Goal: Task Accomplishment & Management: Complete application form

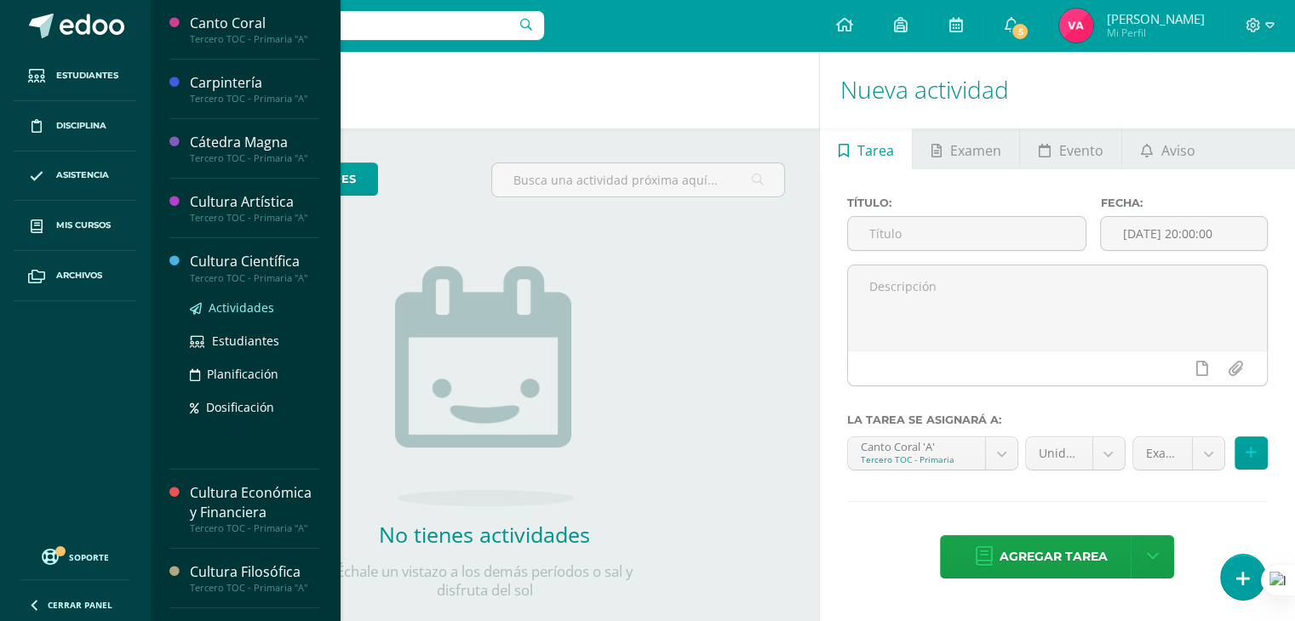
click at [205, 305] on link "Actividades" at bounding box center [254, 308] width 129 height 20
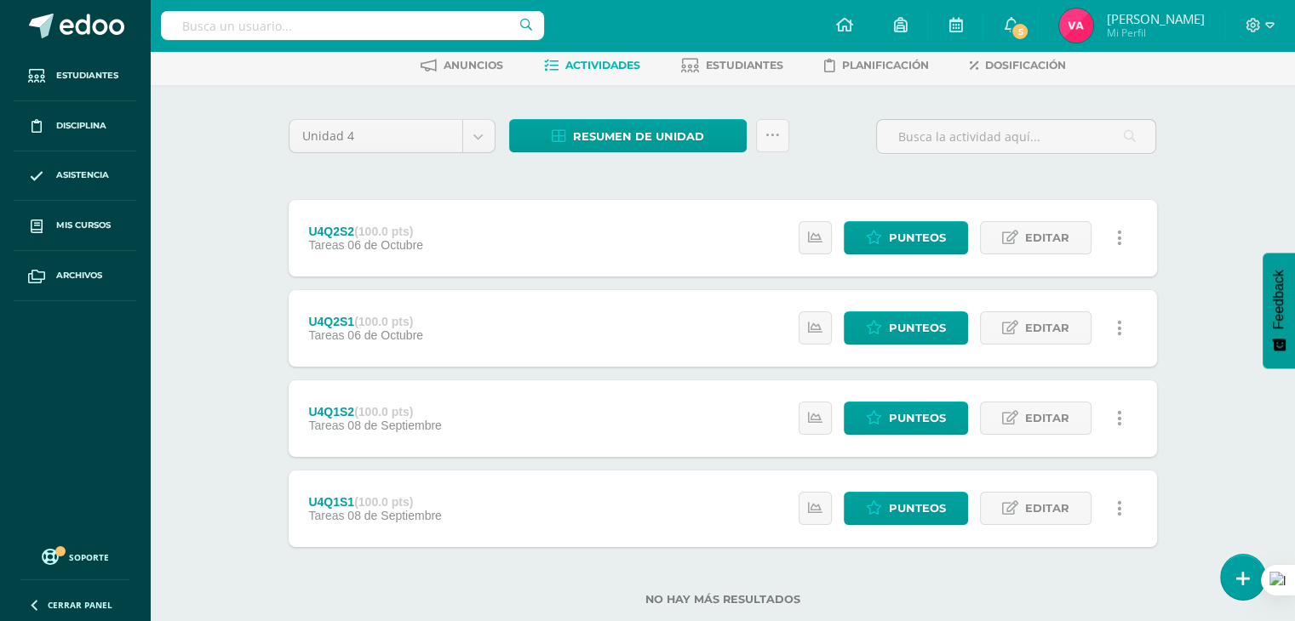
scroll to position [123, 0]
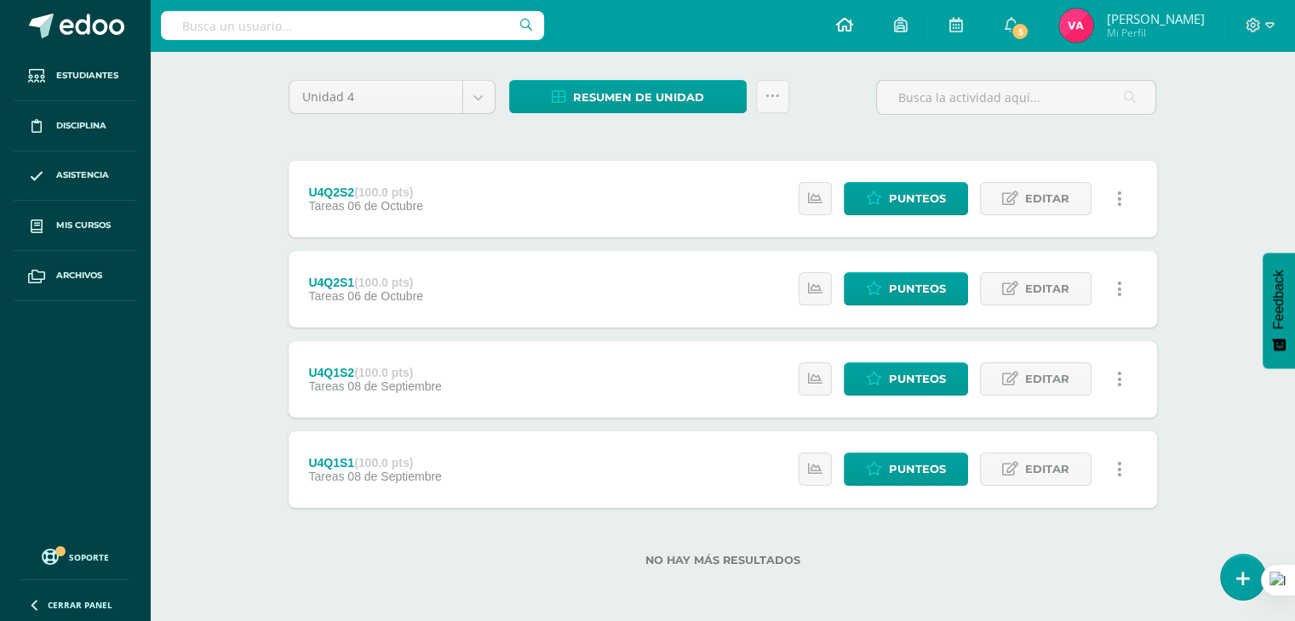
click at [841, 21] on icon at bounding box center [843, 24] width 17 height 15
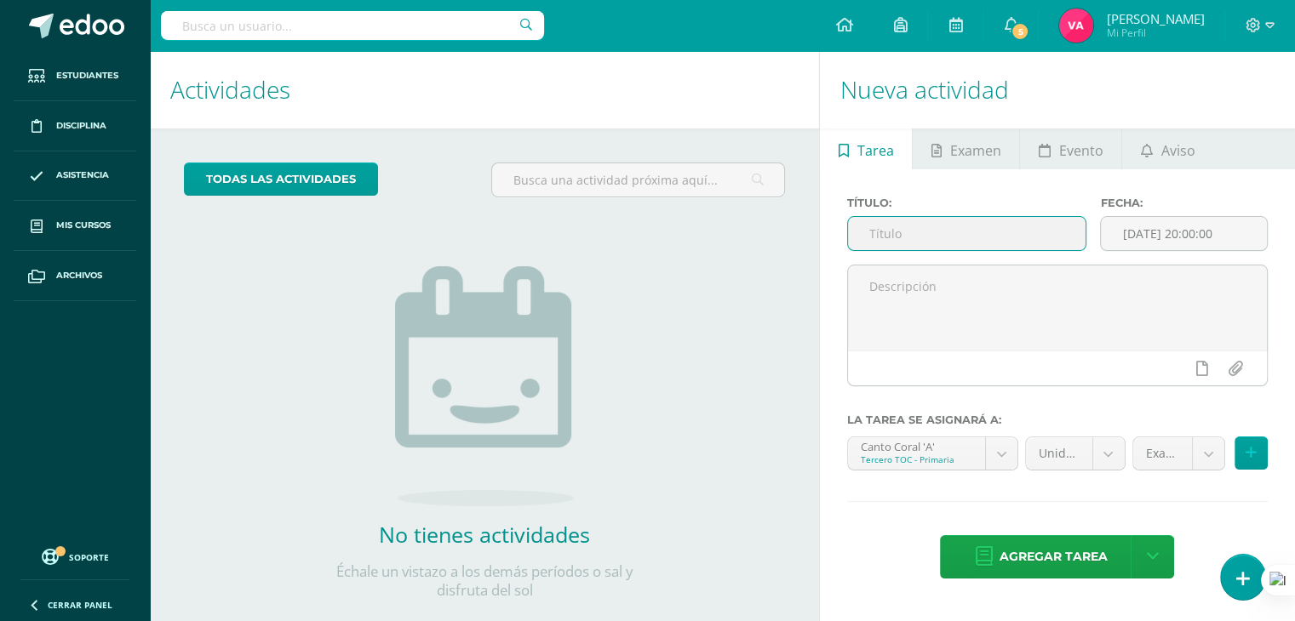
click at [878, 240] on input "text" at bounding box center [967, 233] width 238 height 33
type input "U4Q3S1"
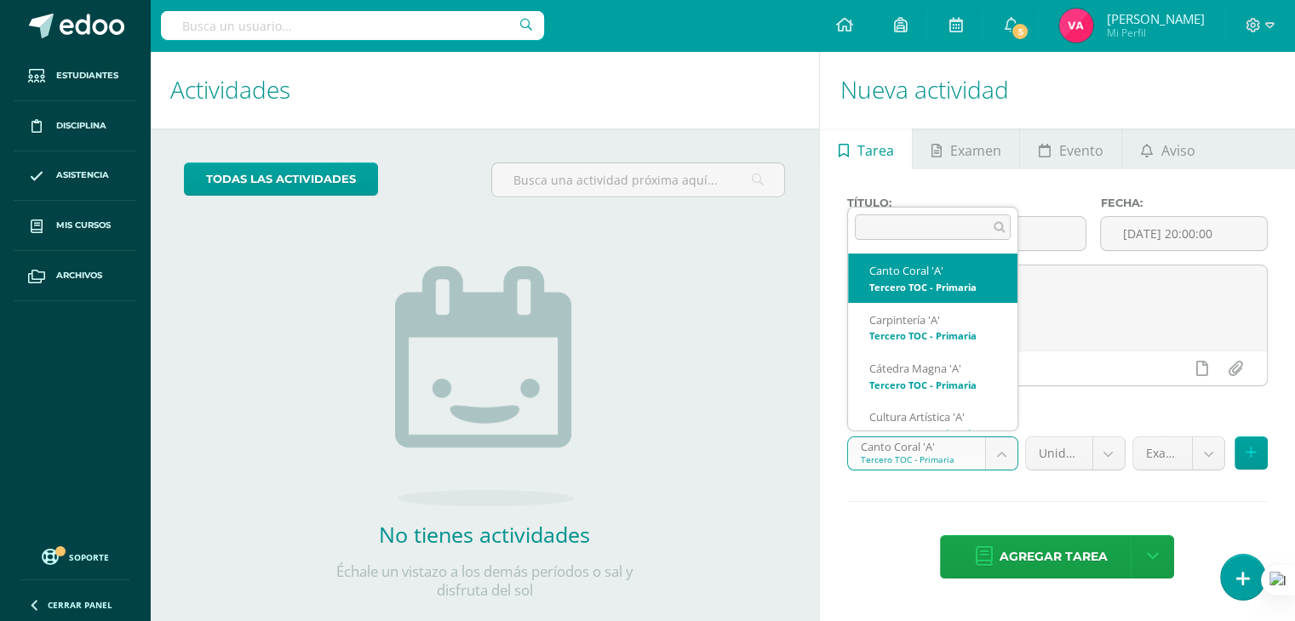
click at [996, 444] on body "Estudiantes Disciplina Asistencia Mis cursos Archivos Soporte Ayuda Reportar un…" at bounding box center [647, 310] width 1295 height 621
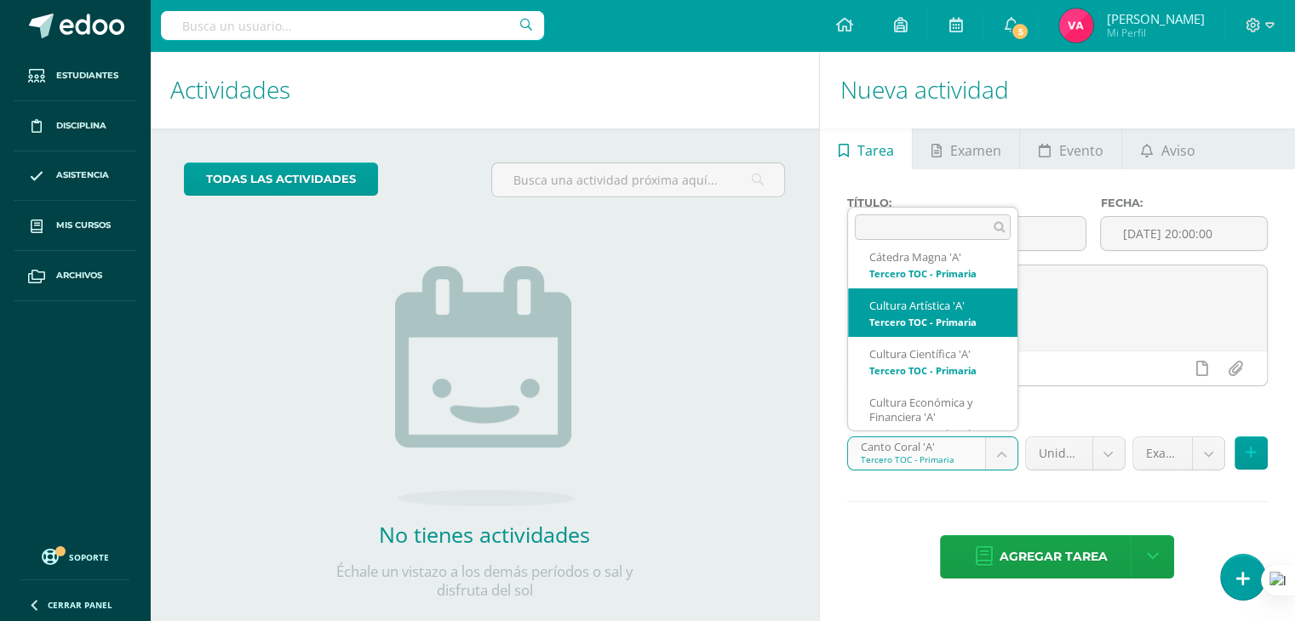
scroll to position [129, 0]
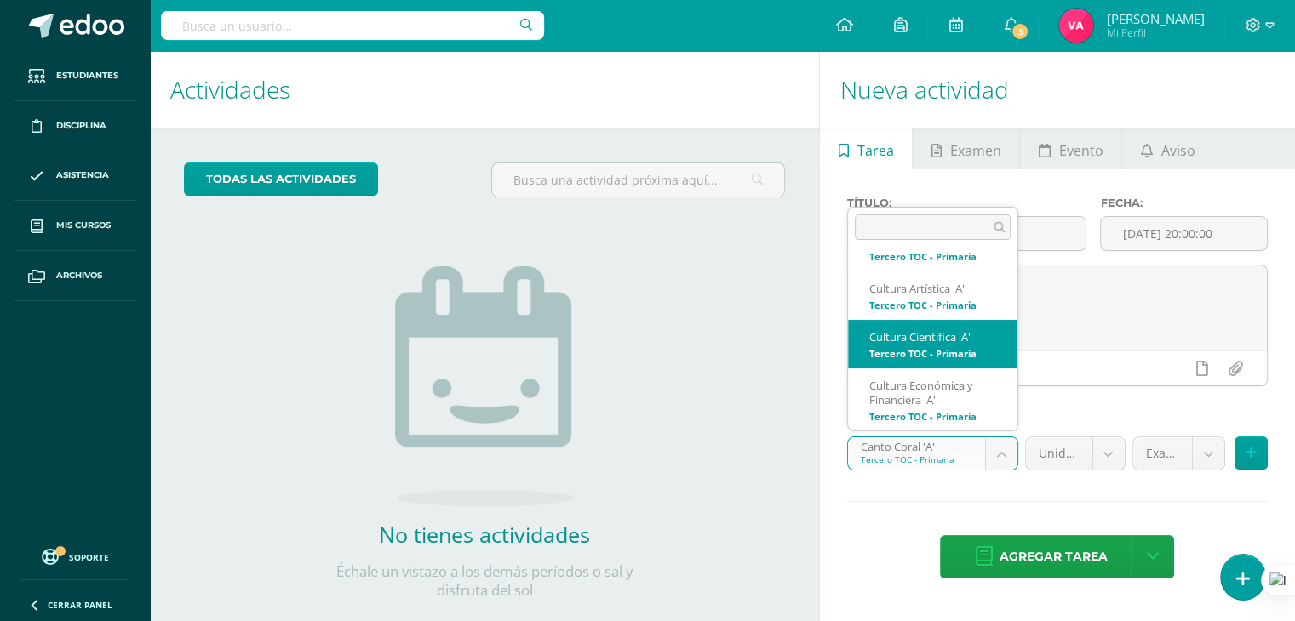
select select "131386"
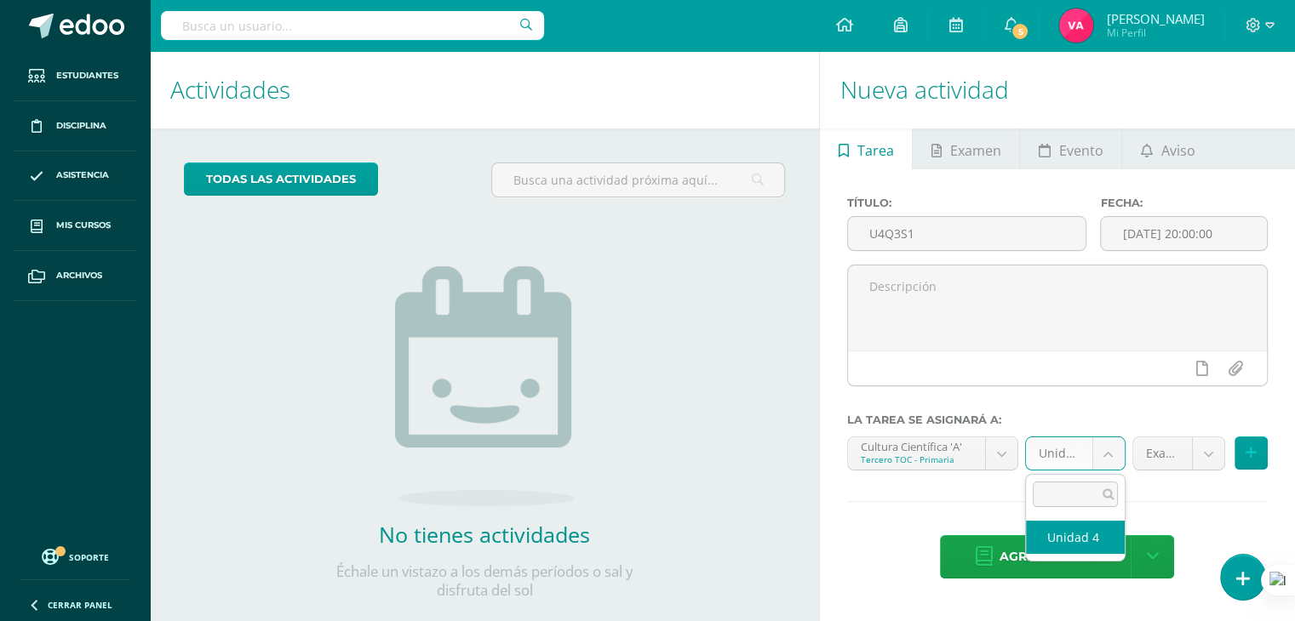
click at [1112, 455] on body "Estudiantes Disciplina Asistencia Mis cursos Archivos Soporte Ayuda Reportar un…" at bounding box center [647, 310] width 1295 height 621
select select "131396"
click at [1213, 461] on body "Estudiantes Disciplina Asistencia Mis cursos Archivos Soporte Ayuda Reportar un…" at bounding box center [647, 310] width 1295 height 621
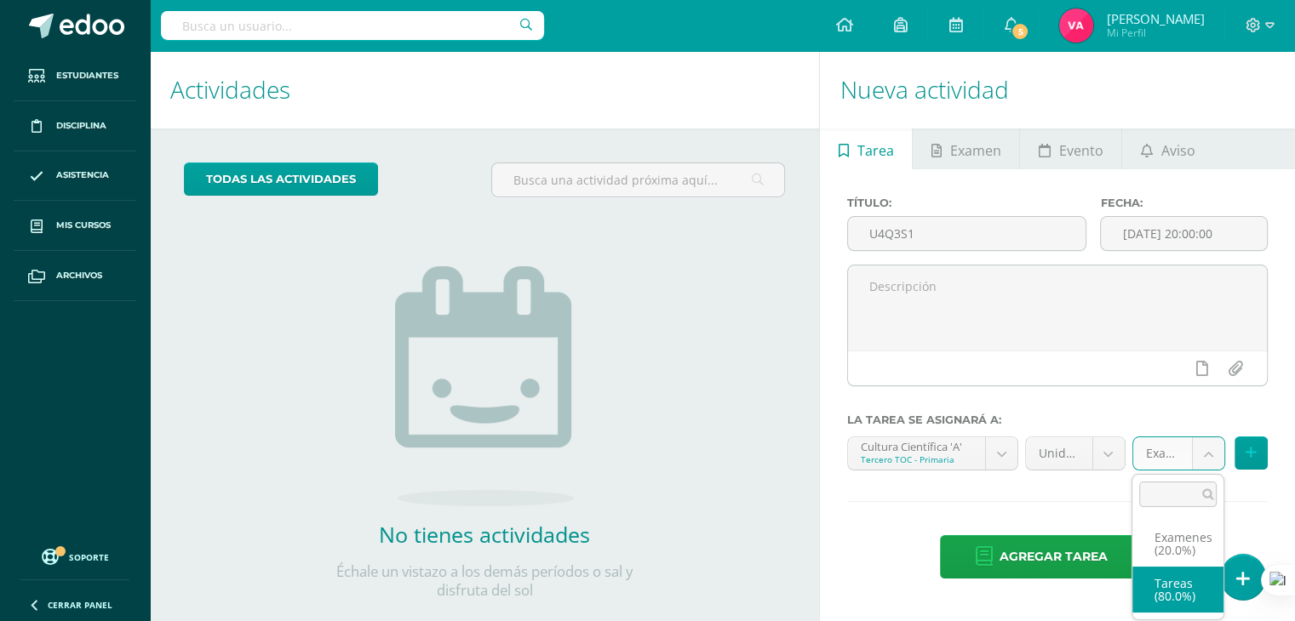
select select "131398"
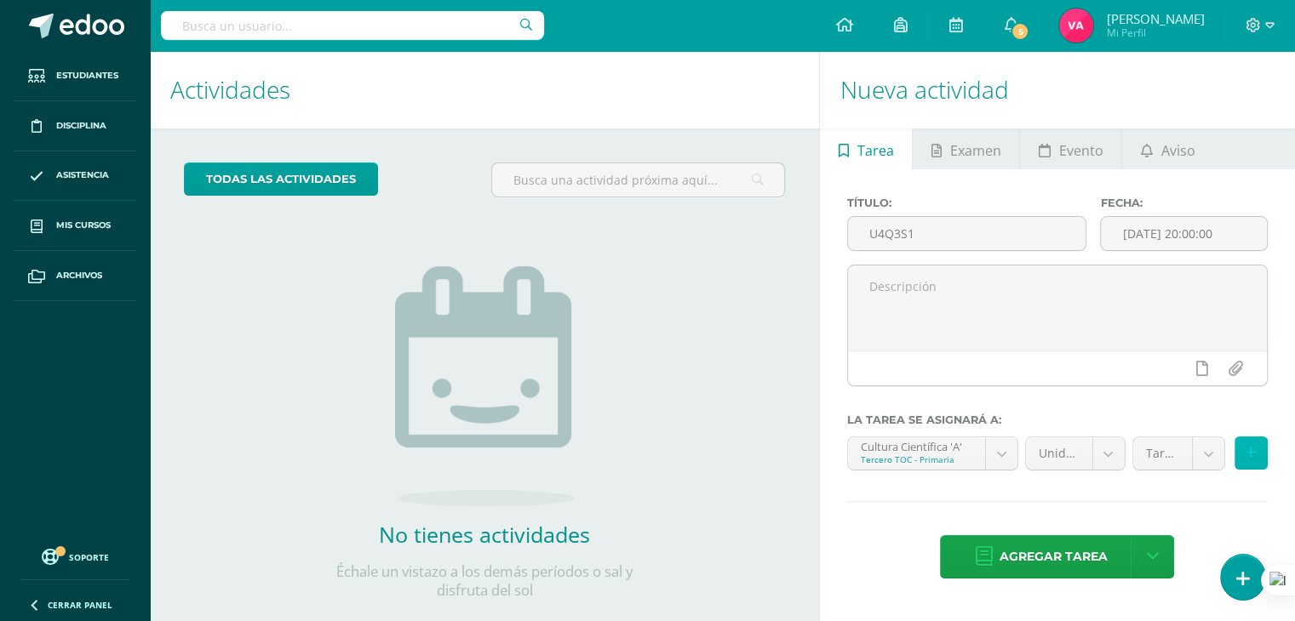
click at [1250, 450] on icon at bounding box center [1250, 453] width 11 height 14
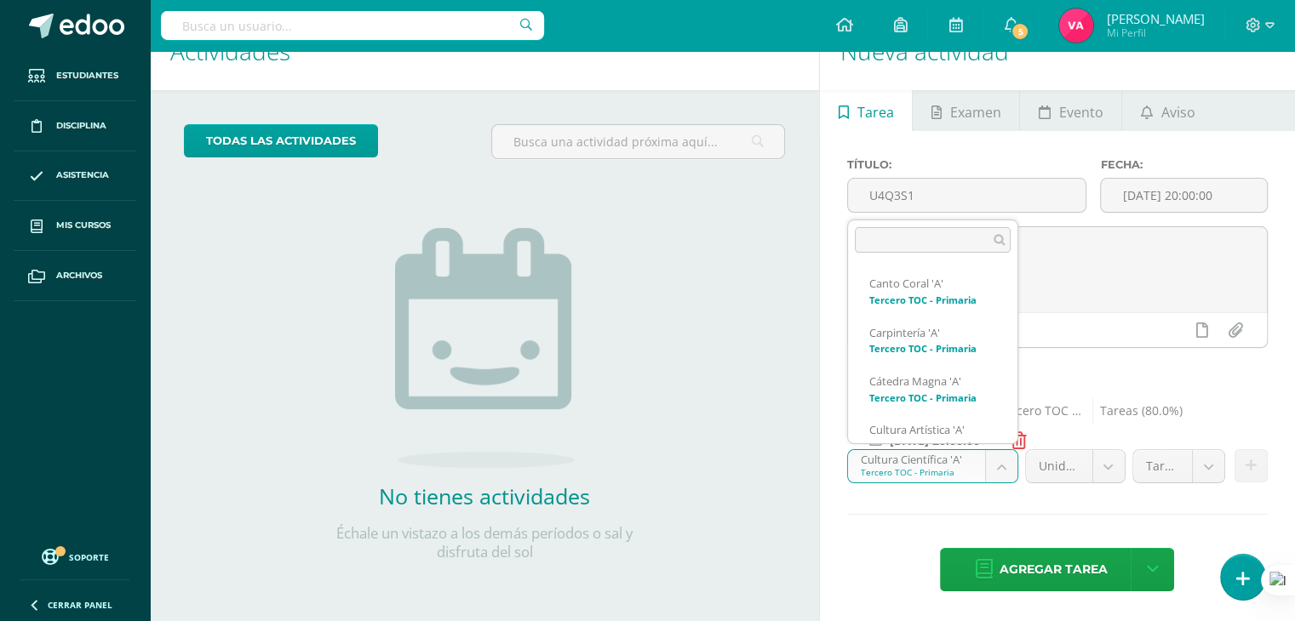
scroll to position [66, 0]
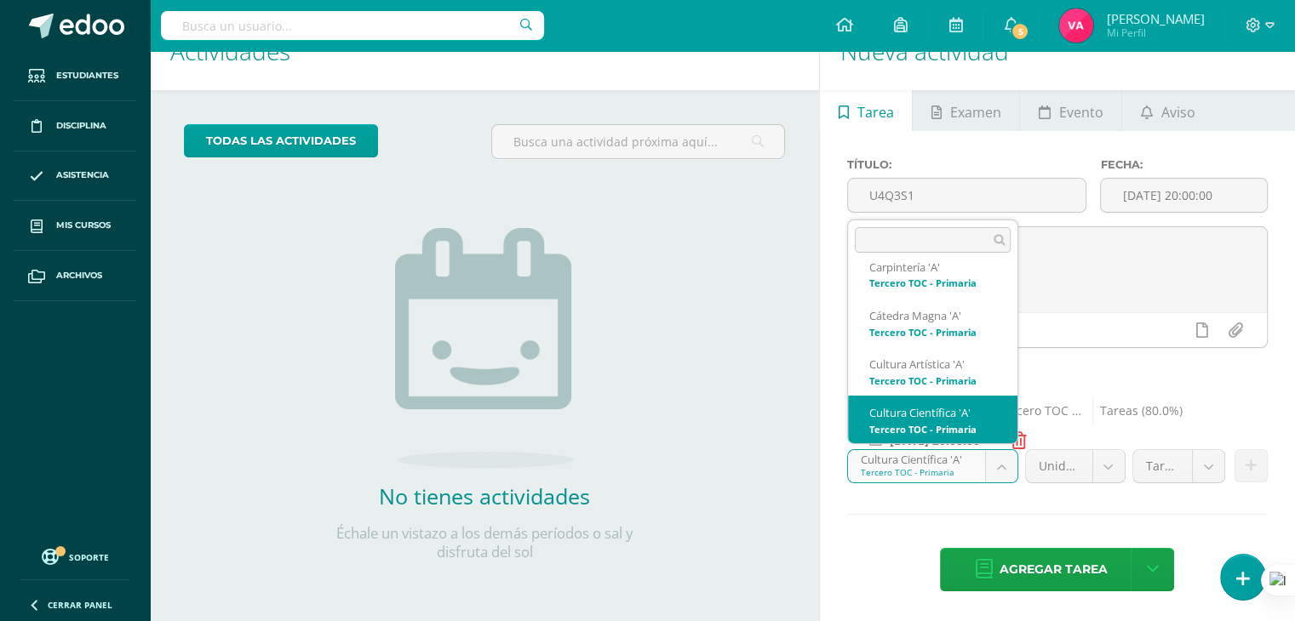
click at [1002, 466] on body "Estudiantes Disciplina Asistencia Mis cursos Archivos Soporte Ayuda Reportar un…" at bounding box center [647, 272] width 1295 height 621
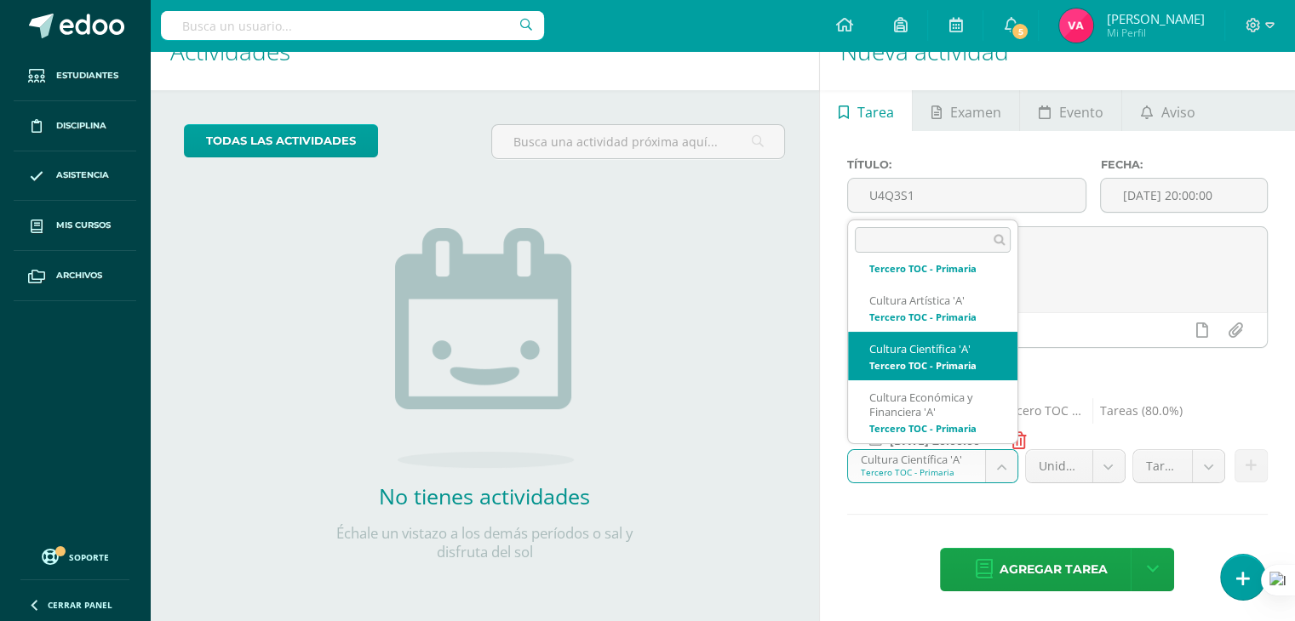
scroll to position [133, 0]
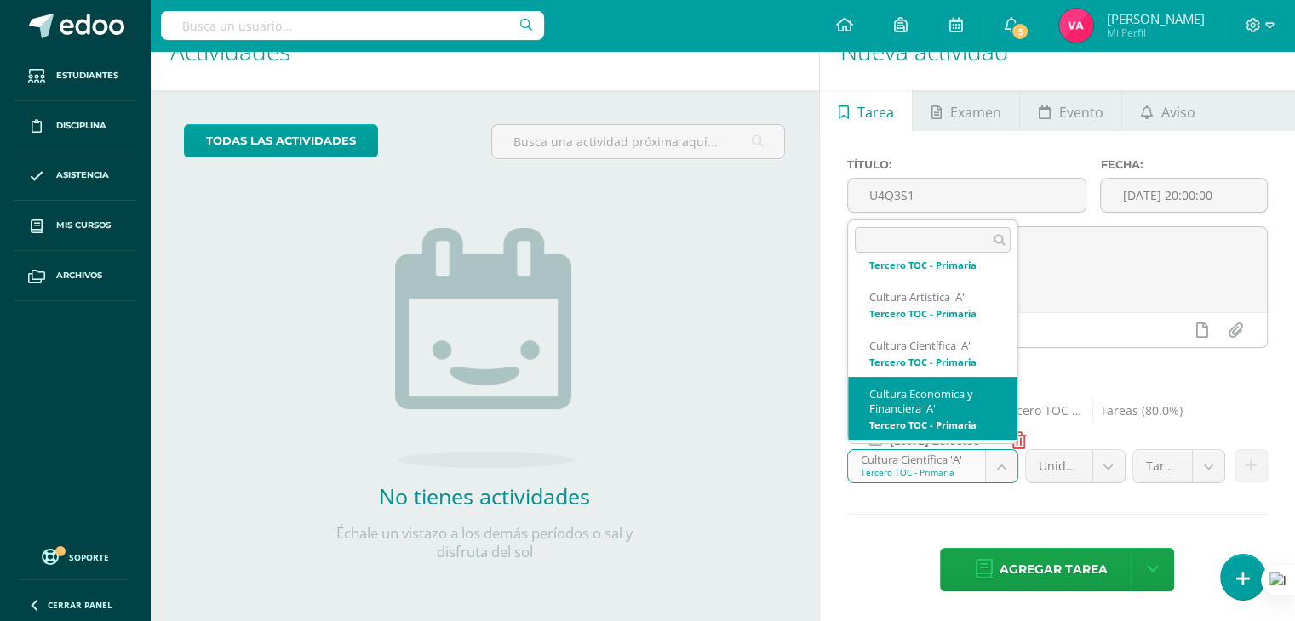
select select "131581"
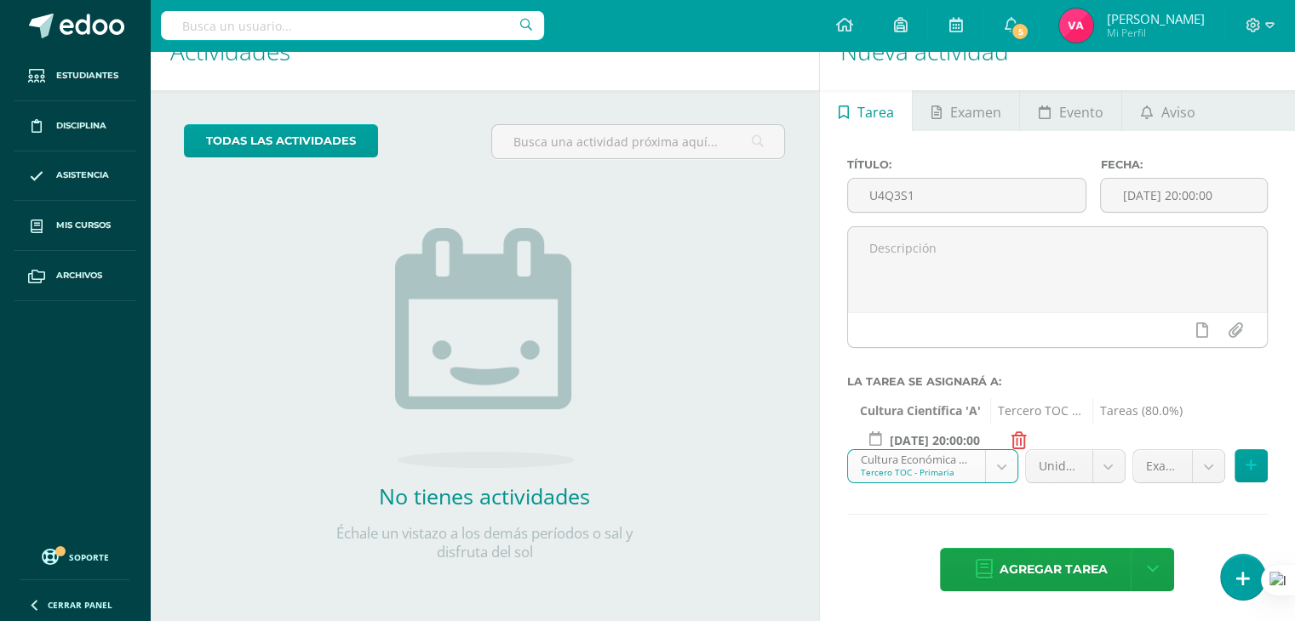
click at [1108, 473] on body "Estudiantes Disciplina Asistencia Mis cursos Archivos Soporte Ayuda Reportar un…" at bounding box center [647, 272] width 1295 height 621
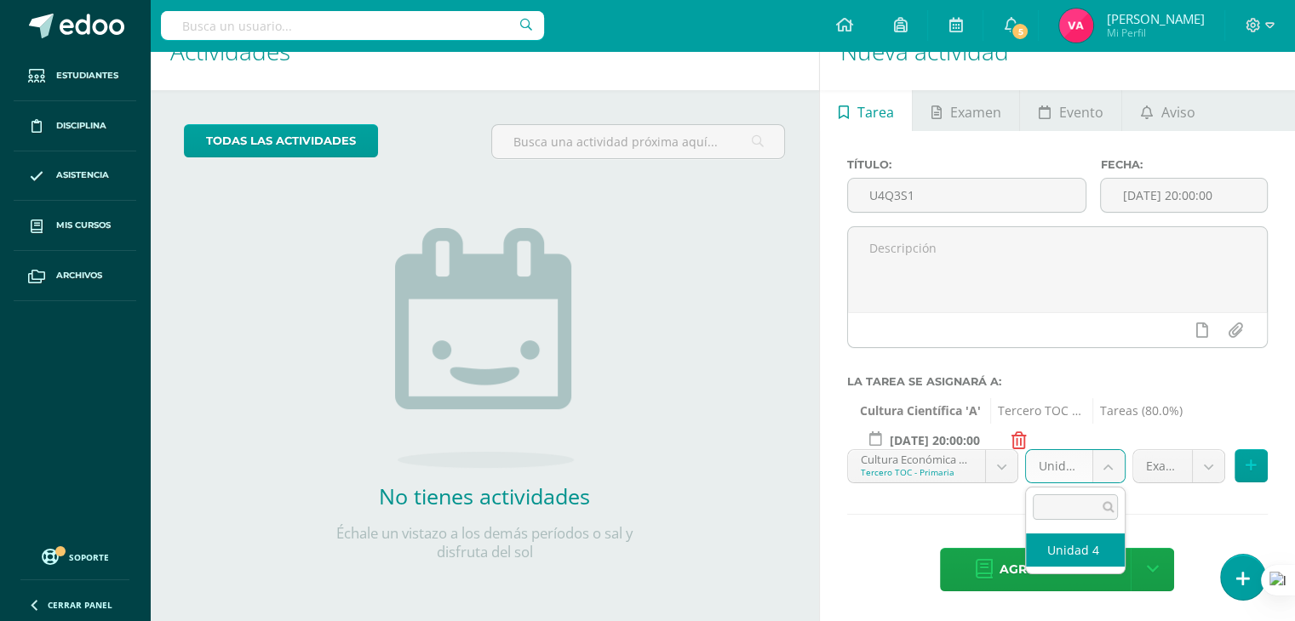
select select "131591"
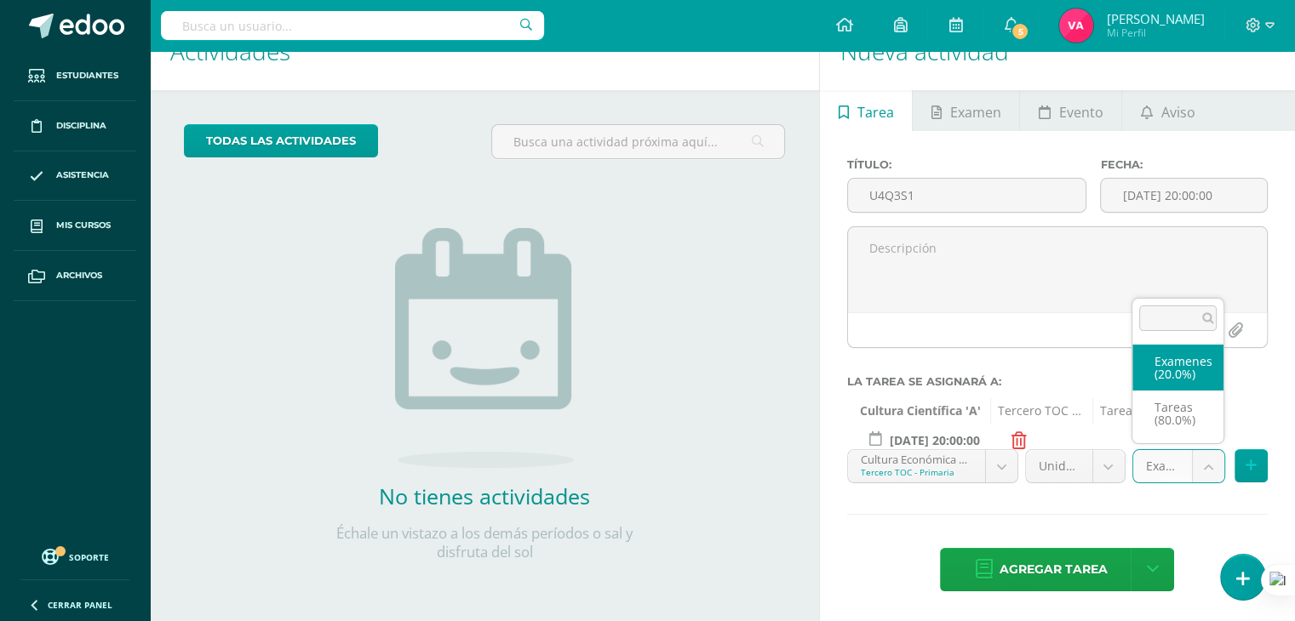
click at [1210, 473] on body "Estudiantes Disciplina Asistencia Mis cursos Archivos Soporte Ayuda Reportar un…" at bounding box center [647, 272] width 1295 height 621
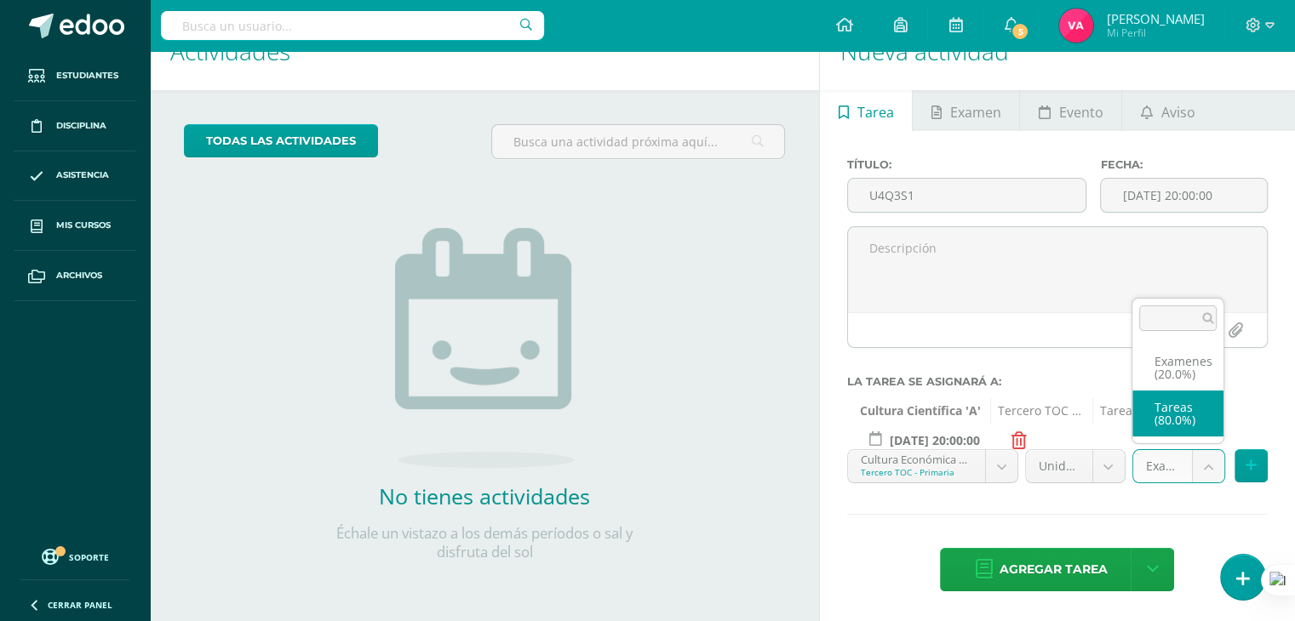
select select "131593"
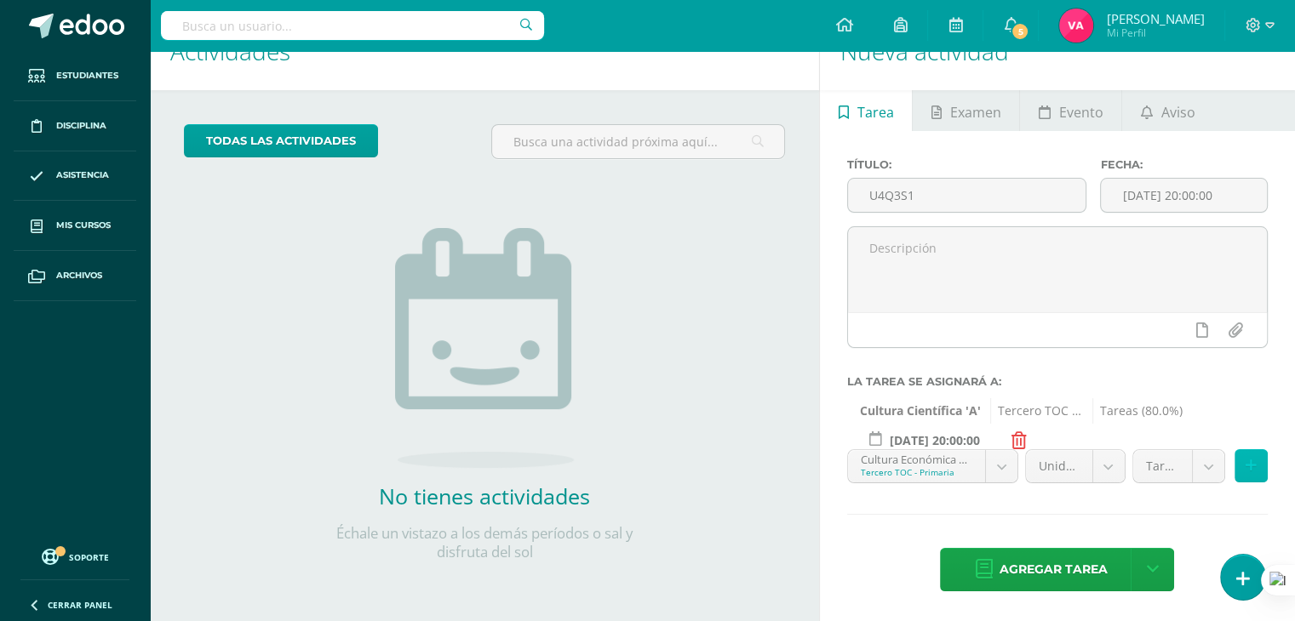
click at [1249, 464] on icon at bounding box center [1250, 466] width 11 height 14
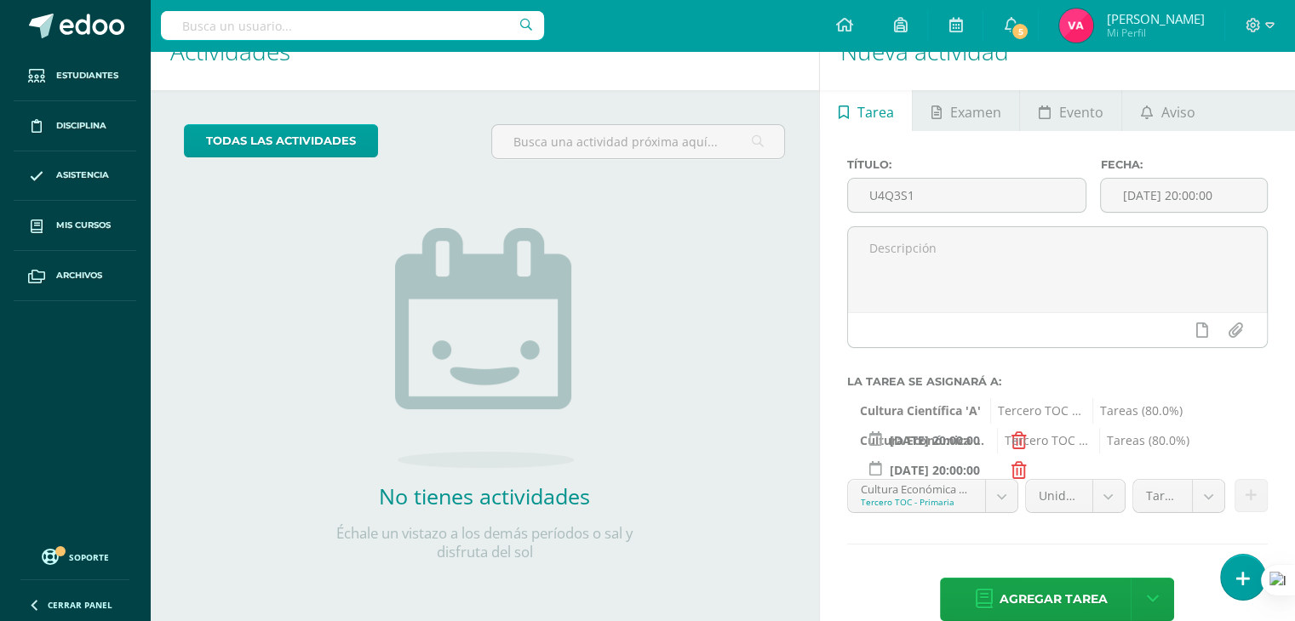
scroll to position [129, 0]
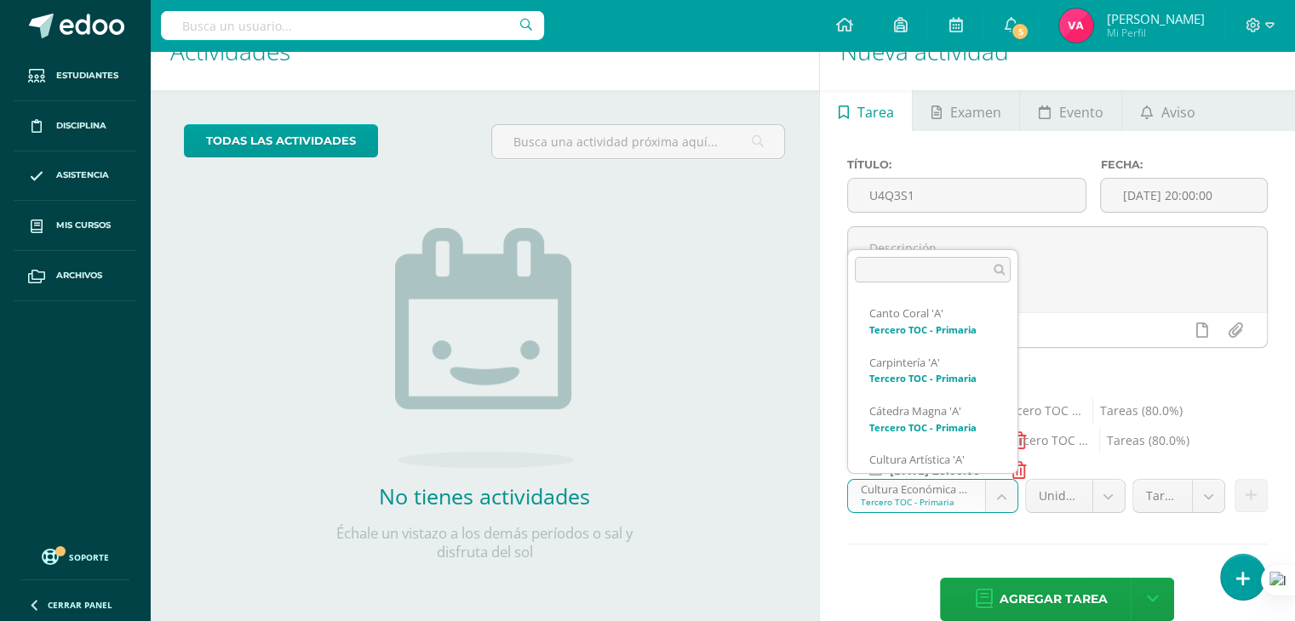
click at [998, 491] on body "Estudiantes Disciplina Asistencia Mis cursos Archivos Soporte Ayuda Reportar un…" at bounding box center [647, 272] width 1295 height 621
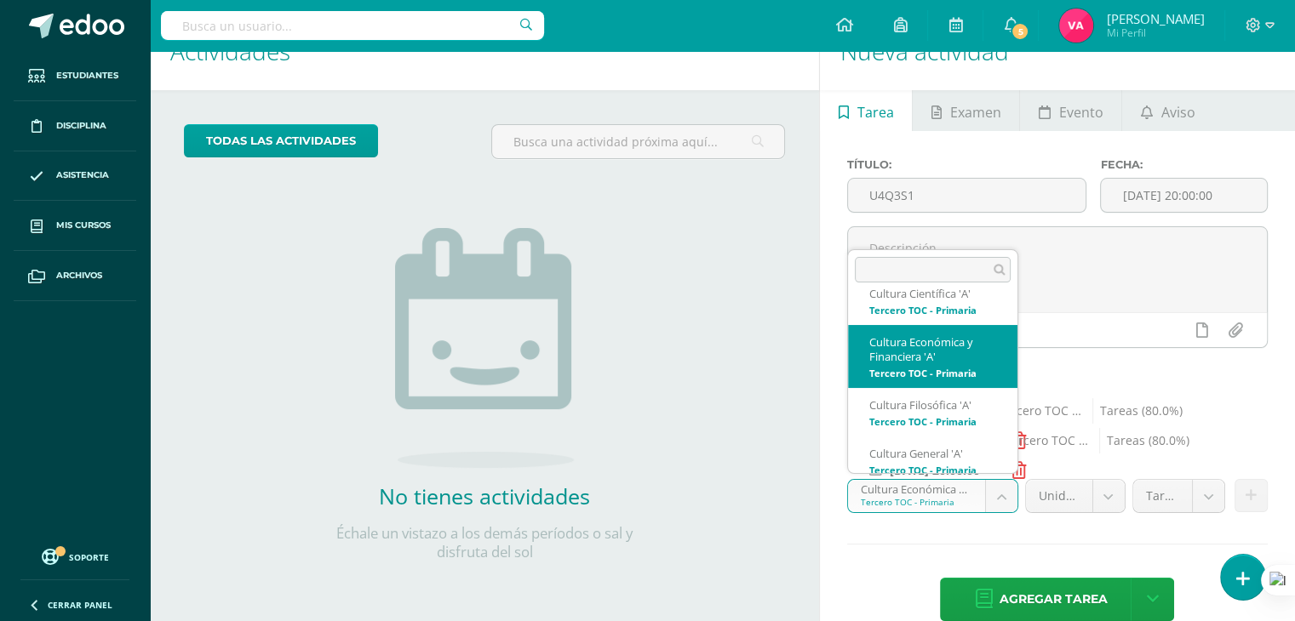
scroll to position [224, 0]
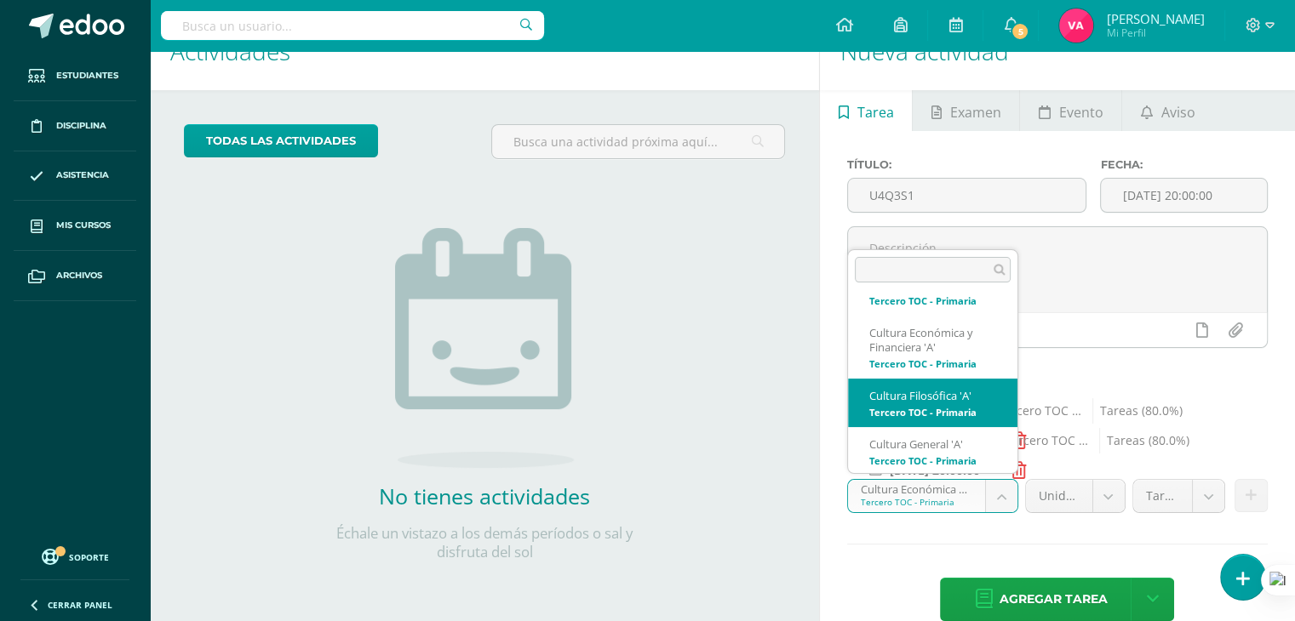
select select "131711"
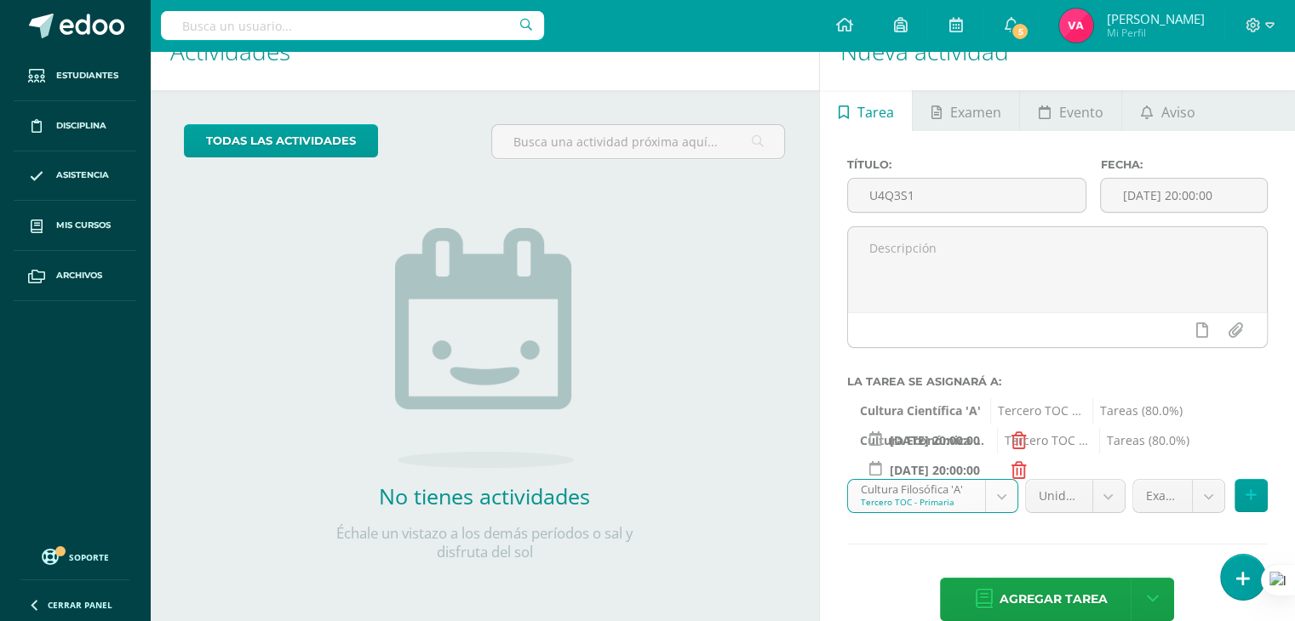
click at [1113, 495] on body "Estudiantes Disciplina Asistencia Mis cursos Archivos Soporte Ayuda Reportar un…" at bounding box center [647, 272] width 1295 height 621
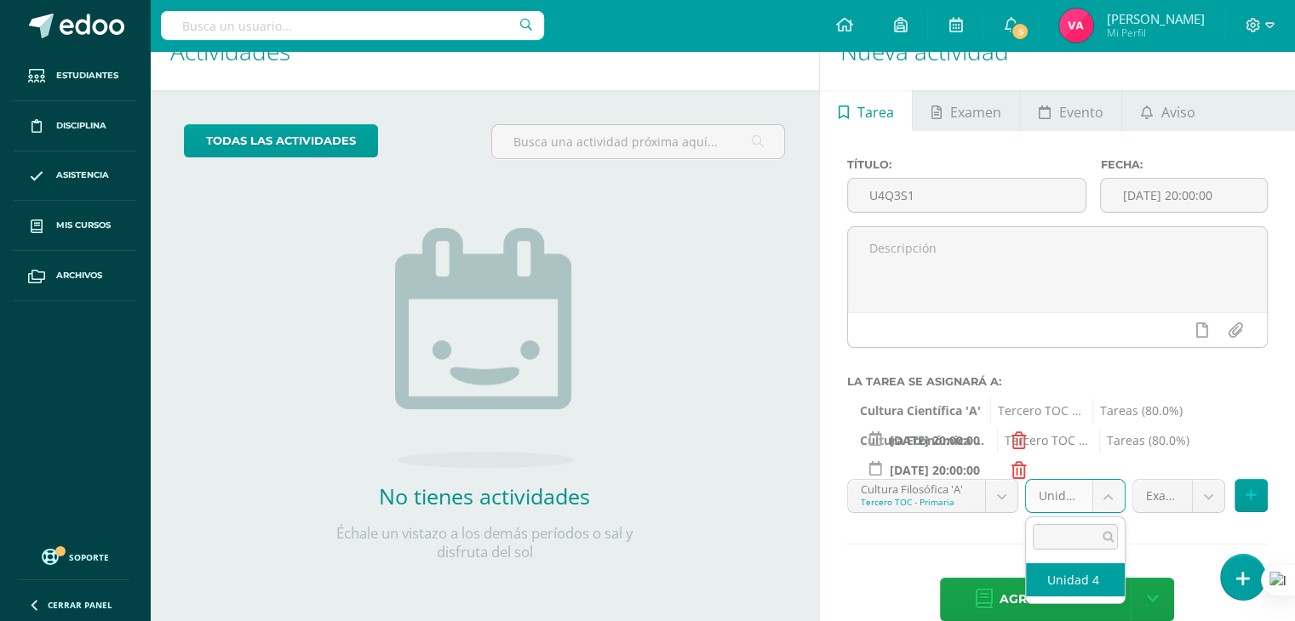
select select "131721"
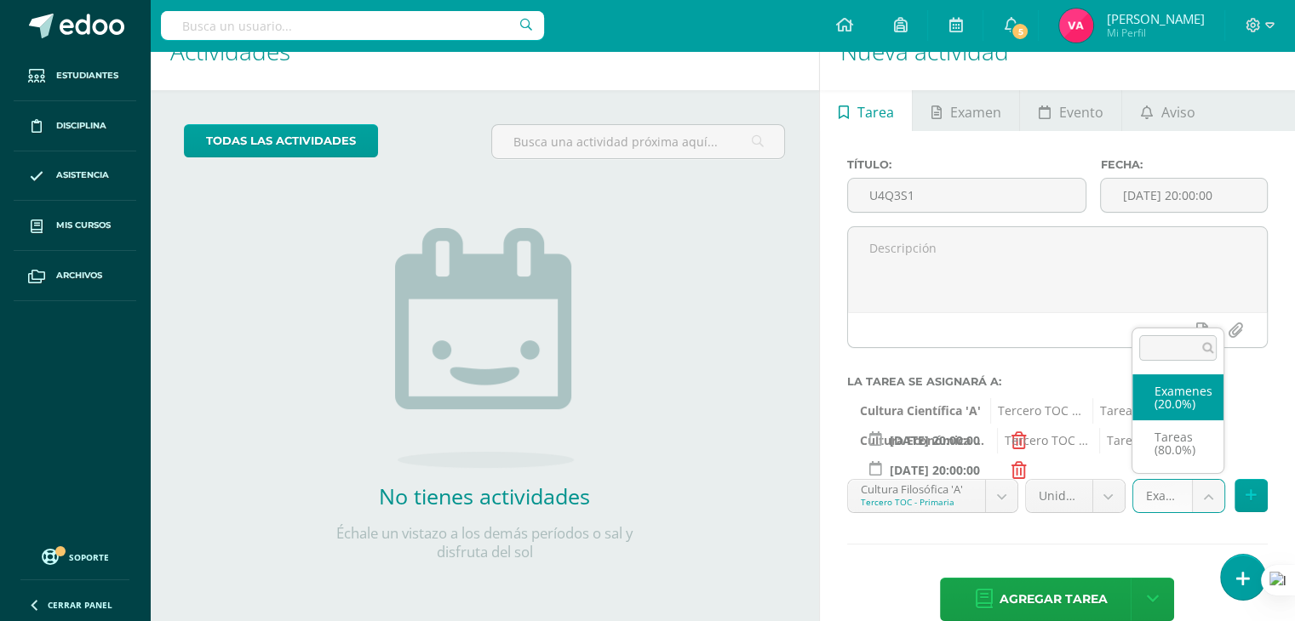
click at [1209, 495] on body "Estudiantes Disciplina Asistencia Mis cursos Archivos Soporte Ayuda Reportar un…" at bounding box center [647, 272] width 1295 height 621
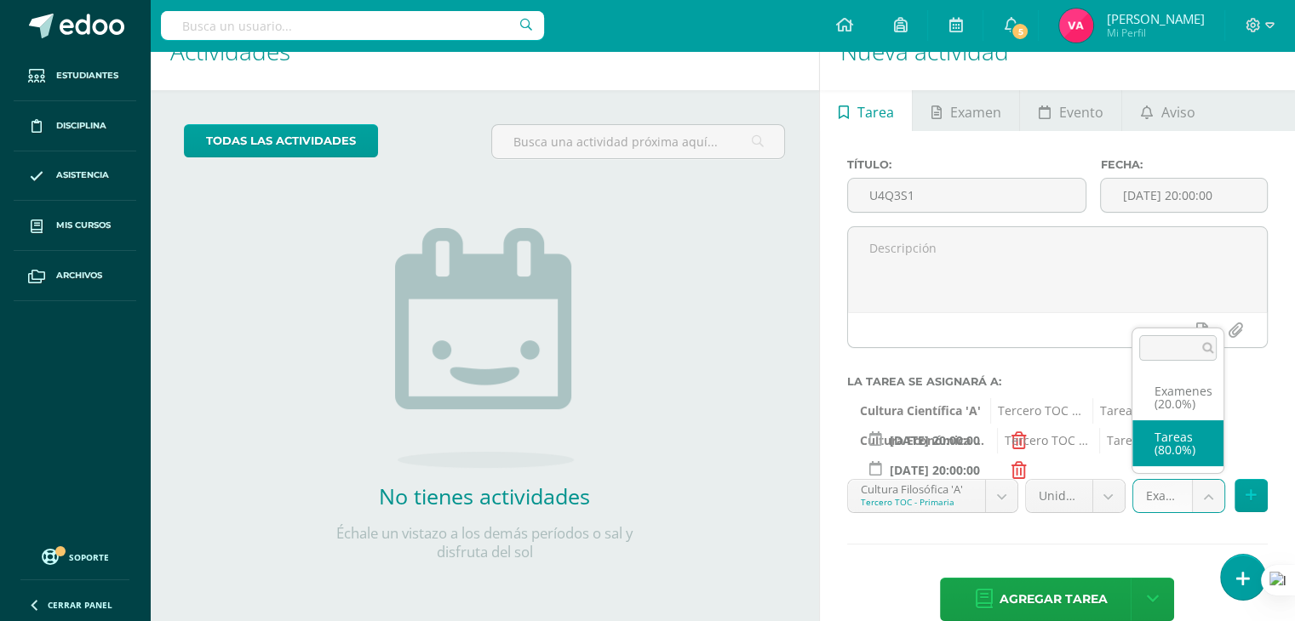
select select "131723"
click at [1255, 498] on icon at bounding box center [1250, 496] width 11 height 14
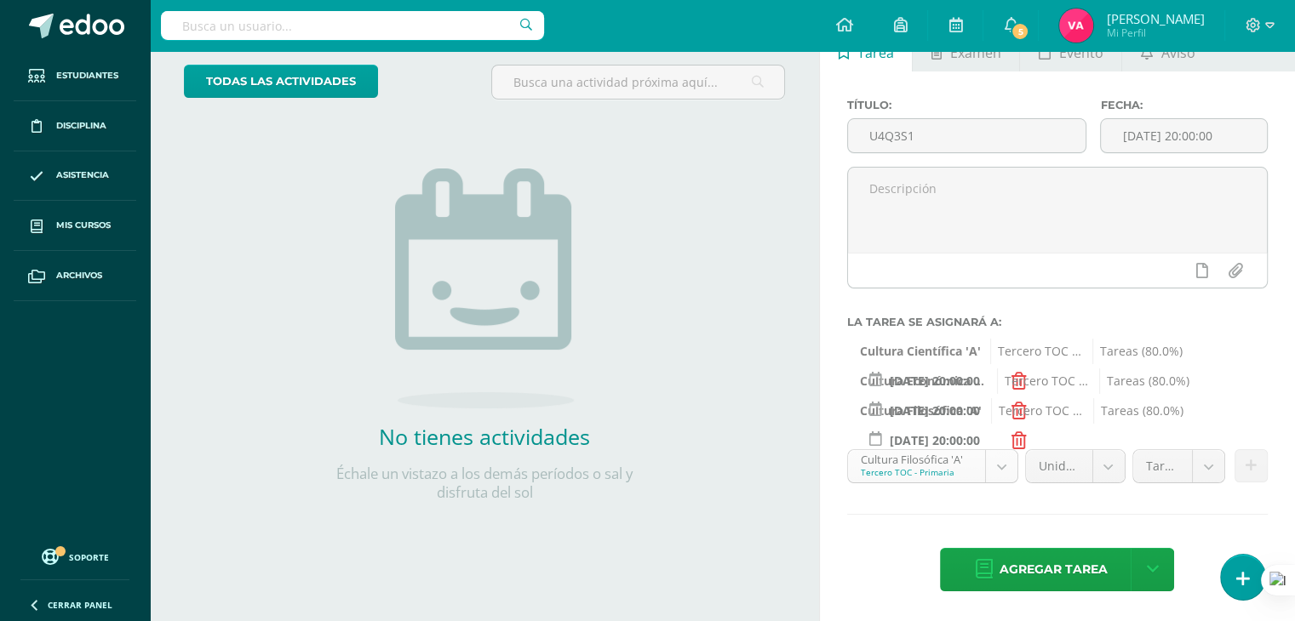
scroll to position [177, 0]
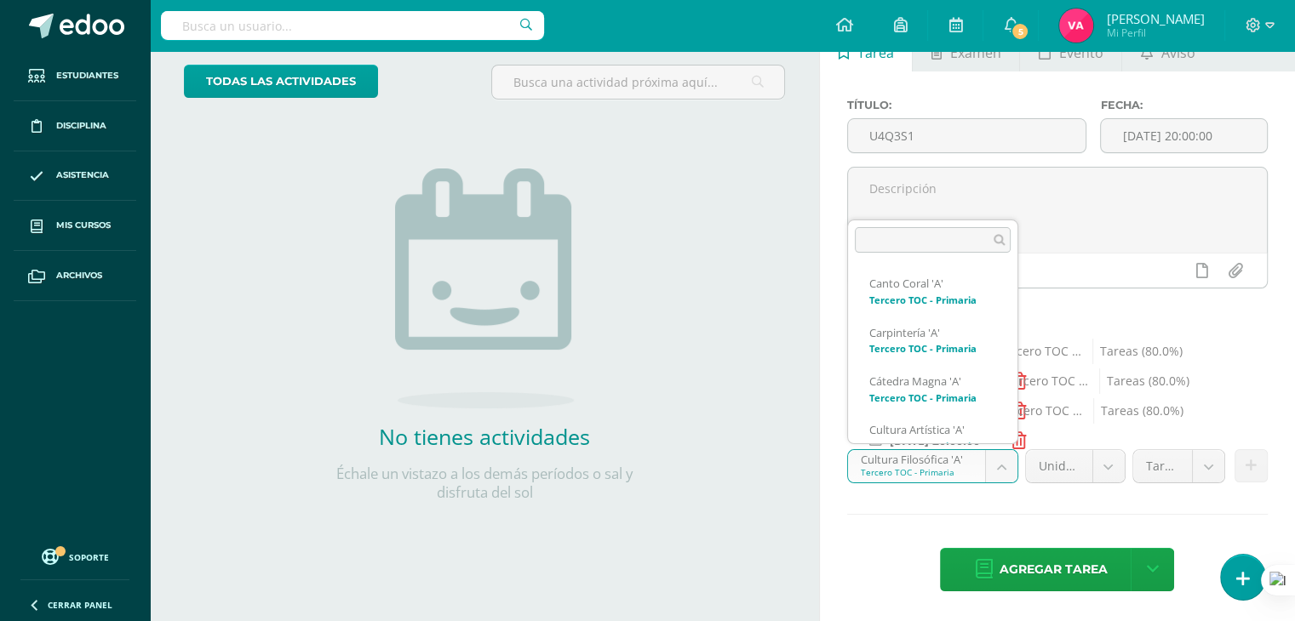
click at [1003, 455] on body "Estudiantes Disciplina Asistencia Mis cursos Archivos Soporte Ayuda Reportar un…" at bounding box center [647, 212] width 1295 height 621
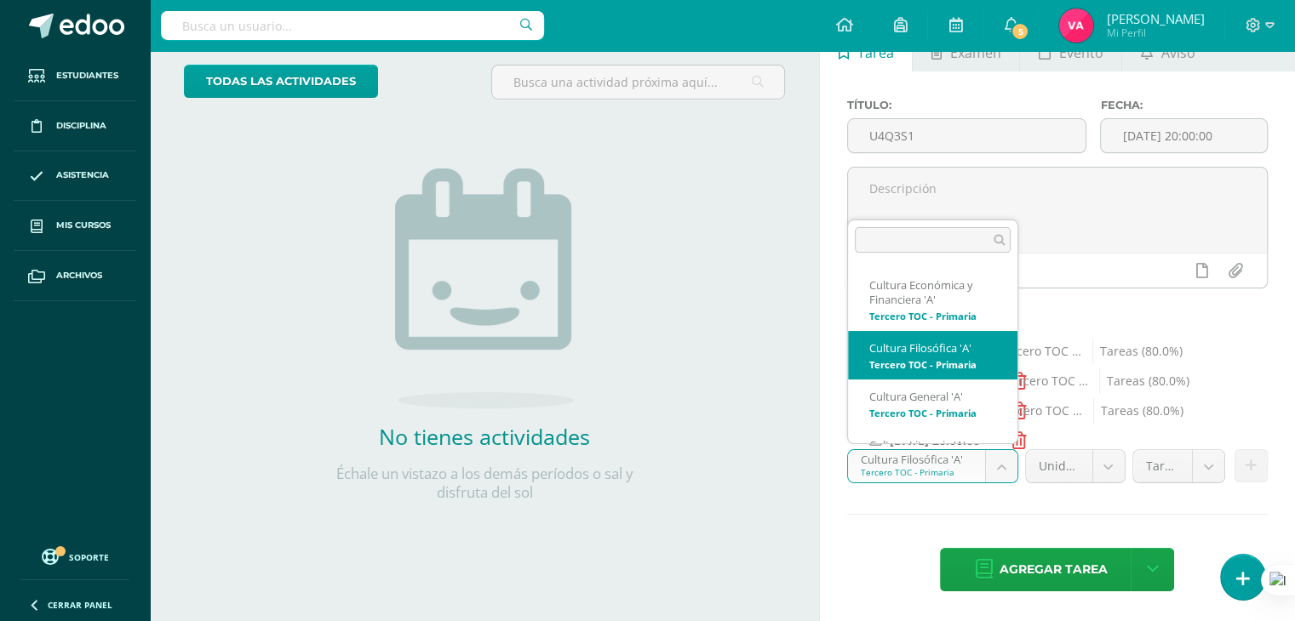
scroll to position [242, 0]
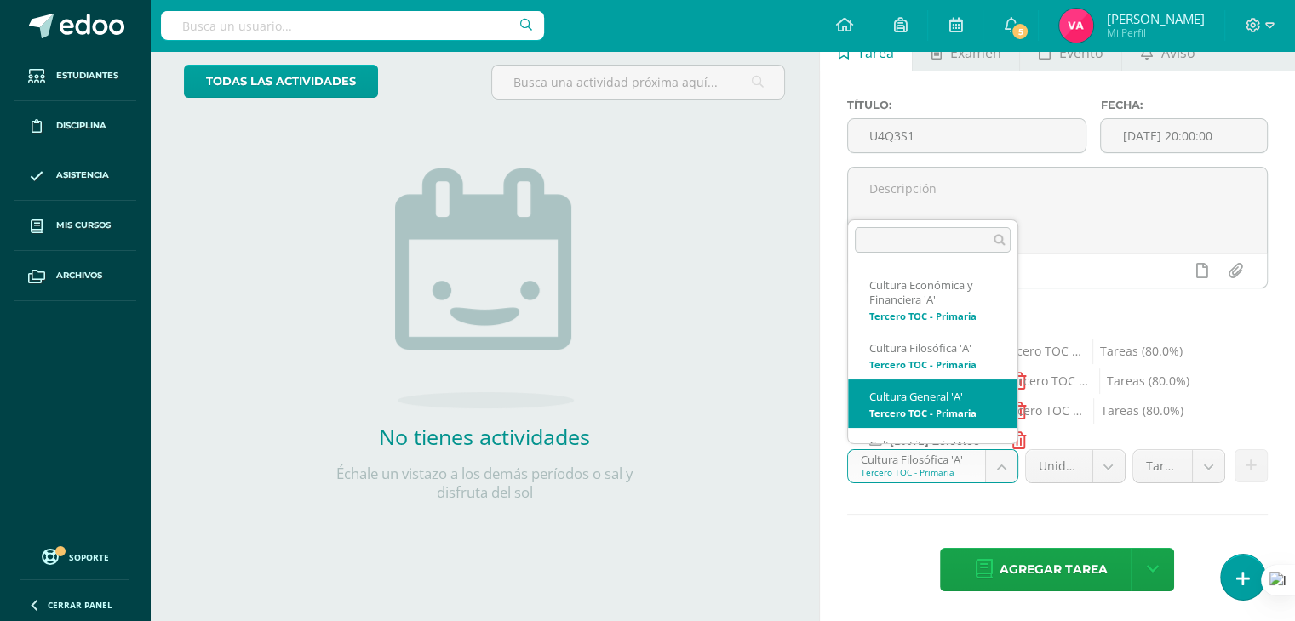
select select "131620"
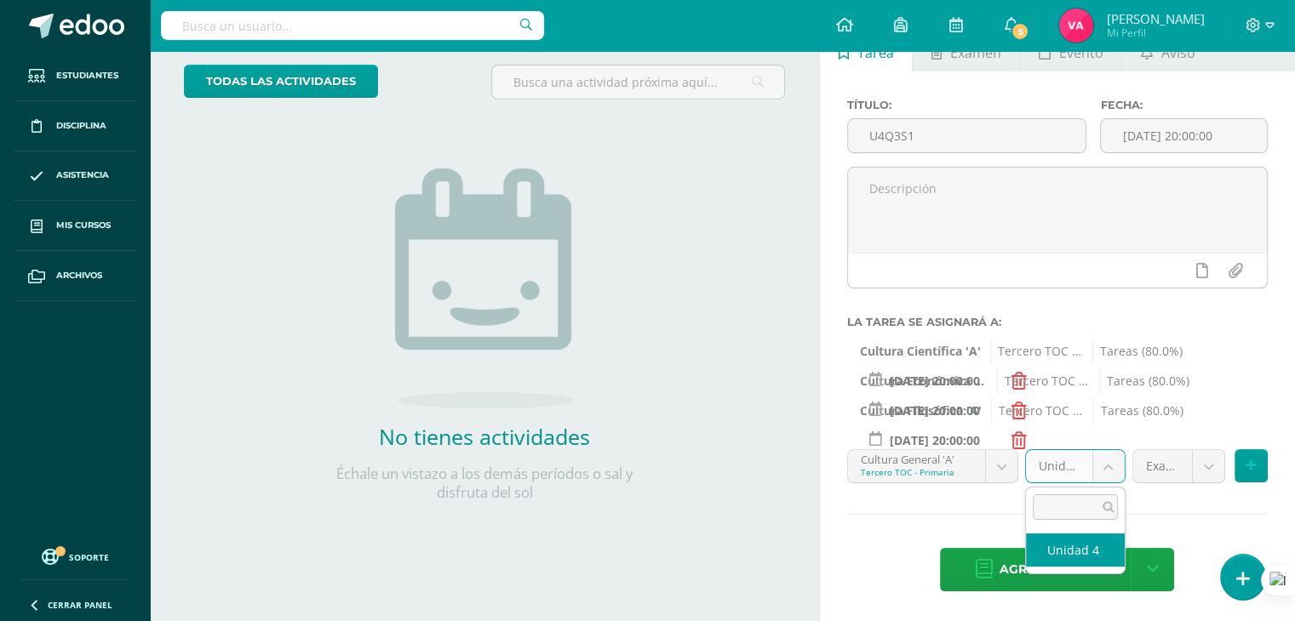
click at [1115, 473] on body "Estudiantes Disciplina Asistencia Mis cursos Archivos Soporte Ayuda Reportar un…" at bounding box center [647, 212] width 1295 height 621
select select "131630"
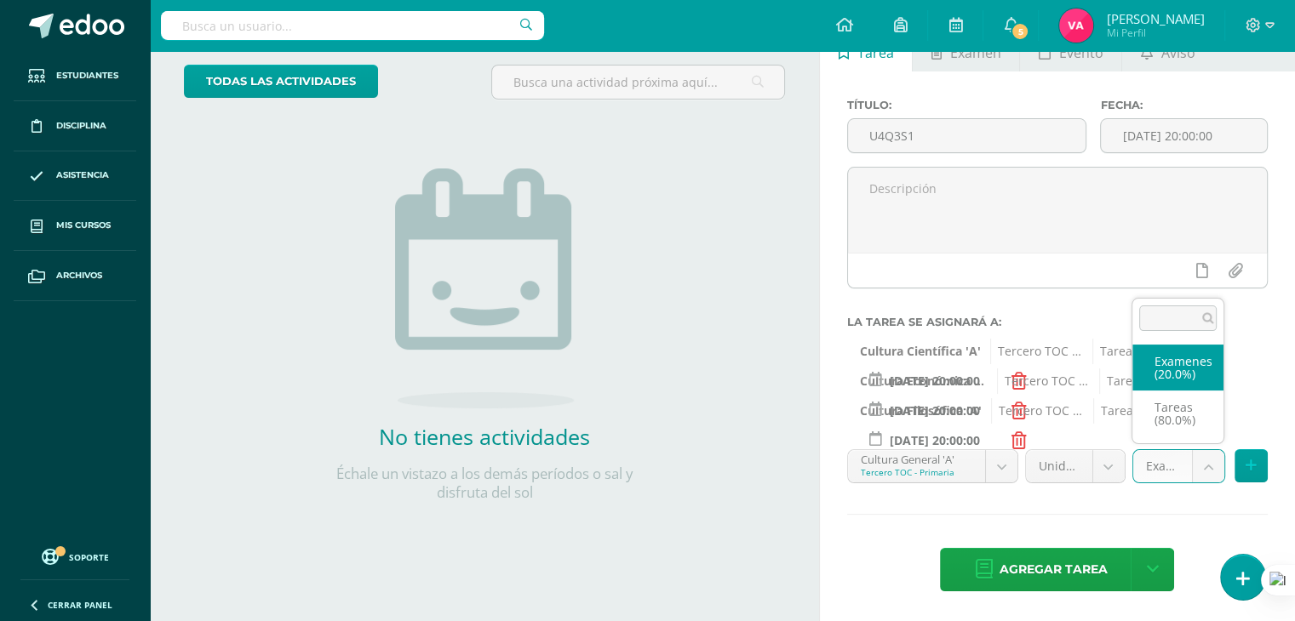
click at [1204, 461] on body "Estudiantes Disciplina Asistencia Mis cursos Archivos Soporte Ayuda Reportar un…" at bounding box center [647, 212] width 1295 height 621
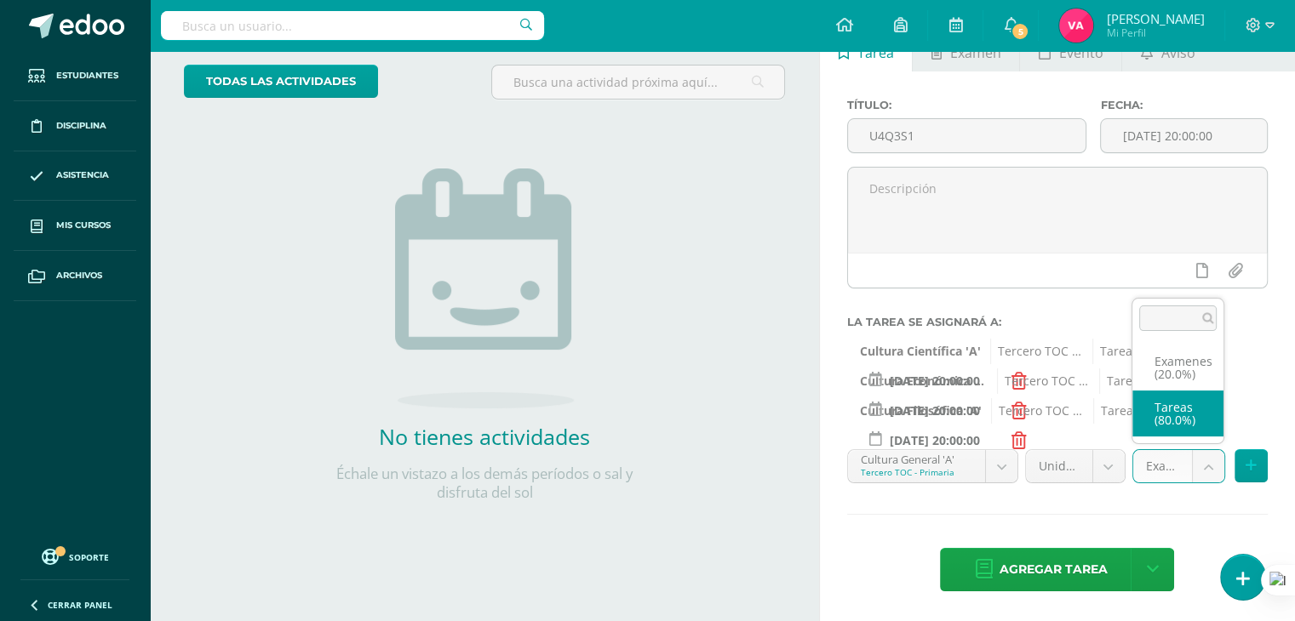
select select "131632"
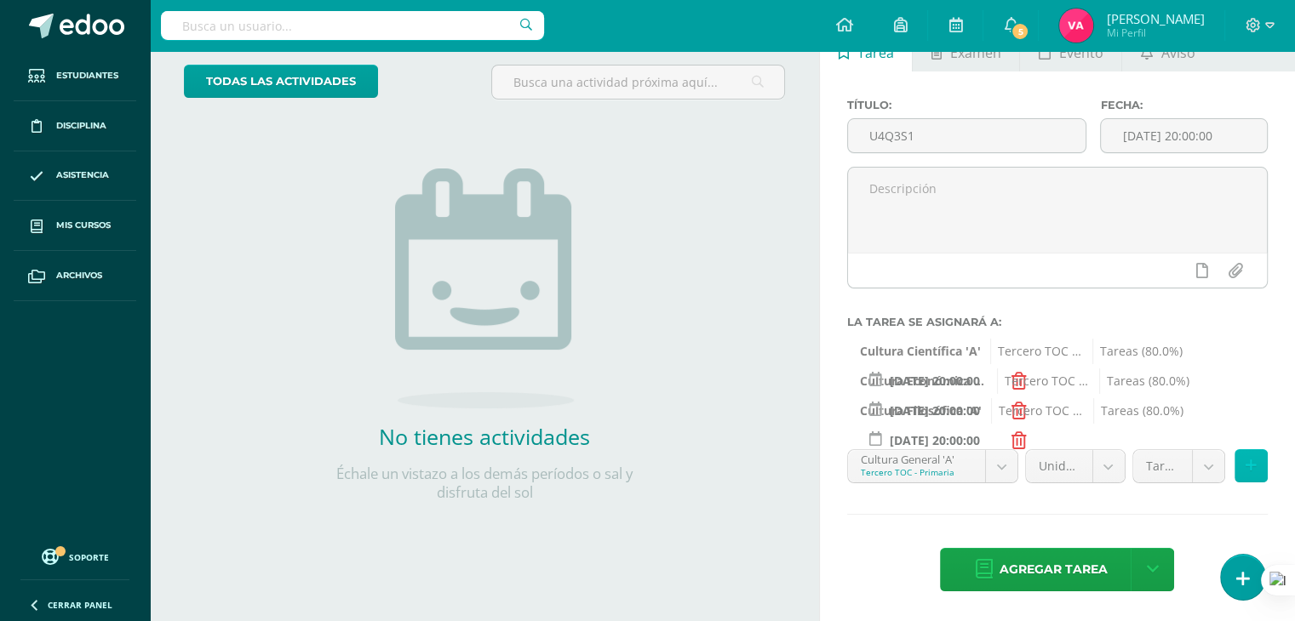
click at [1260, 461] on button at bounding box center [1250, 465] width 33 height 33
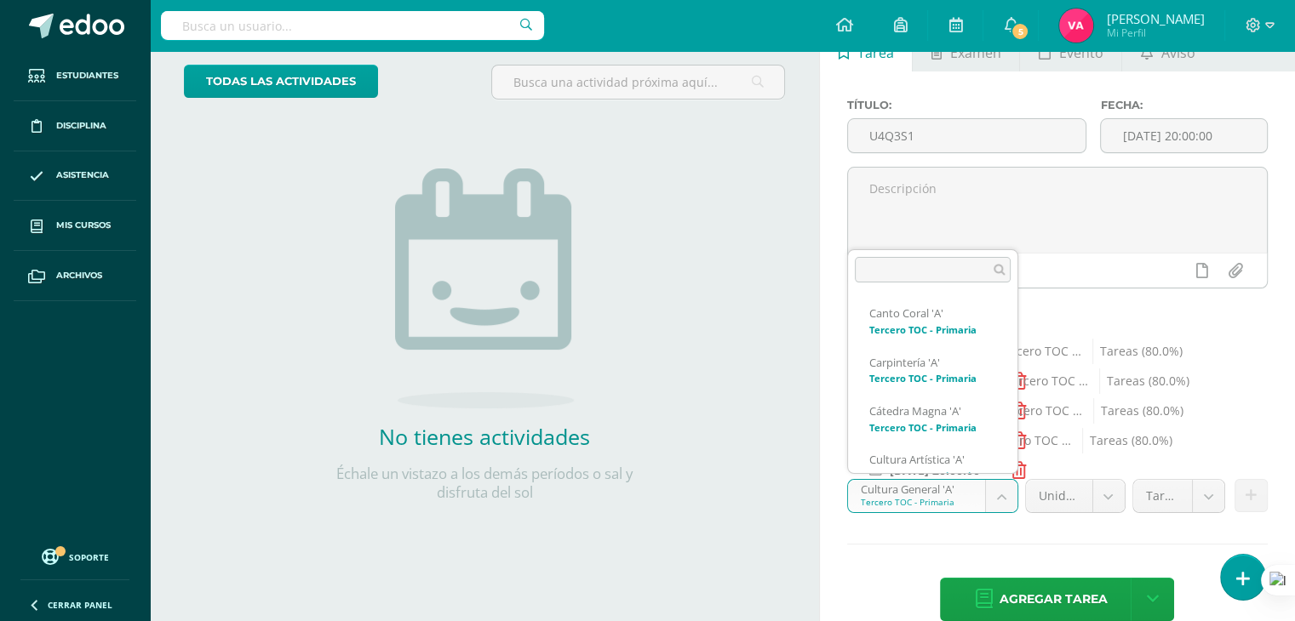
click at [1001, 489] on body "Estudiantes Disciplina Asistencia Mis cursos Archivos Soporte Ayuda Reportar un…" at bounding box center [647, 212] width 1295 height 621
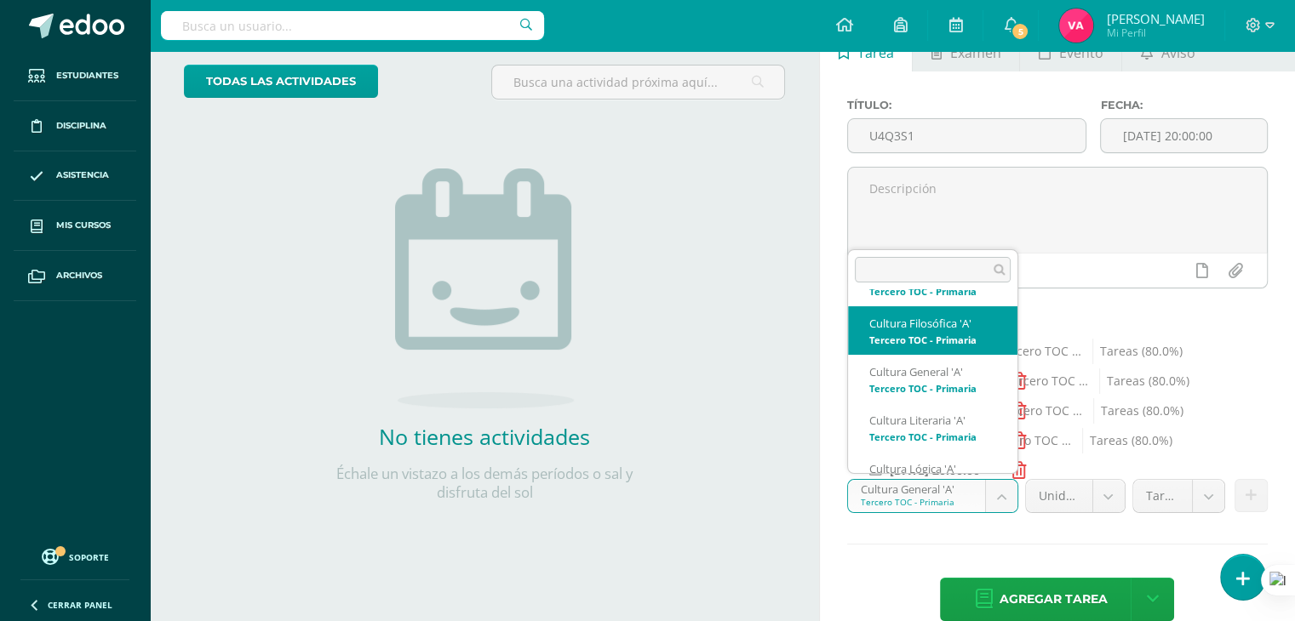
scroll to position [300, 0]
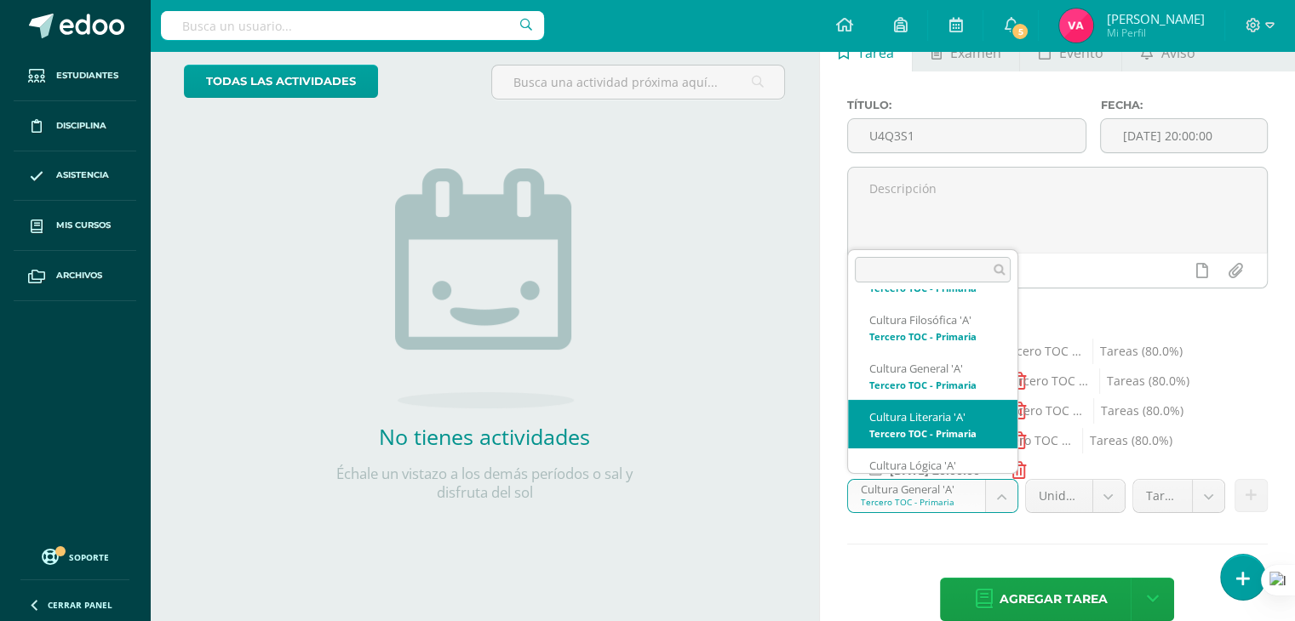
select select "131503"
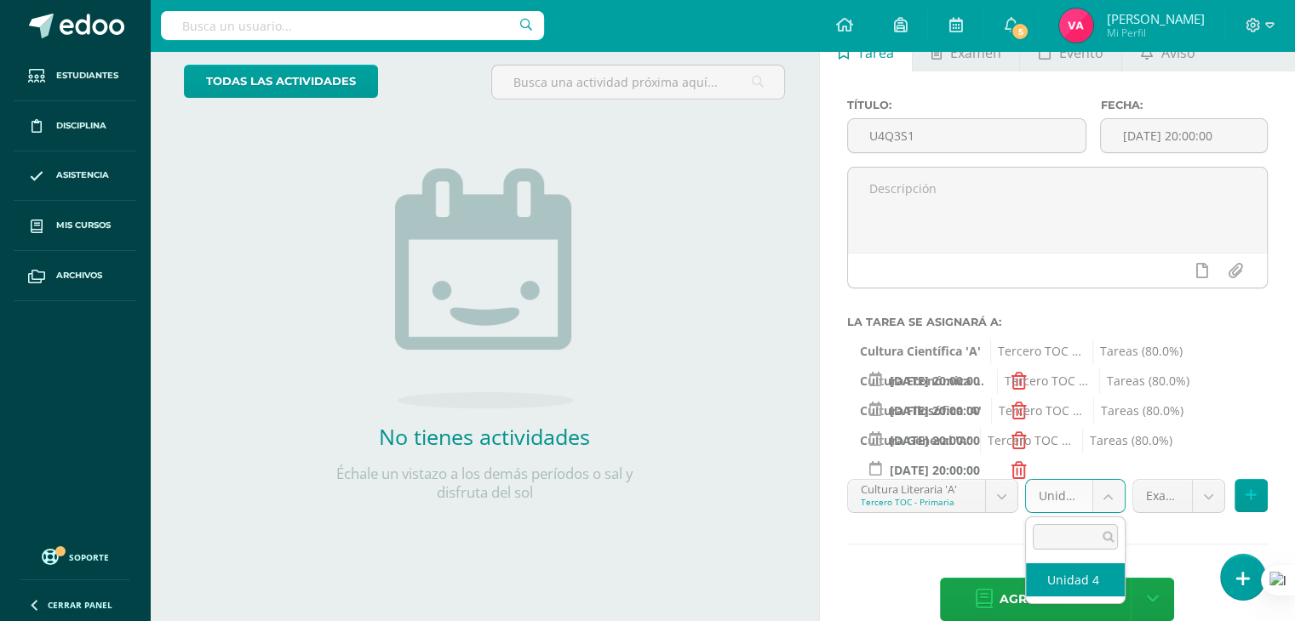
click at [1112, 492] on body "Estudiantes Disciplina Asistencia Mis cursos Archivos Soporte Ayuda Reportar un…" at bounding box center [647, 212] width 1295 height 621
select select "131513"
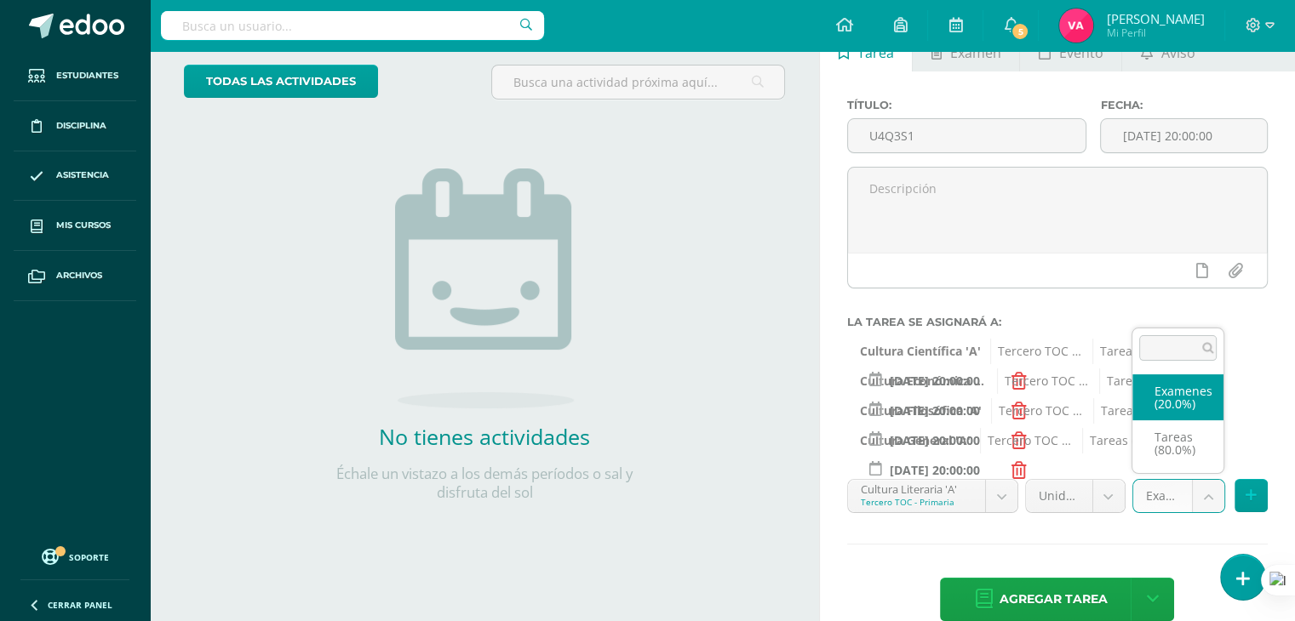
click at [1214, 498] on body "Estudiantes Disciplina Asistencia Mis cursos Archivos Soporte Ayuda Reportar un…" at bounding box center [647, 212] width 1295 height 621
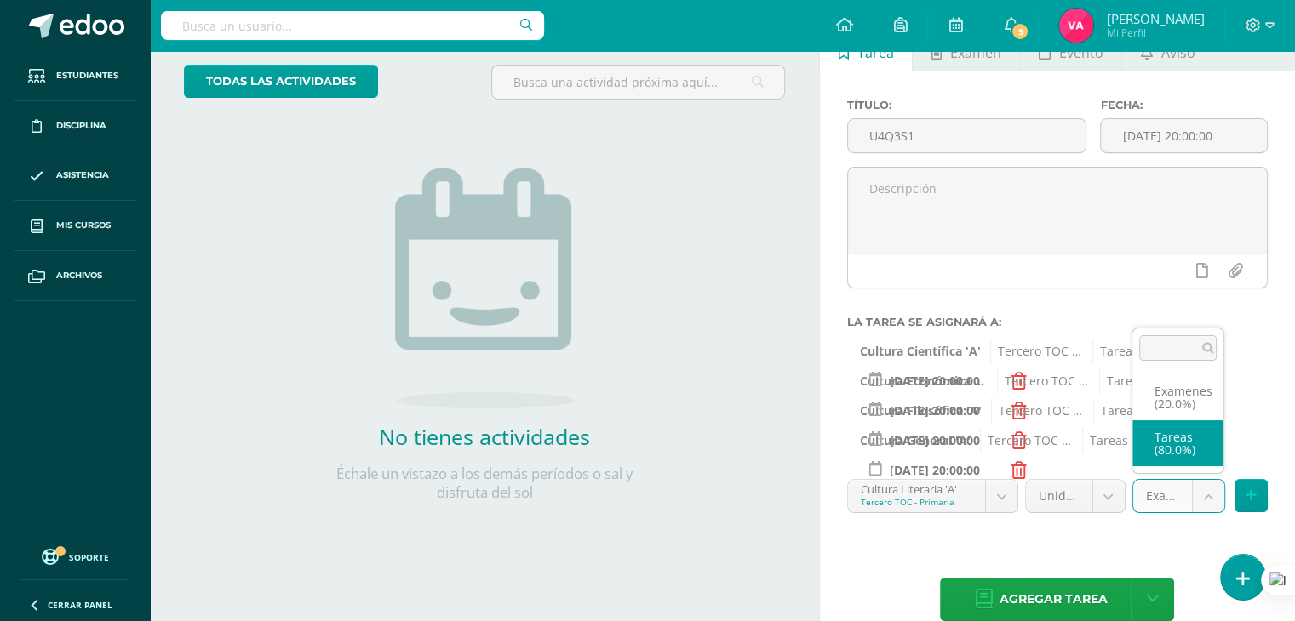
select select "131515"
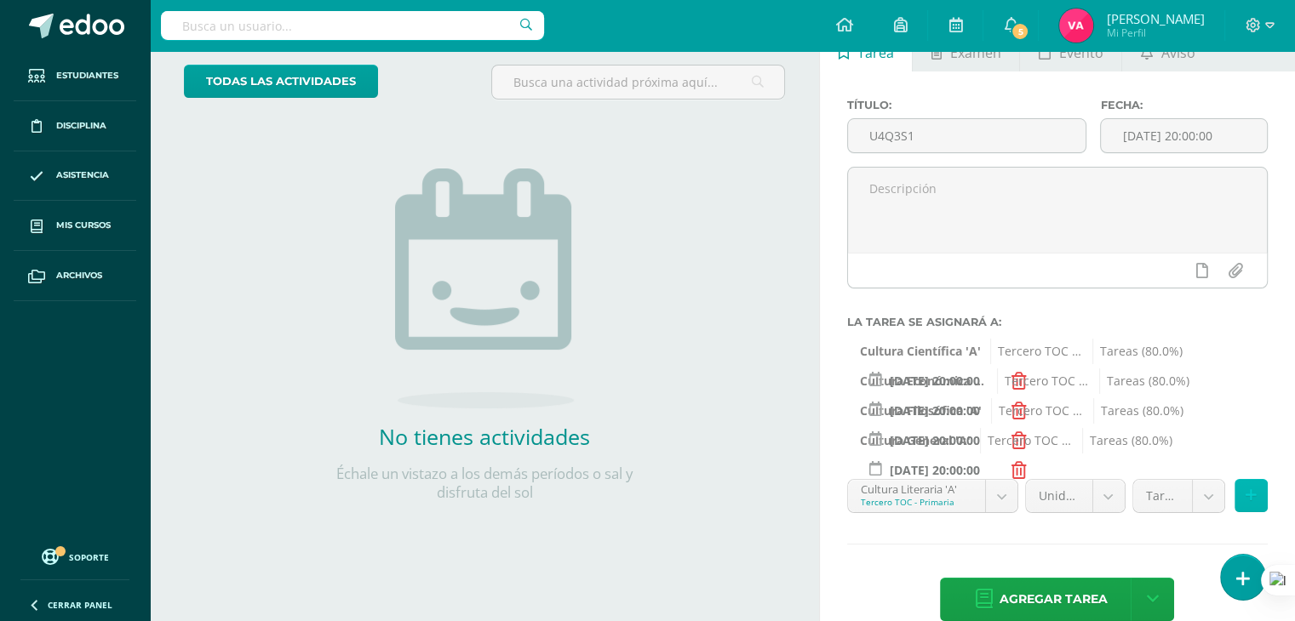
click at [1258, 506] on button at bounding box center [1250, 495] width 33 height 33
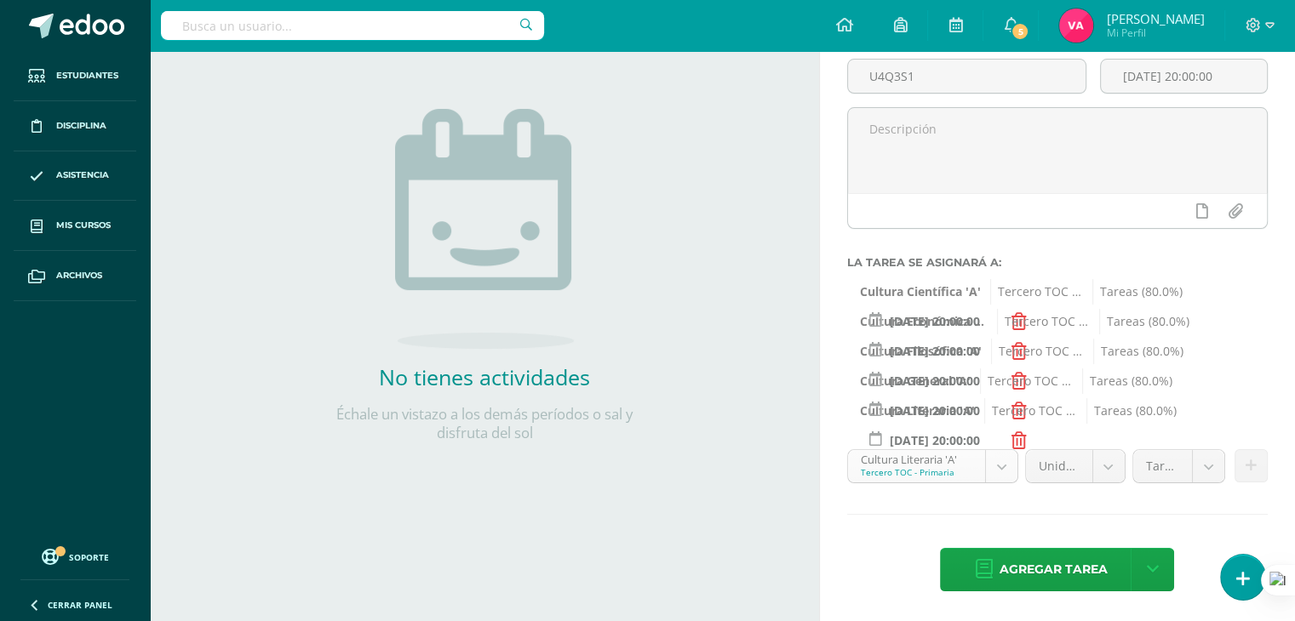
scroll to position [274, 0]
click at [1004, 464] on body "Estudiantes Disciplina Asistencia Mis cursos Archivos Soporte Ayuda Reportar un…" at bounding box center [647, 153] width 1295 height 621
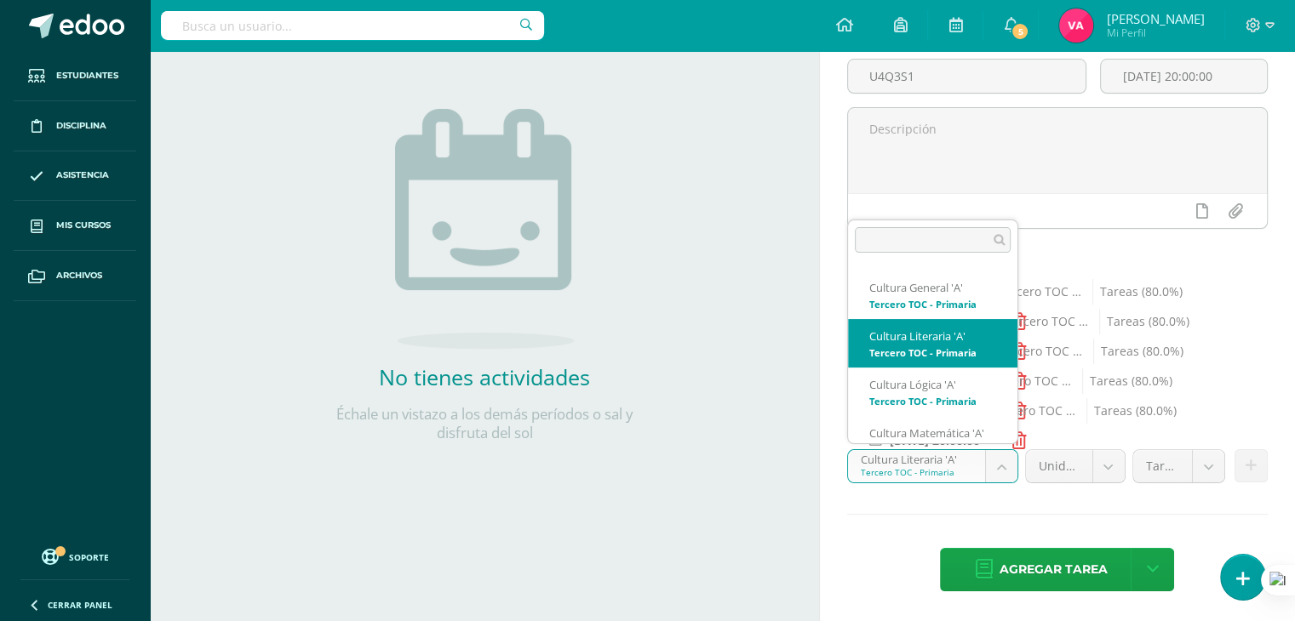
scroll to position [358, 0]
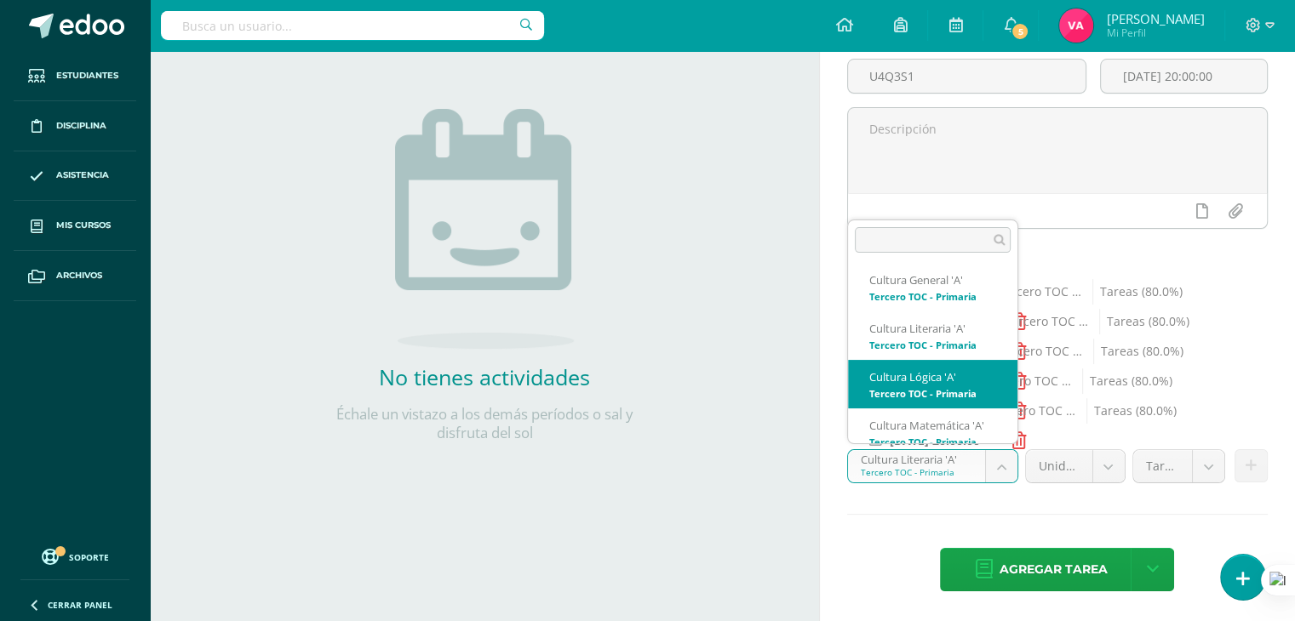
select select "131555"
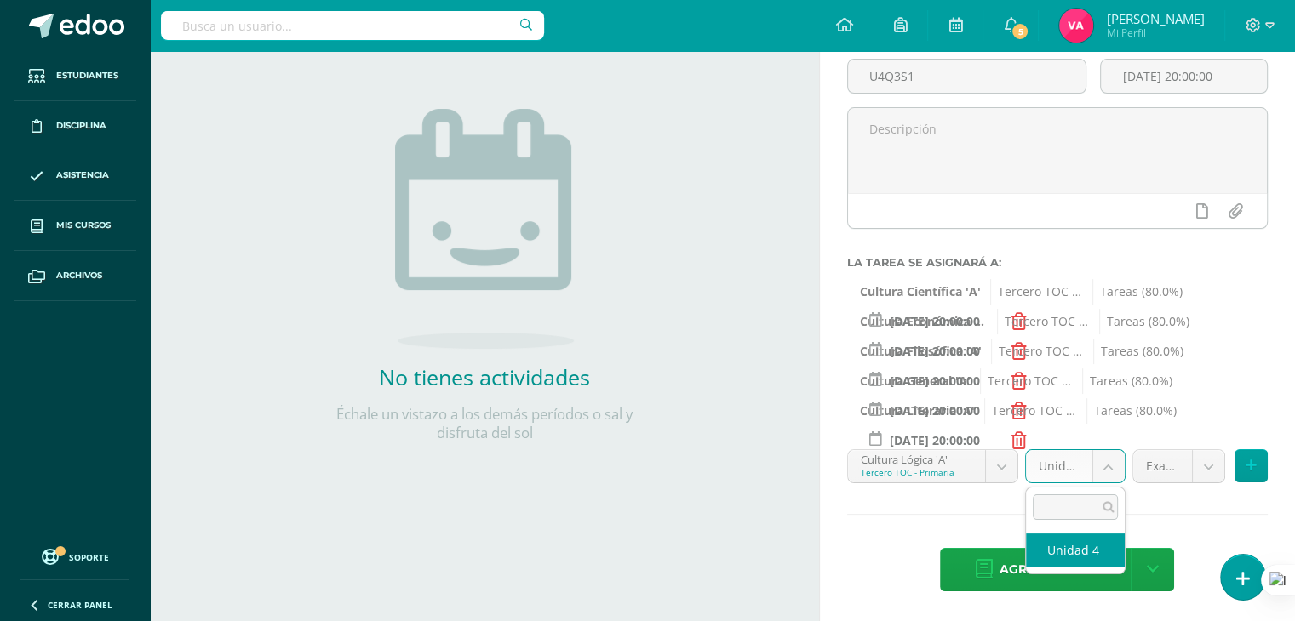
click at [1113, 463] on body "Estudiantes Disciplina Asistencia Mis cursos Archivos Soporte Ayuda Reportar un…" at bounding box center [647, 153] width 1295 height 621
select select "131565"
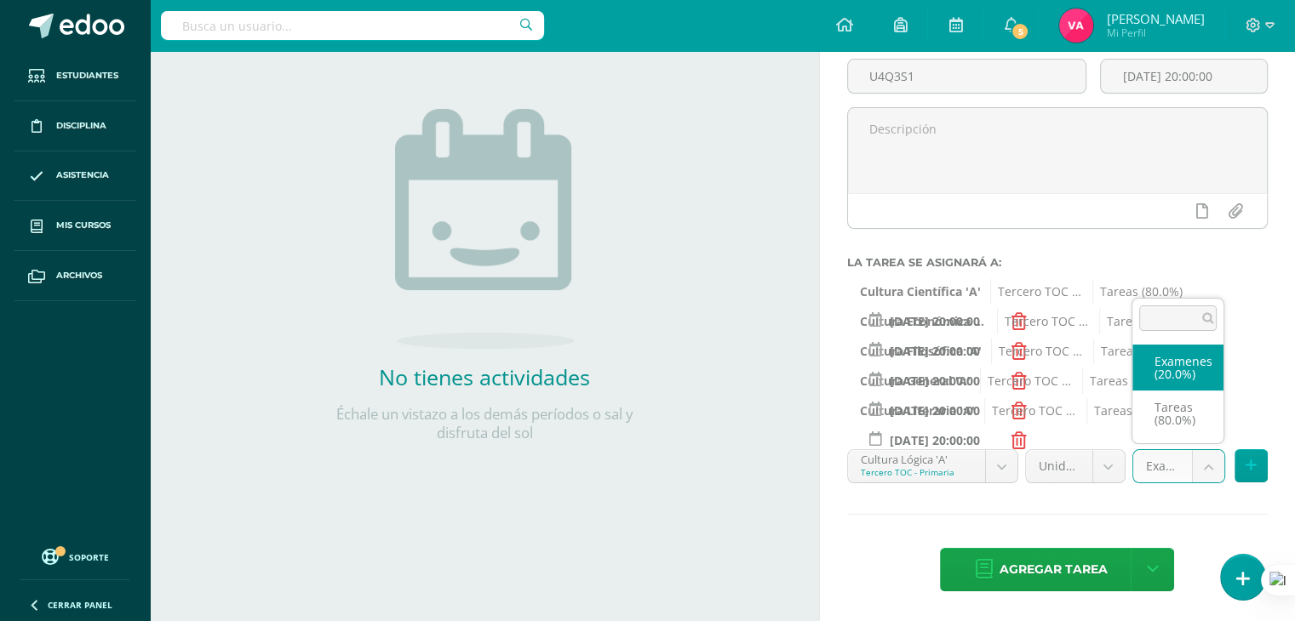
click at [1209, 462] on body "Estudiantes Disciplina Asistencia Mis cursos Archivos Soporte Ayuda Reportar un…" at bounding box center [647, 153] width 1295 height 621
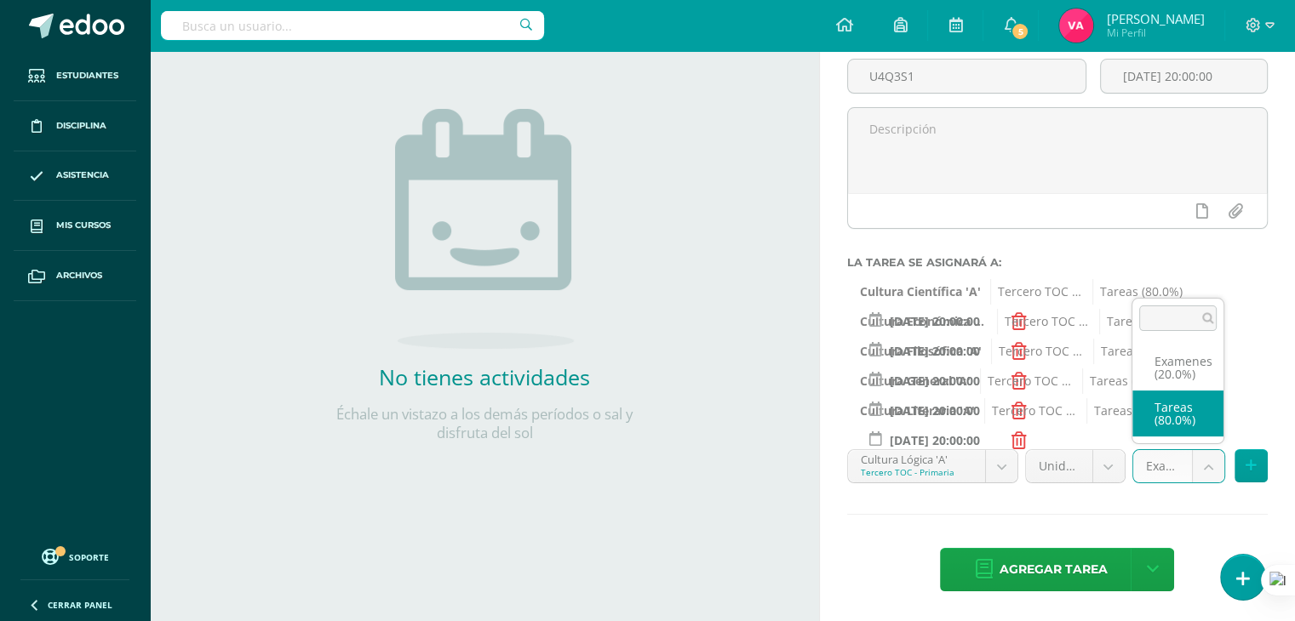
select select "131567"
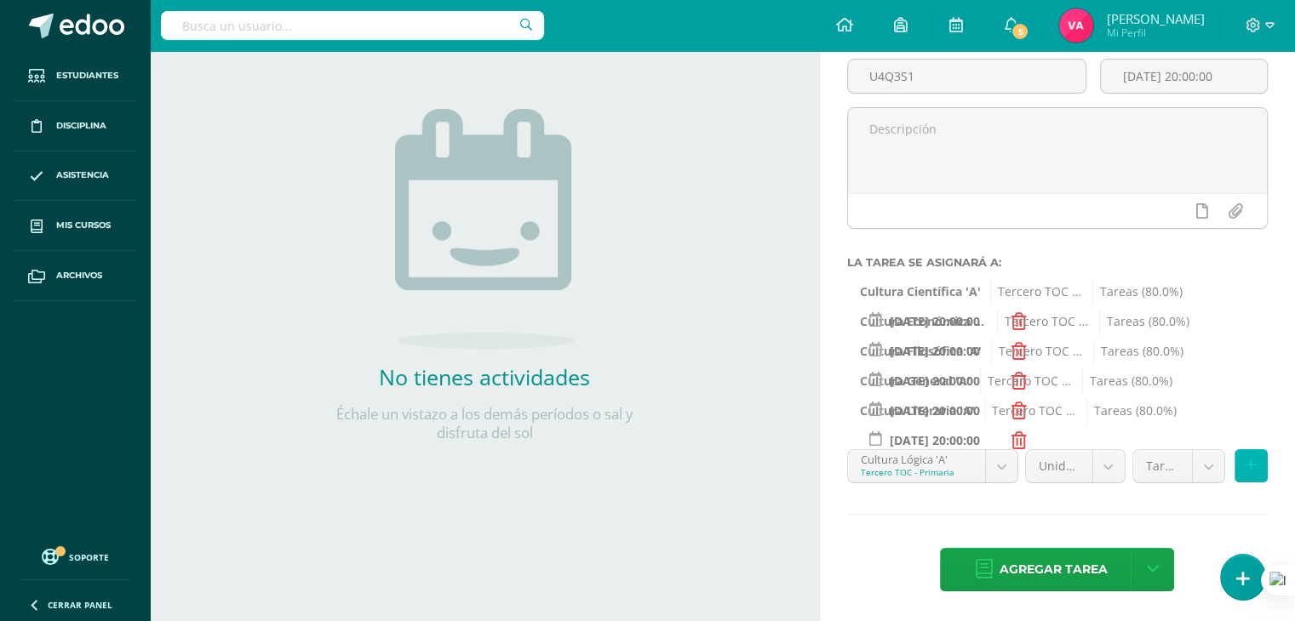
click at [1266, 474] on button at bounding box center [1250, 465] width 33 height 33
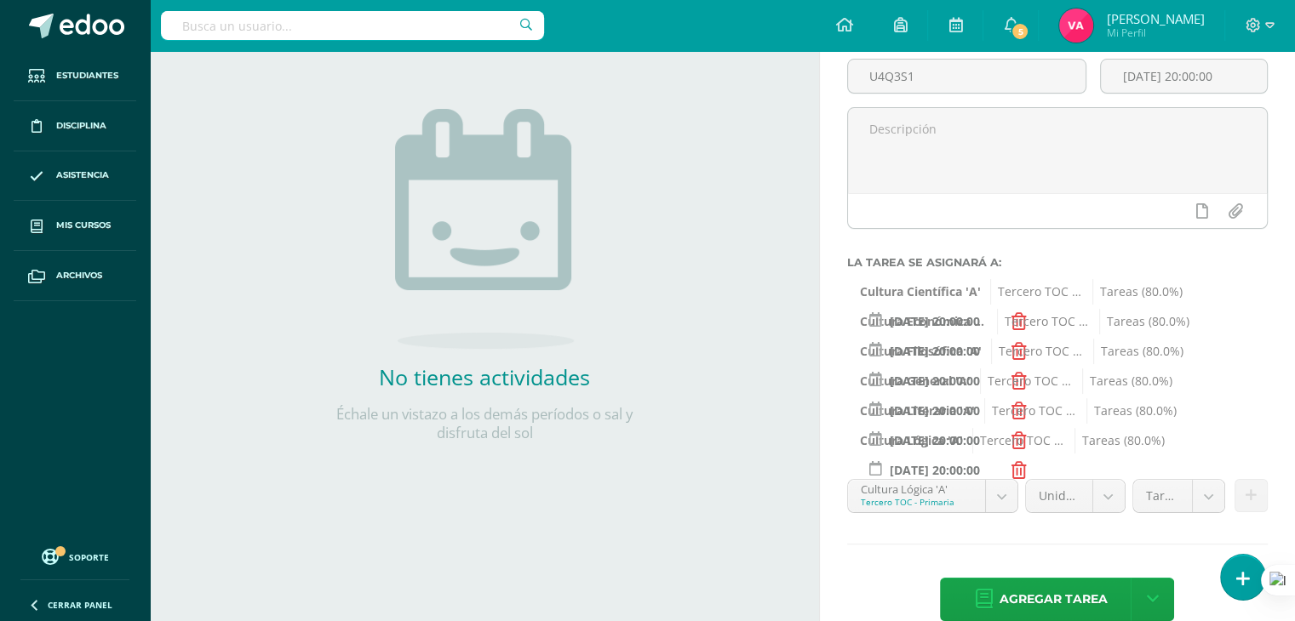
scroll to position [187, 0]
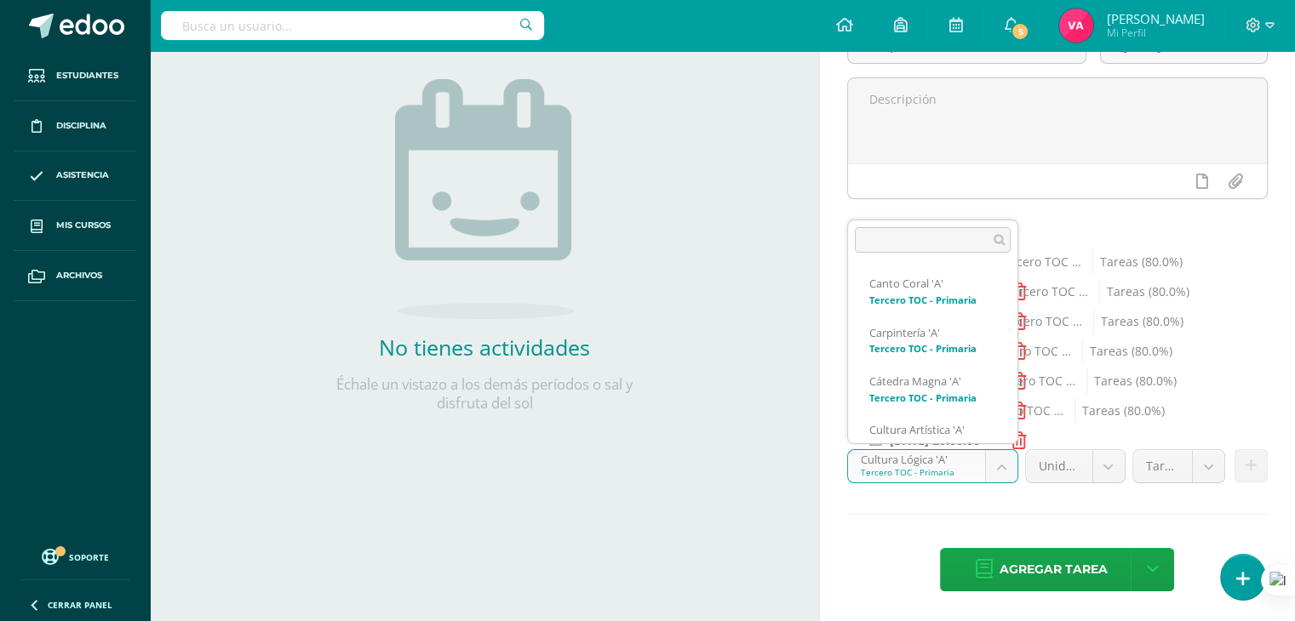
click at [998, 434] on body "Estudiantes Disciplina Asistencia Mis cursos Archivos Soporte Ayuda Reportar un…" at bounding box center [647, 123] width 1295 height 621
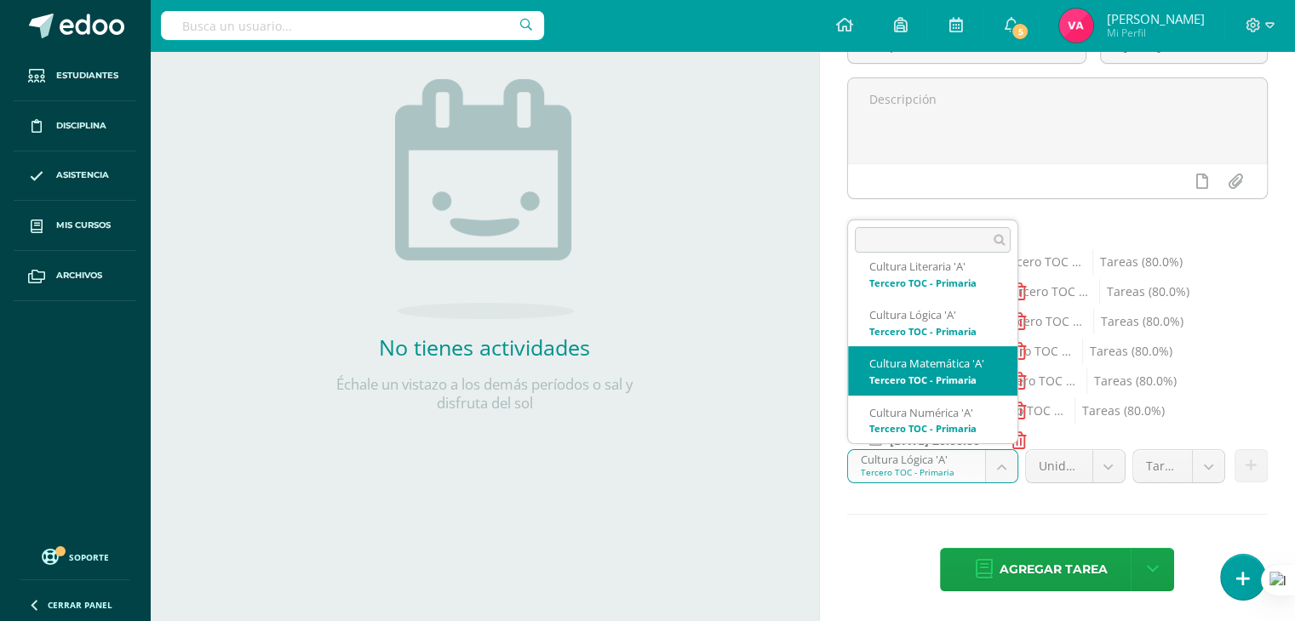
scroll to position [423, 0]
select select "131542"
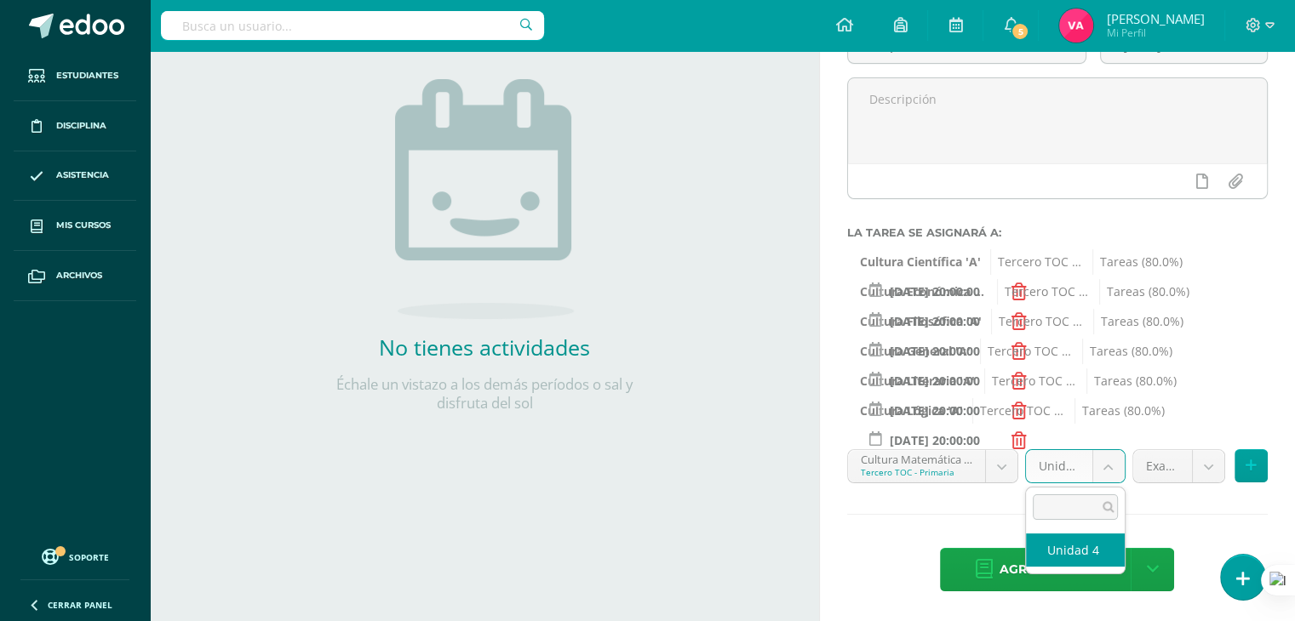
click at [1112, 434] on body "Estudiantes Disciplina Asistencia Mis cursos Archivos Soporte Ayuda Reportar un…" at bounding box center [647, 123] width 1295 height 621
select select "131552"
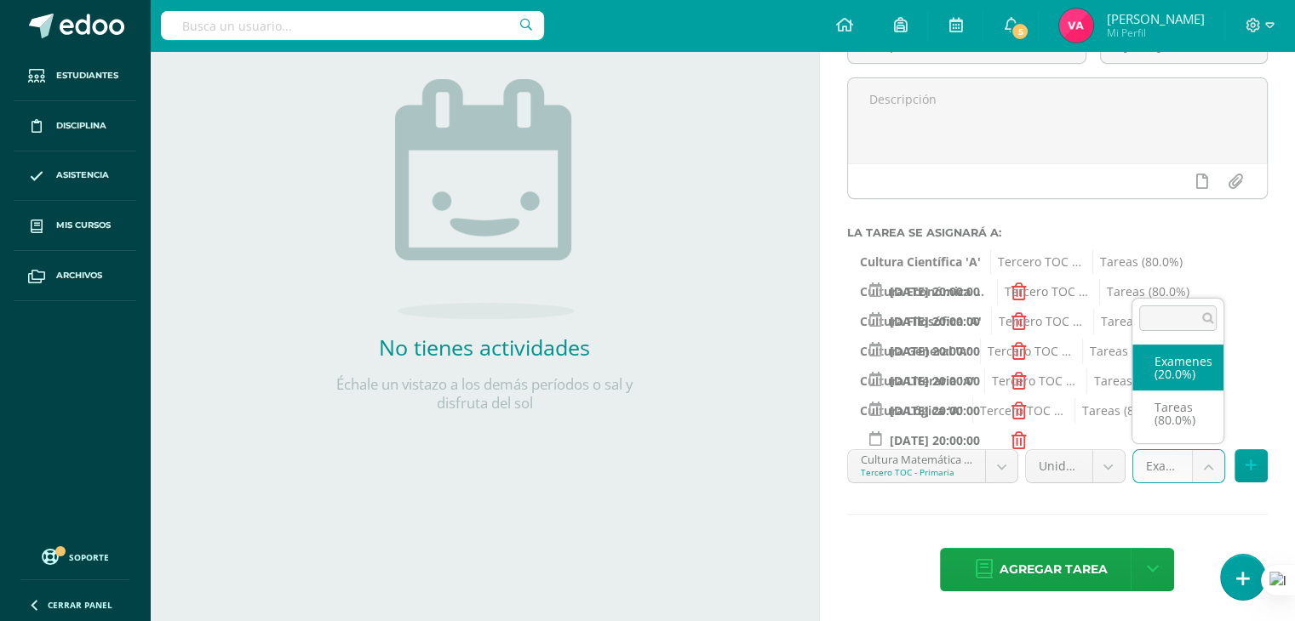
click at [1204, 434] on body "Estudiantes Disciplina Asistencia Mis cursos Archivos Soporte Ayuda Reportar un…" at bounding box center [647, 123] width 1295 height 621
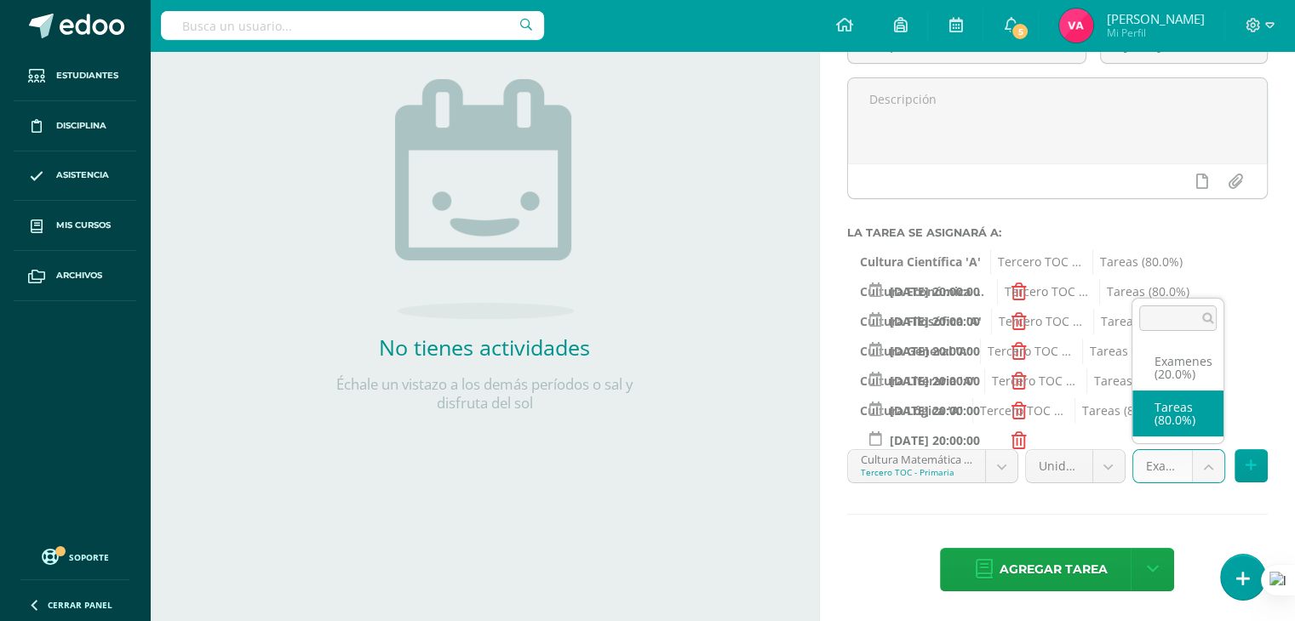
select select "131554"
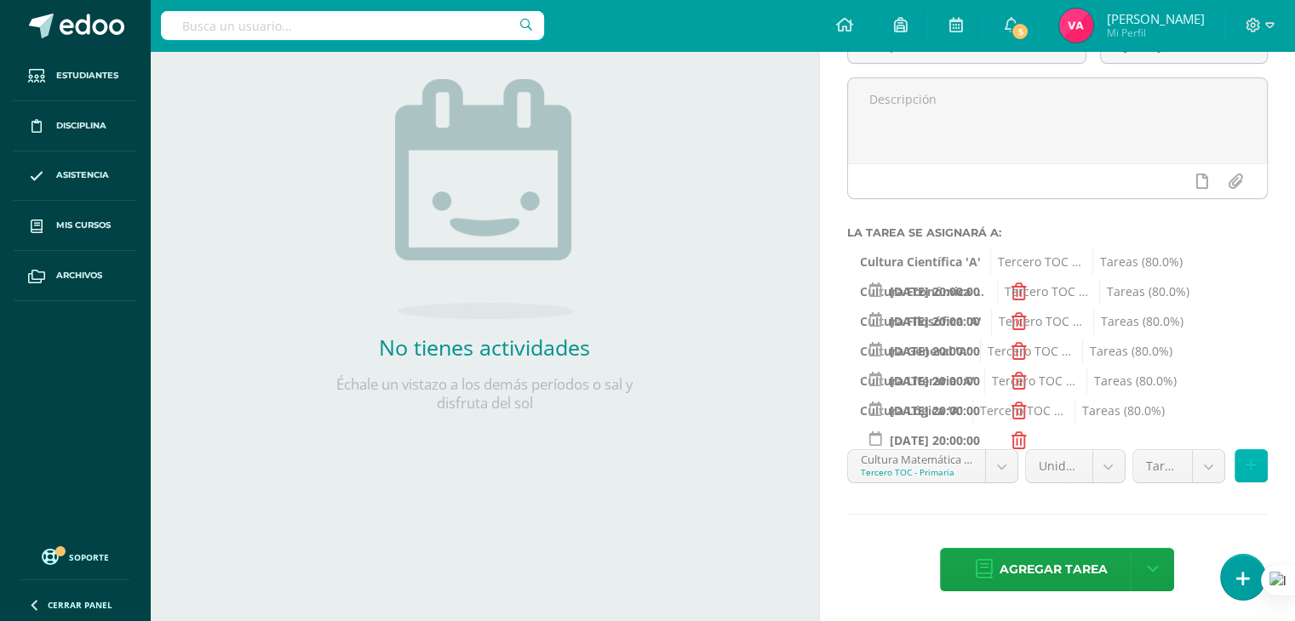
click at [1257, 457] on button at bounding box center [1250, 465] width 33 height 33
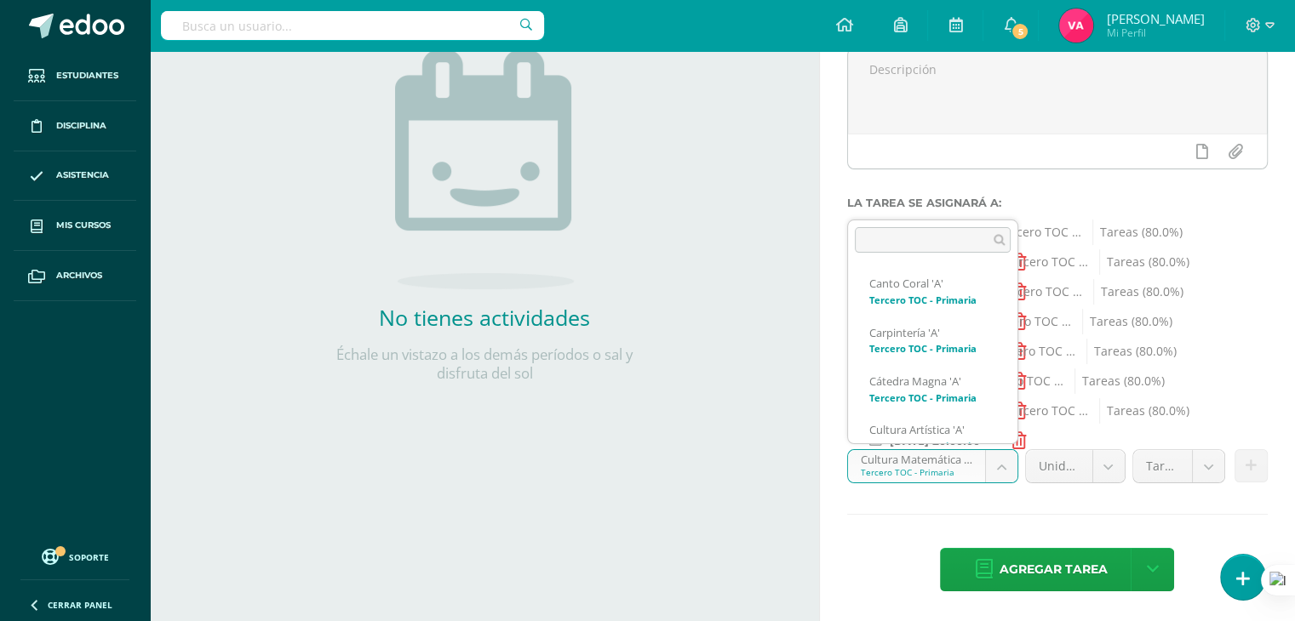
scroll to position [386, 0]
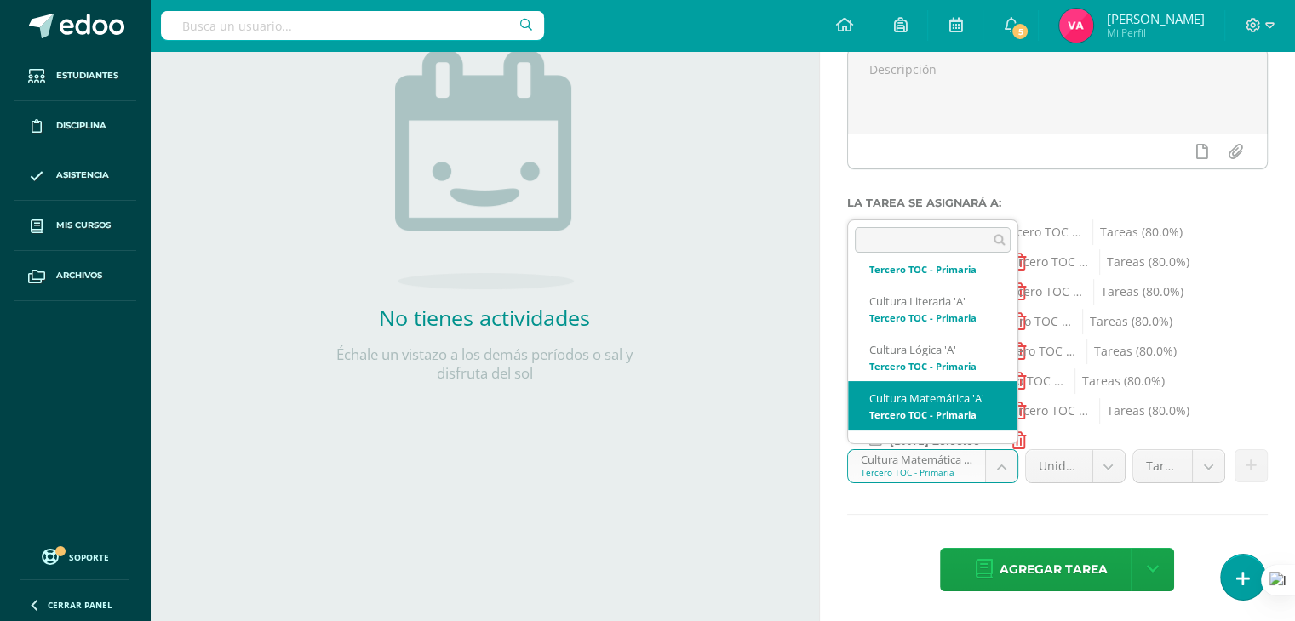
click at [991, 404] on body "Estudiantes Disciplina Asistencia Mis cursos Archivos Soporte Ayuda Reportar un…" at bounding box center [647, 93] width 1295 height 621
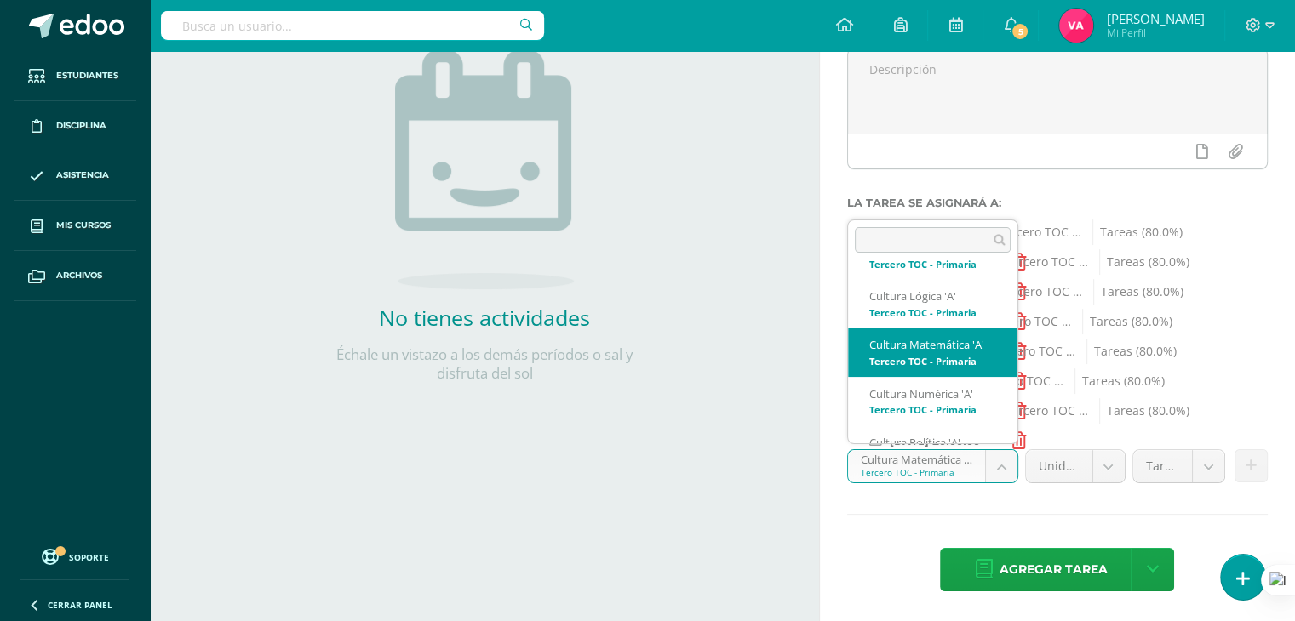
scroll to position [443, 0]
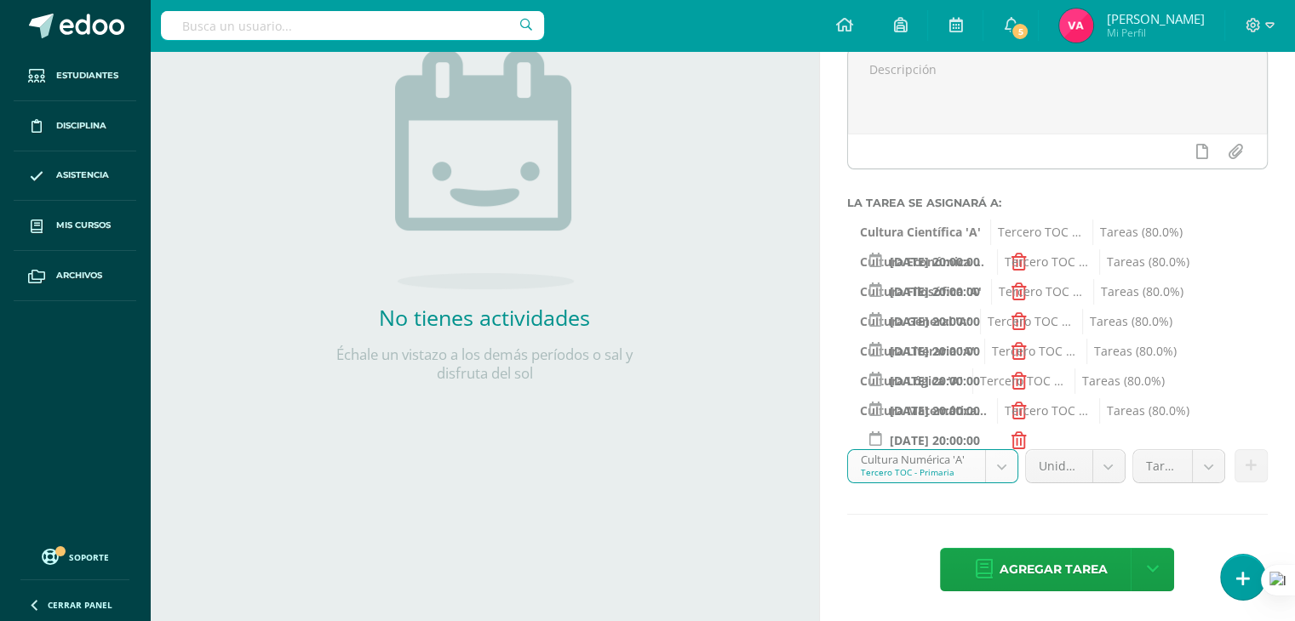
select select "131568"
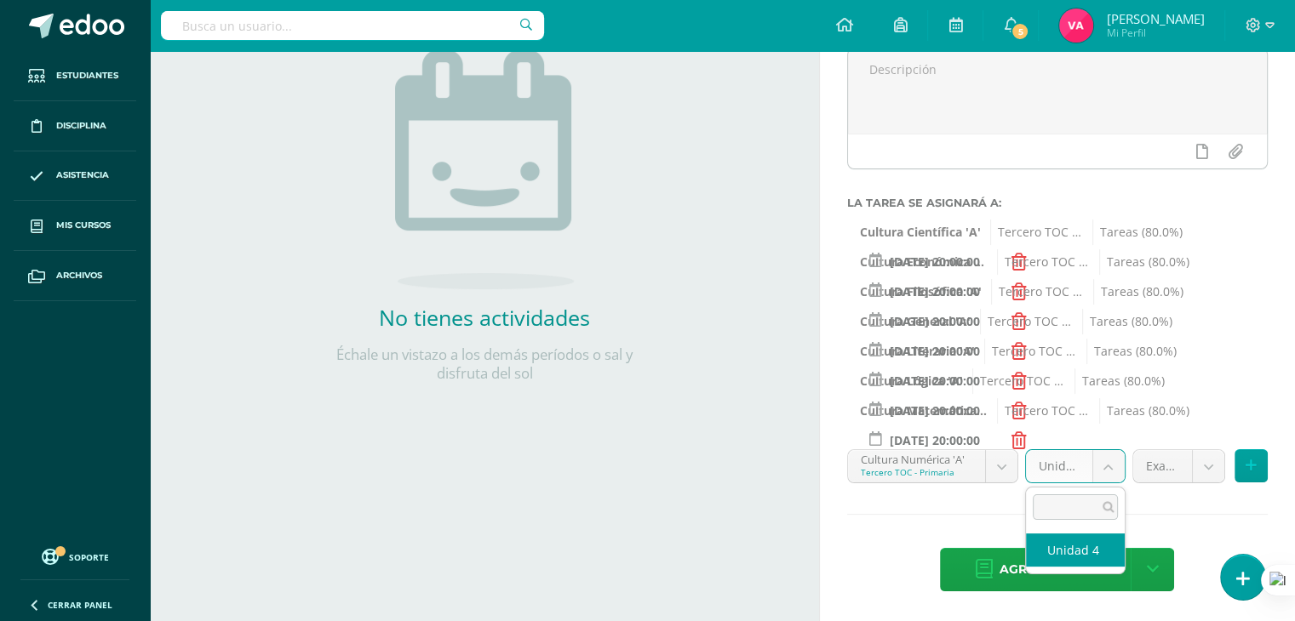
click at [1103, 404] on body "Estudiantes Disciplina Asistencia Mis cursos Archivos Soporte Ayuda Reportar un…" at bounding box center [647, 93] width 1295 height 621
select select "131578"
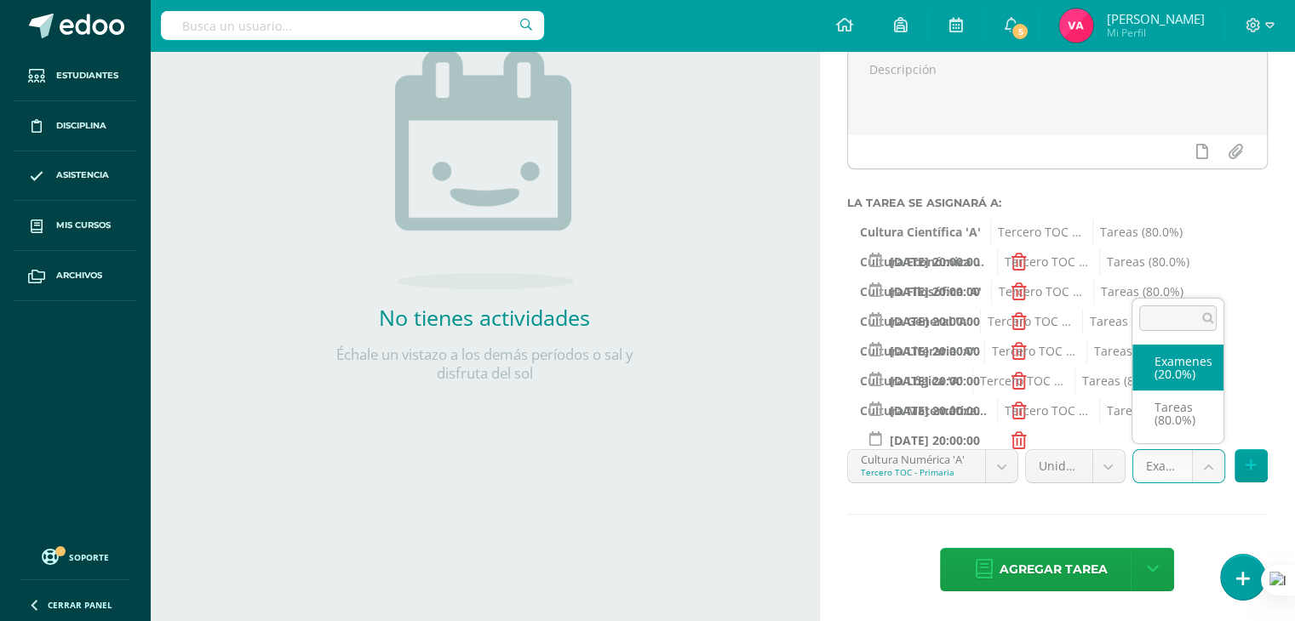
click at [1215, 404] on body "Estudiantes Disciplina Asistencia Mis cursos Archivos Soporte Ayuda Reportar un…" at bounding box center [647, 93] width 1295 height 621
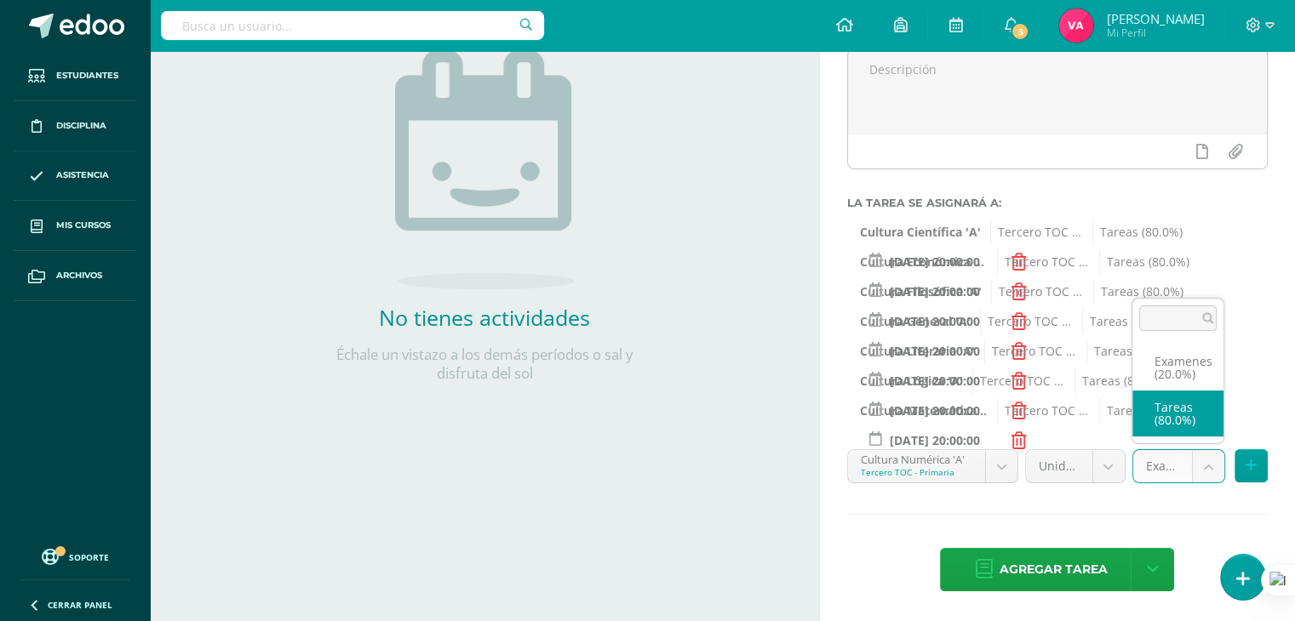
select select "131580"
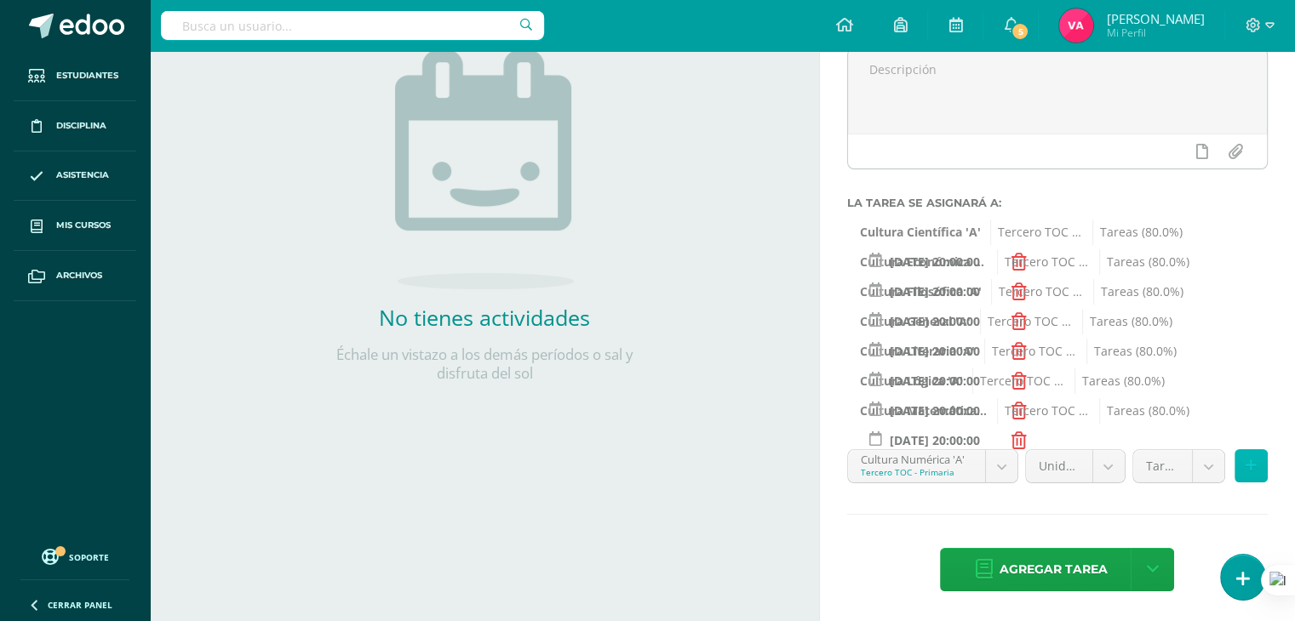
click at [1261, 470] on button at bounding box center [1250, 465] width 33 height 33
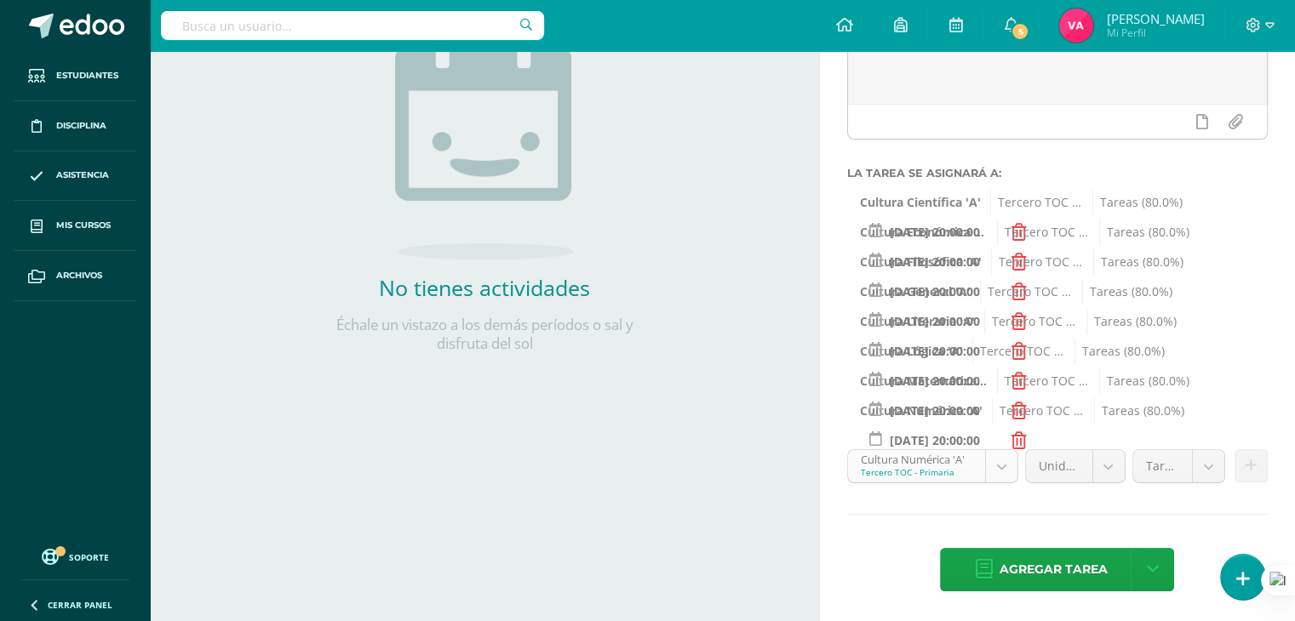
scroll to position [435, 0]
click at [1004, 375] on body "Estudiantes Disciplina Asistencia Mis cursos Archivos Soporte Ayuda Reportar un…" at bounding box center [647, 63] width 1295 height 621
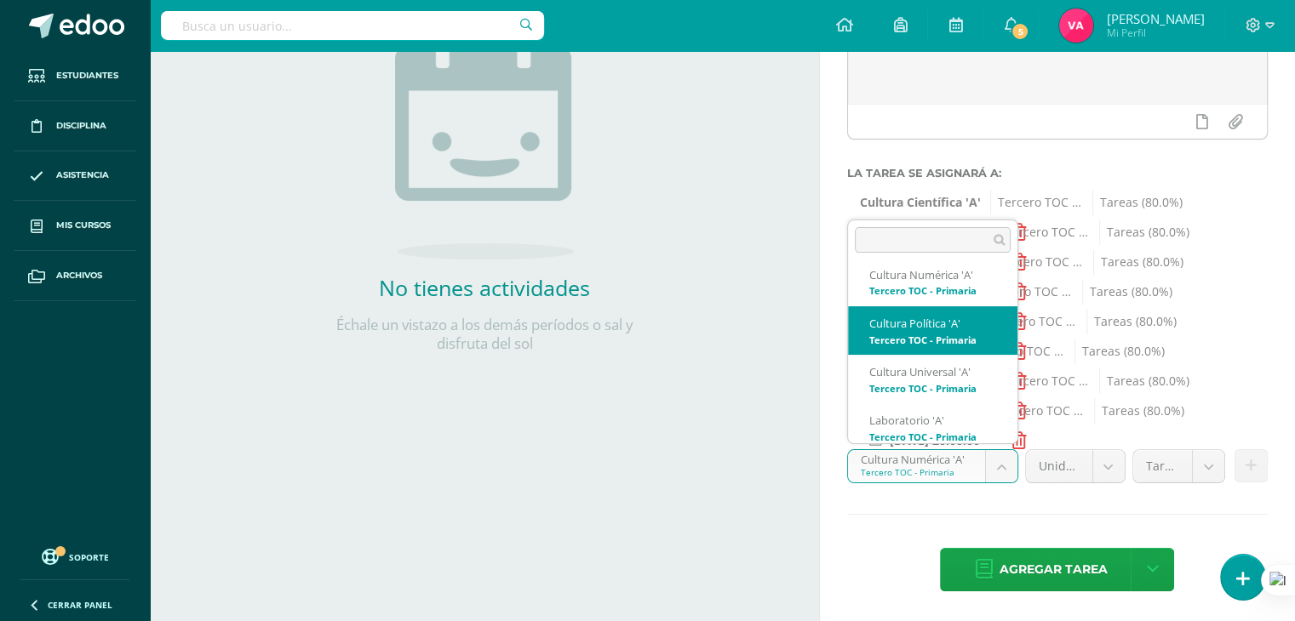
scroll to position [596, 0]
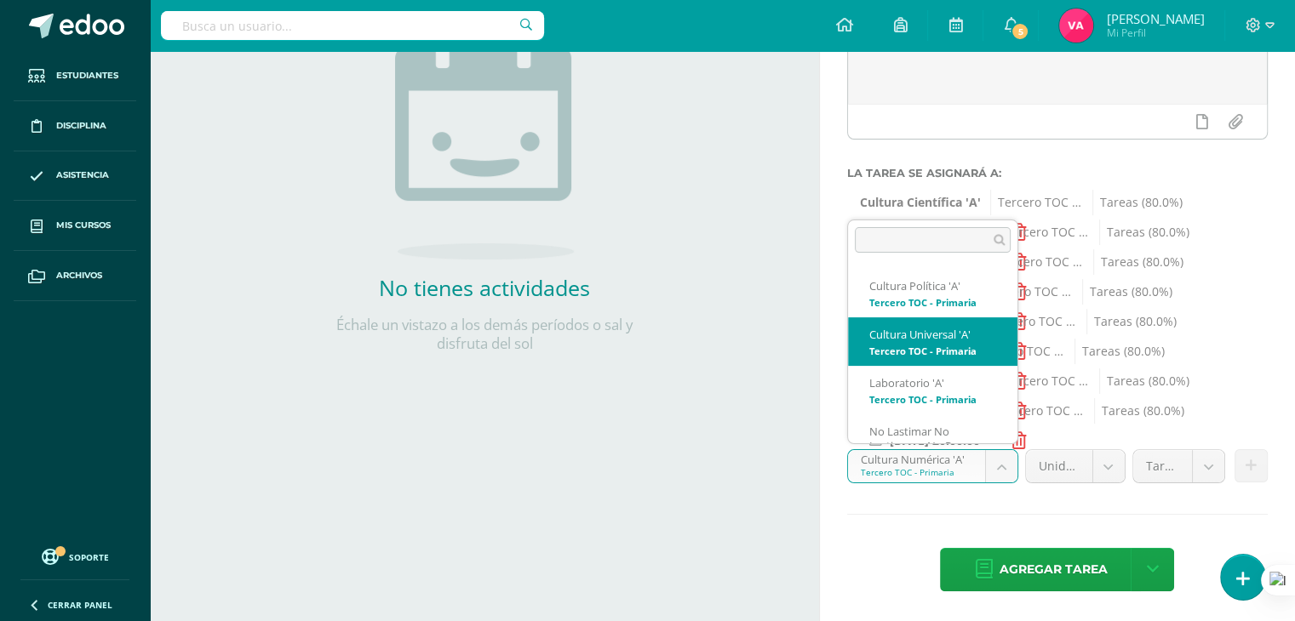
select select "131529"
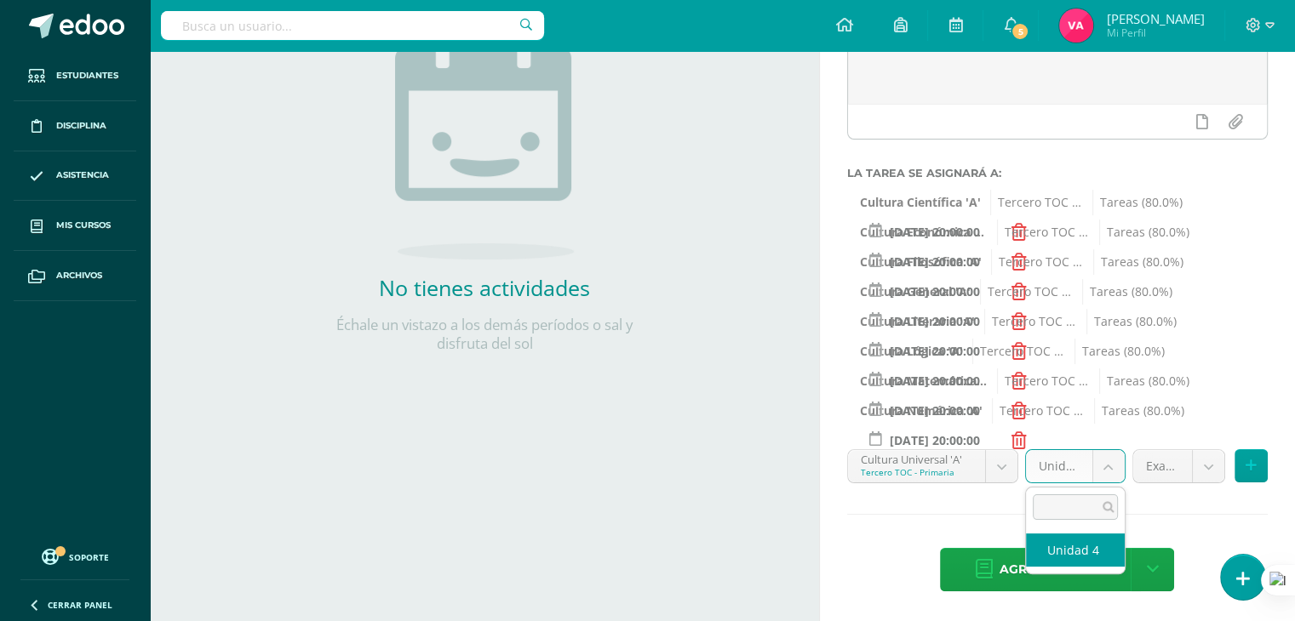
click at [1111, 375] on body "Estudiantes Disciplina Asistencia Mis cursos Archivos Soporte Ayuda Reportar un…" at bounding box center [647, 63] width 1295 height 621
select select "131539"
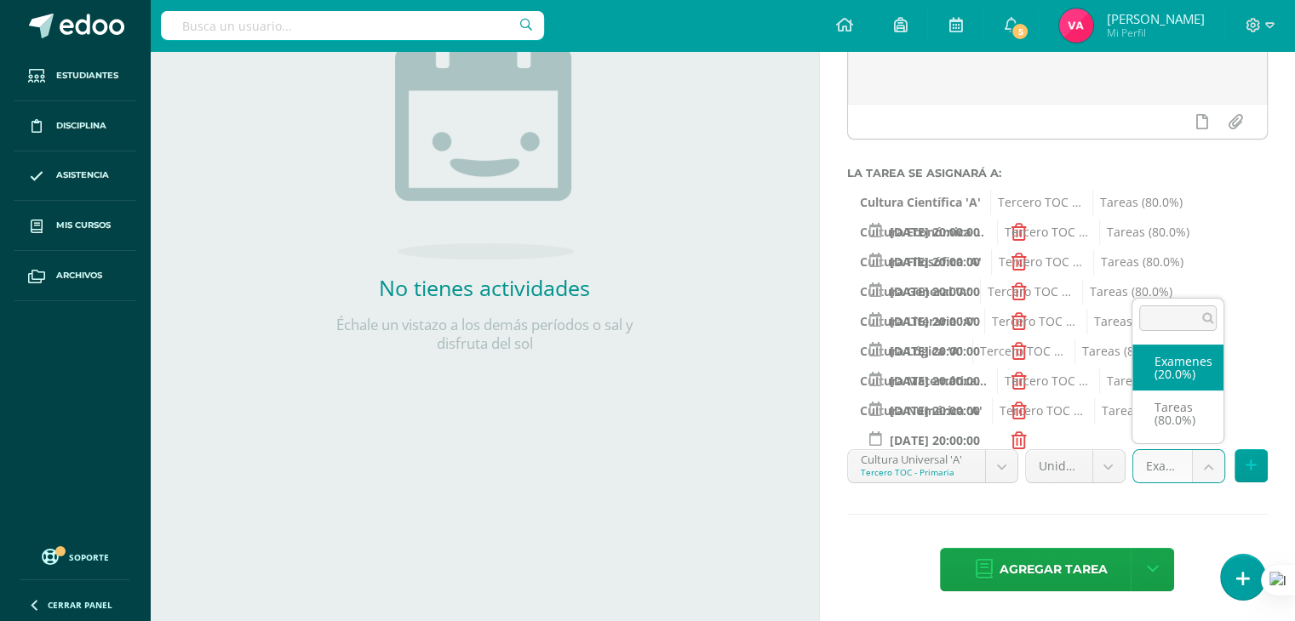
click at [1204, 375] on body "Estudiantes Disciplina Asistencia Mis cursos Archivos Soporte Ayuda Reportar un…" at bounding box center [647, 63] width 1295 height 621
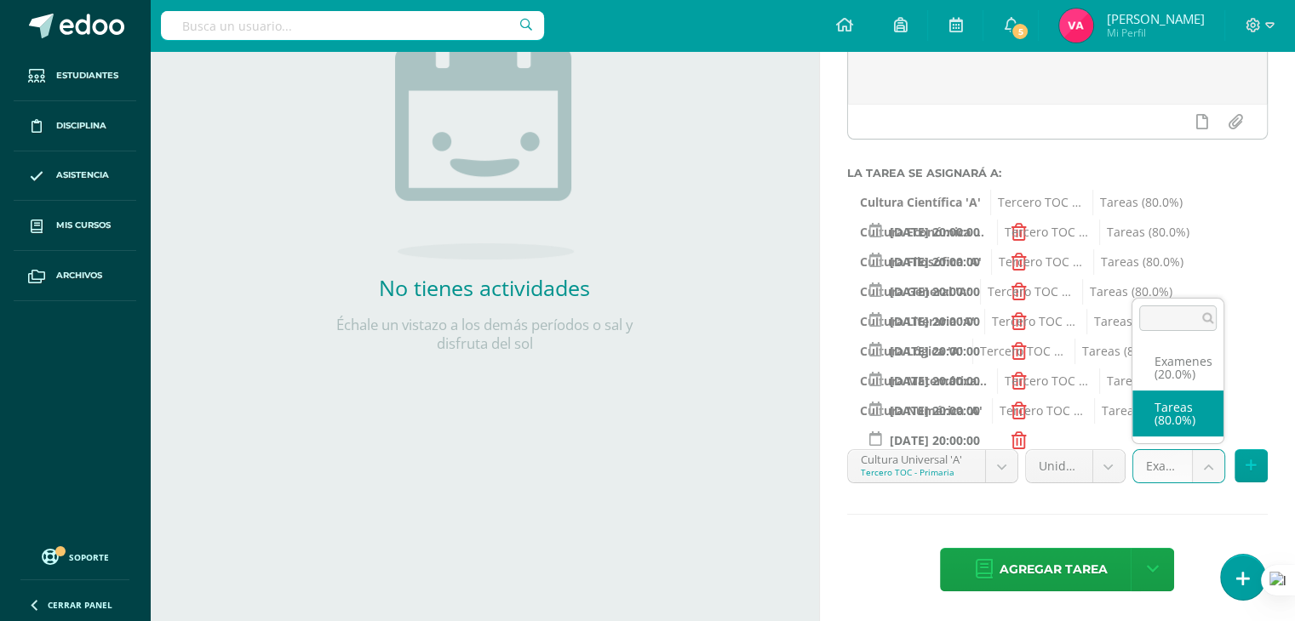
select select "131541"
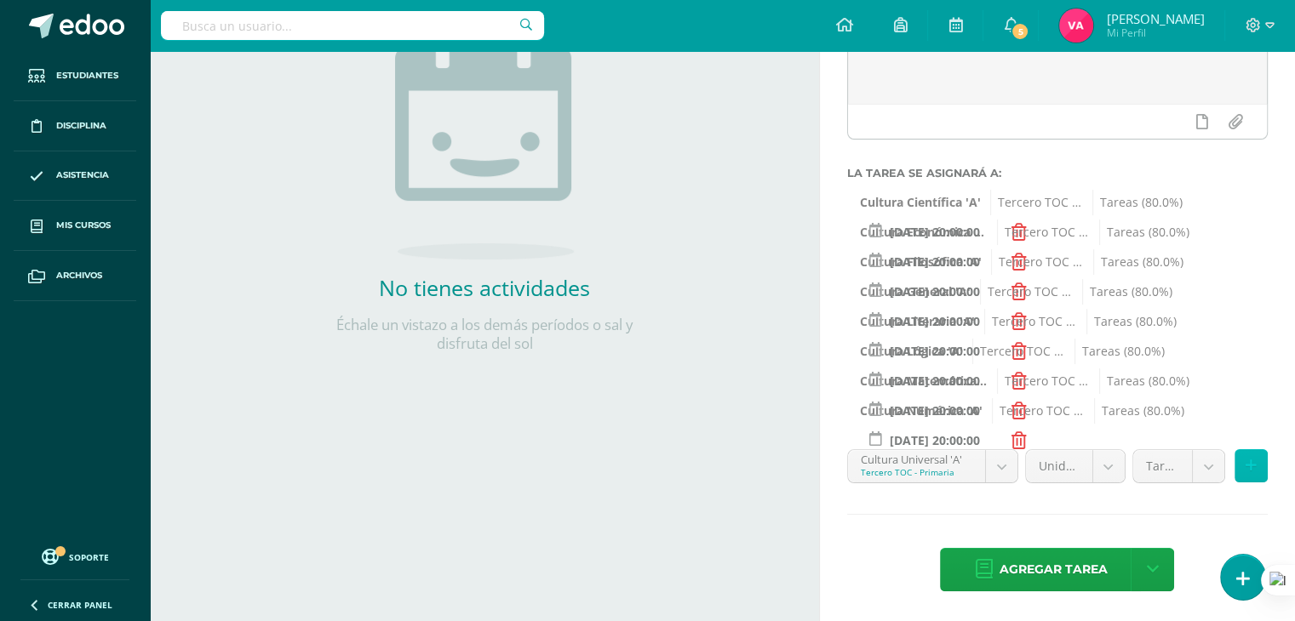
click at [1256, 461] on button at bounding box center [1250, 465] width 33 height 33
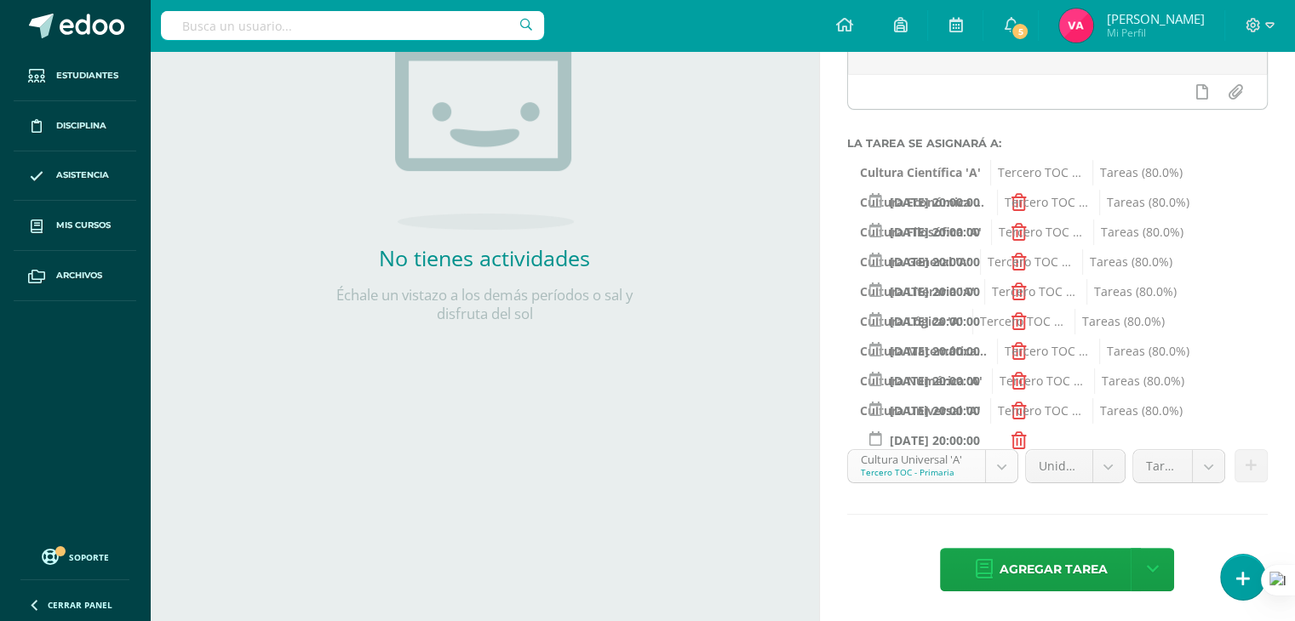
scroll to position [531, 0]
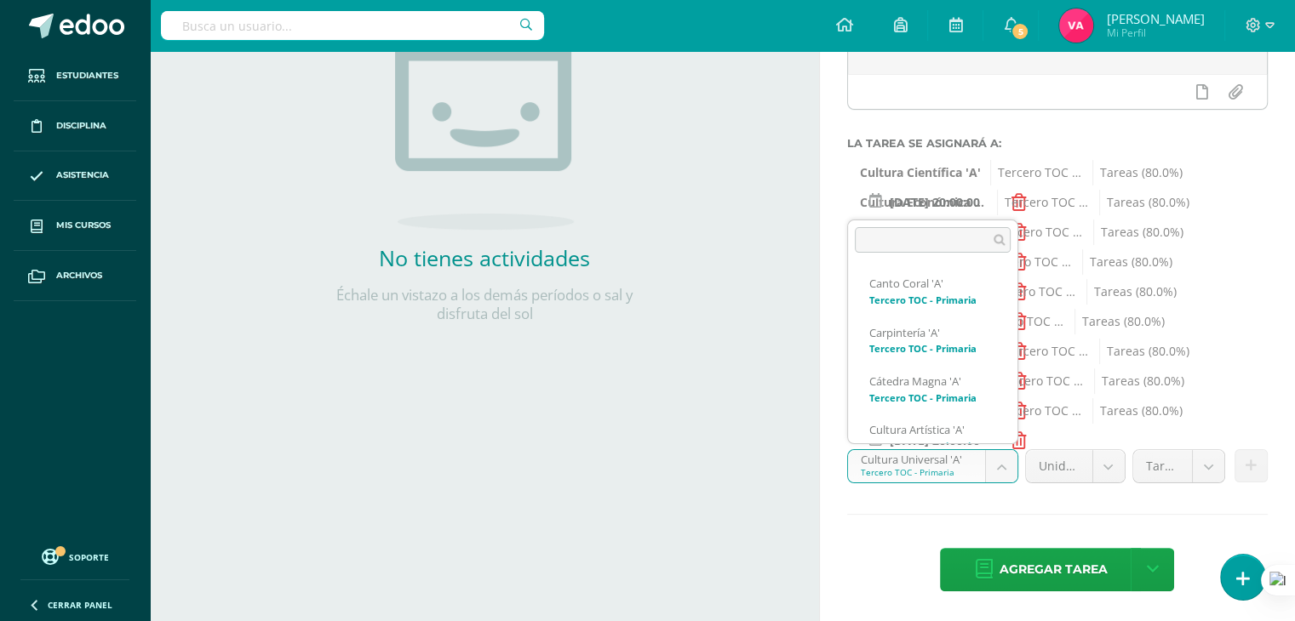
click at [1000, 345] on body "Estudiantes Disciplina Asistencia Mis cursos Archivos Soporte Ayuda Reportar un…" at bounding box center [647, 33] width 1295 height 621
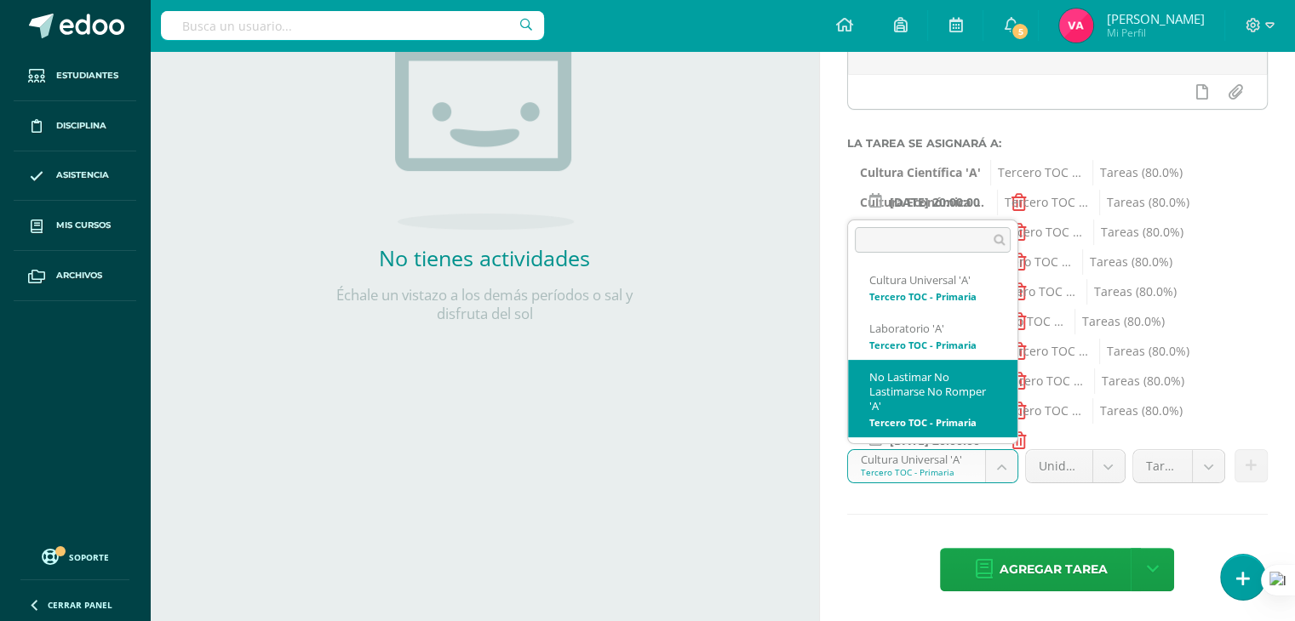
scroll to position [664, 0]
select select "131698"
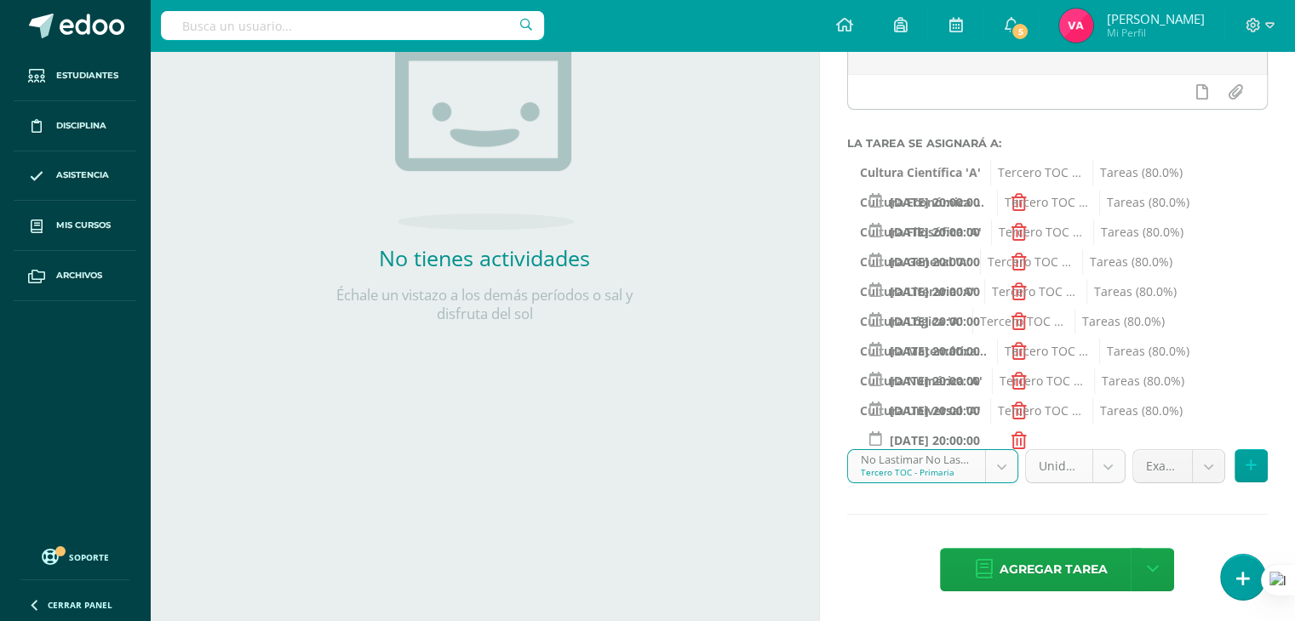
click at [1118, 345] on body "Estudiantes Disciplina Asistencia Mis cursos Archivos Soporte Ayuda Reportar un…" at bounding box center [647, 33] width 1295 height 621
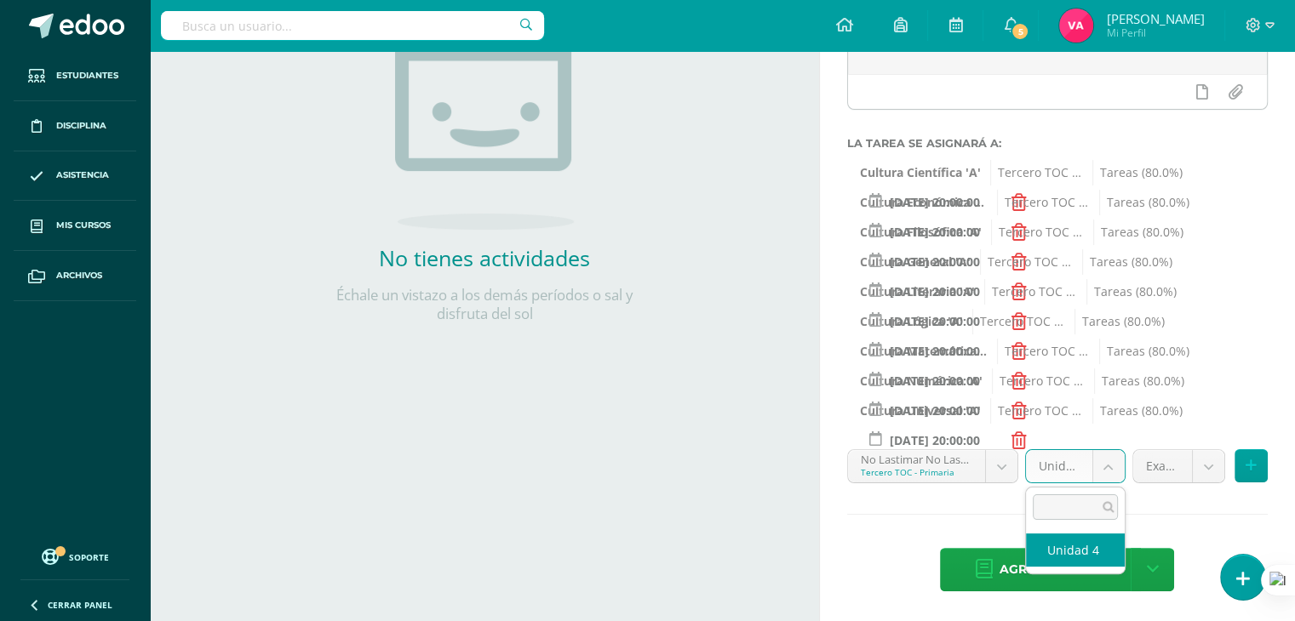
select select "131708"
click at [1207, 345] on body "Estudiantes Disciplina Asistencia Mis cursos Archivos Soporte Ayuda Reportar un…" at bounding box center [647, 33] width 1295 height 621
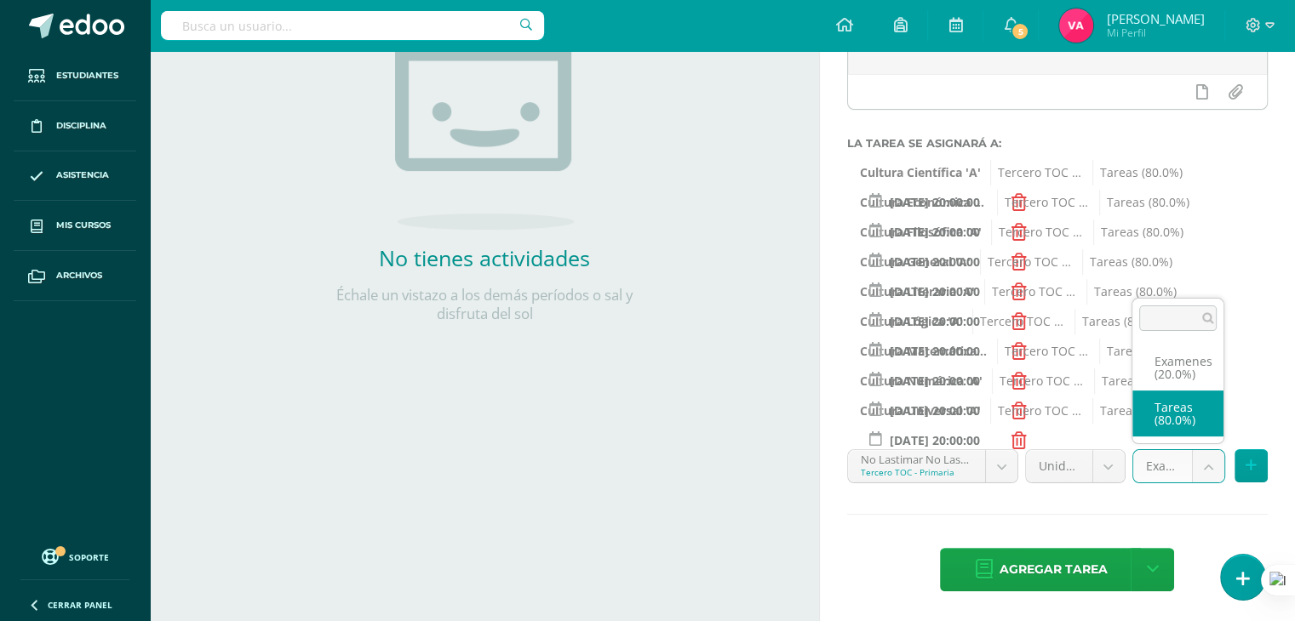
select select "131710"
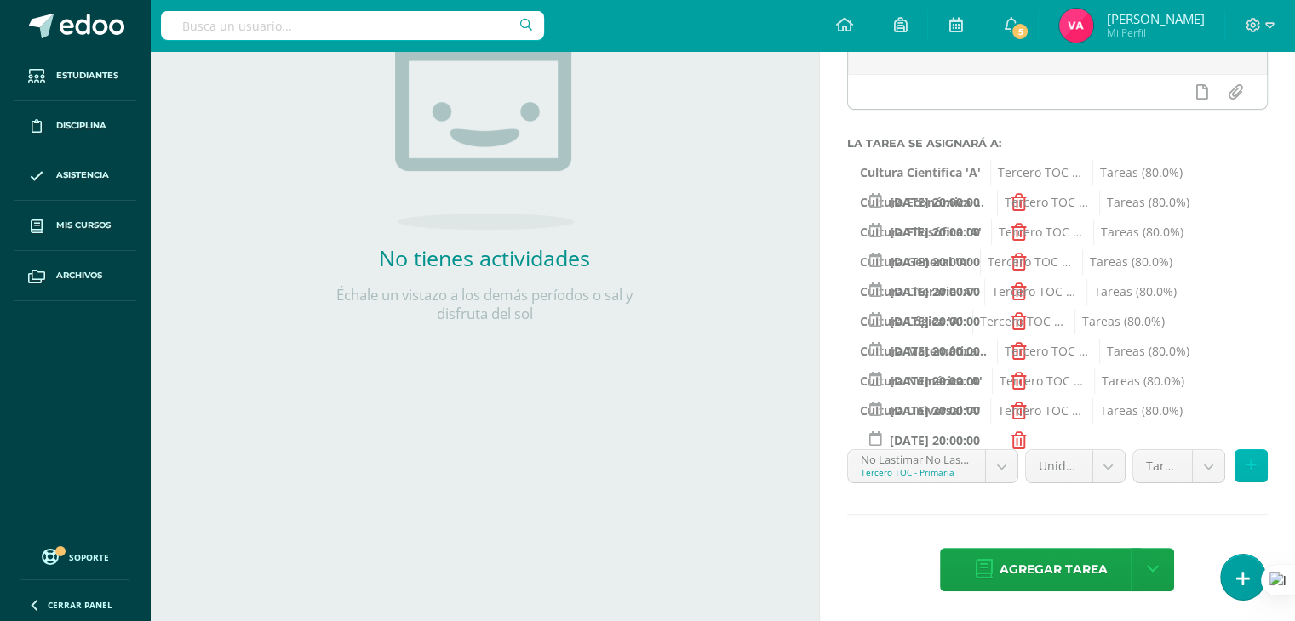
click at [1257, 458] on button at bounding box center [1250, 465] width 33 height 33
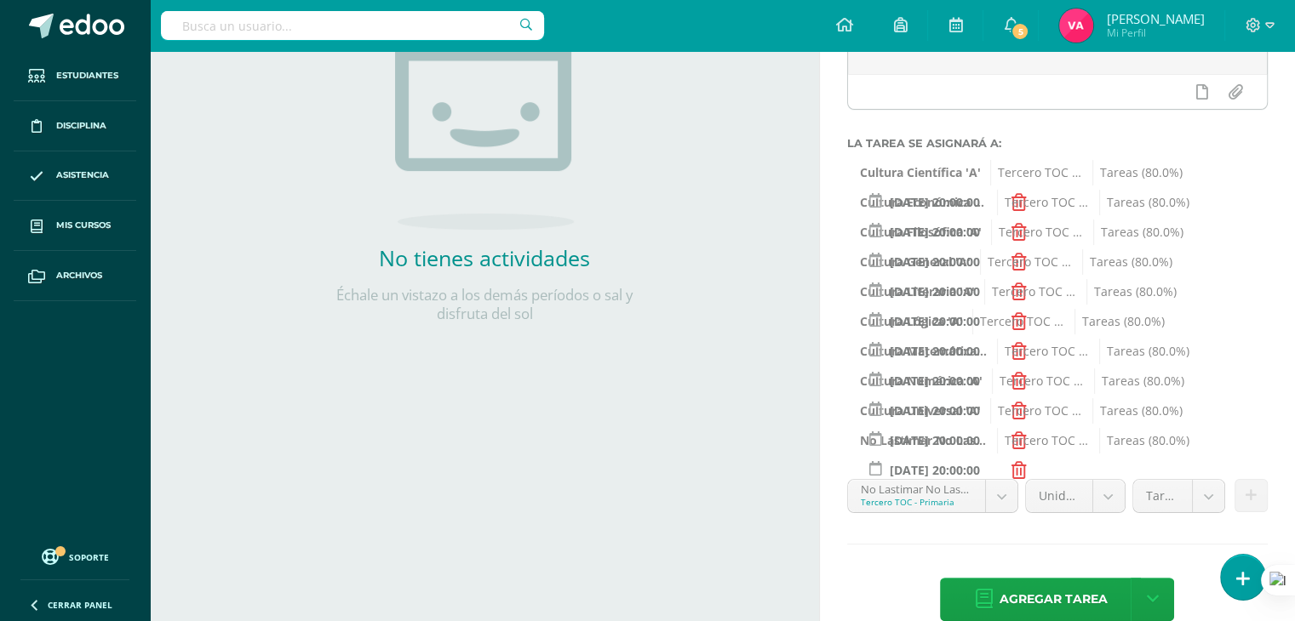
scroll to position [306, 0]
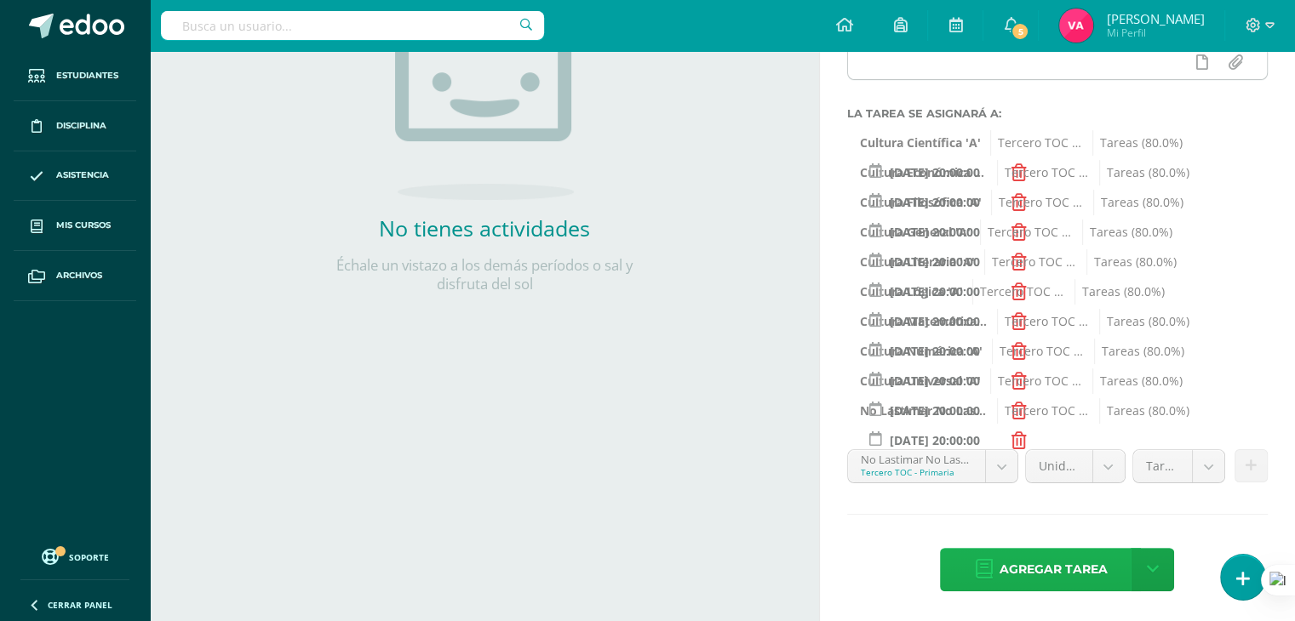
click at [1104, 580] on span "Agregar tarea" at bounding box center [1052, 570] width 108 height 42
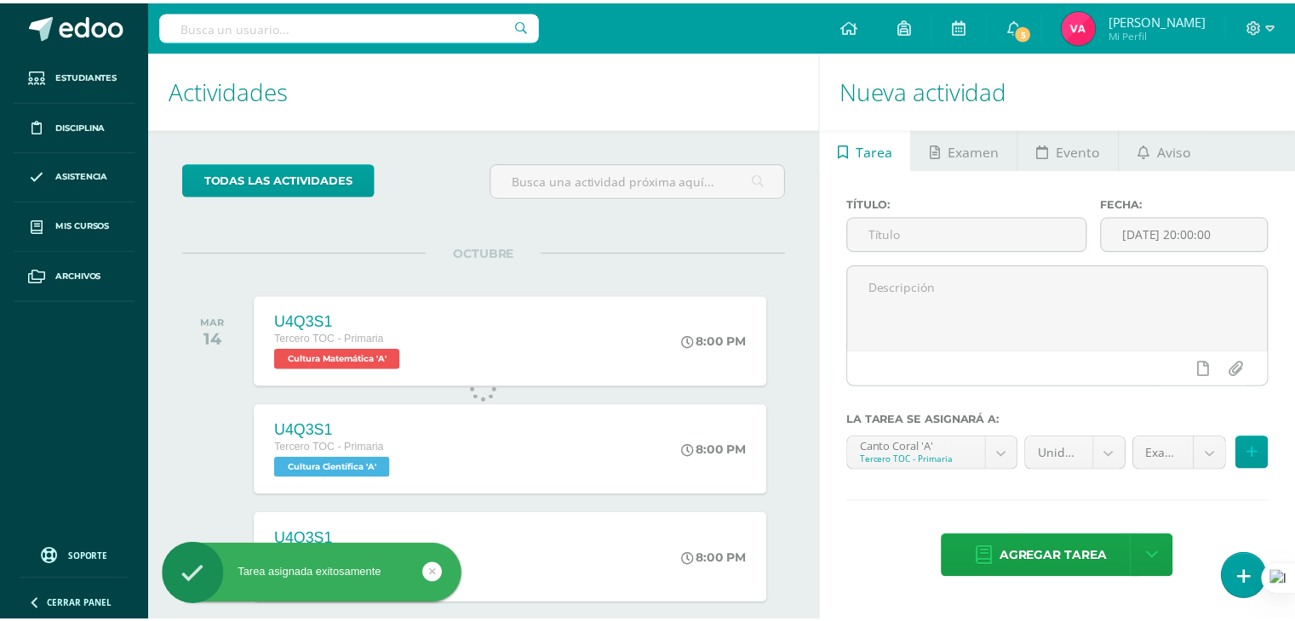
scroll to position [169, 0]
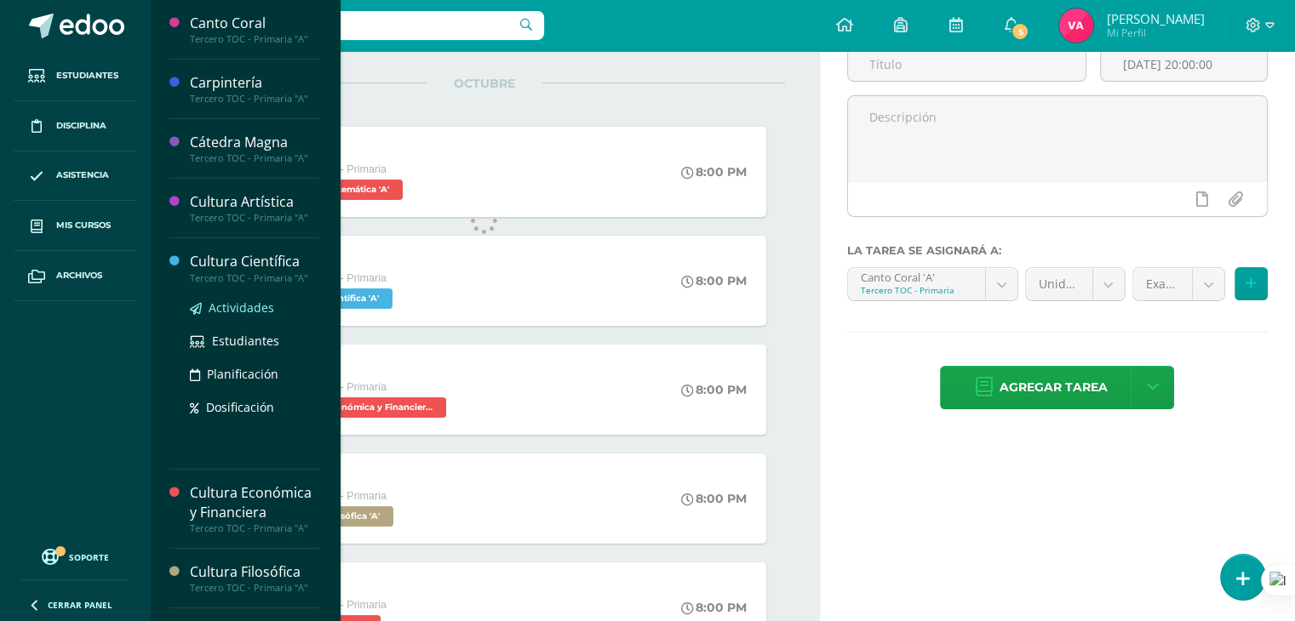
click at [235, 311] on span "Actividades" at bounding box center [242, 308] width 66 height 16
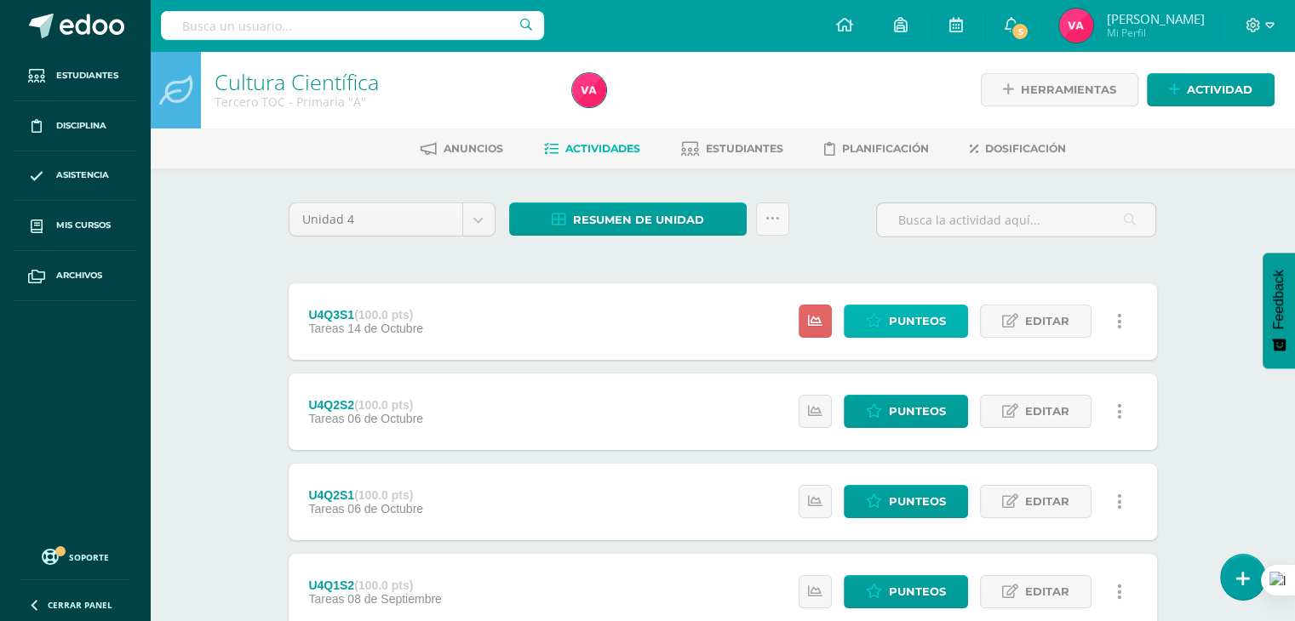
click at [871, 321] on icon at bounding box center [874, 321] width 16 height 14
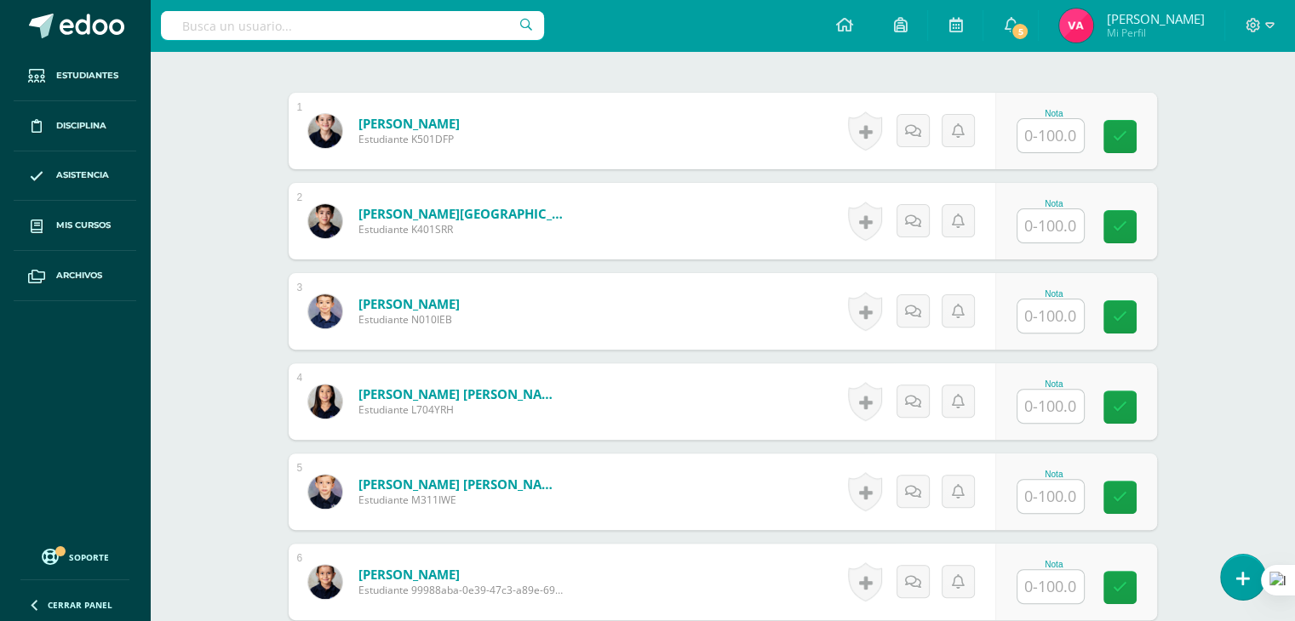
scroll to position [500, 0]
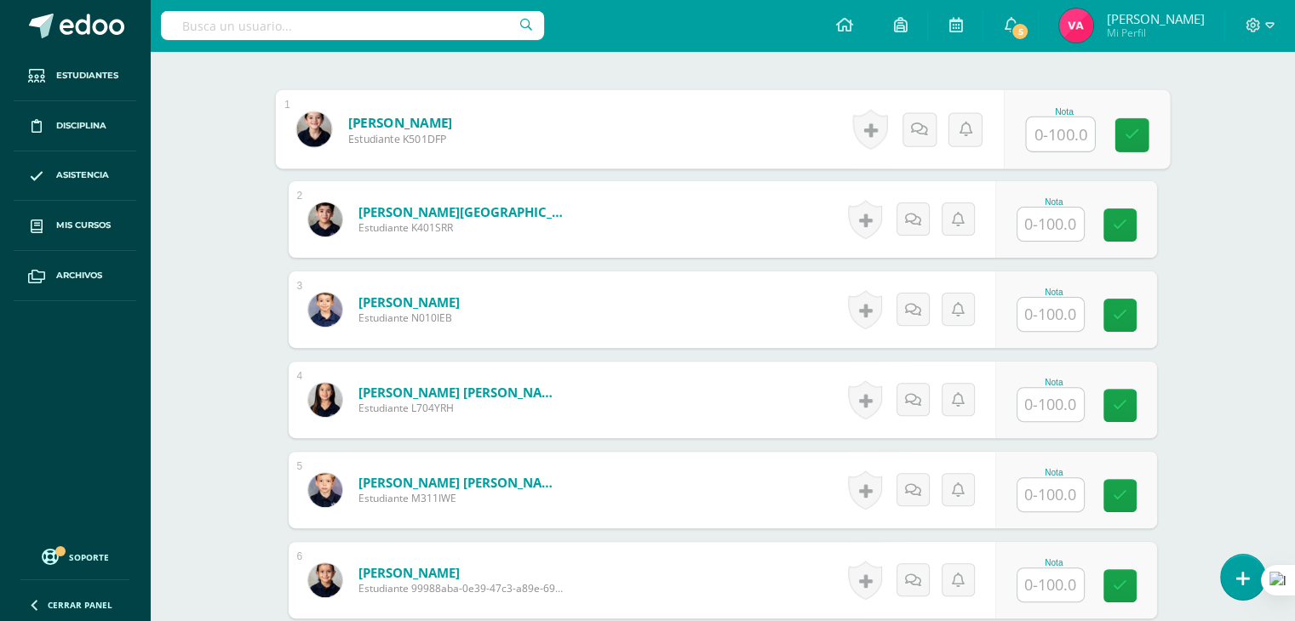
click at [1050, 138] on input "text" at bounding box center [1060, 134] width 68 height 34
type input "100"
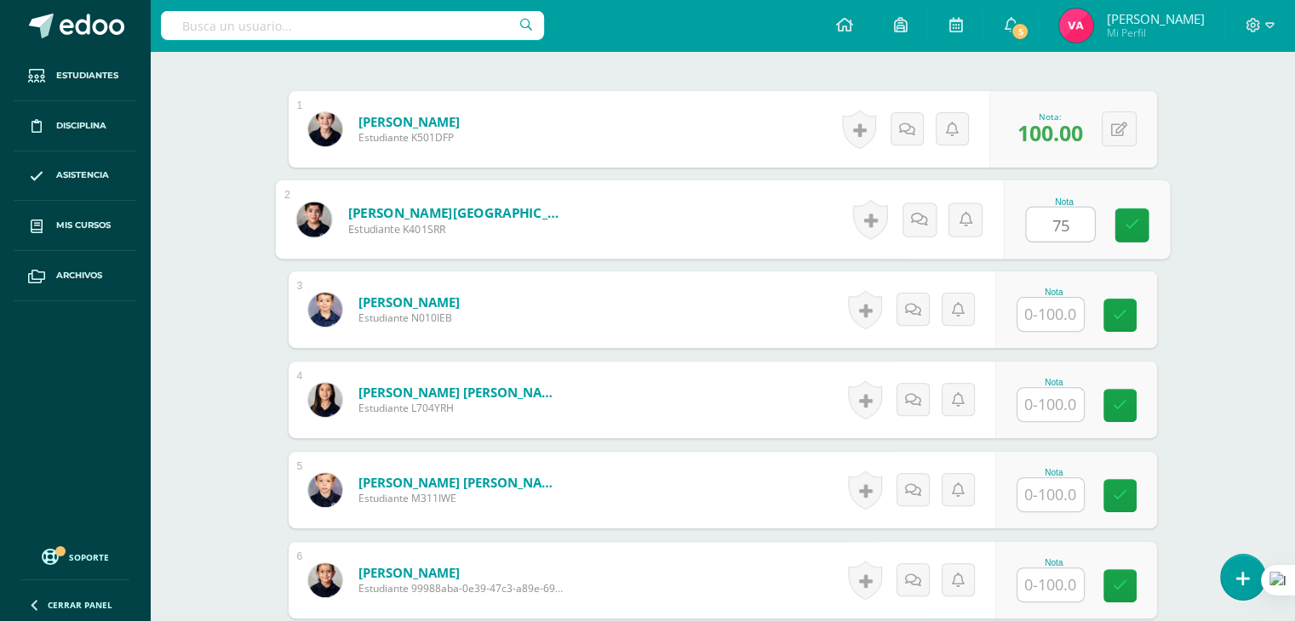
type input "75"
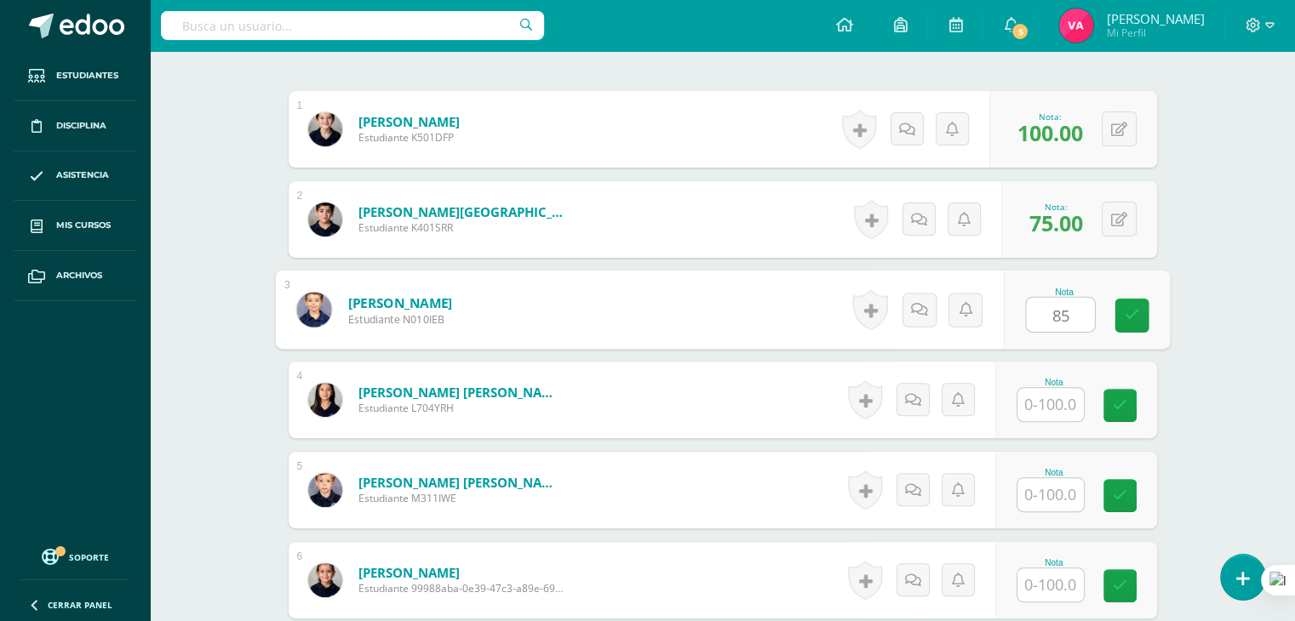
type input "85"
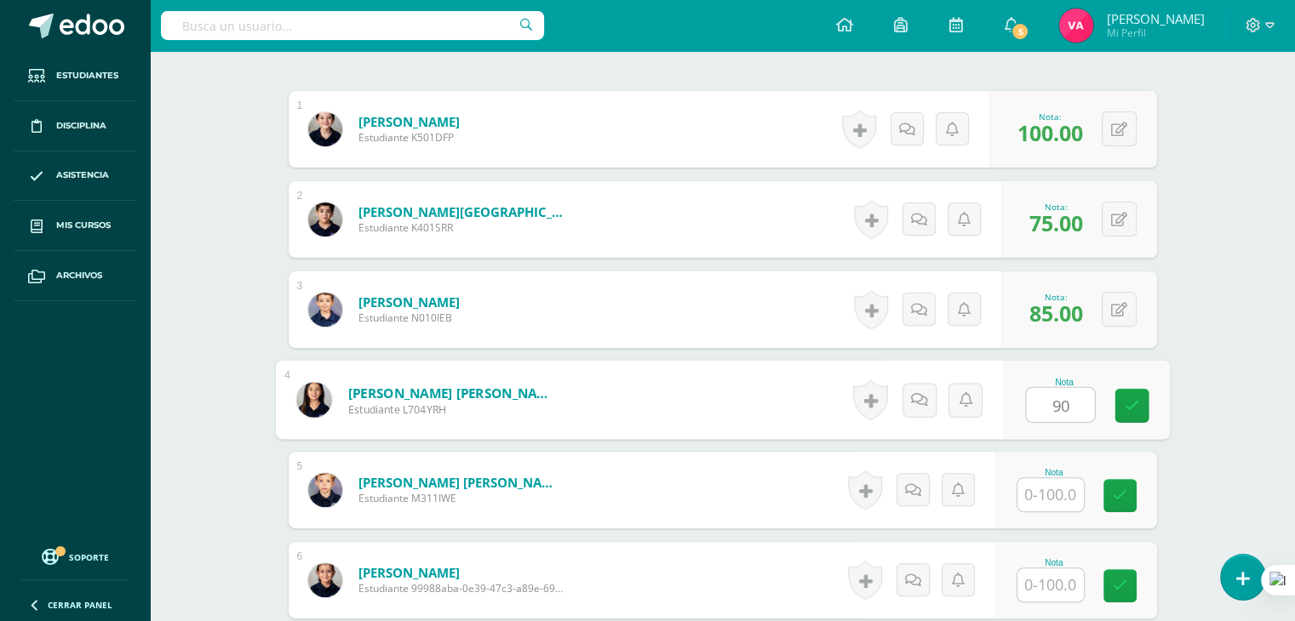
type input "90"
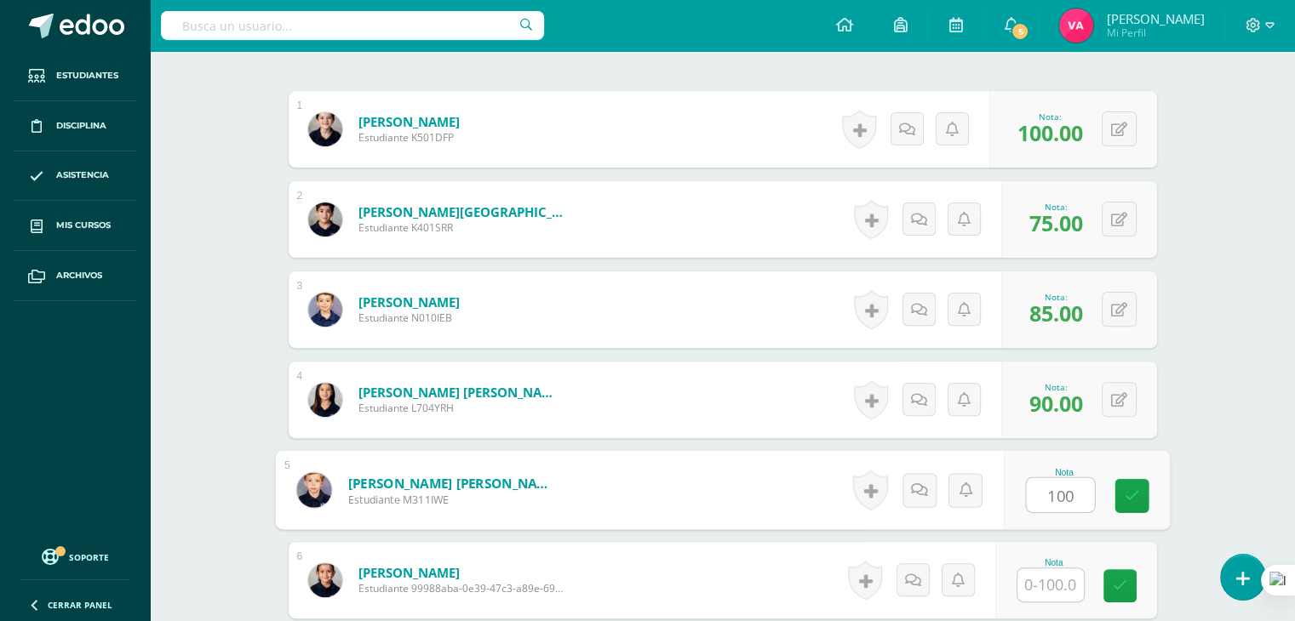
type input "100"
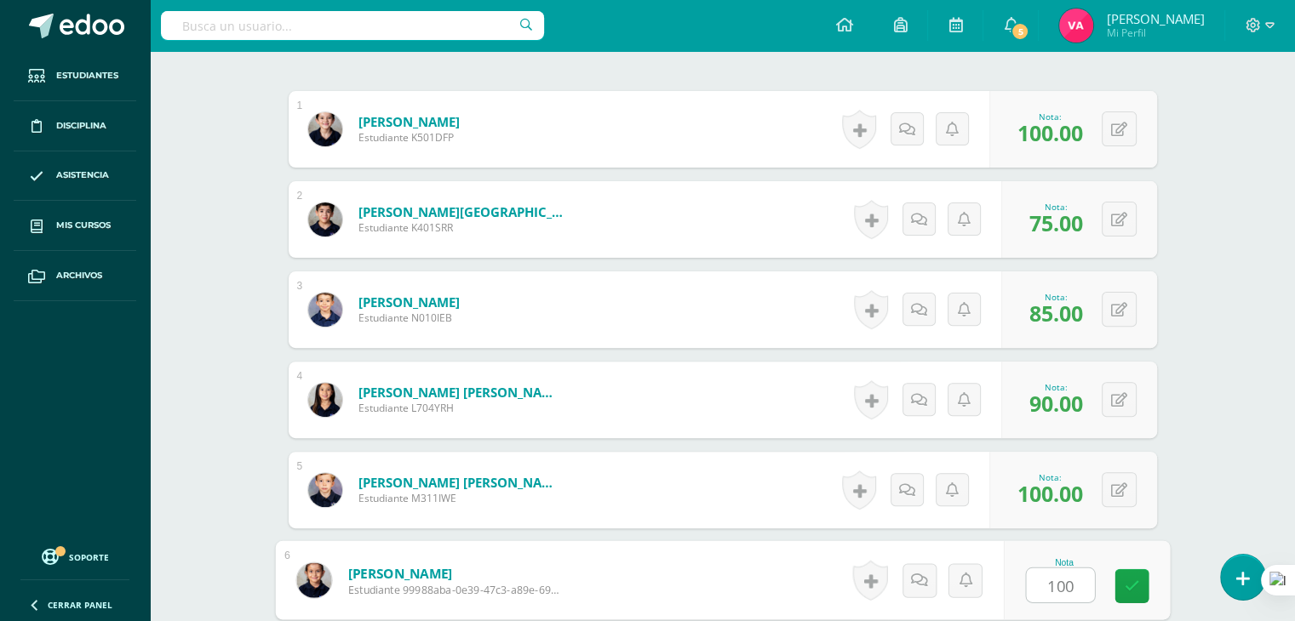
type input "100"
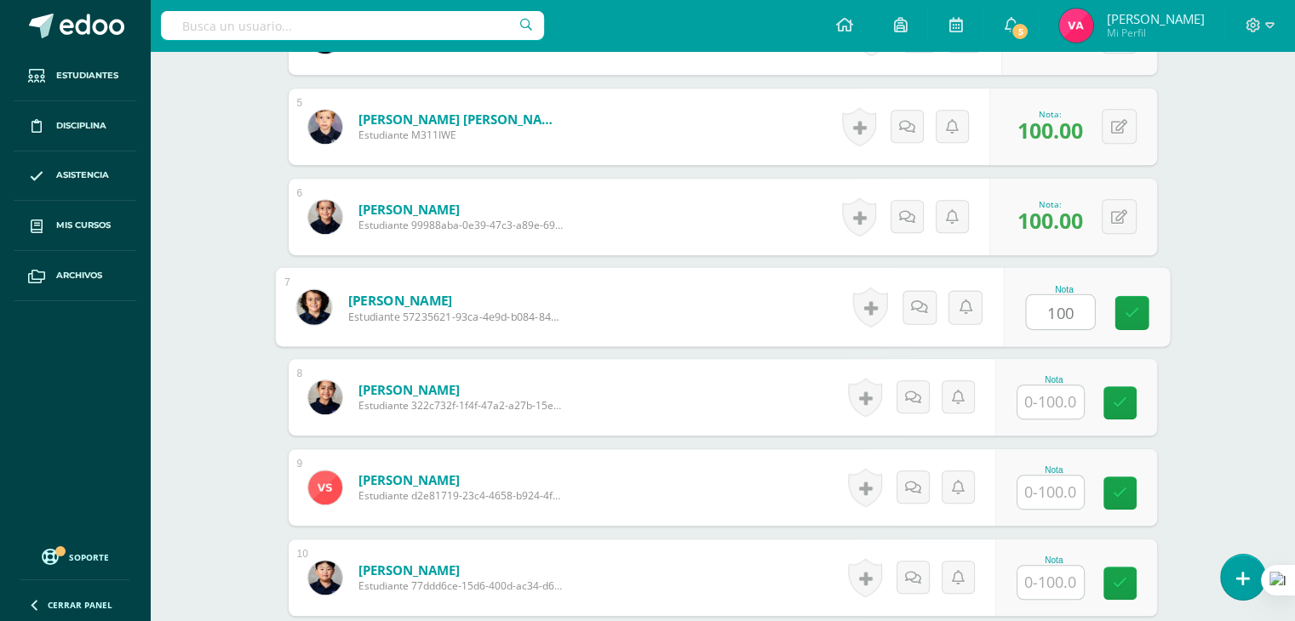
type input "100"
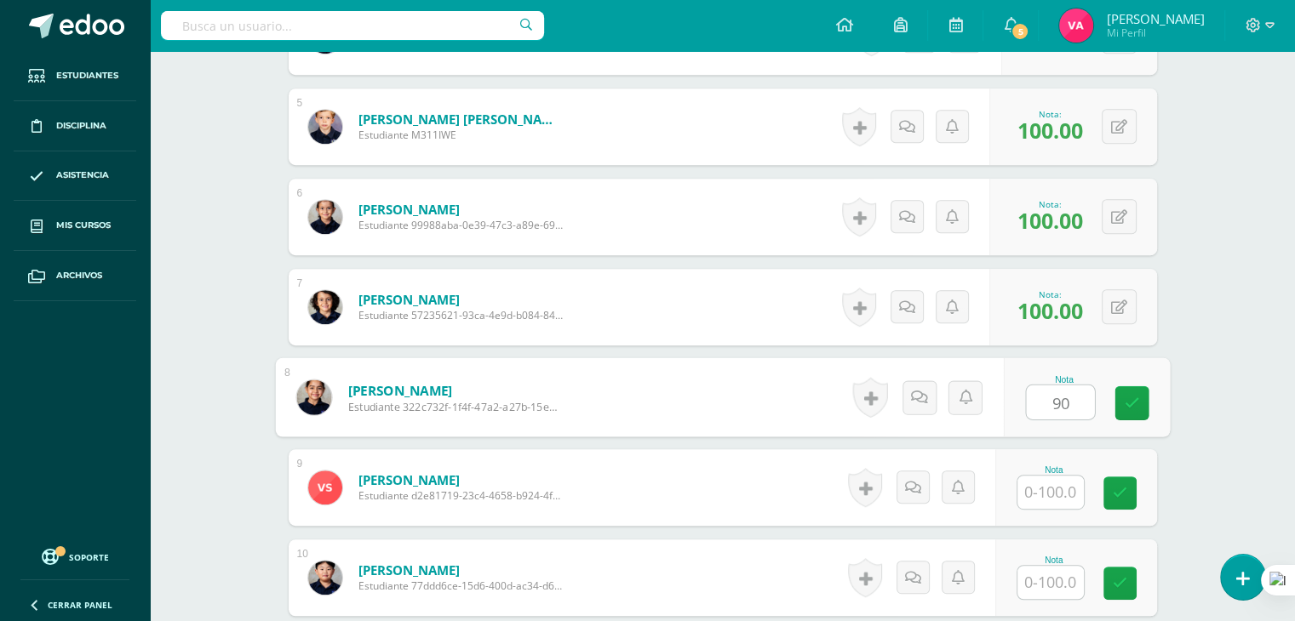
type input "90"
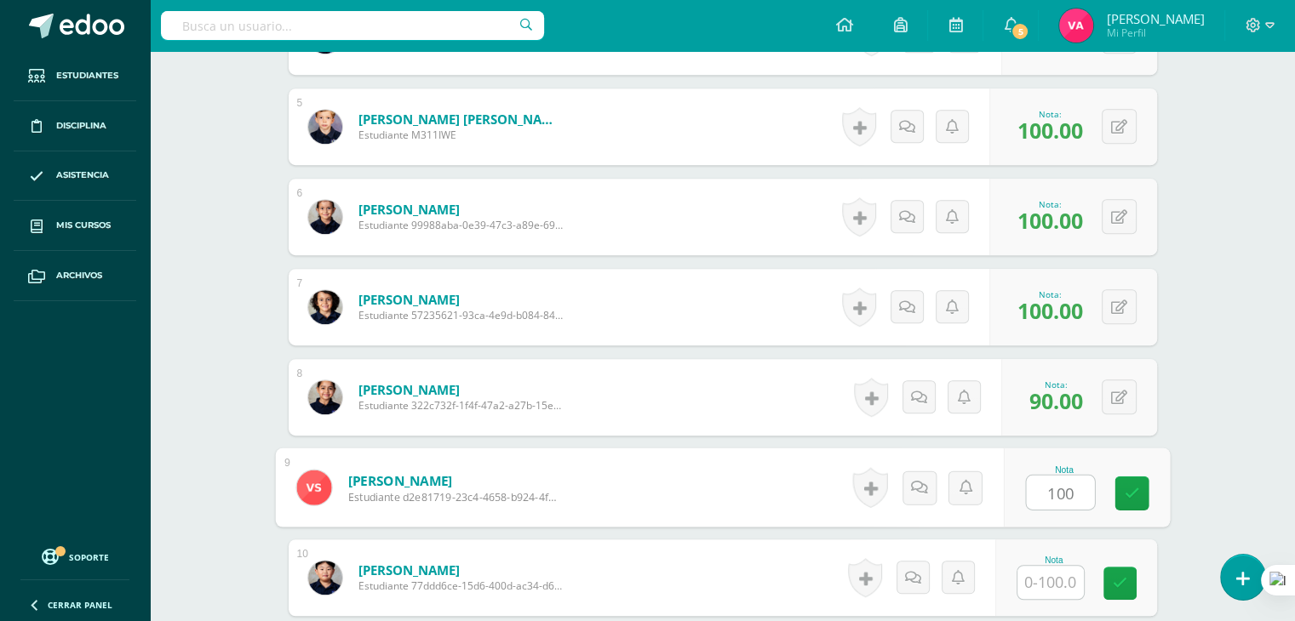
type input "100"
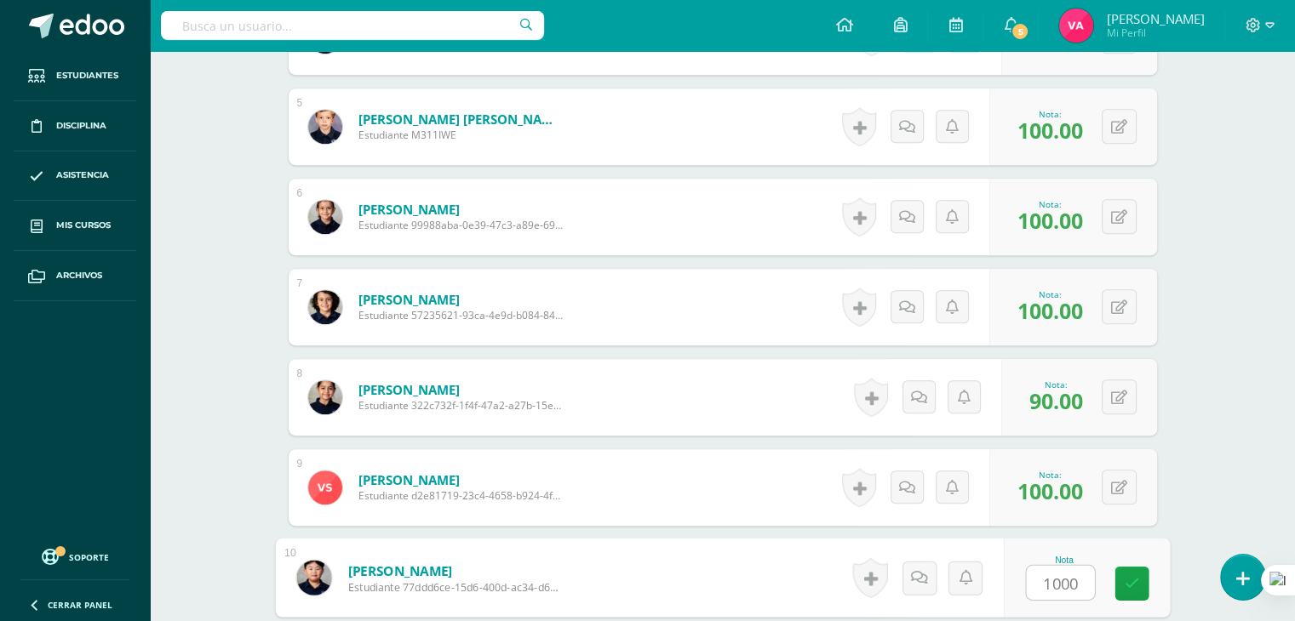
scroll to position [1053, 0]
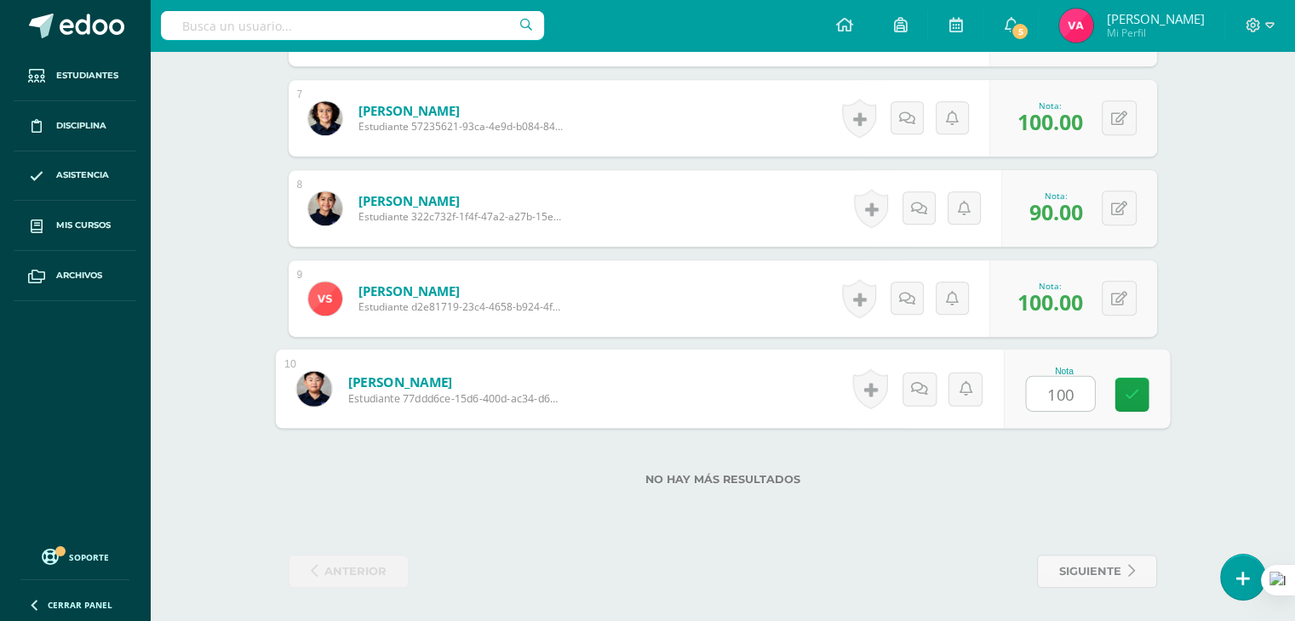
type input "100"
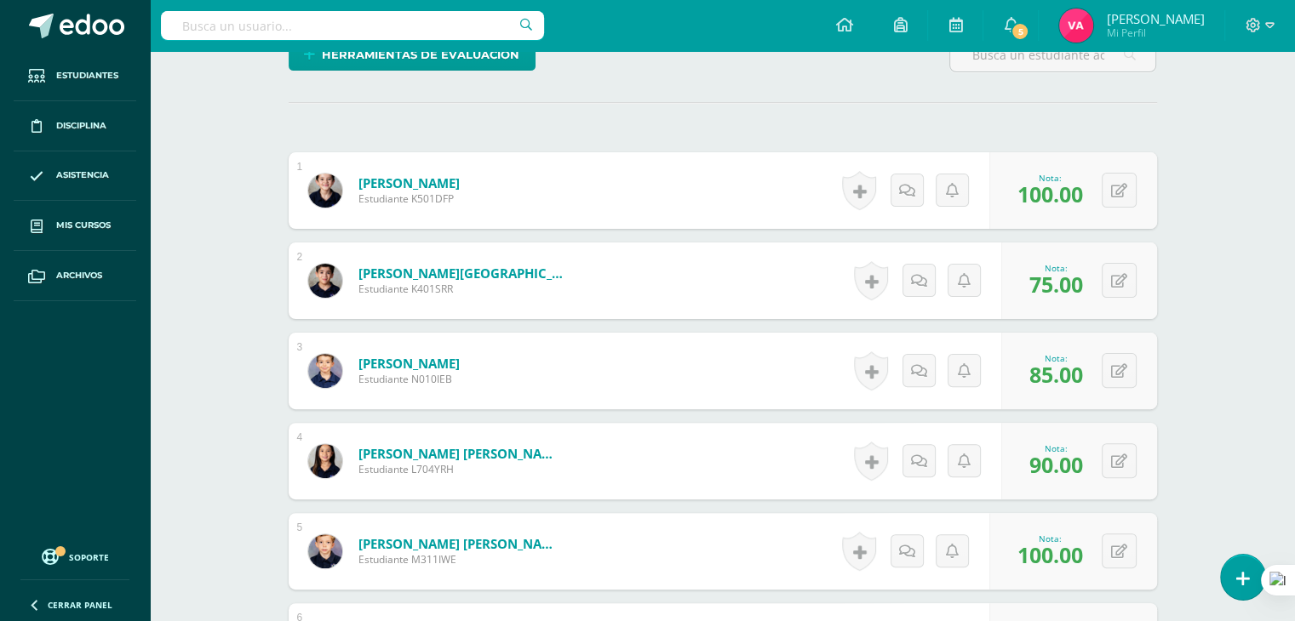
scroll to position [433, 0]
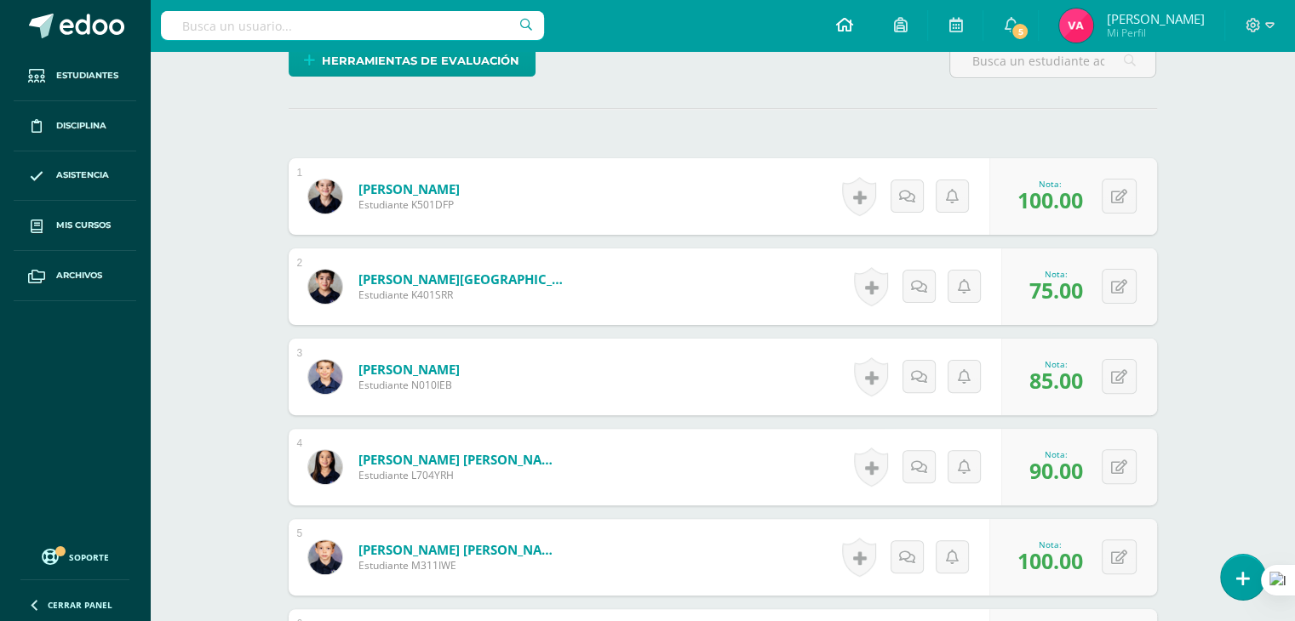
click at [836, 25] on icon at bounding box center [843, 24] width 17 height 15
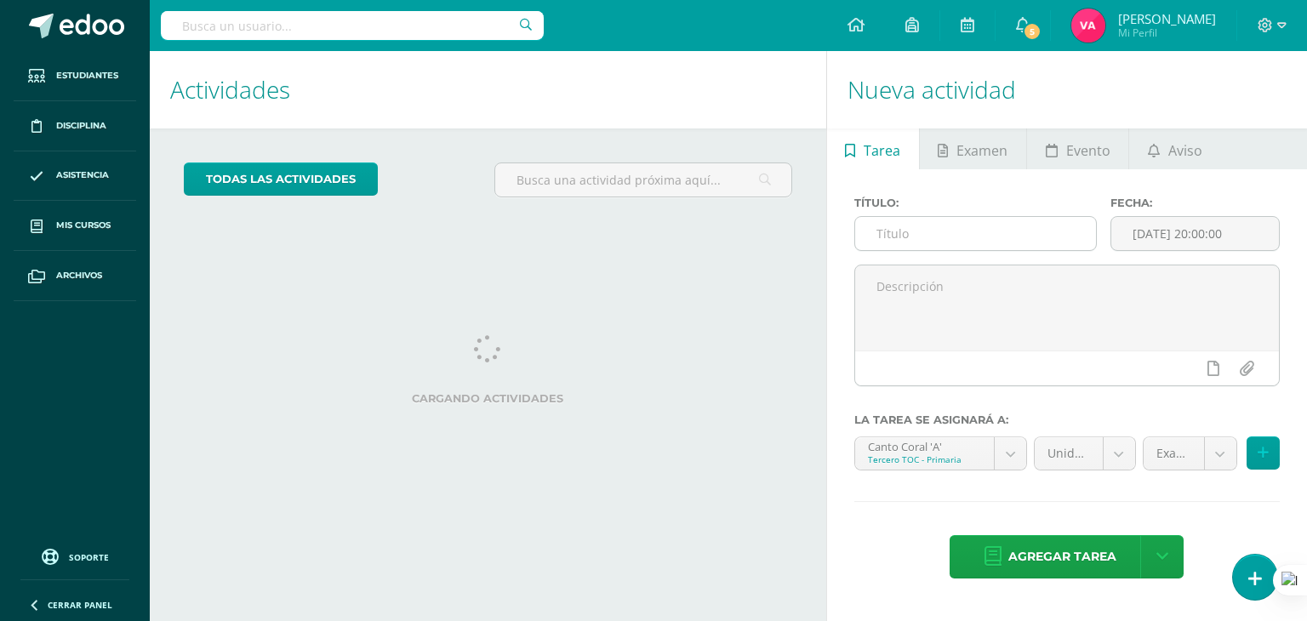
click at [942, 232] on input "text" at bounding box center [975, 233] width 241 height 33
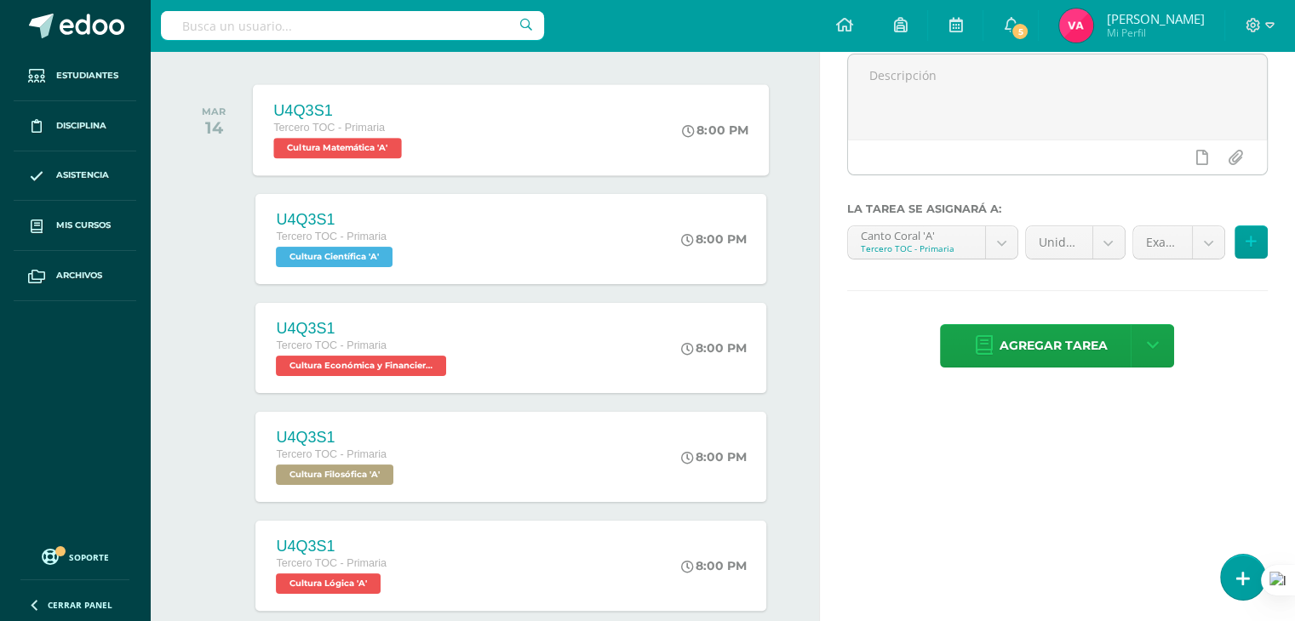
scroll to position [214, 0]
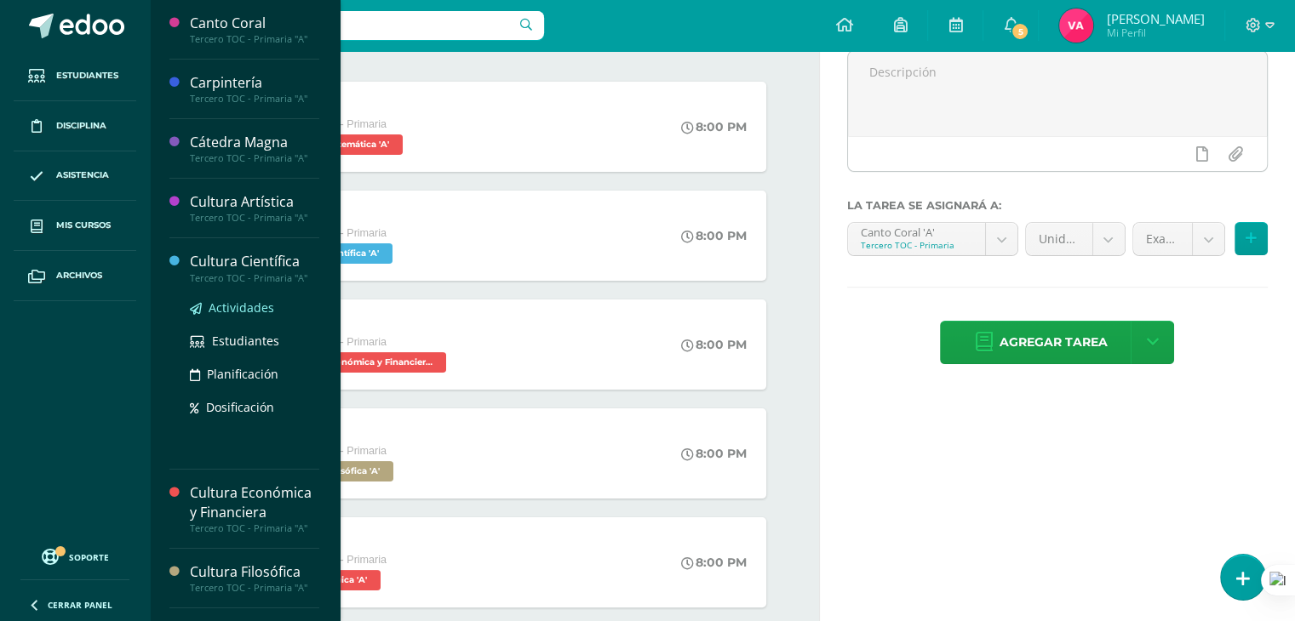
click at [225, 304] on span "Actividades" at bounding box center [242, 308] width 66 height 16
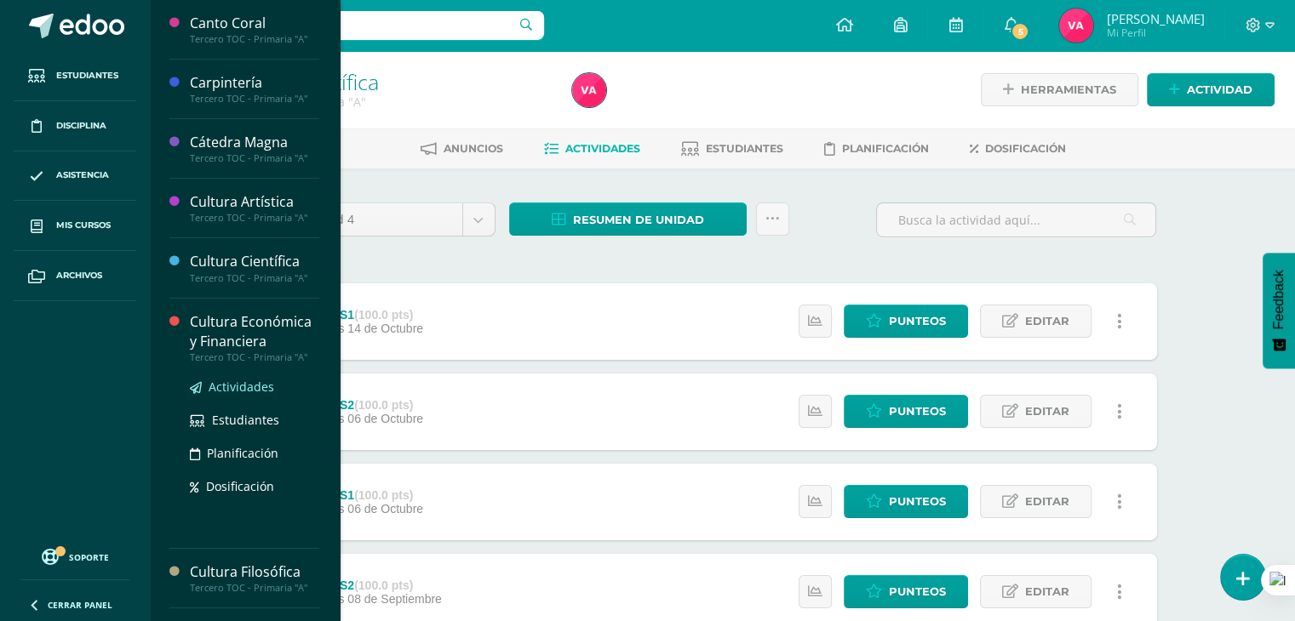
click at [219, 379] on span "Actividades" at bounding box center [242, 387] width 66 height 16
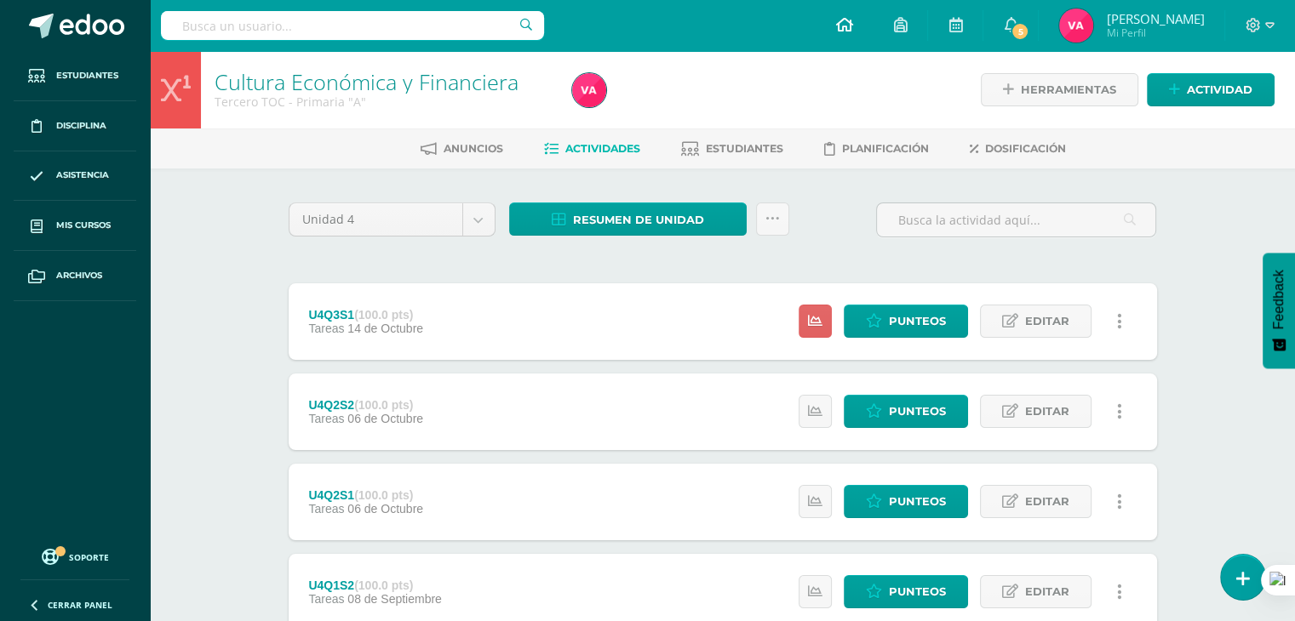
click at [838, 24] on icon at bounding box center [843, 24] width 17 height 15
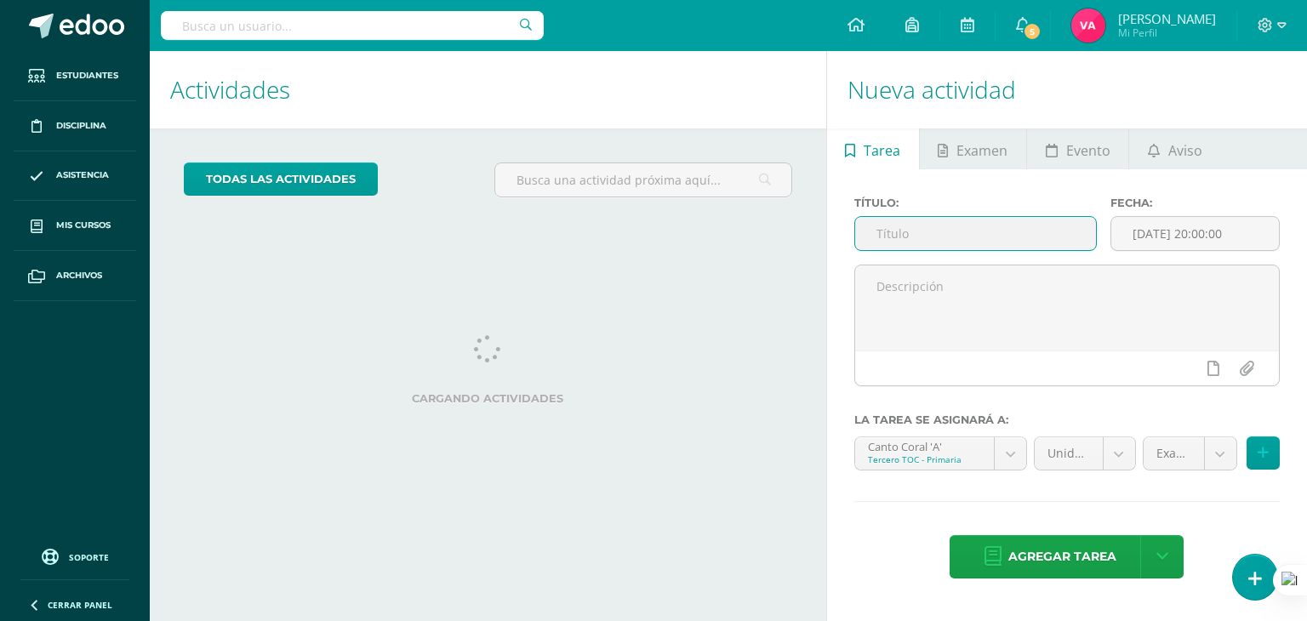
click at [1055, 231] on input "text" at bounding box center [975, 233] width 241 height 33
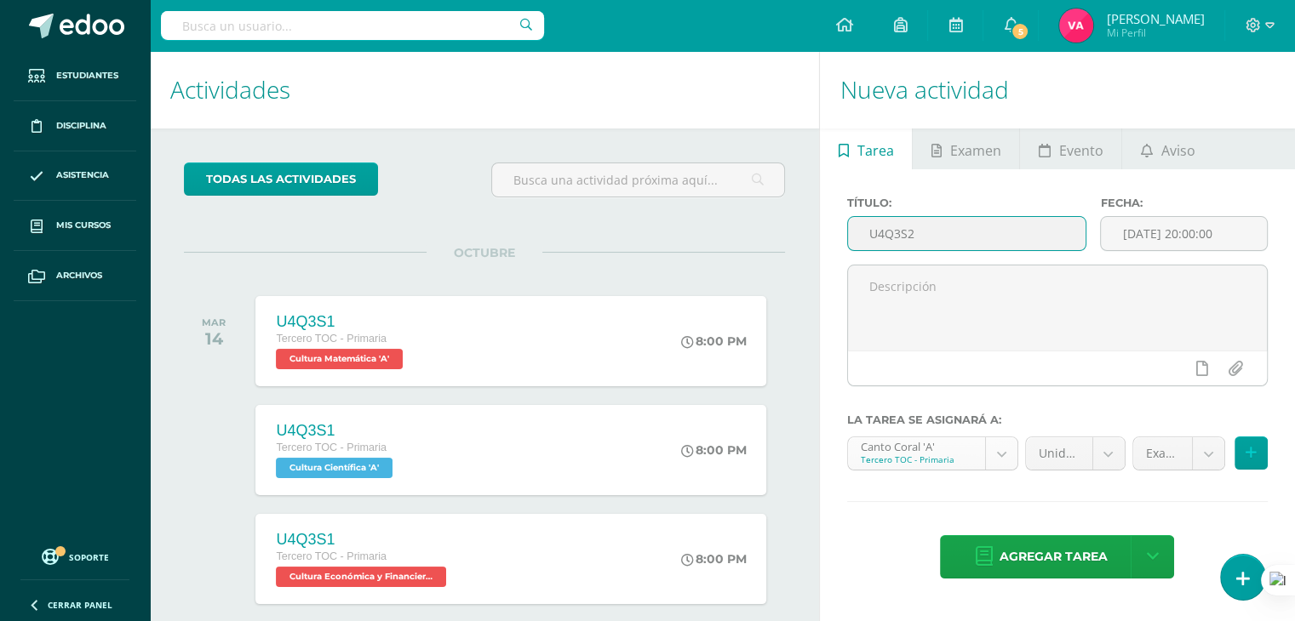
type input "U4Q3S2"
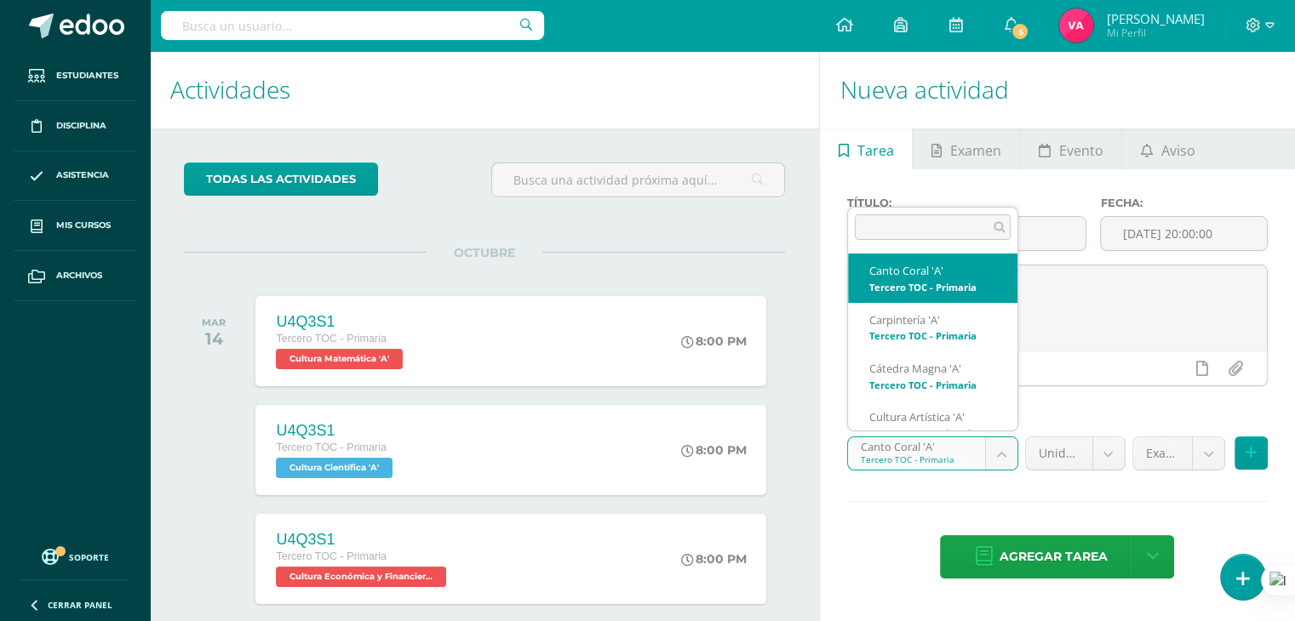
click at [1003, 458] on body "Estudiantes Disciplina Asistencia Mis cursos Archivos Soporte Ayuda Reportar un…" at bounding box center [647, 310] width 1295 height 621
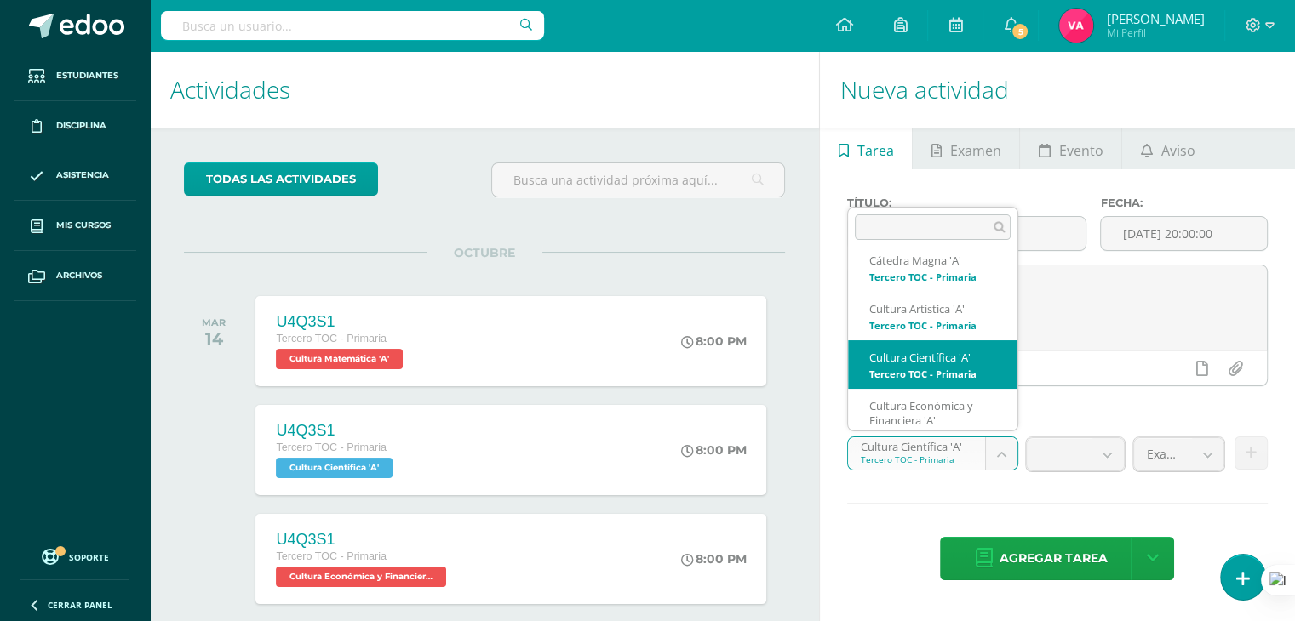
scroll to position [66, 0]
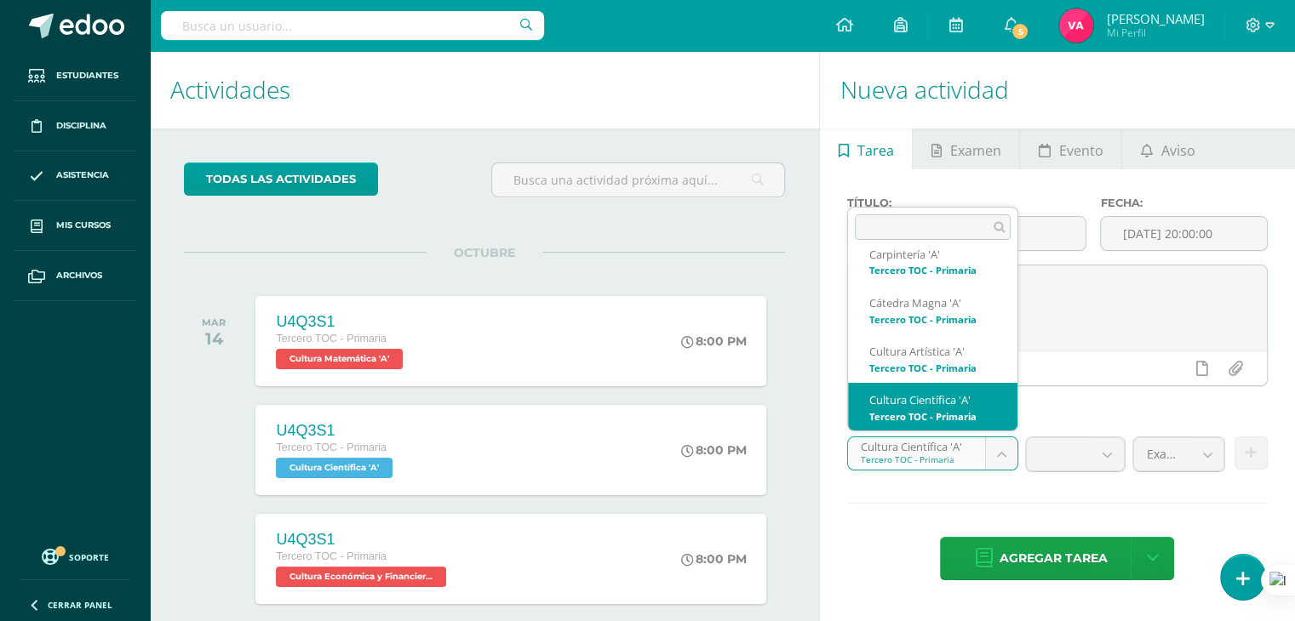
click at [1004, 447] on body "Estudiantes Disciplina Asistencia Mis cursos Archivos Soporte Ayuda Reportar un…" at bounding box center [647, 310] width 1295 height 621
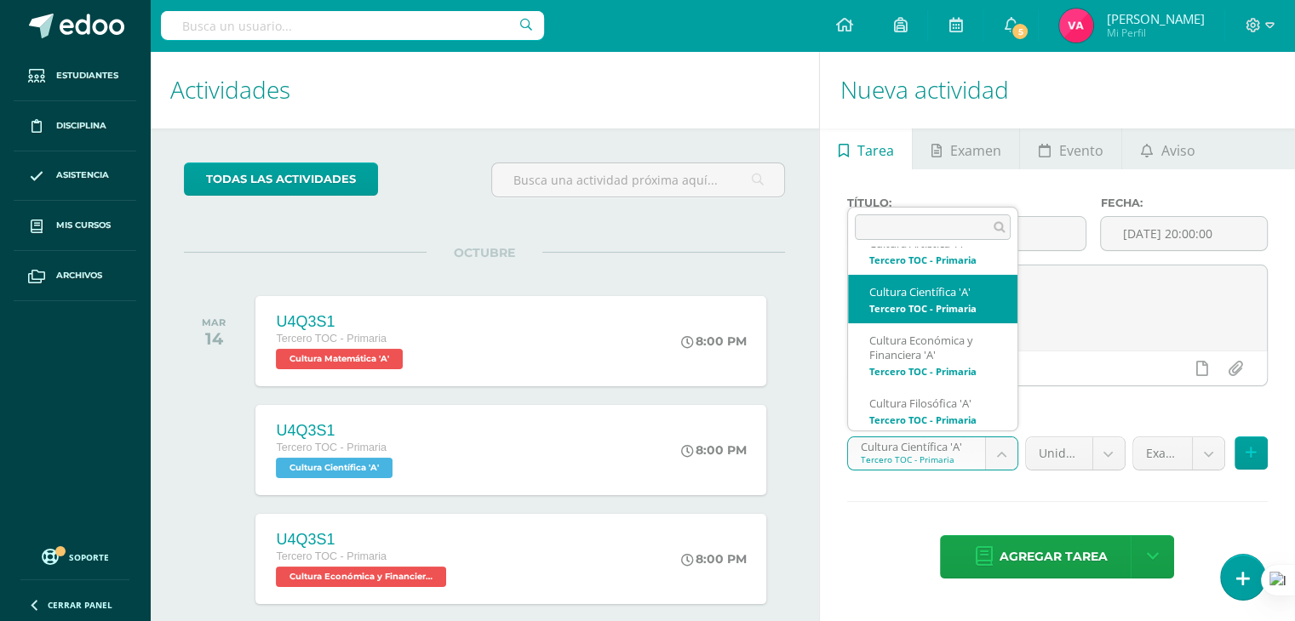
scroll to position [177, 0]
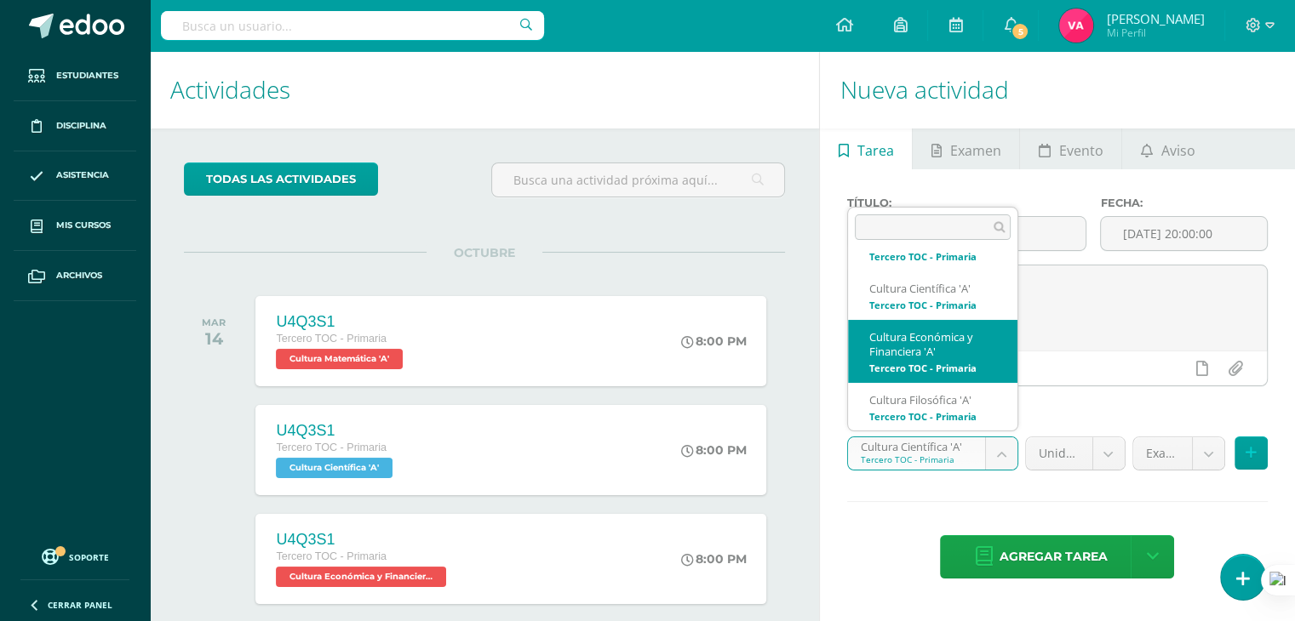
select select "131581"
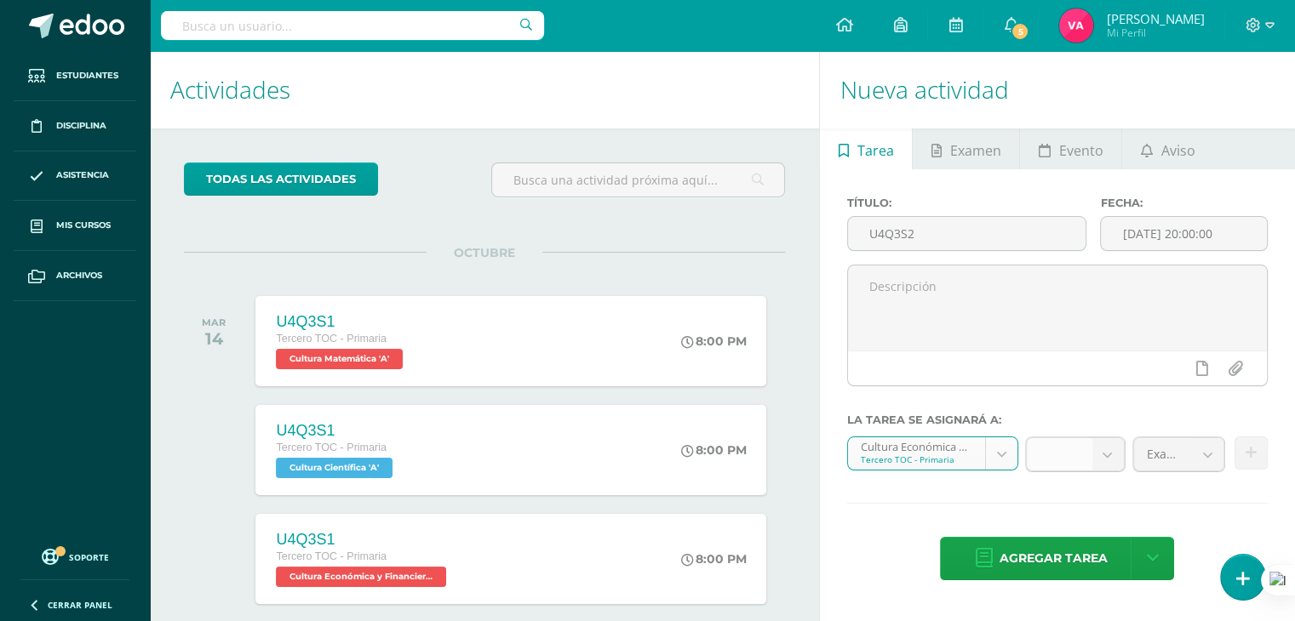
click at [1113, 458] on b at bounding box center [1107, 454] width 31 height 32
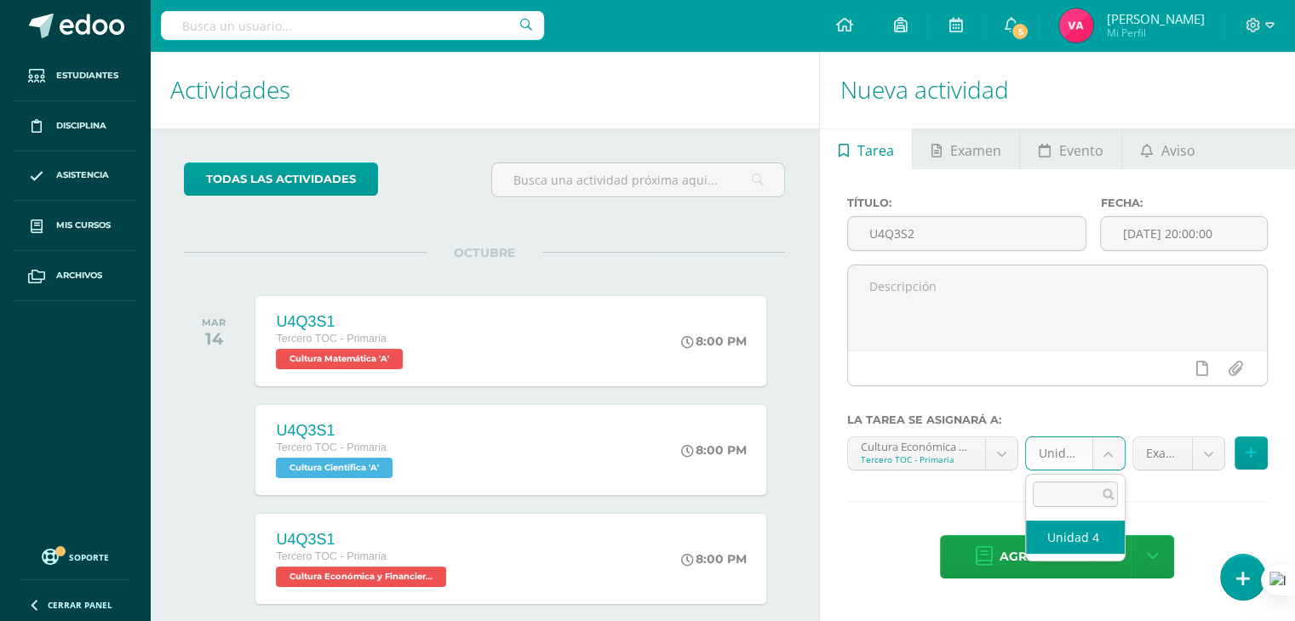
click at [1101, 455] on body "Estudiantes Disciplina Asistencia Mis cursos Archivos Soporte Ayuda Reportar un…" at bounding box center [647, 310] width 1295 height 621
select select "131591"
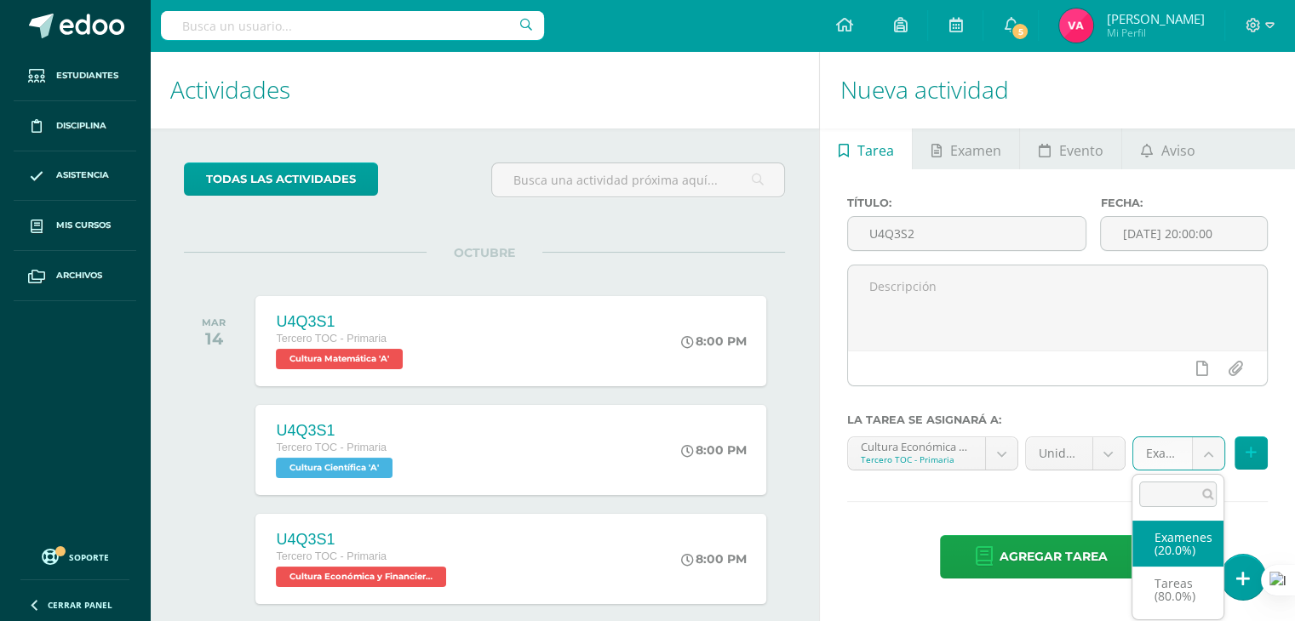
click at [1215, 443] on body "Estudiantes Disciplina Asistencia Mis cursos Archivos Soporte Ayuda Reportar un…" at bounding box center [647, 310] width 1295 height 621
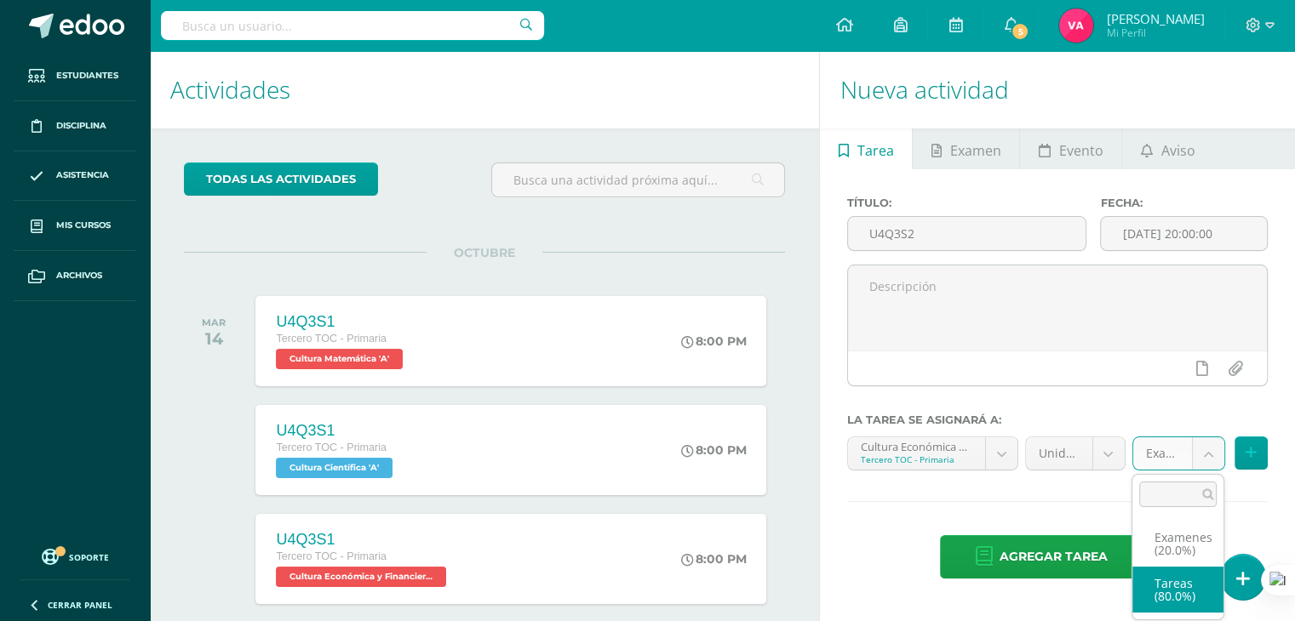
select select "131593"
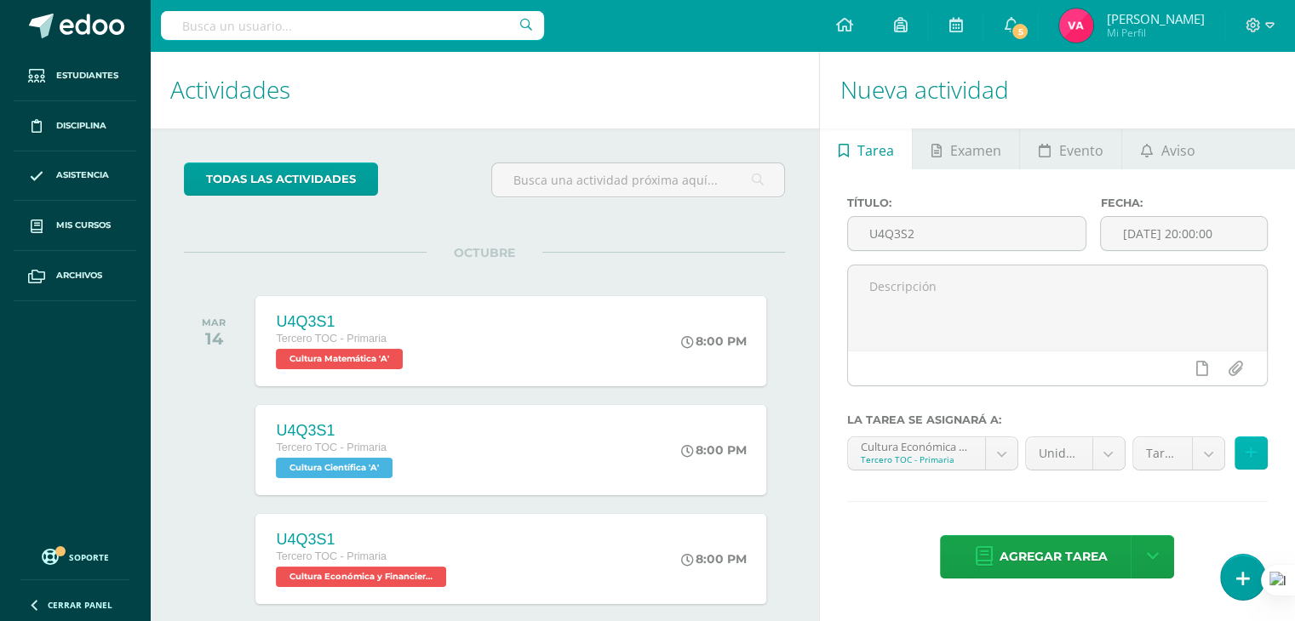
click at [1247, 454] on icon at bounding box center [1250, 453] width 11 height 14
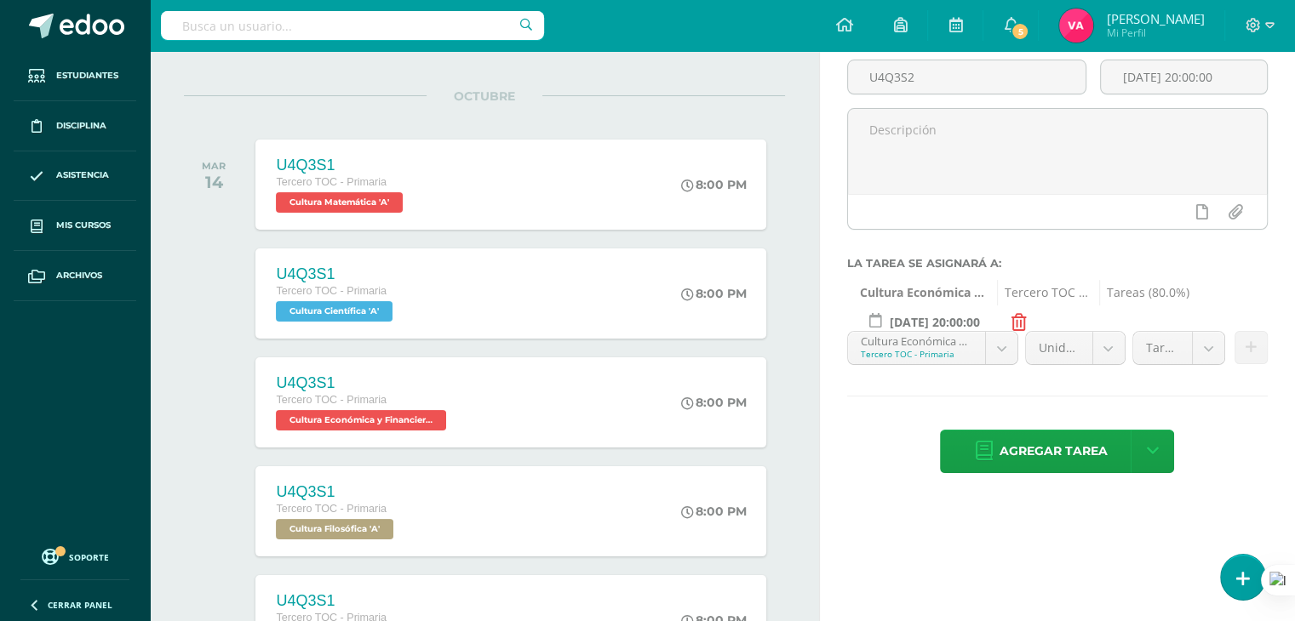
scroll to position [129, 0]
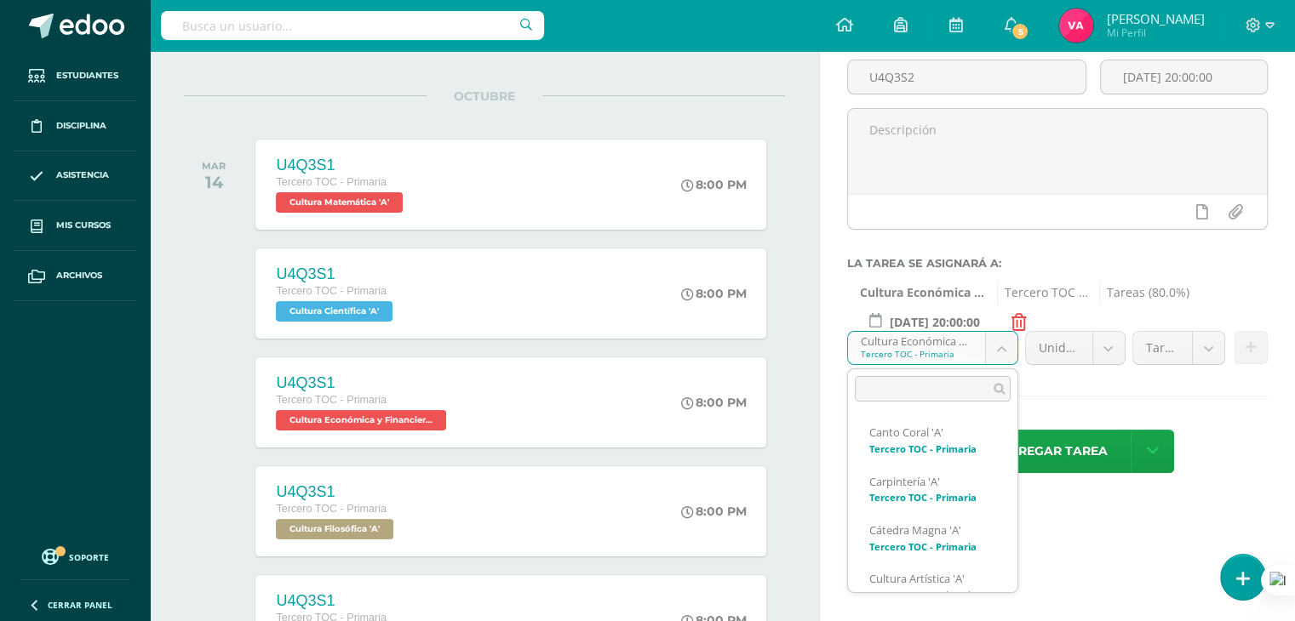
click at [993, 342] on body "Estudiantes Disciplina Asistencia Mis cursos Archivos Soporte Ayuda Reportar un…" at bounding box center [647, 153] width 1295 height 621
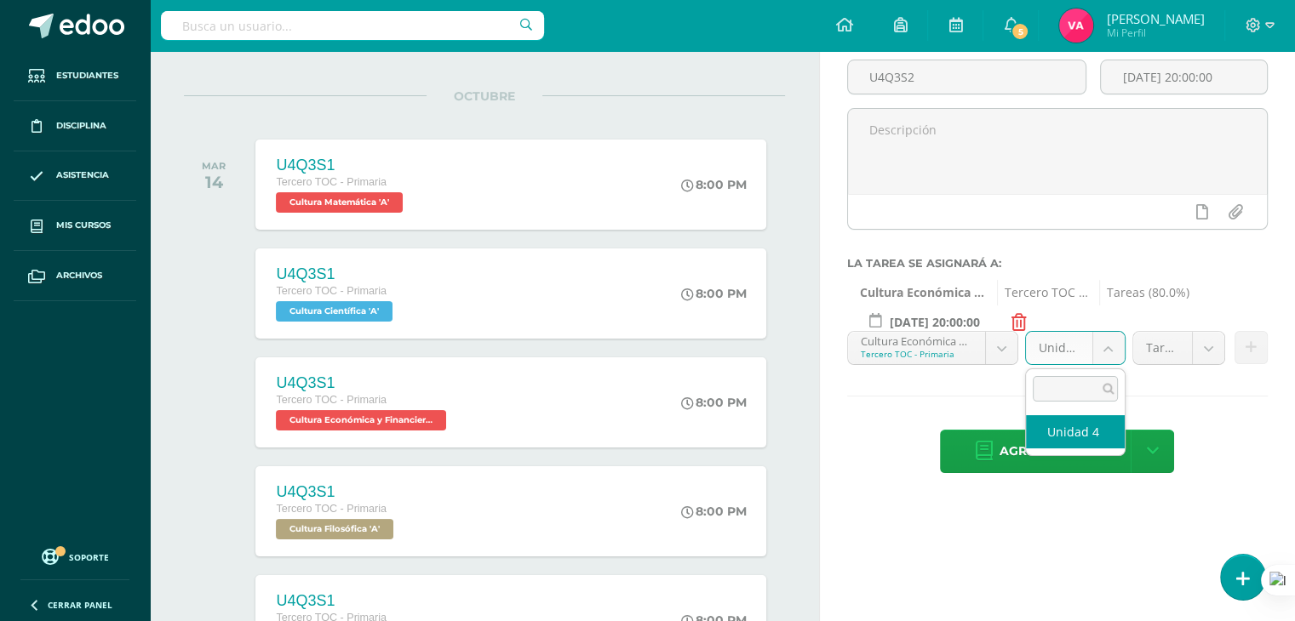
click at [1095, 361] on body "Estudiantes Disciplina Asistencia Mis cursos Archivos Soporte Ayuda Reportar un…" at bounding box center [647, 153] width 1295 height 621
click at [1192, 352] on body "Estudiantes Disciplina Asistencia Mis cursos Archivos Soporte Ayuda Reportar un…" at bounding box center [647, 153] width 1295 height 621
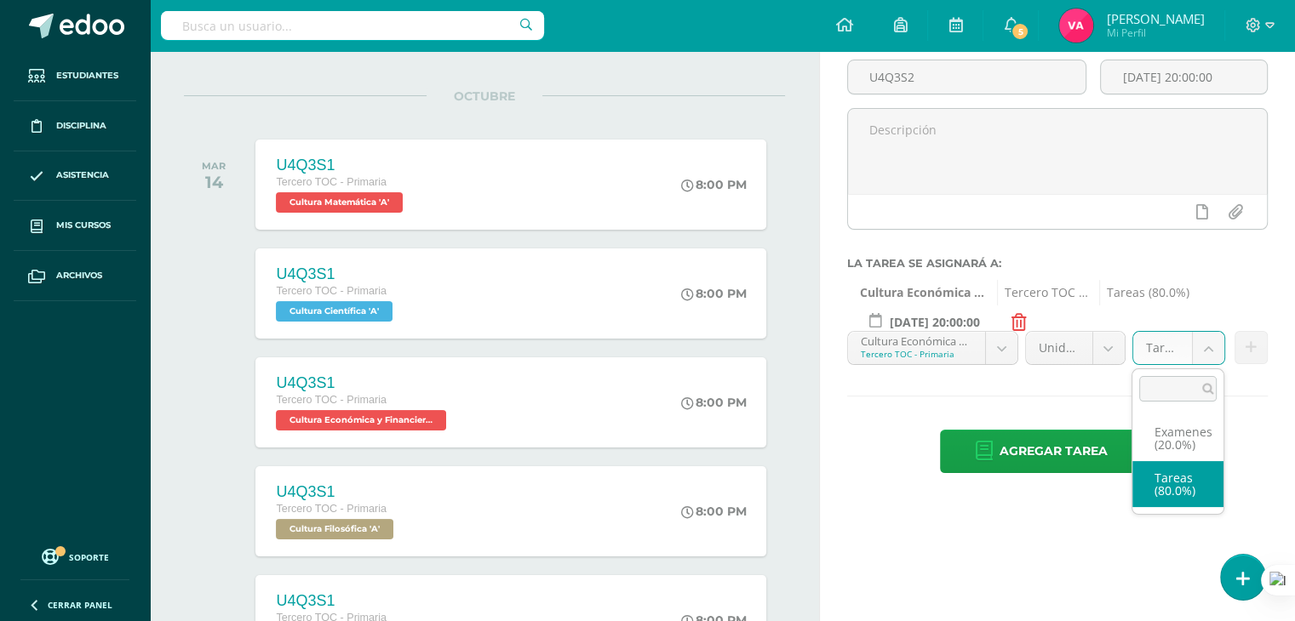
click at [1204, 346] on body "Estudiantes Disciplina Asistencia Mis cursos Archivos Soporte Ayuda Reportar un…" at bounding box center [647, 153] width 1295 height 621
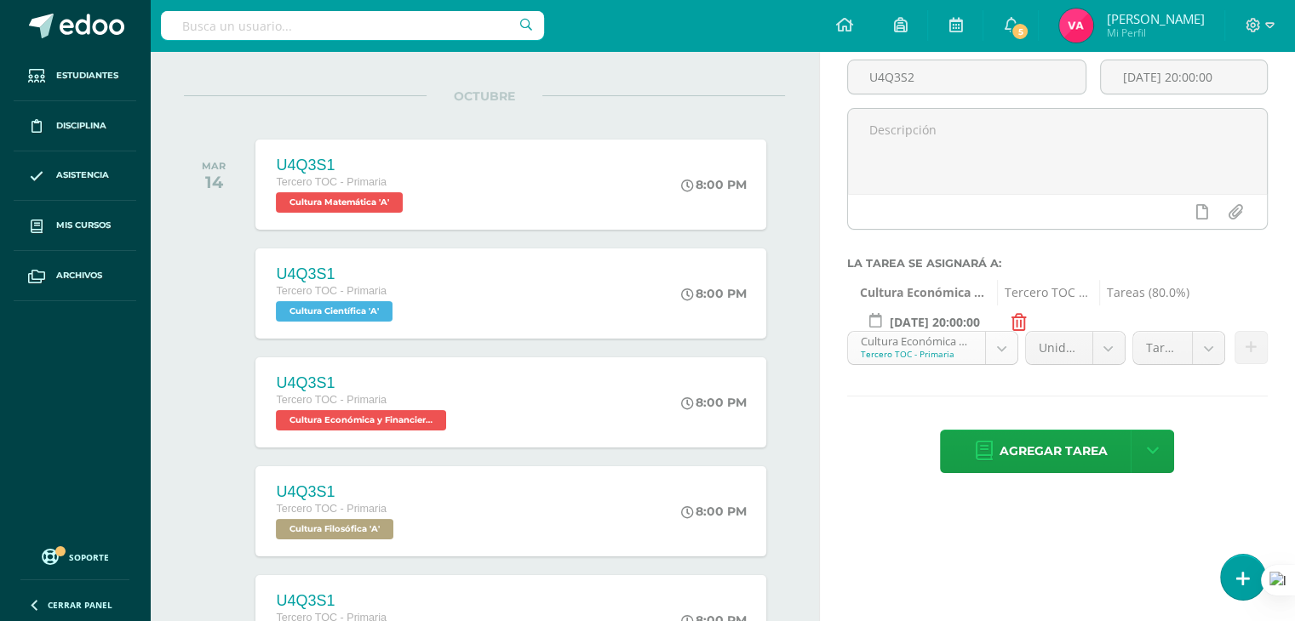
click at [1009, 346] on body "Estudiantes Disciplina Asistencia Mis cursos Archivos Soporte Ayuda Reportar un…" at bounding box center [647, 153] width 1295 height 621
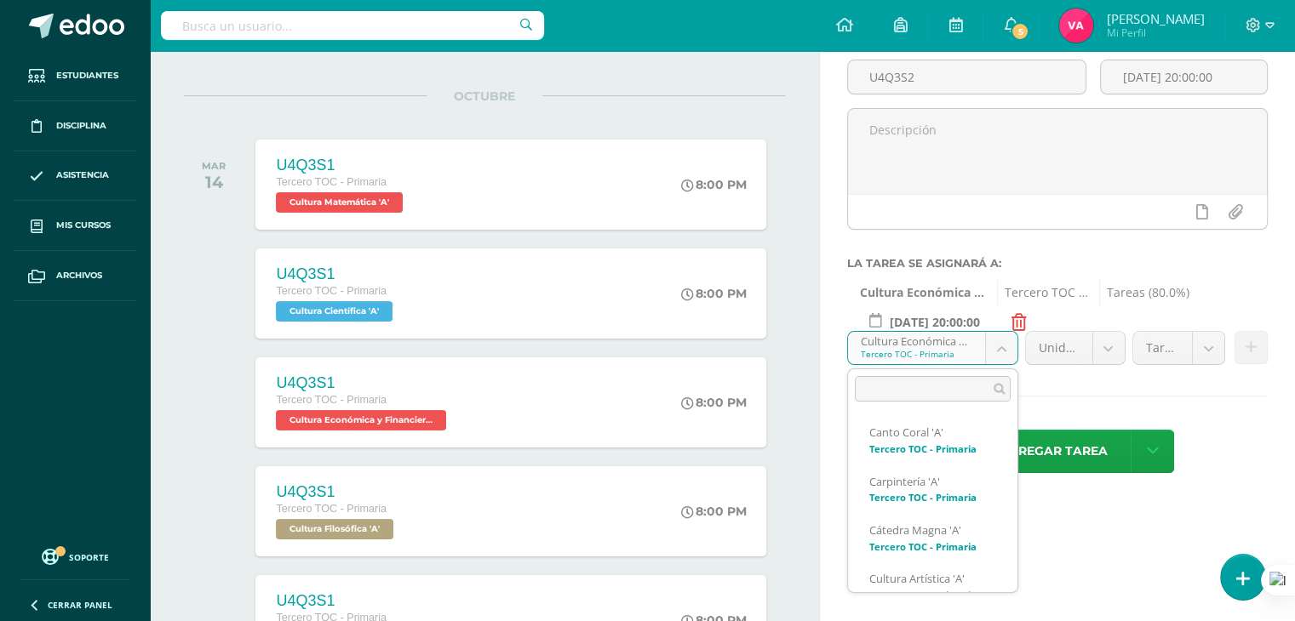
click at [1009, 346] on body "Estudiantes Disciplina Asistencia Mis cursos Archivos Soporte Ayuda Reportar un…" at bounding box center [647, 153] width 1295 height 621
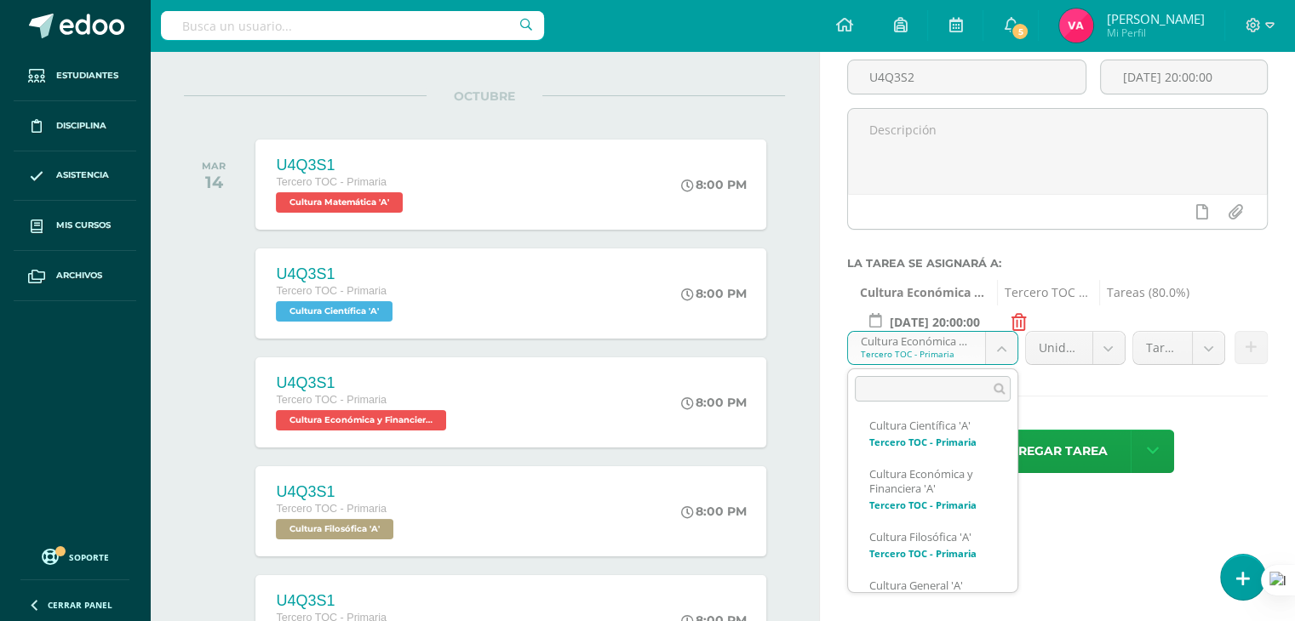
scroll to position [201, 0]
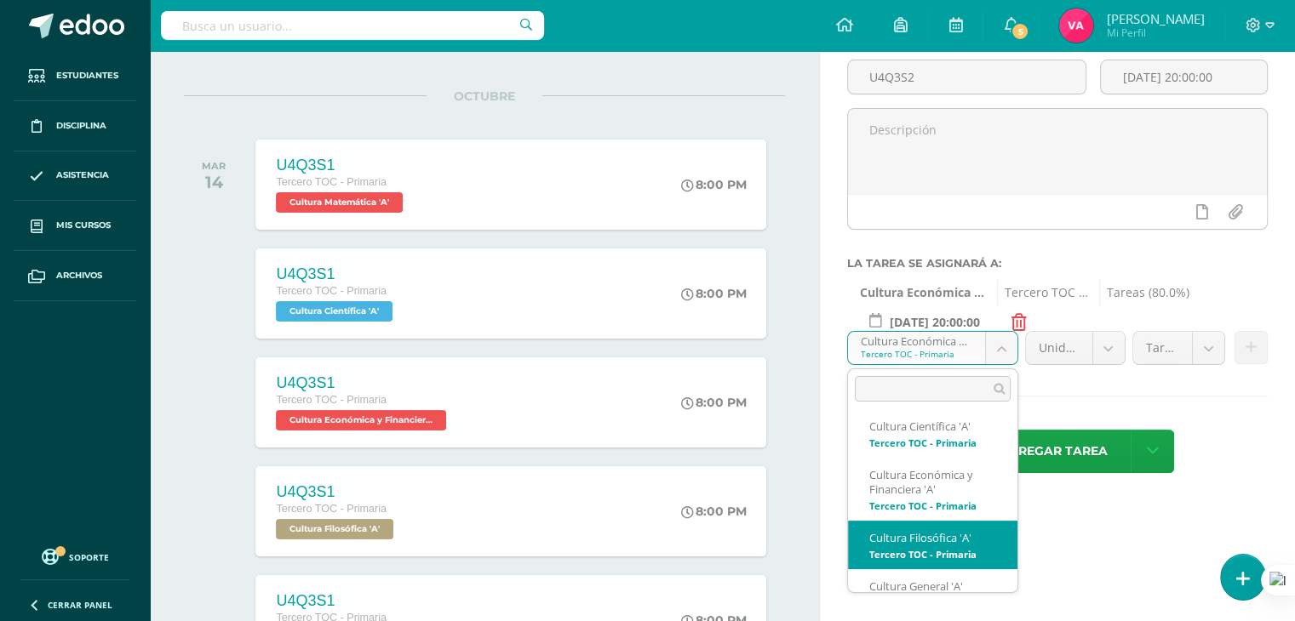
select select "131711"
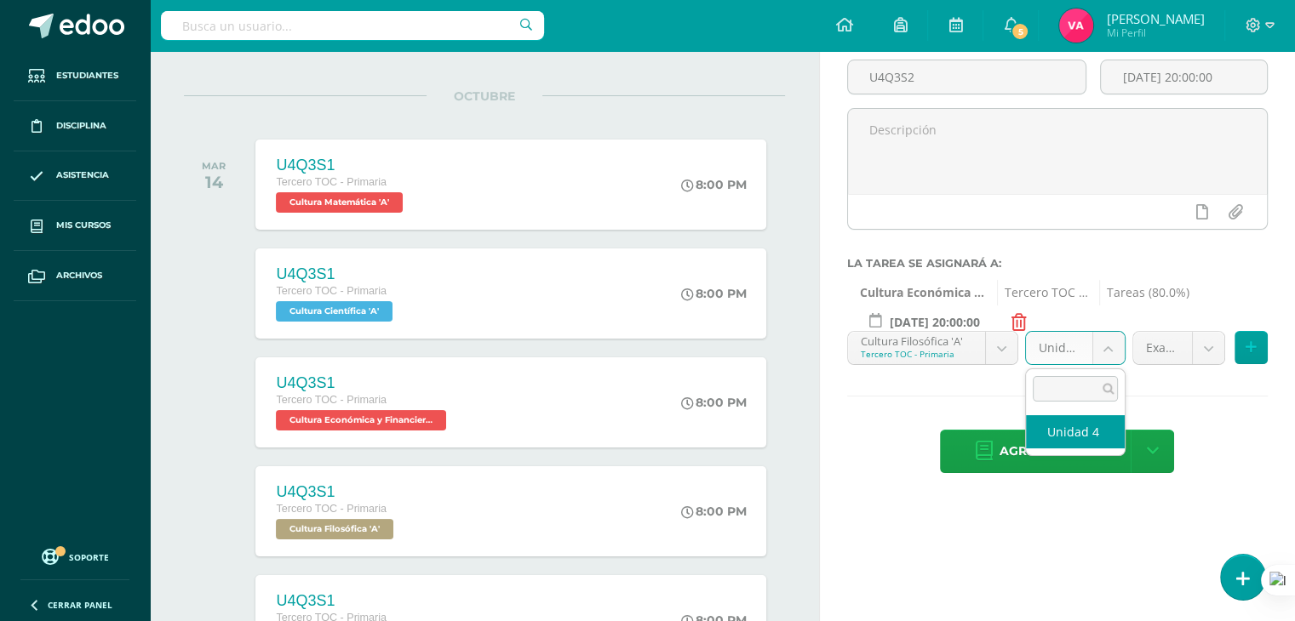
click at [1107, 346] on body "Estudiantes Disciplina Asistencia Mis cursos Archivos Soporte Ayuda Reportar un…" at bounding box center [647, 153] width 1295 height 621
select select "131721"
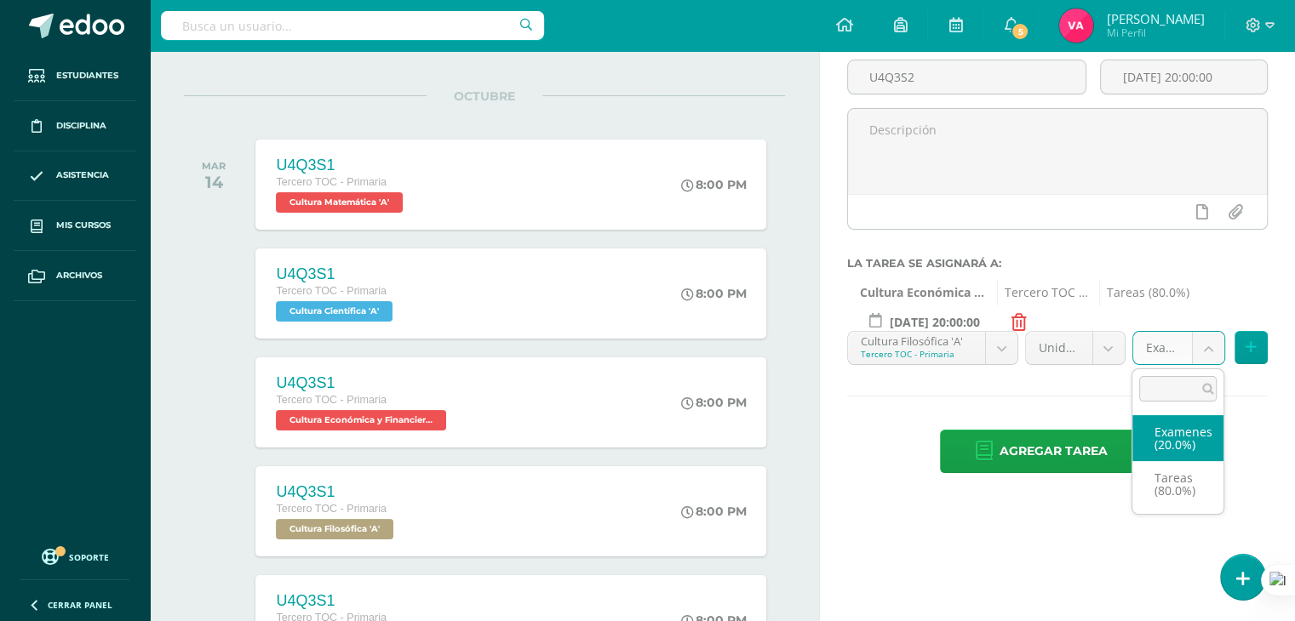
click at [1207, 349] on body "Estudiantes Disciplina Asistencia Mis cursos Archivos Soporte Ayuda Reportar un…" at bounding box center [647, 153] width 1295 height 621
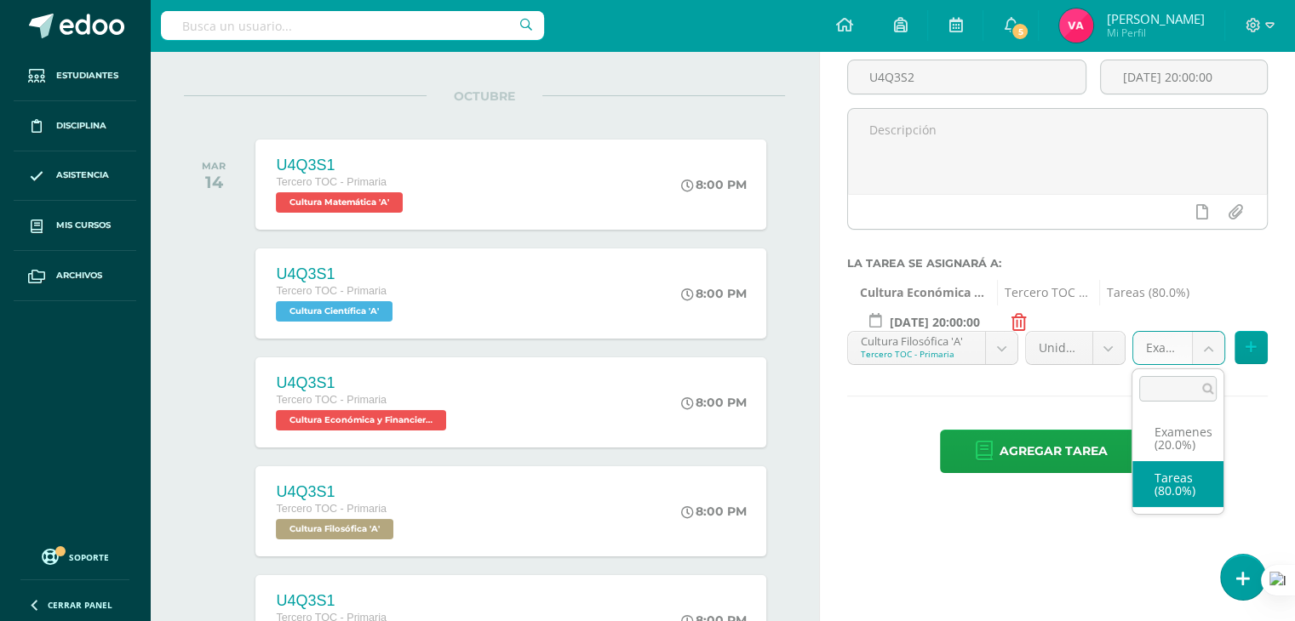
select select "131723"
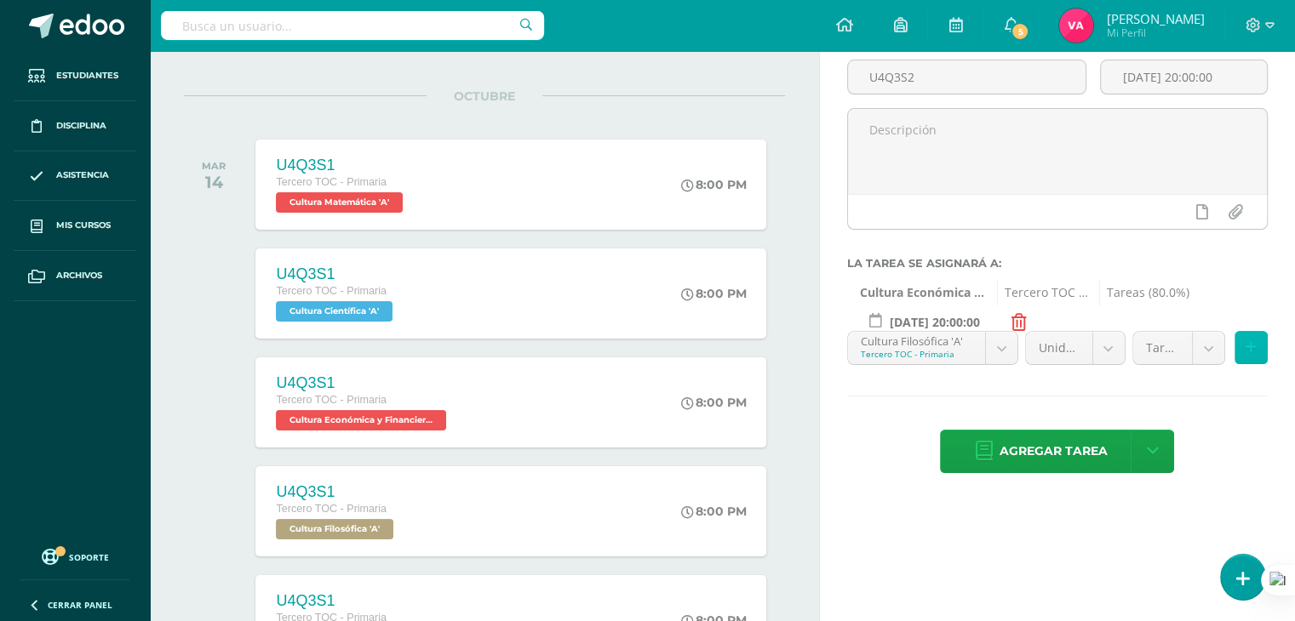
click at [1253, 346] on icon at bounding box center [1250, 347] width 11 height 14
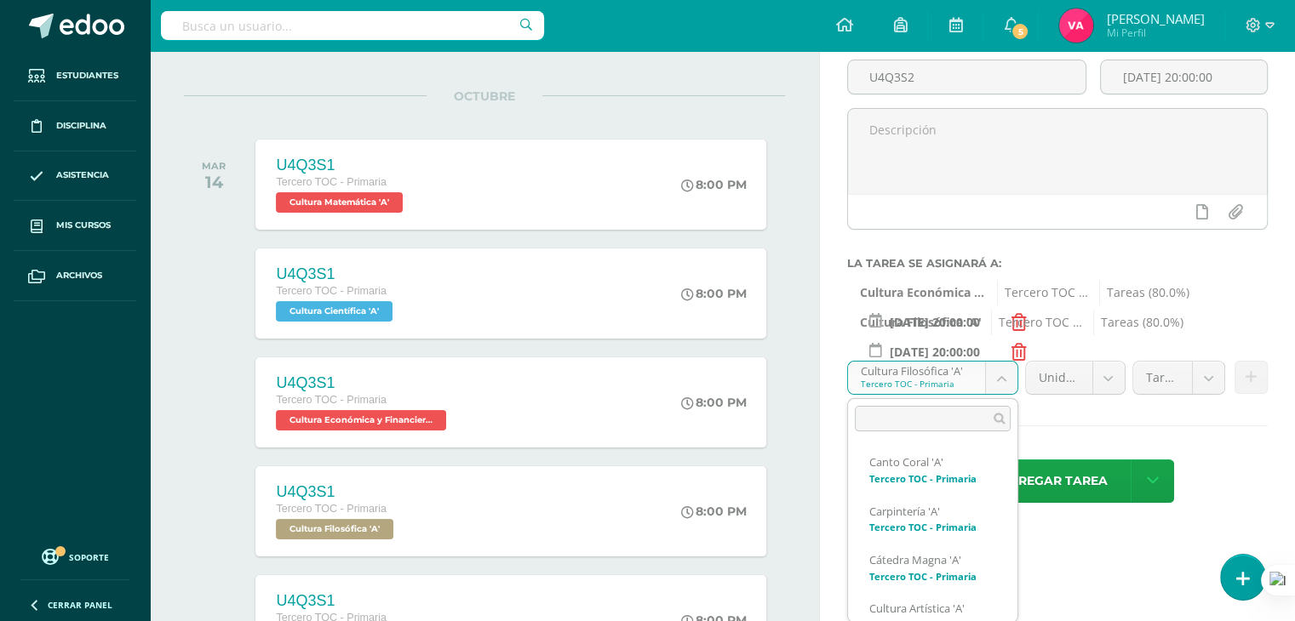
scroll to position [177, 0]
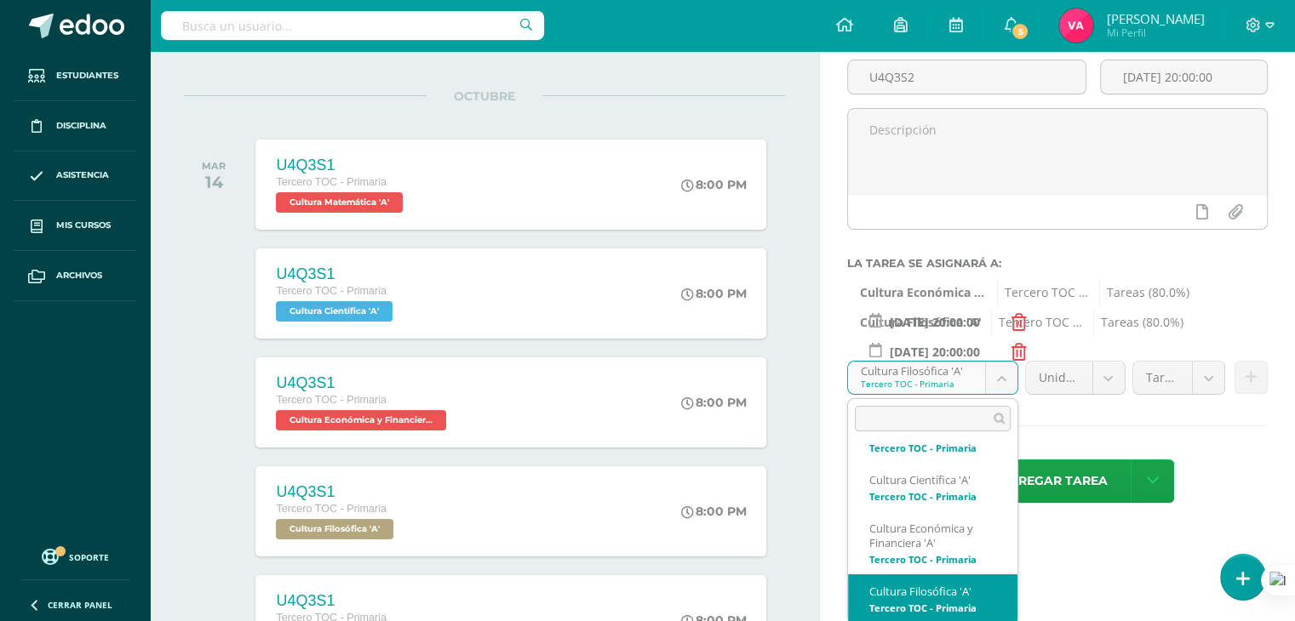
click at [1004, 370] on body "Estudiantes Disciplina Asistencia Mis cursos Archivos Soporte Ayuda Reportar un…" at bounding box center [647, 153] width 1295 height 621
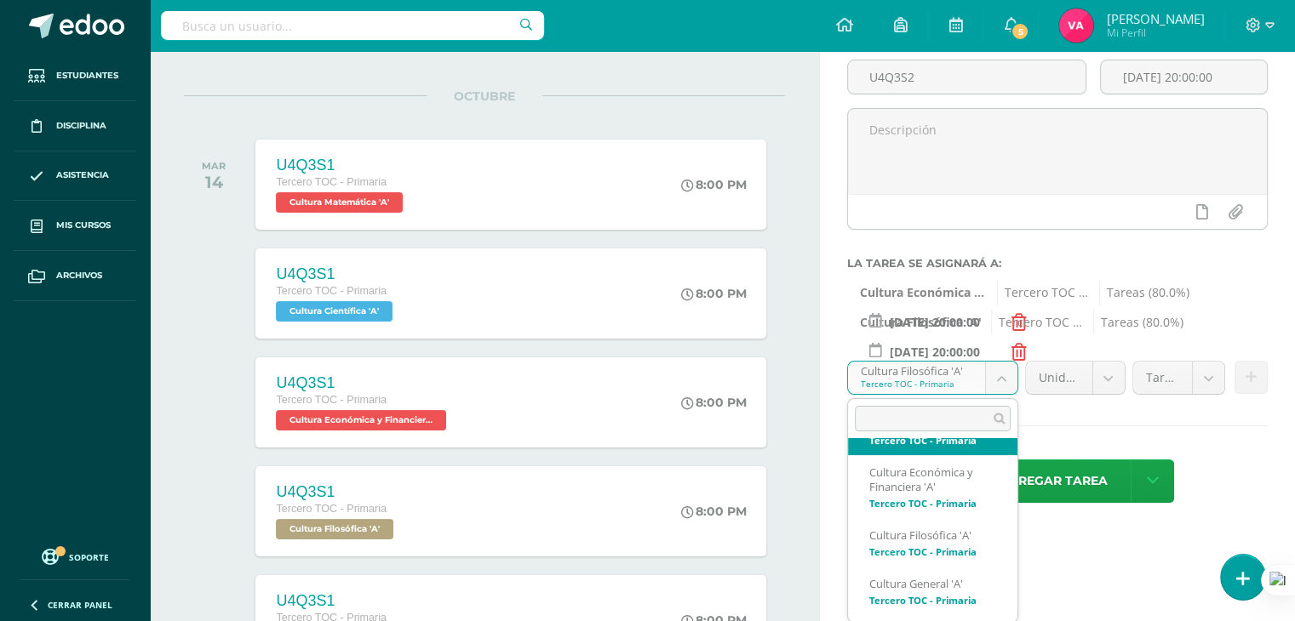
scroll to position [234, 0]
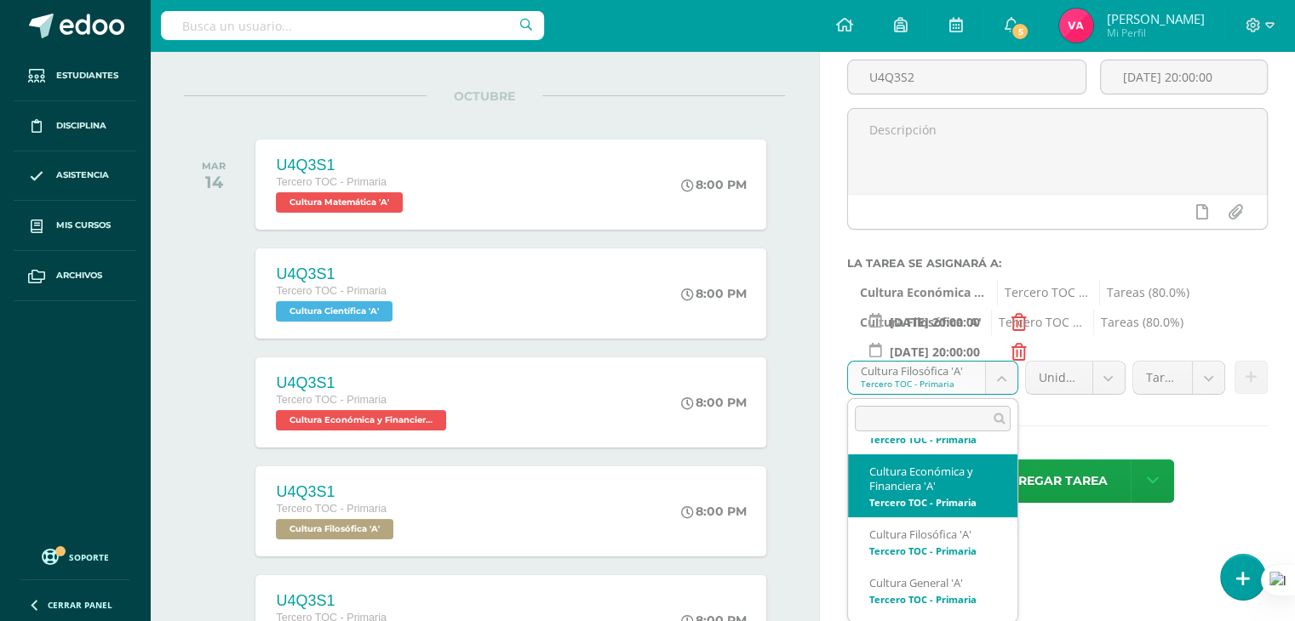
select select "131581"
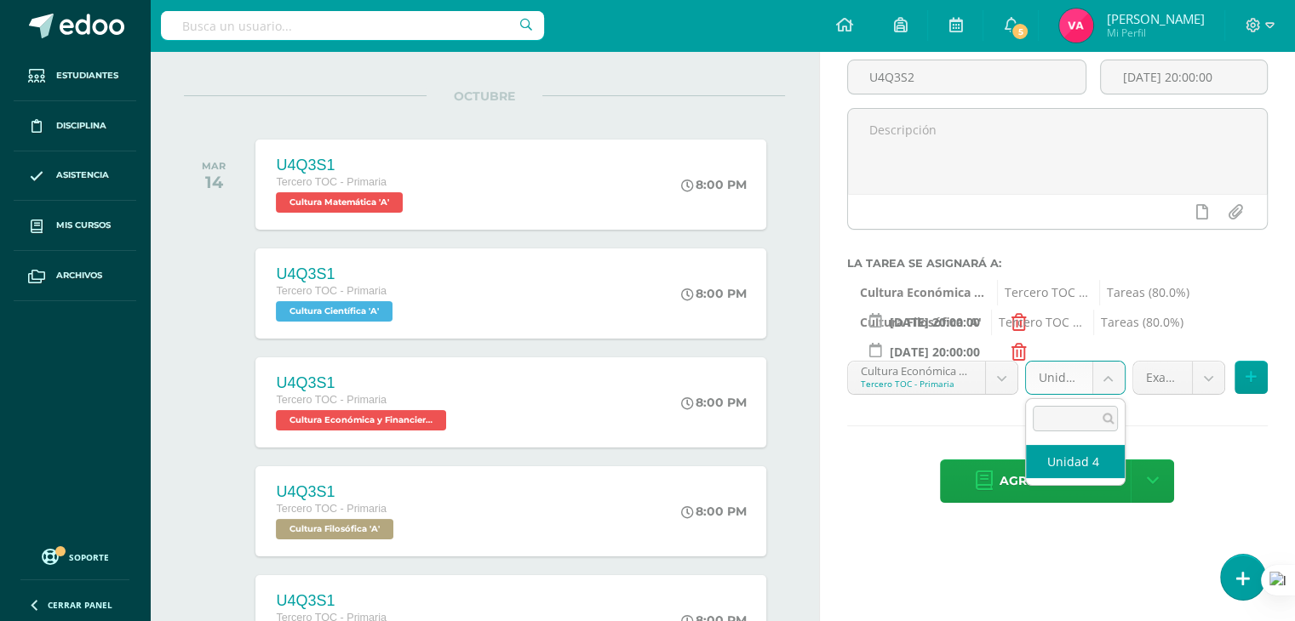
click at [1106, 390] on body "Estudiantes Disciplina Asistencia Mis cursos Archivos Soporte Ayuda Reportar un…" at bounding box center [647, 153] width 1295 height 621
select select "131591"
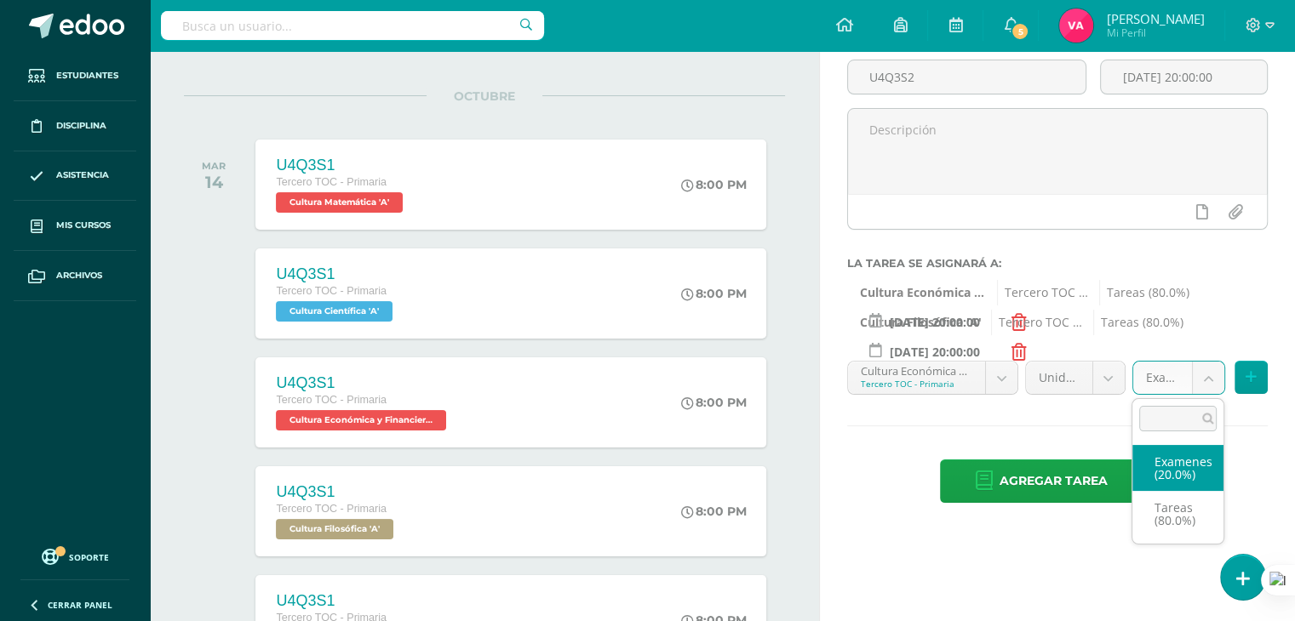
click at [1209, 369] on body "Estudiantes Disciplina Asistencia Mis cursos Archivos Soporte Ayuda Reportar un…" at bounding box center [647, 153] width 1295 height 621
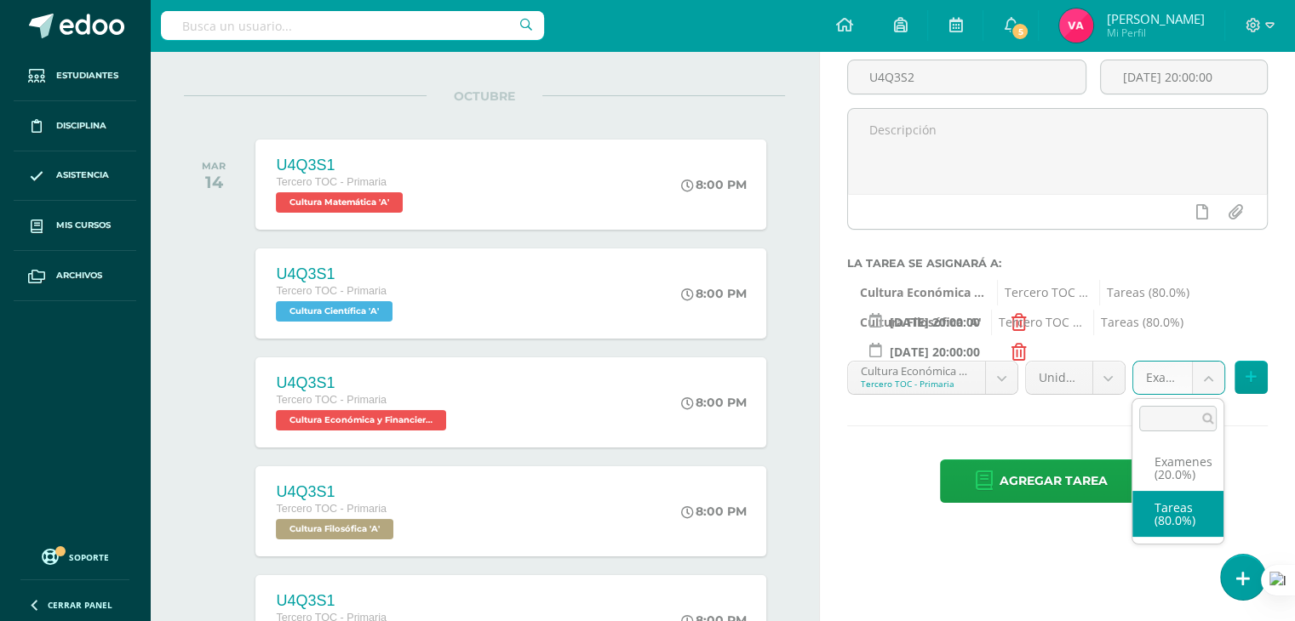
select select "131593"
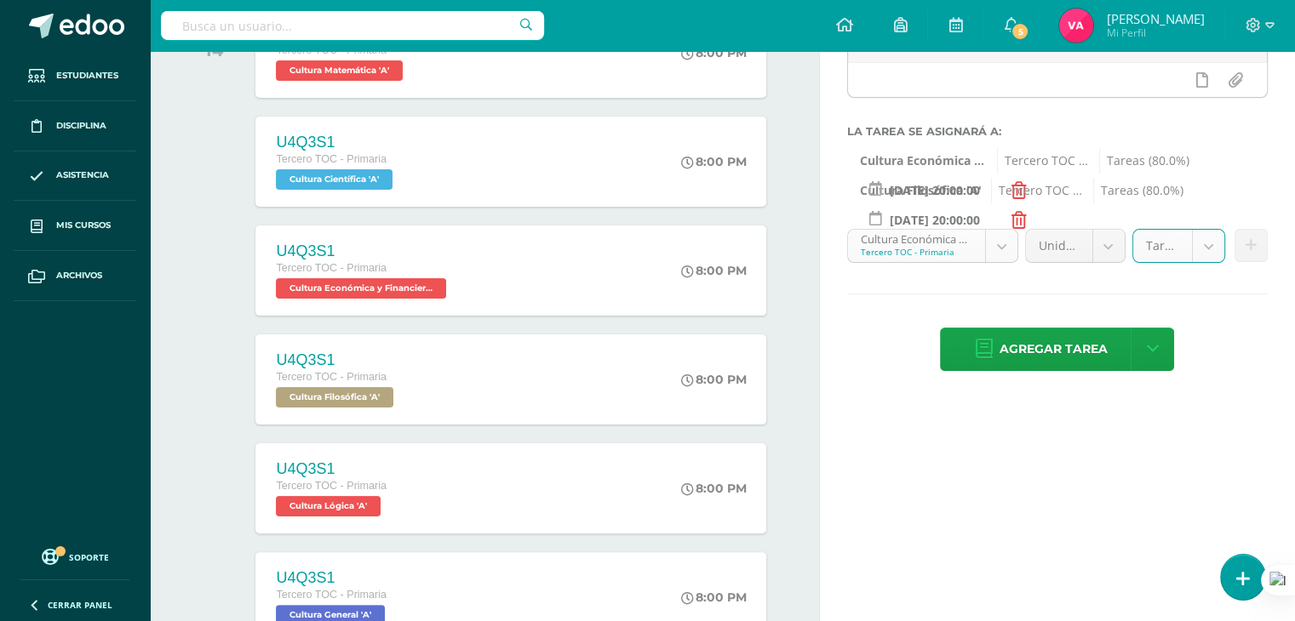
scroll to position [129, 0]
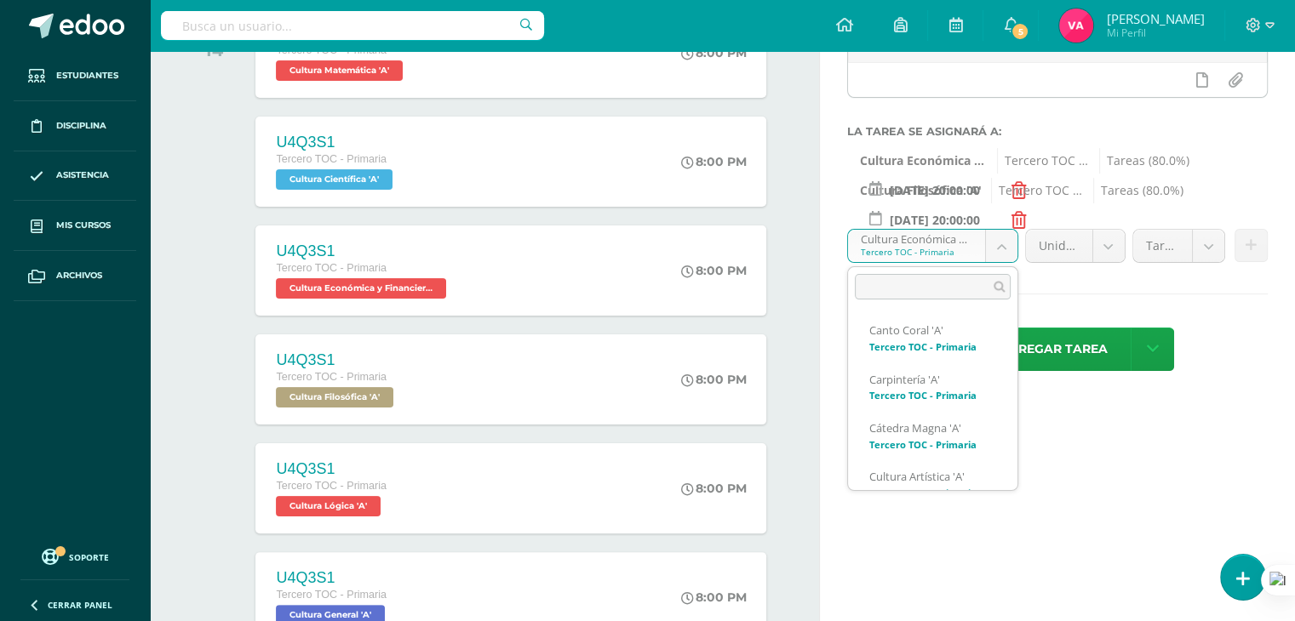
click at [1001, 244] on body "Estudiantes Disciplina Asistencia Mis cursos Archivos Soporte Ayuda Reportar un…" at bounding box center [647, 21] width 1295 height 621
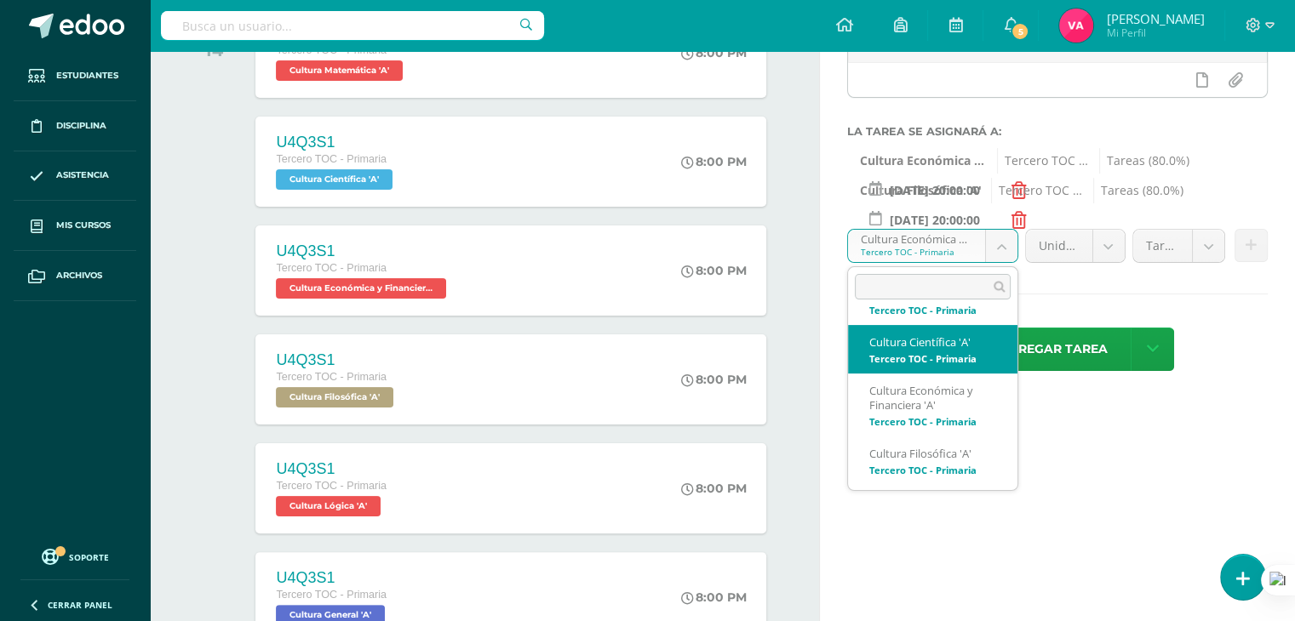
scroll to position [192, 0]
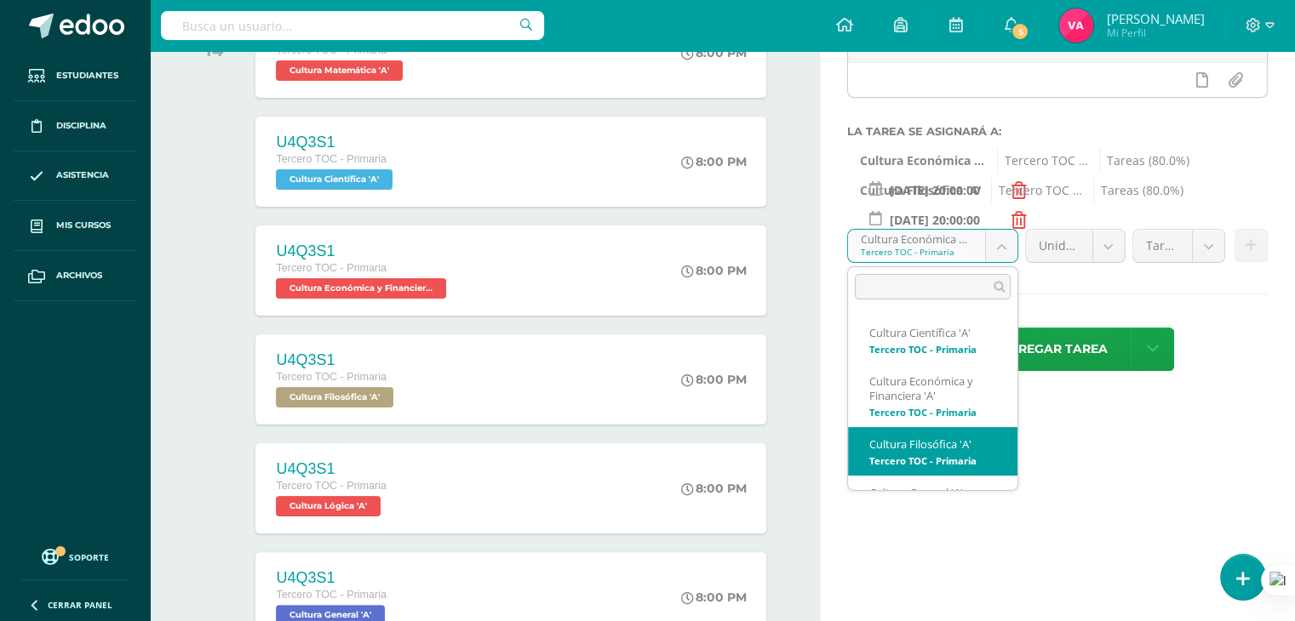
select select "131711"
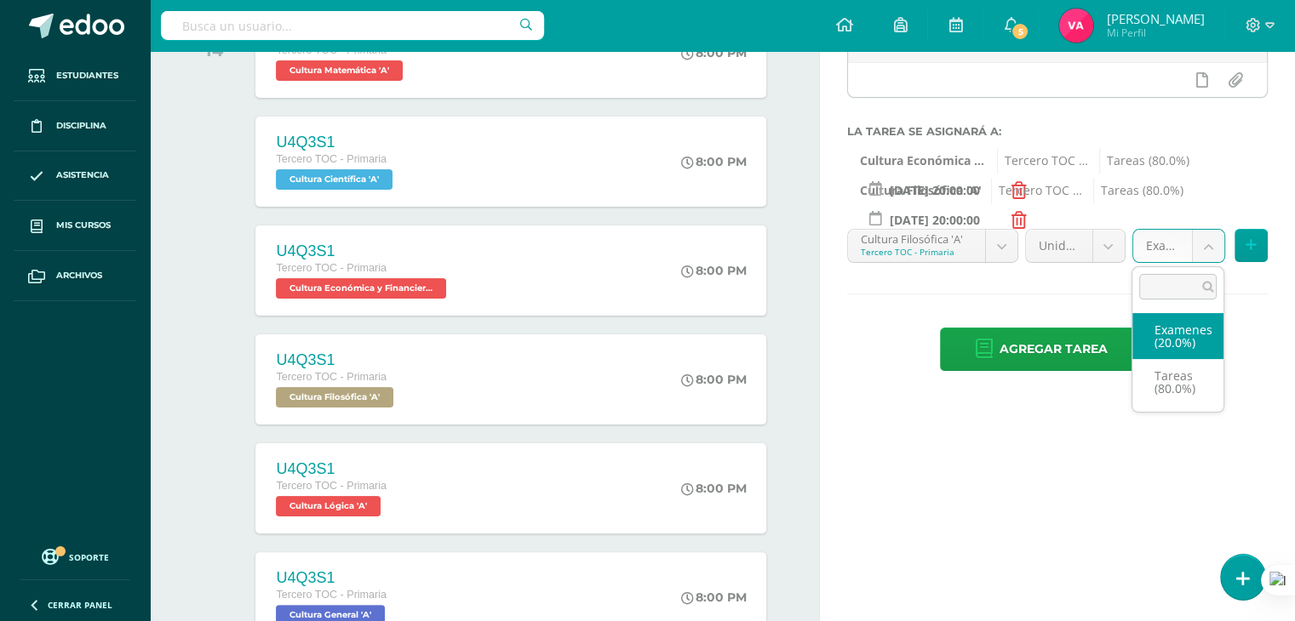
click at [1206, 243] on body "Estudiantes Disciplina Asistencia Mis cursos Archivos Soporte Ayuda Reportar un…" at bounding box center [647, 21] width 1295 height 621
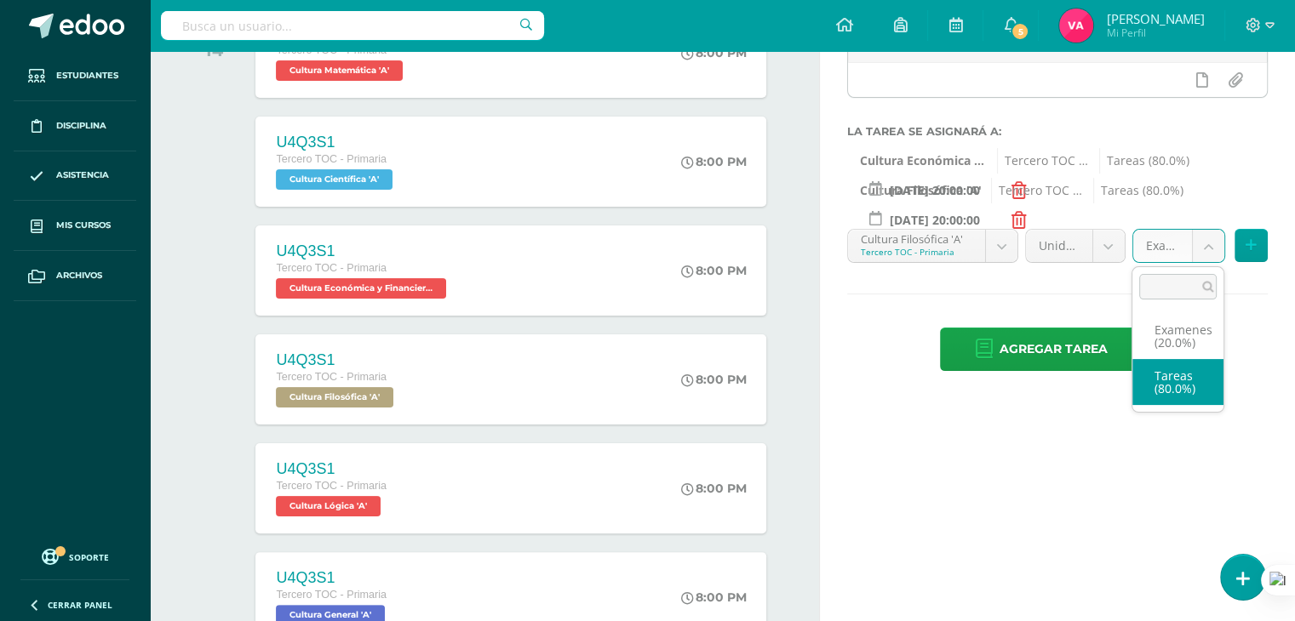
select select "131723"
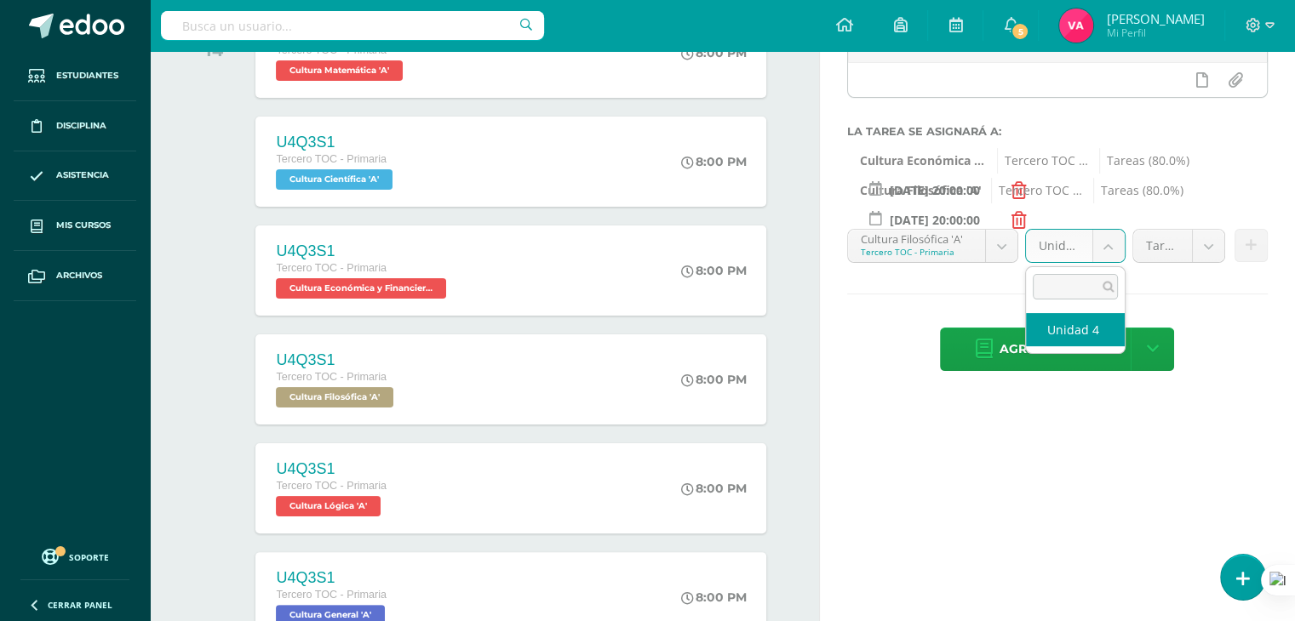
click at [1103, 246] on body "Estudiantes Disciplina Asistencia Mis cursos Archivos Soporte Ayuda Reportar un…" at bounding box center [647, 21] width 1295 height 621
select select "131721"
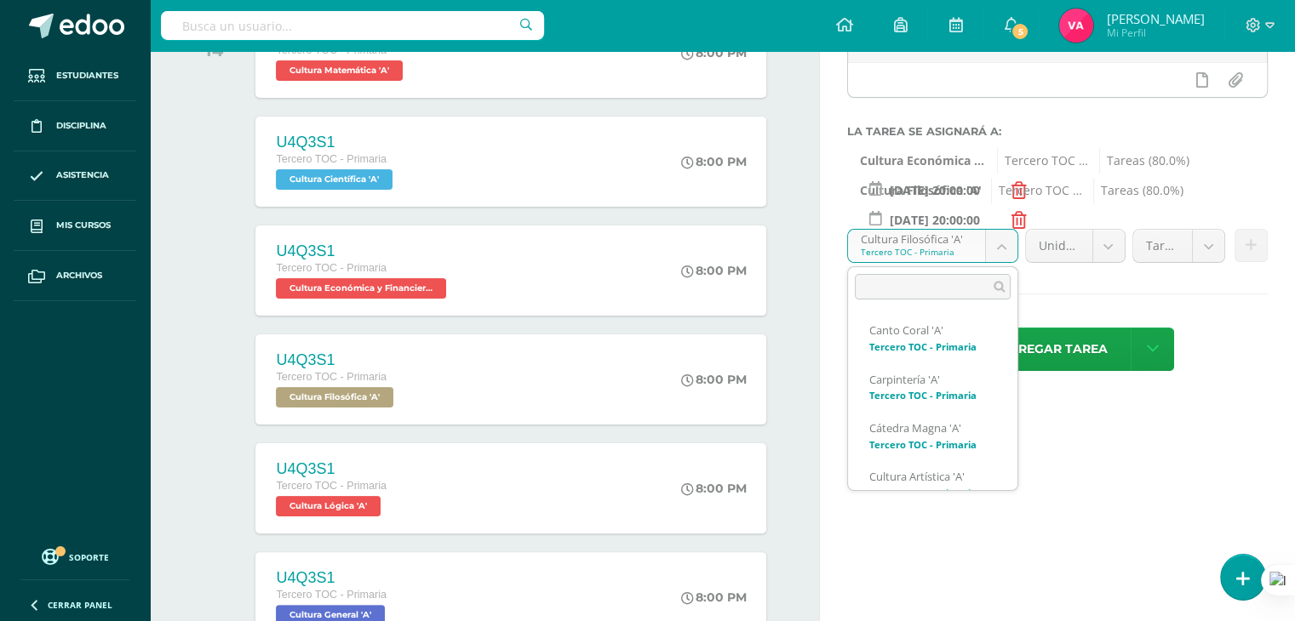
click at [1008, 241] on body "Estudiantes Disciplina Asistencia Mis cursos Archivos Soporte Ayuda Reportar un…" at bounding box center [647, 21] width 1295 height 621
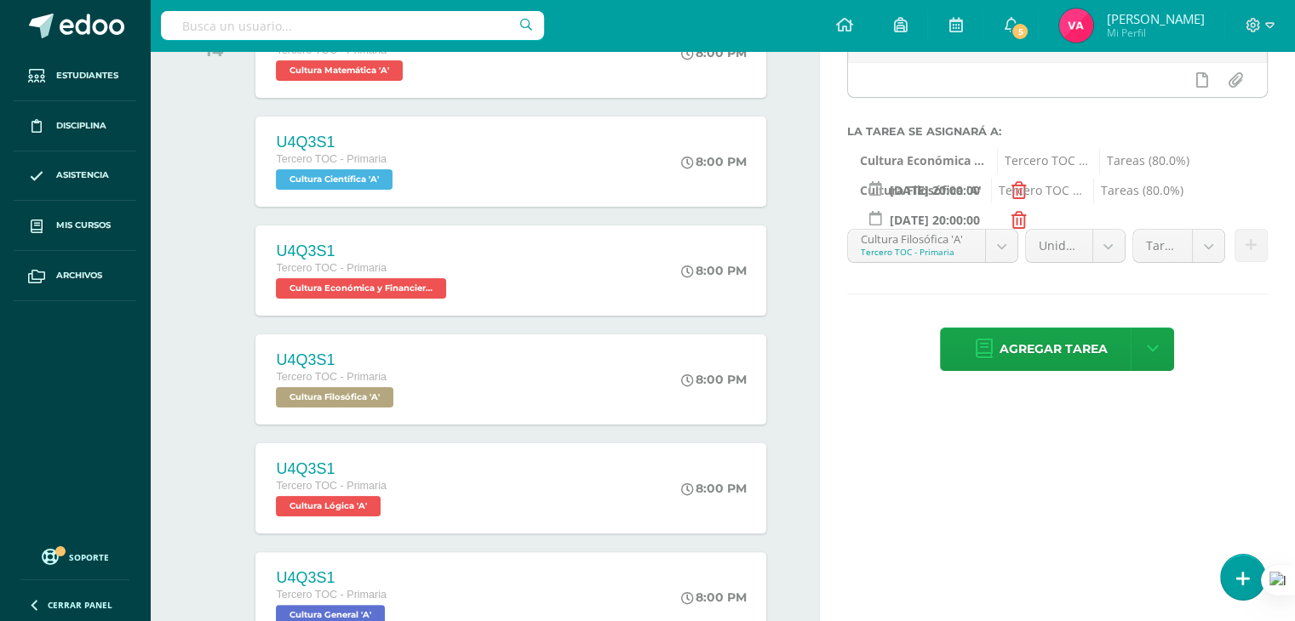
click at [1130, 333] on body "Estudiantes Disciplina Asistencia Mis cursos Archivos Soporte Ayuda Reportar un…" at bounding box center [647, 21] width 1295 height 621
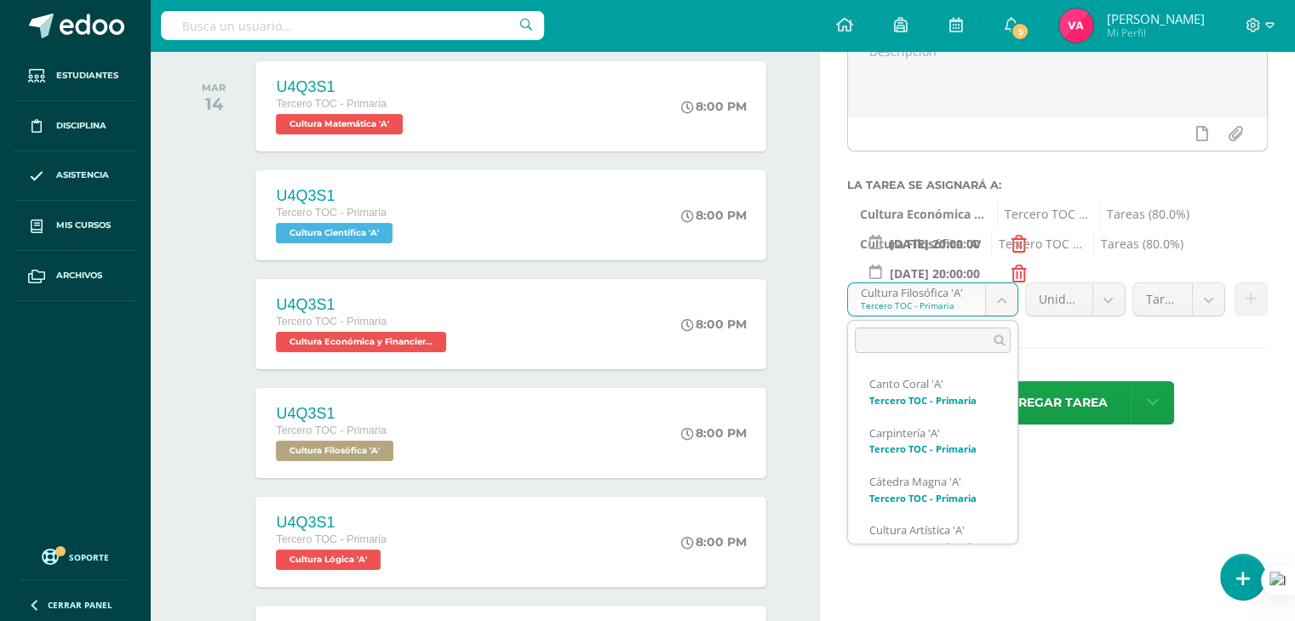
scroll to position [177, 0]
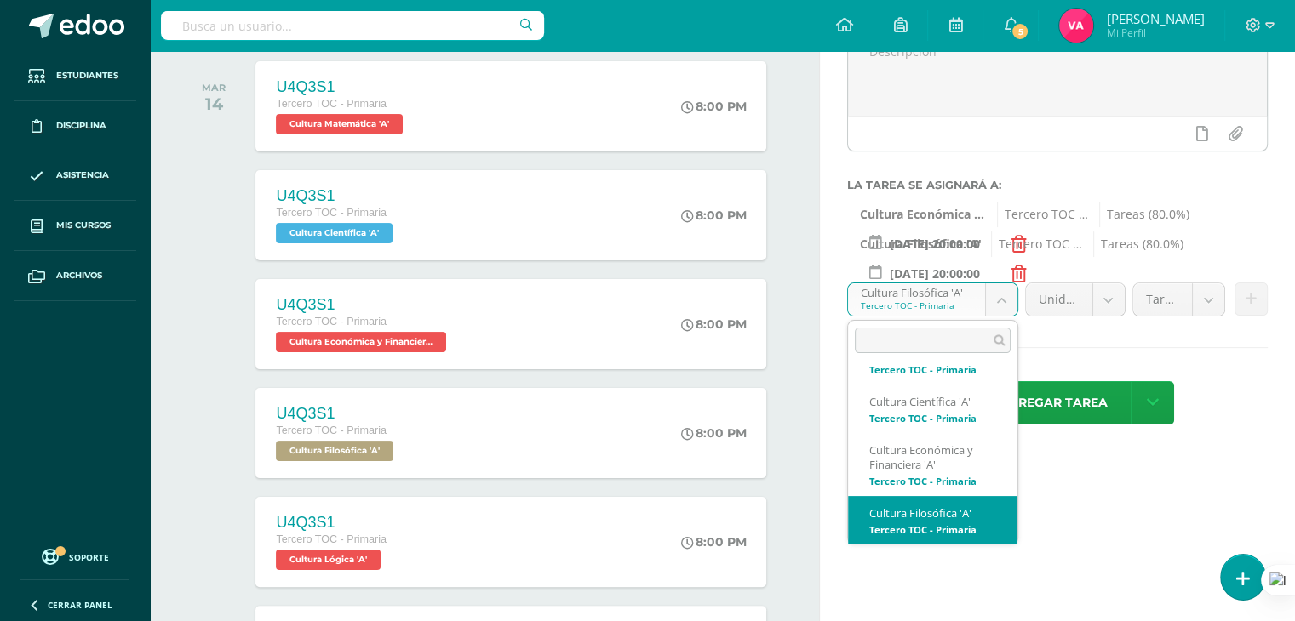
click at [1007, 297] on body "Estudiantes Disciplina Asistencia Mis cursos Archivos Soporte Ayuda Reportar un…" at bounding box center [647, 75] width 1295 height 621
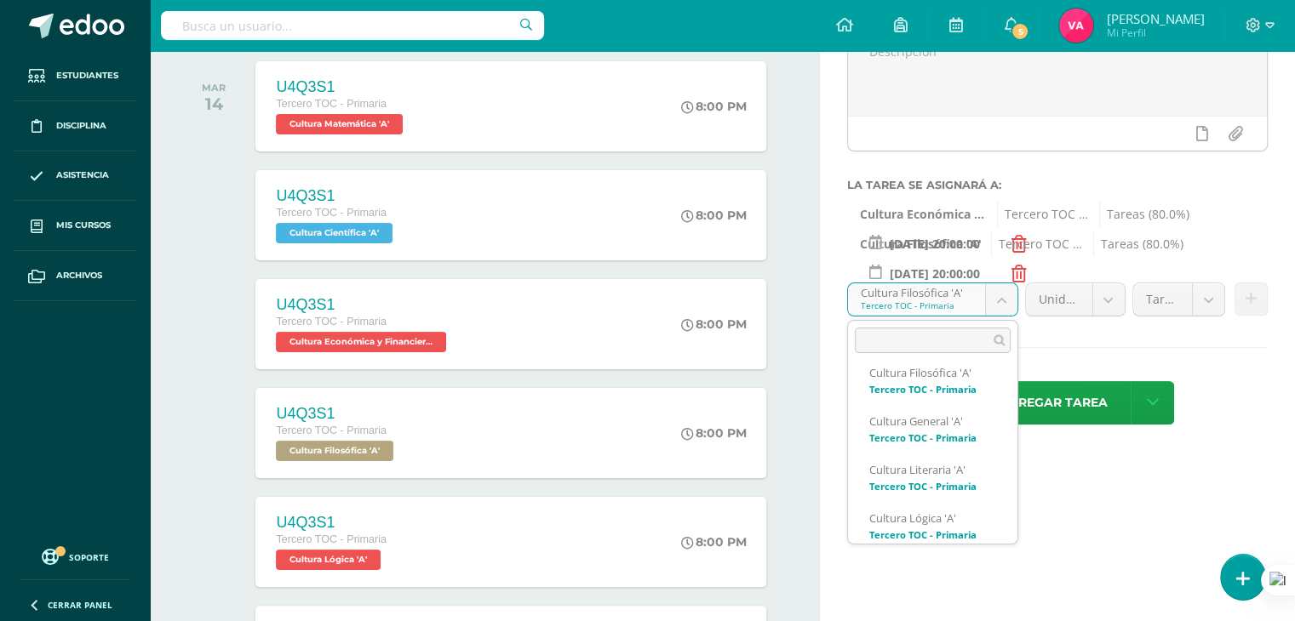
scroll to position [316, 0]
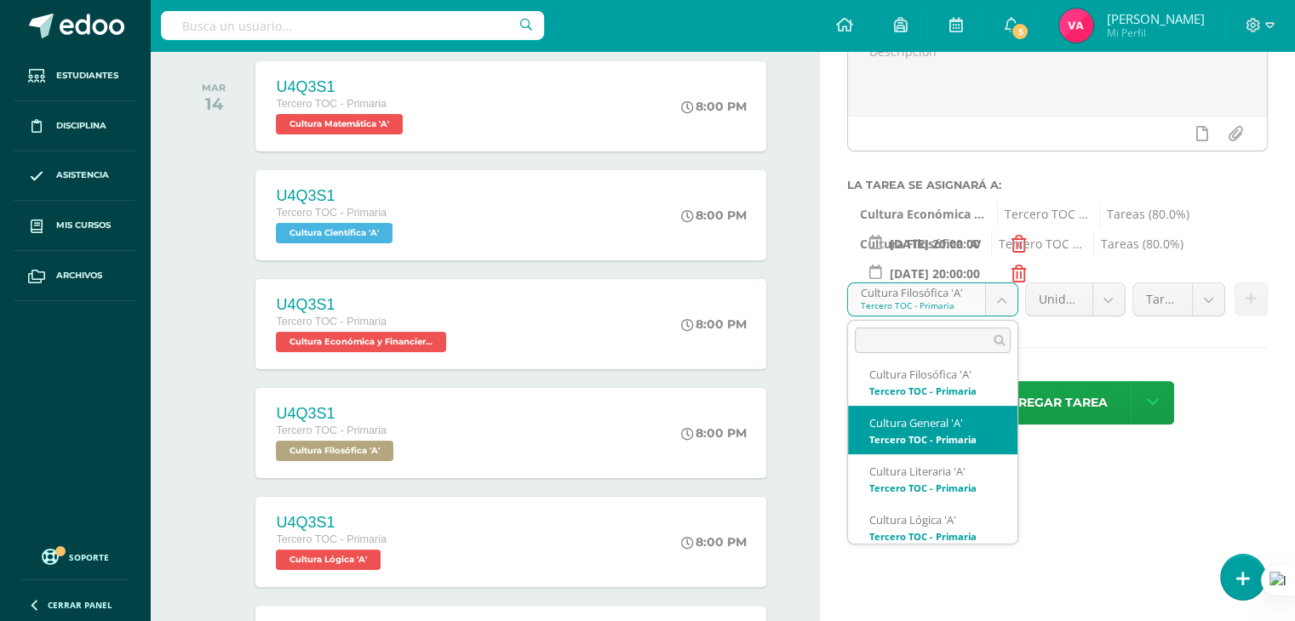
select select "131620"
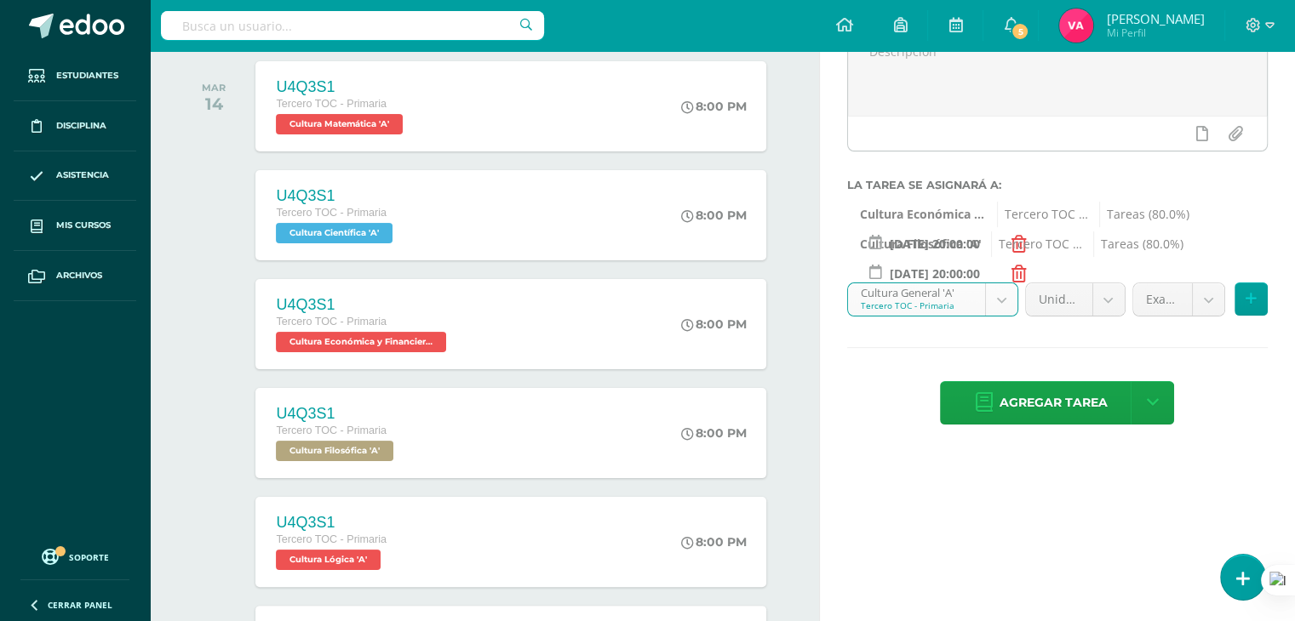
click at [1113, 295] on body "Estudiantes Disciplina Asistencia Mis cursos Archivos Soporte Ayuda Reportar un…" at bounding box center [647, 75] width 1295 height 621
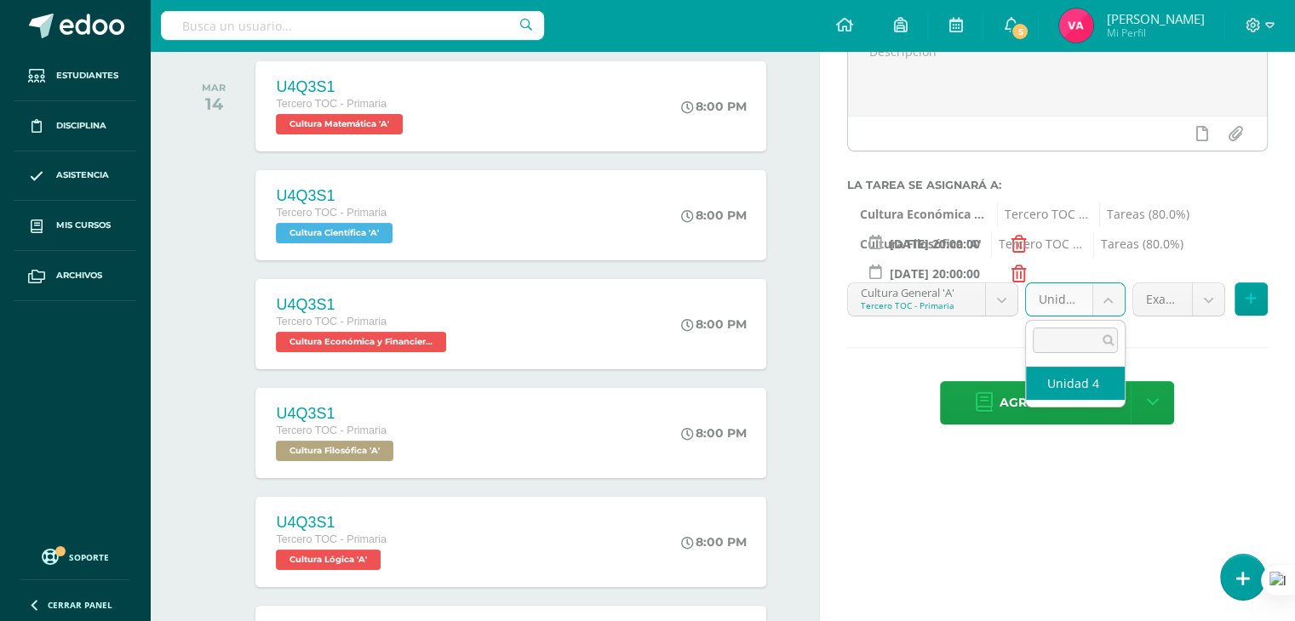
select select "131630"
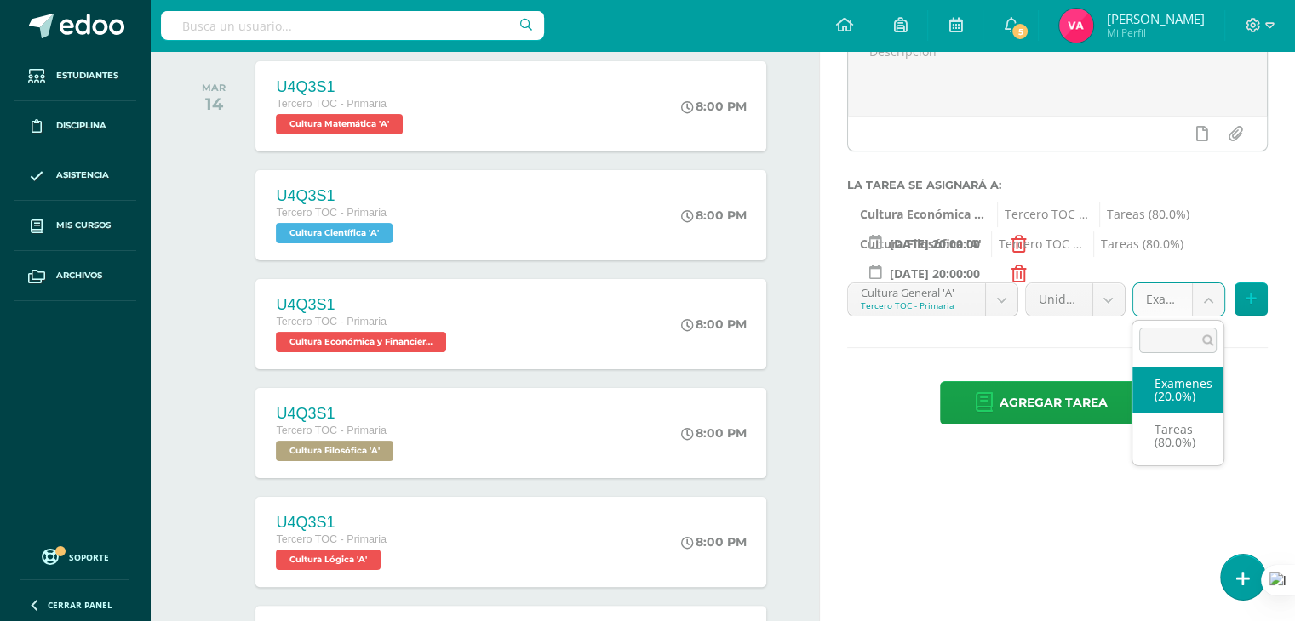
click at [1202, 294] on body "Estudiantes Disciplina Asistencia Mis cursos Archivos Soporte Ayuda Reportar un…" at bounding box center [647, 75] width 1295 height 621
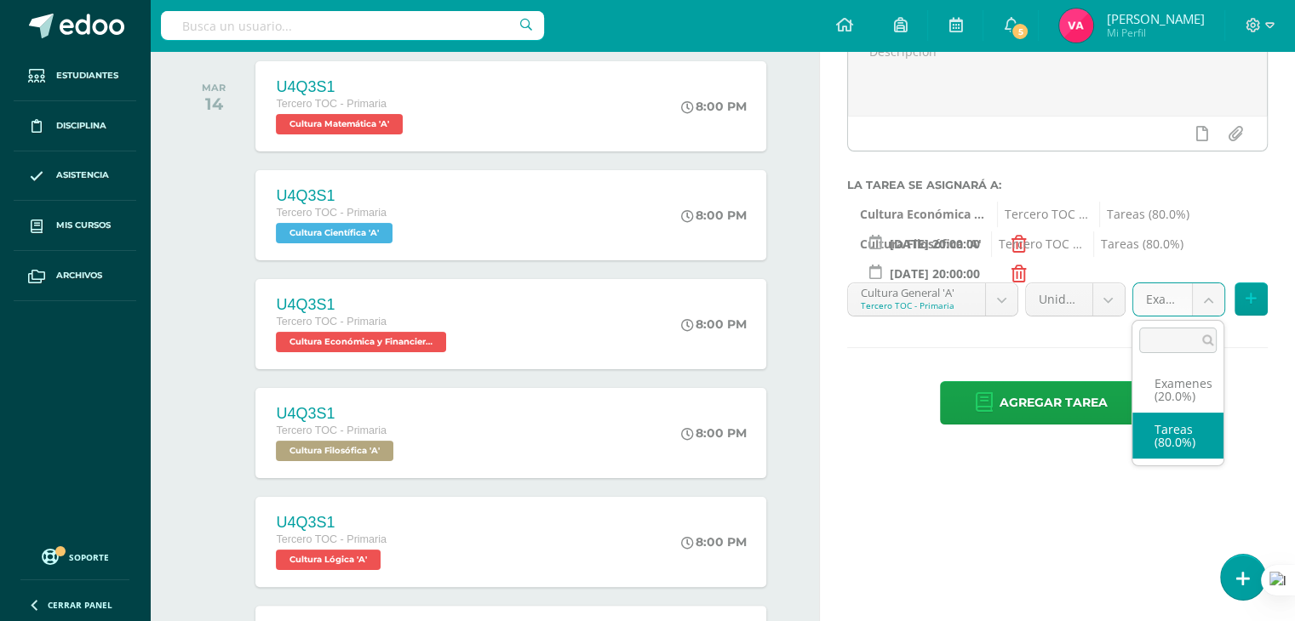
select select "131632"
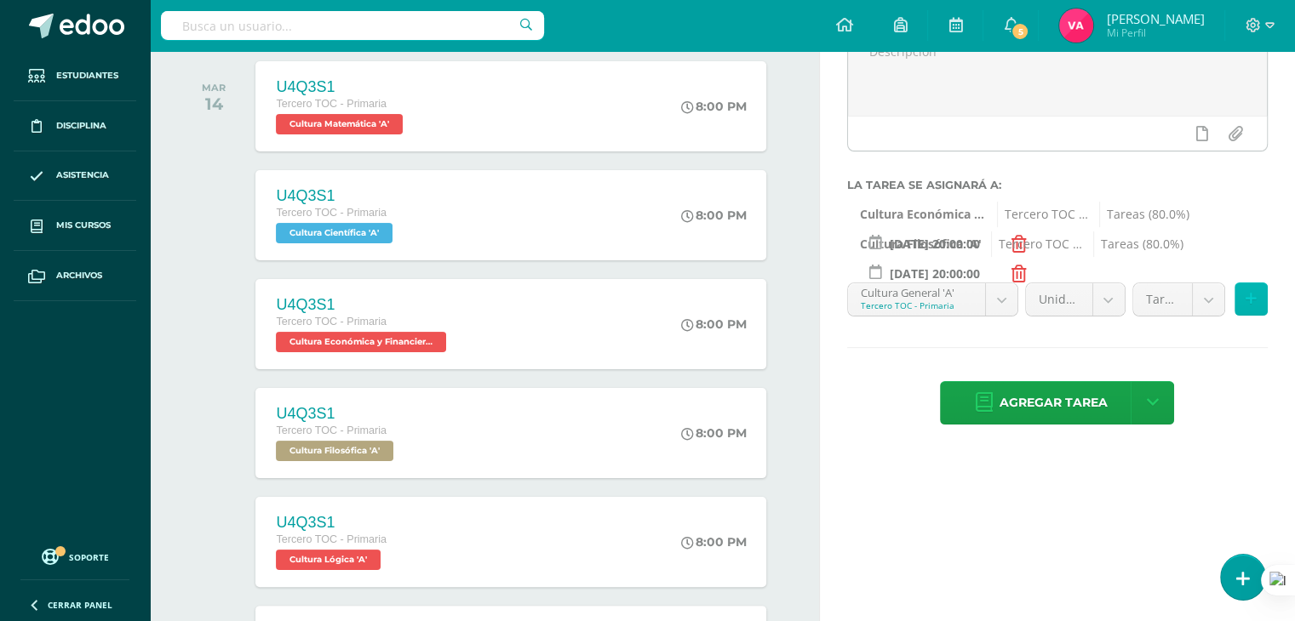
click at [1250, 296] on icon at bounding box center [1250, 299] width 11 height 14
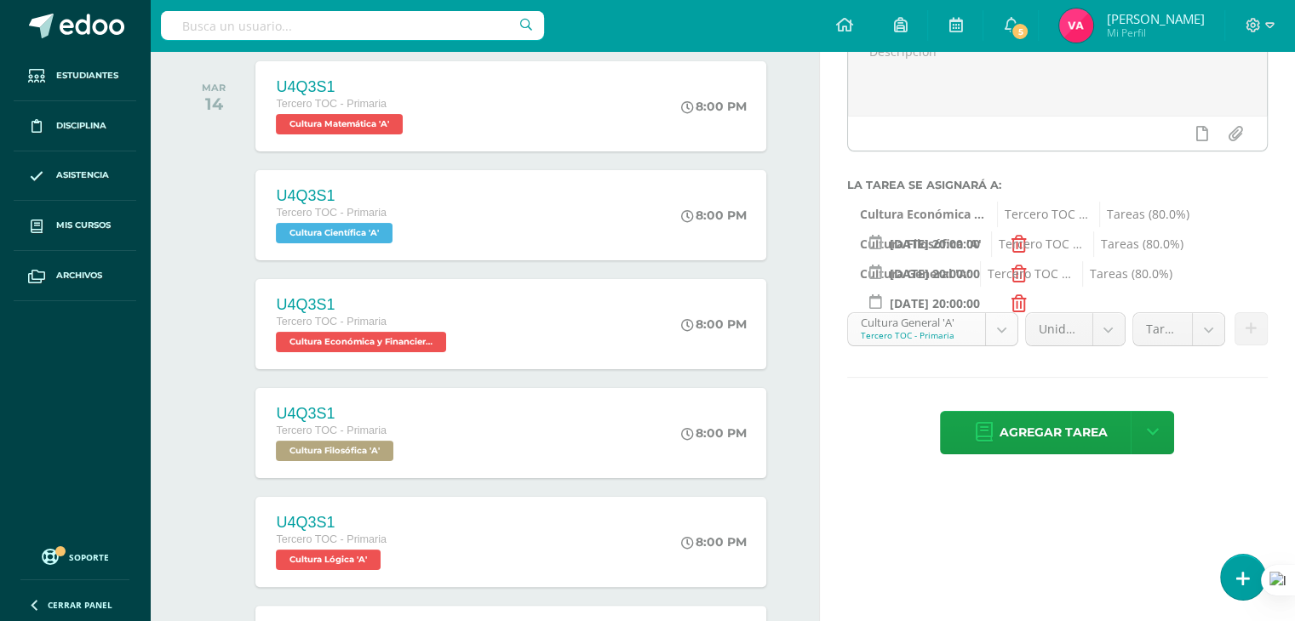
scroll to position [226, 0]
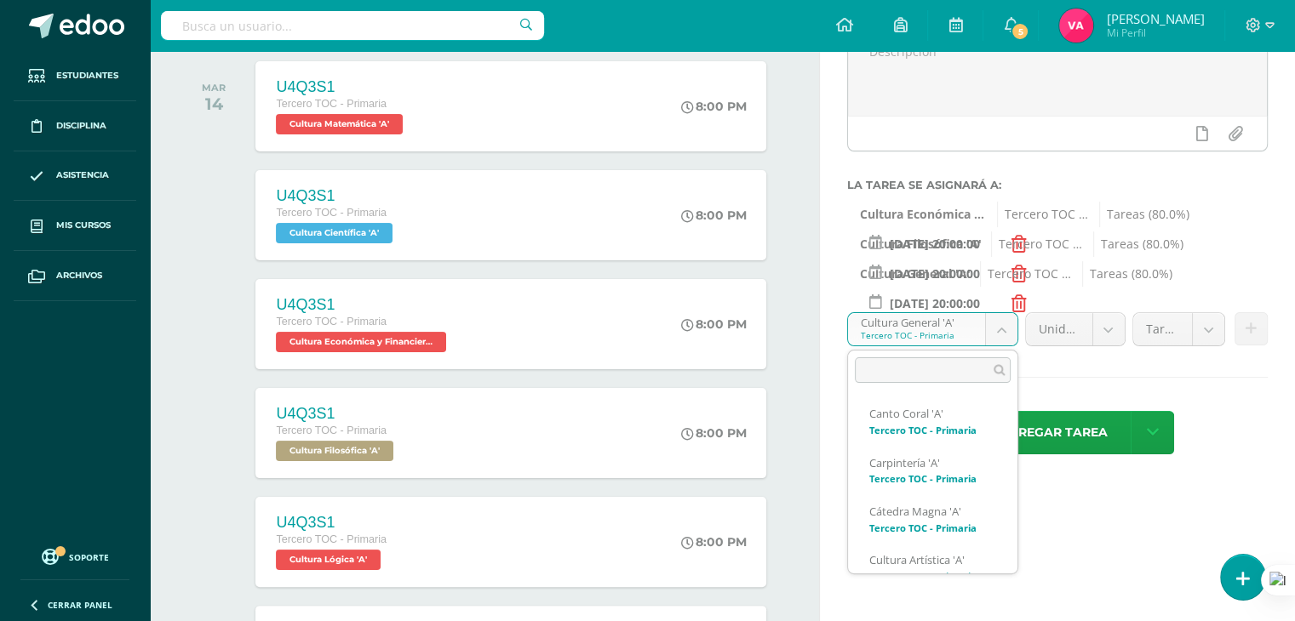
click at [997, 329] on body "Estudiantes Disciplina Asistencia Mis cursos Archivos Soporte Ayuda Reportar un…" at bounding box center [647, 75] width 1295 height 621
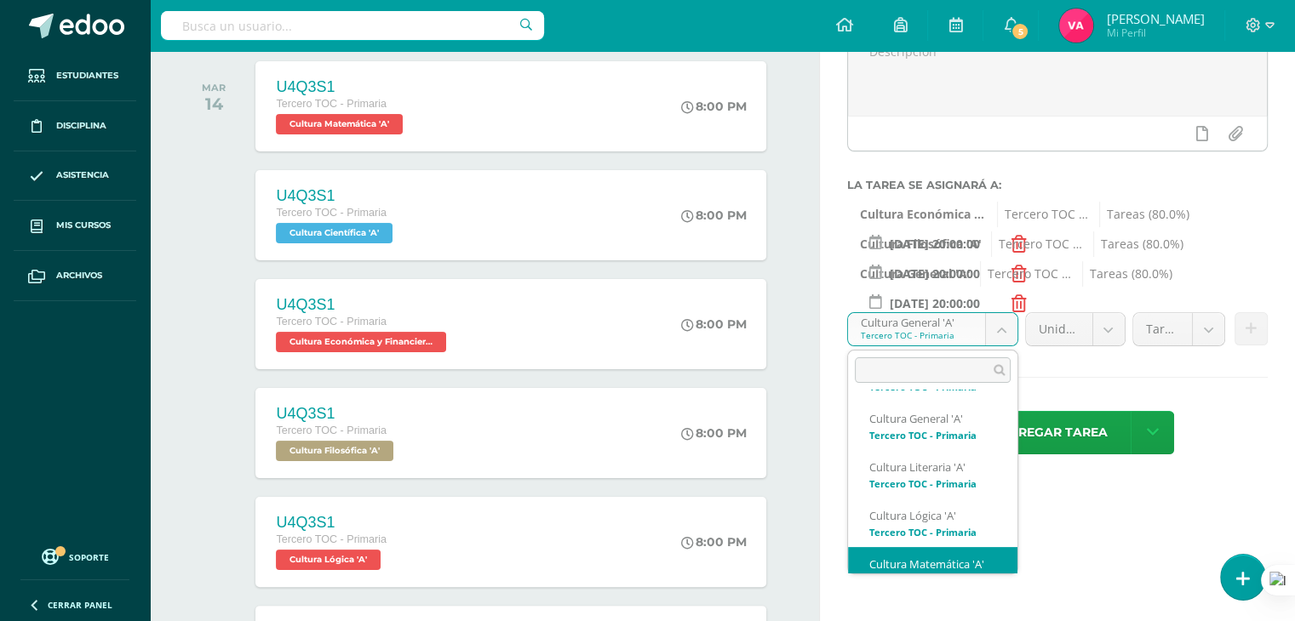
scroll to position [353, 0]
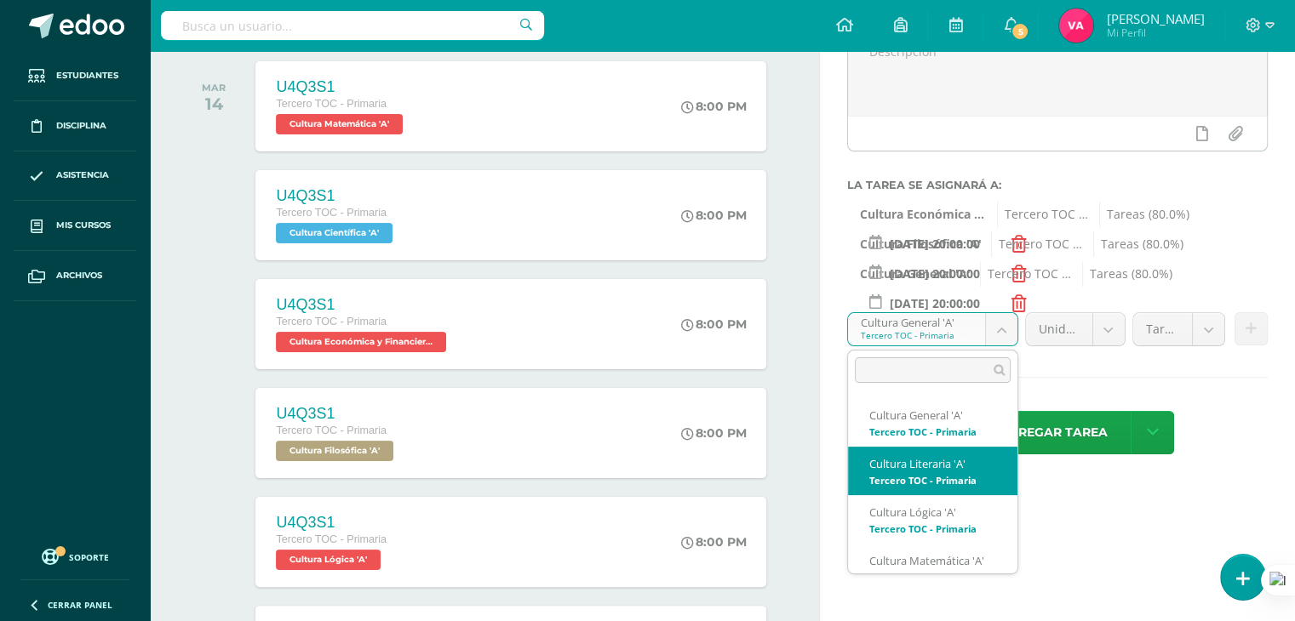
select select "131503"
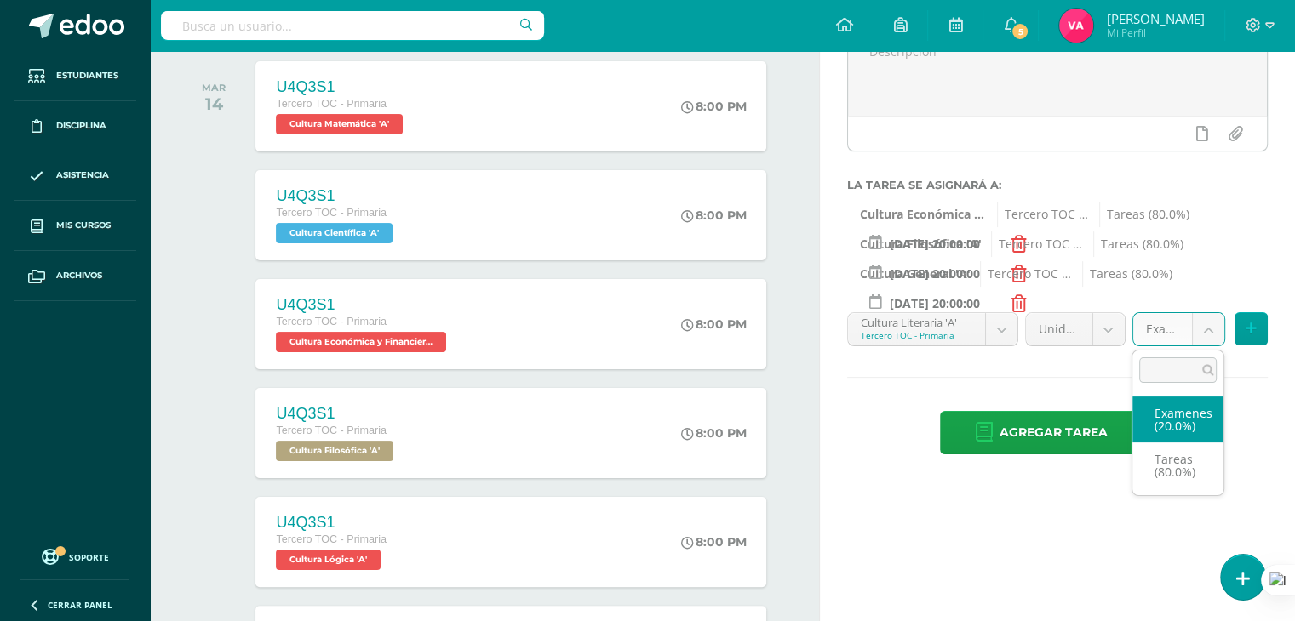
click at [1207, 334] on body "Estudiantes Disciplina Asistencia Mis cursos Archivos Soporte Ayuda Reportar un…" at bounding box center [647, 75] width 1295 height 621
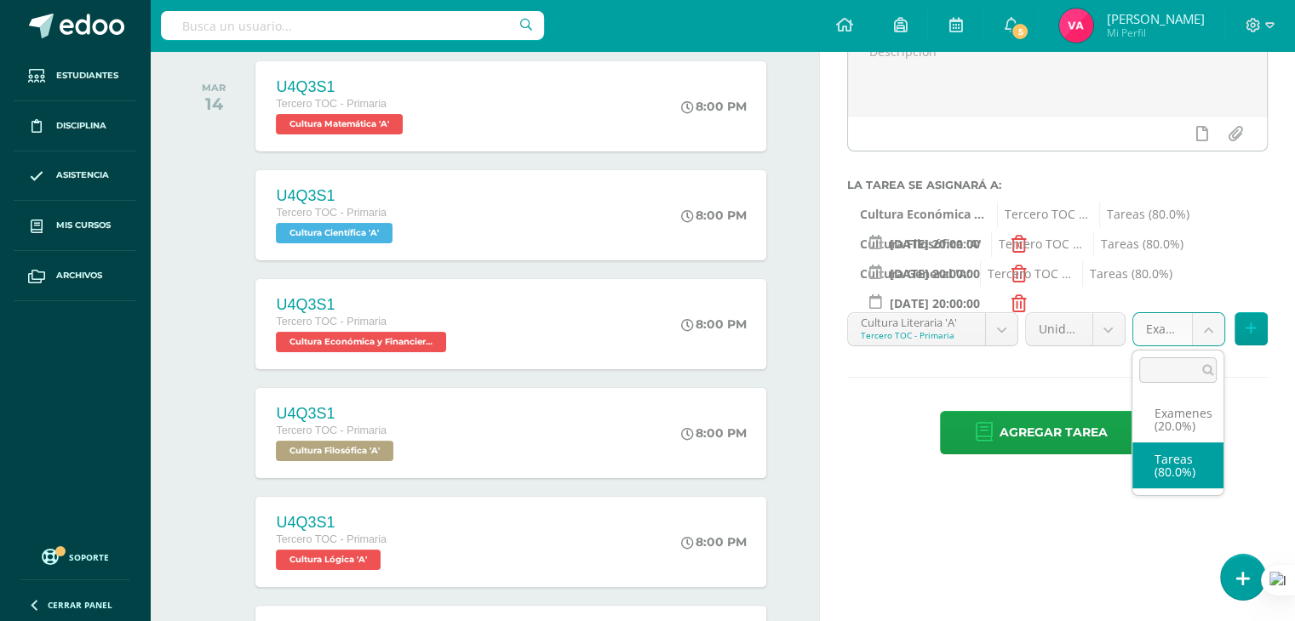
select select "131515"
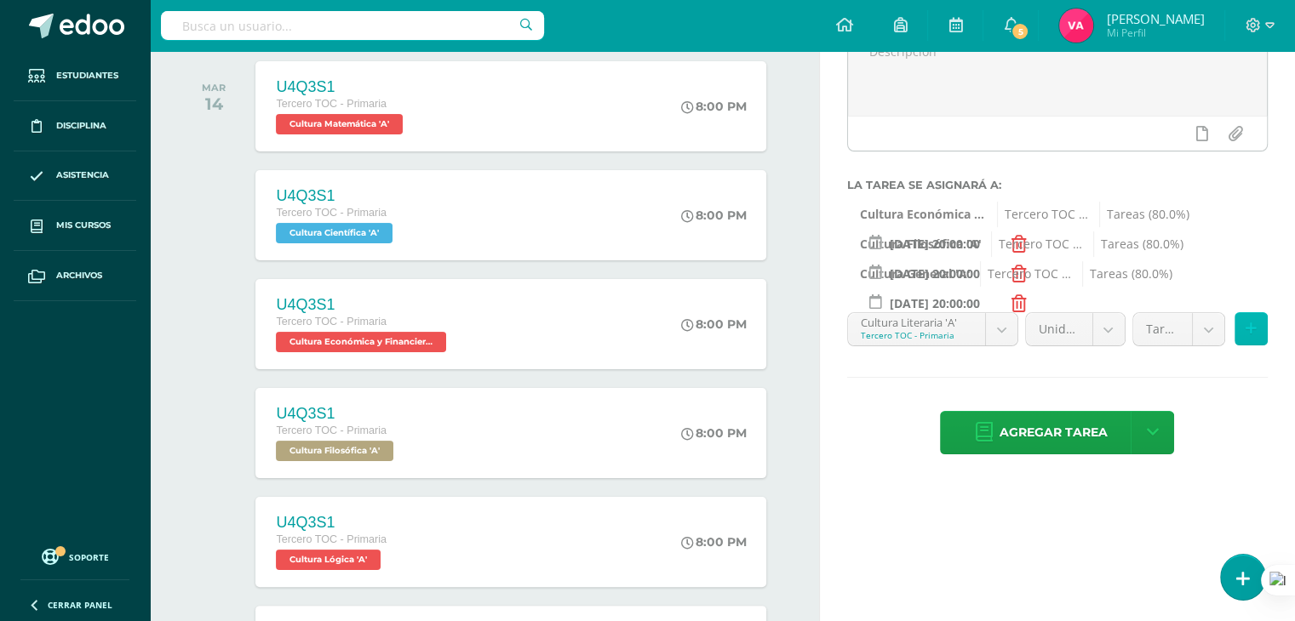
click at [1246, 318] on button at bounding box center [1250, 328] width 33 height 33
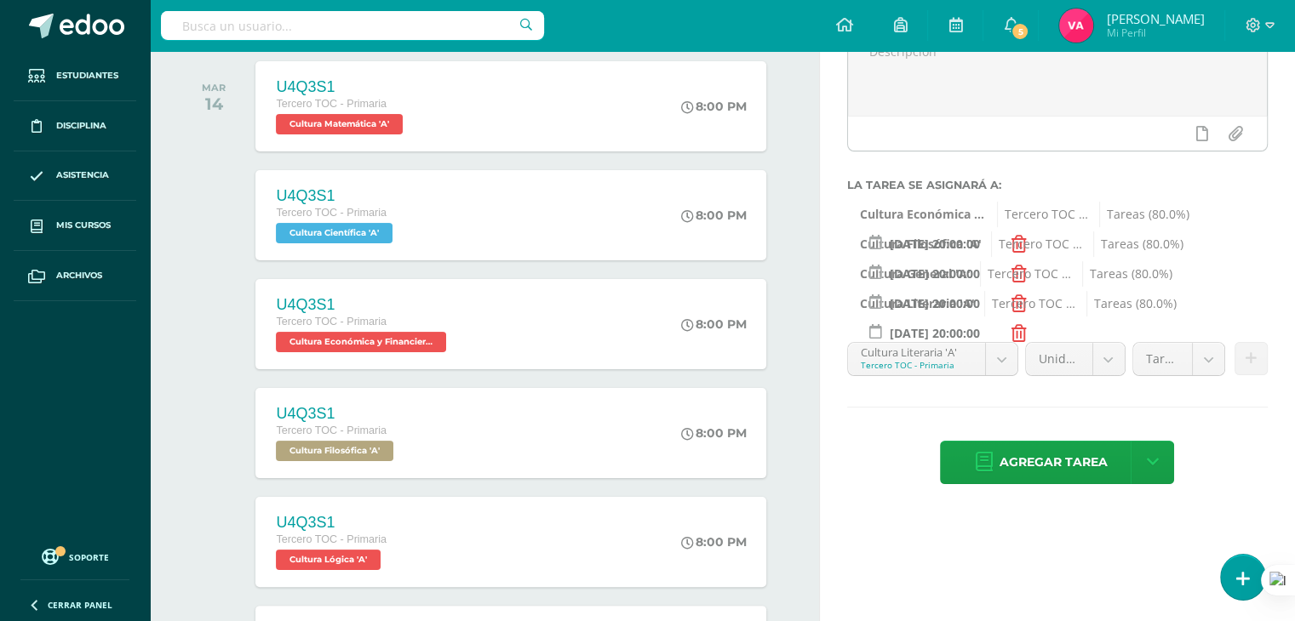
scroll to position [274, 0]
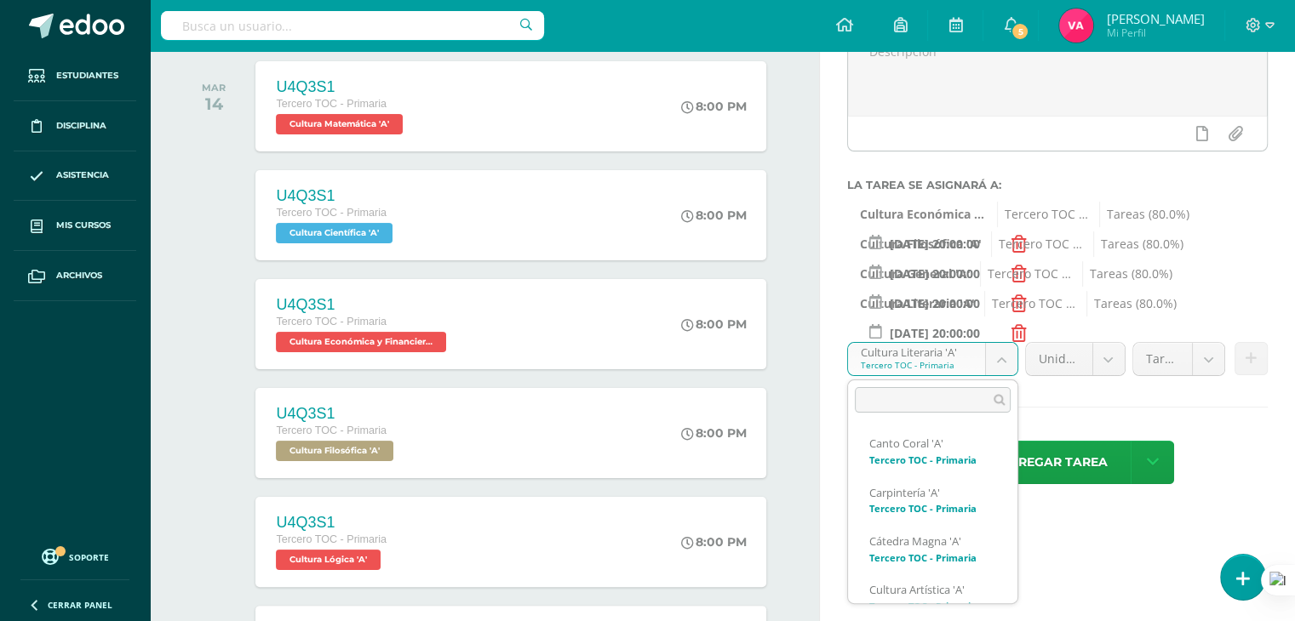
click at [990, 362] on body "Estudiantes Disciplina Asistencia Mis cursos Archivos Soporte Ayuda Reportar un…" at bounding box center [647, 75] width 1295 height 621
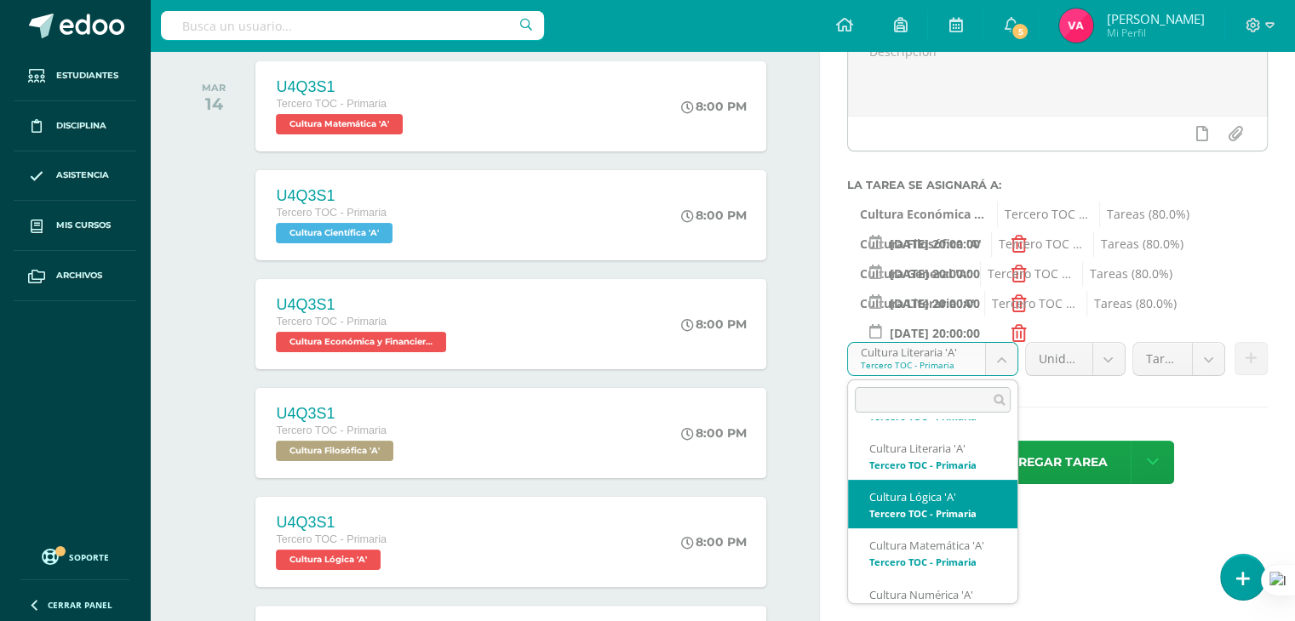
select select "131555"
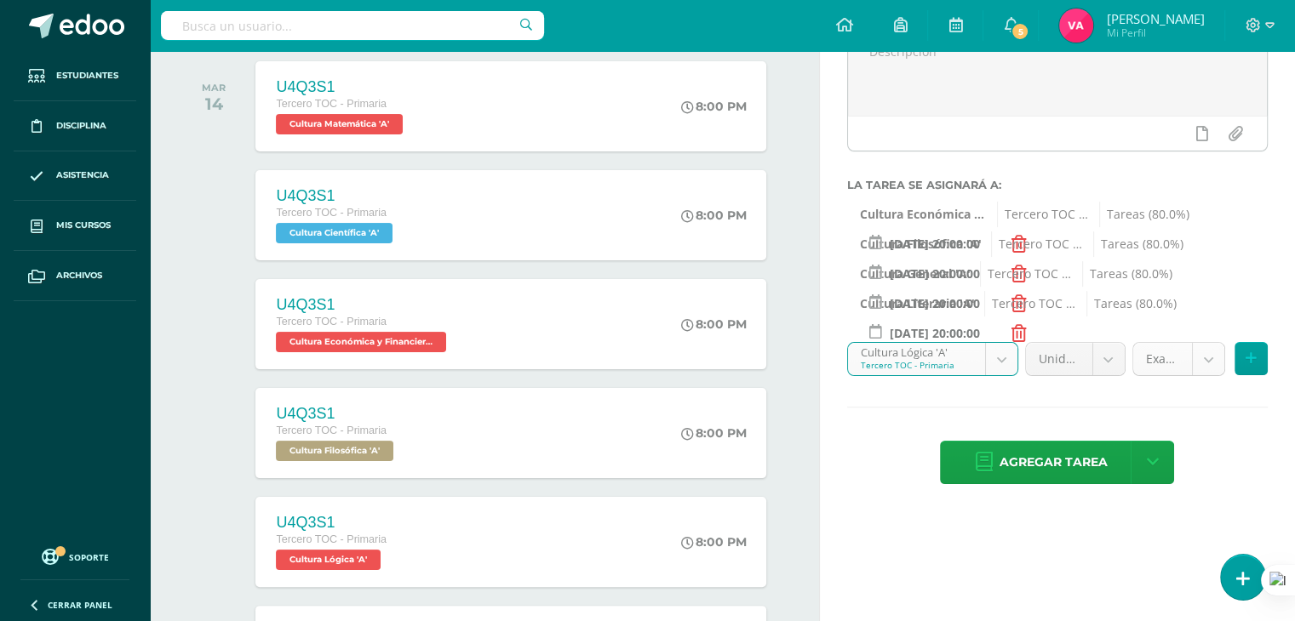
click at [1216, 352] on body "Estudiantes Disciplina Asistencia Mis cursos Archivos Soporte Ayuda Reportar un…" at bounding box center [647, 75] width 1295 height 621
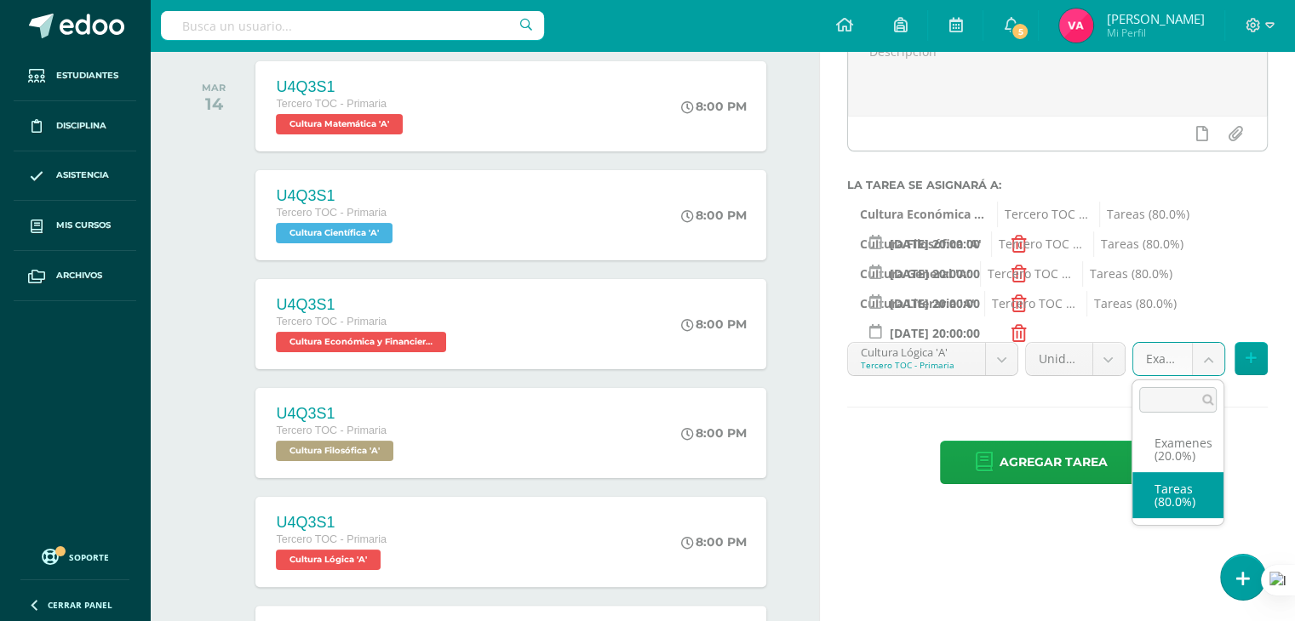
select select "131567"
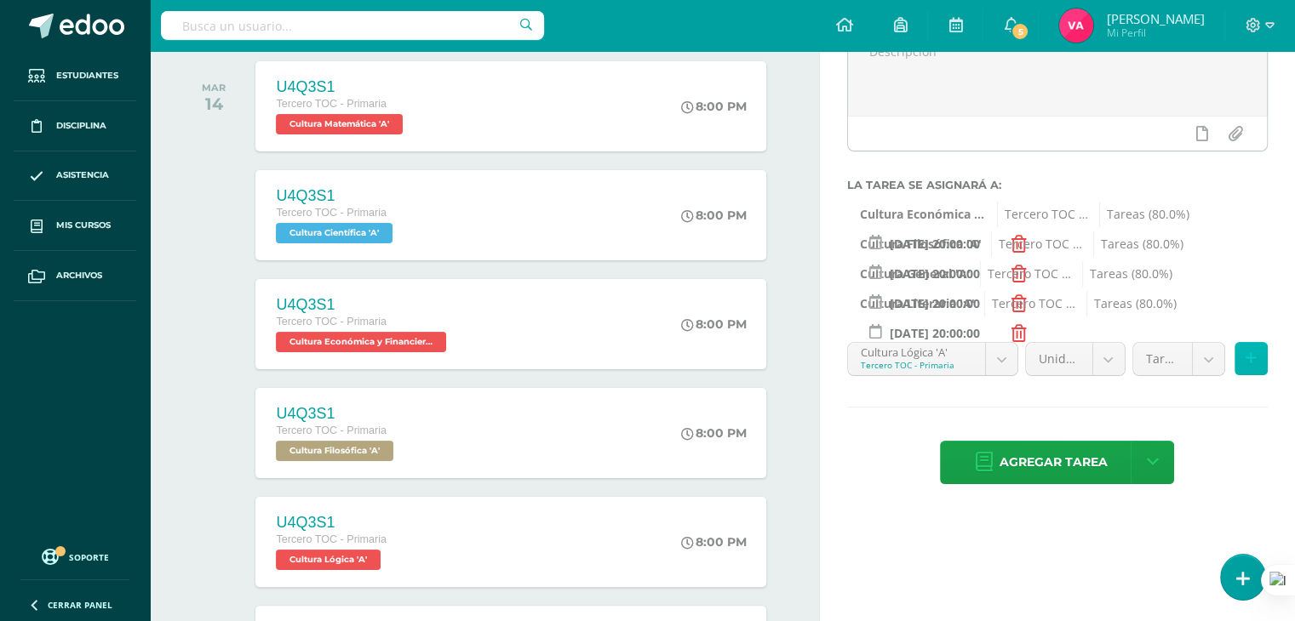
click at [1256, 359] on button at bounding box center [1250, 358] width 33 height 33
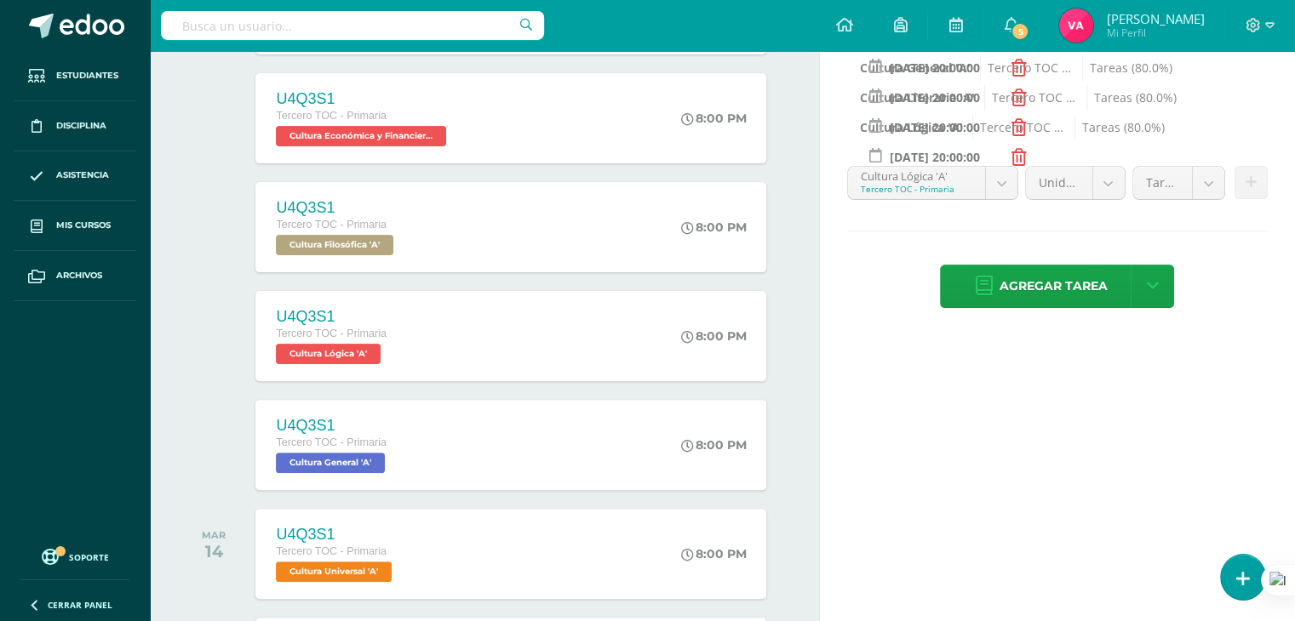
scroll to position [470, 0]
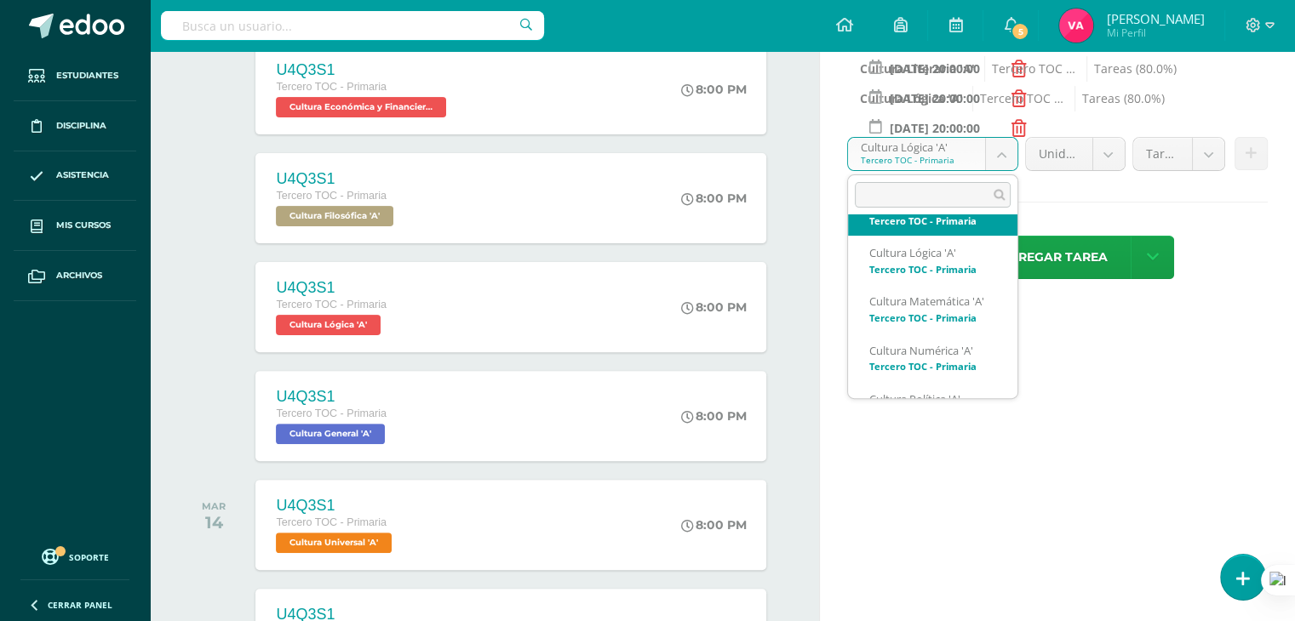
scroll to position [442, 0]
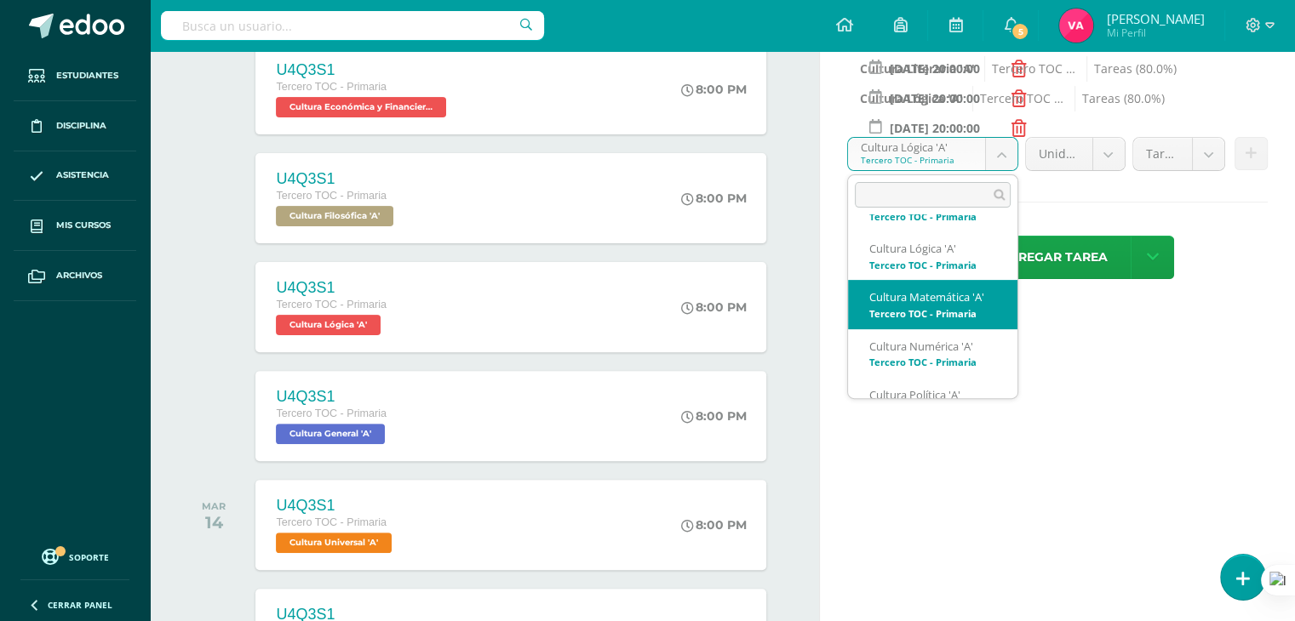
select select "131542"
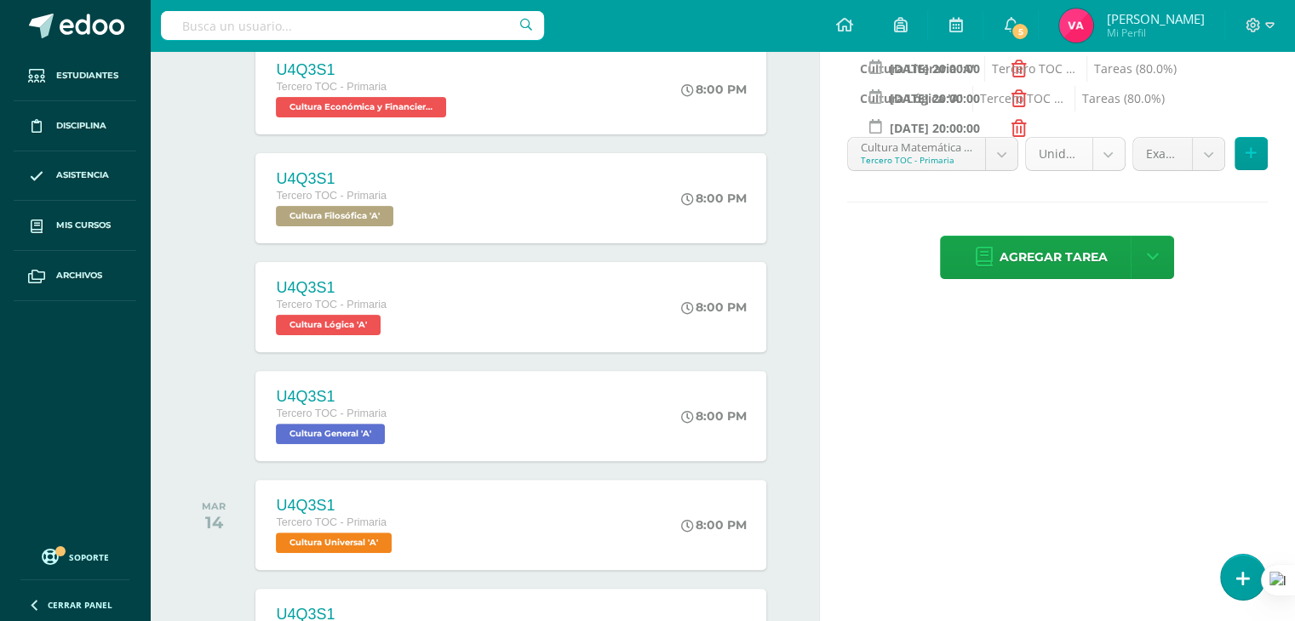
click at [1124, 154] on div "Unidad 4" at bounding box center [1075, 154] width 100 height 34
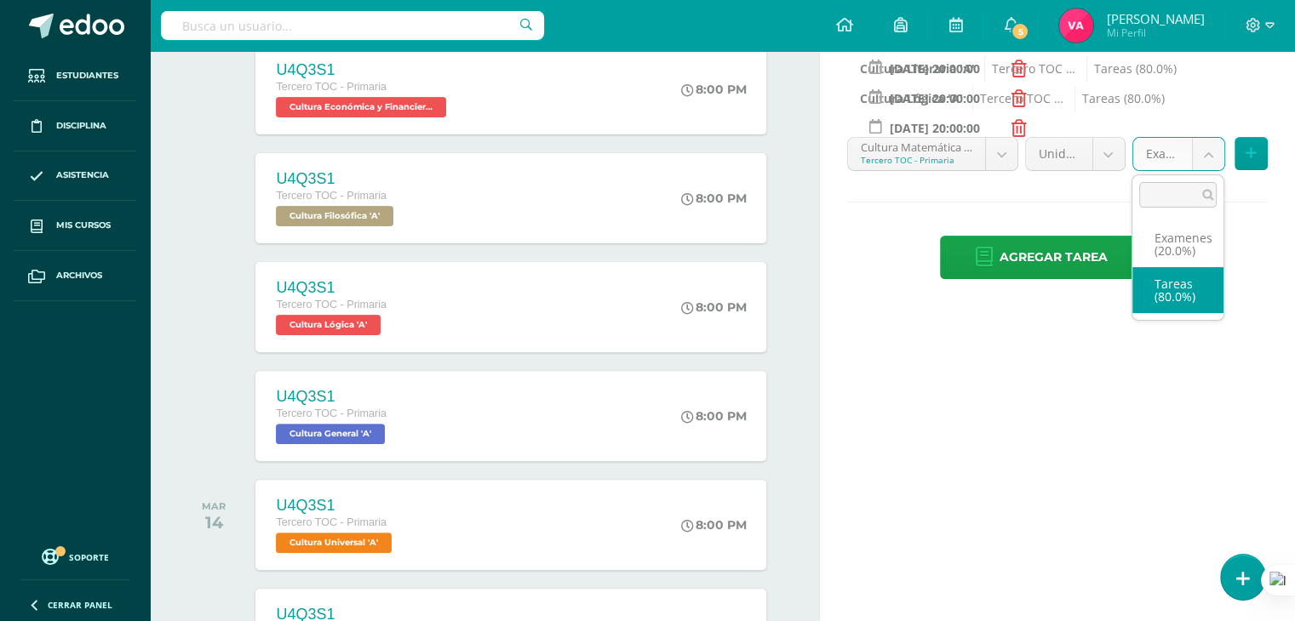
select select "131554"
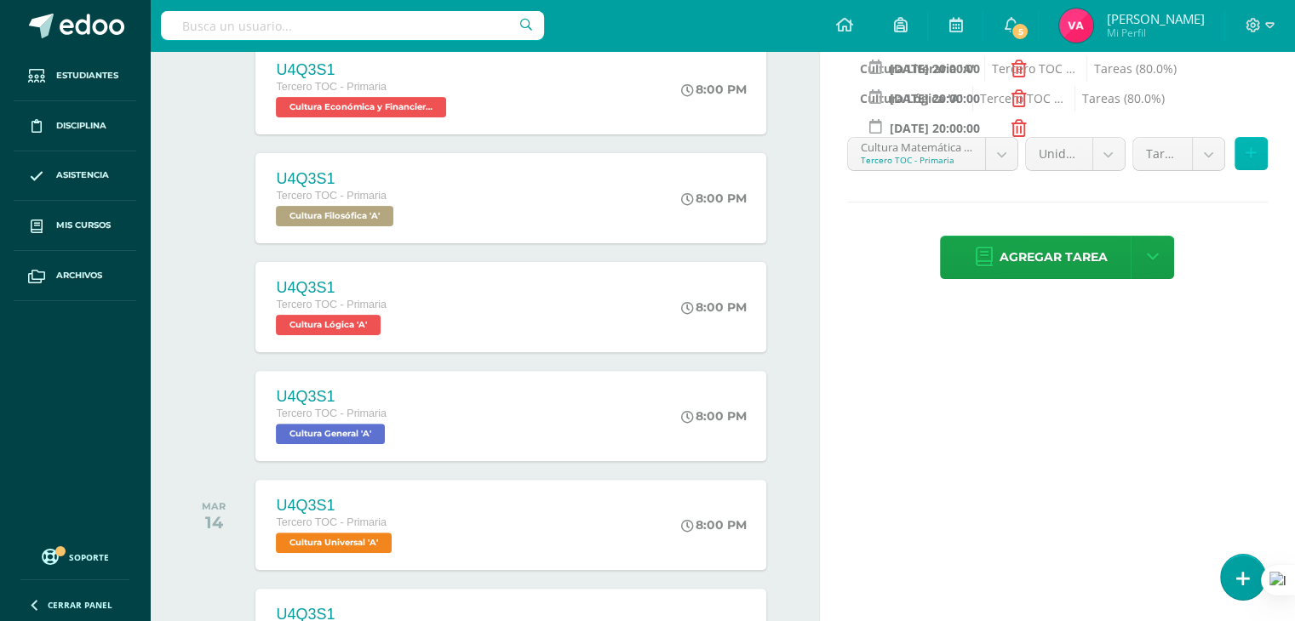
click at [1261, 141] on button at bounding box center [1250, 153] width 33 height 33
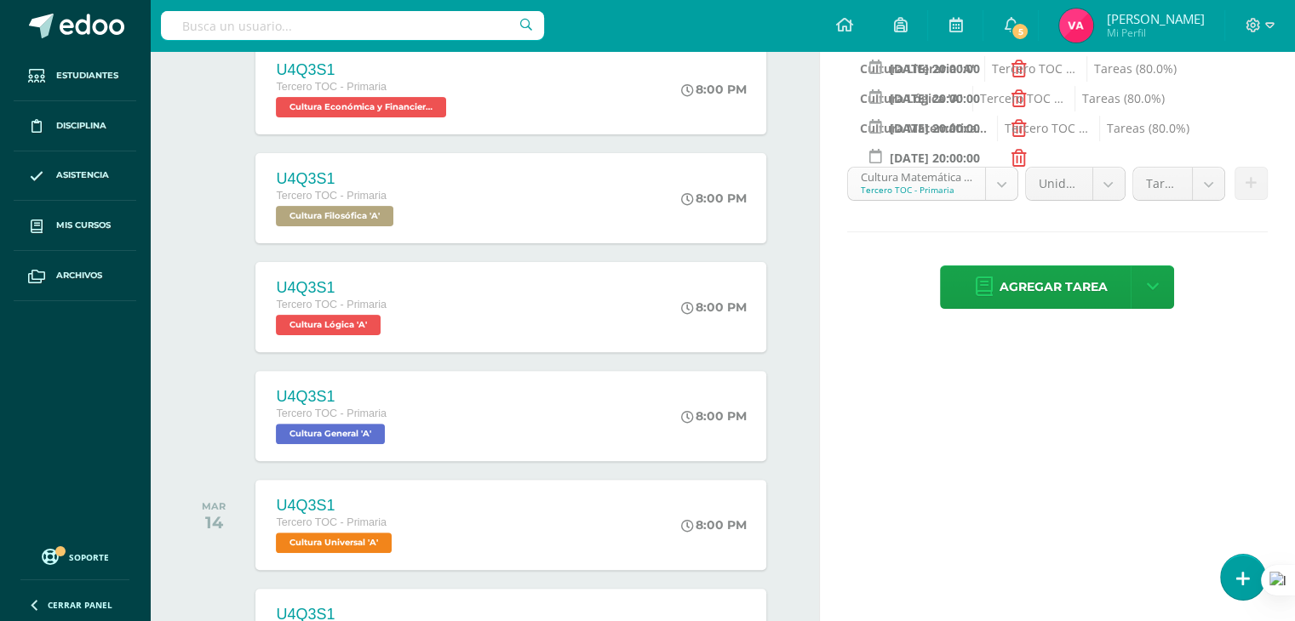
scroll to position [386, 0]
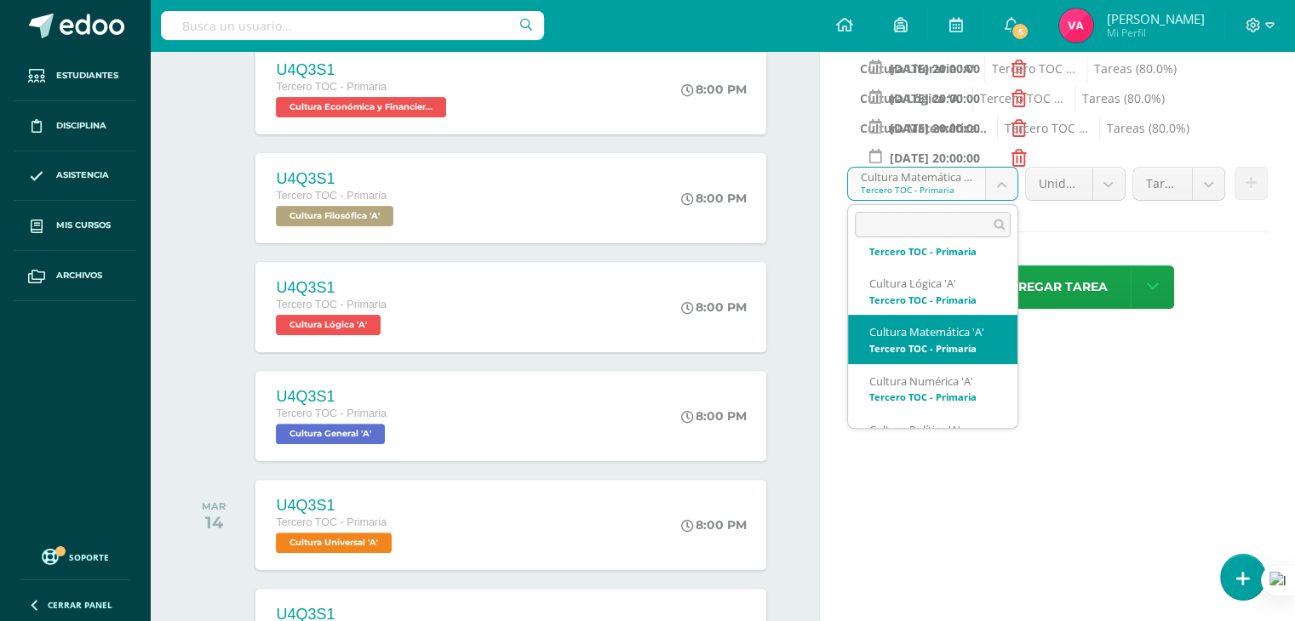
scroll to position [552, 0]
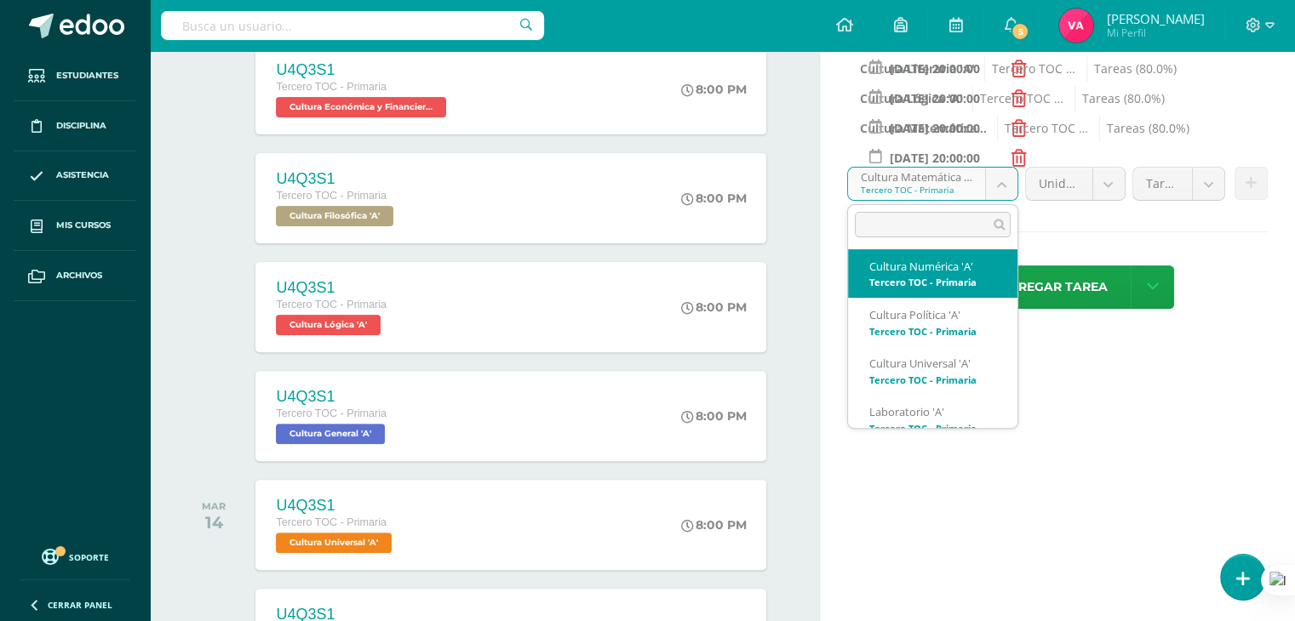
select select "131568"
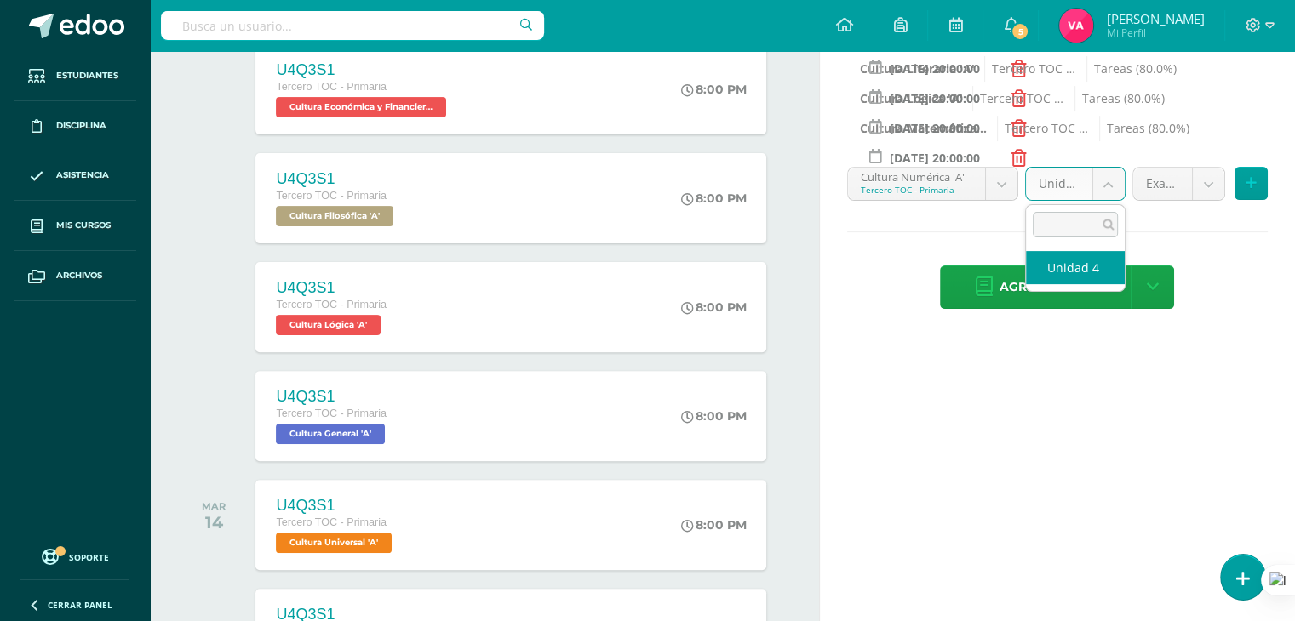
select select "131578"
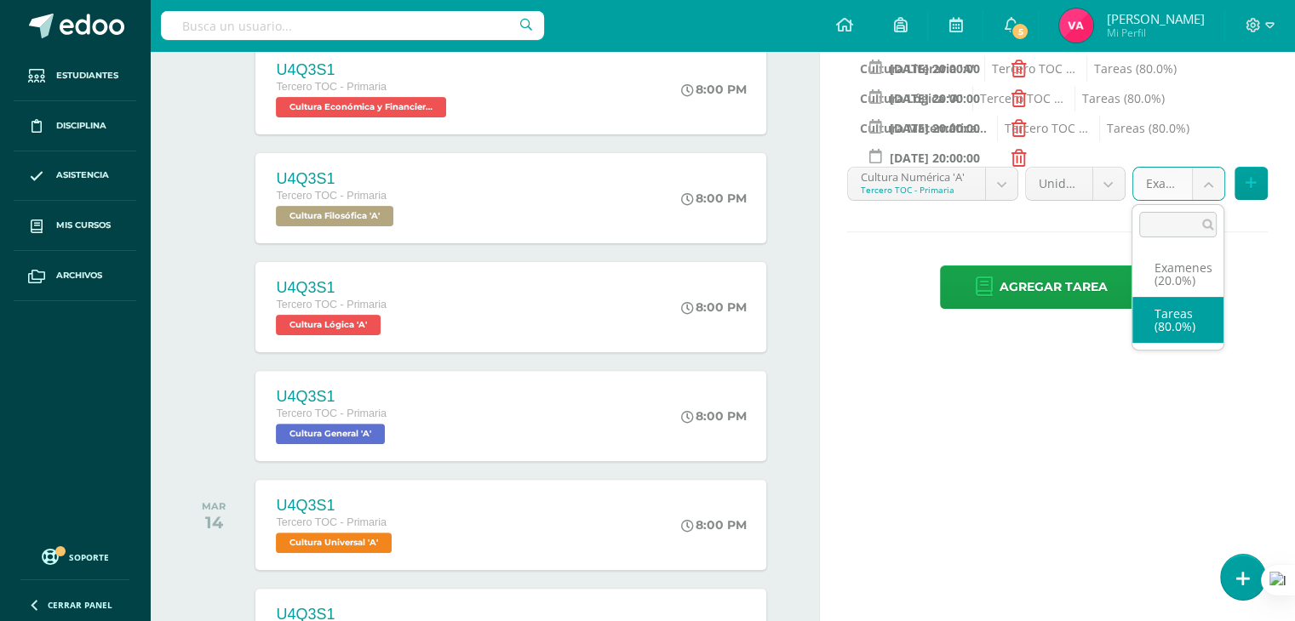
select select "131580"
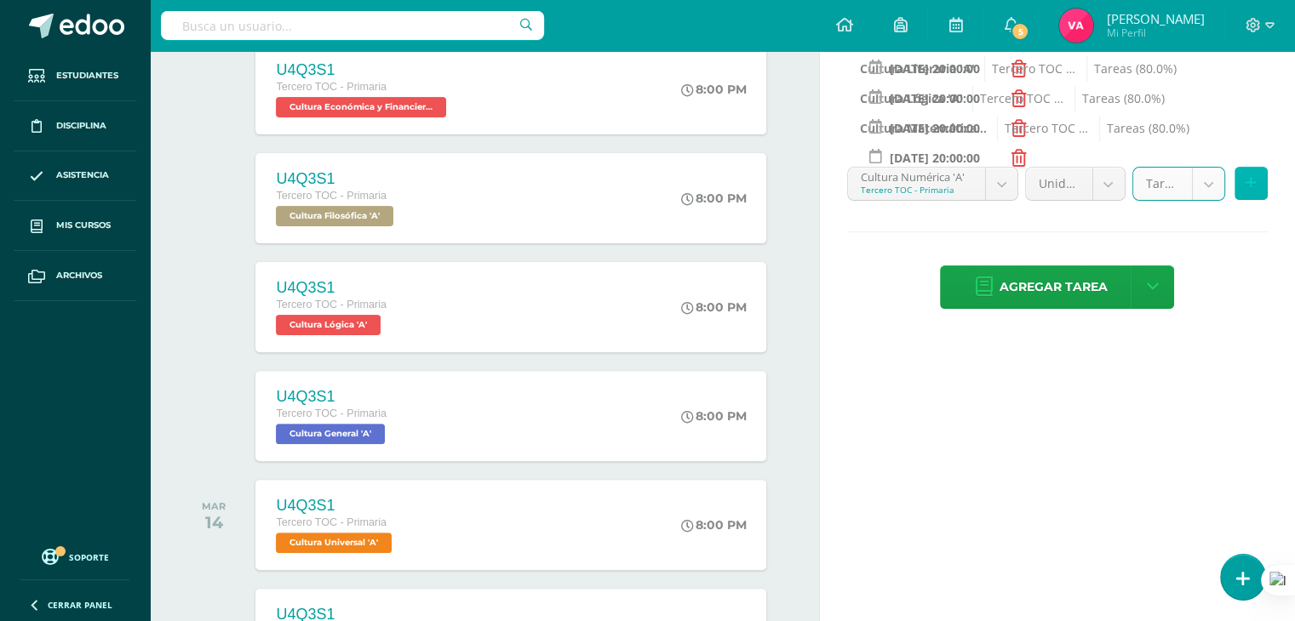
click at [1260, 172] on button at bounding box center [1250, 183] width 33 height 33
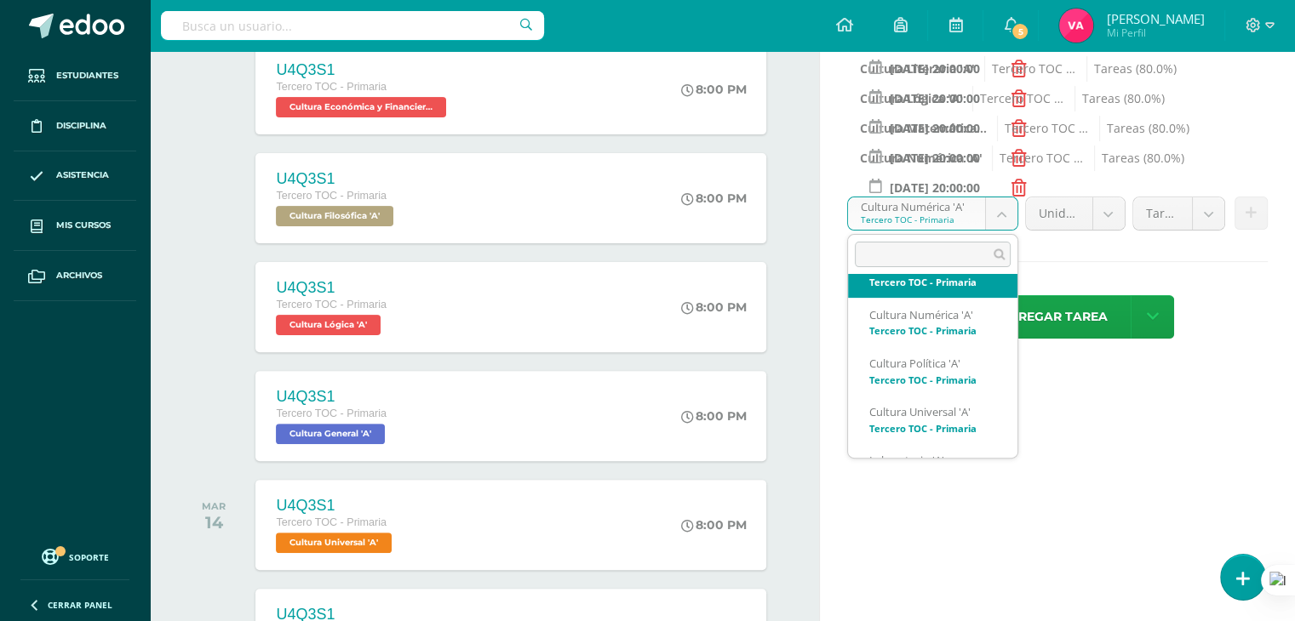
scroll to position [535, 0]
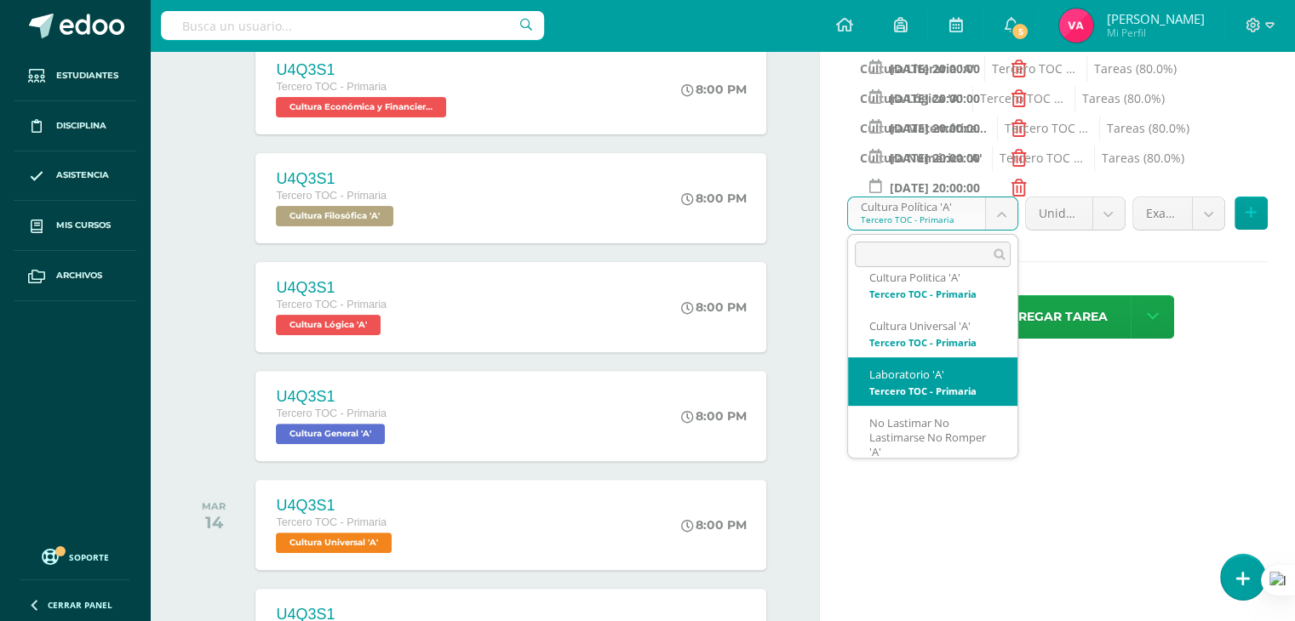
scroll to position [658, 0]
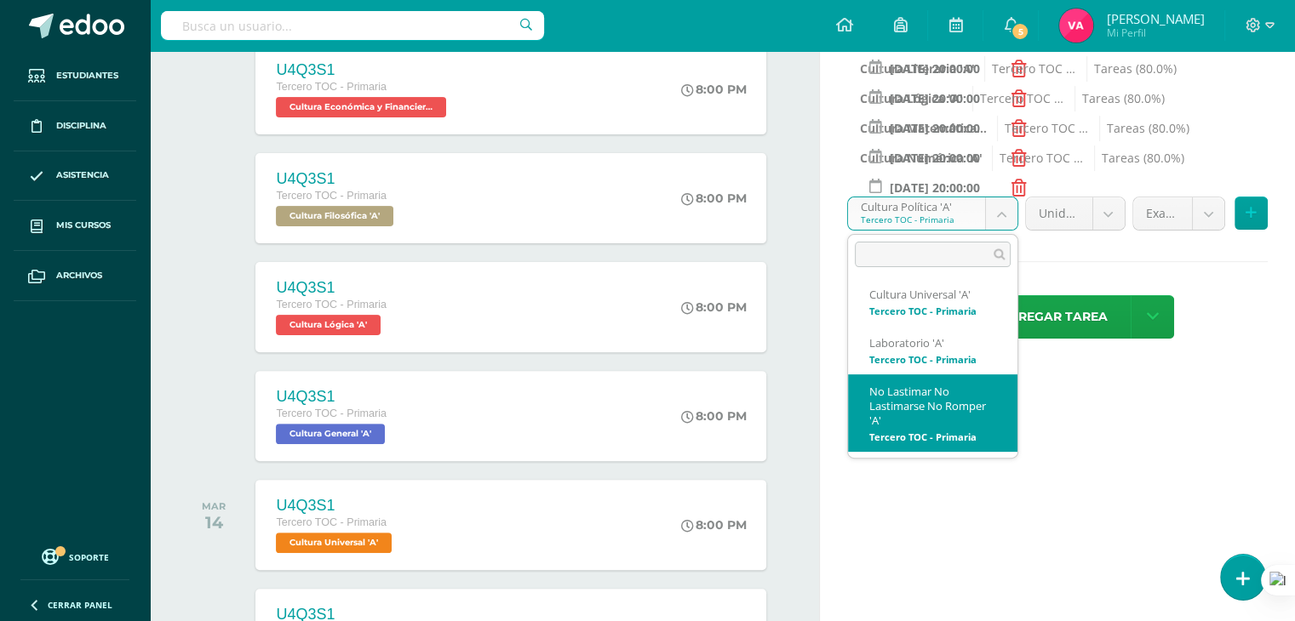
select select "131698"
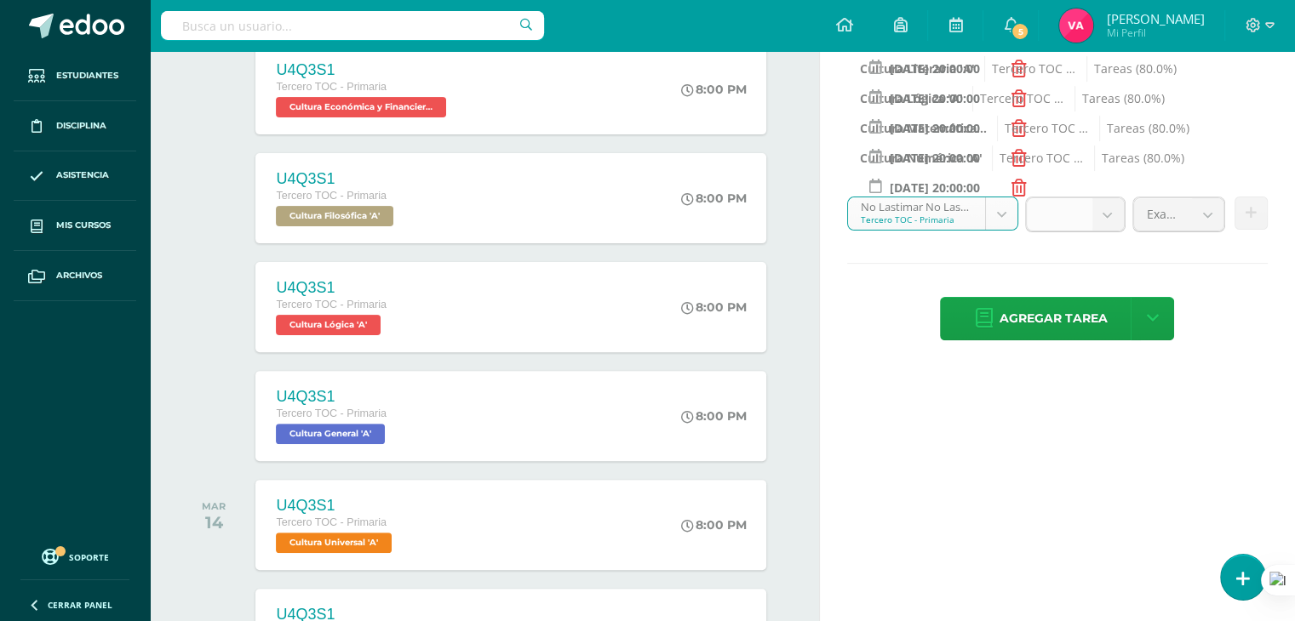
click at [1114, 220] on b at bounding box center [1107, 214] width 31 height 32
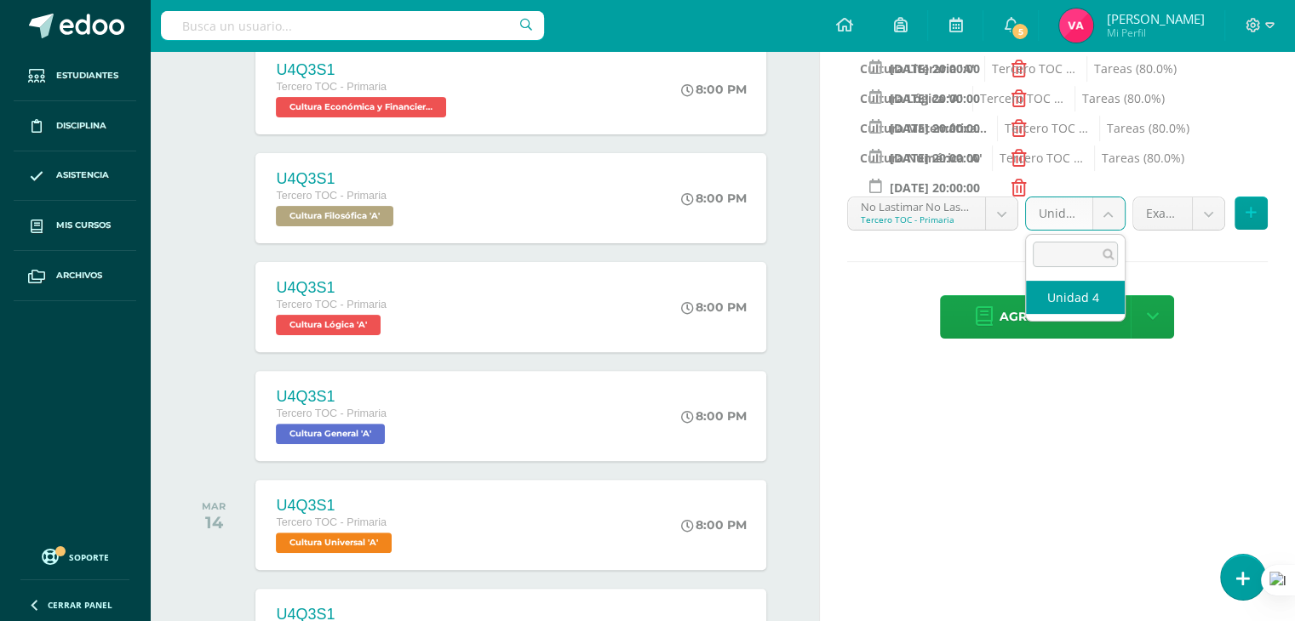
select select "131708"
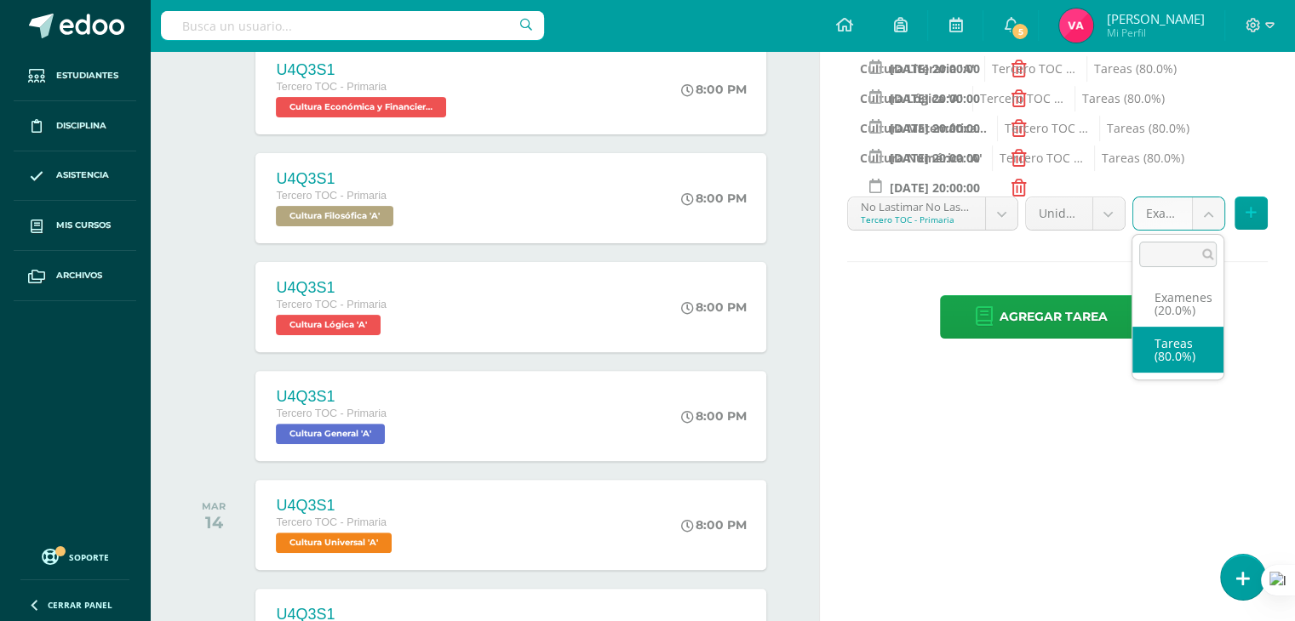
select select "131710"
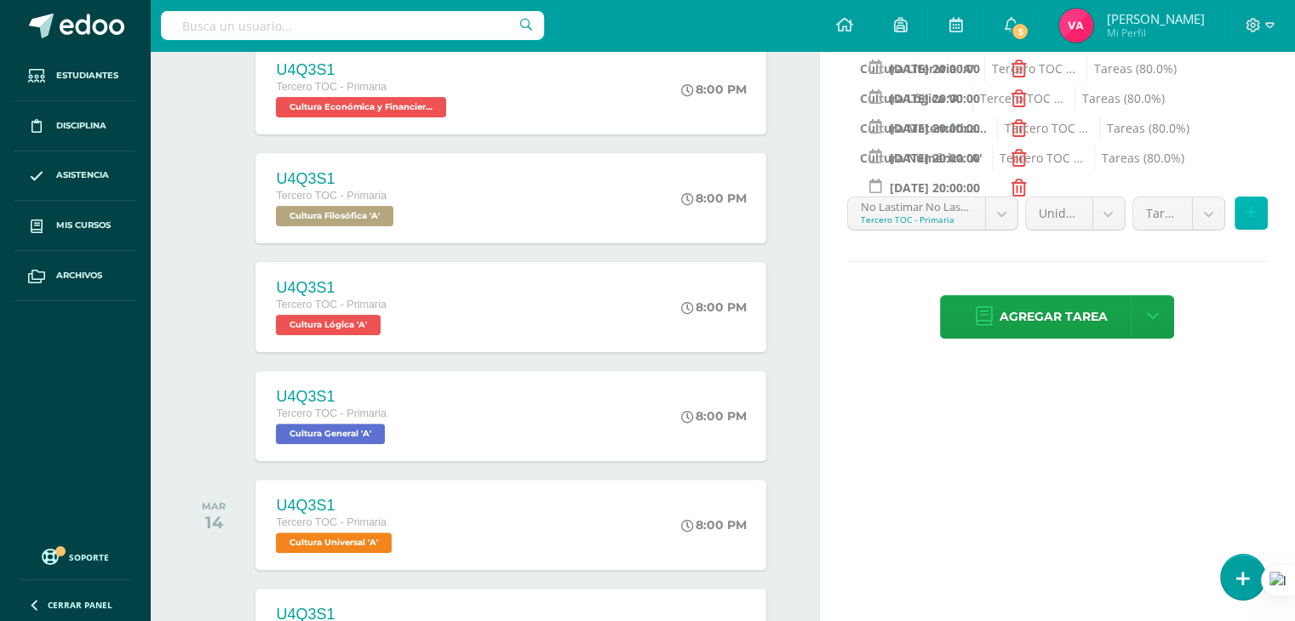
click at [1258, 220] on button at bounding box center [1250, 213] width 33 height 33
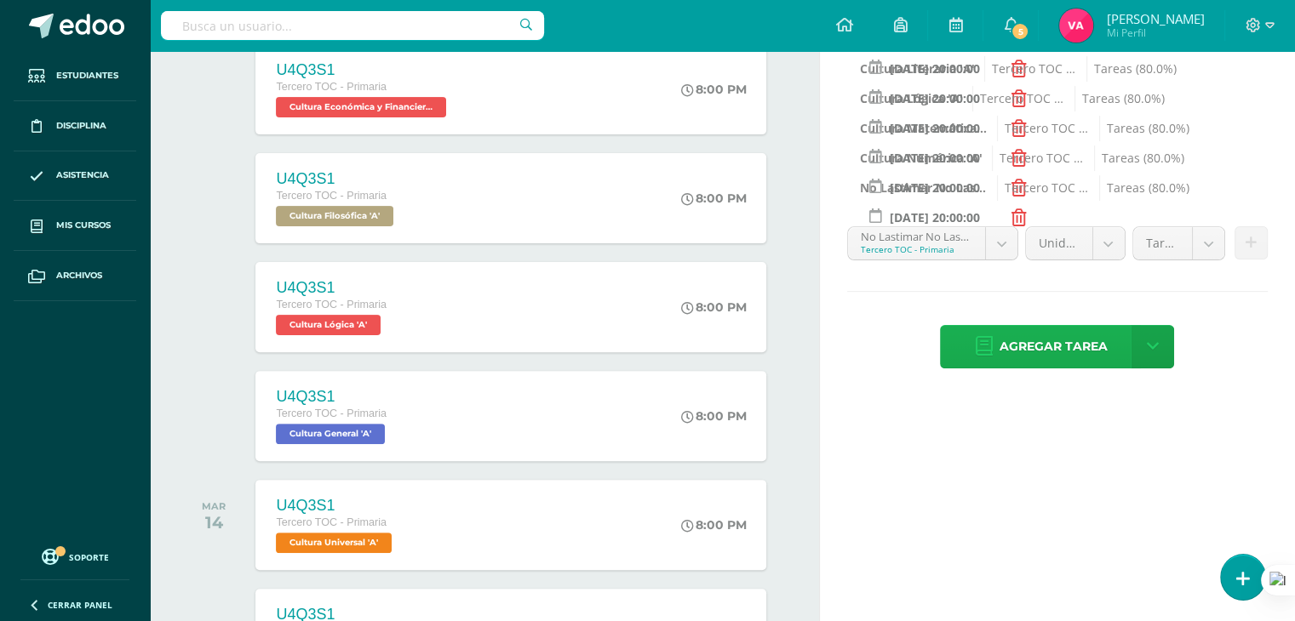
click at [1088, 345] on span "Agregar tarea" at bounding box center [1052, 347] width 108 height 42
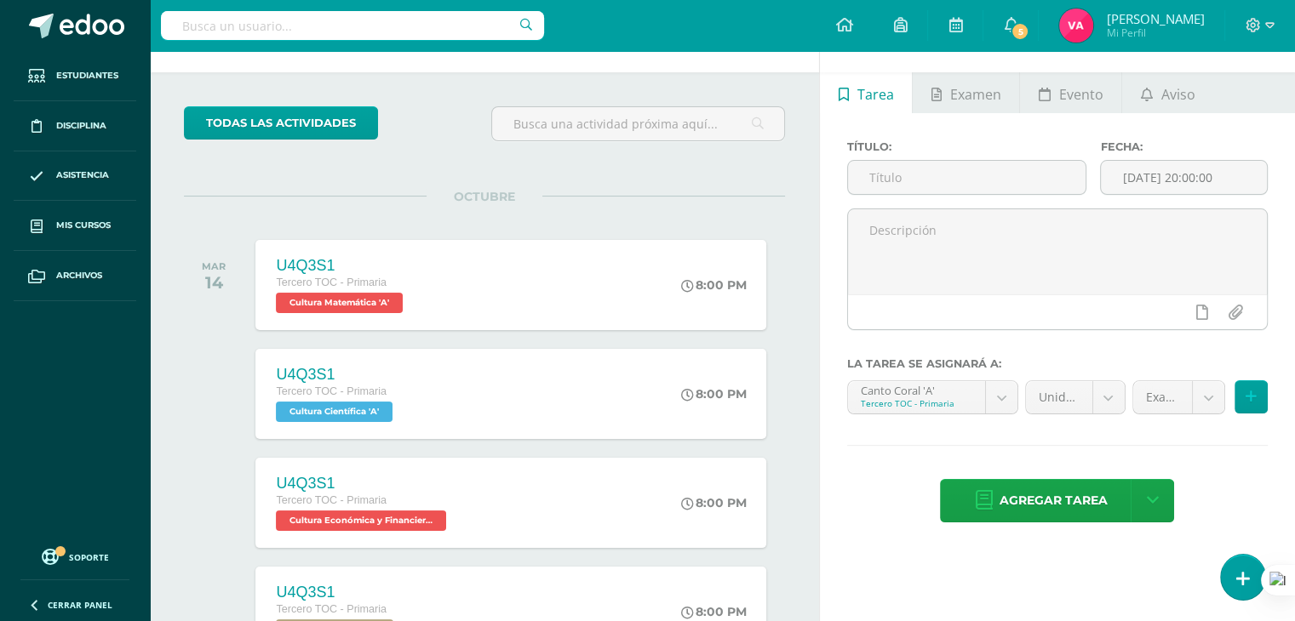
scroll to position [54, 0]
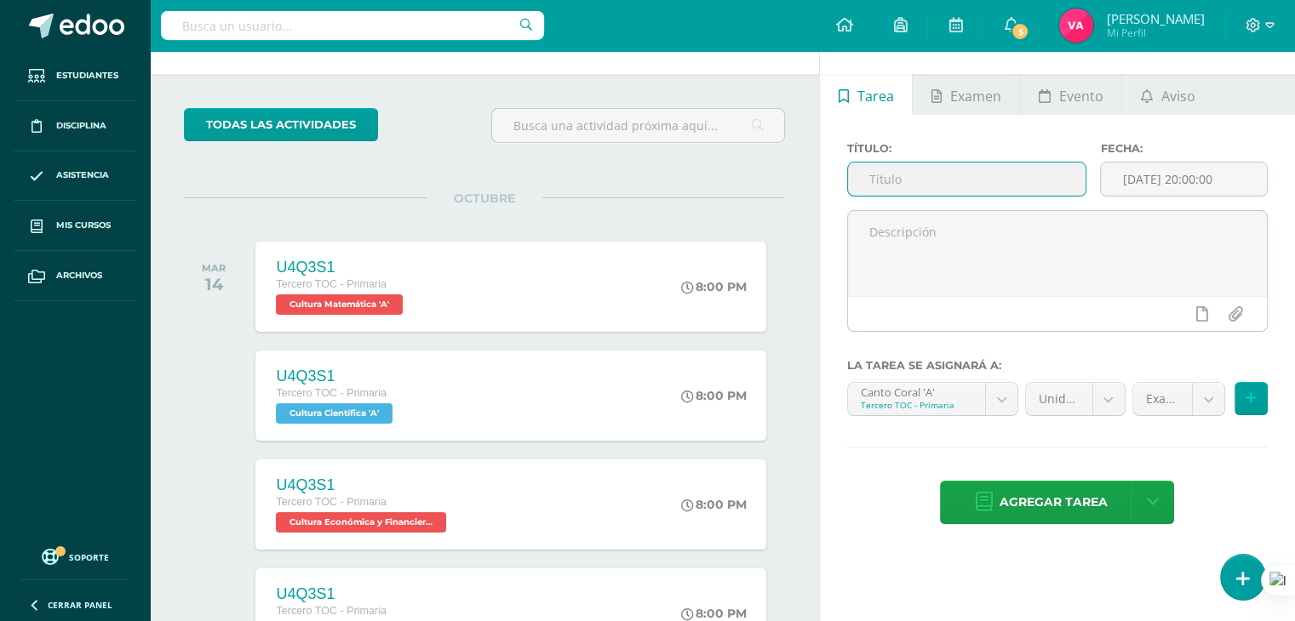
click at [971, 172] on input "text" at bounding box center [967, 179] width 238 height 33
type input "U4Q4S1"
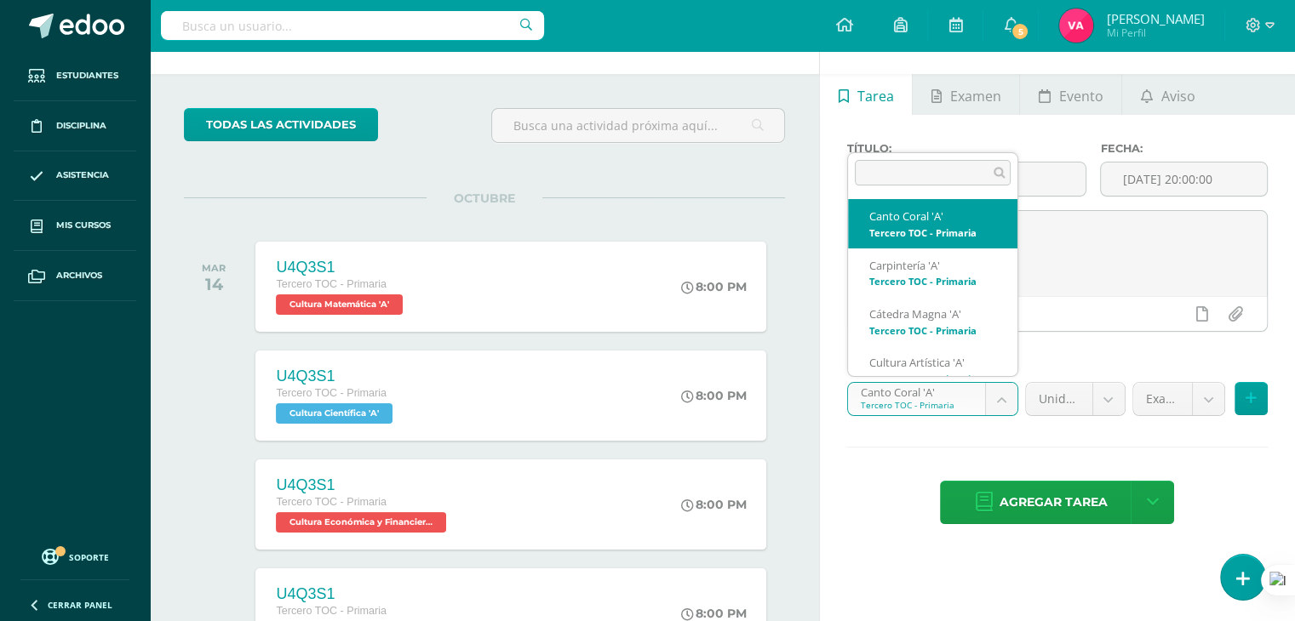
click at [998, 398] on body "Tarea asignada exitosamente Estudiantes Disciplina Asistencia Mis cursos Archiv…" at bounding box center [647, 256] width 1295 height 621
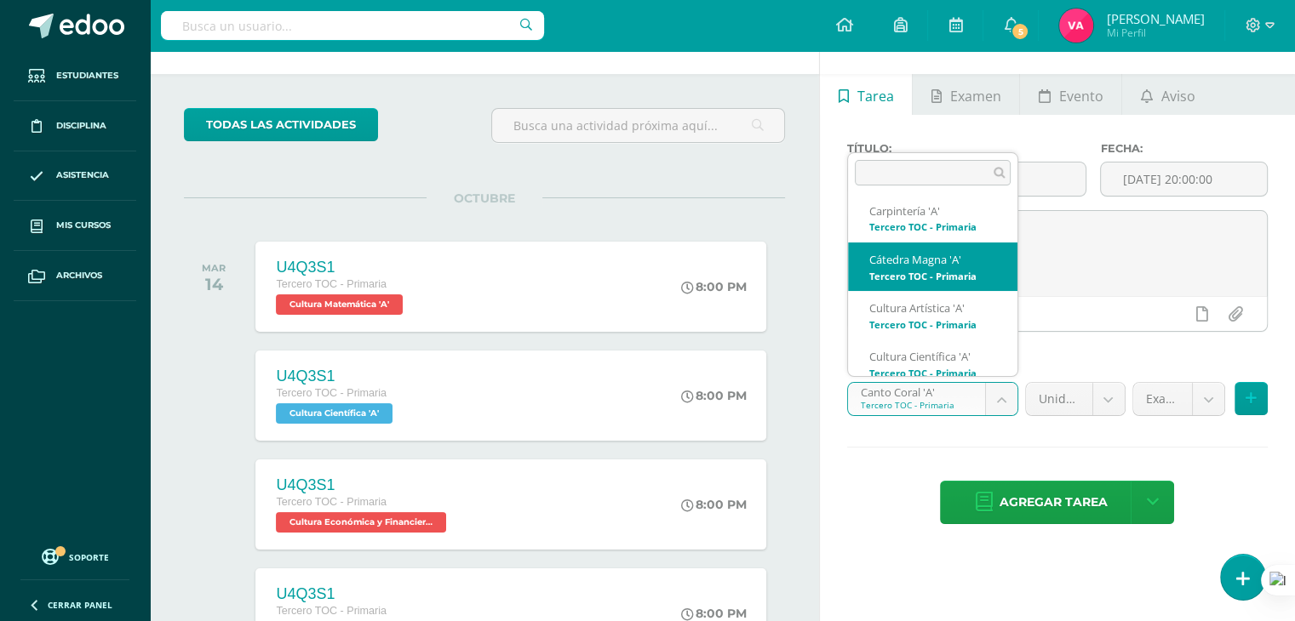
scroll to position [57, 0]
select select "131516"
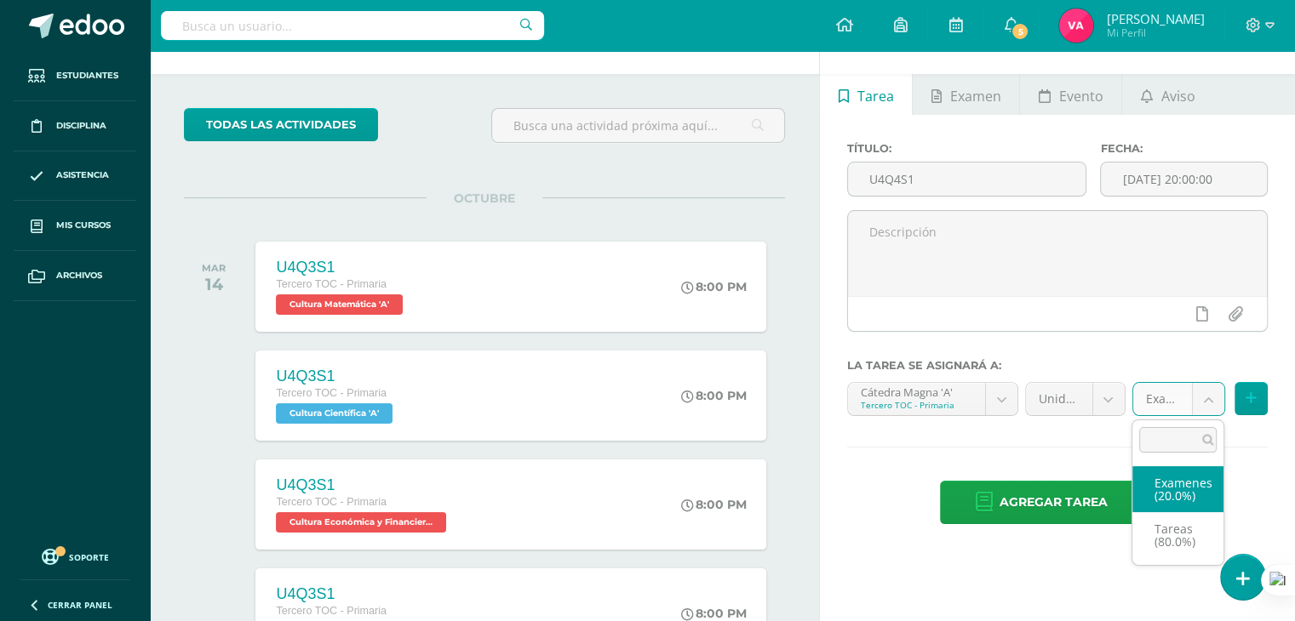
click at [1203, 403] on body "Tarea asignada exitosamente Estudiantes Disciplina Asistencia Mis cursos Archiv…" at bounding box center [647, 256] width 1295 height 621
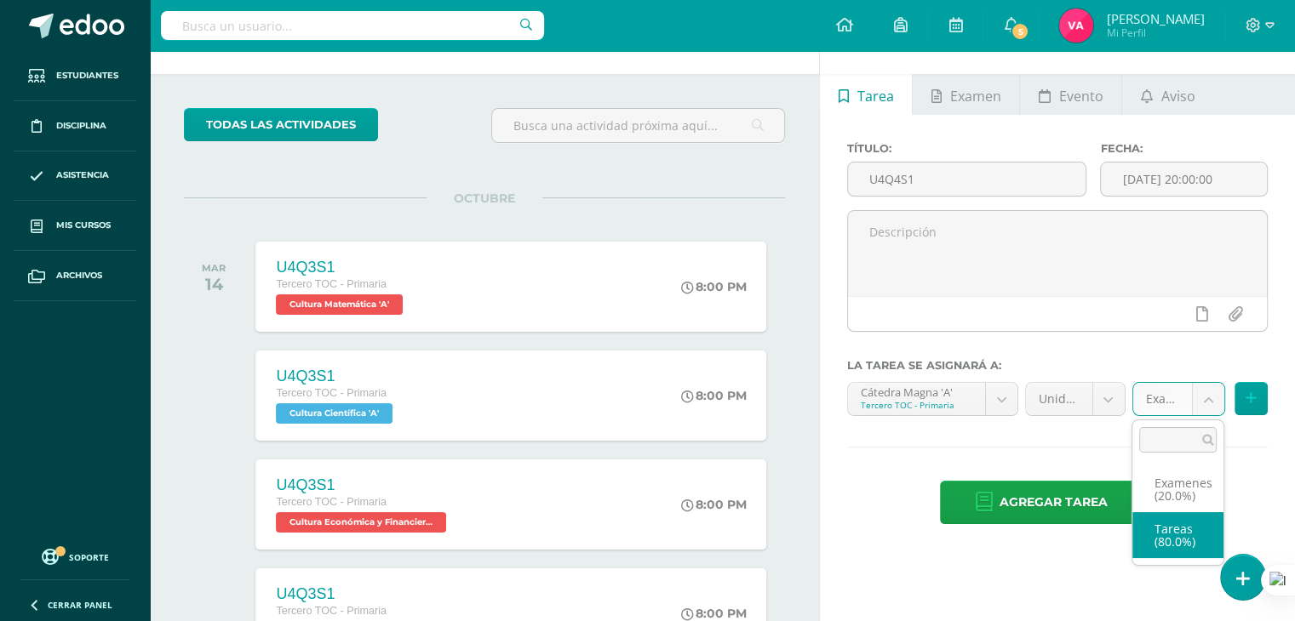
select select "131528"
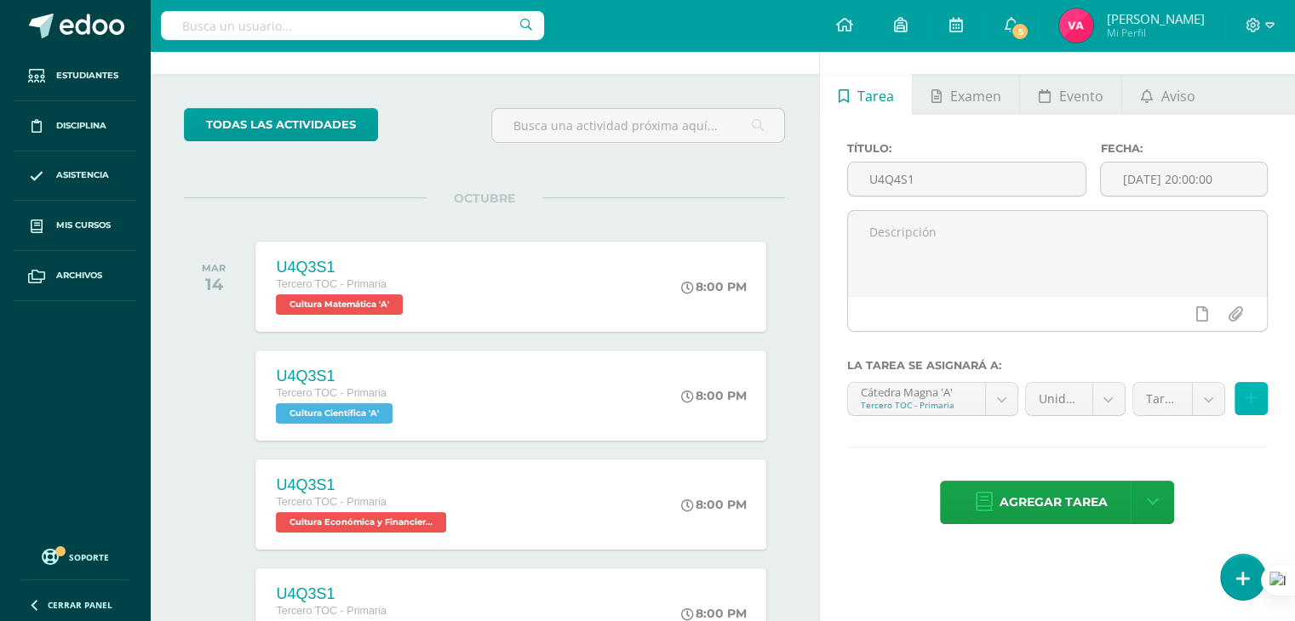
click at [1253, 405] on icon at bounding box center [1250, 399] width 11 height 14
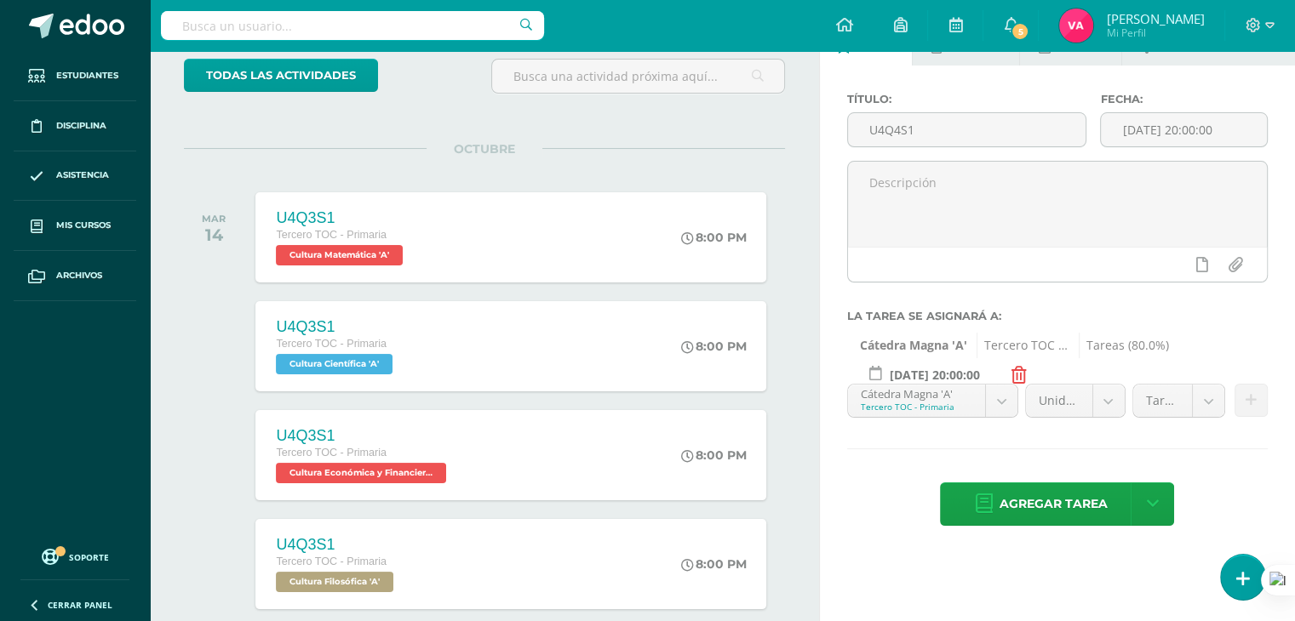
scroll to position [109, 0]
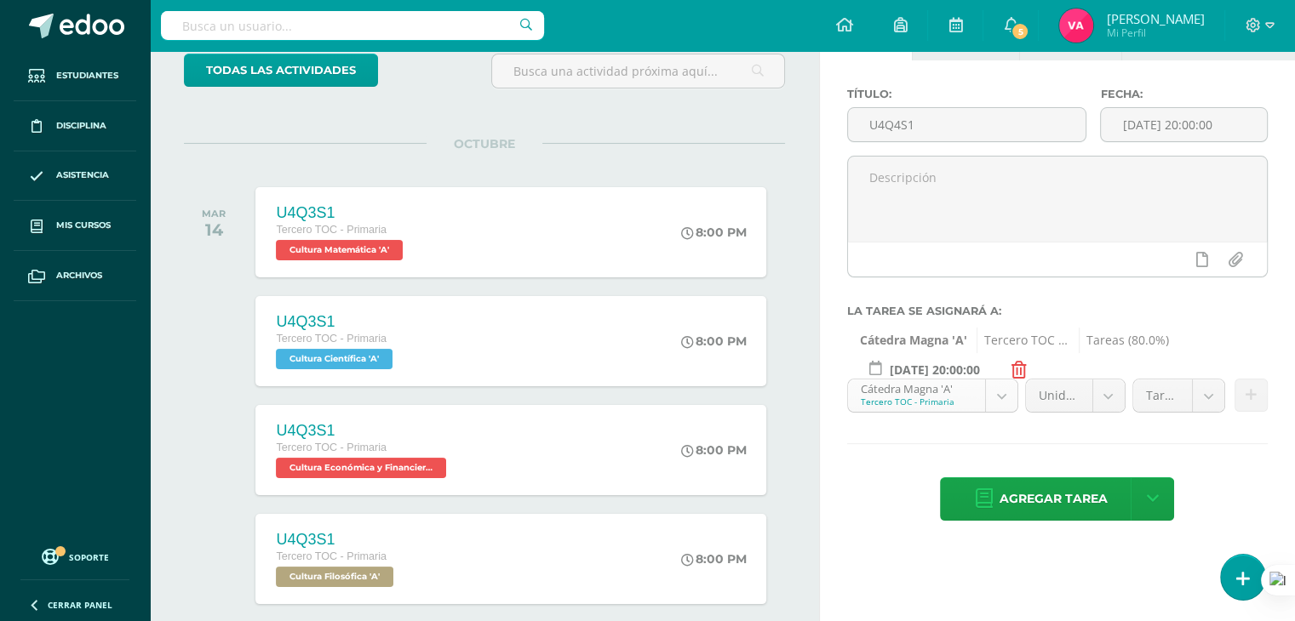
click at [1004, 398] on body "Tarea asignada exitosamente Estudiantes Disciplina Asistencia Mis cursos Archiv…" at bounding box center [647, 201] width 1295 height 621
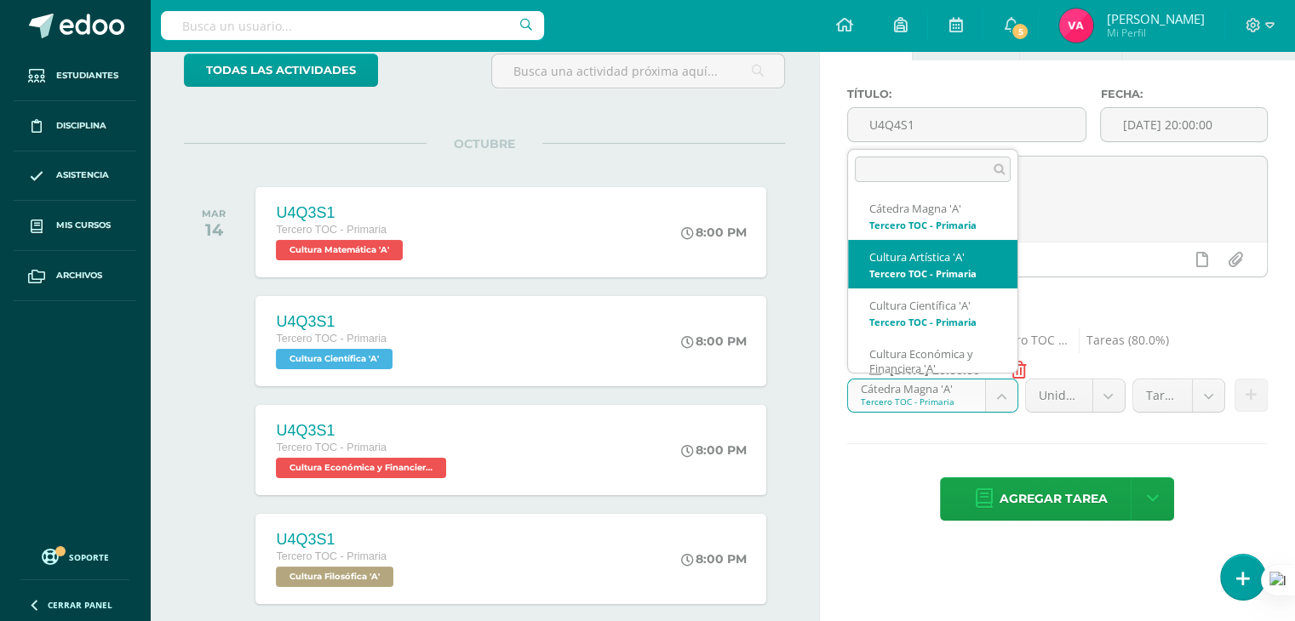
scroll to position [143, 0]
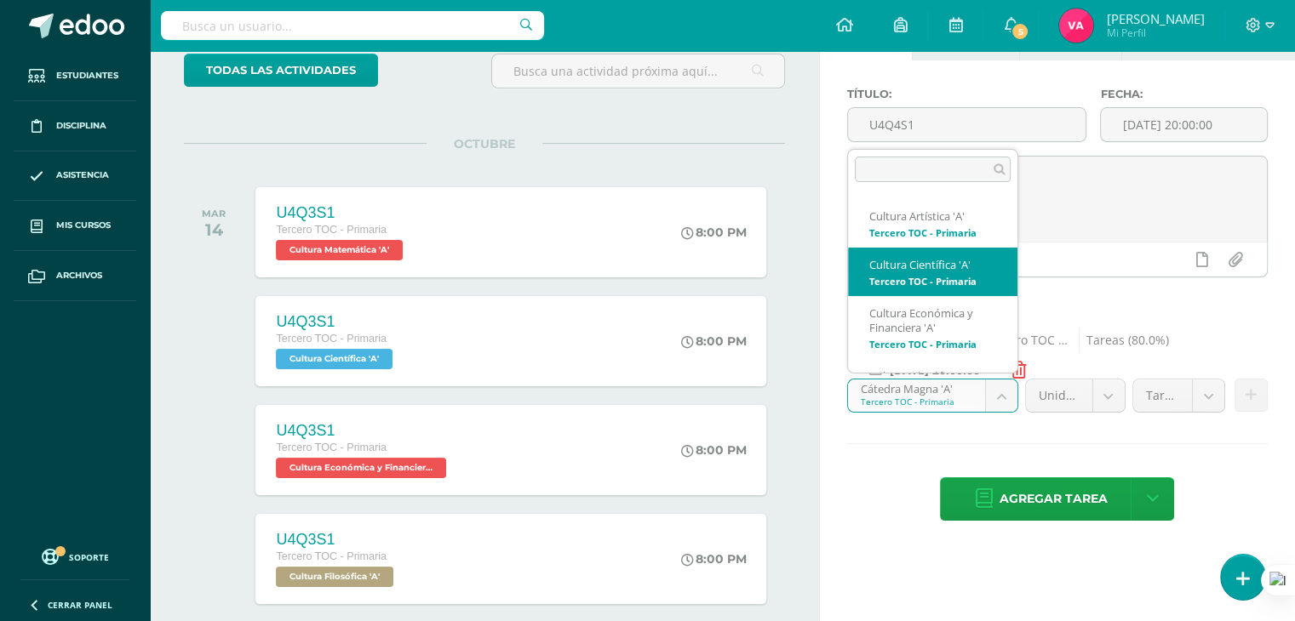
select select "131386"
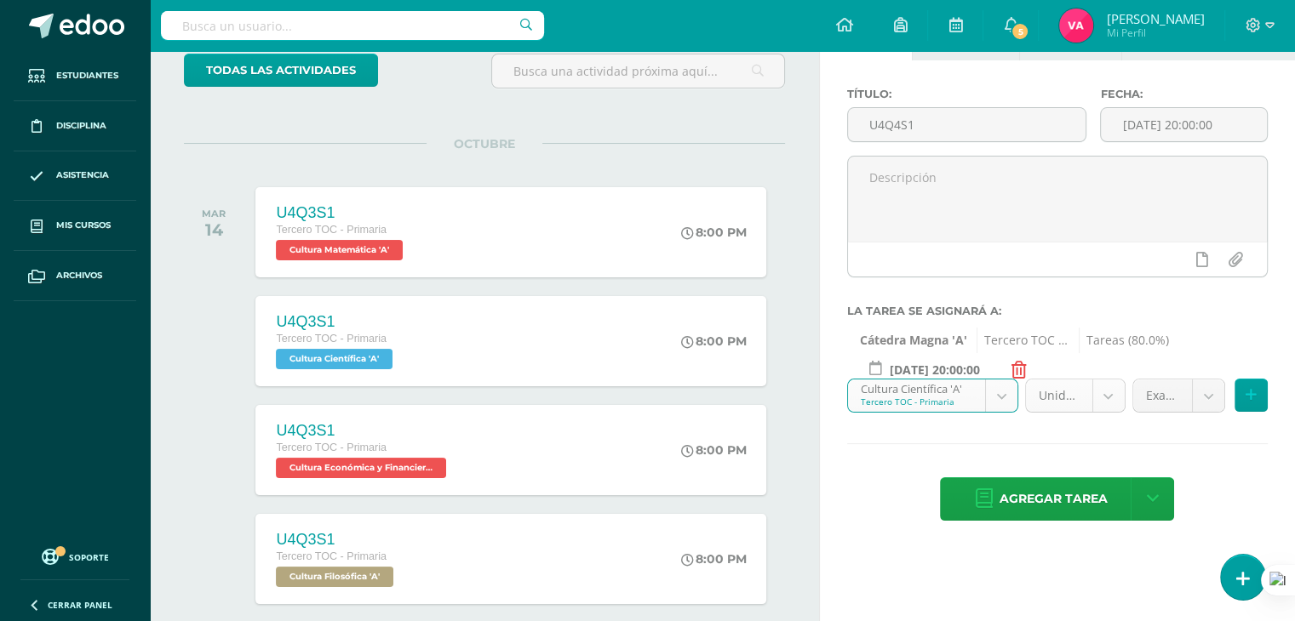
click at [1108, 405] on body "Tarea asignada exitosamente Estudiantes Disciplina Asistencia Mis cursos Archiv…" at bounding box center [647, 201] width 1295 height 621
click at [1221, 398] on body "Tarea asignada exitosamente Estudiantes Disciplina Asistencia Mis cursos Archiv…" at bounding box center [647, 201] width 1295 height 621
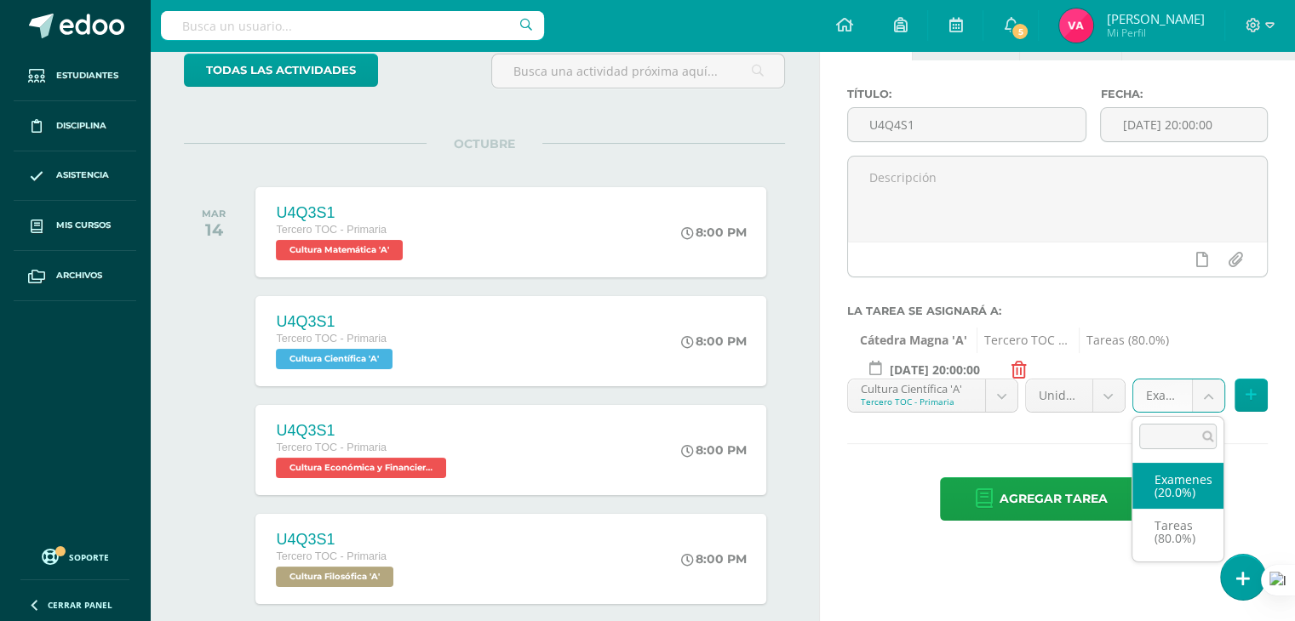
click at [1209, 403] on body "Tarea asignada exitosamente Estudiantes Disciplina Asistencia Mis cursos Archiv…" at bounding box center [647, 201] width 1295 height 621
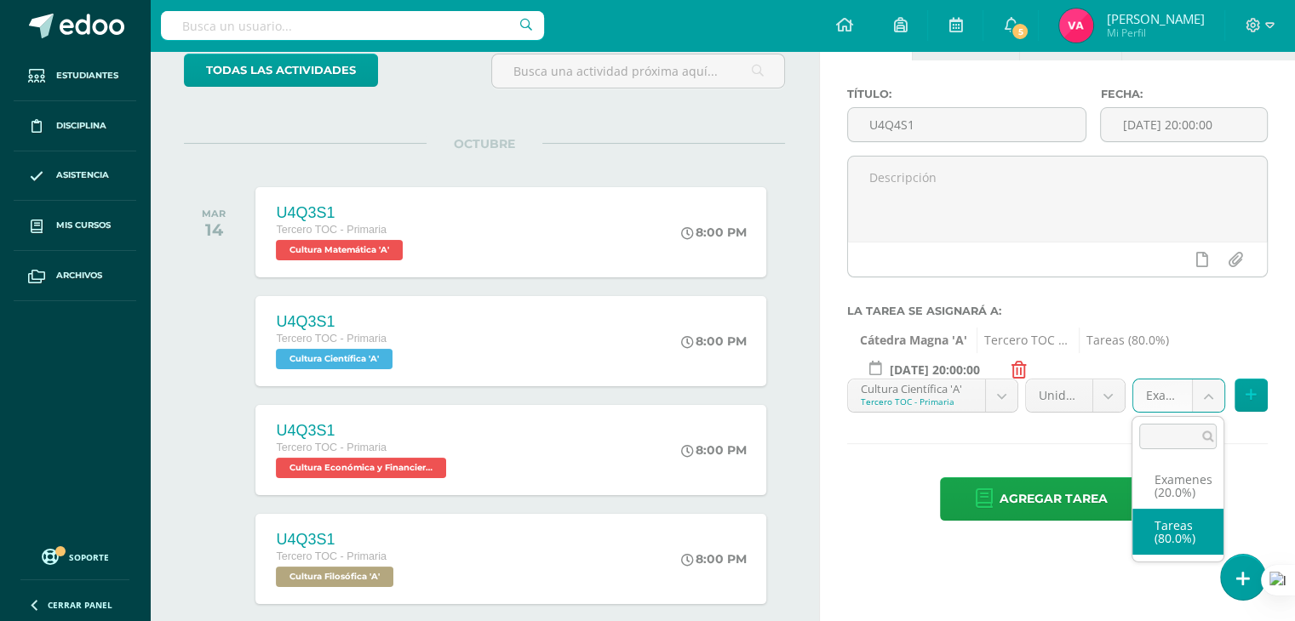
select select "131398"
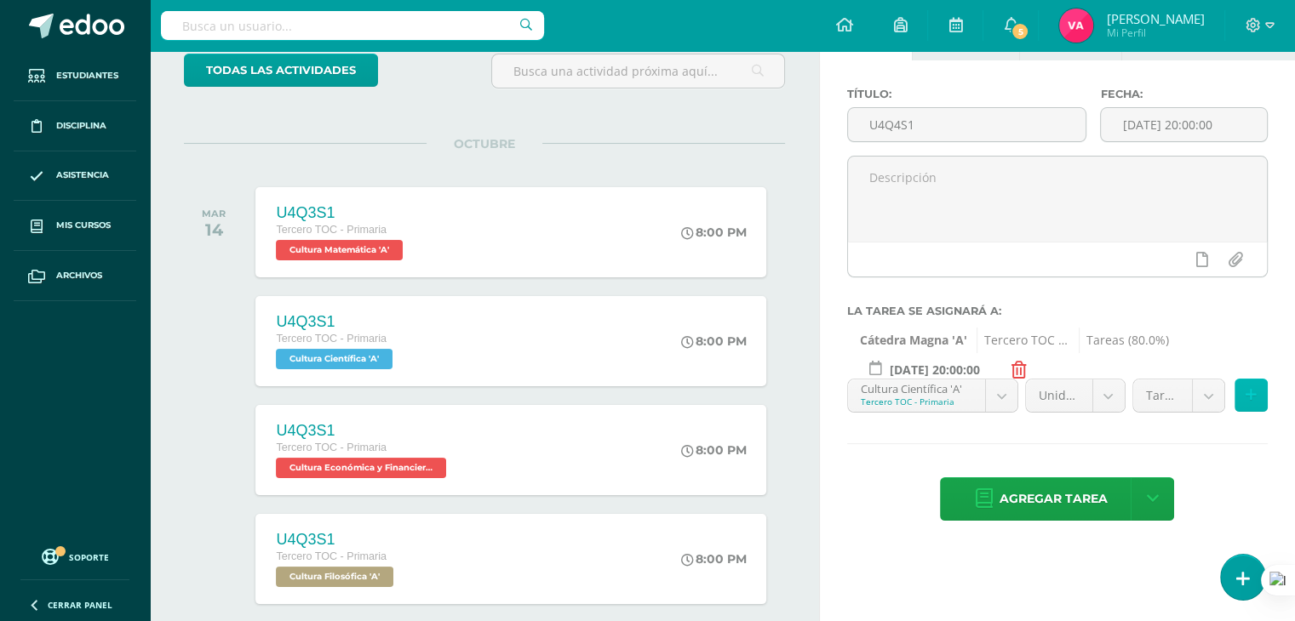
click at [1242, 398] on button at bounding box center [1250, 395] width 33 height 33
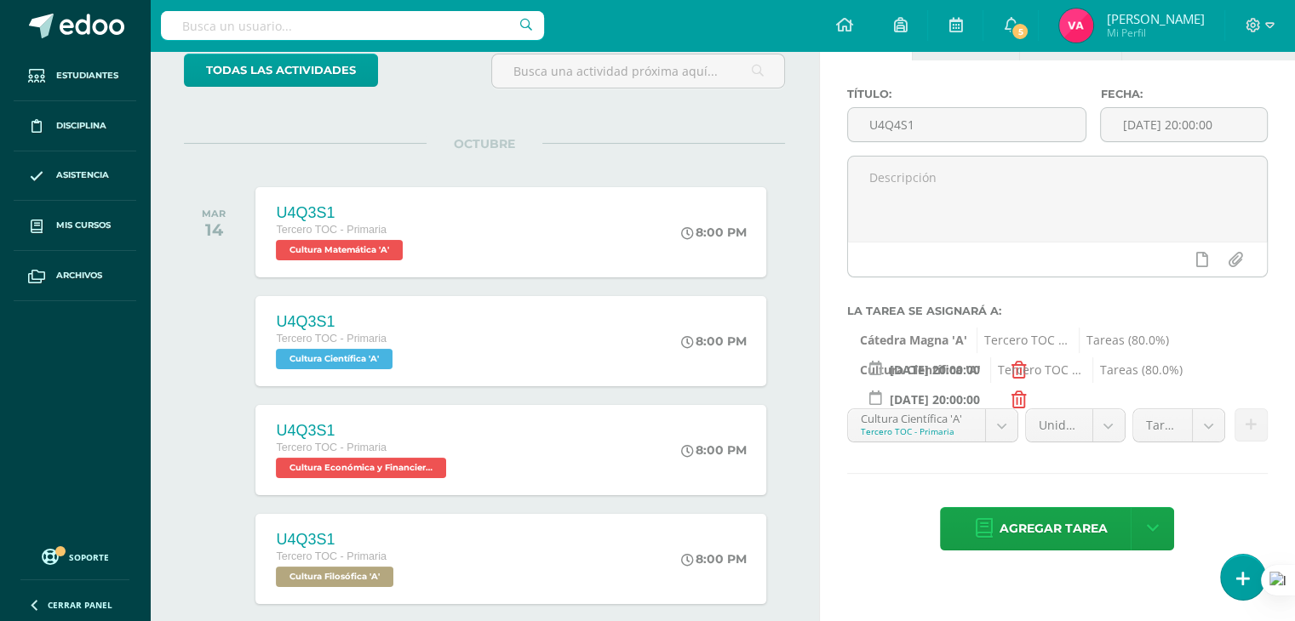
scroll to position [260, 0]
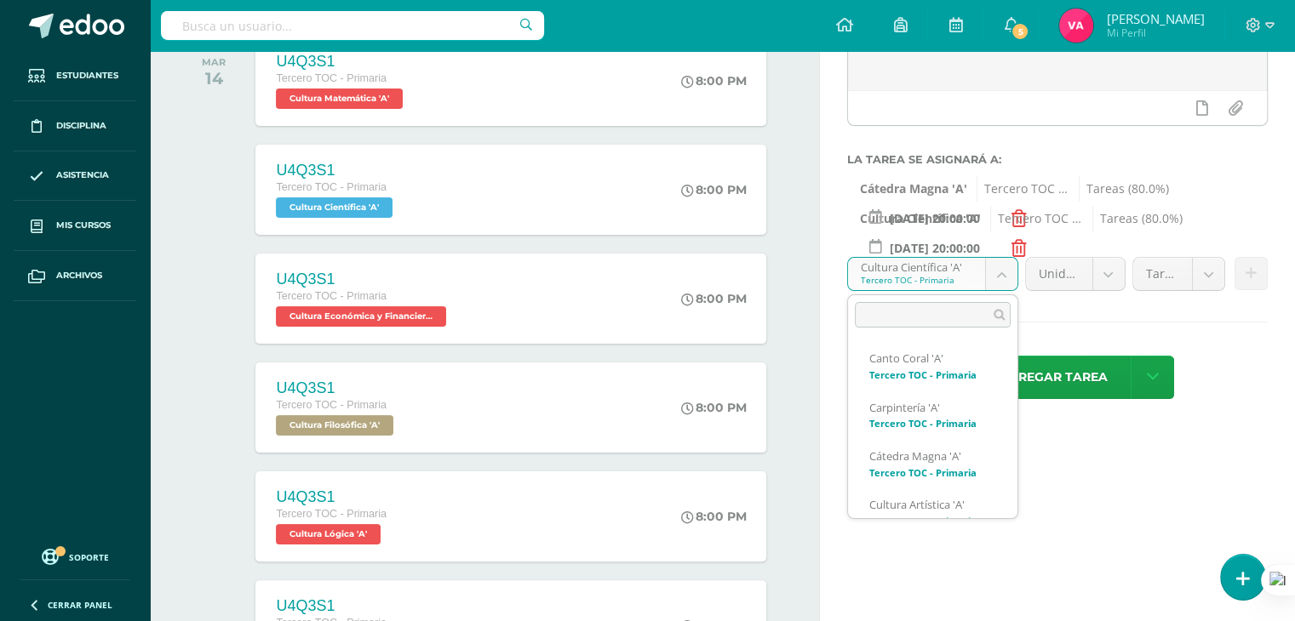
click at [1001, 269] on body "Tarea asignada exitosamente Estudiantes Disciplina Asistencia Mis cursos Archiv…" at bounding box center [647, 50] width 1295 height 621
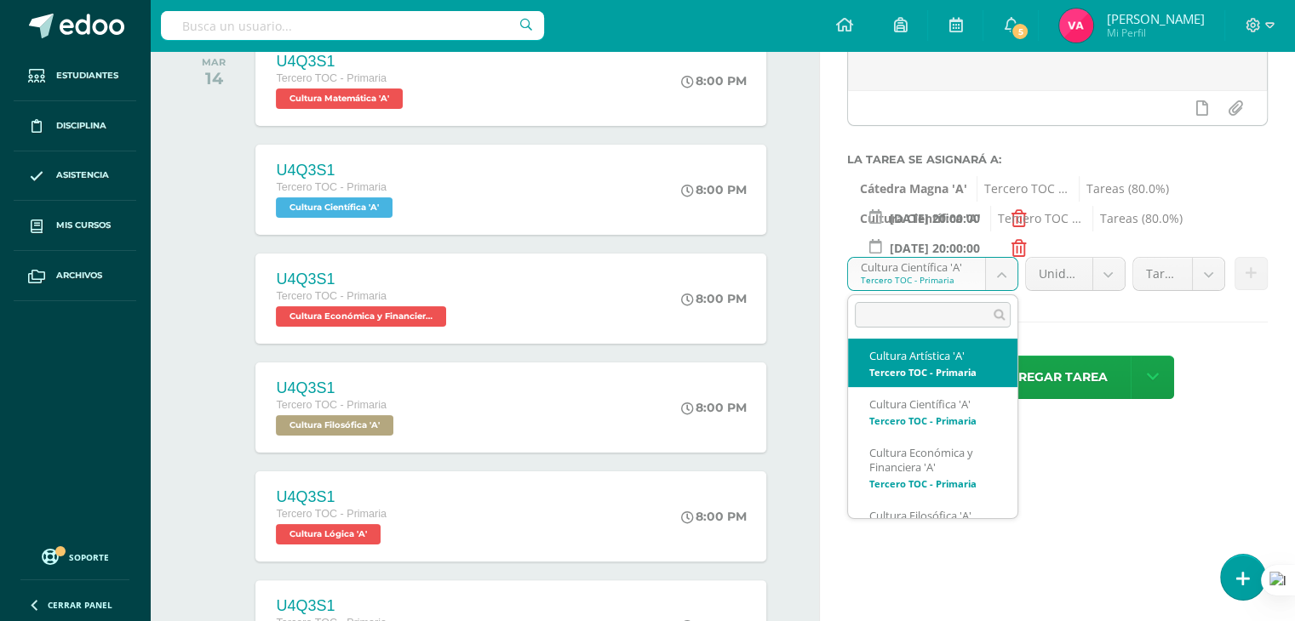
scroll to position [150, 0]
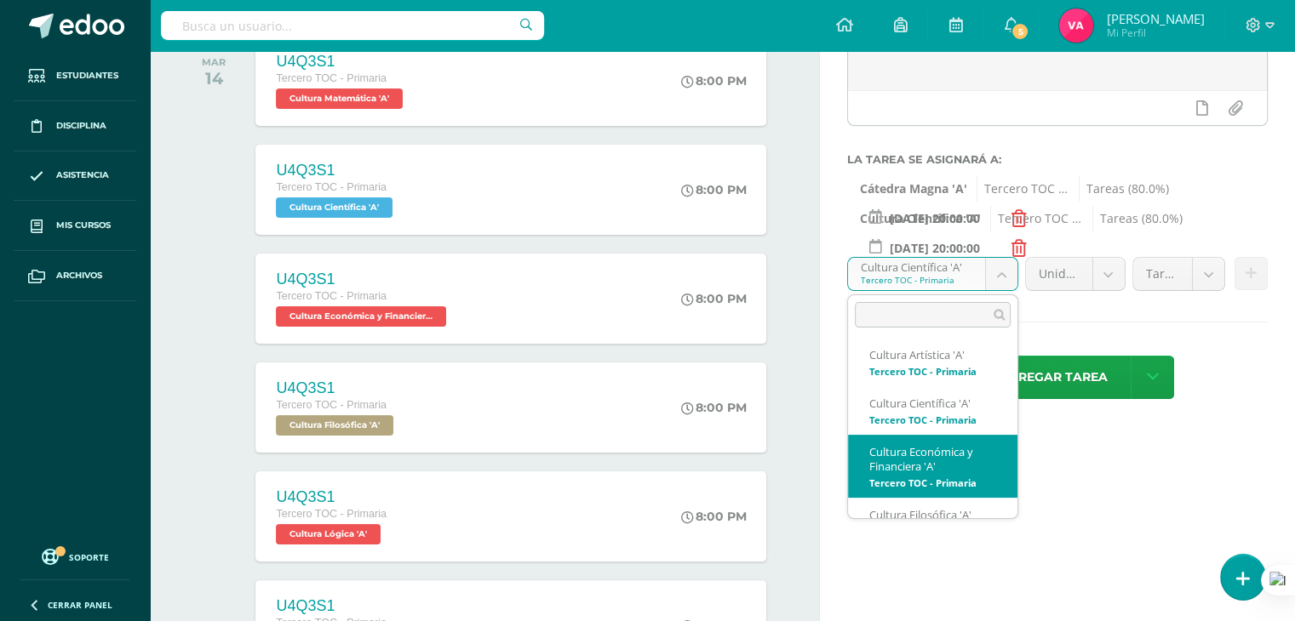
select select "131581"
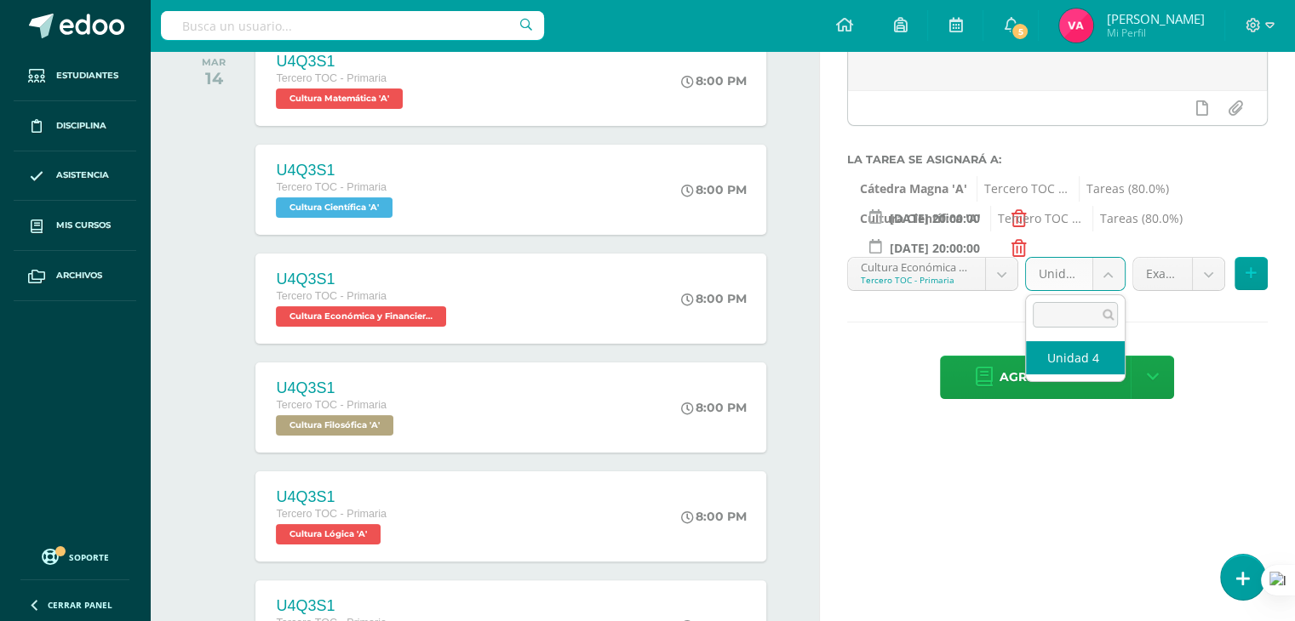
click at [1109, 280] on body "Tarea asignada exitosamente Estudiantes Disciplina Asistencia Mis cursos Archiv…" at bounding box center [647, 50] width 1295 height 621
select select "131591"
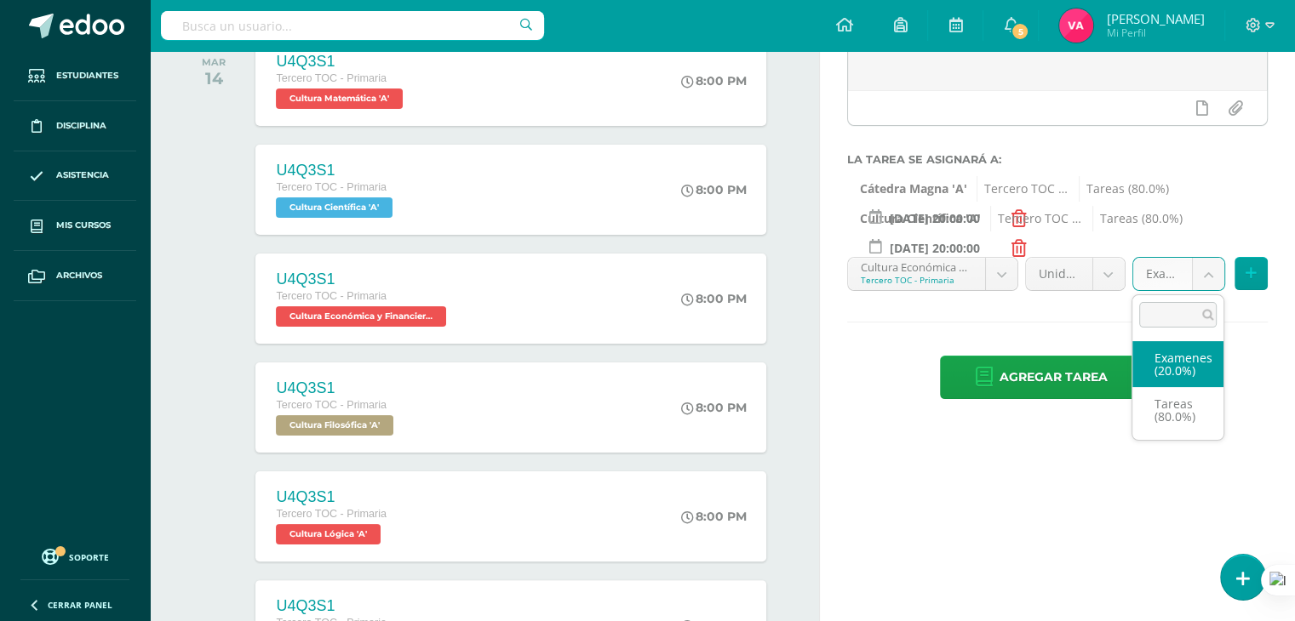
click at [1205, 277] on body "Tarea asignada exitosamente Estudiantes Disciplina Asistencia Mis cursos Archiv…" at bounding box center [647, 50] width 1295 height 621
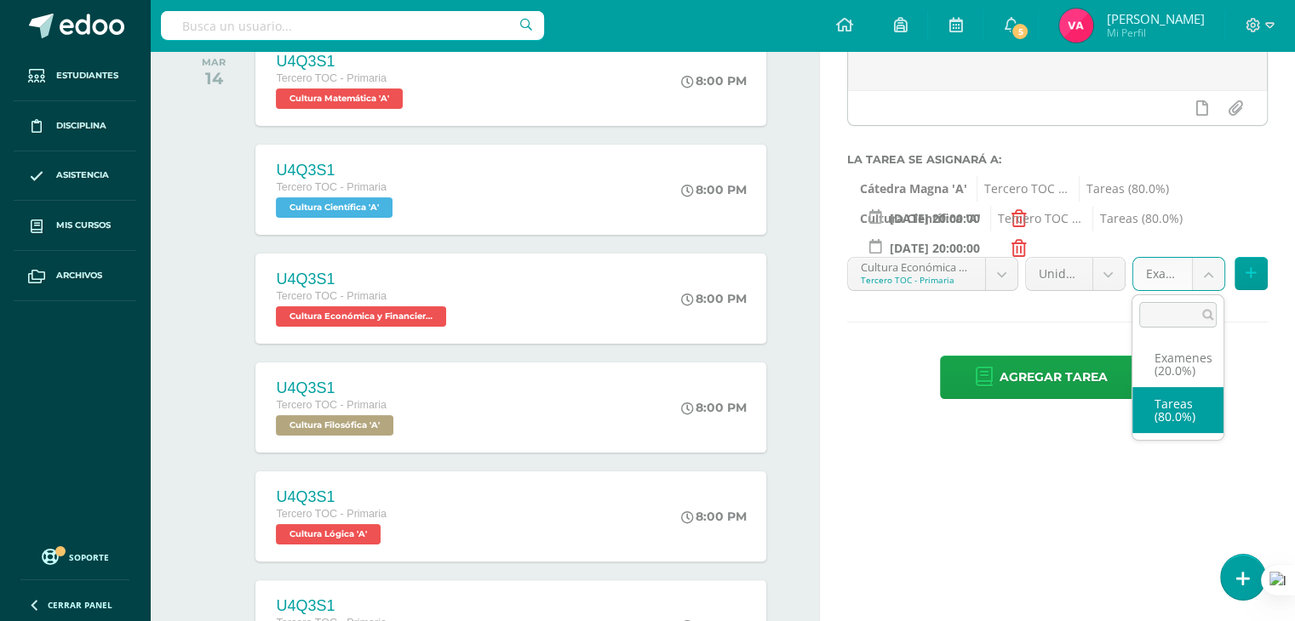
select select "131593"
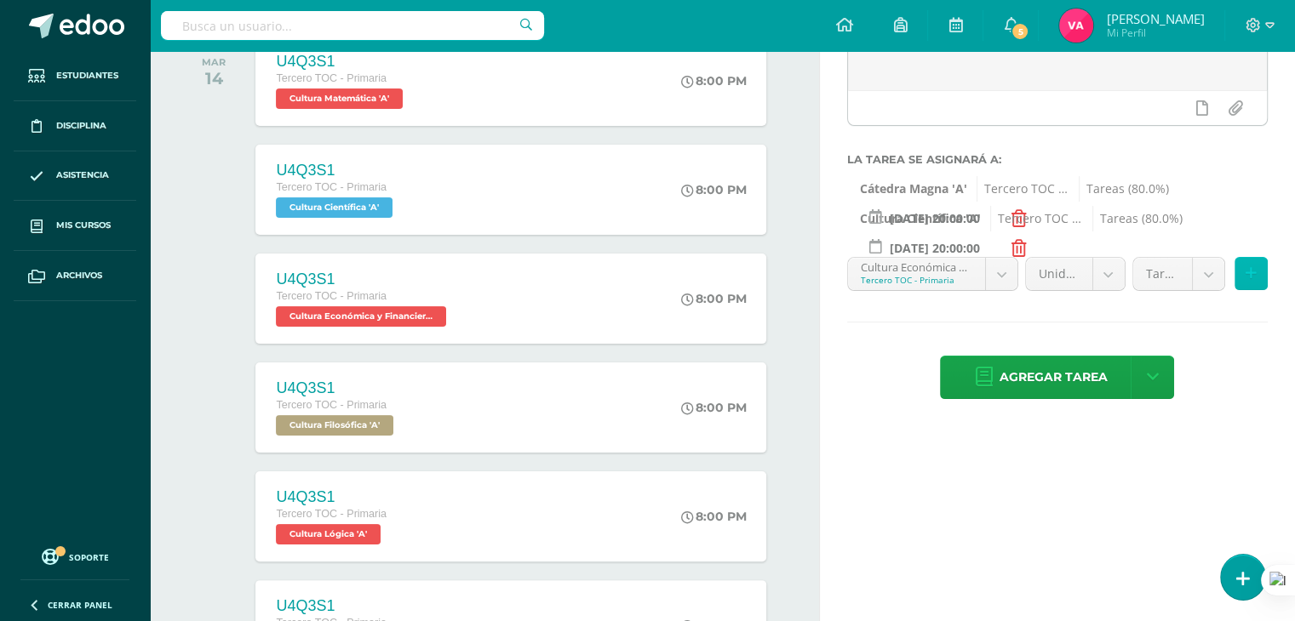
click at [1254, 278] on icon at bounding box center [1250, 273] width 11 height 14
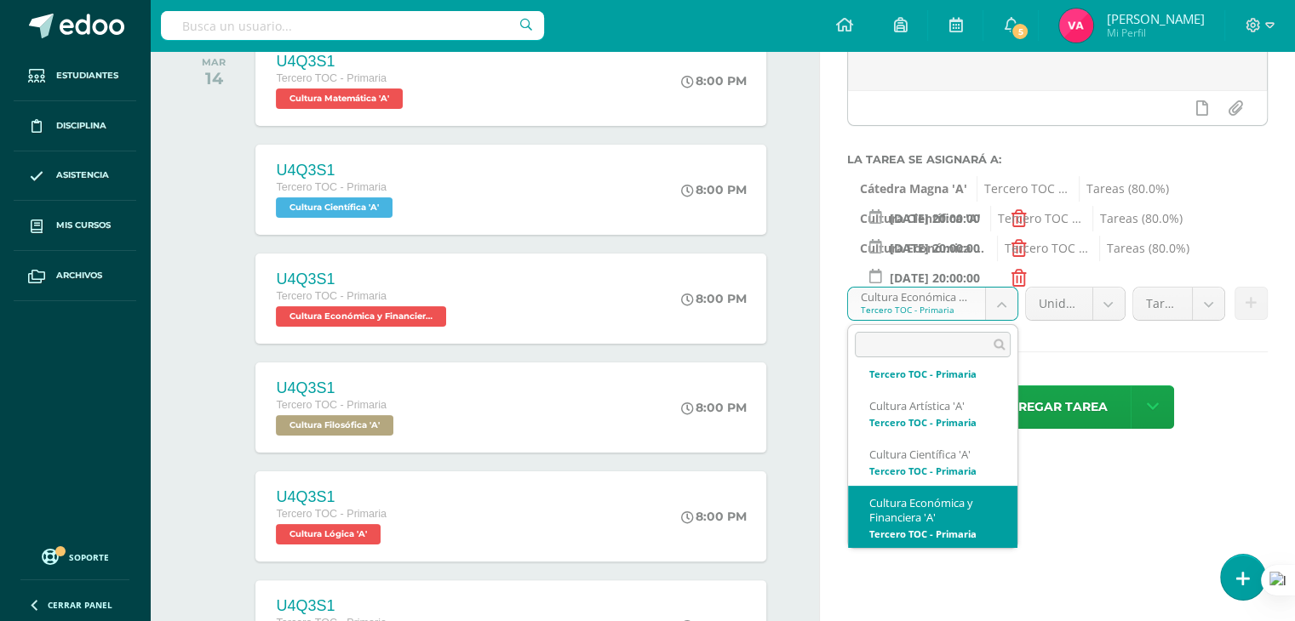
click at [1002, 309] on body "Tarea asignada exitosamente Estudiantes Disciplina Asistencia Mis cursos Archiv…" at bounding box center [647, 50] width 1295 height 621
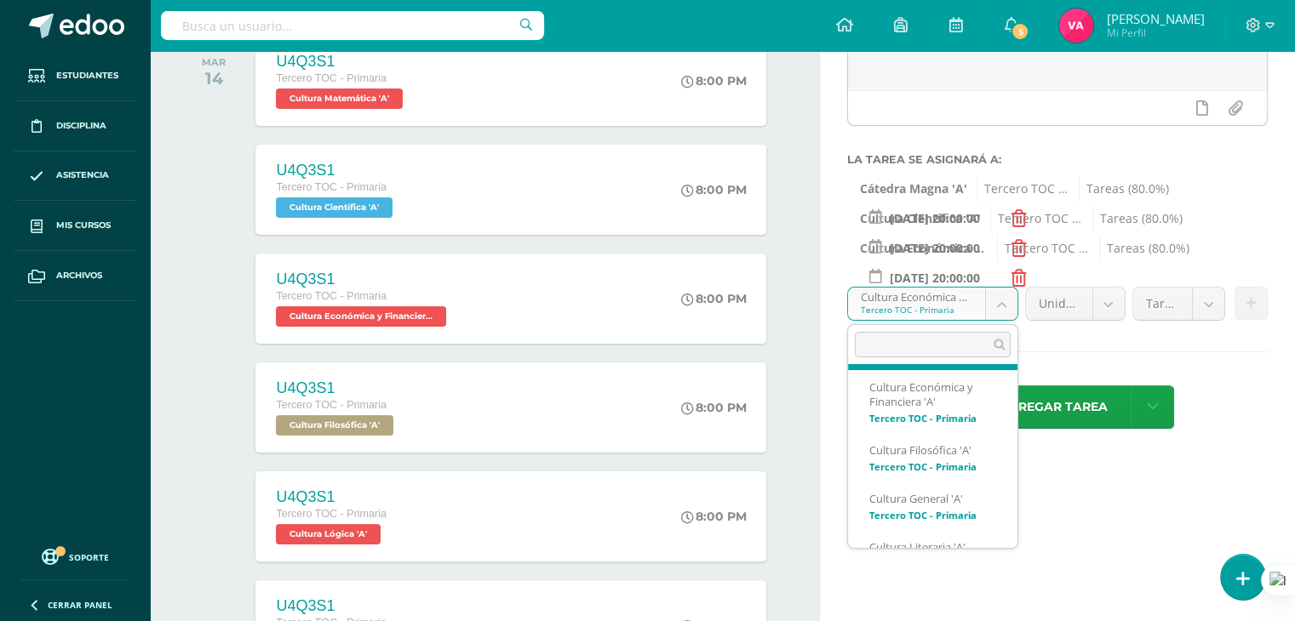
scroll to position [247, 0]
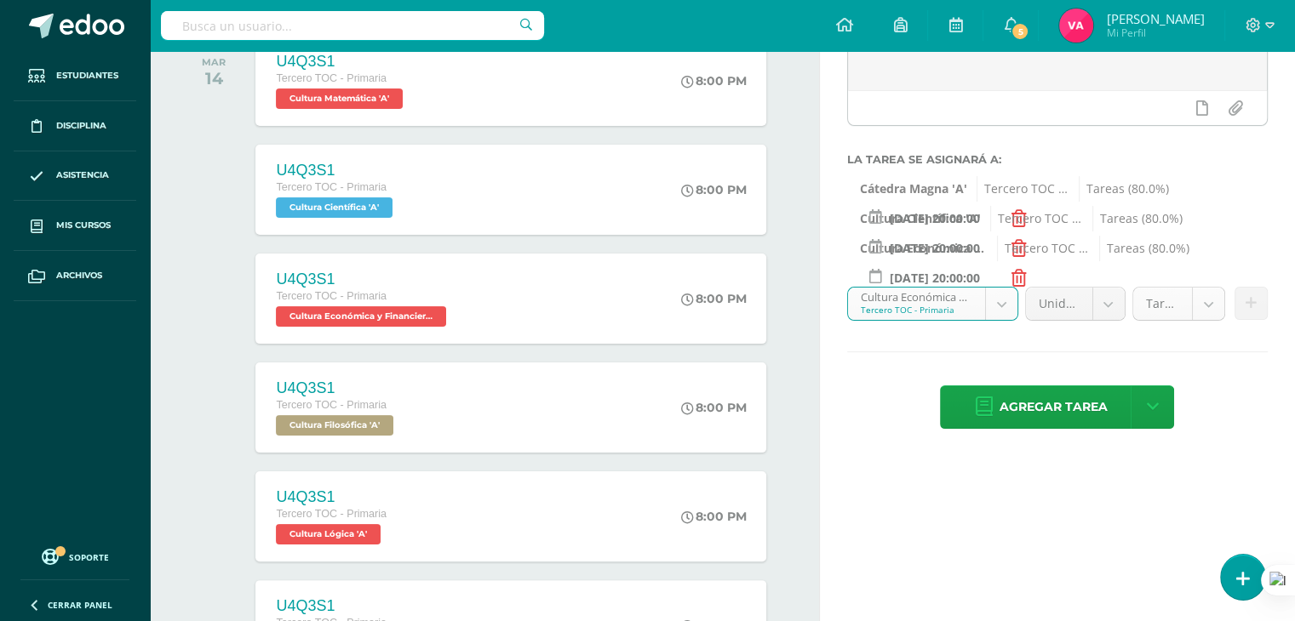
click at [1199, 307] on body "Tarea asignada exitosamente Estudiantes Disciplina Asistencia Mis cursos Archiv…" at bounding box center [647, 50] width 1295 height 621
click at [1198, 308] on body "Tarea asignada exitosamente Estudiantes Disciplina Asistencia Mis cursos Archiv…" at bounding box center [647, 50] width 1295 height 621
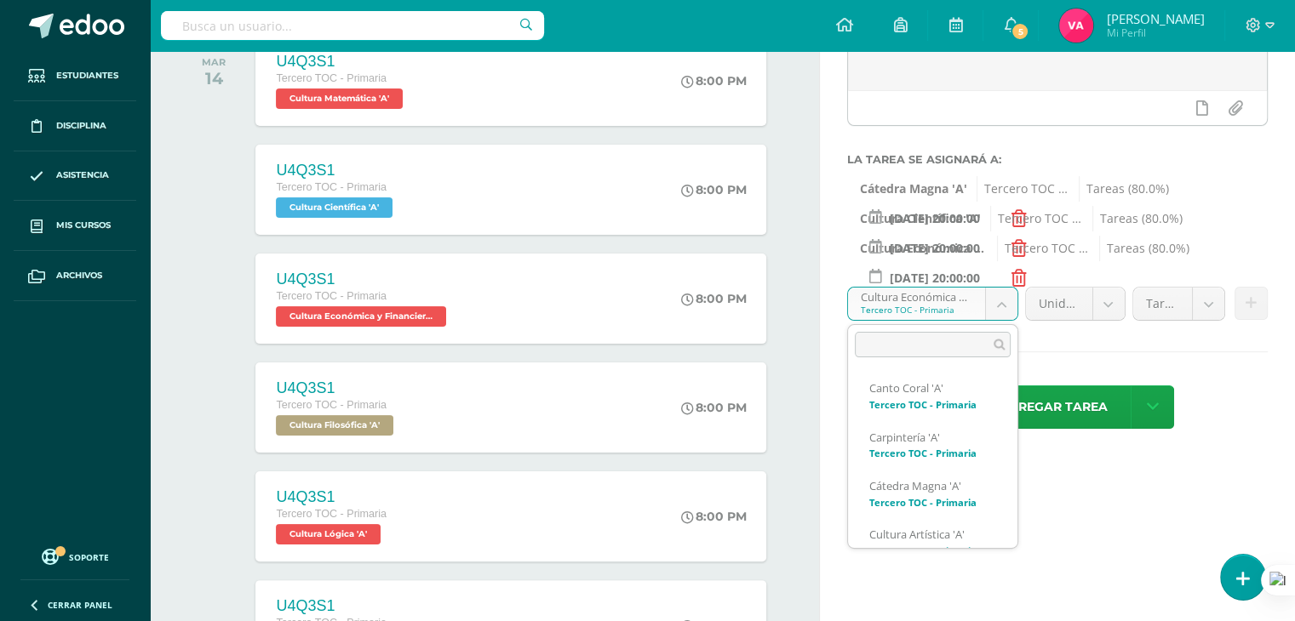
click at [1004, 306] on body "Tarea asignada exitosamente Estudiantes Disciplina Asistencia Mis cursos Archiv…" at bounding box center [647, 50] width 1295 height 621
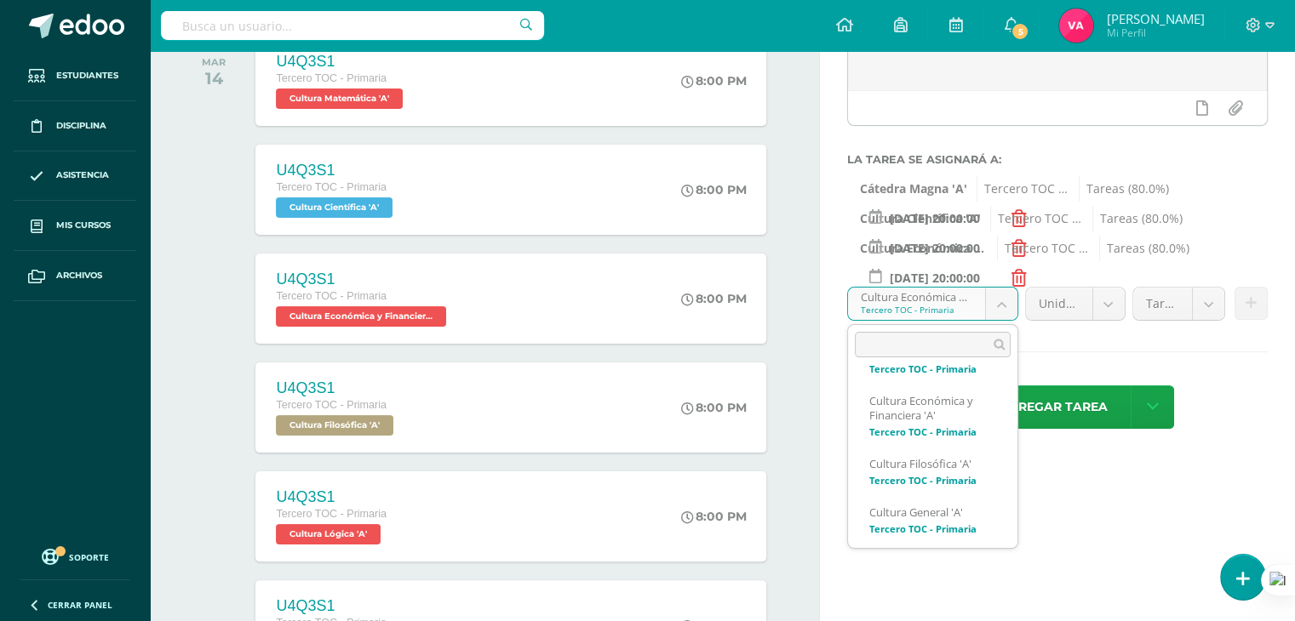
scroll to position [232, 0]
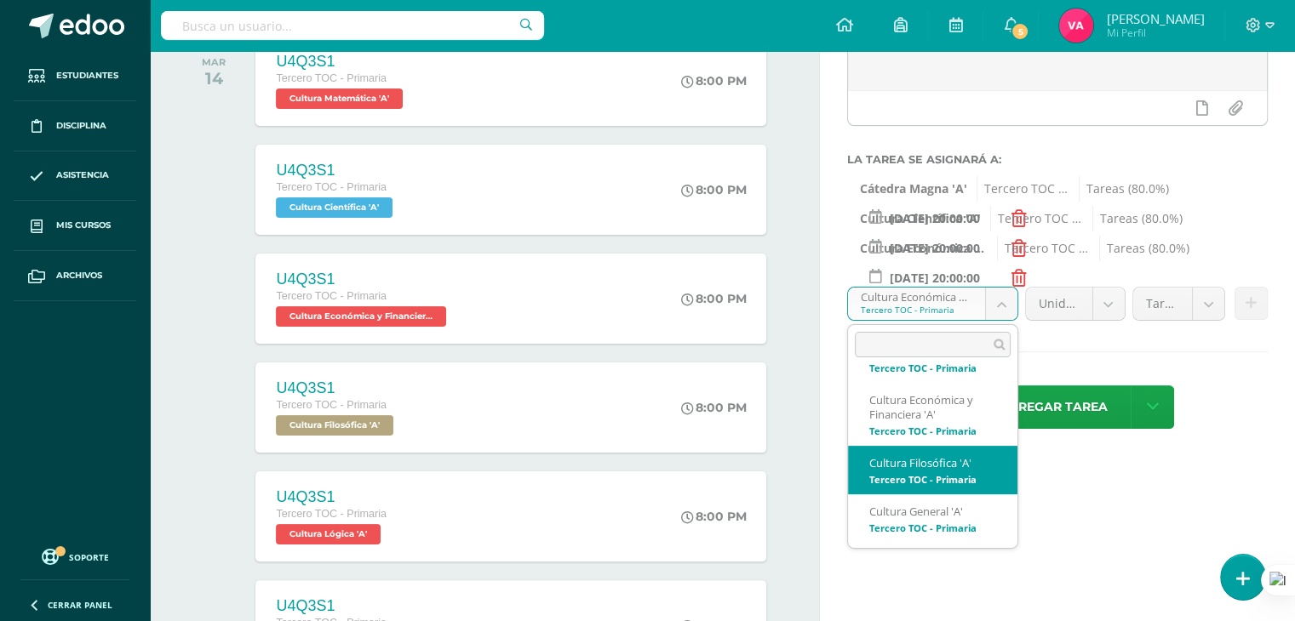
select select "131711"
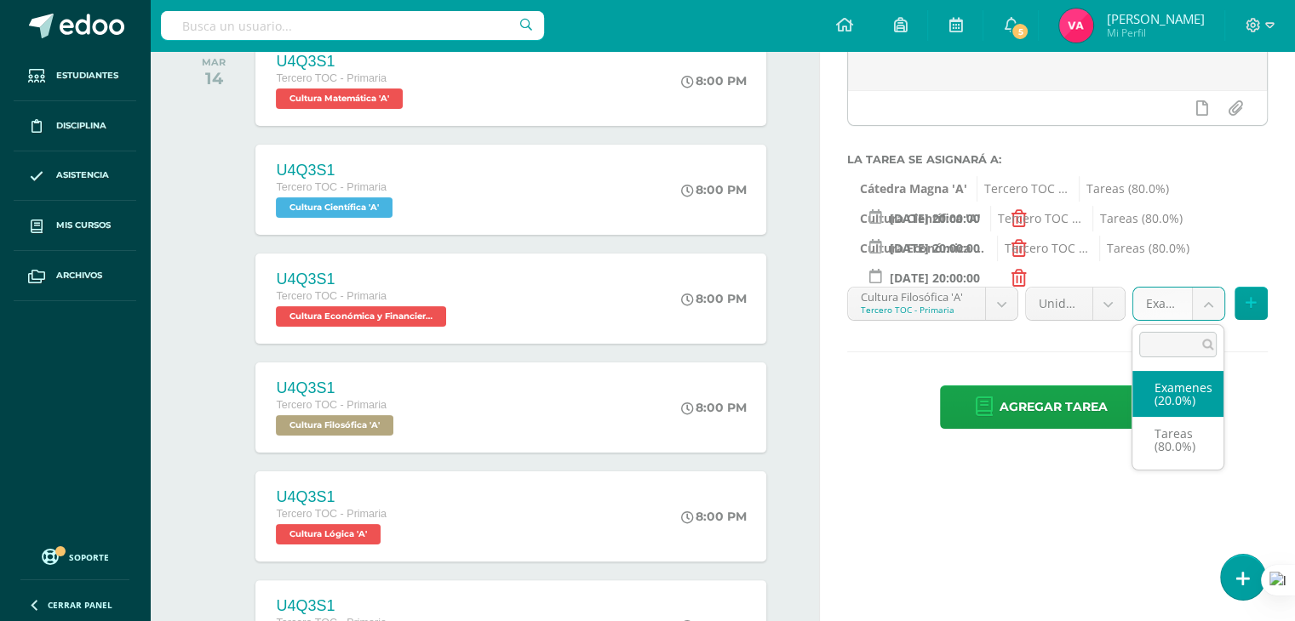
click at [1212, 302] on body "Tarea asignada exitosamente Estudiantes Disciplina Asistencia Mis cursos Archiv…" at bounding box center [647, 50] width 1295 height 621
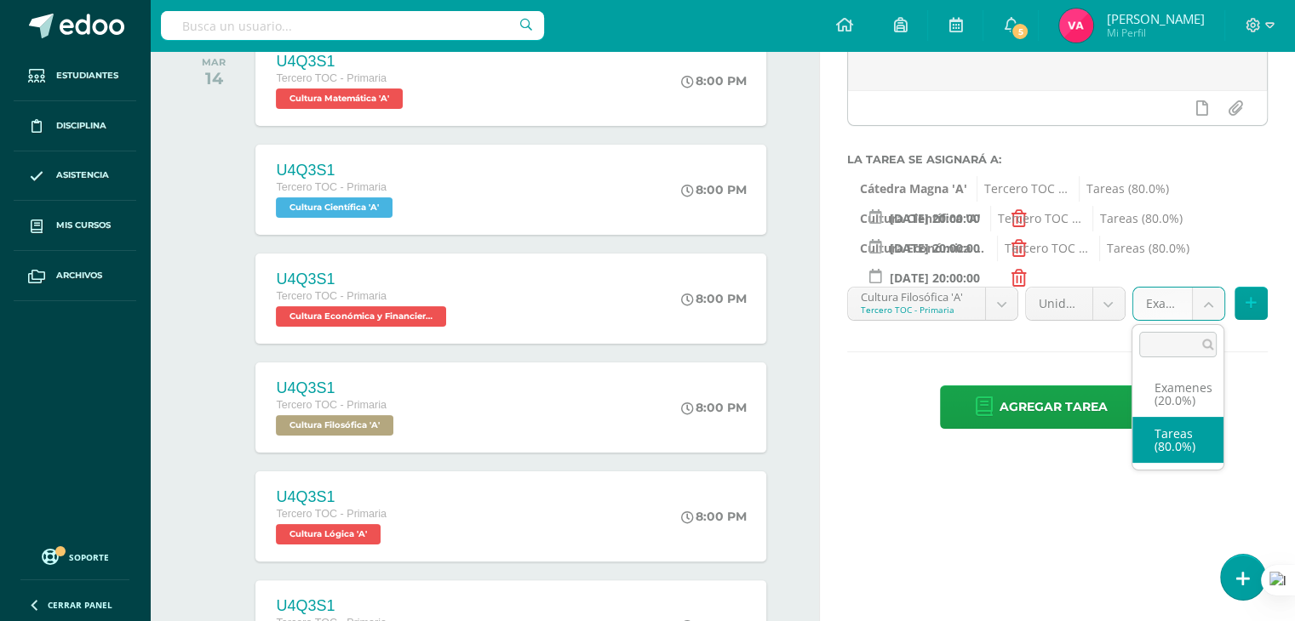
select select "131723"
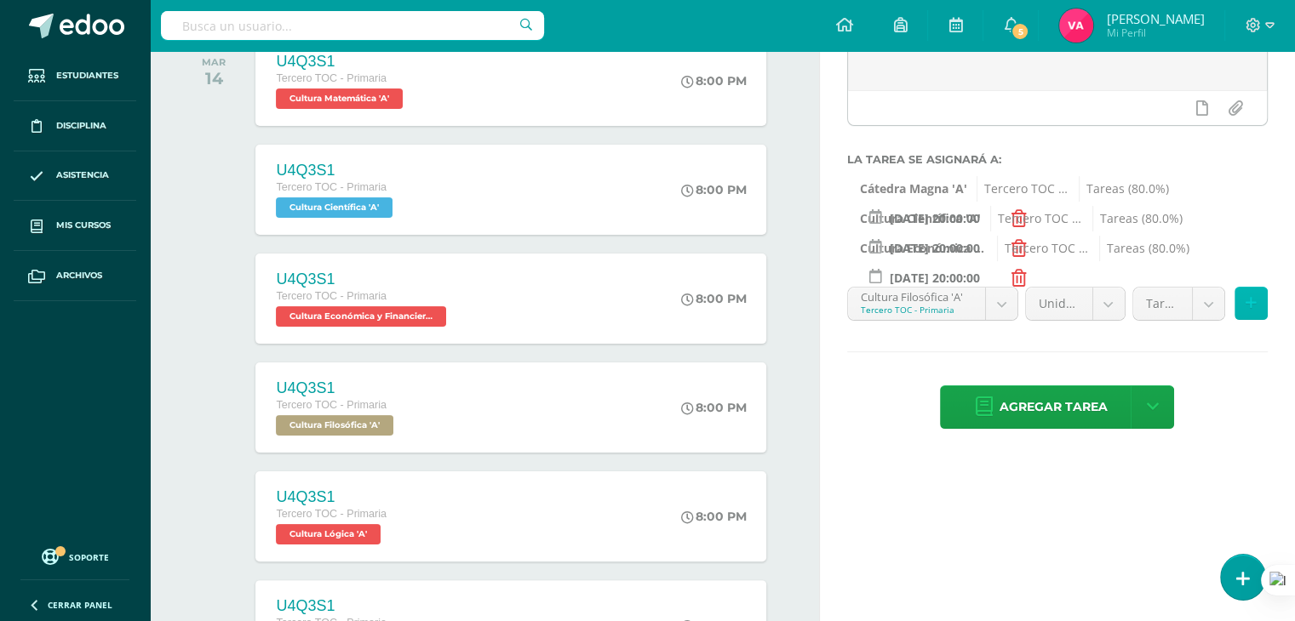
click at [1256, 302] on button at bounding box center [1250, 303] width 33 height 33
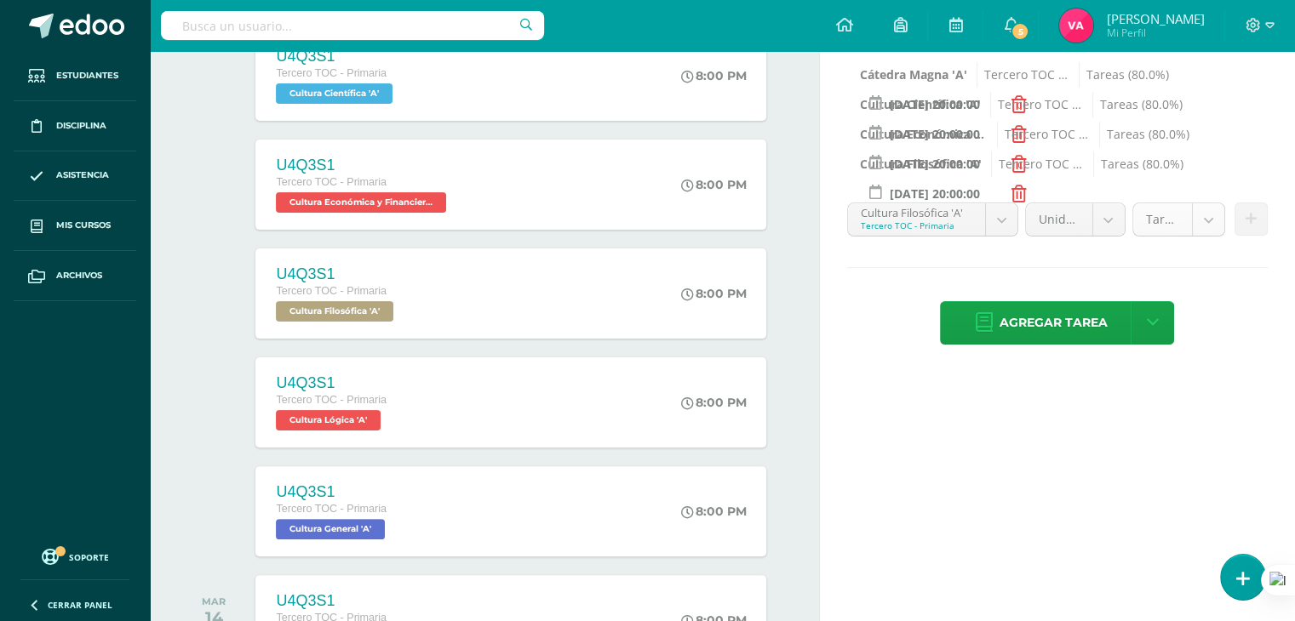
scroll to position [376, 0]
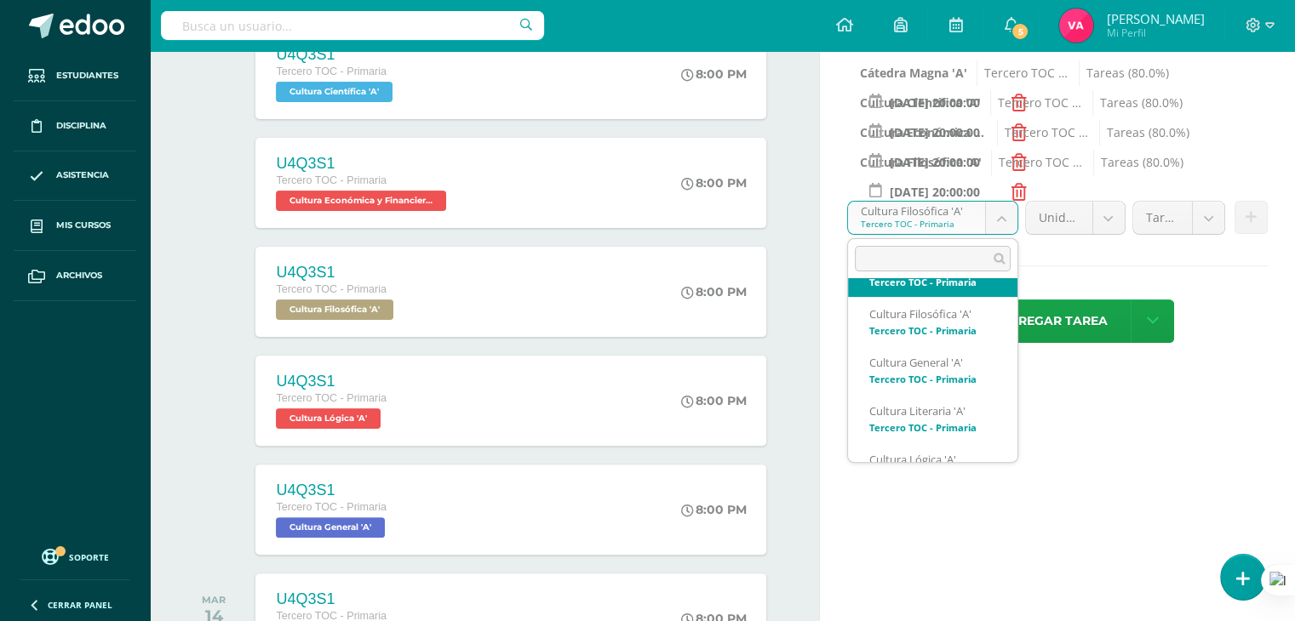
scroll to position [298, 0]
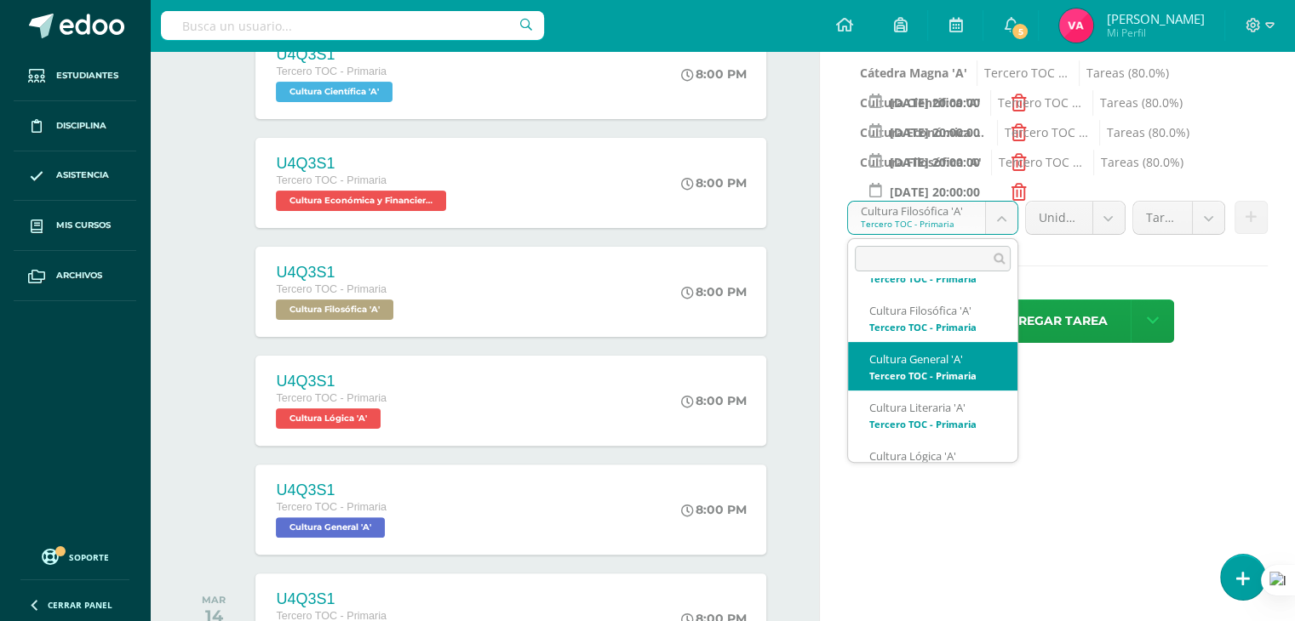
select select "131620"
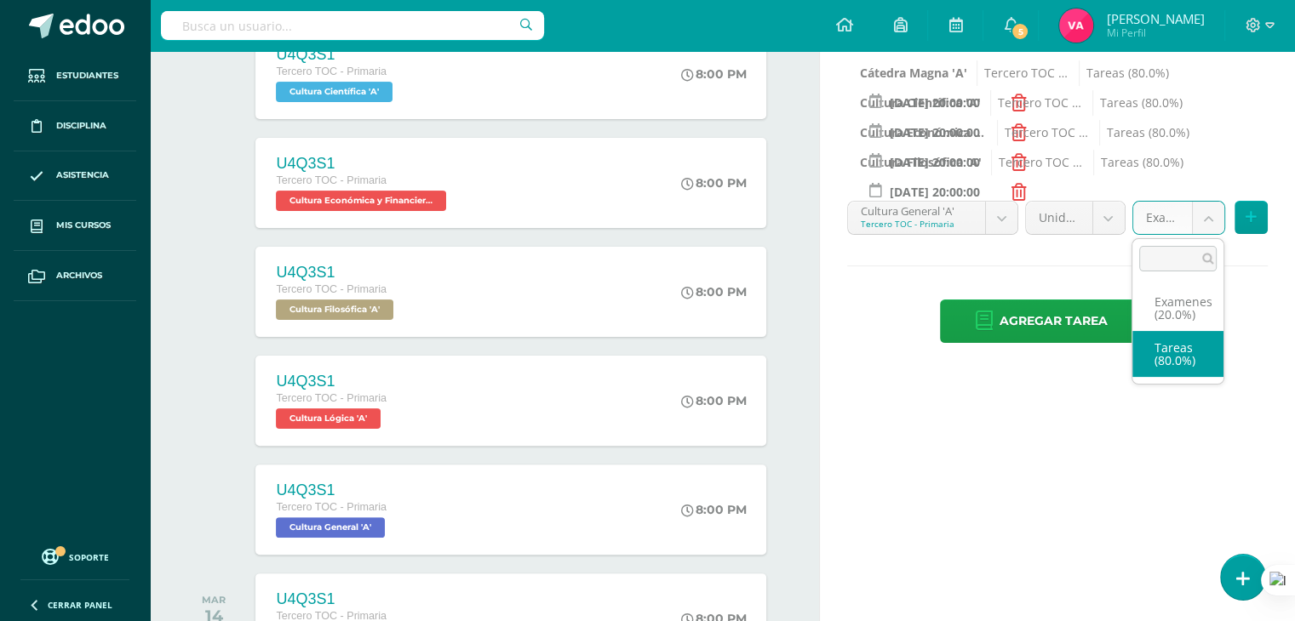
select select "131632"
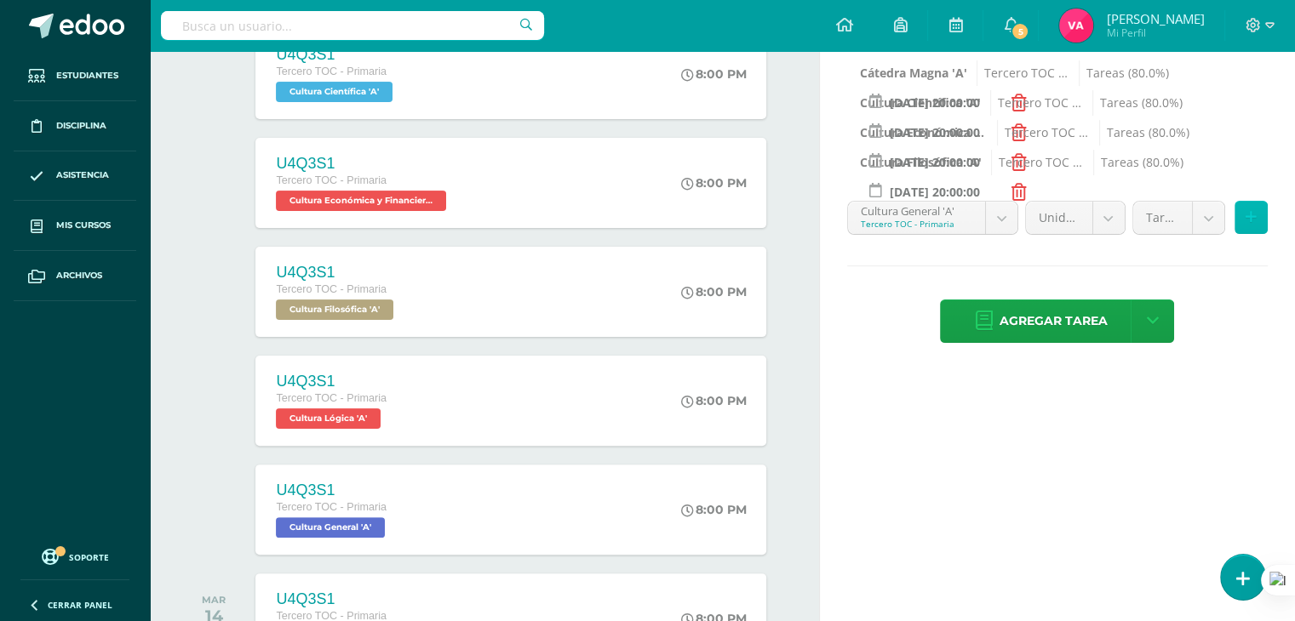
click at [1264, 212] on button at bounding box center [1250, 217] width 33 height 33
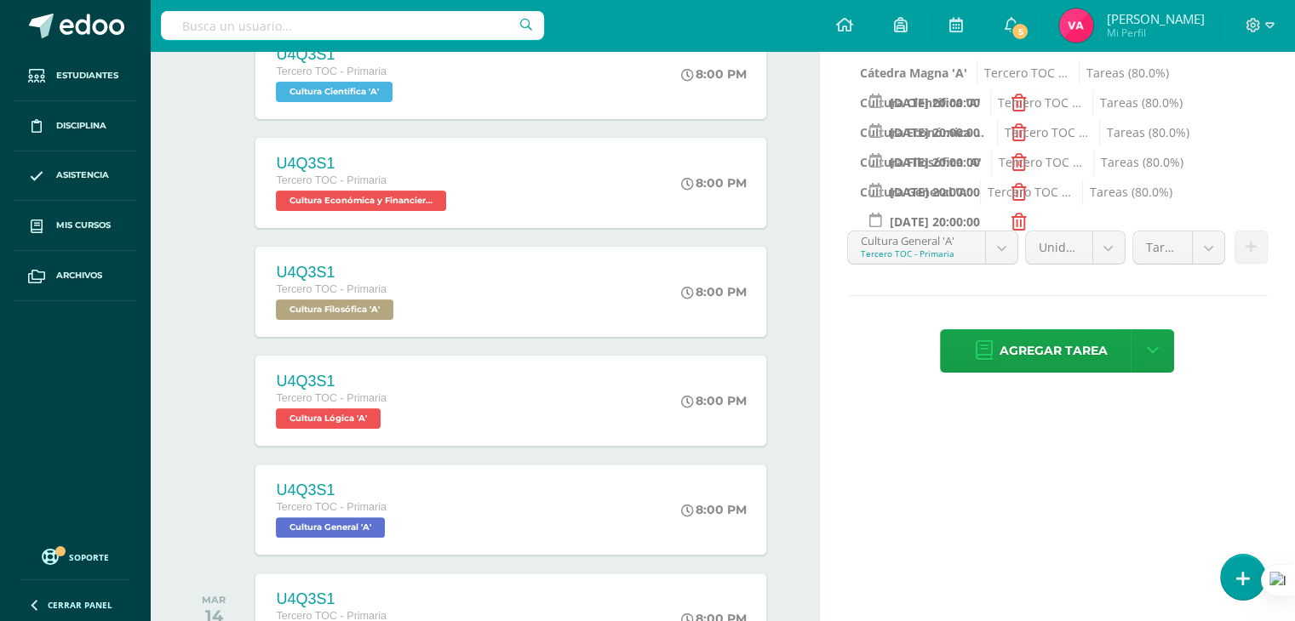
click at [1264, 212] on div "Título: U4Q4S1 Fecha: 2025-10-14 20:00:00 La tarea se asignará a: Cátedra Magna…" at bounding box center [1057, 98] width 475 height 610
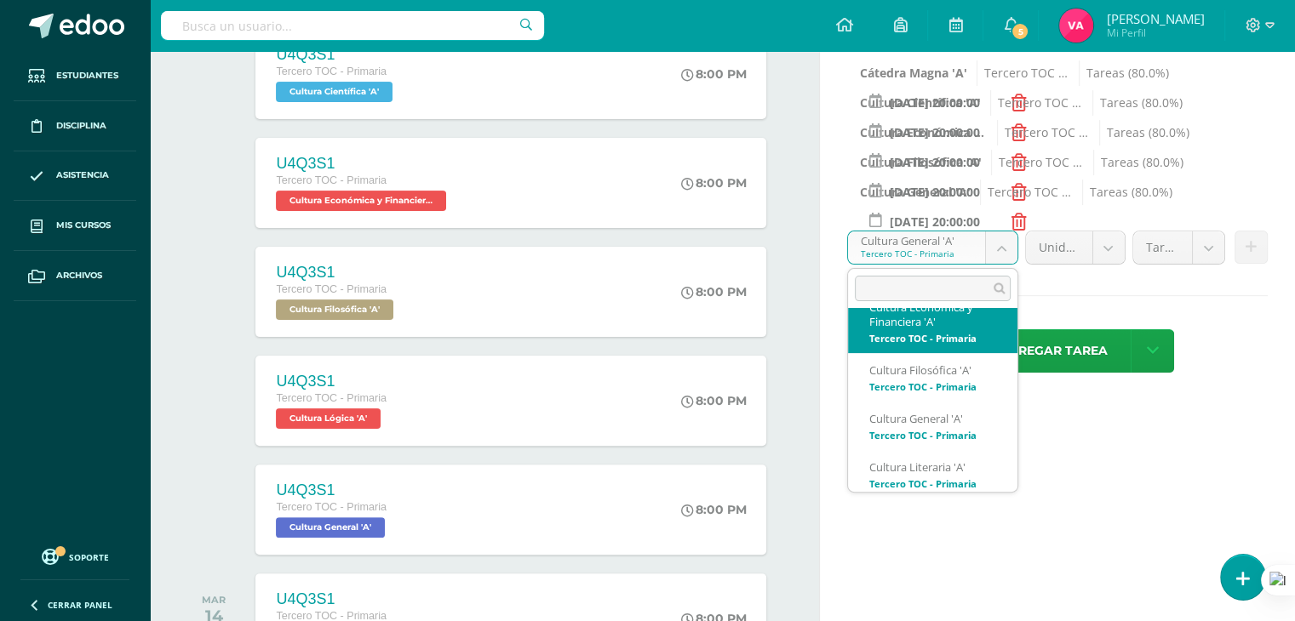
scroll to position [266, 0]
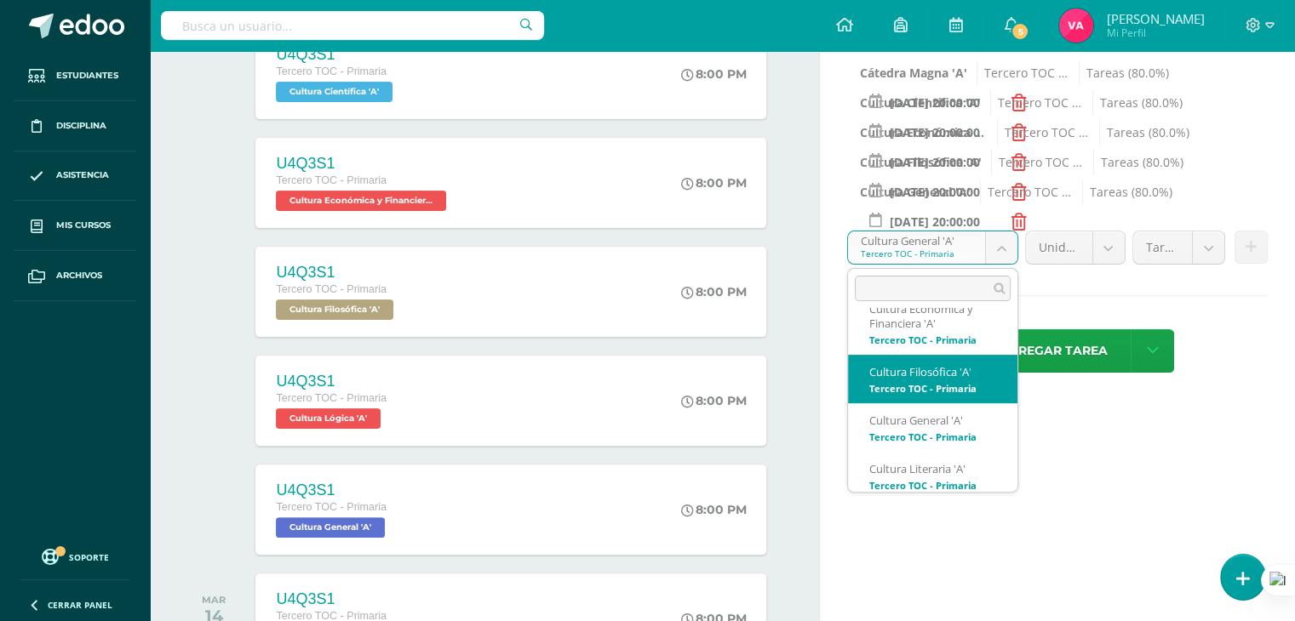
select select "131711"
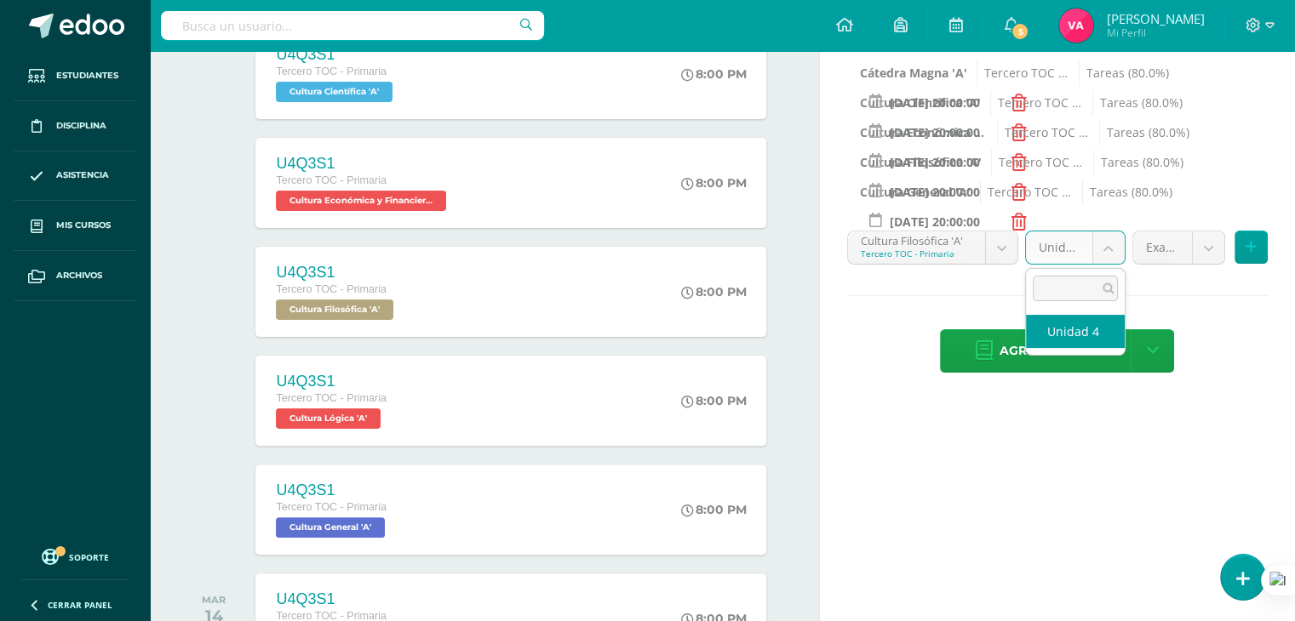
select select "131721"
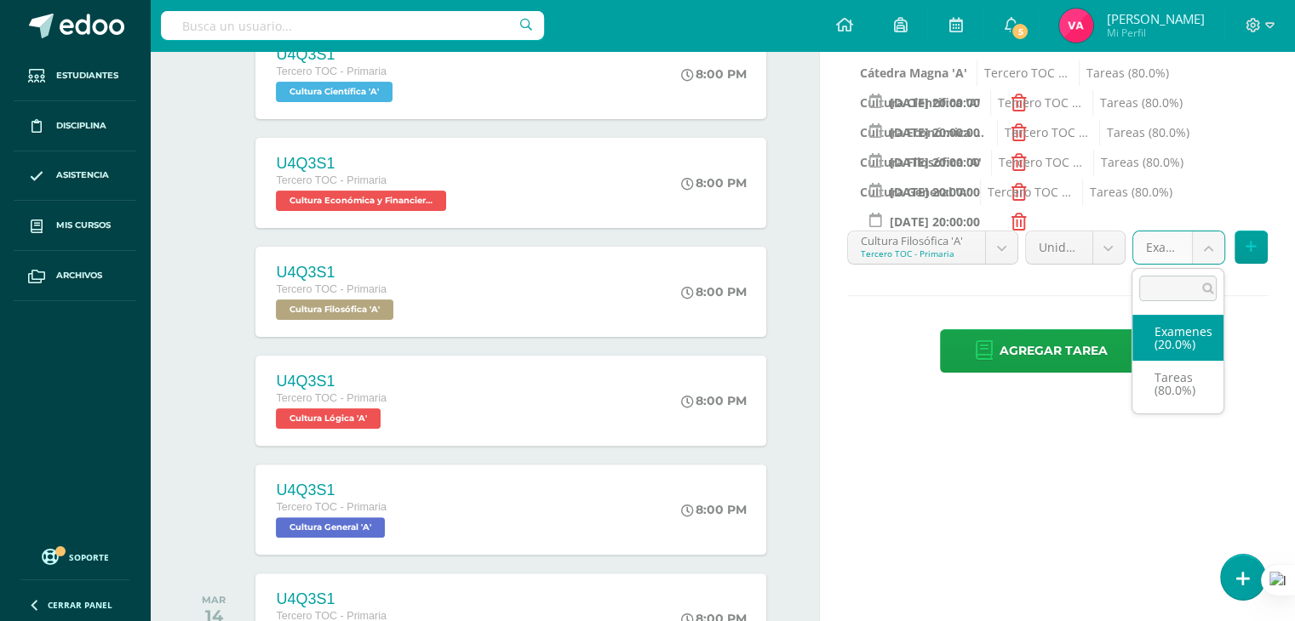
click at [1163, 409] on ul "Examenes (20.0%) Tareas (80.0%)" at bounding box center [1177, 361] width 91 height 106
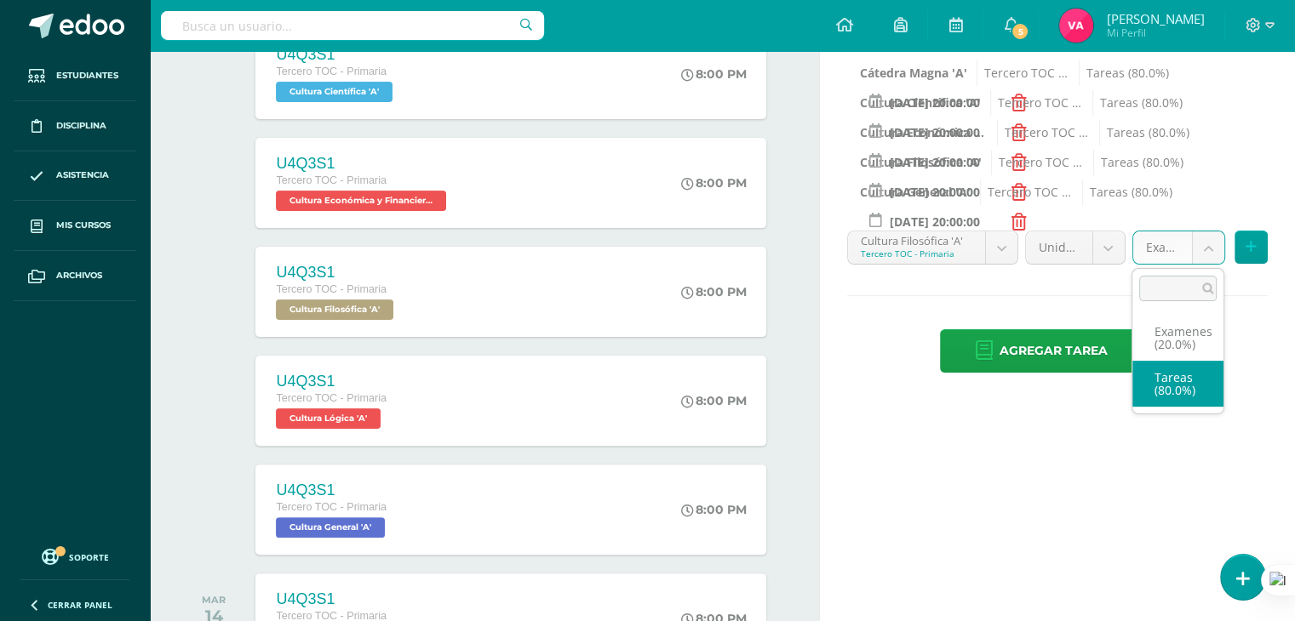
select select "131723"
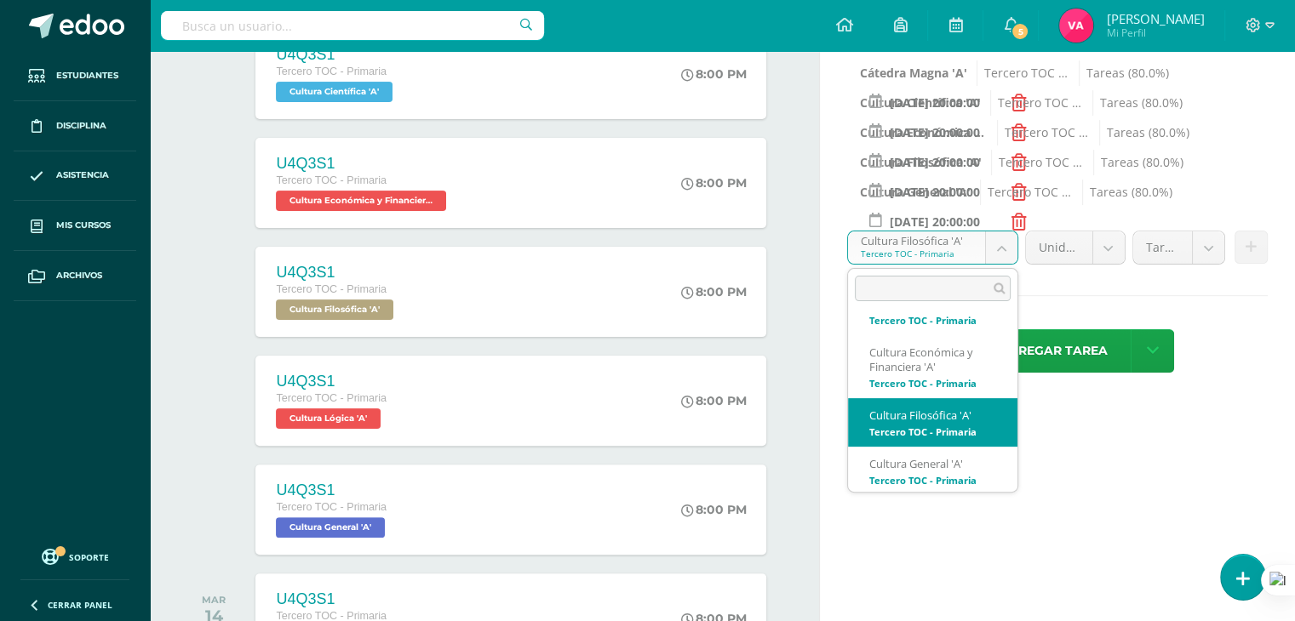
scroll to position [226, 0]
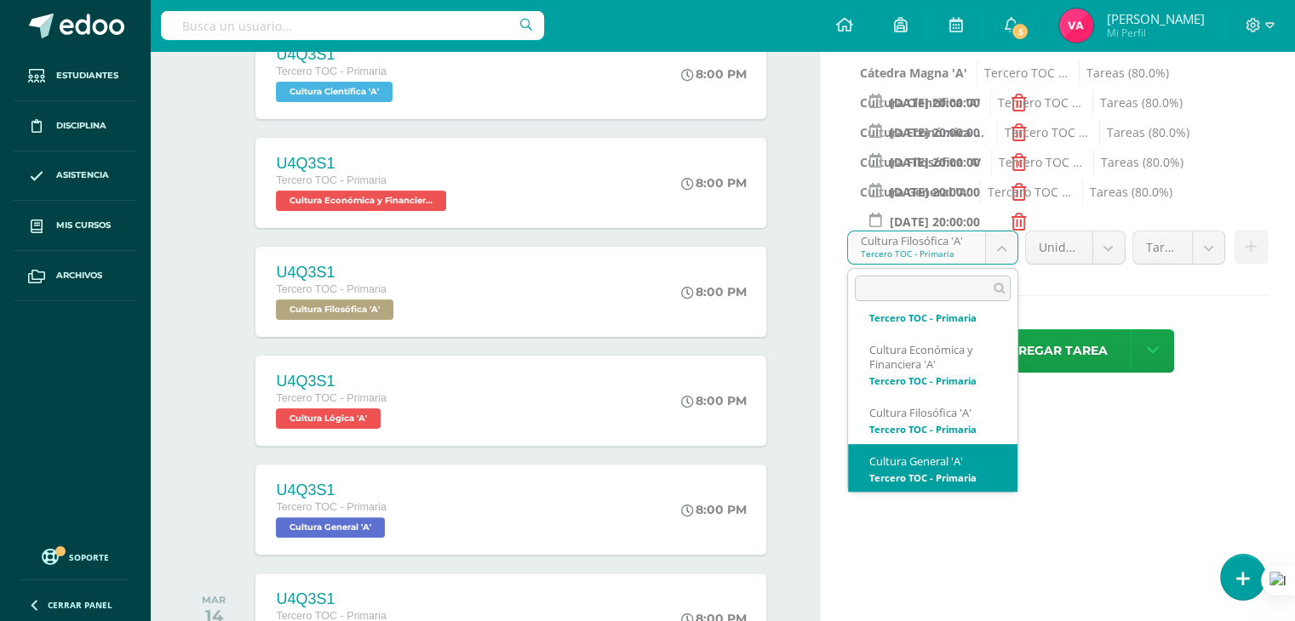
select select "131620"
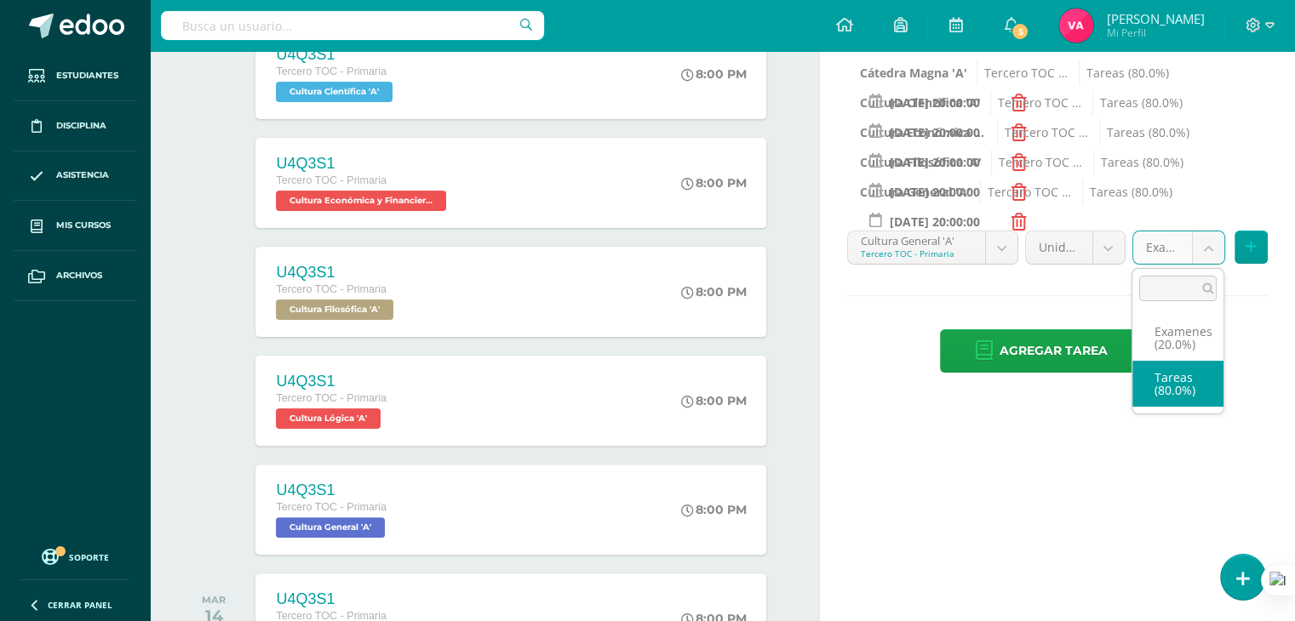
select select "131632"
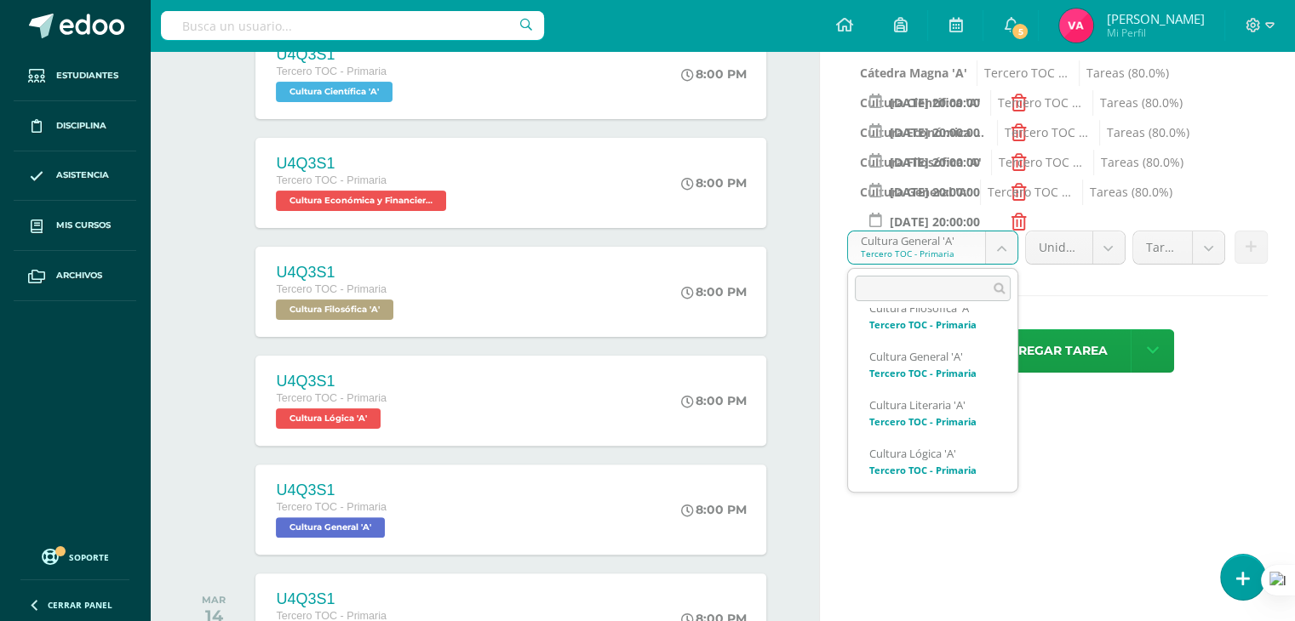
scroll to position [333, 0]
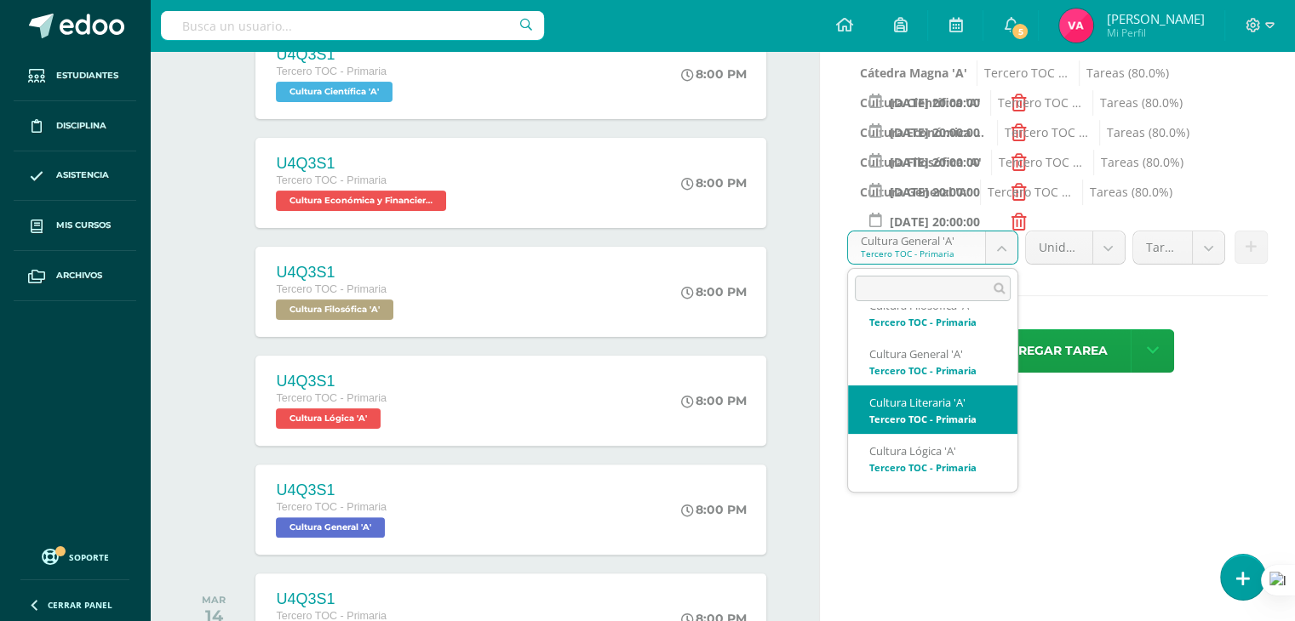
select select "131503"
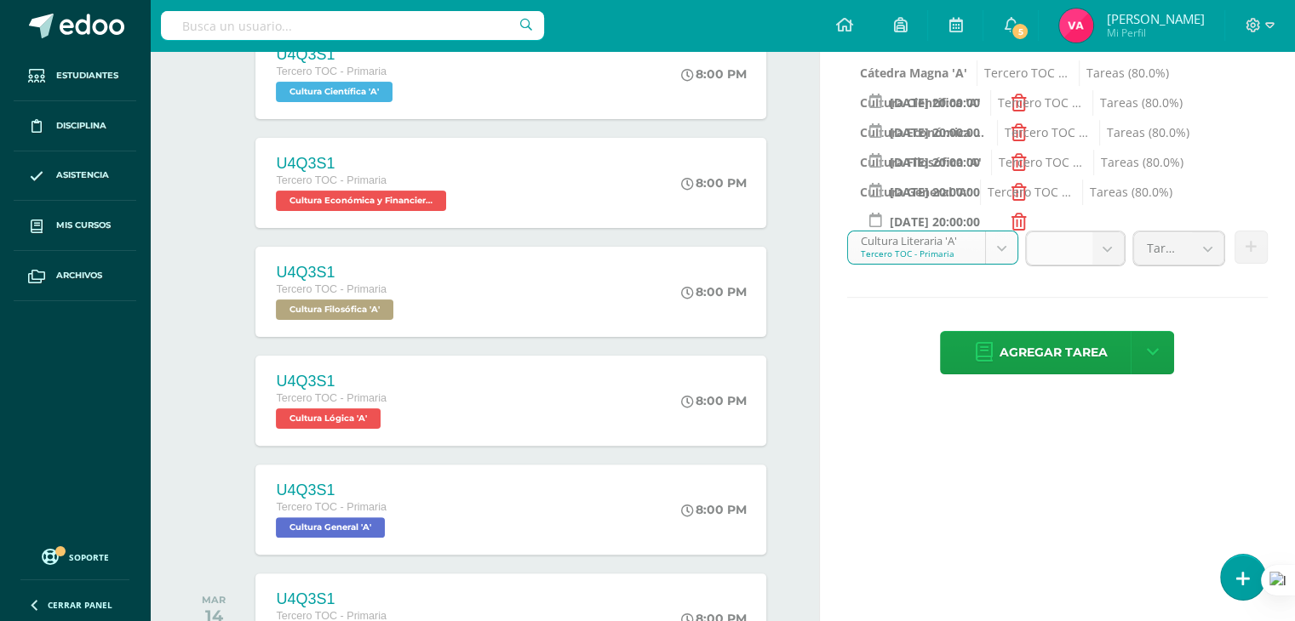
click at [1114, 241] on b at bounding box center [1107, 248] width 31 height 32
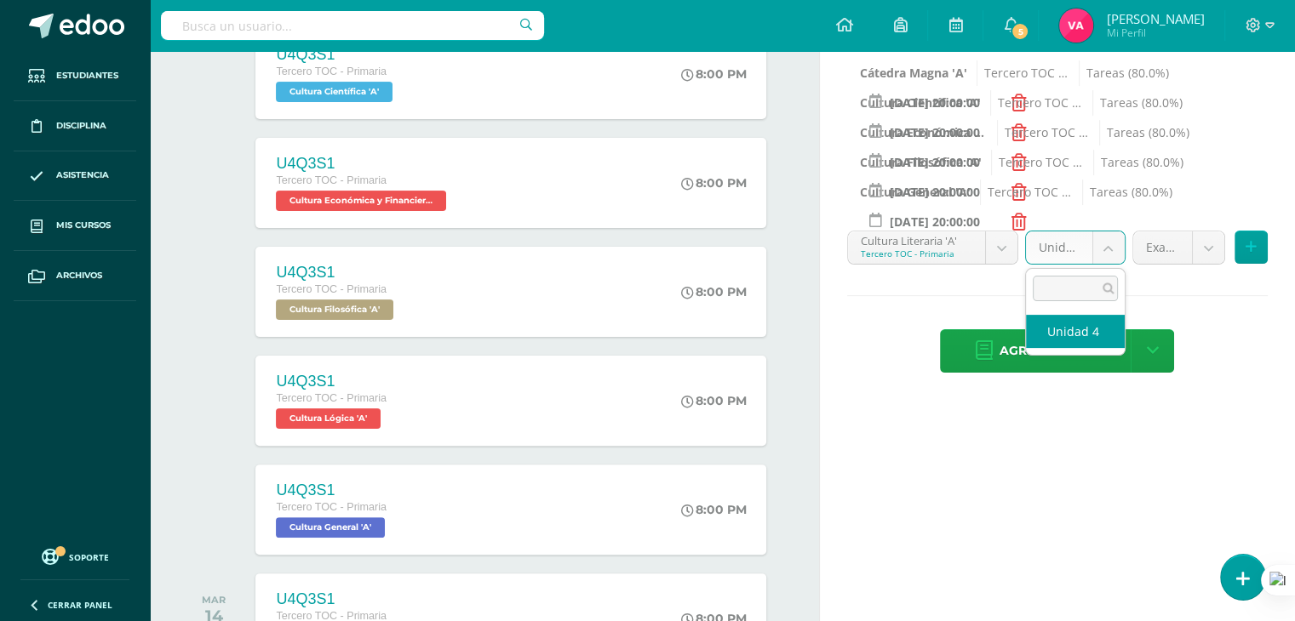
select select "131513"
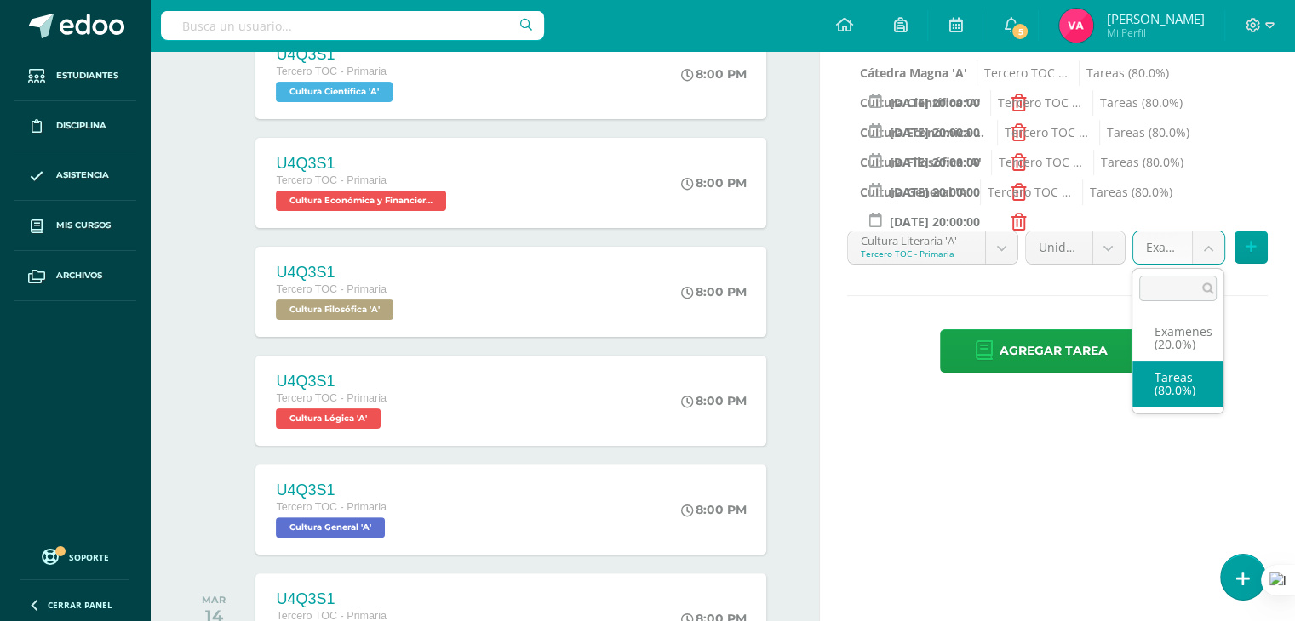
select select "131515"
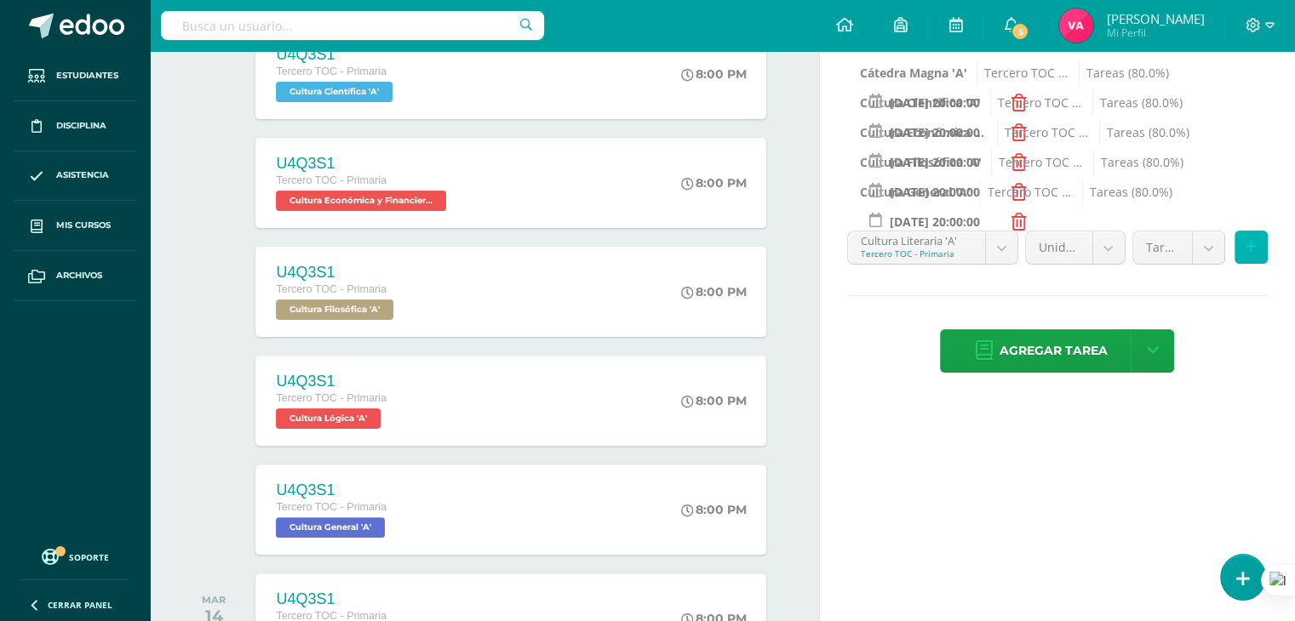
click at [1250, 242] on icon at bounding box center [1250, 247] width 11 height 14
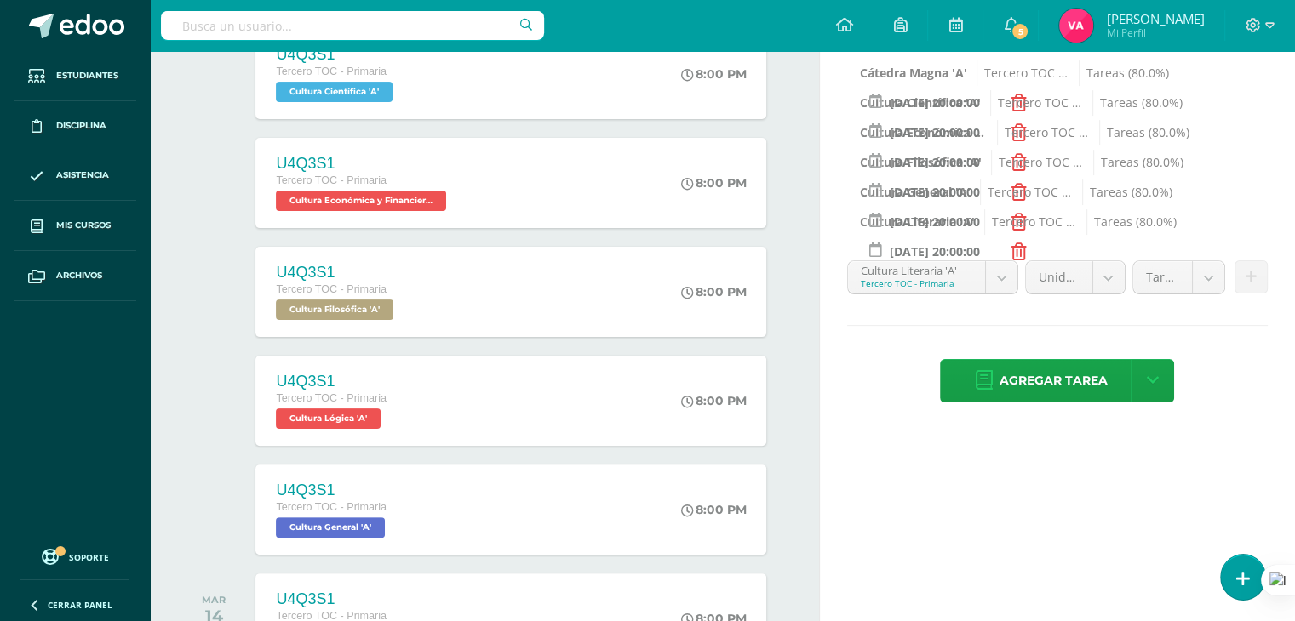
scroll to position [507, 0]
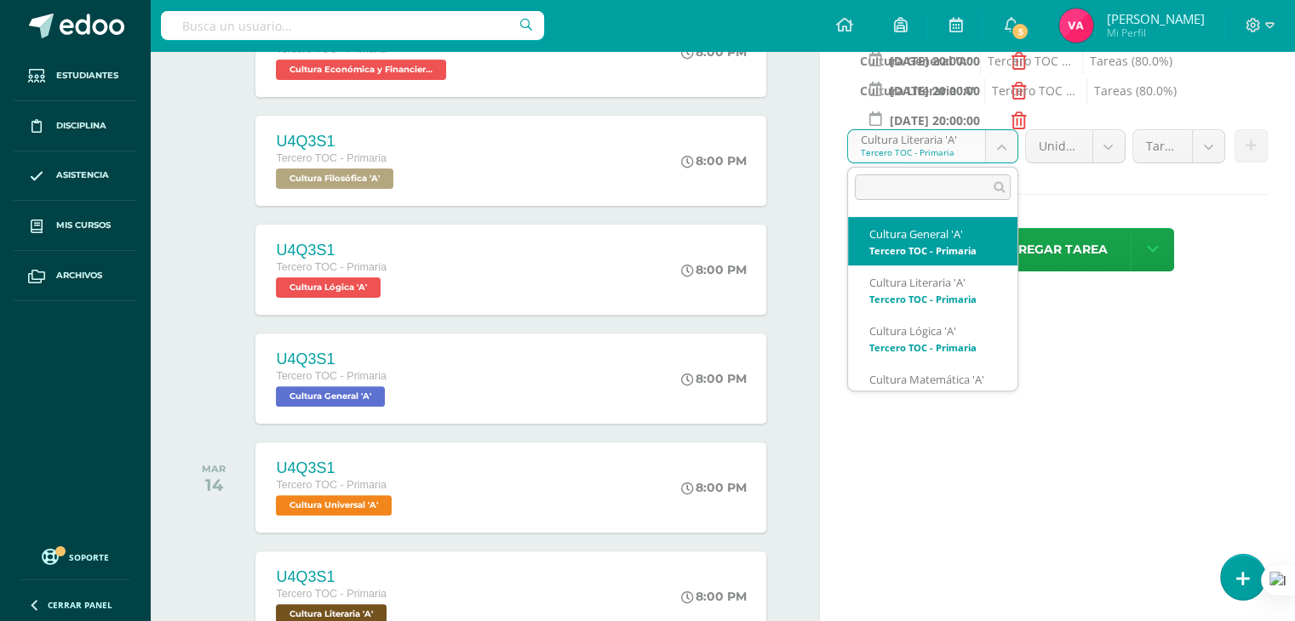
scroll to position [371, 0]
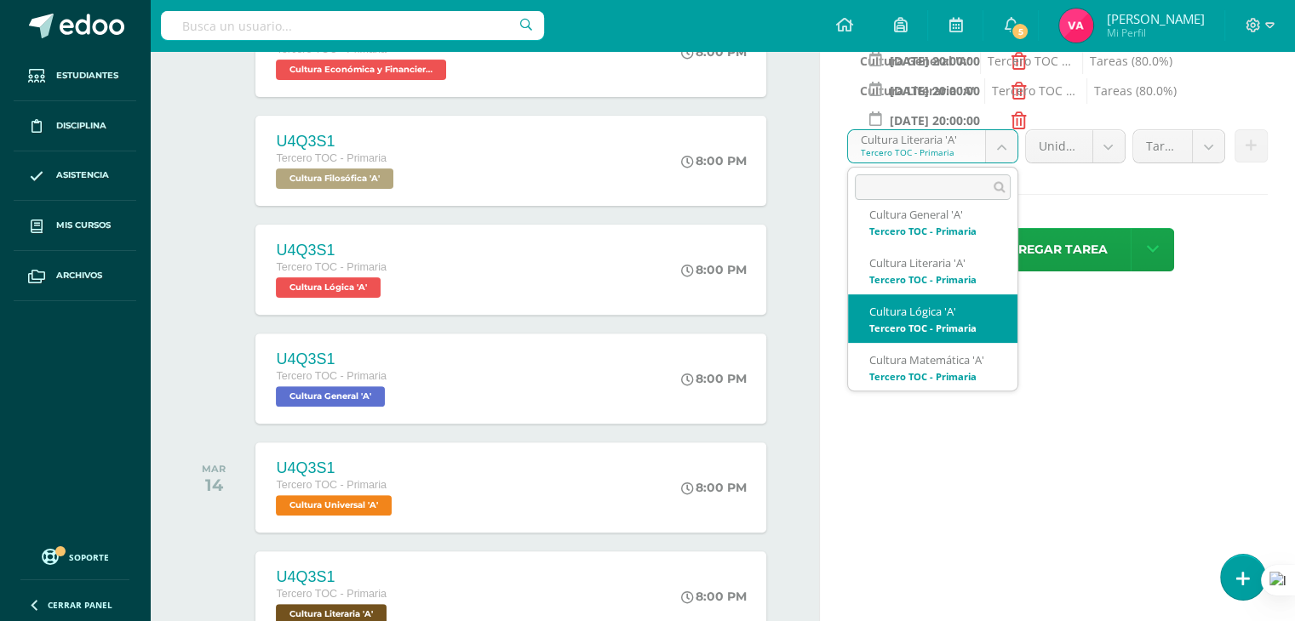
select select "131555"
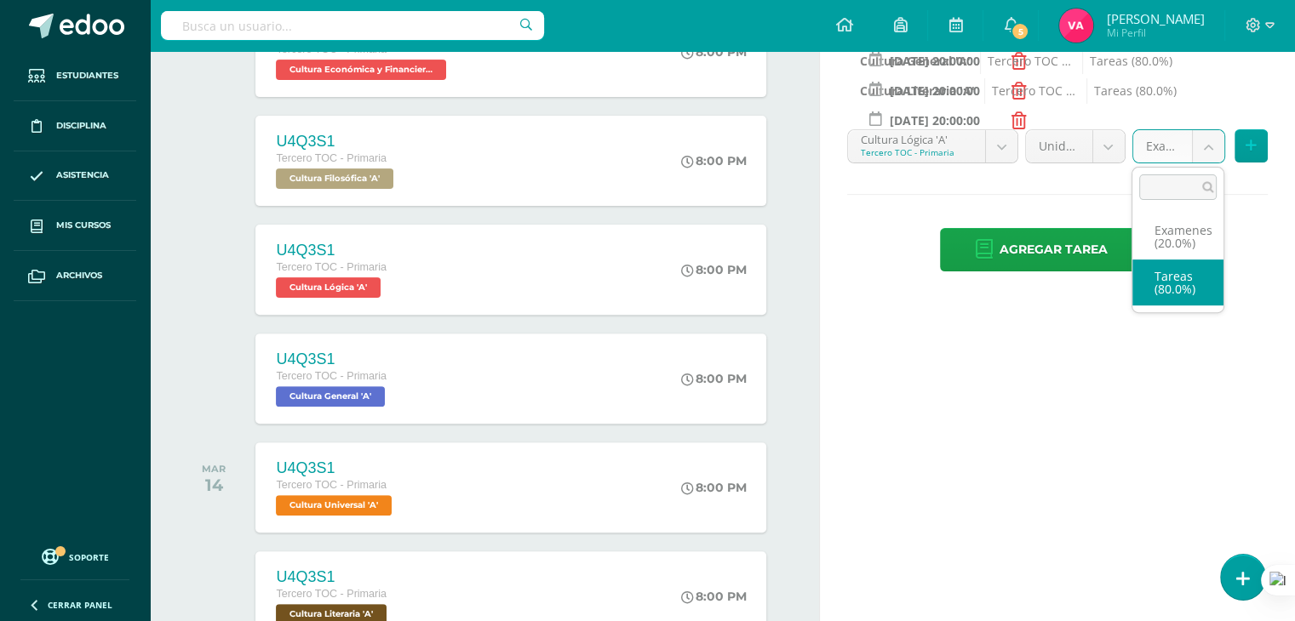
select select "131567"
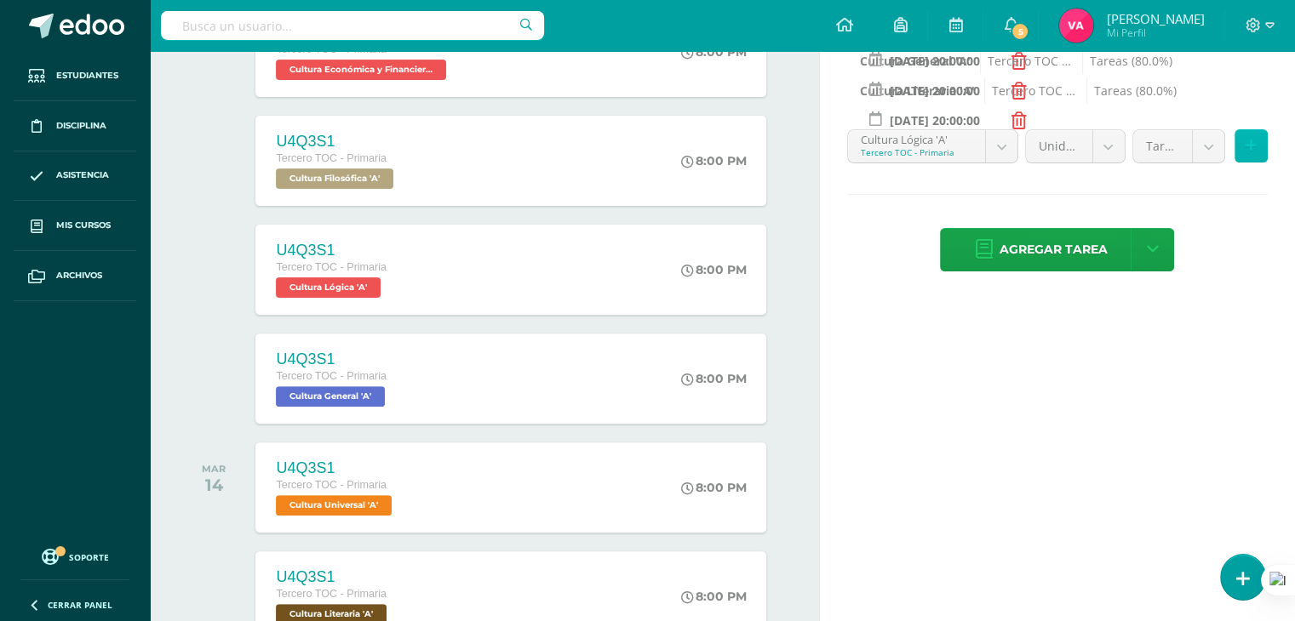
click at [1261, 140] on button at bounding box center [1250, 145] width 33 height 33
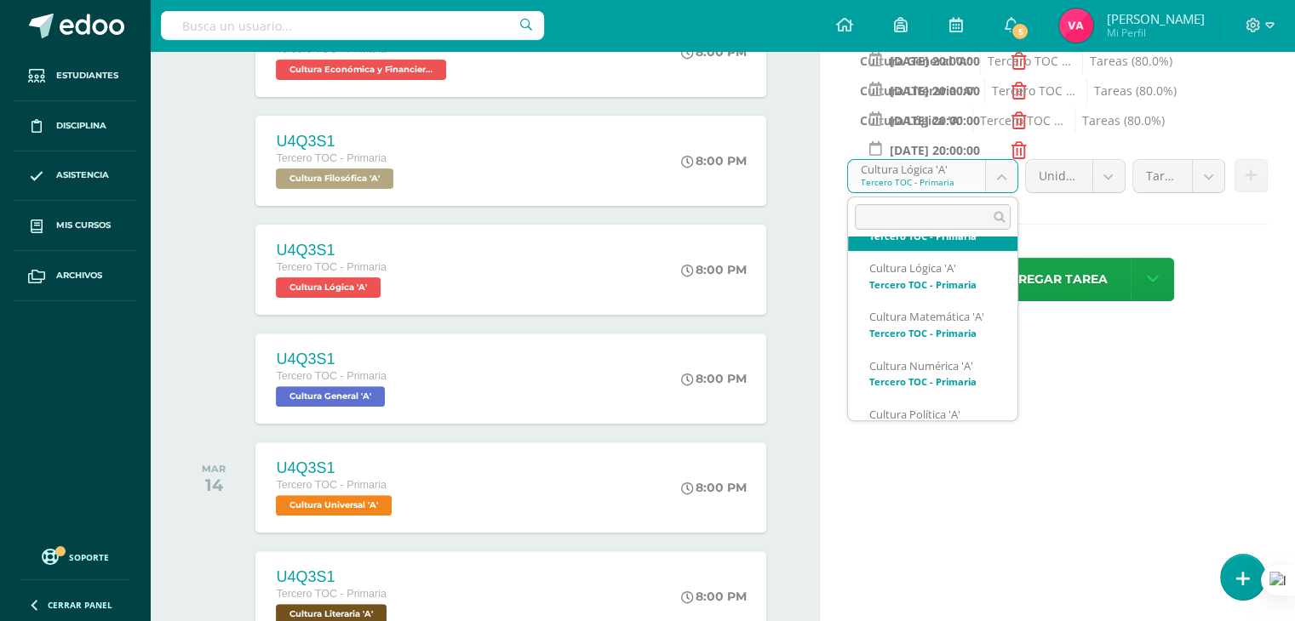
scroll to position [445, 0]
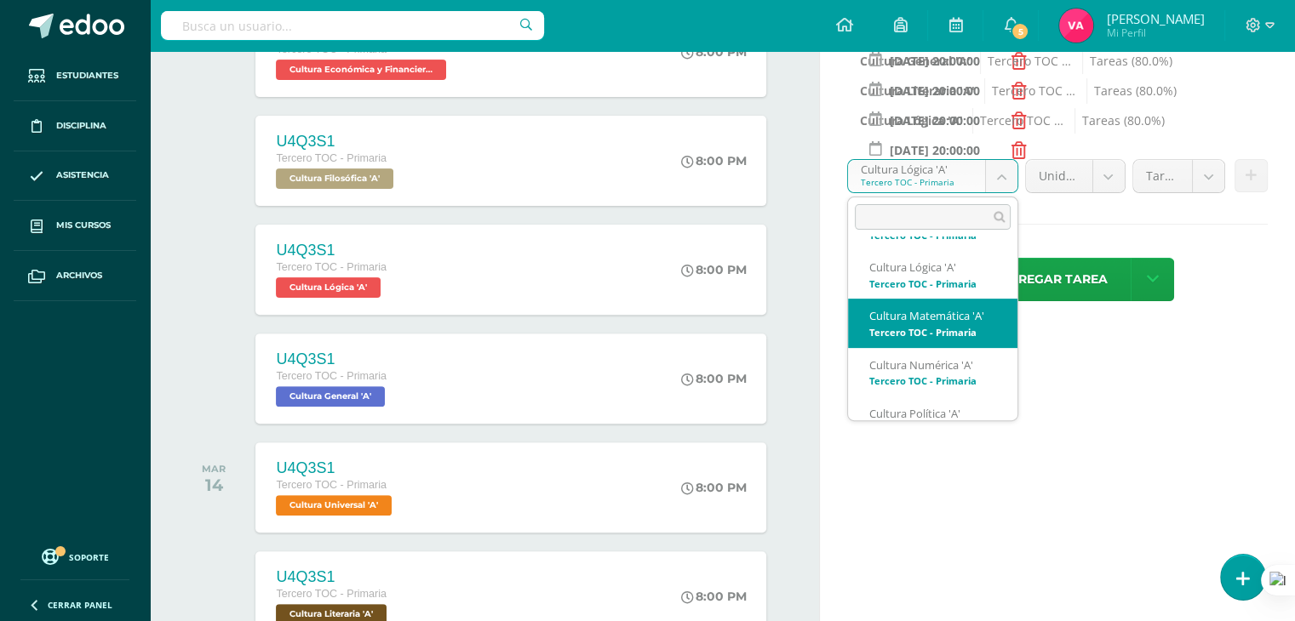
select select "131542"
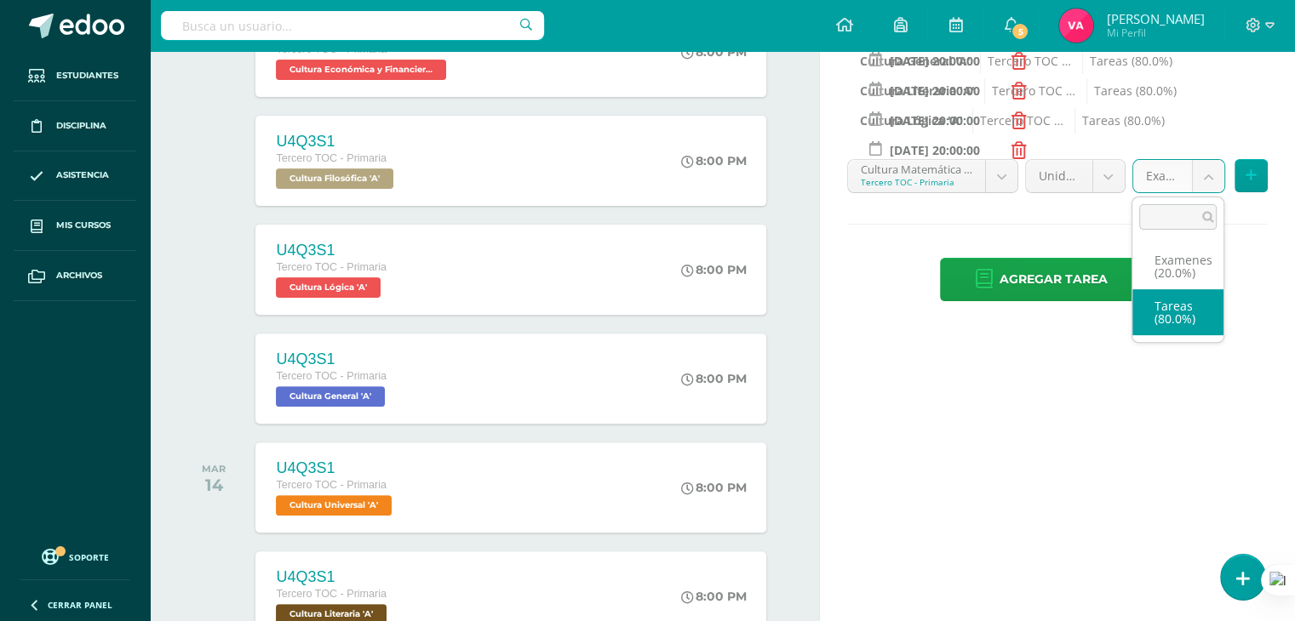
select select "131554"
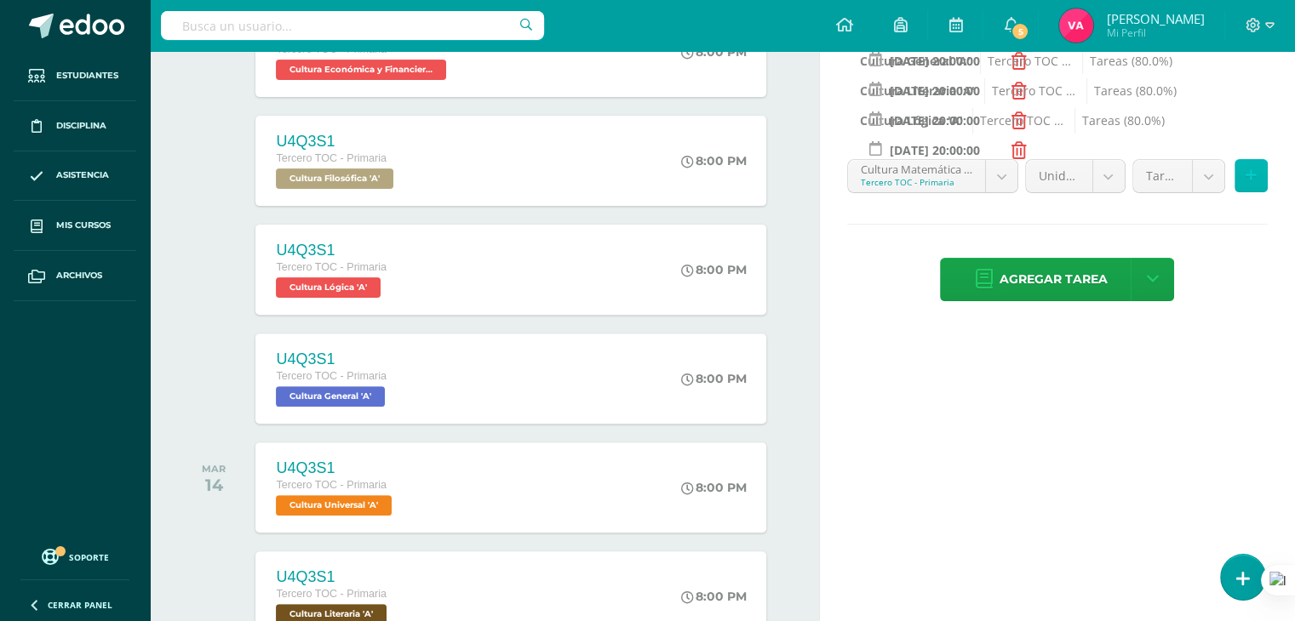
click at [1250, 170] on icon at bounding box center [1250, 176] width 11 height 14
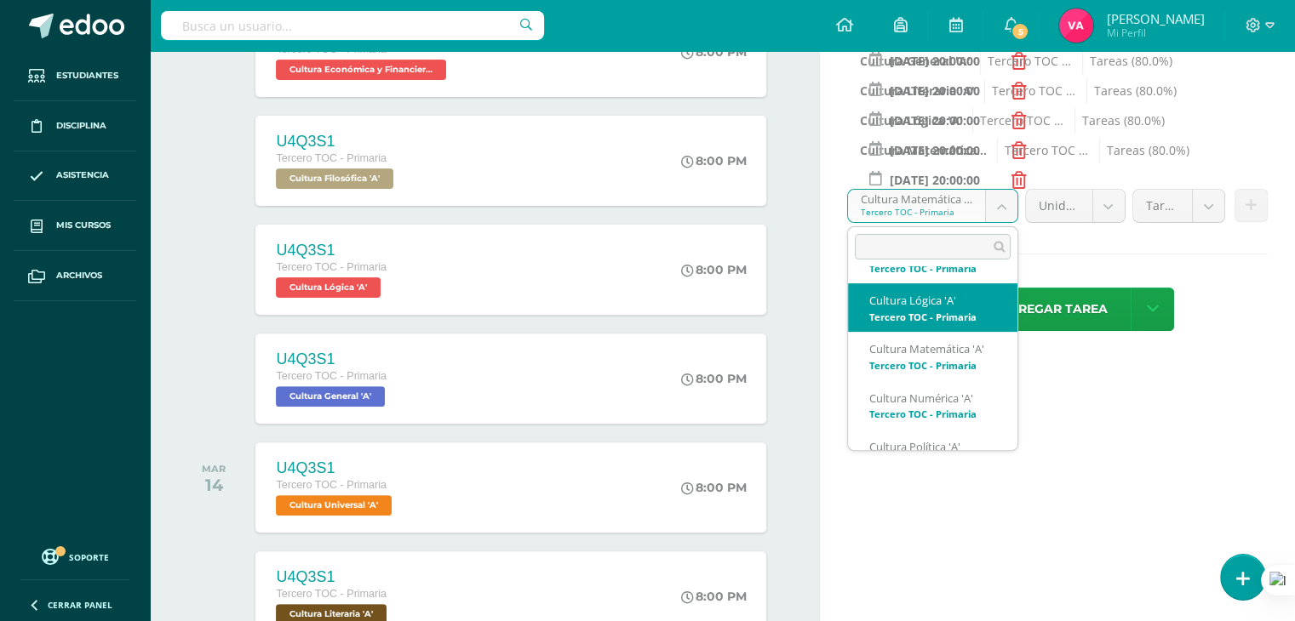
scroll to position [439, 0]
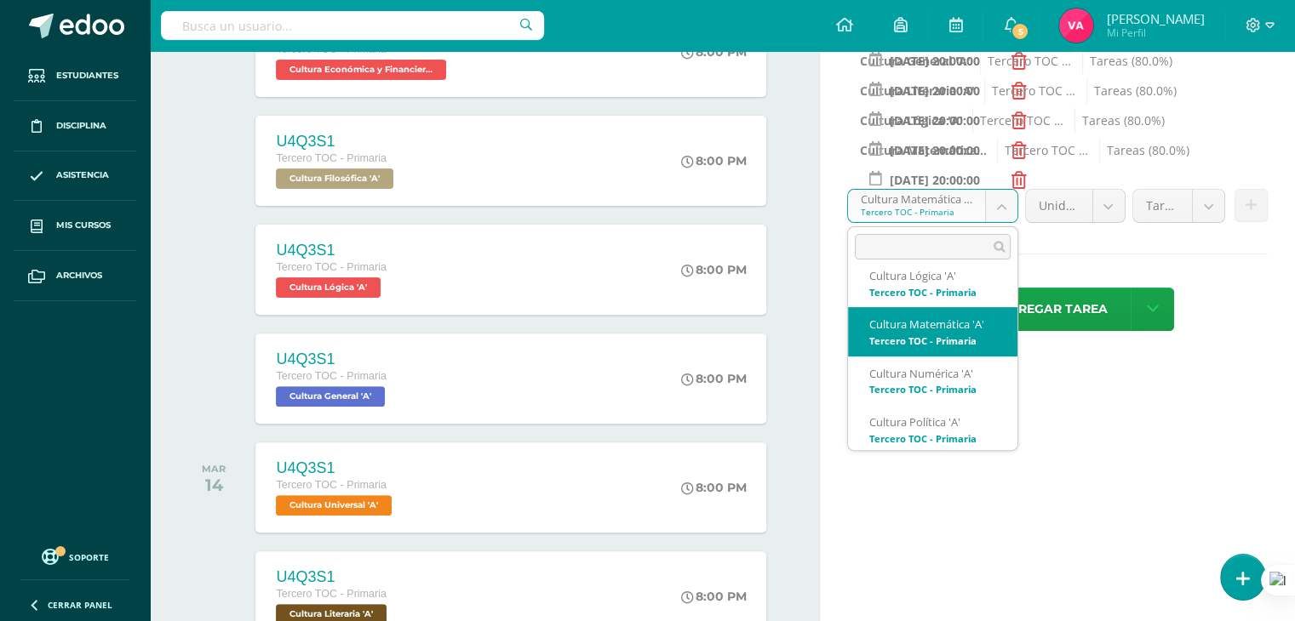
scroll to position [475, 0]
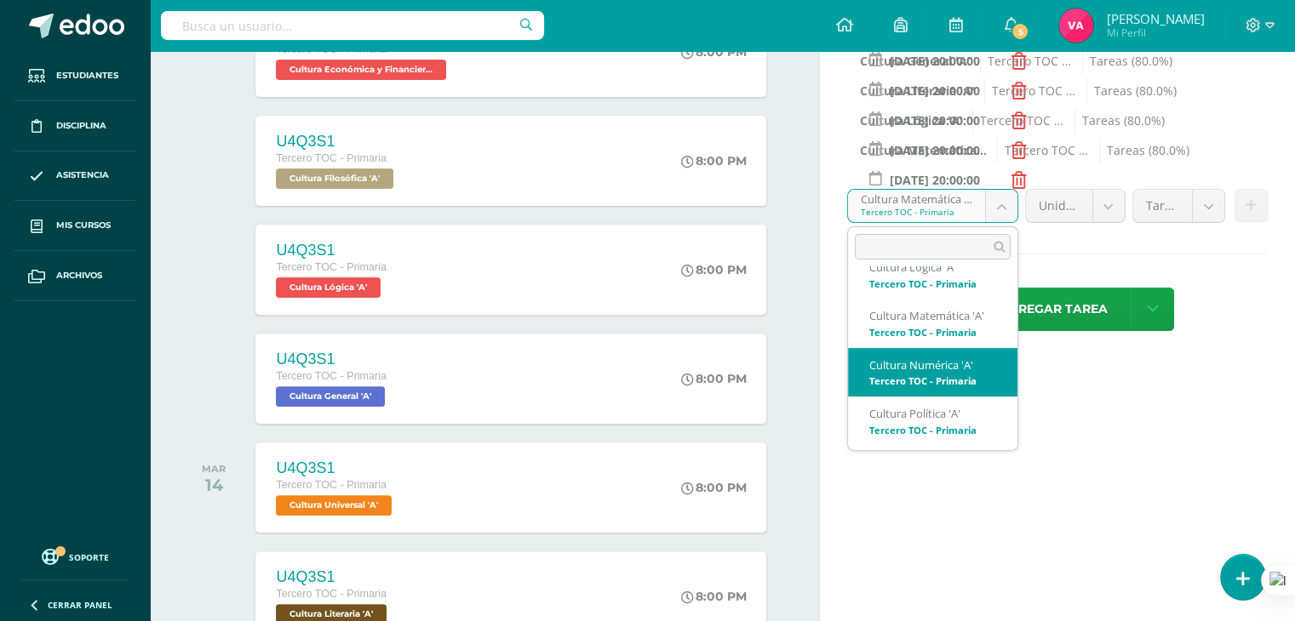
select select "131568"
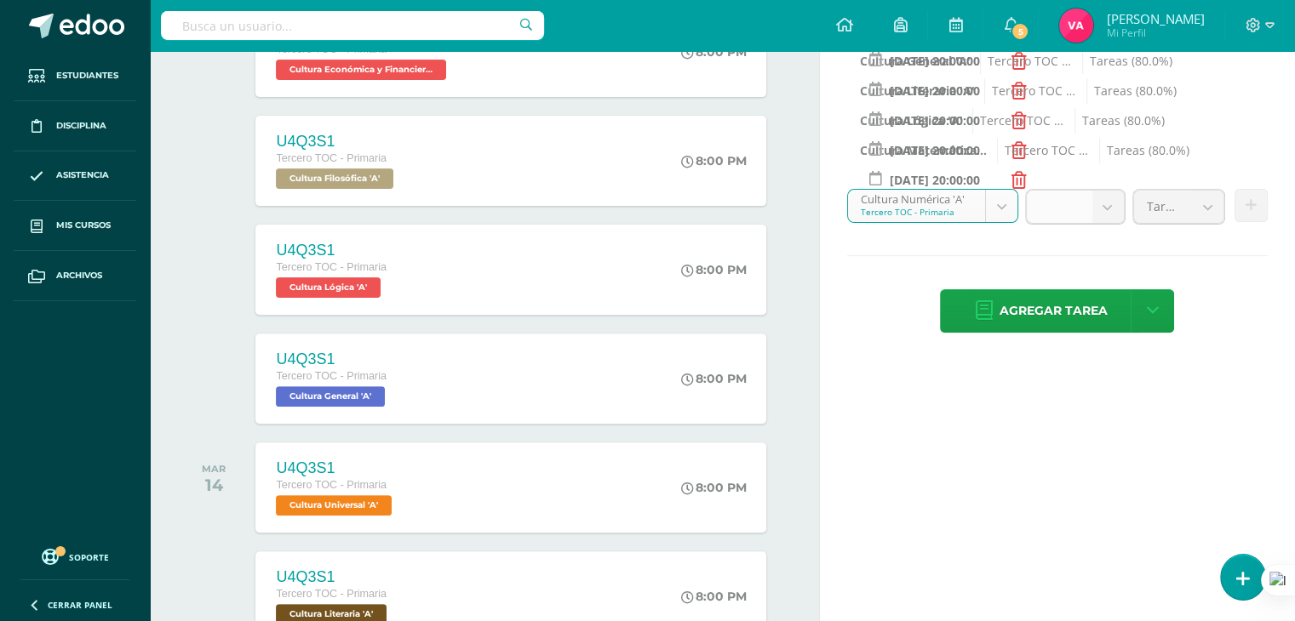
click at [1110, 201] on b at bounding box center [1107, 207] width 31 height 32
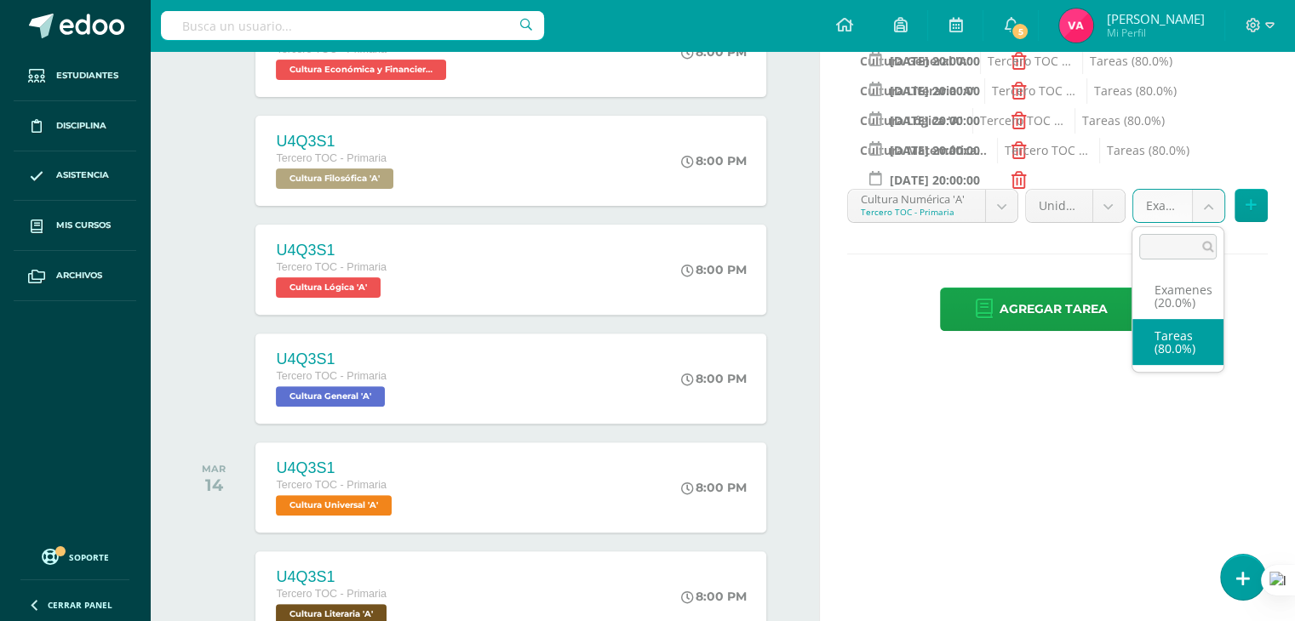
select select "131580"
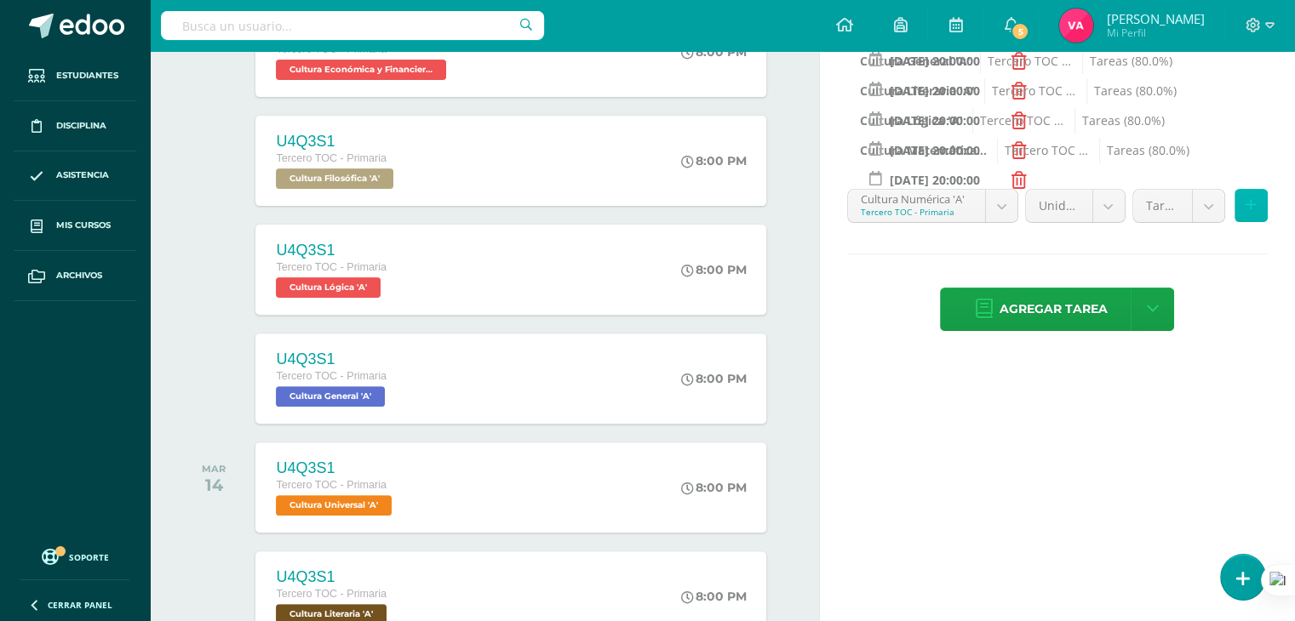
click at [1250, 203] on icon at bounding box center [1250, 205] width 11 height 14
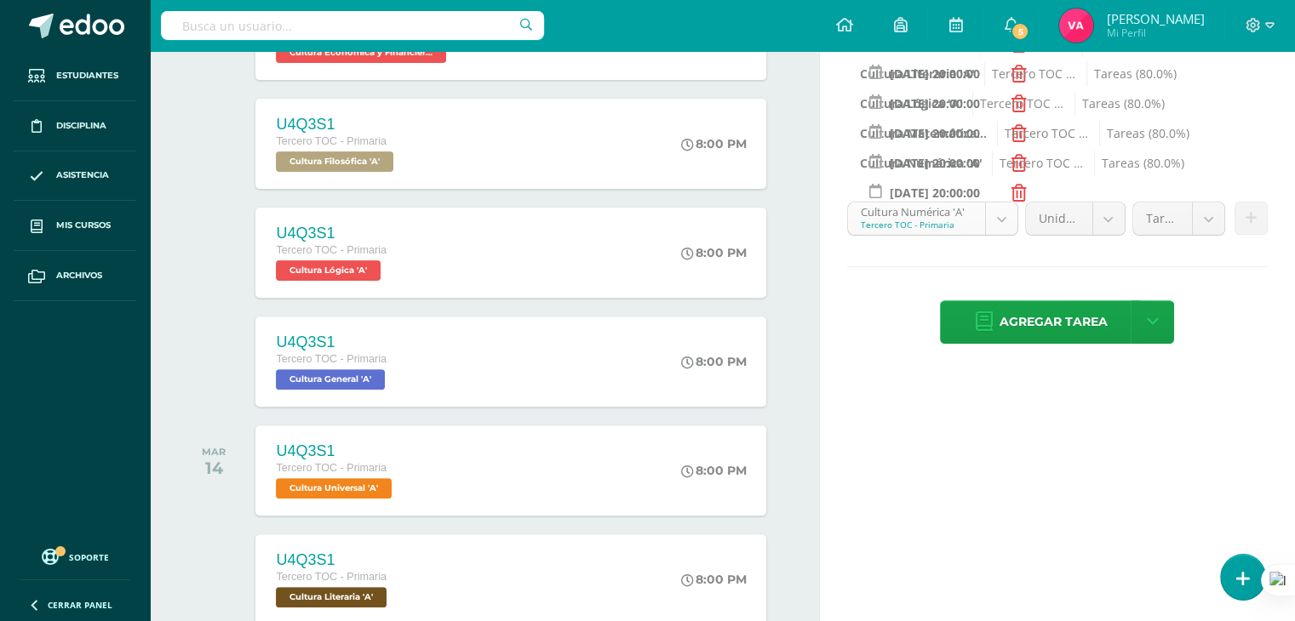
scroll to position [435, 0]
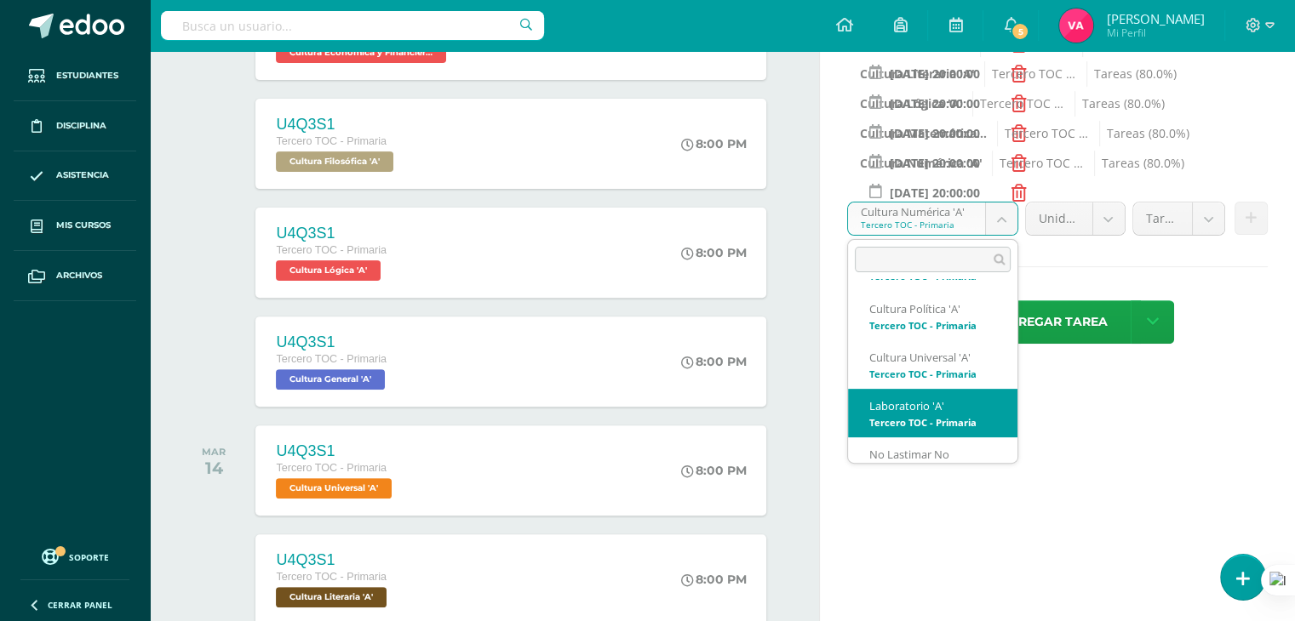
scroll to position [665, 0]
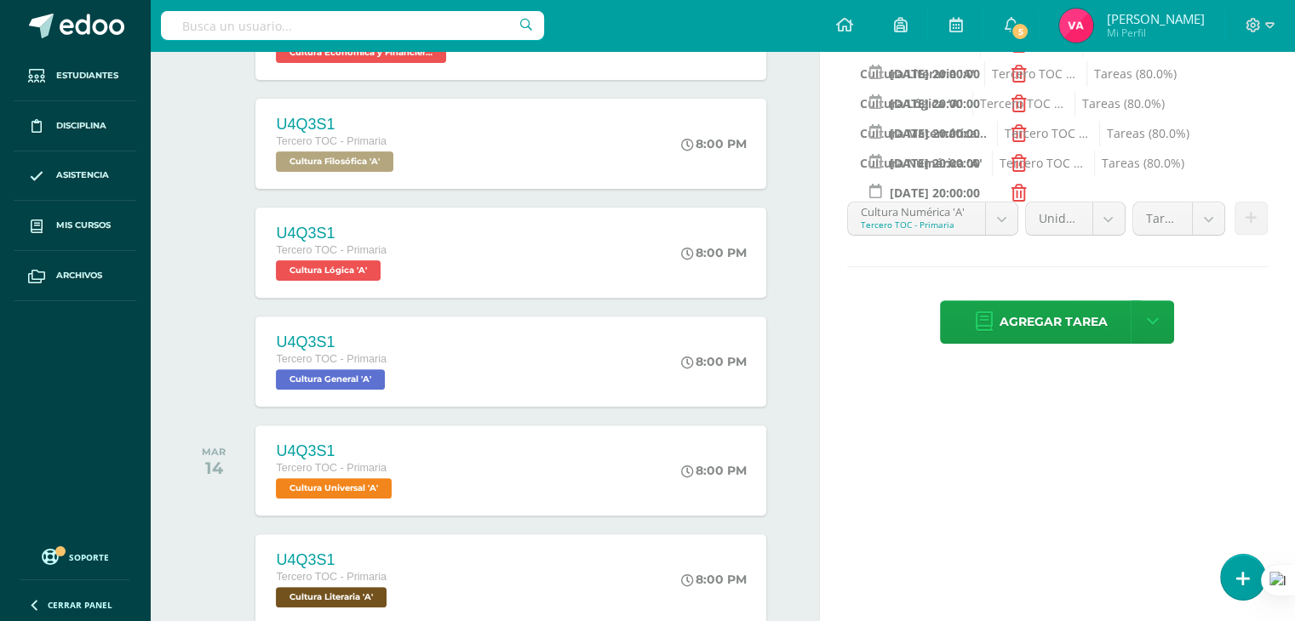
click at [1044, 329] on span "Agregar tarea" at bounding box center [1052, 322] width 108 height 42
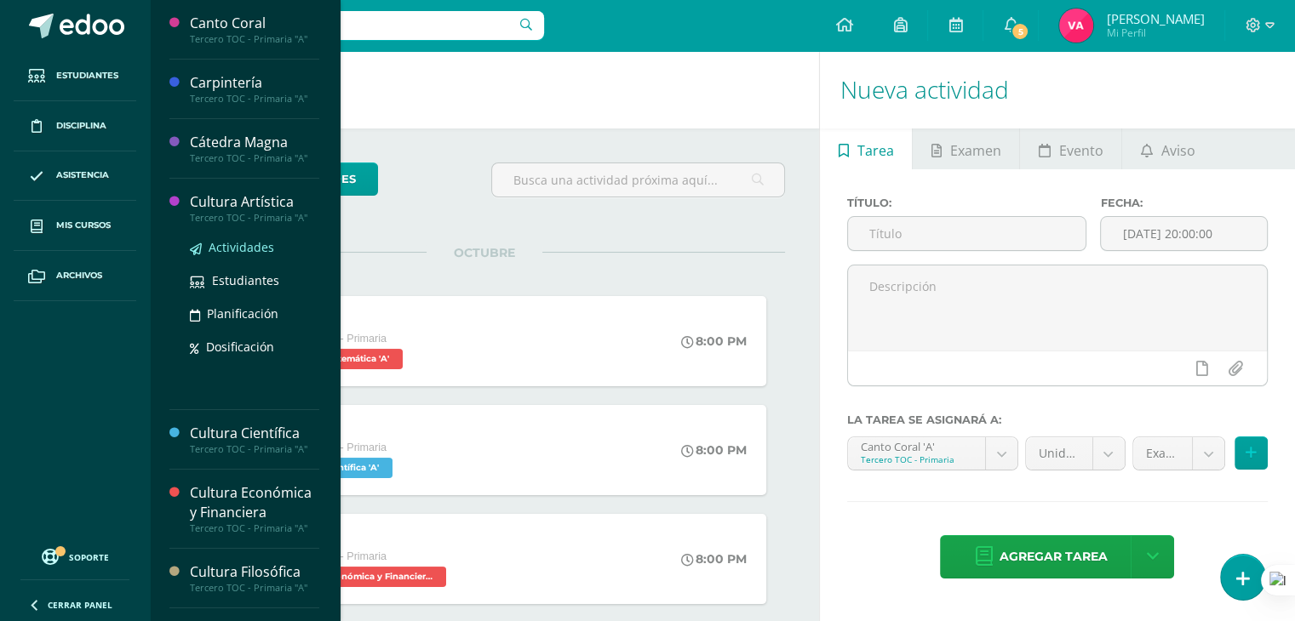
click at [249, 241] on span "Actividades" at bounding box center [242, 247] width 66 height 16
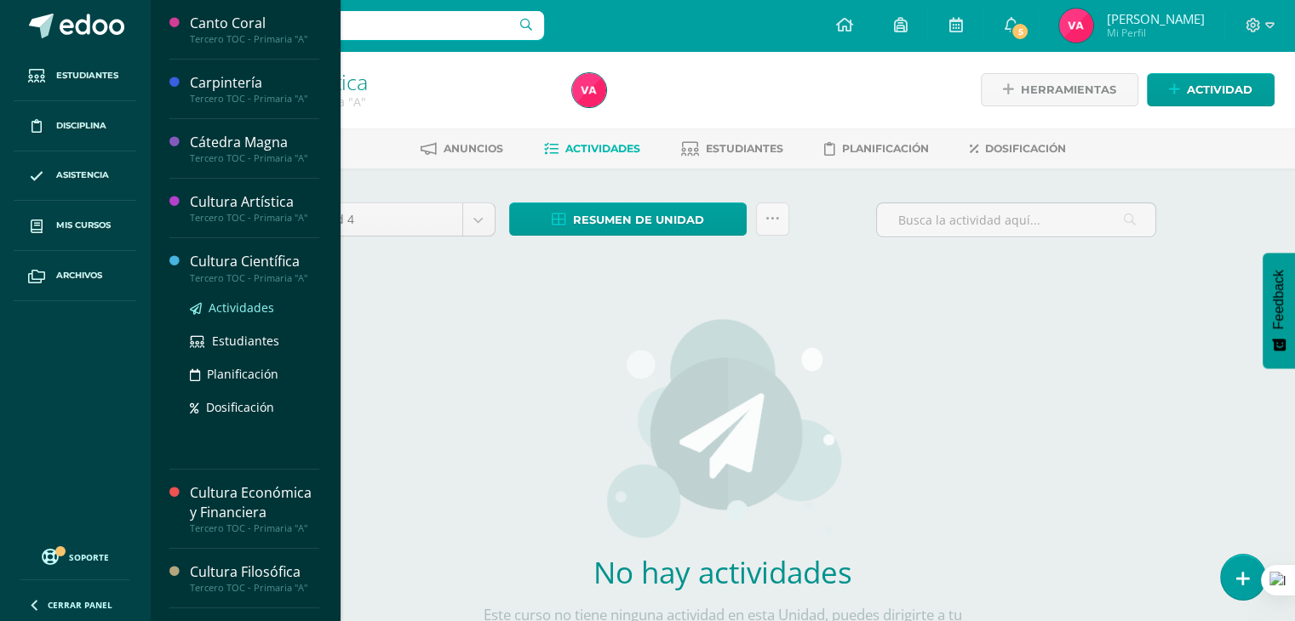
click at [237, 311] on span "Actividades" at bounding box center [242, 308] width 66 height 16
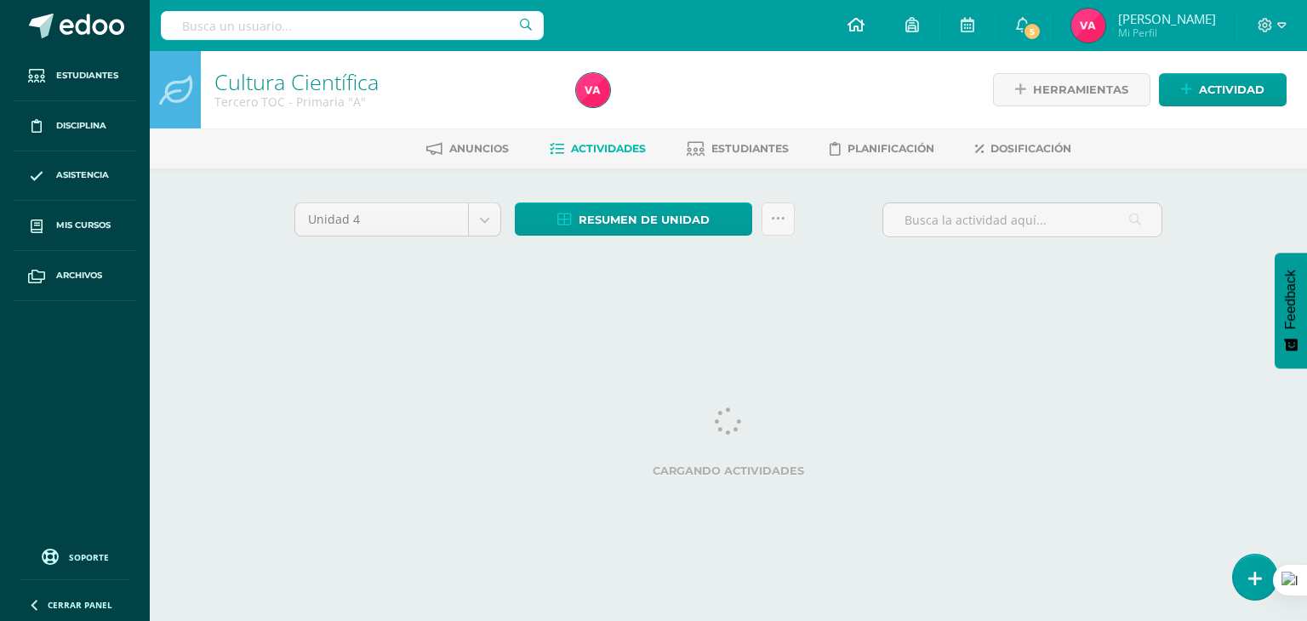
click at [858, 26] on icon at bounding box center [856, 24] width 17 height 15
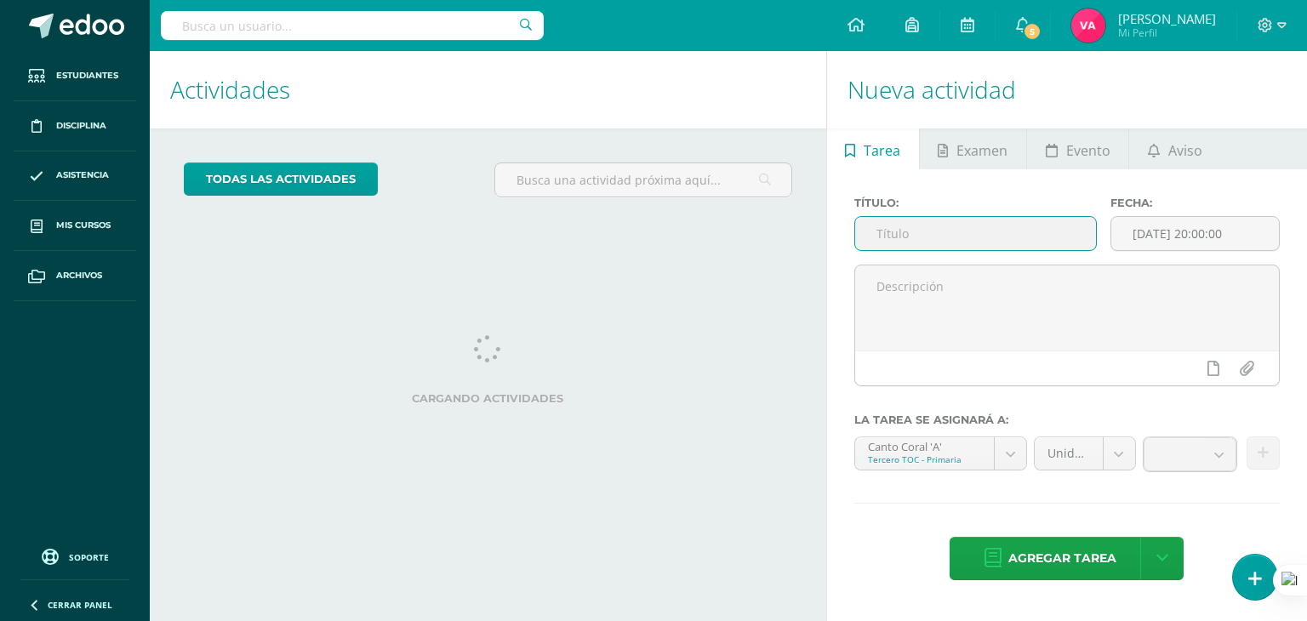
click at [979, 226] on input "text" at bounding box center [975, 233] width 241 height 33
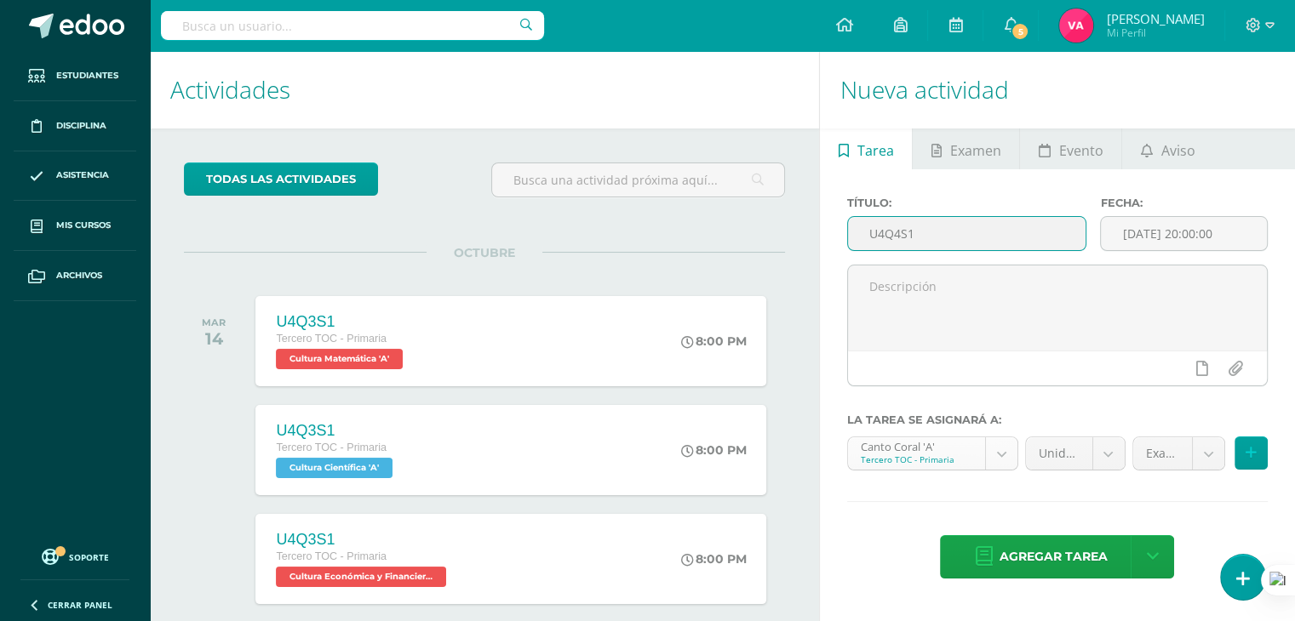
type input "U4Q4S1"
click at [1012, 455] on body "Estudiantes Disciplina Asistencia Mis cursos Archivos Soporte Ayuda Reportar un…" at bounding box center [647, 310] width 1295 height 621
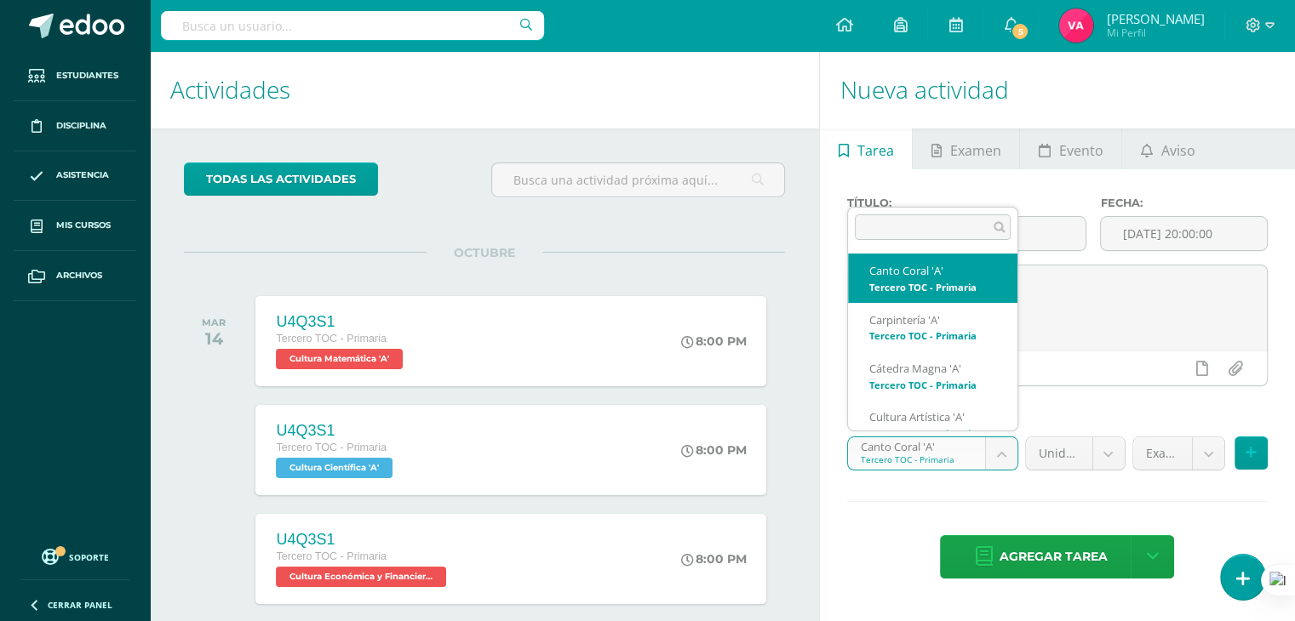
scroll to position [17, 0]
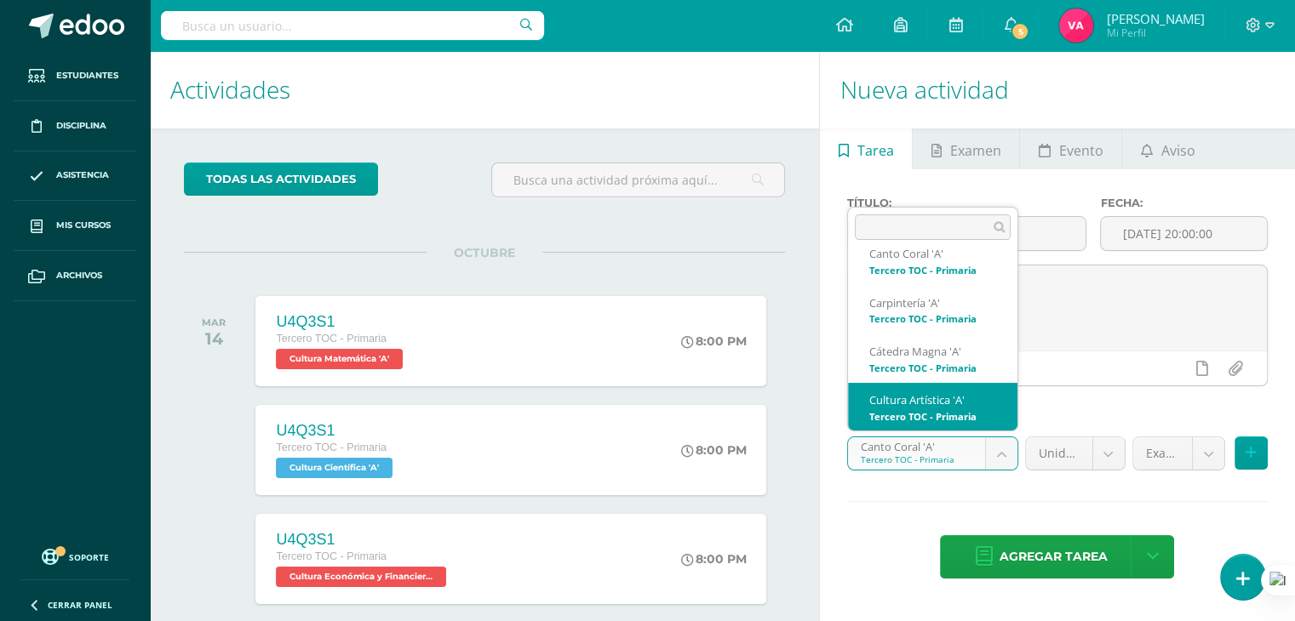
select select "131646"
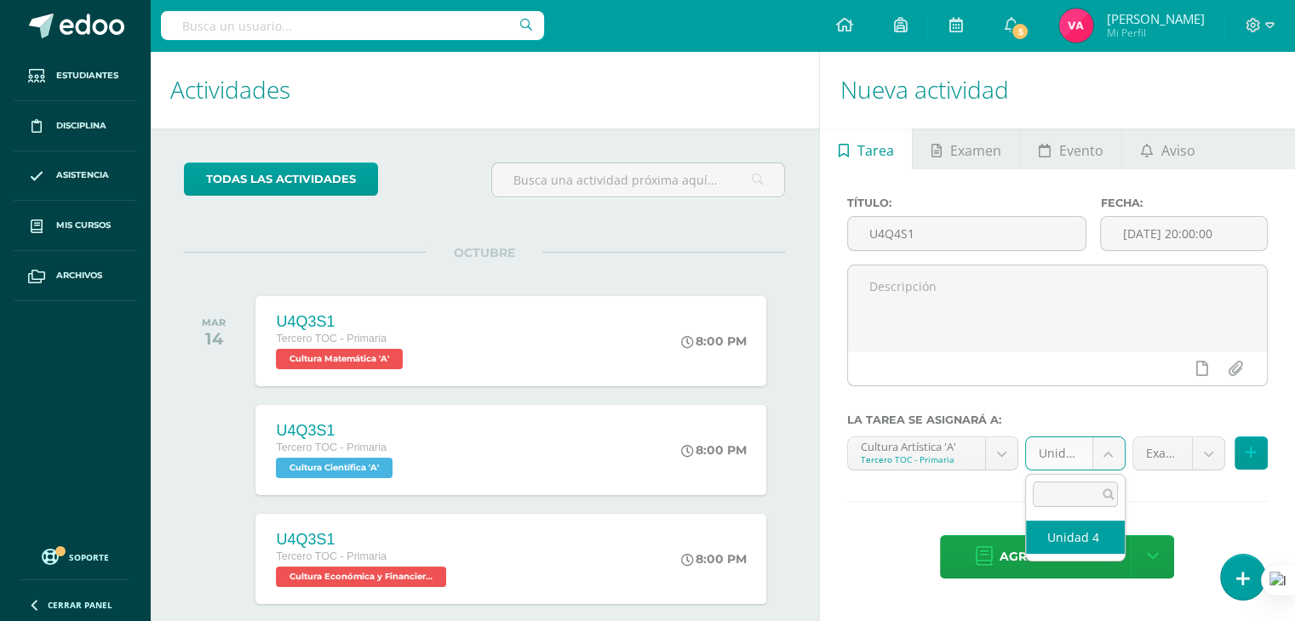
click at [1112, 463] on body "Estudiantes Disciplina Asistencia Mis cursos Archivos Soporte Ayuda Reportar un…" at bounding box center [647, 310] width 1295 height 621
click at [1218, 451] on body "Estudiantes Disciplina Asistencia Mis cursos Archivos Soporte Ayuda Reportar un…" at bounding box center [647, 310] width 1295 height 621
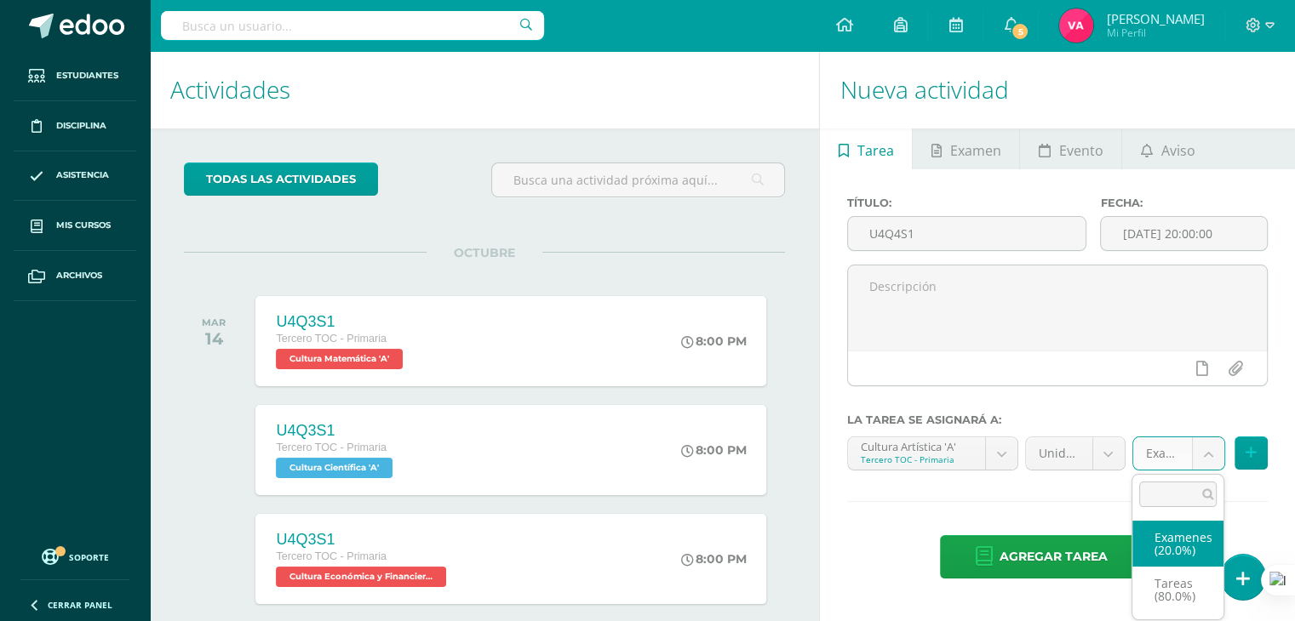
click at [1215, 454] on body "Estudiantes Disciplina Asistencia Mis cursos Archivos Soporte Ayuda Reportar un…" at bounding box center [647, 310] width 1295 height 621
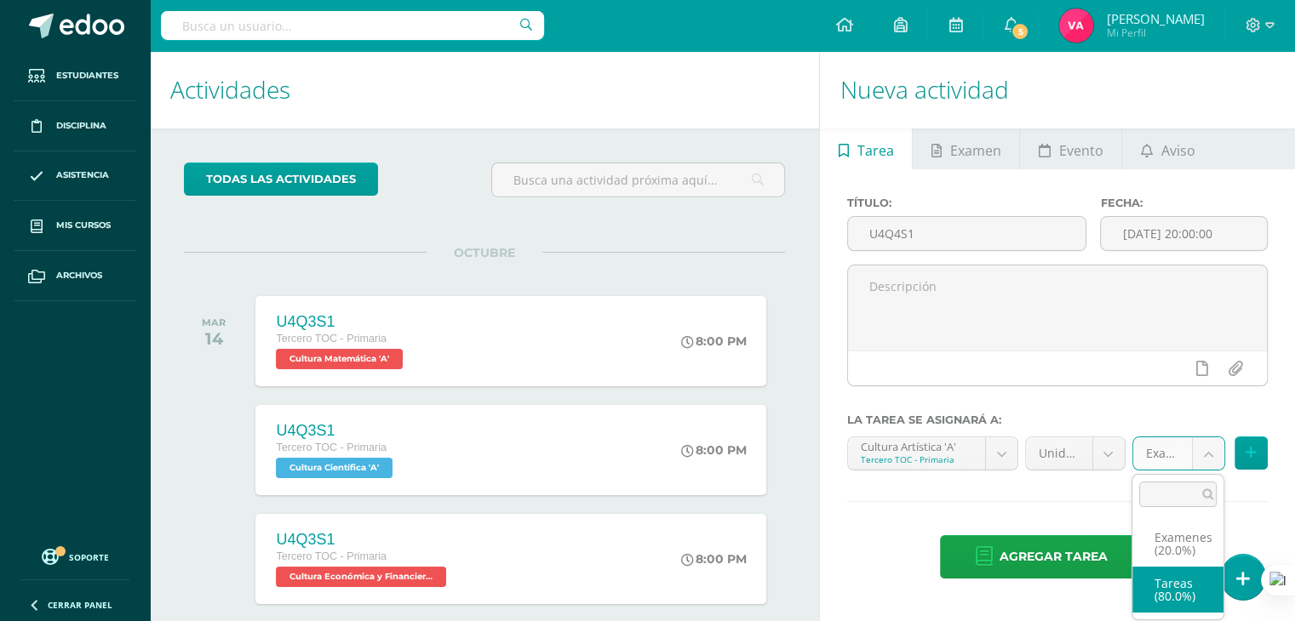
select select "131658"
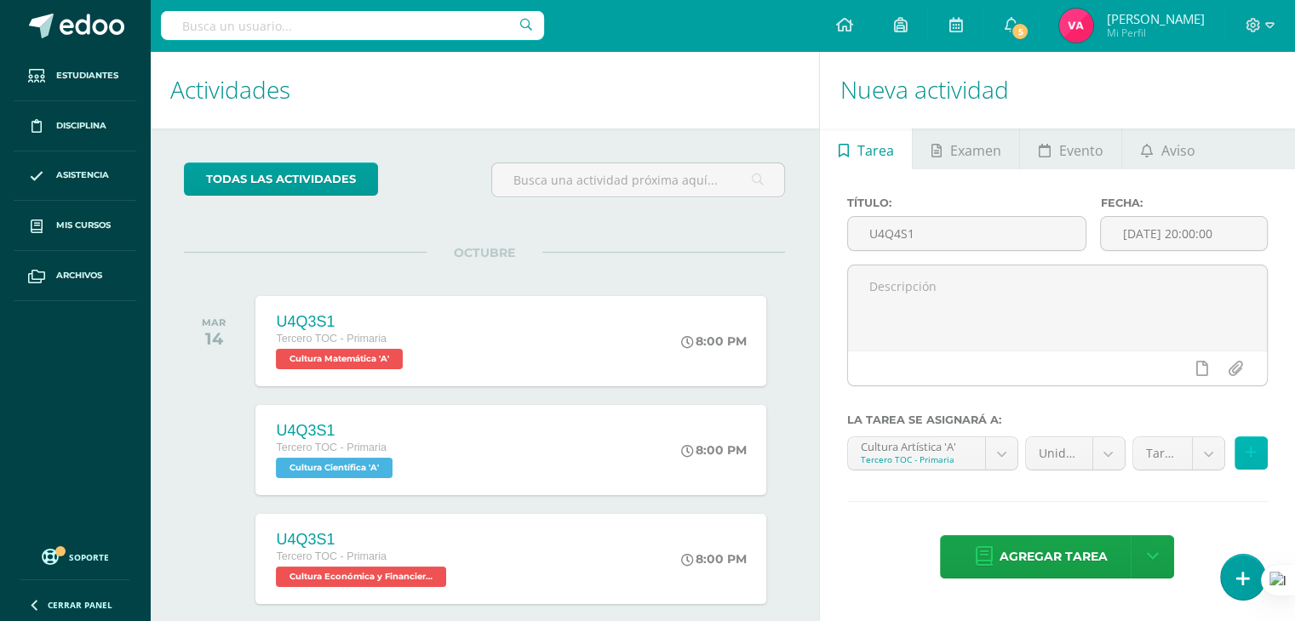
click at [1250, 460] on button at bounding box center [1250, 453] width 33 height 33
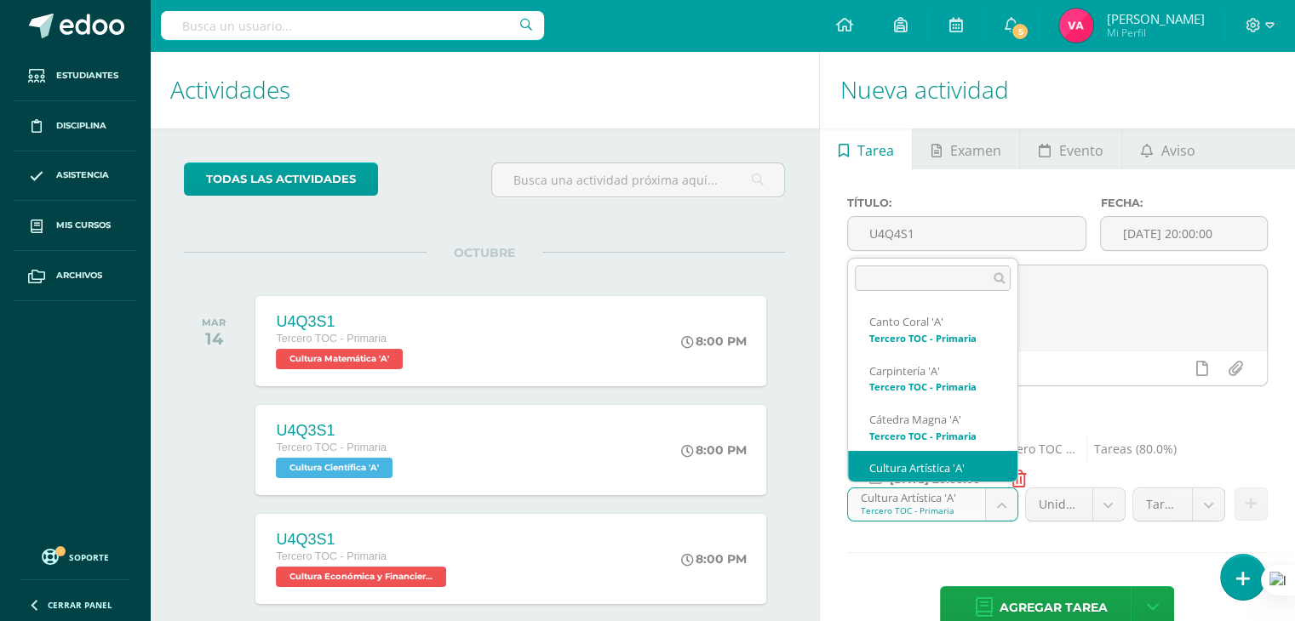
click at [1004, 510] on body "Estudiantes Disciplina Asistencia Mis cursos Archivos Soporte Ayuda Reportar un…" at bounding box center [647, 310] width 1295 height 621
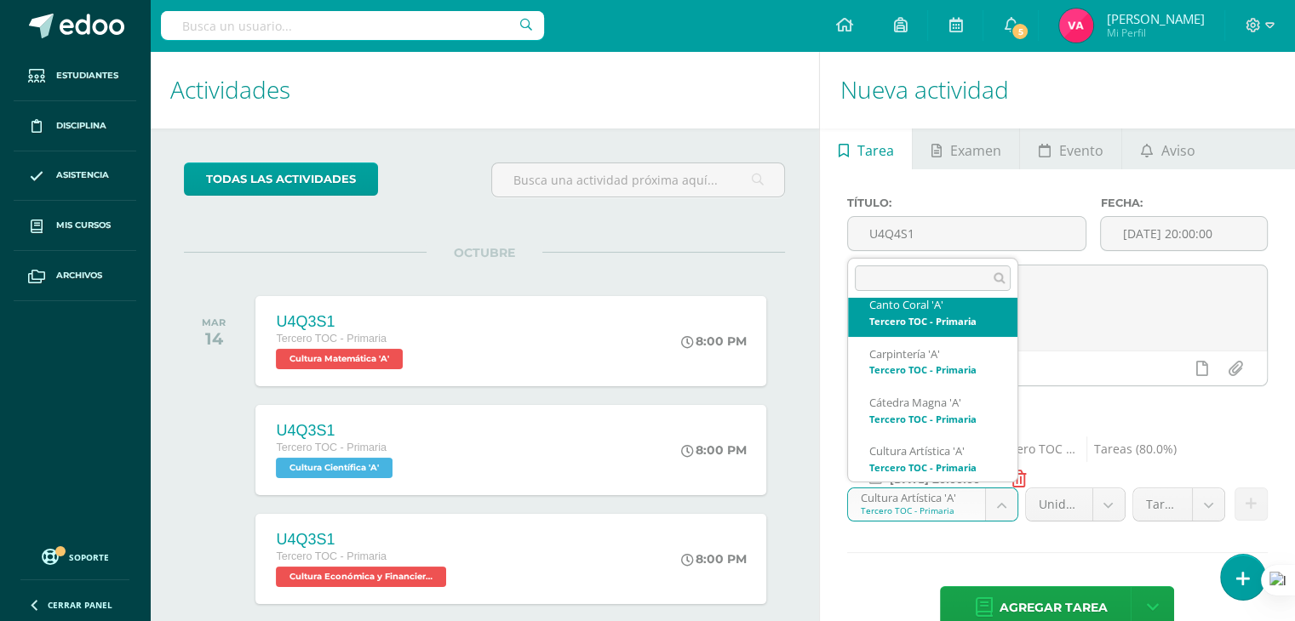
scroll to position [0, 0]
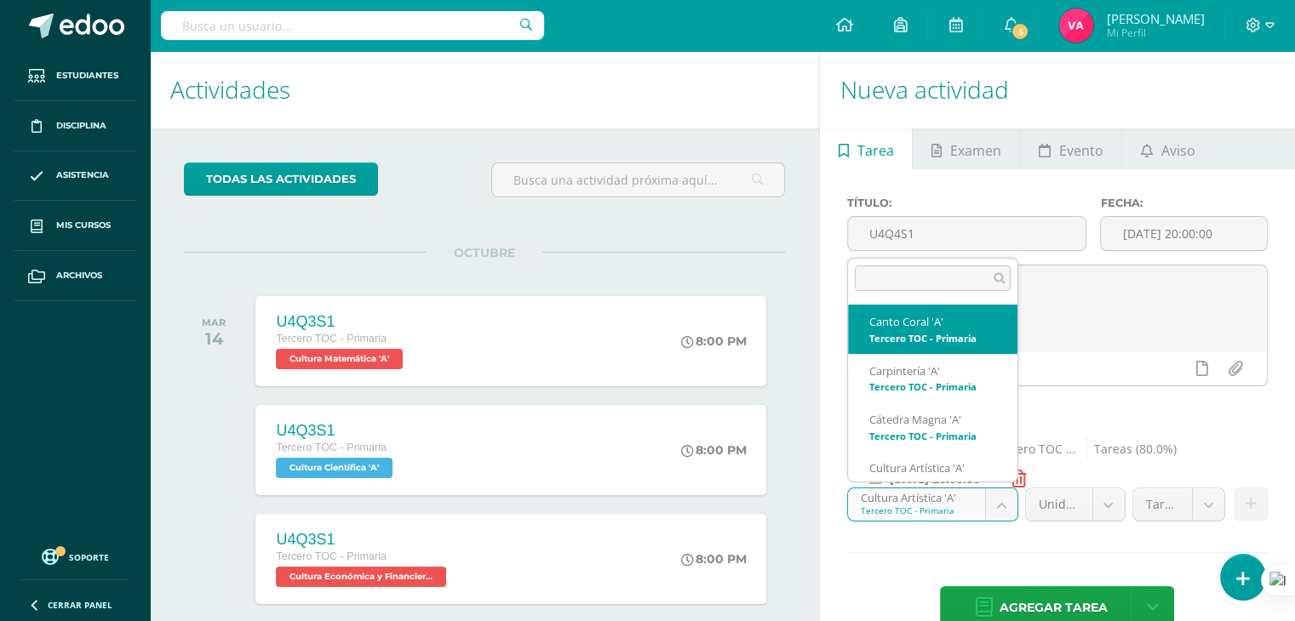
select select "131633"
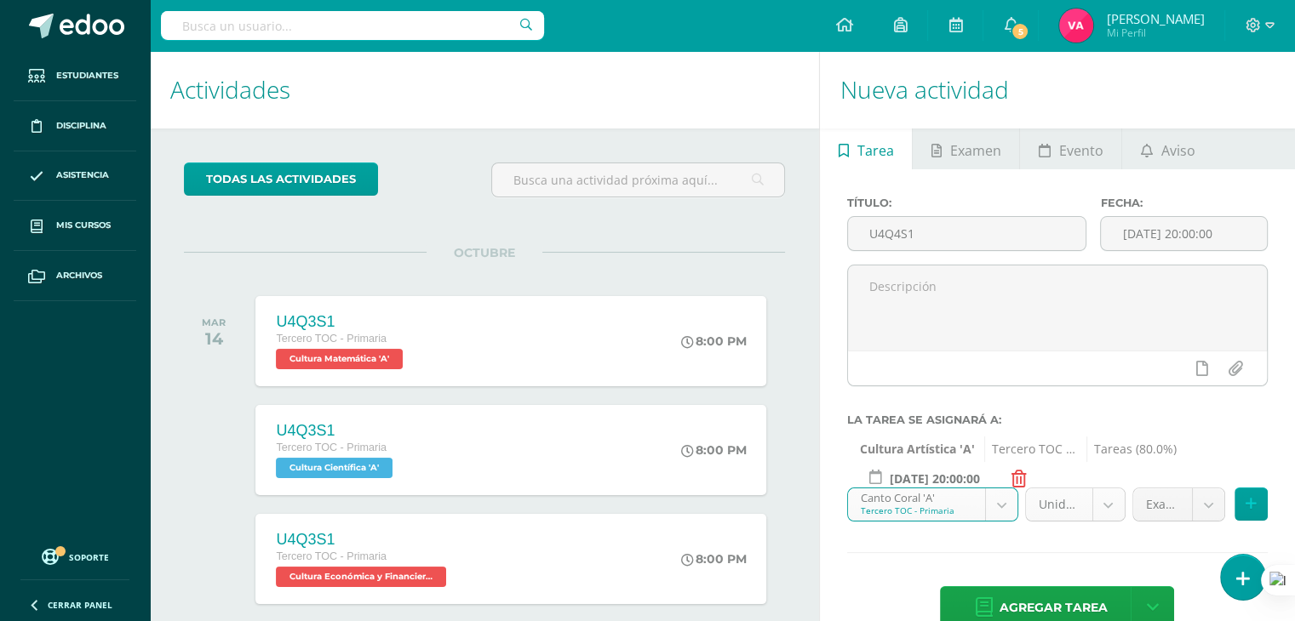
click at [1102, 504] on body "Estudiantes Disciplina Asistencia Mis cursos Archivos Soporte Ayuda Reportar un…" at bounding box center [647, 310] width 1295 height 621
click at [1215, 505] on body "Estudiantes Disciplina Asistencia Mis cursos Archivos Soporte Ayuda Reportar un…" at bounding box center [647, 310] width 1295 height 621
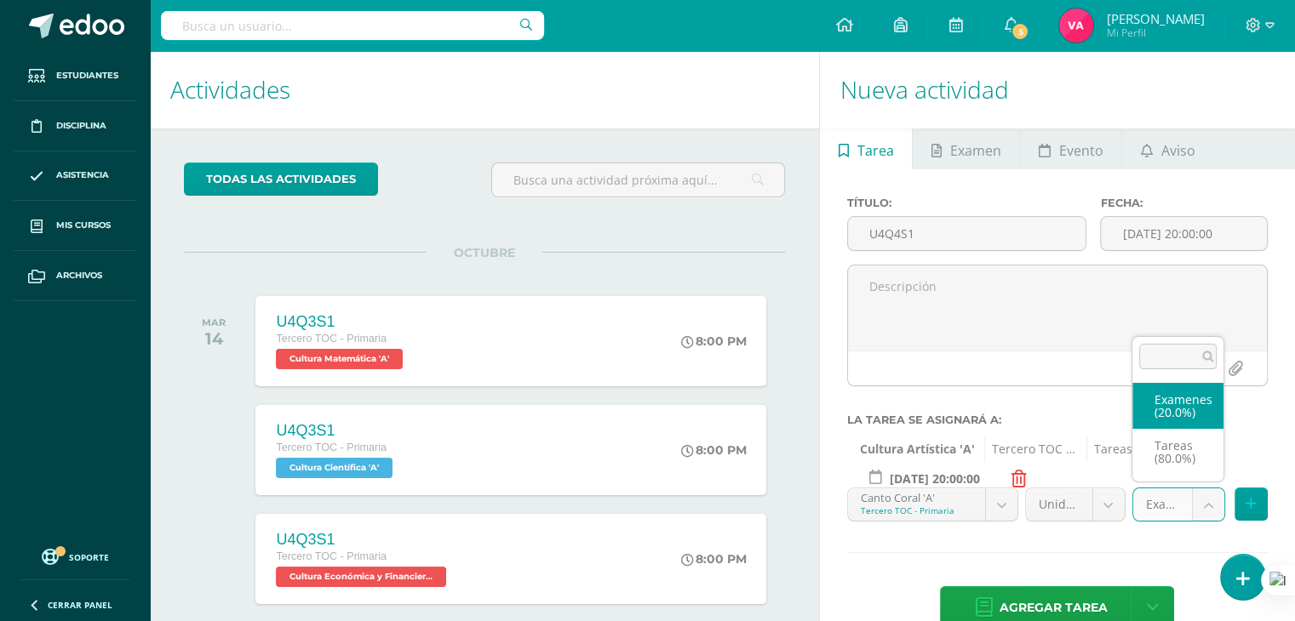
click at [1215, 505] on body "Estudiantes Disciplina Asistencia Mis cursos Archivos Soporte Ayuda Reportar un…" at bounding box center [647, 310] width 1295 height 621
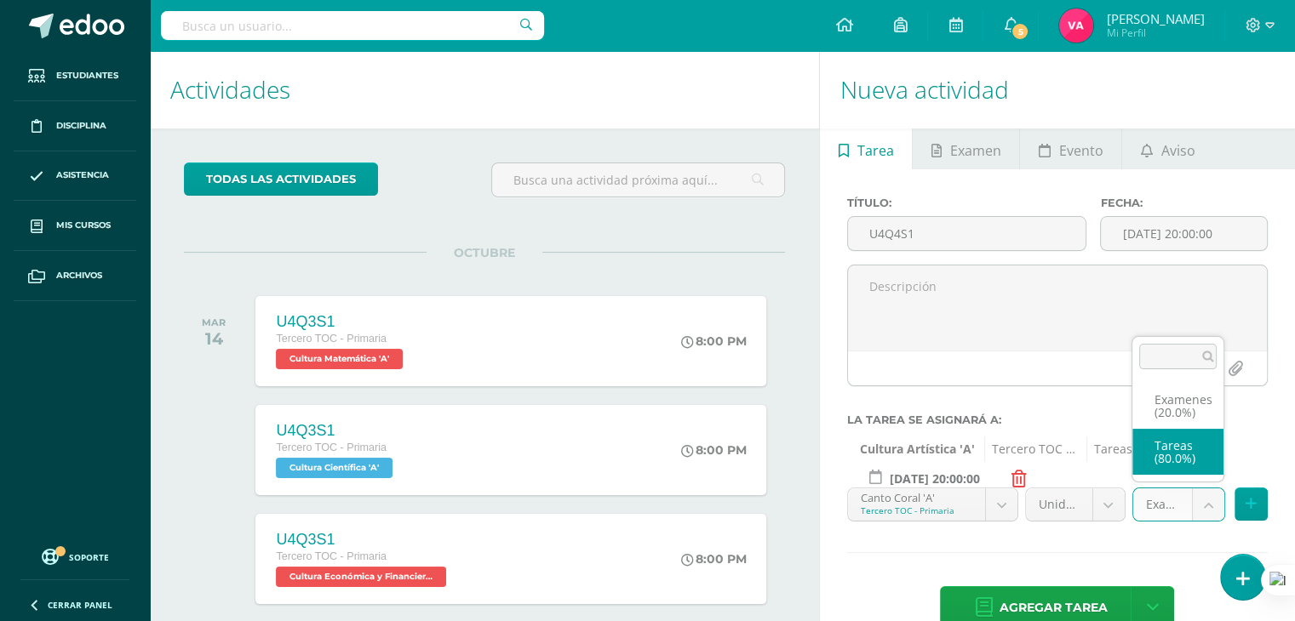
select select "131645"
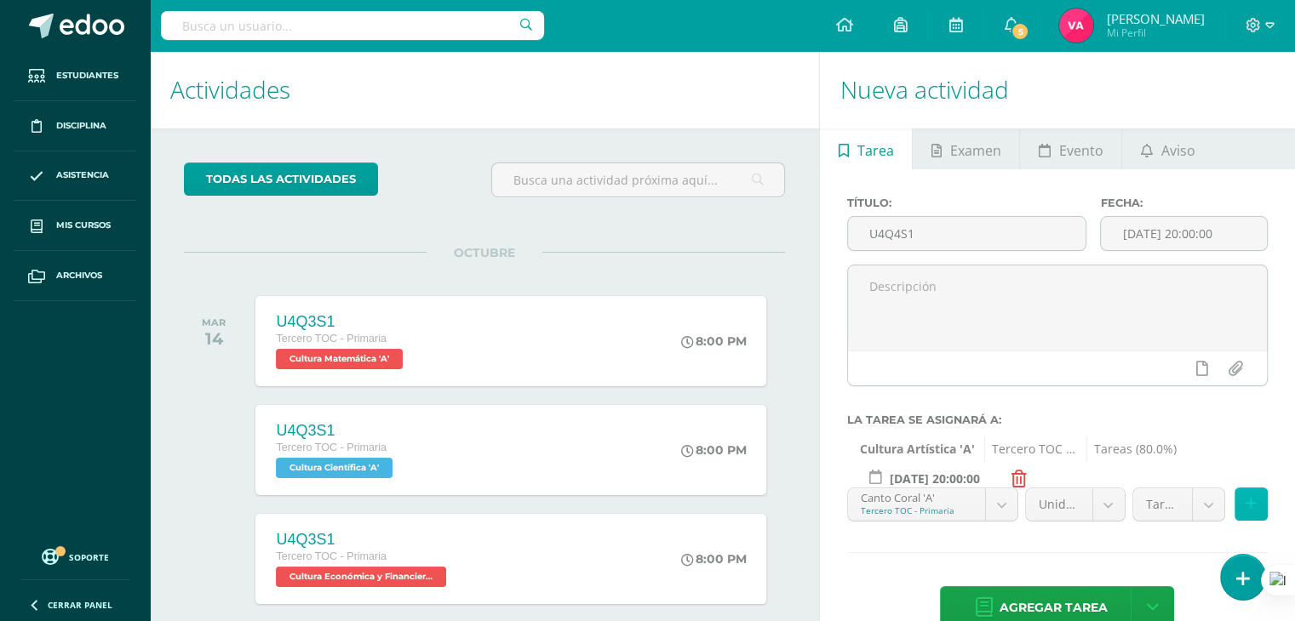
click at [1254, 511] on icon at bounding box center [1250, 504] width 11 height 14
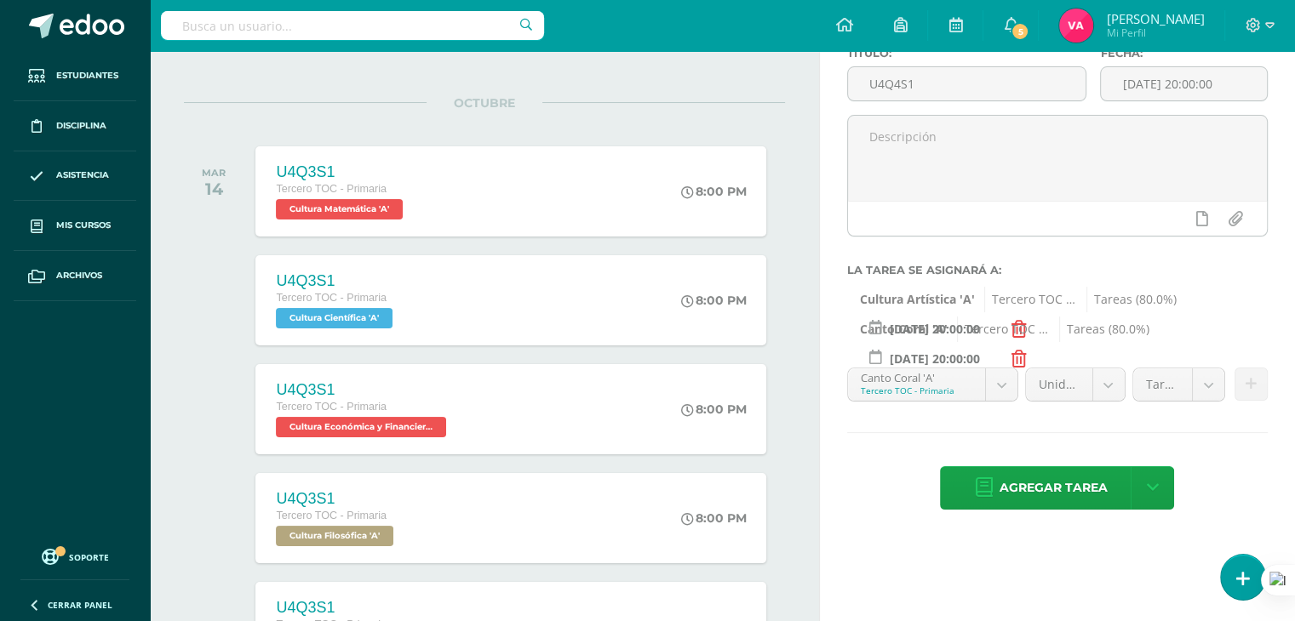
scroll to position [155, 0]
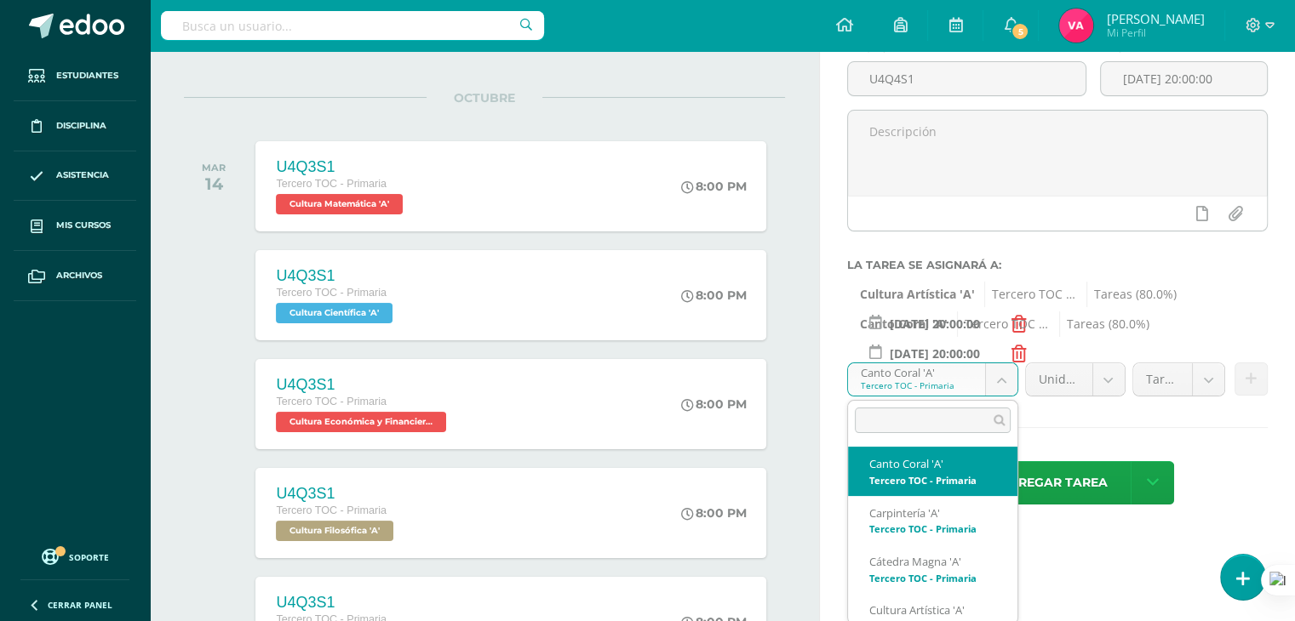
click at [1009, 378] on body "Estudiantes Disciplina Asistencia Mis cursos Archivos Soporte Ayuda Reportar un…" at bounding box center [647, 155] width 1295 height 621
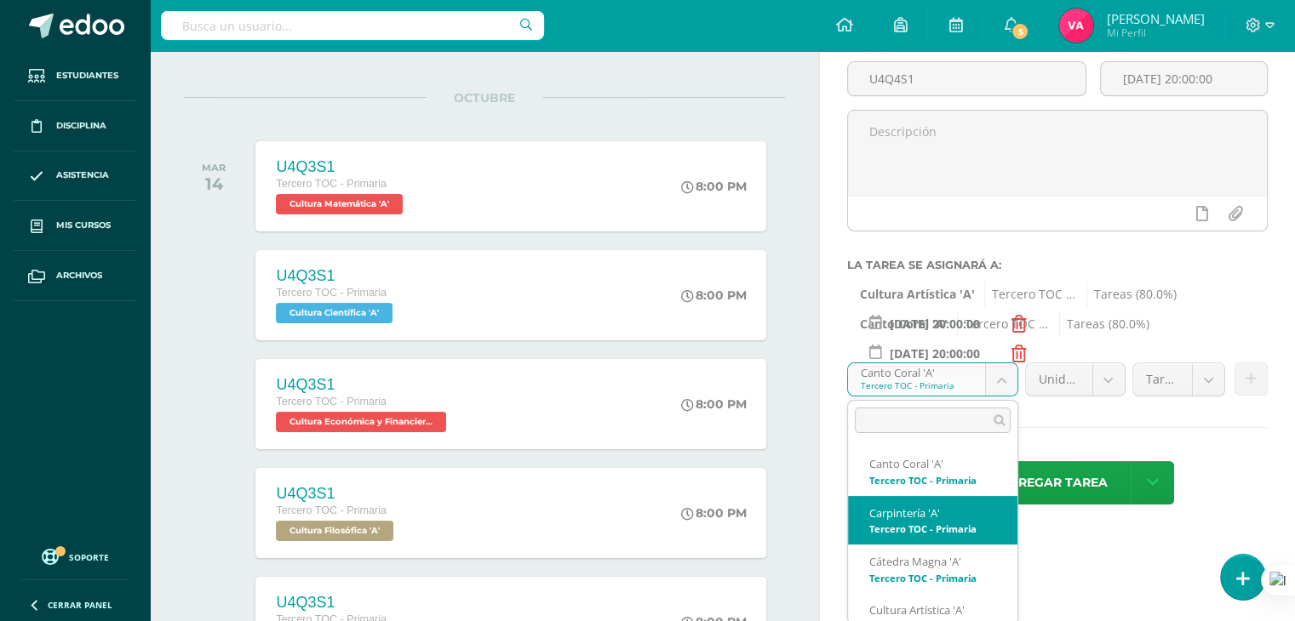
select select "131659"
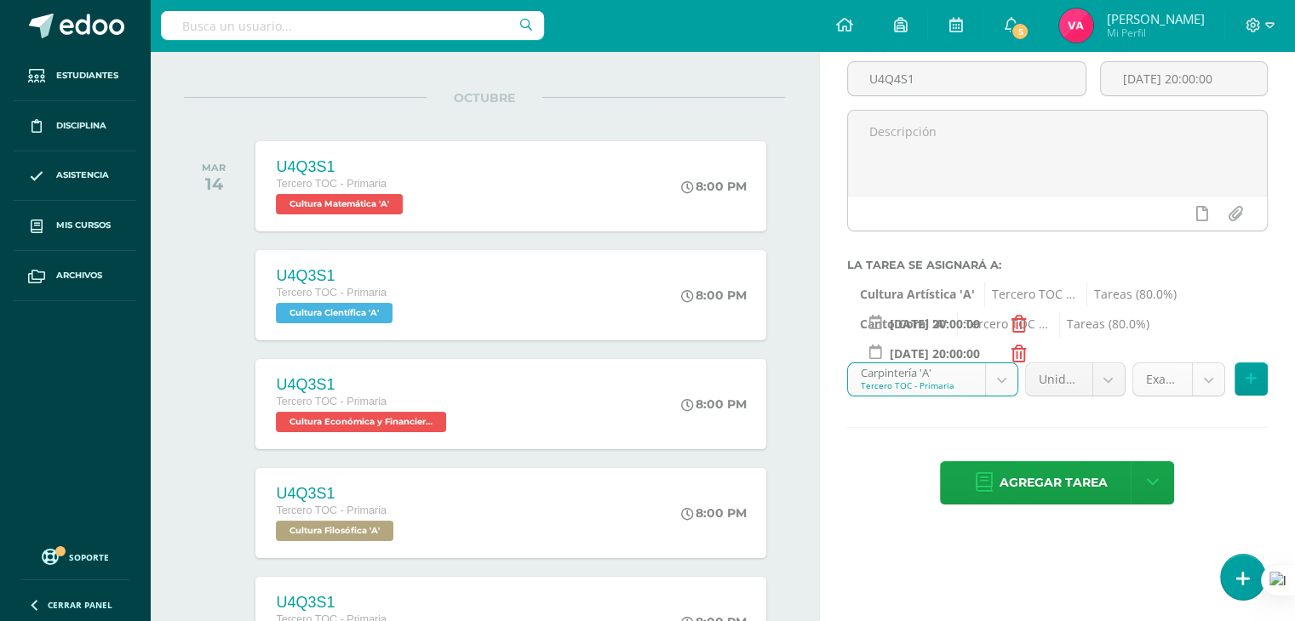
click at [1195, 373] on body "Estudiantes Disciplina Asistencia Mis cursos Archivos Soporte Ayuda Reportar un…" at bounding box center [647, 155] width 1295 height 621
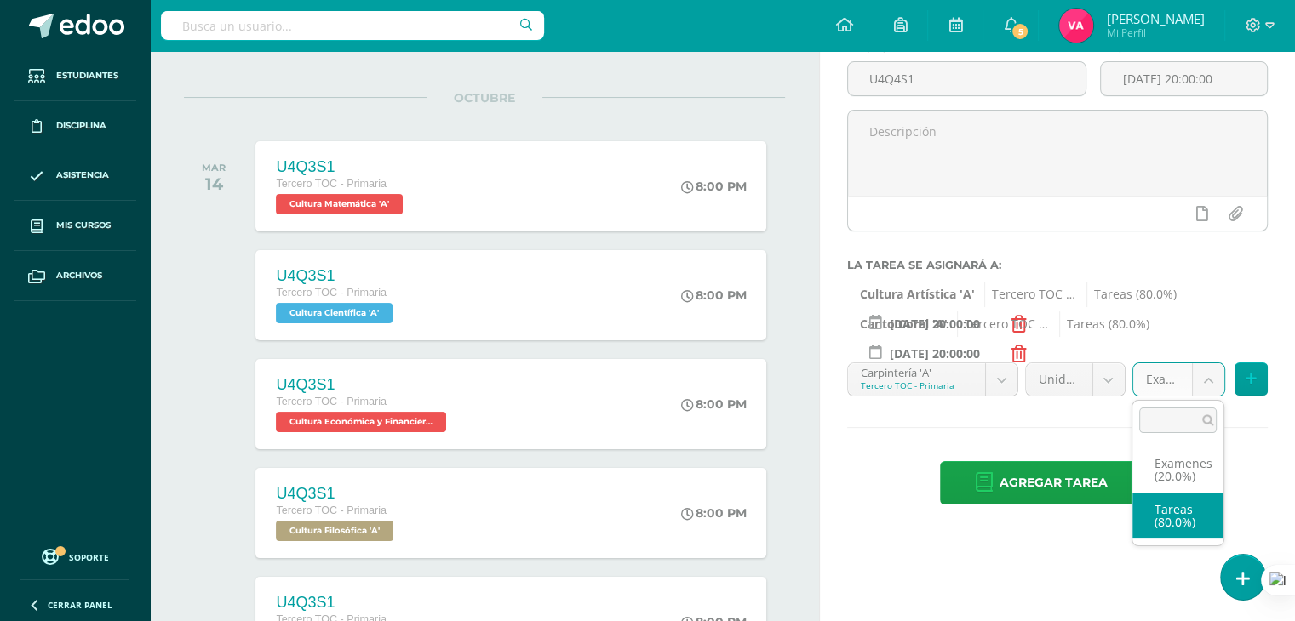
select select "131671"
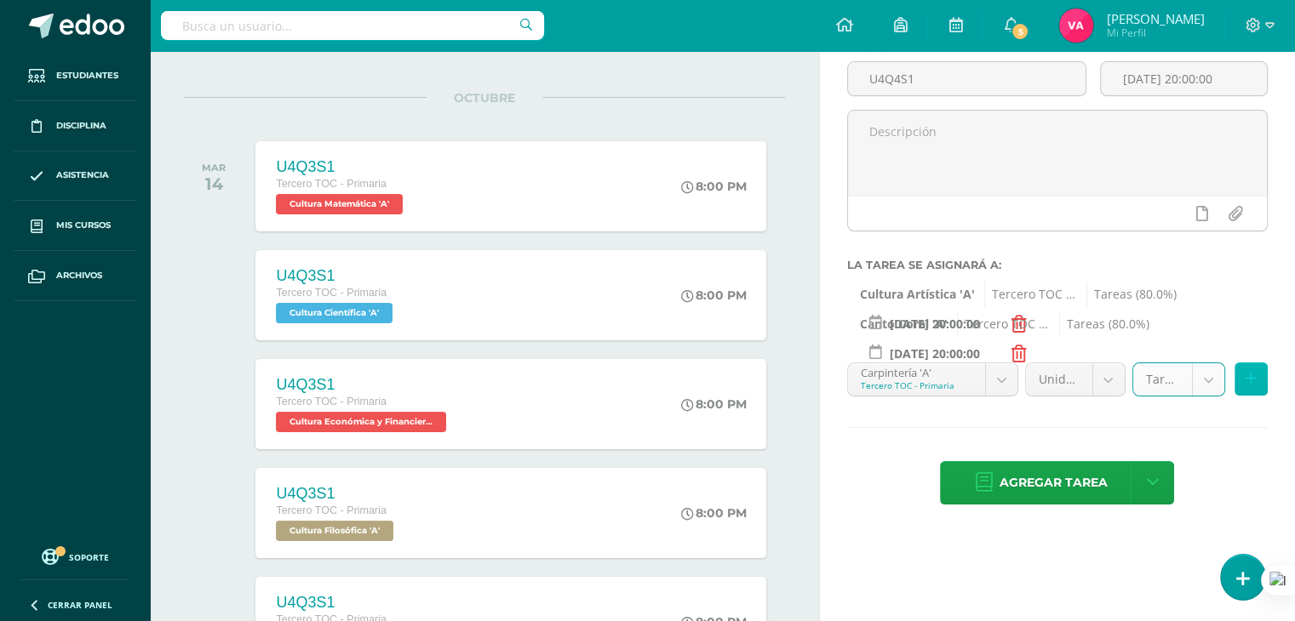
click at [1251, 377] on icon at bounding box center [1250, 379] width 11 height 14
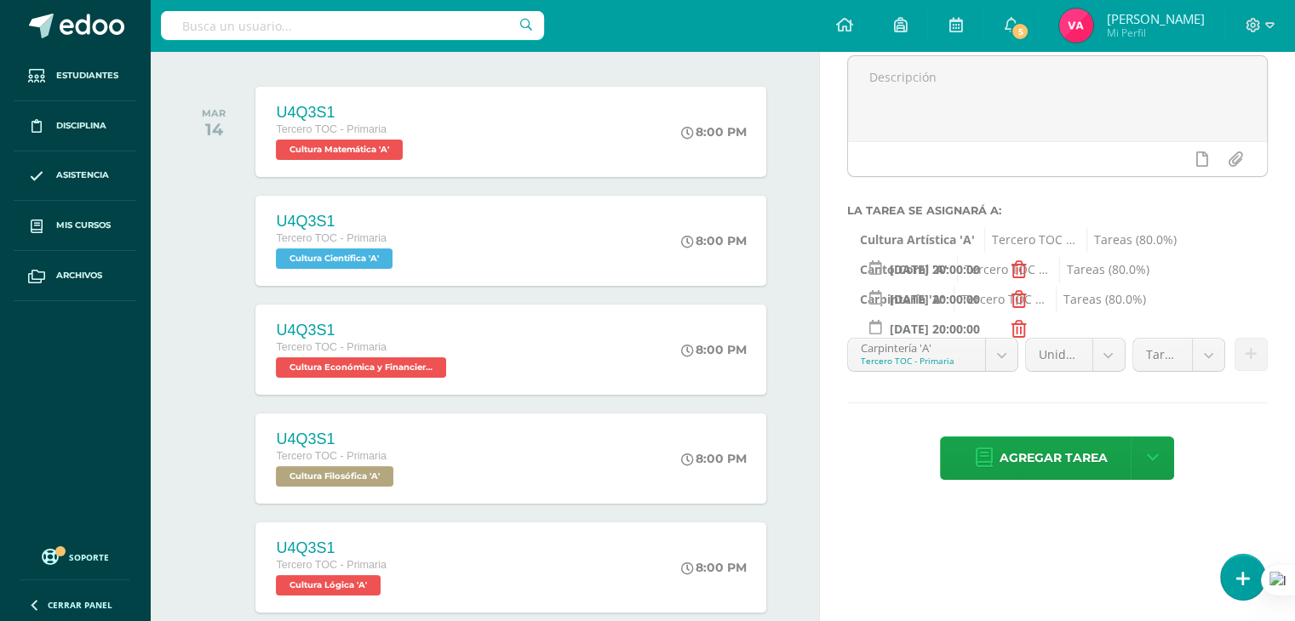
scroll to position [218, 0]
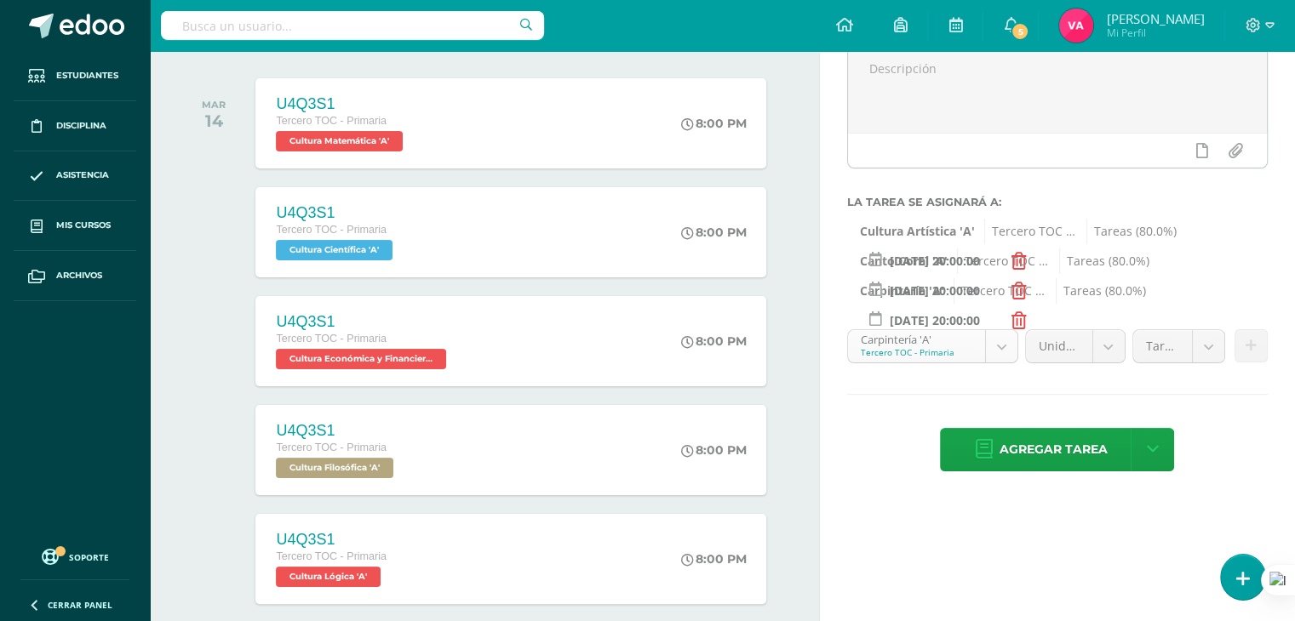
click at [1008, 352] on body "Estudiantes Disciplina Asistencia Mis cursos Archivos Soporte Ayuda Reportar un…" at bounding box center [647, 92] width 1295 height 621
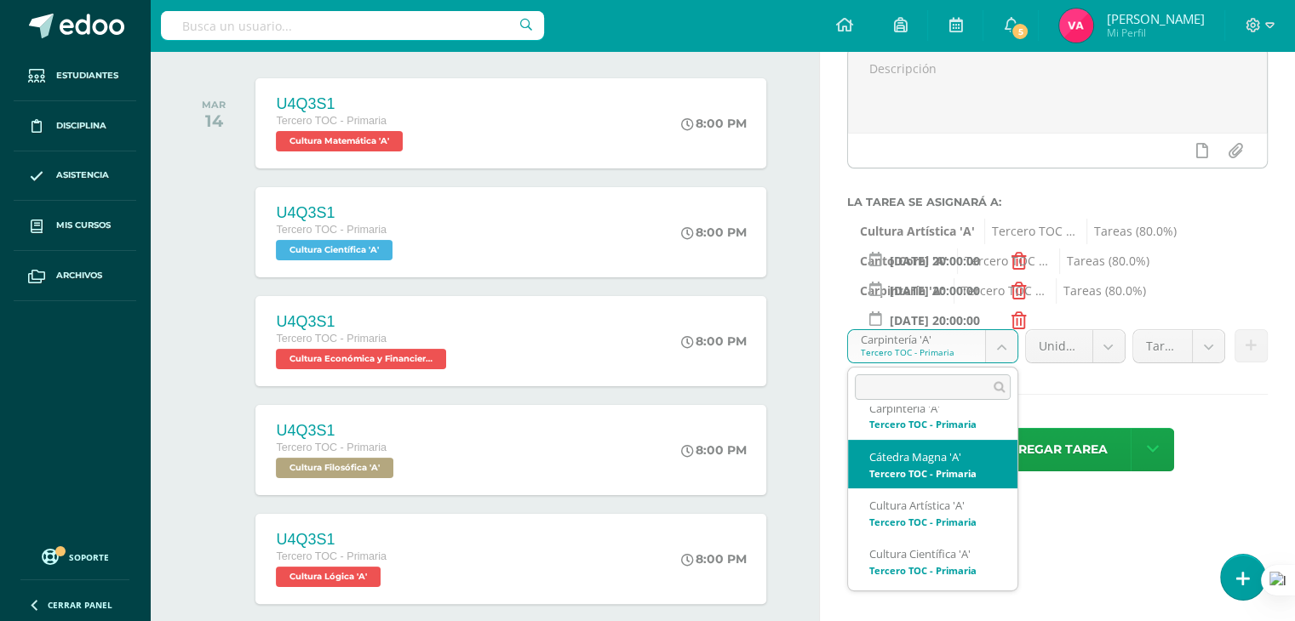
scroll to position [71, 0]
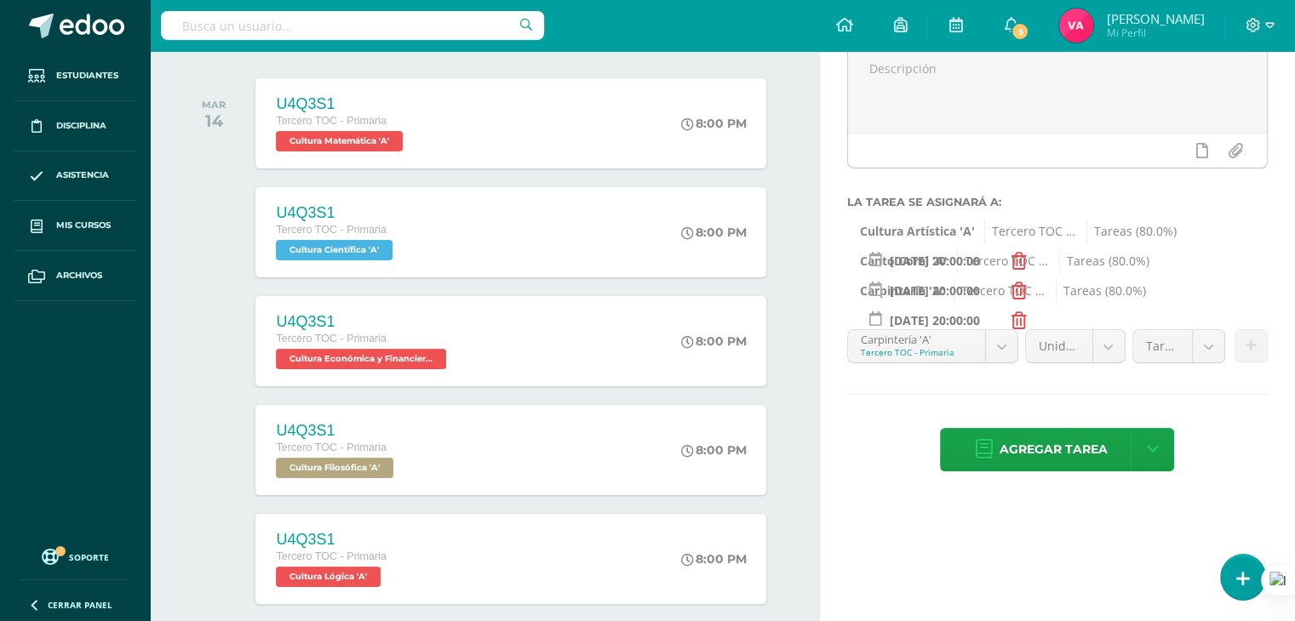
click at [1106, 403] on body "Estudiantes Disciplina Asistencia Mis cursos Archivos Soporte Ayuda Reportar un…" at bounding box center [647, 92] width 1295 height 621
click at [1067, 455] on span "Agregar tarea" at bounding box center [1052, 450] width 108 height 42
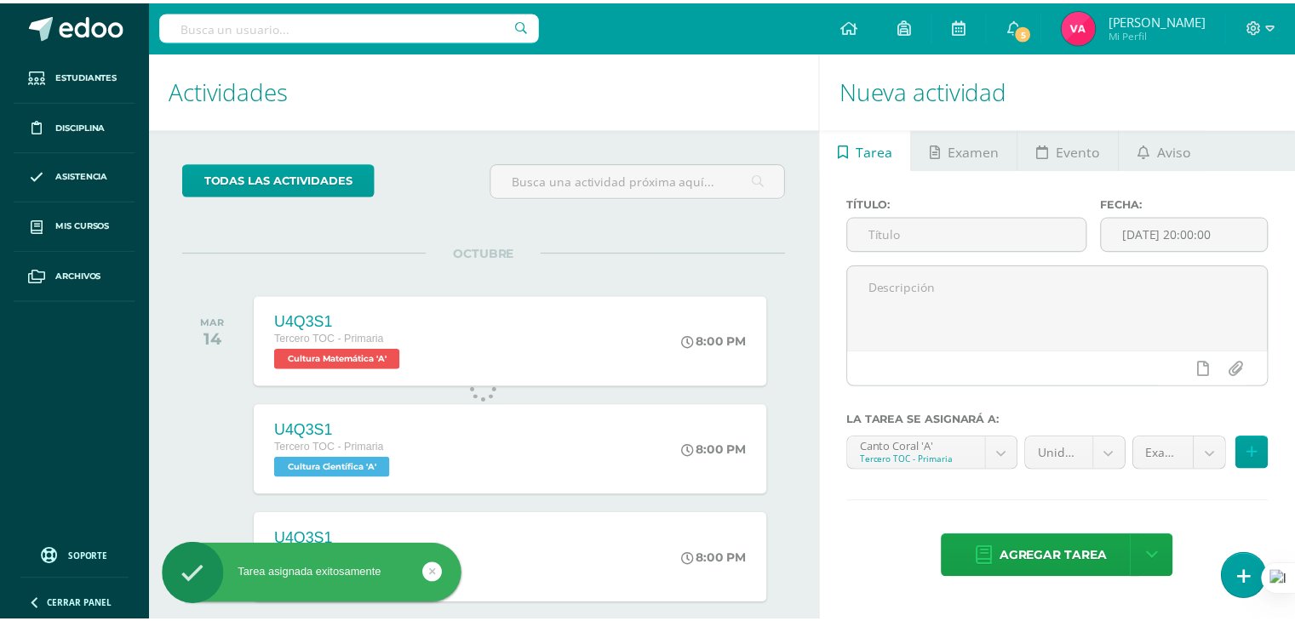
scroll to position [169, 0]
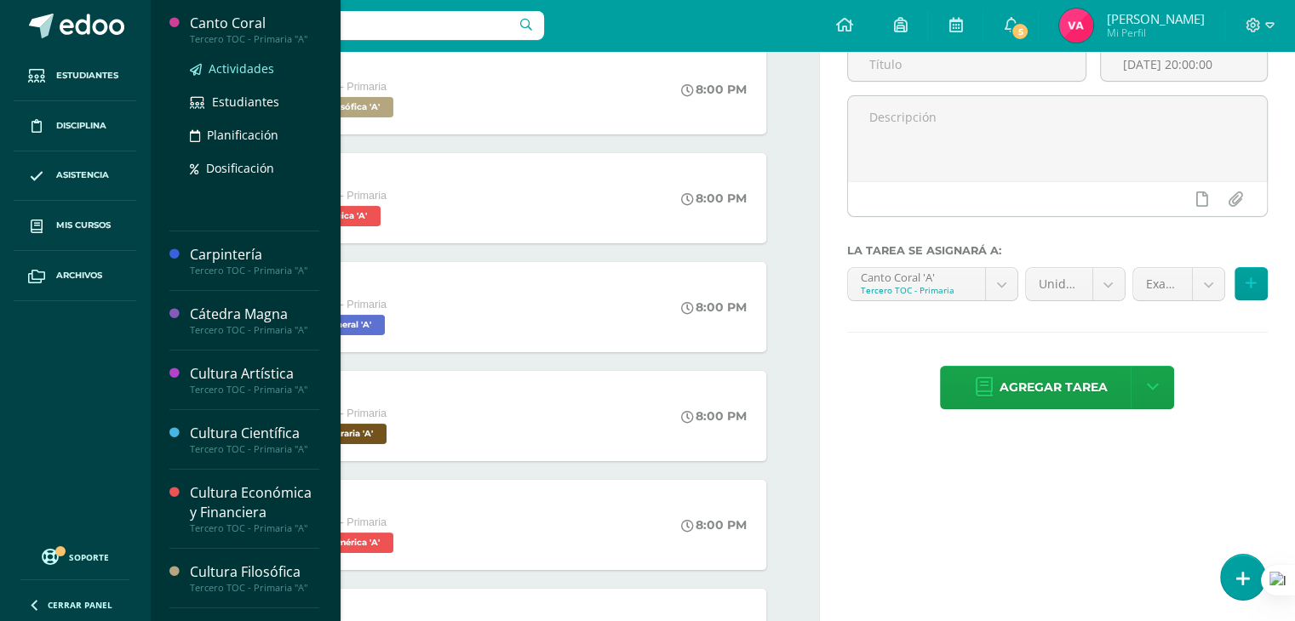
click at [244, 71] on span "Actividades" at bounding box center [242, 68] width 66 height 16
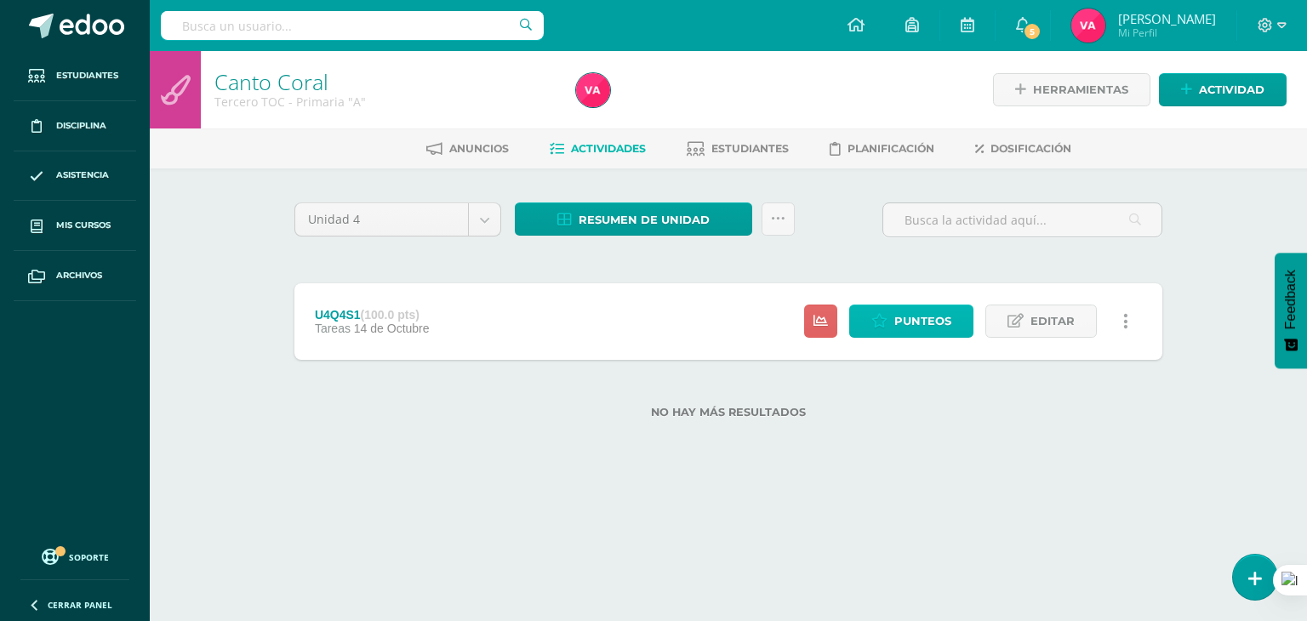
click at [888, 317] on icon at bounding box center [880, 321] width 16 height 14
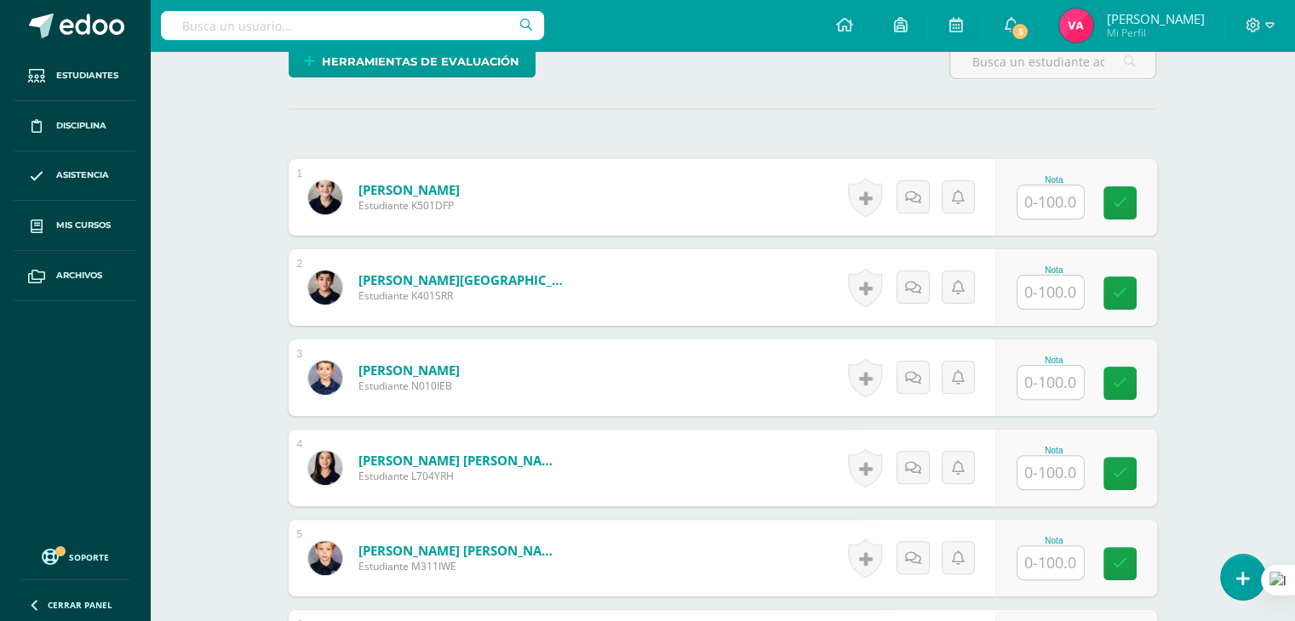
scroll to position [432, 0]
click at [1051, 186] on input "text" at bounding box center [1060, 203] width 68 height 34
type input "100"
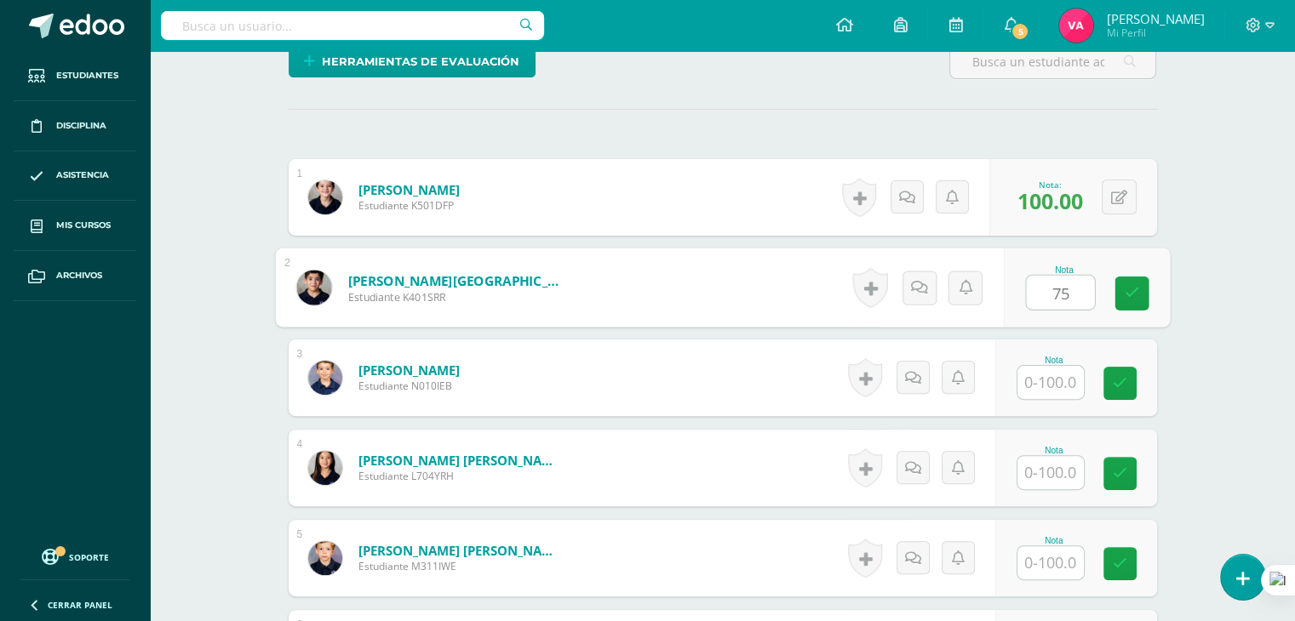
type input "75"
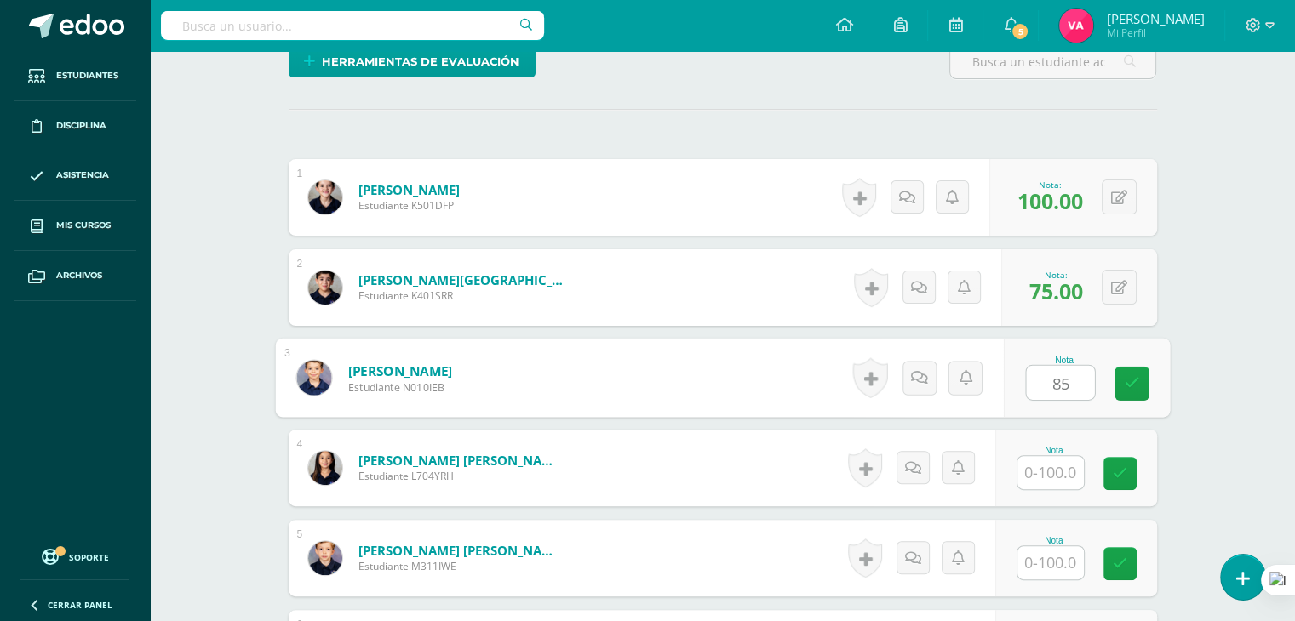
type input "85"
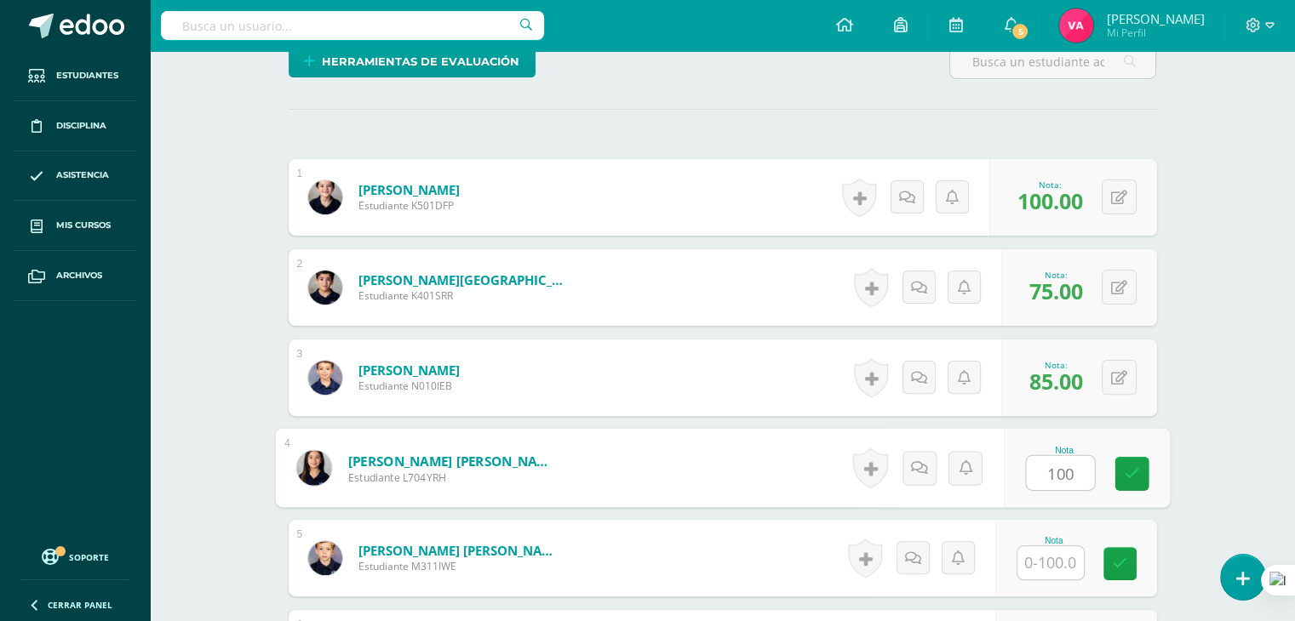
type input "100"
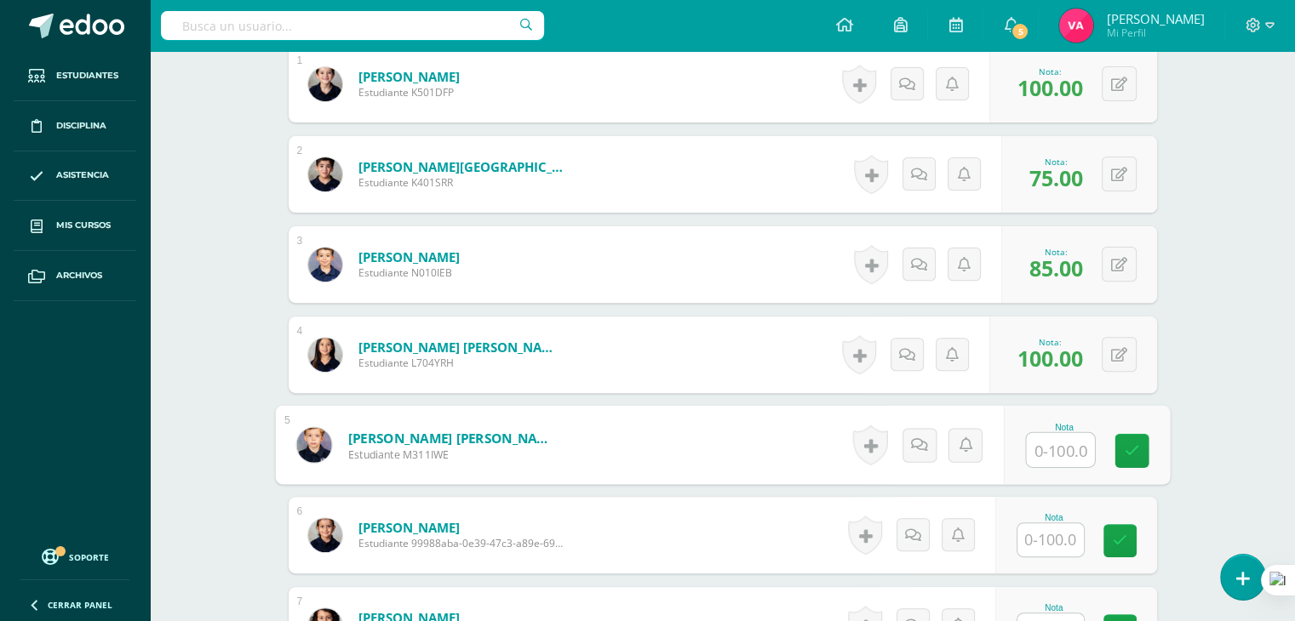
scroll to position [547, 0]
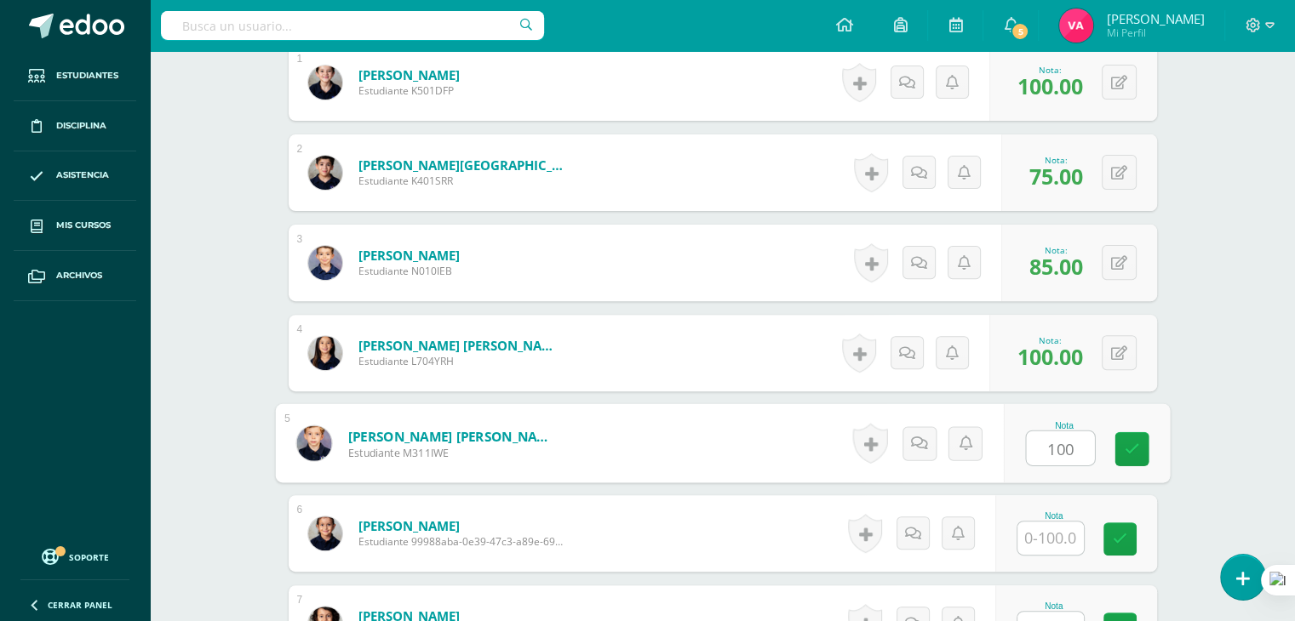
type input "100"
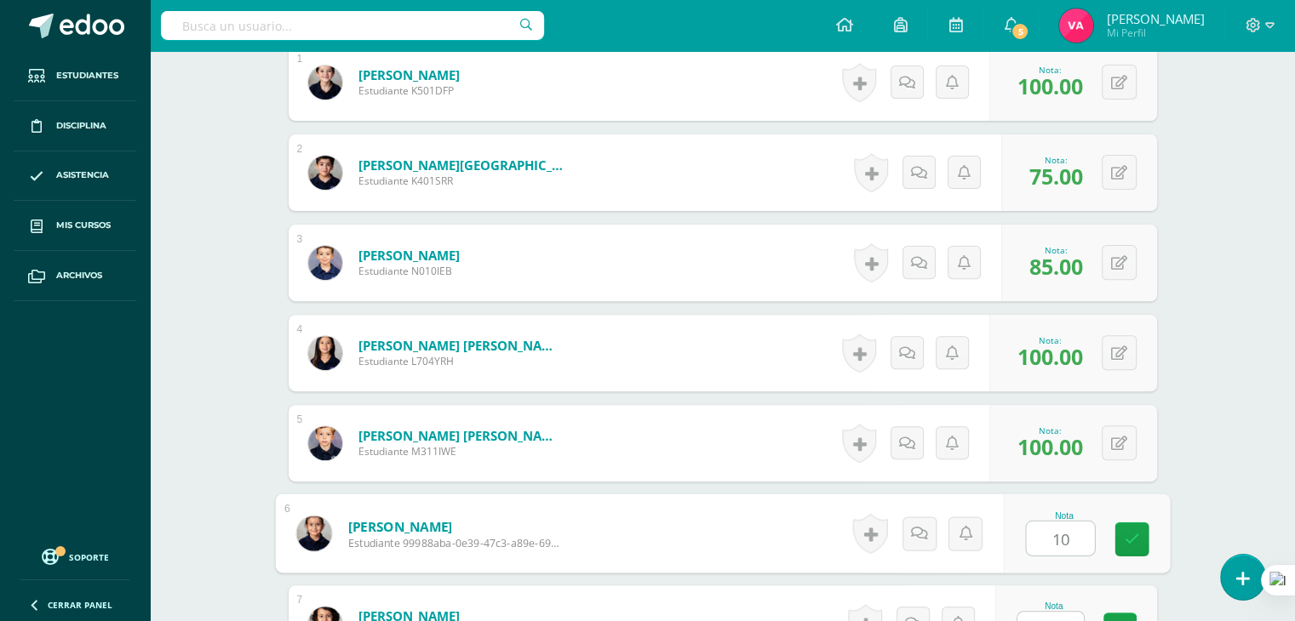
type input "1"
type input "85"
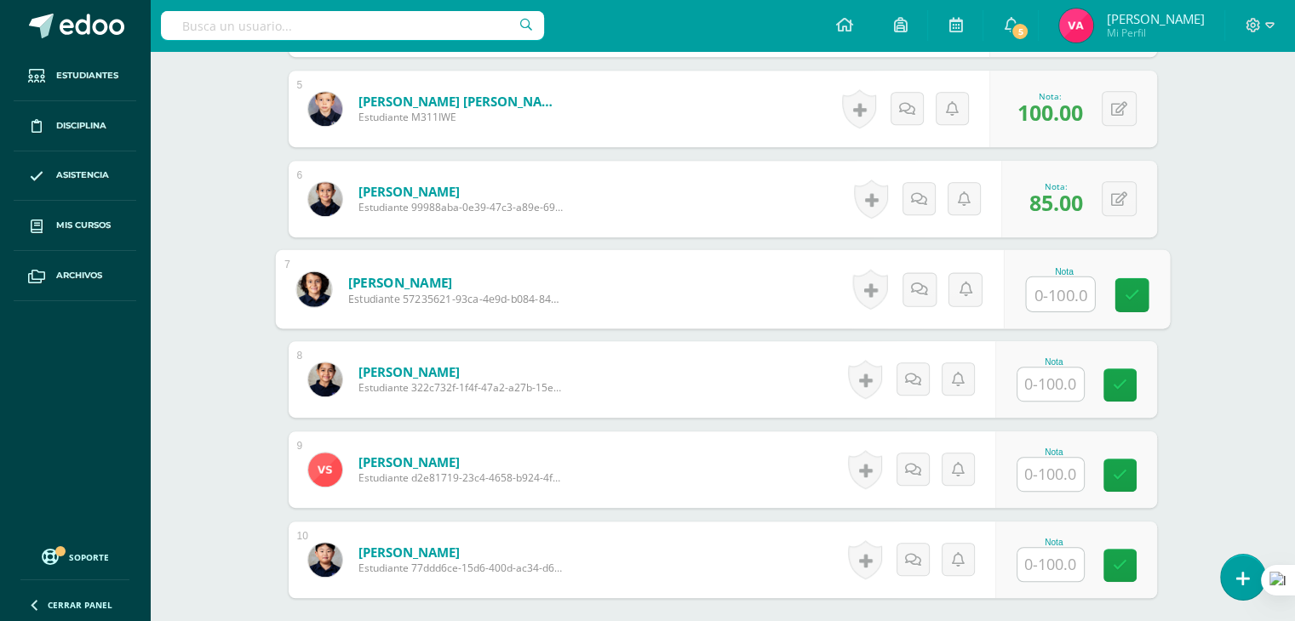
scroll to position [884, 0]
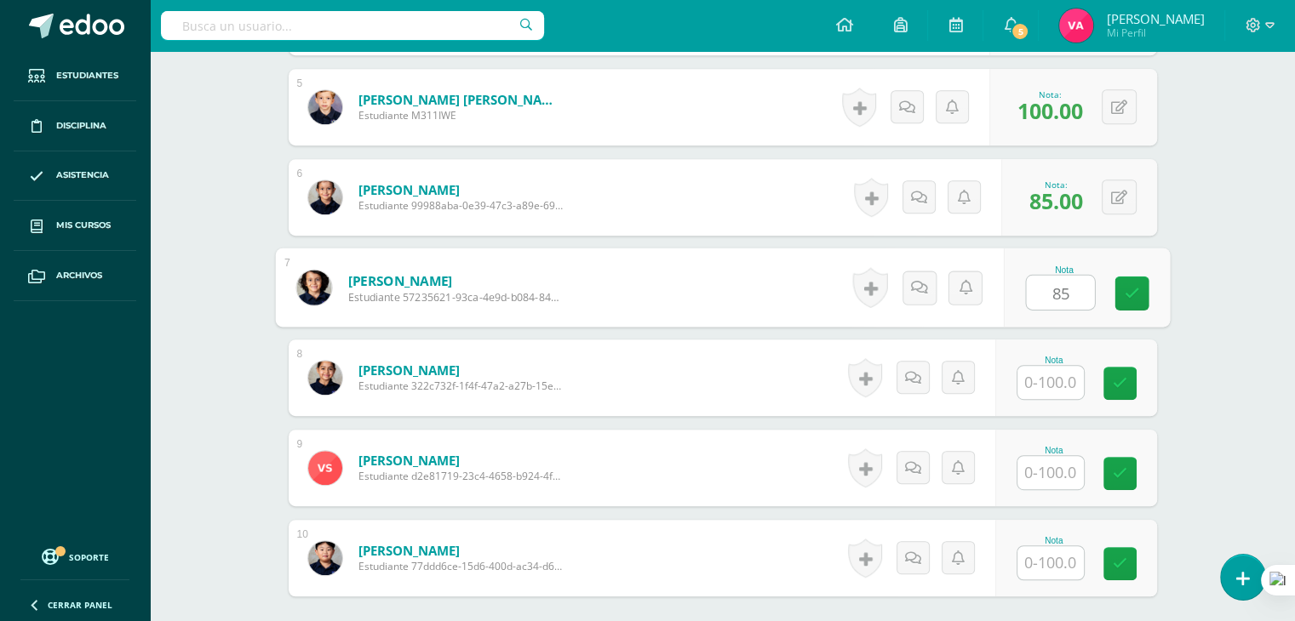
type input "85"
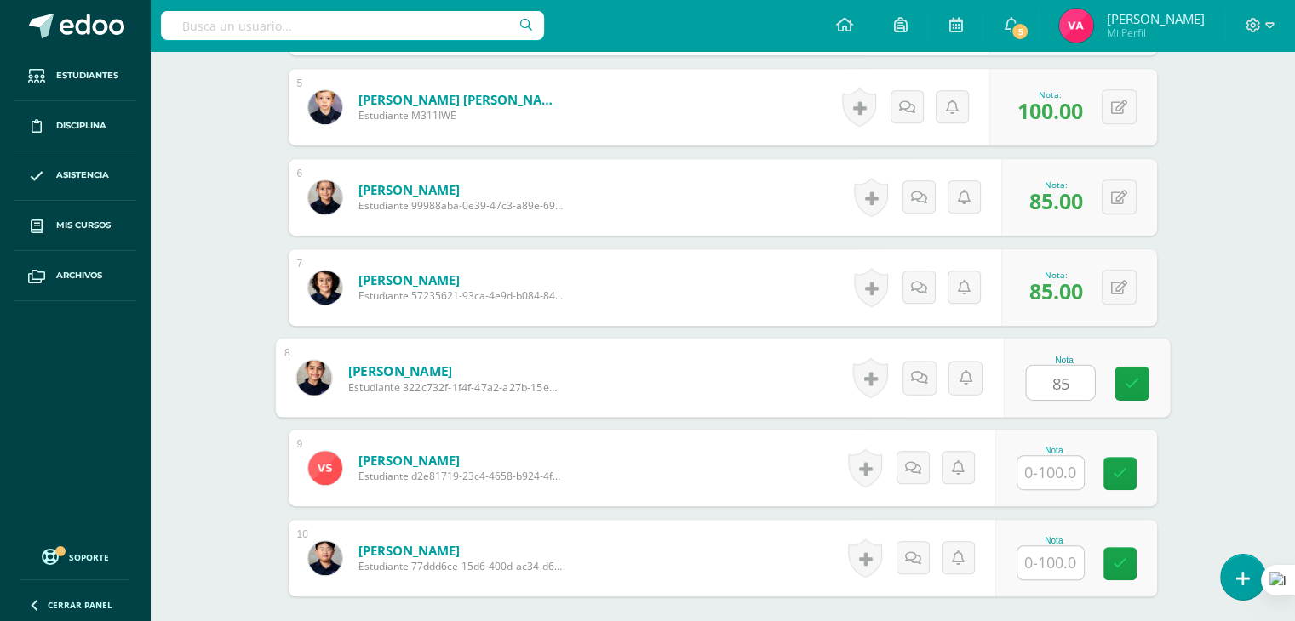
type input "85"
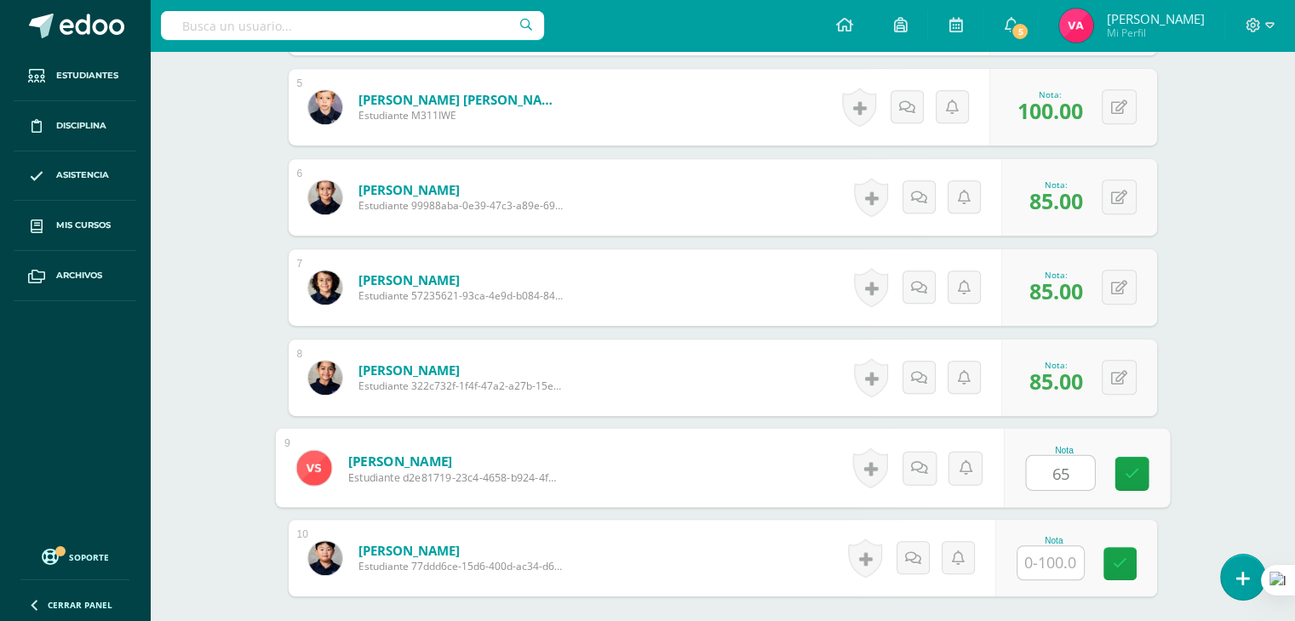
type input "65"
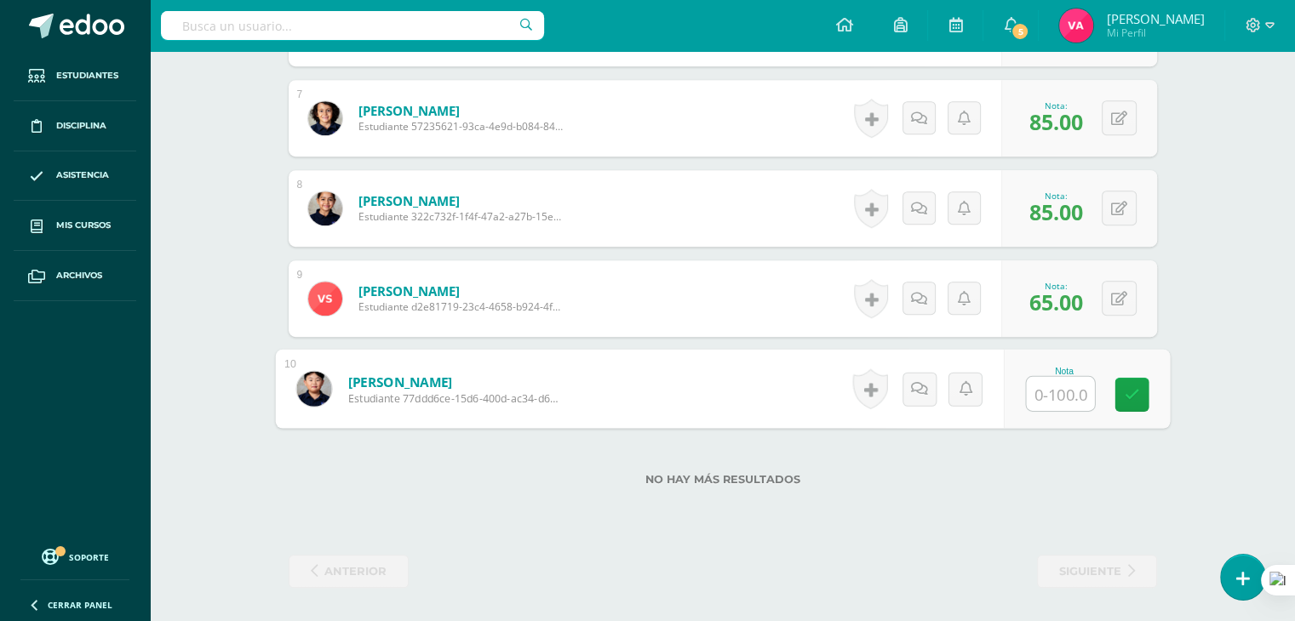
scroll to position [1053, 0]
type input "100"
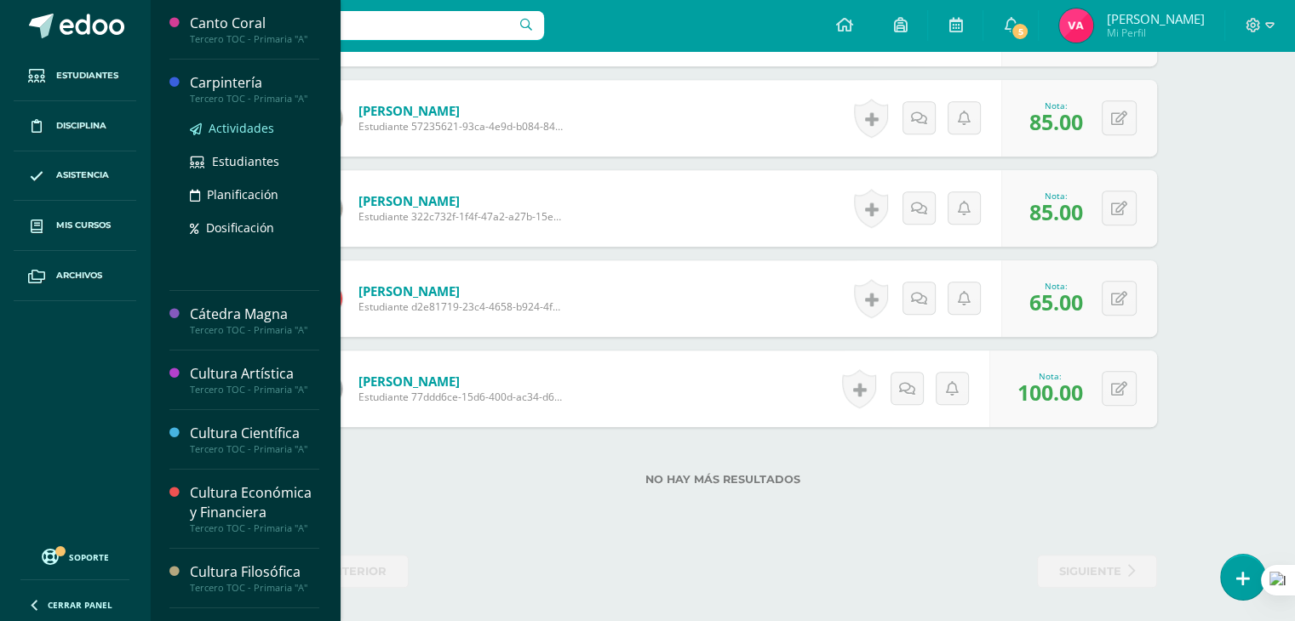
click at [257, 132] on span "Actividades" at bounding box center [242, 128] width 66 height 16
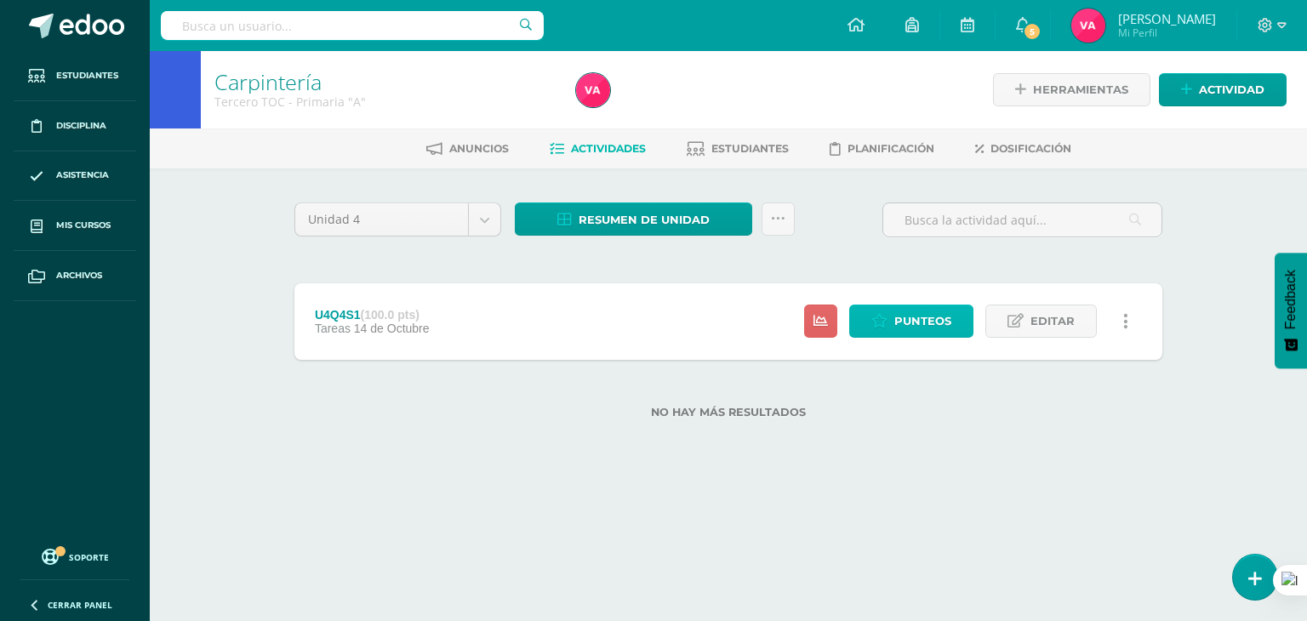
click at [929, 324] on span "Punteos" at bounding box center [923, 321] width 57 height 31
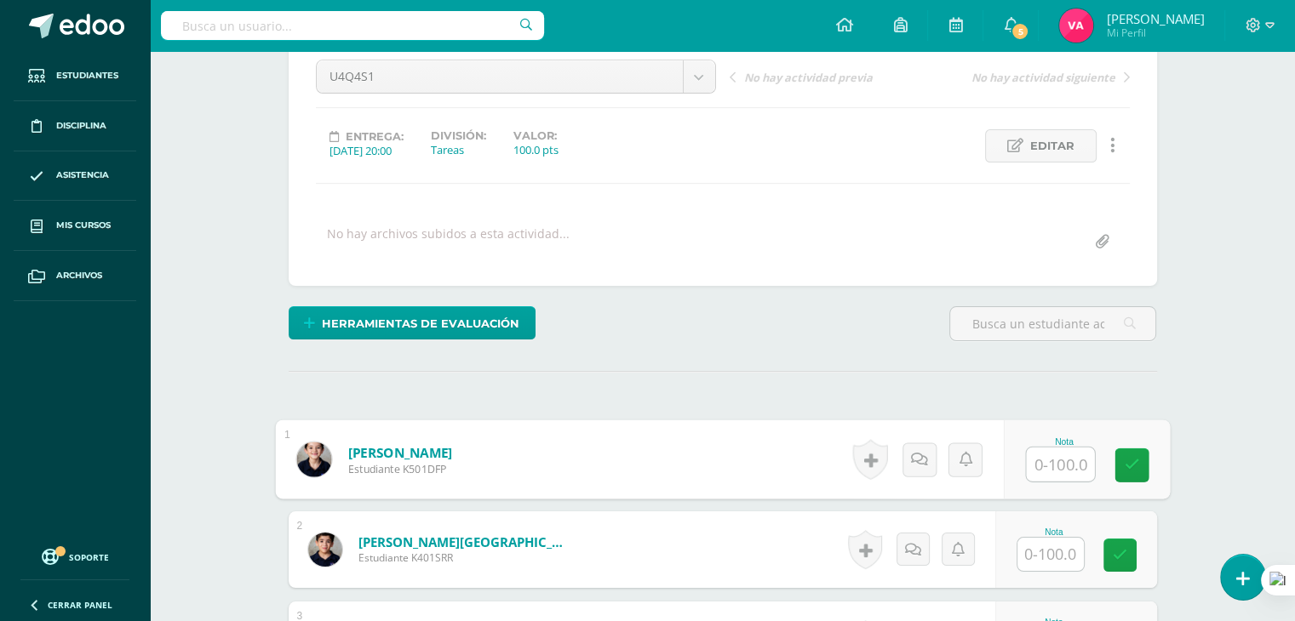
click at [1049, 452] on input "text" at bounding box center [1060, 465] width 68 height 34
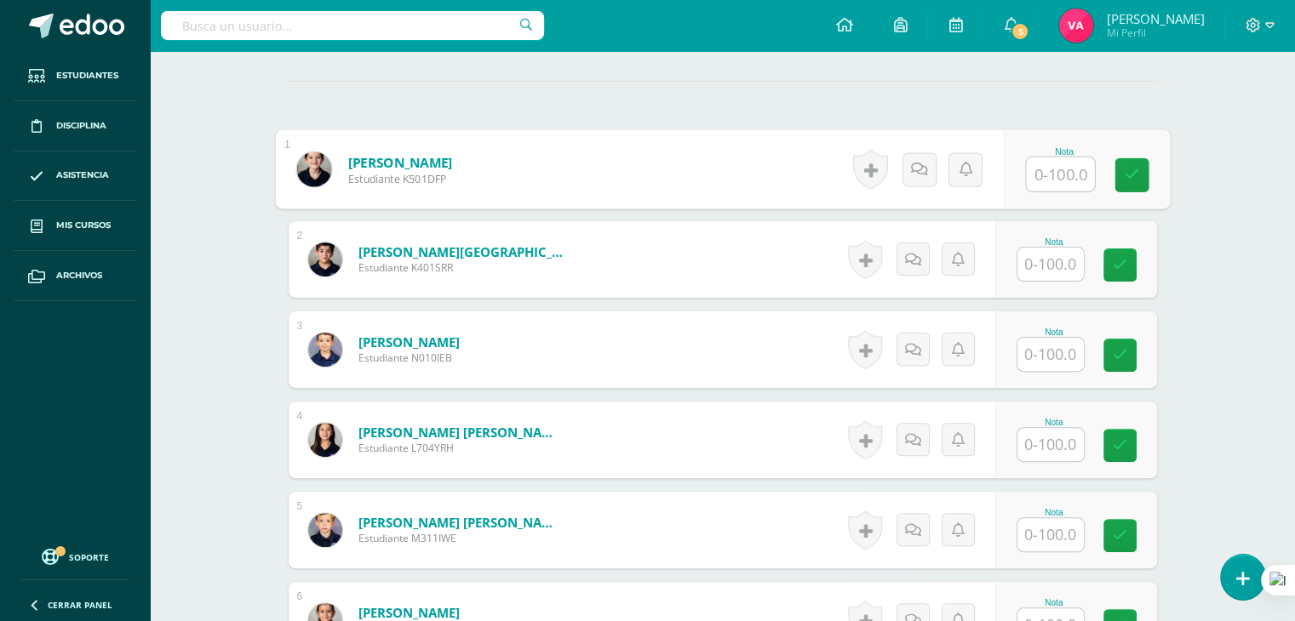
scroll to position [461, 0]
type input "90"
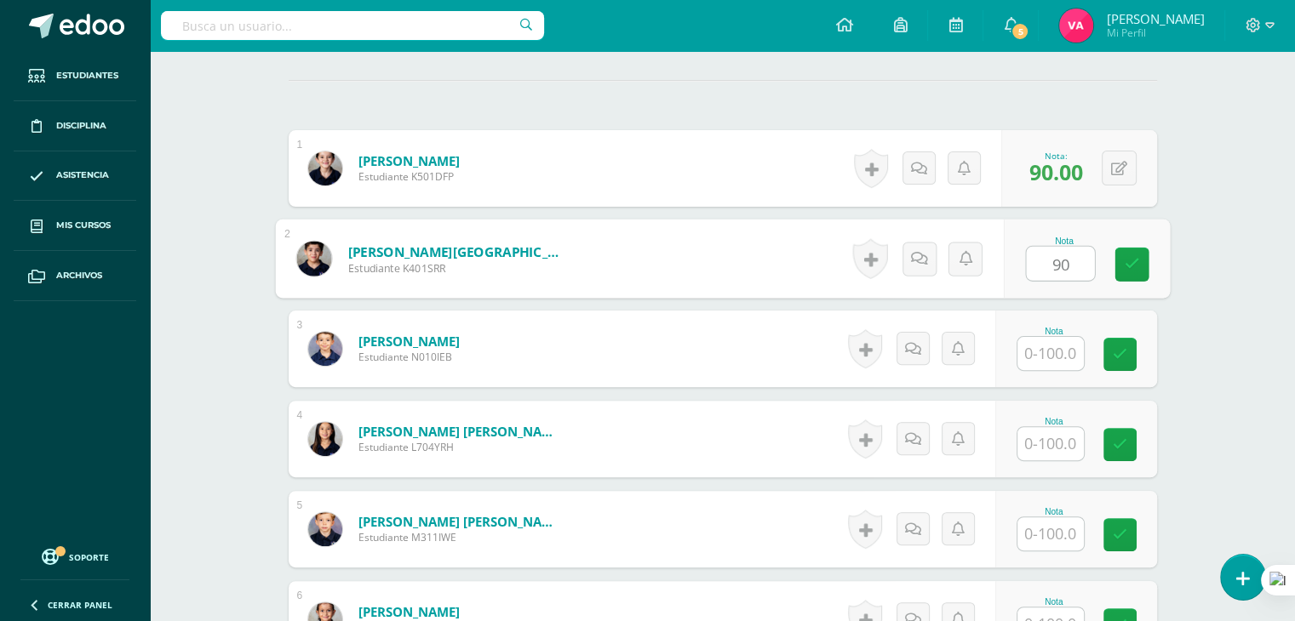
type input "90"
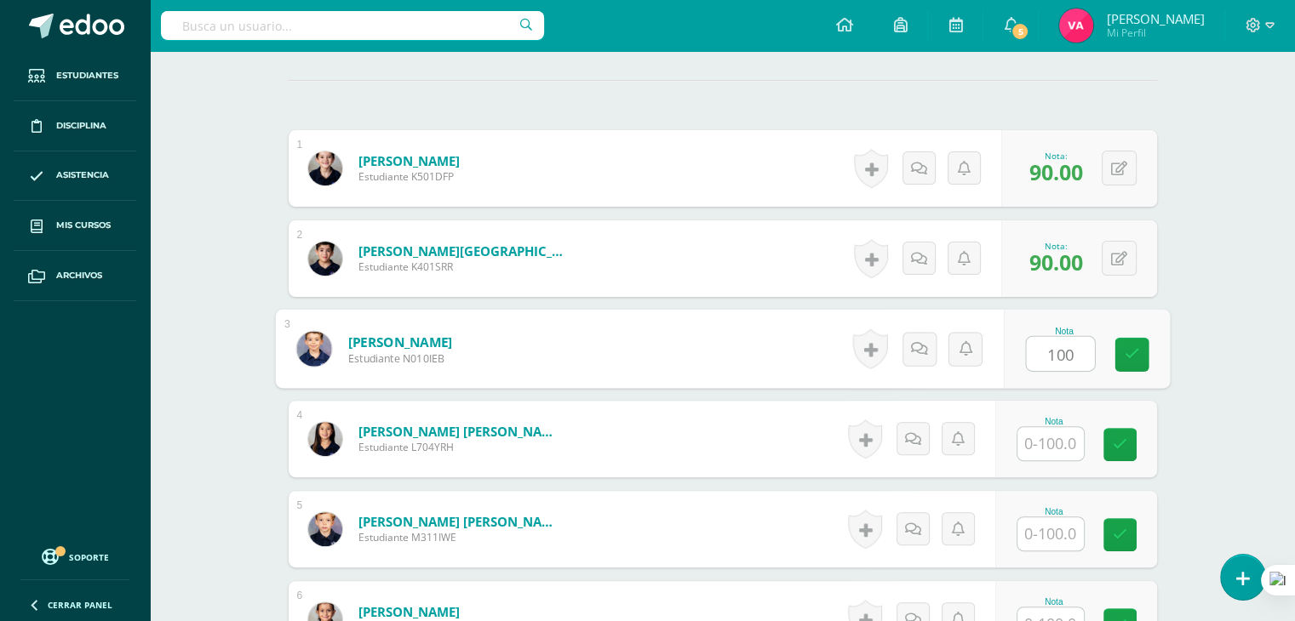
type input "100"
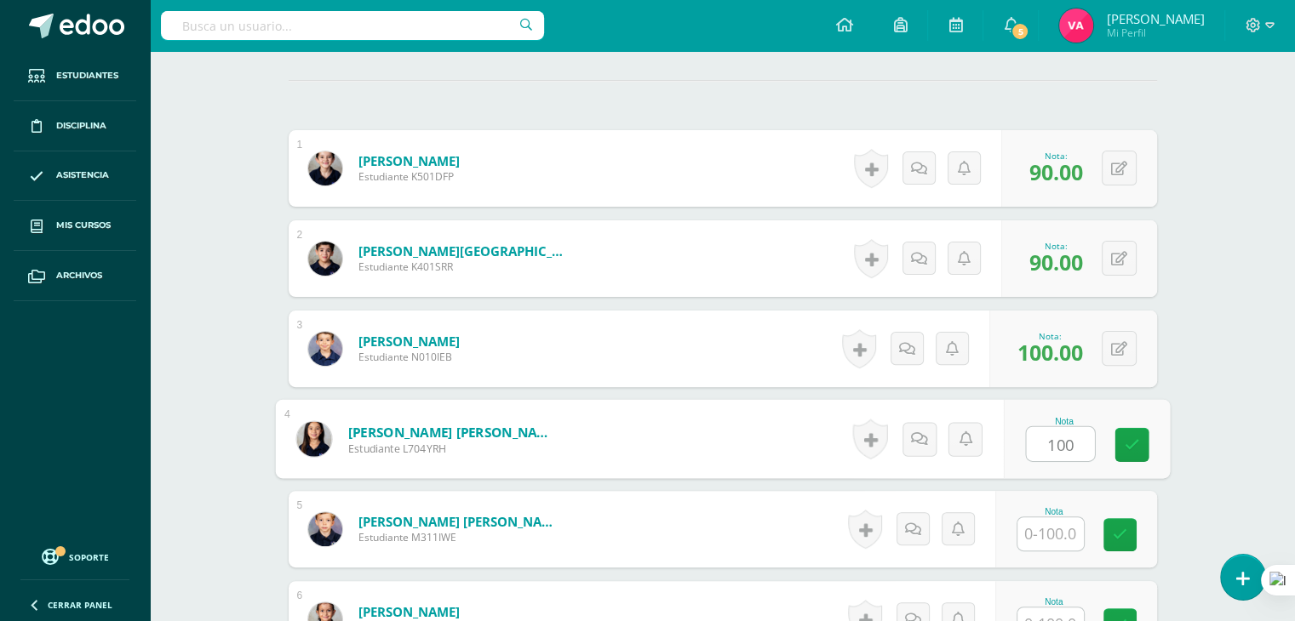
type input "100"
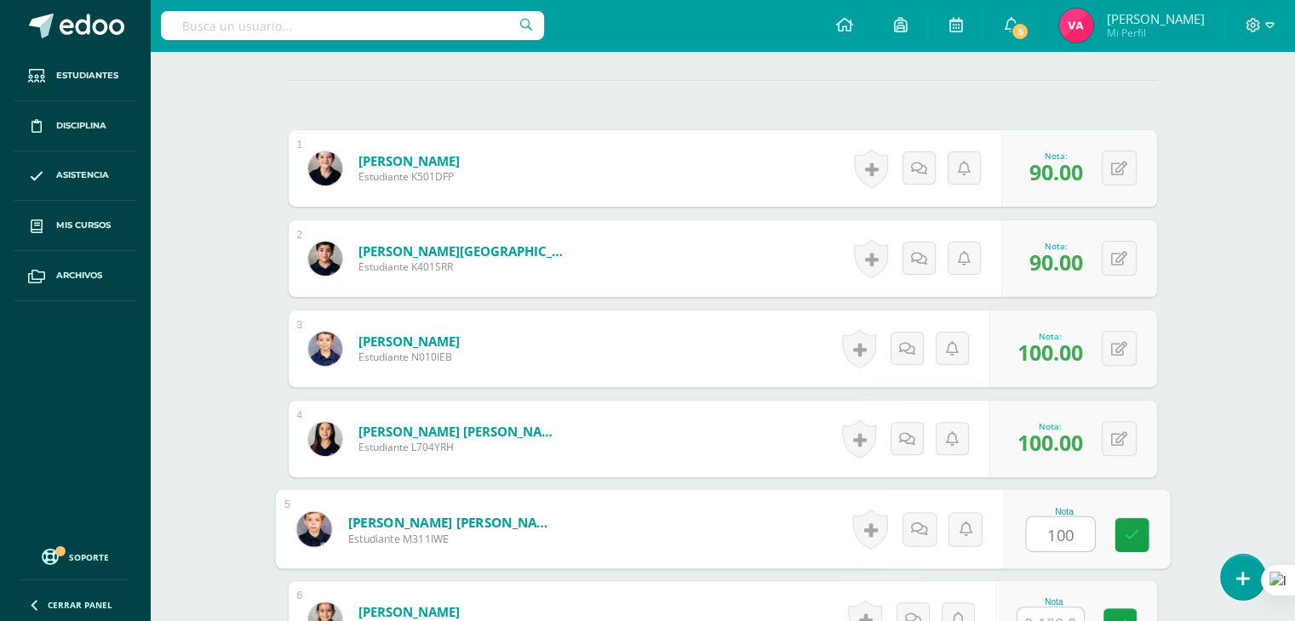
type input "100"
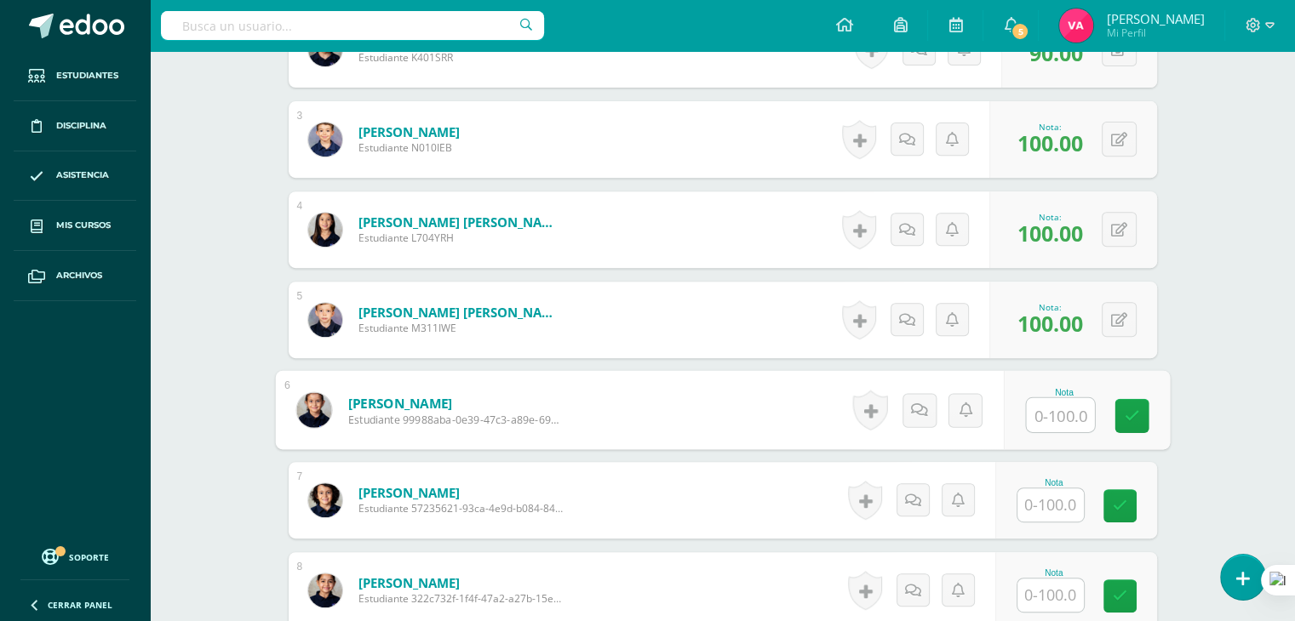
scroll to position [739, 0]
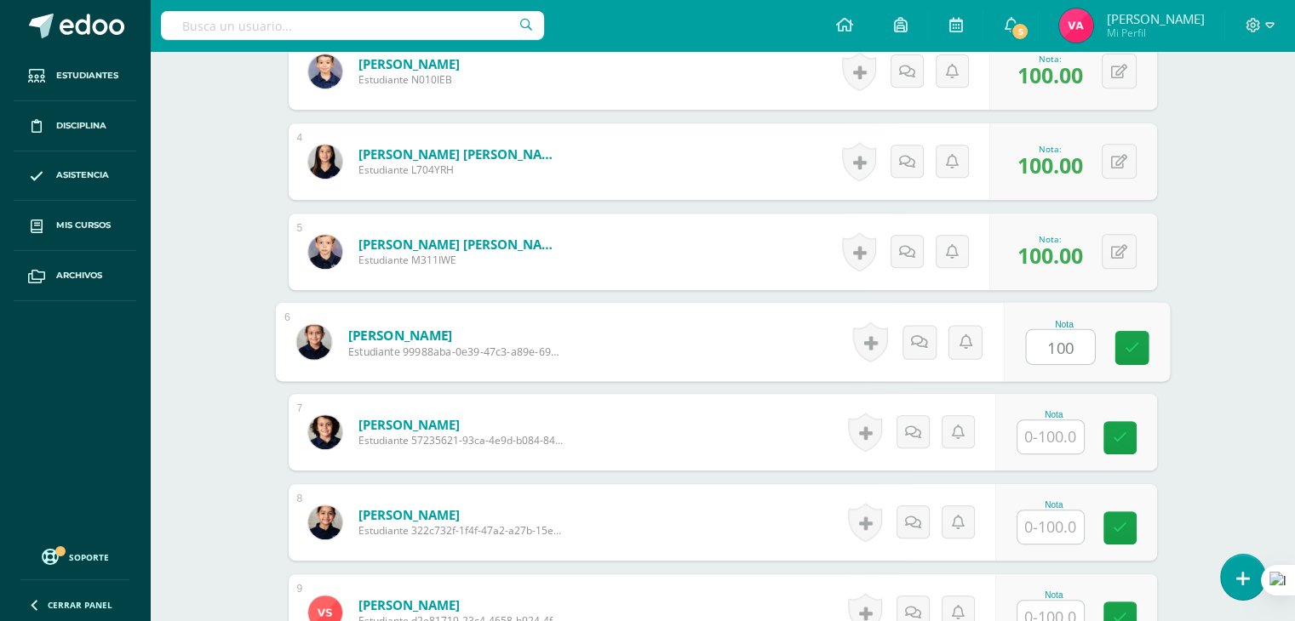
type input "100"
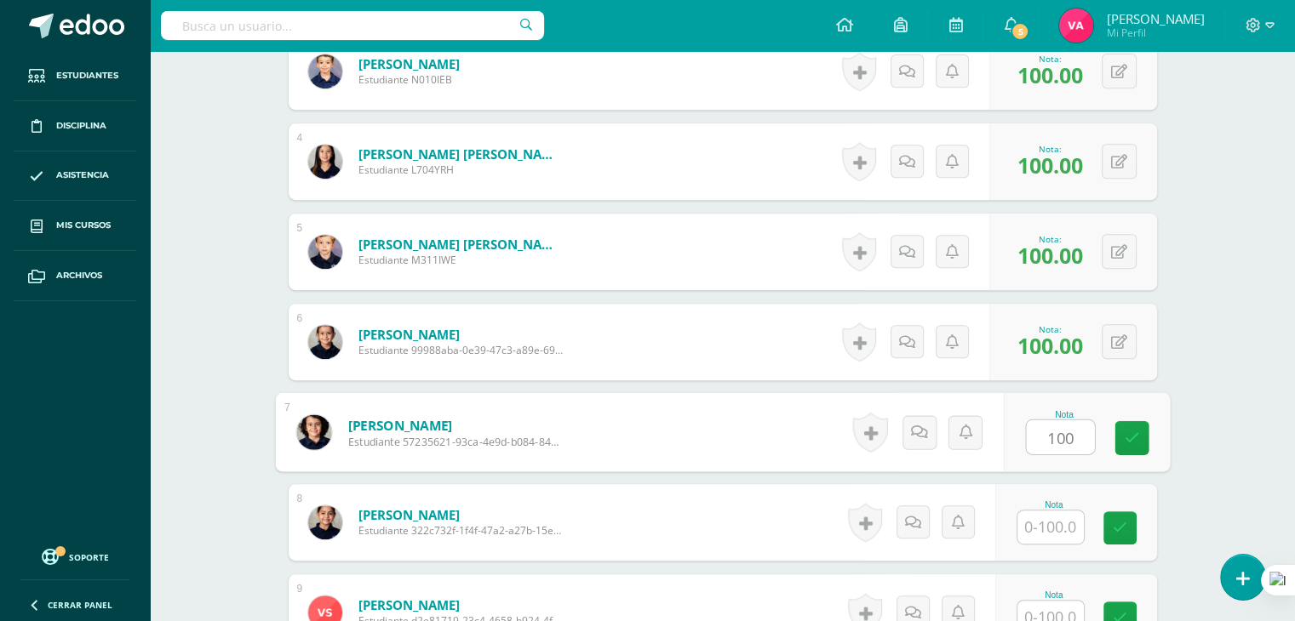
type input "100"
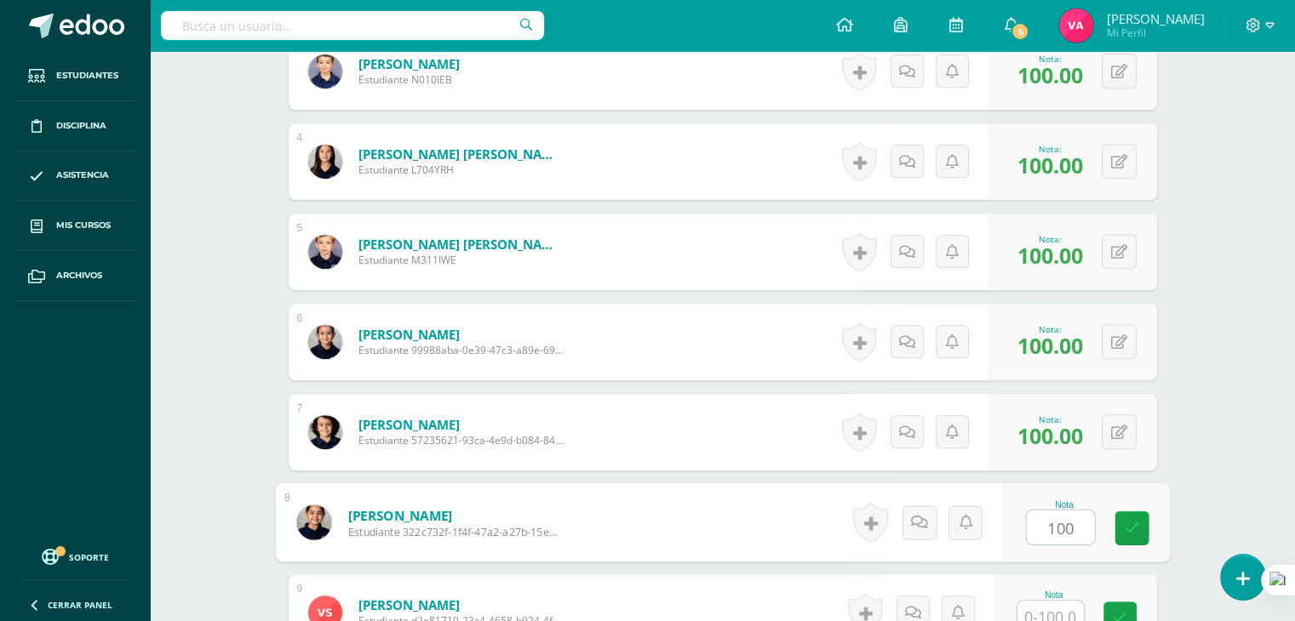
type input "100"
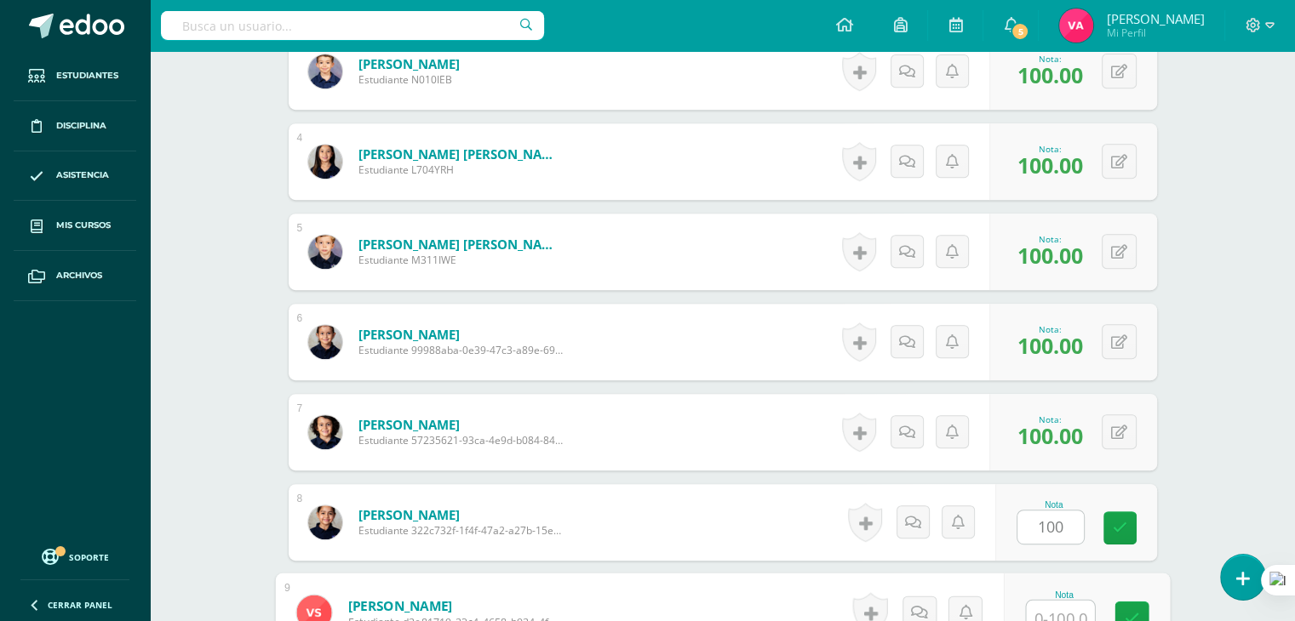
scroll to position [750, 0]
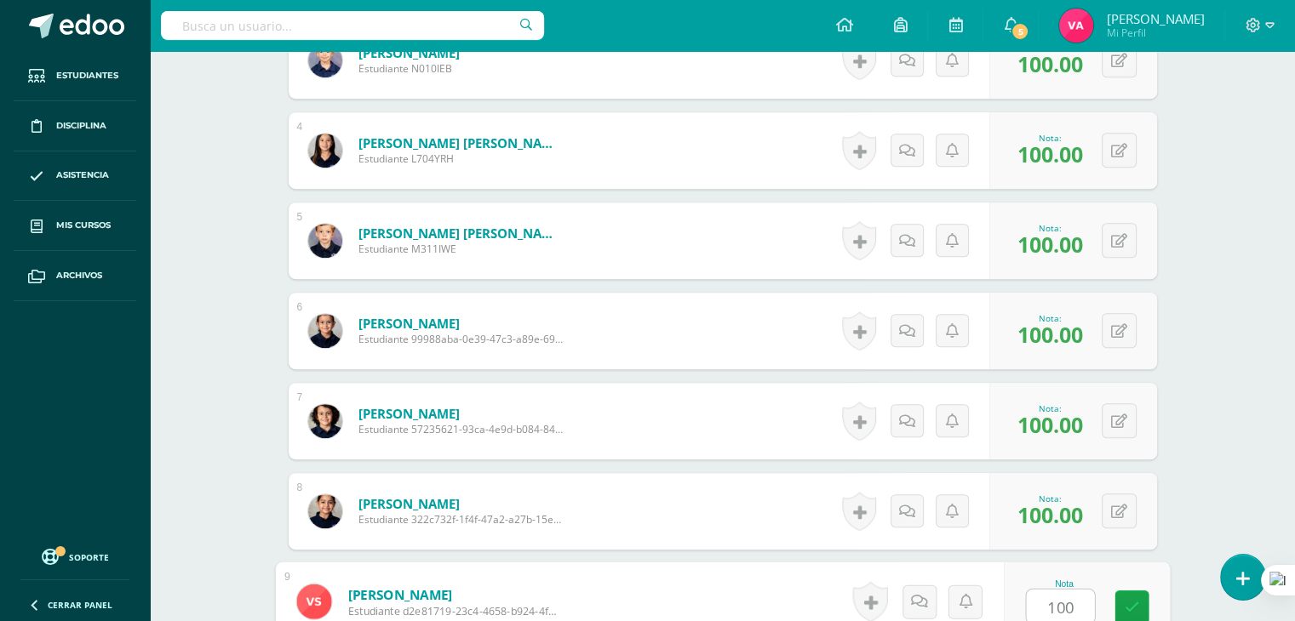
type input "100"
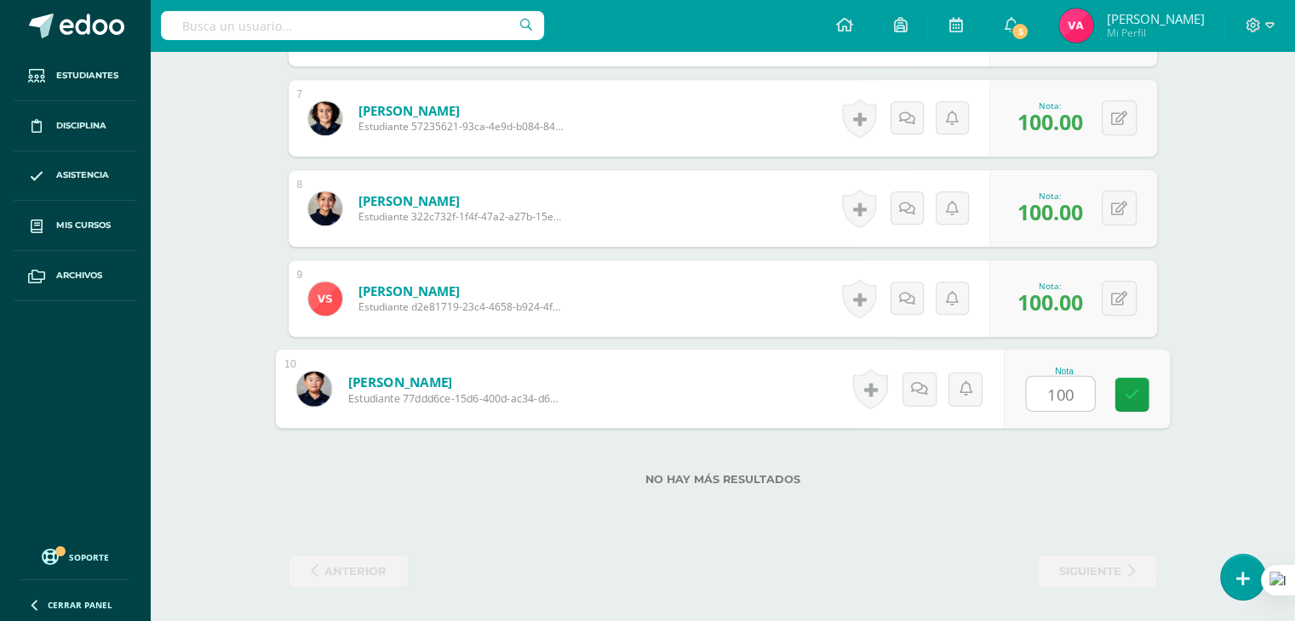
type input "100"
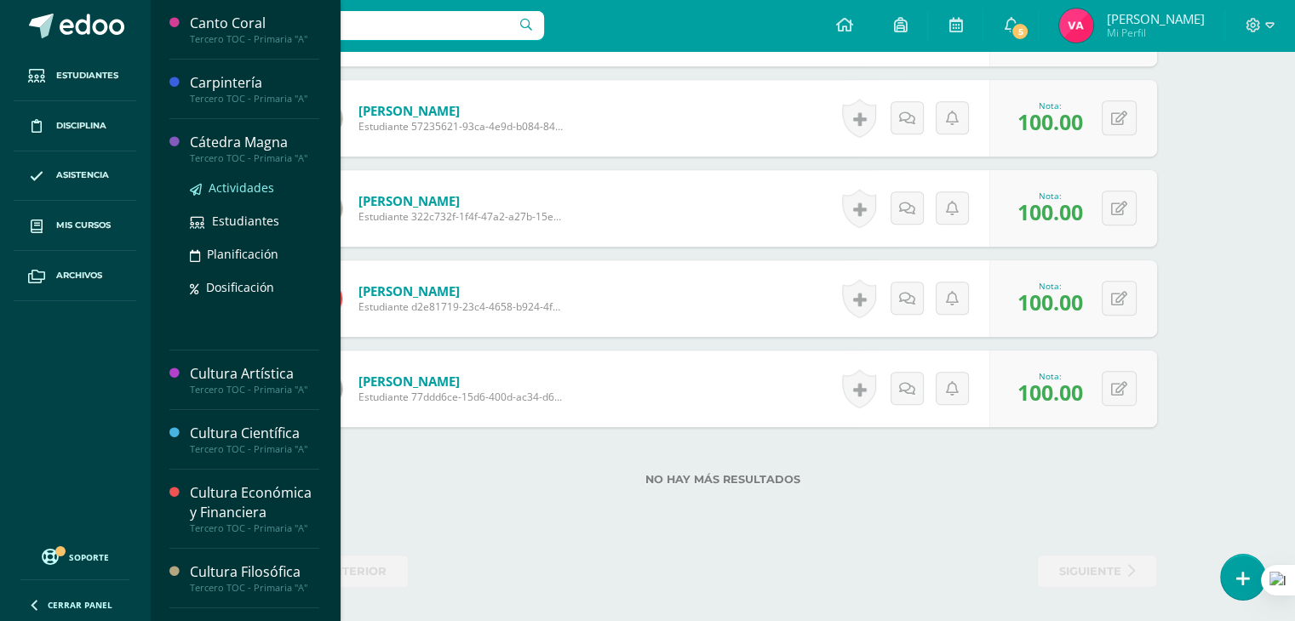
click at [215, 190] on span "Actividades" at bounding box center [242, 188] width 66 height 16
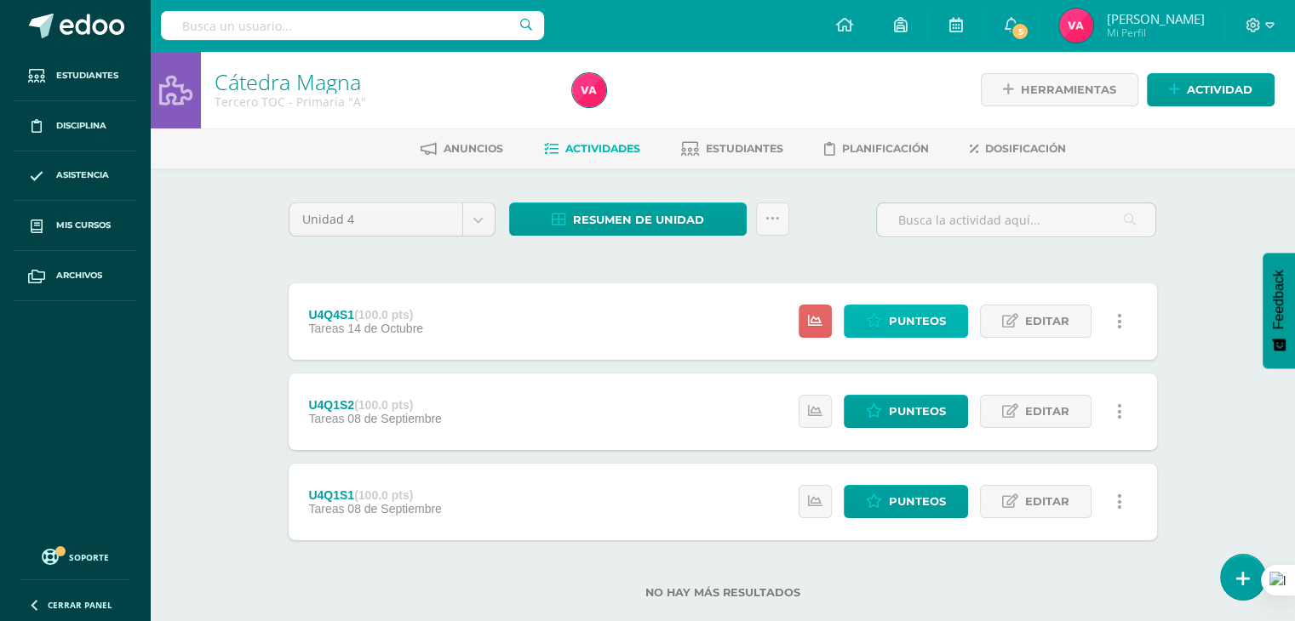
click at [938, 313] on span "Punteos" at bounding box center [917, 321] width 57 height 31
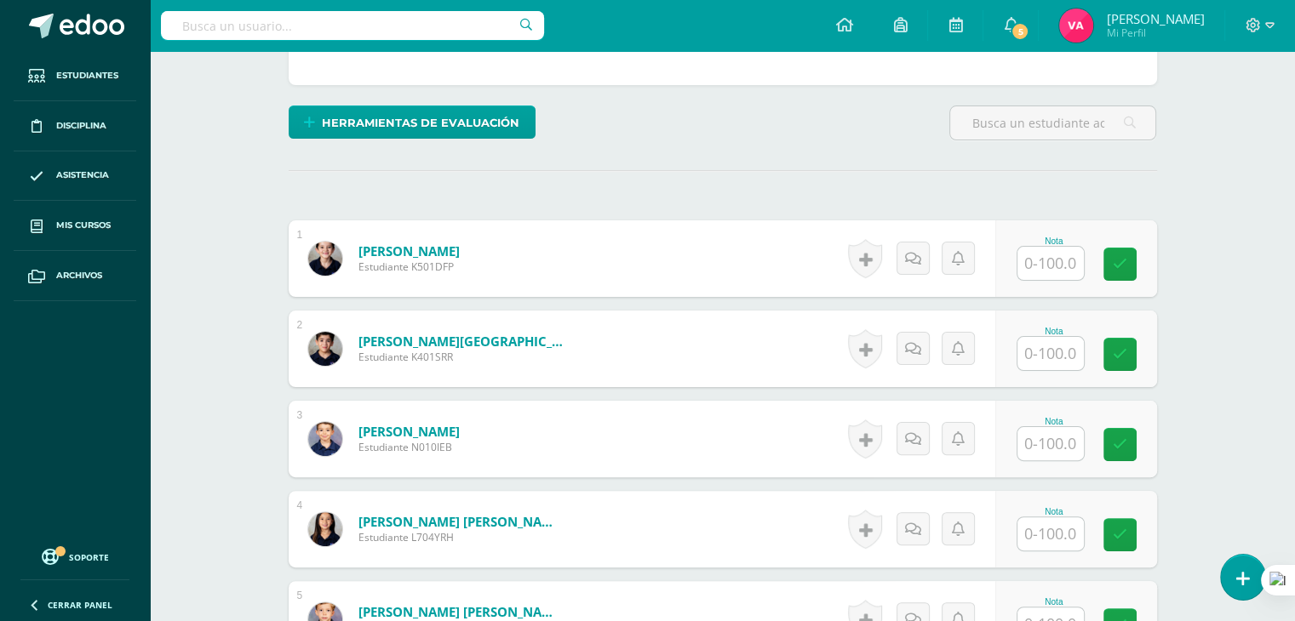
scroll to position [388, 0]
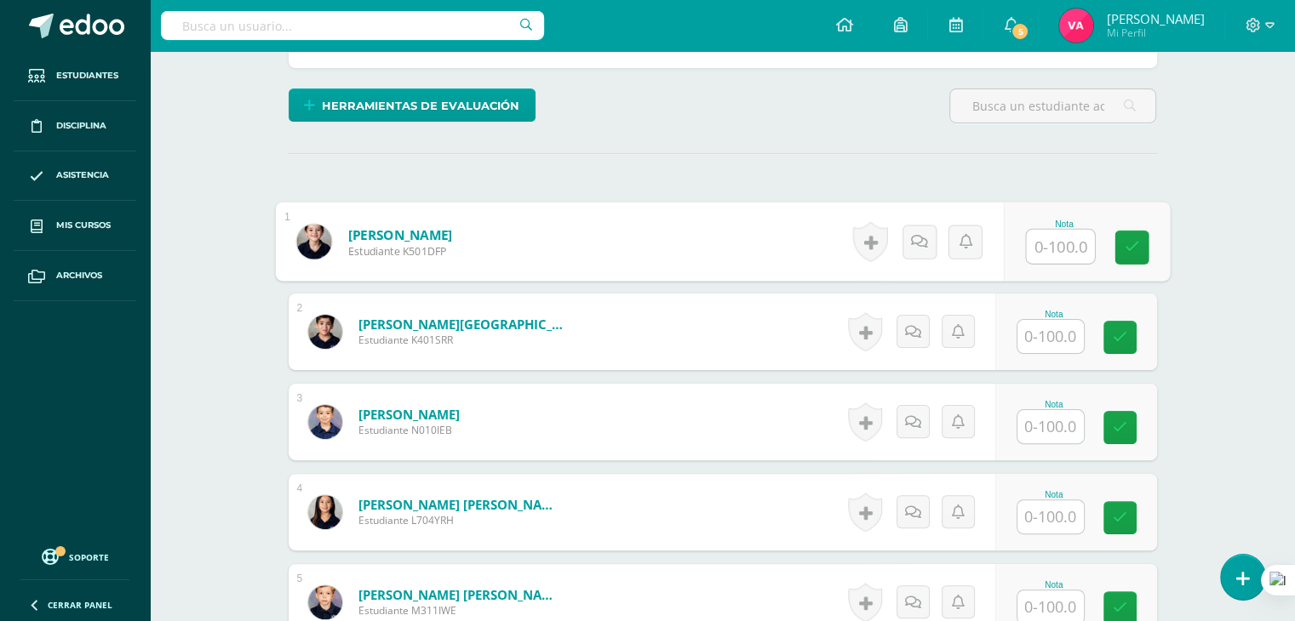
click at [1049, 246] on input "text" at bounding box center [1060, 247] width 68 height 34
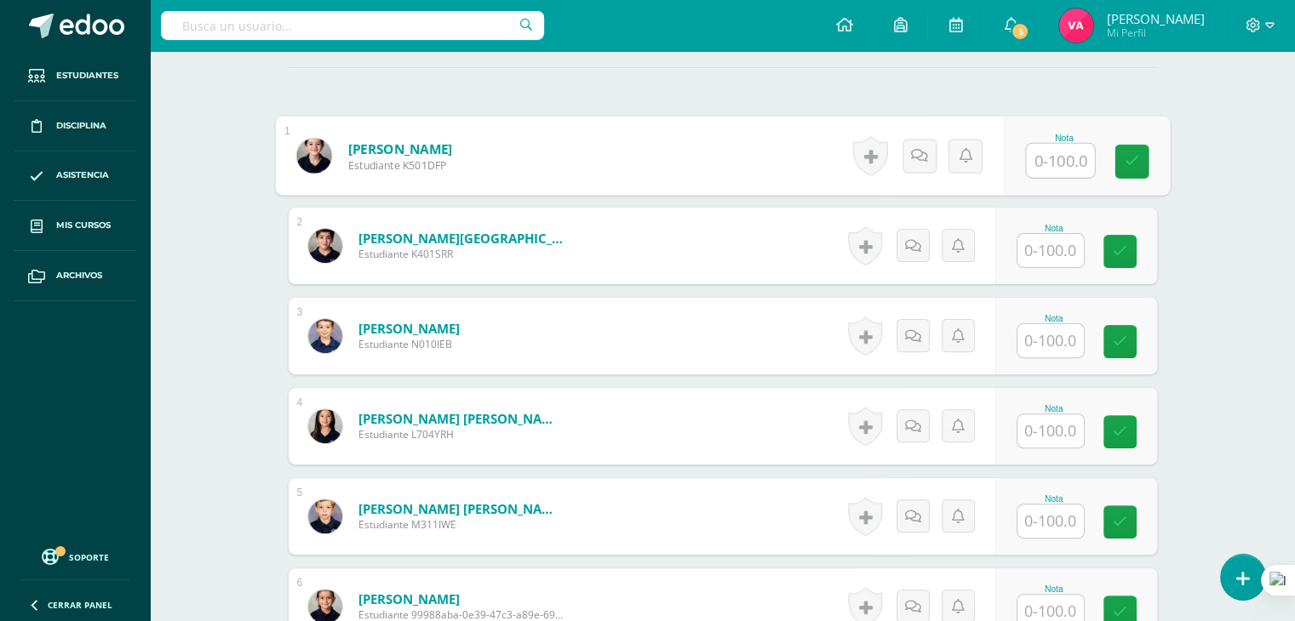
scroll to position [477, 0]
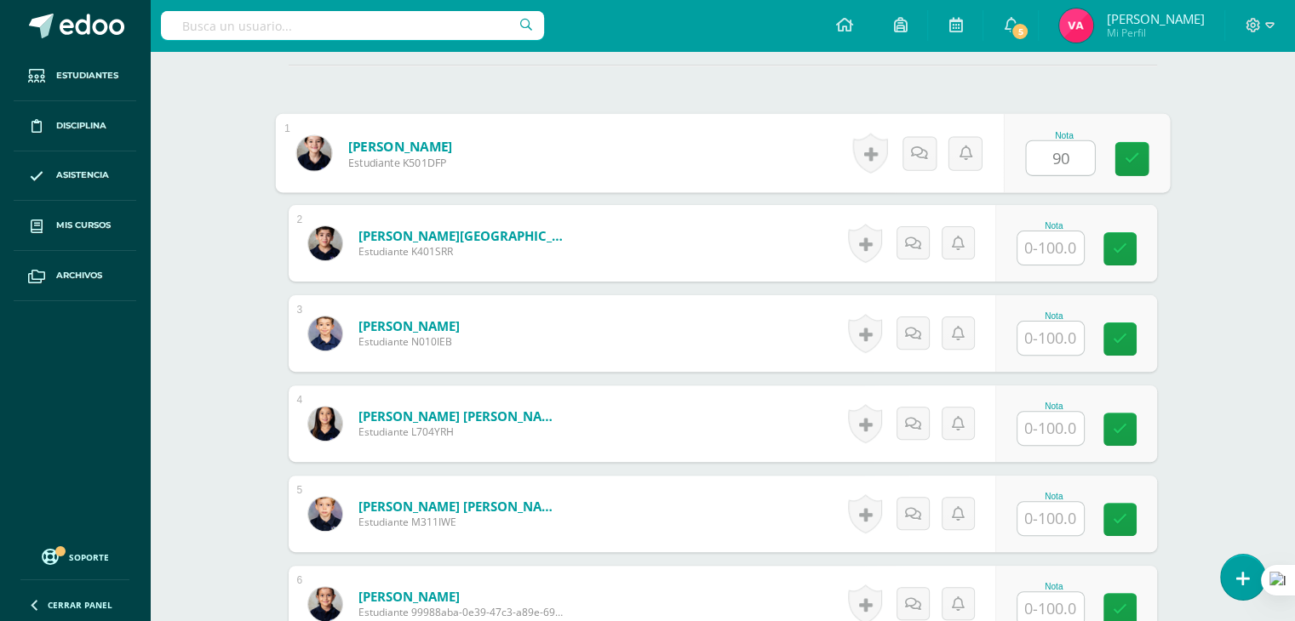
type input "90"
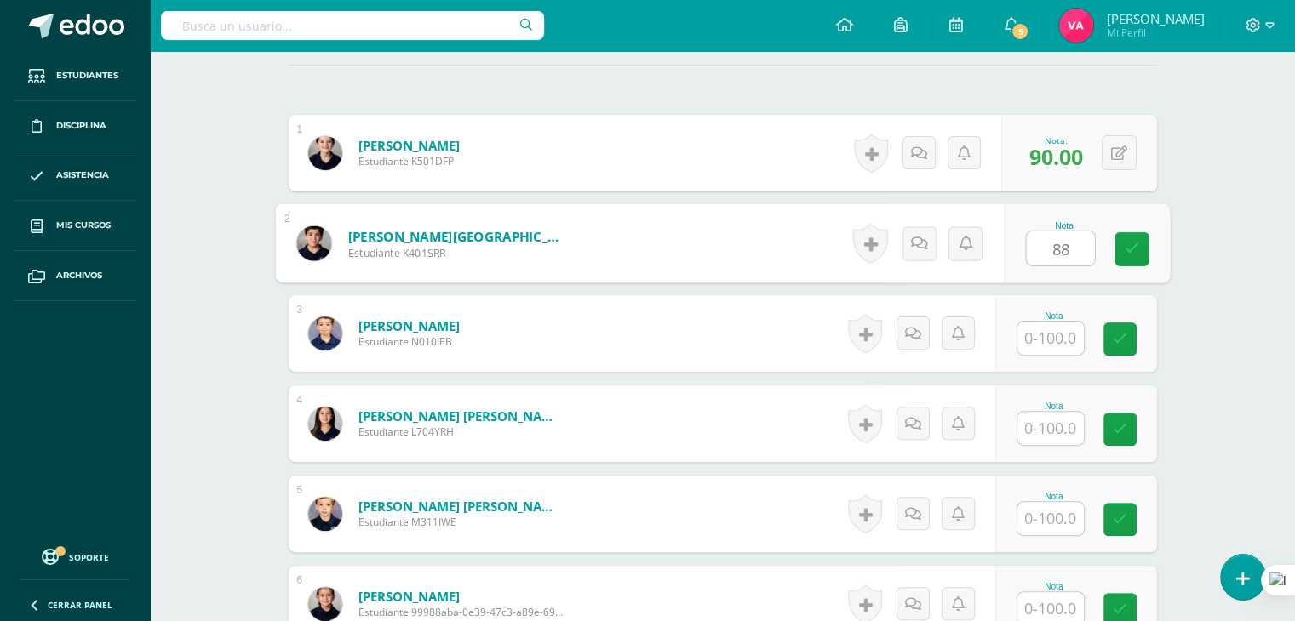
type input "88"
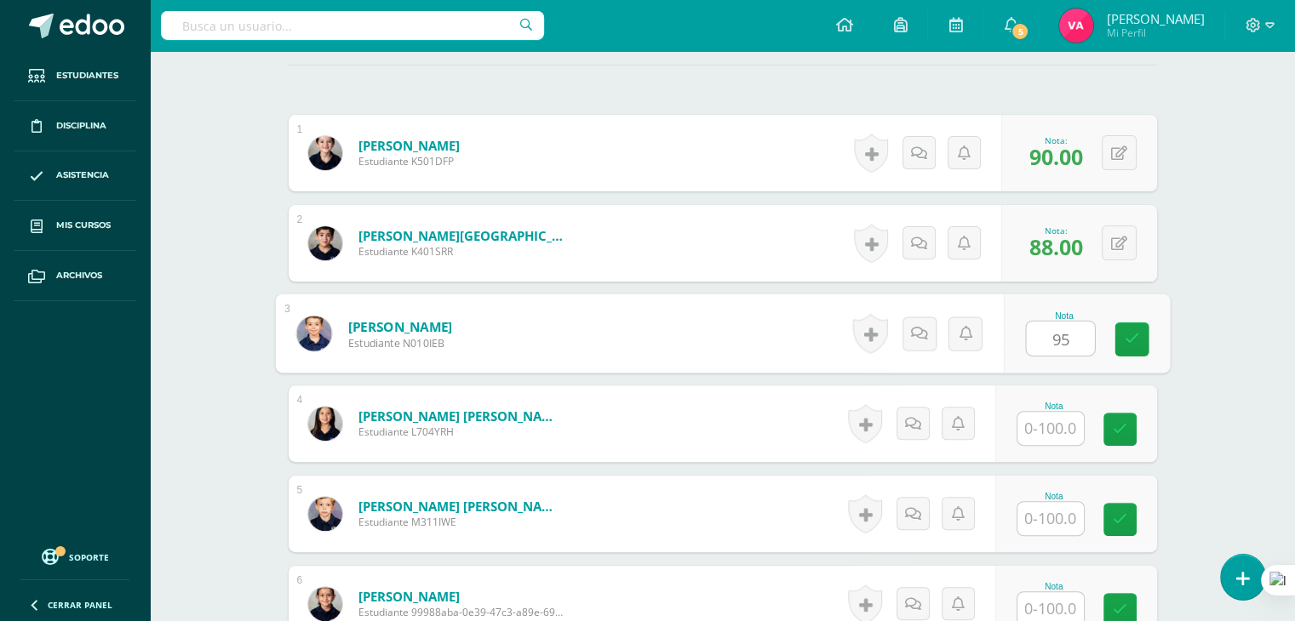
type input "95"
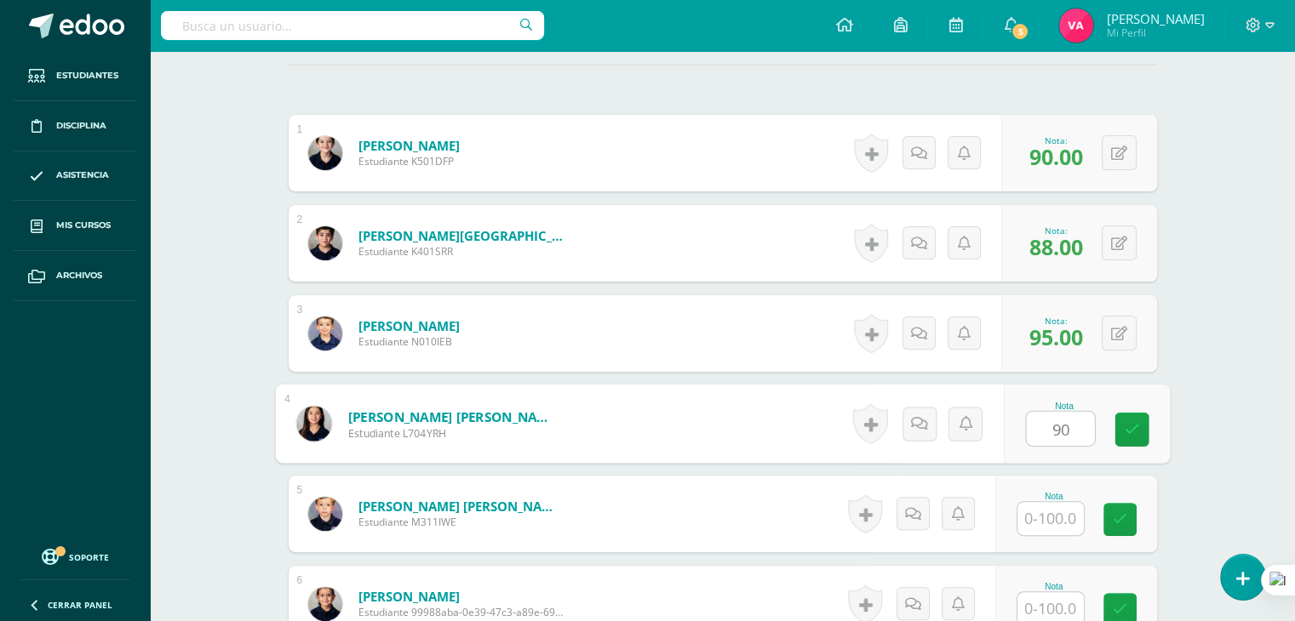
type input "90"
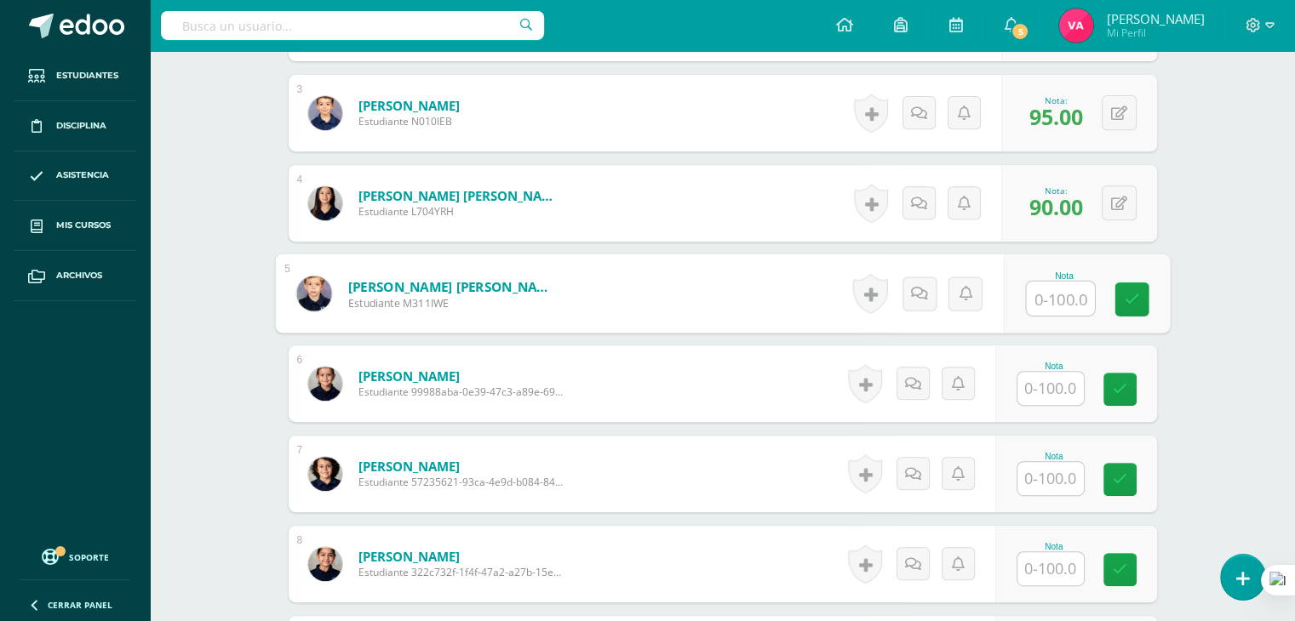
scroll to position [722, 0]
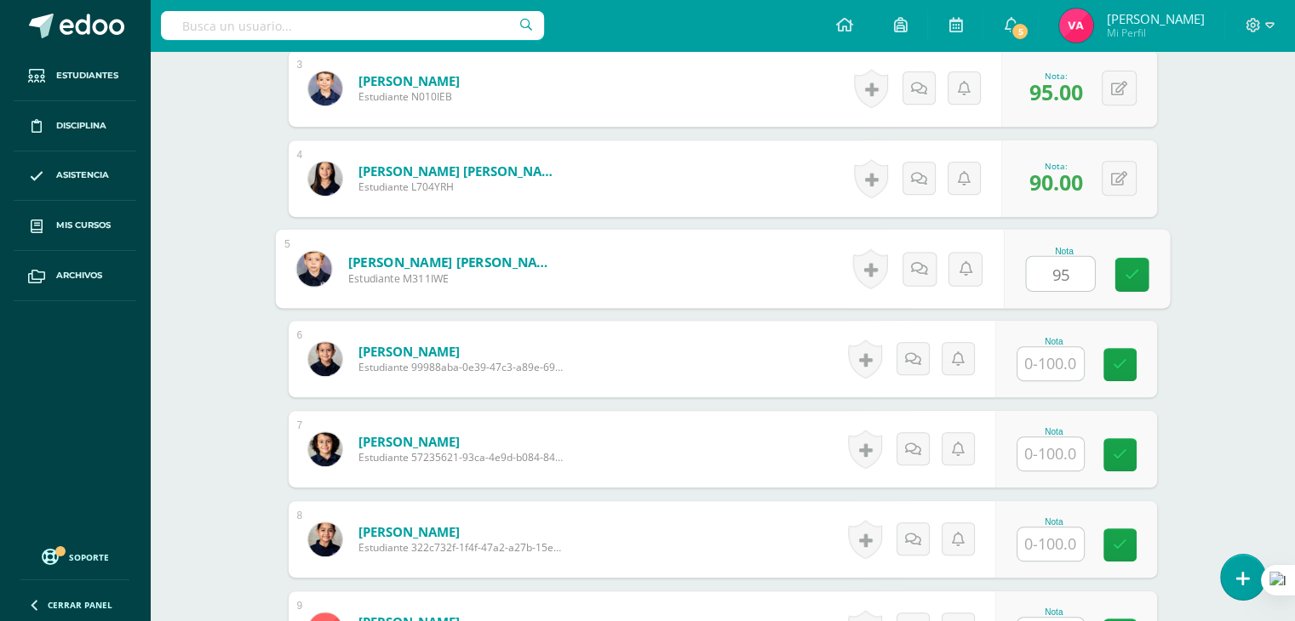
type input "9"
type input "100"
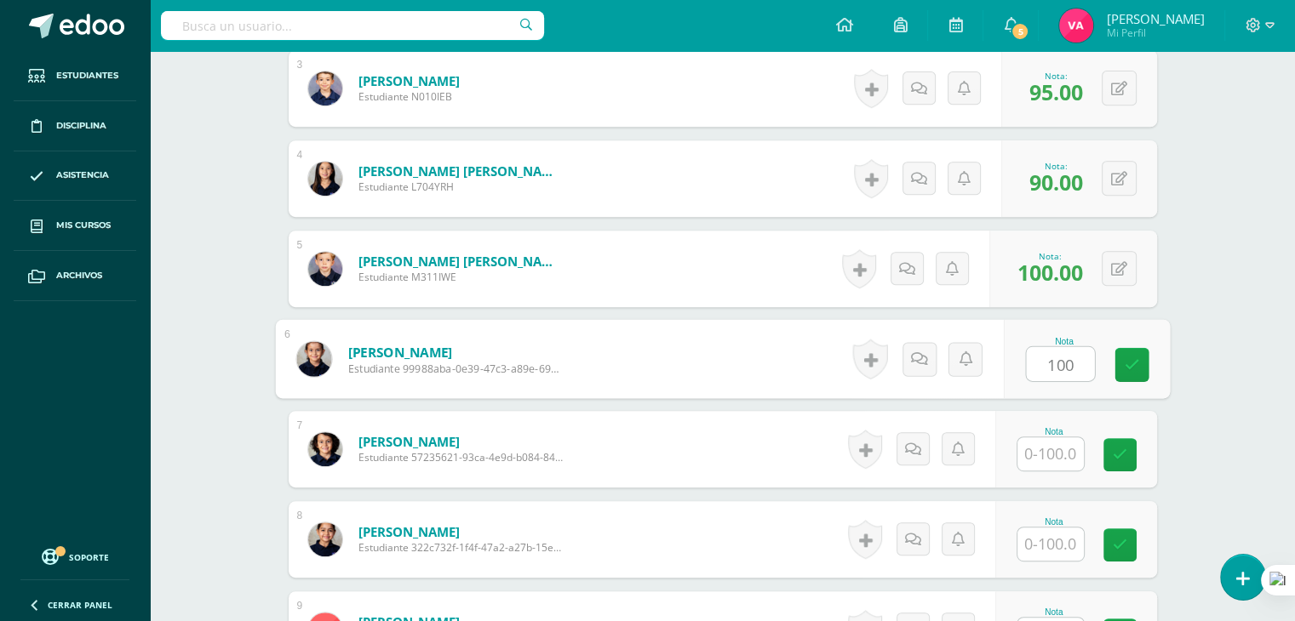
type input "100"
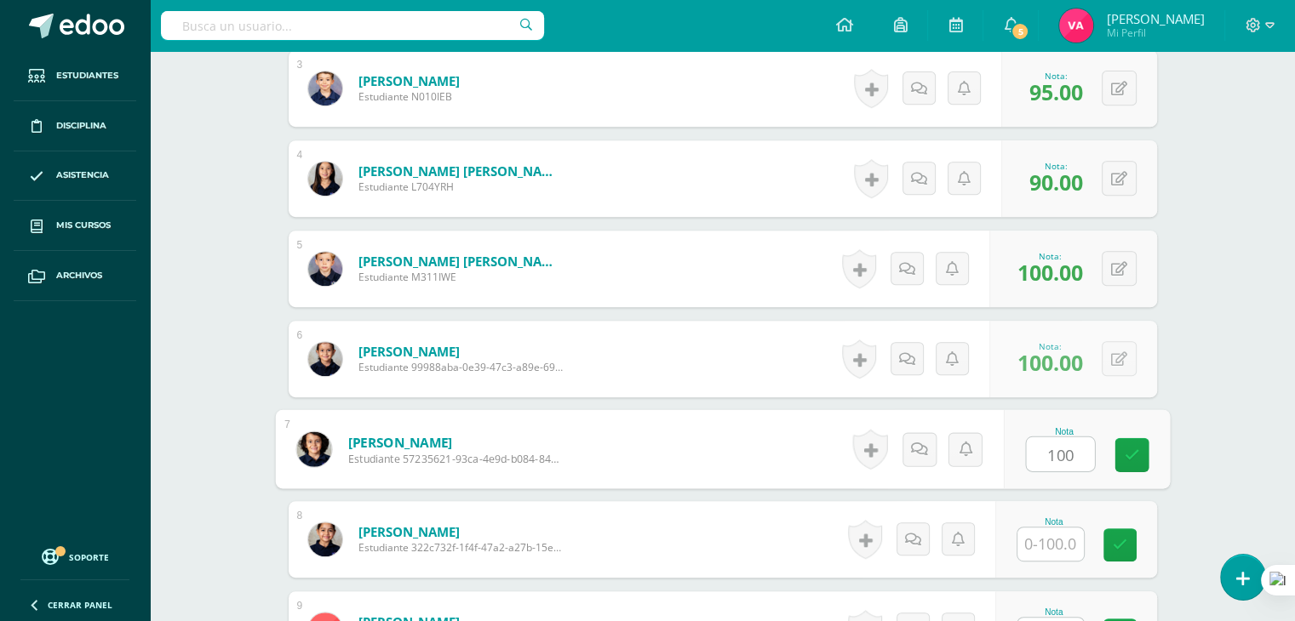
type input "100"
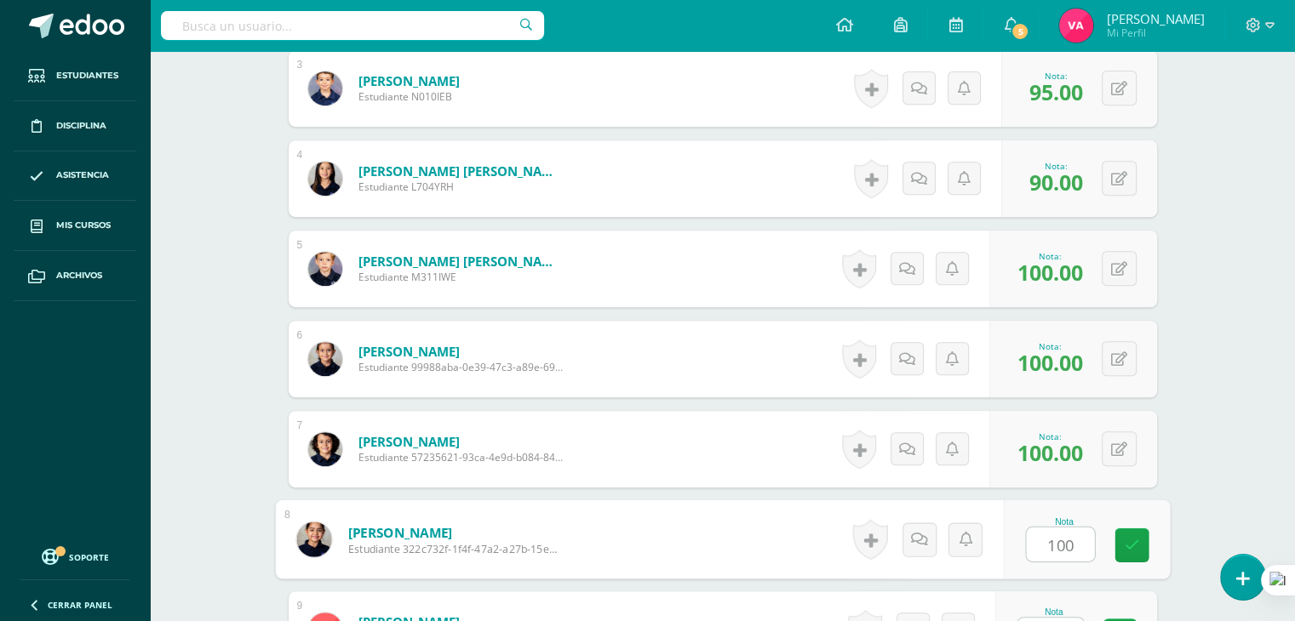
type input "100"
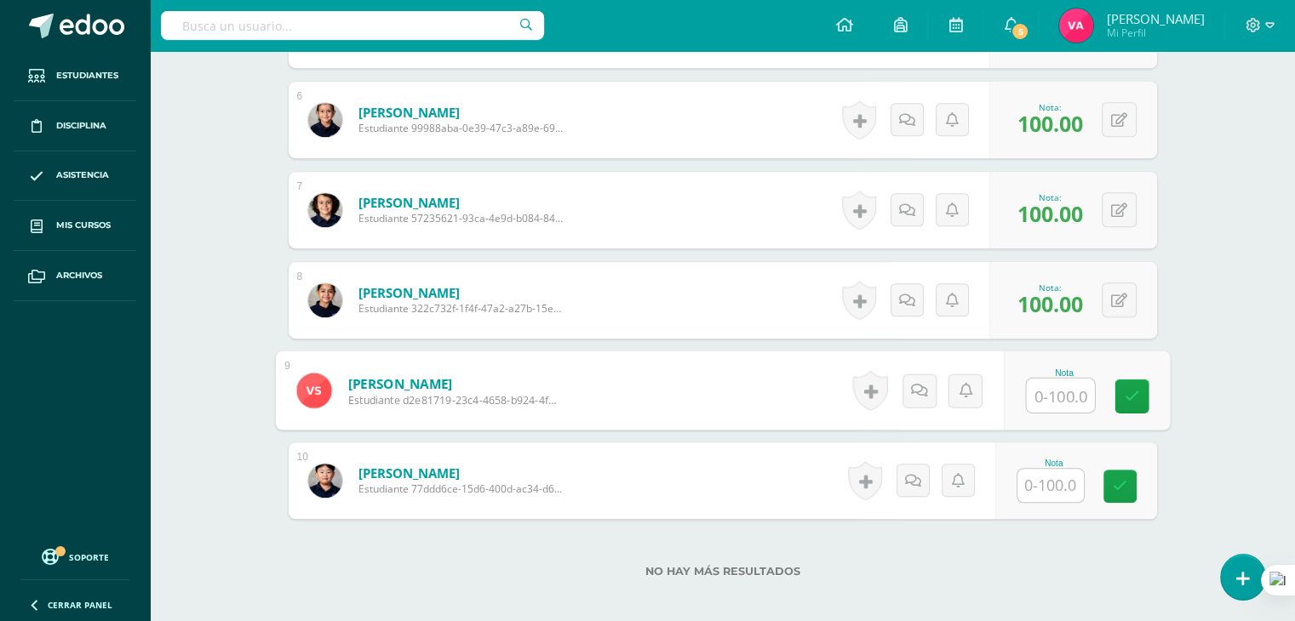
scroll to position [972, 0]
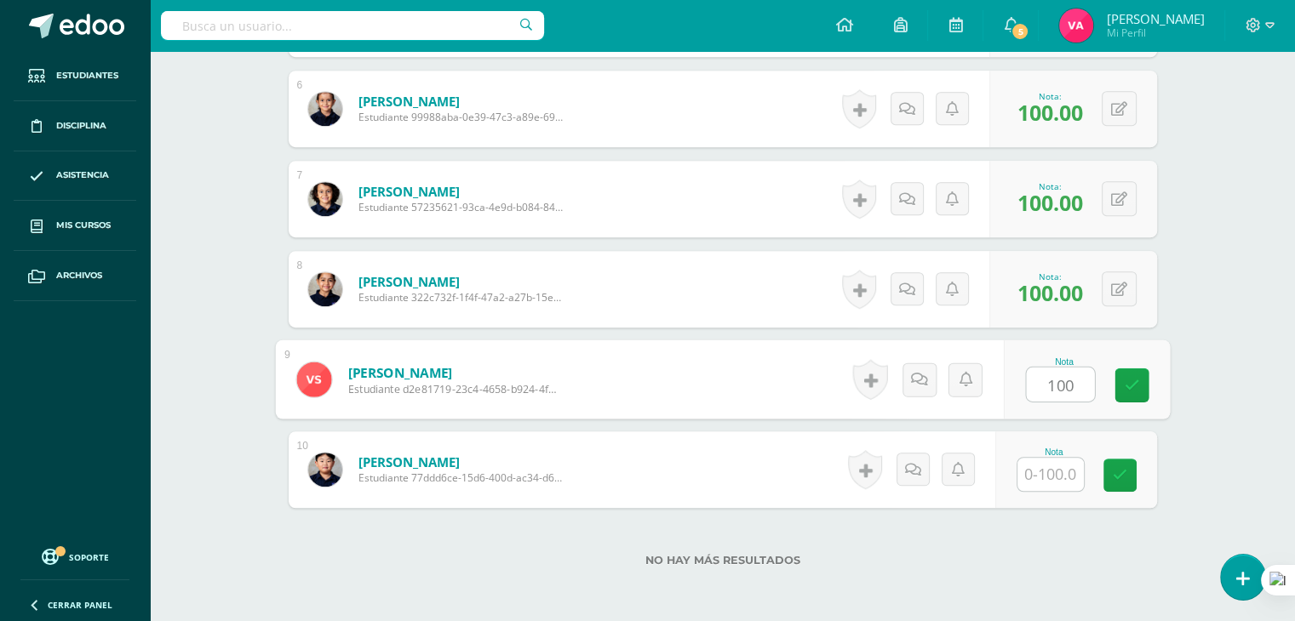
type input "100"
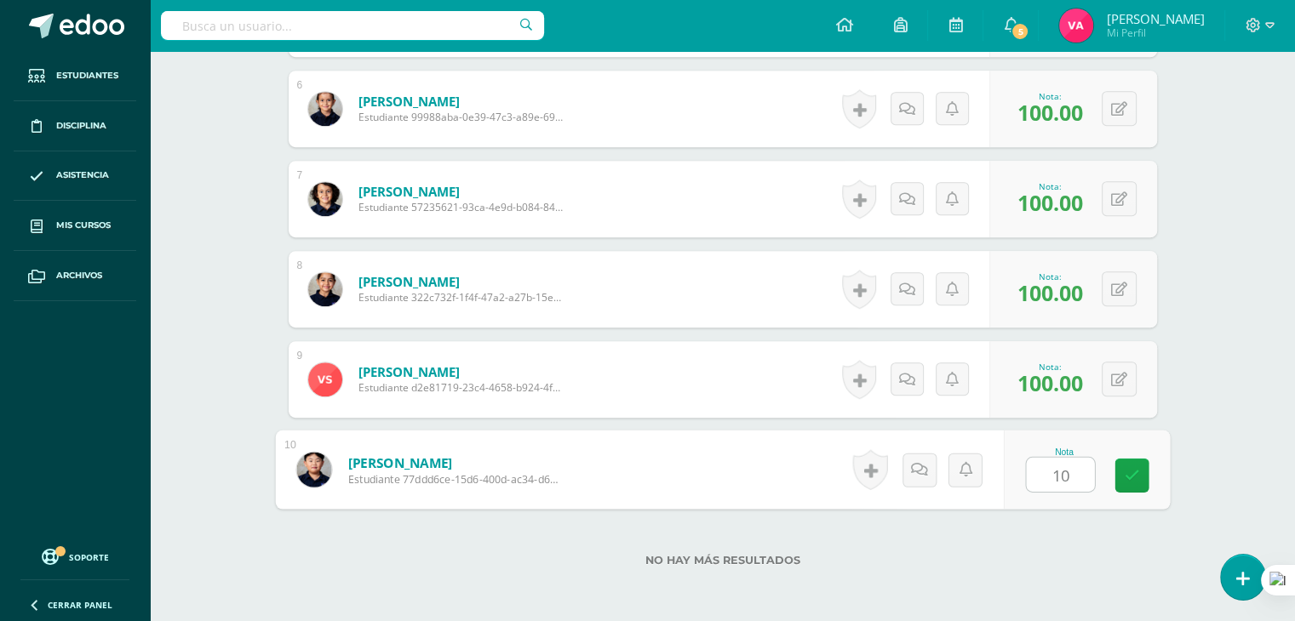
type input "1"
type input "90"
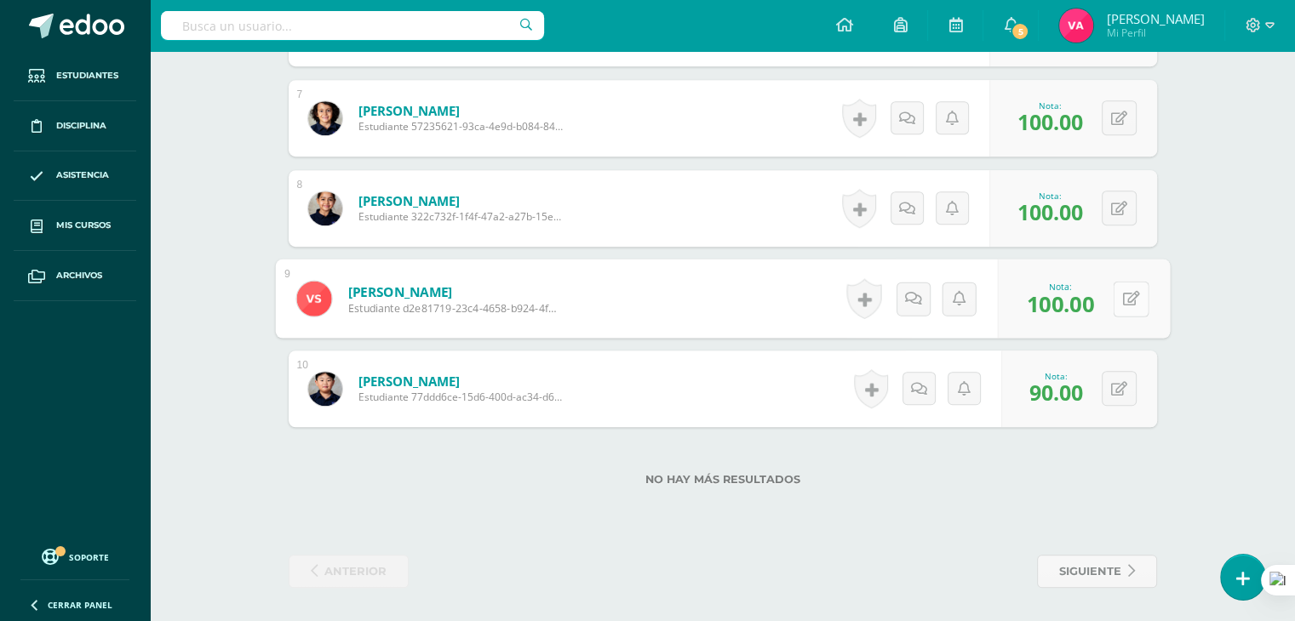
click at [1112, 299] on div "0 Logros Logros obtenidos Aún no hay logros agregados Nota: 100.00" at bounding box center [1083, 299] width 173 height 79
click at [1127, 307] on button at bounding box center [1130, 299] width 36 height 36
type input "90"
click at [1124, 568] on link "siguiente" at bounding box center [1097, 571] width 120 height 33
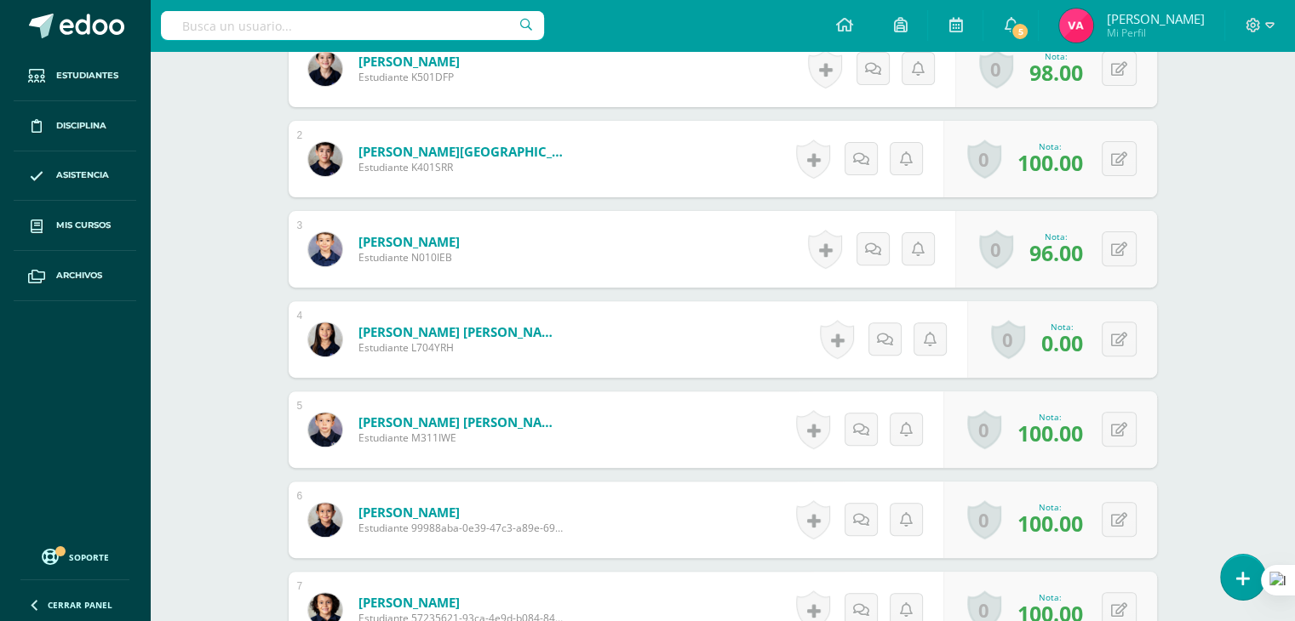
scroll to position [562, 0]
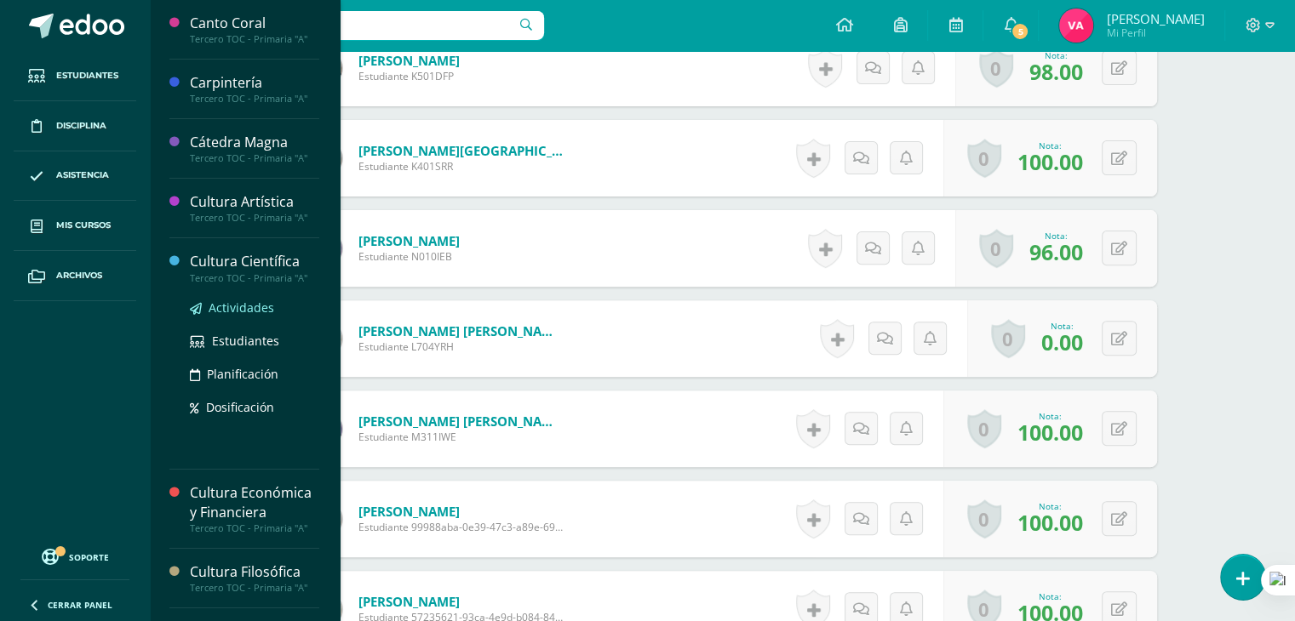
click at [241, 307] on span "Actividades" at bounding box center [242, 308] width 66 height 16
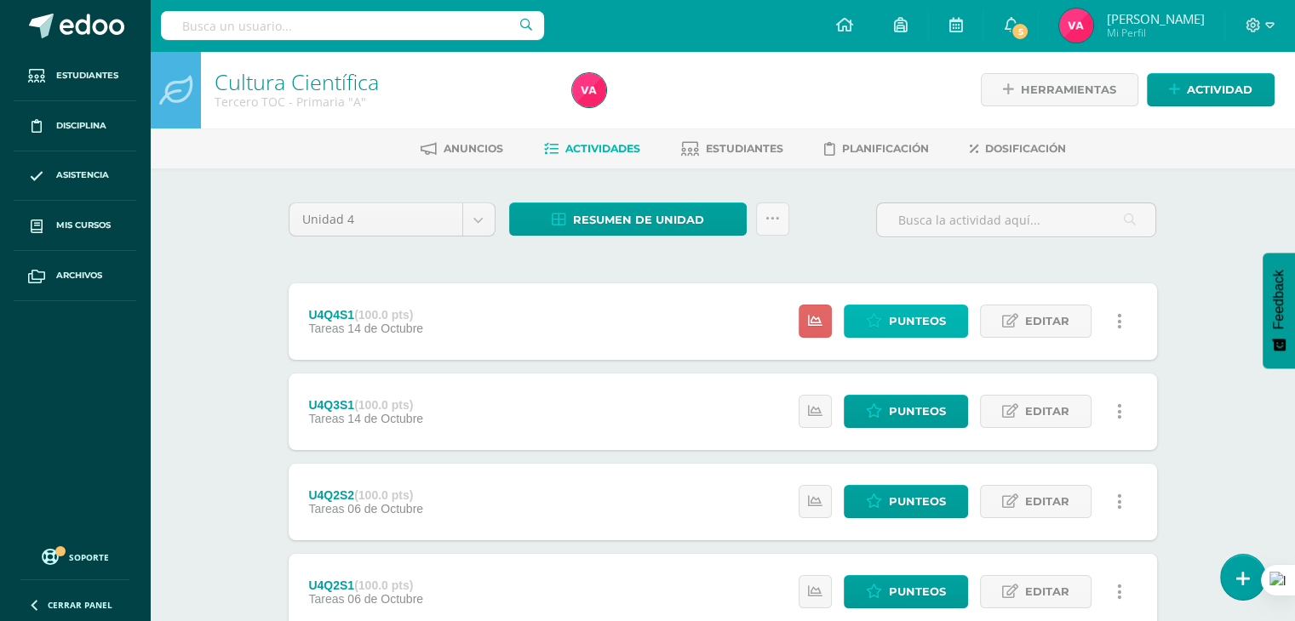
click at [892, 328] on span "Punteos" at bounding box center [917, 321] width 57 height 31
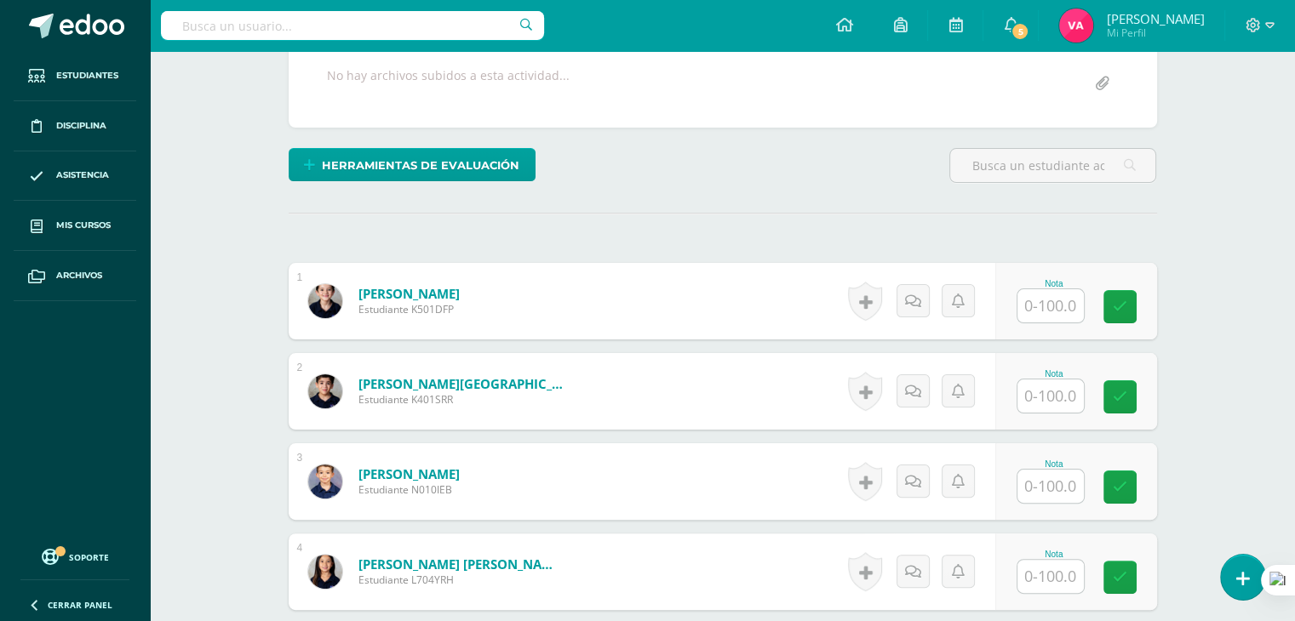
scroll to position [330, 0]
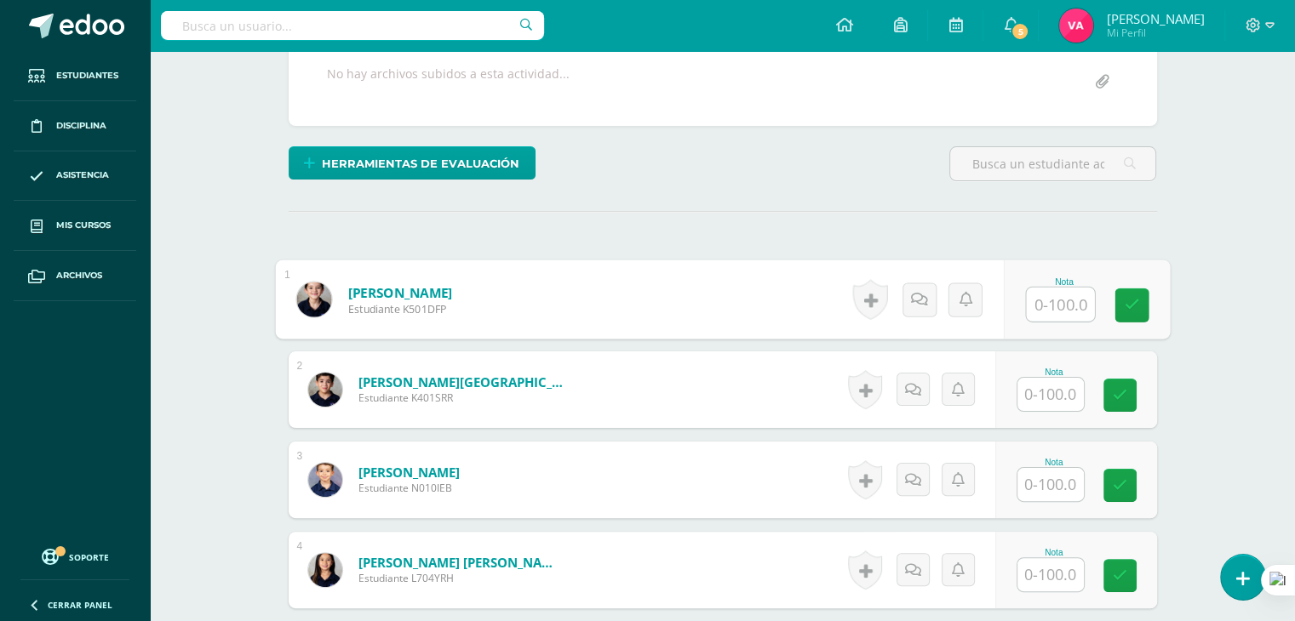
click at [1055, 297] on input "text" at bounding box center [1060, 305] width 68 height 34
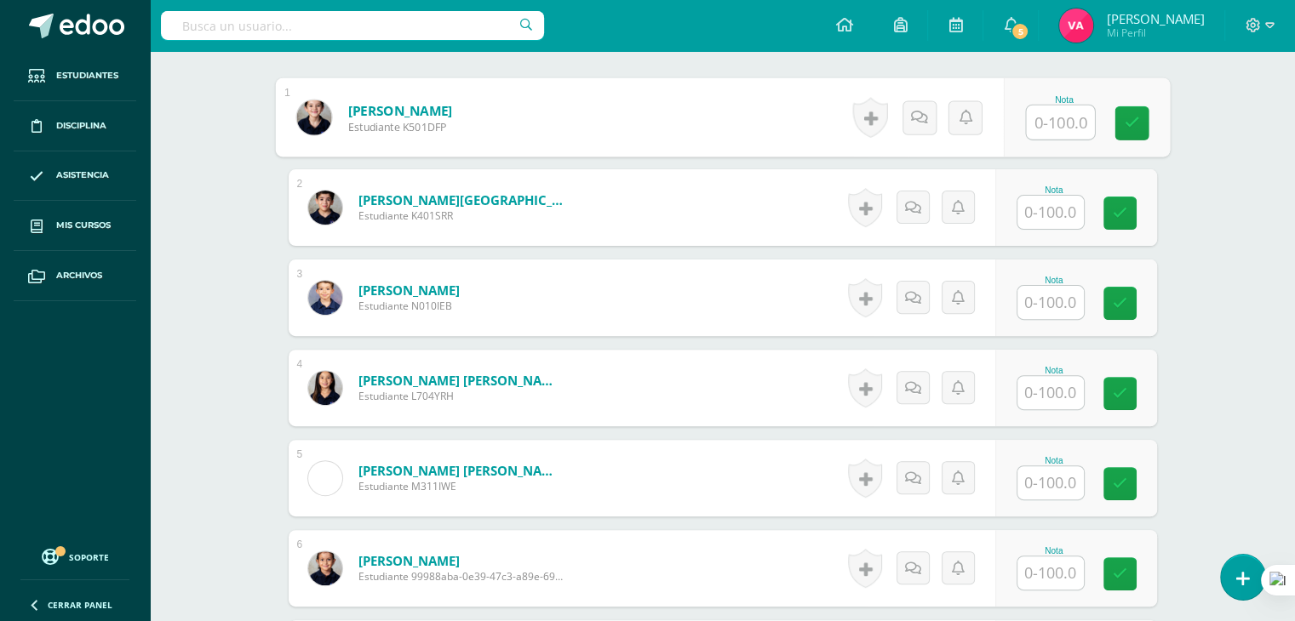
scroll to position [516, 0]
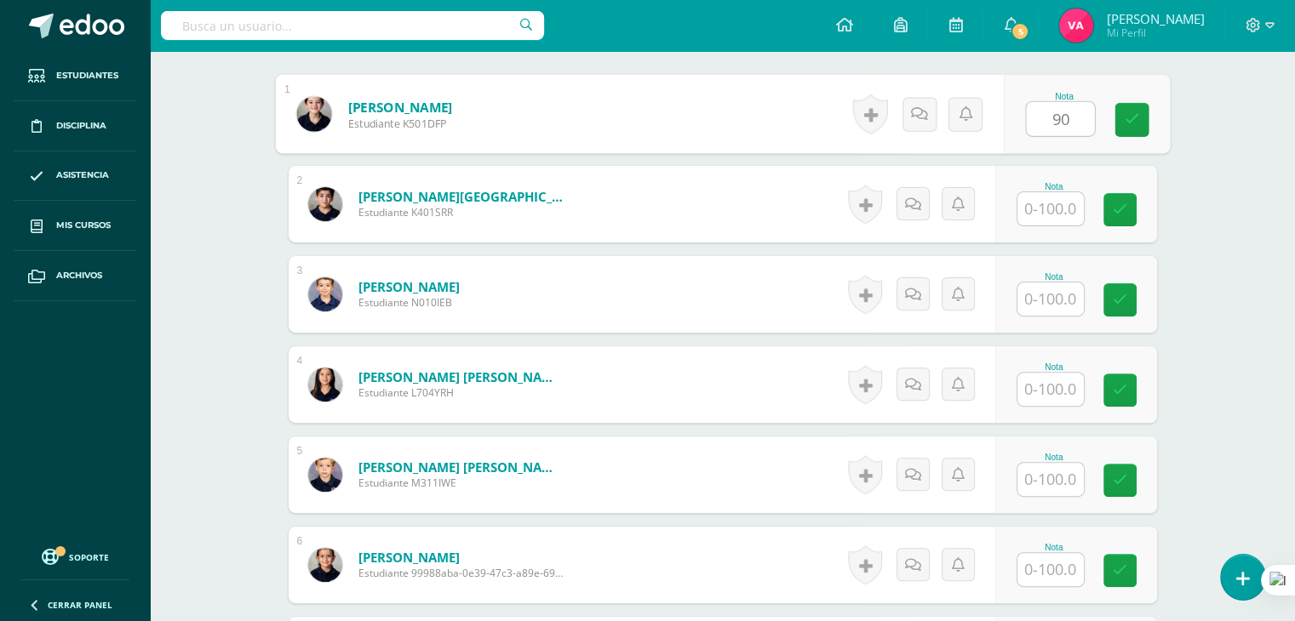
type input "90"
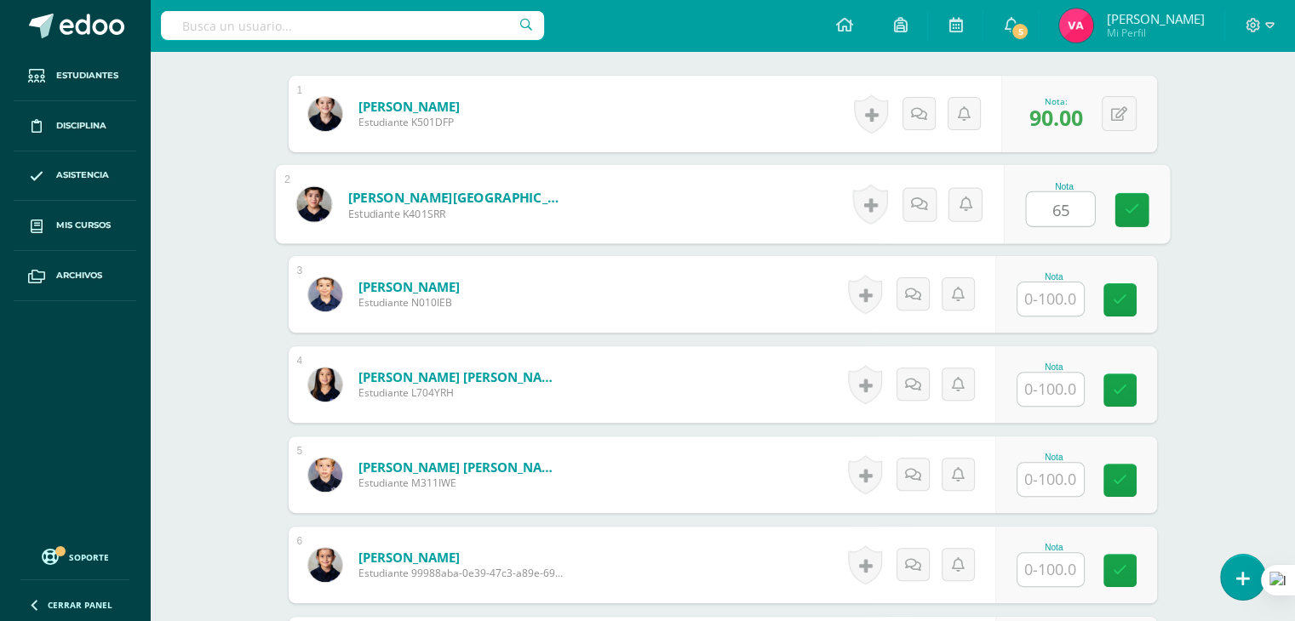
type input "65"
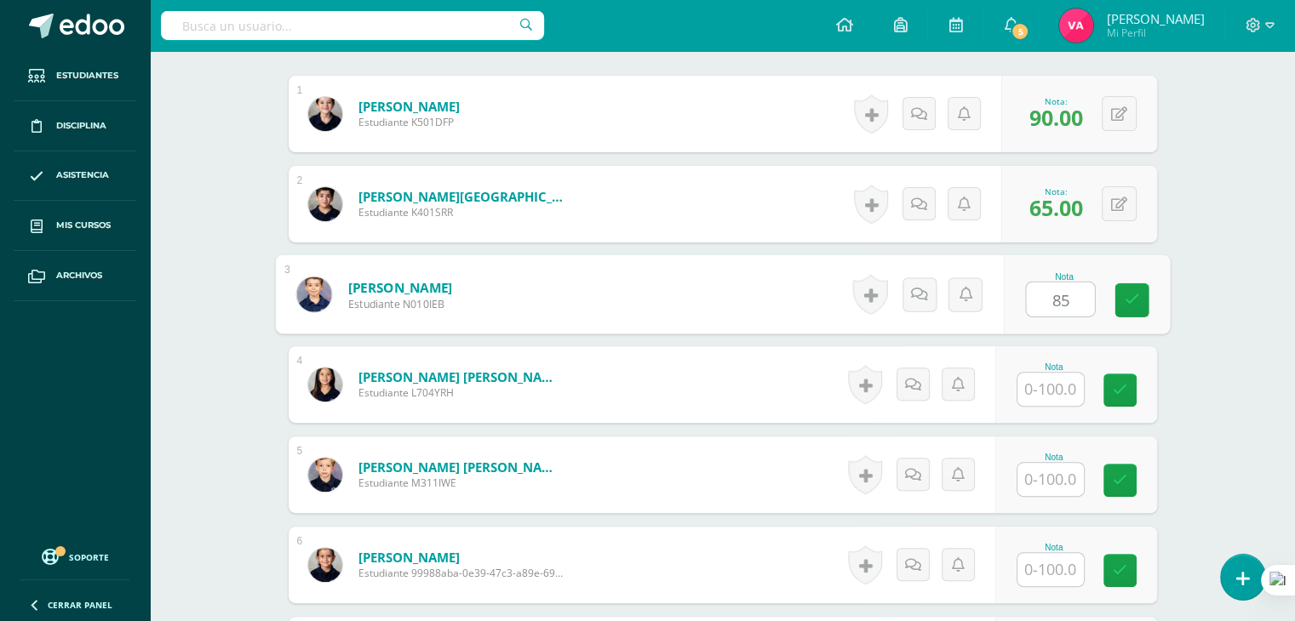
type input "85"
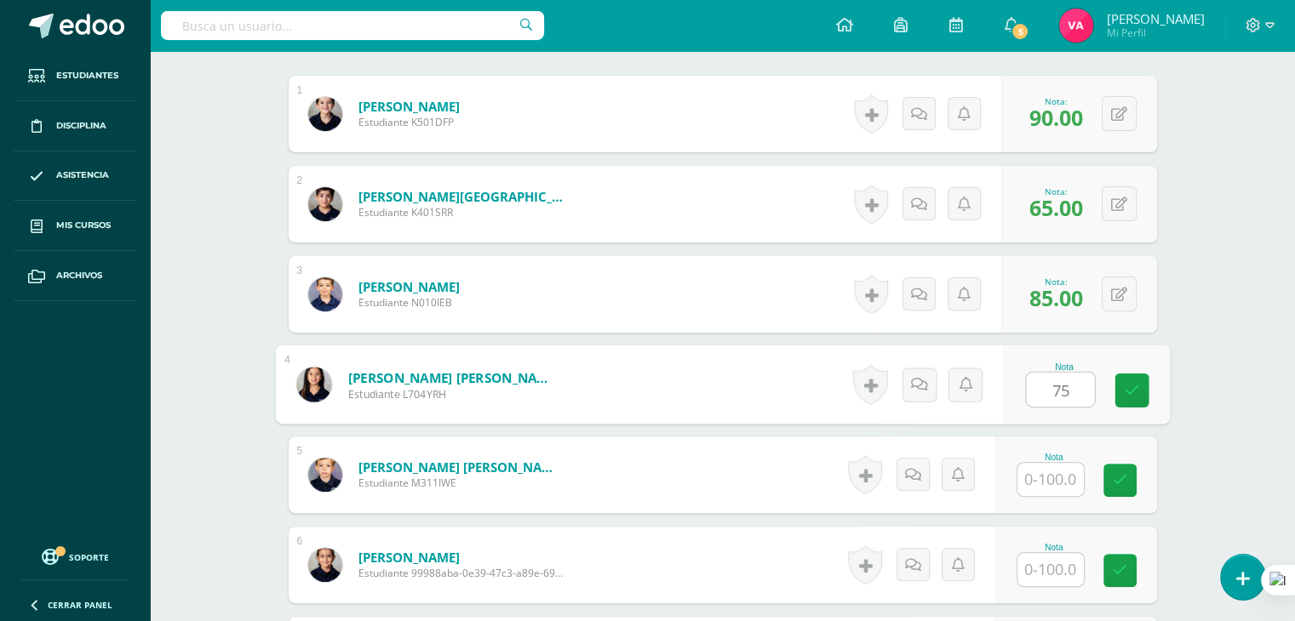
type input "75"
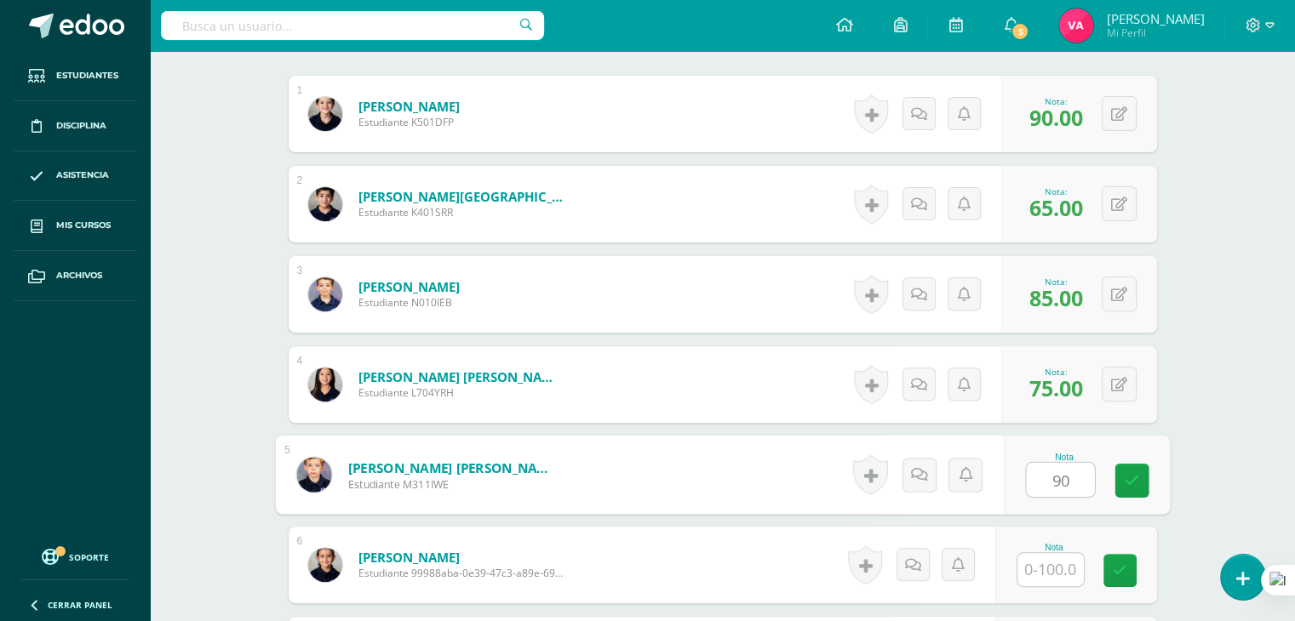
type input "90"
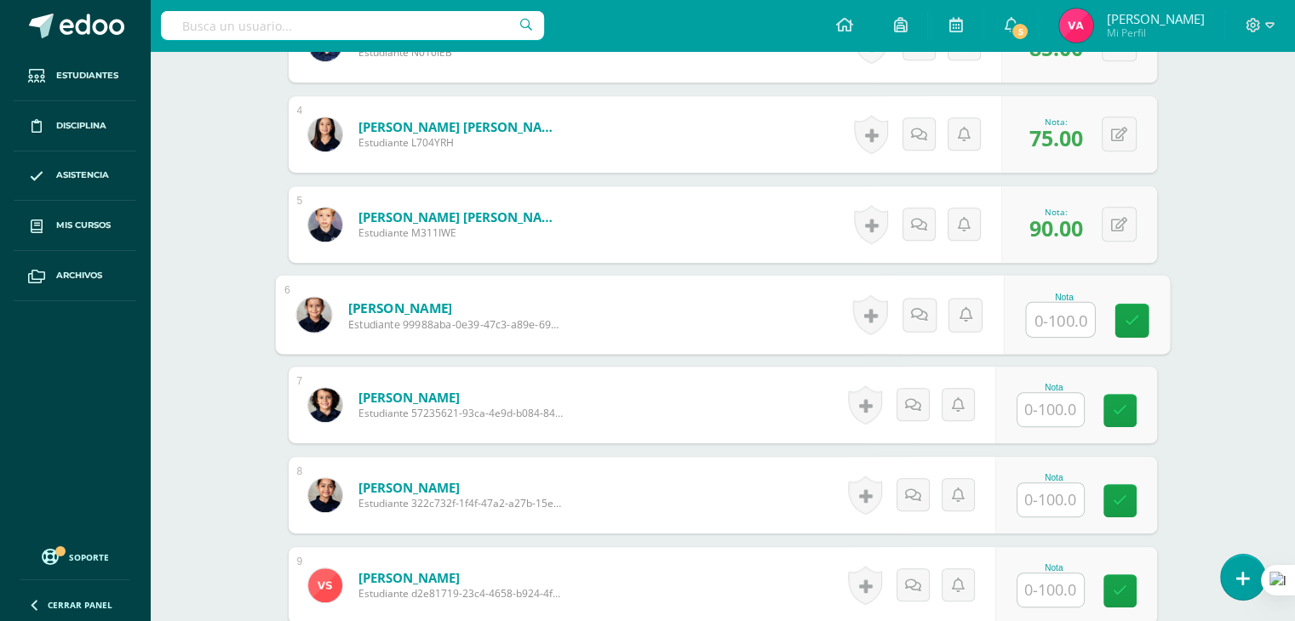
scroll to position [766, 0]
type input "75"
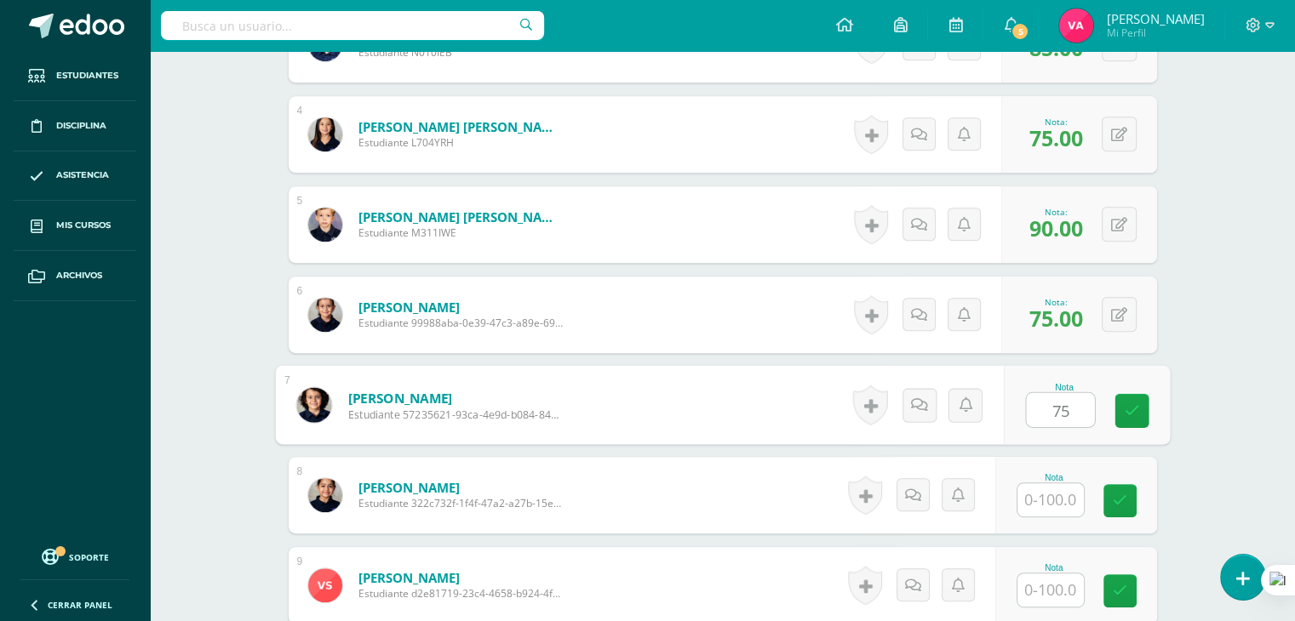
type input "75"
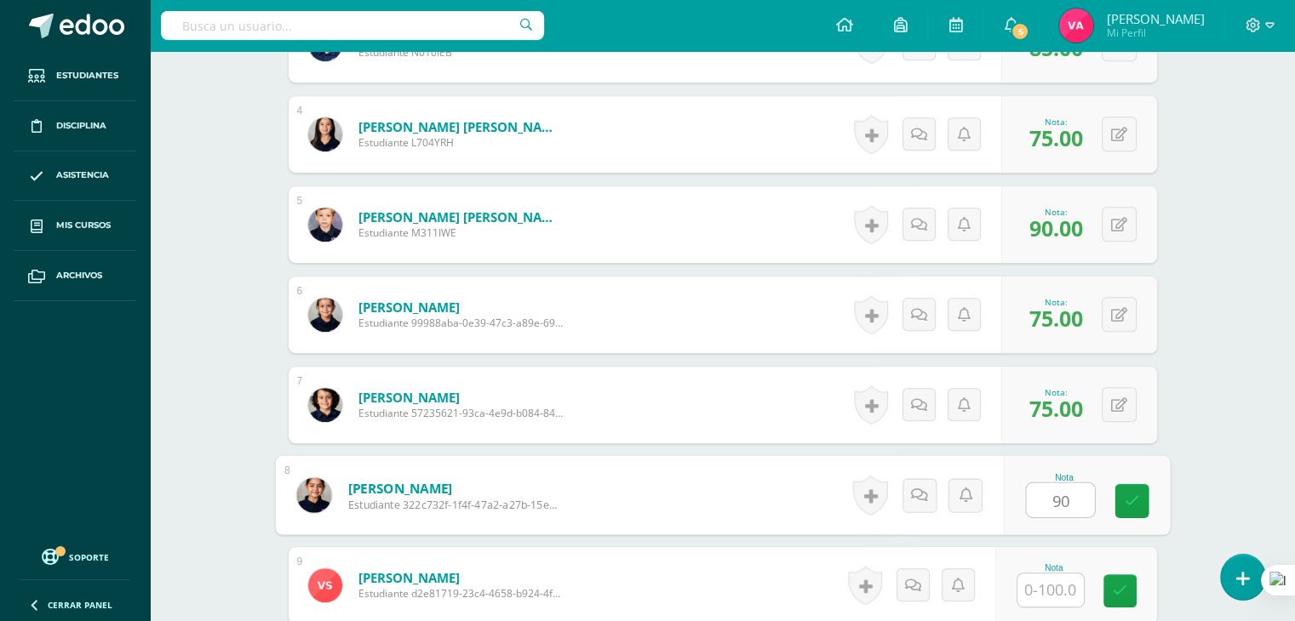
type input "90"
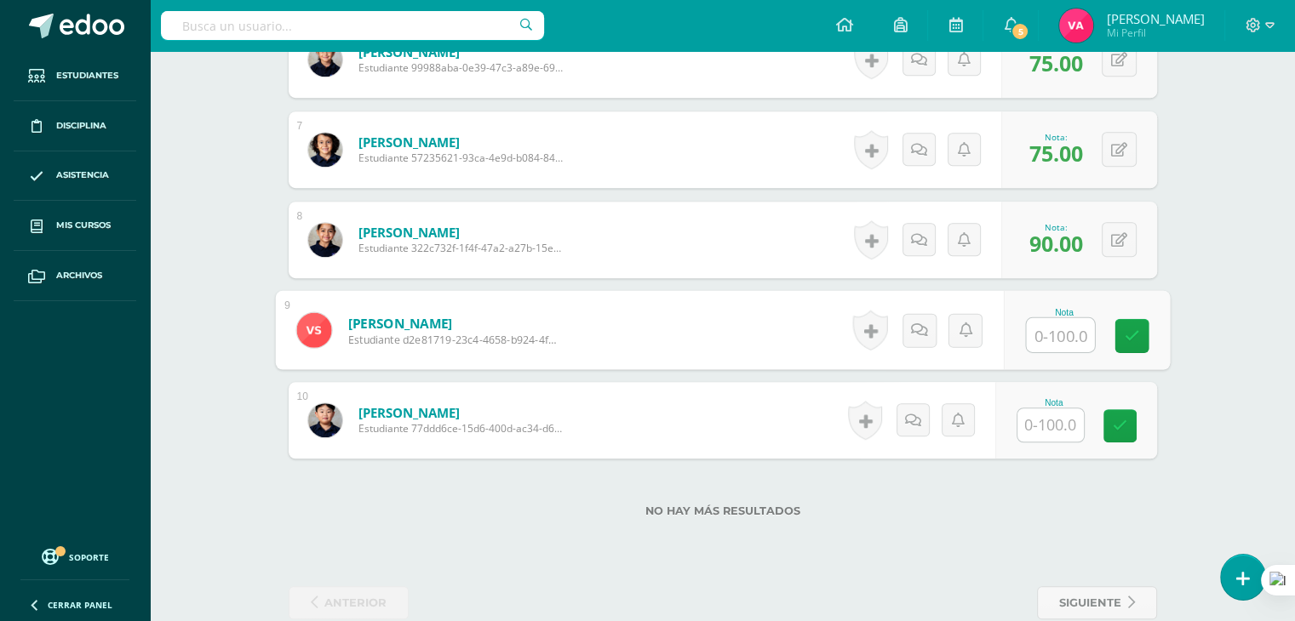
scroll to position [1053, 0]
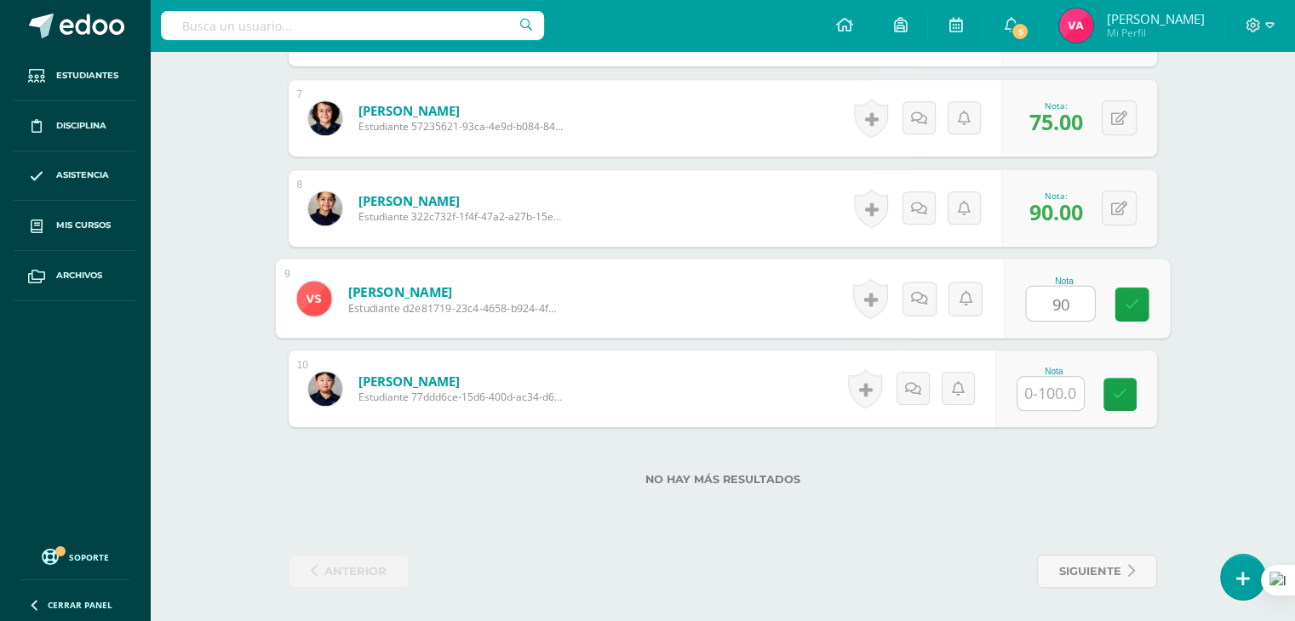
type input "90"
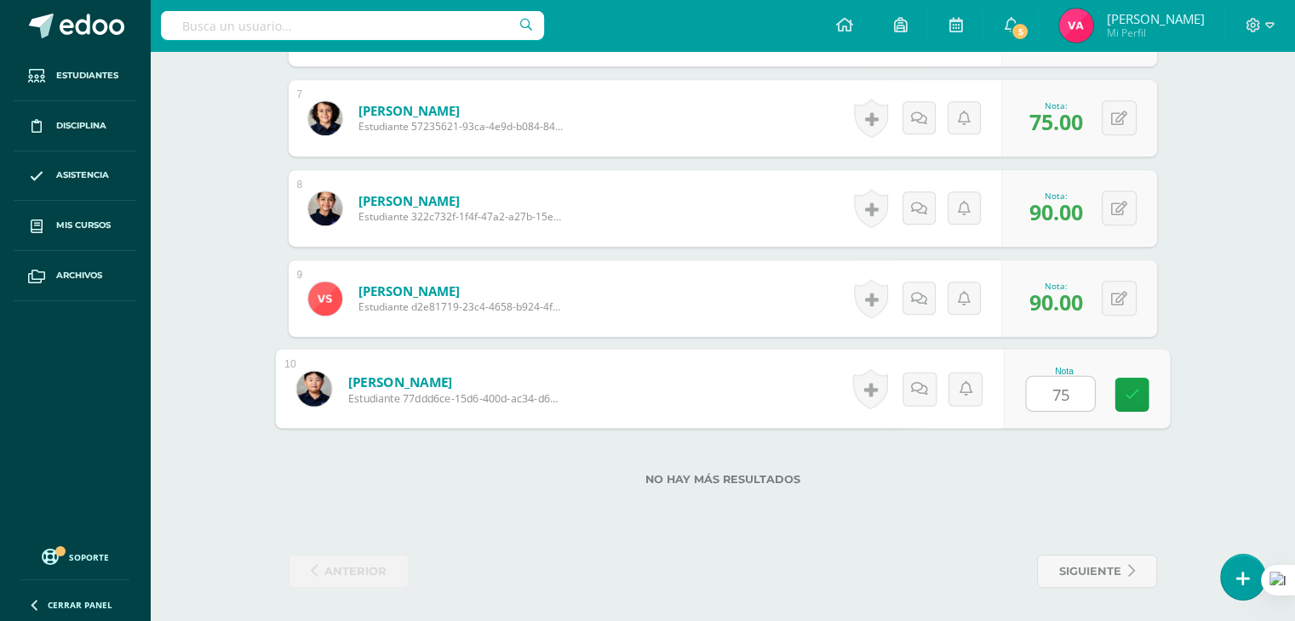
type input "75"
click at [1130, 483] on label "No hay más resultados" at bounding box center [723, 479] width 868 height 13
click at [1137, 575] on link "siguiente" at bounding box center [1097, 571] width 120 height 33
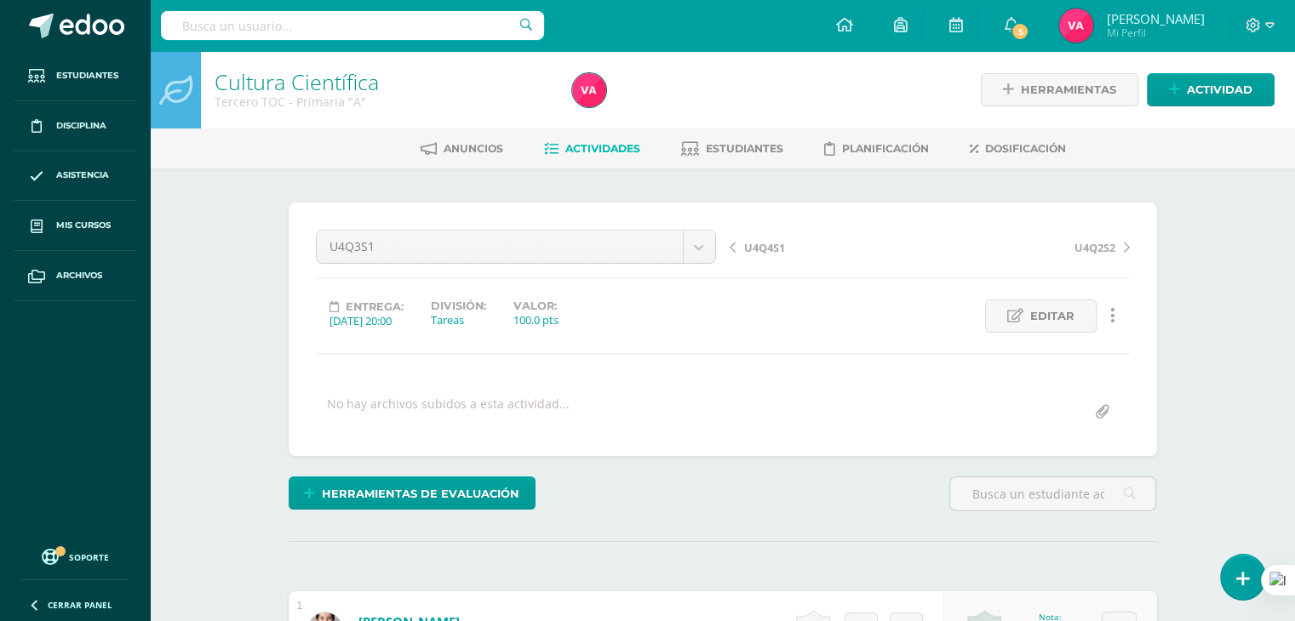
click at [1122, 244] on link "U4Q2S2" at bounding box center [1029, 246] width 200 height 17
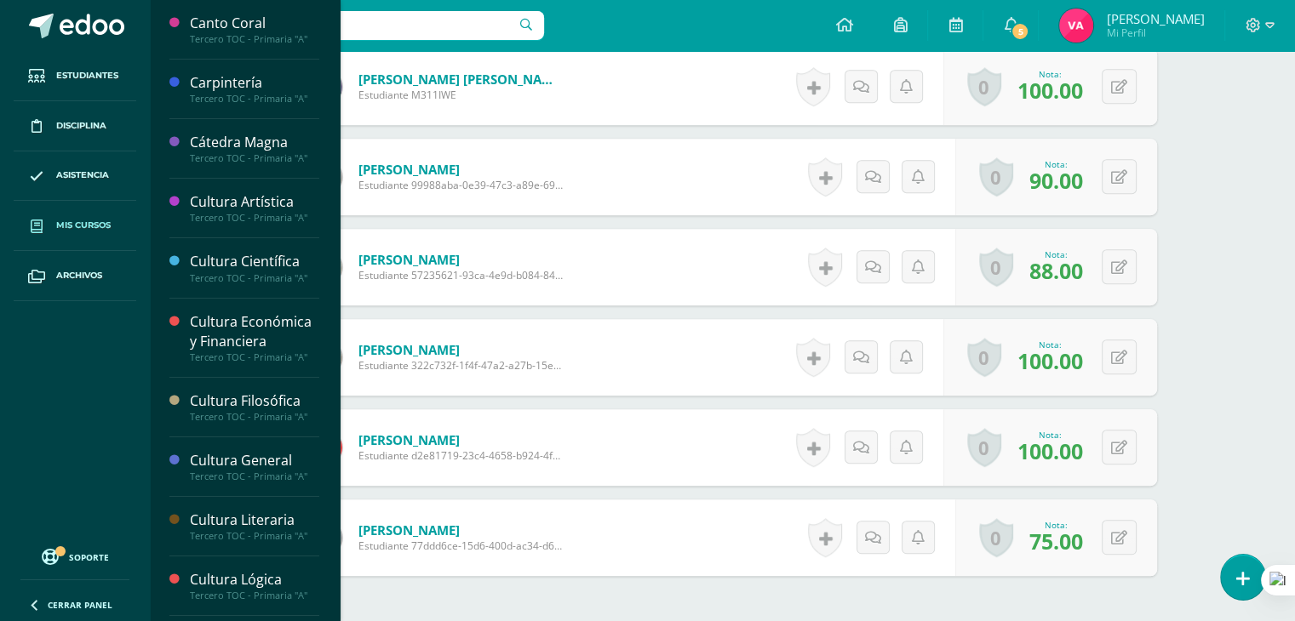
scroll to position [905, 0]
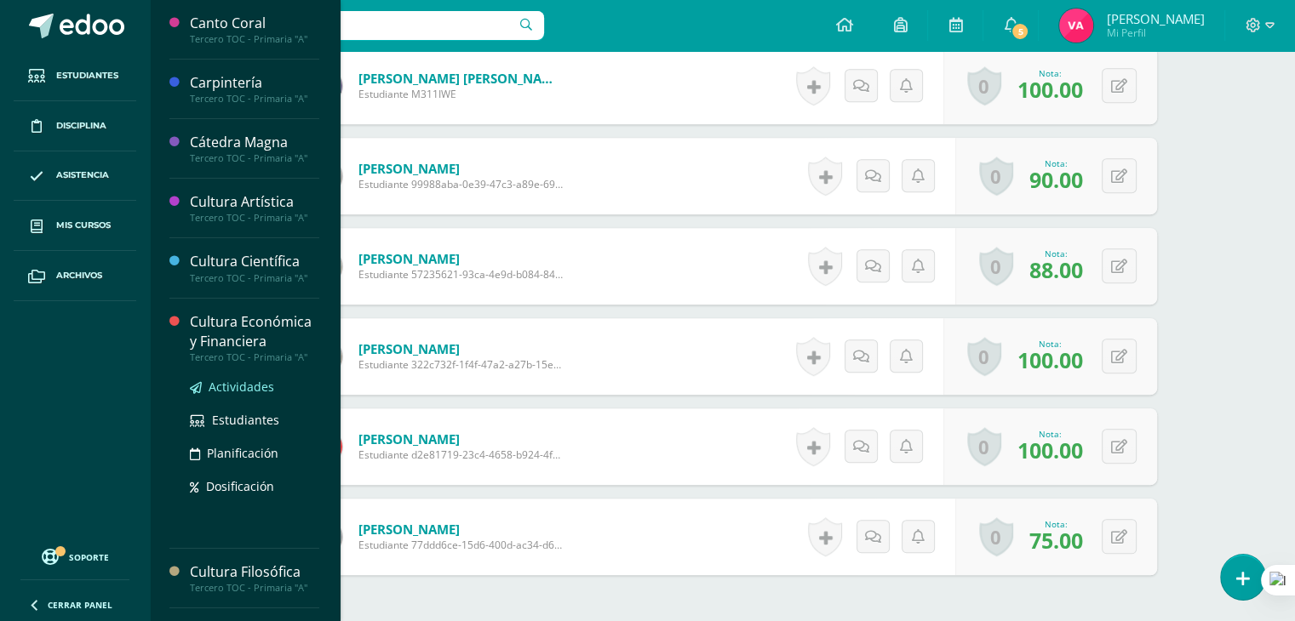
click at [234, 379] on span "Actividades" at bounding box center [242, 387] width 66 height 16
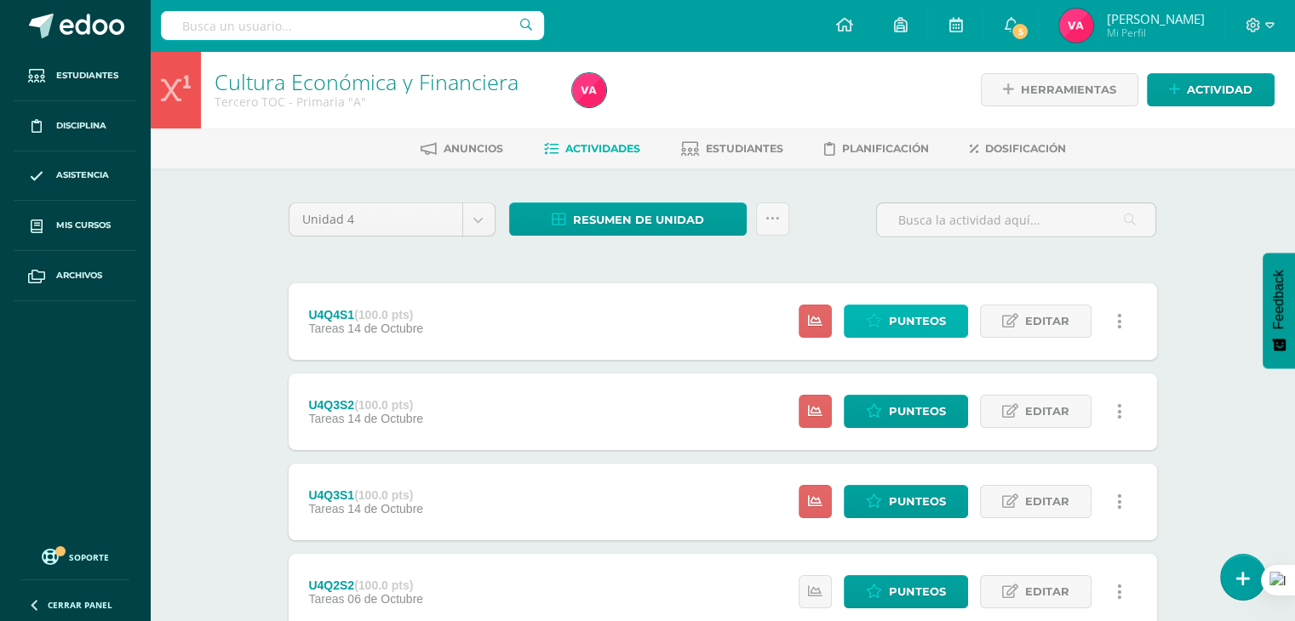
click at [923, 328] on span "Punteos" at bounding box center [917, 321] width 57 height 31
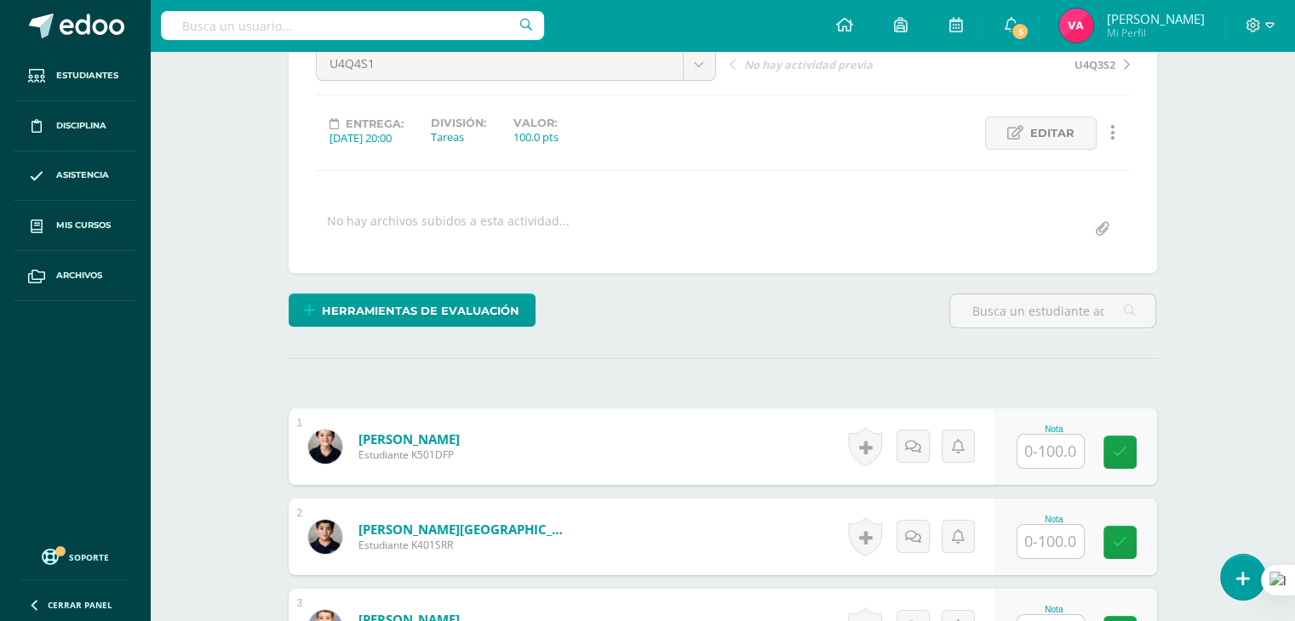
scroll to position [302, 0]
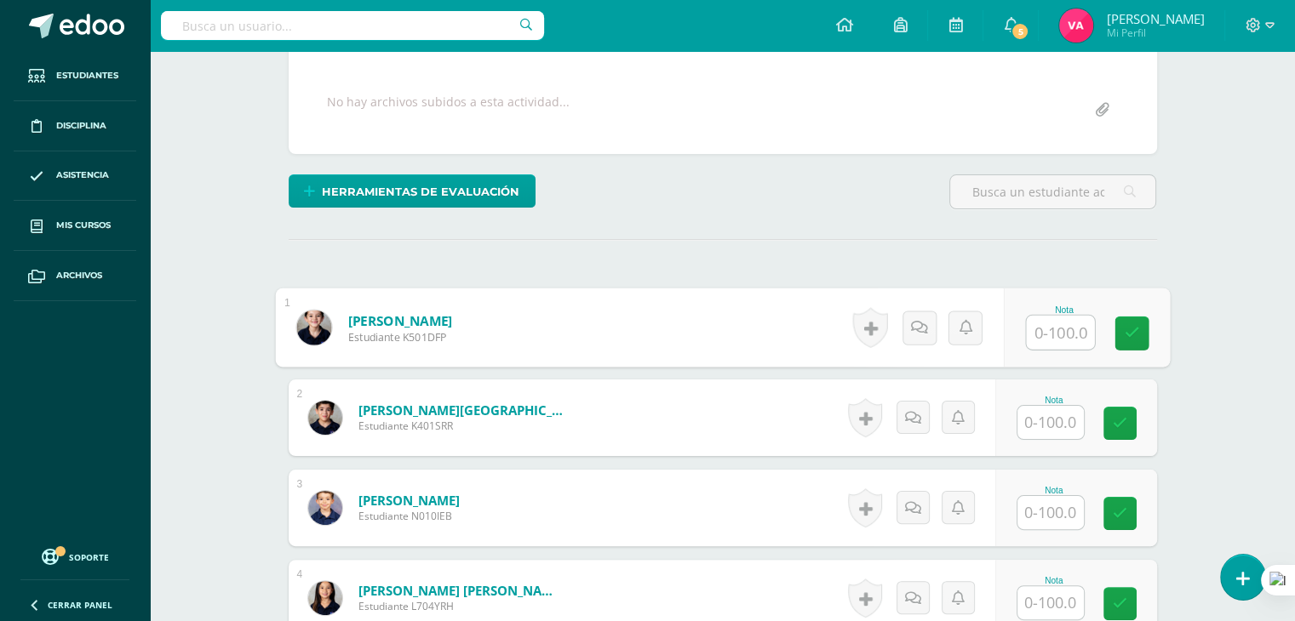
click at [1052, 327] on input "text" at bounding box center [1060, 333] width 68 height 34
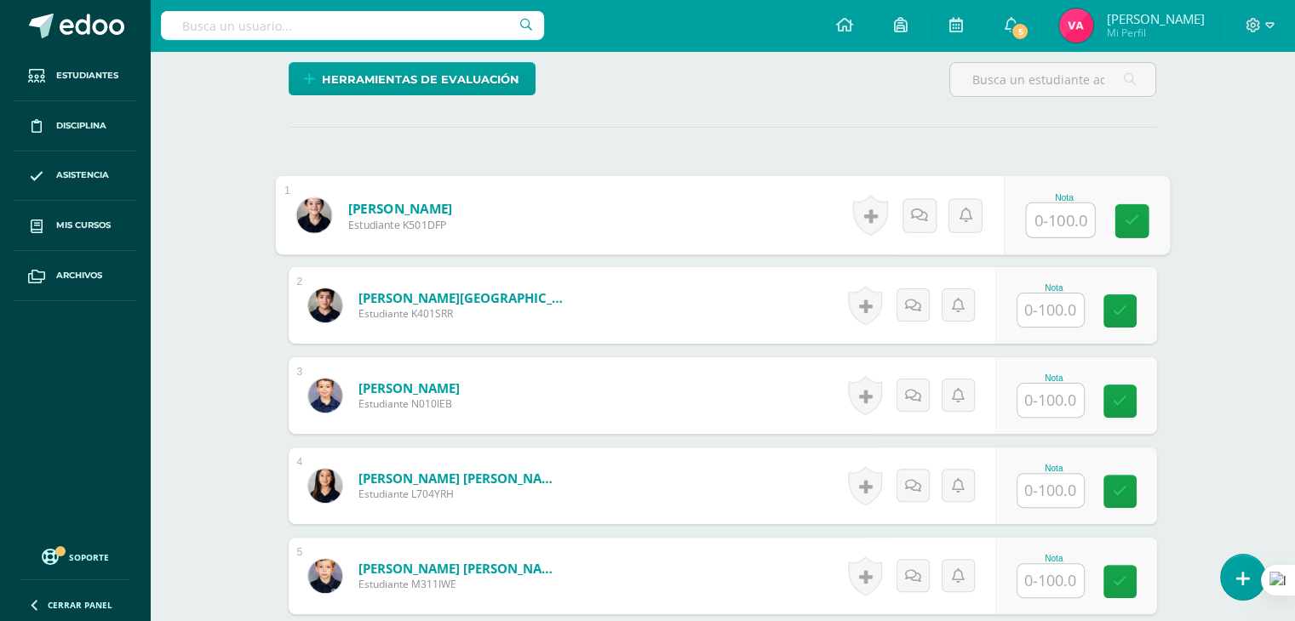
scroll to position [409, 0]
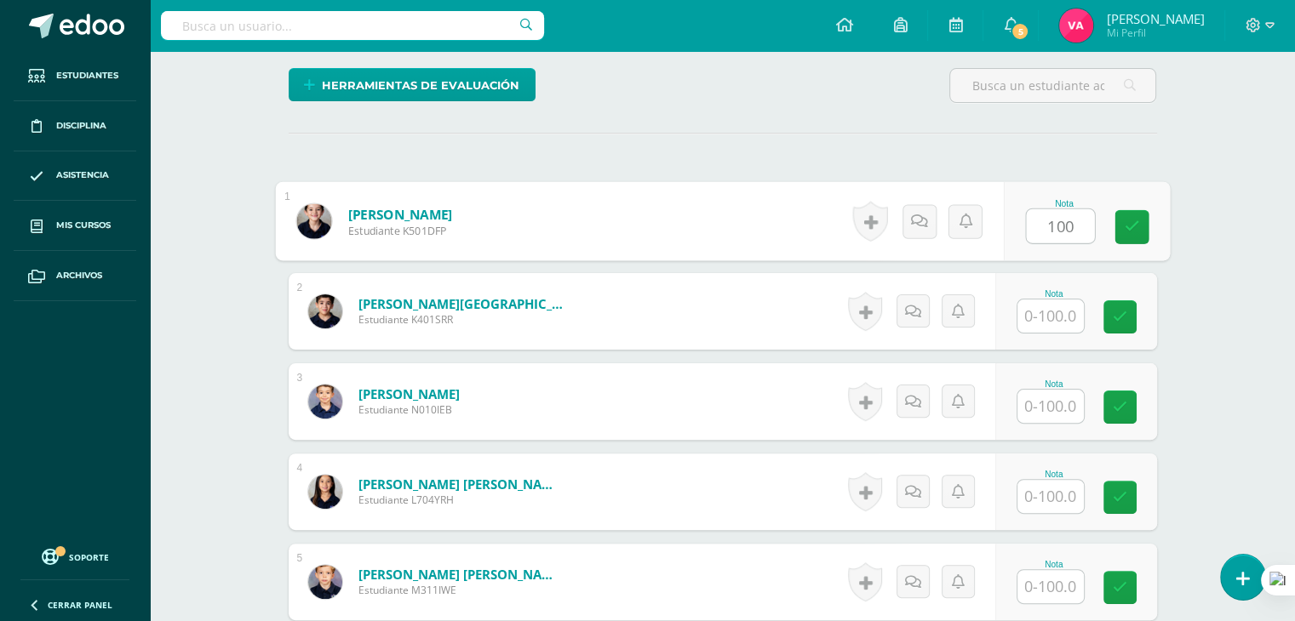
type input "100"
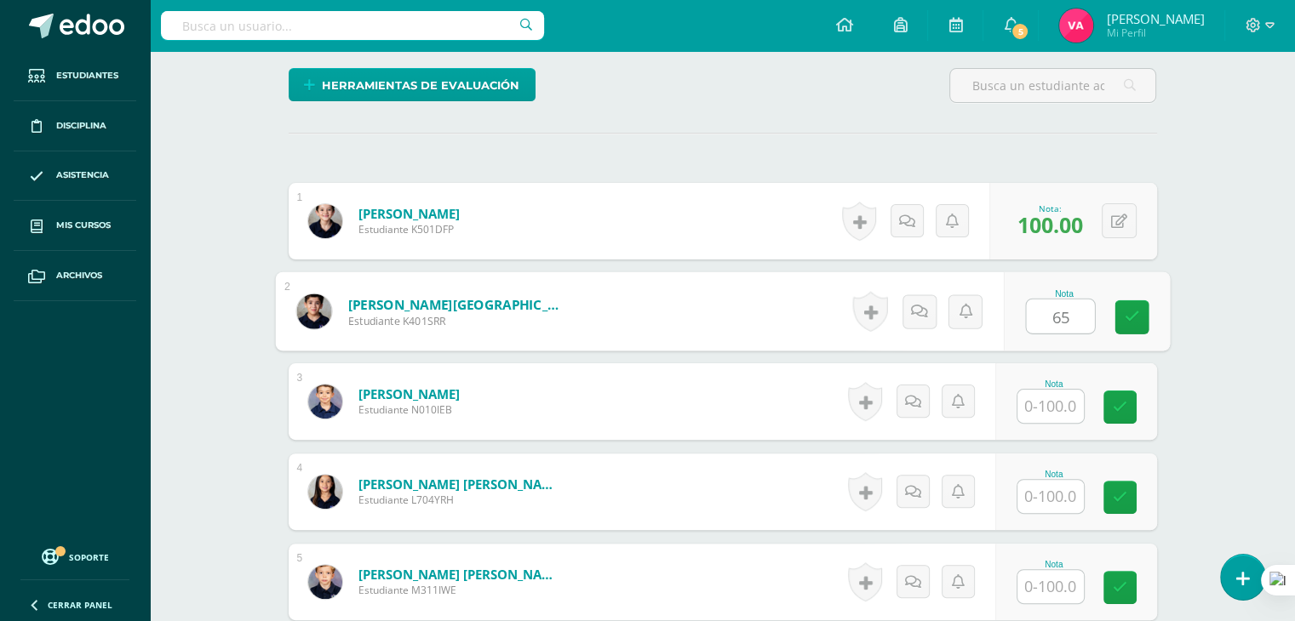
type input "65"
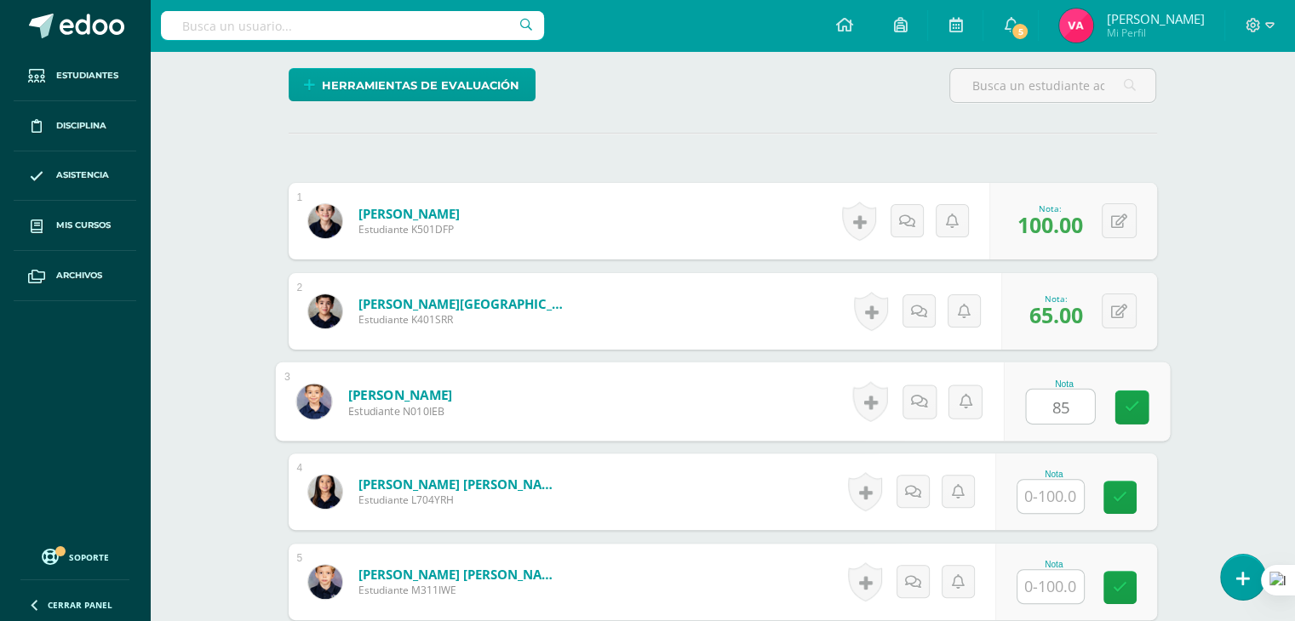
type input "85"
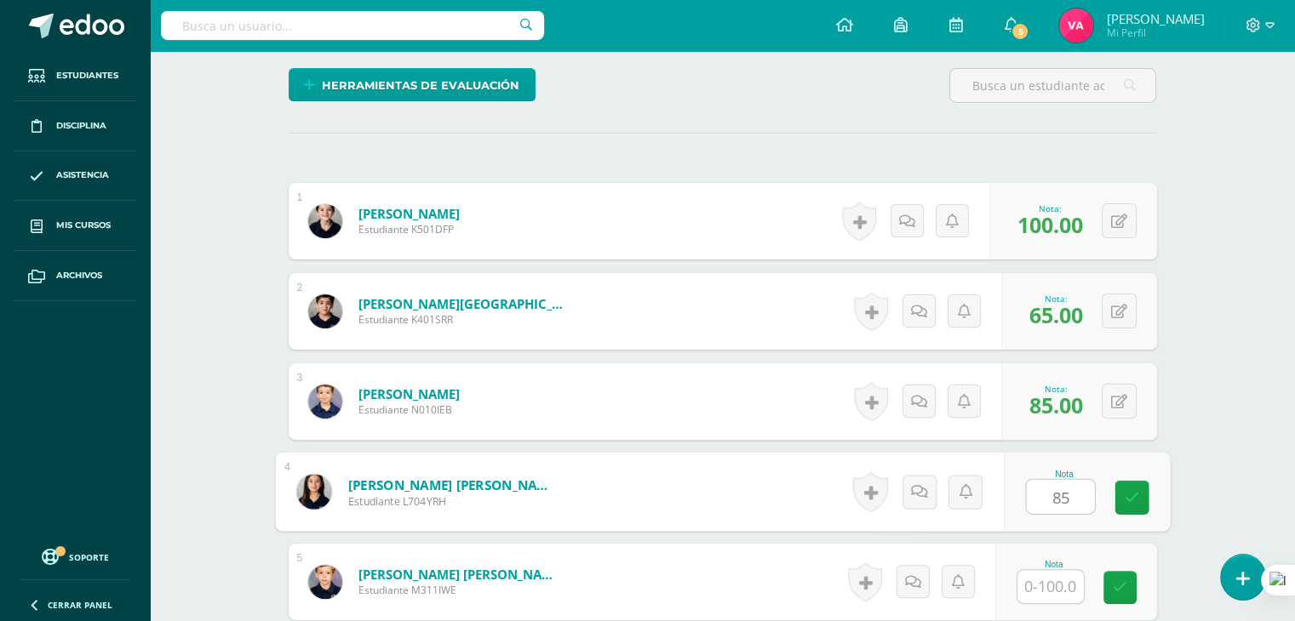
type input "85"
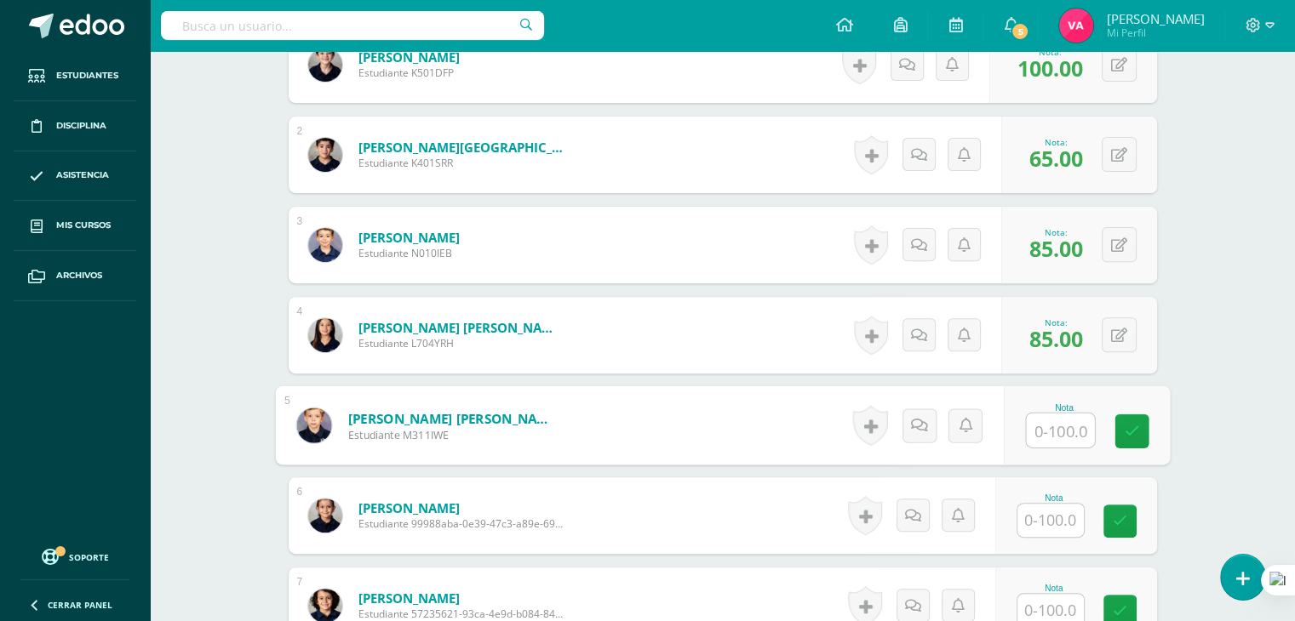
scroll to position [575, 0]
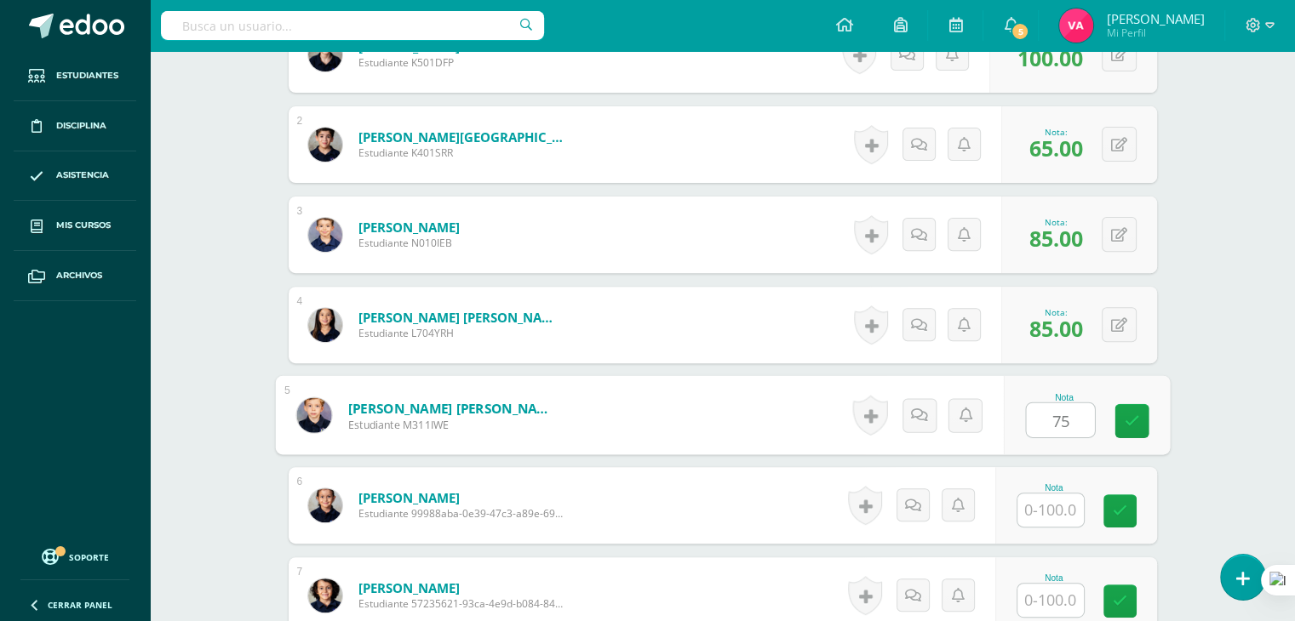
type input "75"
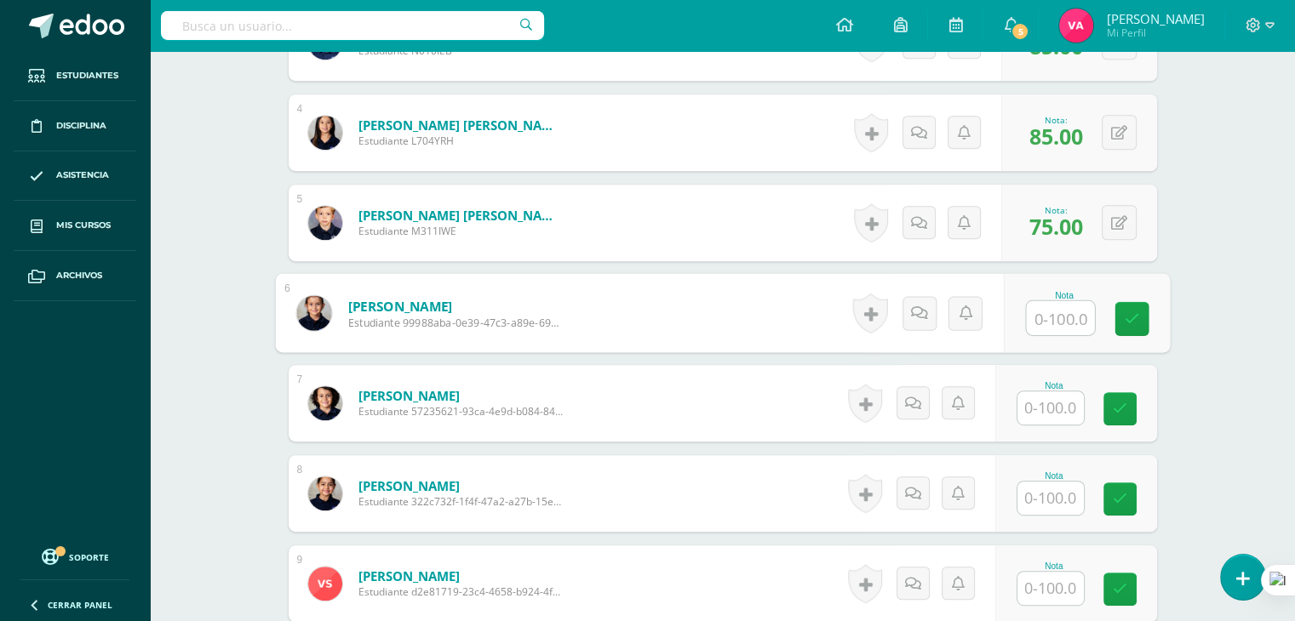
scroll to position [769, 0]
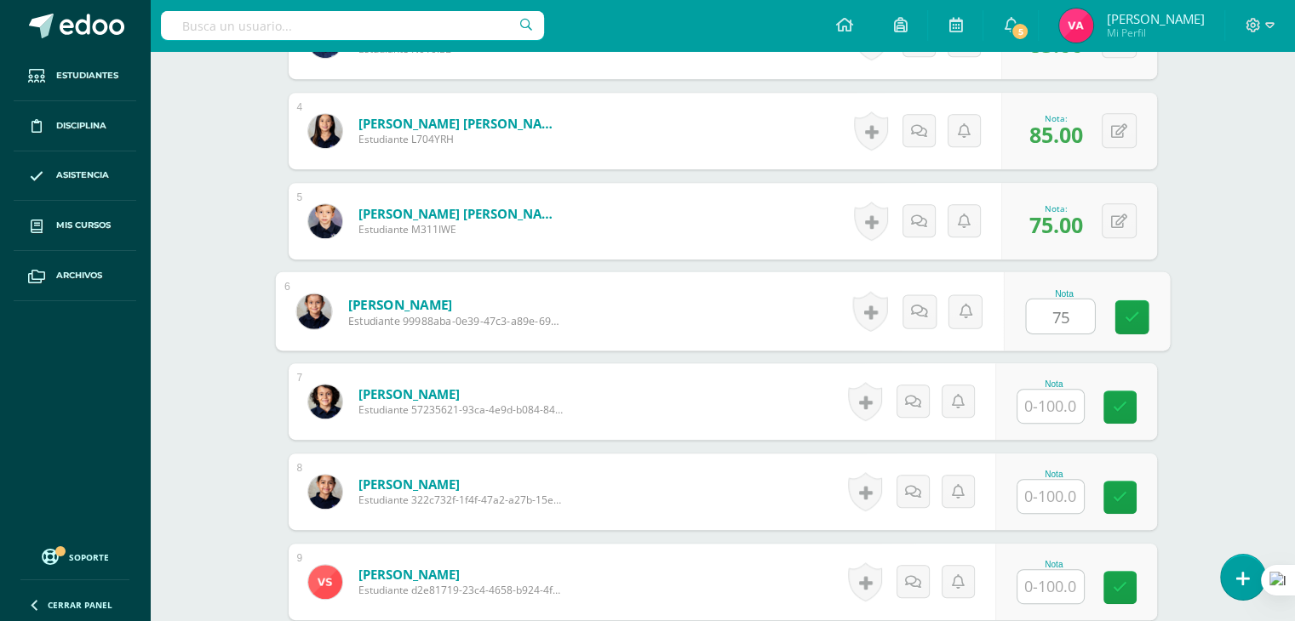
type input "75"
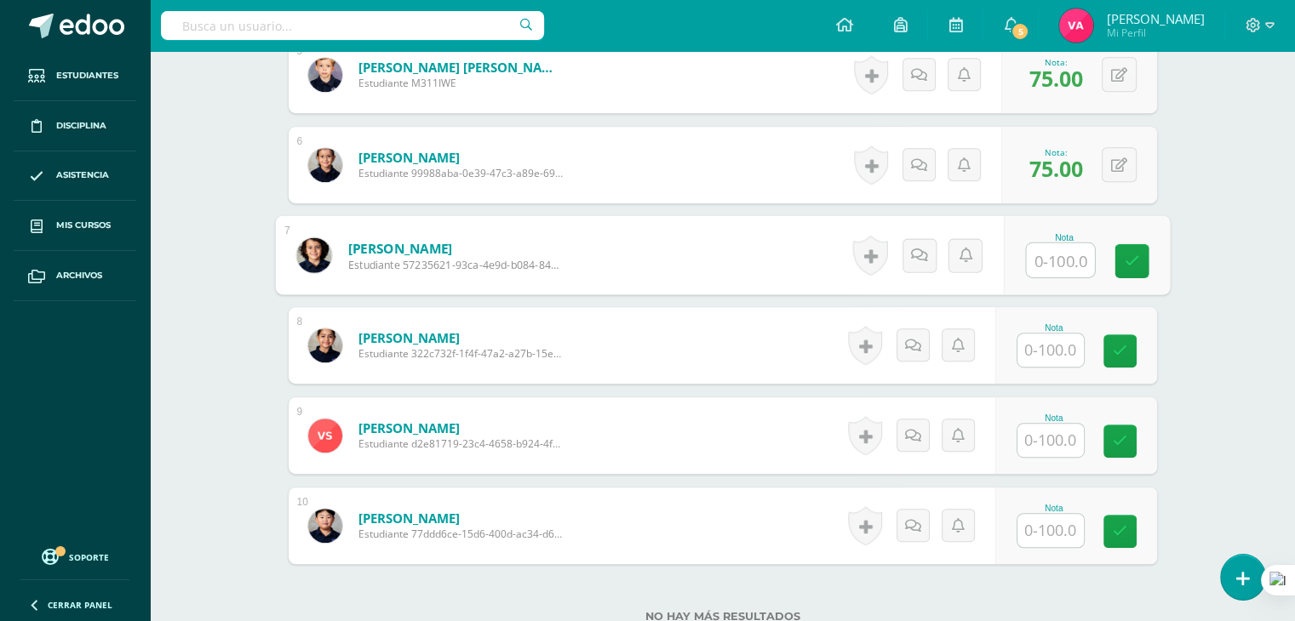
scroll to position [916, 0]
type input "75"
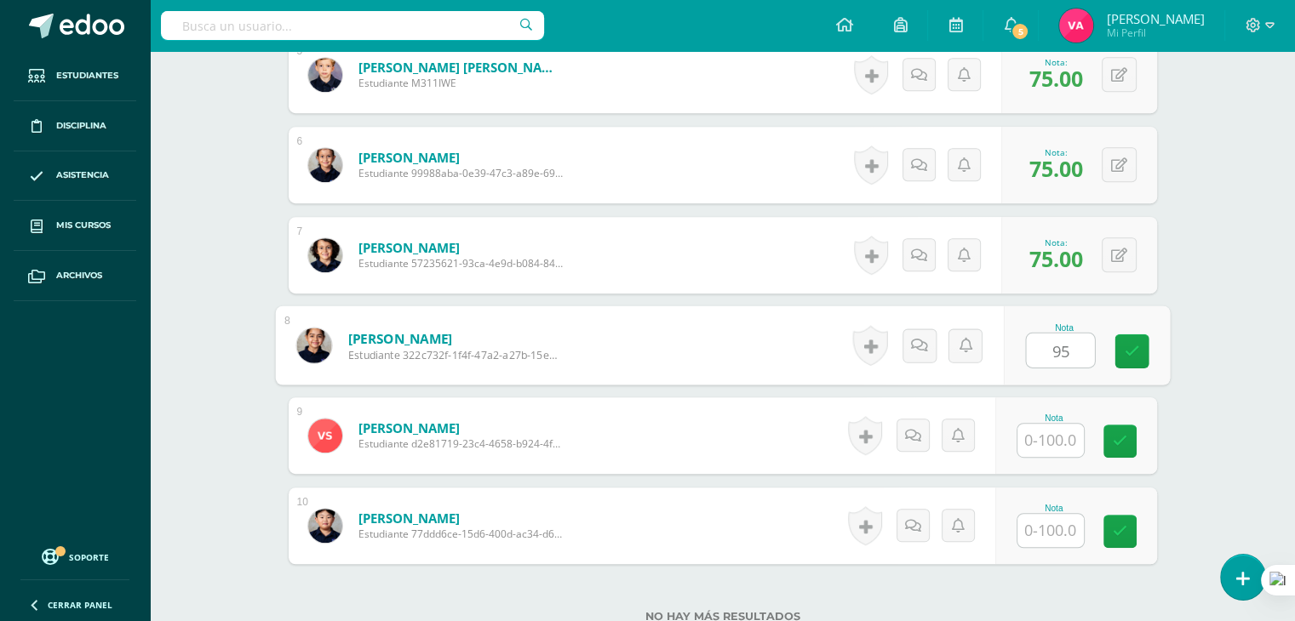
type input "95"
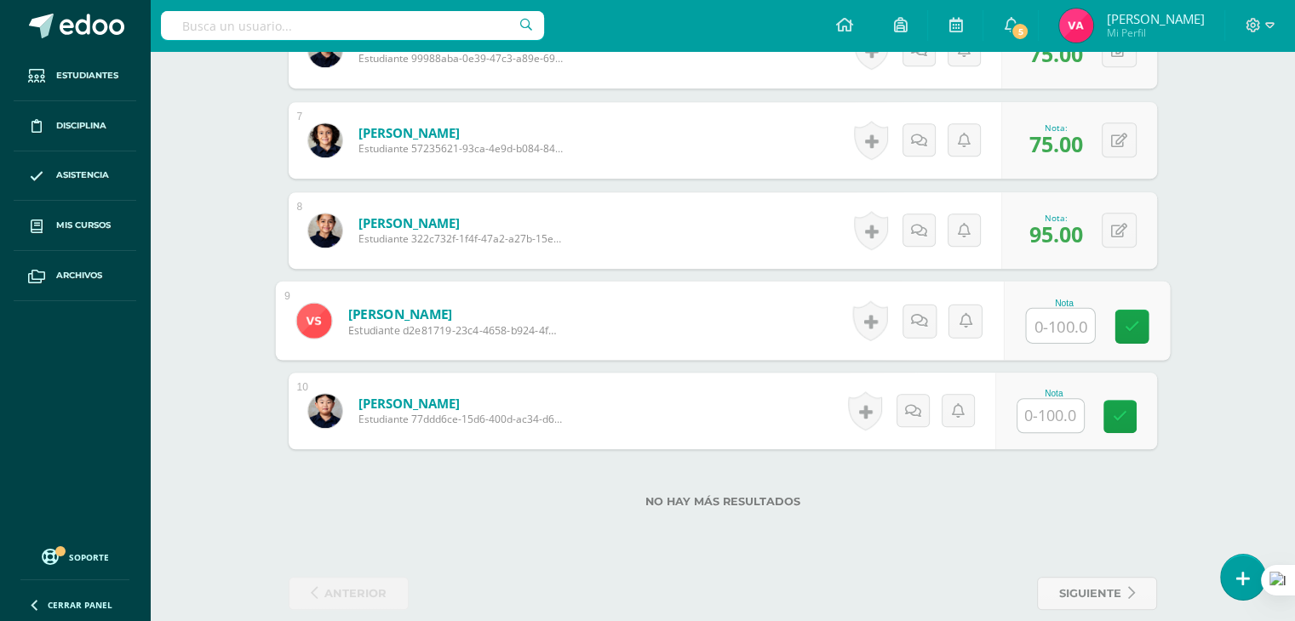
scroll to position [1032, 0]
type input "70"
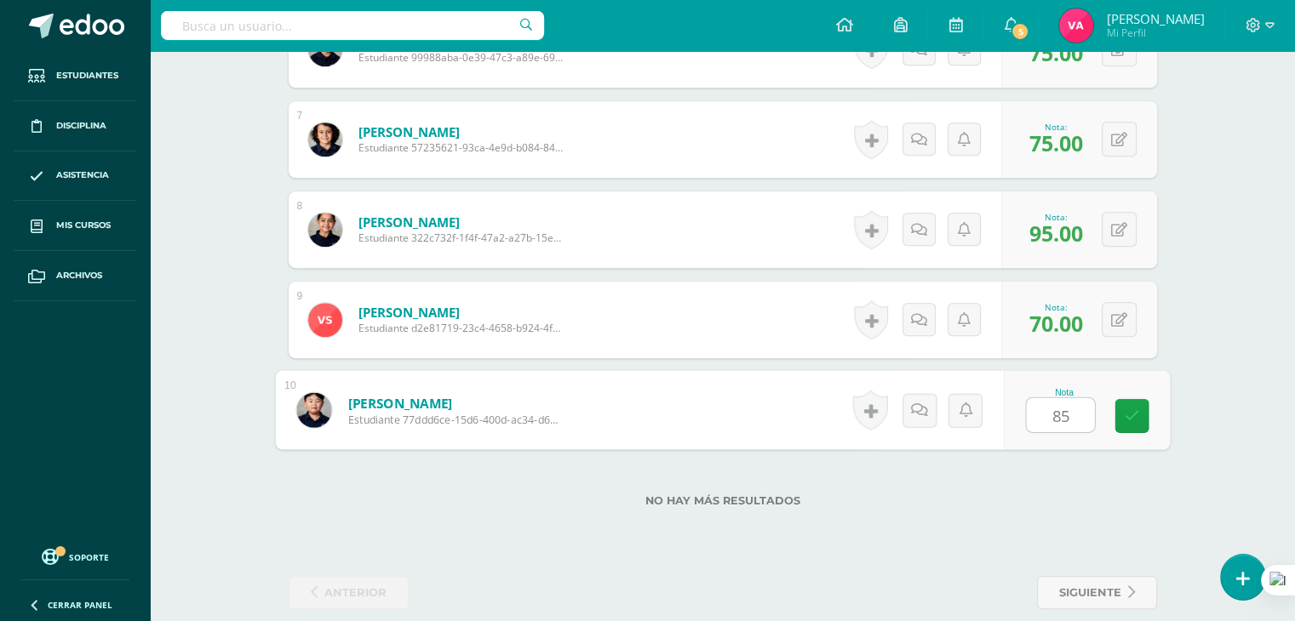
type input "85"
click at [1109, 584] on span "siguiente" at bounding box center [1090, 592] width 62 height 31
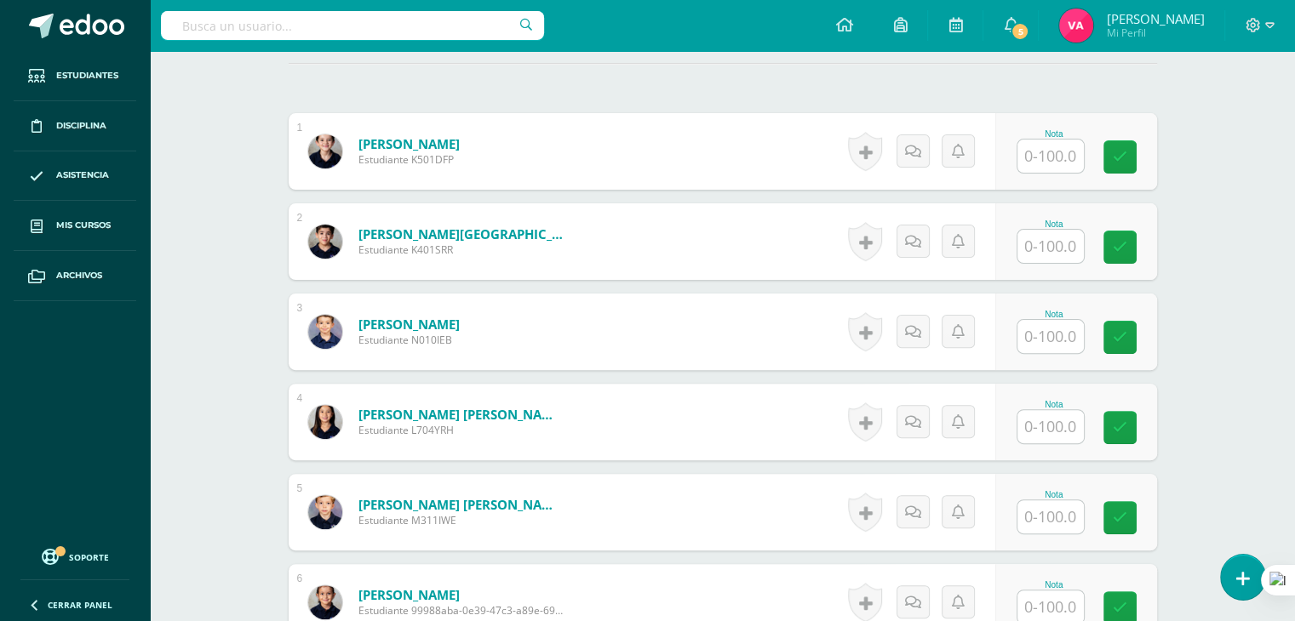
scroll to position [479, 0]
click at [1050, 151] on input "text" at bounding box center [1050, 155] width 66 height 33
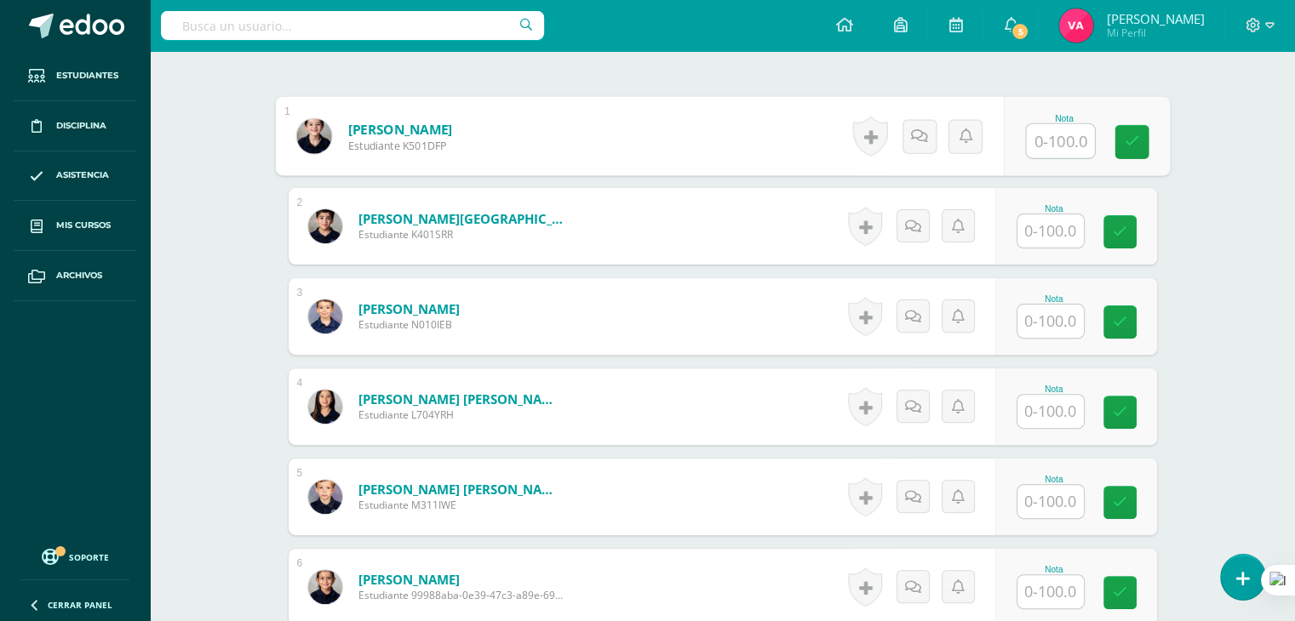
scroll to position [497, 0]
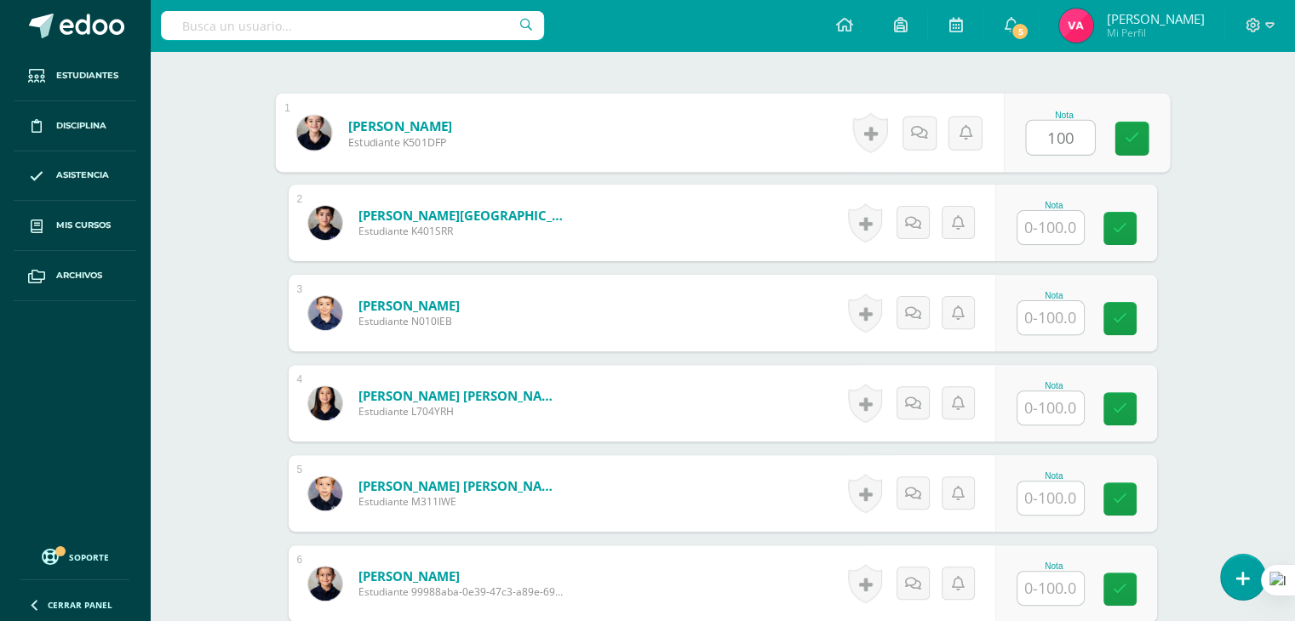
type input "100"
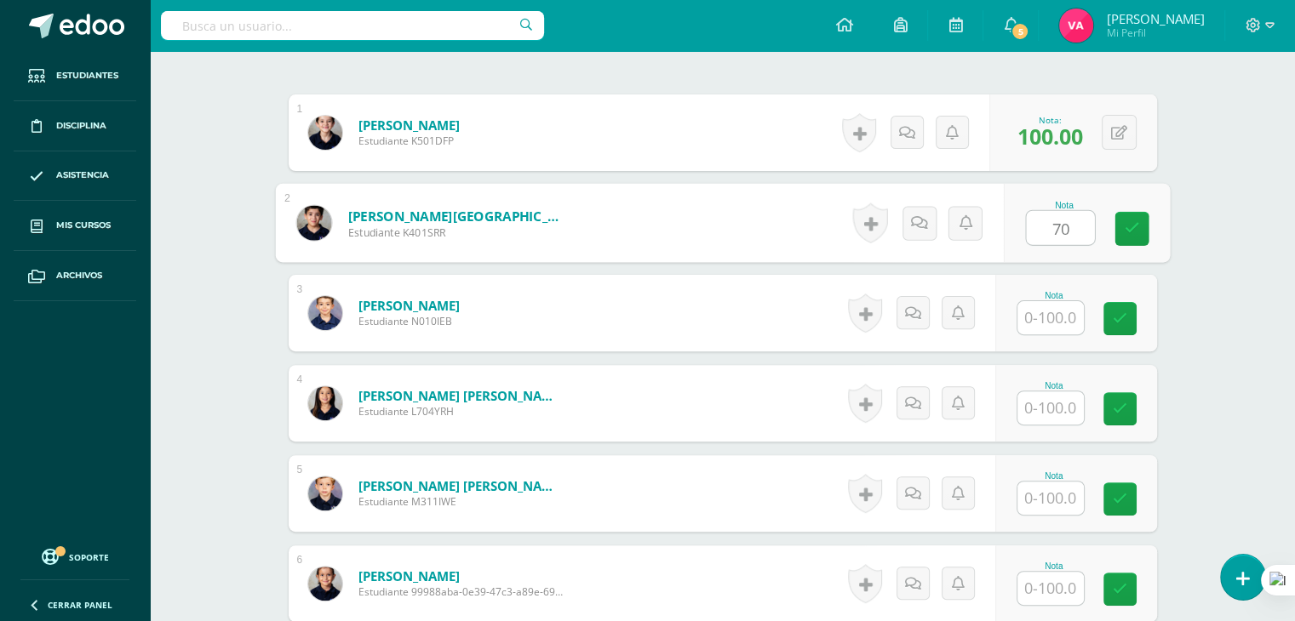
type input "70"
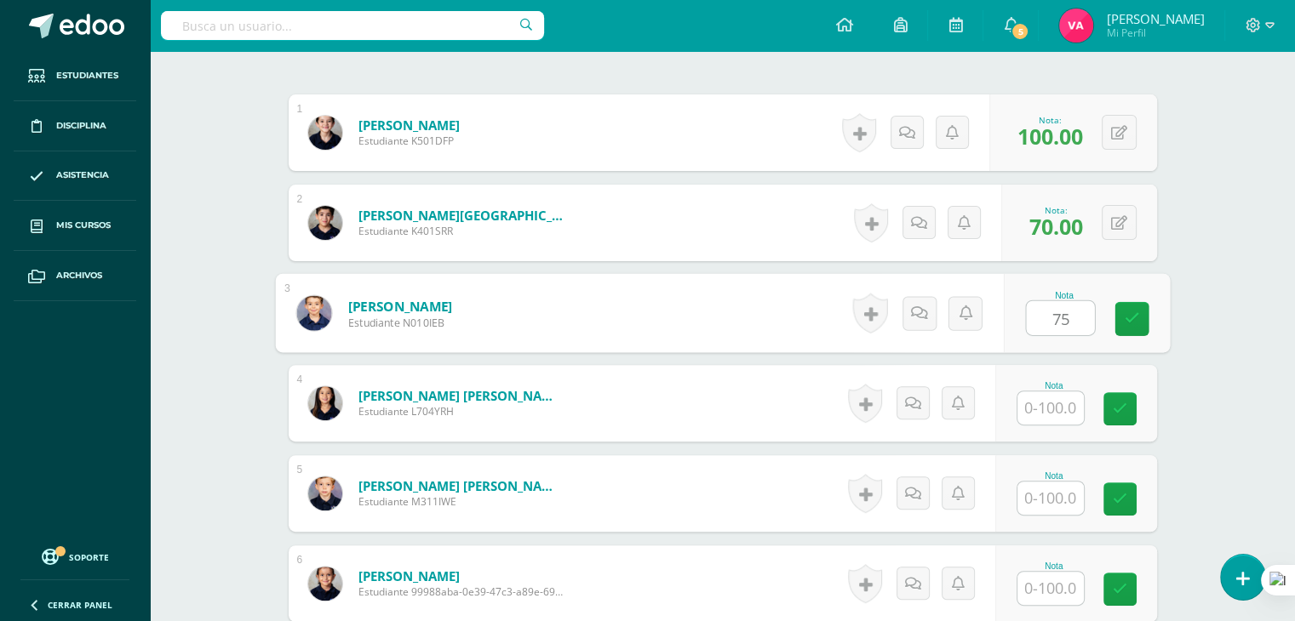
type input "75"
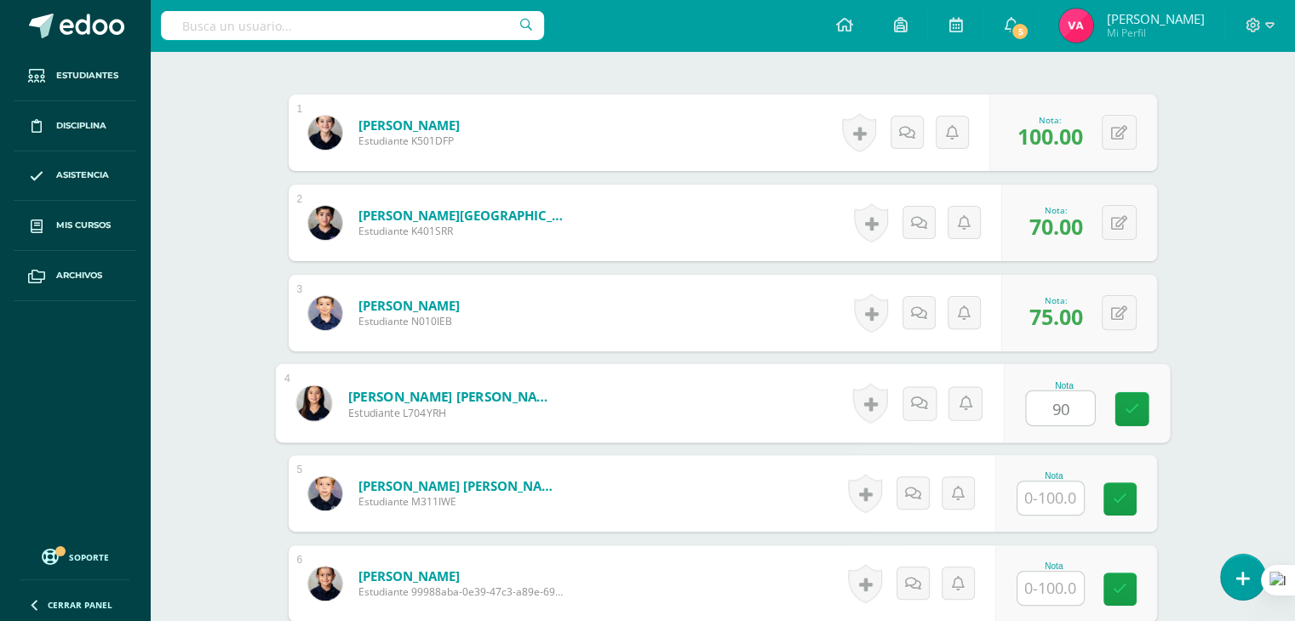
type input "90"
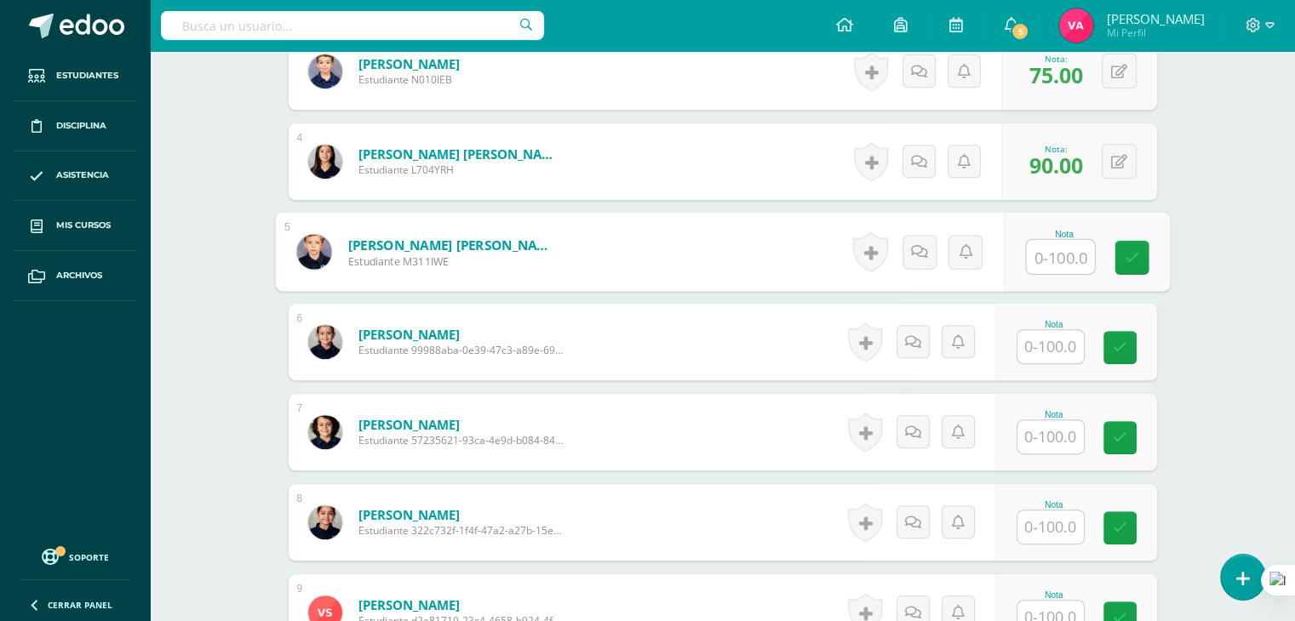
scroll to position [744, 0]
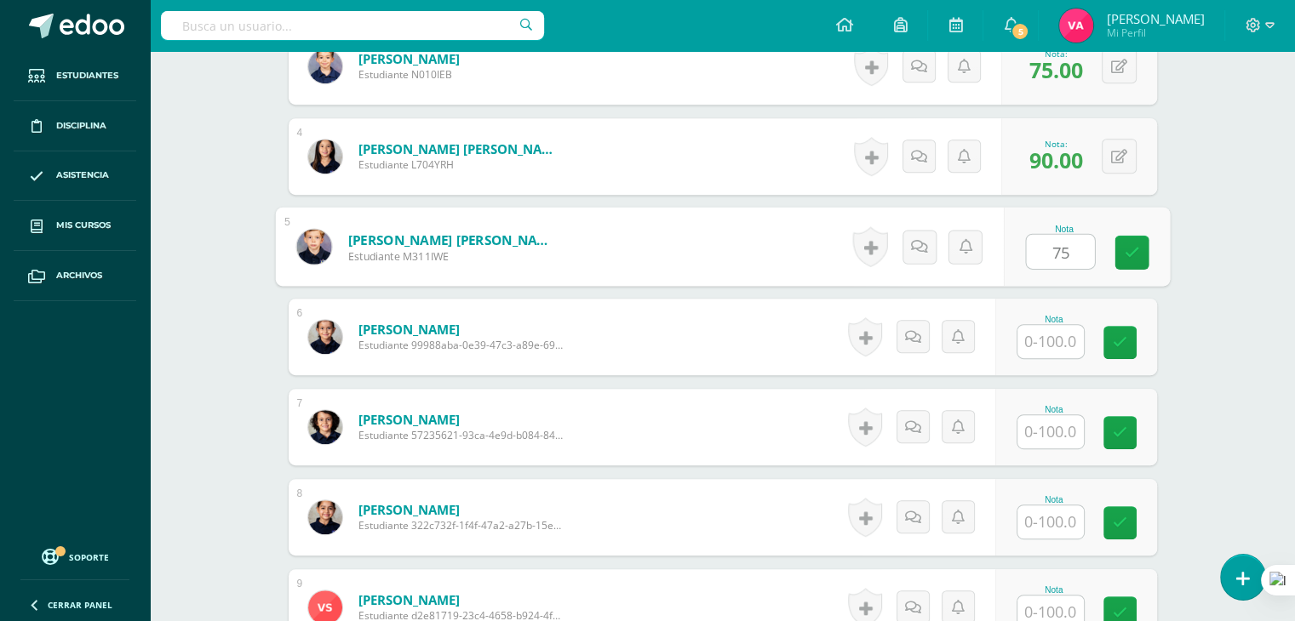
type input "75"
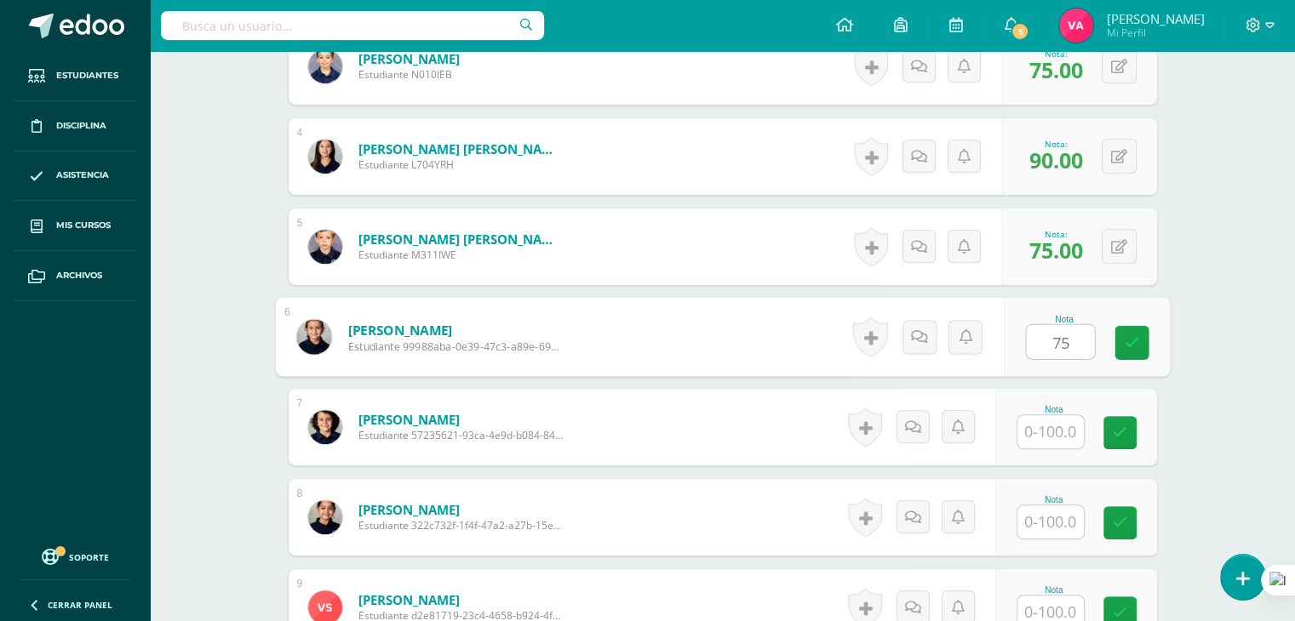
type input "75"
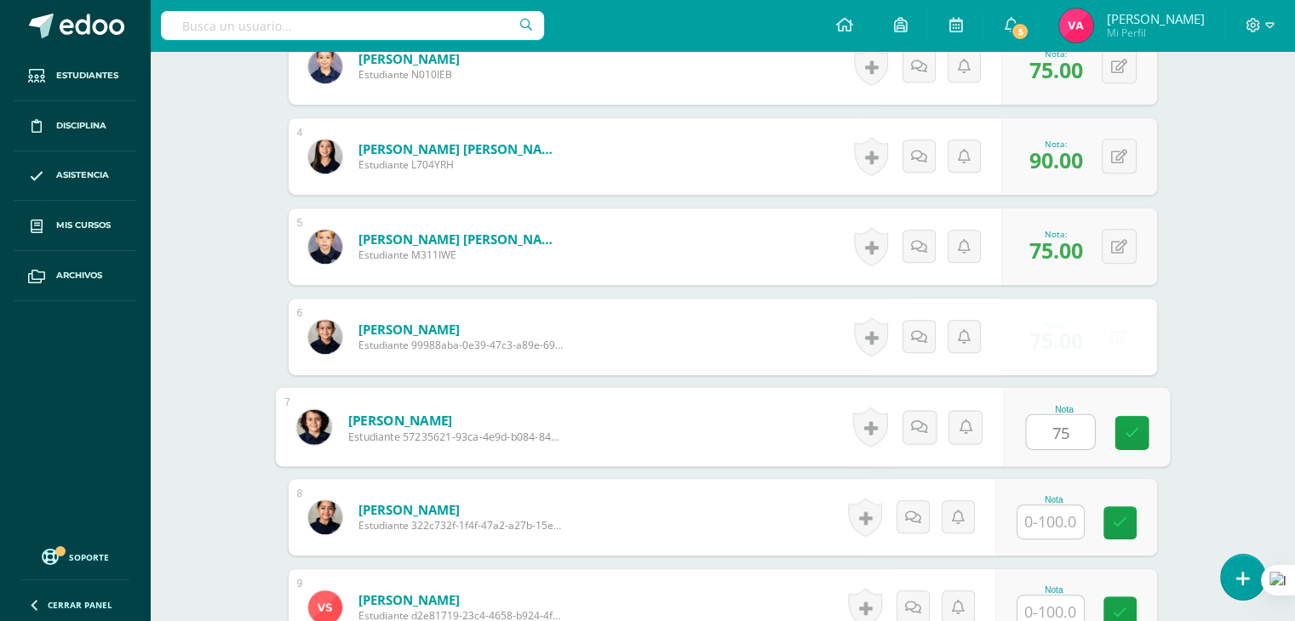
type input "75"
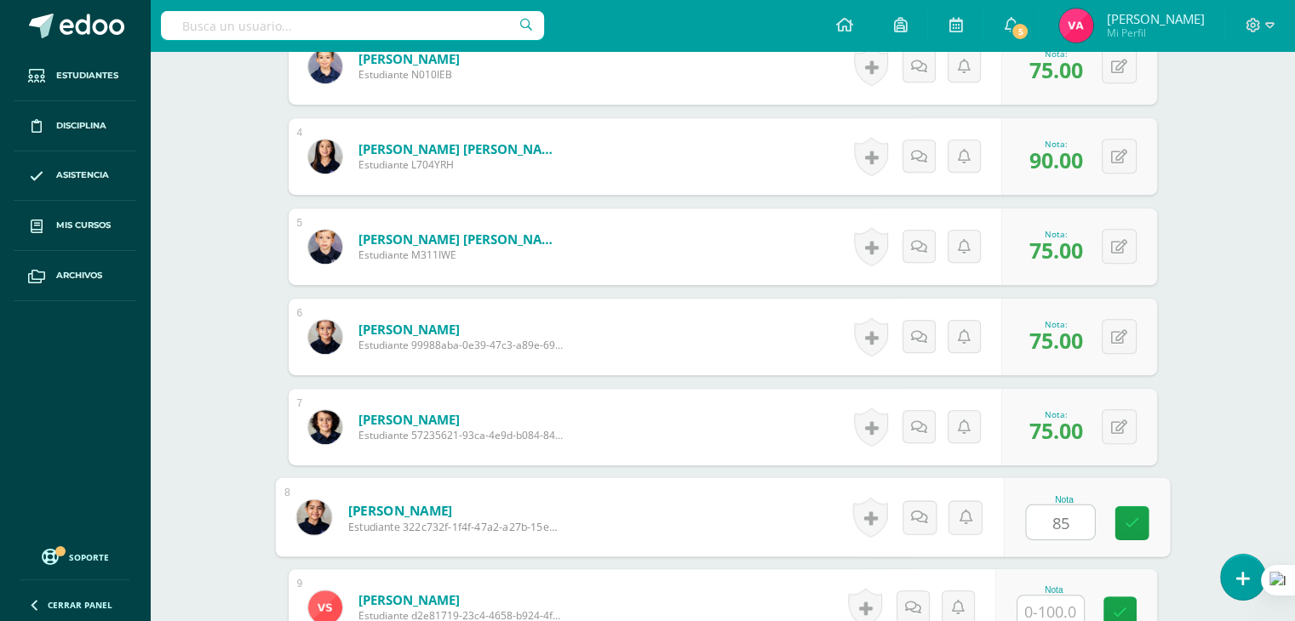
type input "85"
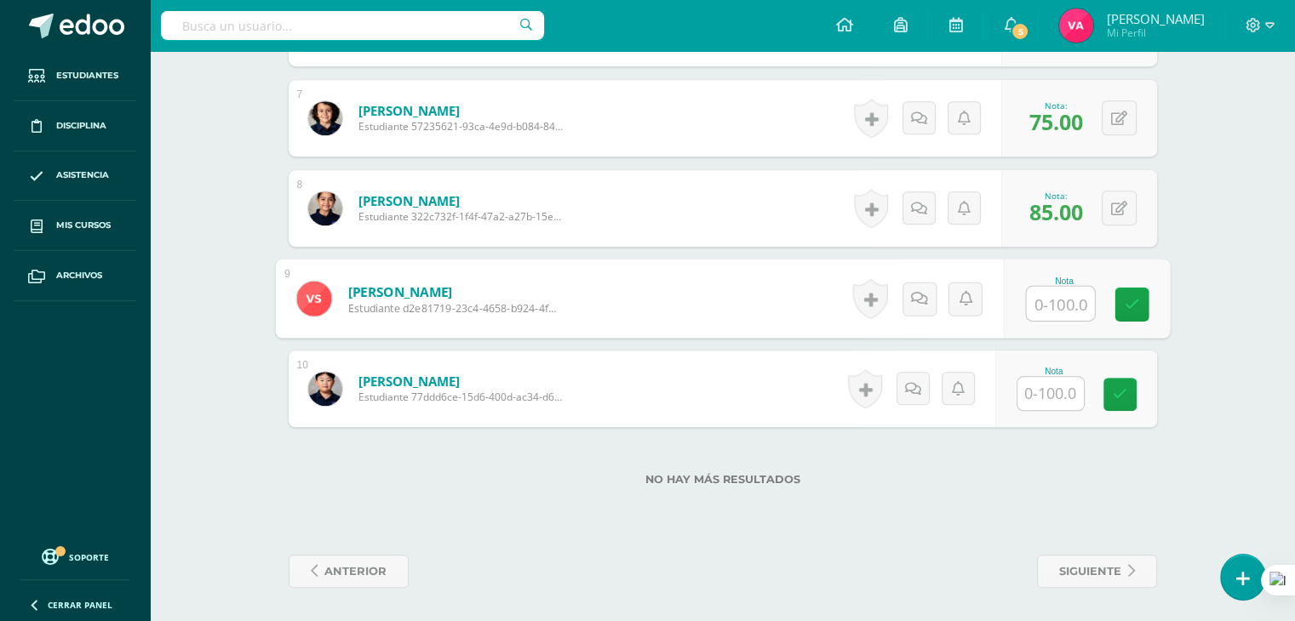
scroll to position [1052, 0]
type input "75"
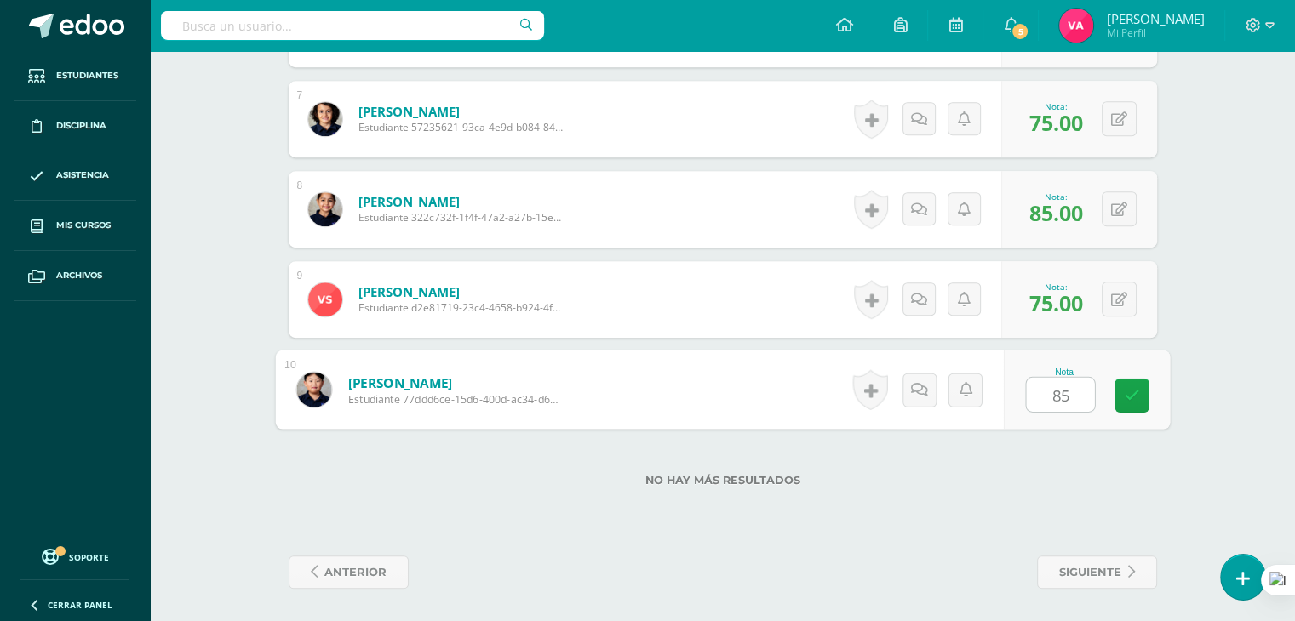
type input "85"
click at [1123, 561] on link "siguiente" at bounding box center [1097, 572] width 120 height 33
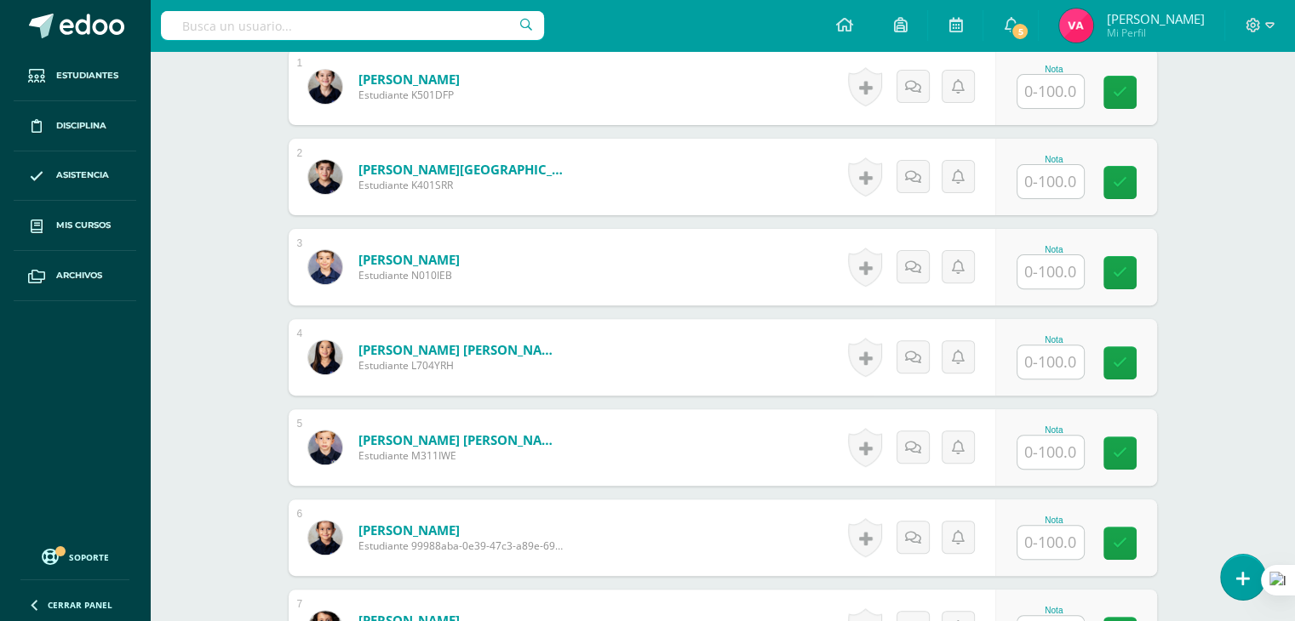
scroll to position [545, 0]
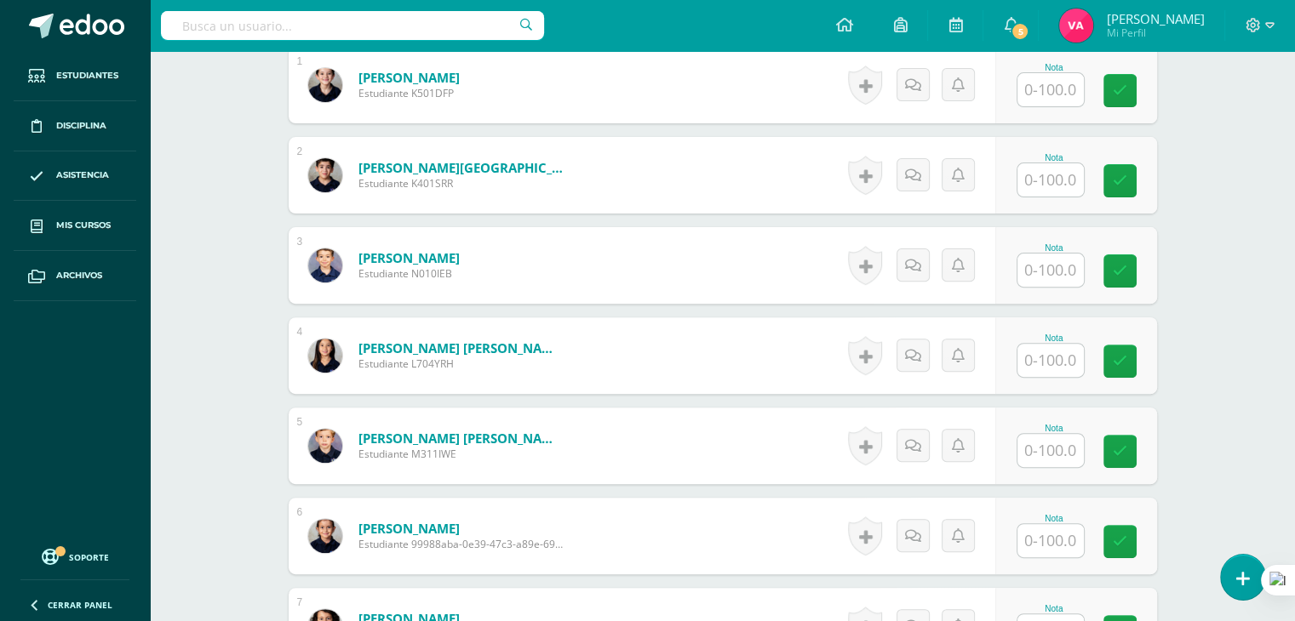
click at [1055, 99] on input "text" at bounding box center [1050, 89] width 66 height 33
type input "95"
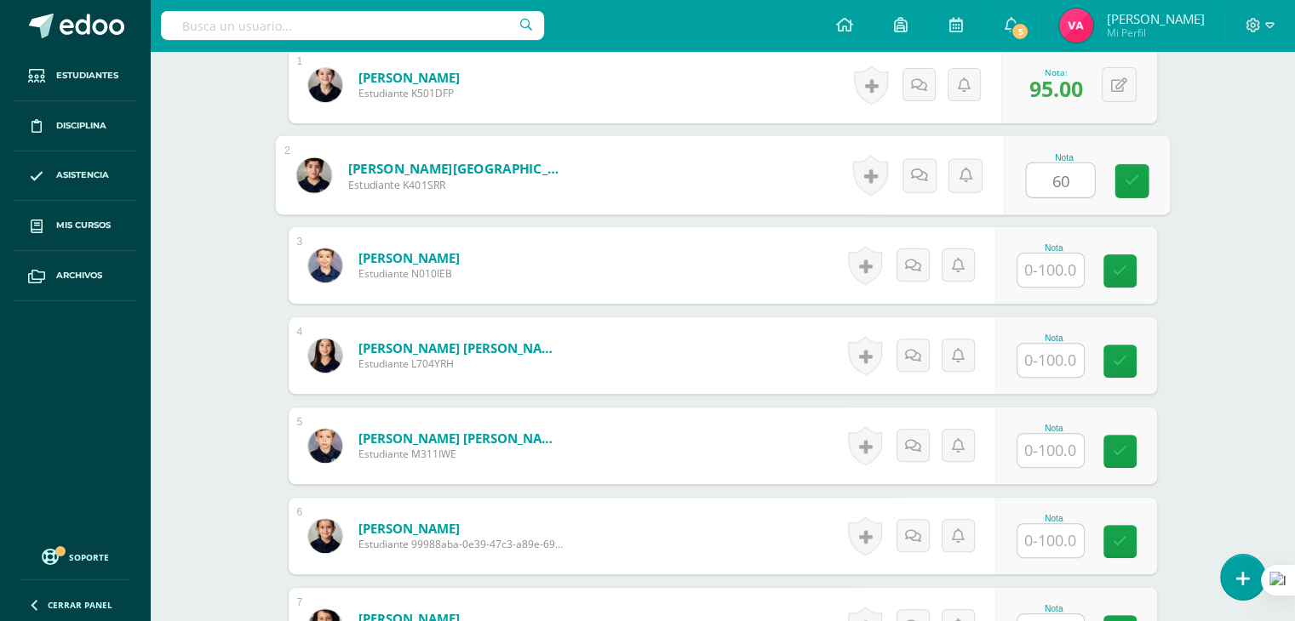
type input "60"
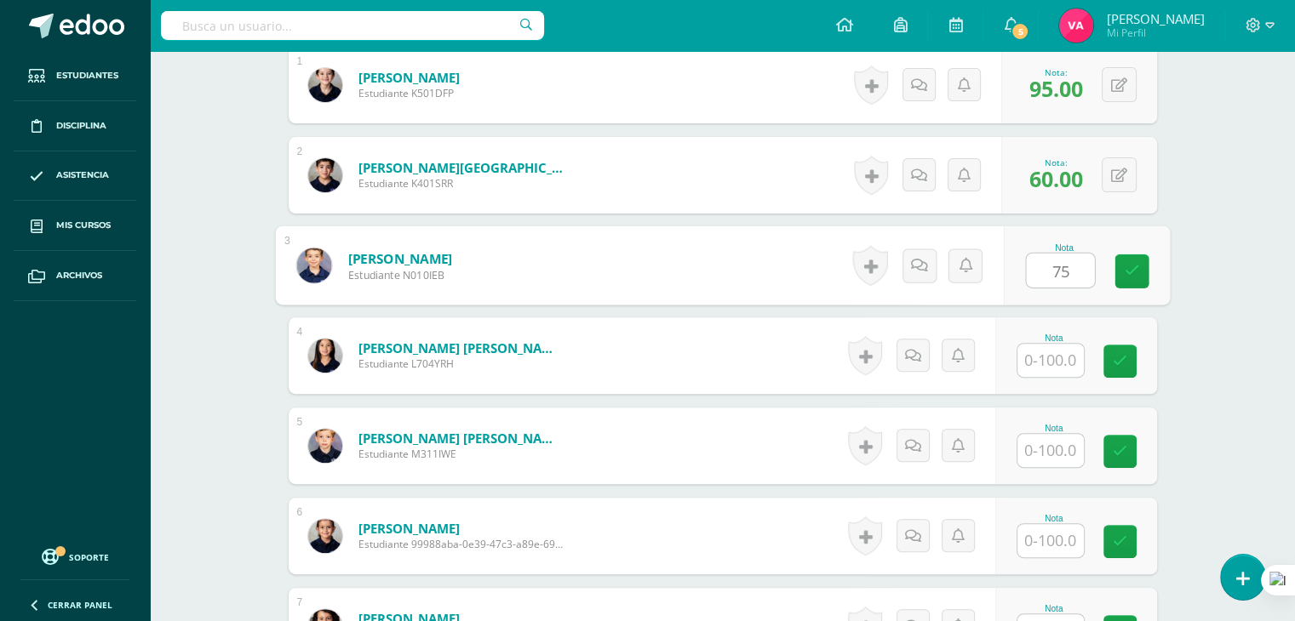
type input "75"
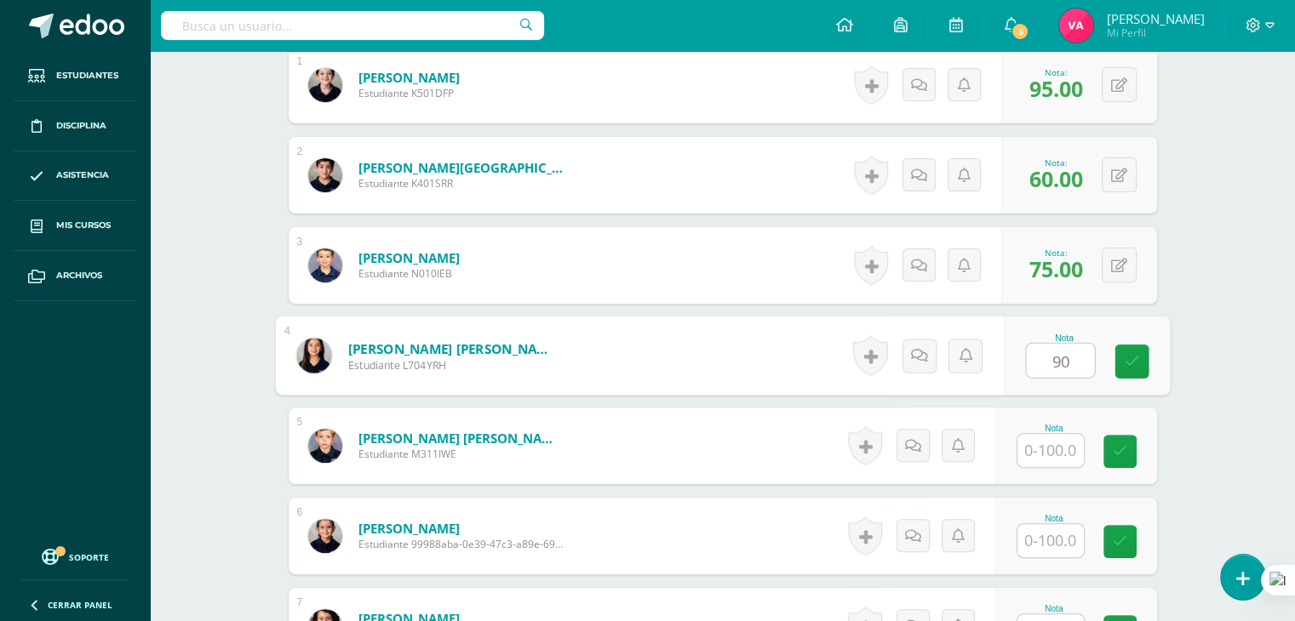
type input "90"
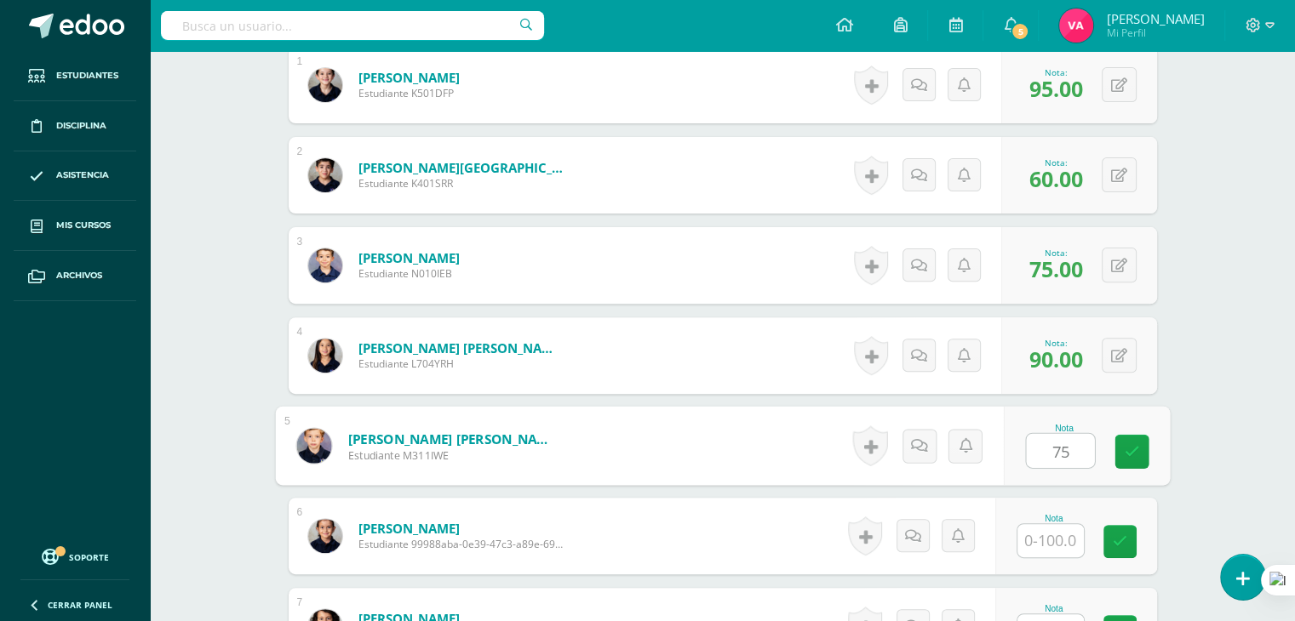
type input "75"
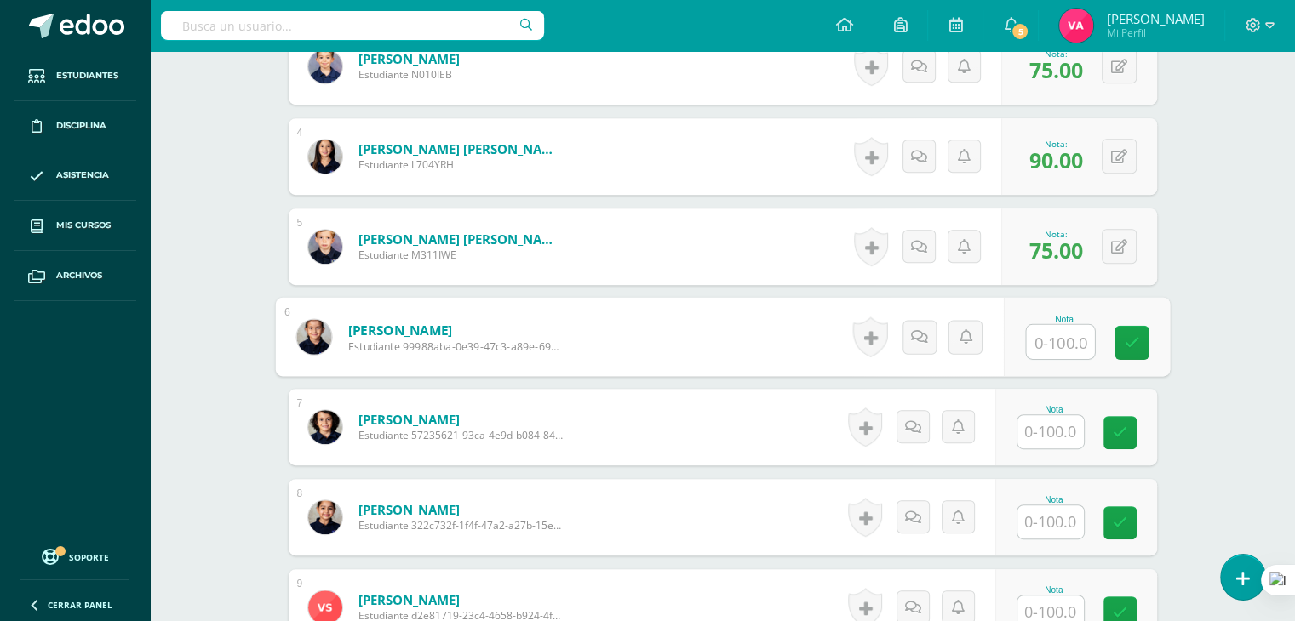
scroll to position [749, 0]
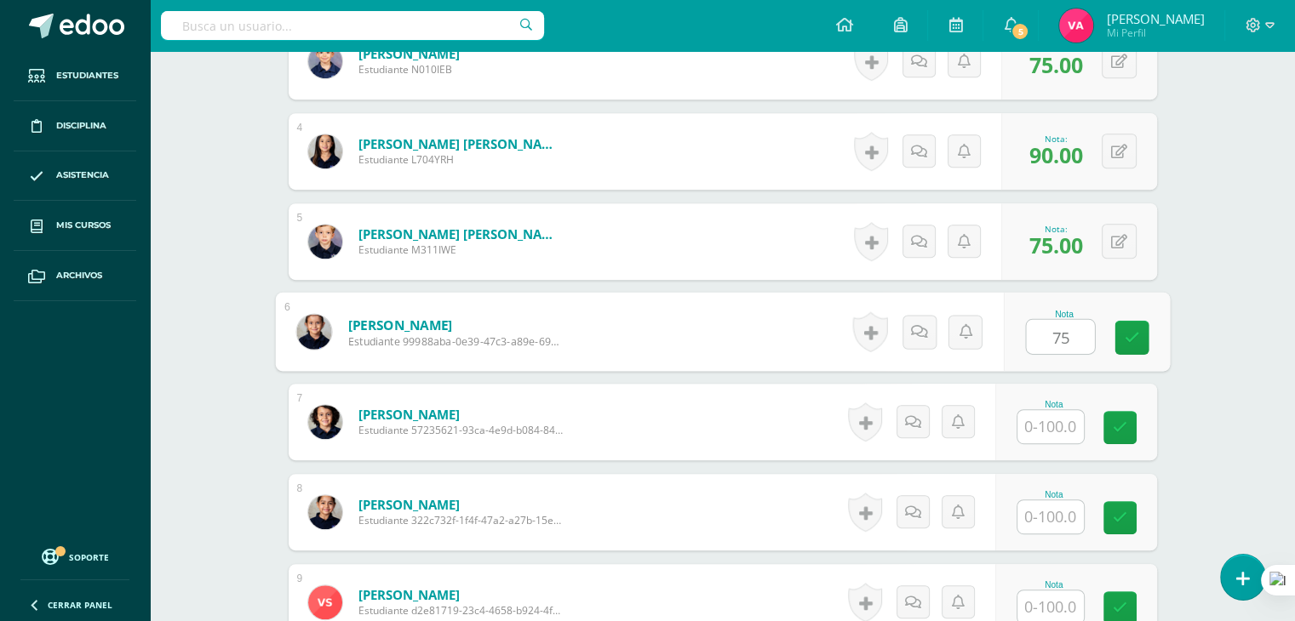
type input "75"
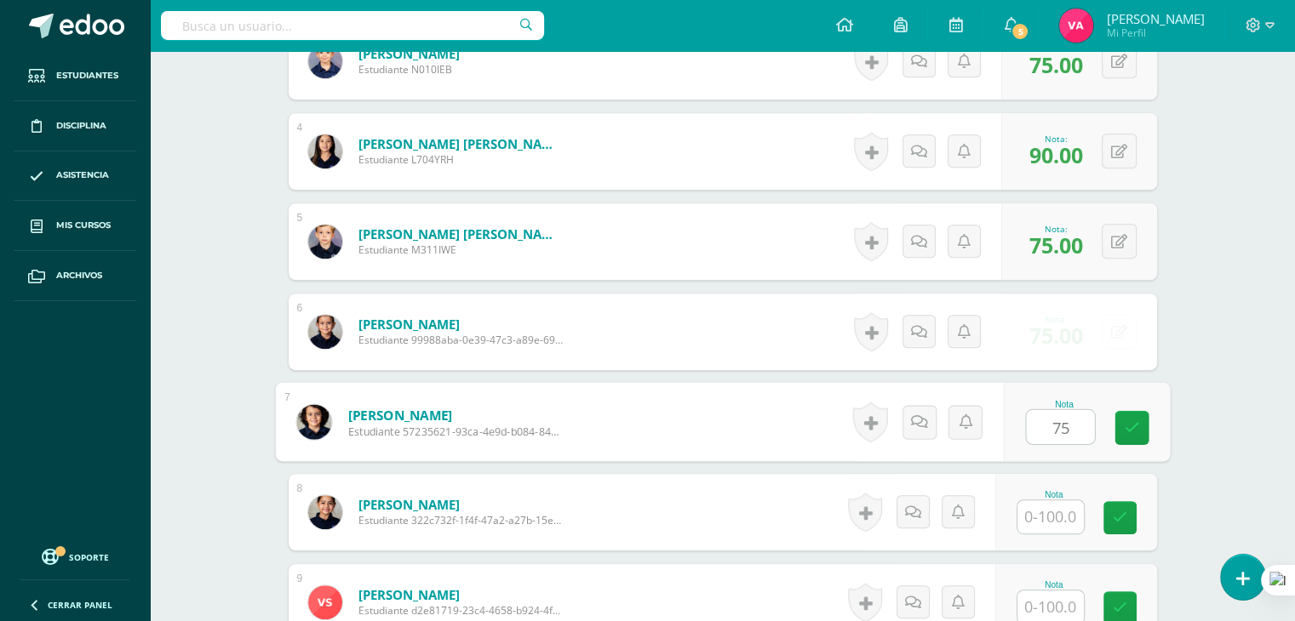
type input "75"
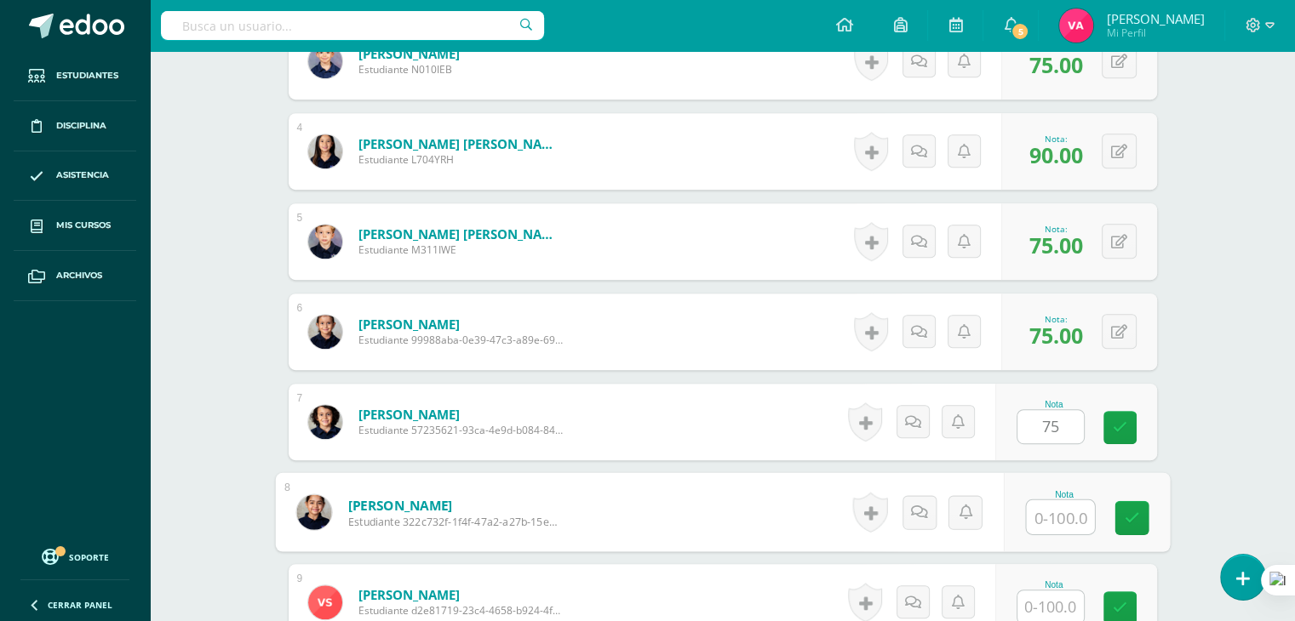
type input "7"
type input "90"
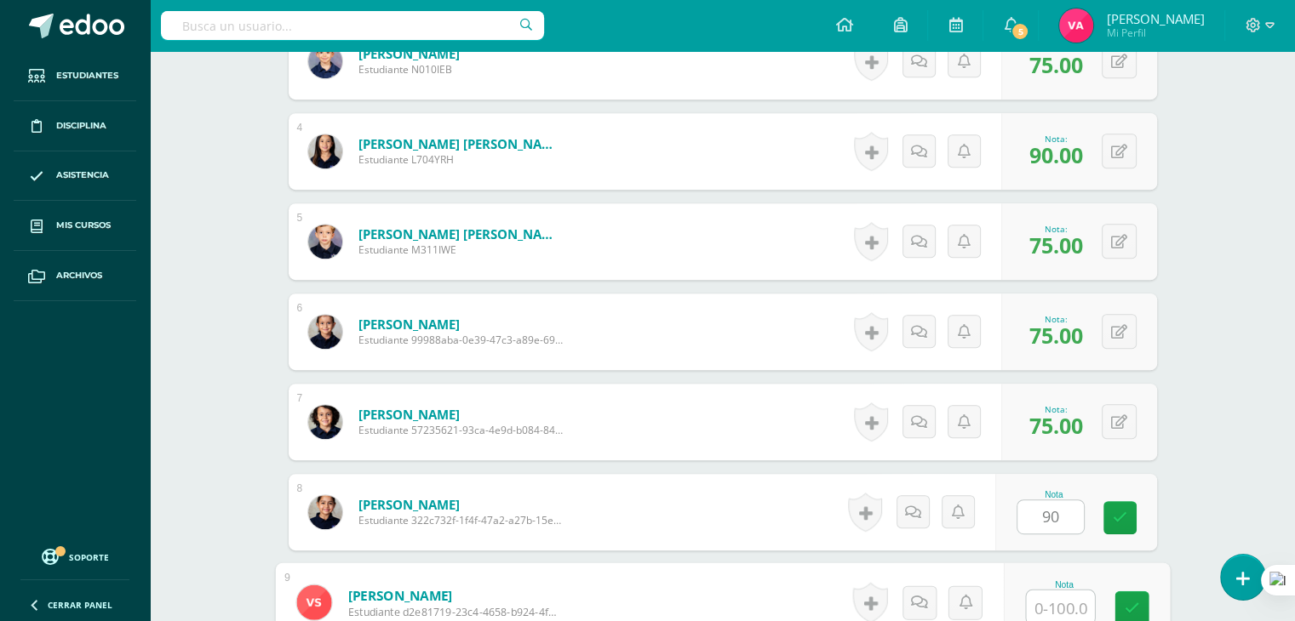
scroll to position [750, 0]
type input "7"
type input "90"
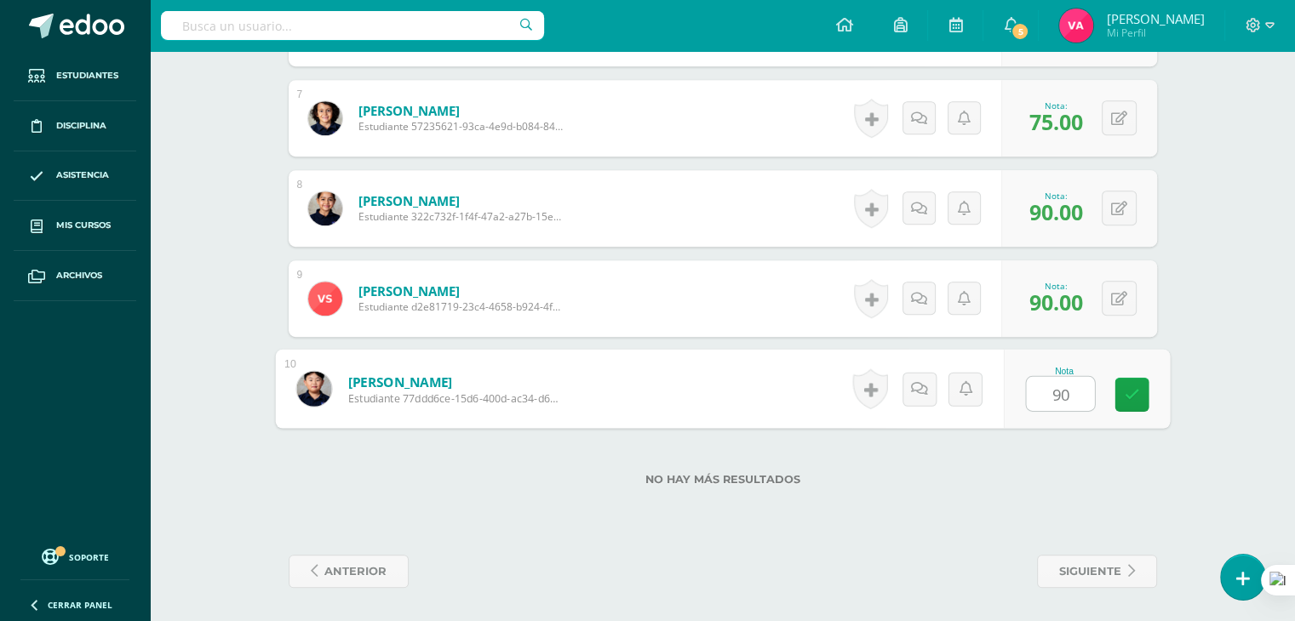
type input "90"
click at [1082, 566] on span "siguiente" at bounding box center [1090, 571] width 62 height 31
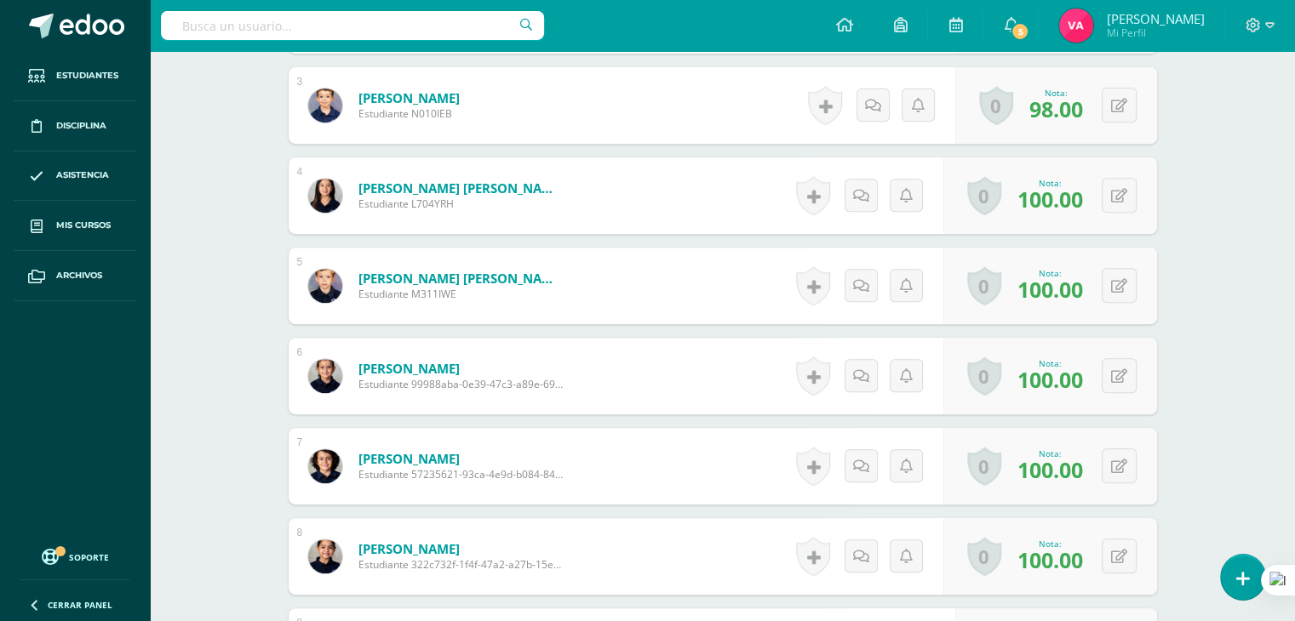
scroll to position [705, 0]
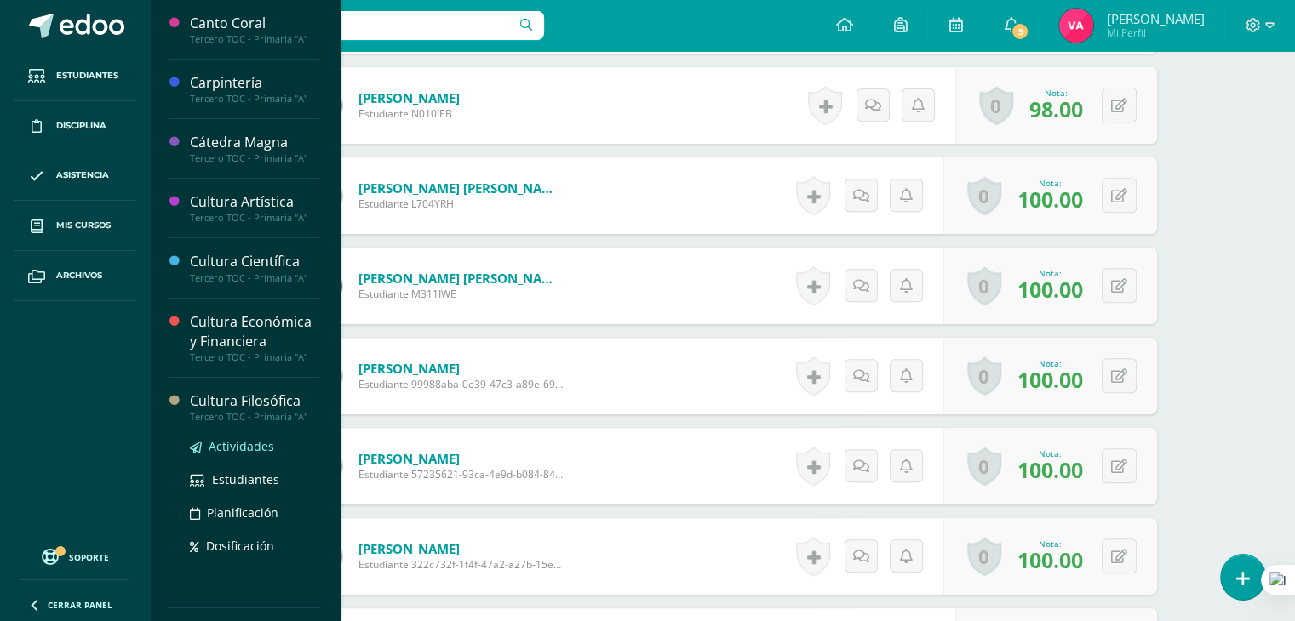
click at [220, 441] on span "Actividades" at bounding box center [242, 446] width 66 height 16
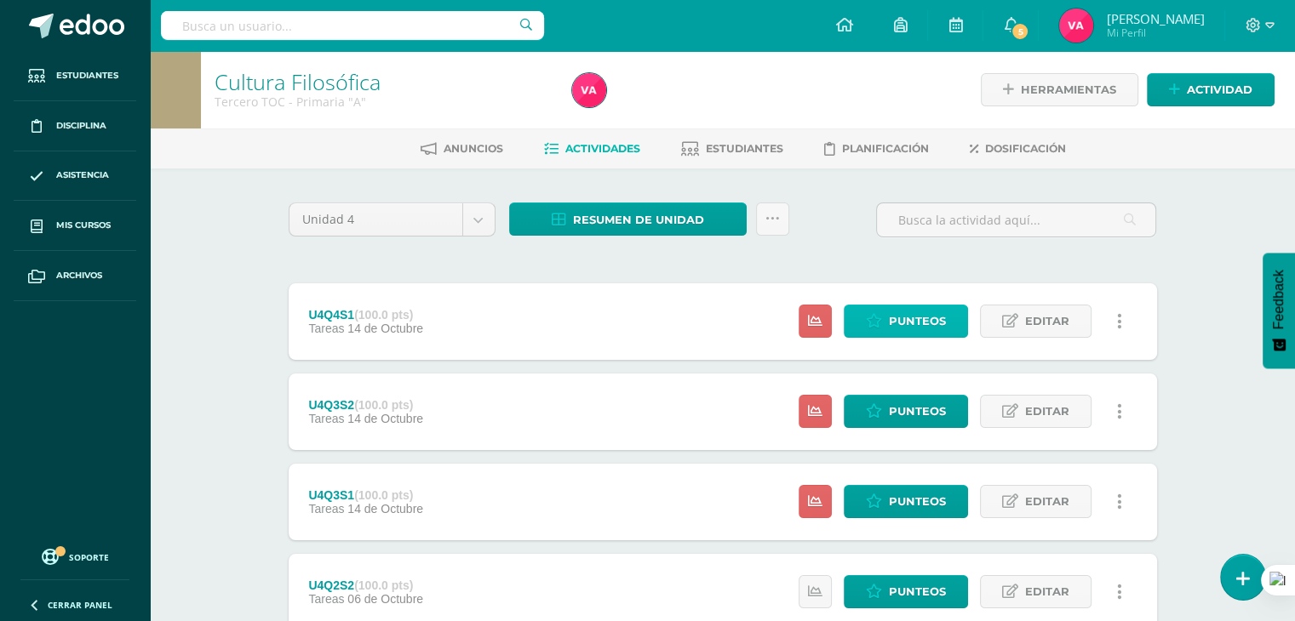
click at [923, 311] on span "Punteos" at bounding box center [917, 321] width 57 height 31
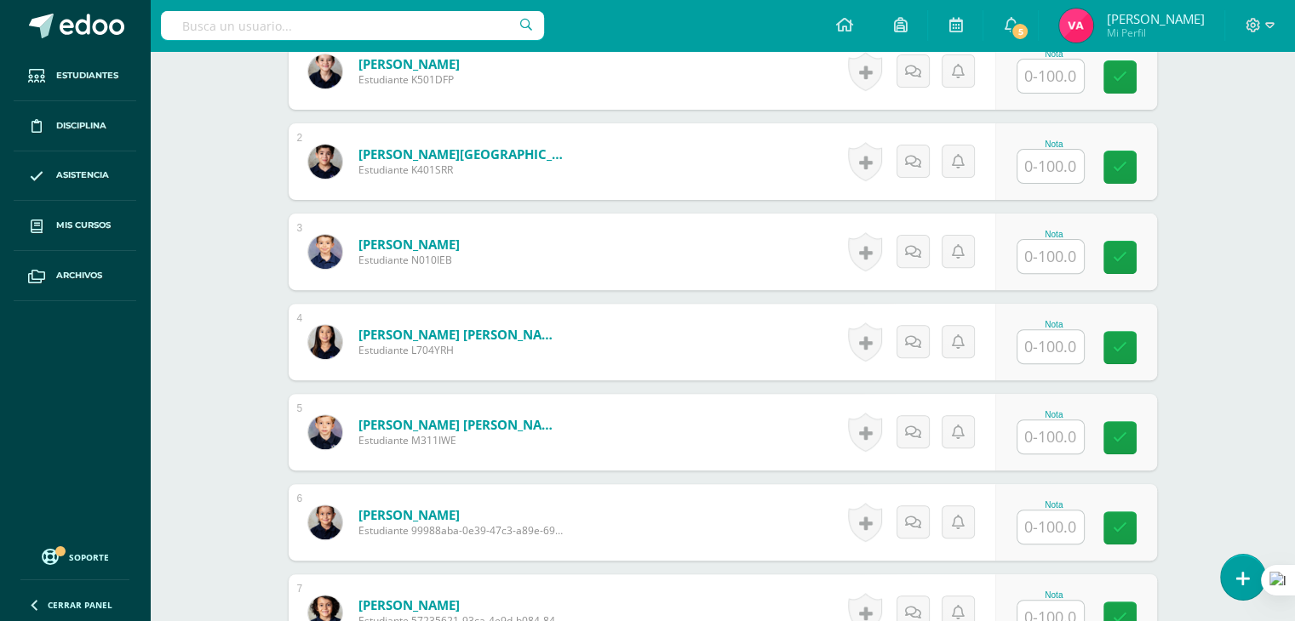
scroll to position [370, 0]
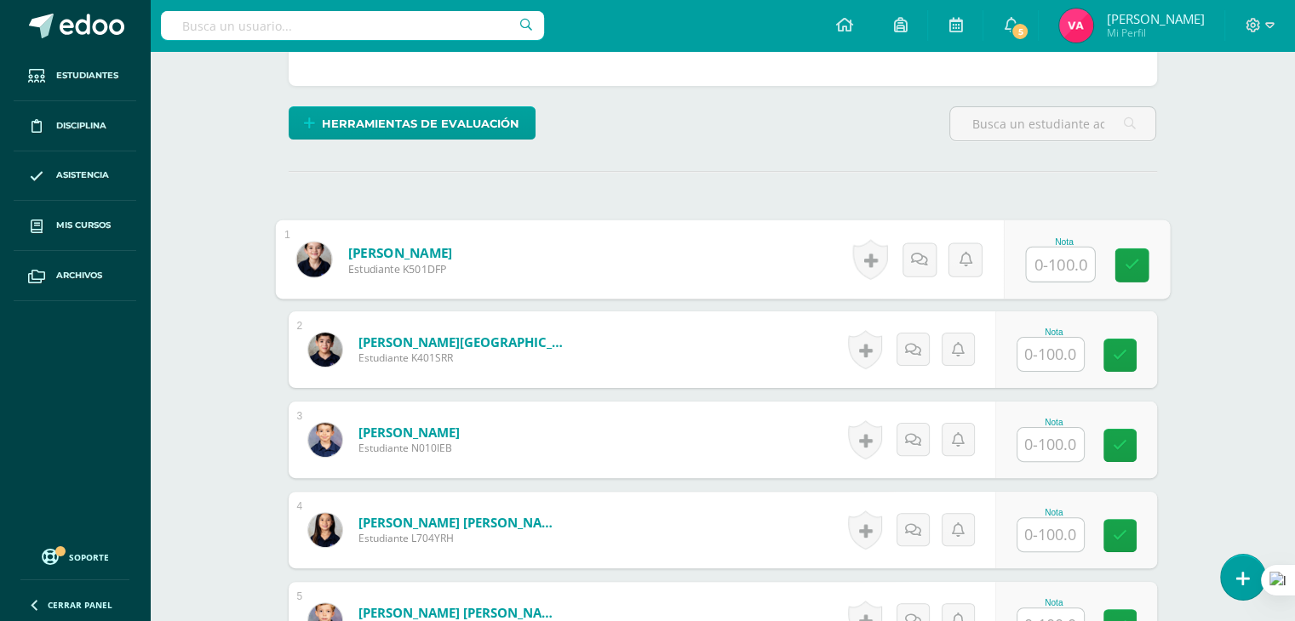
drag, startPoint x: 1063, startPoint y: 263, endPoint x: 1101, endPoint y: 93, distance: 174.3
click at [1101, 93] on div "¿Estás seguro que quieres eliminar esta actividad? Esto borrará la actividad y …" at bounding box center [723, 551] width 882 height 1438
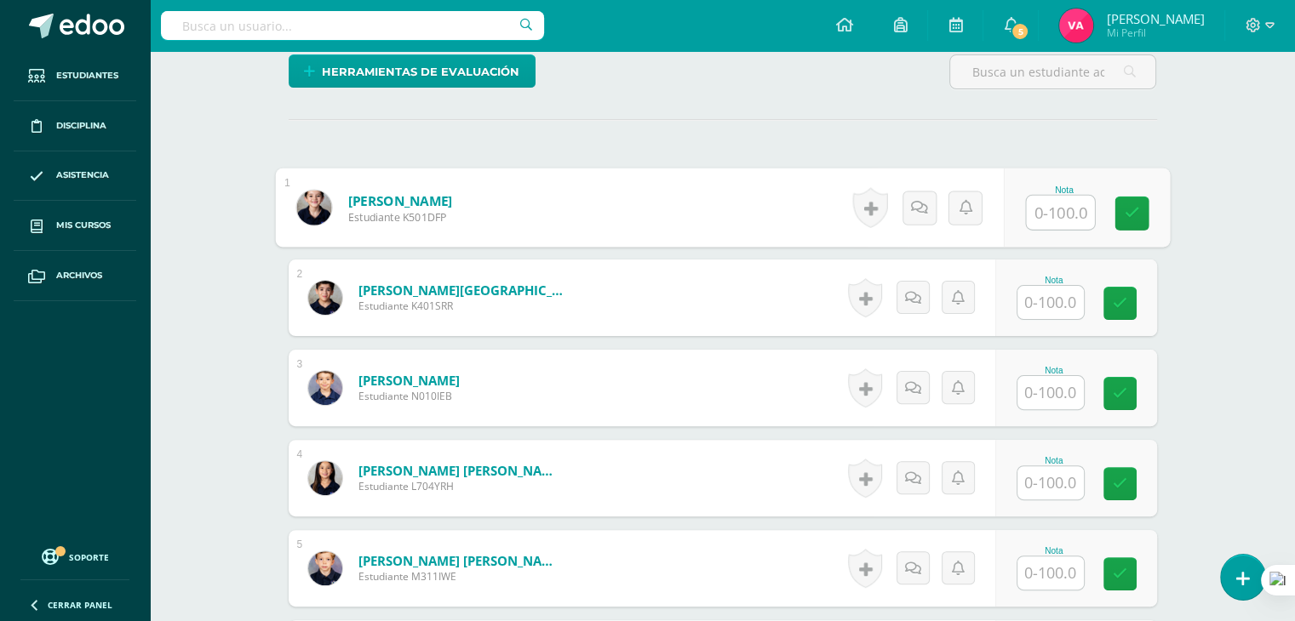
scroll to position [432, 0]
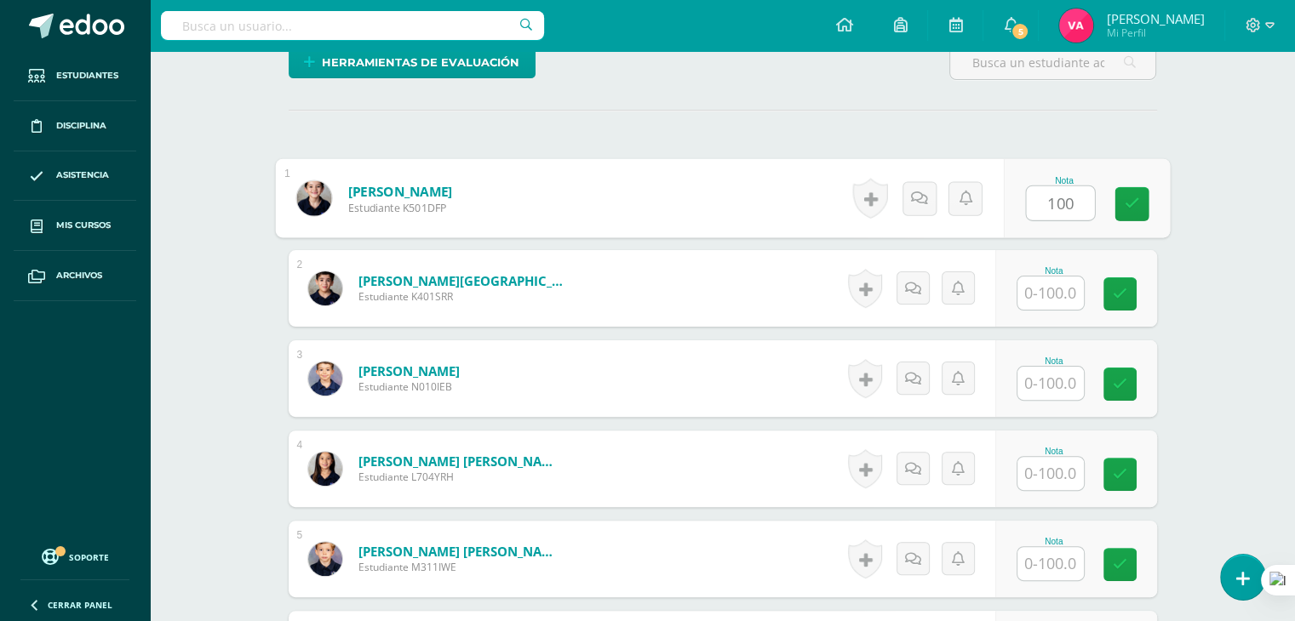
type input "100"
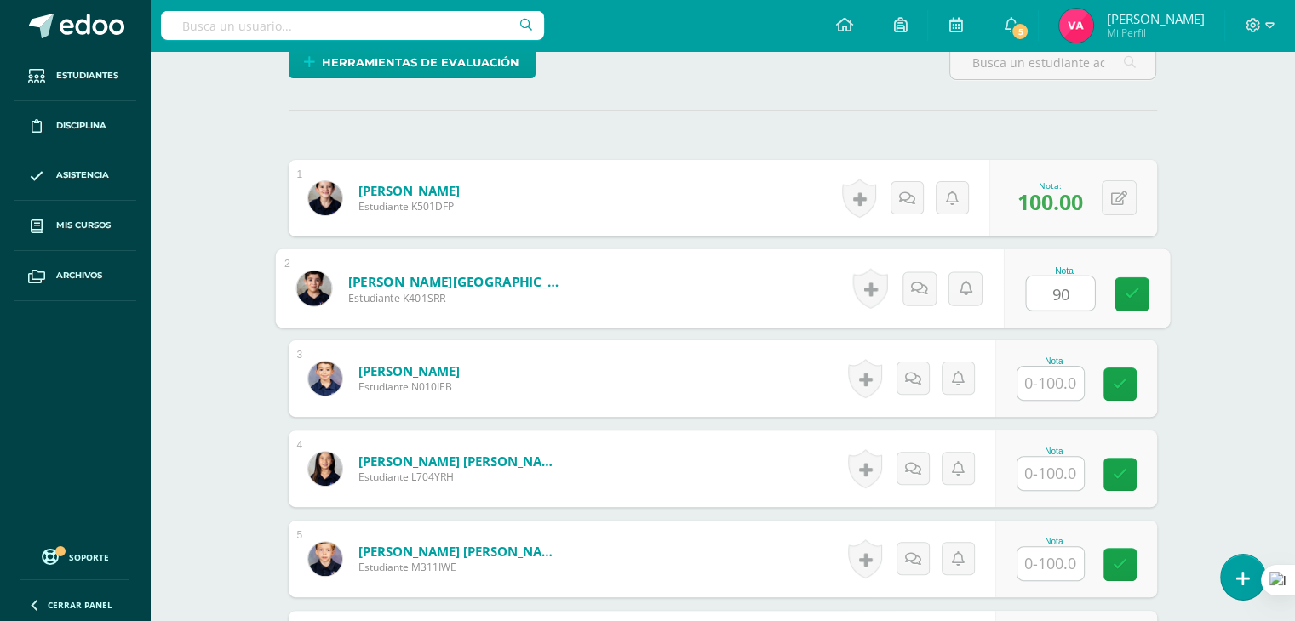
type input "90"
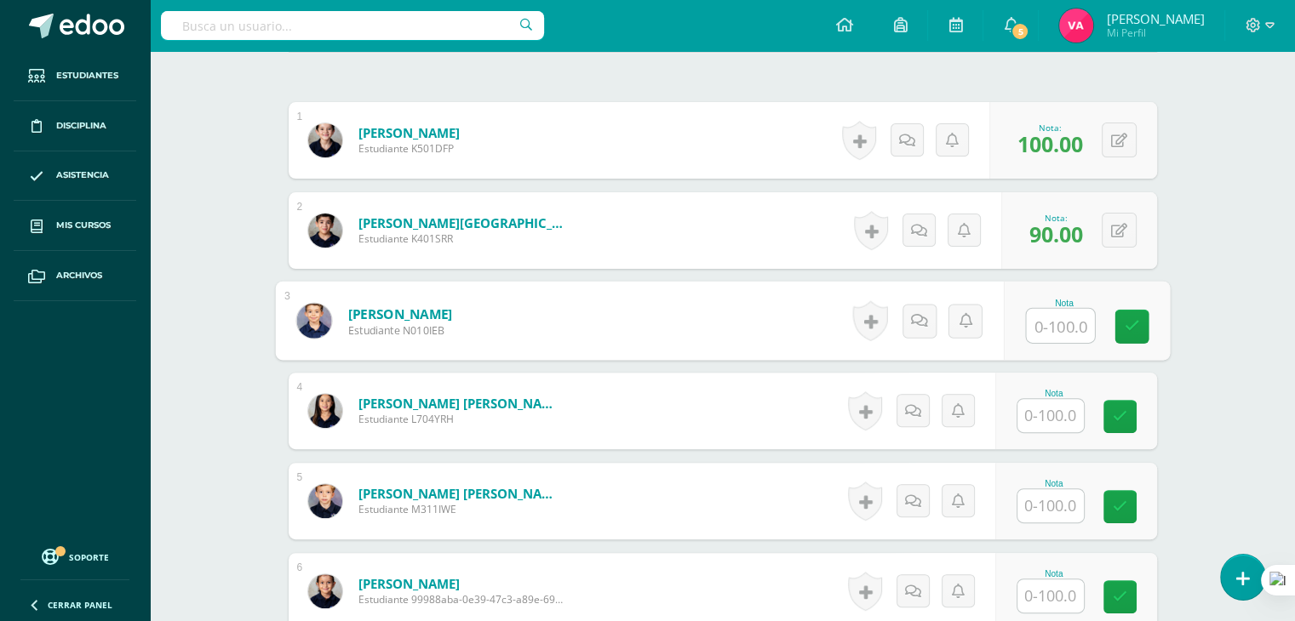
scroll to position [512, 0]
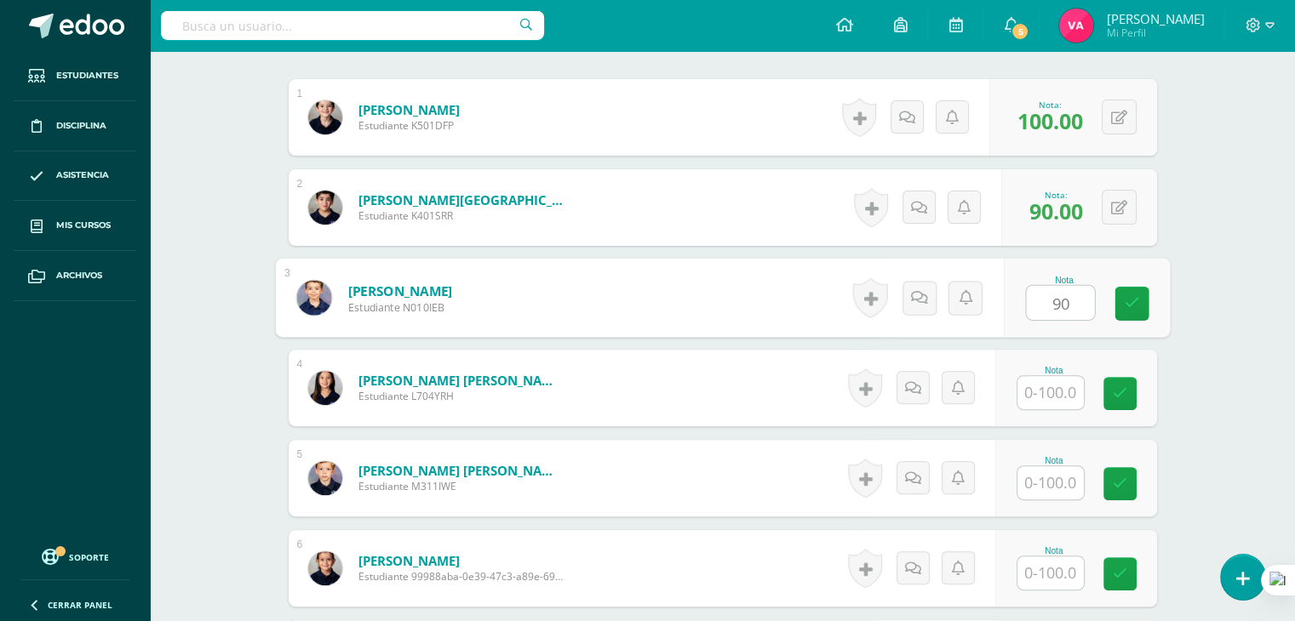
type input "90"
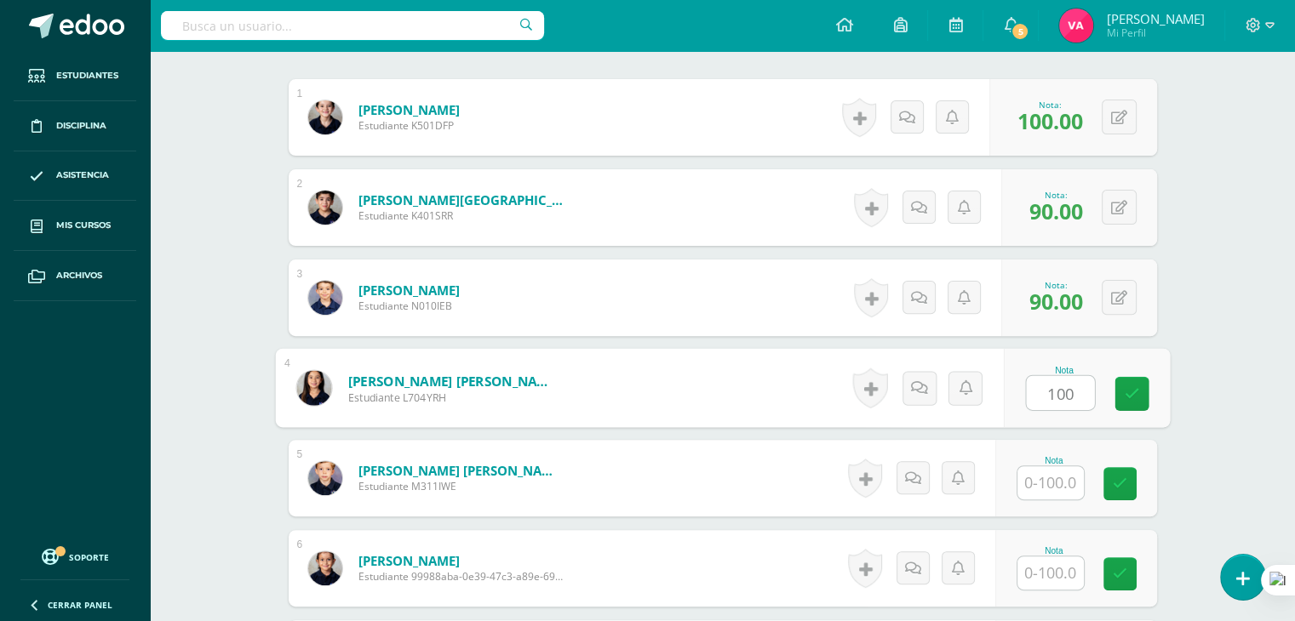
type input "100"
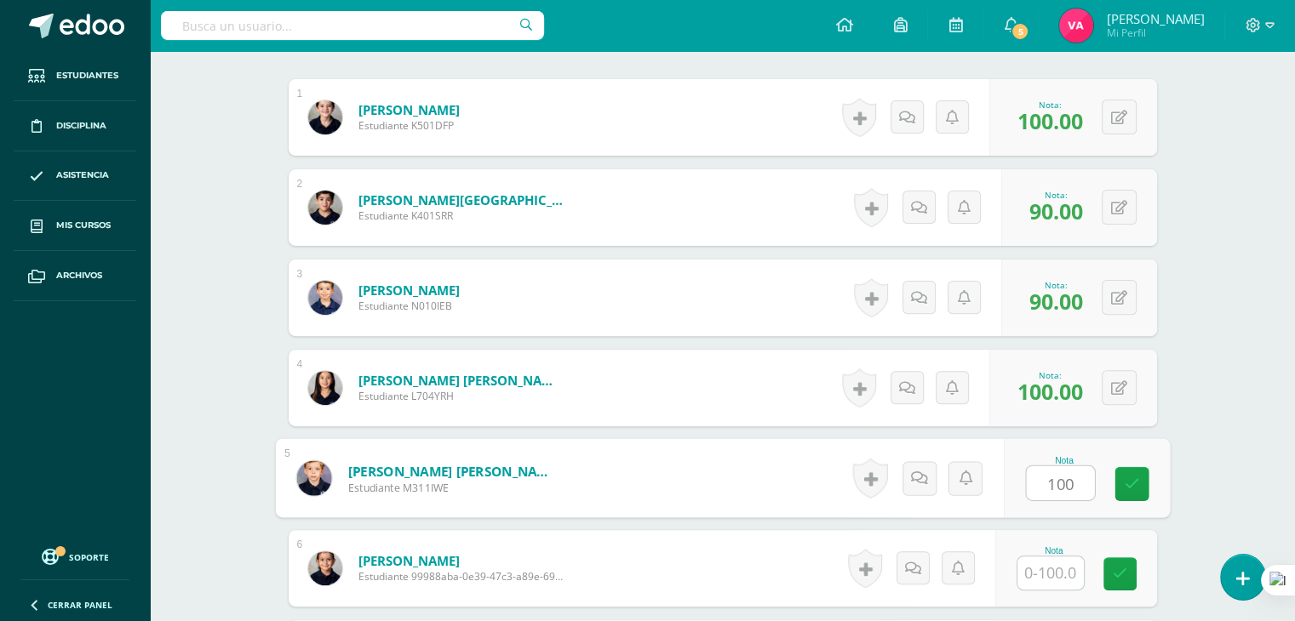
type input "100"
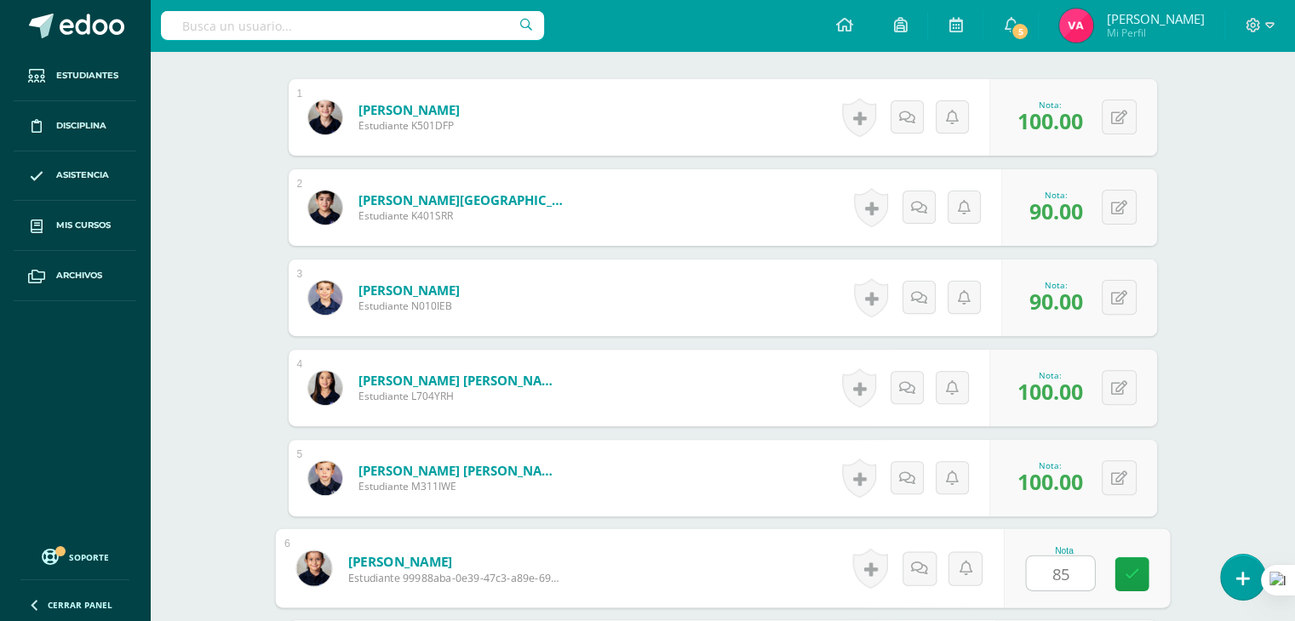
type input "85"
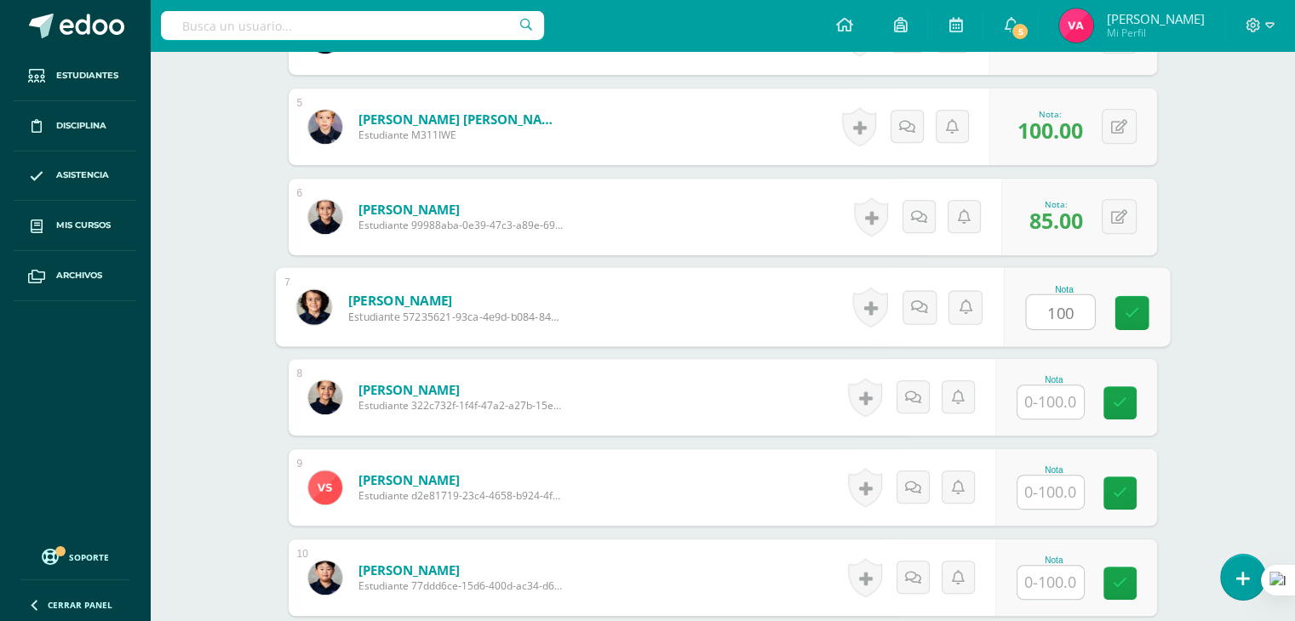
type input "100"
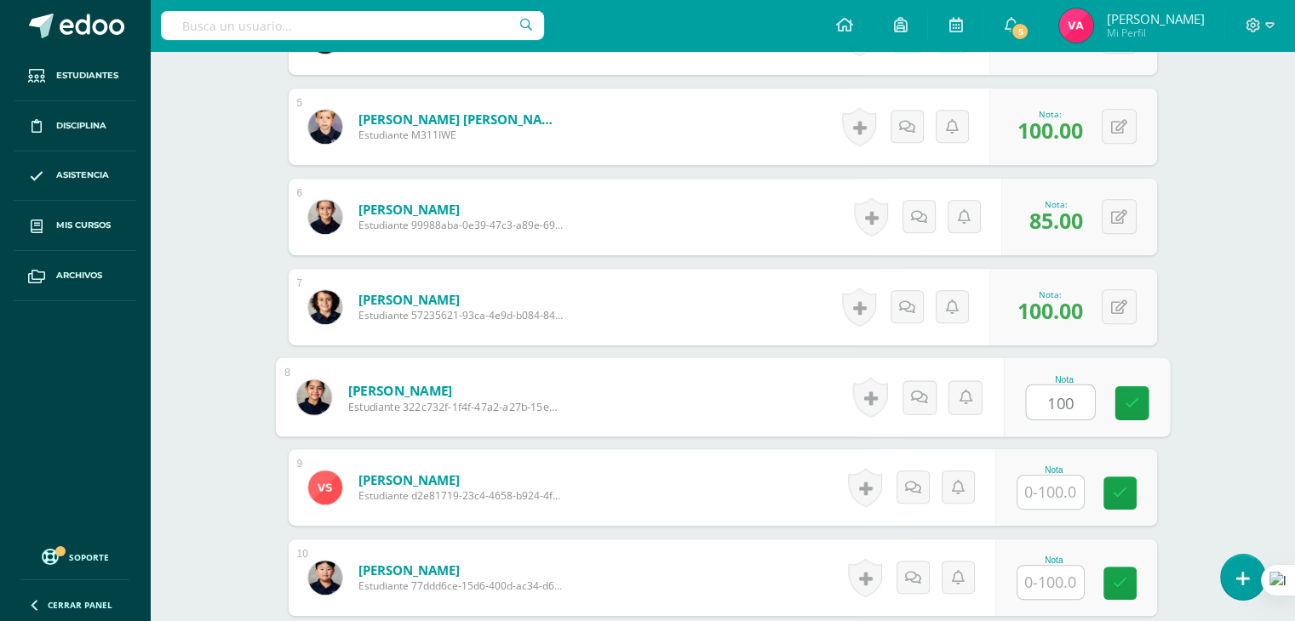
type input "100"
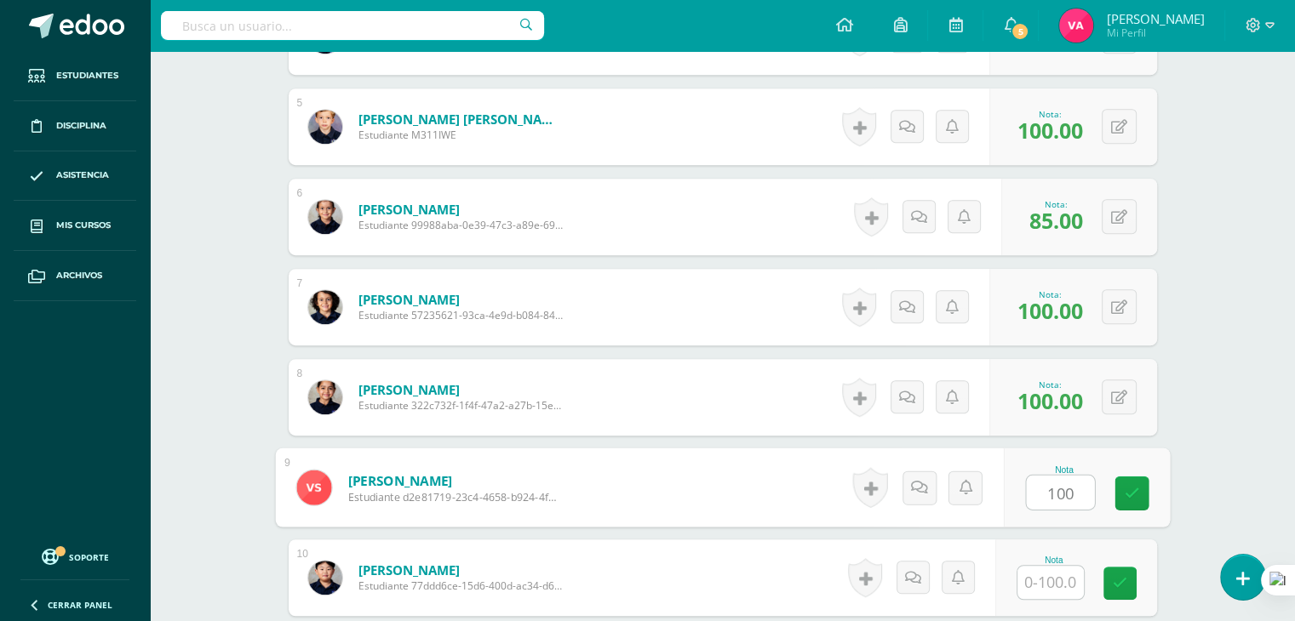
type input "100"
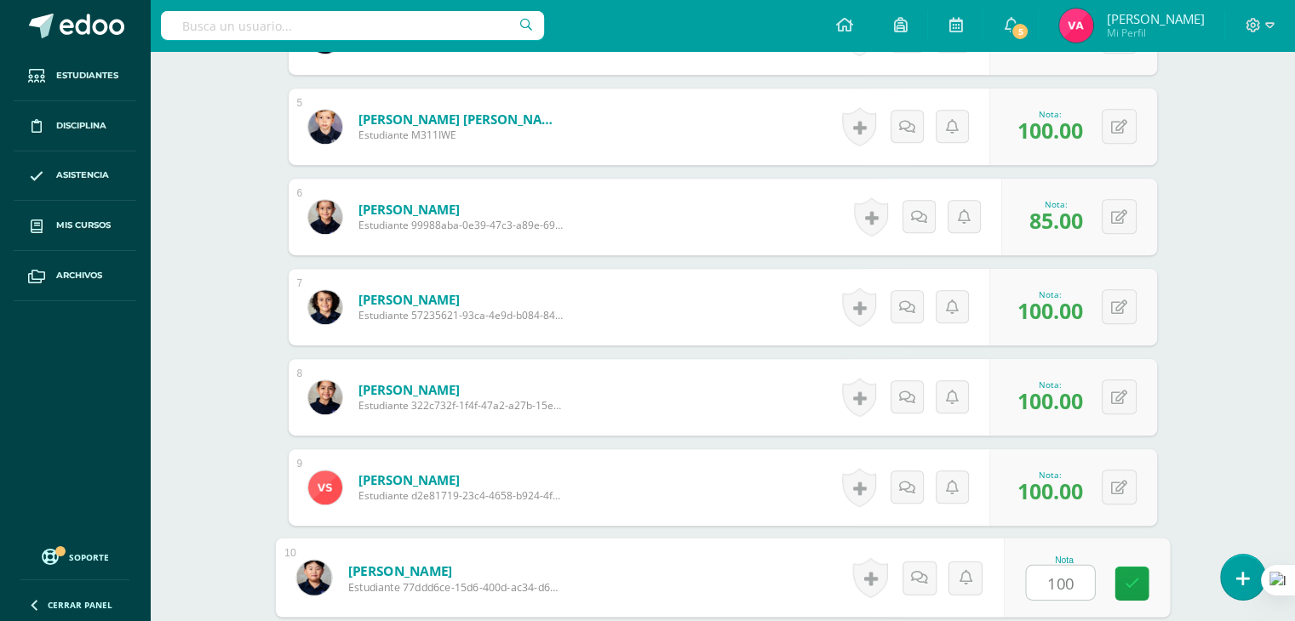
type input "100"
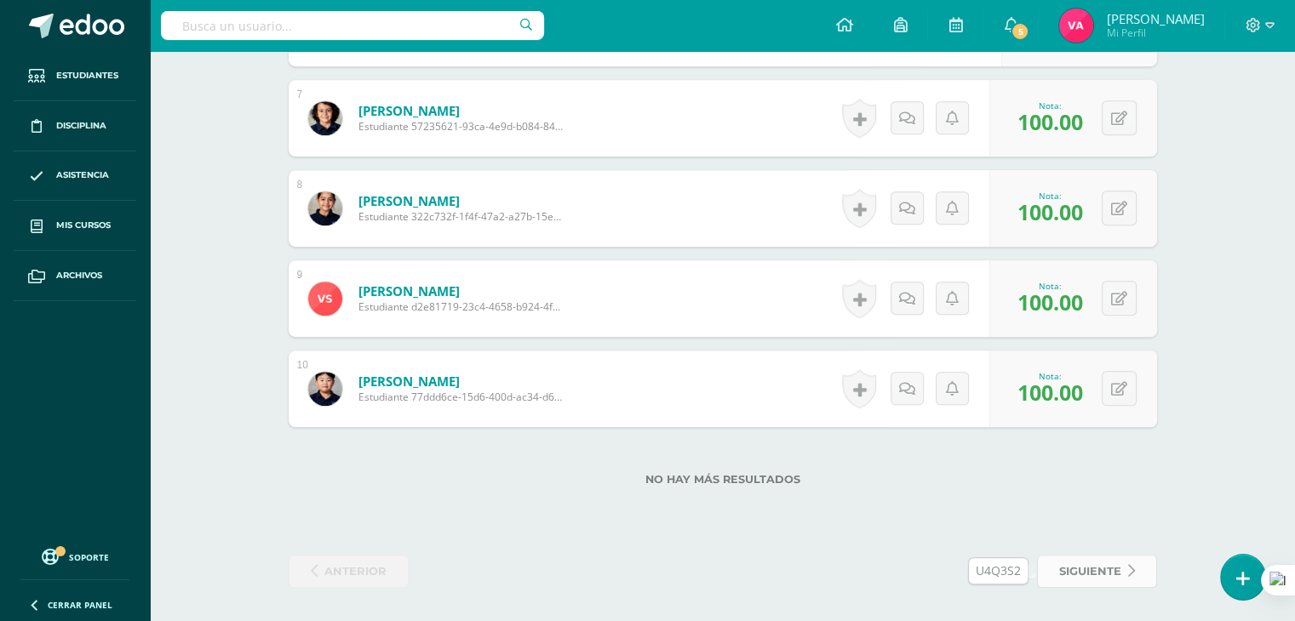
click at [1118, 559] on span "siguiente" at bounding box center [1090, 571] width 62 height 31
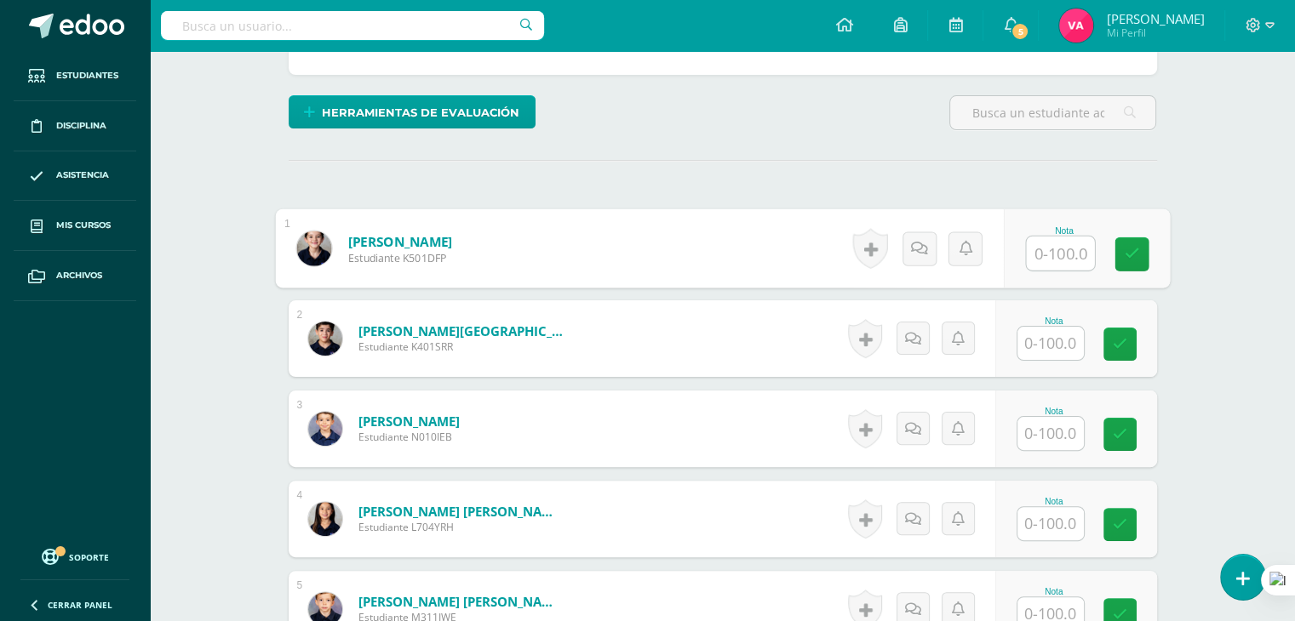
scroll to position [381, 0]
click at [1032, 256] on input "text" at bounding box center [1060, 254] width 68 height 34
type input "100"
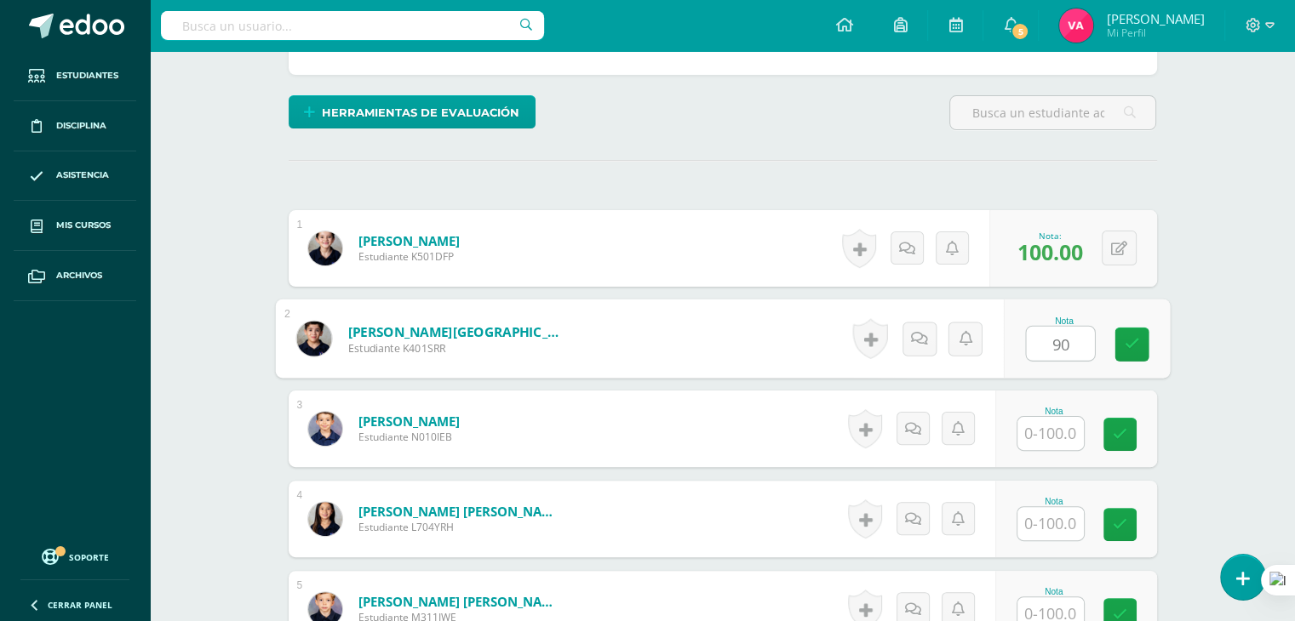
type input "90"
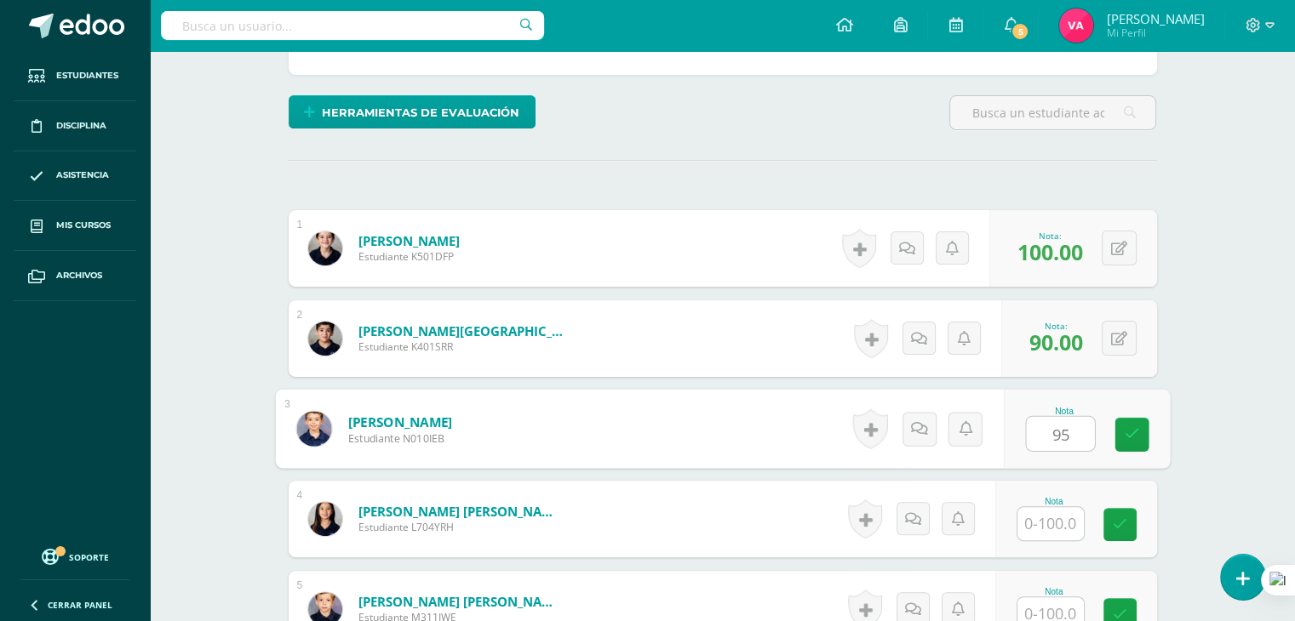
type input "95"
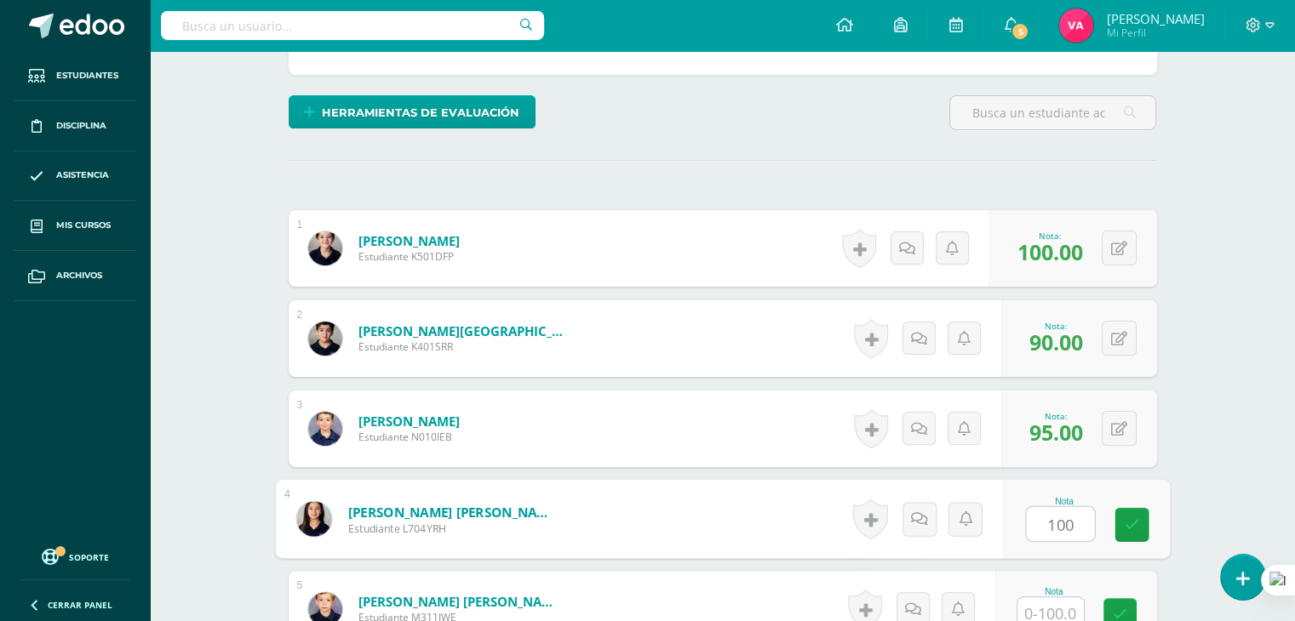
type input "100"
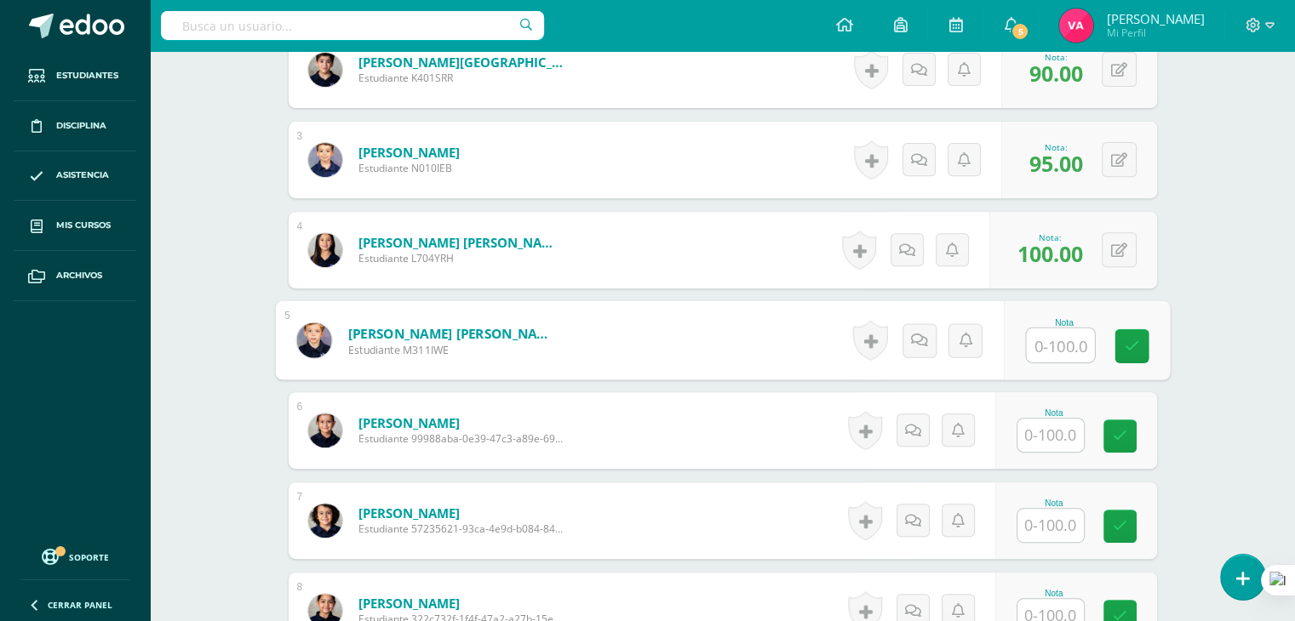
scroll to position [654, 0]
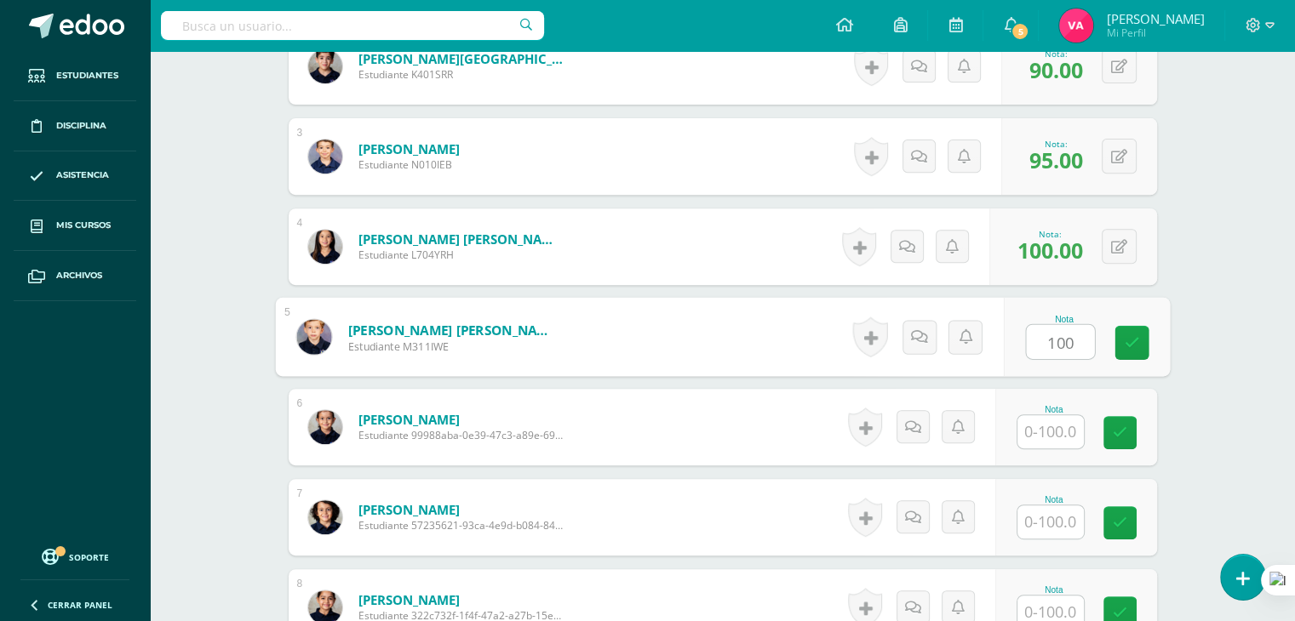
type input "100"
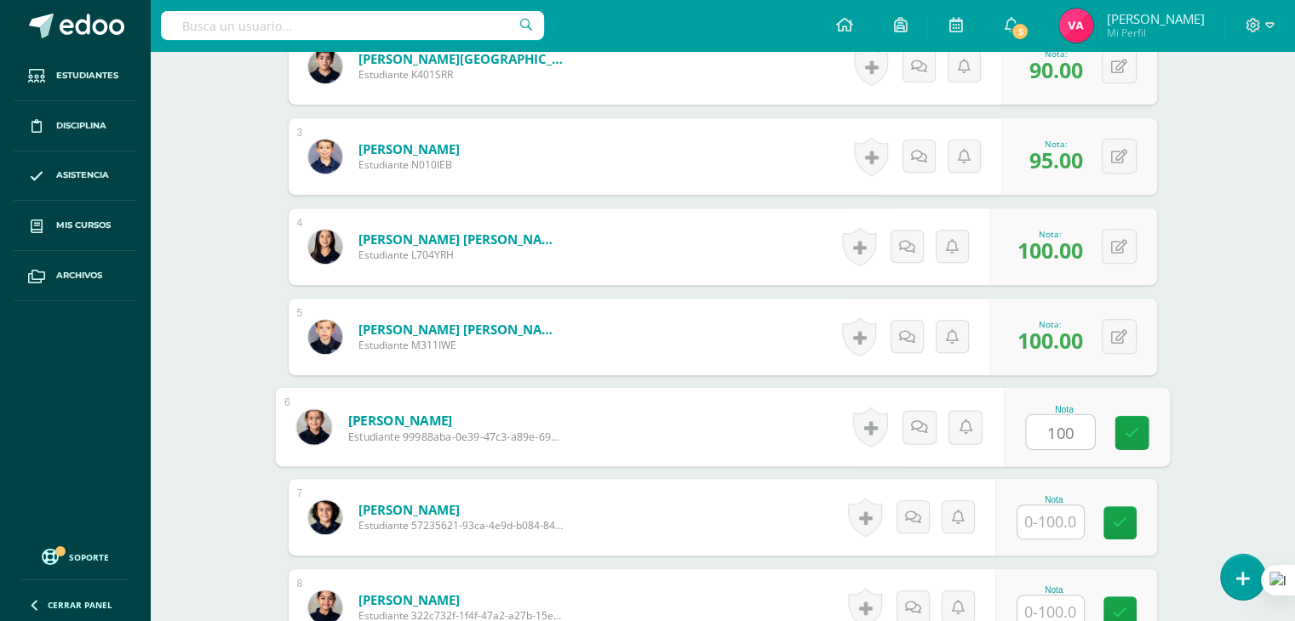
type input "100"
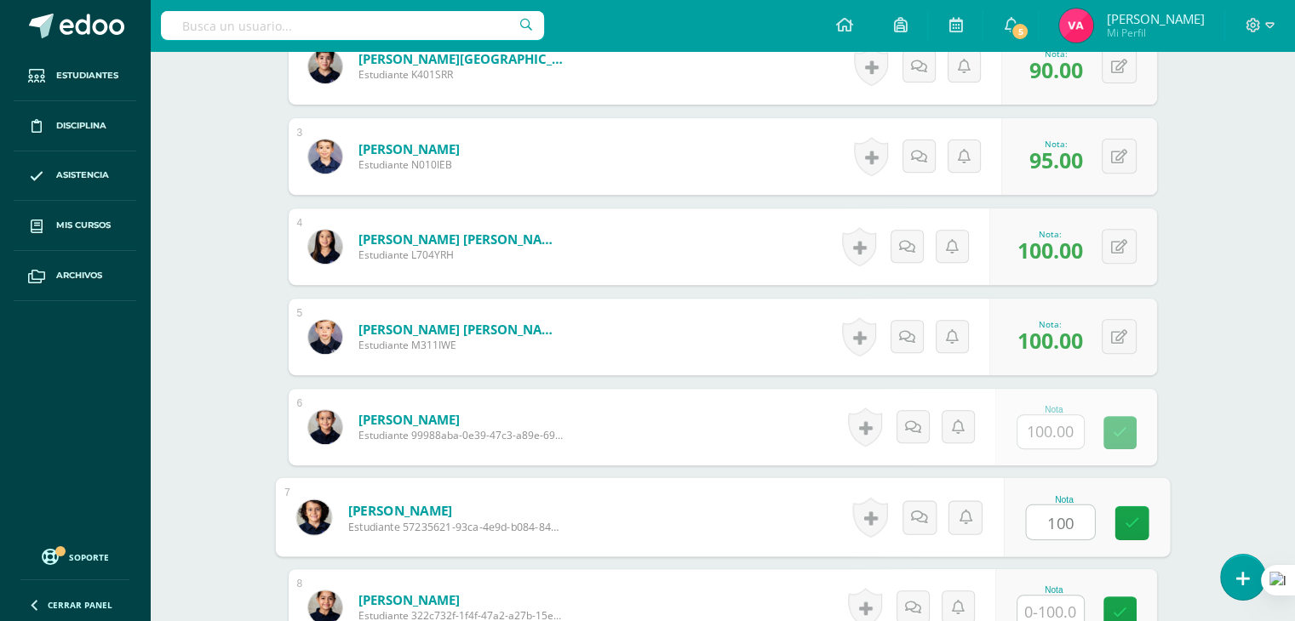
type input "100"
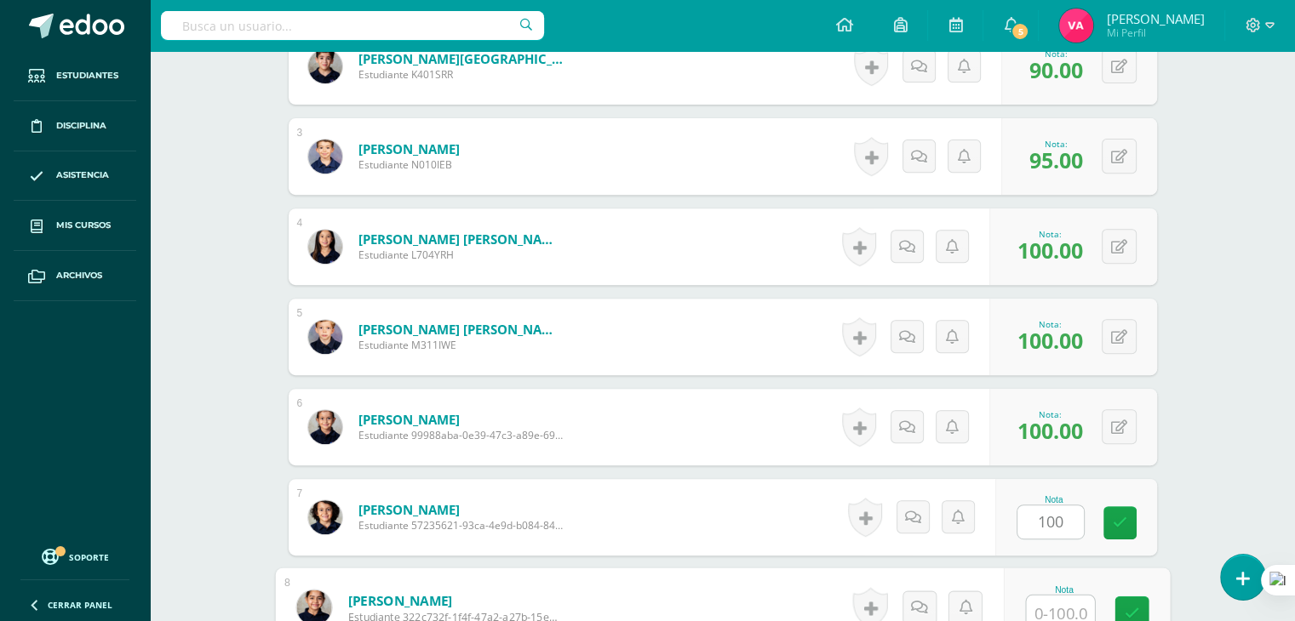
scroll to position [661, 0]
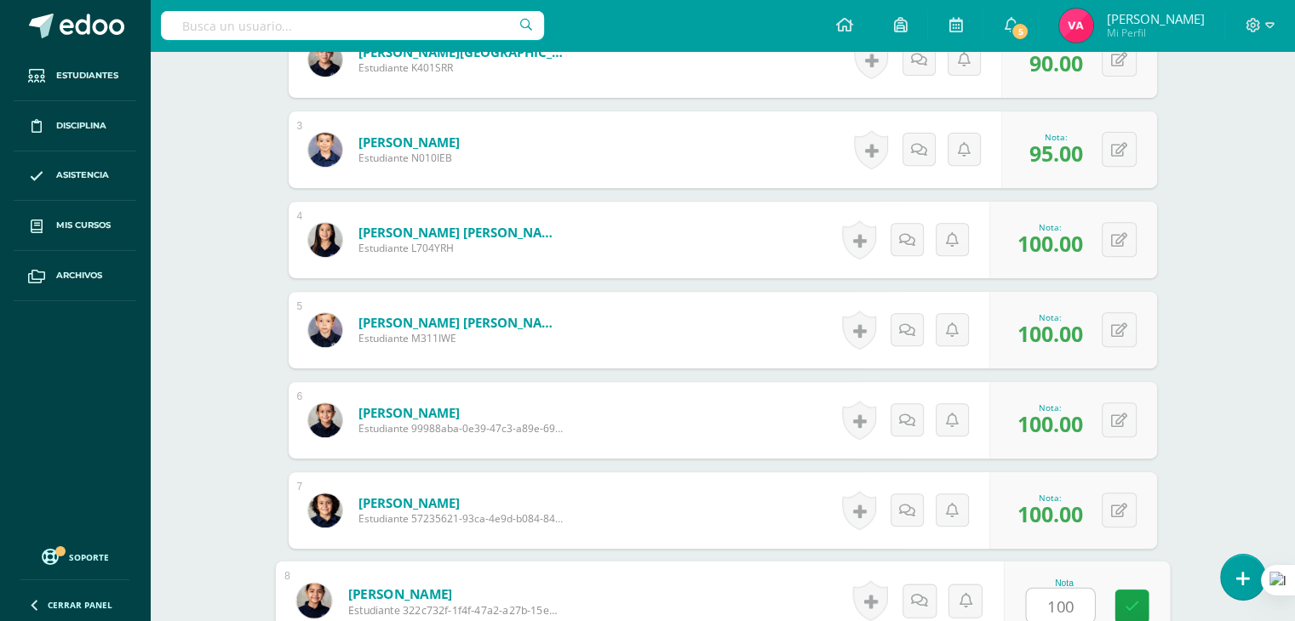
type input "100"
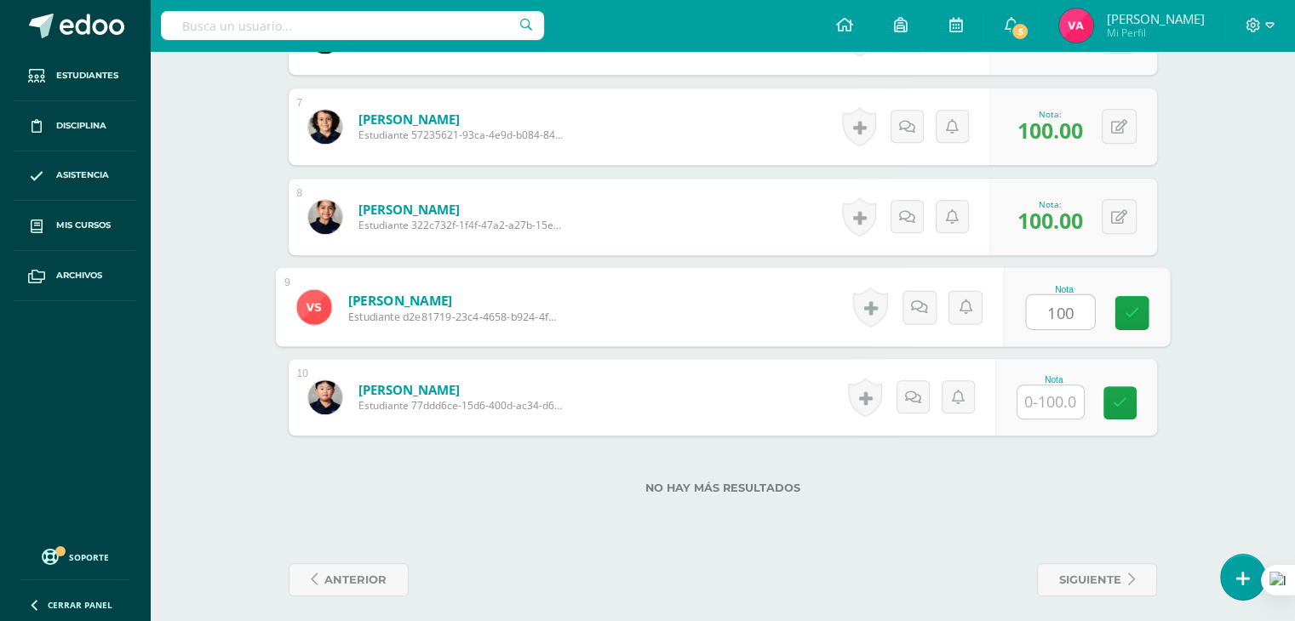
type input "100"
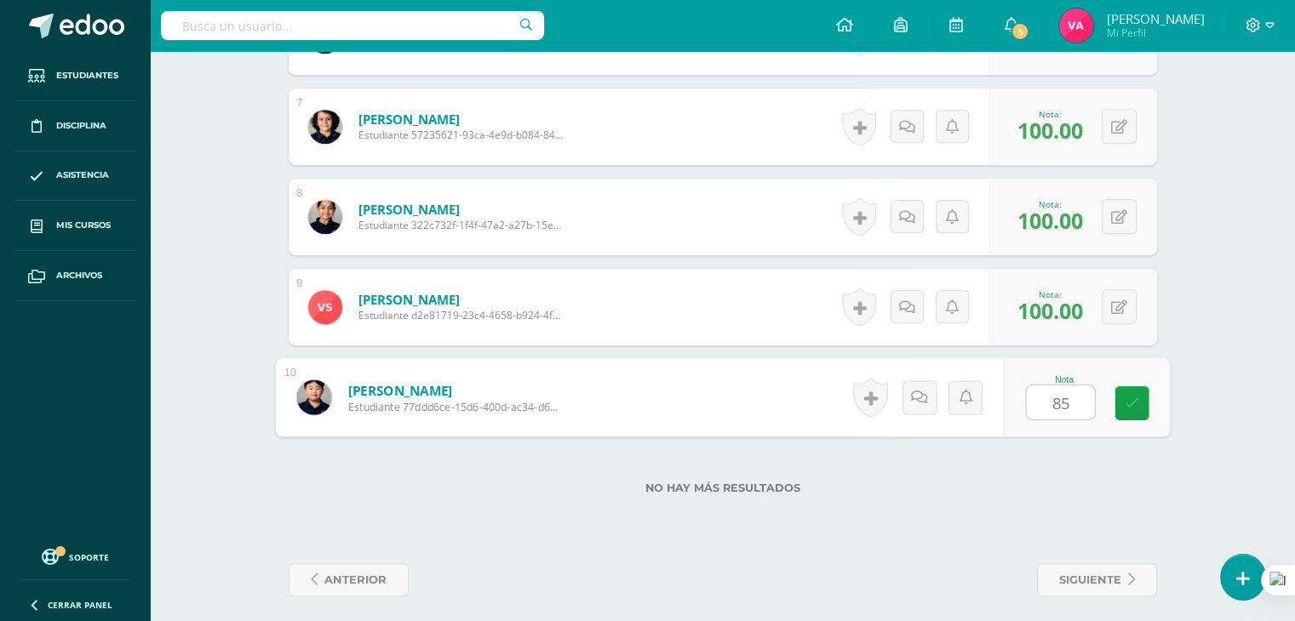
type input "85"
click at [1116, 584] on span "siguiente" at bounding box center [1090, 579] width 62 height 31
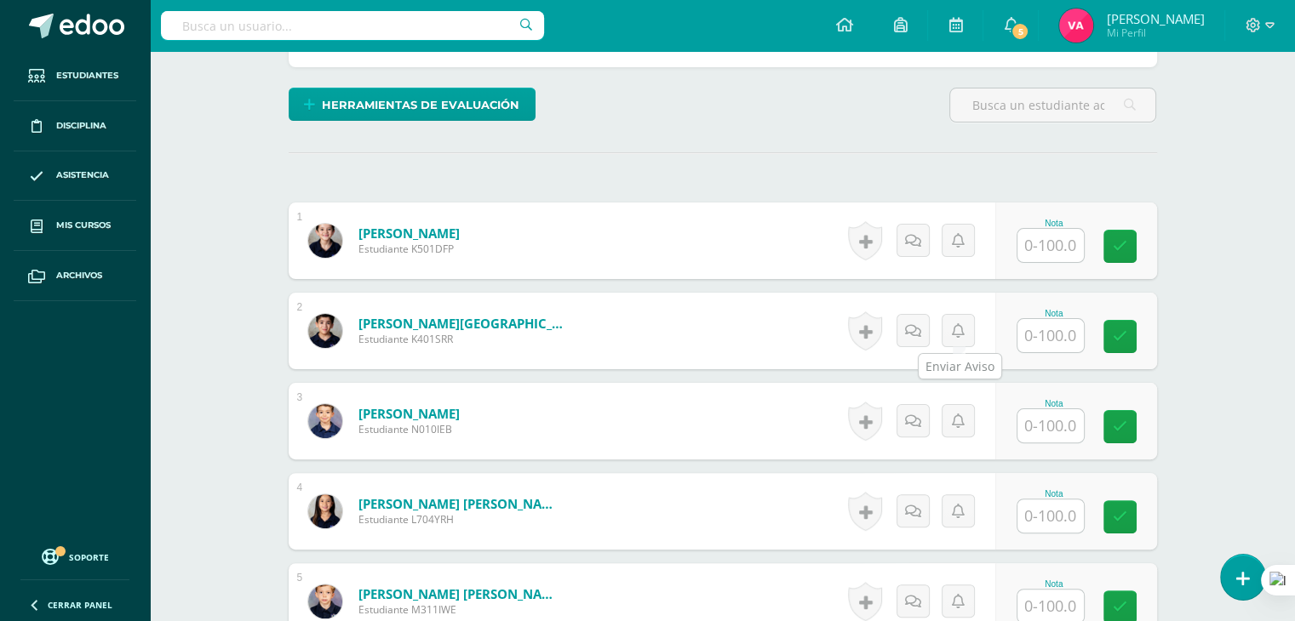
scroll to position [393, 0]
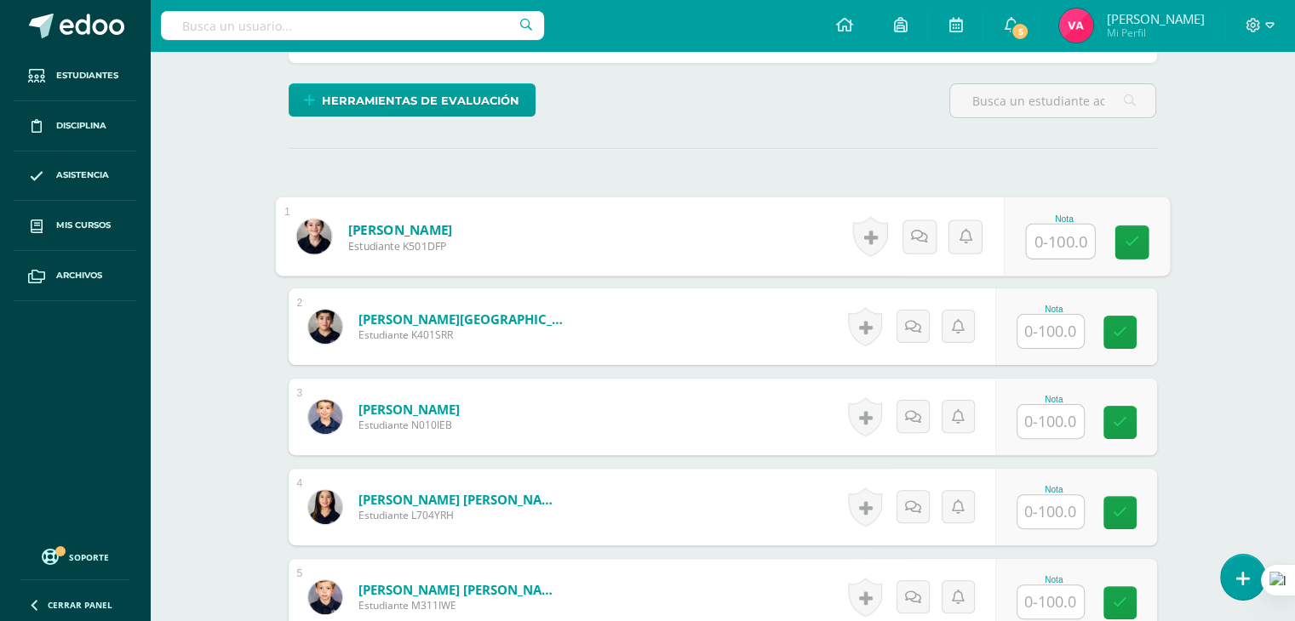
click at [1061, 233] on input "text" at bounding box center [1060, 242] width 68 height 34
type input "100"
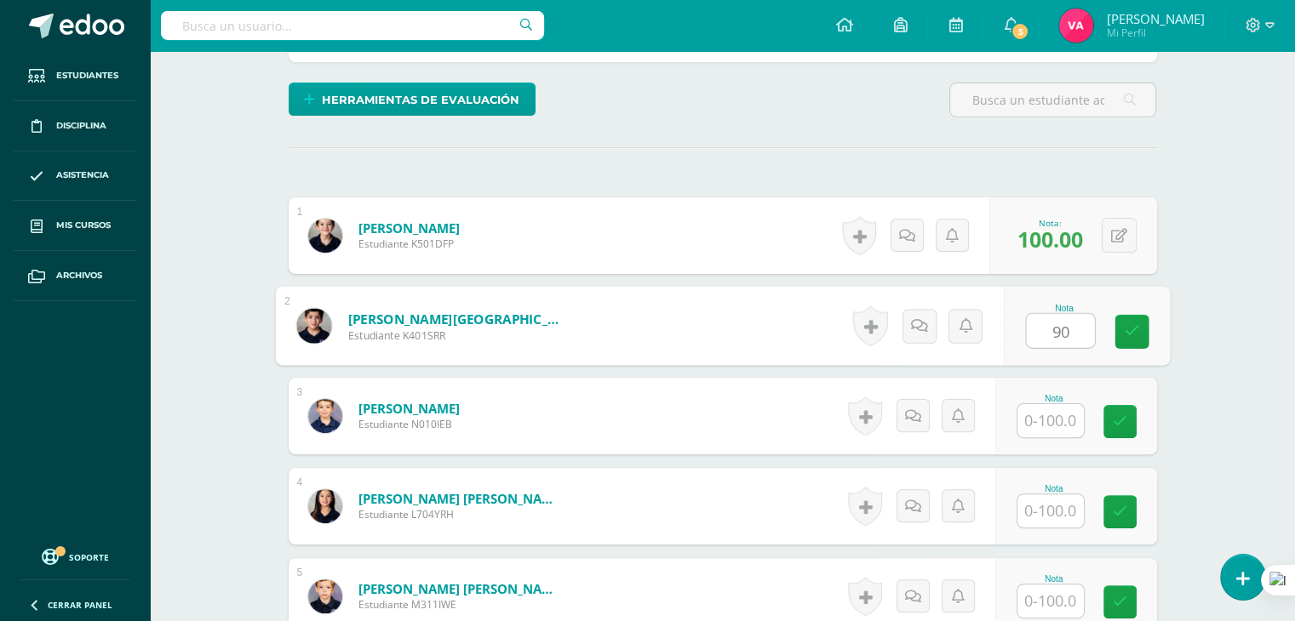
type input "90"
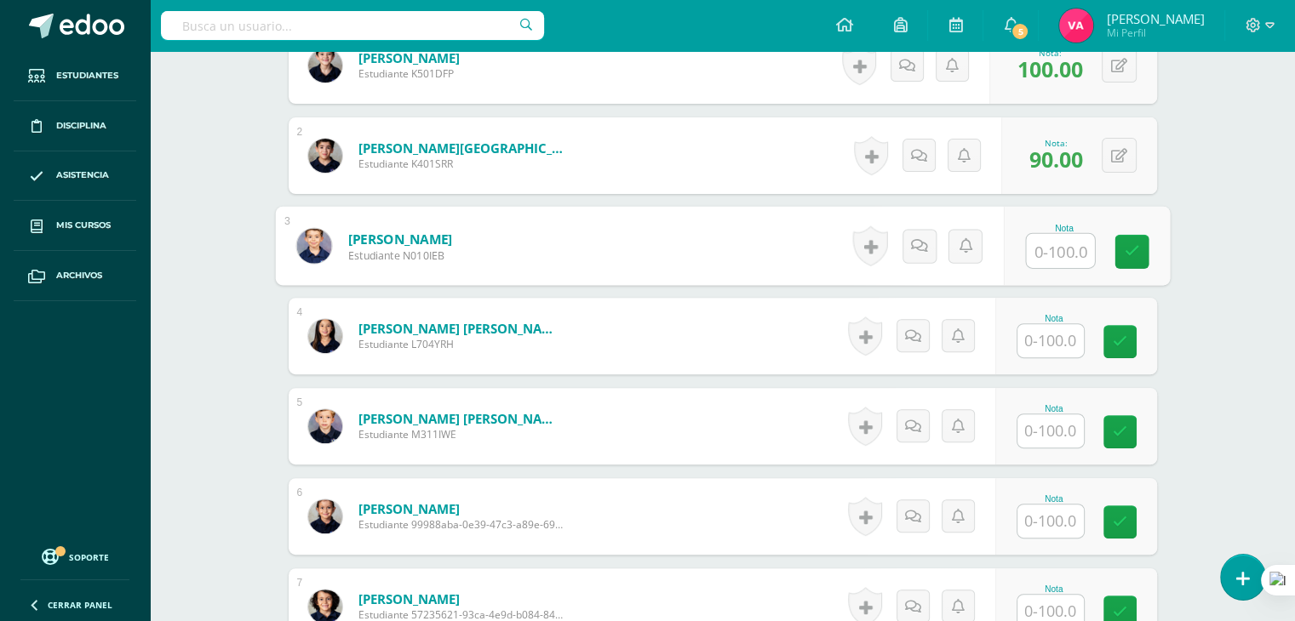
scroll to position [565, 0]
type input "100"
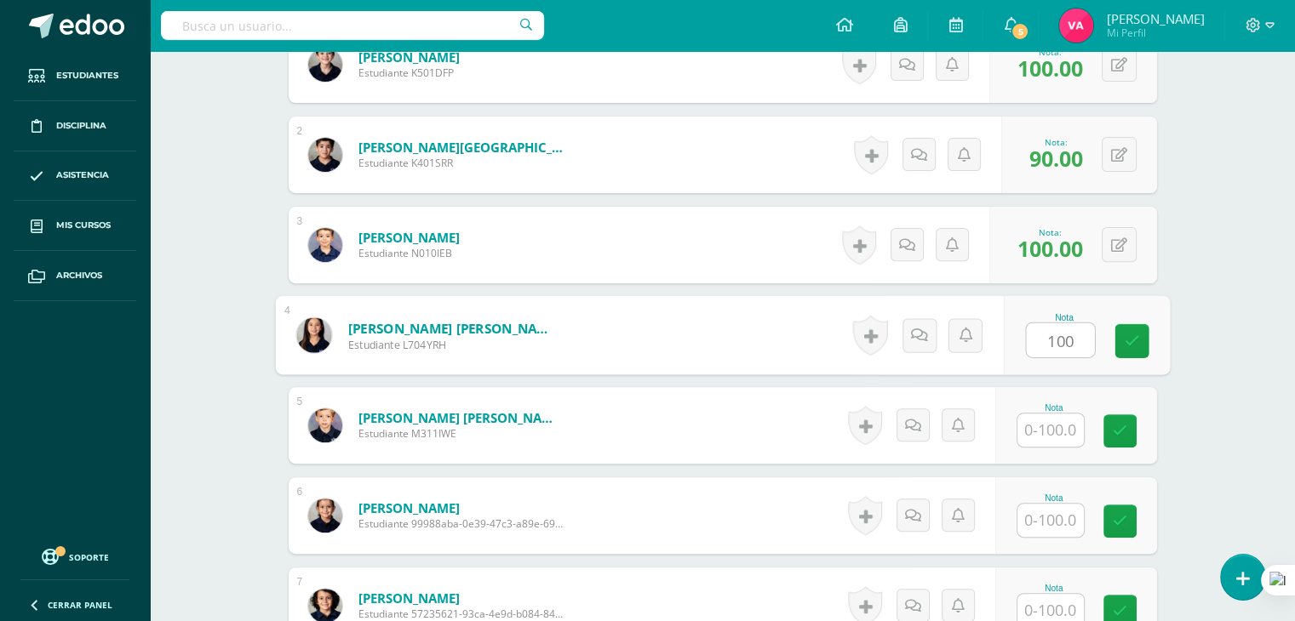
type input "100"
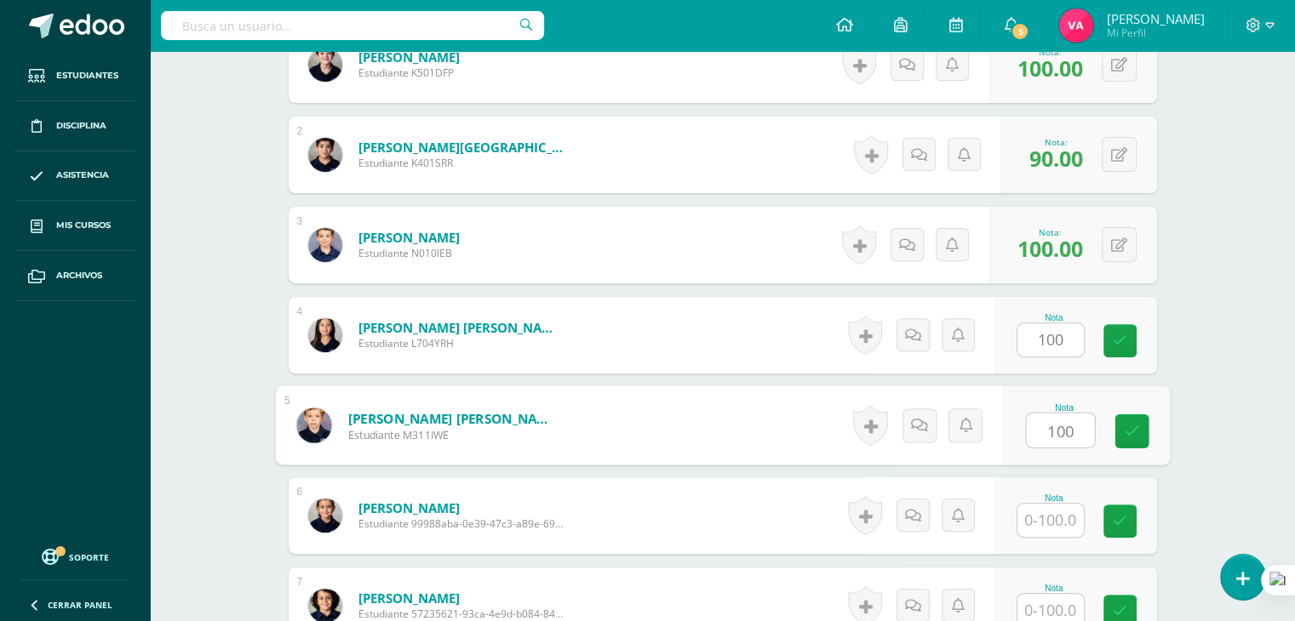
type input "100"
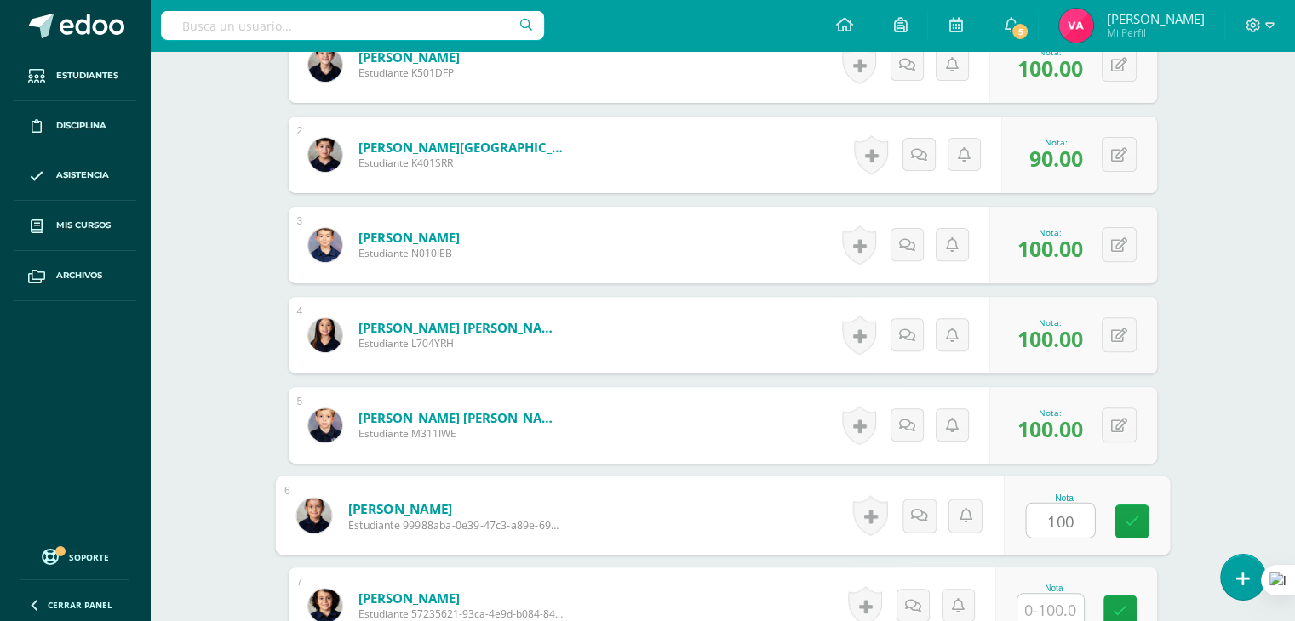
type input "100"
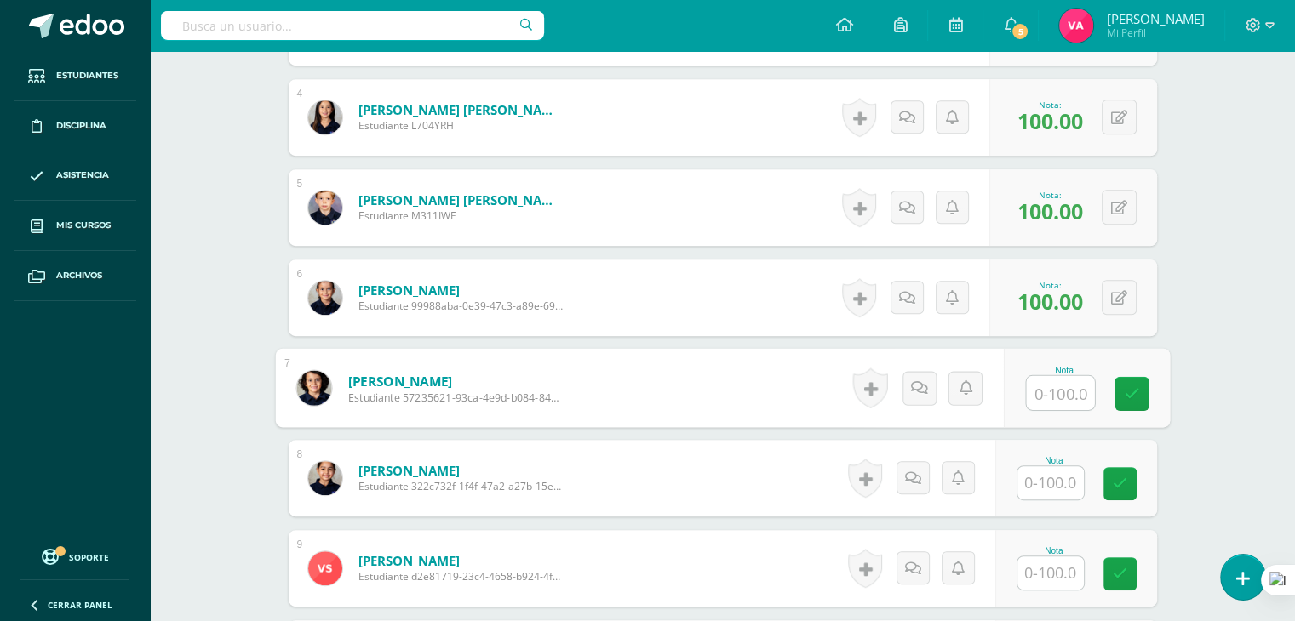
scroll to position [784, 0]
type input "100"
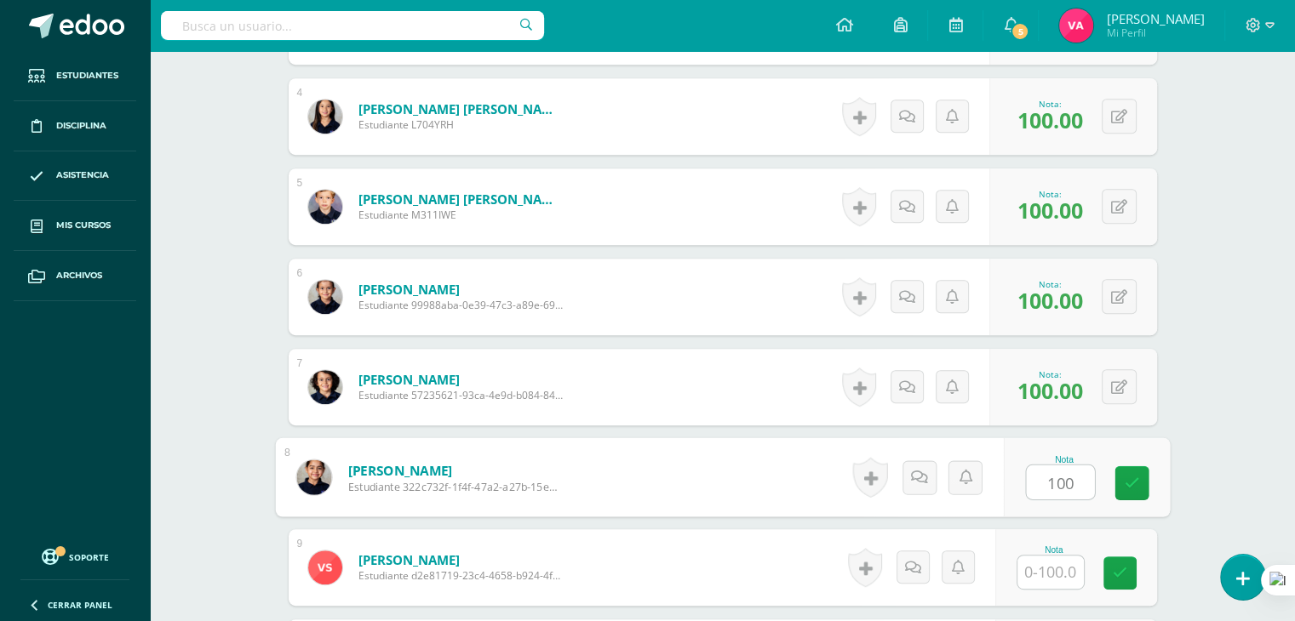
type input "100"
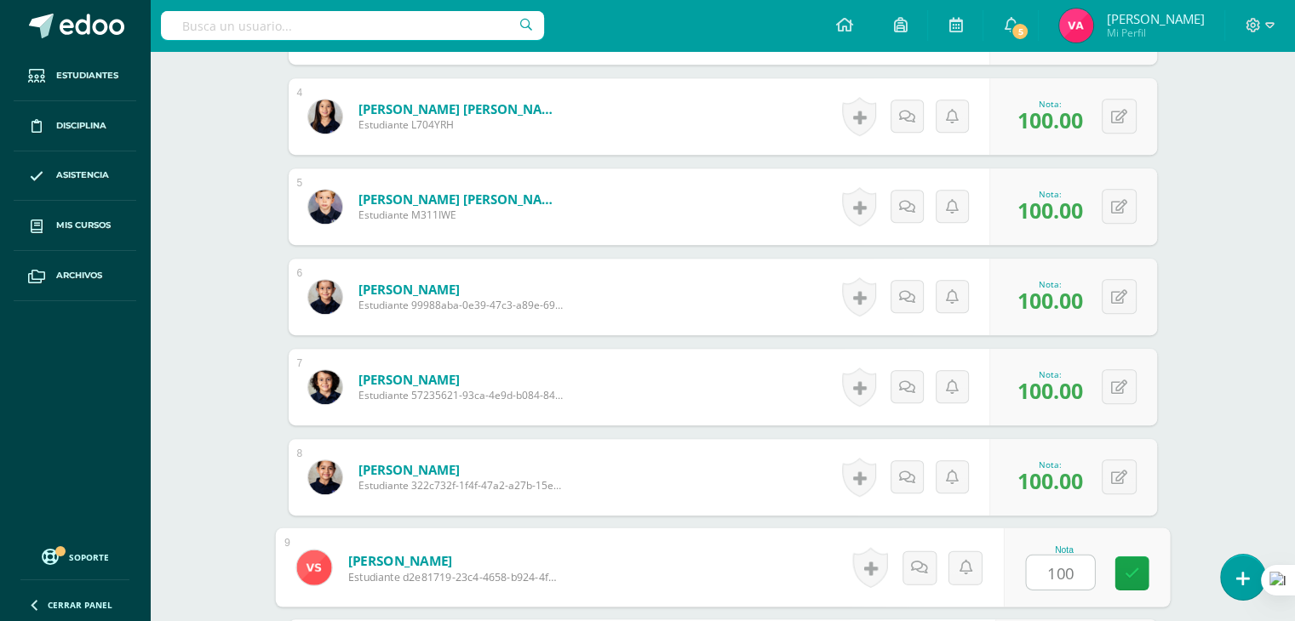
type input "100"
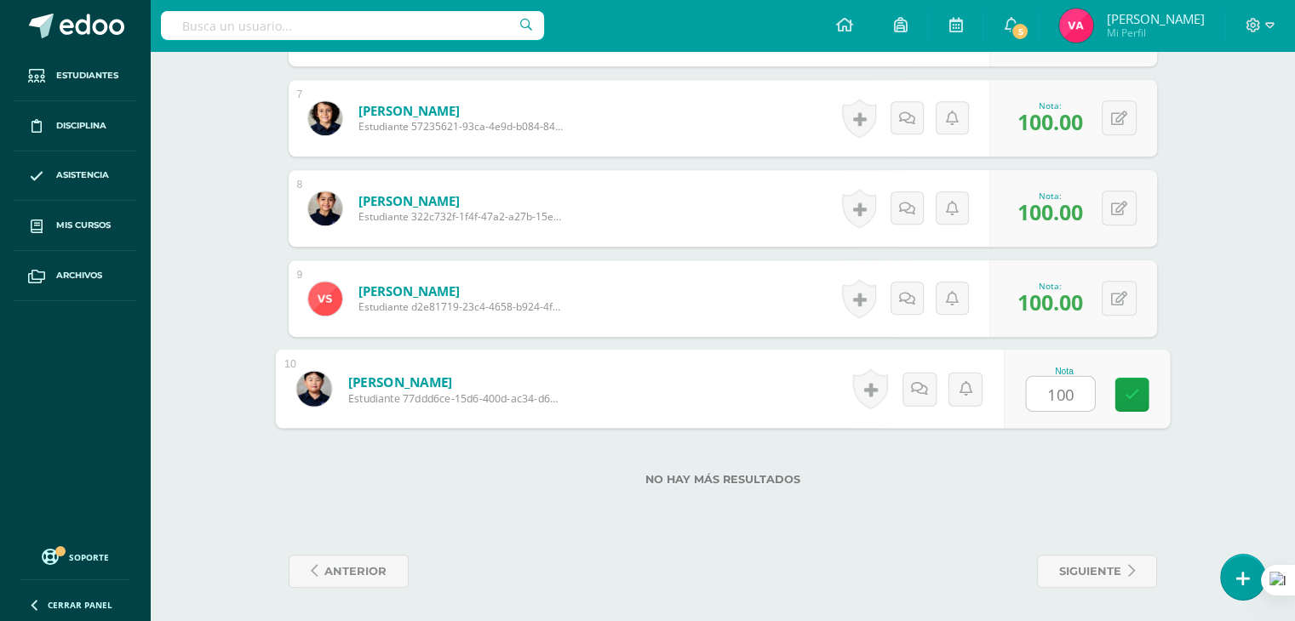
type input "100"
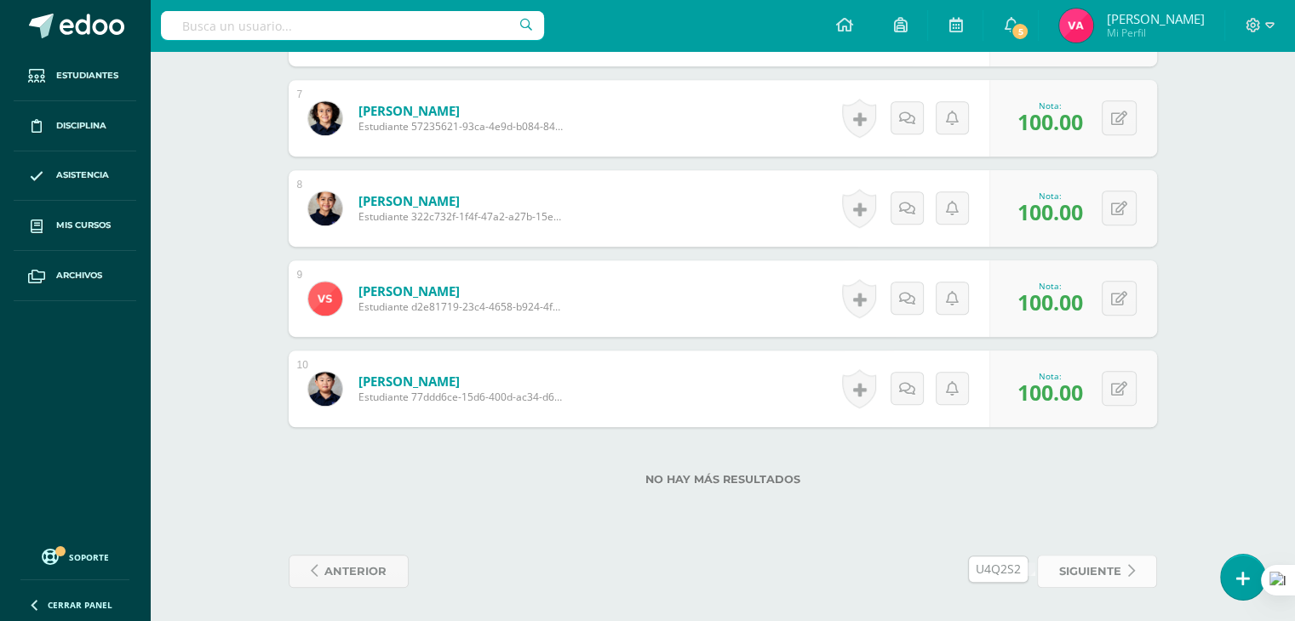
click at [1134, 567] on icon at bounding box center [1131, 571] width 7 height 14
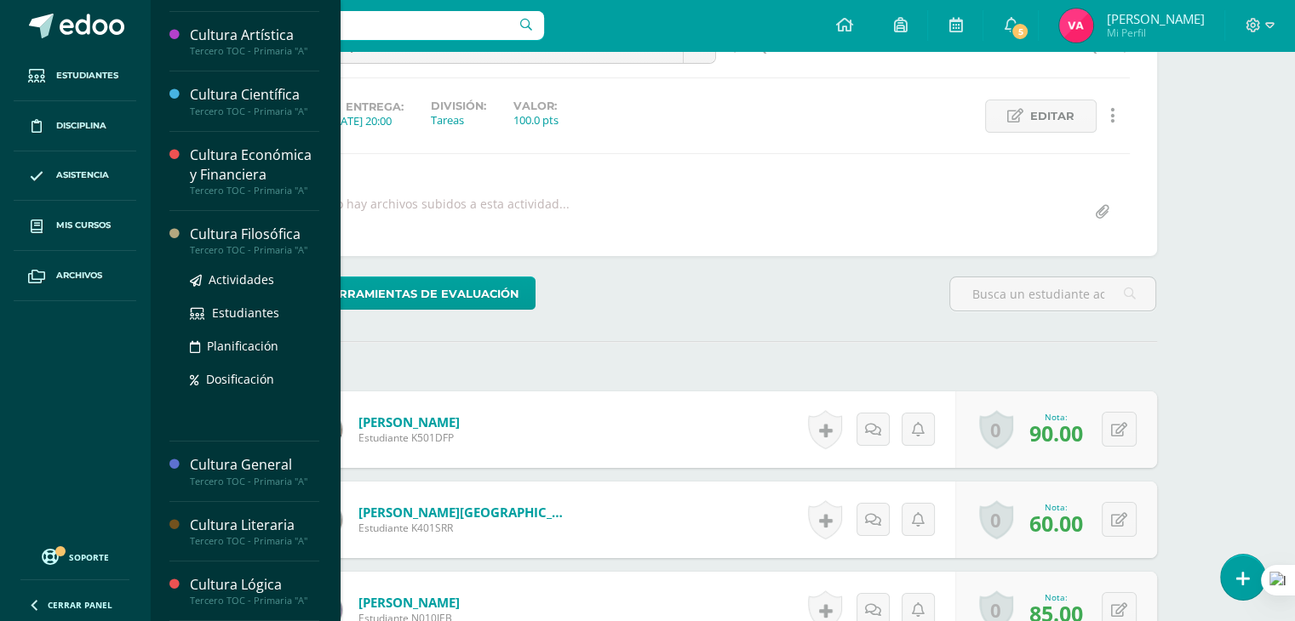
scroll to position [174, 0]
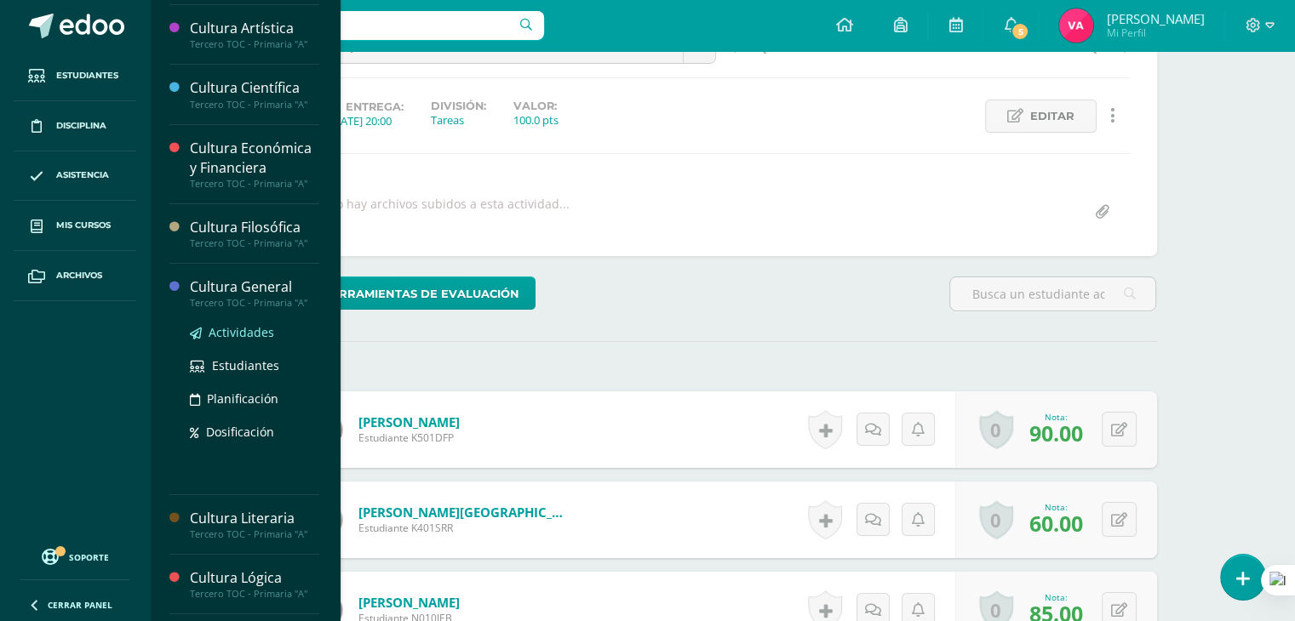
click at [262, 327] on span "Actividades" at bounding box center [242, 332] width 66 height 16
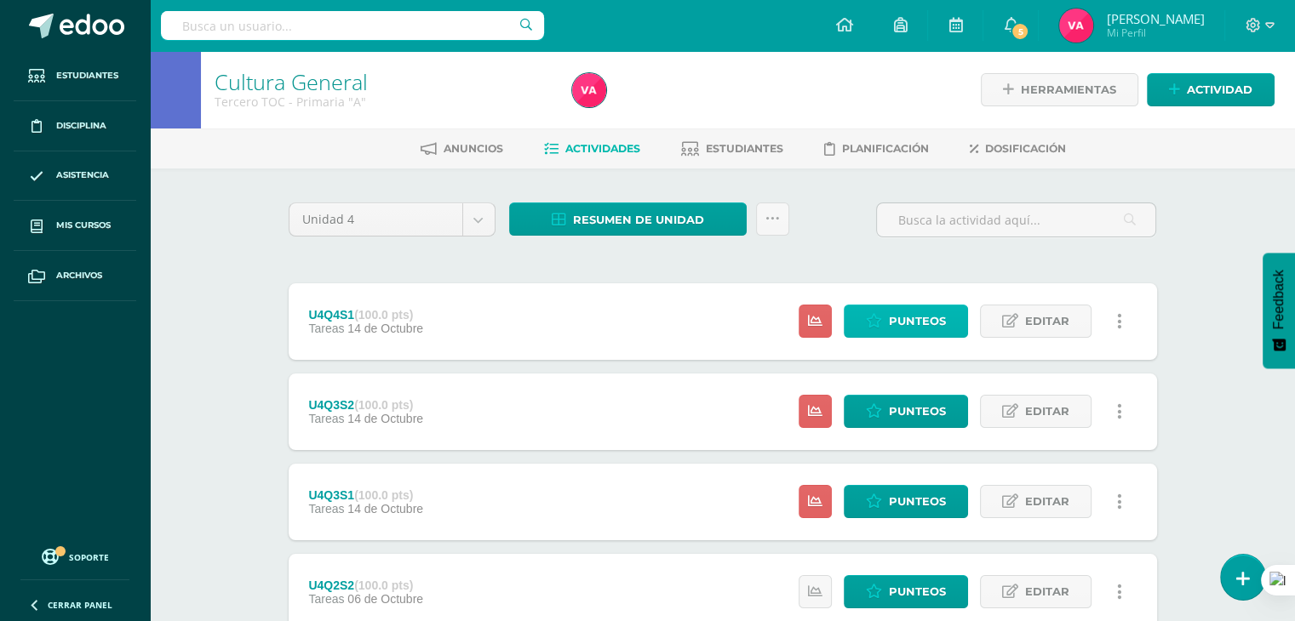
click at [960, 321] on link "Punteos" at bounding box center [906, 321] width 124 height 33
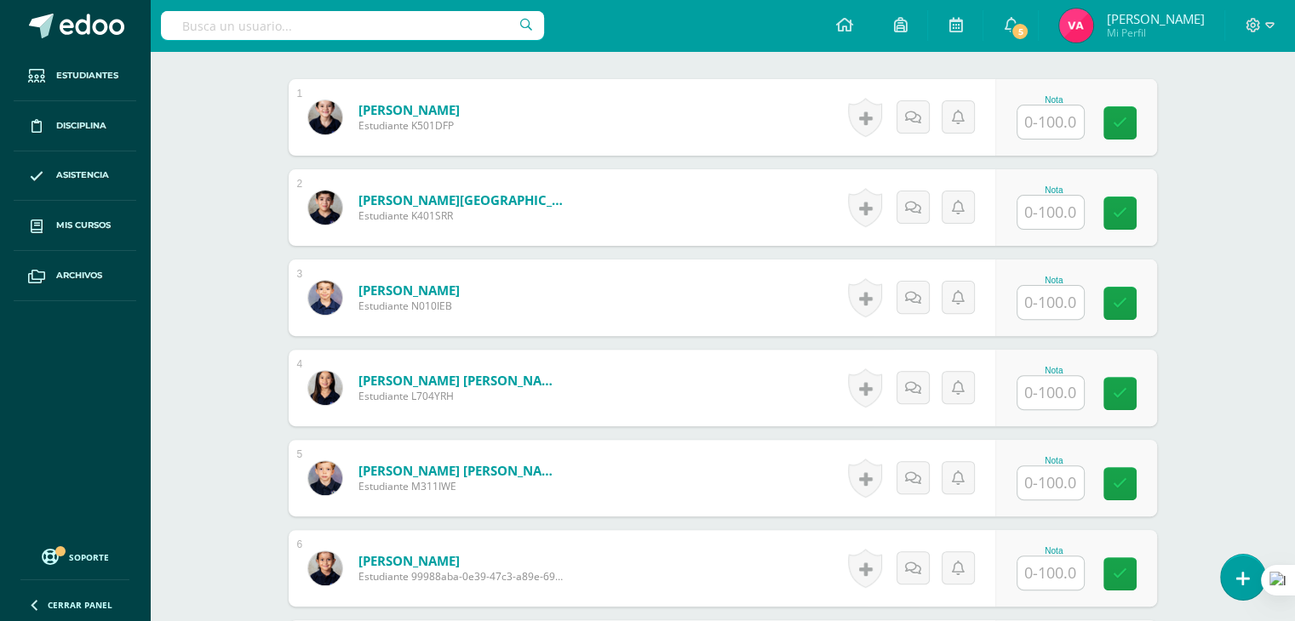
scroll to position [513, 0]
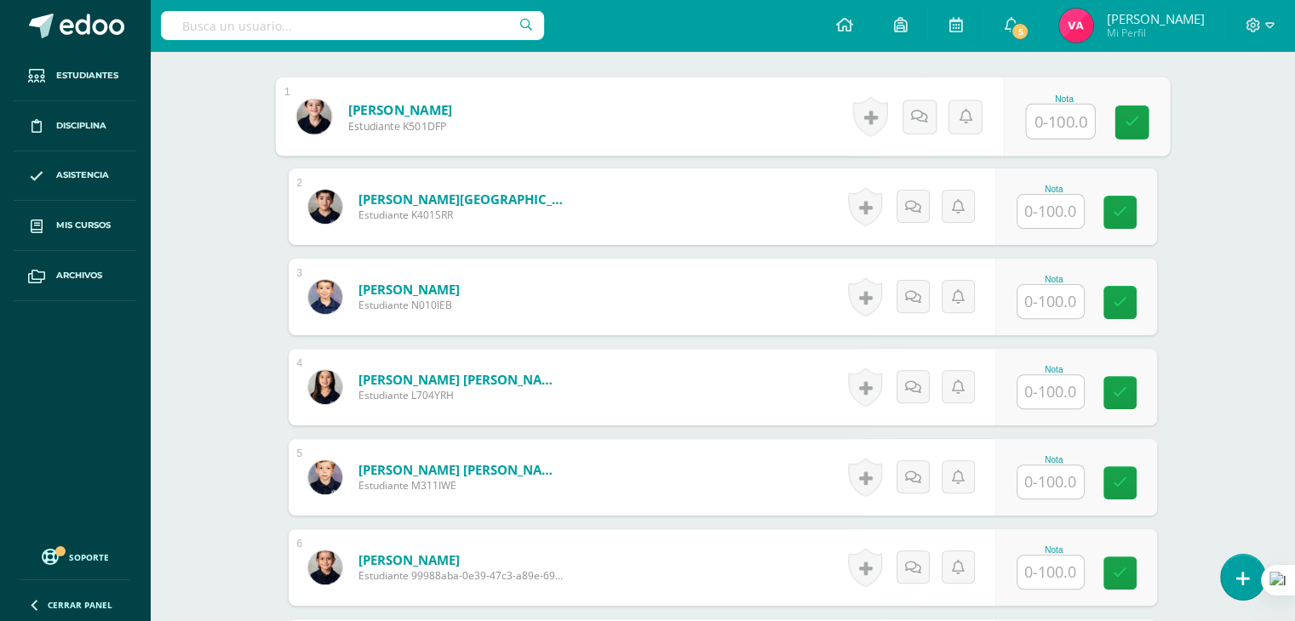
click at [1060, 106] on input "text" at bounding box center [1060, 122] width 68 height 34
type input "100"
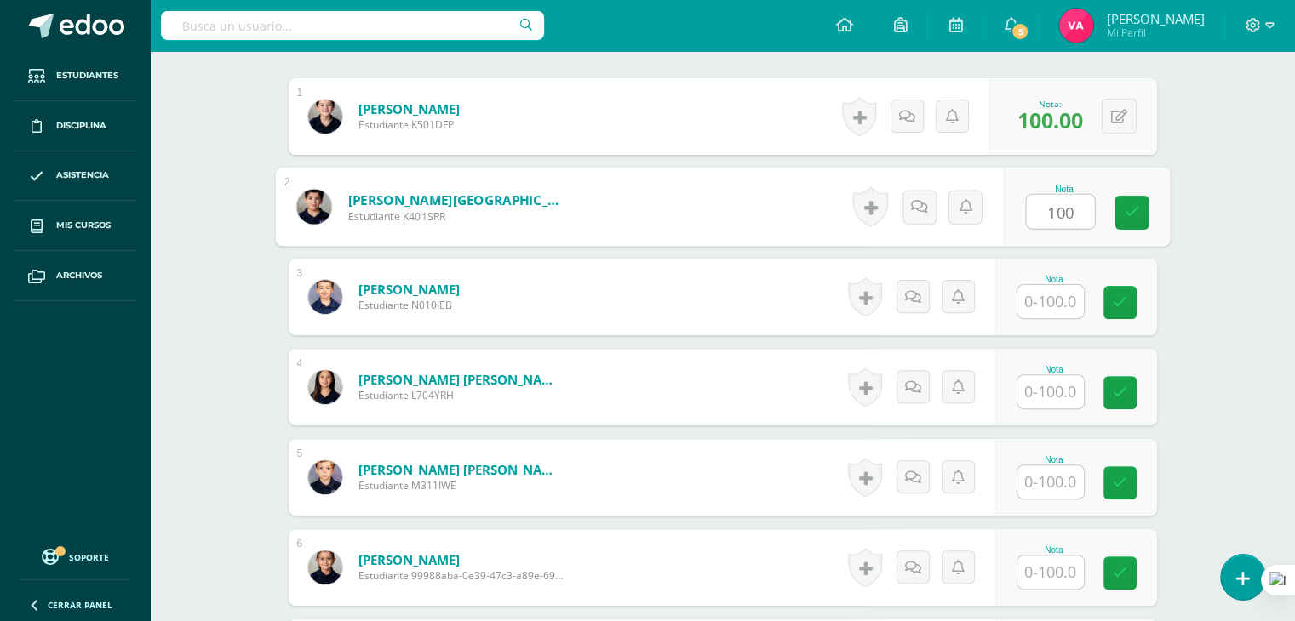
type input "100"
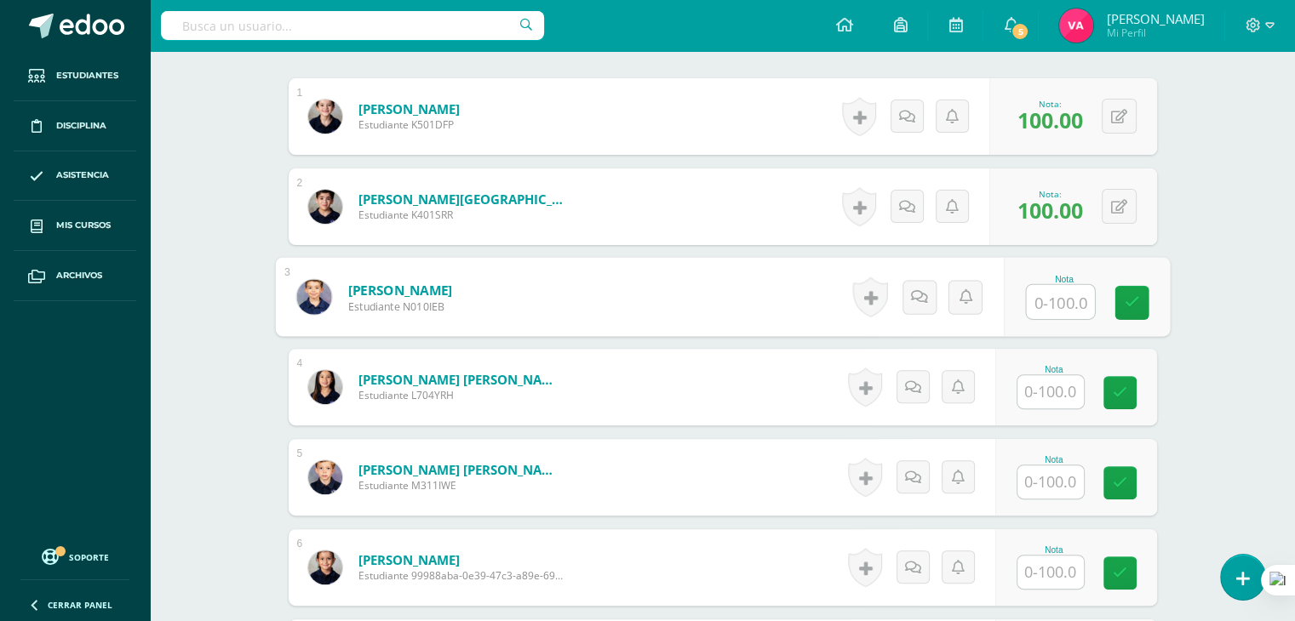
type input "1"
type input "90"
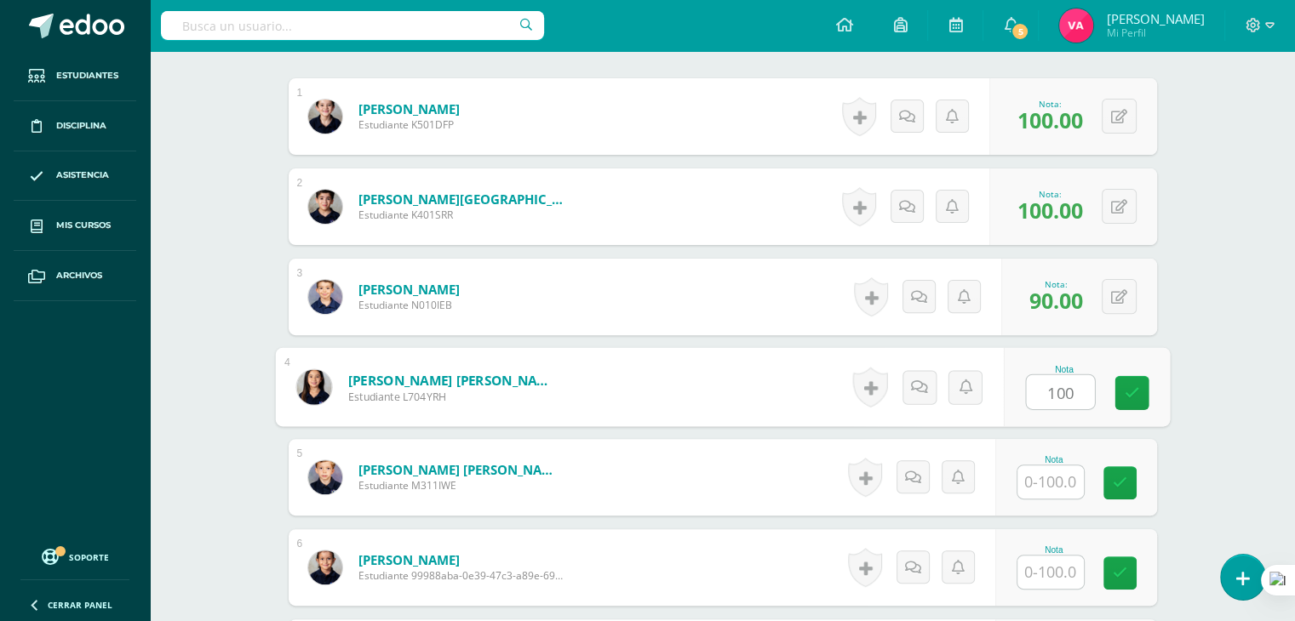
type input "100"
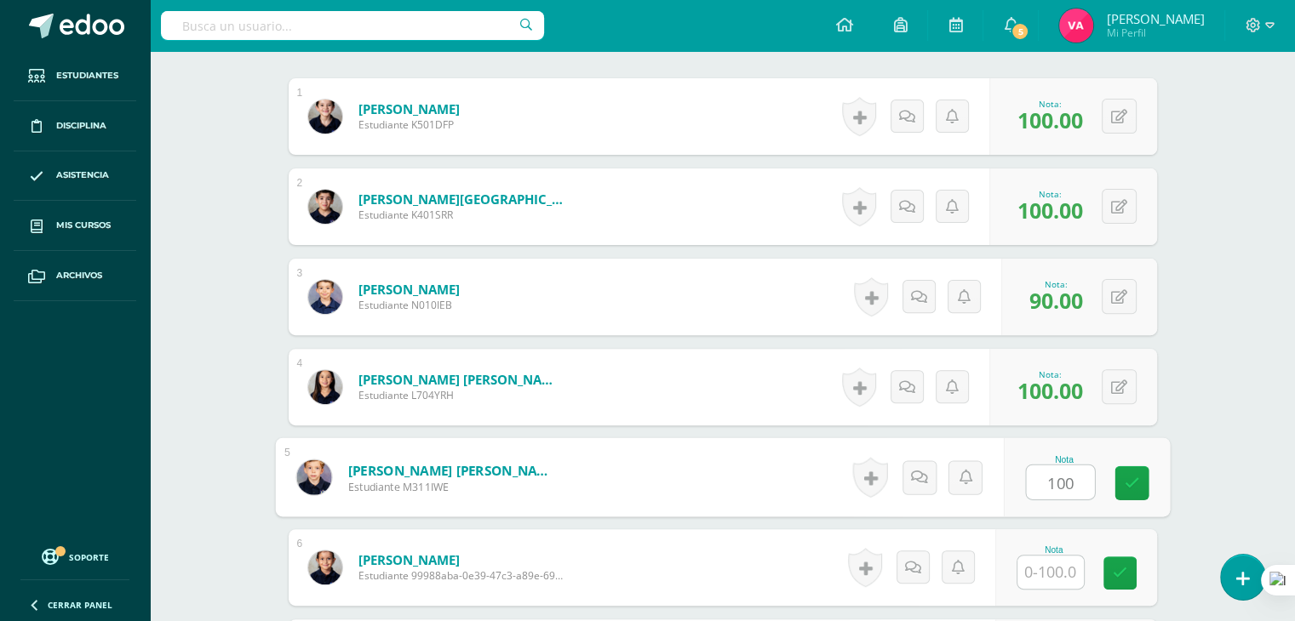
type input "100"
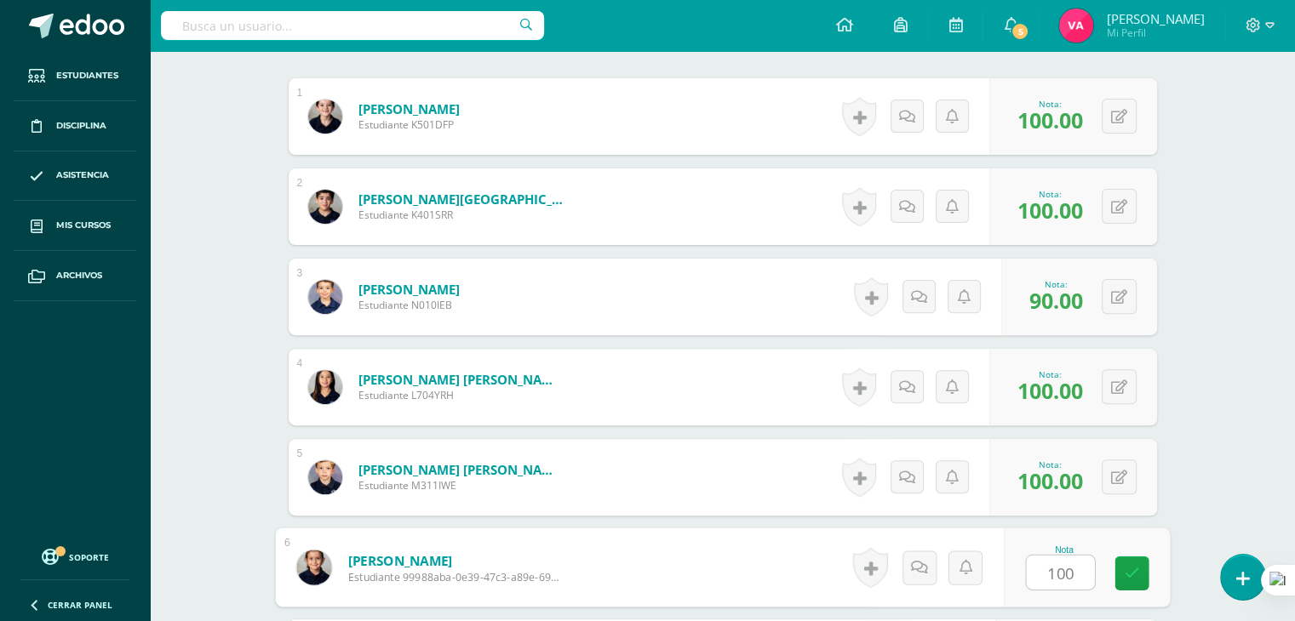
type input "100"
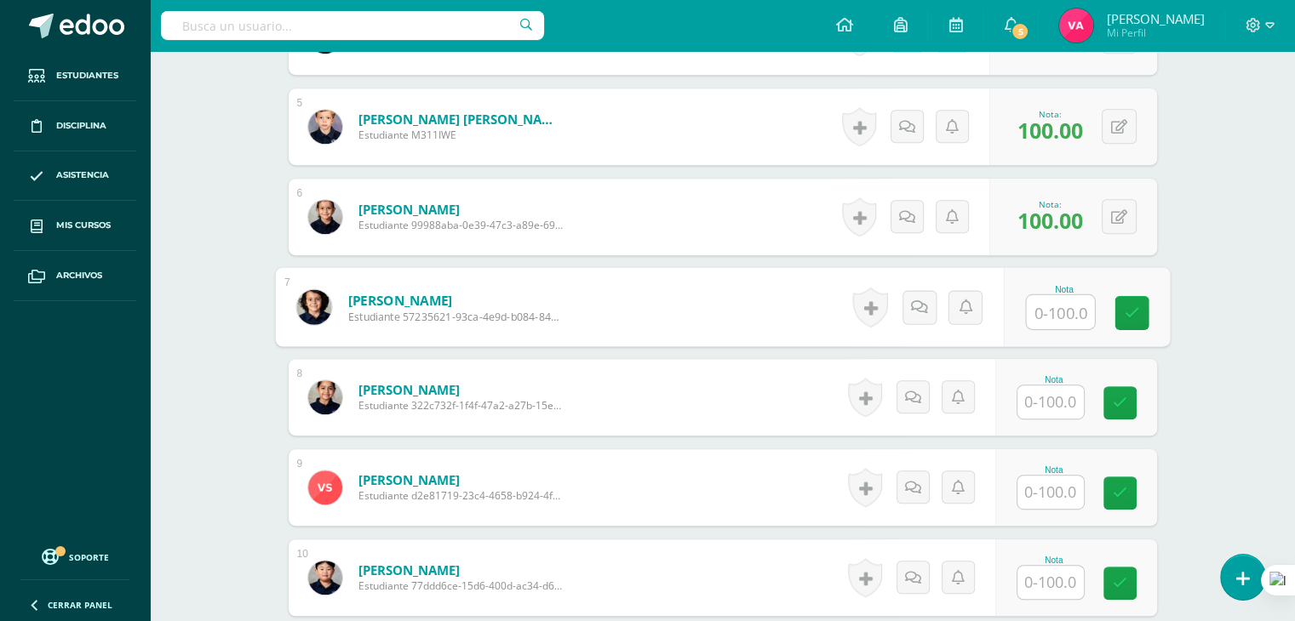
type input "1"
type input "85"
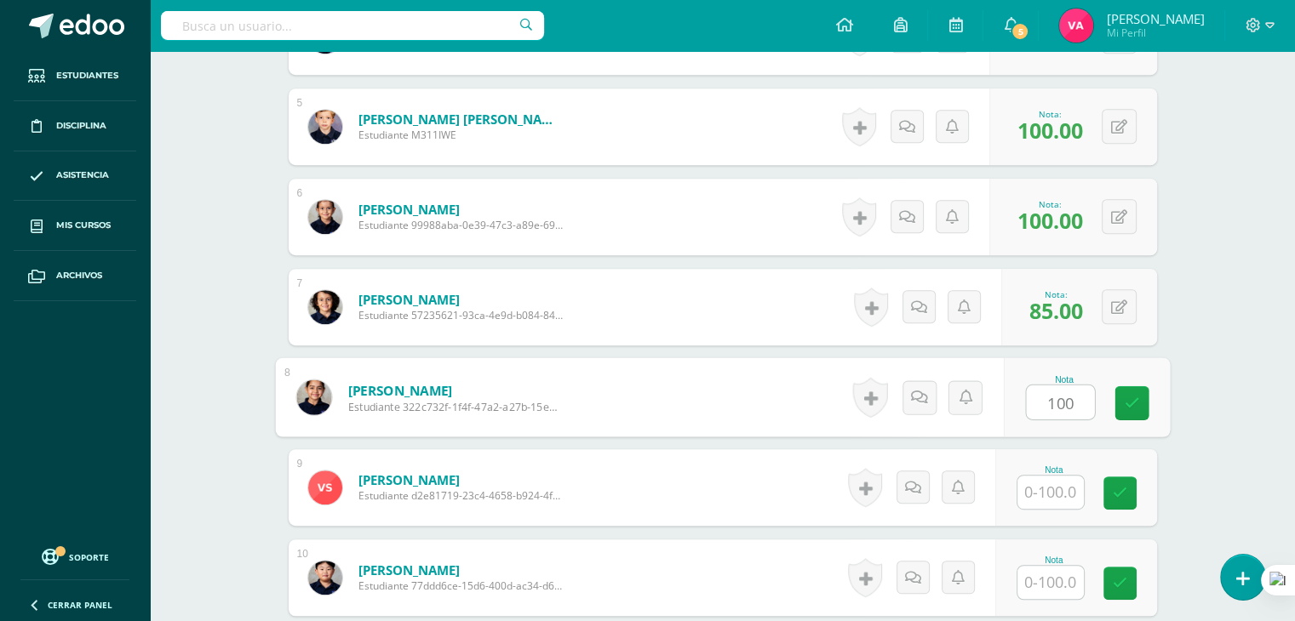
type input "100"
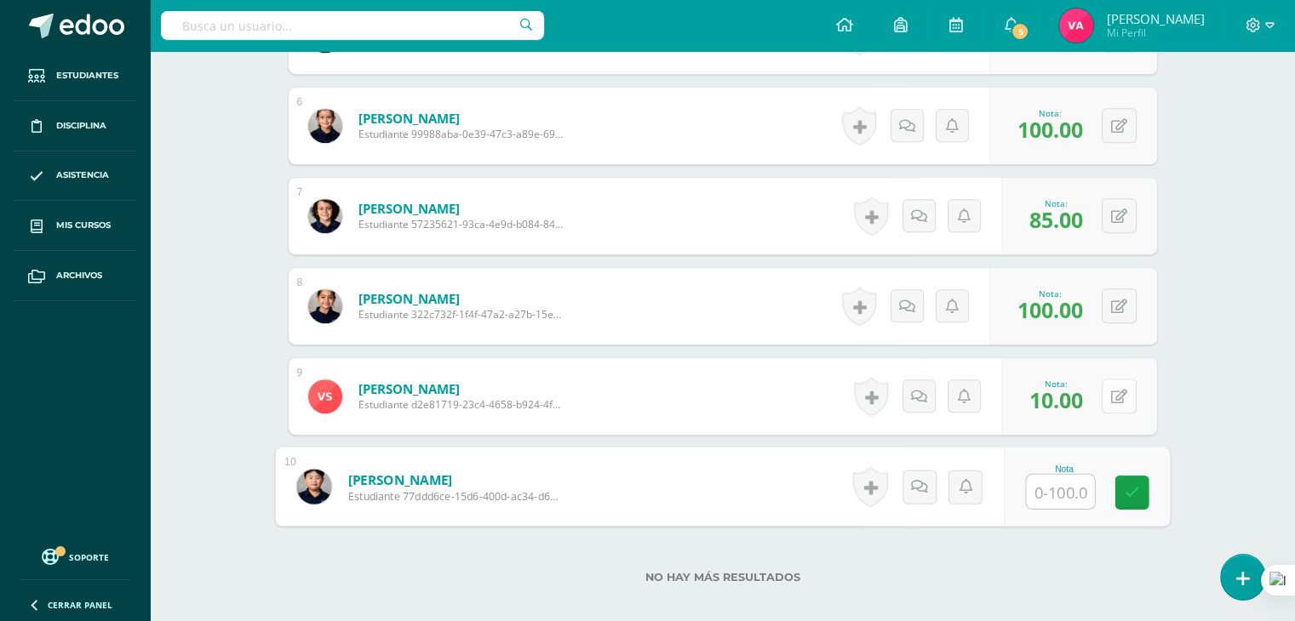
scroll to position [958, 0]
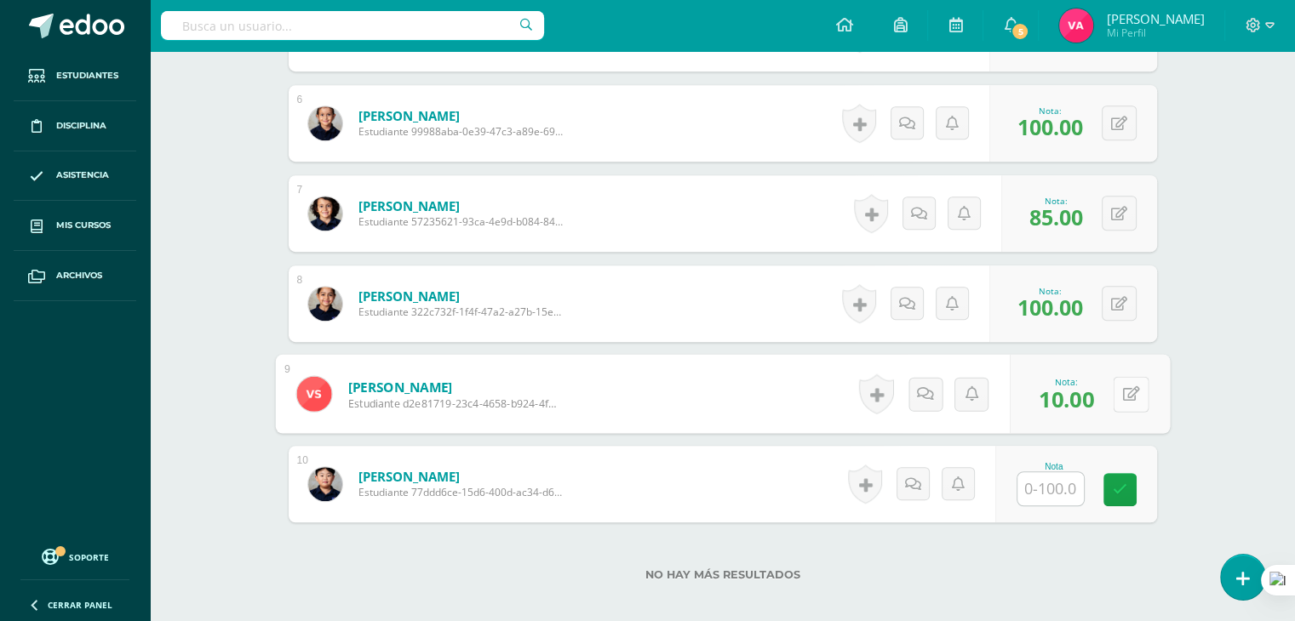
click at [1118, 395] on button at bounding box center [1130, 394] width 36 height 36
type input "65"
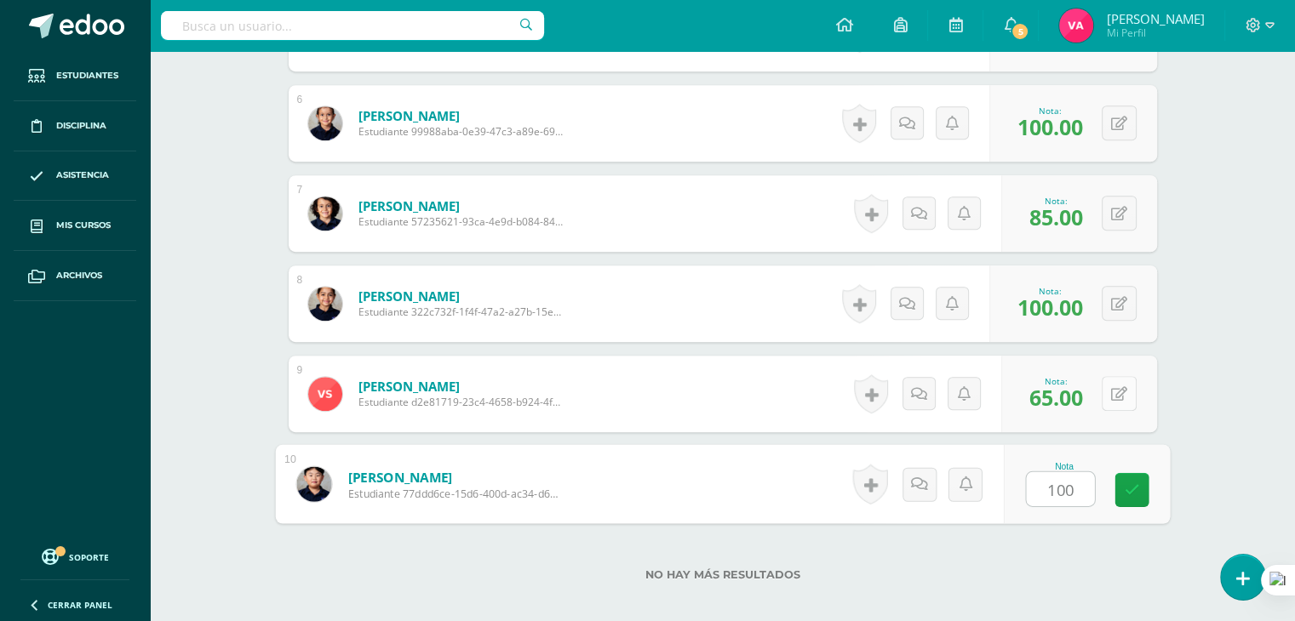
type input "100"
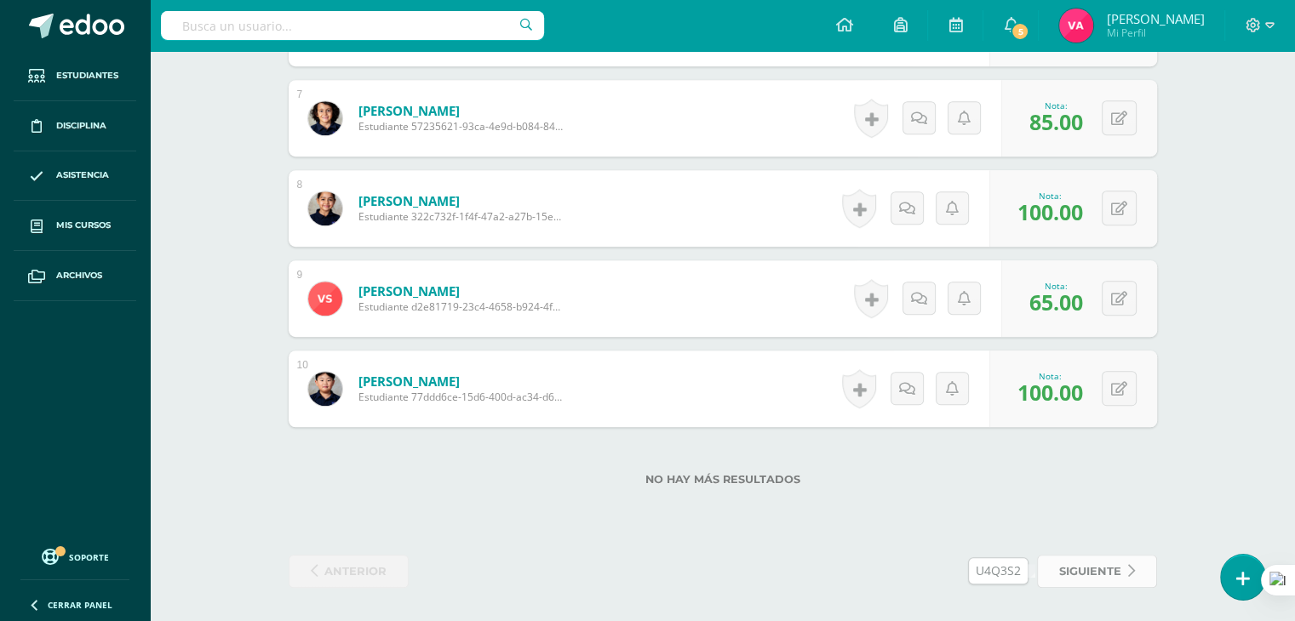
click at [1102, 570] on span "siguiente" at bounding box center [1090, 571] width 62 height 31
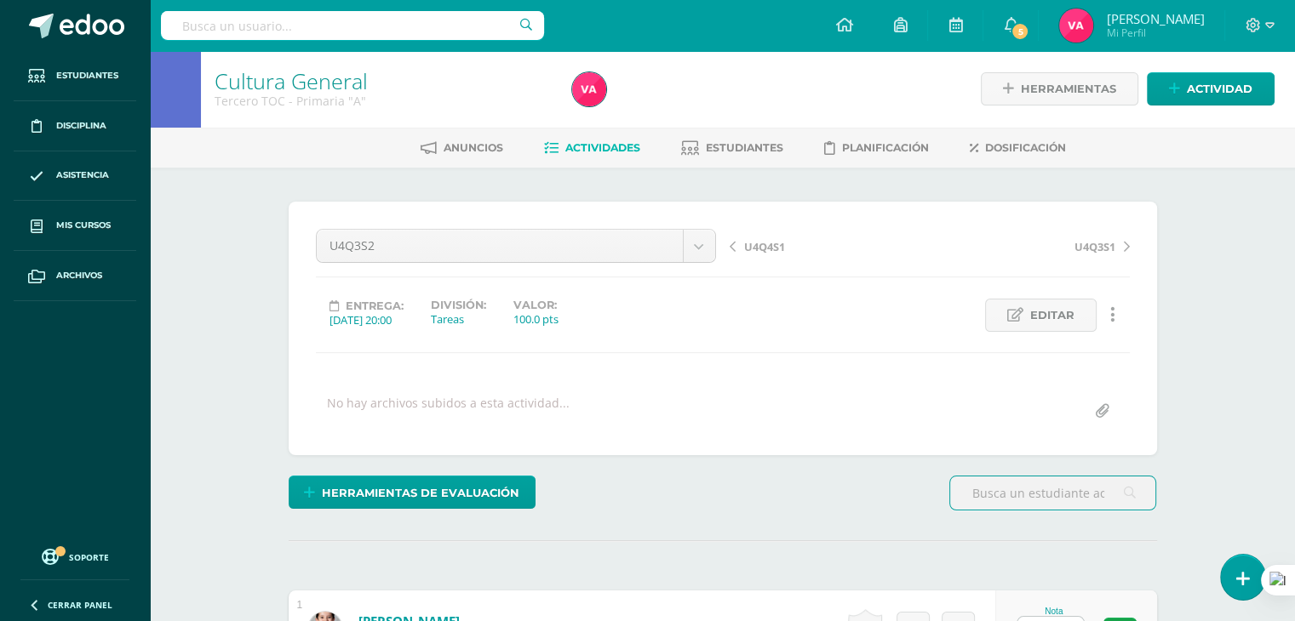
scroll to position [375, 0]
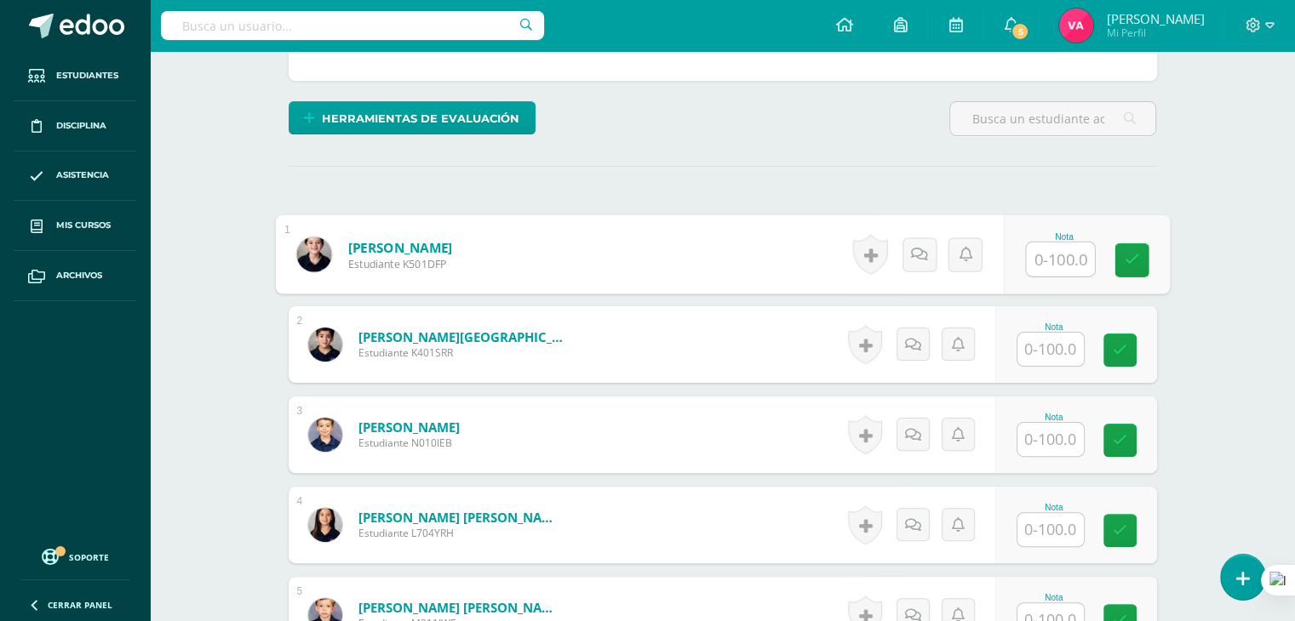
click at [1050, 250] on input "text" at bounding box center [1060, 260] width 68 height 34
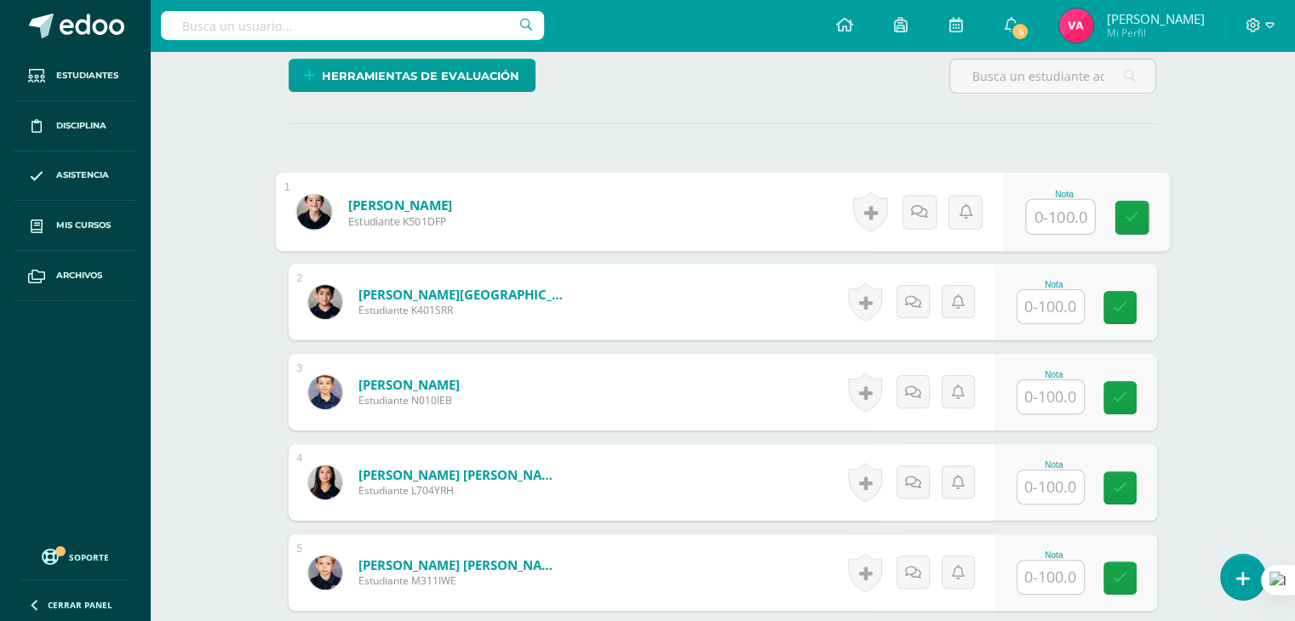
scroll to position [419, 0]
type input "100"
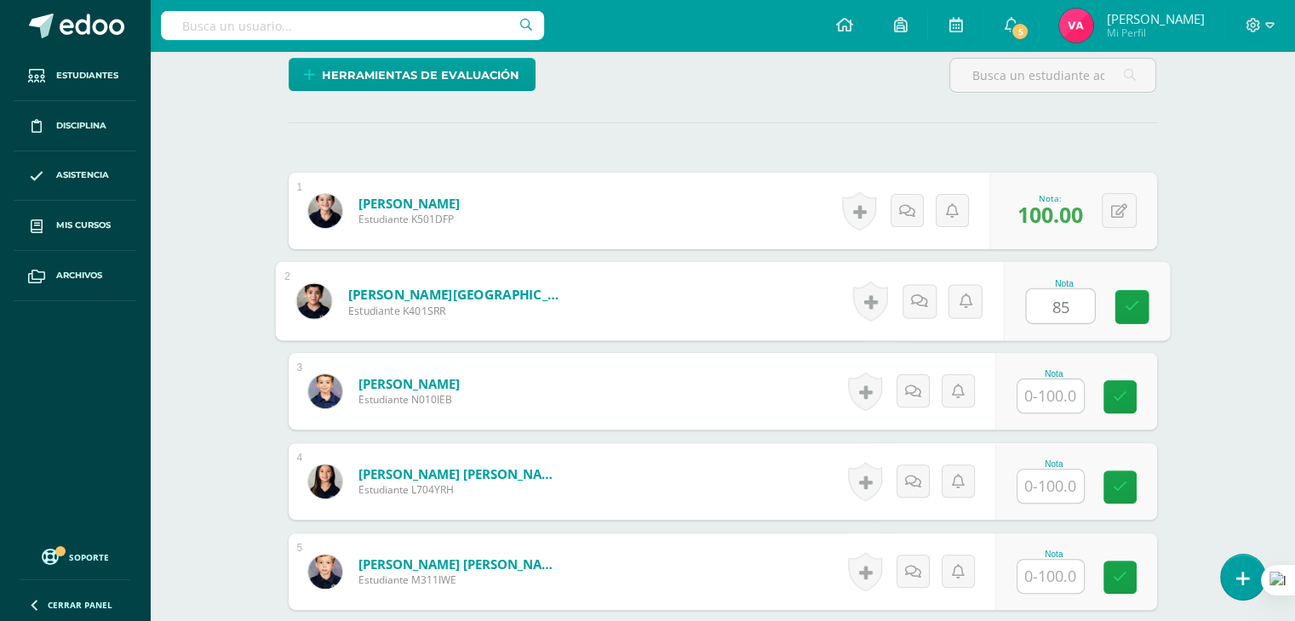
type input "85"
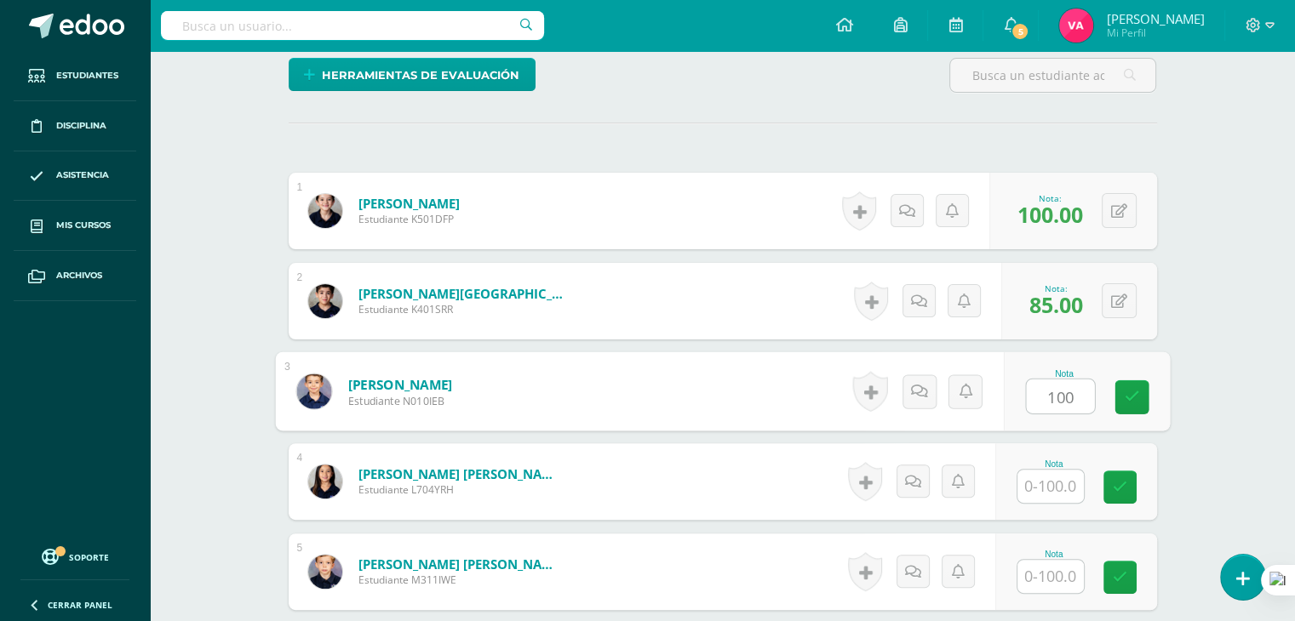
type input "100"
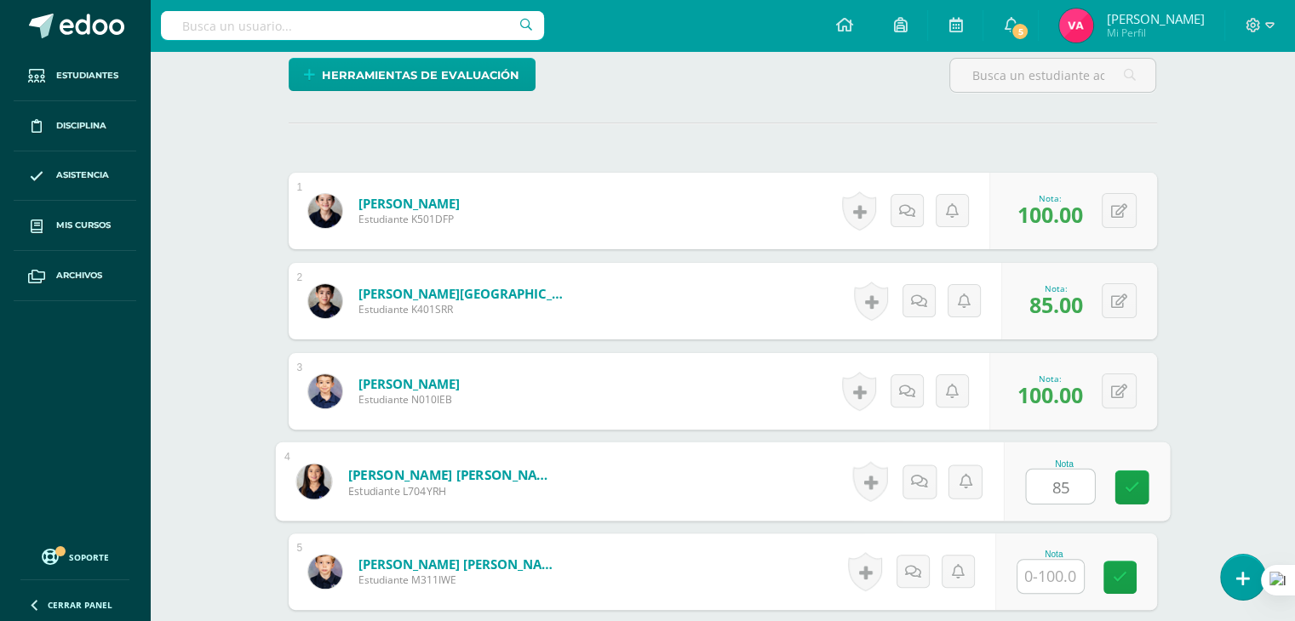
type input "8"
type input "90"
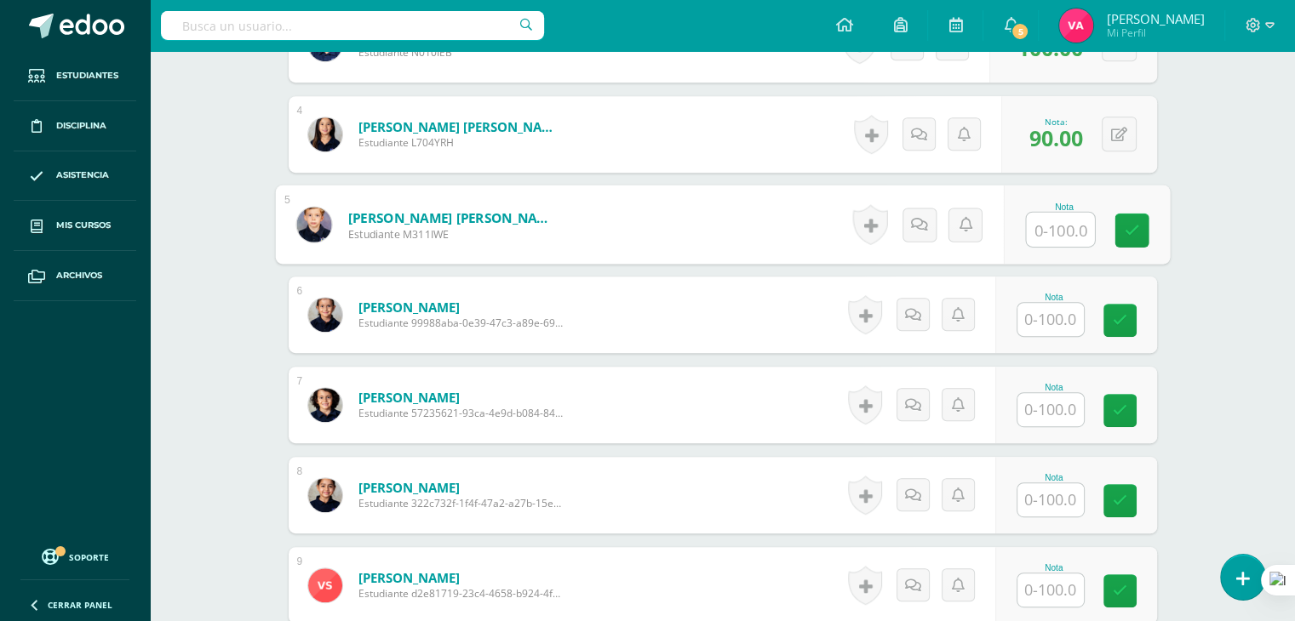
scroll to position [773, 0]
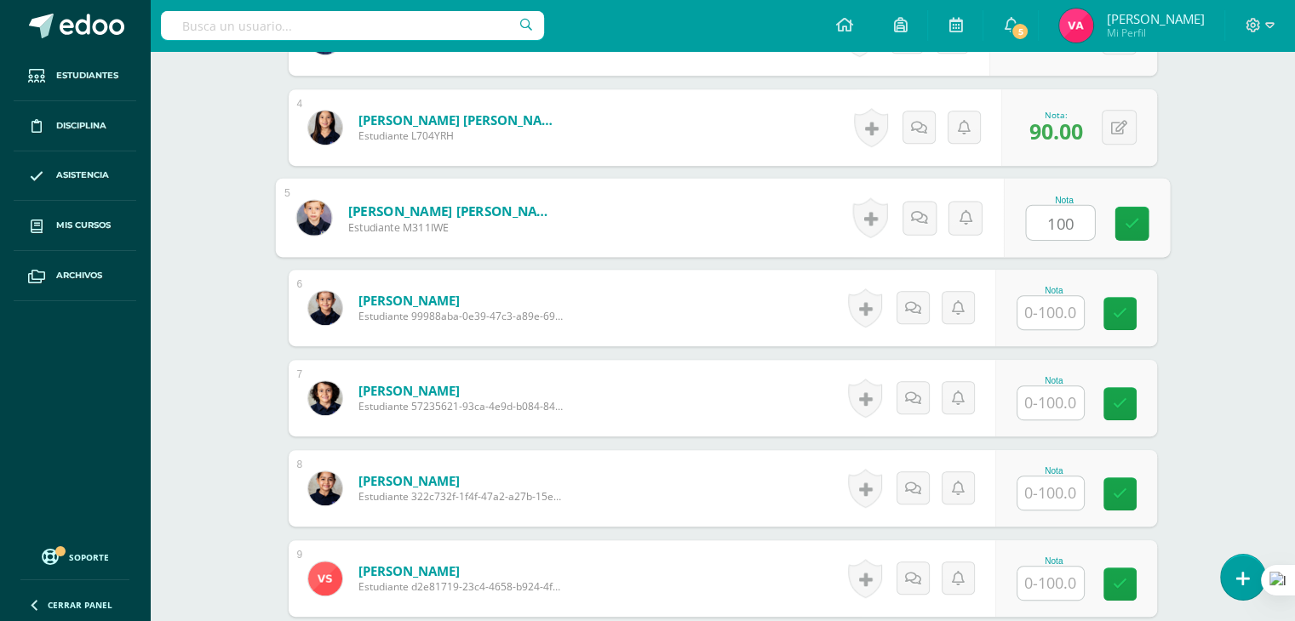
type input "100"
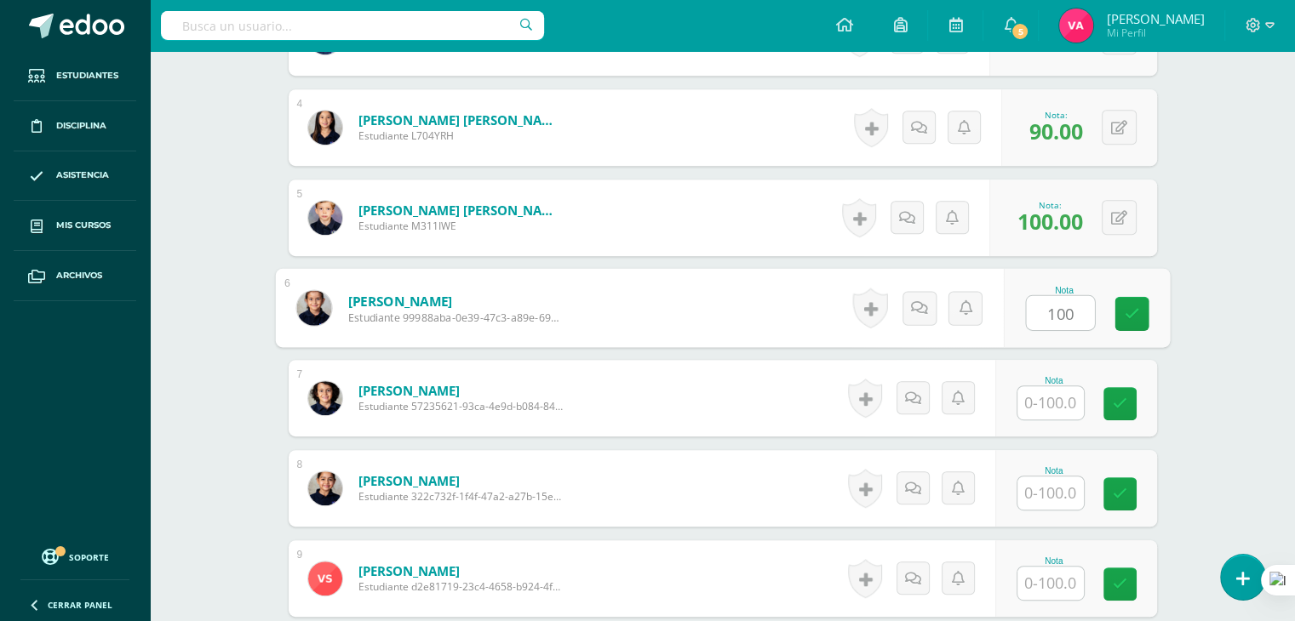
type input "100"
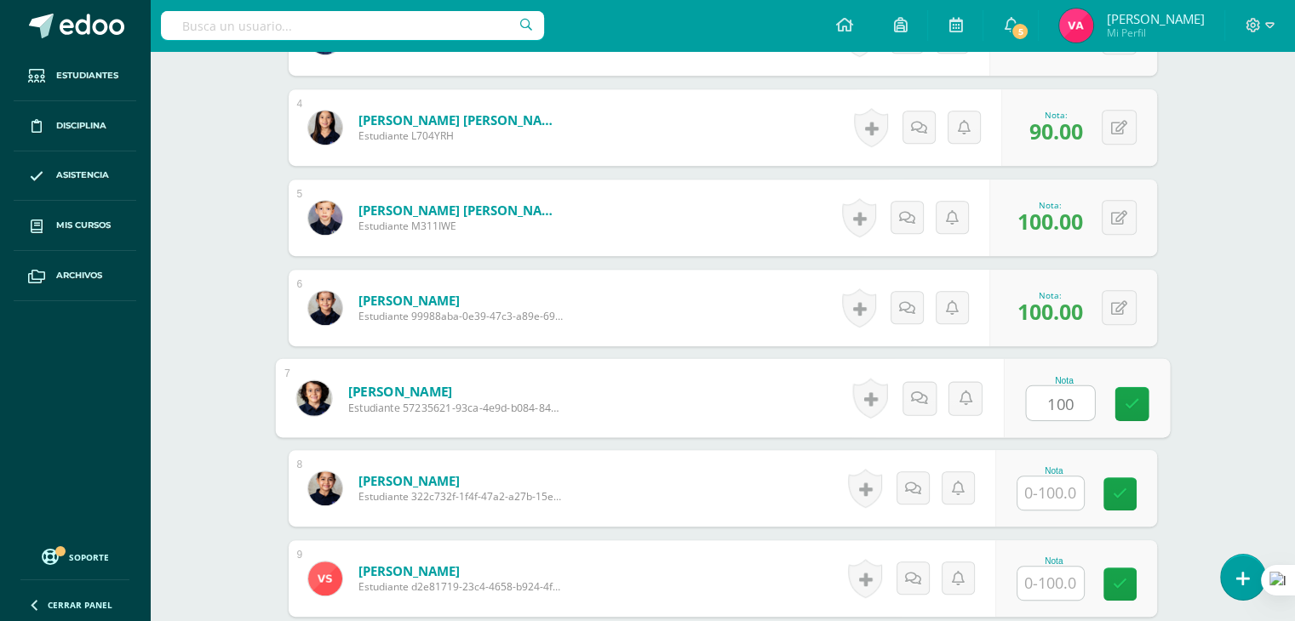
type input "100"
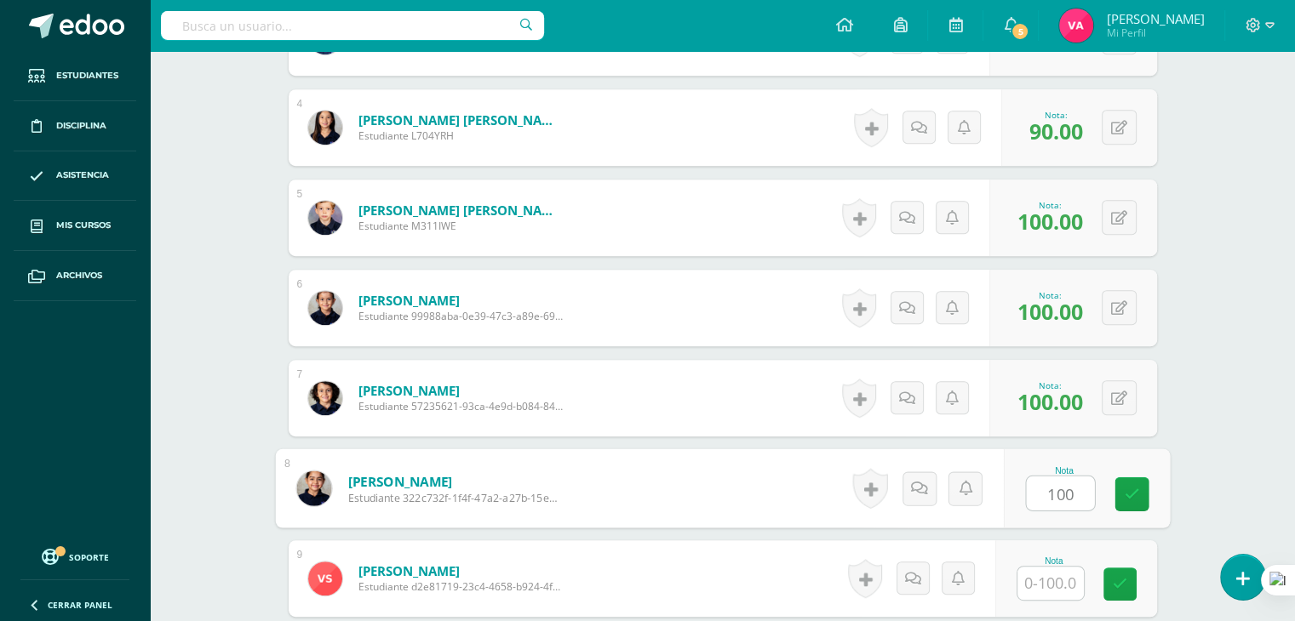
type input "100"
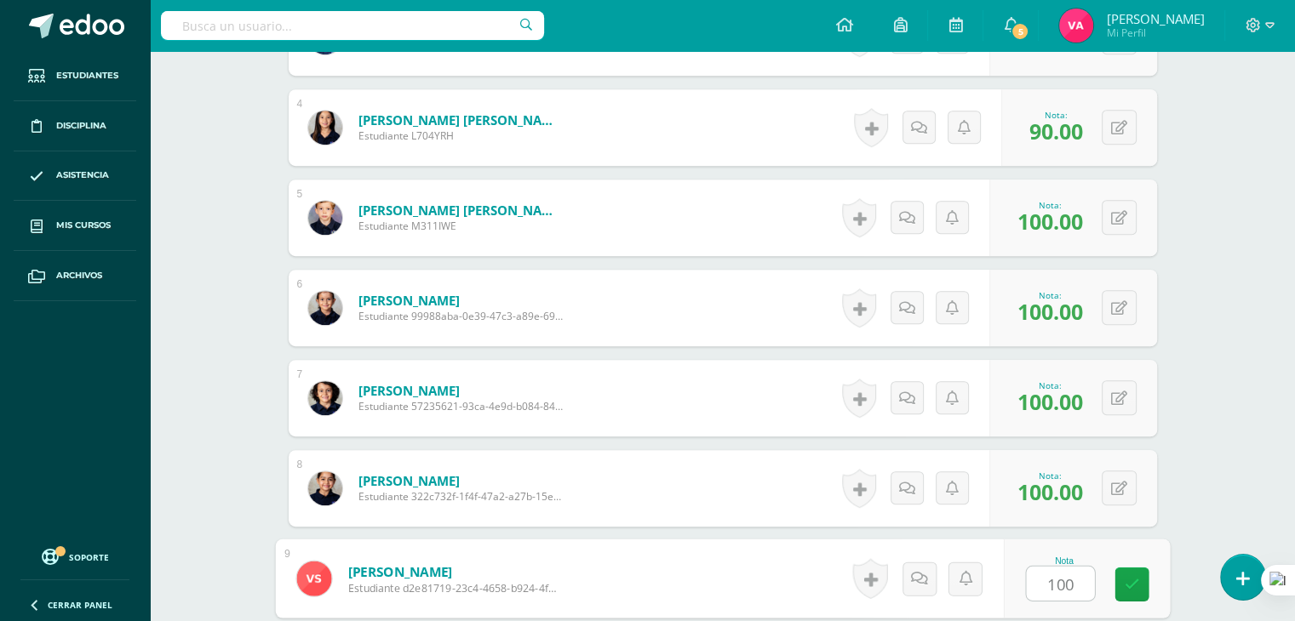
type input "100"
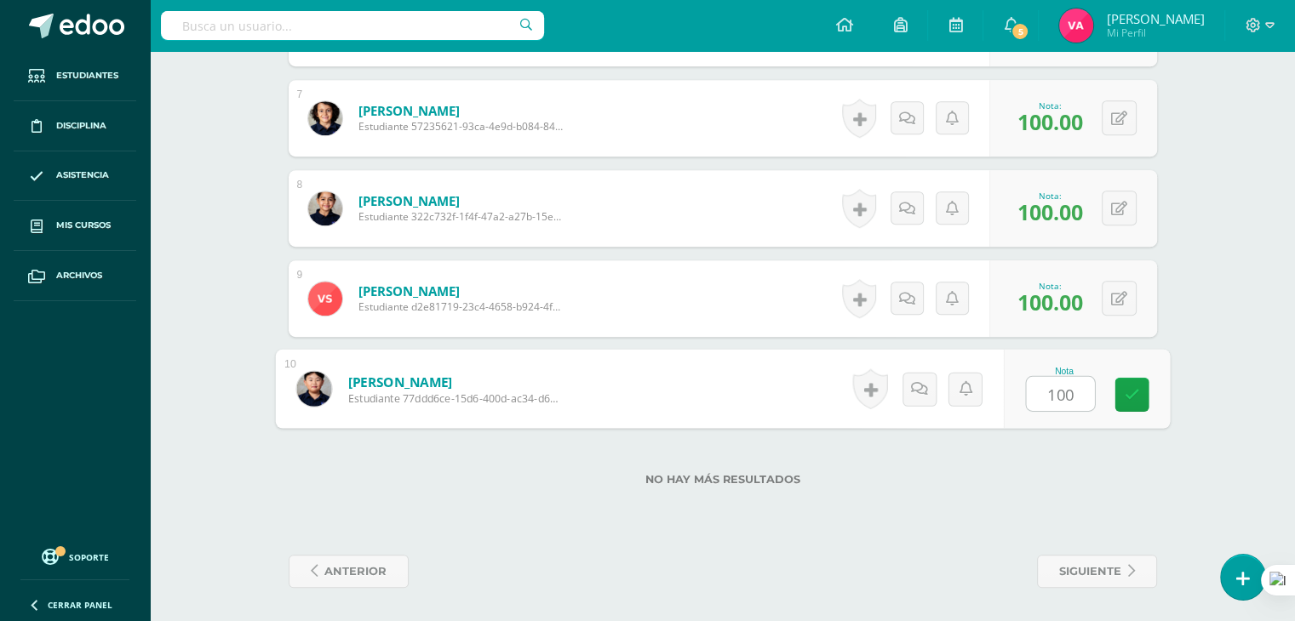
type input "100"
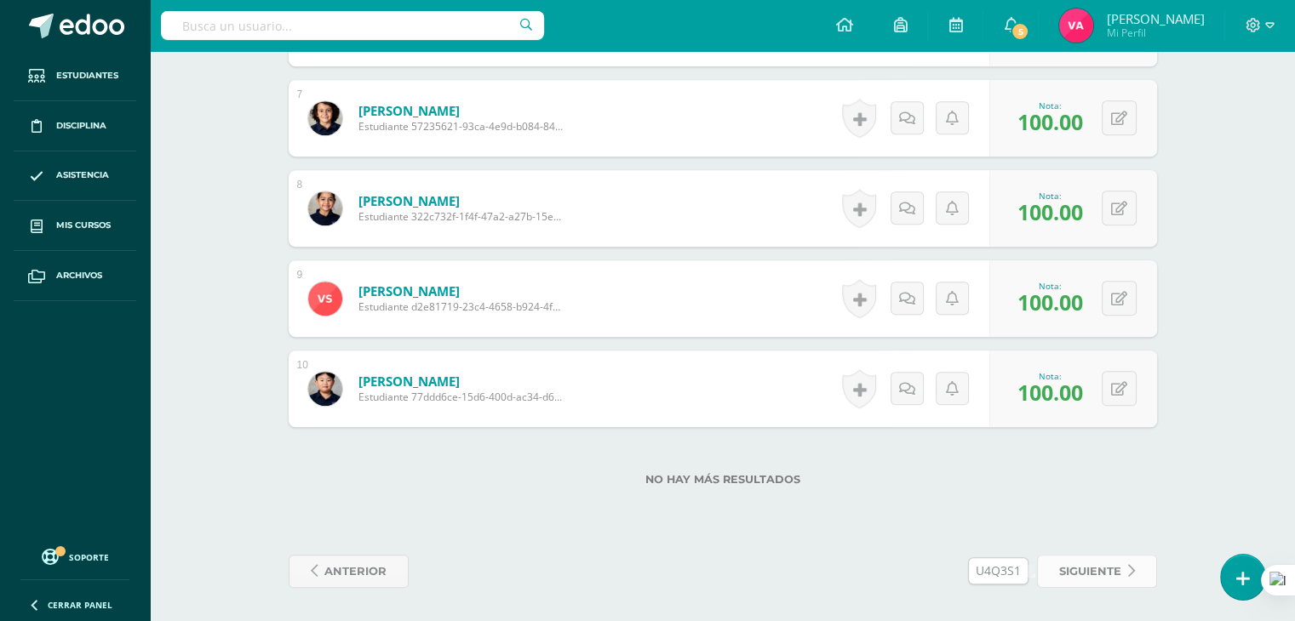
click at [1129, 566] on icon at bounding box center [1131, 571] width 7 height 14
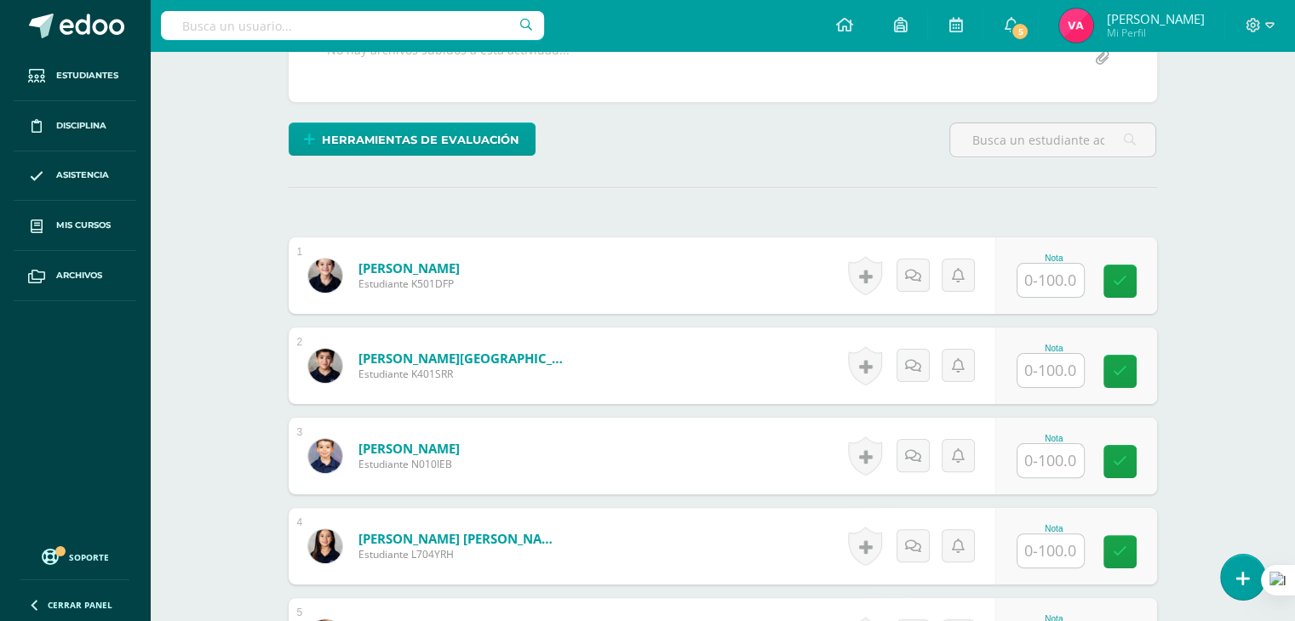
scroll to position [354, 0]
click at [1044, 280] on input "text" at bounding box center [1060, 281] width 68 height 34
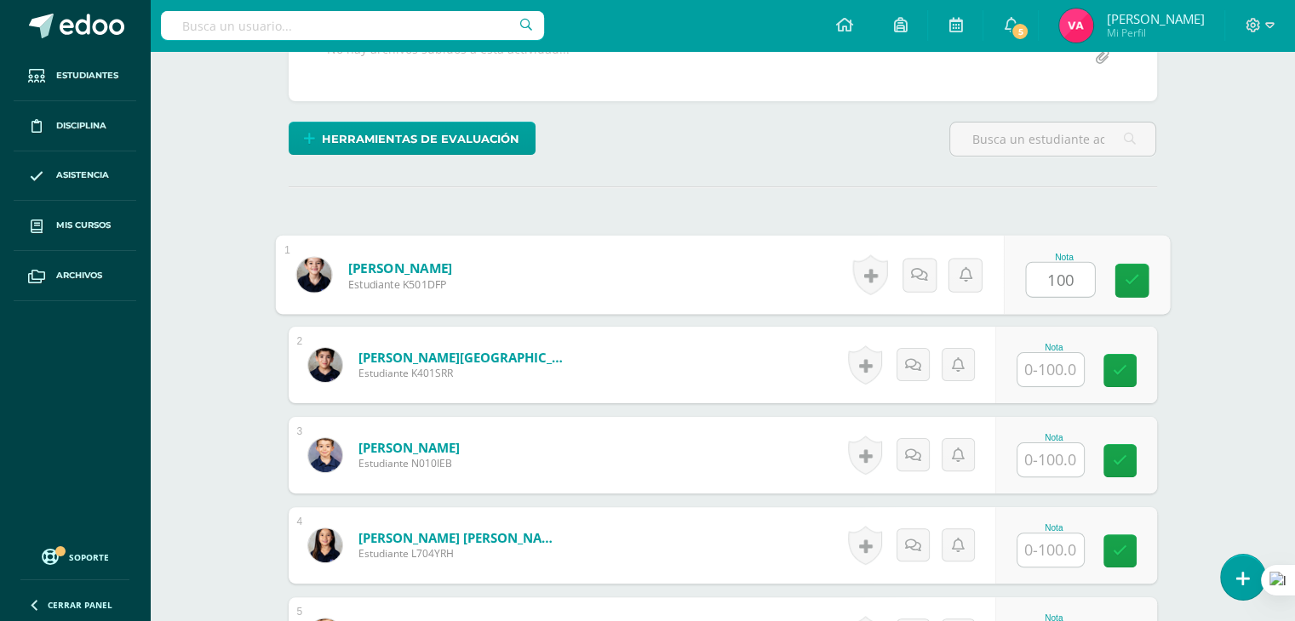
type input "100"
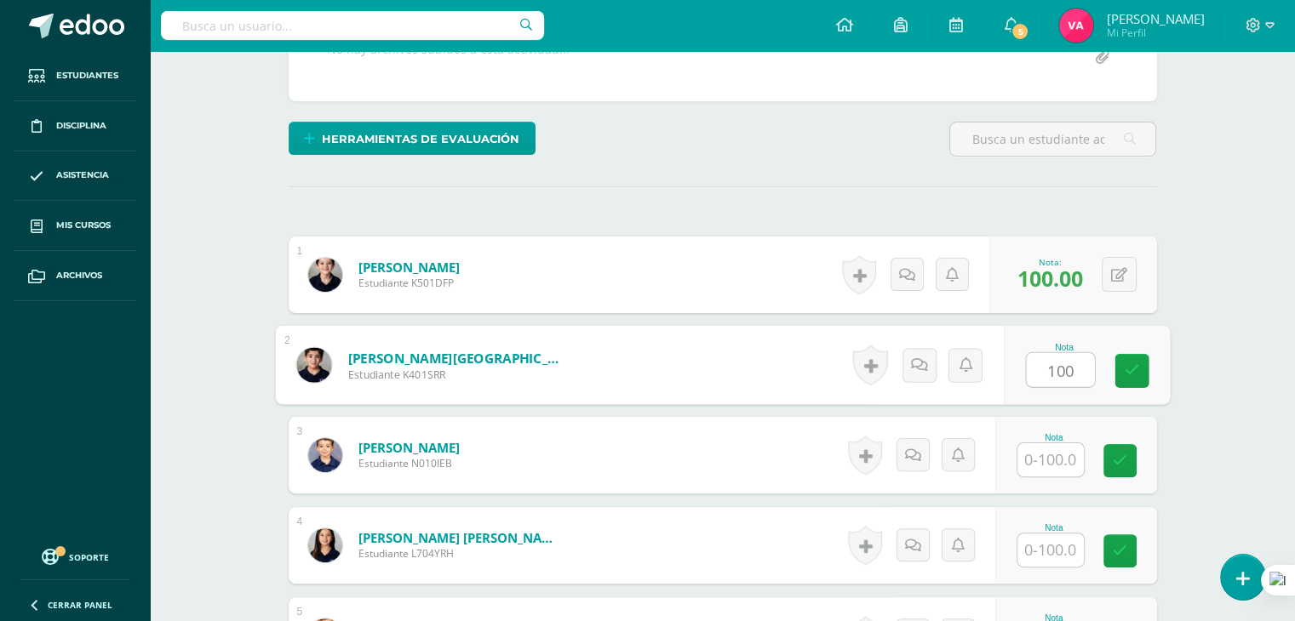
type input "100"
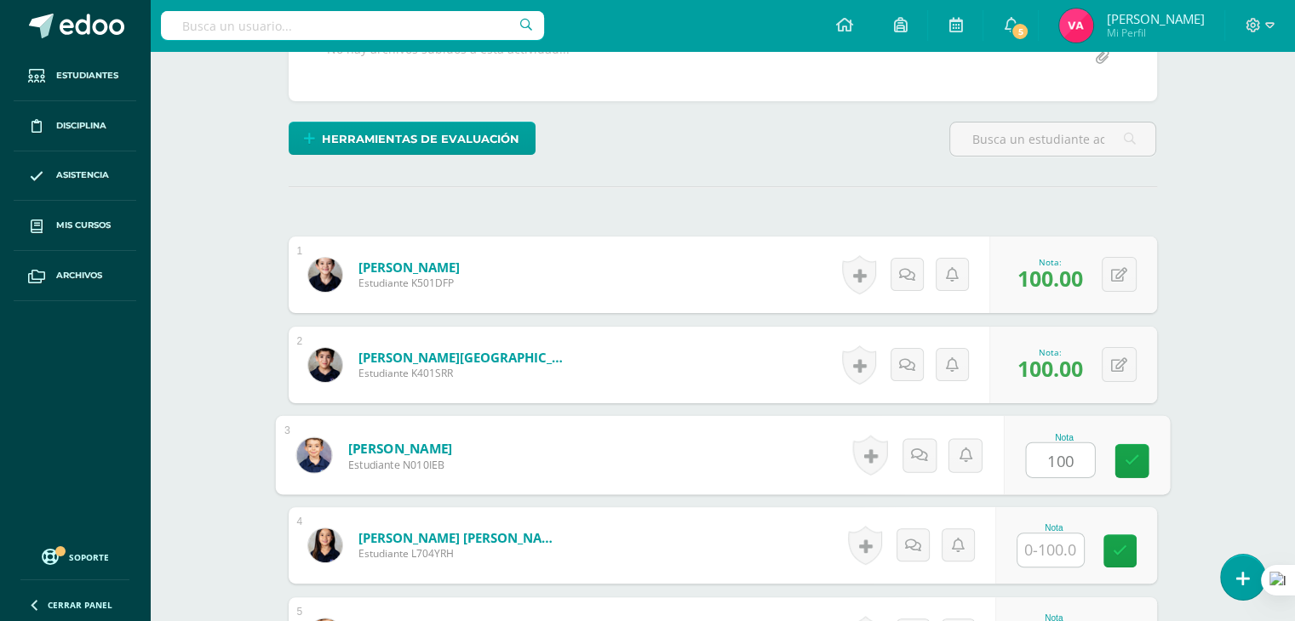
type input "100"
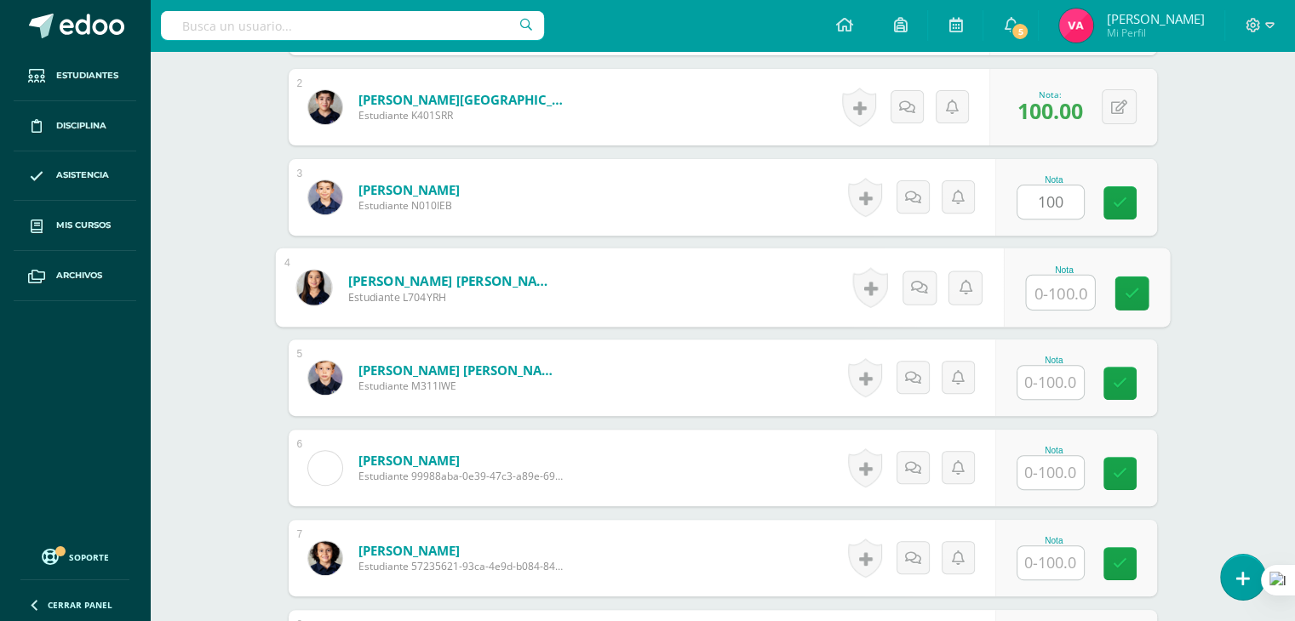
scroll to position [614, 0]
type input "100"
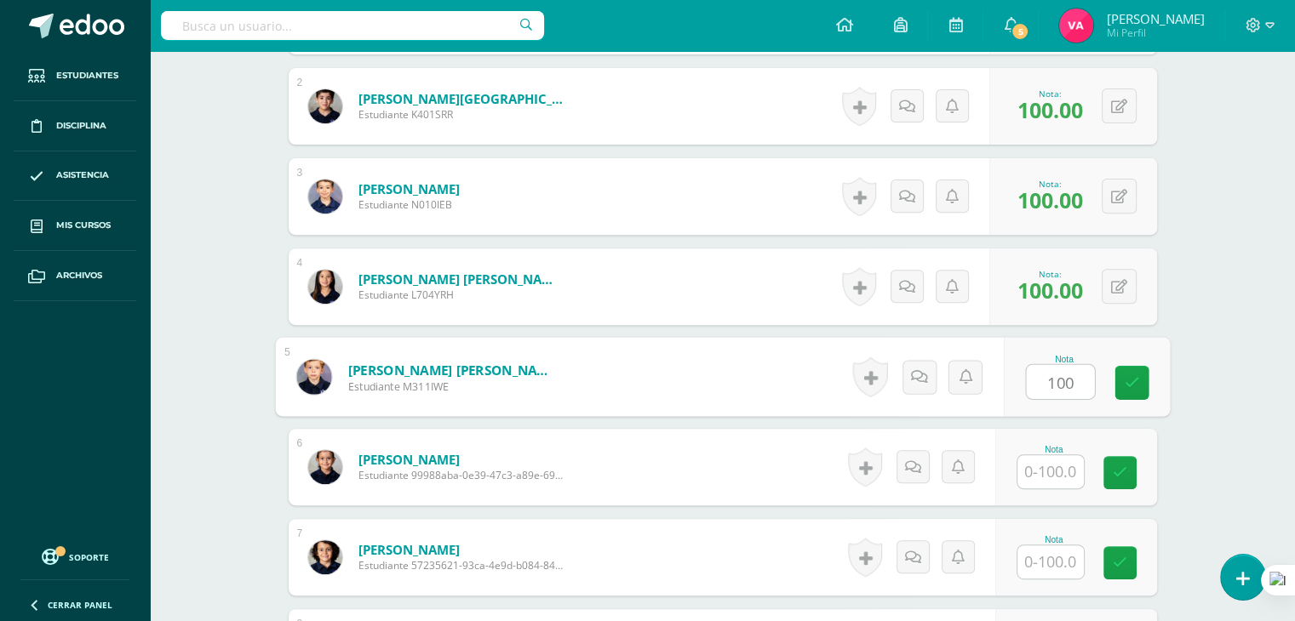
type input "100"
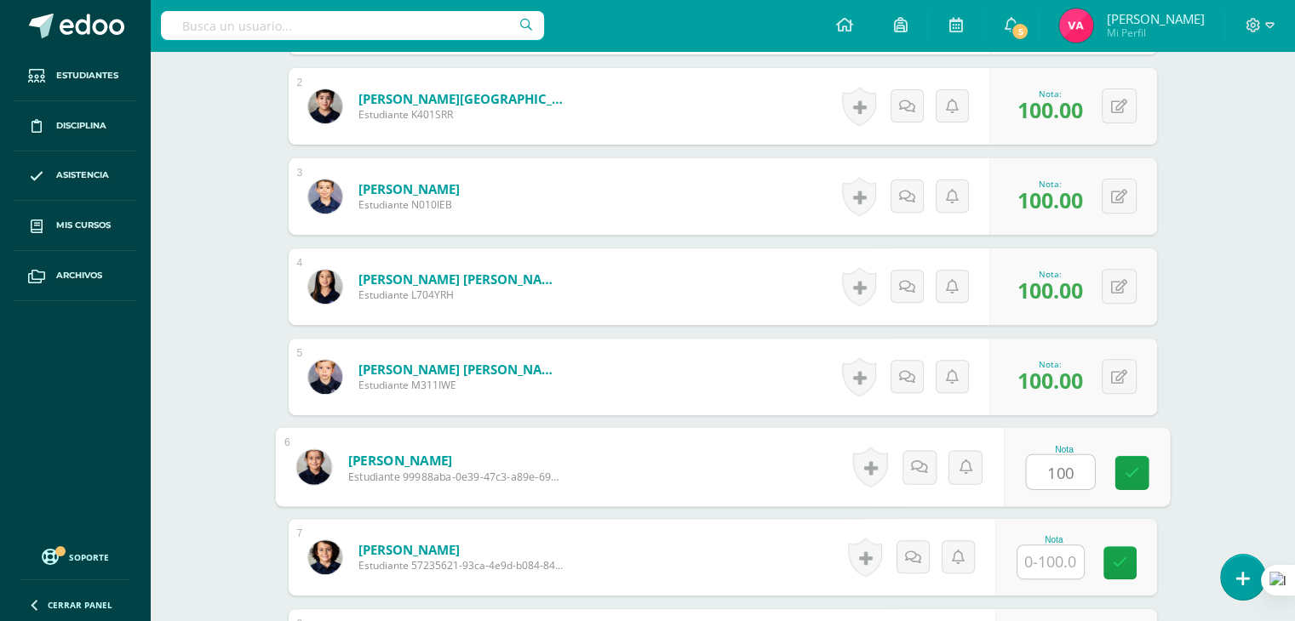
type input "100"
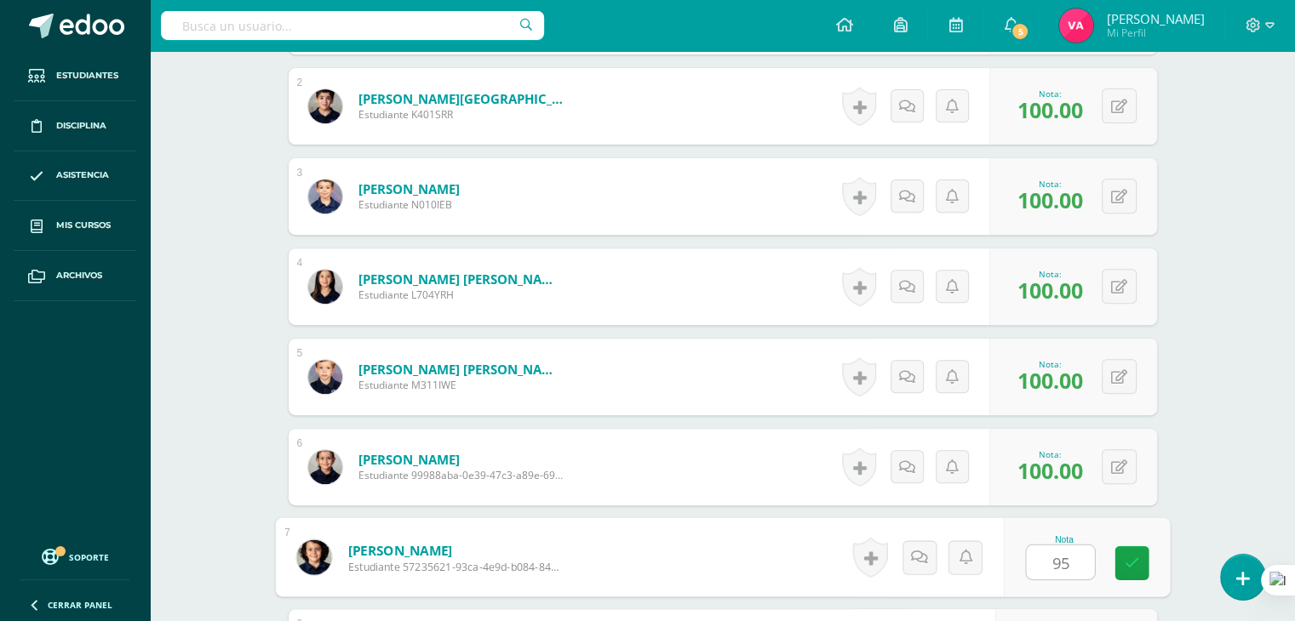
type input "95"
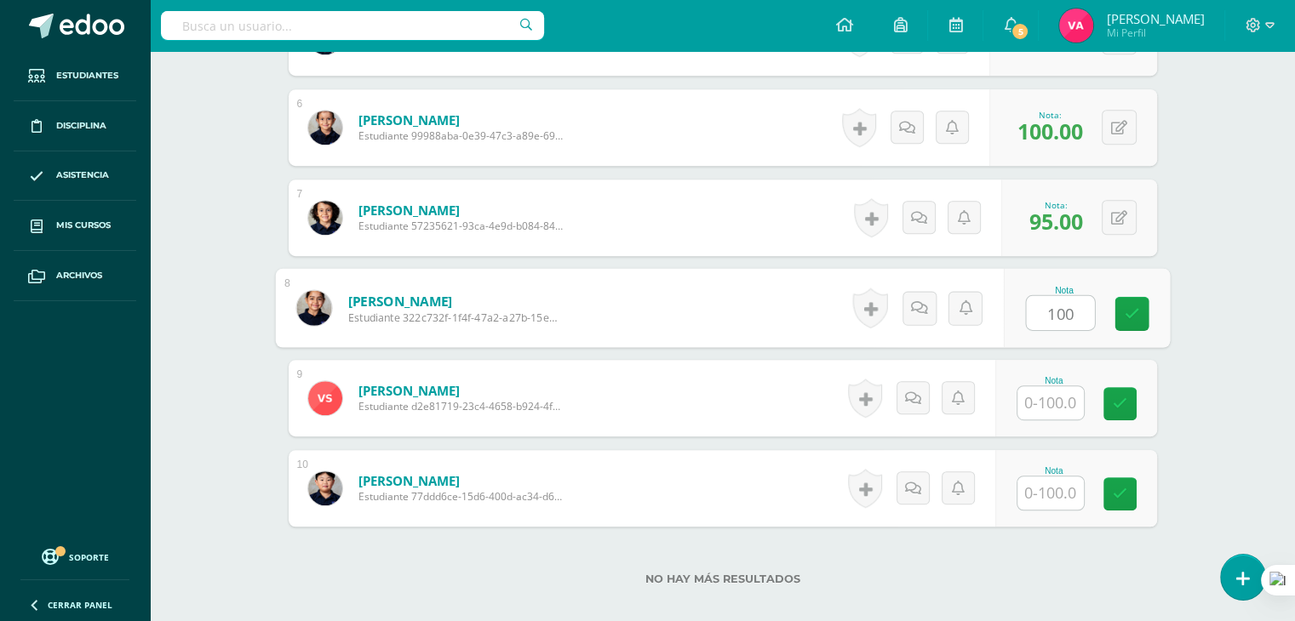
type input "100"
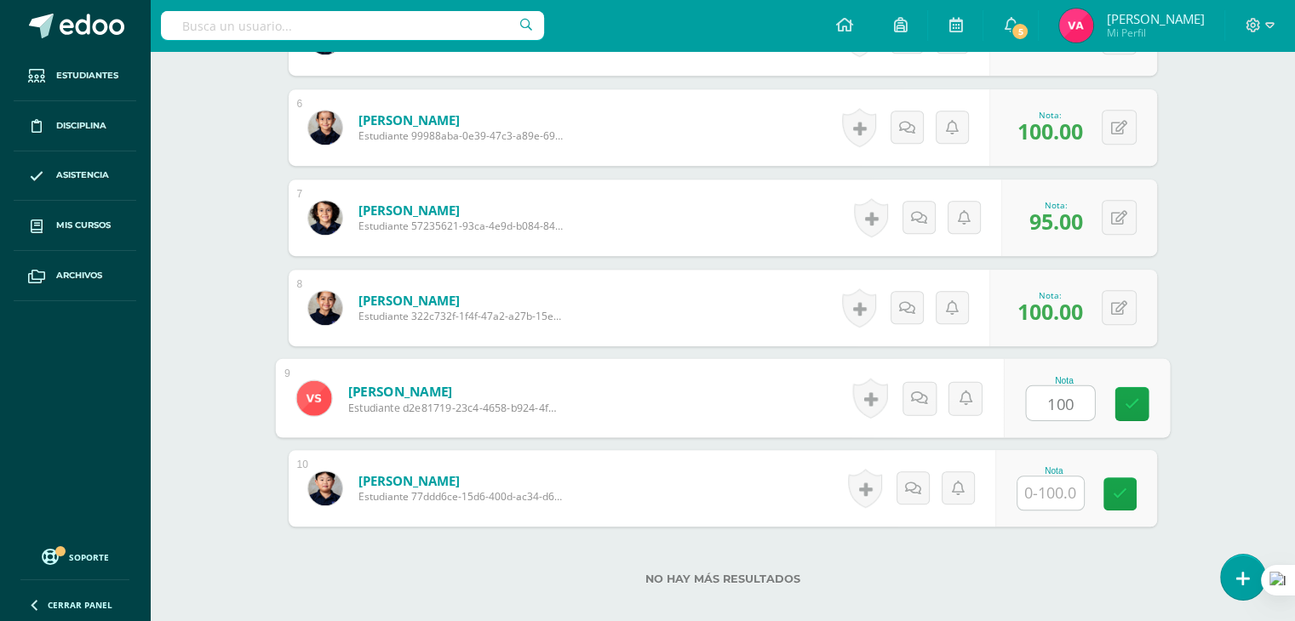
type input "100"
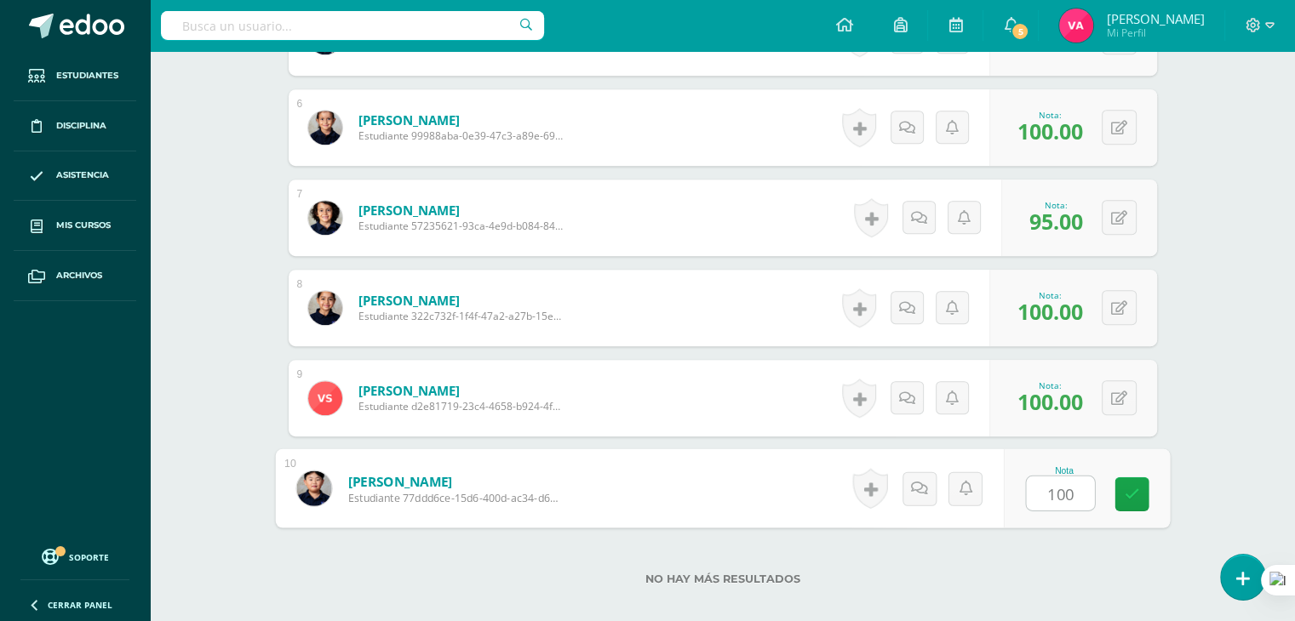
type input "100"
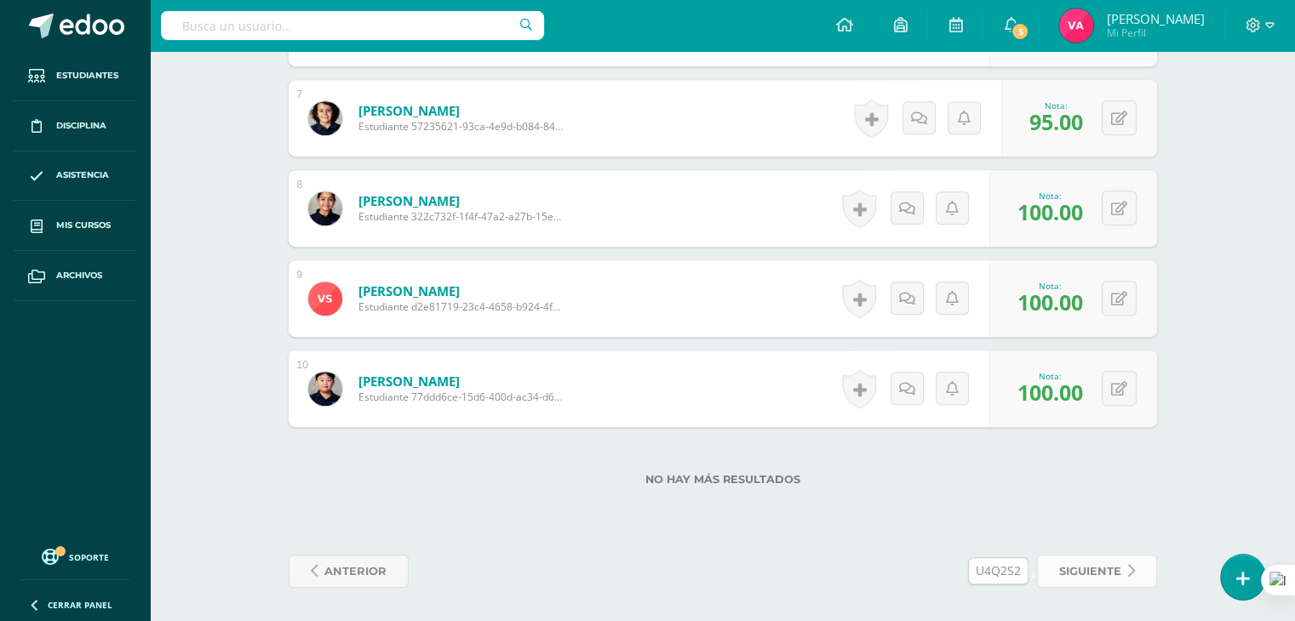
click at [1122, 563] on link "siguiente" at bounding box center [1097, 571] width 120 height 33
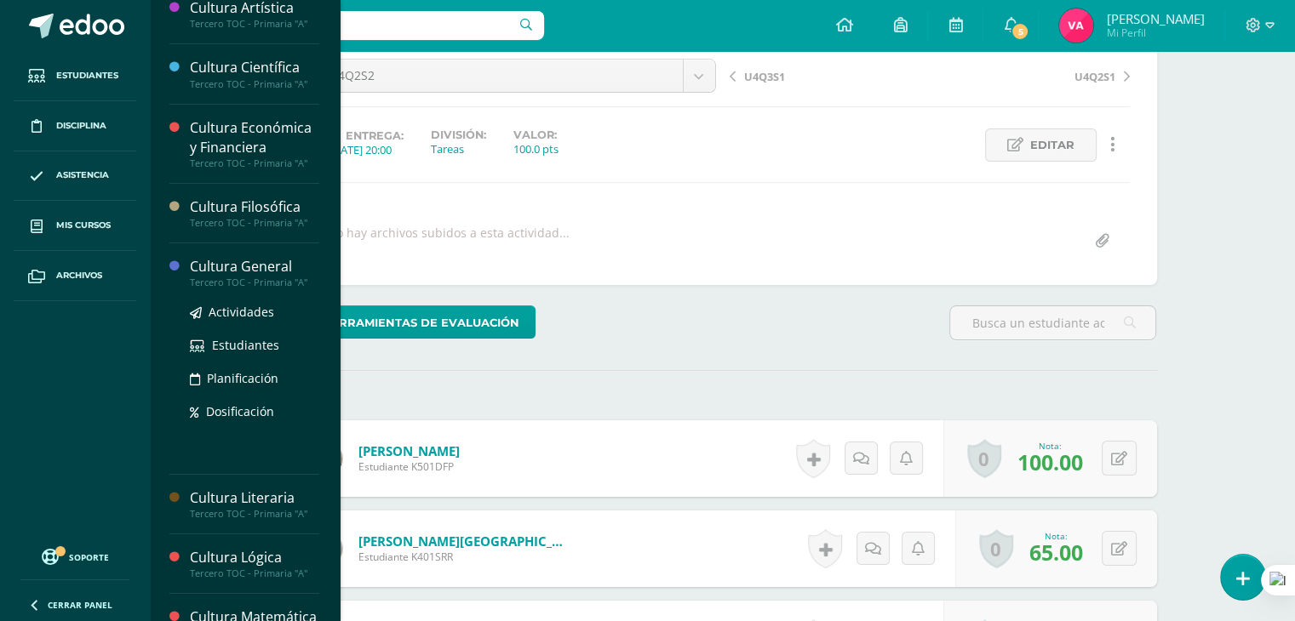
scroll to position [203, 0]
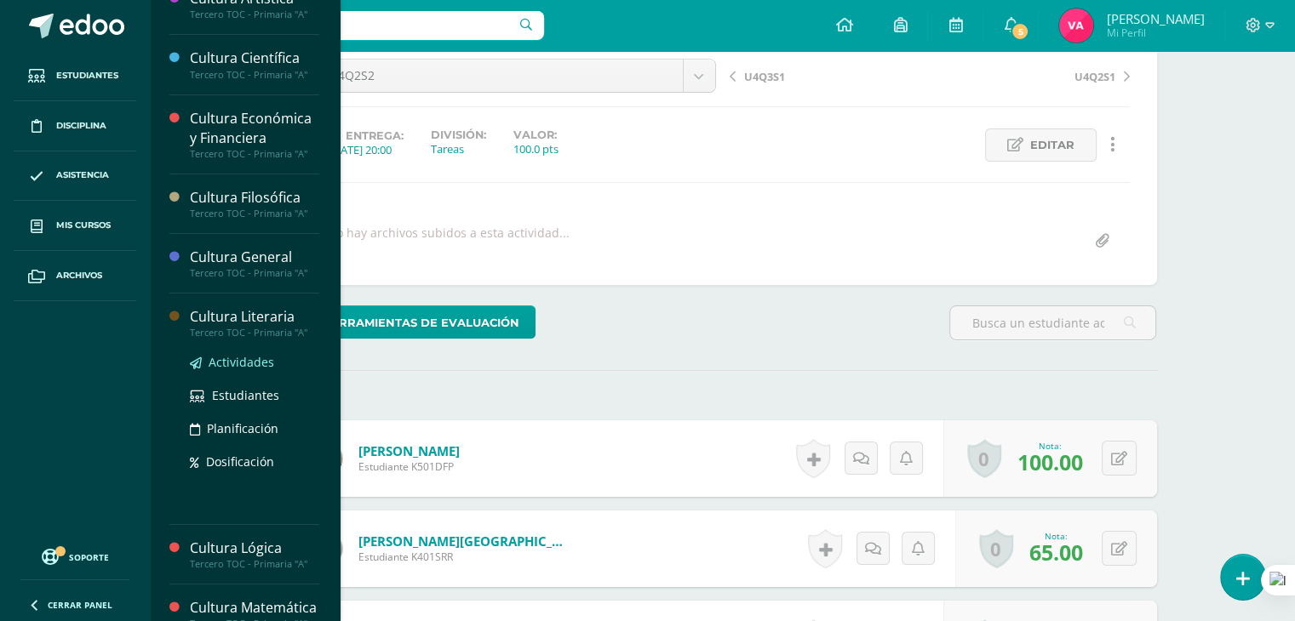
click at [249, 361] on span "Actividades" at bounding box center [242, 362] width 66 height 16
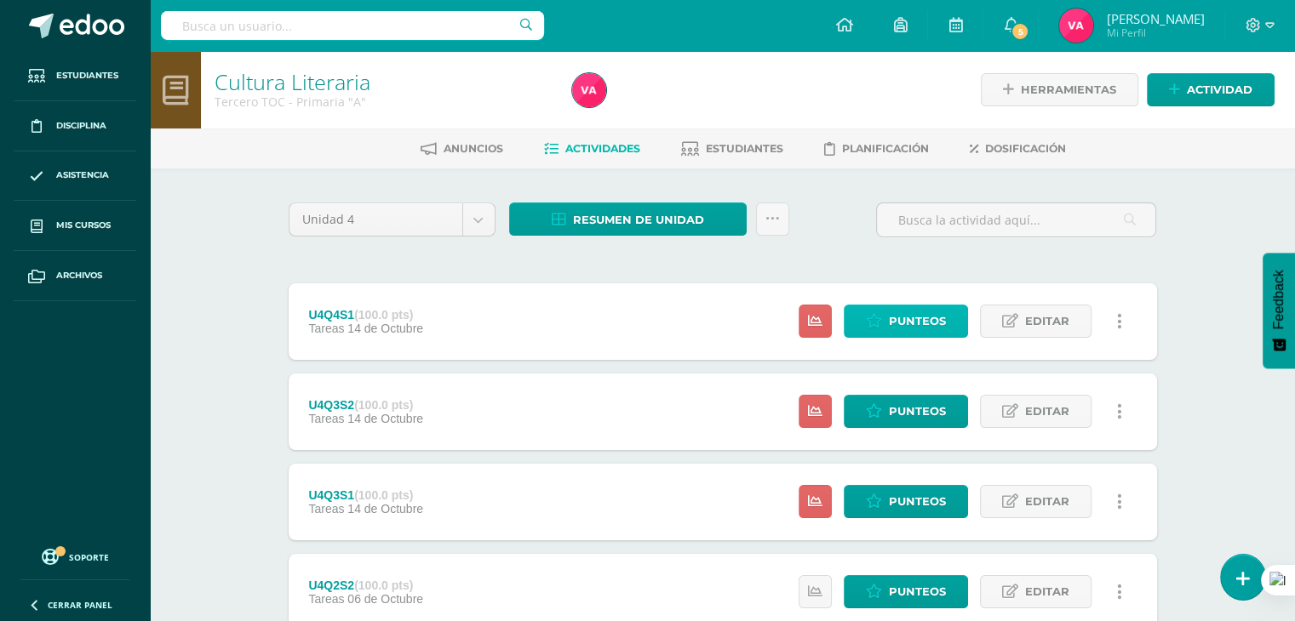
click at [943, 321] on span "Punteos" at bounding box center [917, 321] width 57 height 31
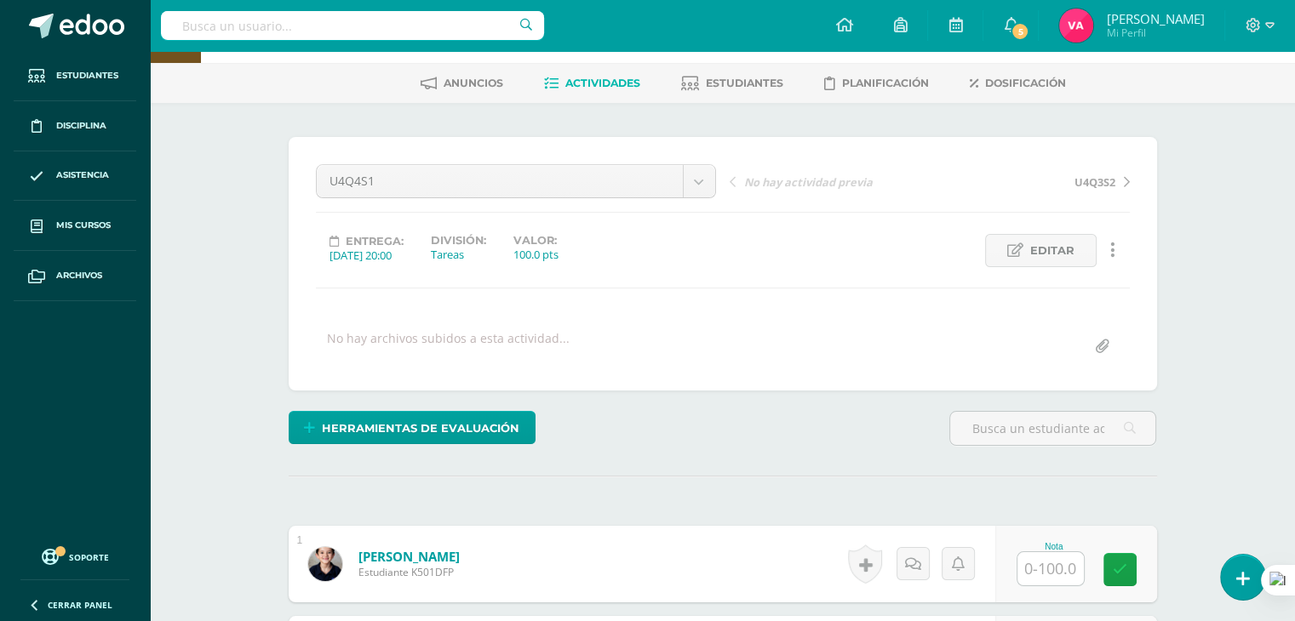
scroll to position [304, 0]
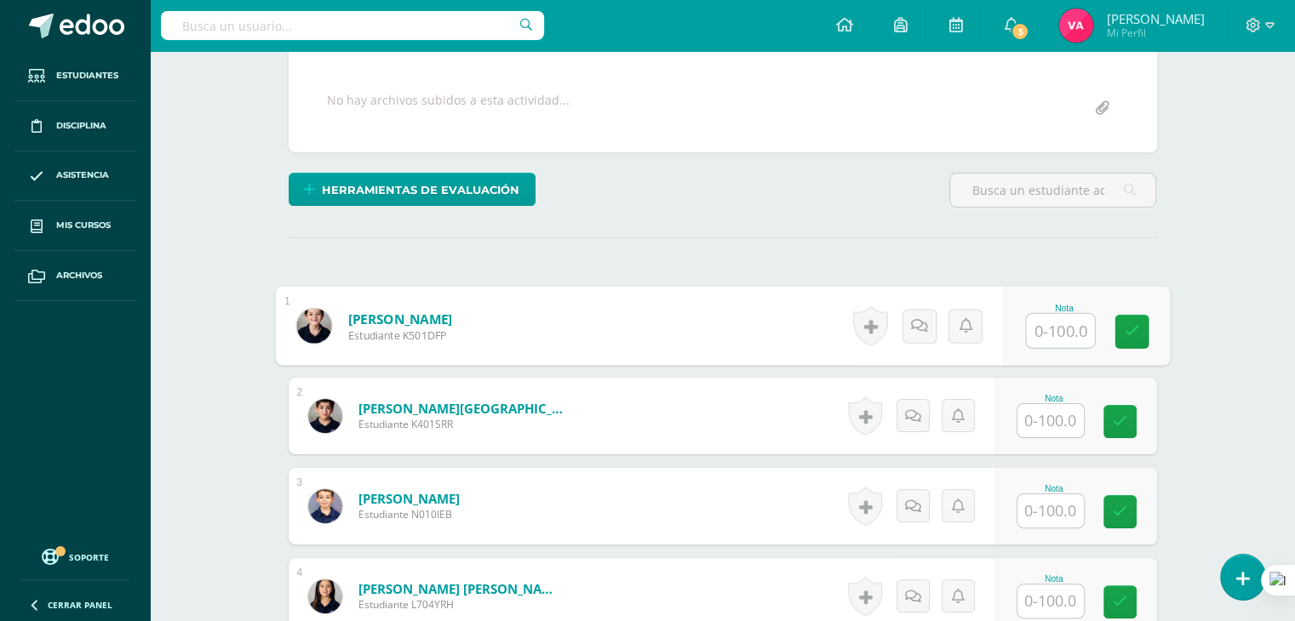
click at [1030, 329] on input "text" at bounding box center [1060, 331] width 68 height 34
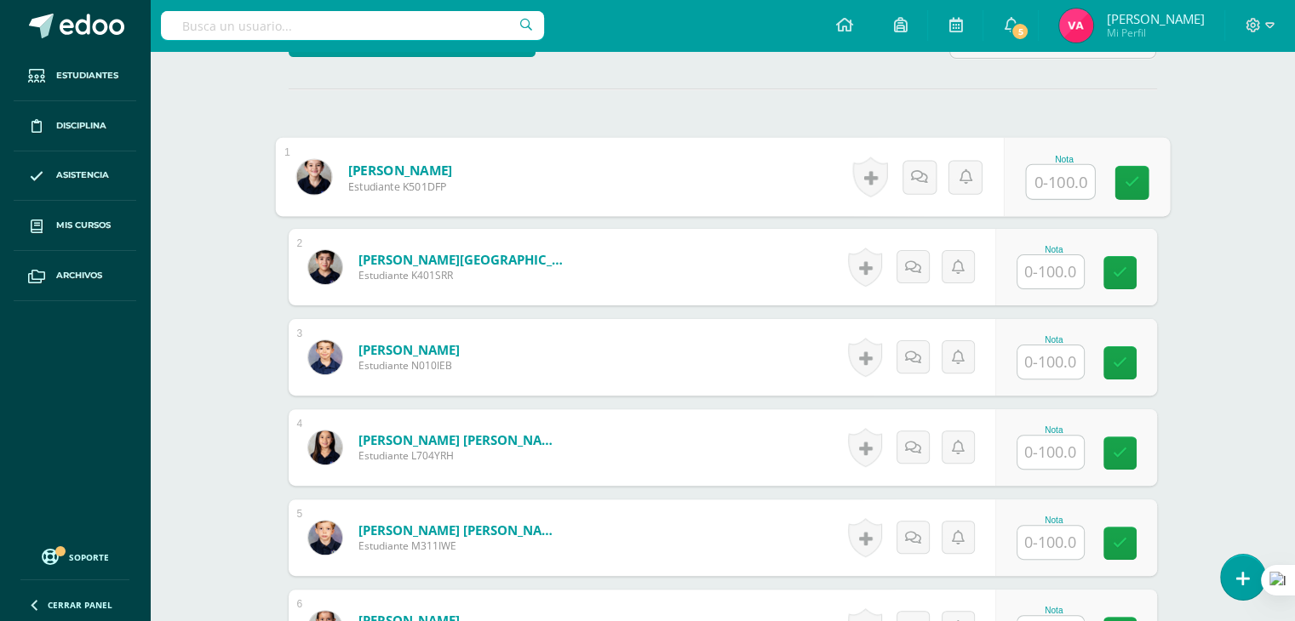
scroll to position [461, 0]
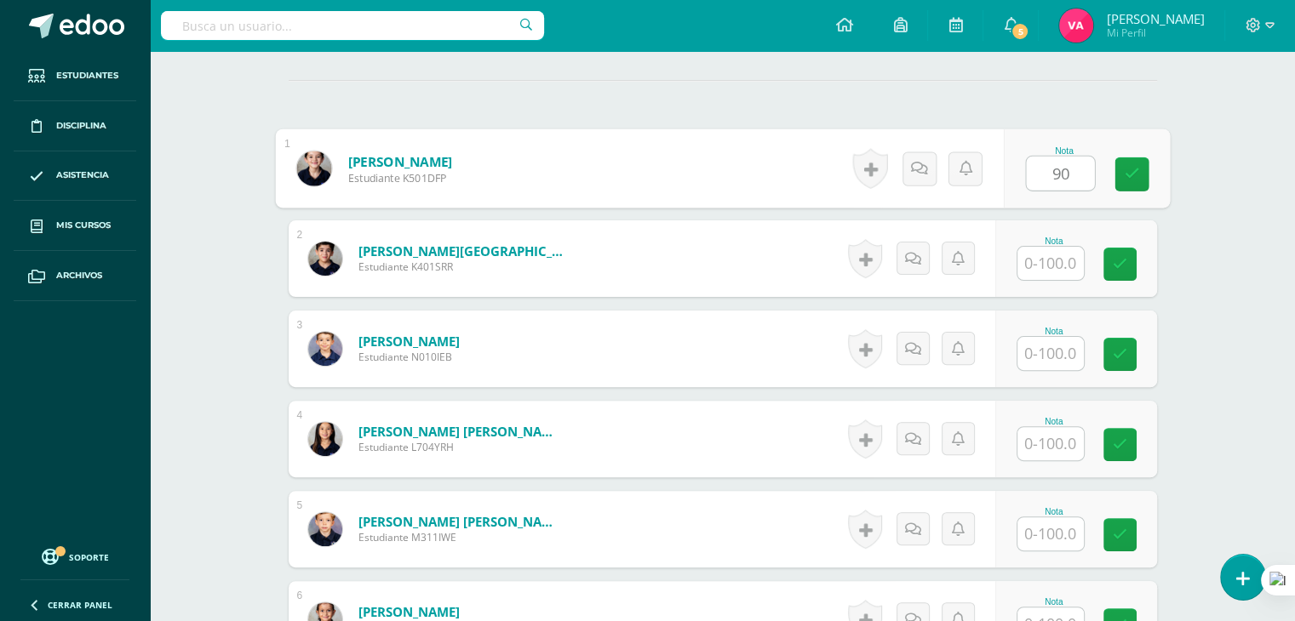
type input "90"
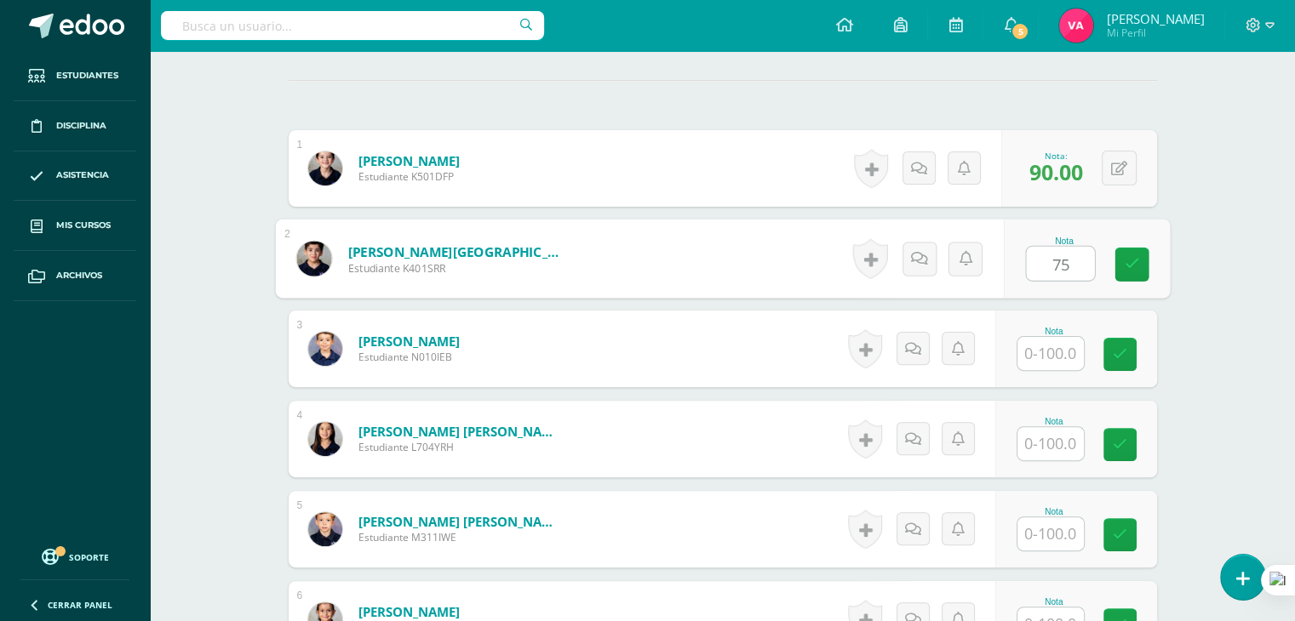
type input "75"
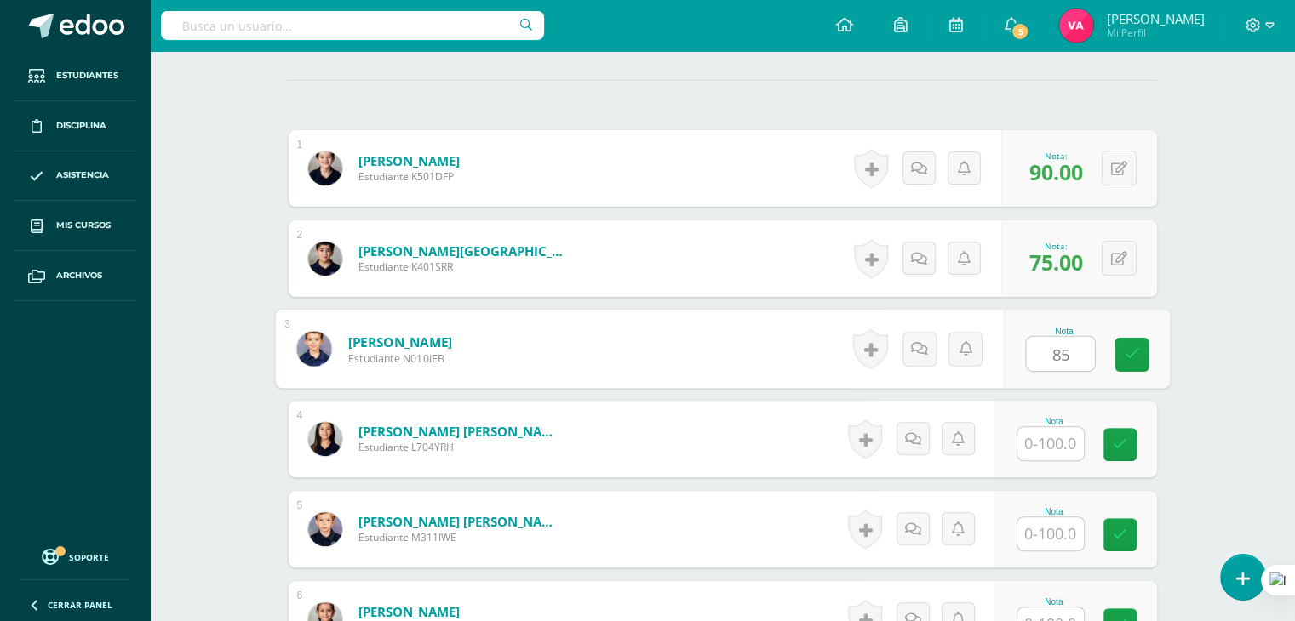
type input "85"
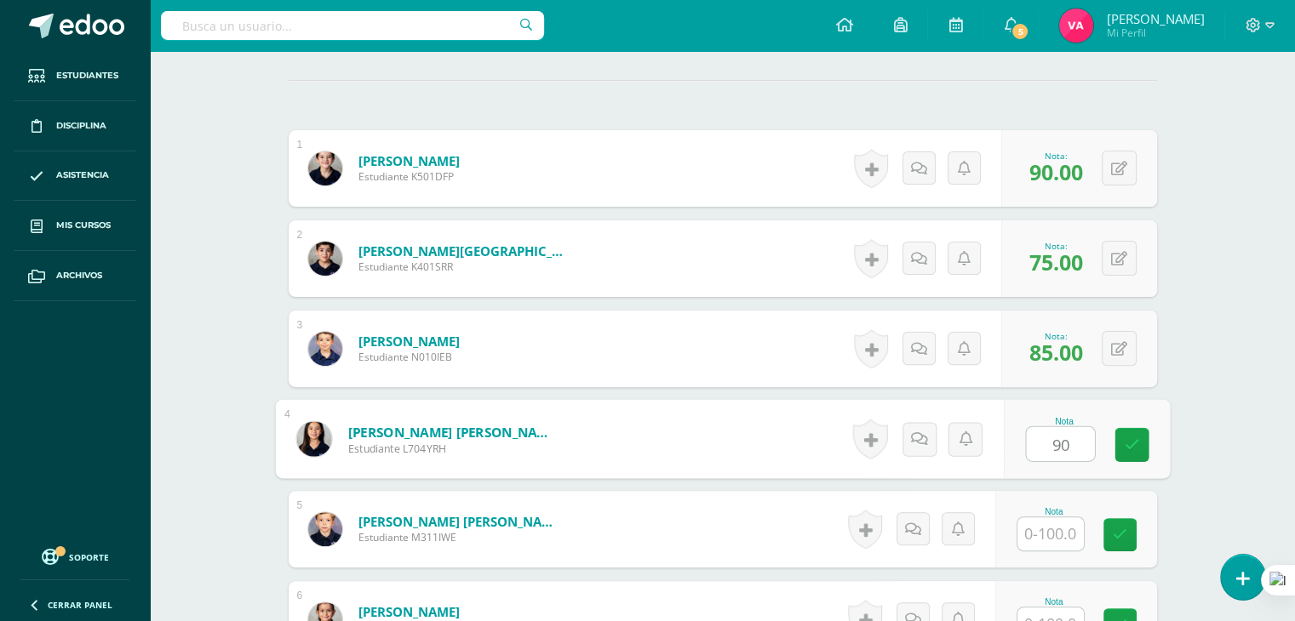
type input "90"
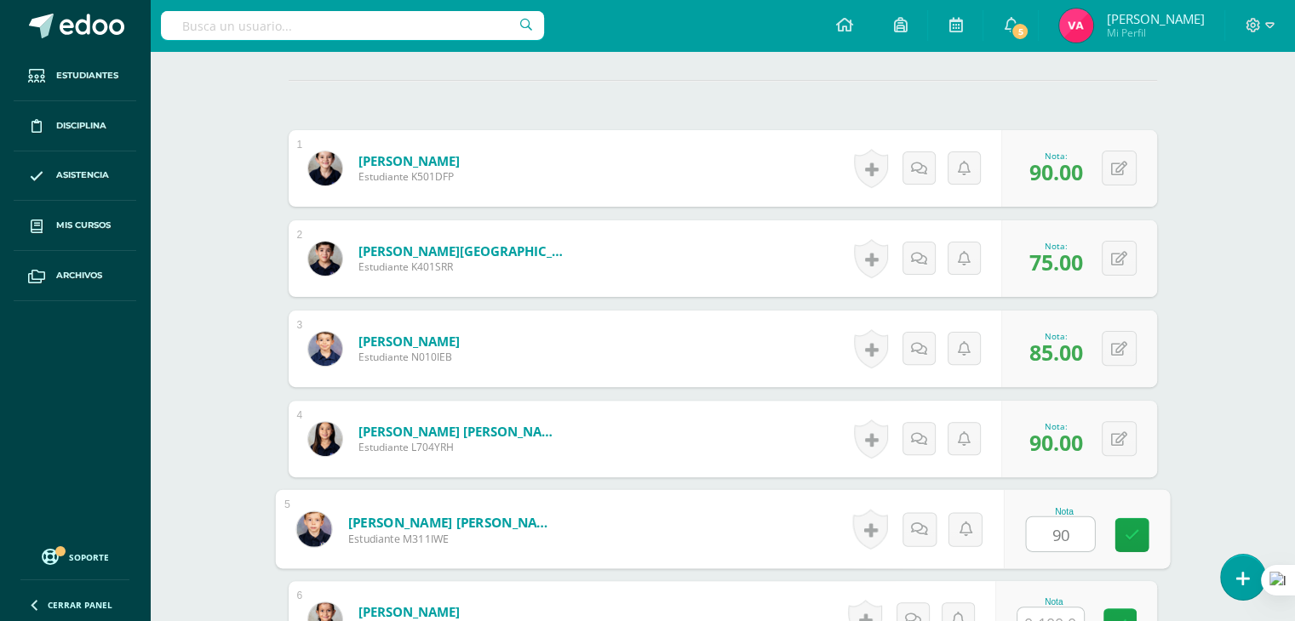
type input "90"
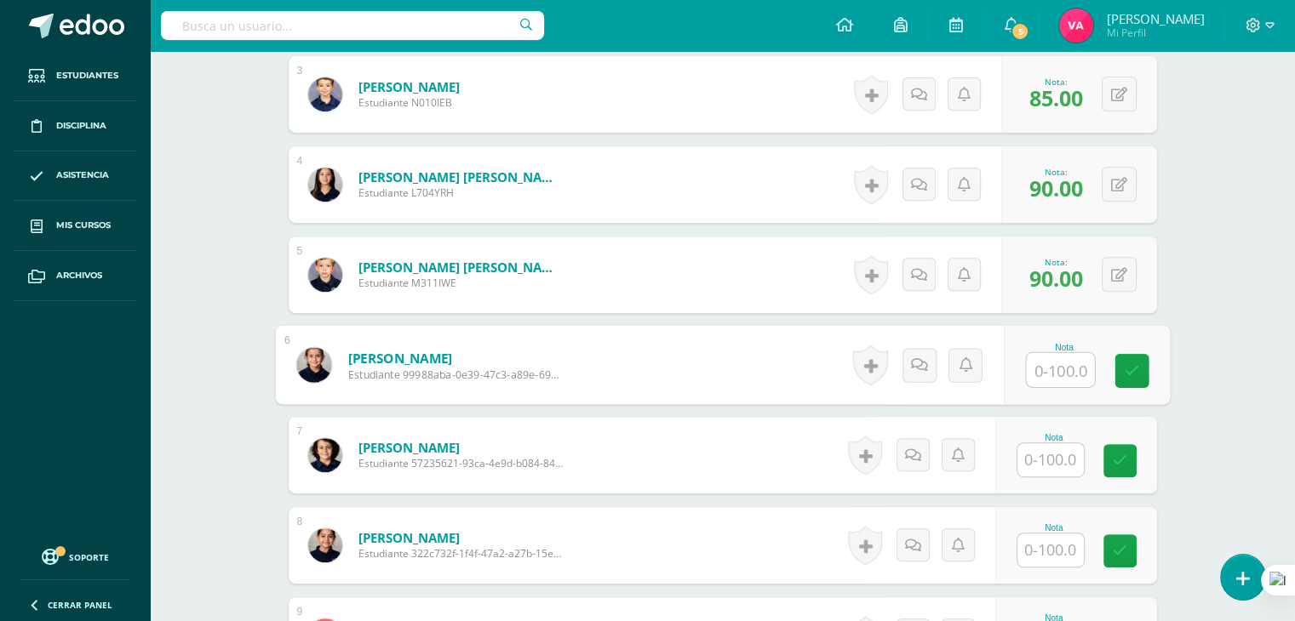
scroll to position [717, 0]
type input "75"
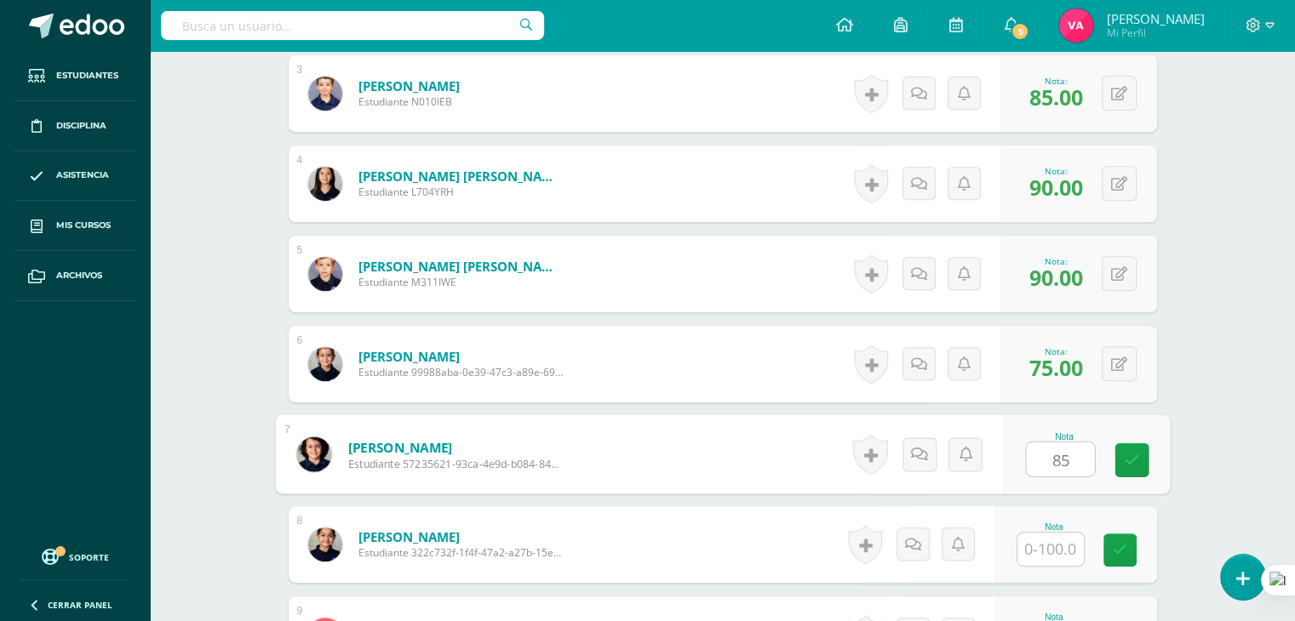
type input "85"
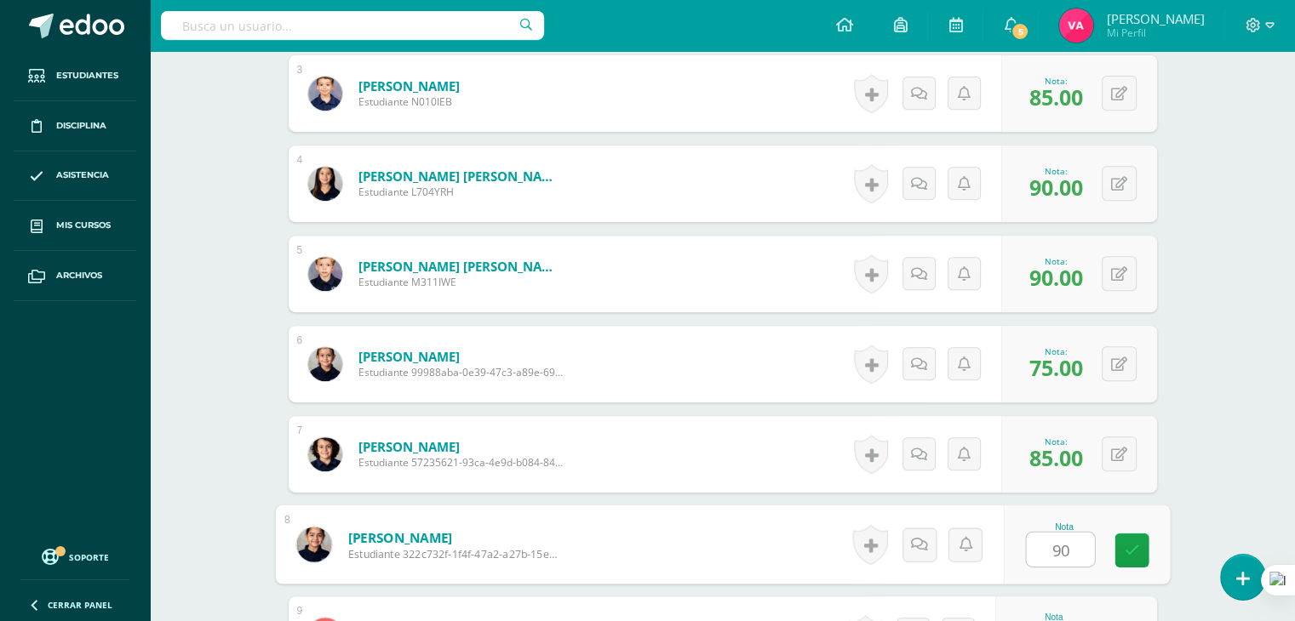
type input "90"
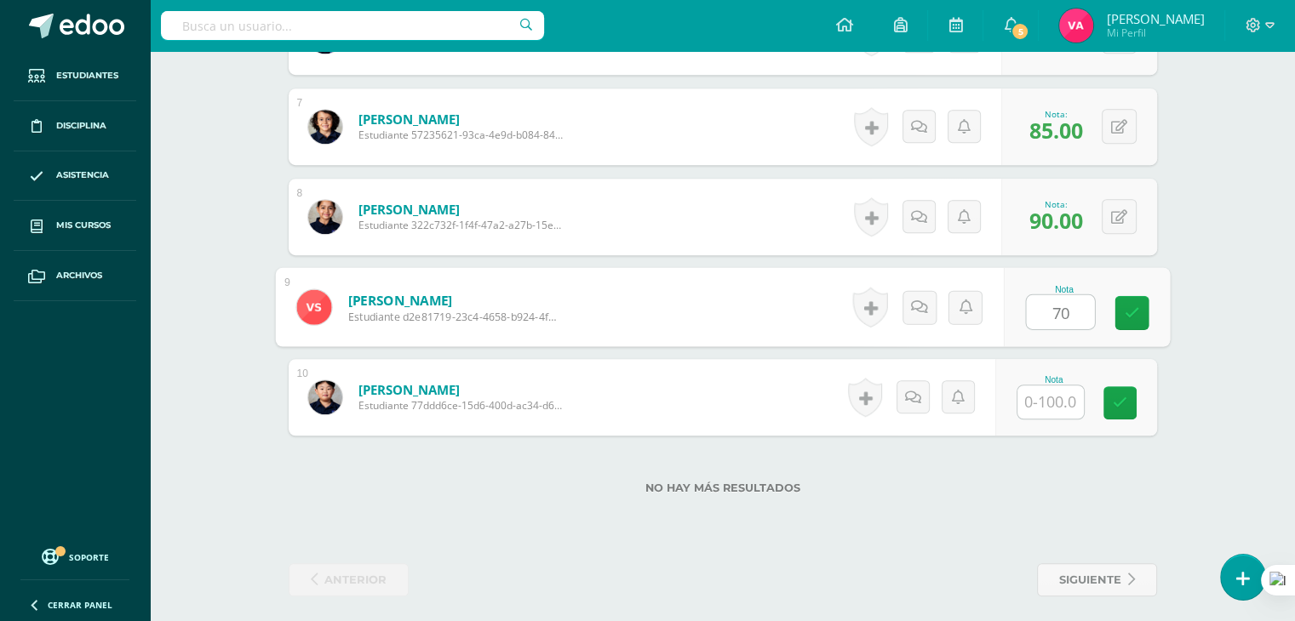
type input "70"
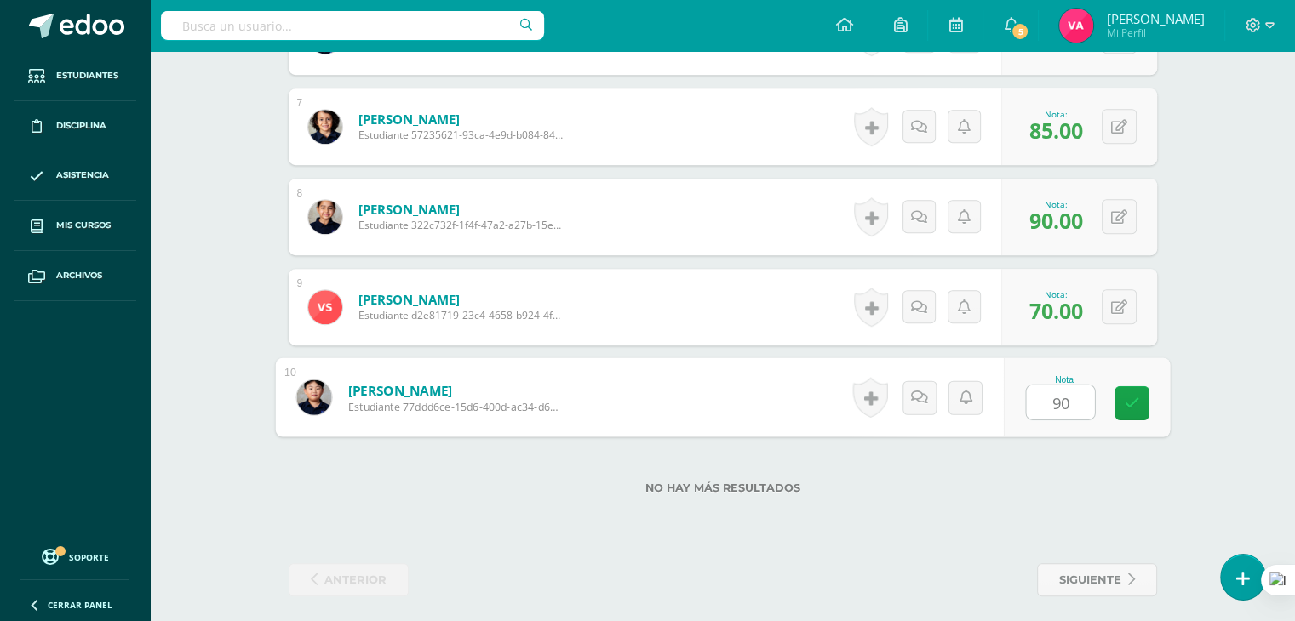
type input "90"
click at [1136, 586] on link "siguiente" at bounding box center [1097, 579] width 120 height 33
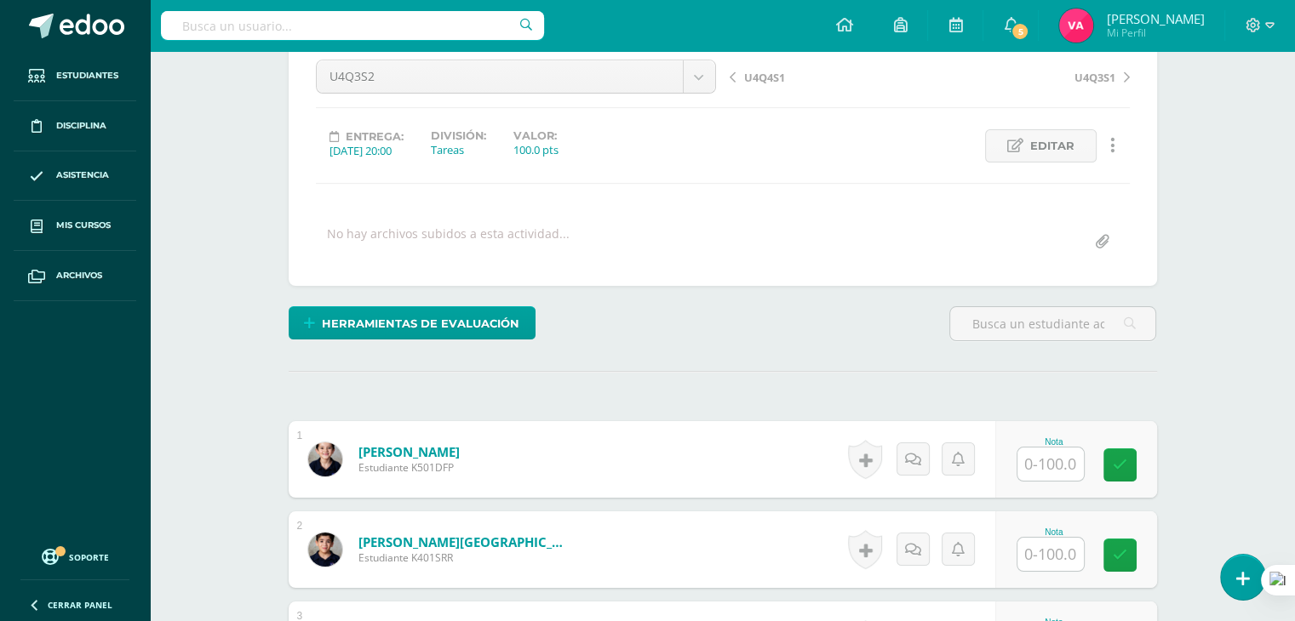
scroll to position [170, 0]
click at [1052, 465] on input "text" at bounding box center [1060, 465] width 68 height 34
type input "90"
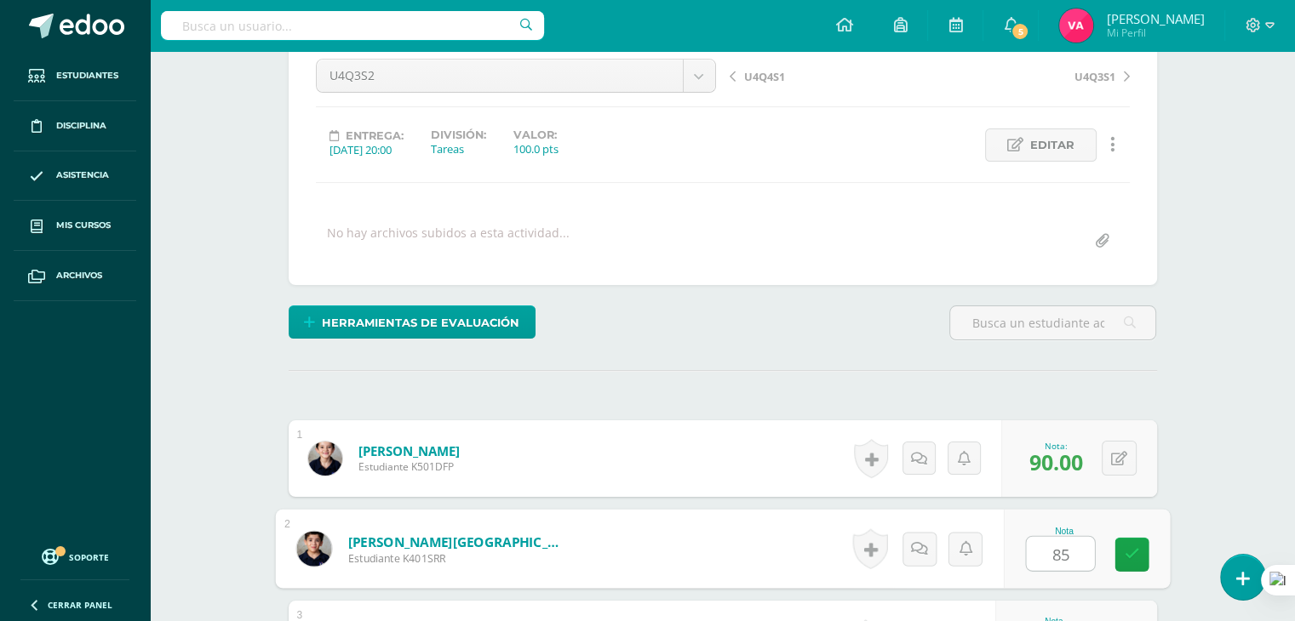
type input "85"
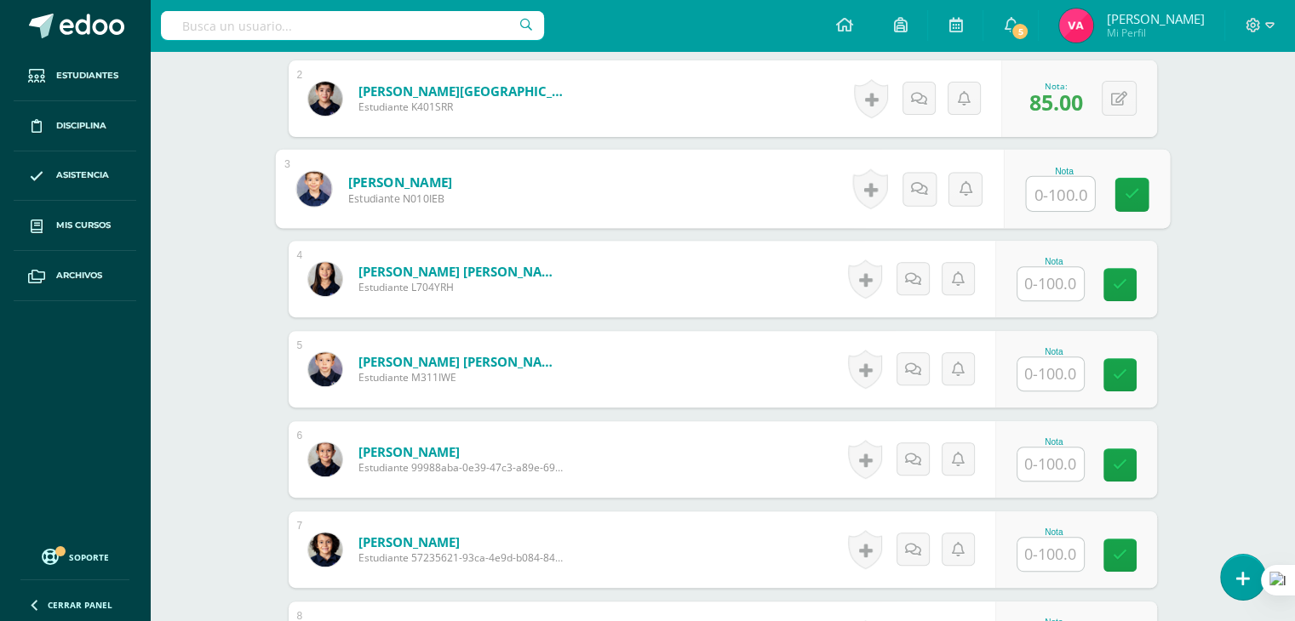
scroll to position [622, 0]
type input "8"
type input "90"
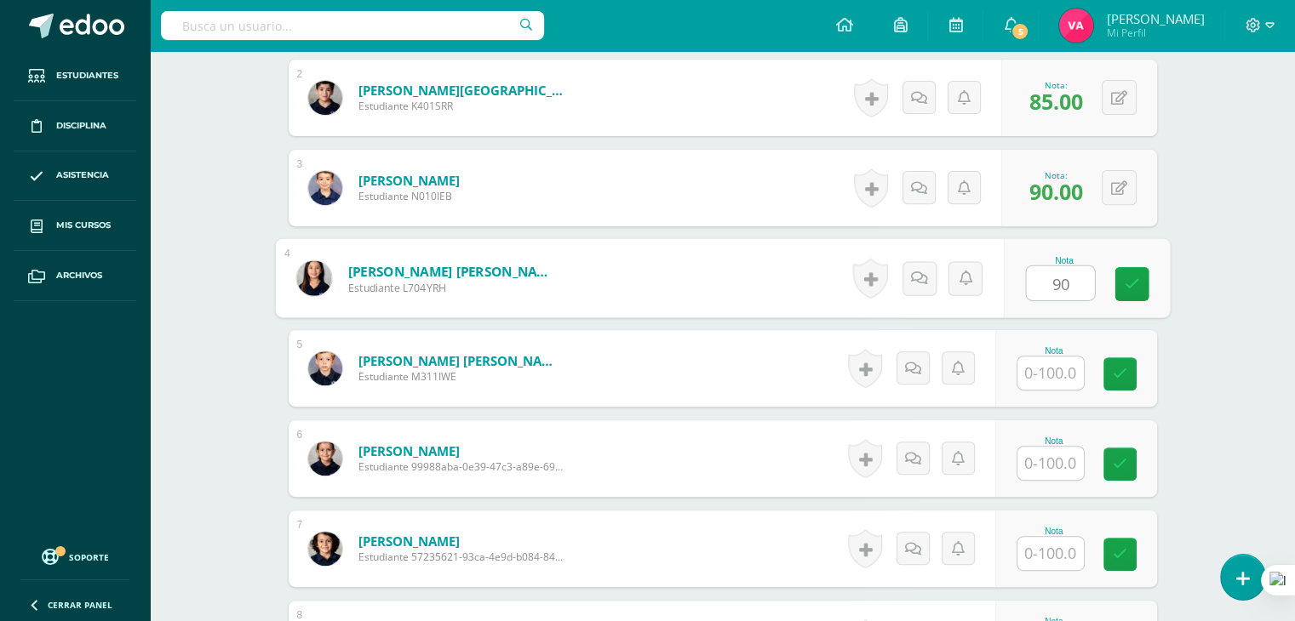
type input "90"
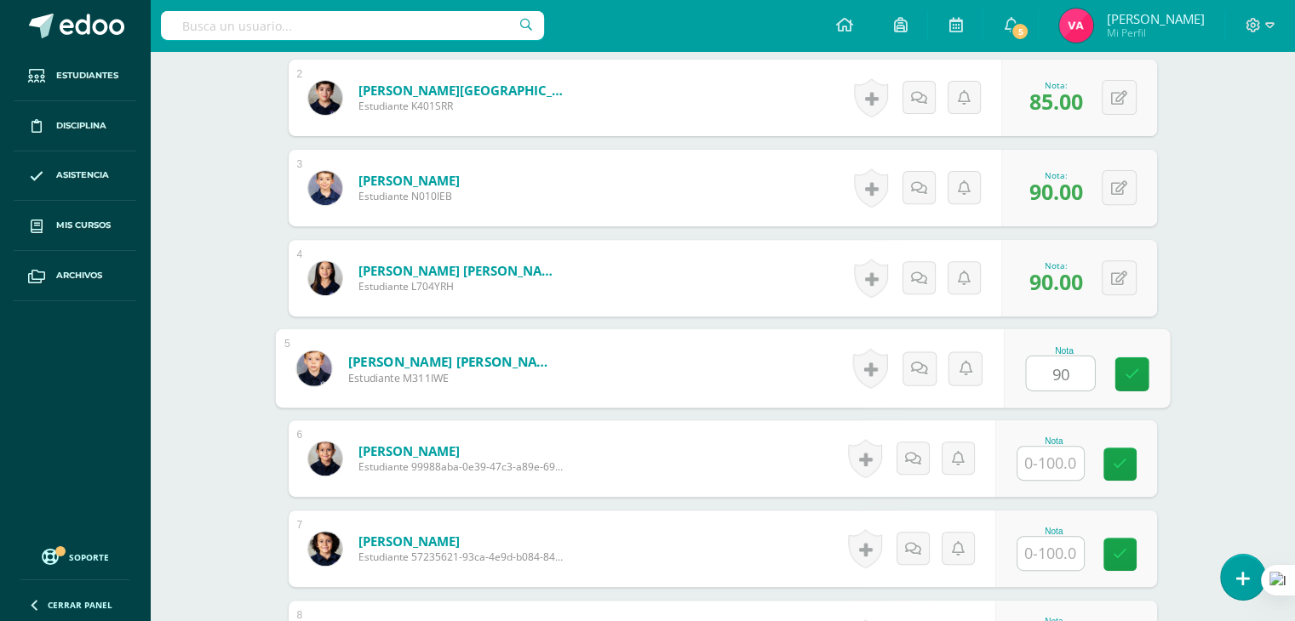
type input "90"
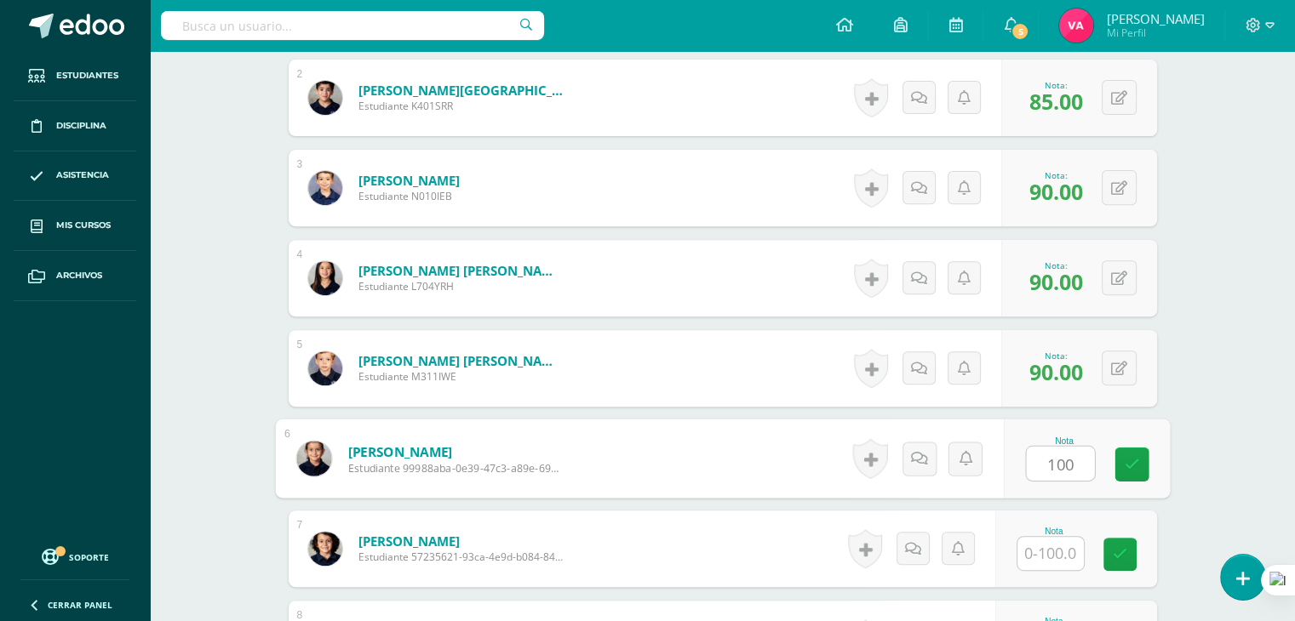
type input "100"
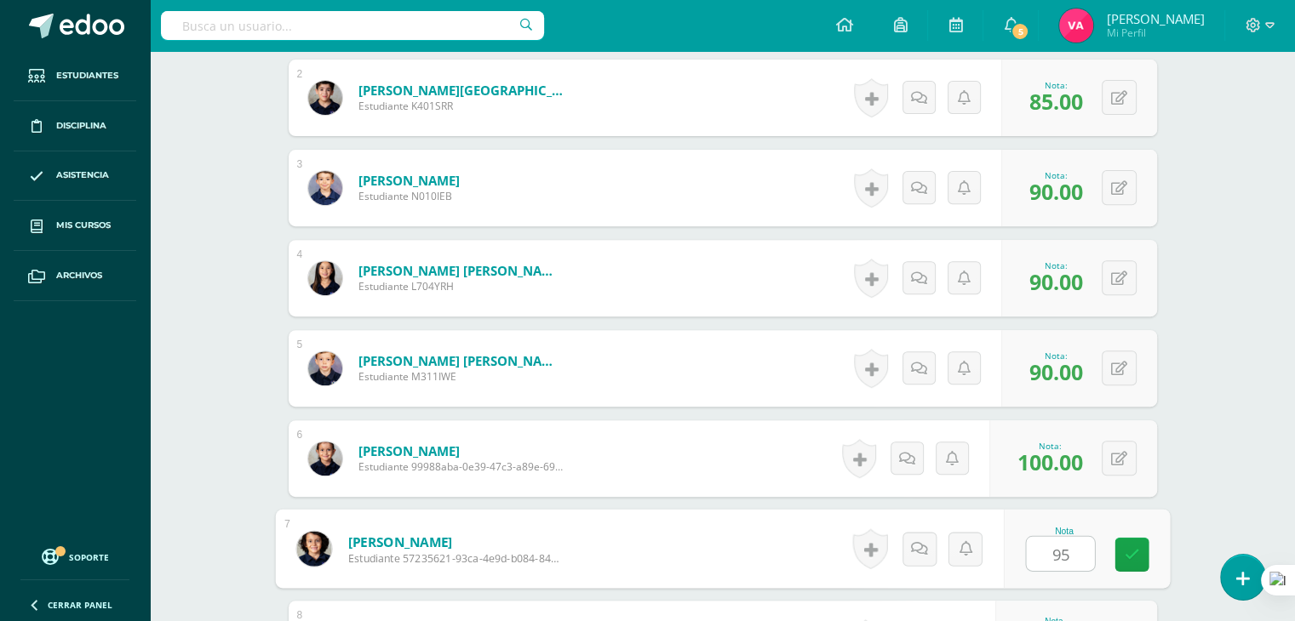
type input "95"
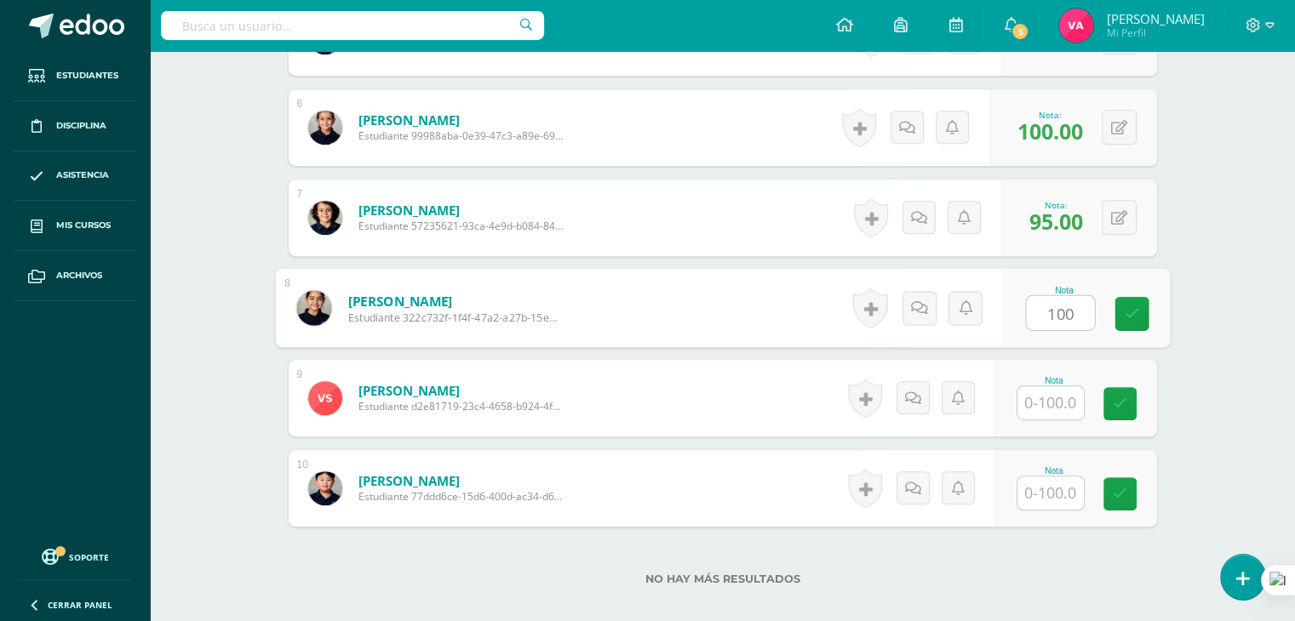
type input "100"
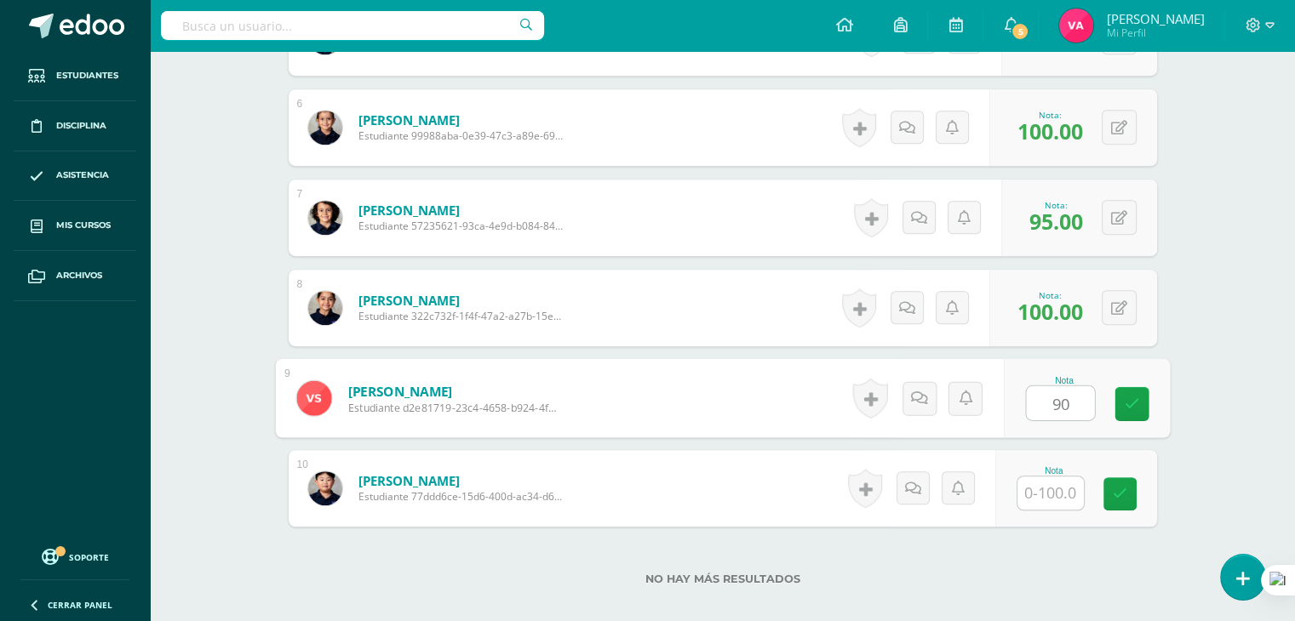
type input "90"
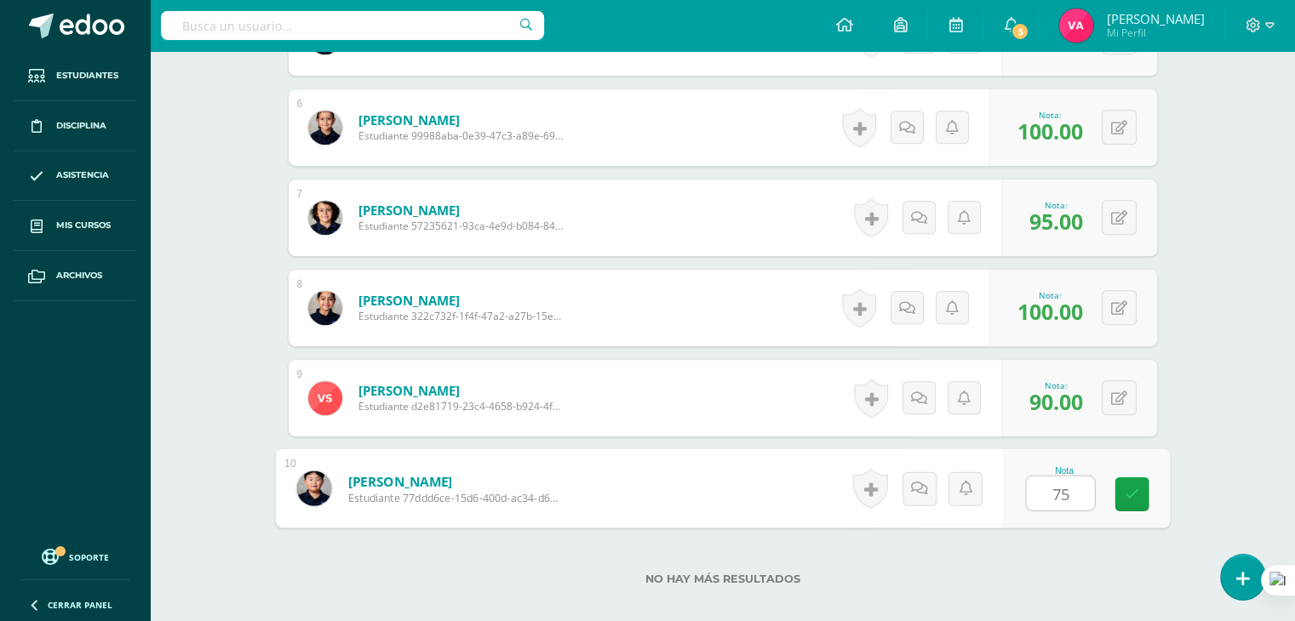
type input "75"
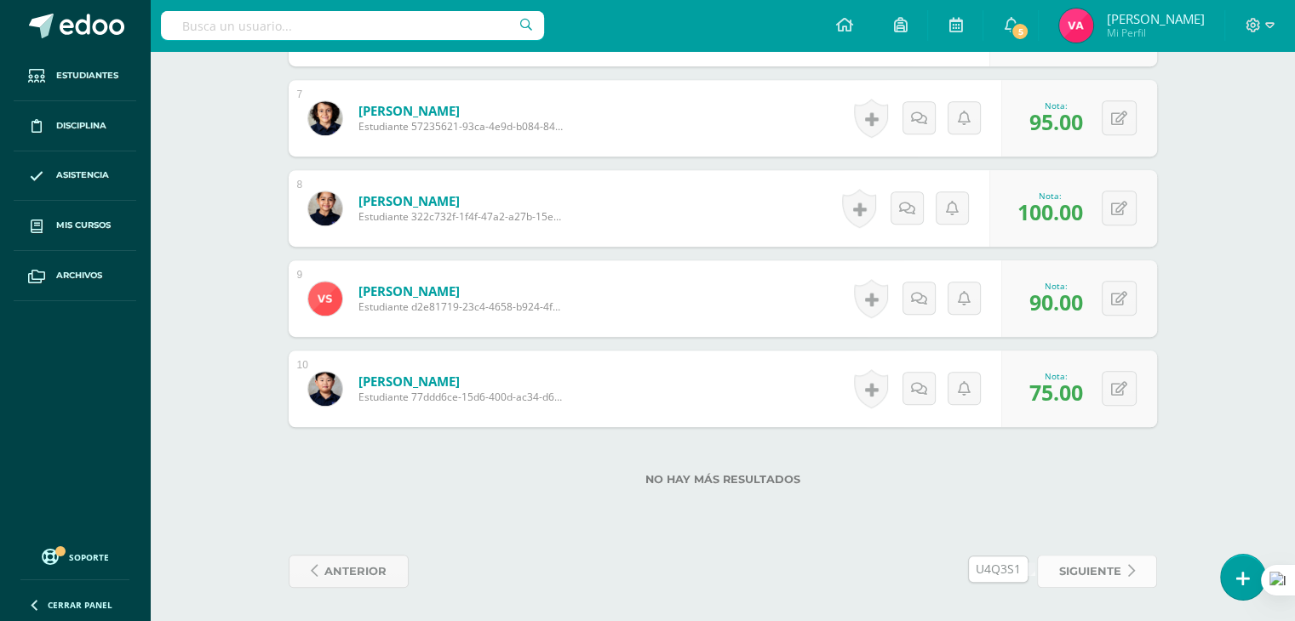
click at [1132, 566] on icon at bounding box center [1131, 571] width 7 height 14
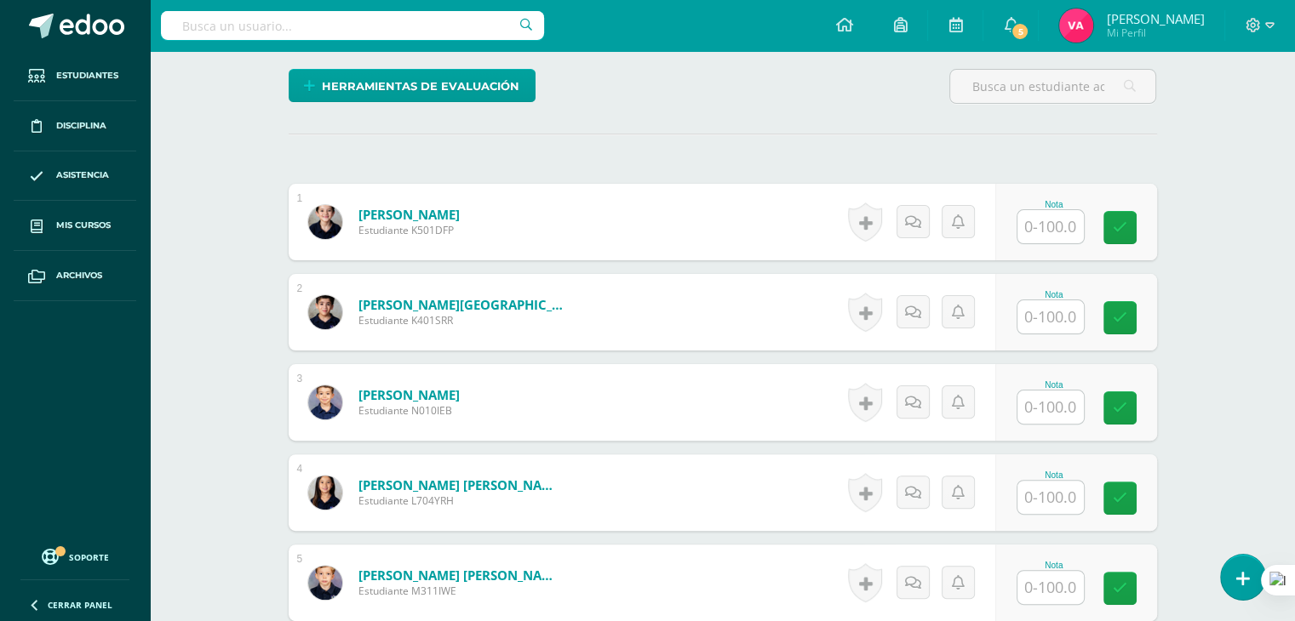
scroll to position [409, 0]
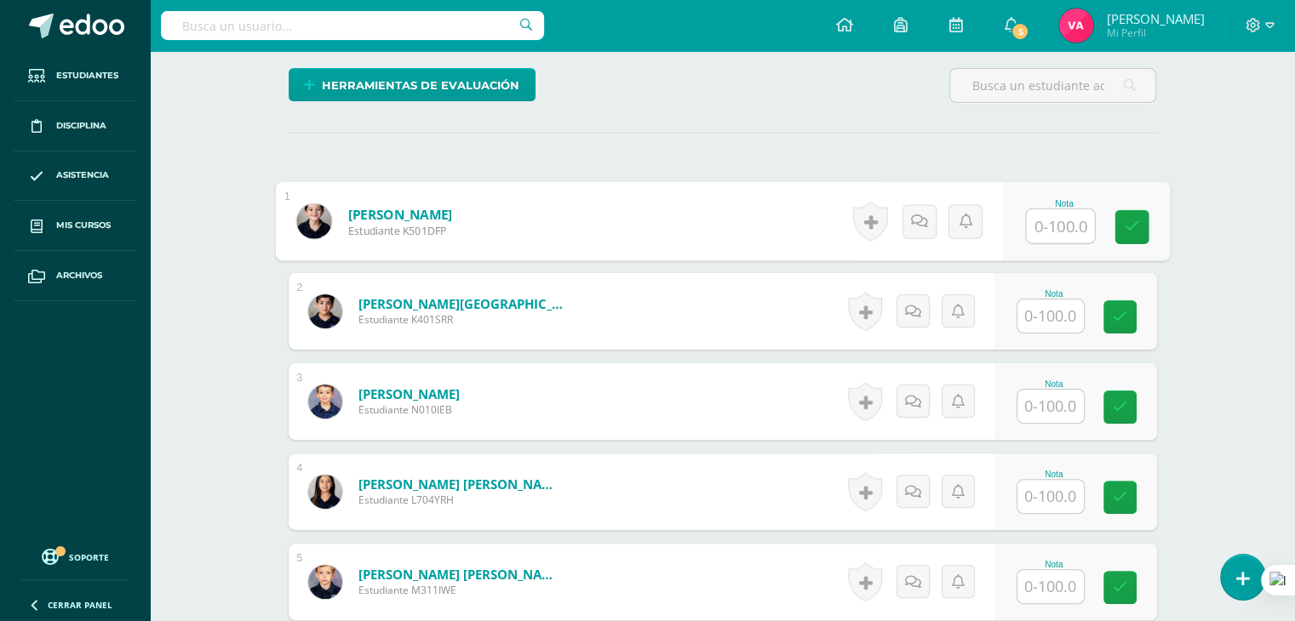
click at [1055, 220] on input "text" at bounding box center [1060, 226] width 68 height 34
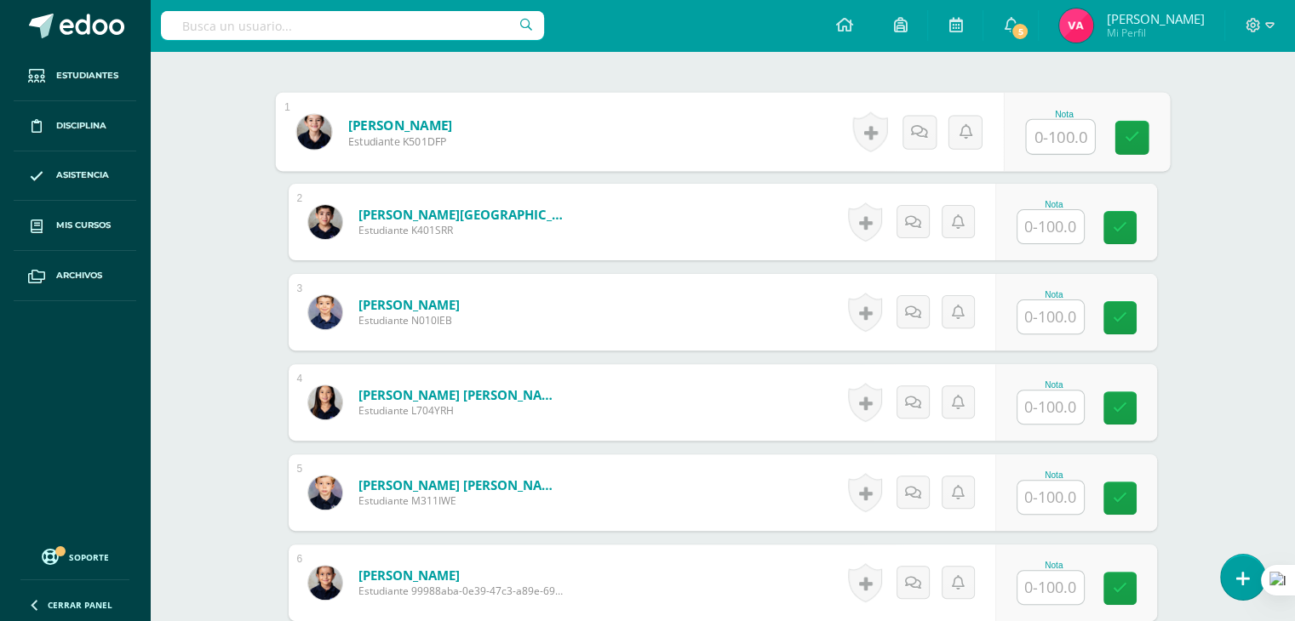
scroll to position [534, 0]
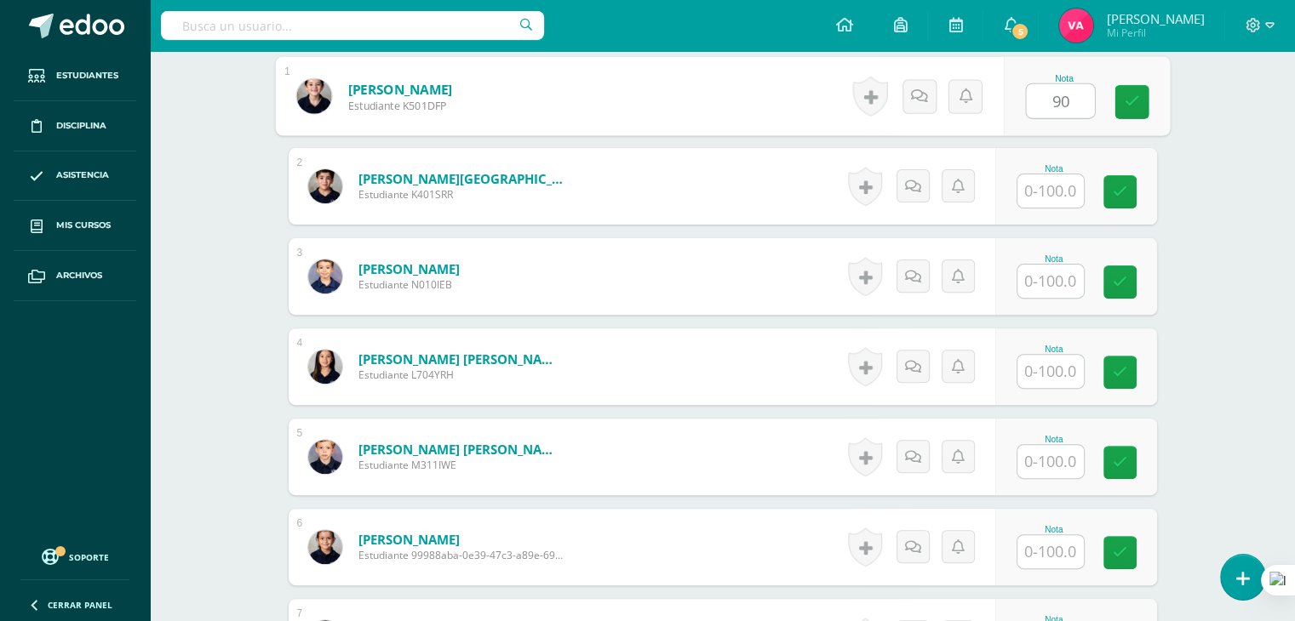
type input "90"
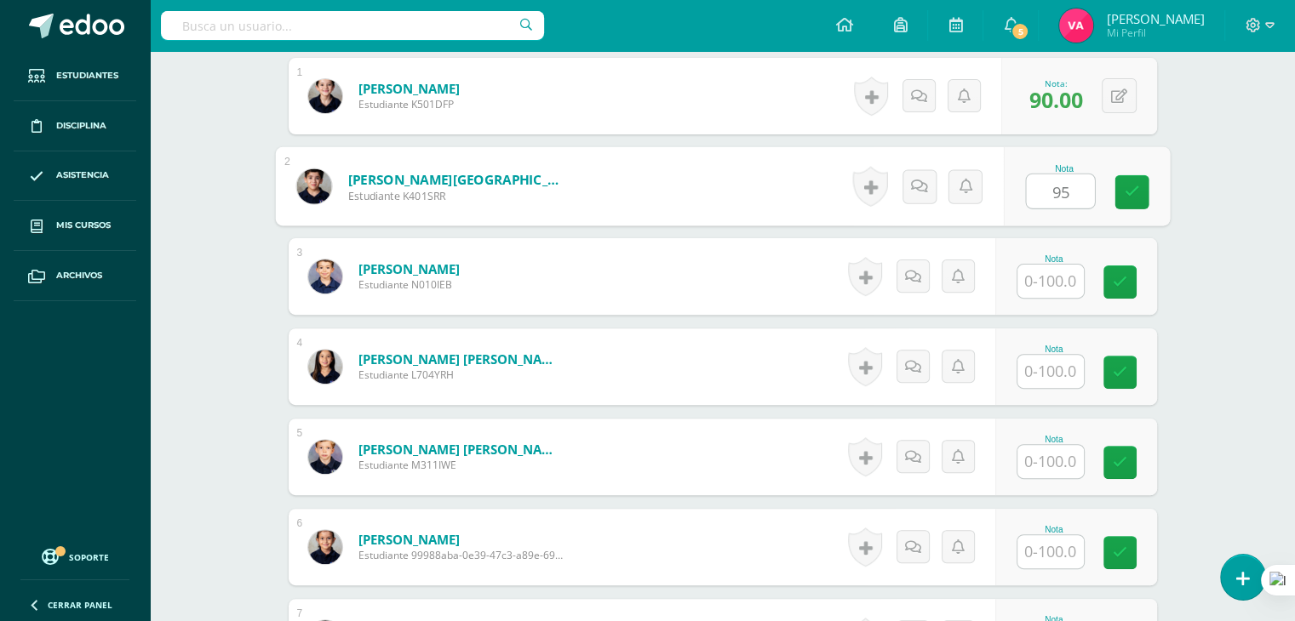
type input "95"
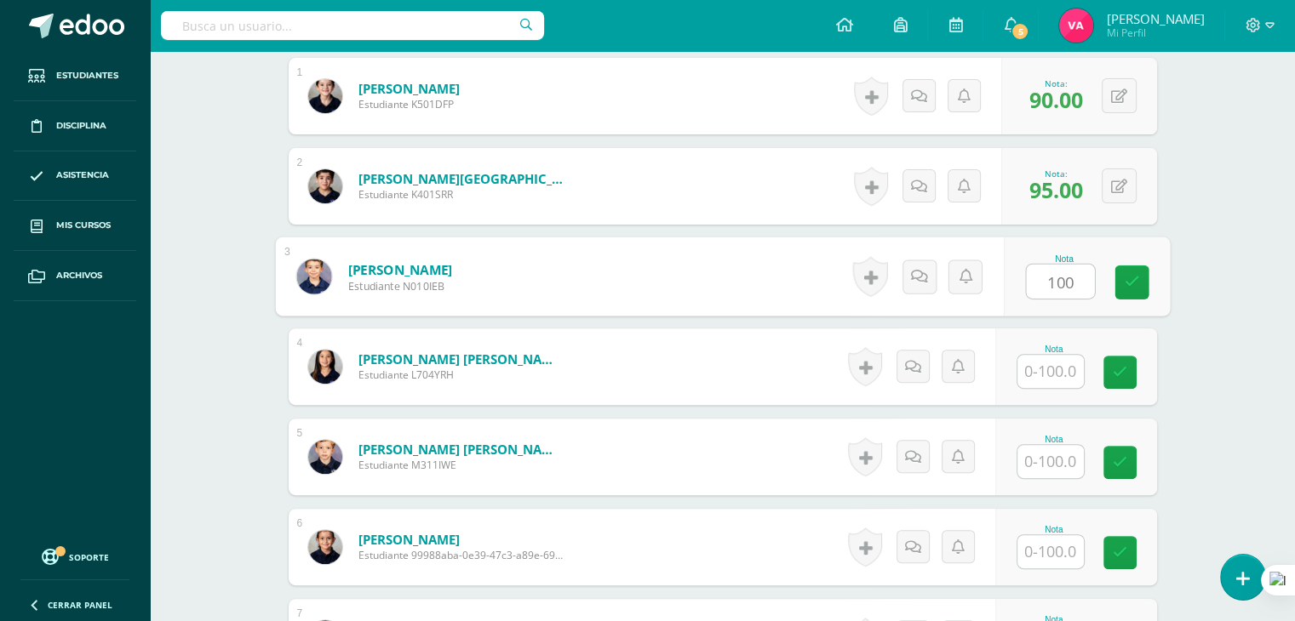
type input "100"
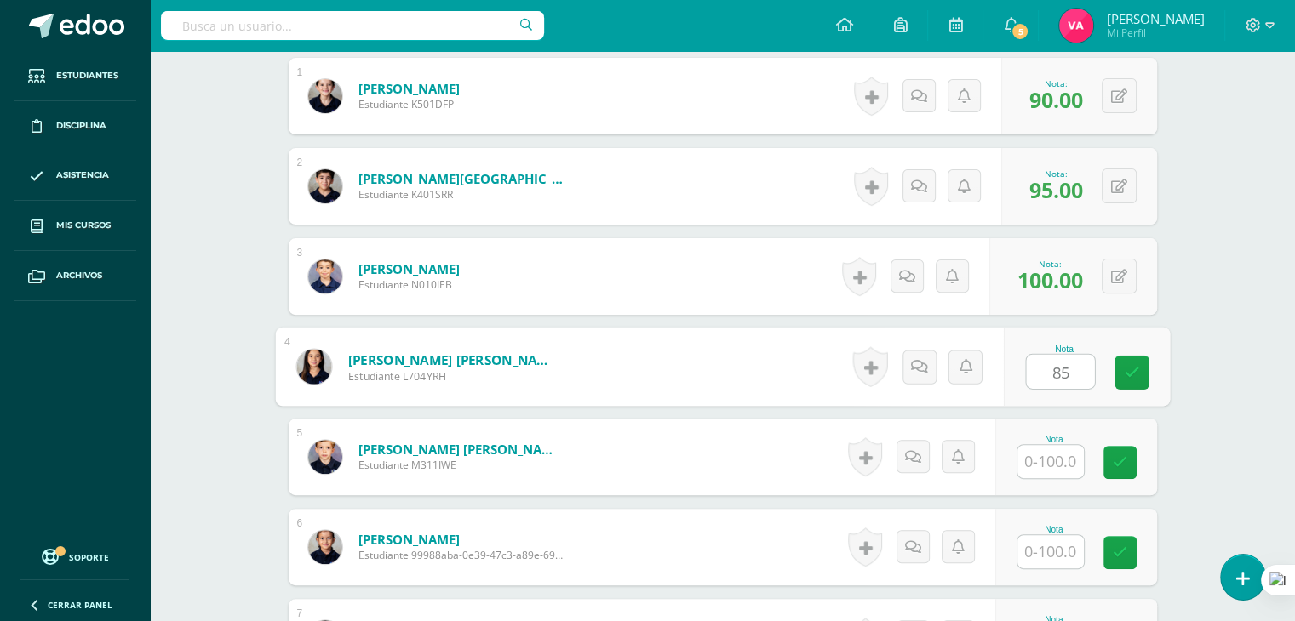
type input "85"
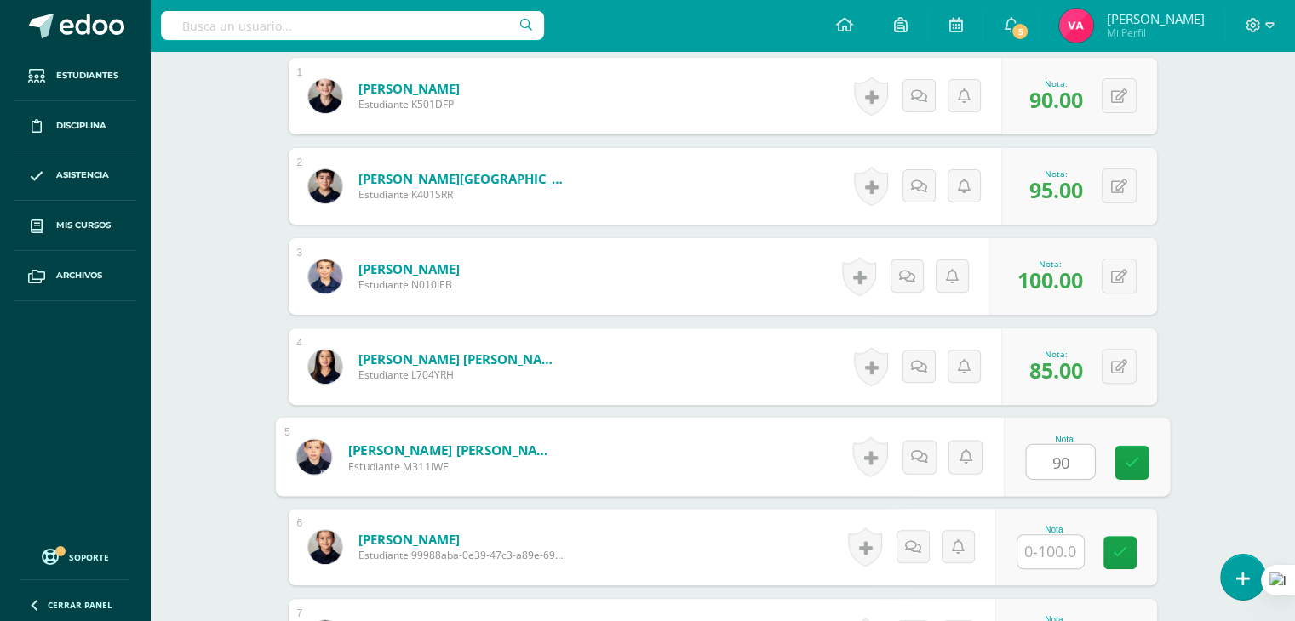
type input "90"
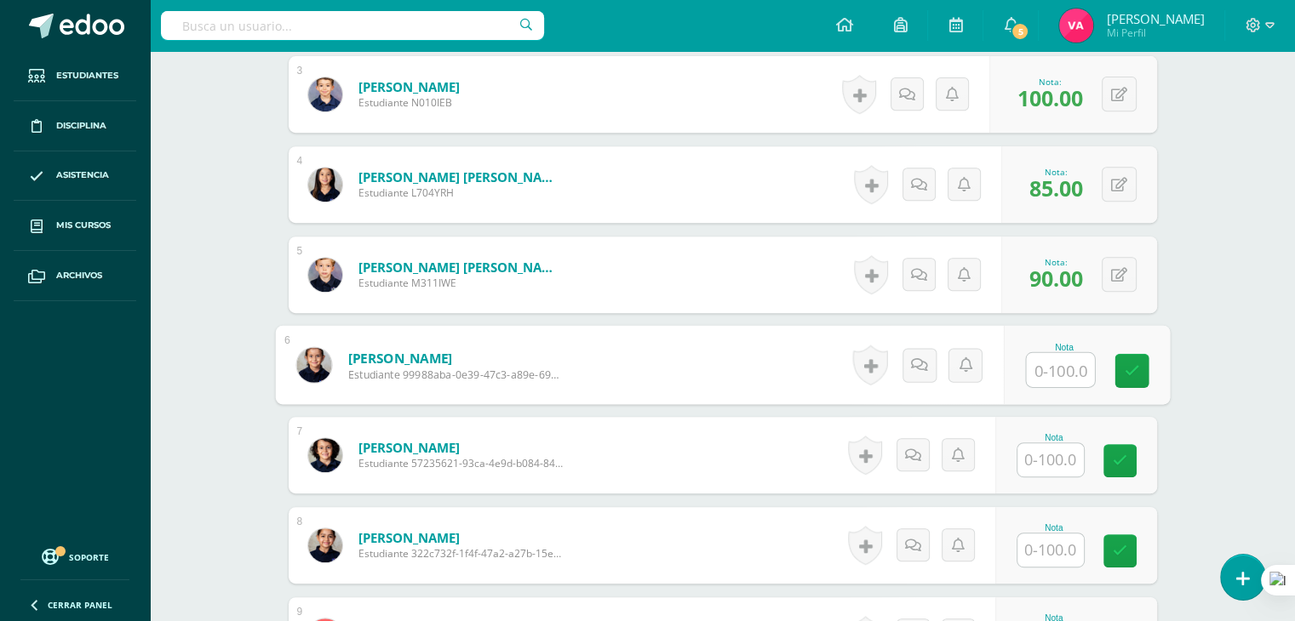
scroll to position [718, 0]
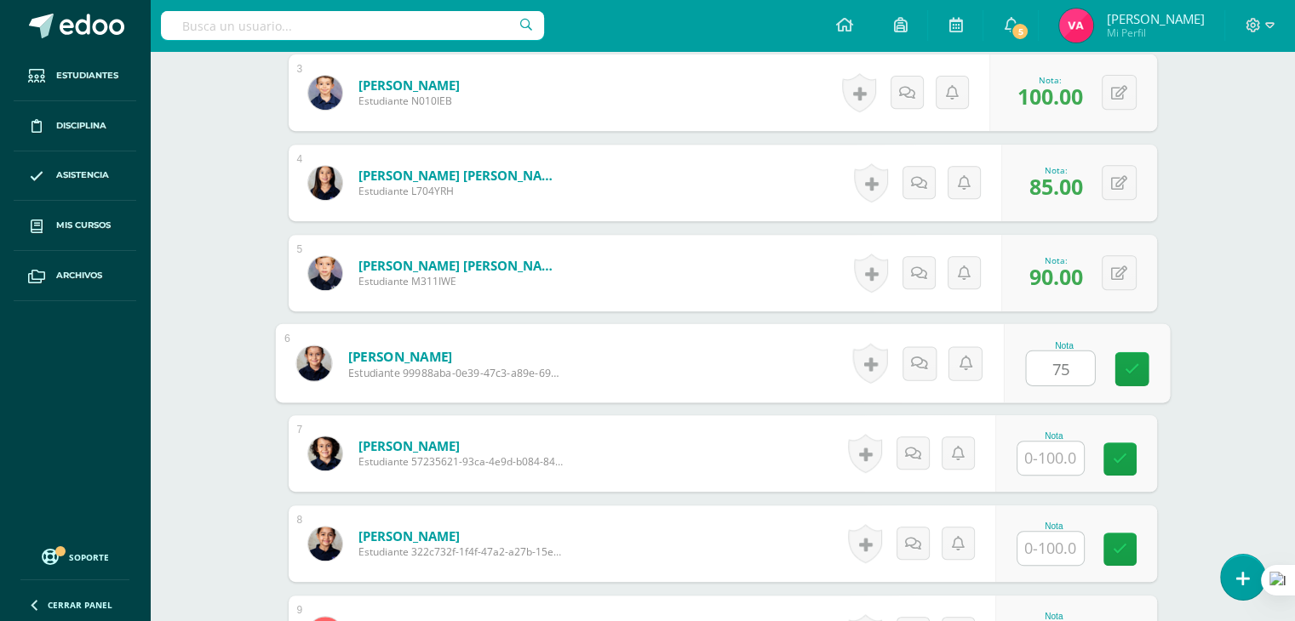
type input "75"
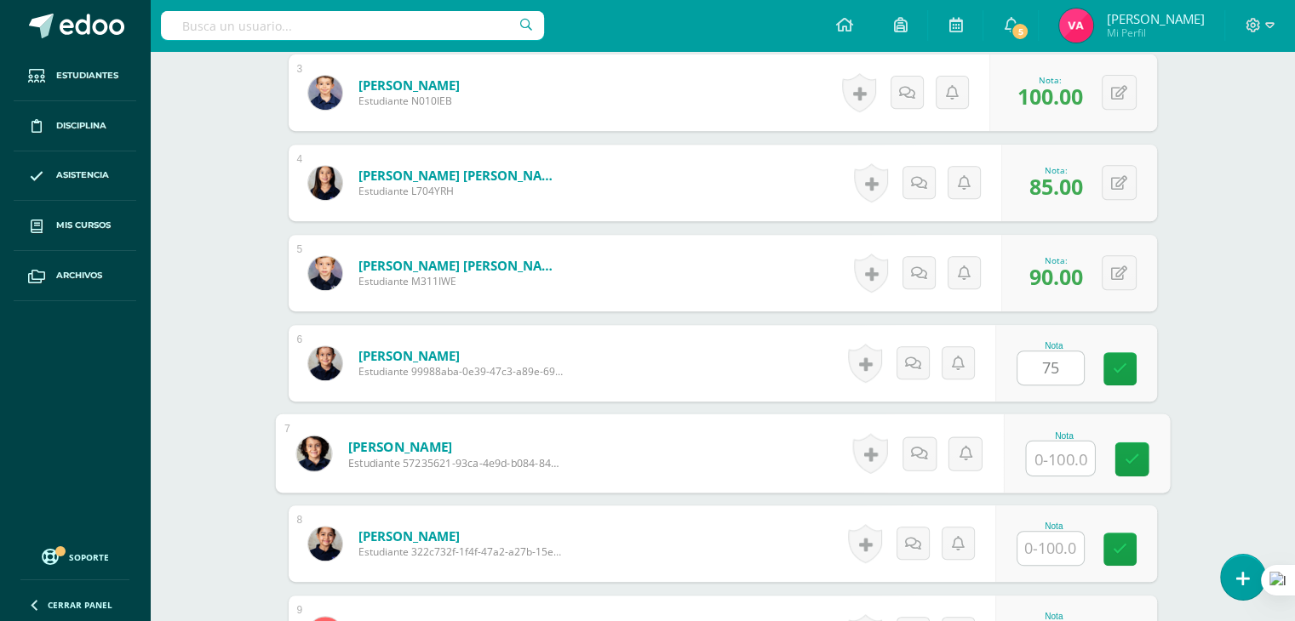
type input "7"
type input "95"
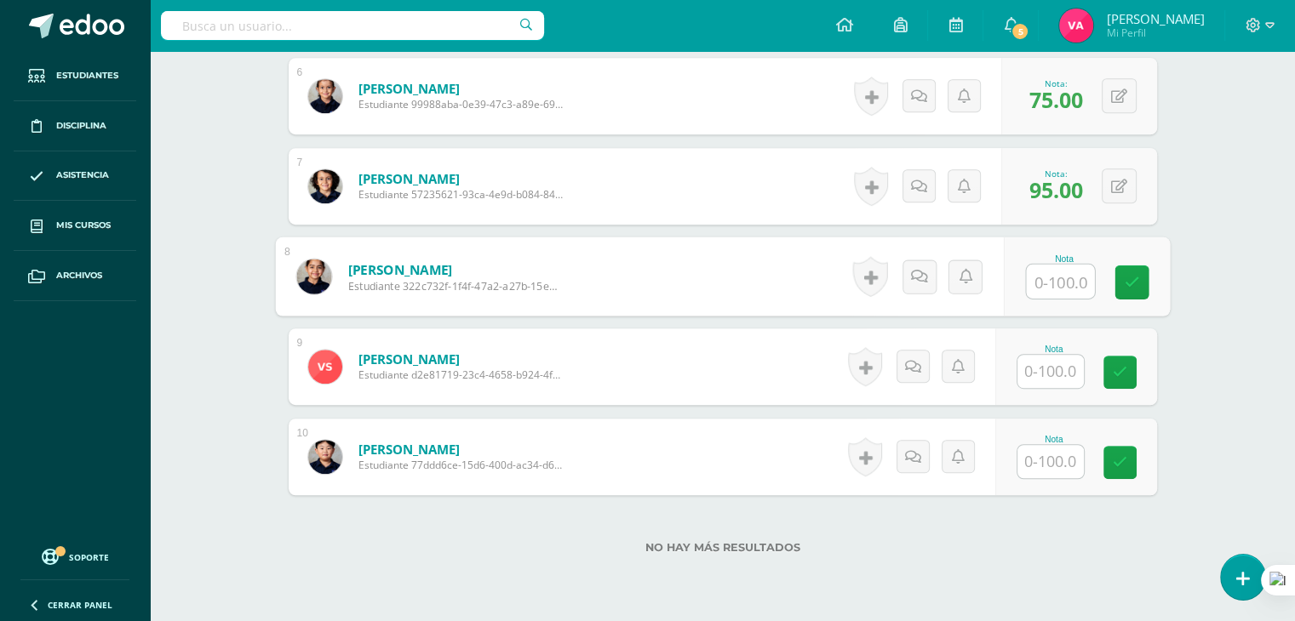
scroll to position [987, 0]
type input "95"
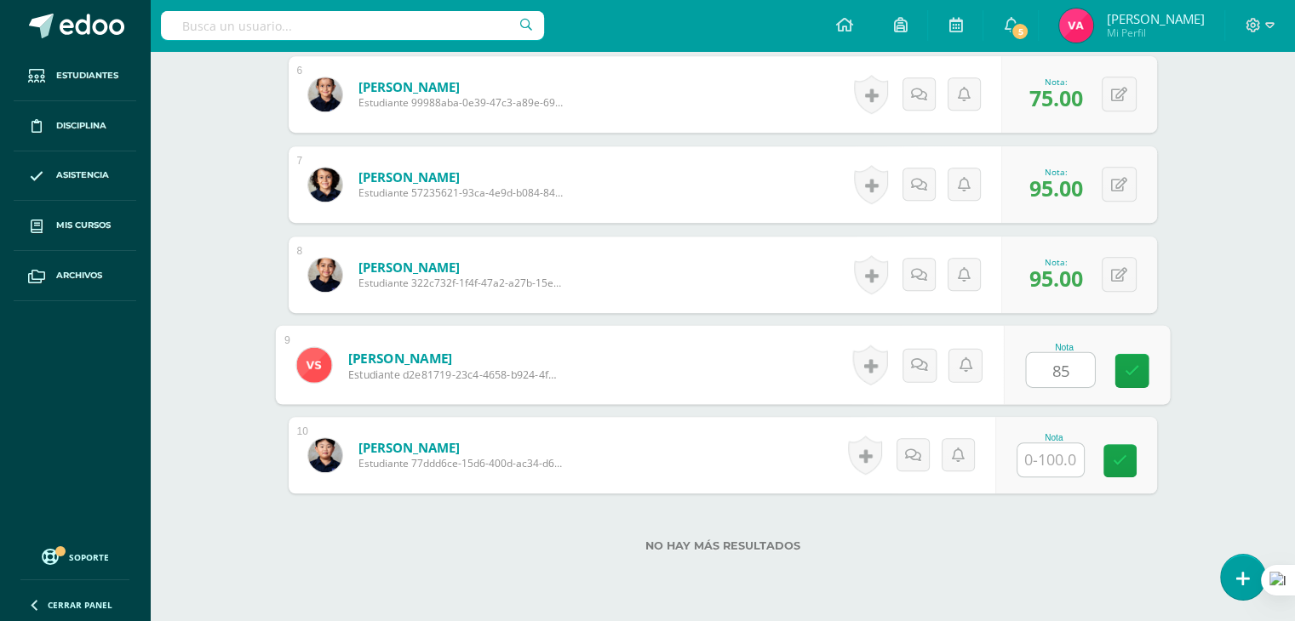
type input "85"
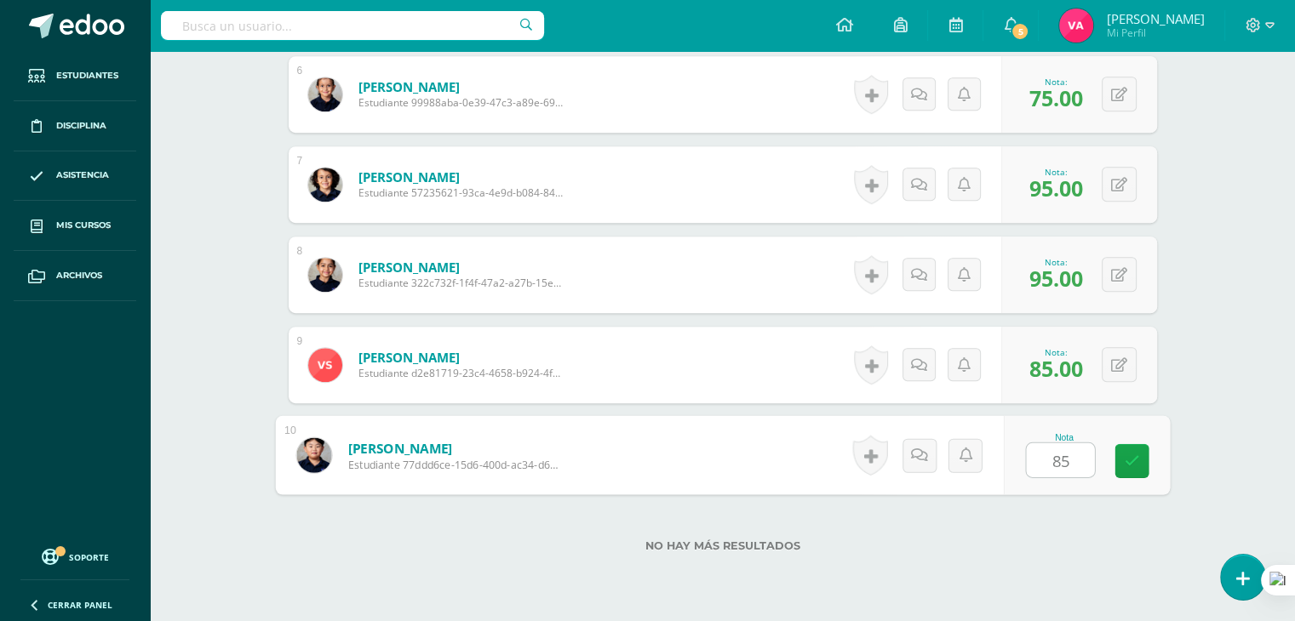
type input "85"
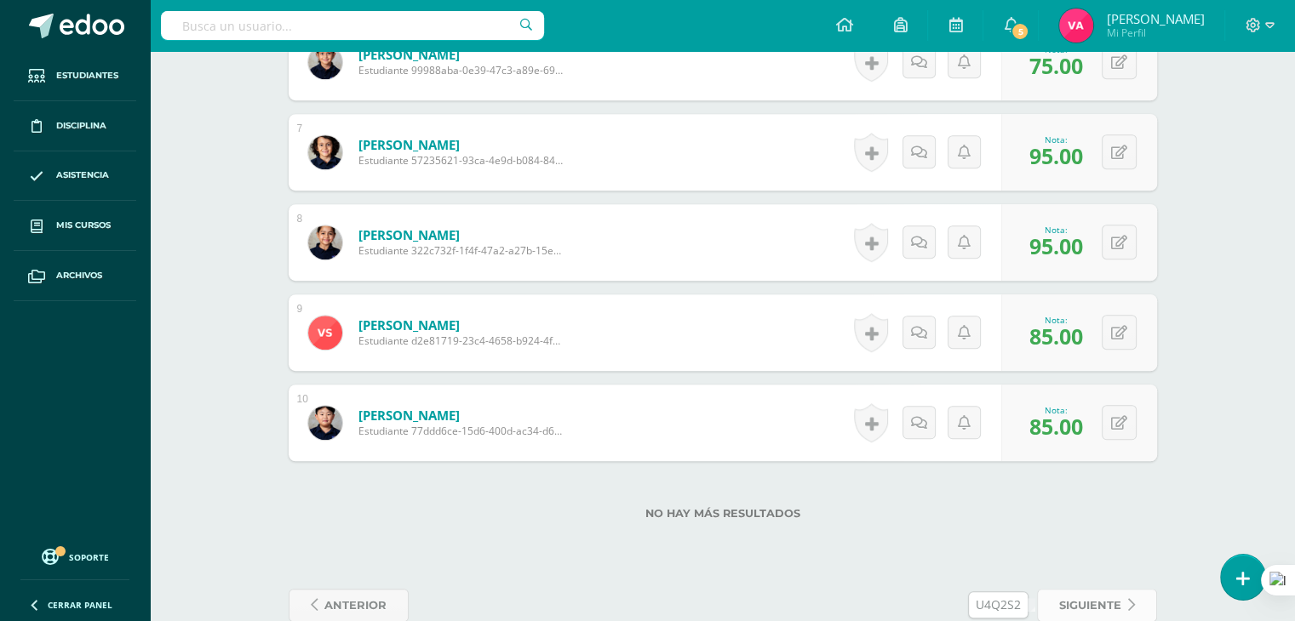
click at [1101, 589] on link "siguiente" at bounding box center [1097, 605] width 120 height 33
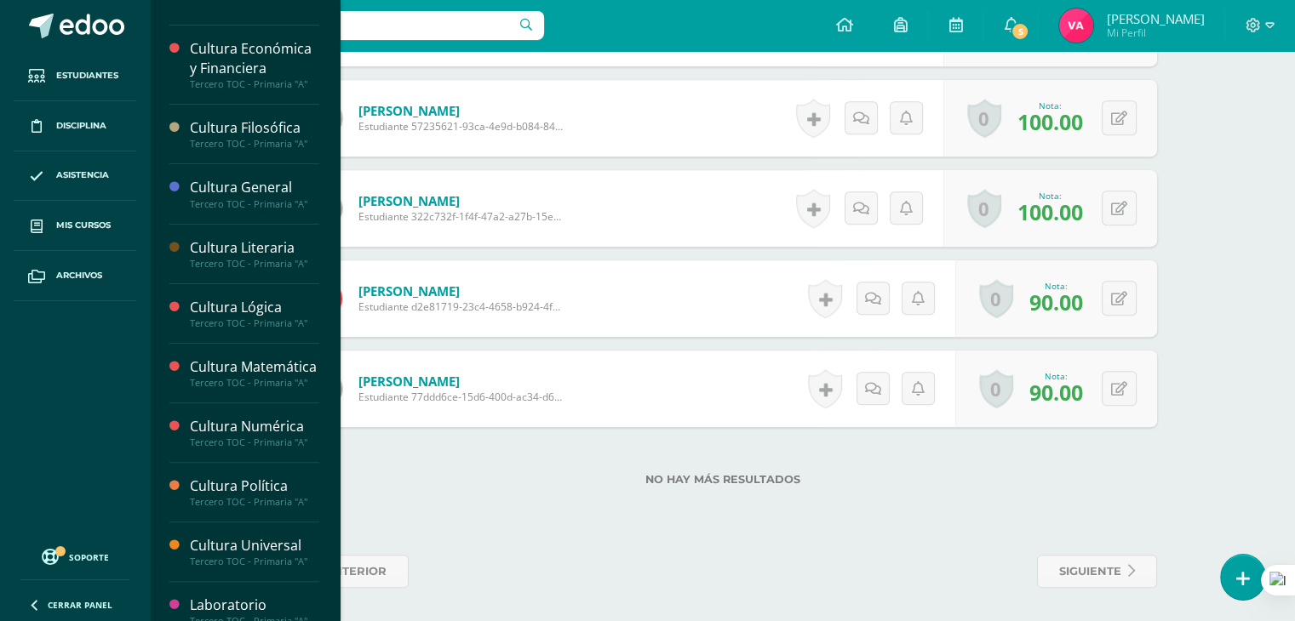
scroll to position [408, 0]
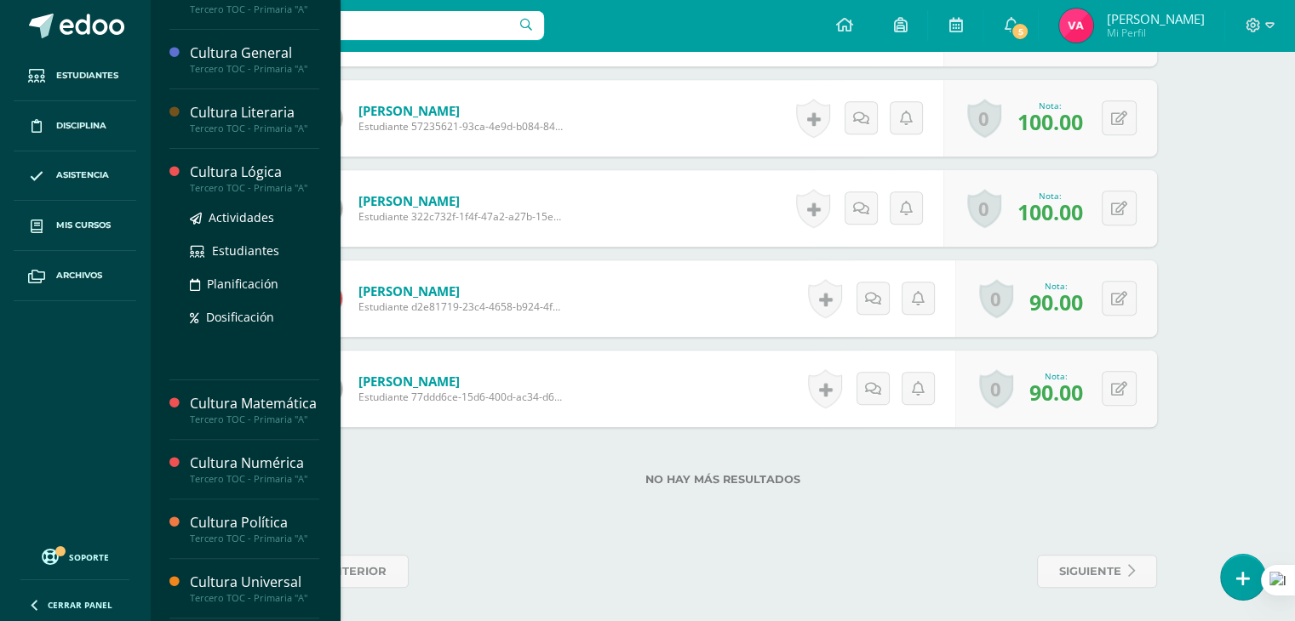
click at [235, 205] on div "Actividades Estudiantes Planificación Dosificación" at bounding box center [254, 280] width 129 height 172
click at [237, 212] on span "Actividades" at bounding box center [242, 217] width 66 height 16
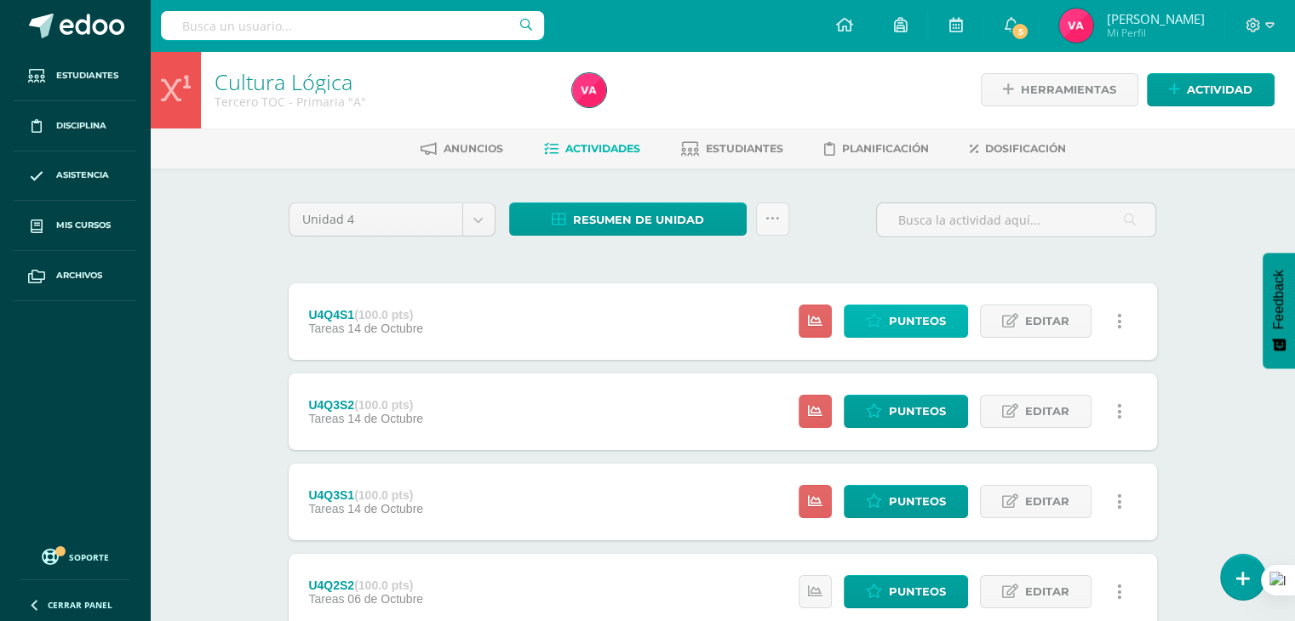
click at [895, 321] on span "Punteos" at bounding box center [917, 321] width 57 height 31
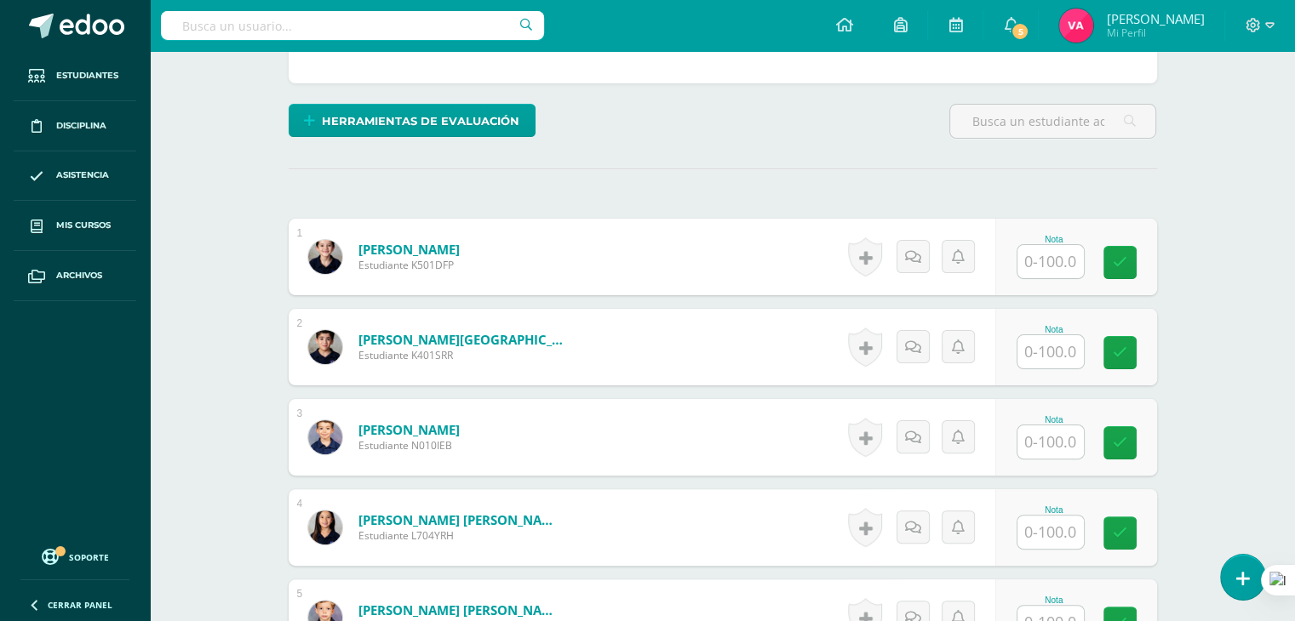
scroll to position [374, 0]
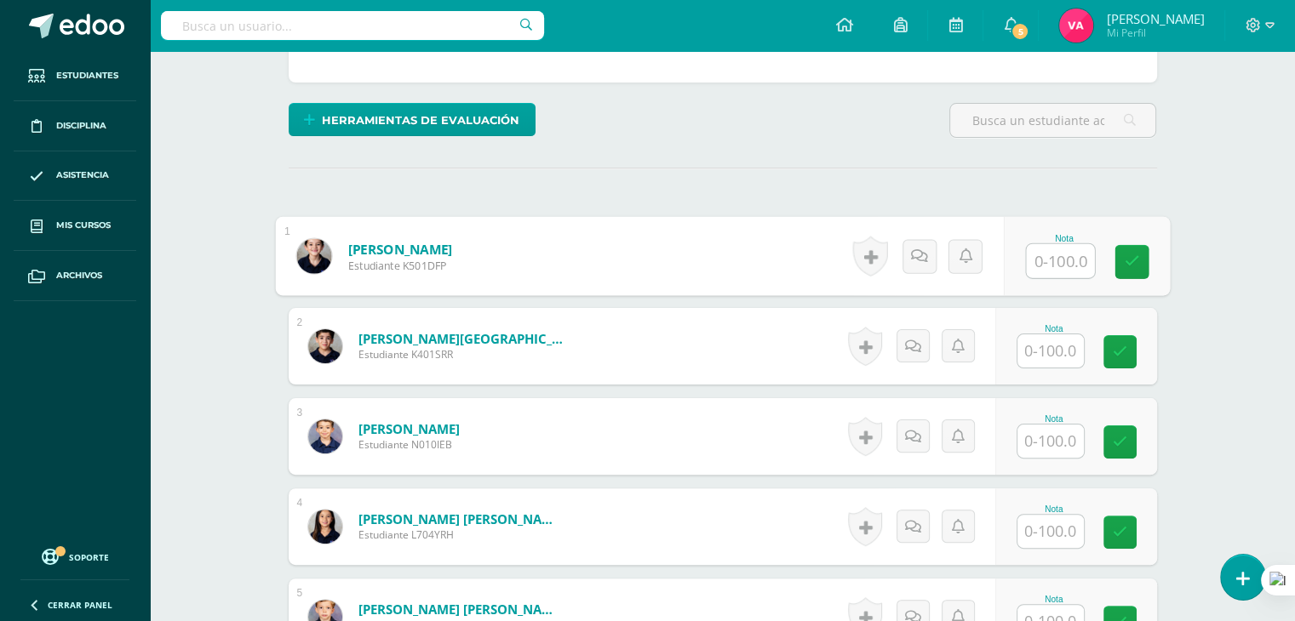
click at [1059, 260] on input "text" at bounding box center [1060, 261] width 68 height 34
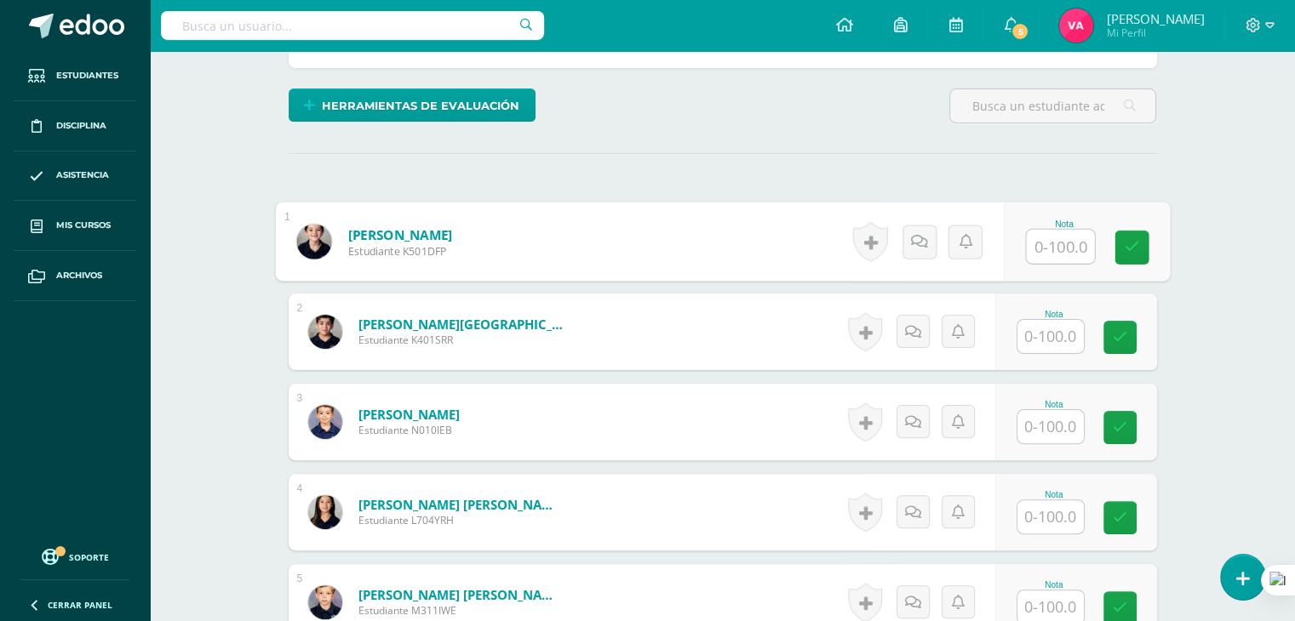
scroll to position [393, 0]
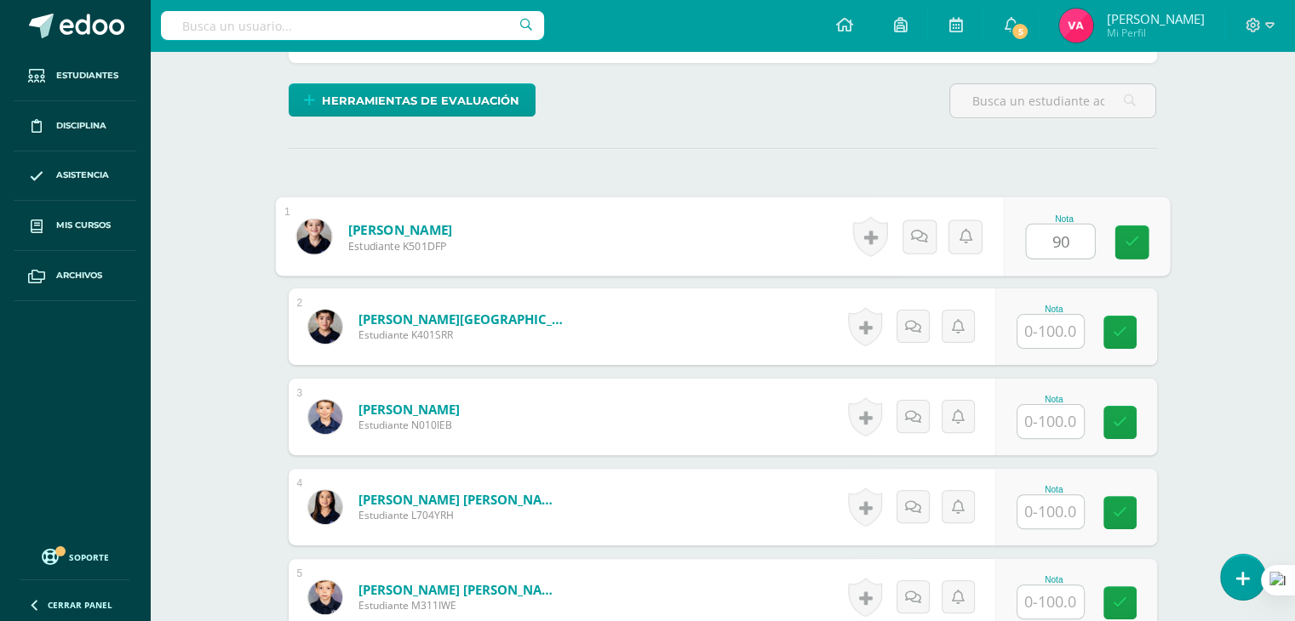
type input "90"
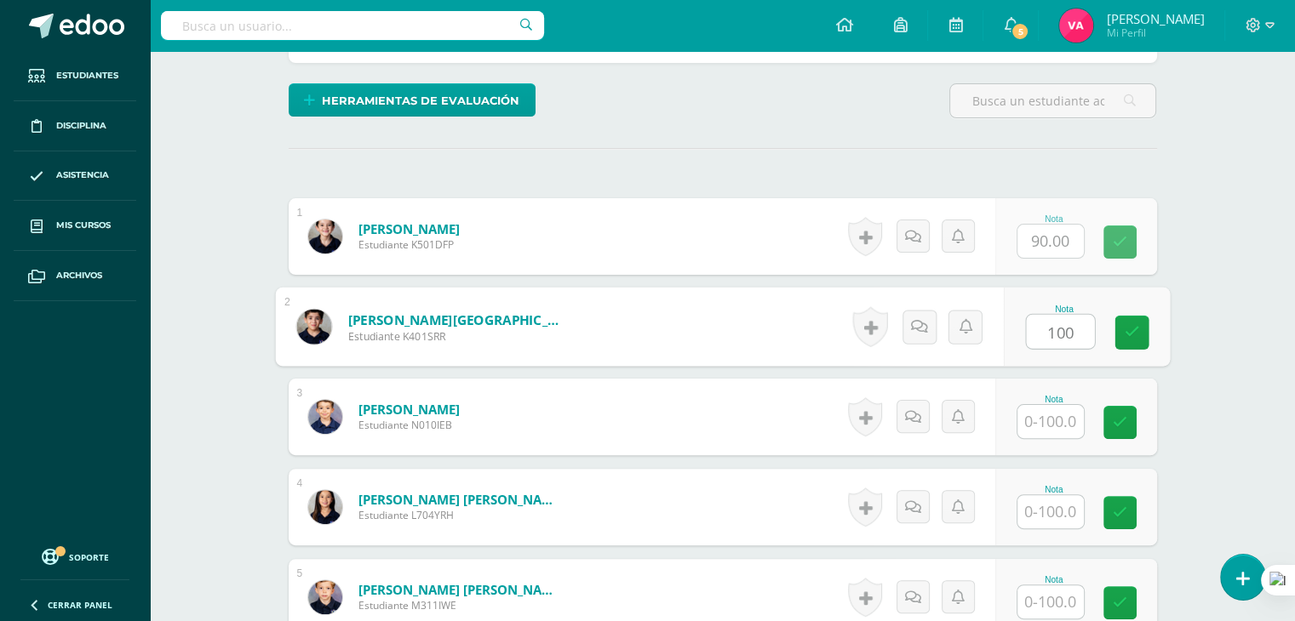
type input "100"
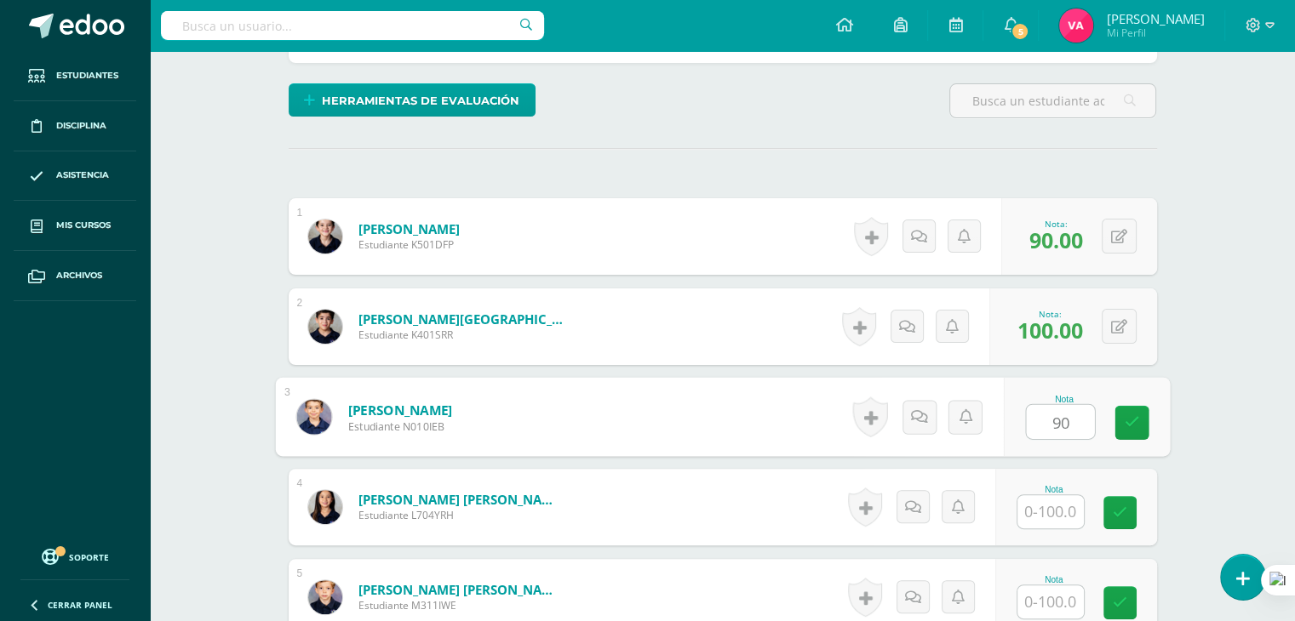
type input "90"
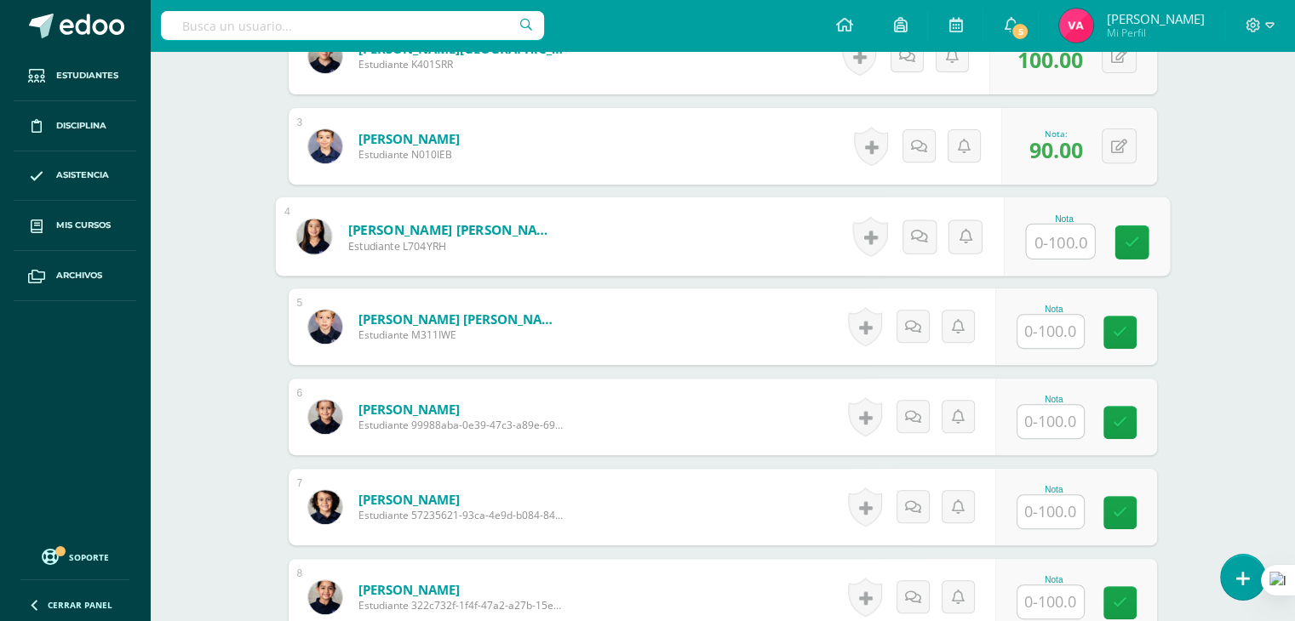
scroll to position [670, 0]
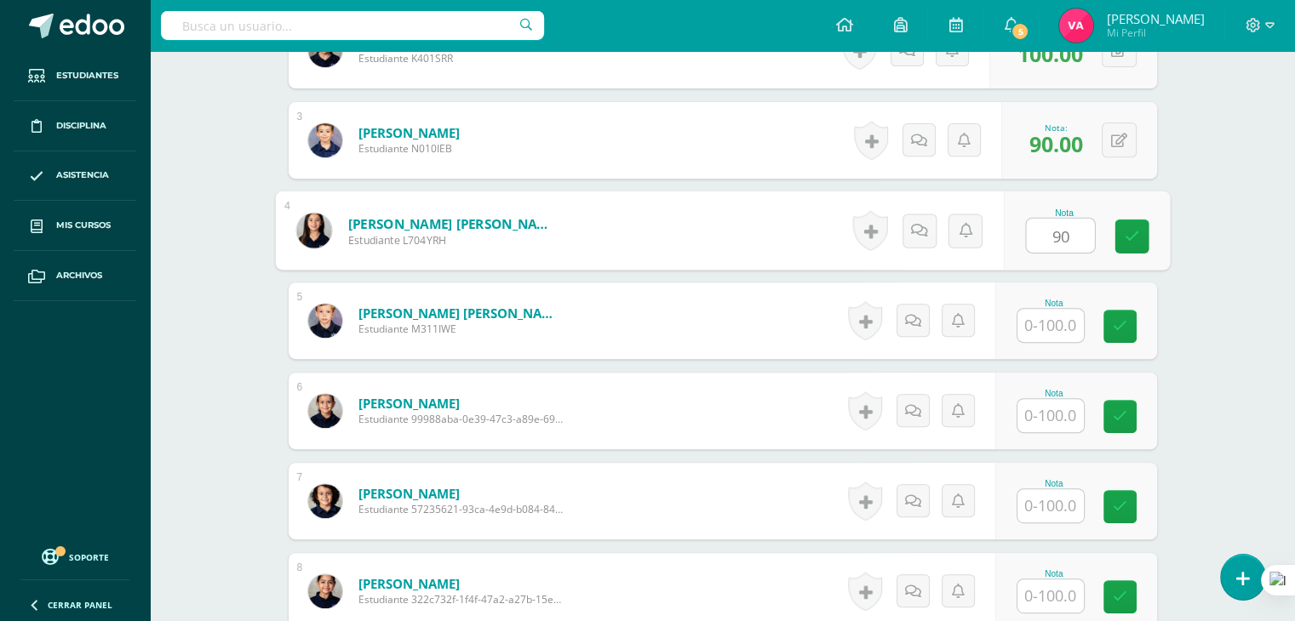
type input "90"
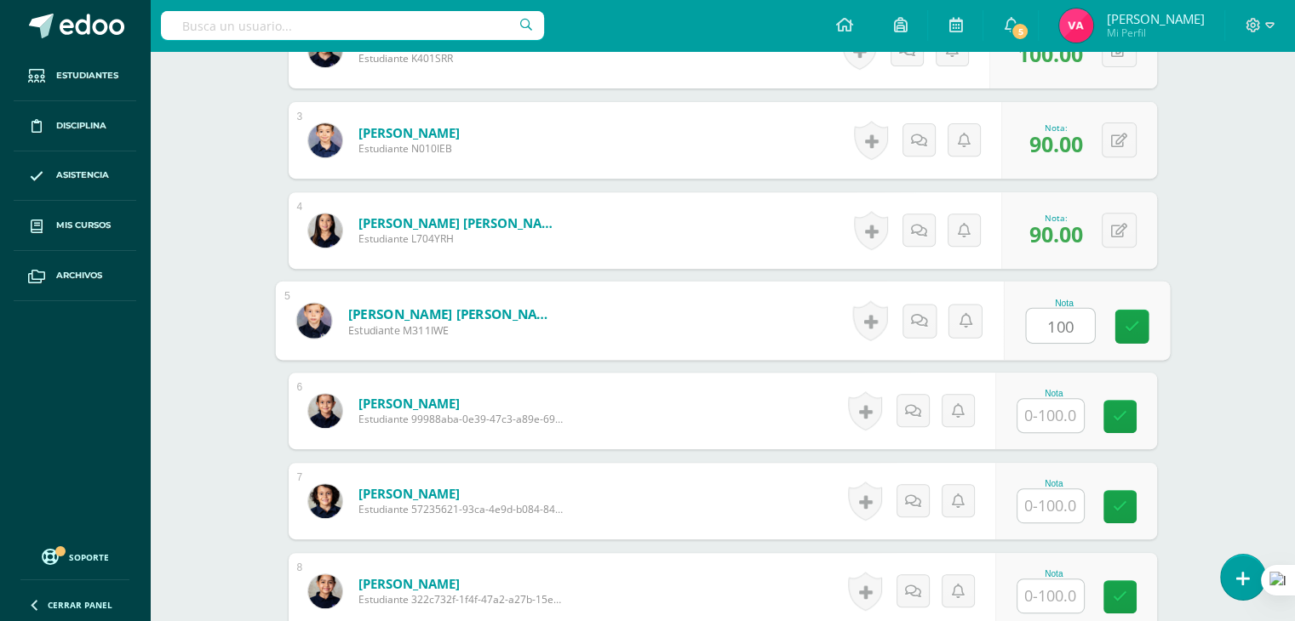
type input "100"
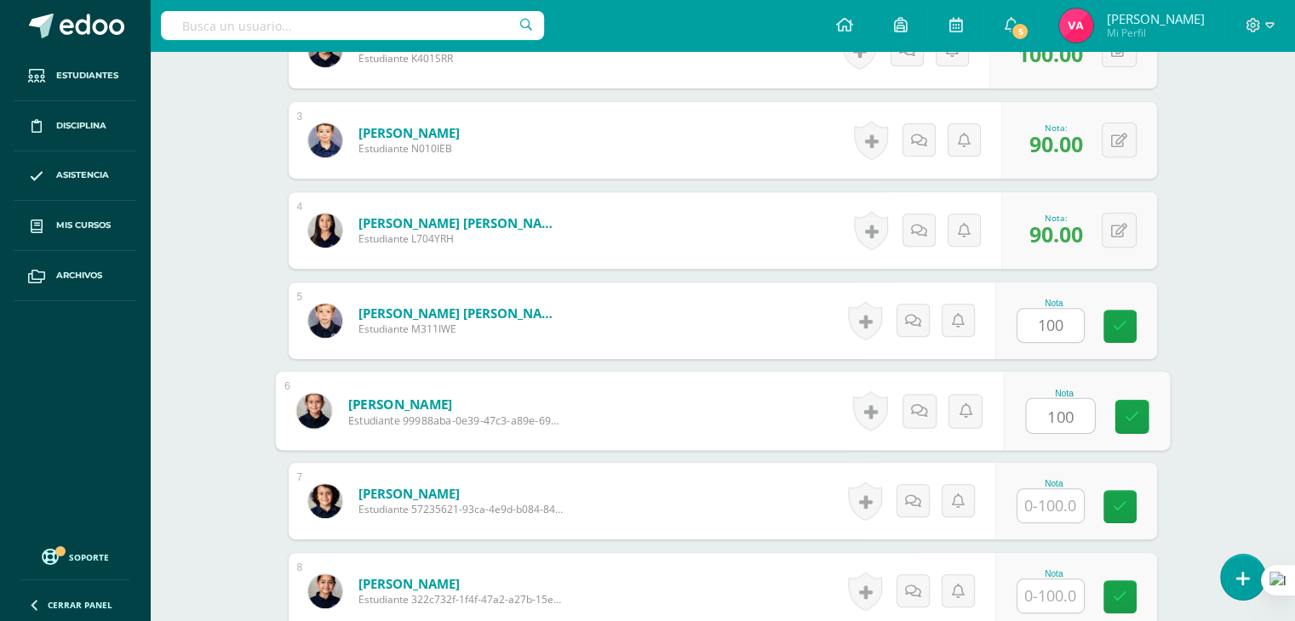
type input "100"
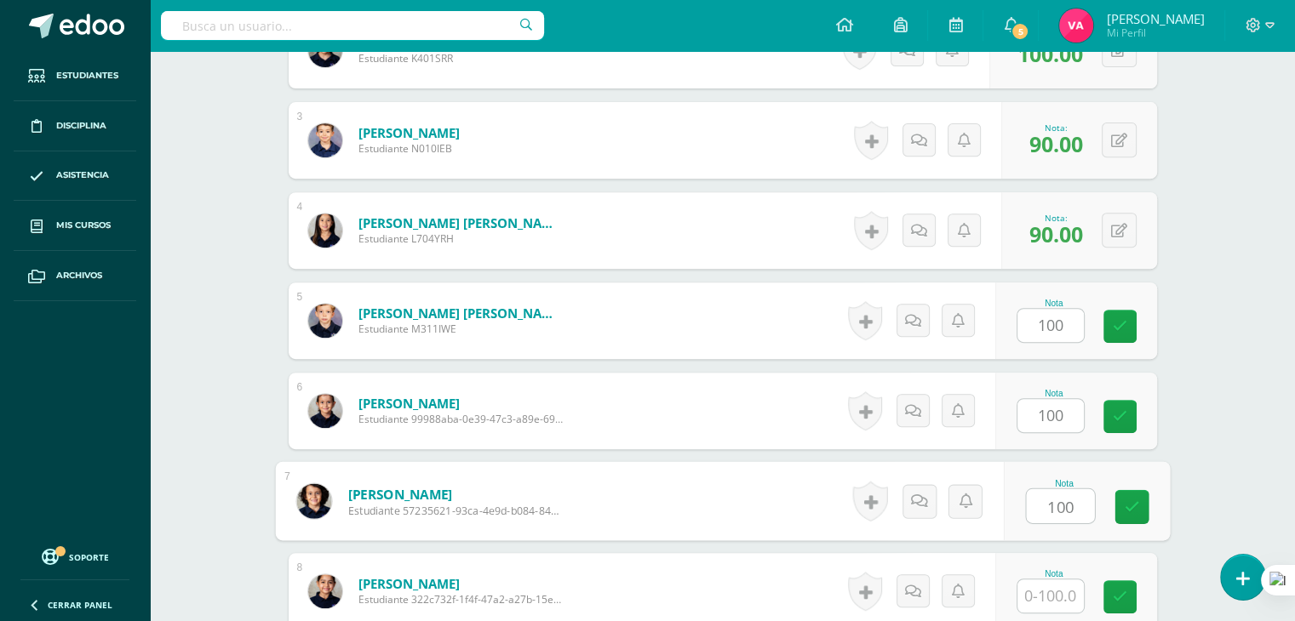
type input "100"
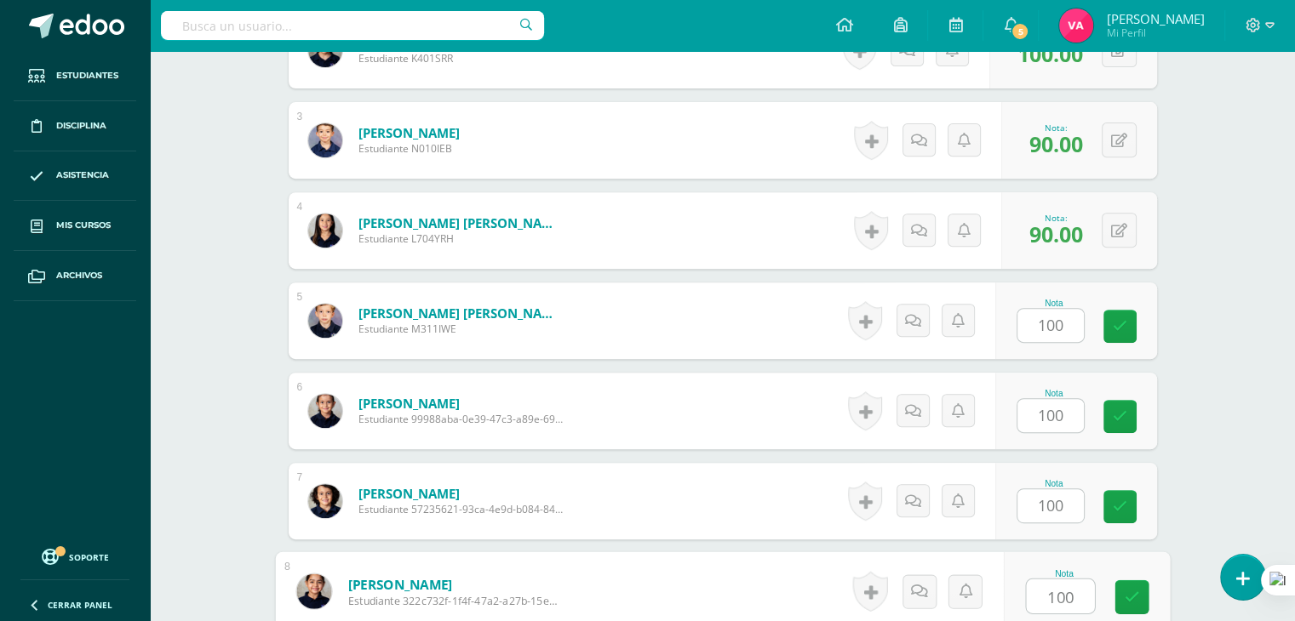
type input "100"
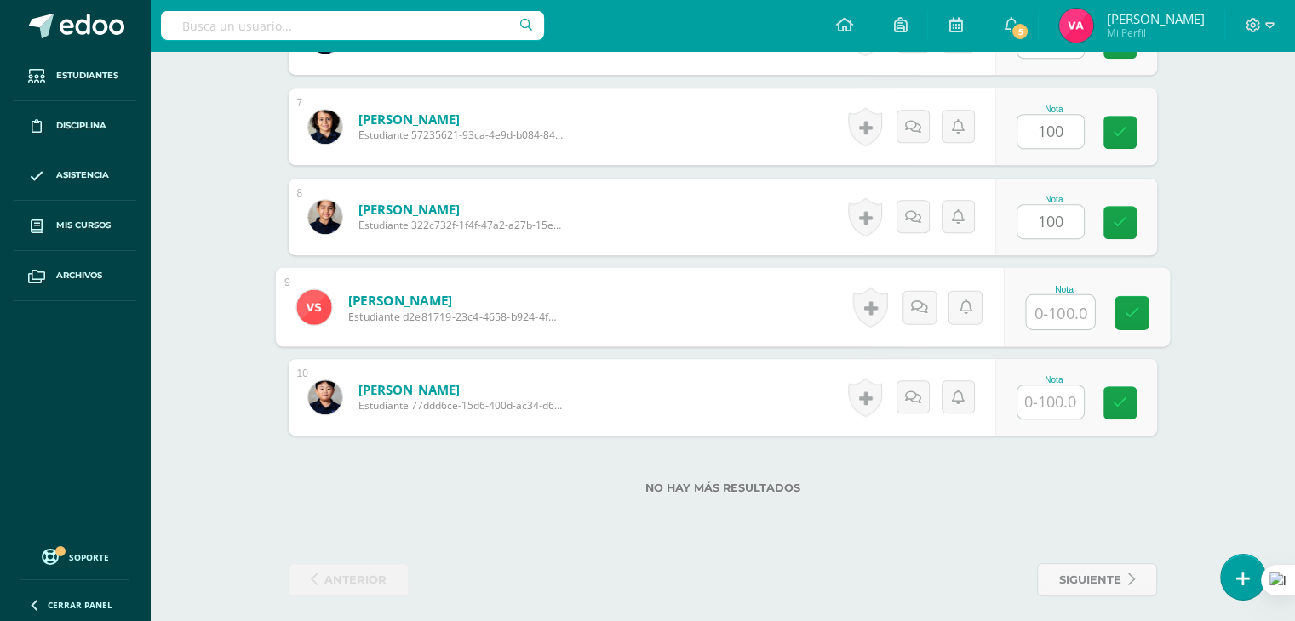
scroll to position [1053, 0]
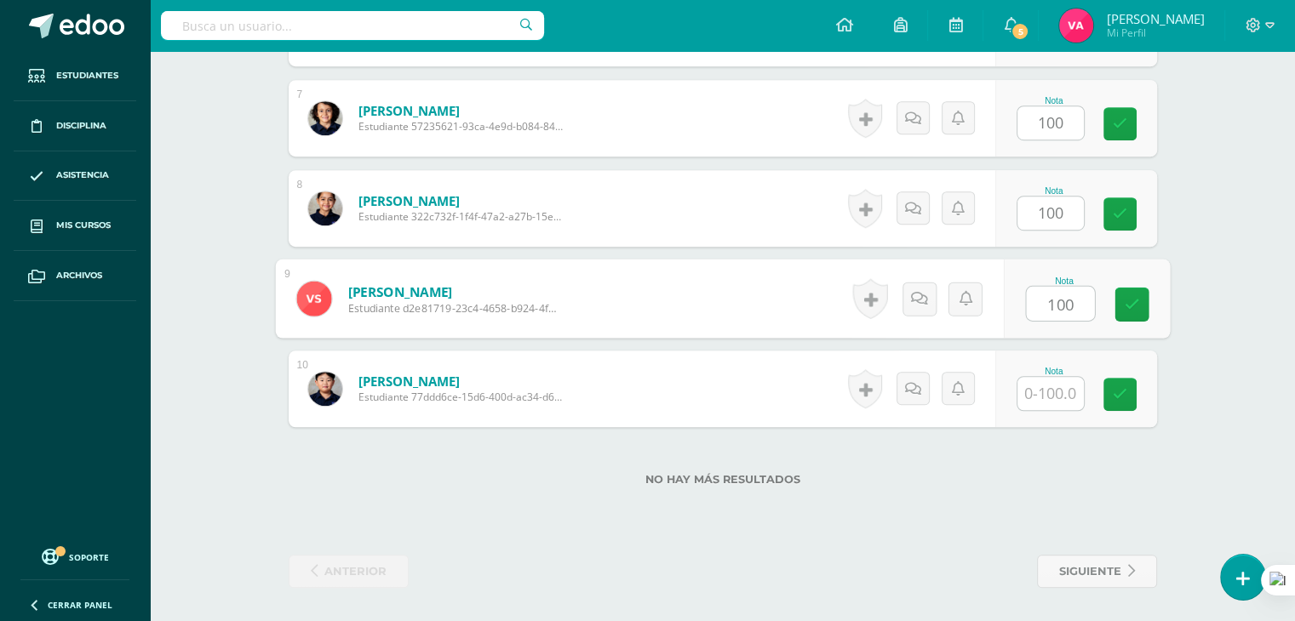
type input "100"
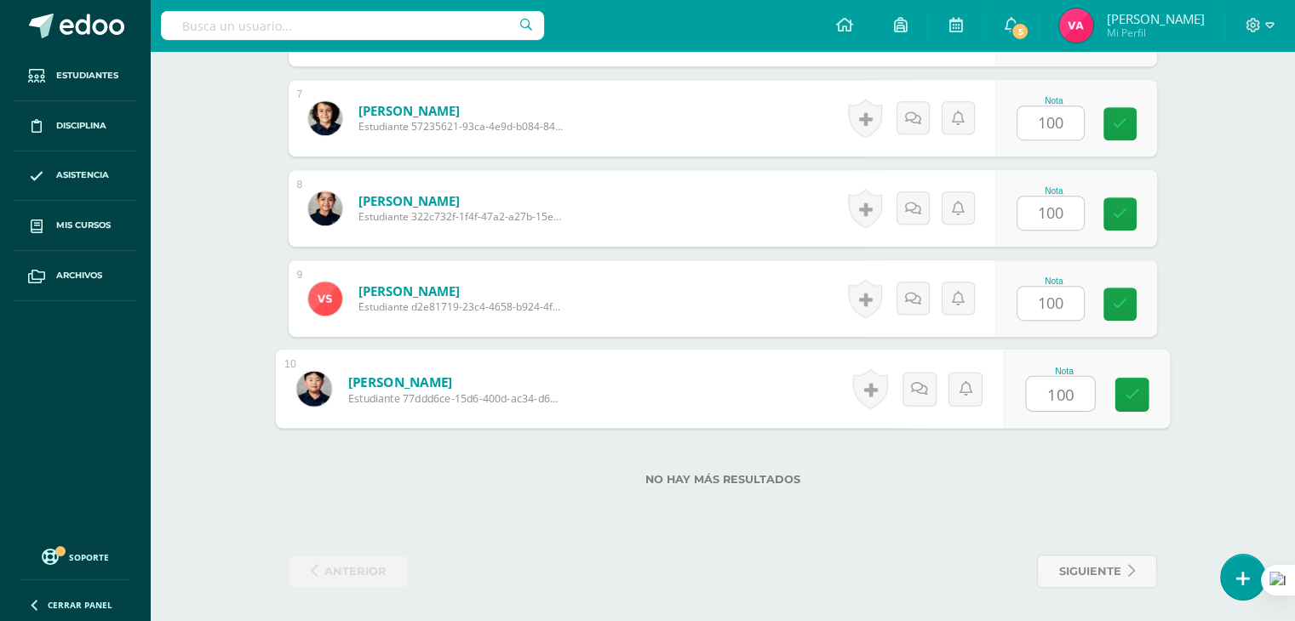
type input "100"
click at [1138, 576] on link "siguiente" at bounding box center [1097, 571] width 120 height 33
type input "0"
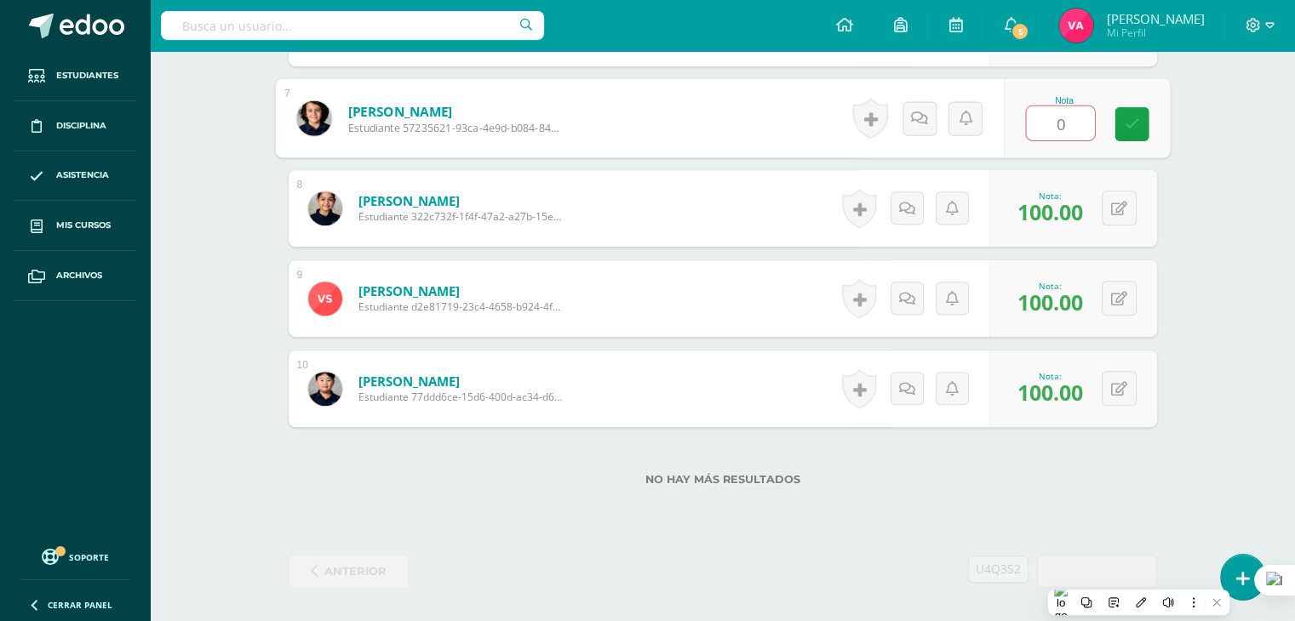
scroll to position [781, 0]
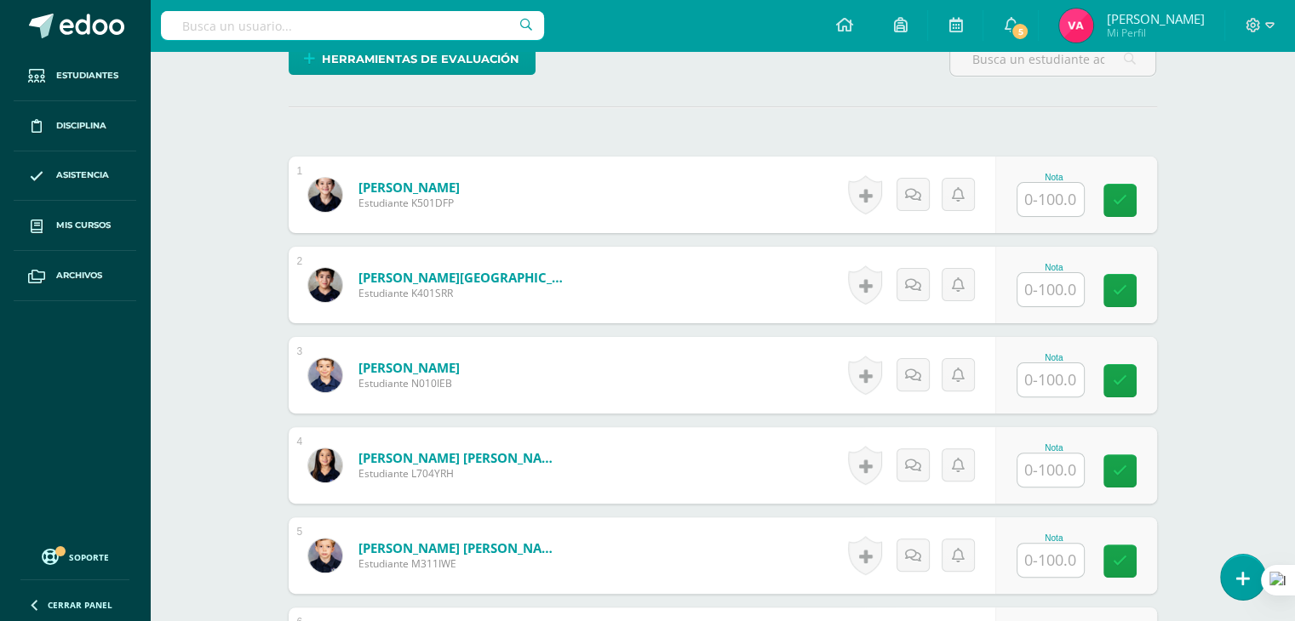
scroll to position [443, 0]
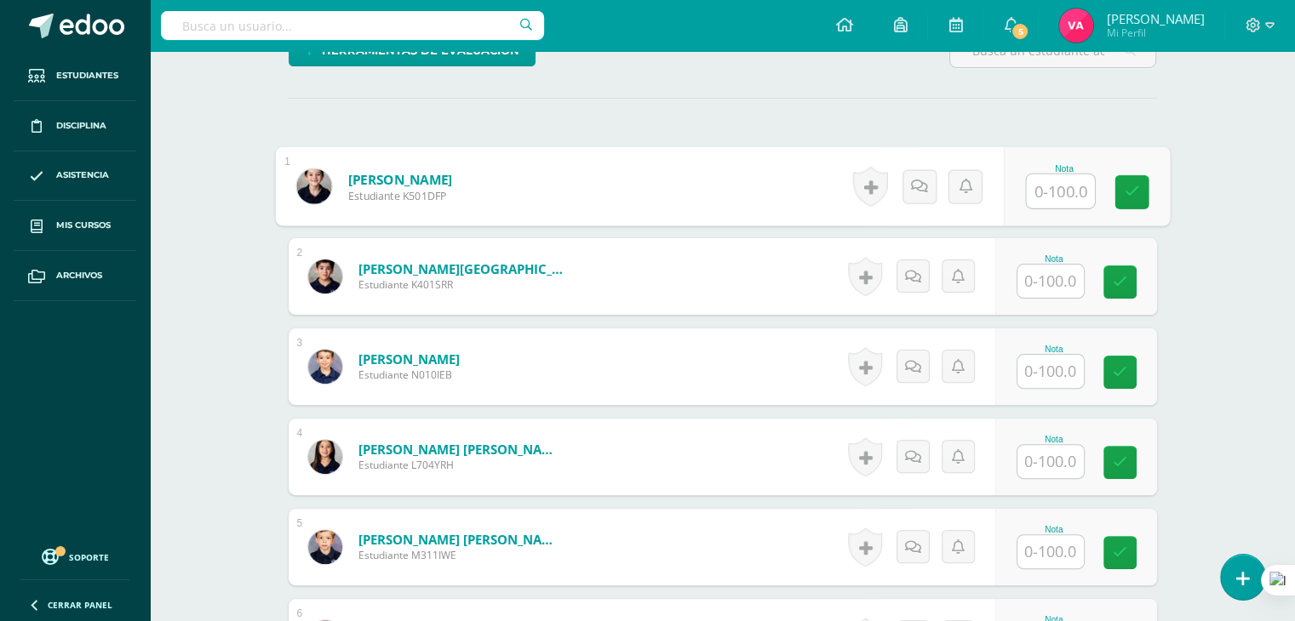
click at [1055, 184] on input "text" at bounding box center [1060, 191] width 68 height 34
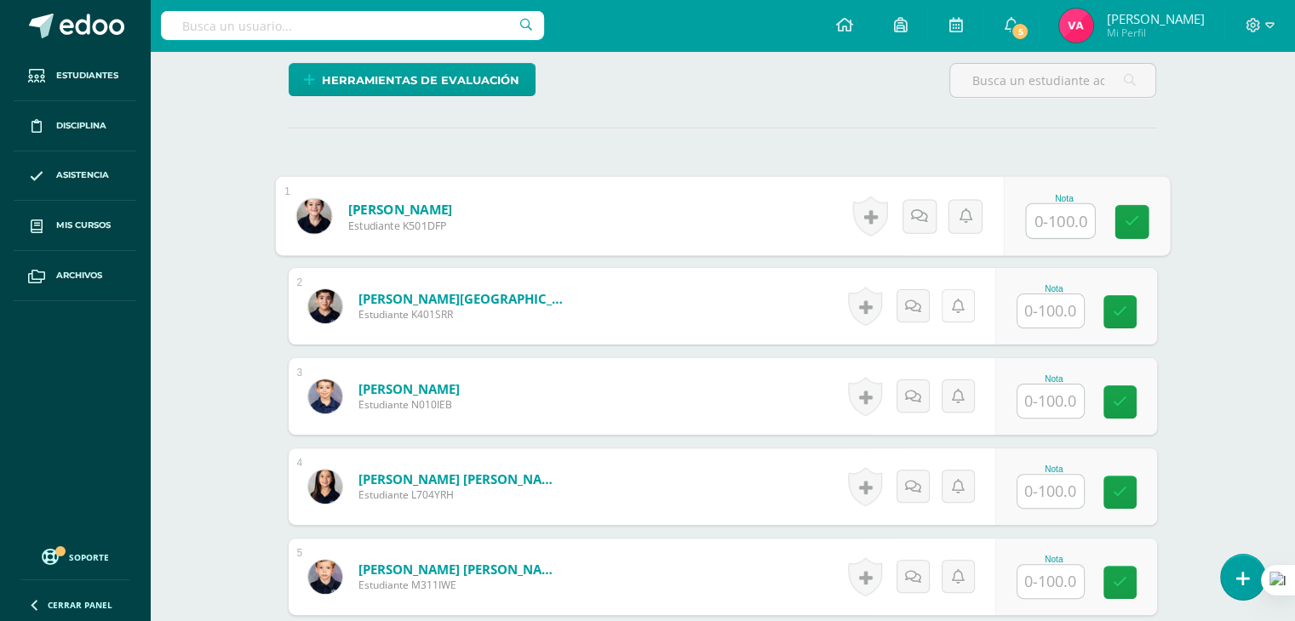
scroll to position [436, 0]
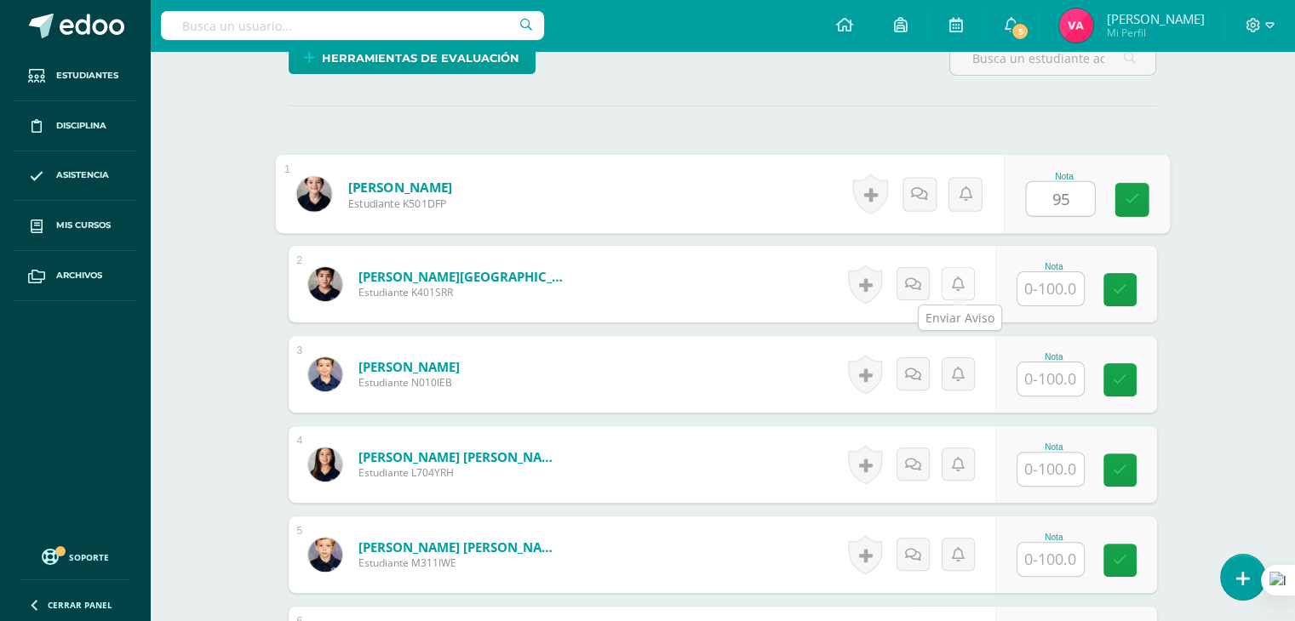
type input "95"
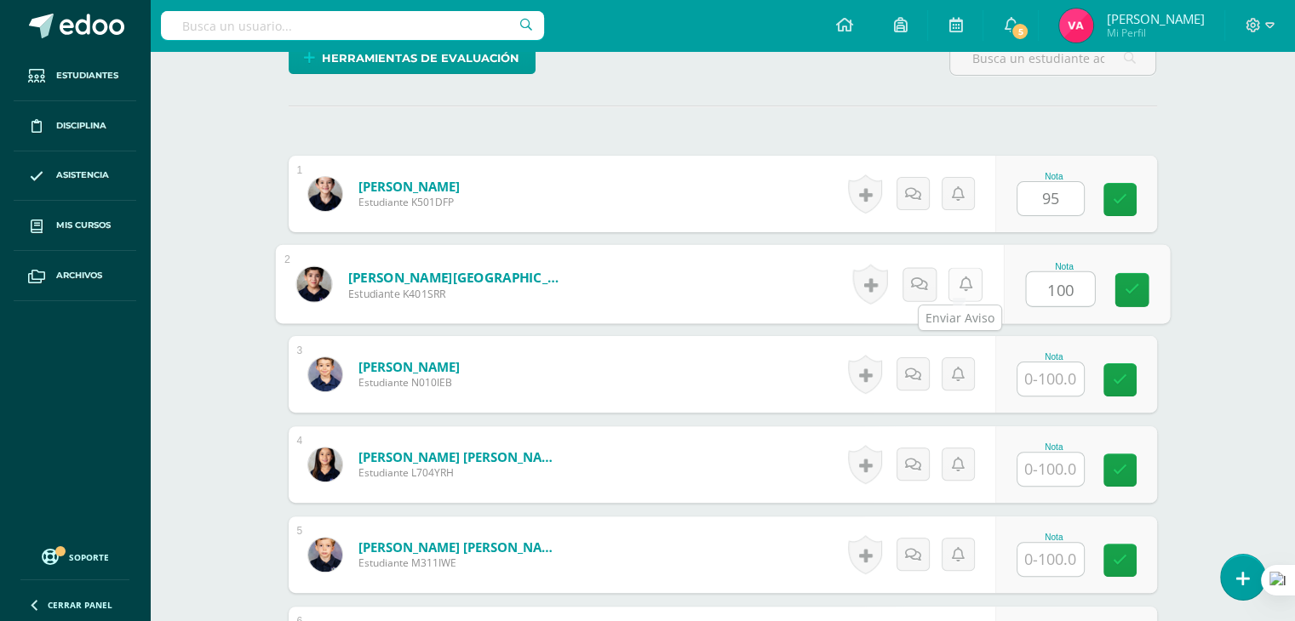
type input "100"
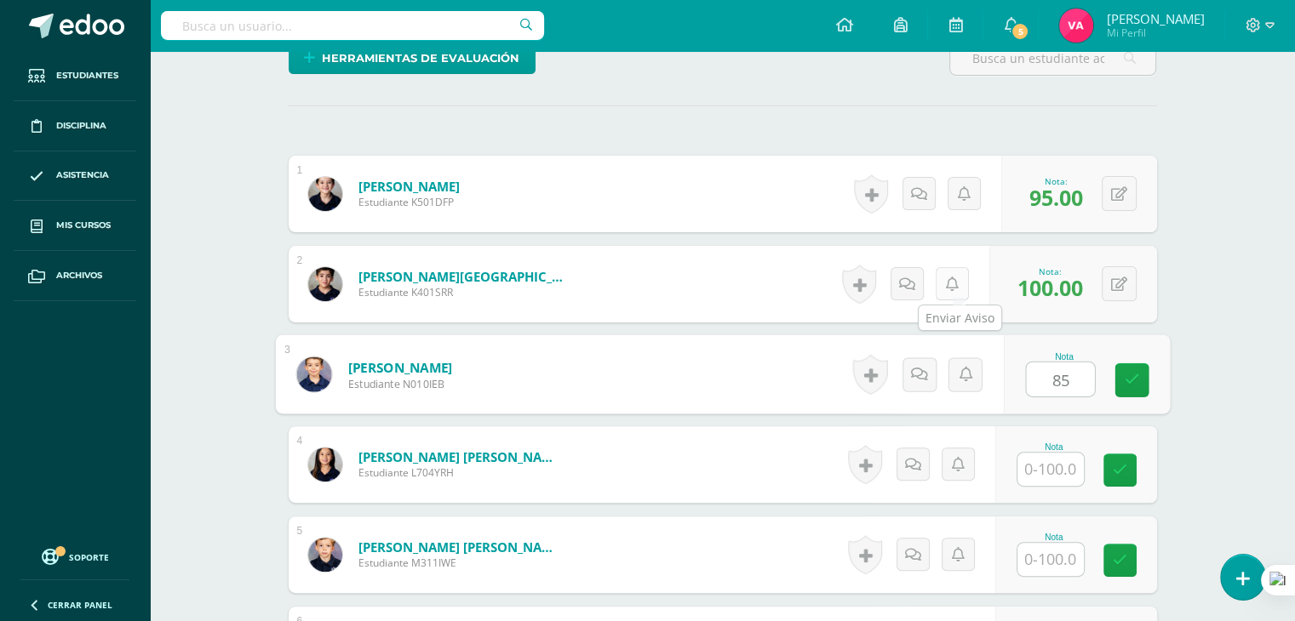
type input "85"
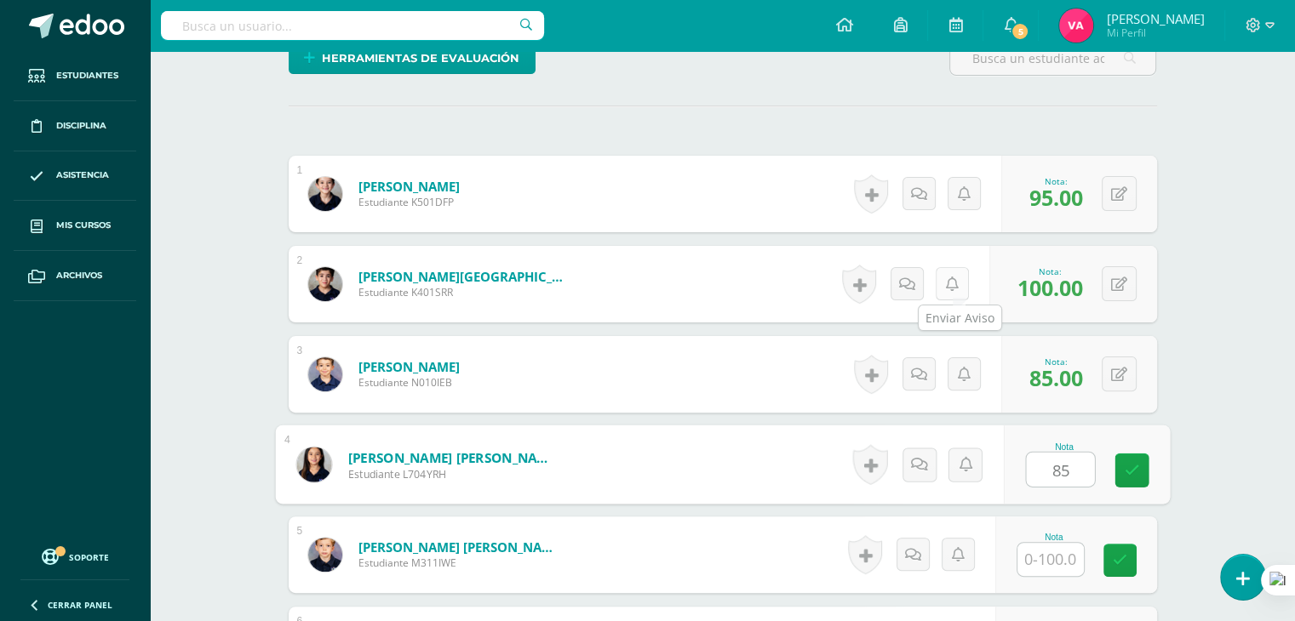
type input "85"
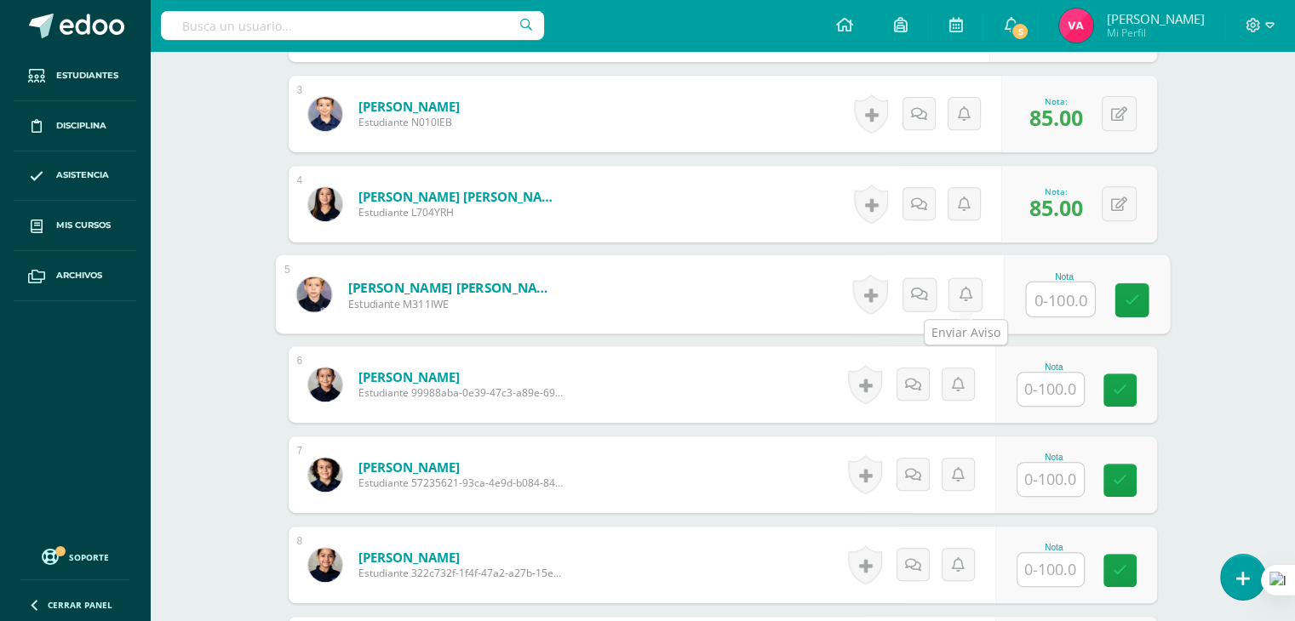
scroll to position [697, 0]
type input "100"
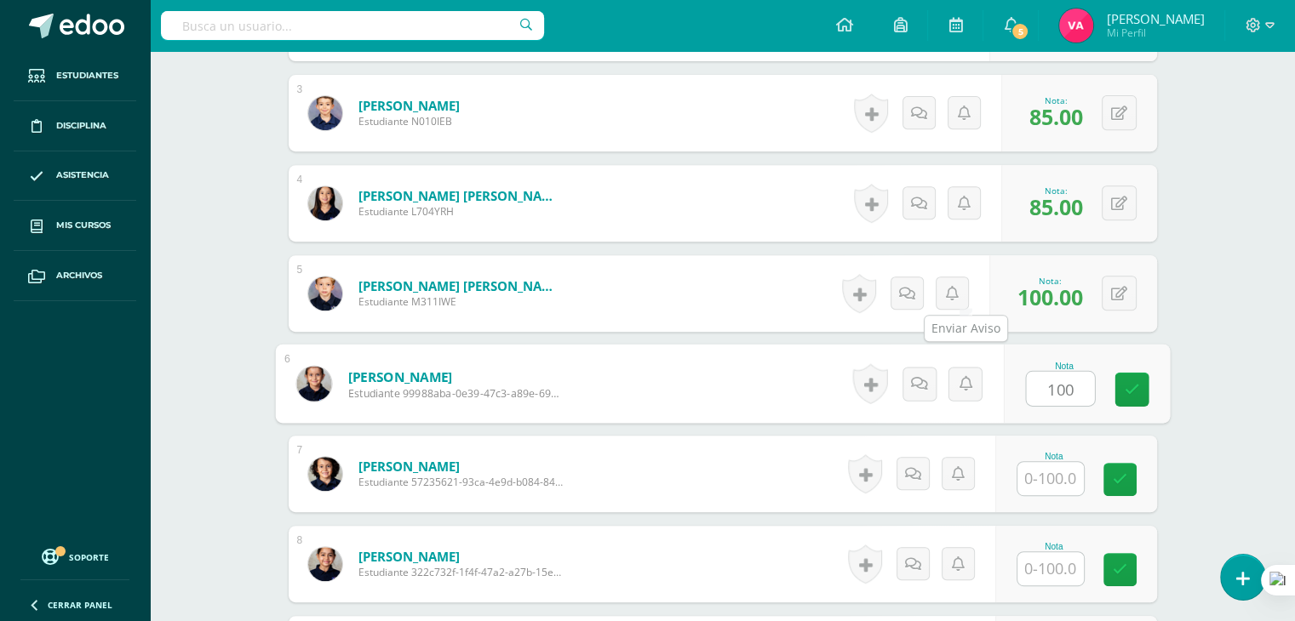
type input "100"
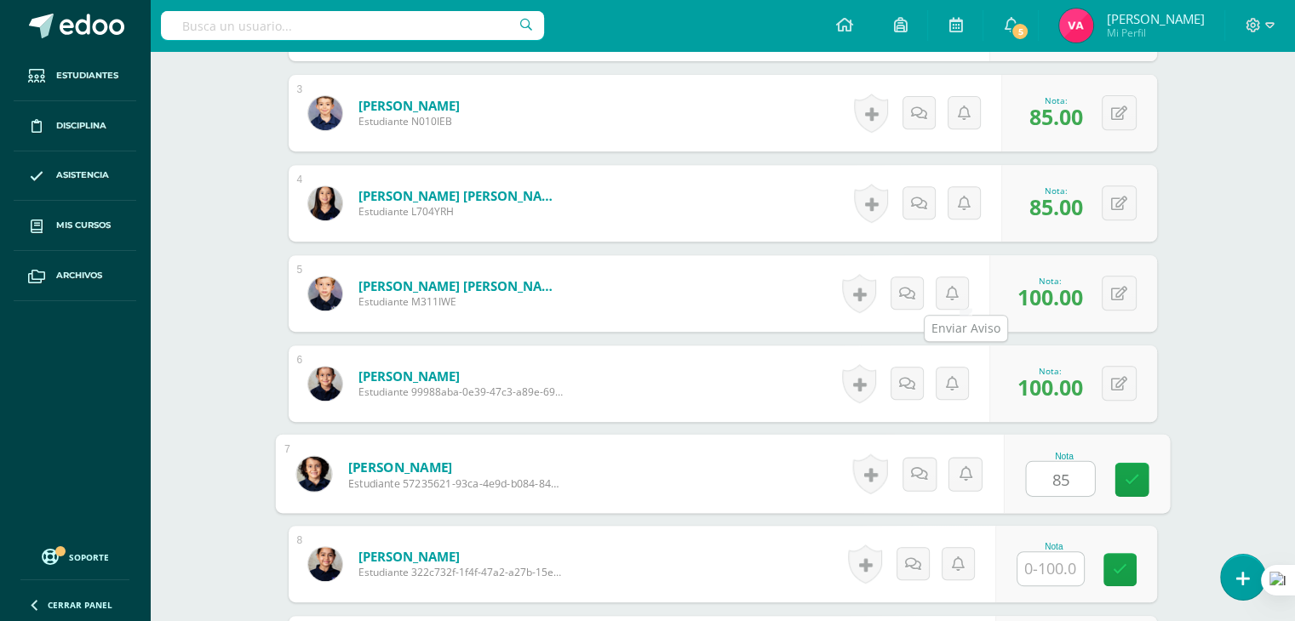
type input "85"
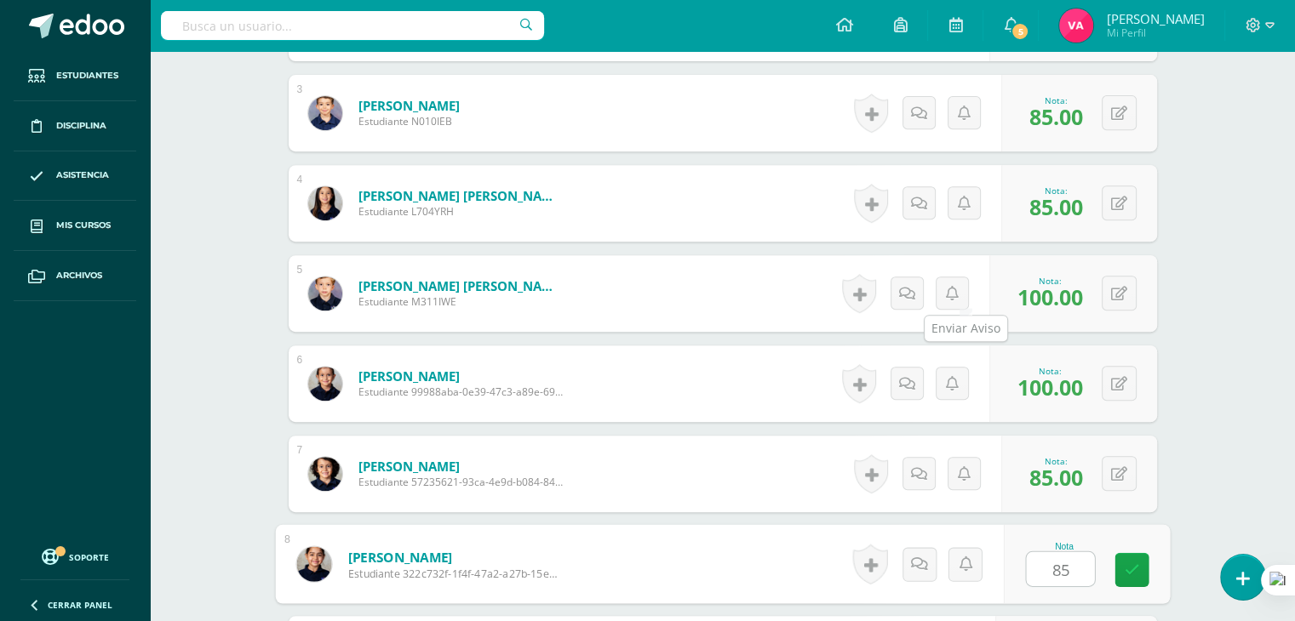
type input "85"
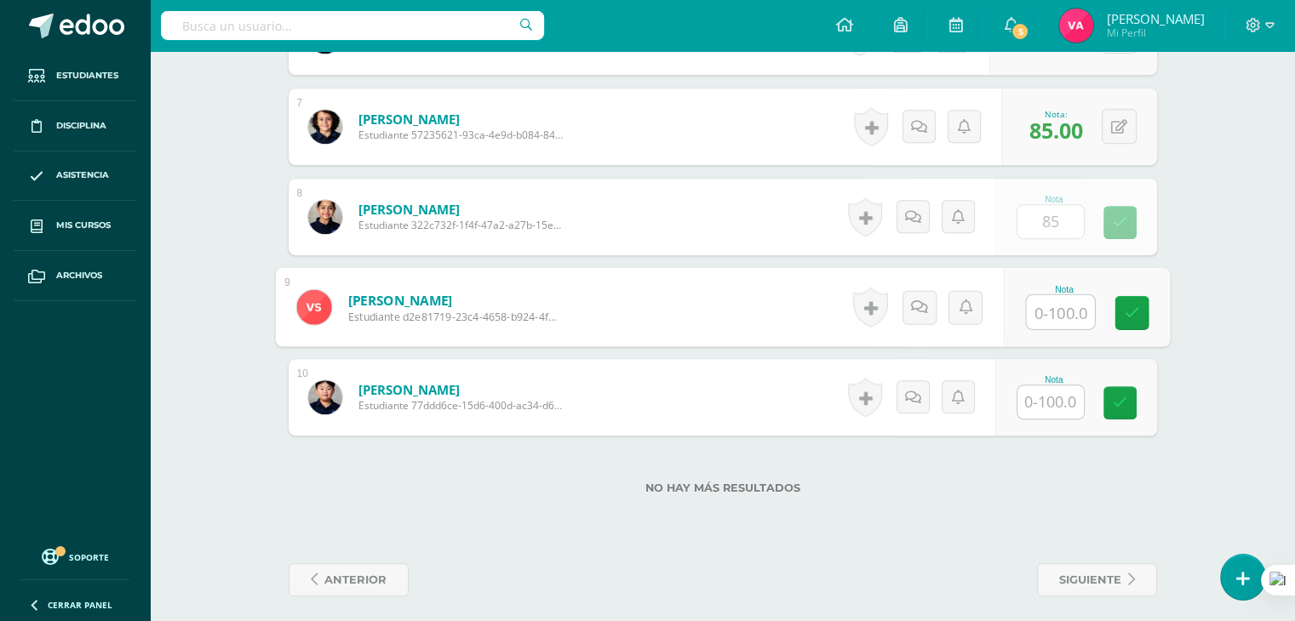
scroll to position [1053, 0]
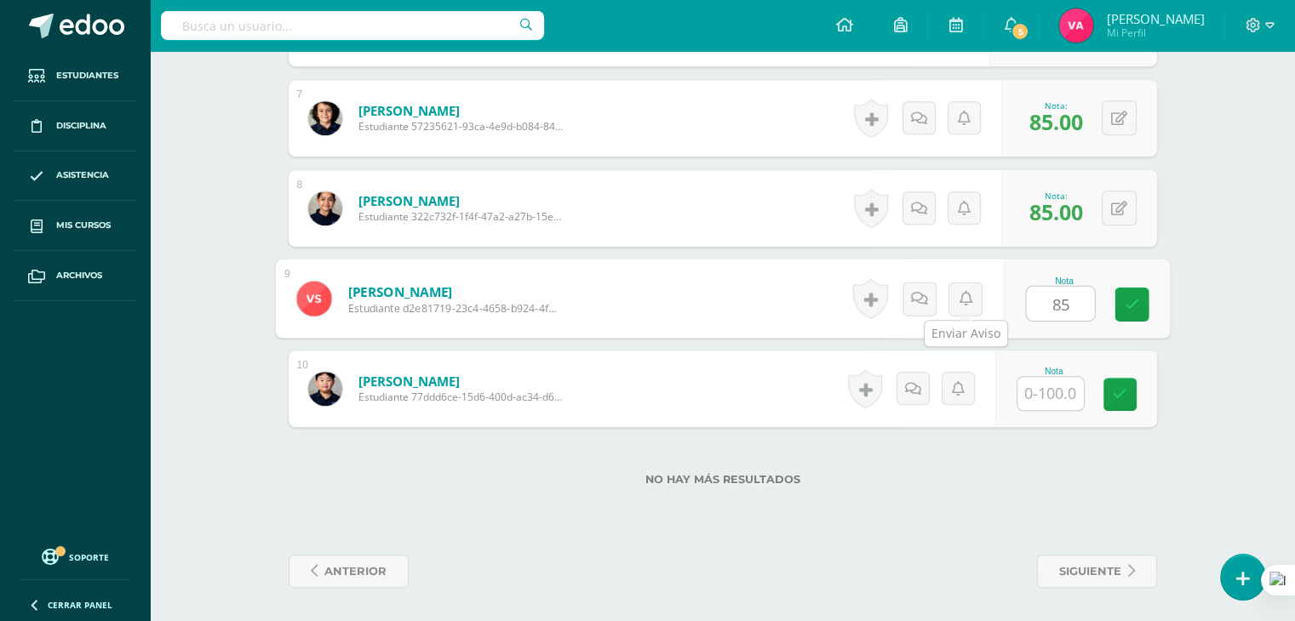
type input "8"
type input "100"
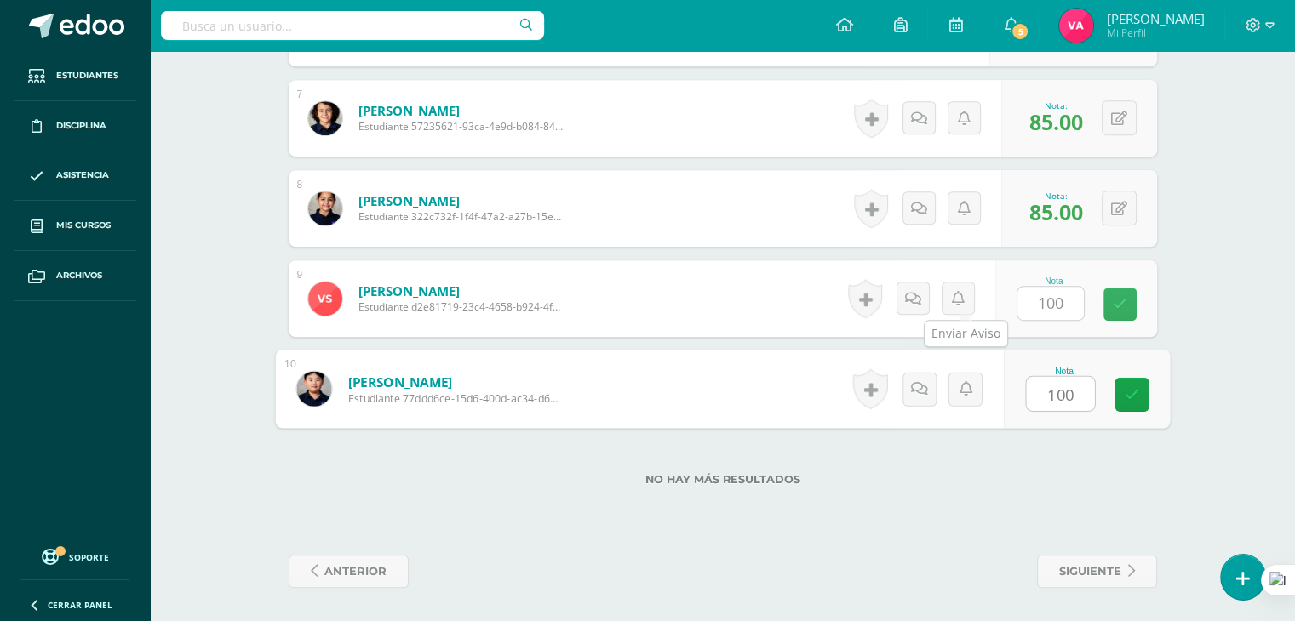
type input "100"
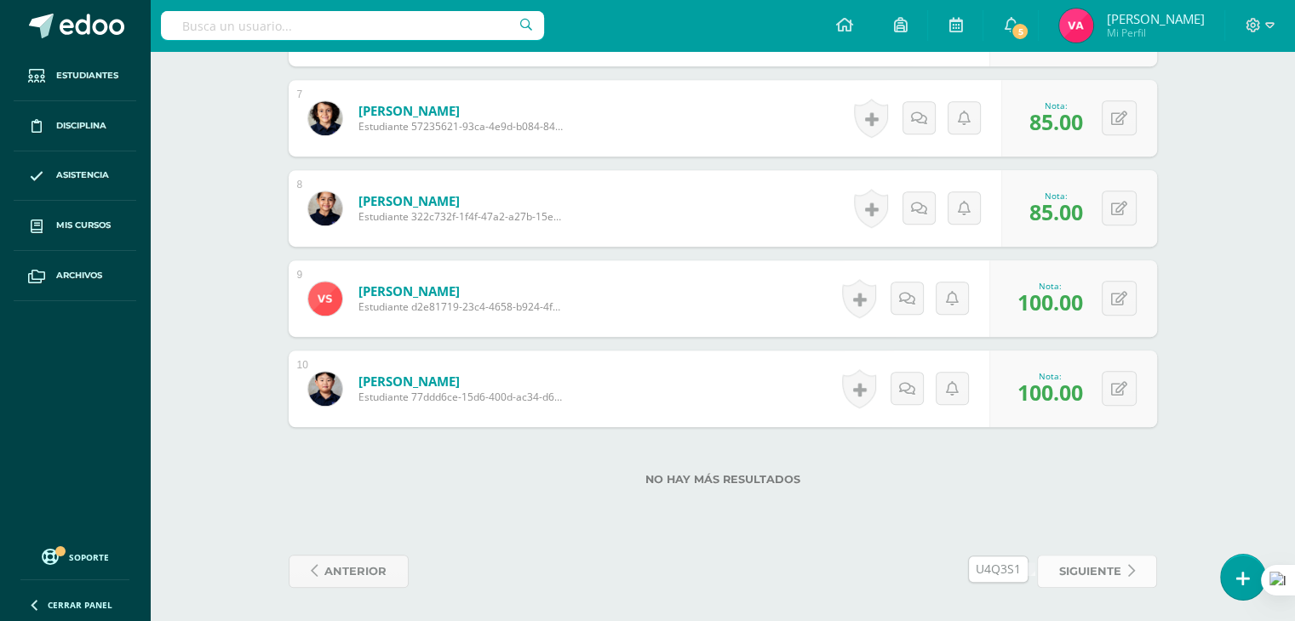
click at [1122, 566] on link "siguiente" at bounding box center [1097, 571] width 120 height 33
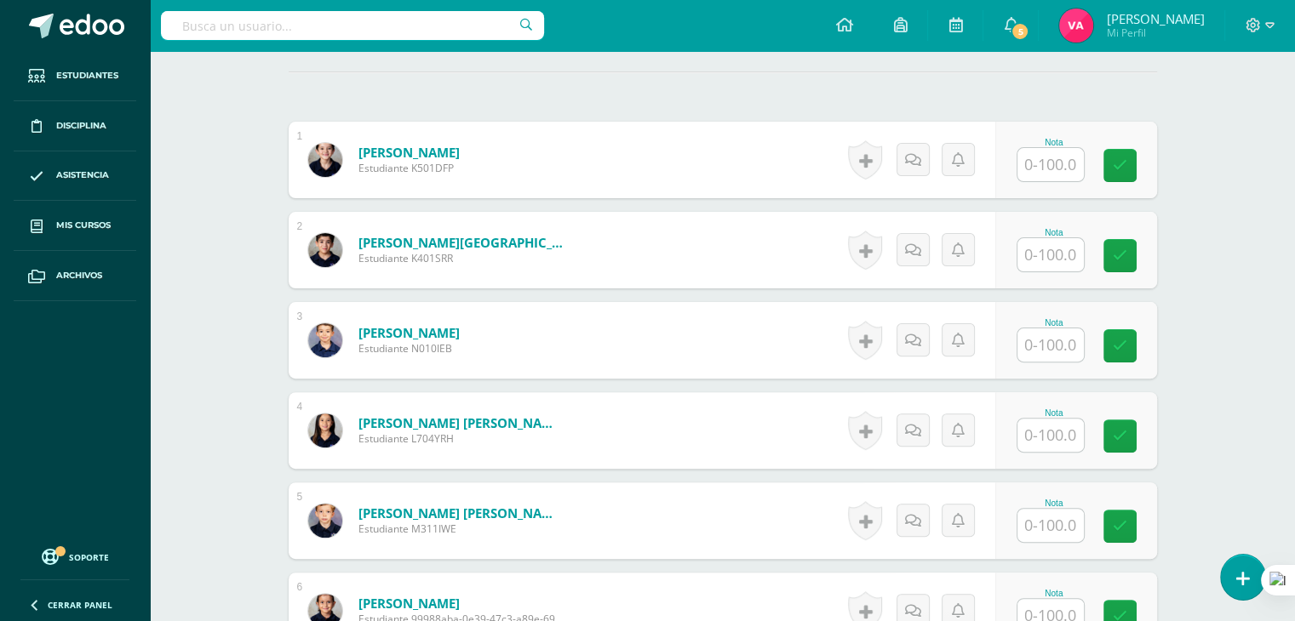
scroll to position [470, 0]
click at [1070, 162] on input "text" at bounding box center [1060, 165] width 68 height 34
type input "100"
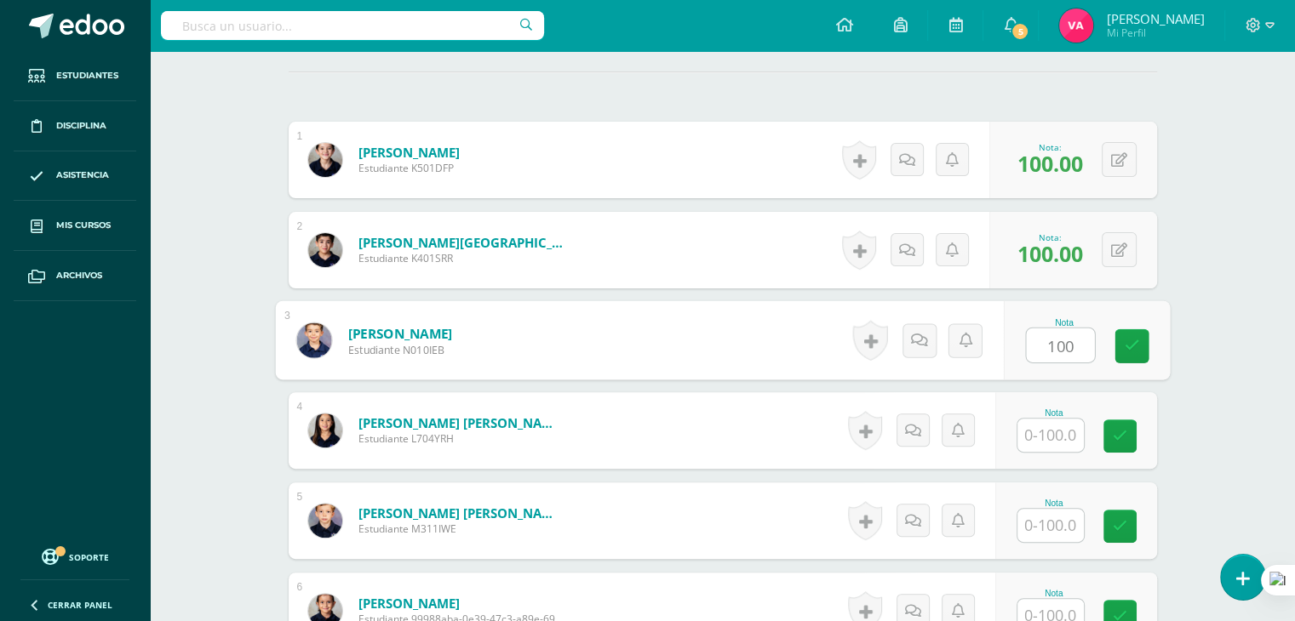
type input "100"
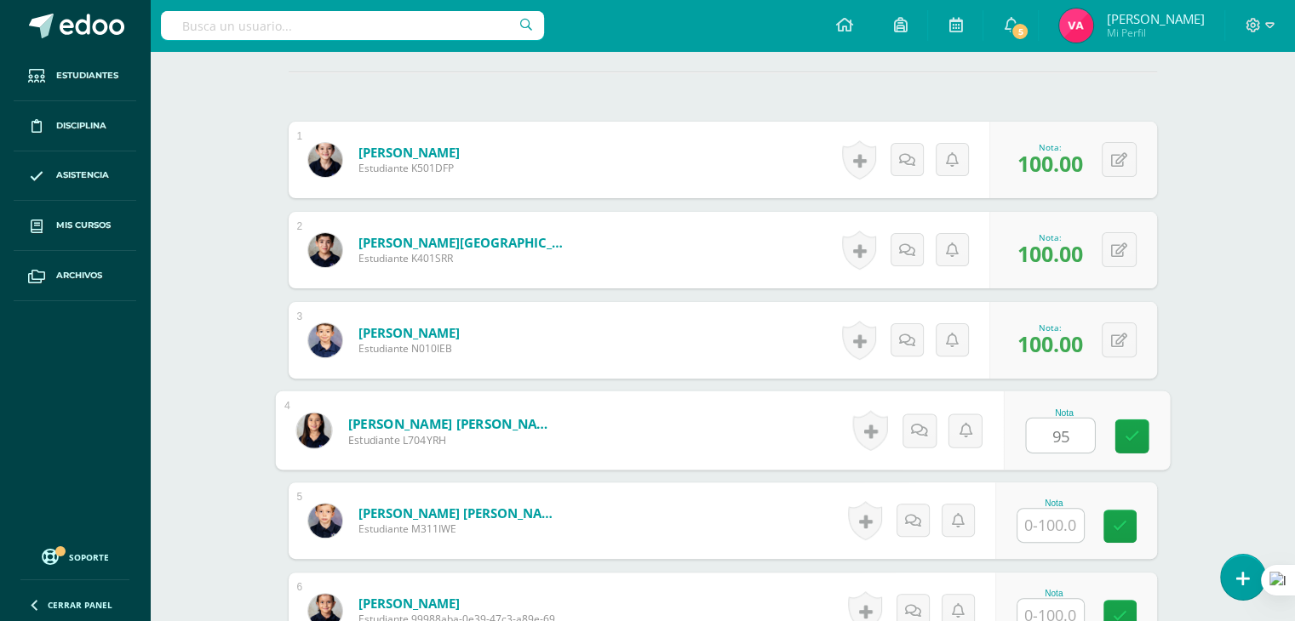
type input "95"
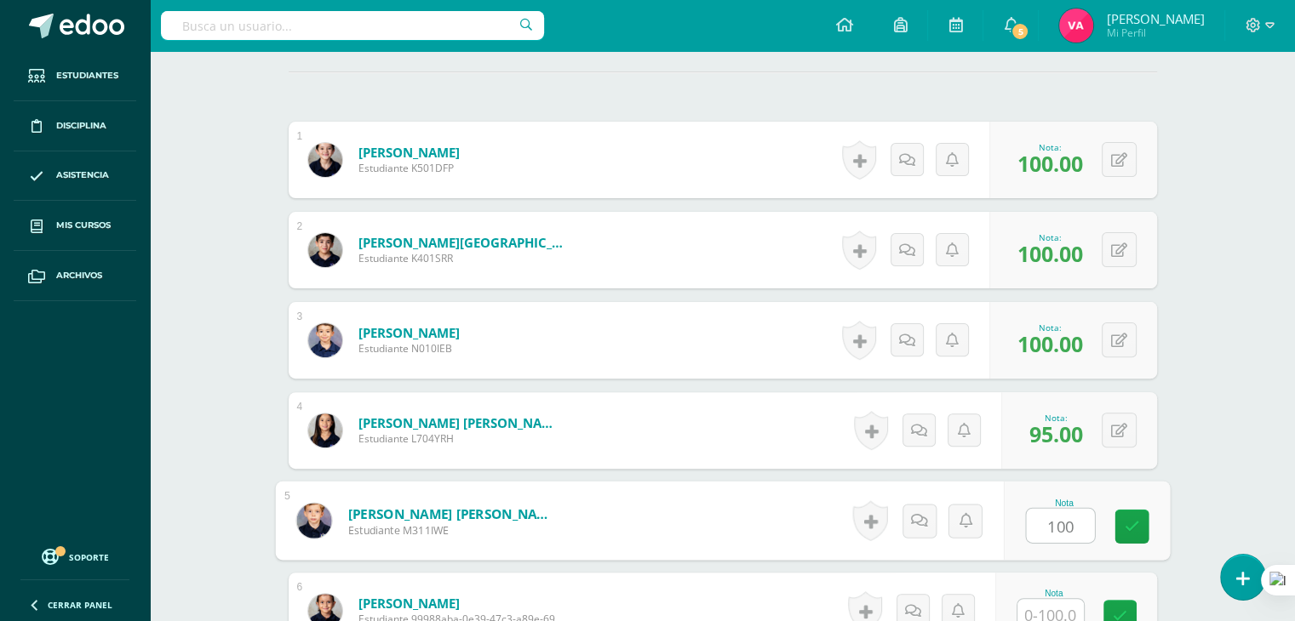
type input "100"
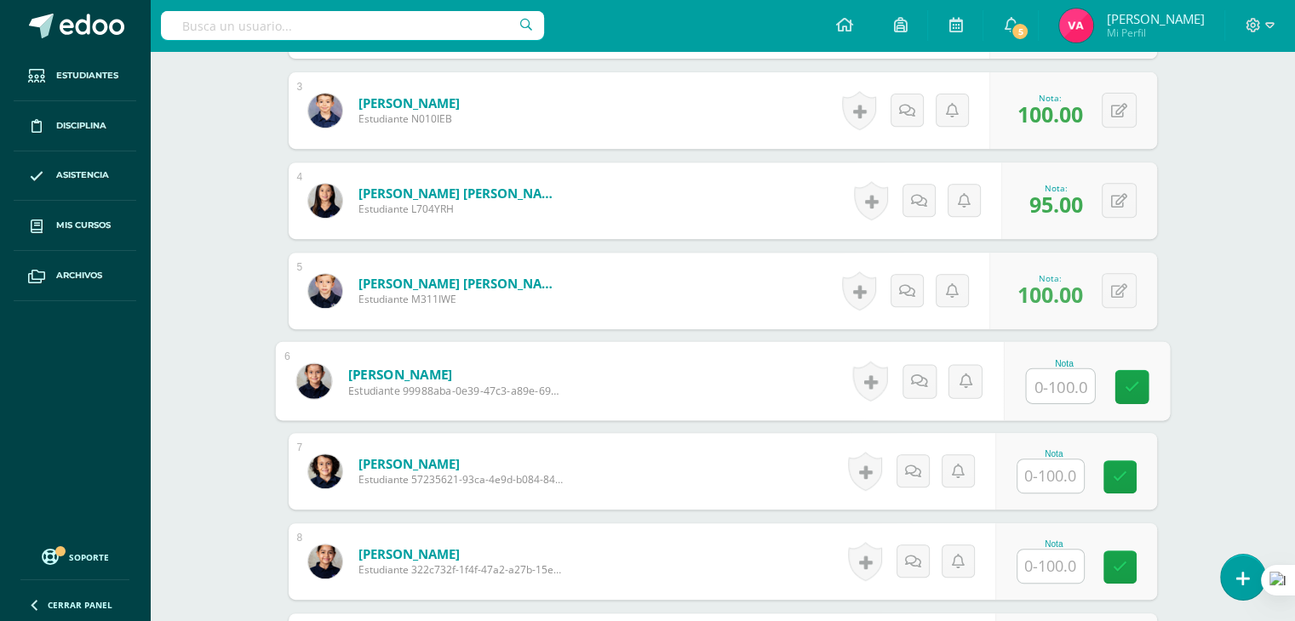
scroll to position [706, 0]
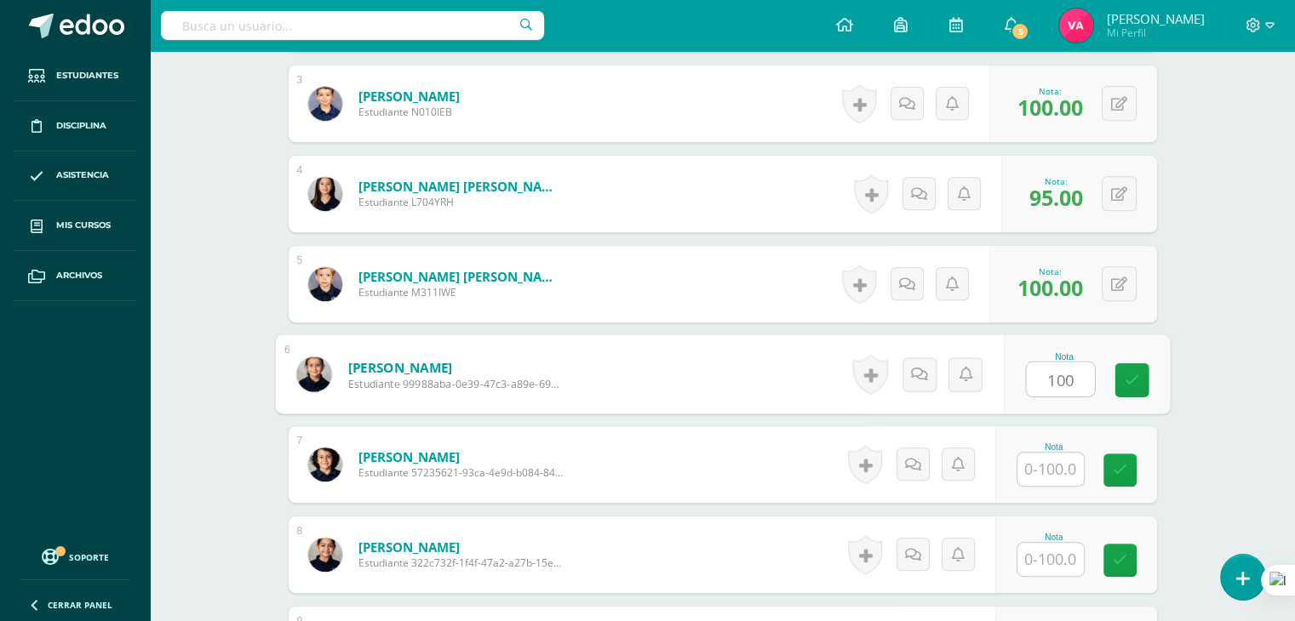
type input "100"
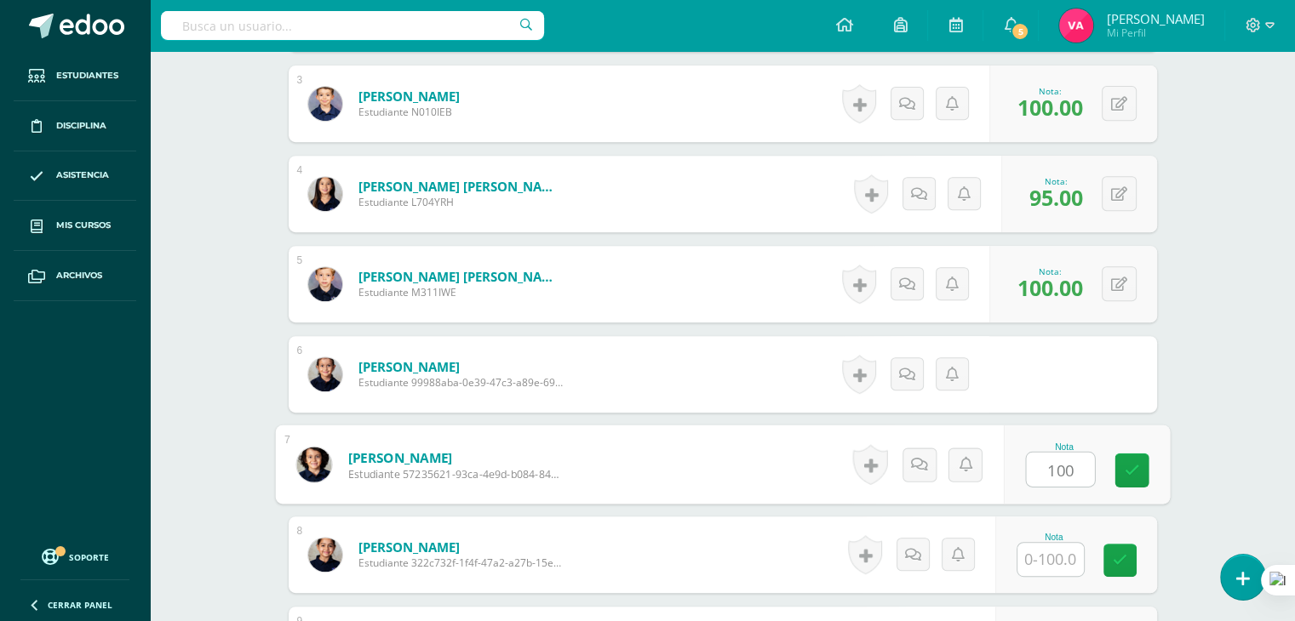
type input "100"
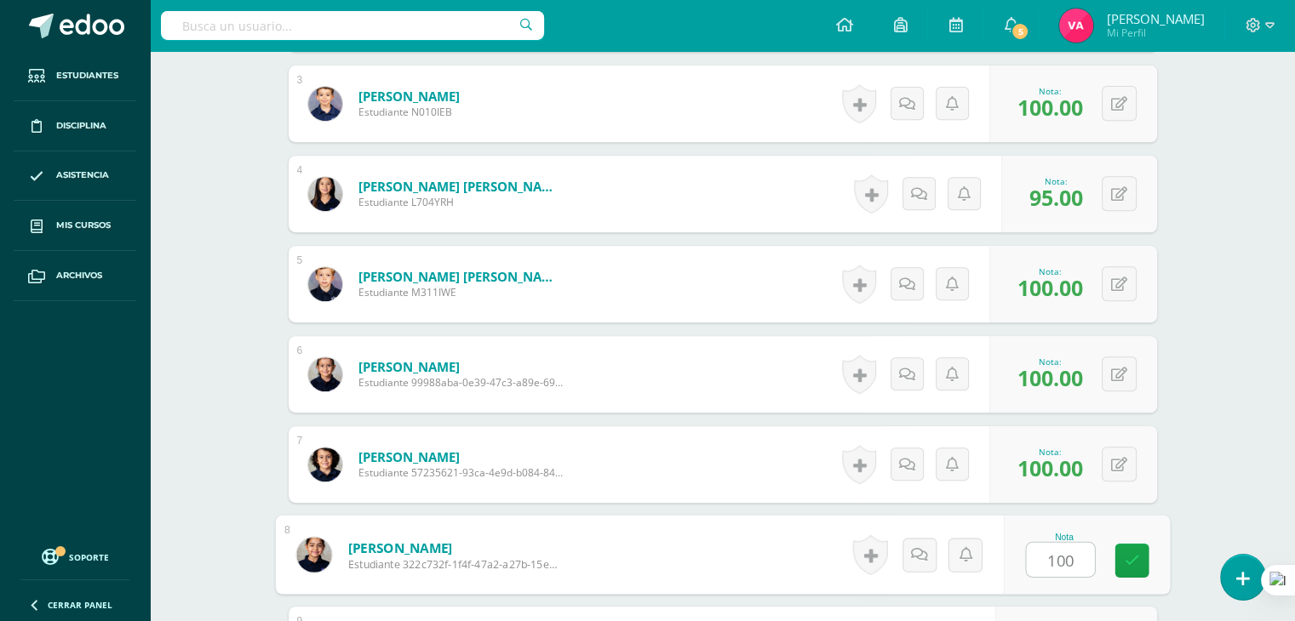
type input "100"
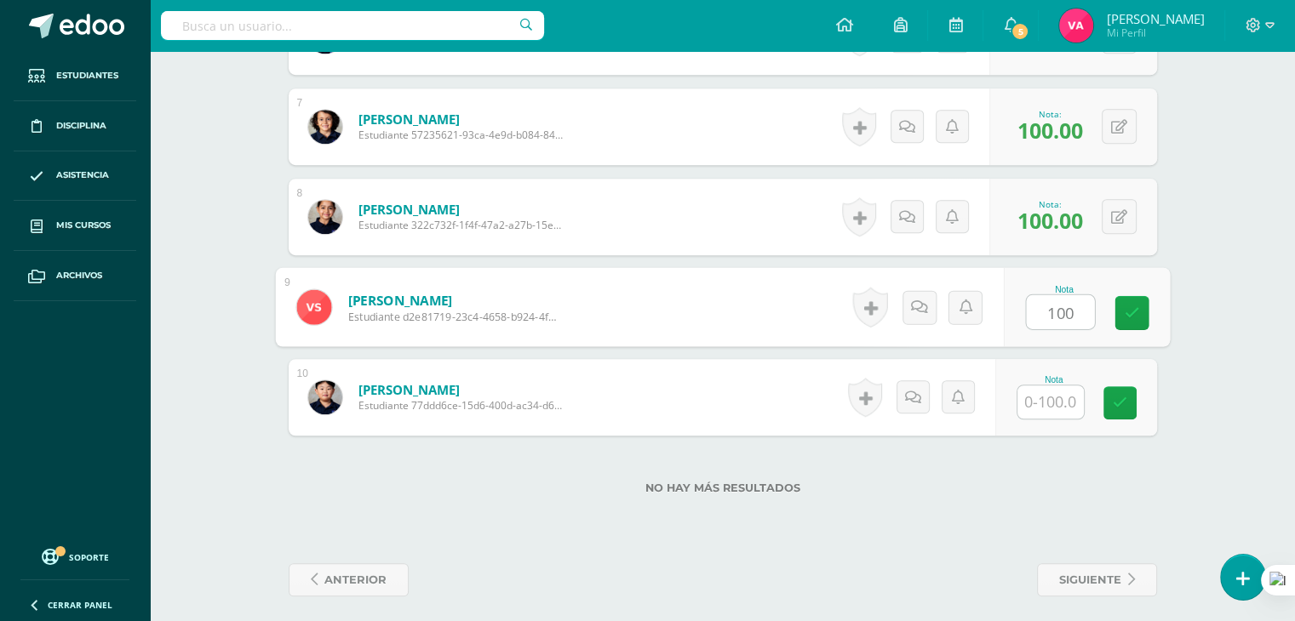
type input "100"
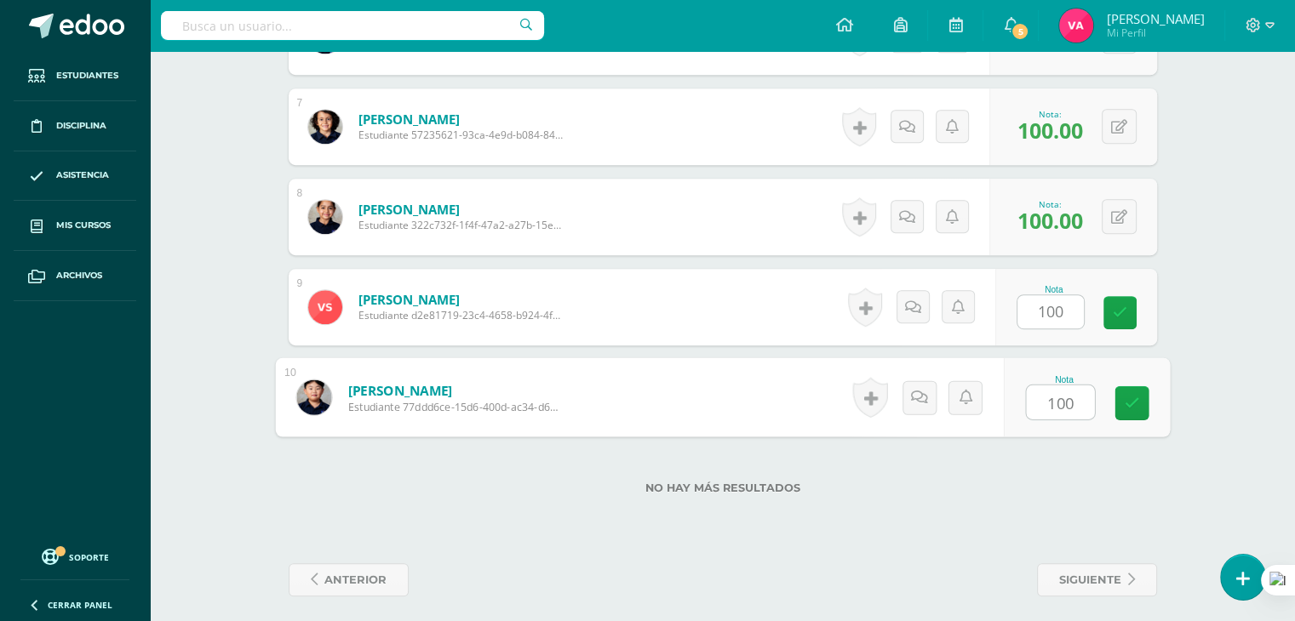
type input "100"
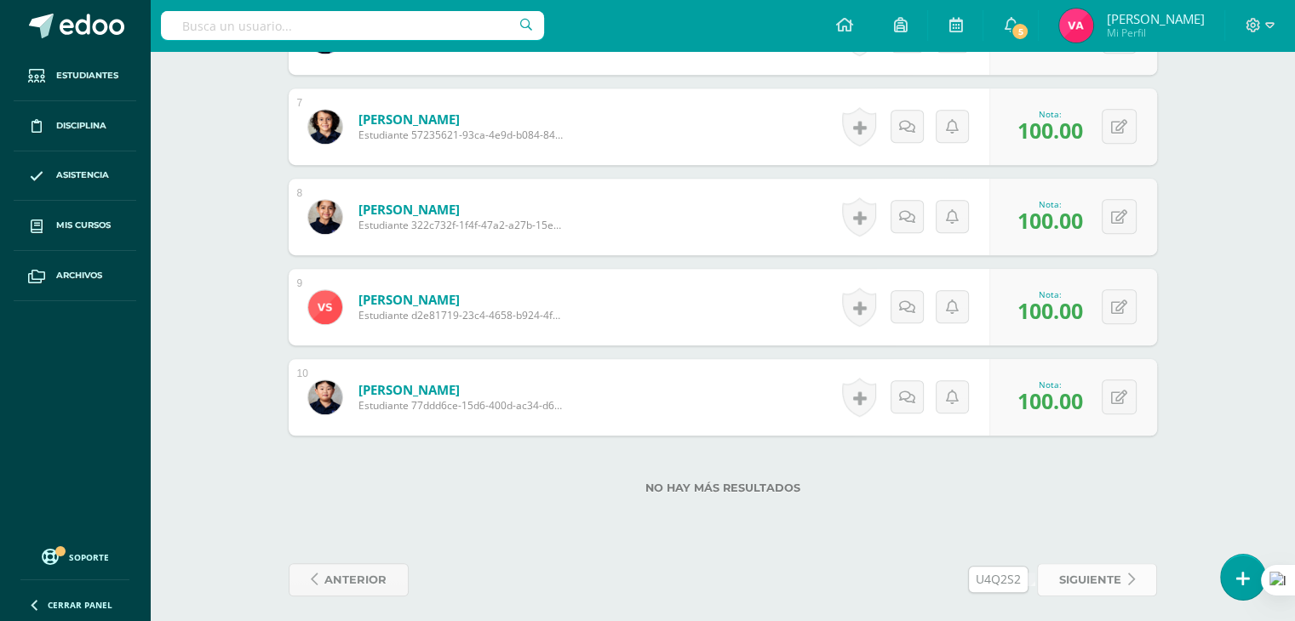
click at [1084, 572] on span "siguiente" at bounding box center [1090, 579] width 62 height 31
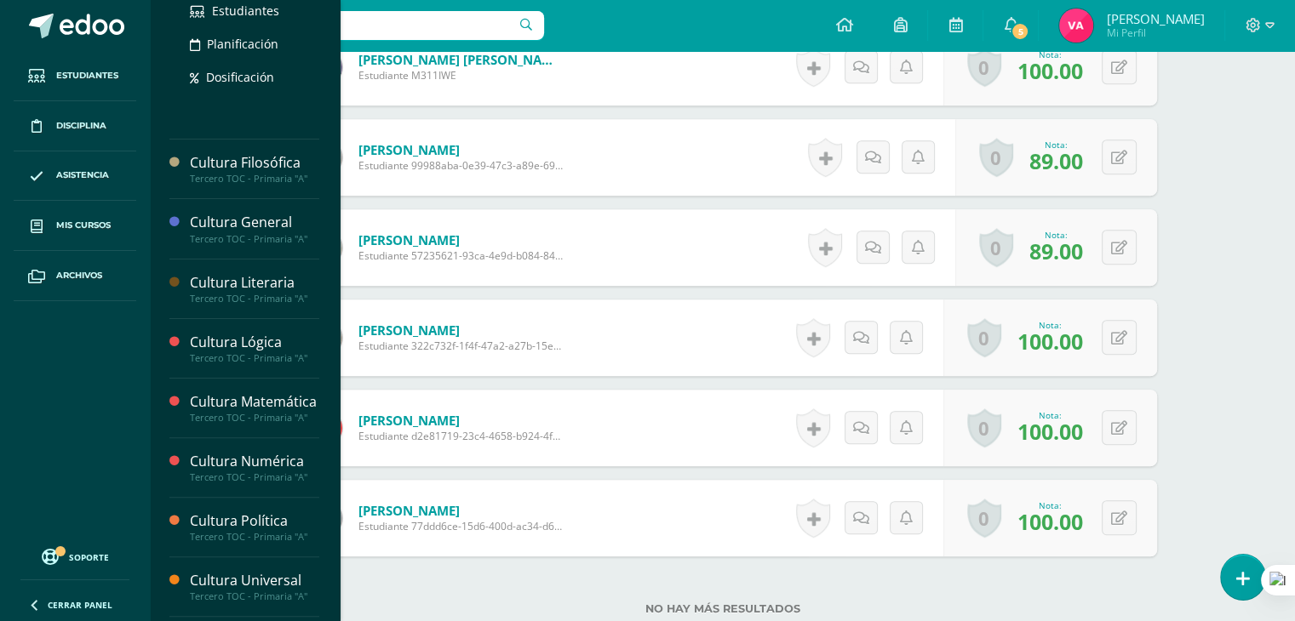
scroll to position [926, 0]
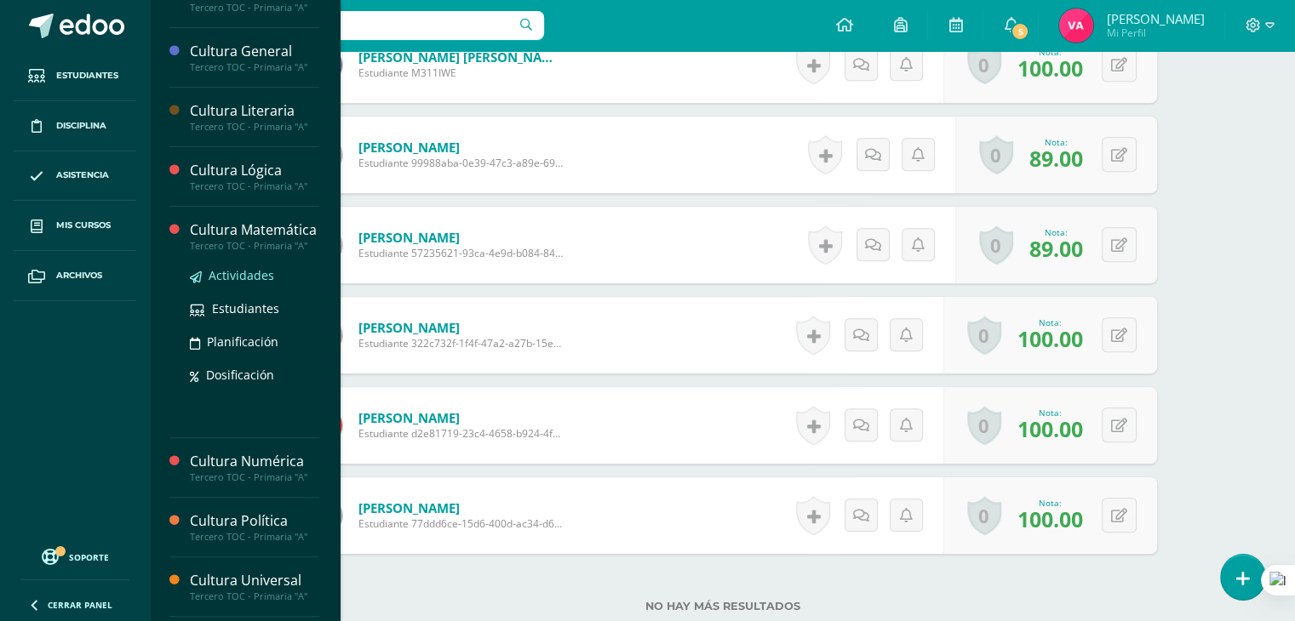
click at [233, 283] on span "Actividades" at bounding box center [242, 275] width 66 height 16
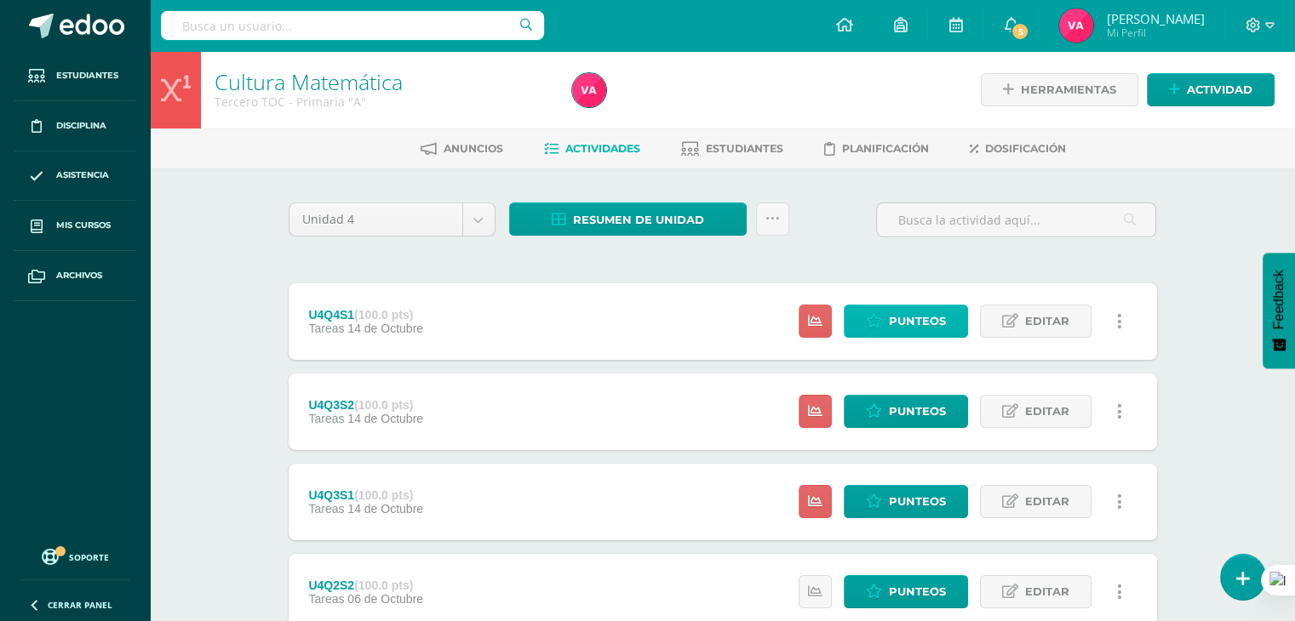
click at [926, 316] on span "Punteos" at bounding box center [917, 321] width 57 height 31
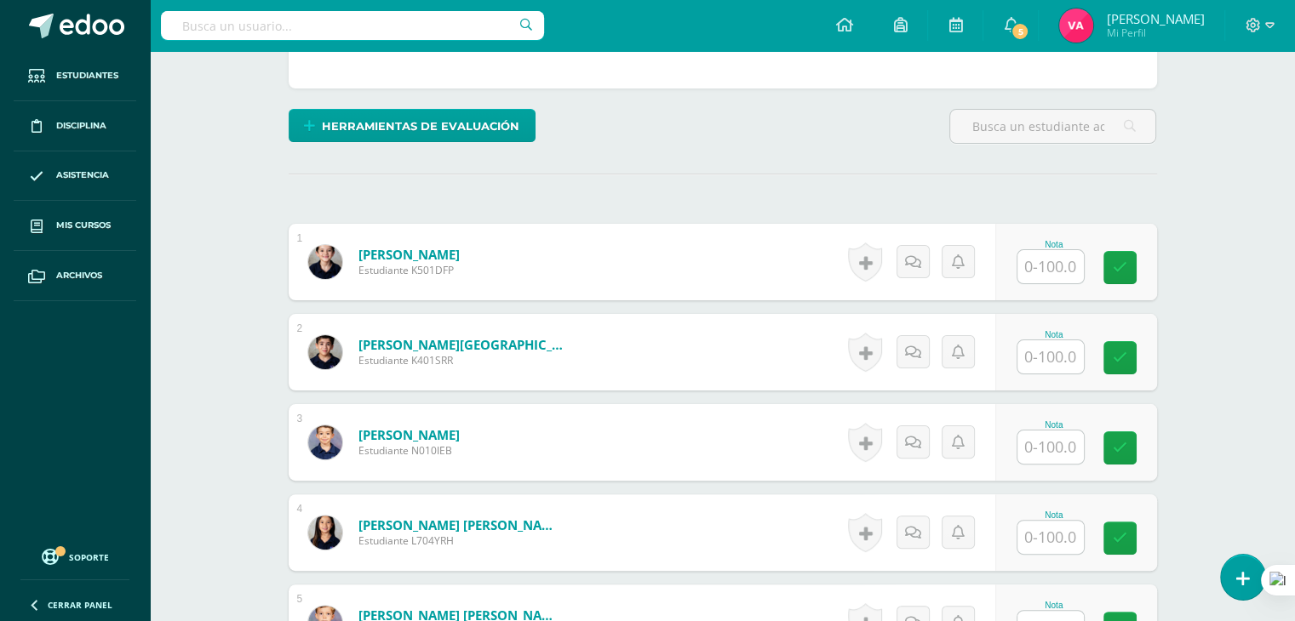
scroll to position [375, 0]
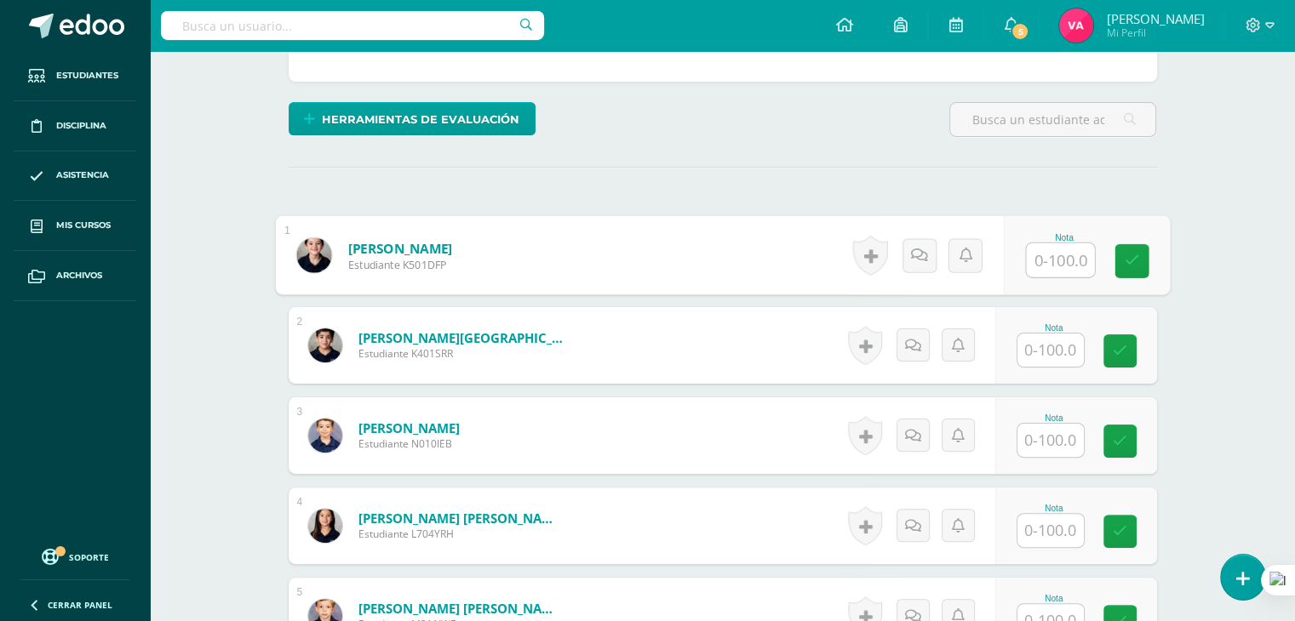
click at [1062, 256] on input "text" at bounding box center [1060, 260] width 68 height 34
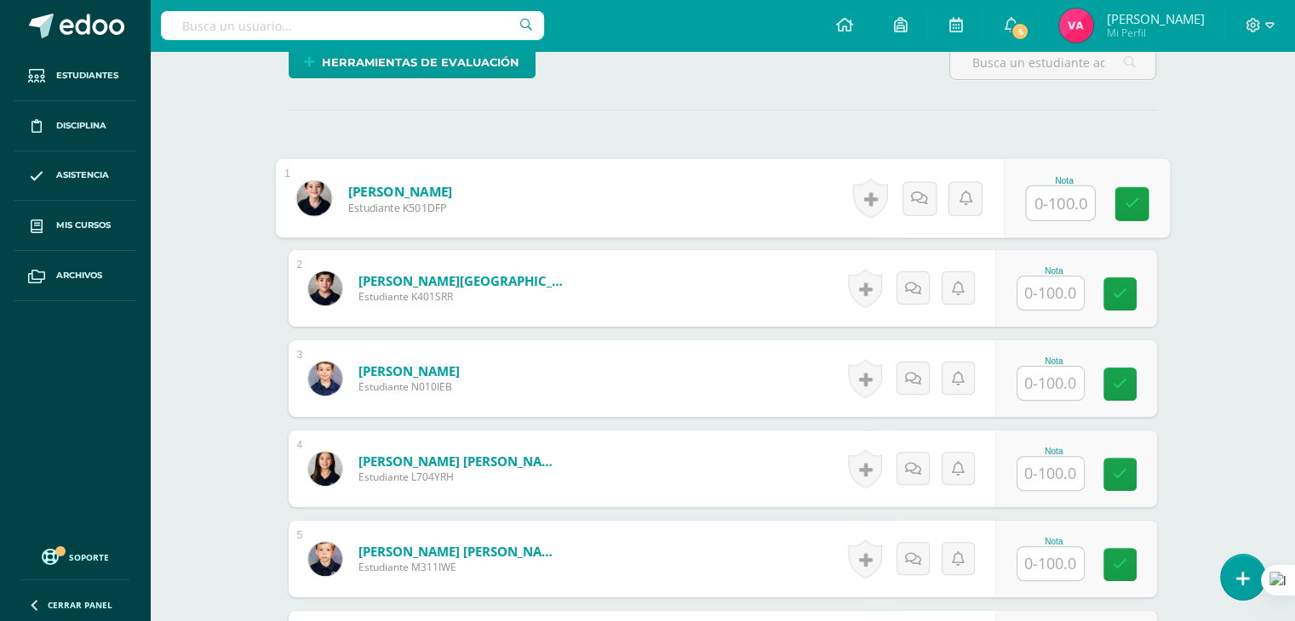
scroll to position [458, 0]
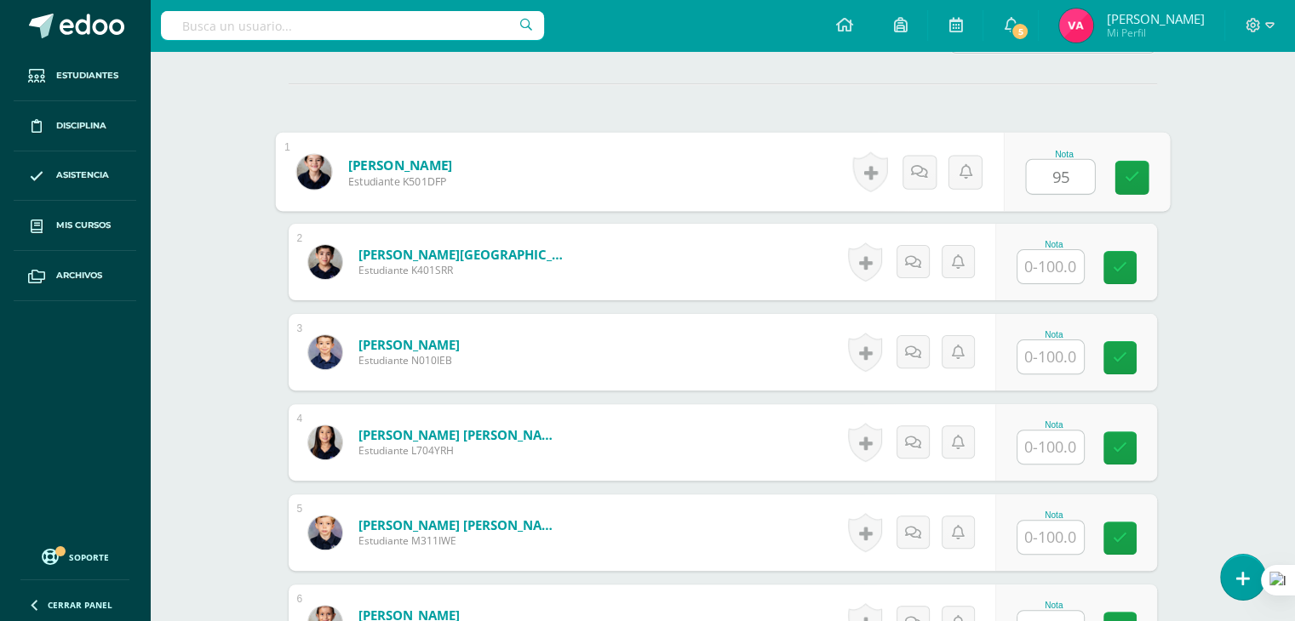
type input "9"
type input "90"
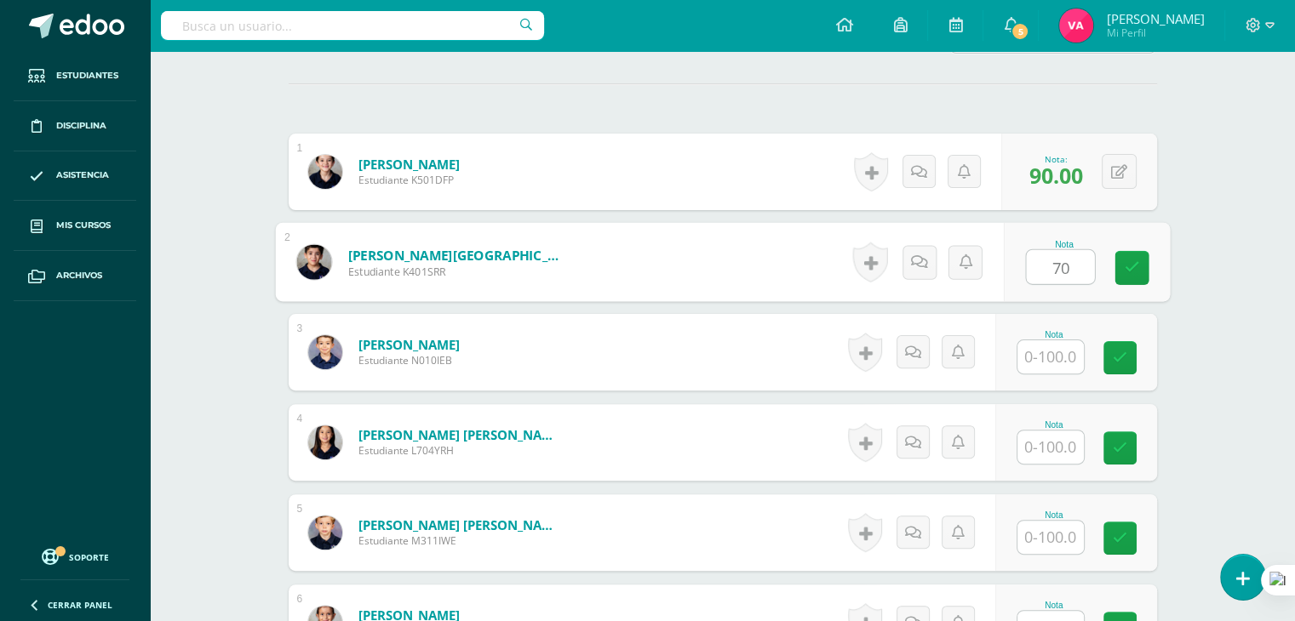
type input "70"
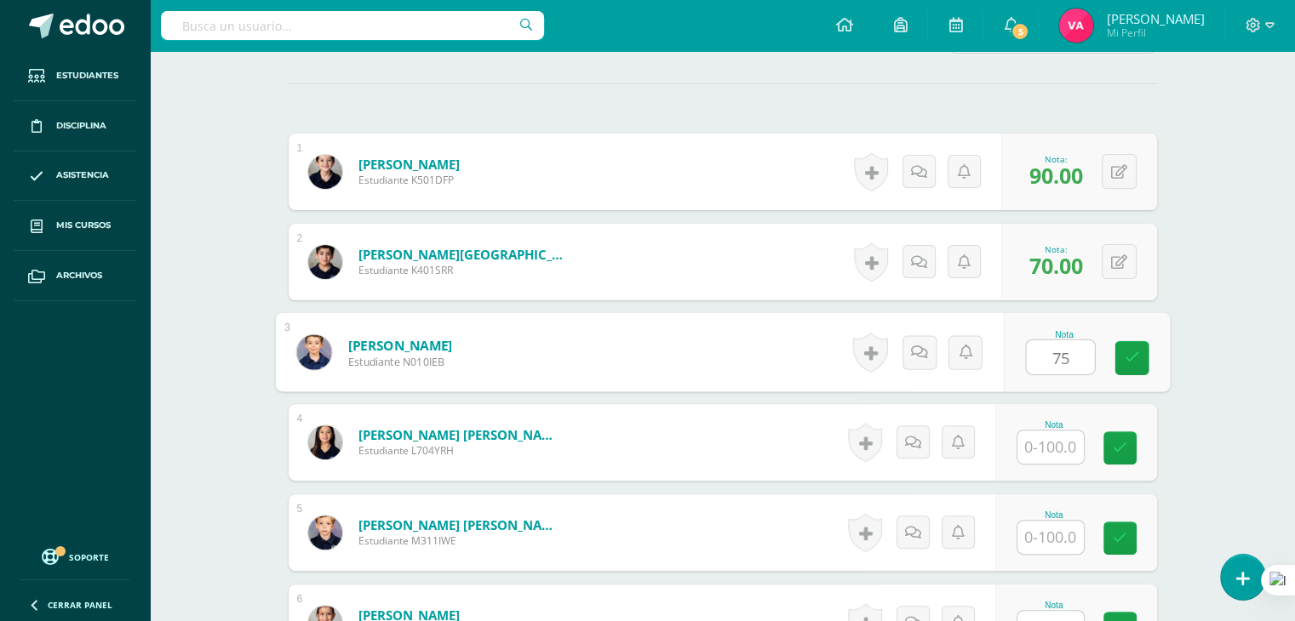
type input "75"
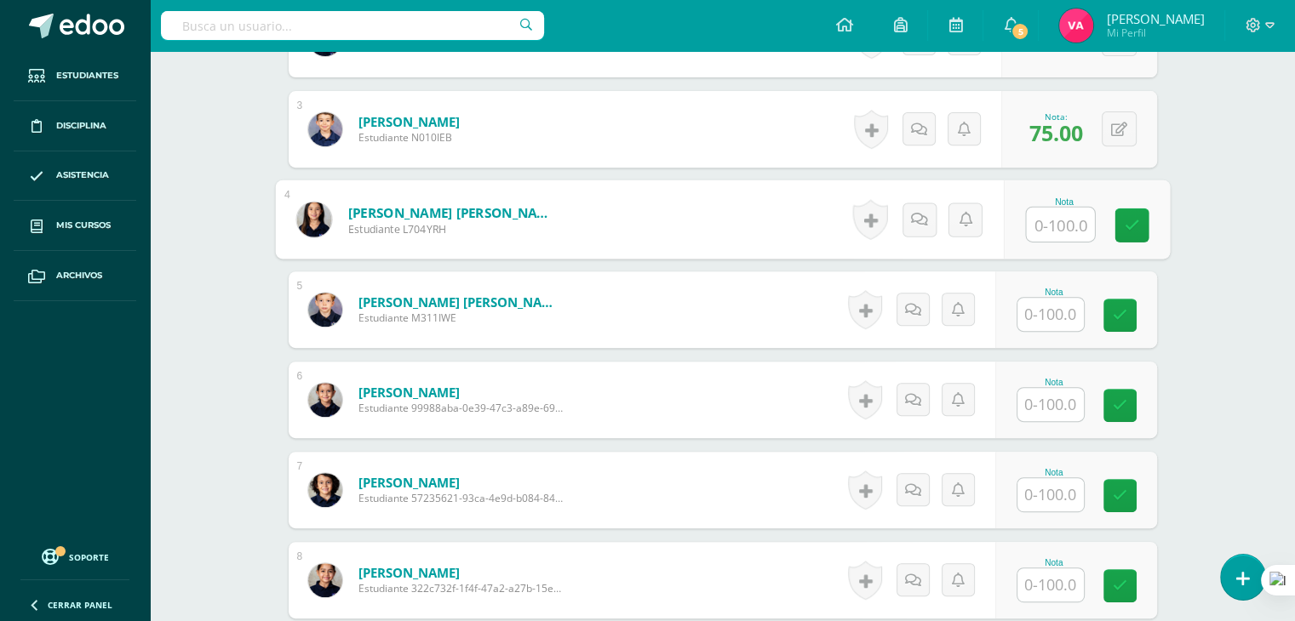
scroll to position [688, 0]
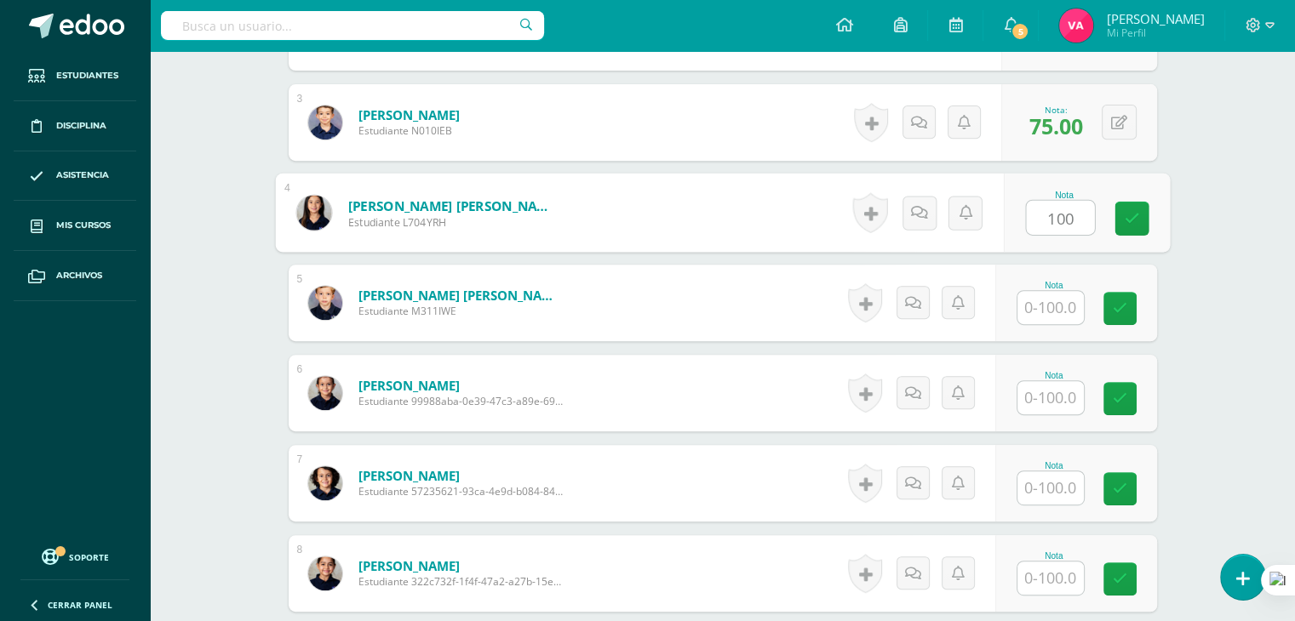
type input "100"
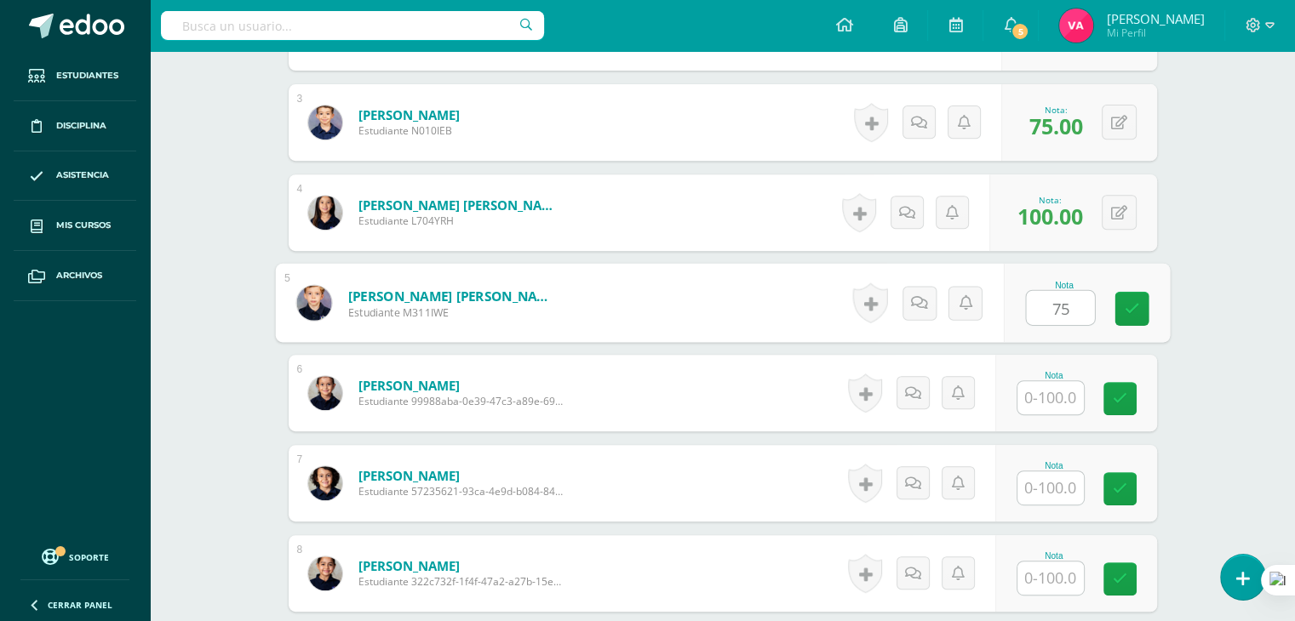
type input "75"
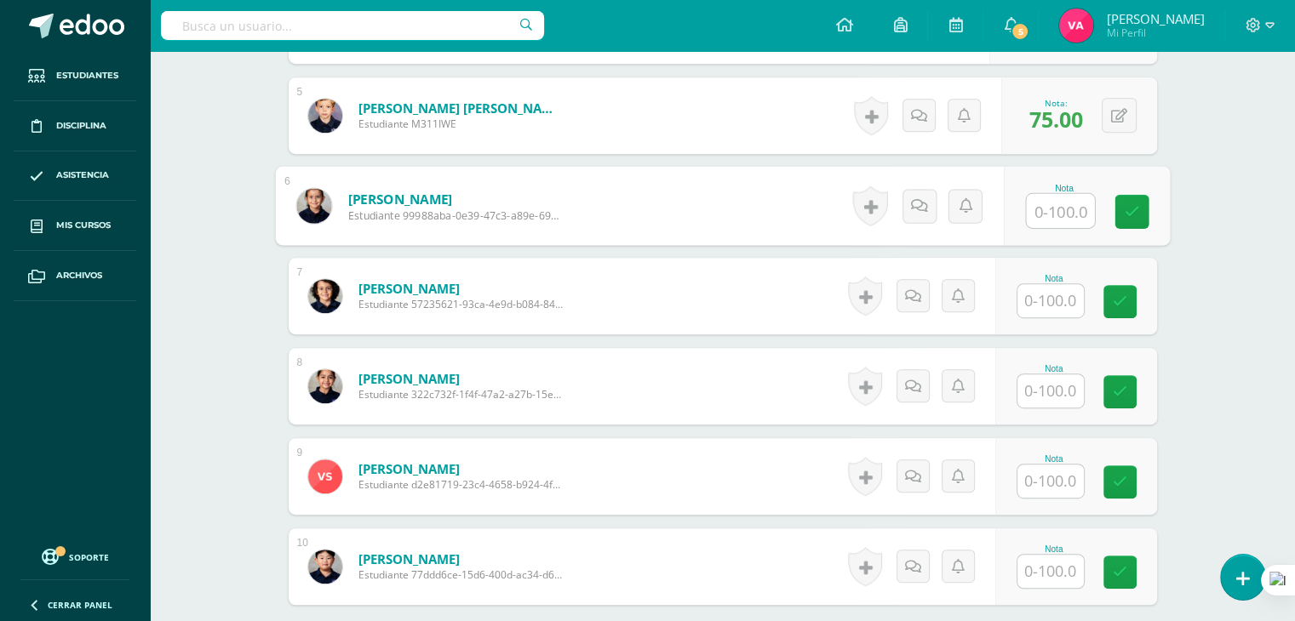
scroll to position [880, 0]
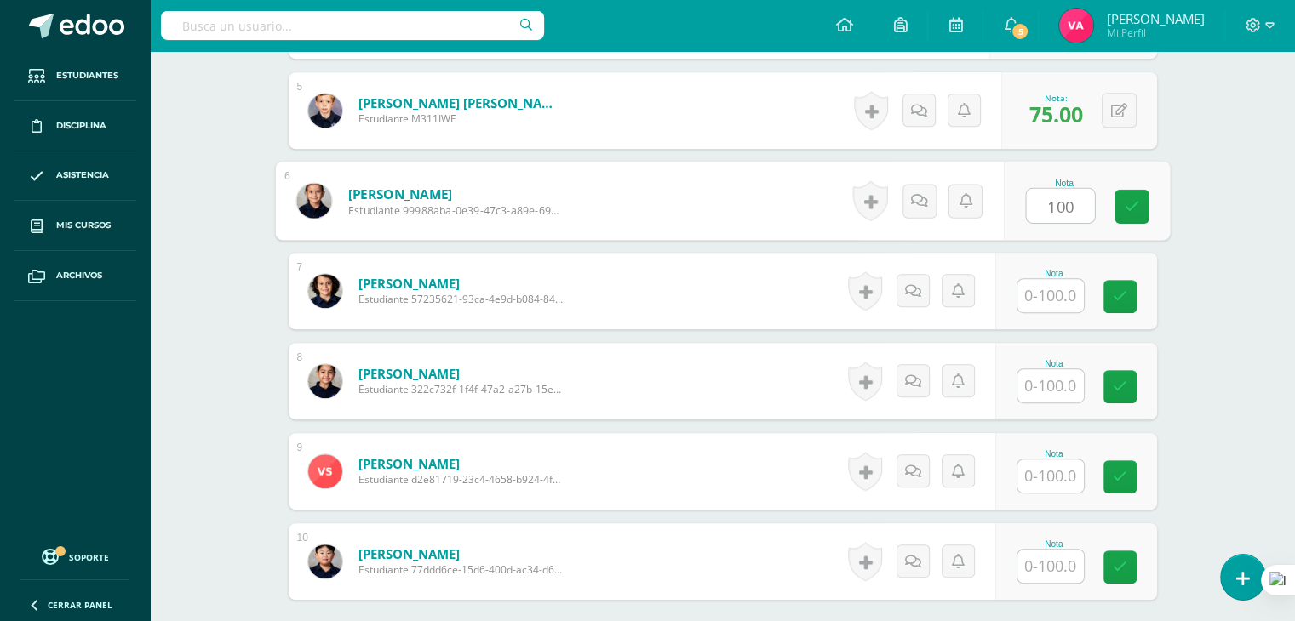
type input "100"
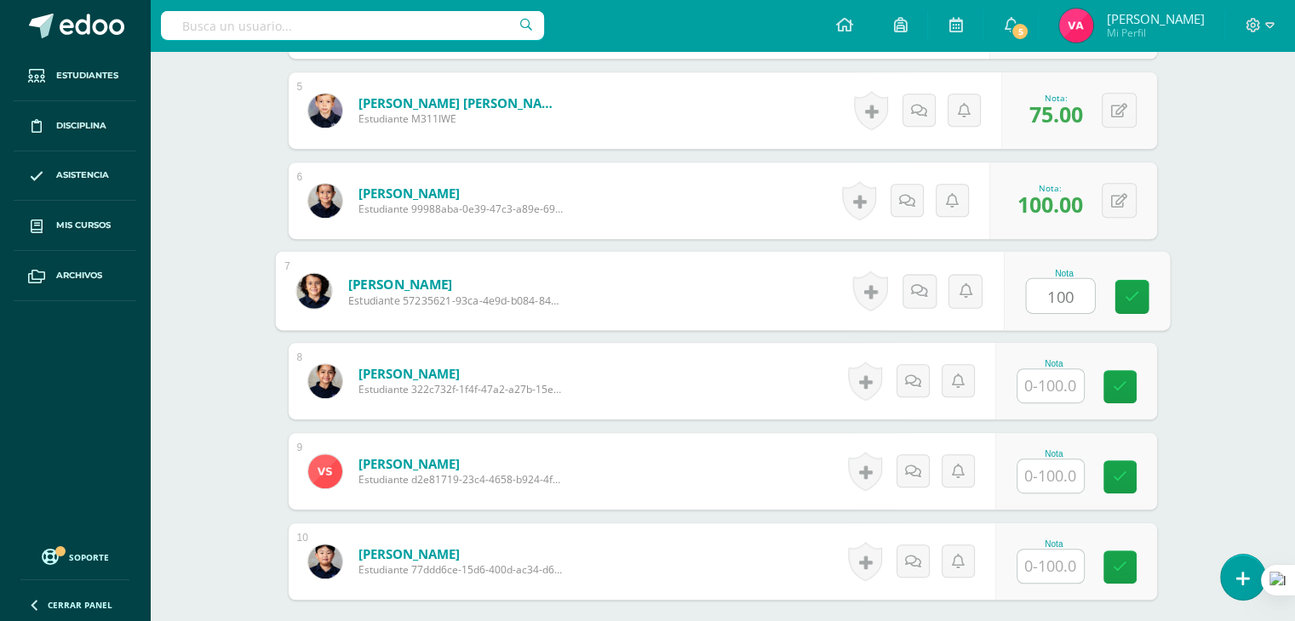
type input "100"
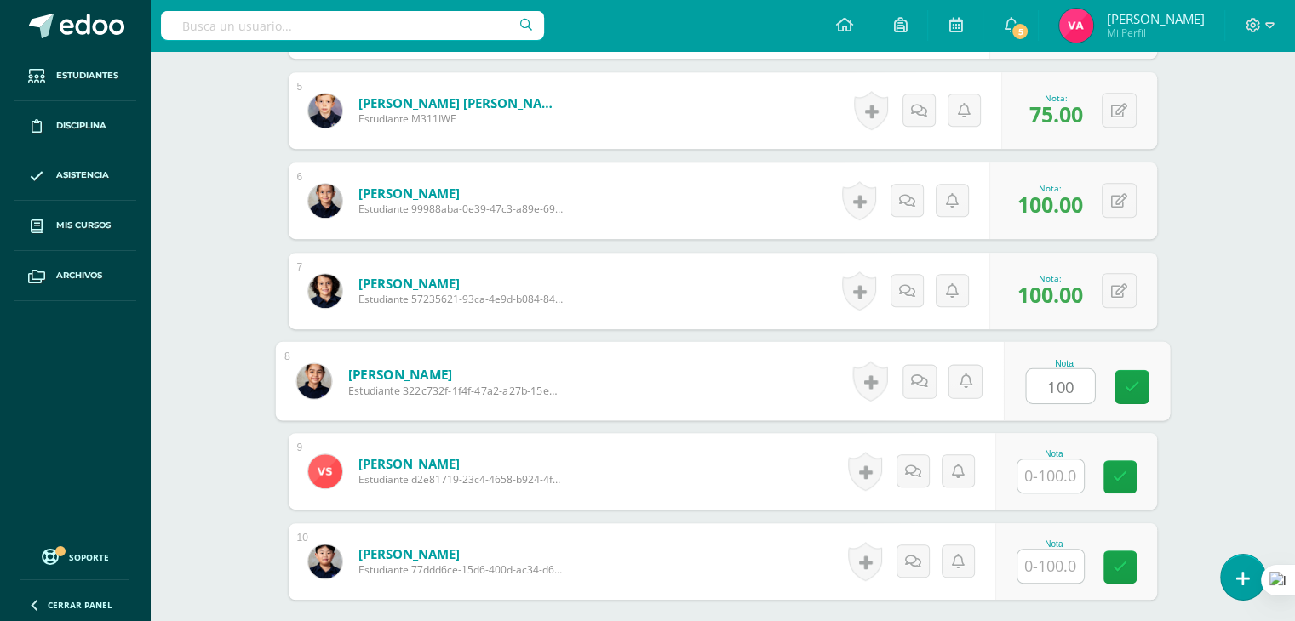
type input "100"
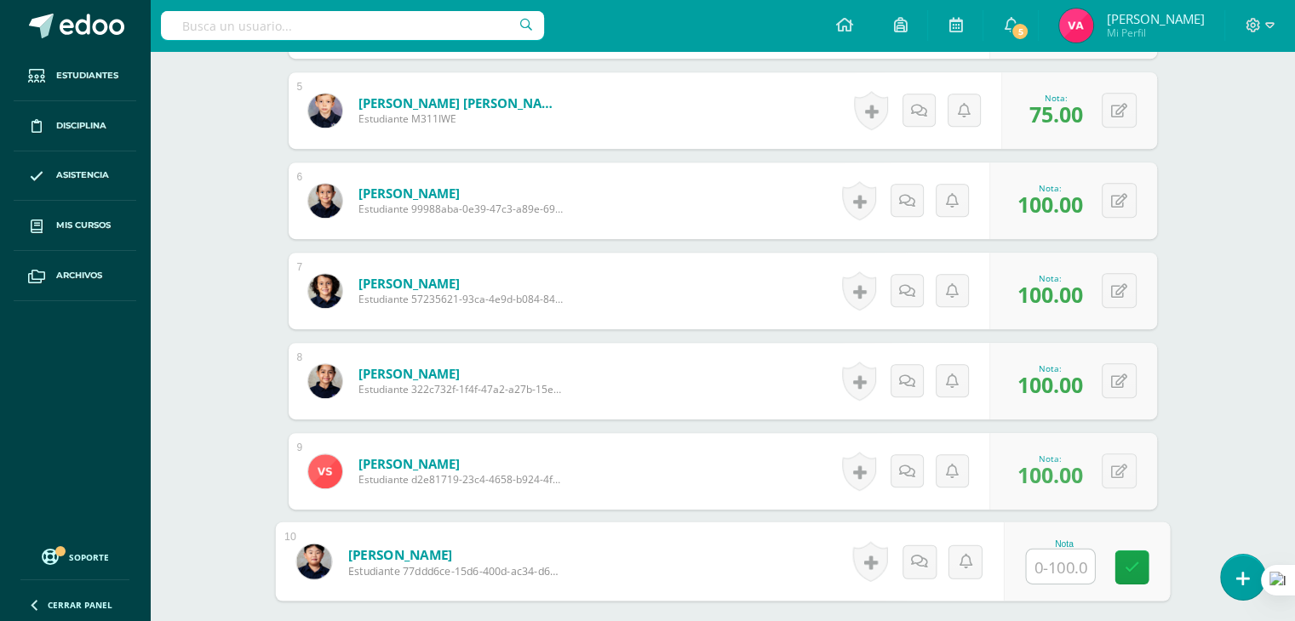
scroll to position [1053, 0]
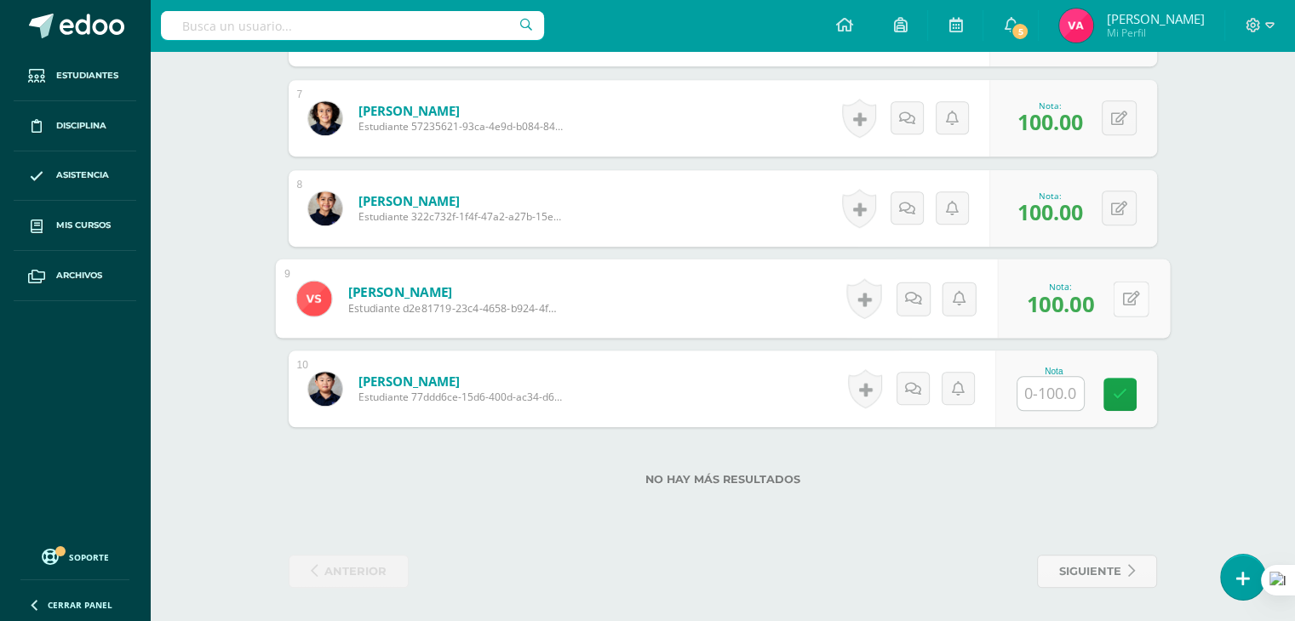
click at [1127, 293] on button at bounding box center [1130, 299] width 36 height 36
type input "65"
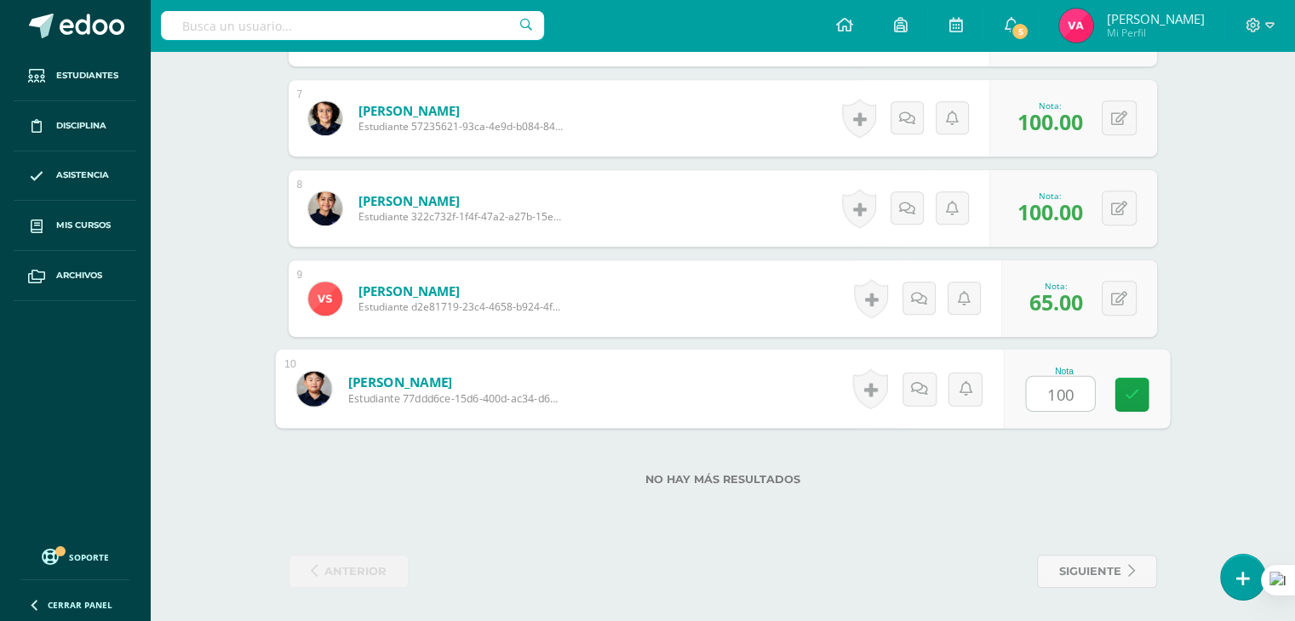
type input "100"
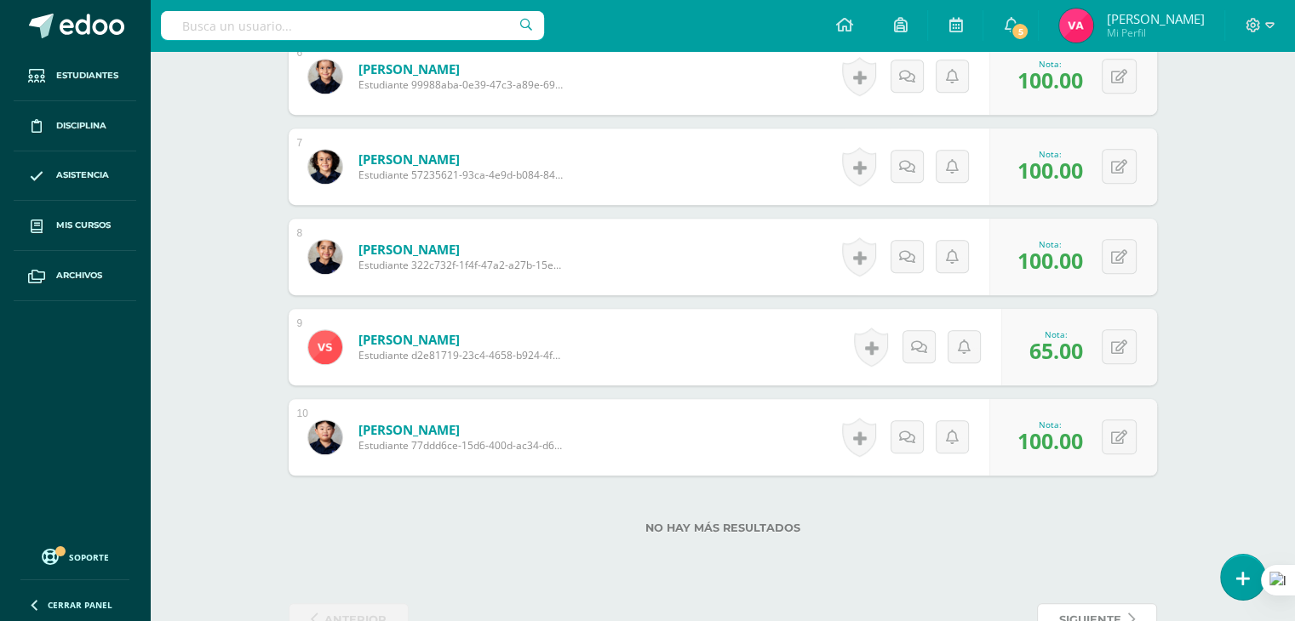
scroll to position [1003, 0]
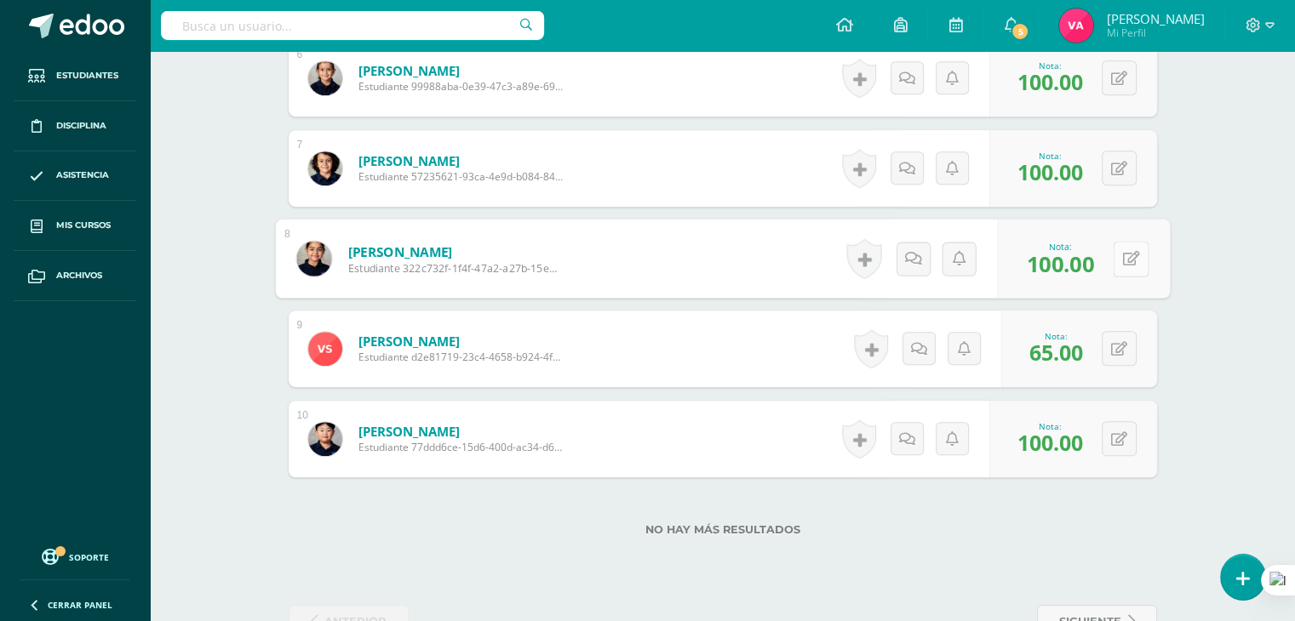
click at [1122, 262] on icon at bounding box center [1130, 258] width 17 height 14
type input "85"
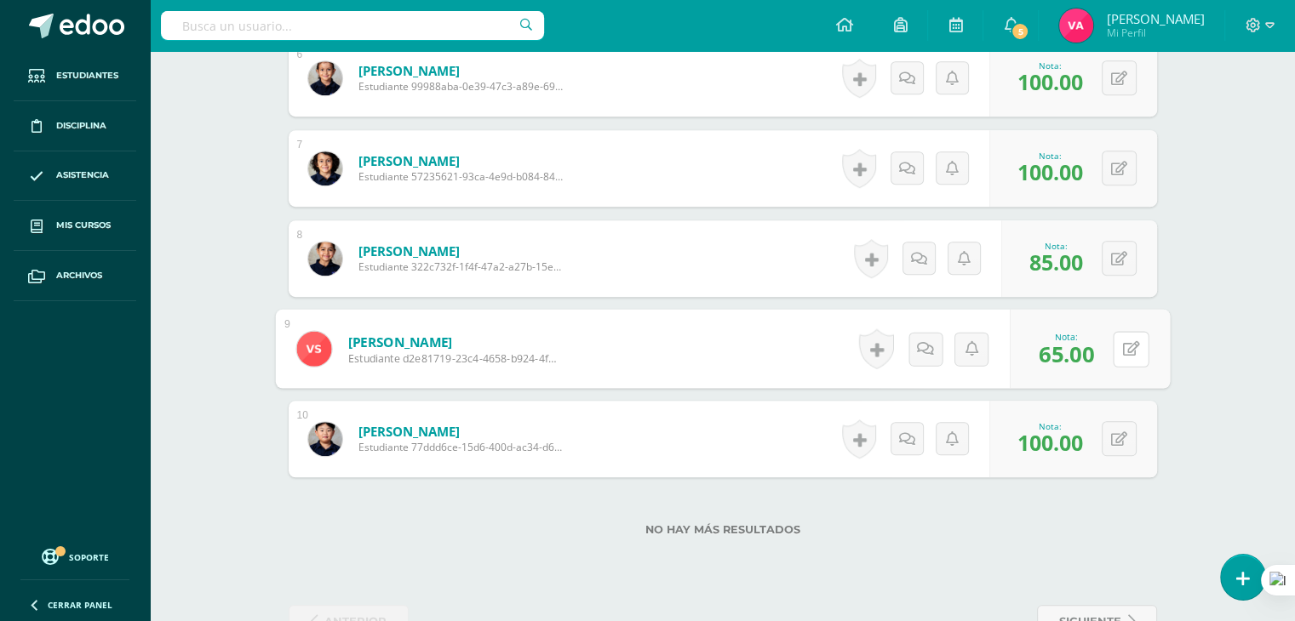
scroll to position [1053, 0]
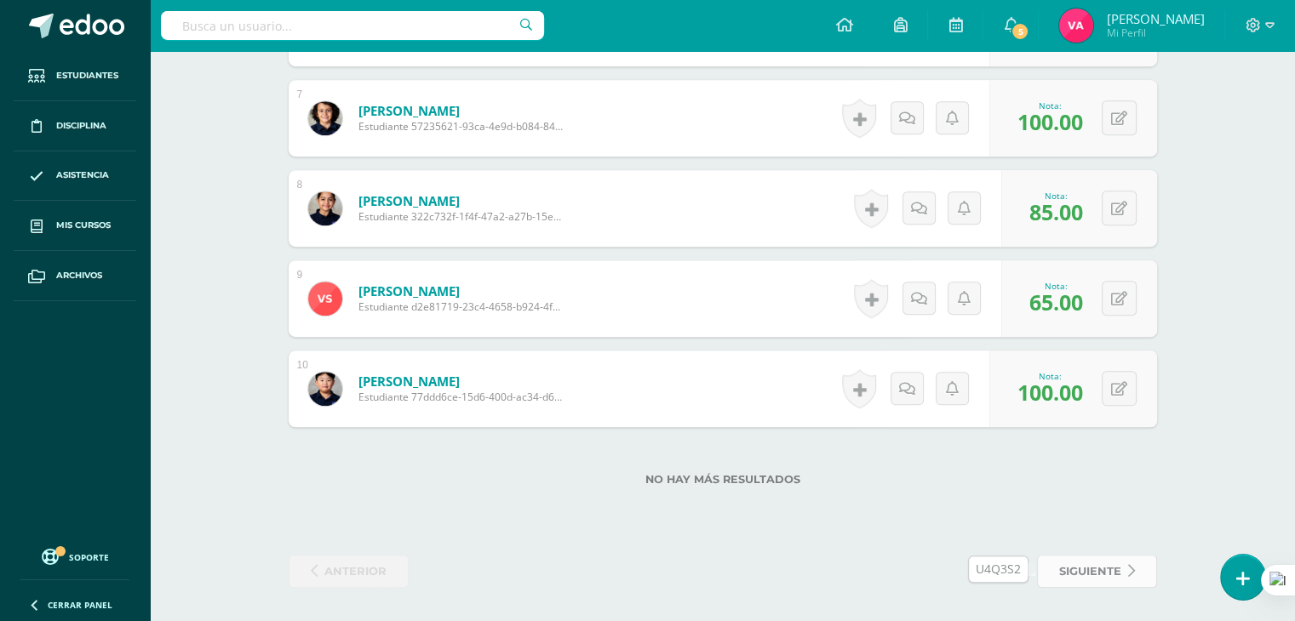
click at [1112, 571] on span "siguiente" at bounding box center [1090, 571] width 62 height 31
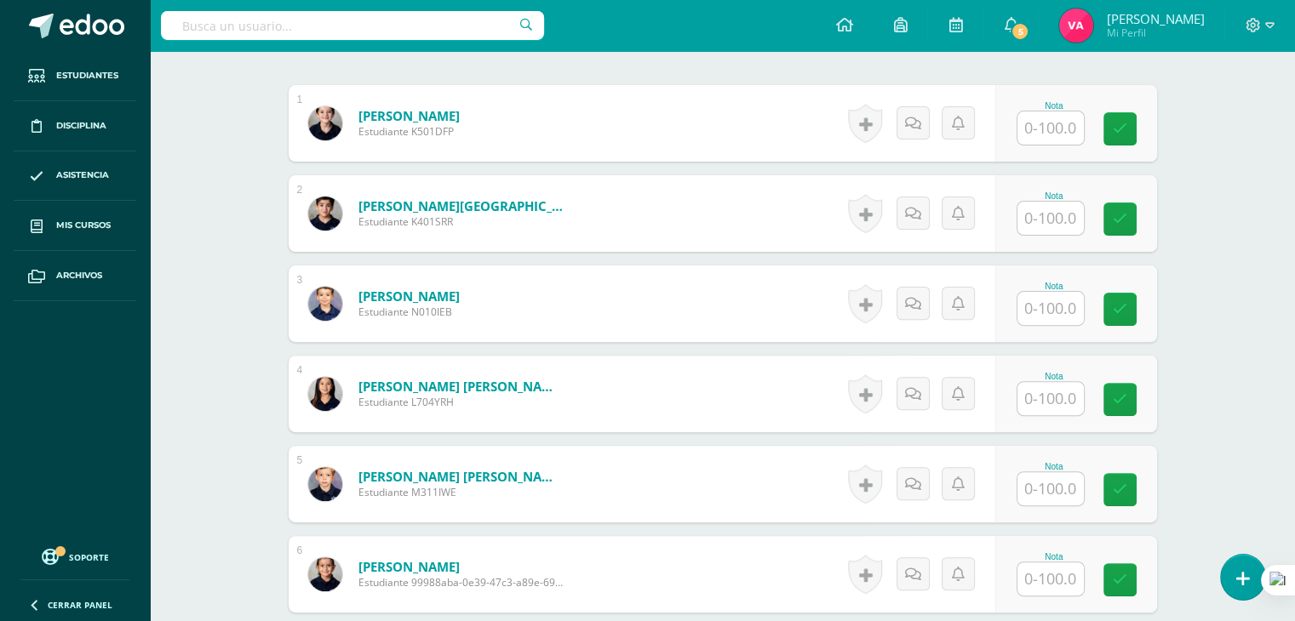
scroll to position [509, 0]
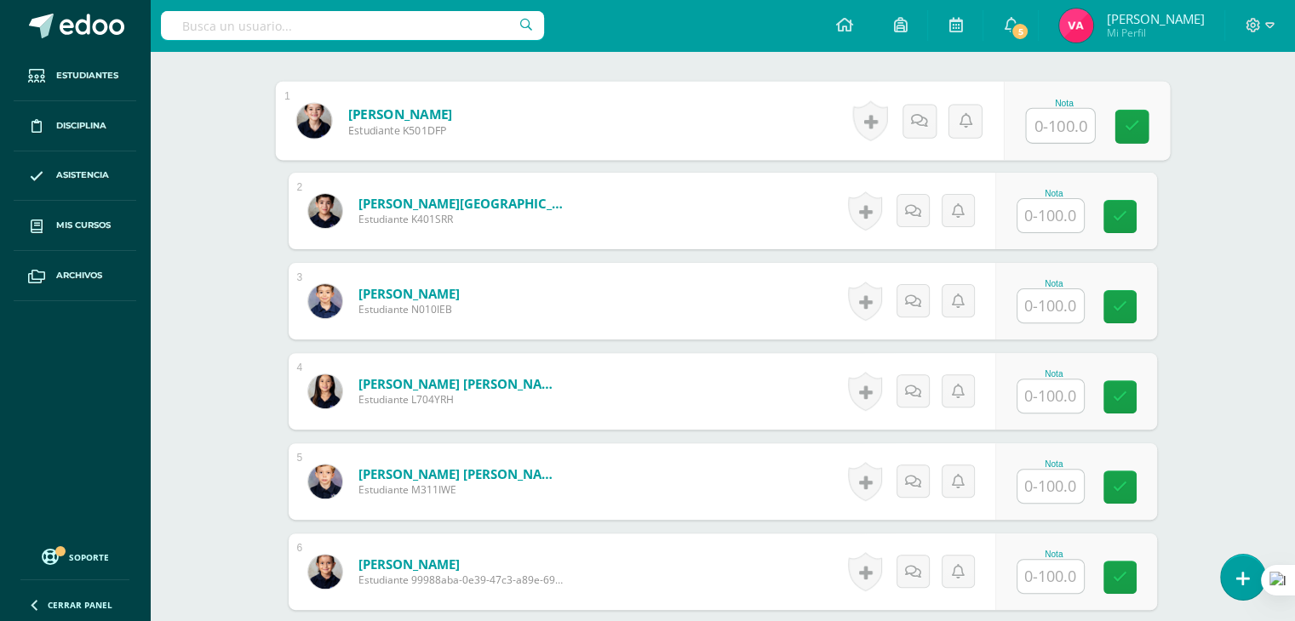
click at [1045, 129] on input "text" at bounding box center [1060, 126] width 68 height 34
type input "85"
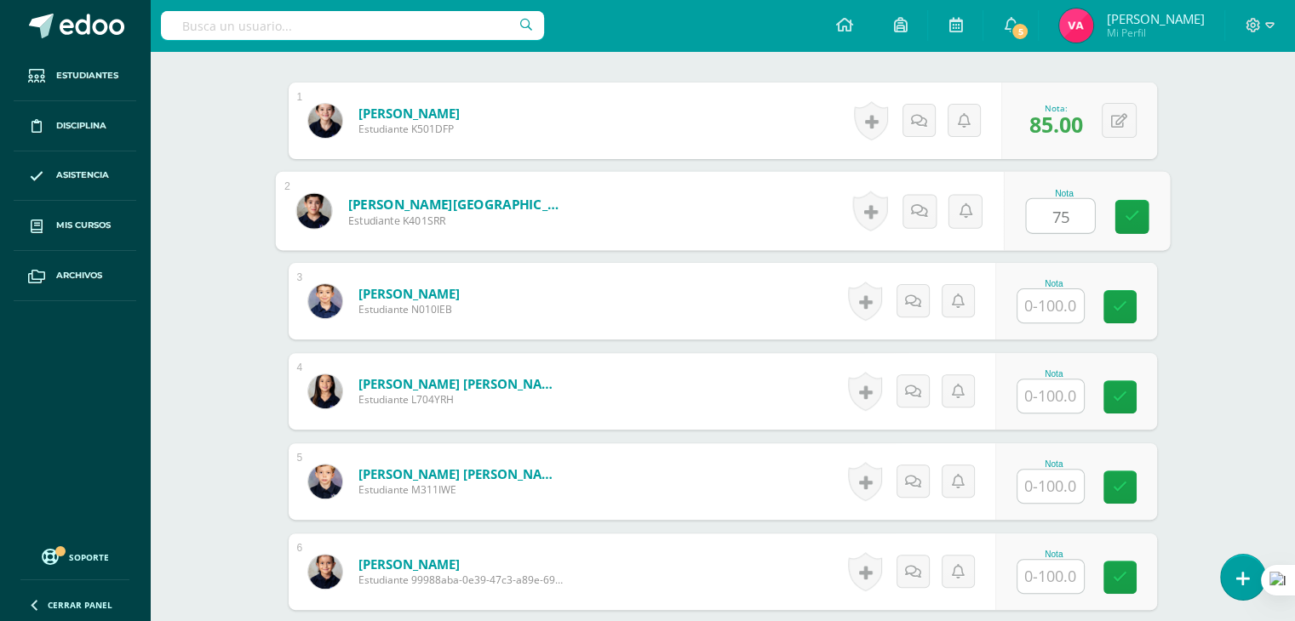
type input "75"
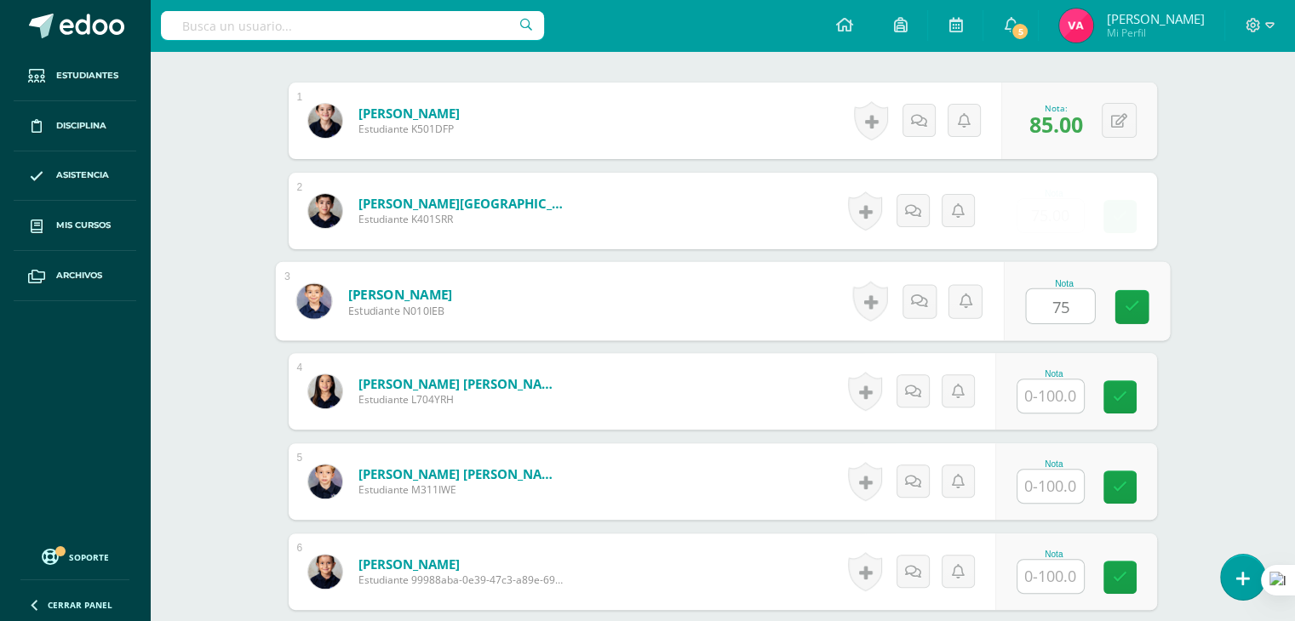
type input "75"
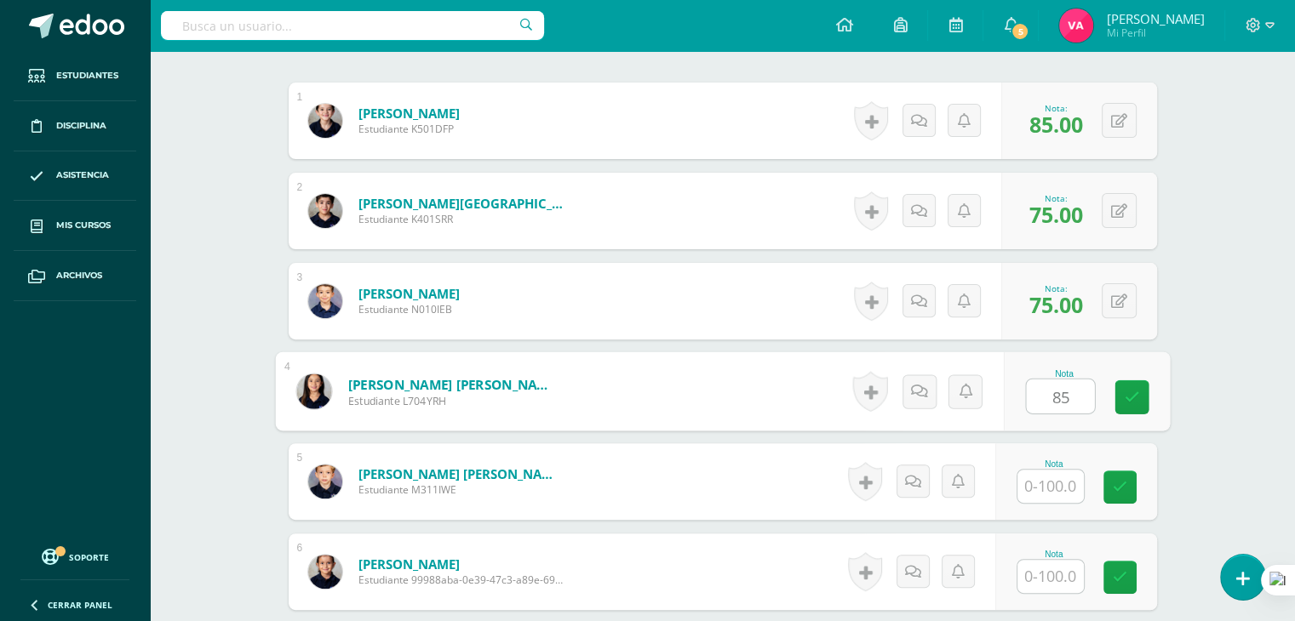
type input "85"
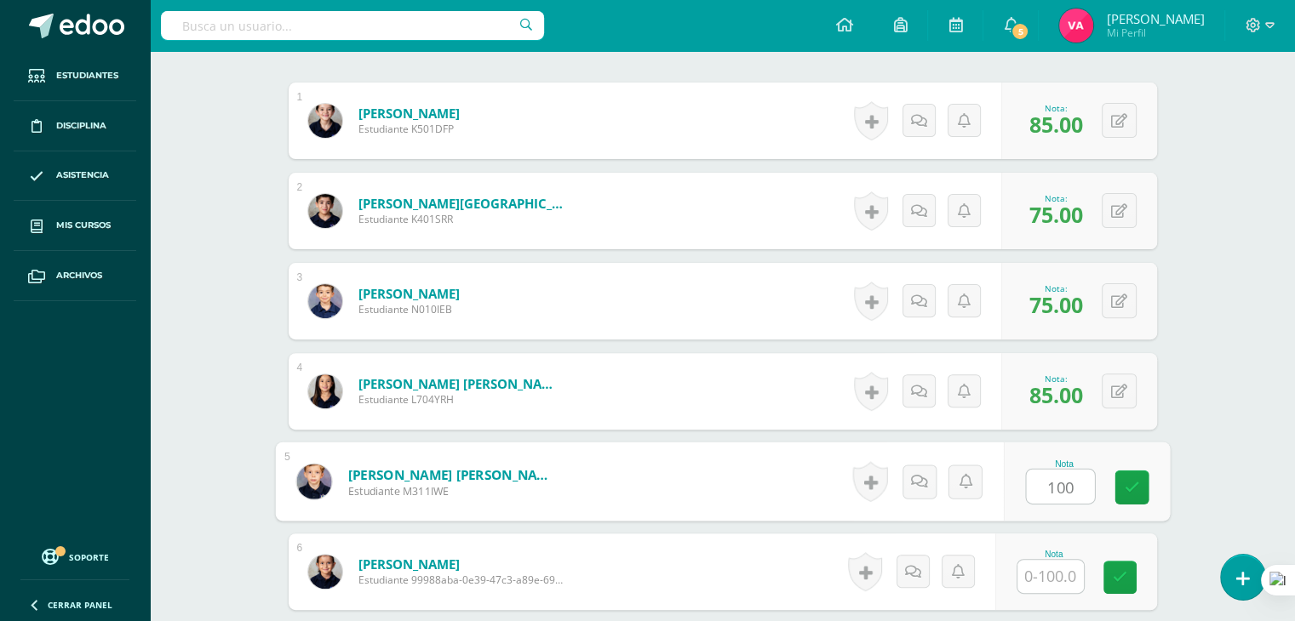
type input "100"
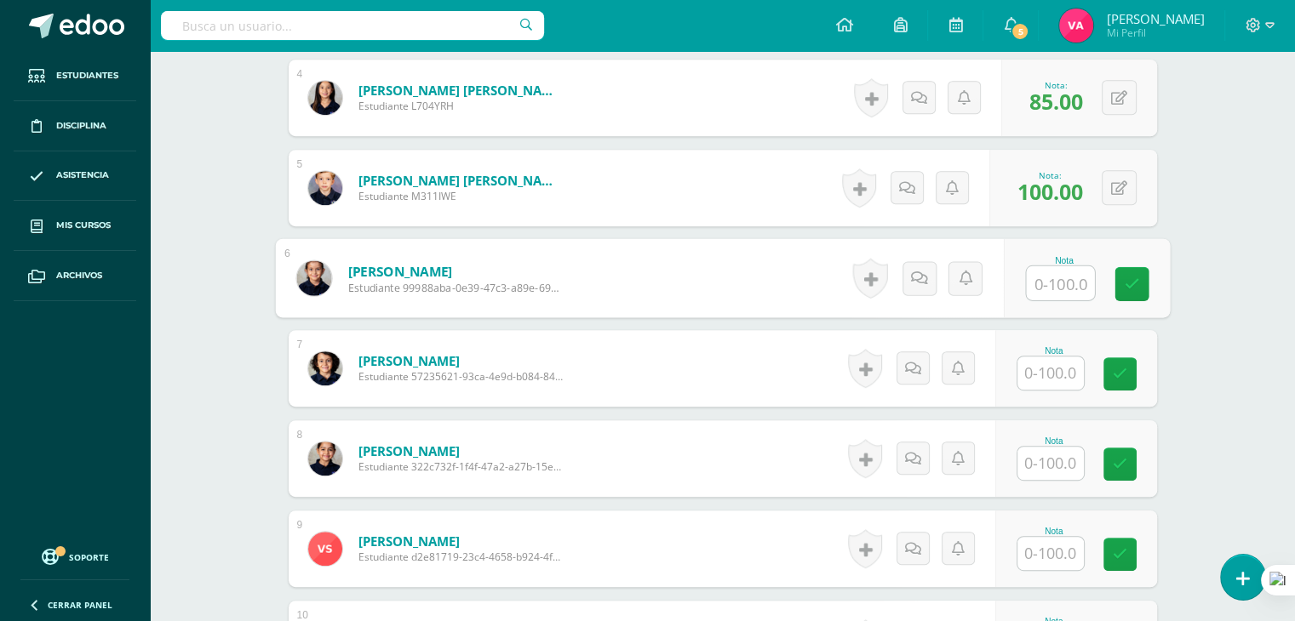
scroll to position [820, 0]
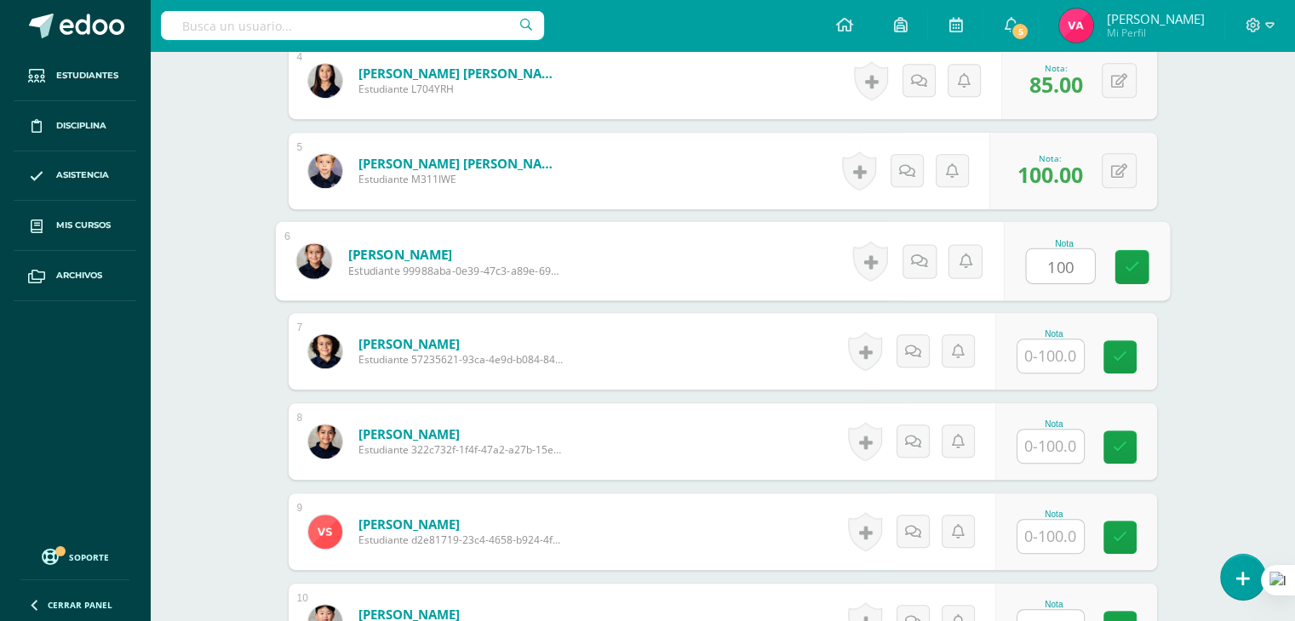
type input "100"
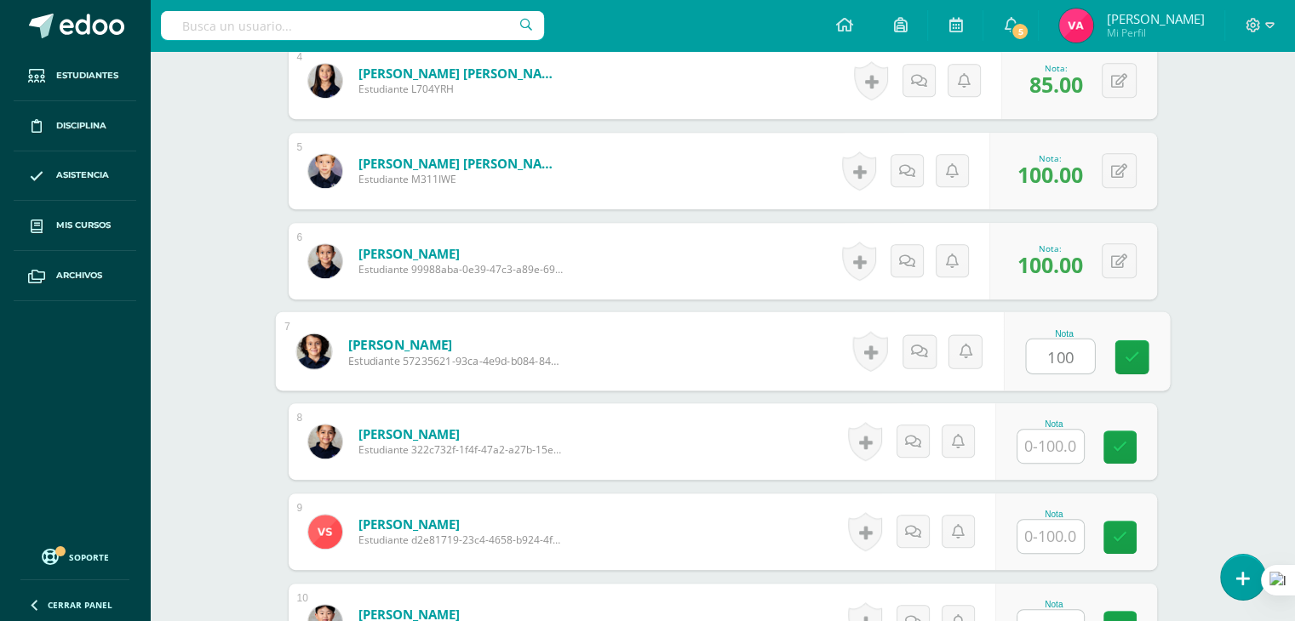
type input "100"
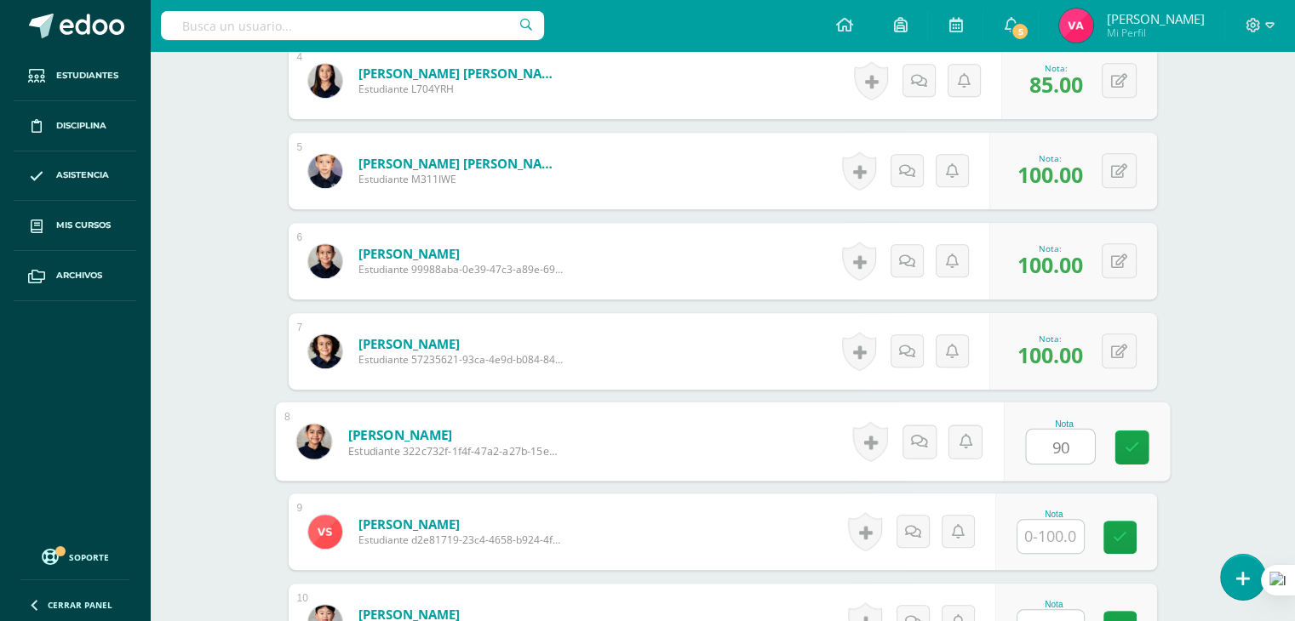
type input "90"
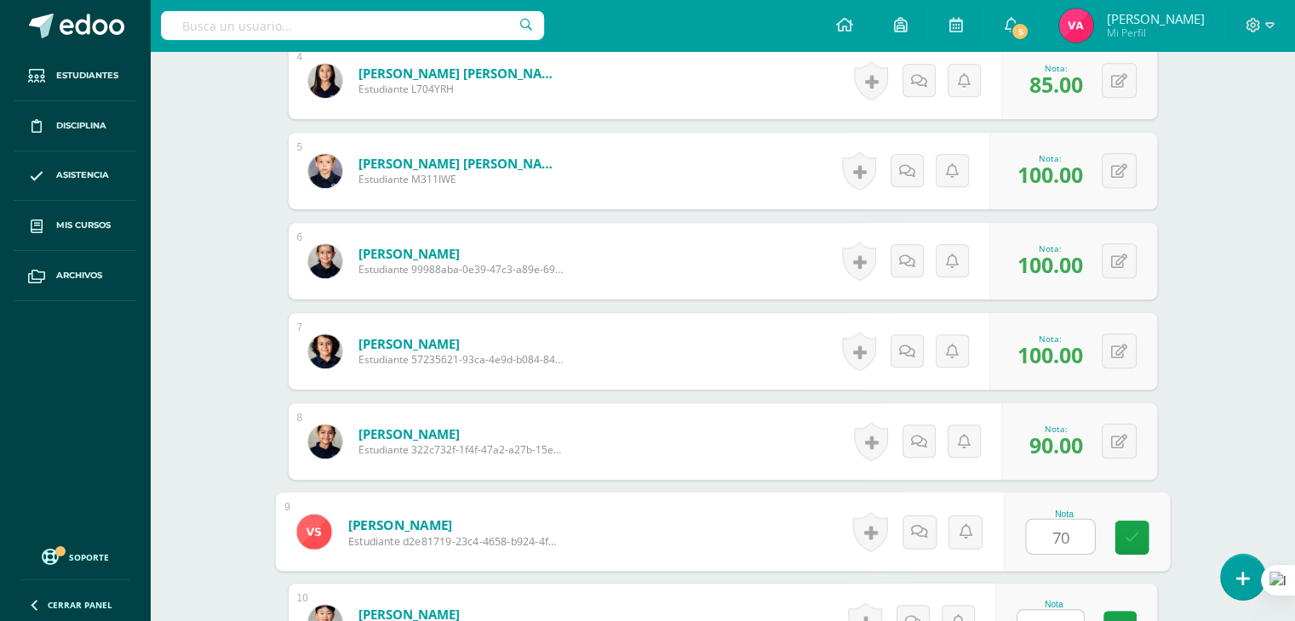
type input "70"
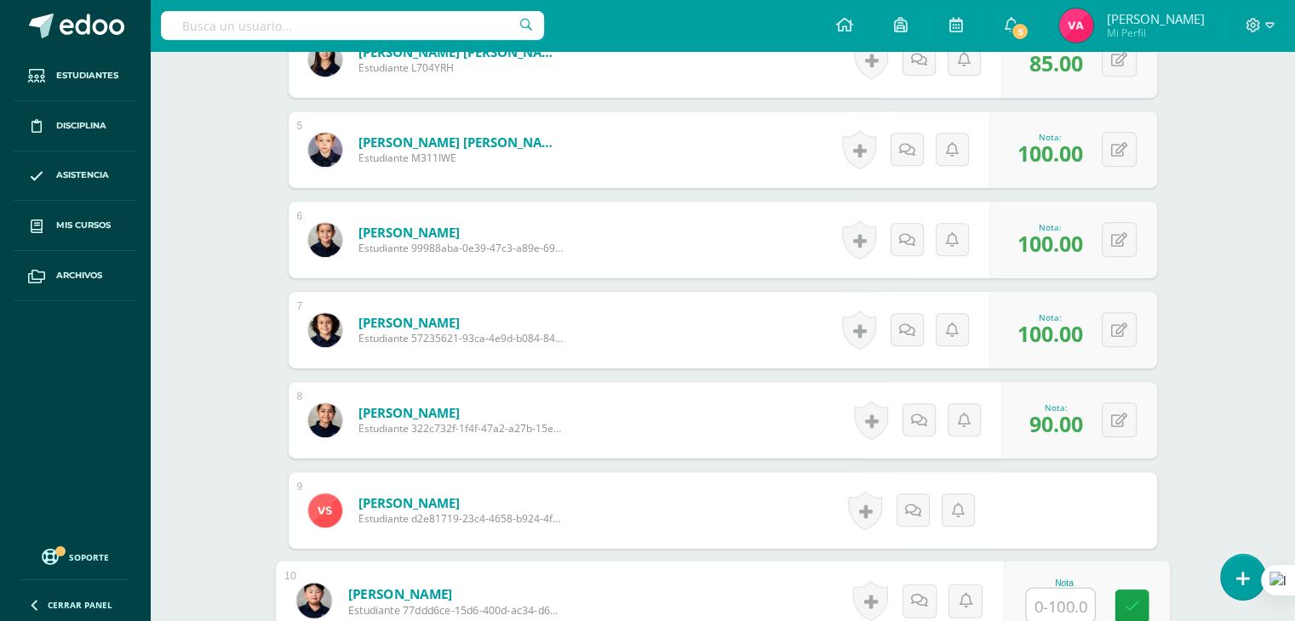
scroll to position [1053, 0]
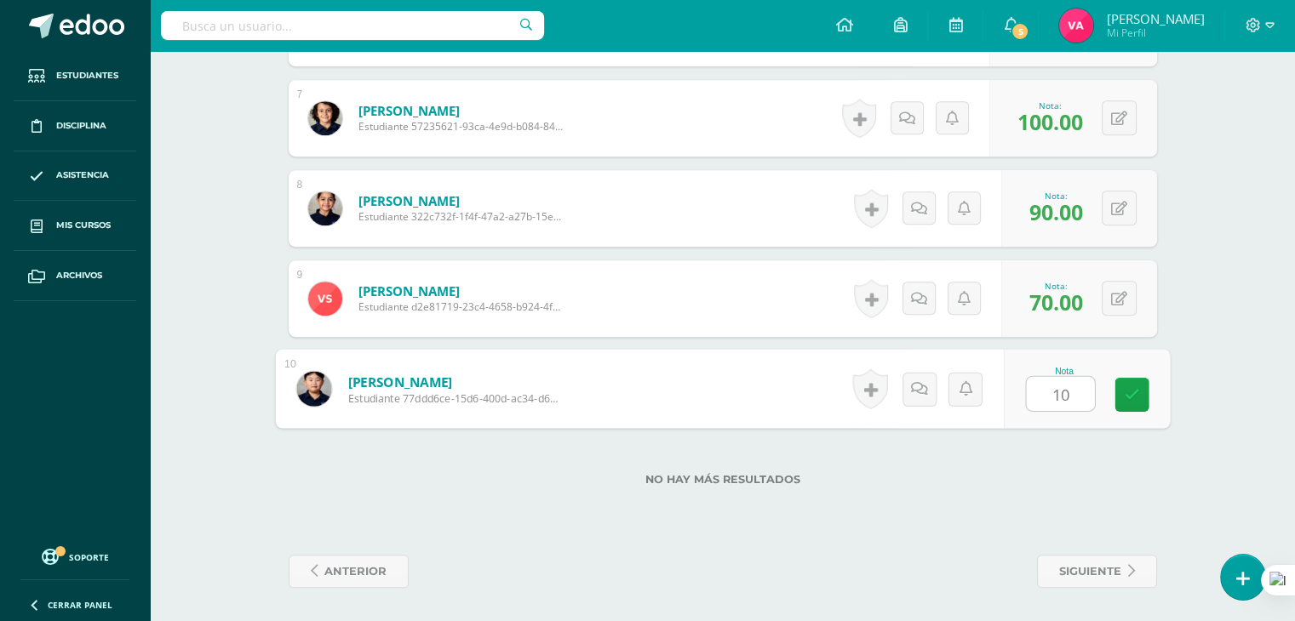
type input "100"
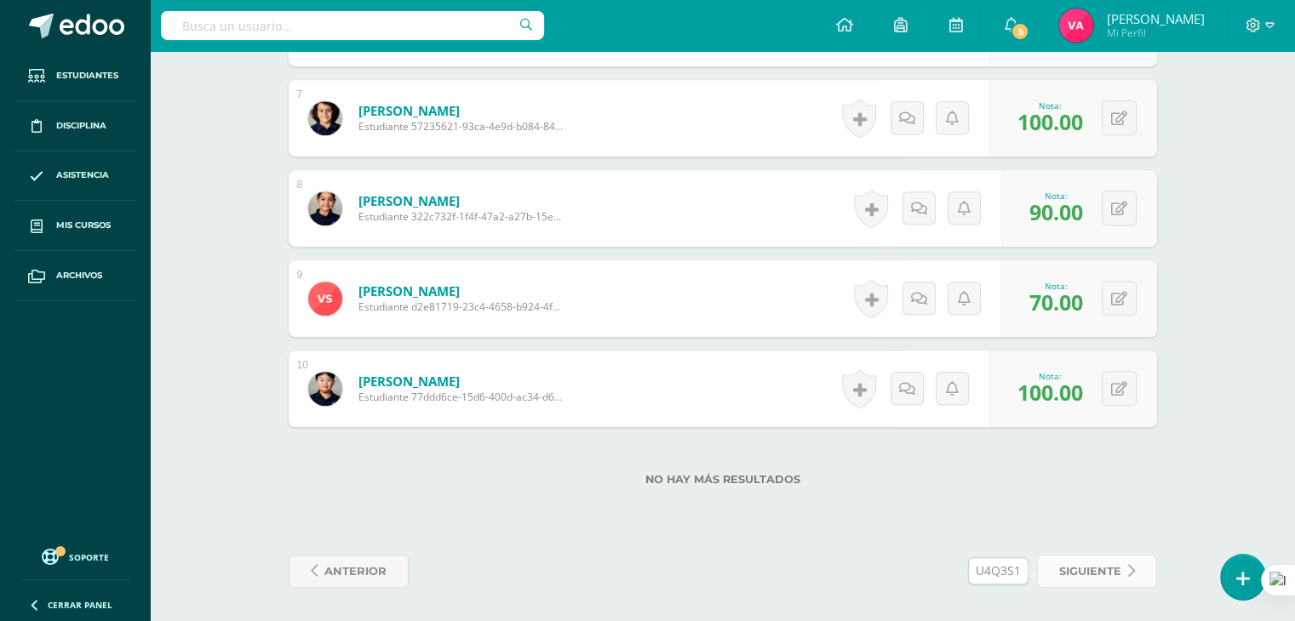
click at [1107, 566] on span "siguiente" at bounding box center [1090, 571] width 62 height 31
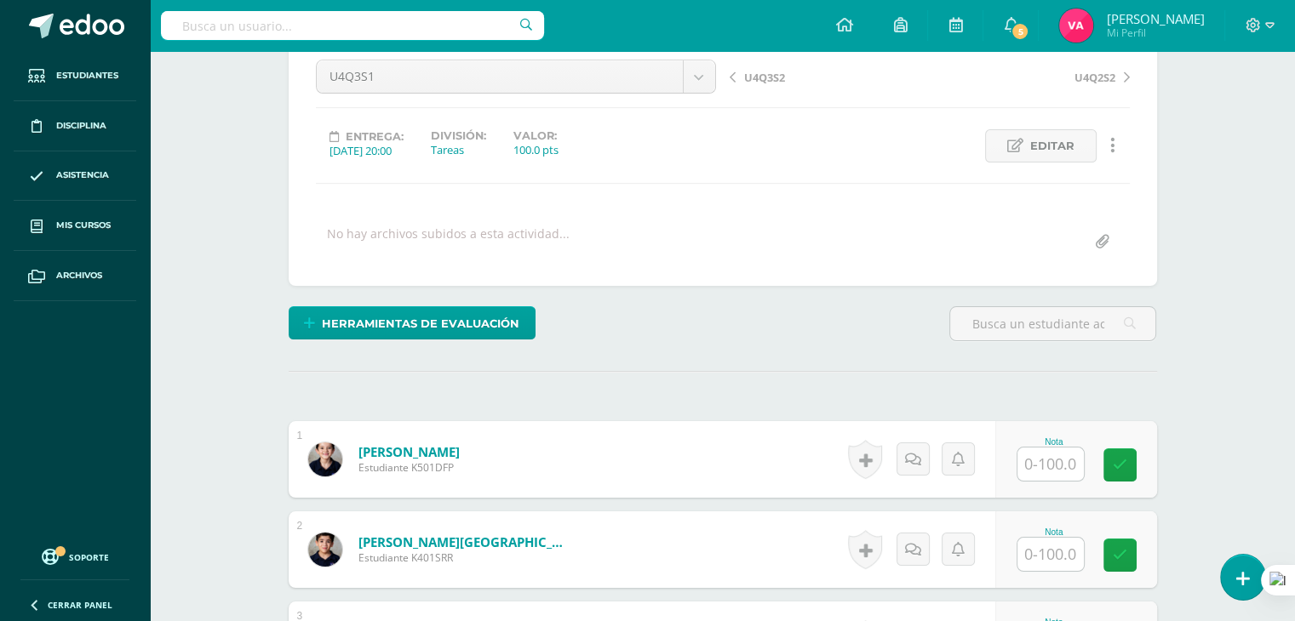
click at [1107, 566] on link at bounding box center [1119, 555] width 33 height 33
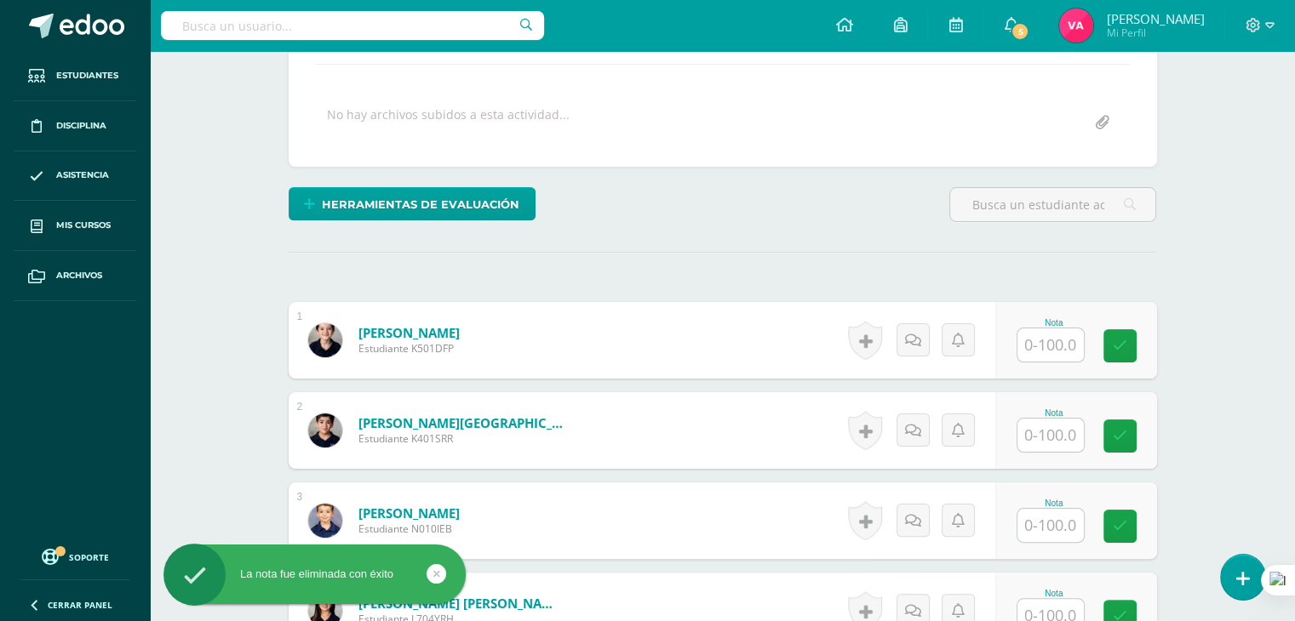
scroll to position [289, 0]
click at [1044, 340] on input "text" at bounding box center [1060, 346] width 68 height 34
type input "95"
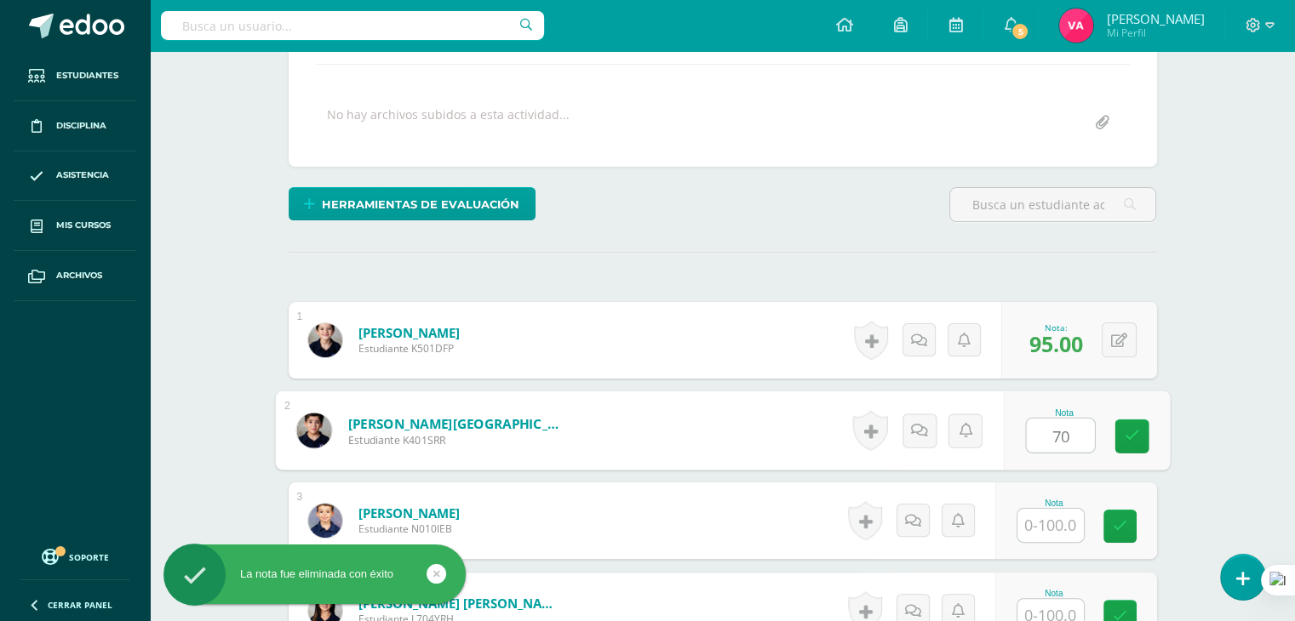
type input "70"
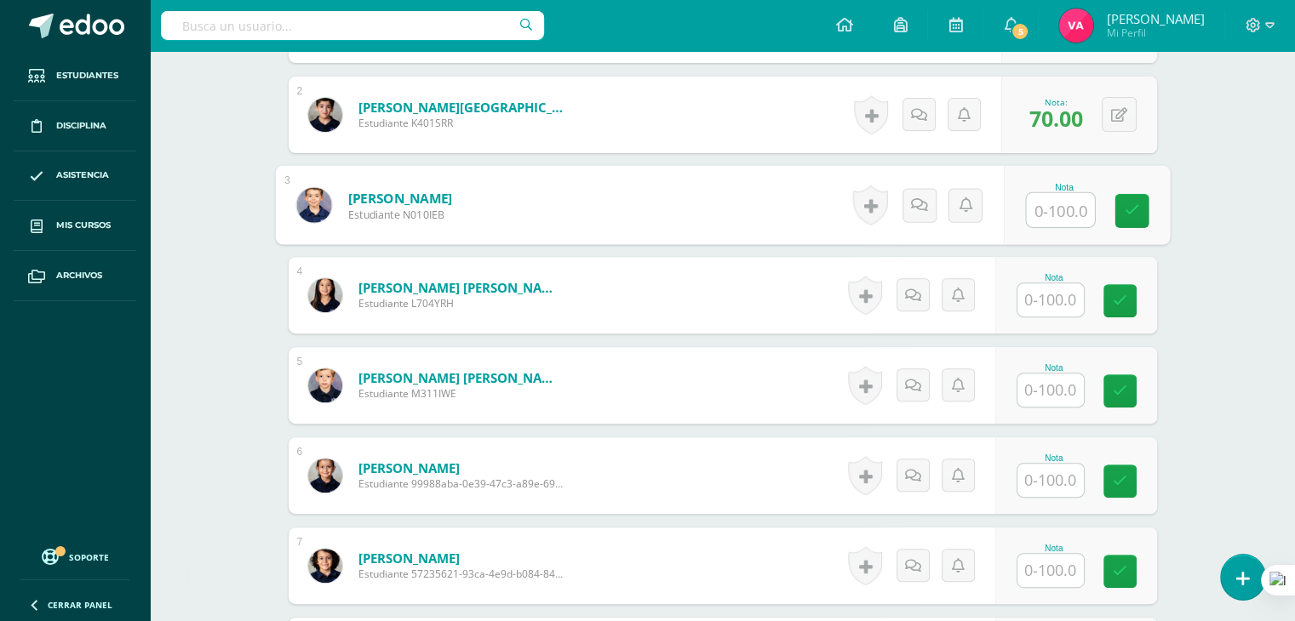
scroll to position [606, 0]
type input "70"
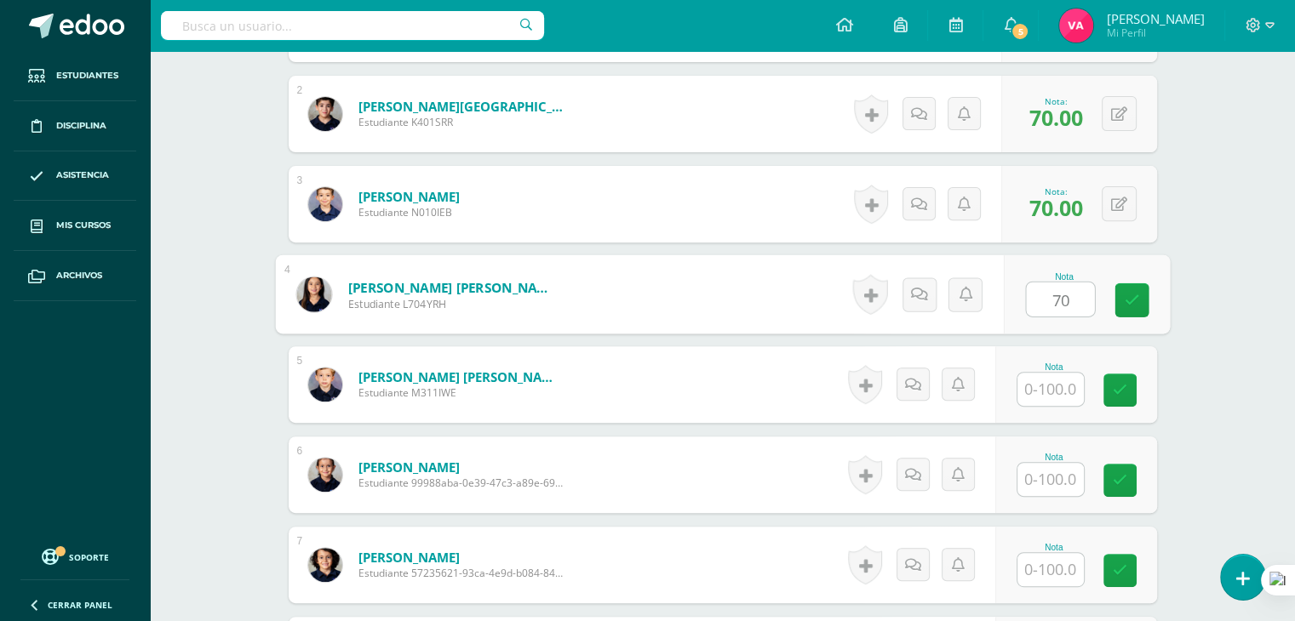
type input "70"
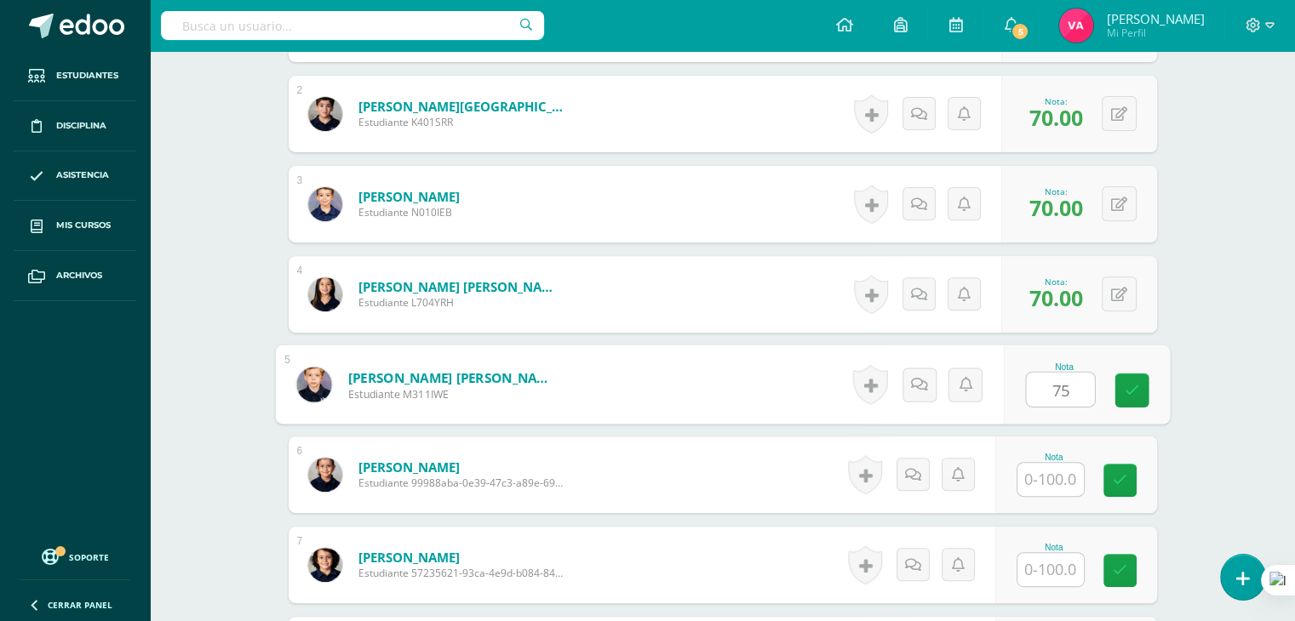
type input "75"
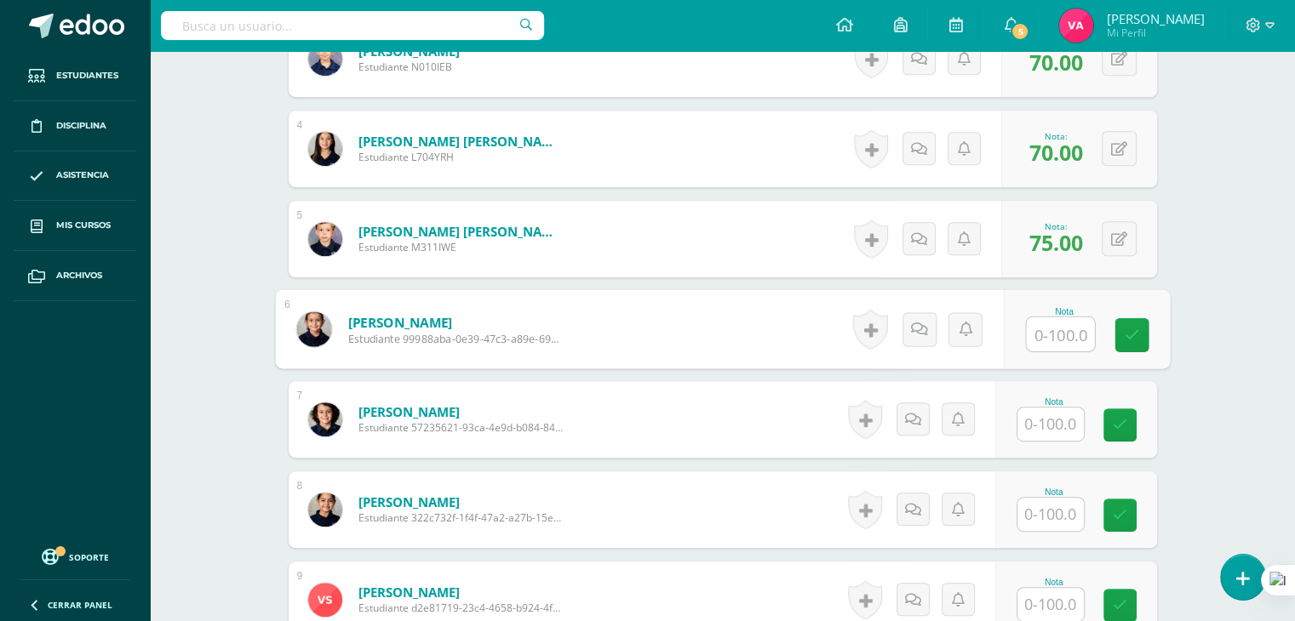
scroll to position [752, 0]
type input "90"
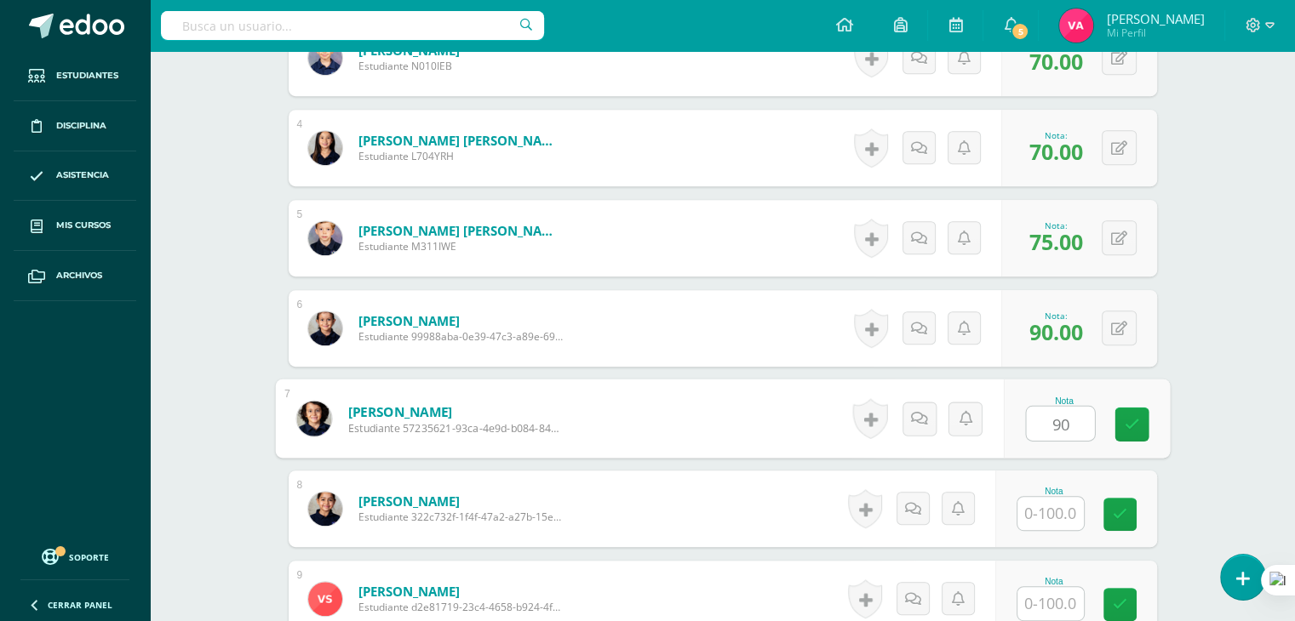
type input "90"
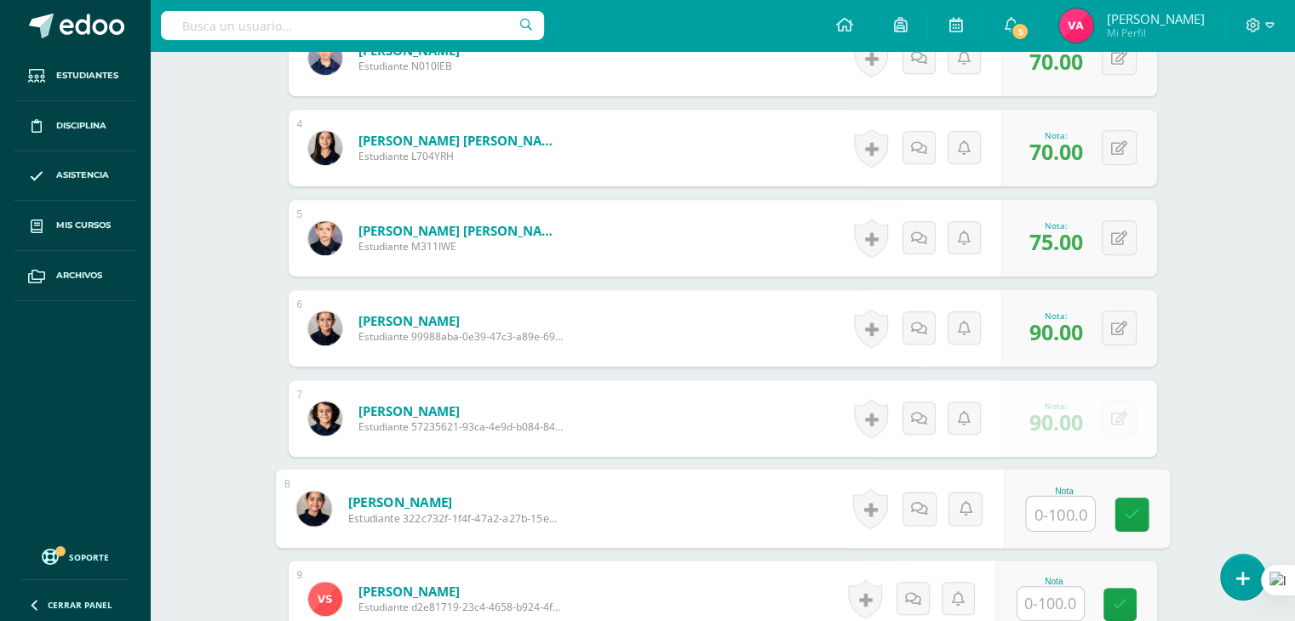
scroll to position [1053, 0]
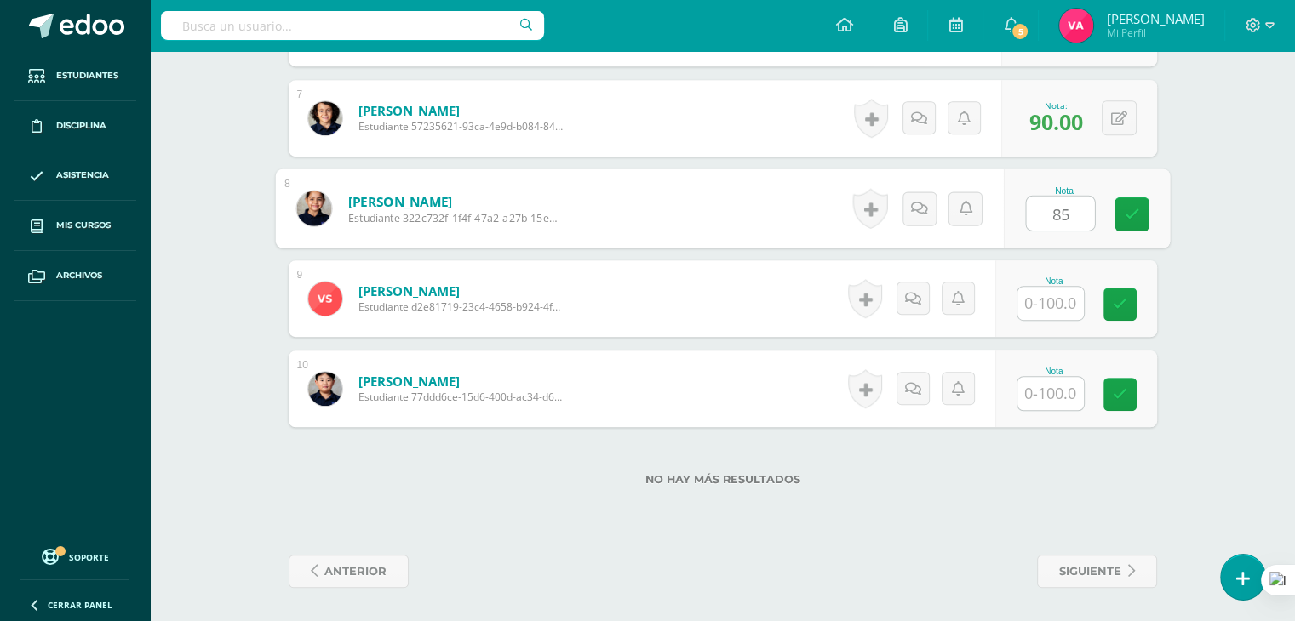
type input "85"
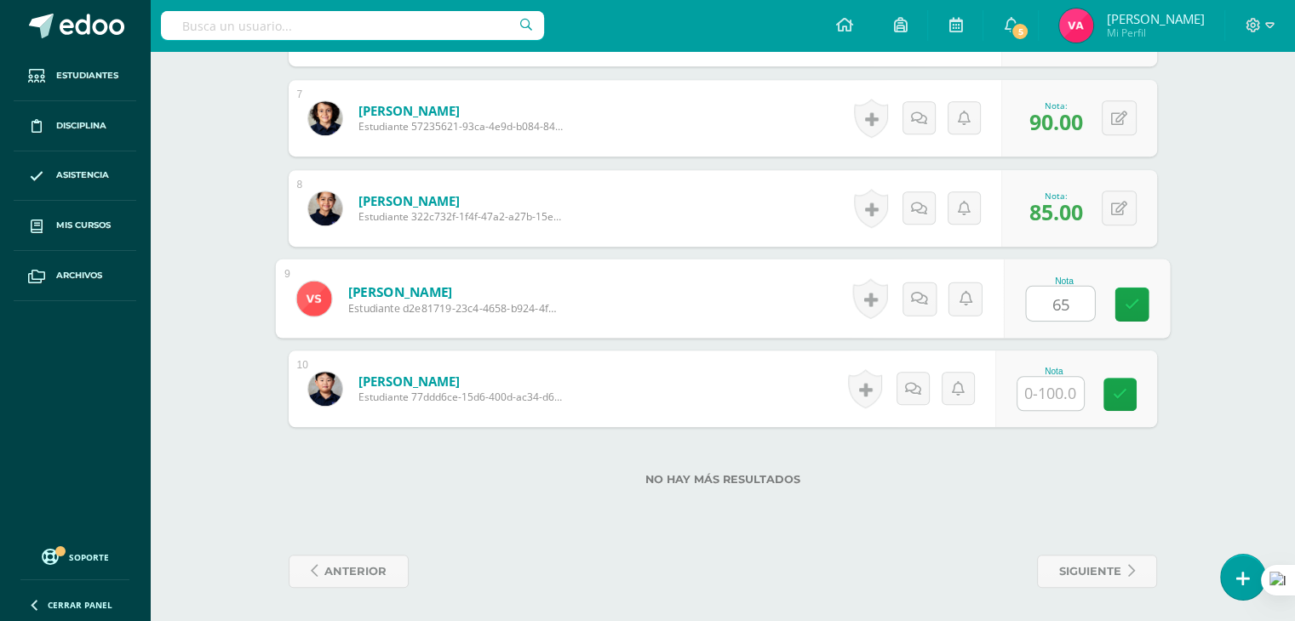
type input "65"
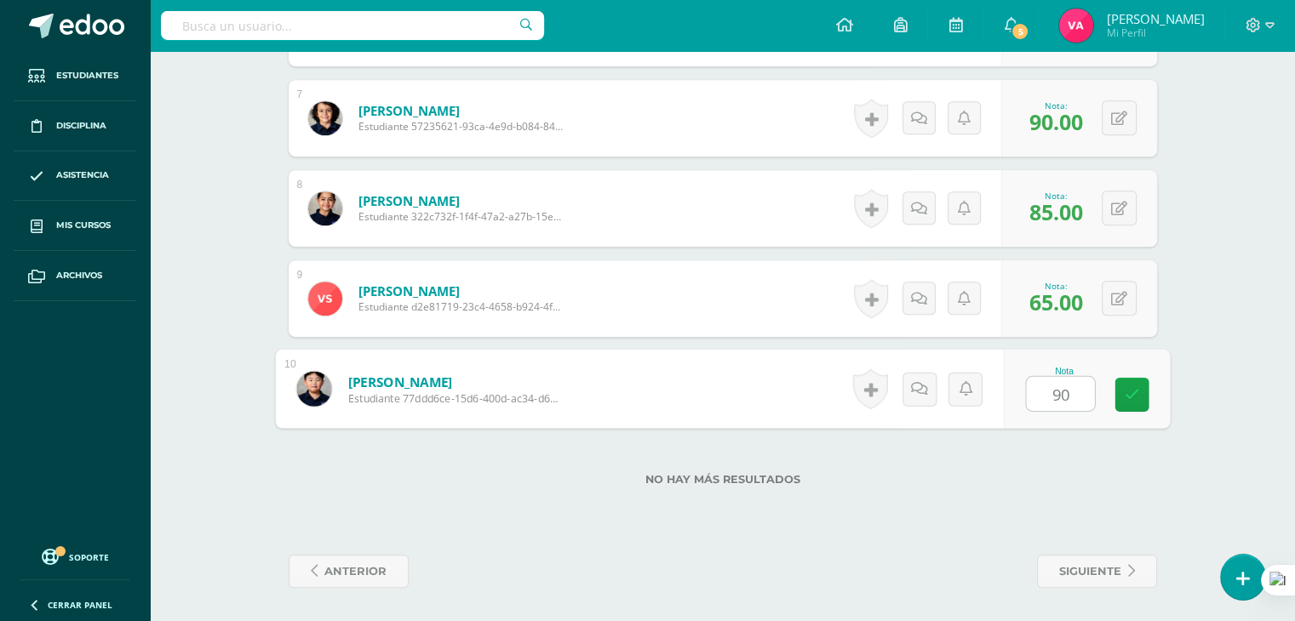
type input "90"
click at [1095, 569] on span "siguiente" at bounding box center [1090, 571] width 62 height 31
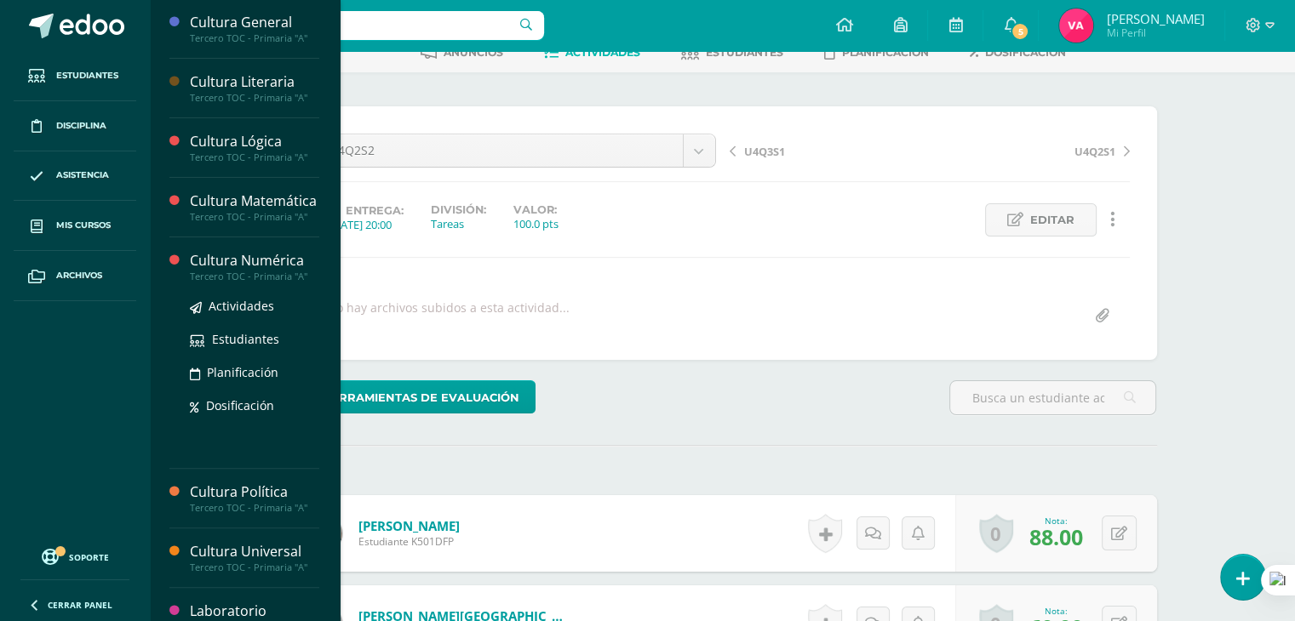
scroll to position [409, 0]
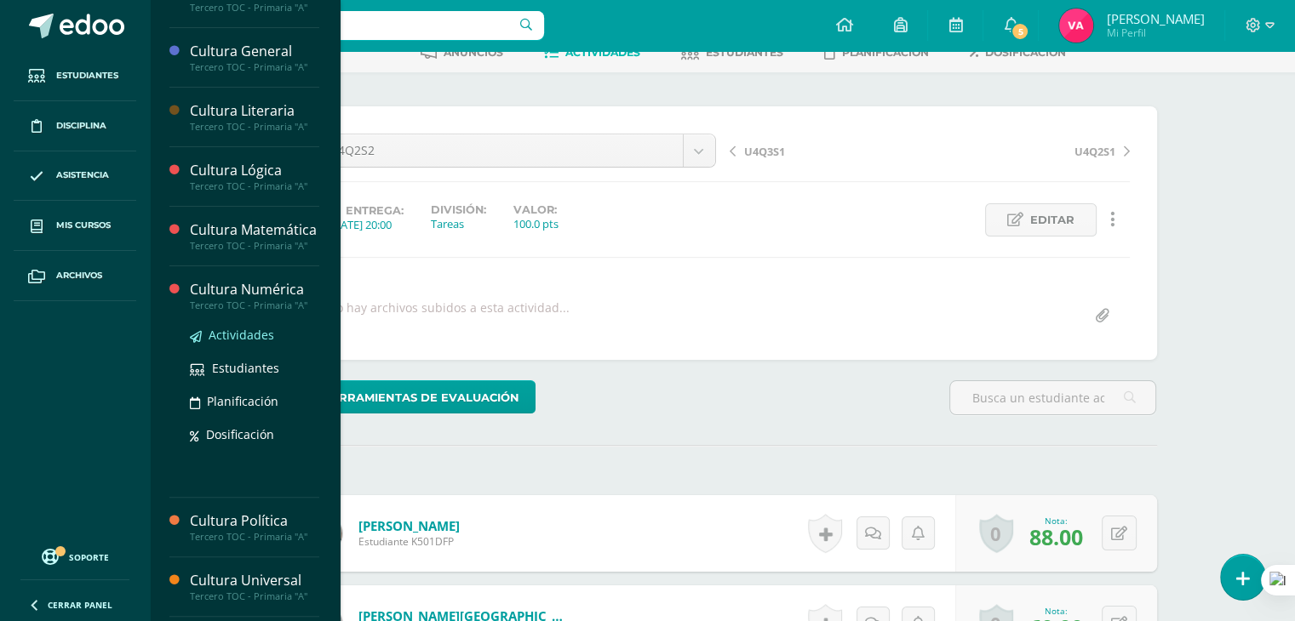
click at [249, 343] on span "Actividades" at bounding box center [242, 335] width 66 height 16
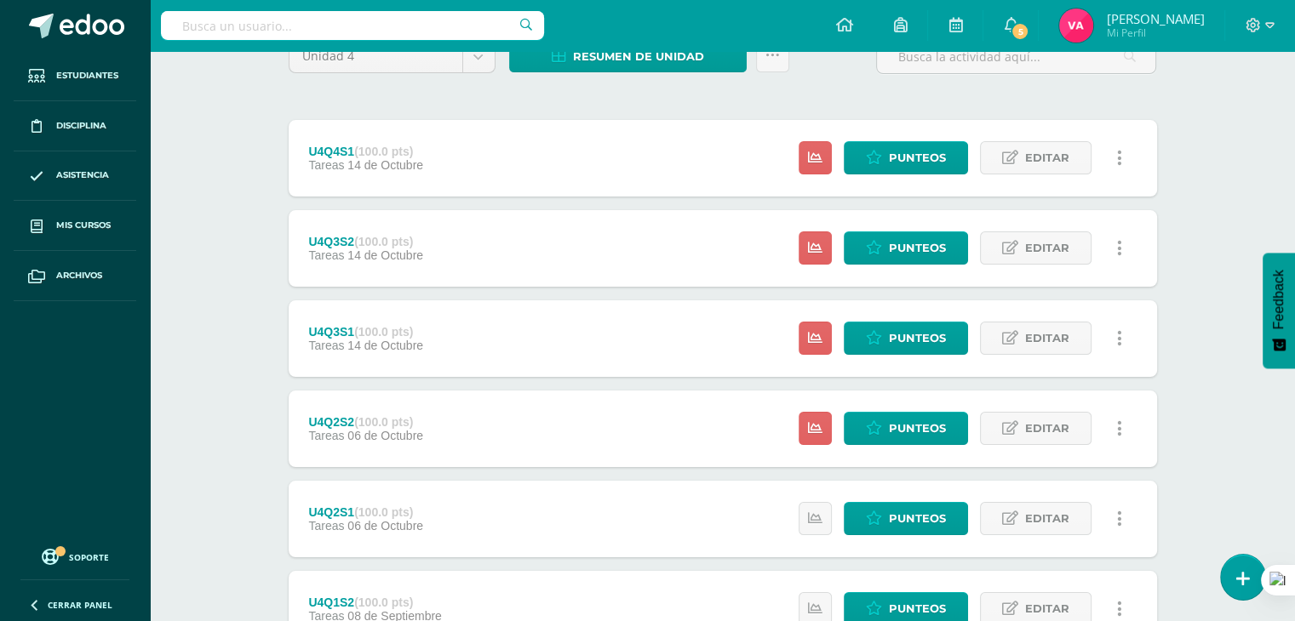
scroll to position [157, 0]
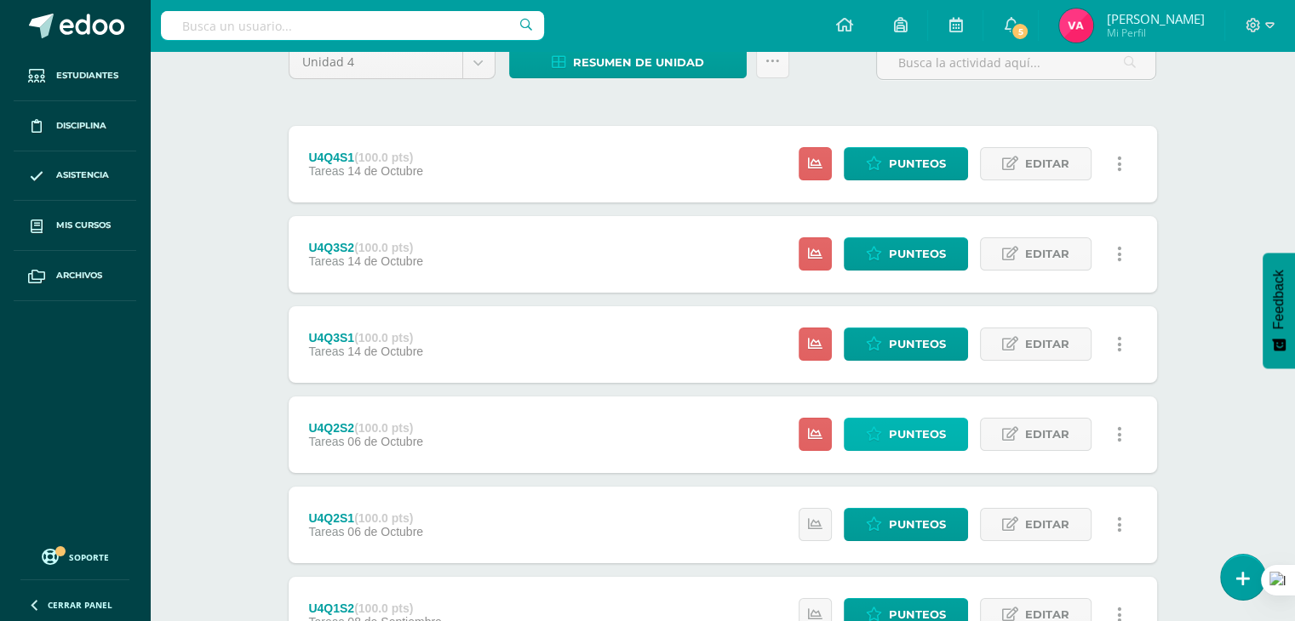
click at [898, 437] on span "Punteos" at bounding box center [917, 434] width 57 height 31
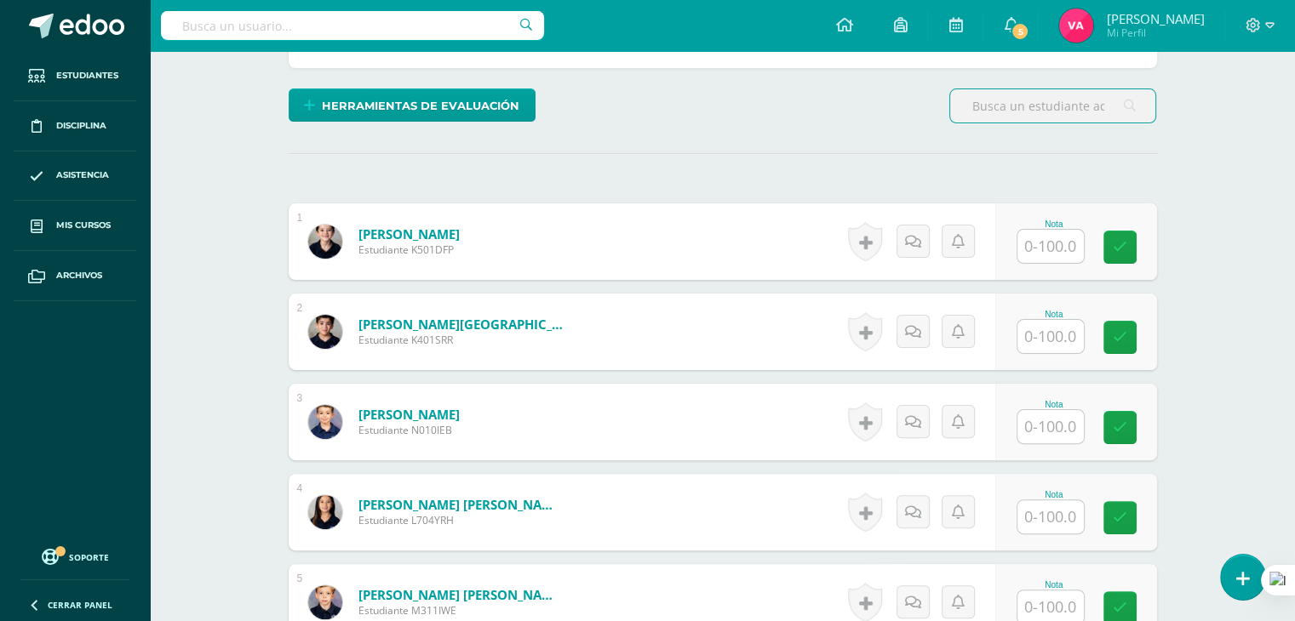
scroll to position [391, 0]
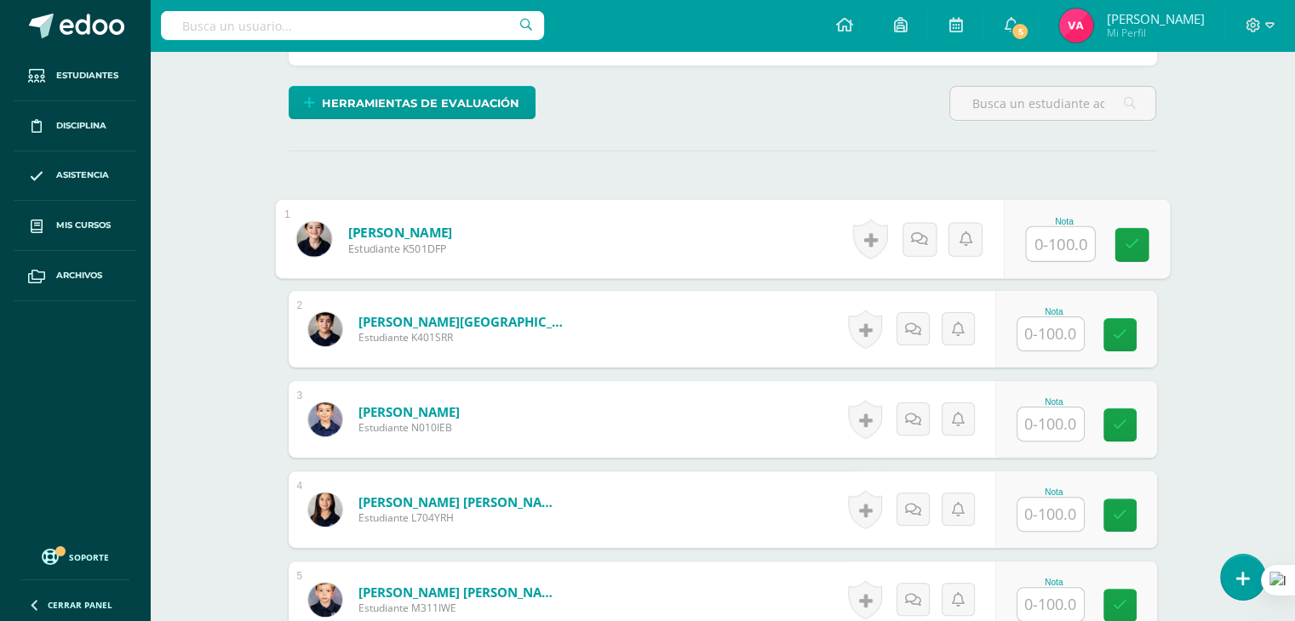
click at [1052, 246] on input "text" at bounding box center [1060, 244] width 68 height 34
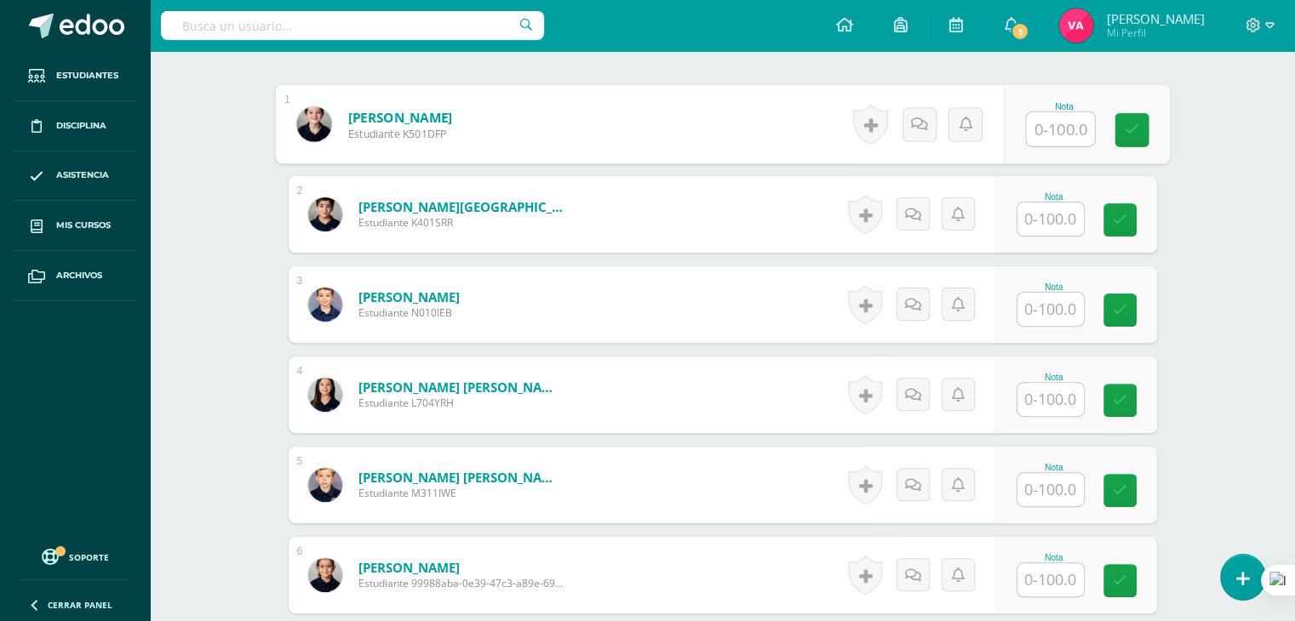
scroll to position [506, 0]
type input "85"
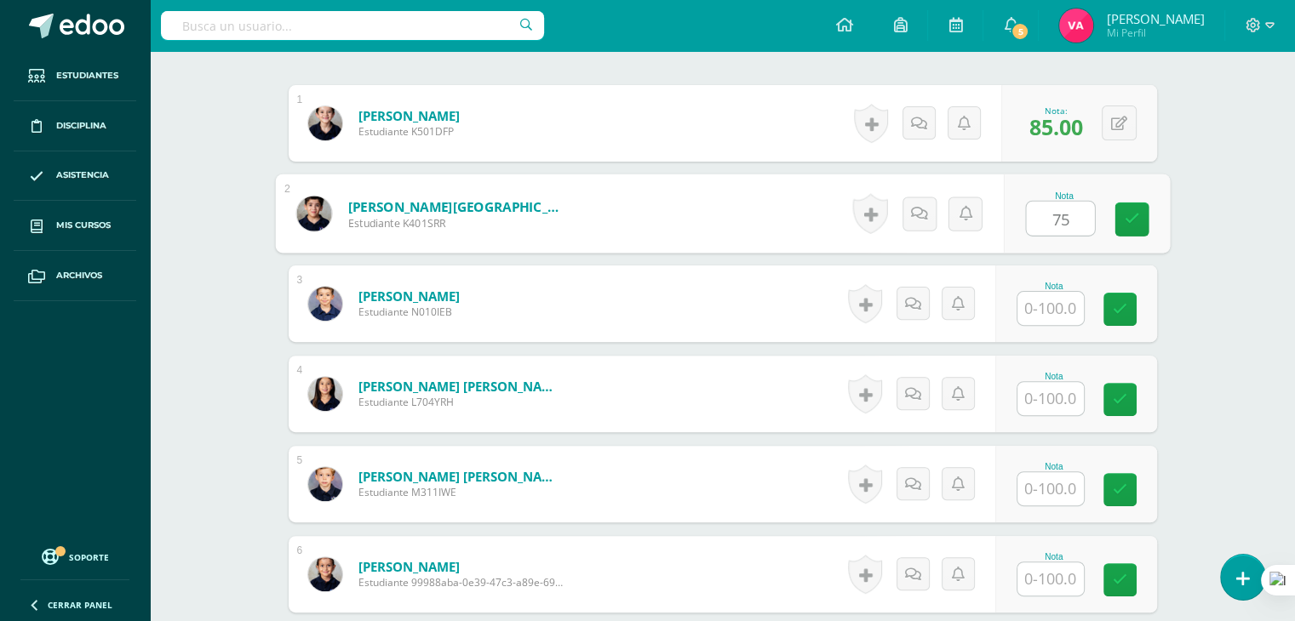
type input "75"
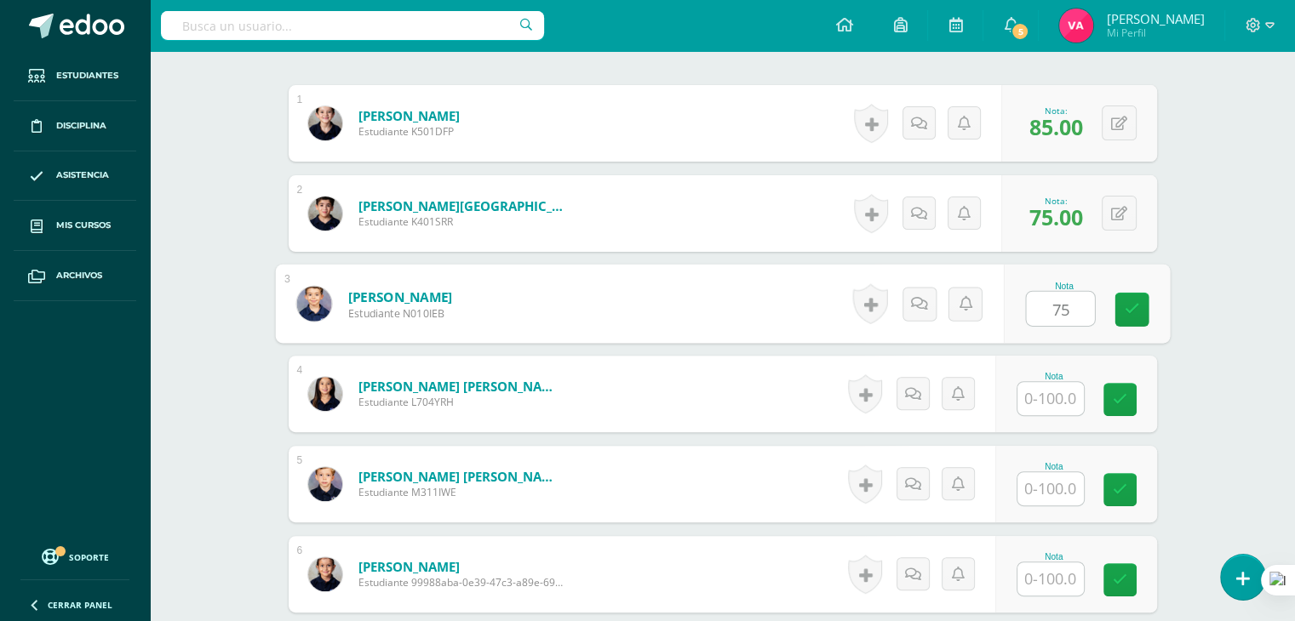
type input "75"
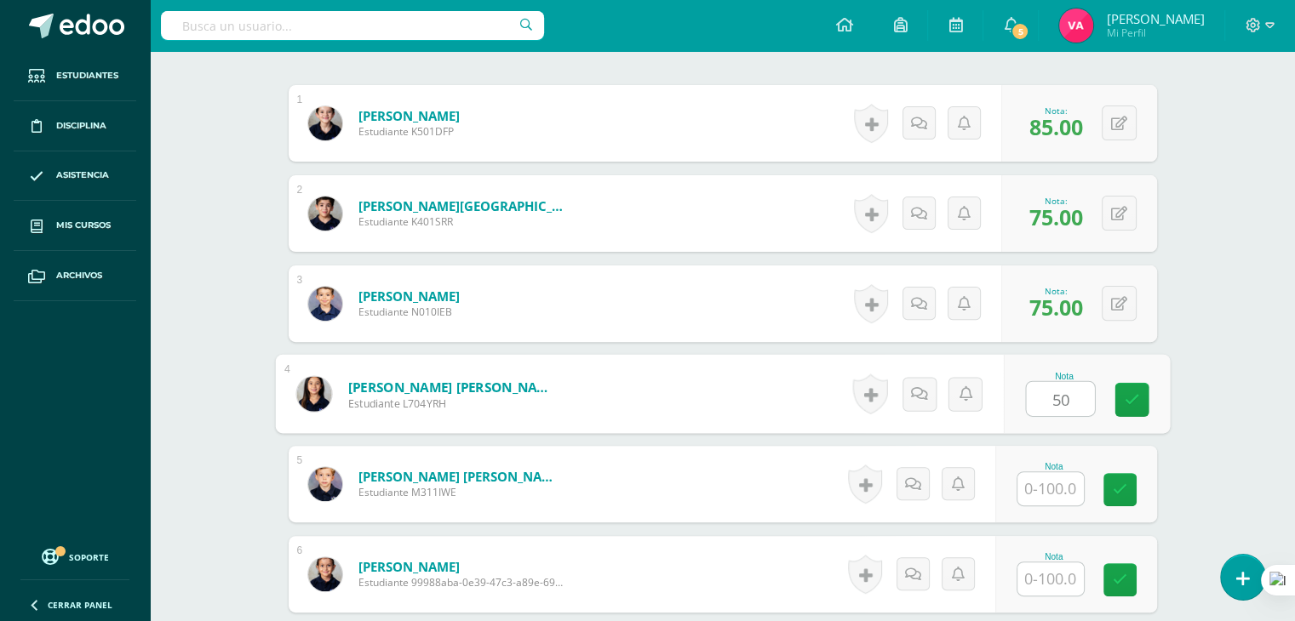
type input "50"
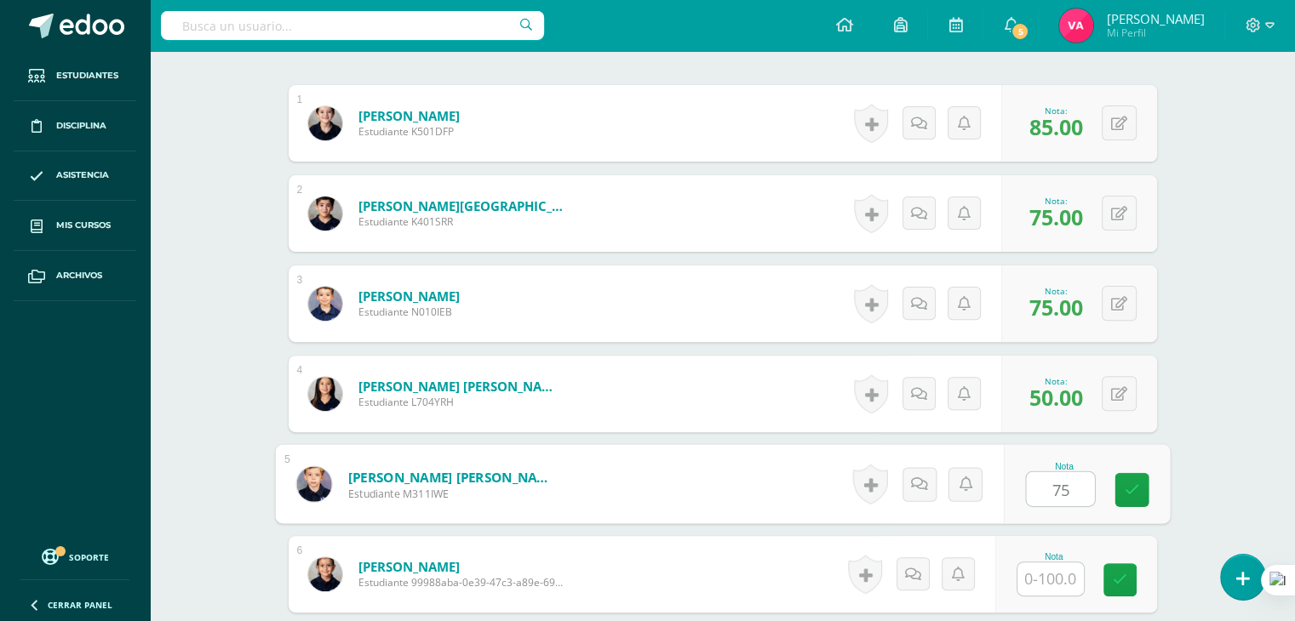
type input "75"
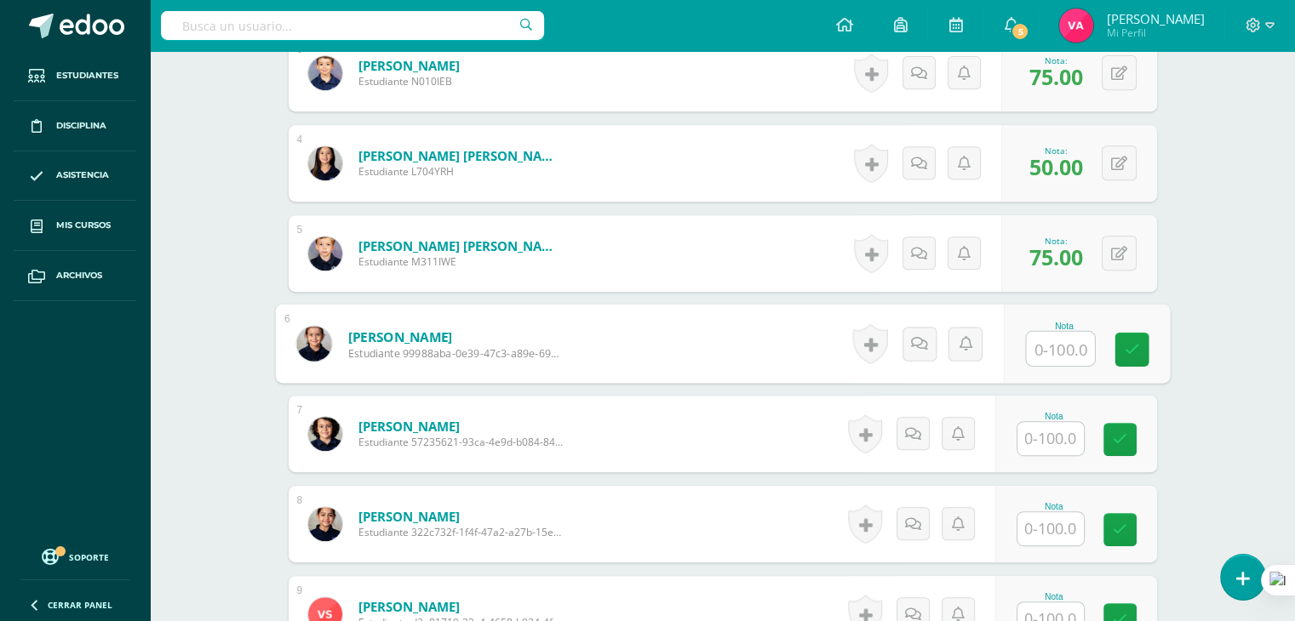
scroll to position [739, 0]
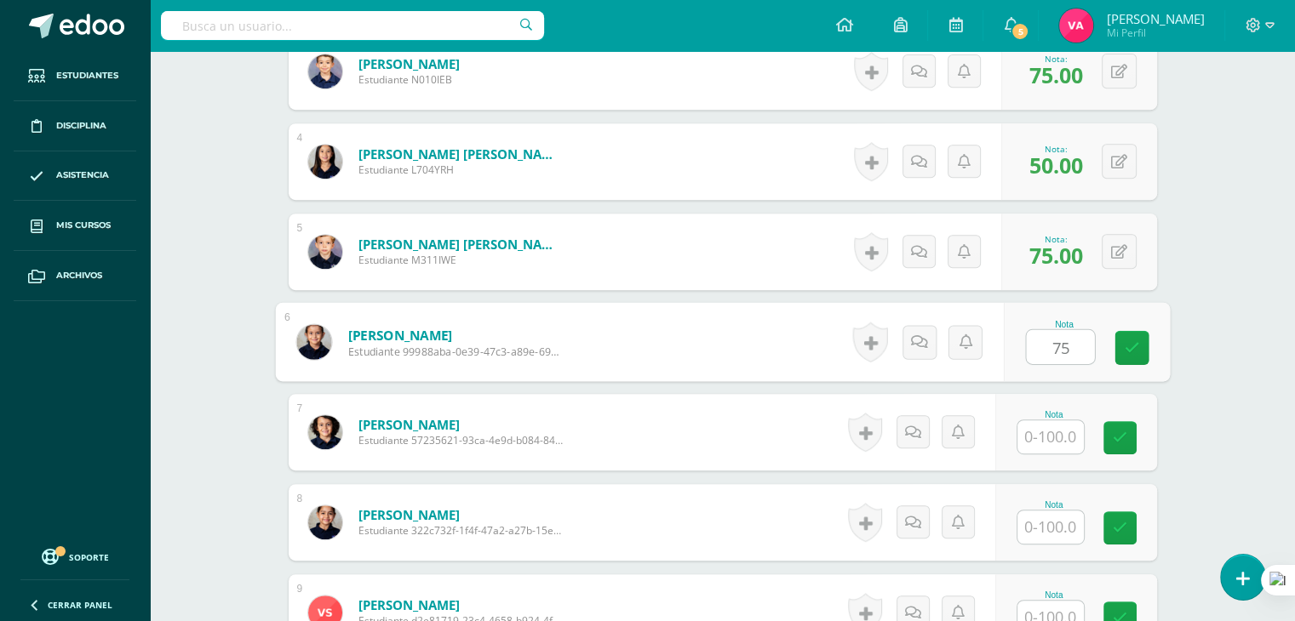
type input "75"
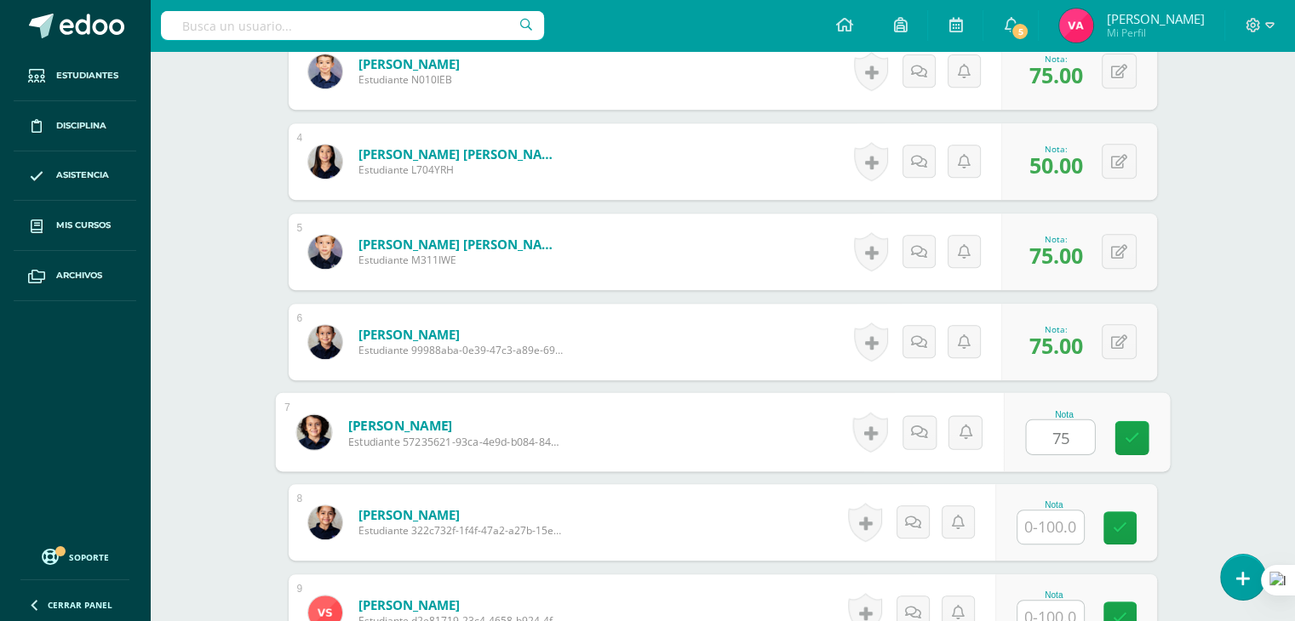
type input "75"
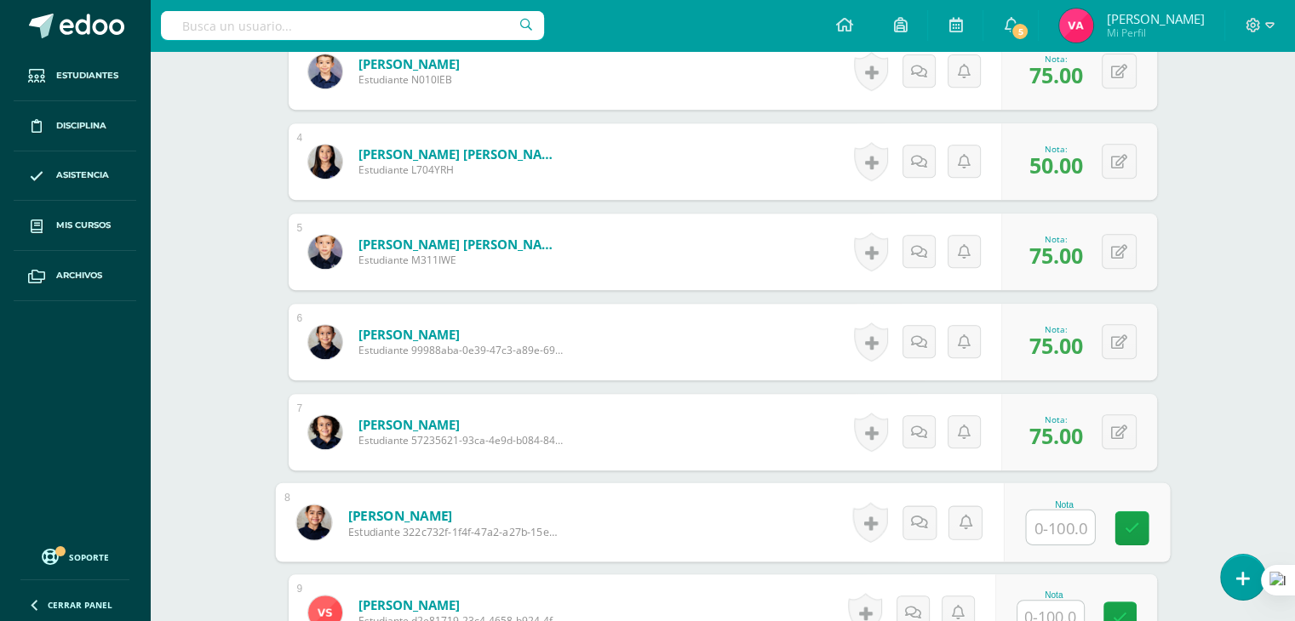
scroll to position [1053, 0]
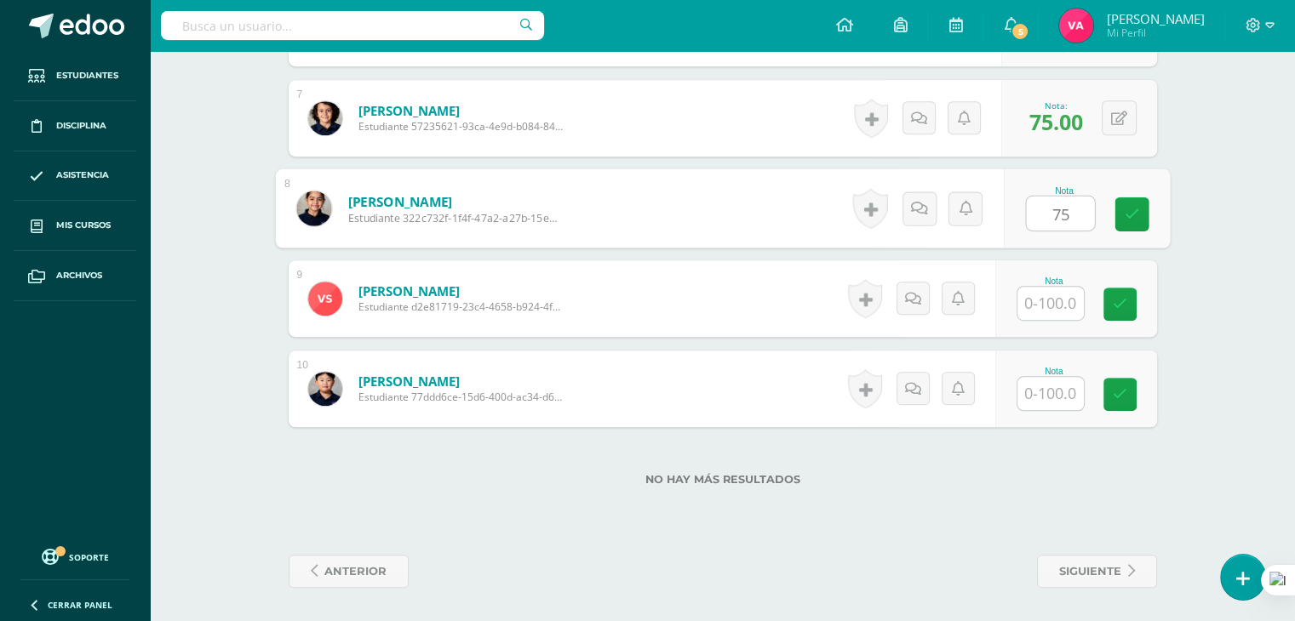
type input "75"
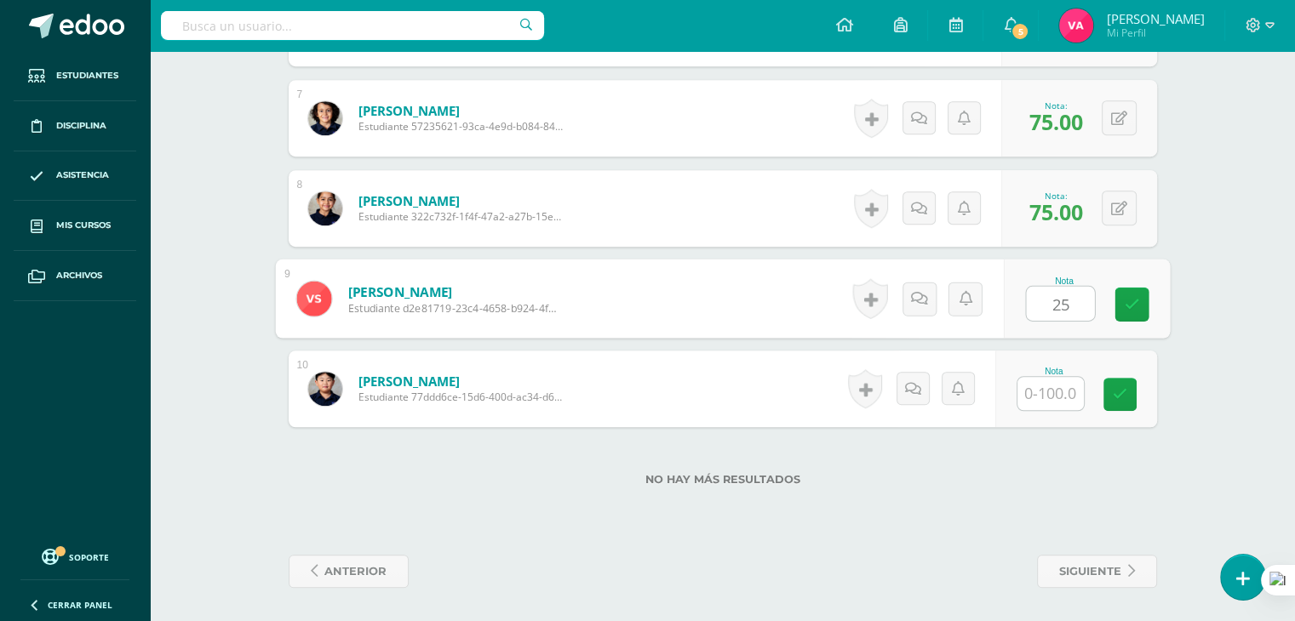
type input "25"
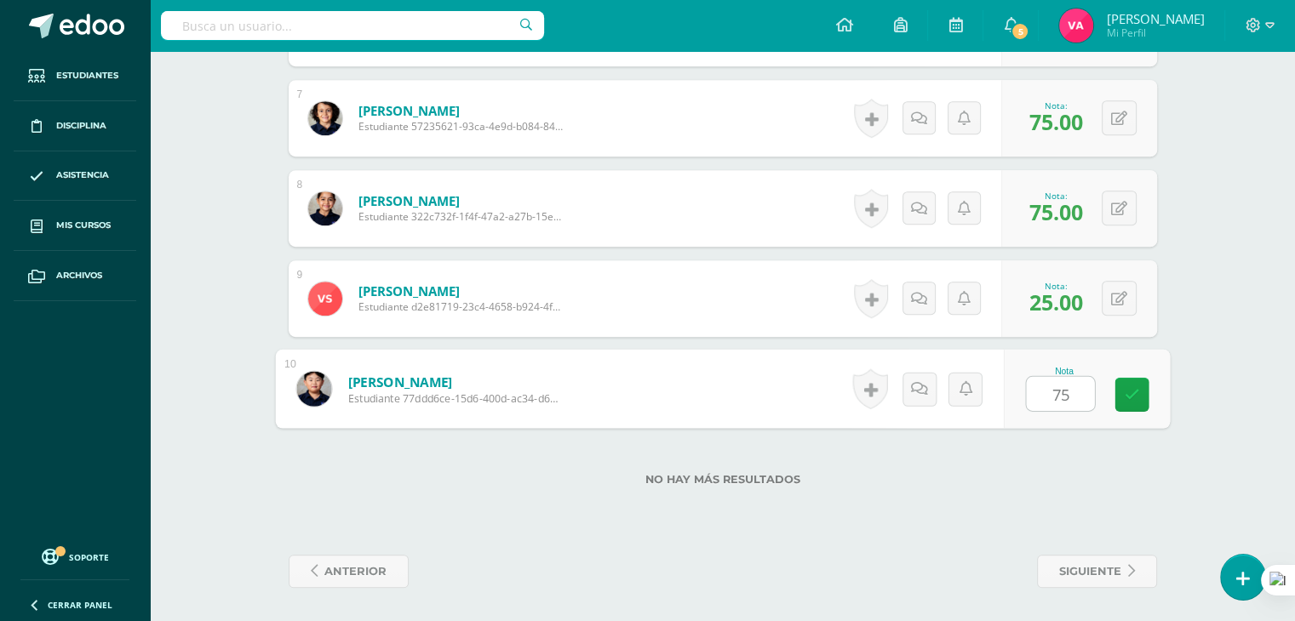
type input "75"
click at [344, 559] on span "anterior" at bounding box center [355, 571] width 62 height 31
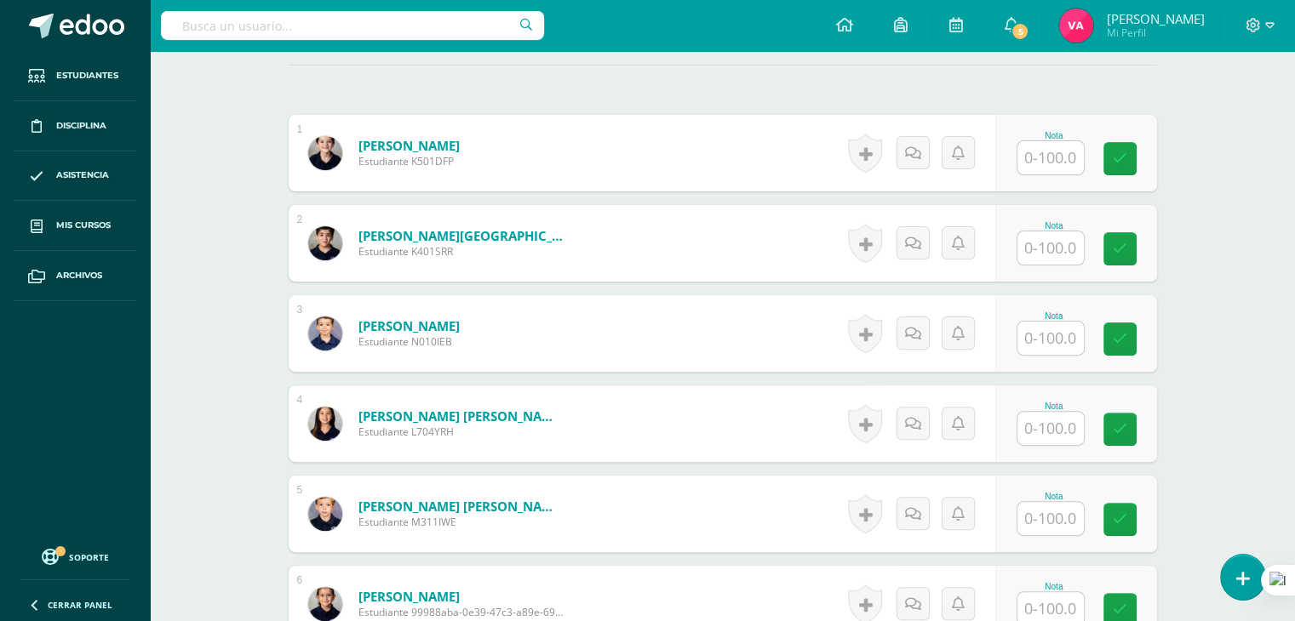
scroll to position [478, 0]
click at [1052, 150] on input "text" at bounding box center [1060, 157] width 68 height 34
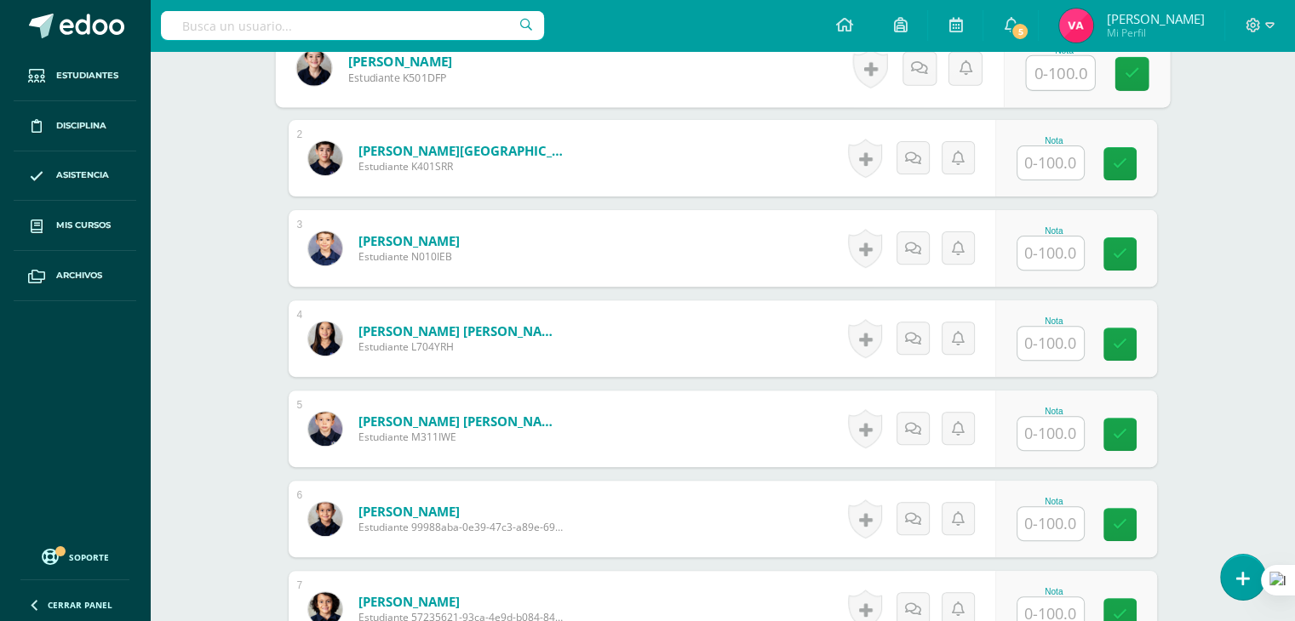
scroll to position [563, 0]
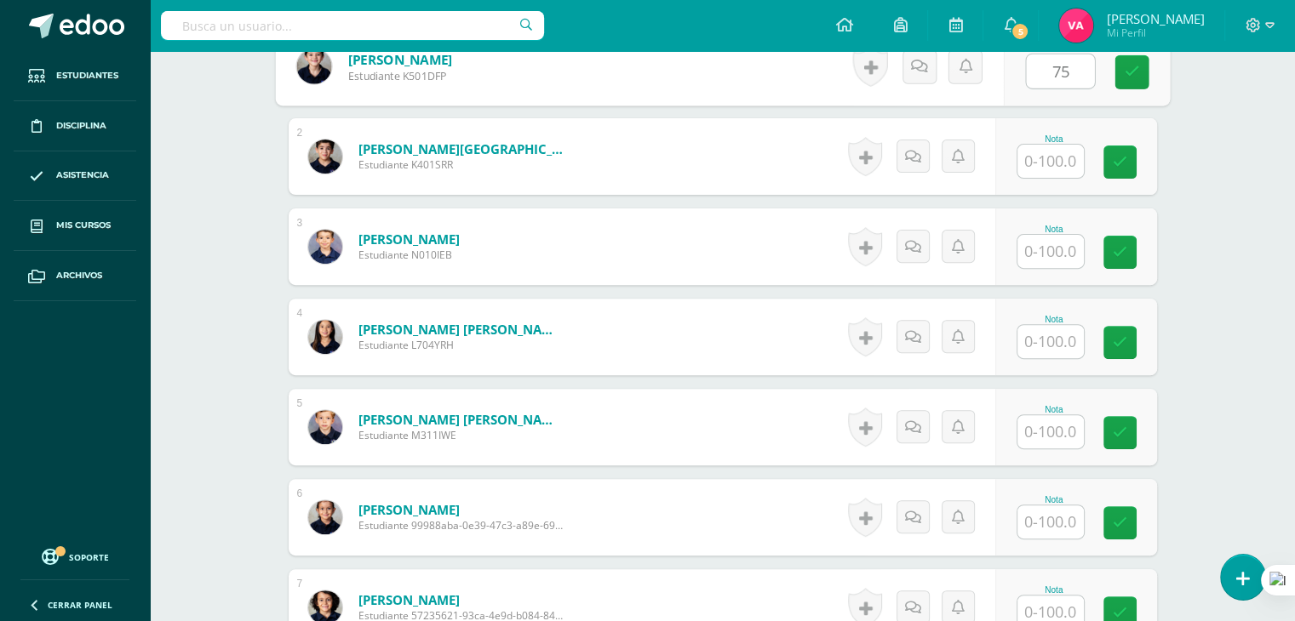
type input "75"
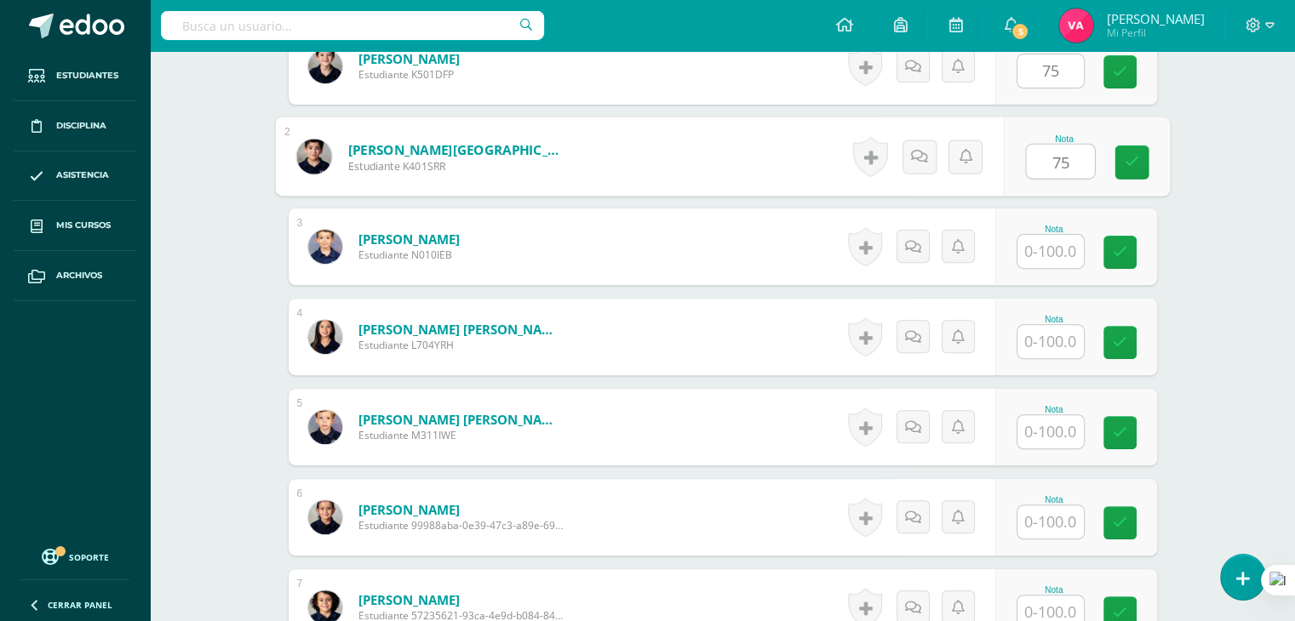
type input "75"
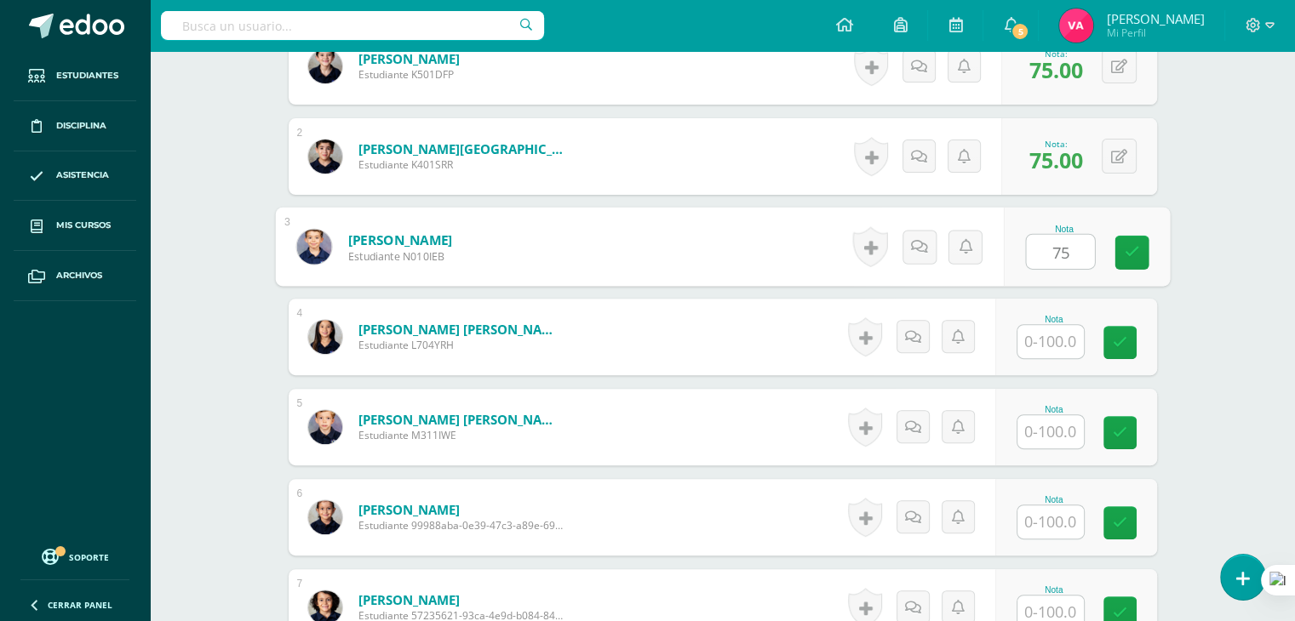
type input "75"
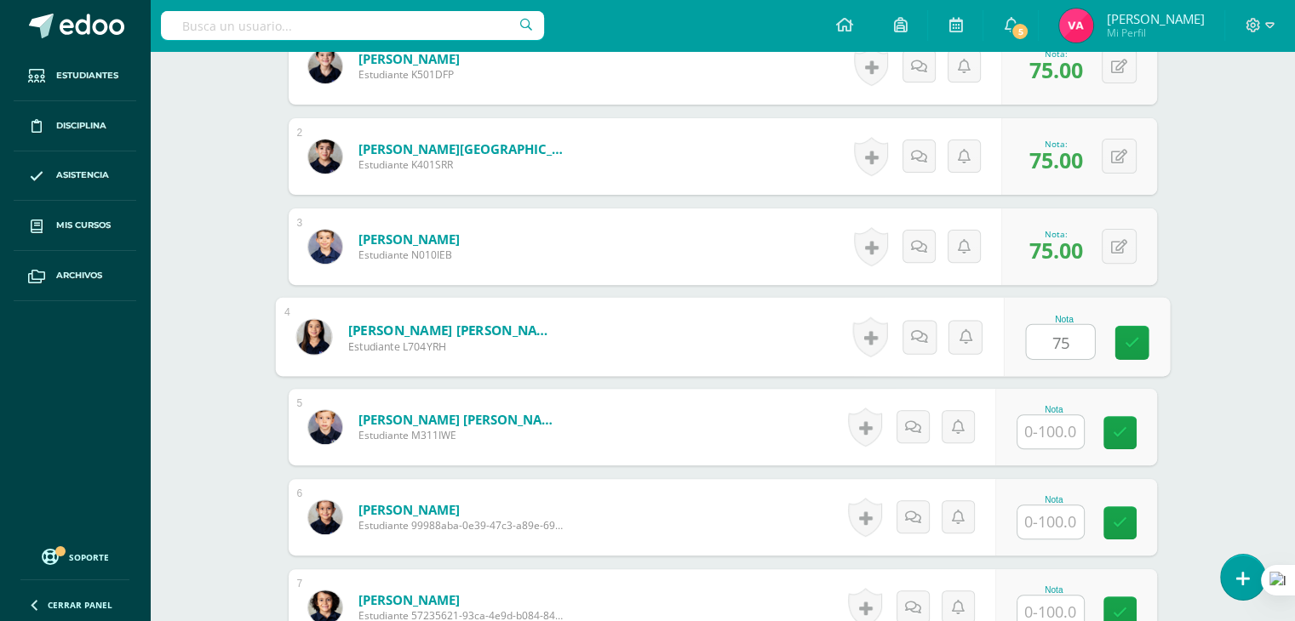
type input "75"
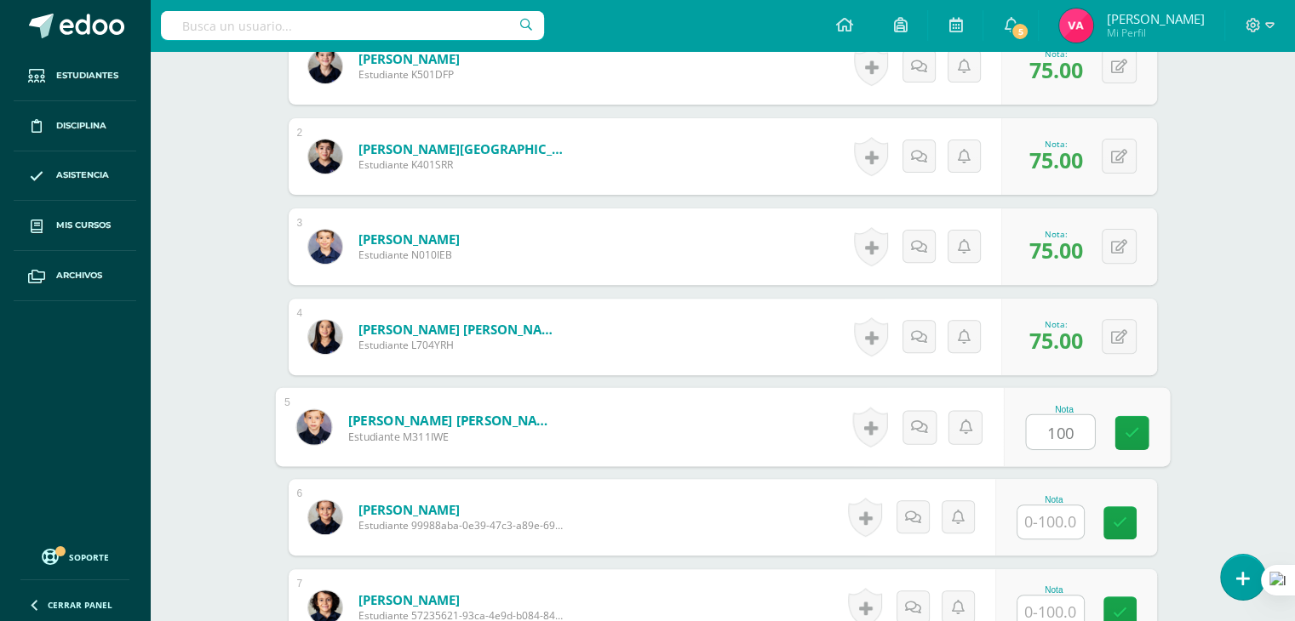
type input "100"
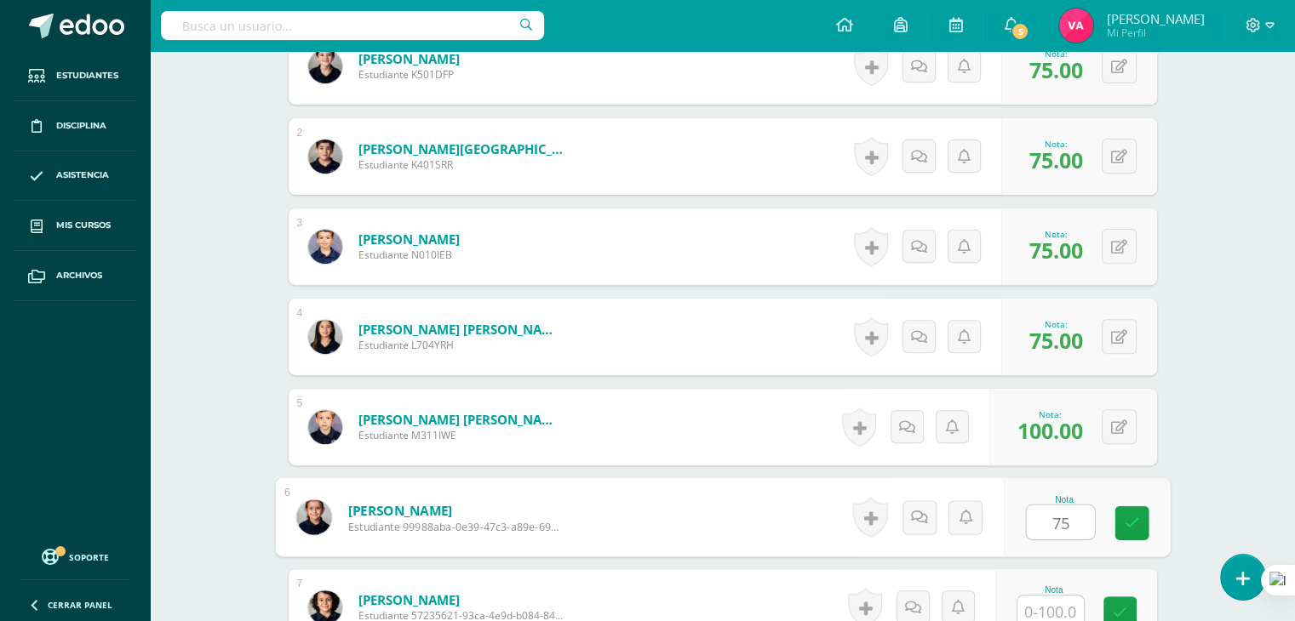
type input "75"
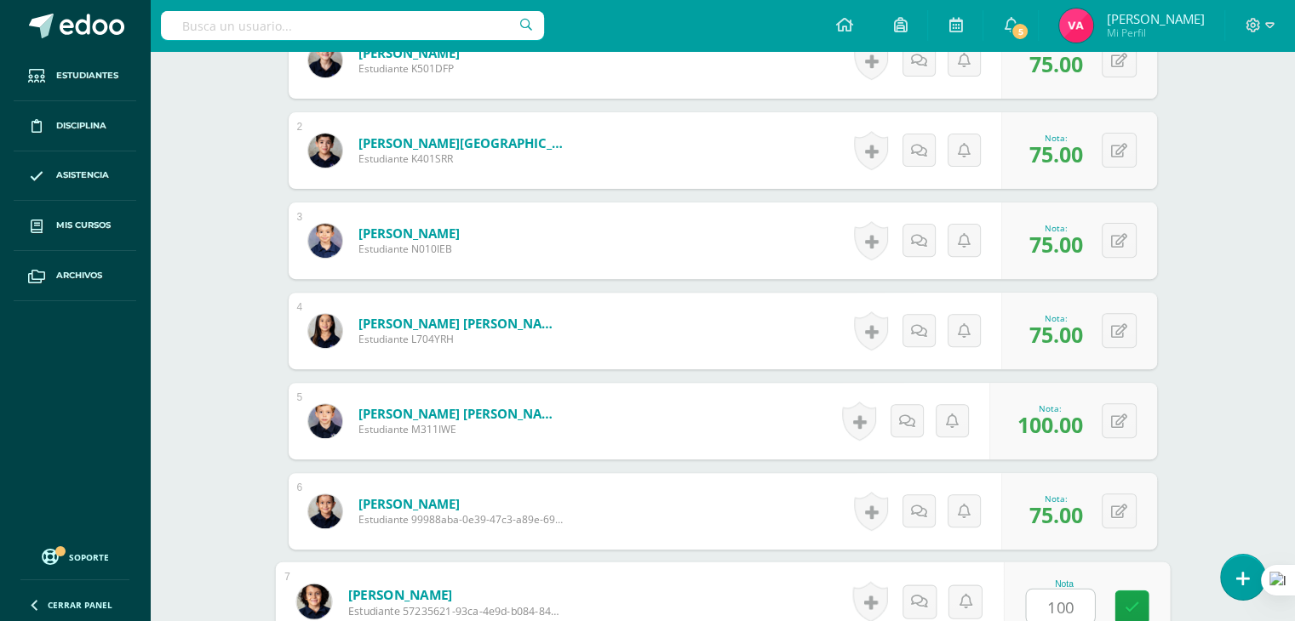
type input "100"
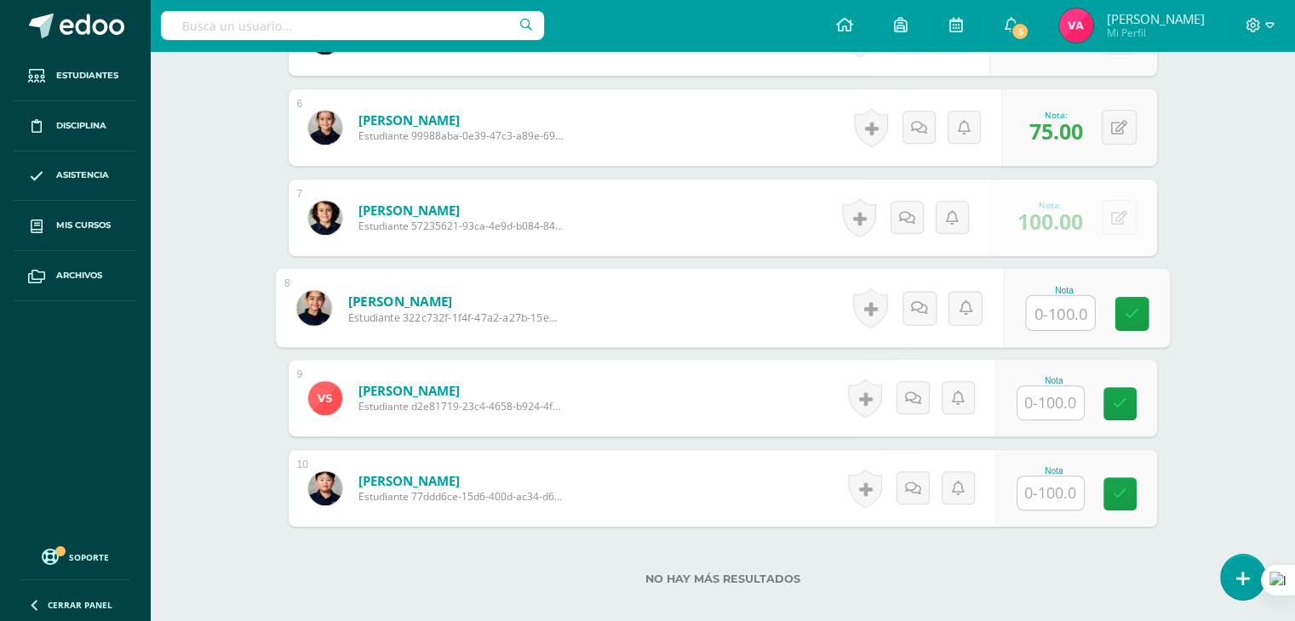
scroll to position [1053, 0]
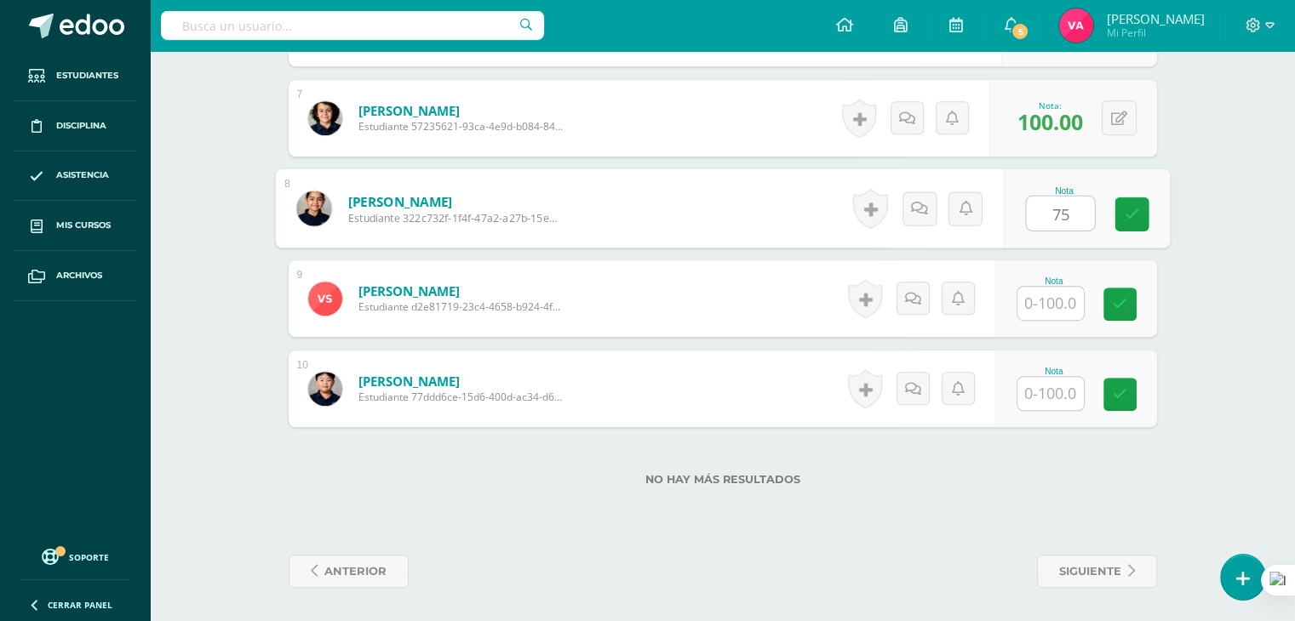
type input "75"
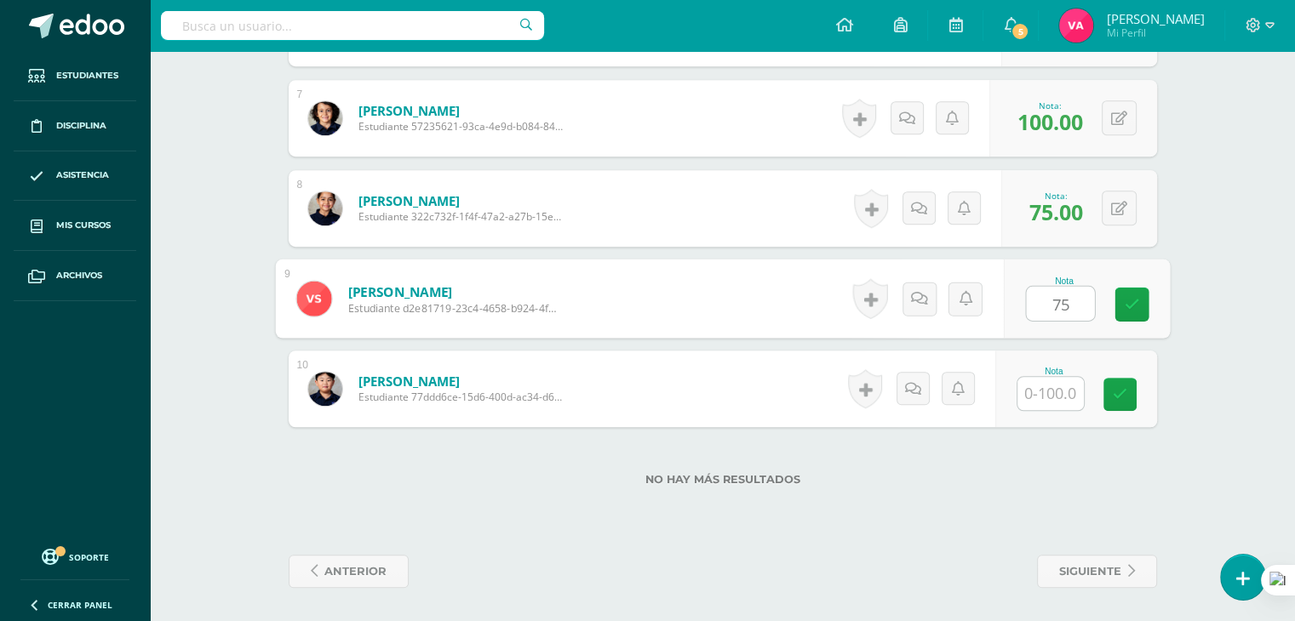
type input "75"
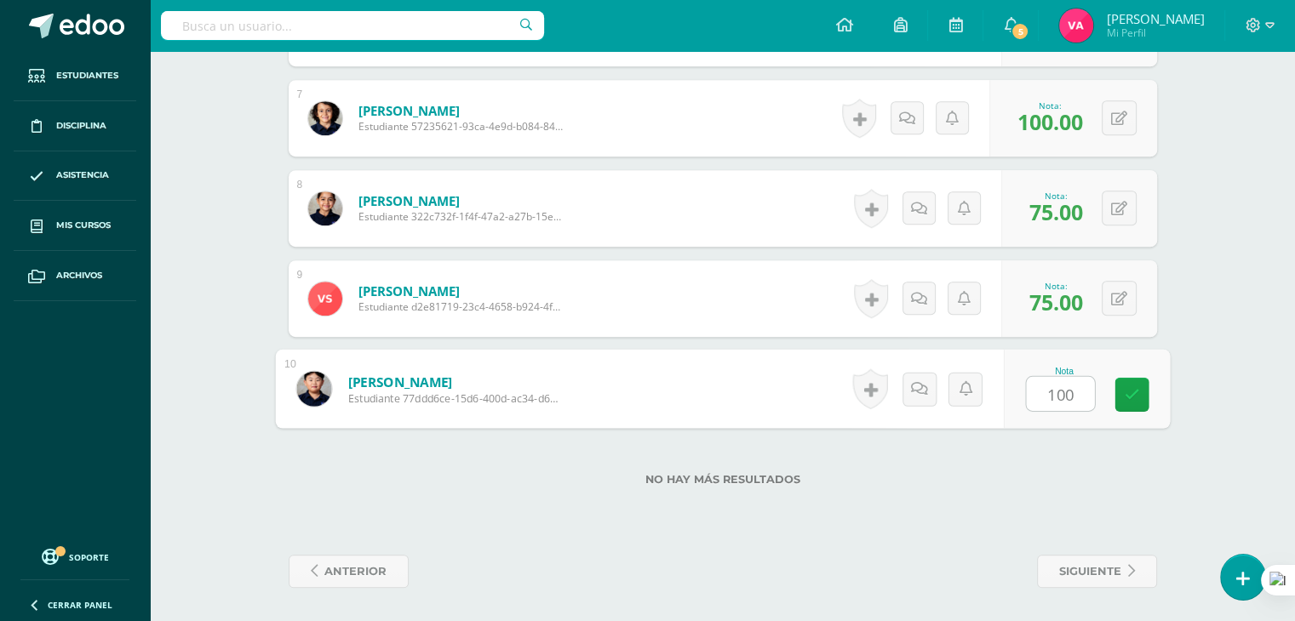
type input "100"
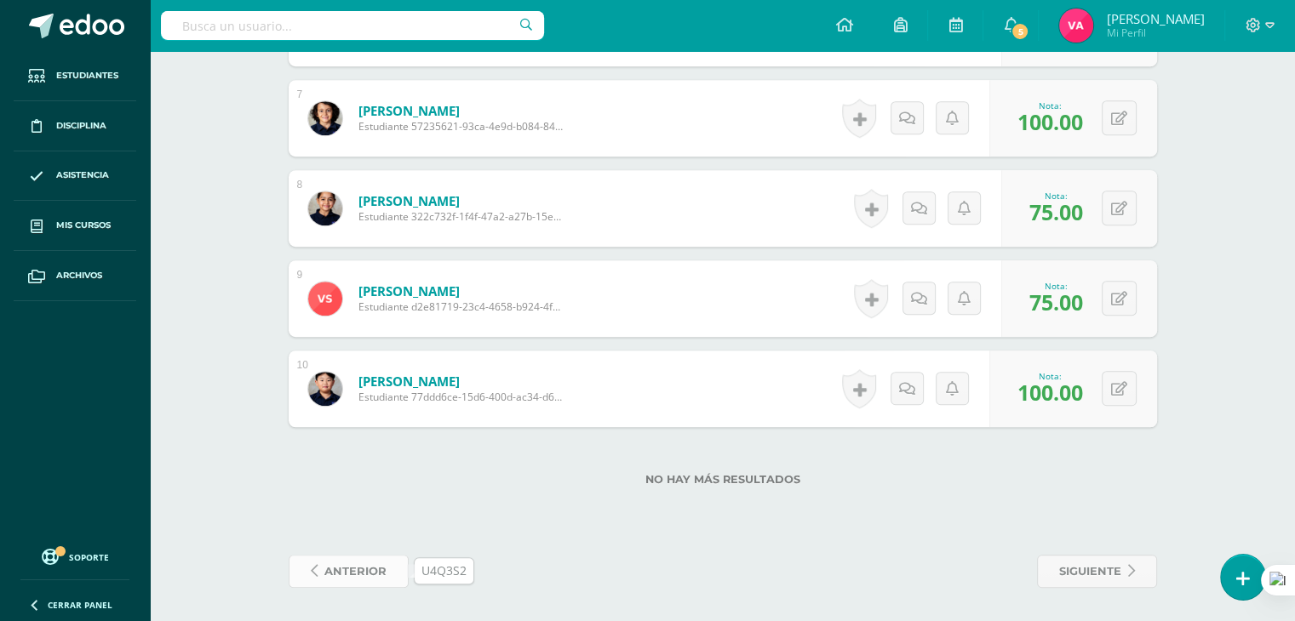
click at [335, 576] on span "anterior" at bounding box center [355, 571] width 62 height 31
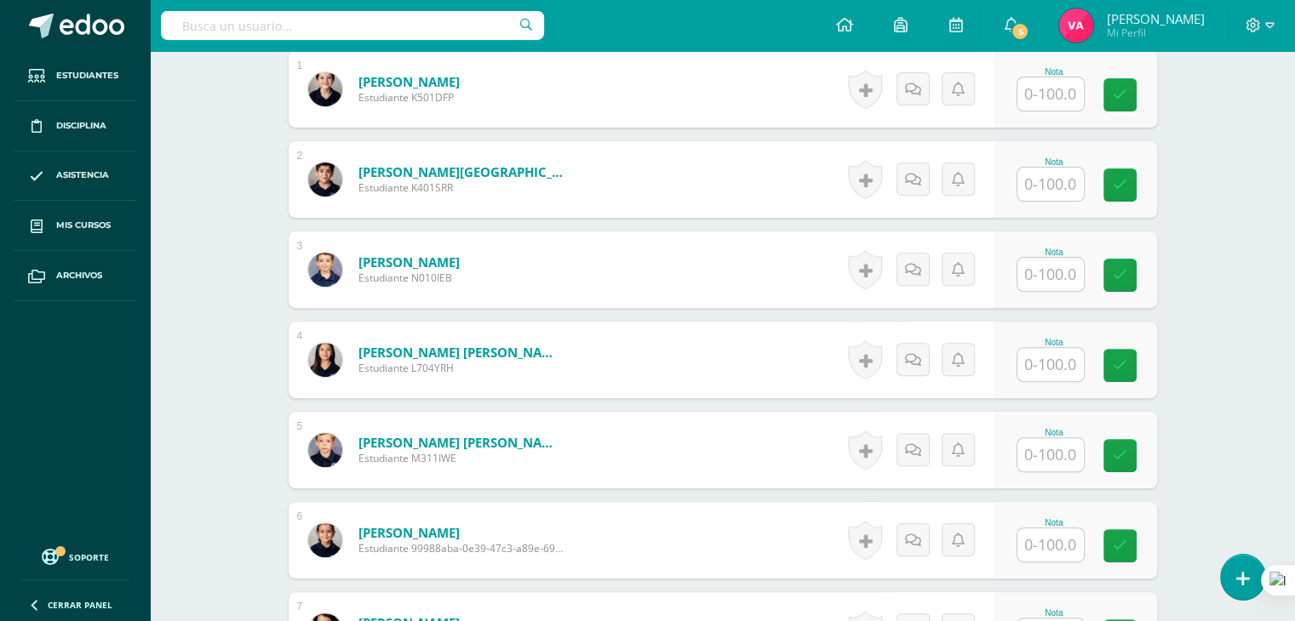
scroll to position [550, 0]
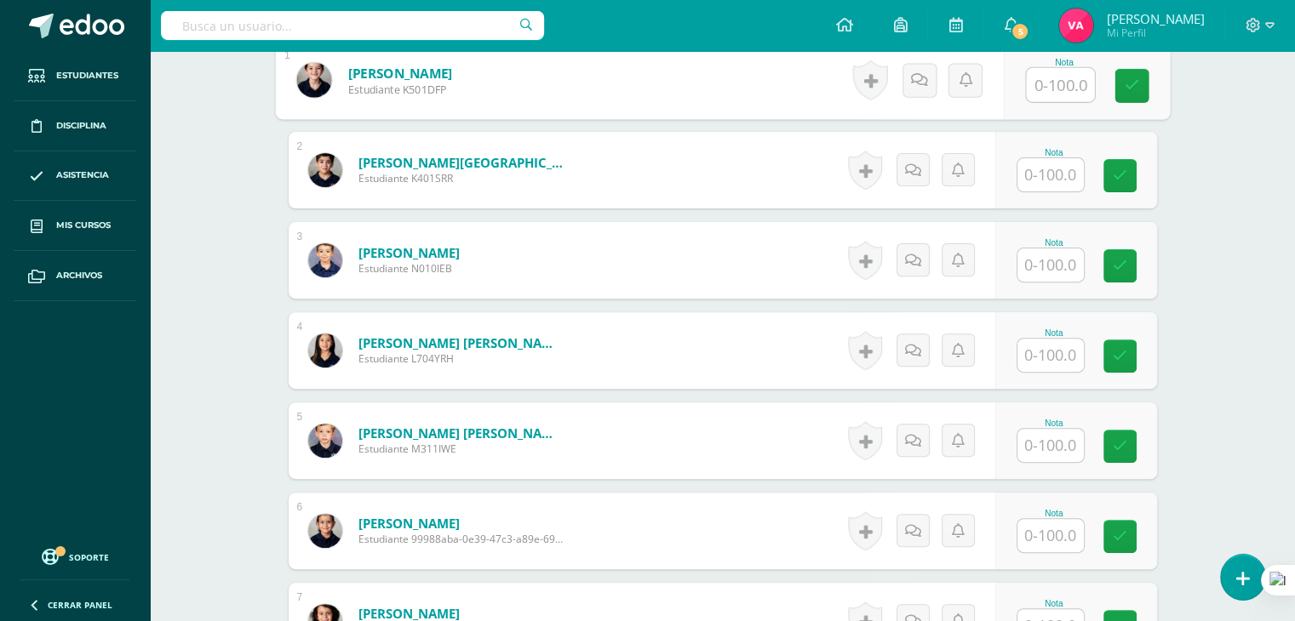
click at [1051, 71] on input "text" at bounding box center [1060, 85] width 68 height 34
type input "100"
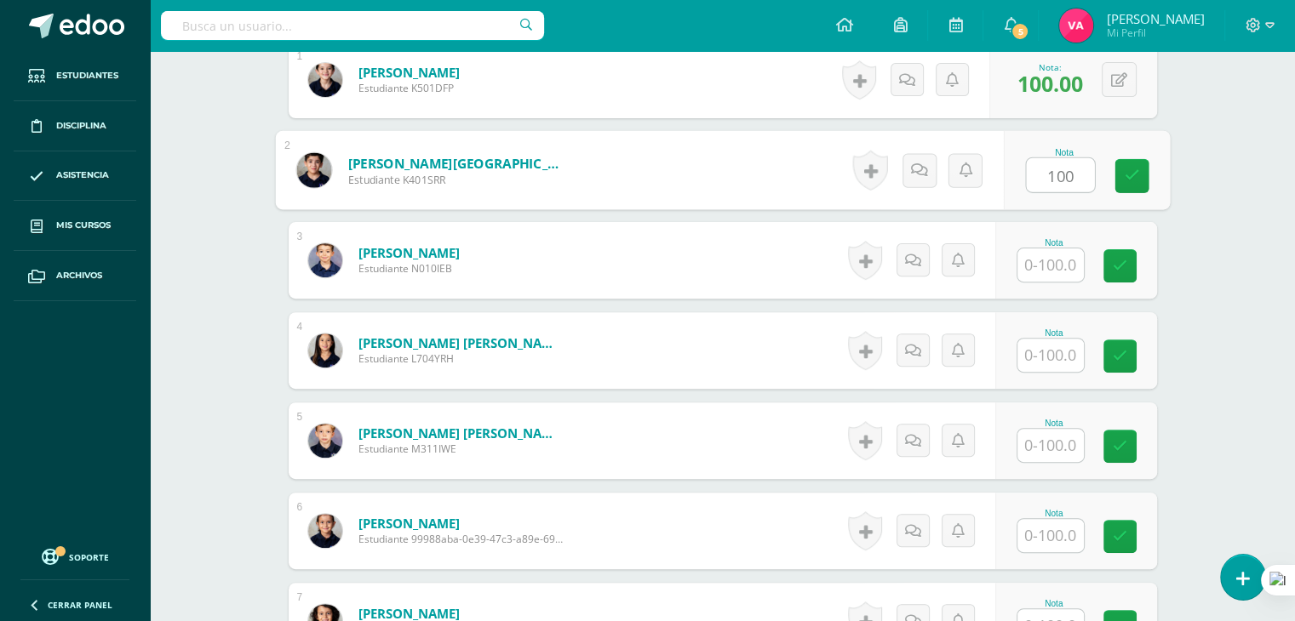
type input "100"
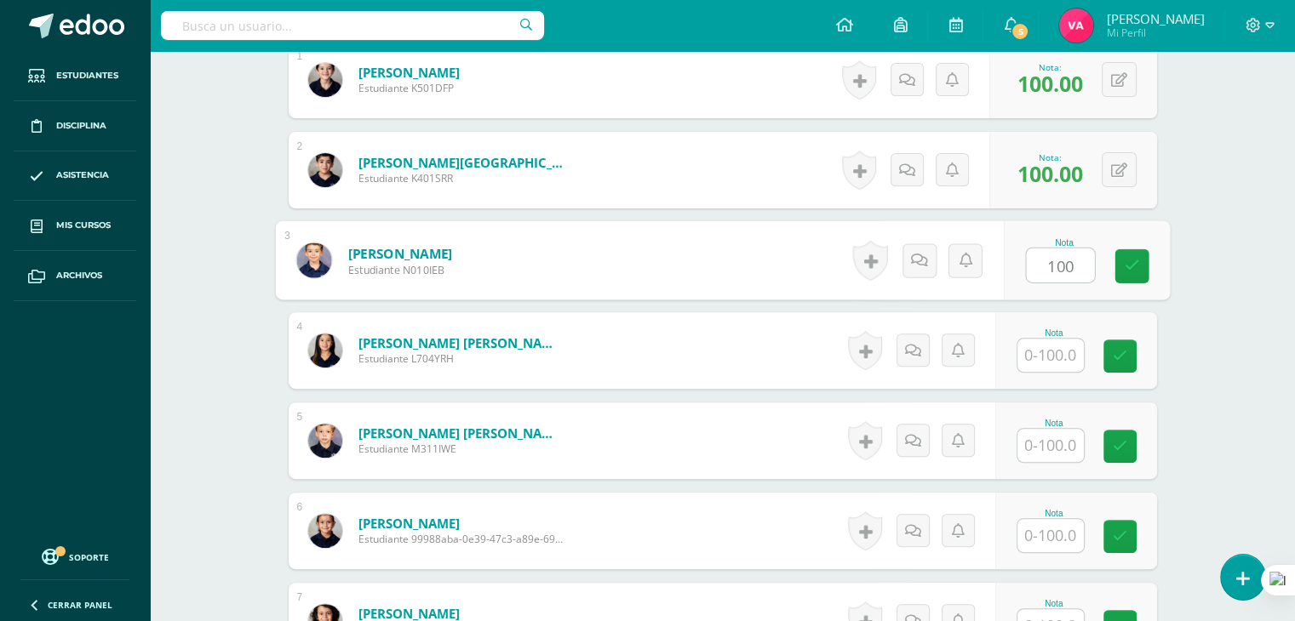
type input "100"
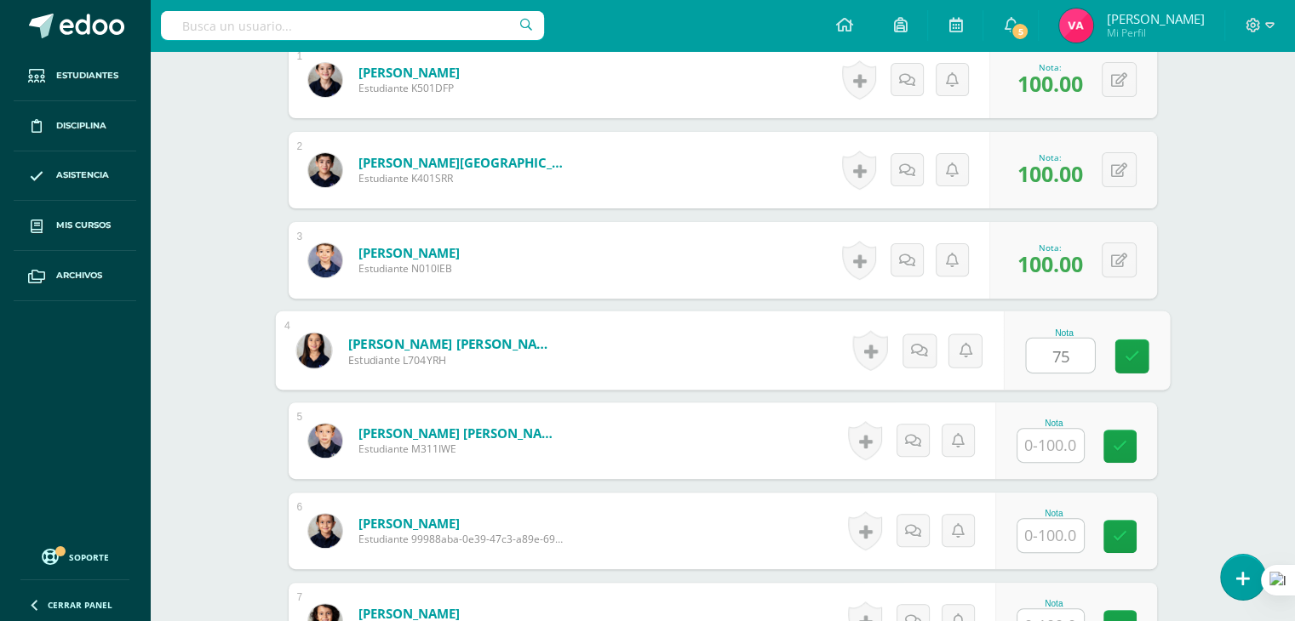
type input "75"
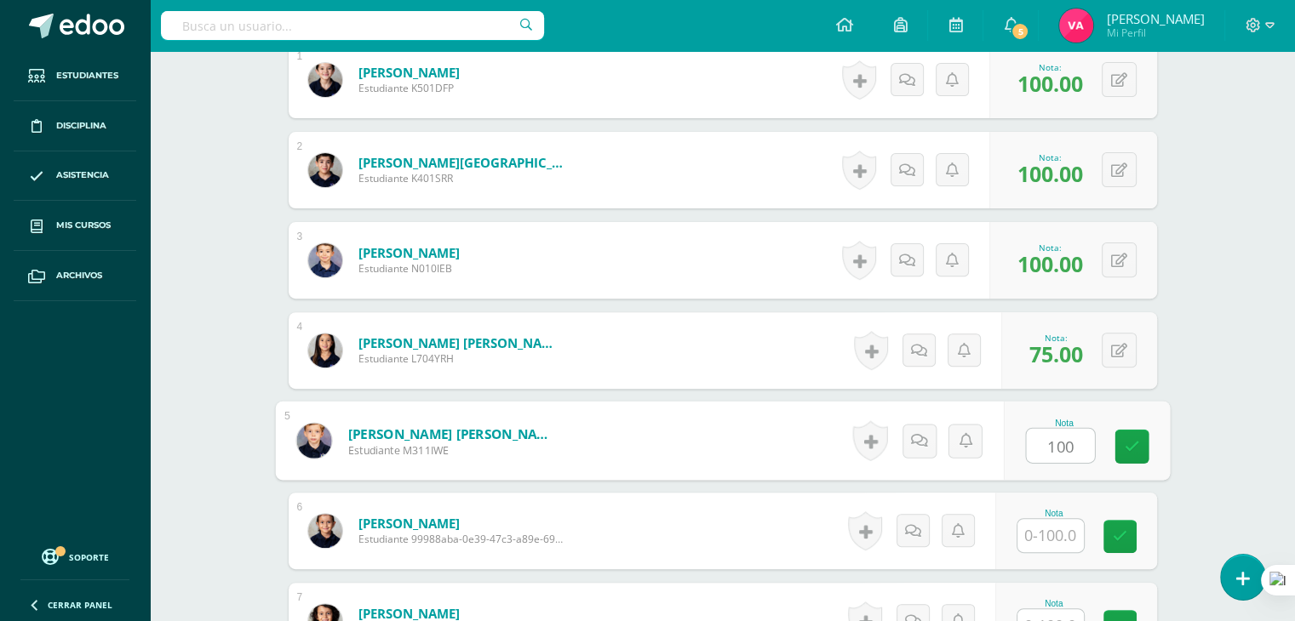
type input "100"
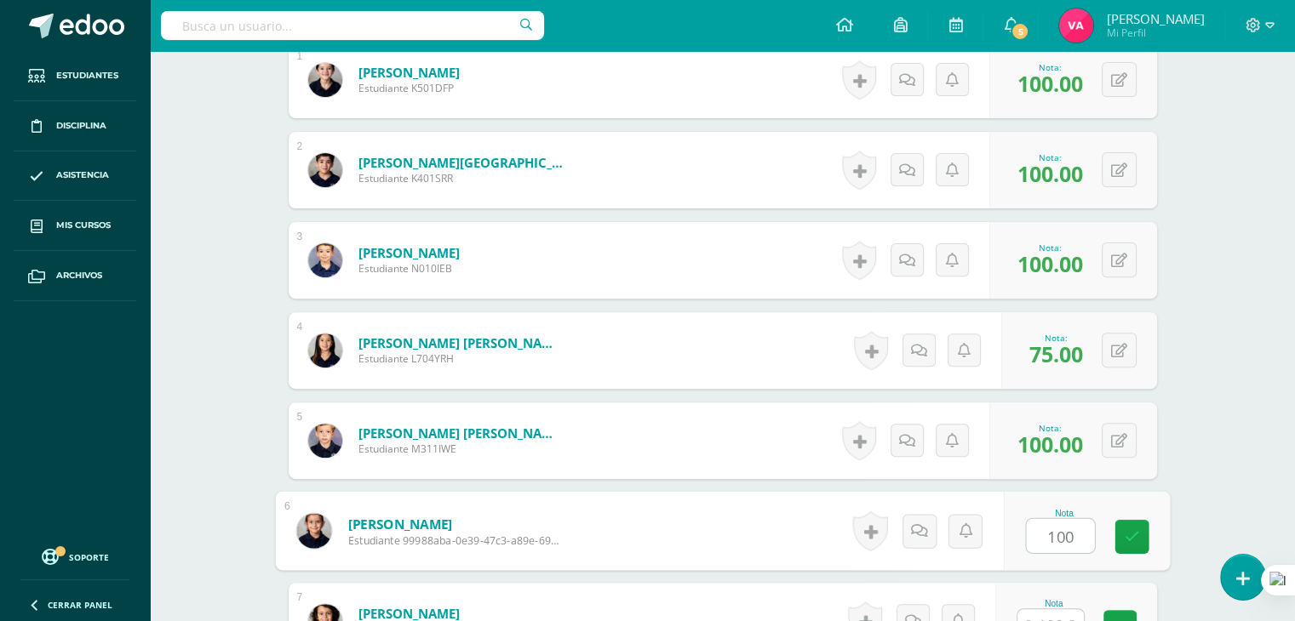
type input "100"
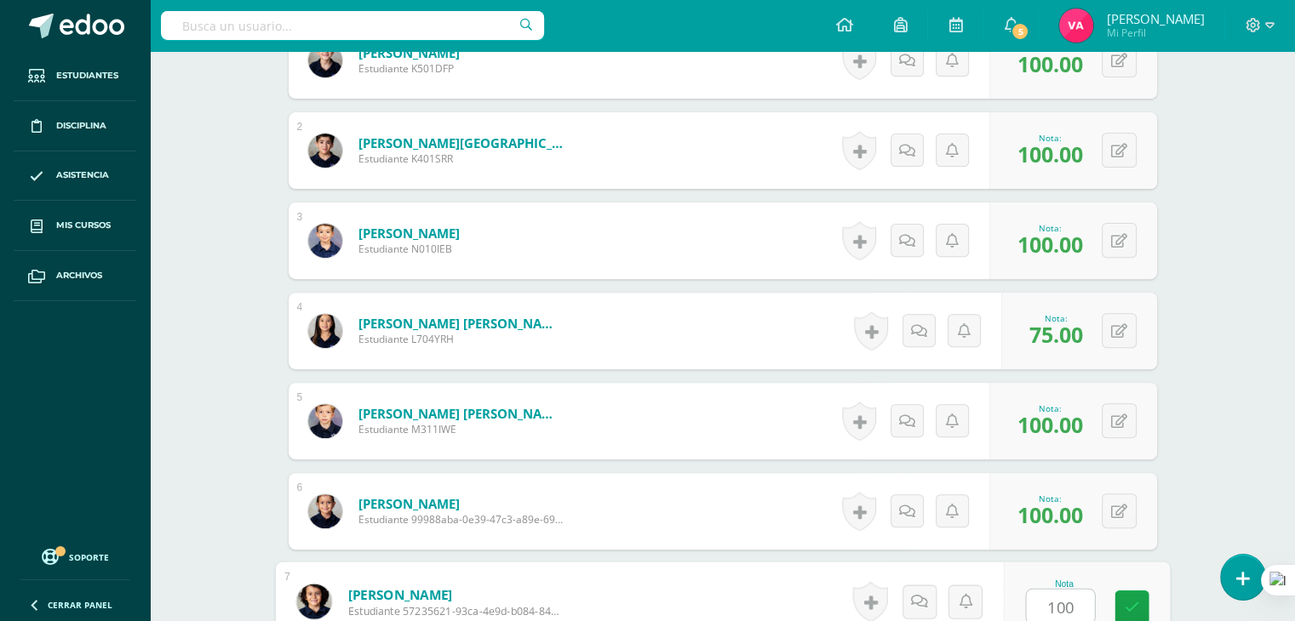
type input "100"
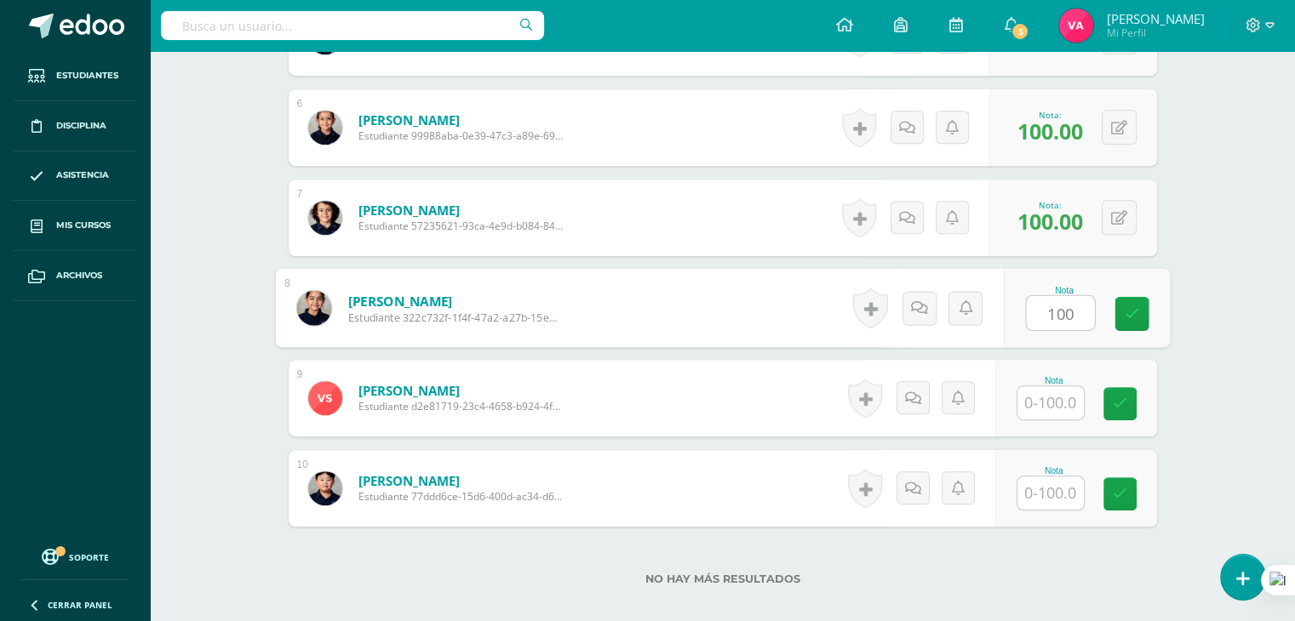
type input "100"
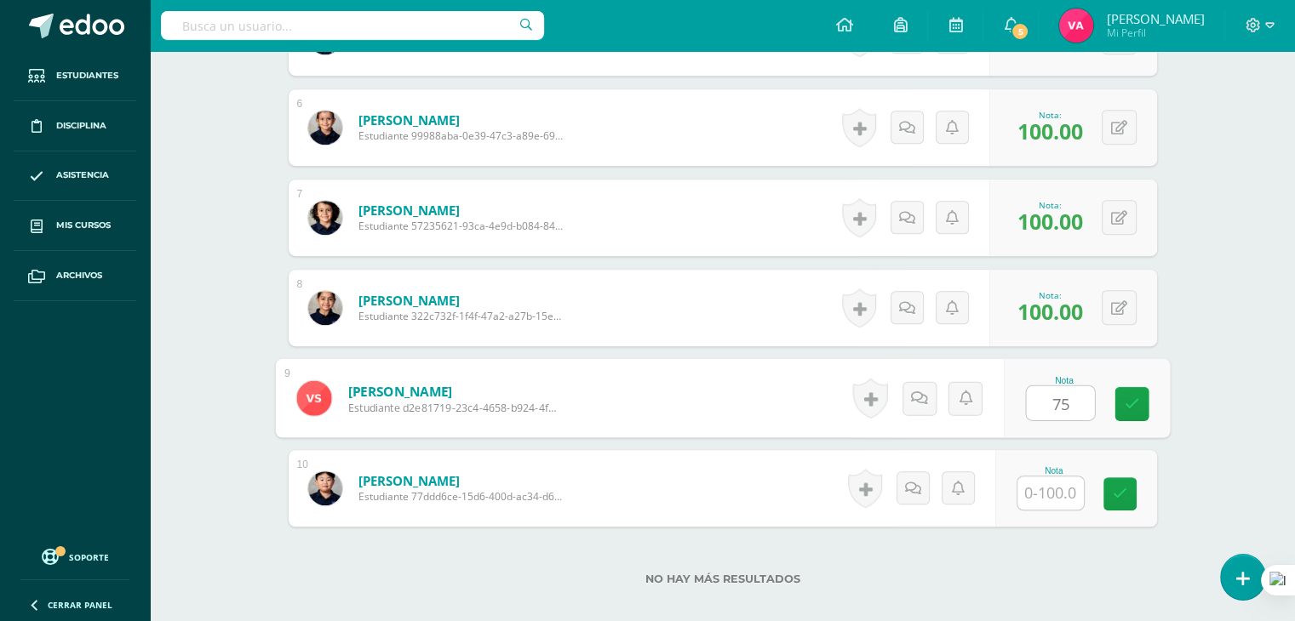
type input "75"
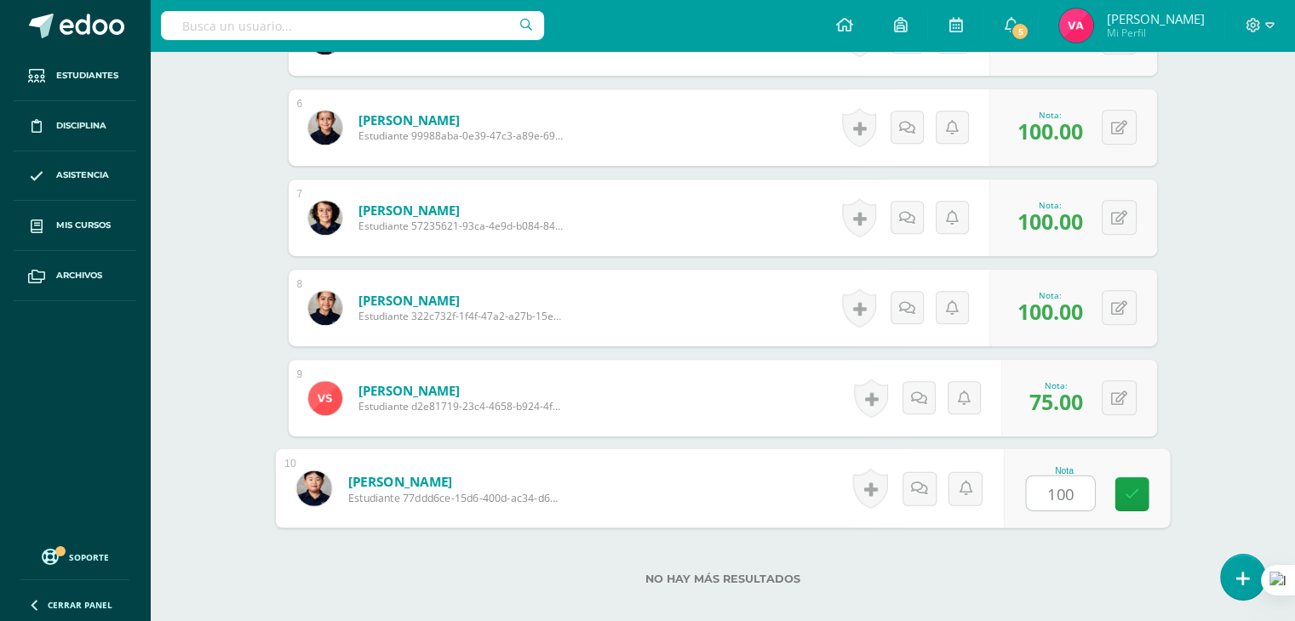
type input "100"
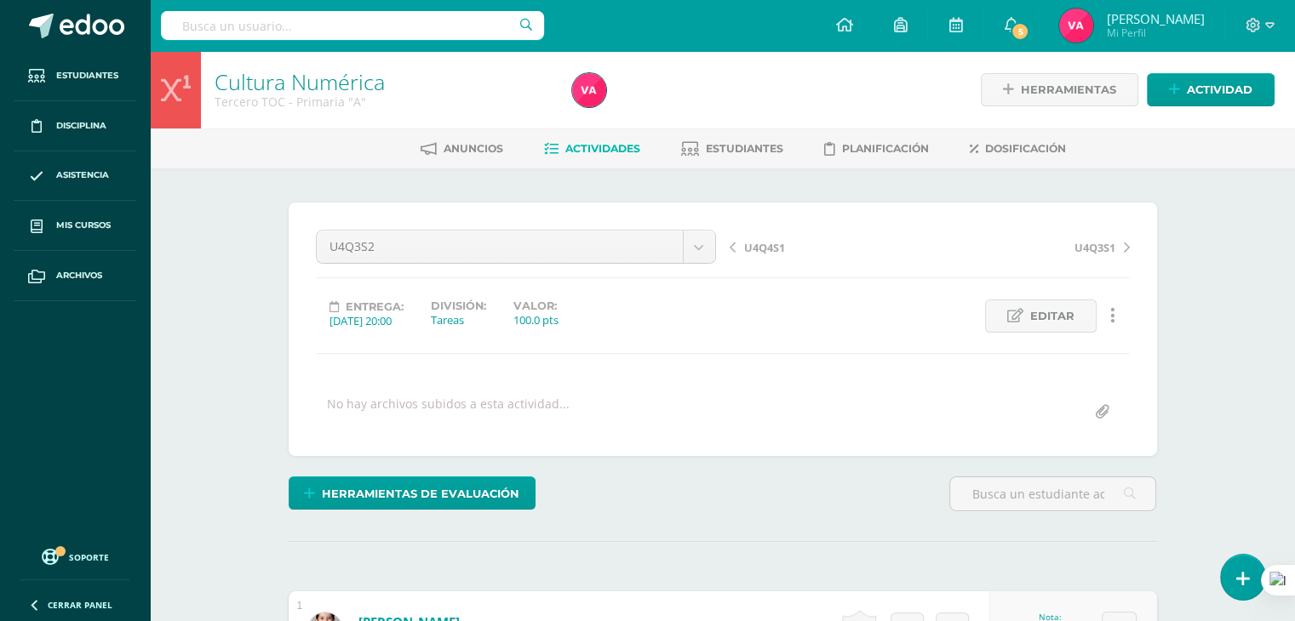
scroll to position [1053, 0]
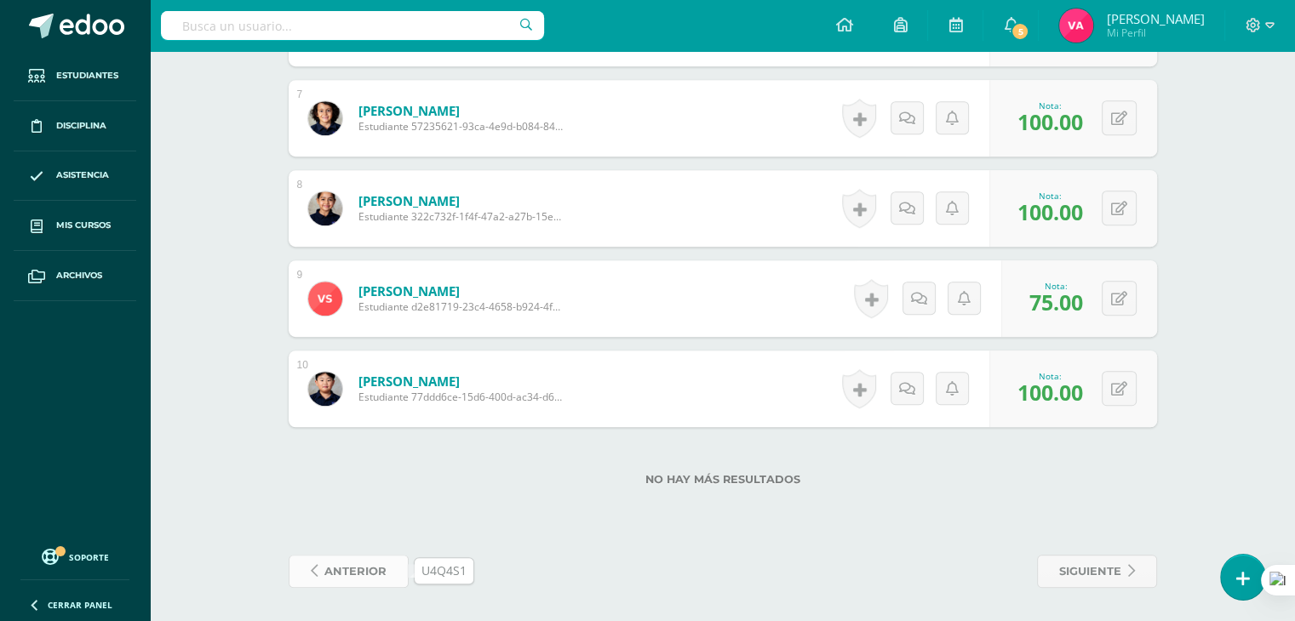
click at [331, 581] on span "anterior" at bounding box center [355, 571] width 62 height 31
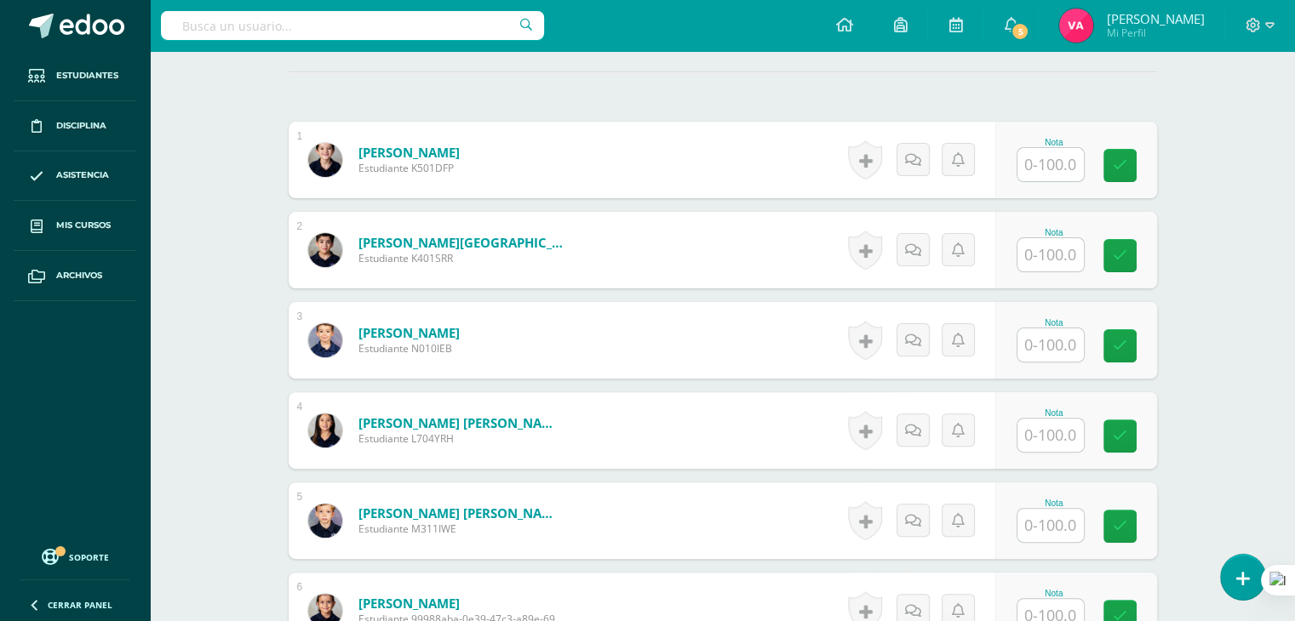
scroll to position [471, 0]
click at [1050, 157] on input "text" at bounding box center [1060, 164] width 68 height 34
type input "75"
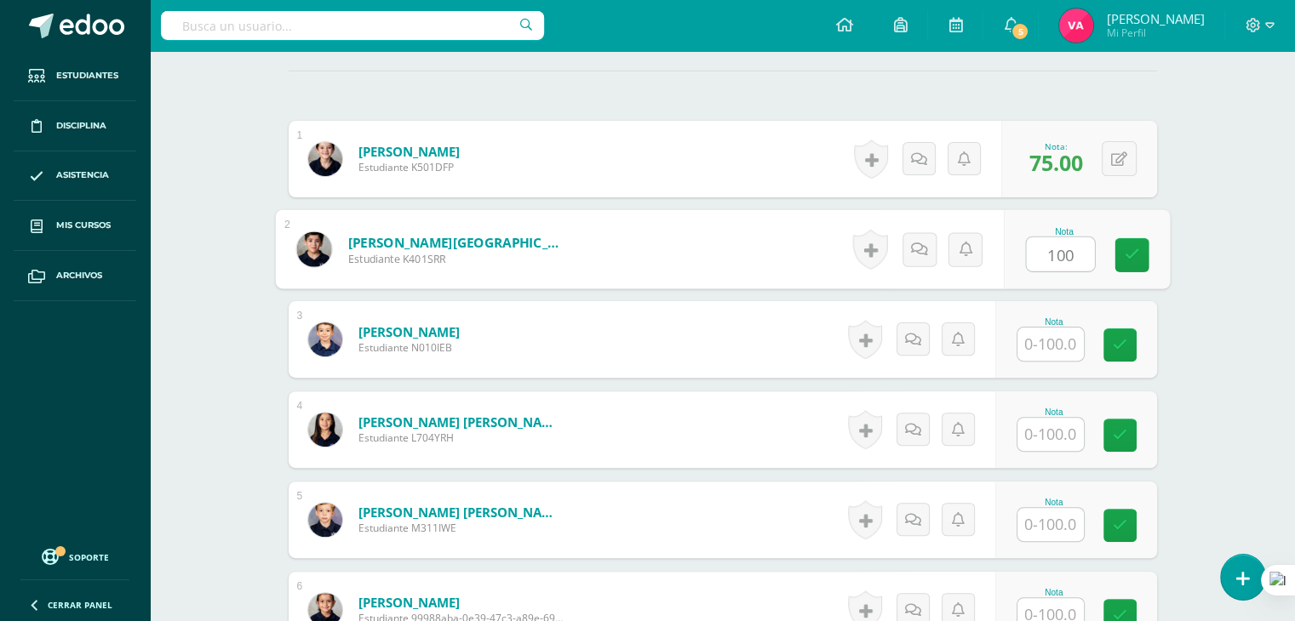
type input "100"
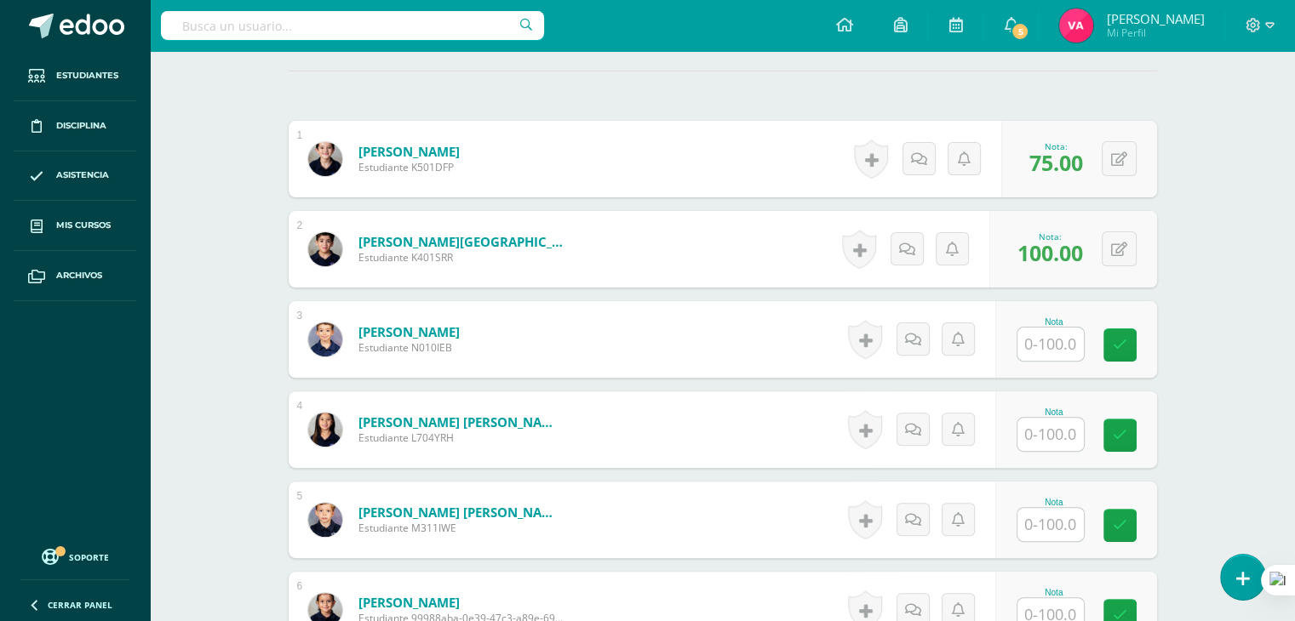
click at [1086, 146] on div "Nota: 75.00" at bounding box center [1055, 158] width 67 height 37
click at [1130, 164] on button at bounding box center [1130, 159] width 36 height 36
type input "100"
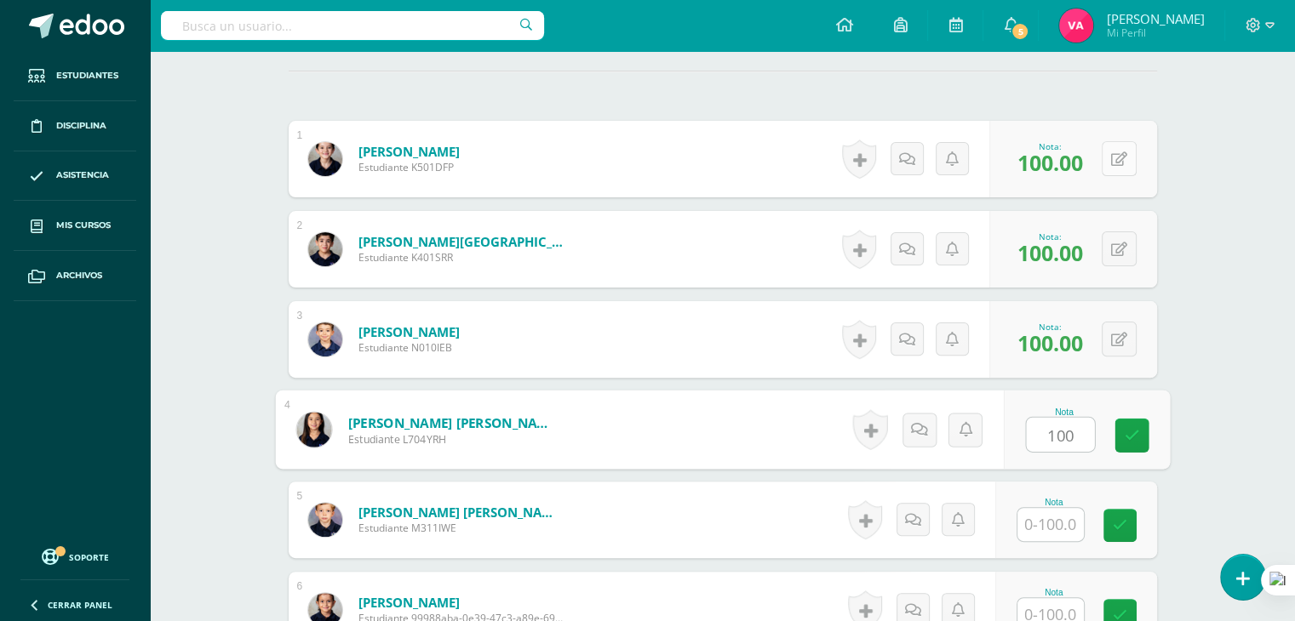
type input "100"
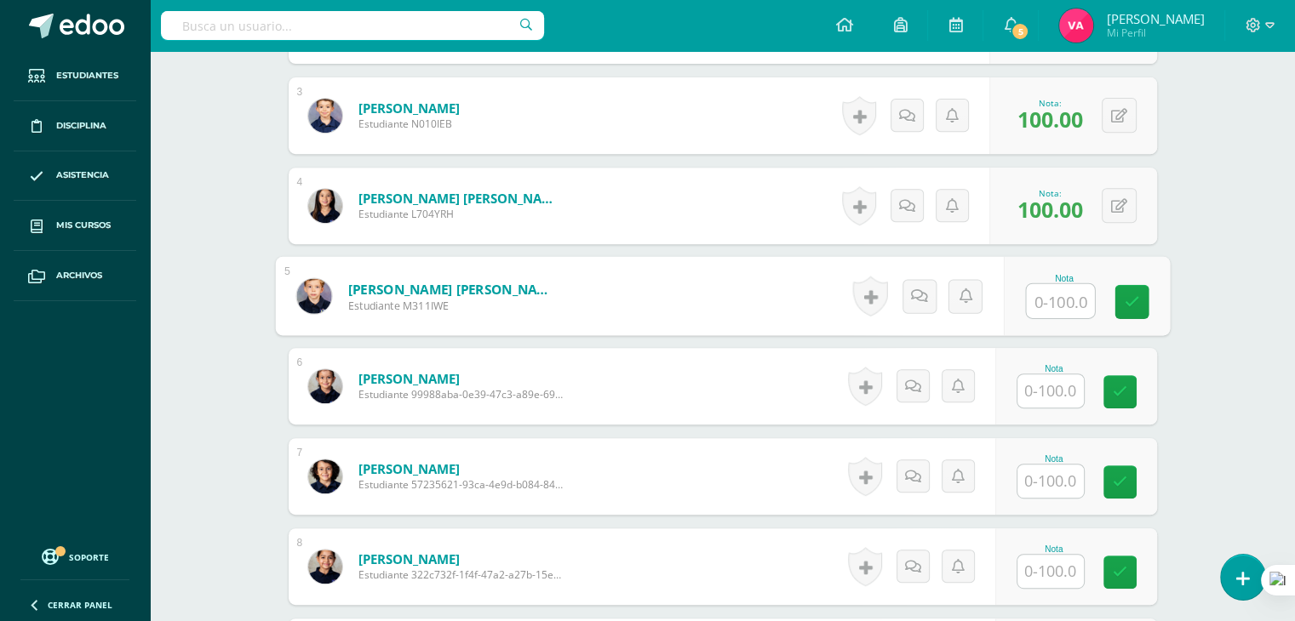
scroll to position [695, 0]
type input "100"
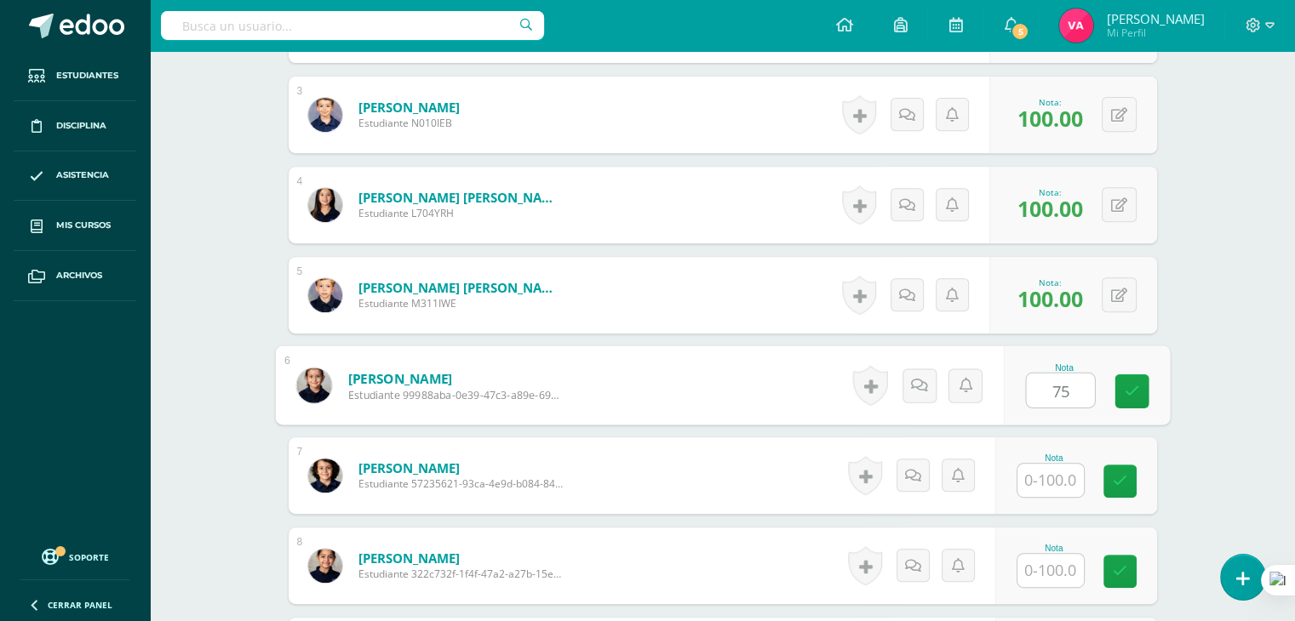
type input "75"
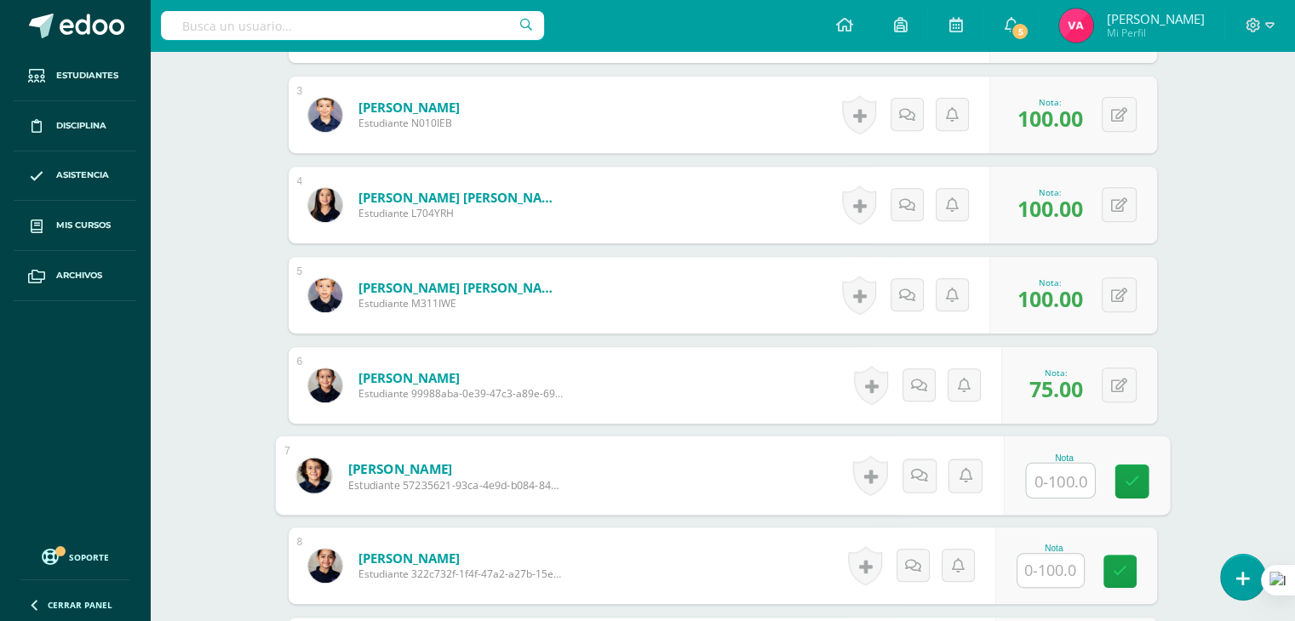
type input "1"
type input "75"
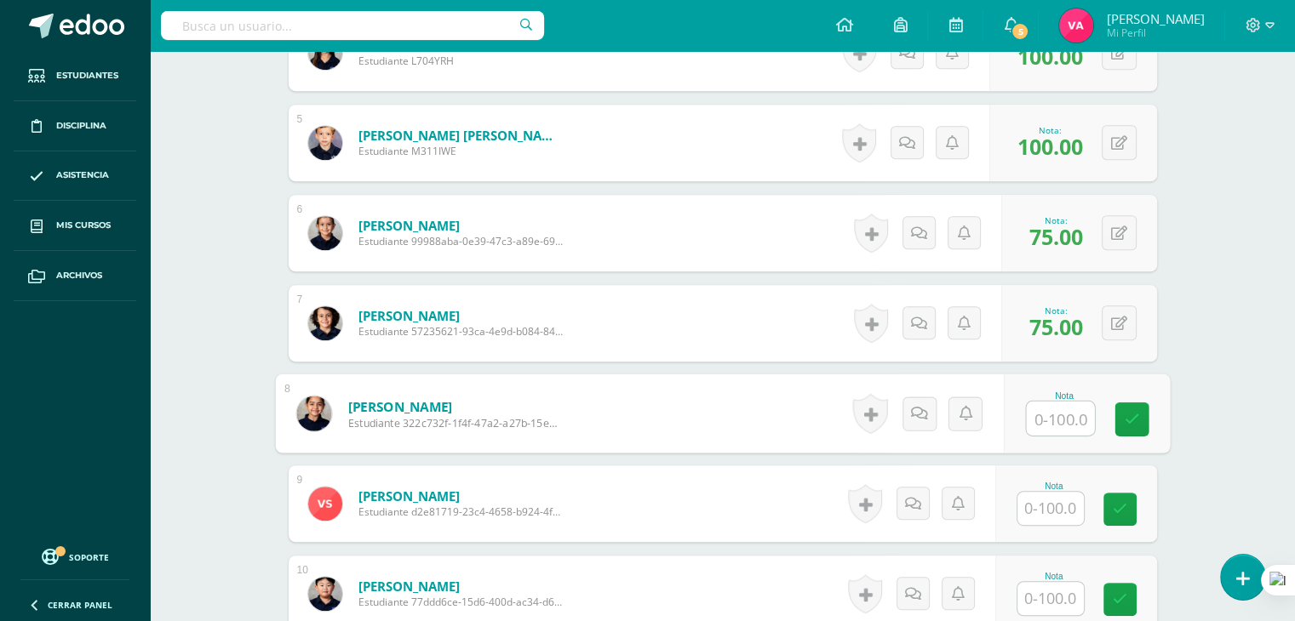
scroll to position [849, 0]
type input "100"
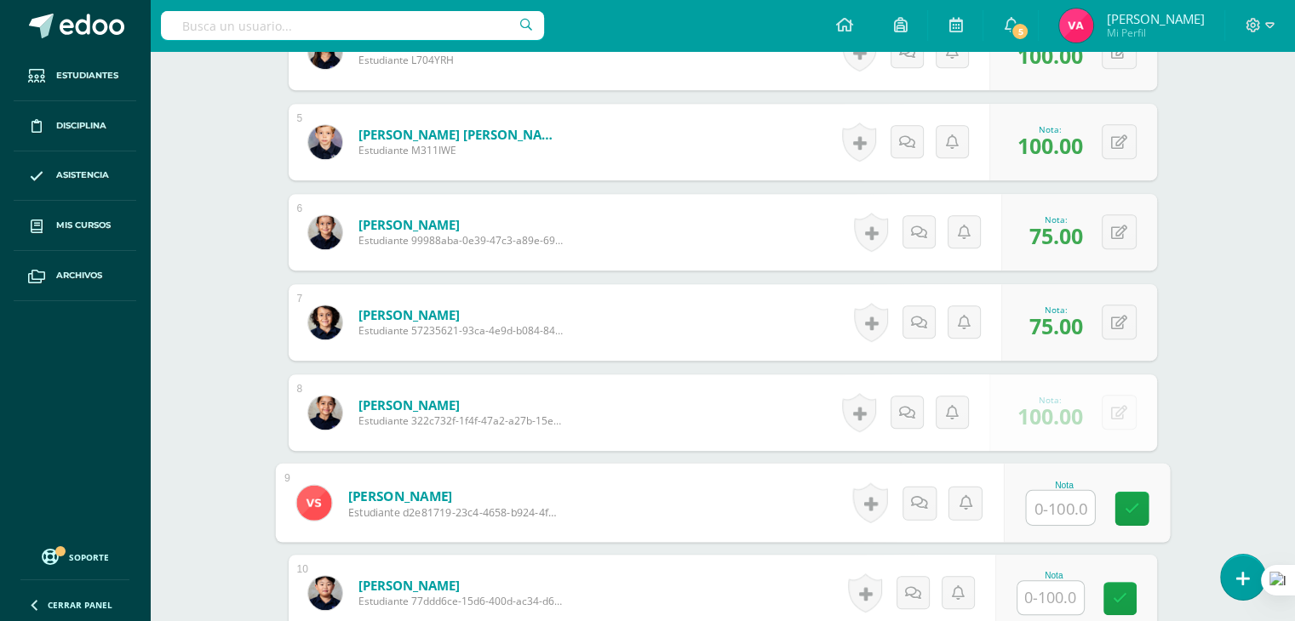
scroll to position [1053, 0]
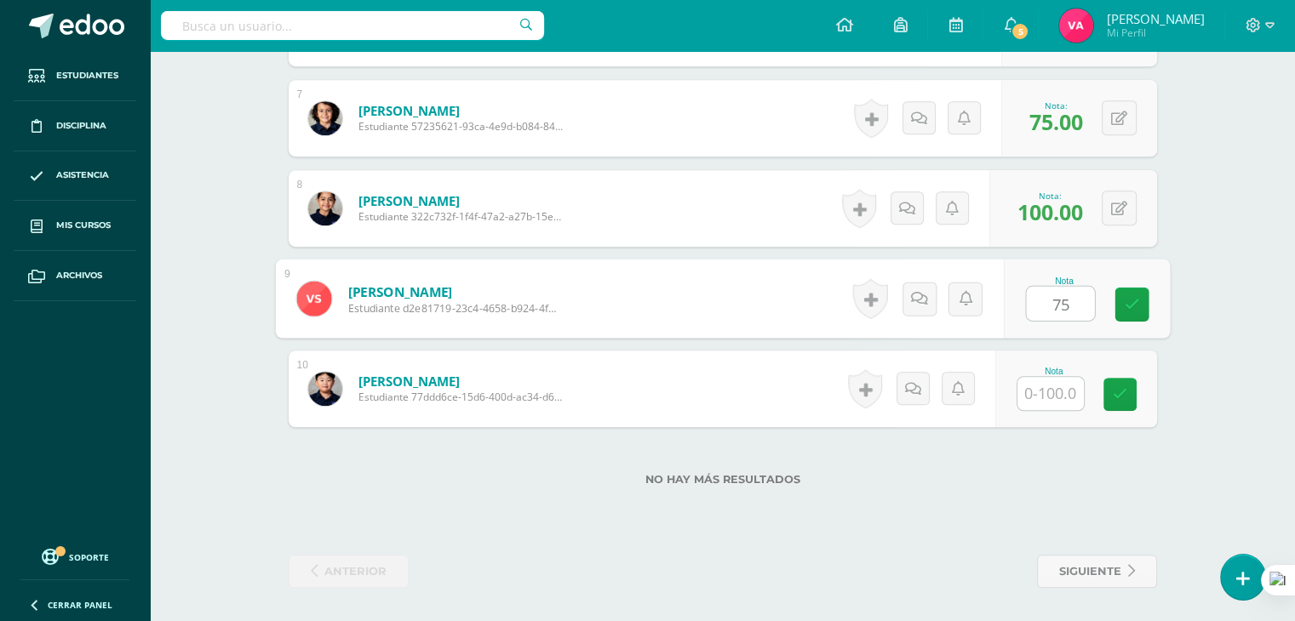
type input "75"
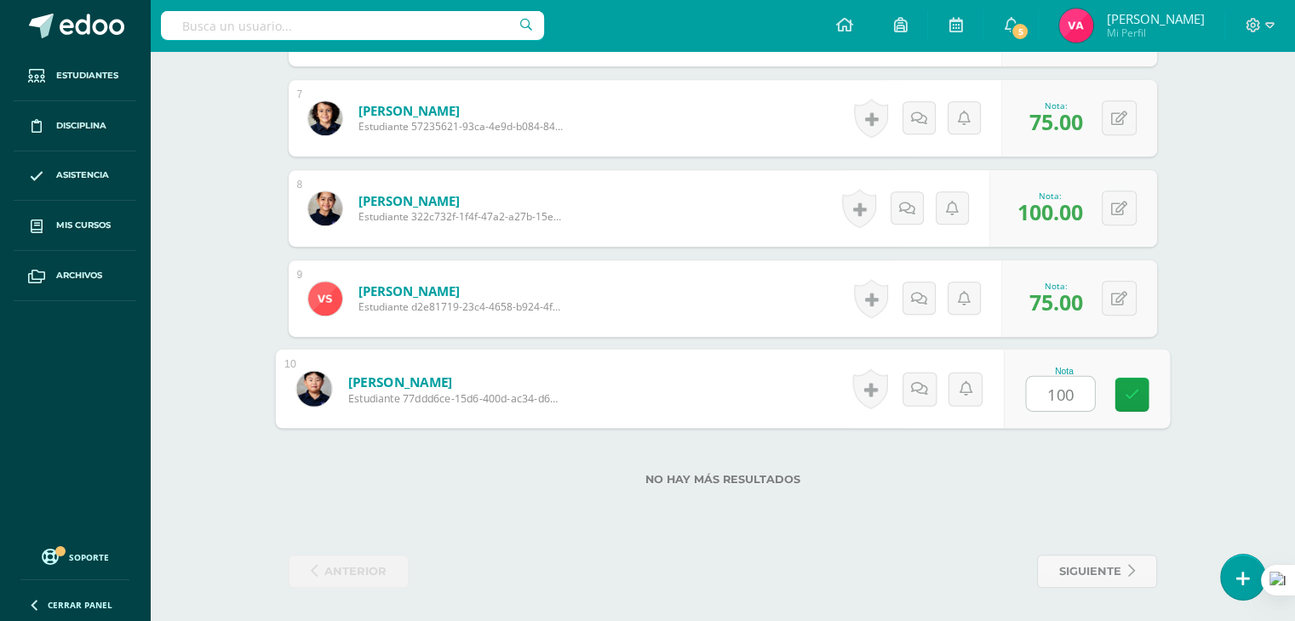
type input "100"
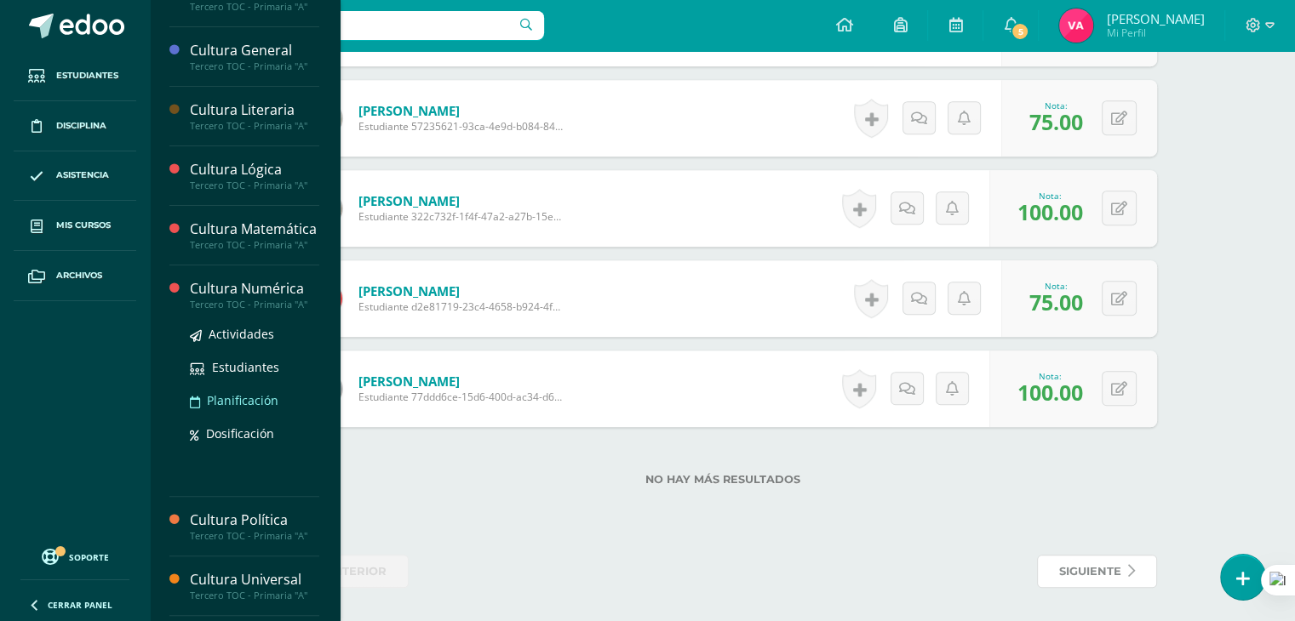
scroll to position [409, 0]
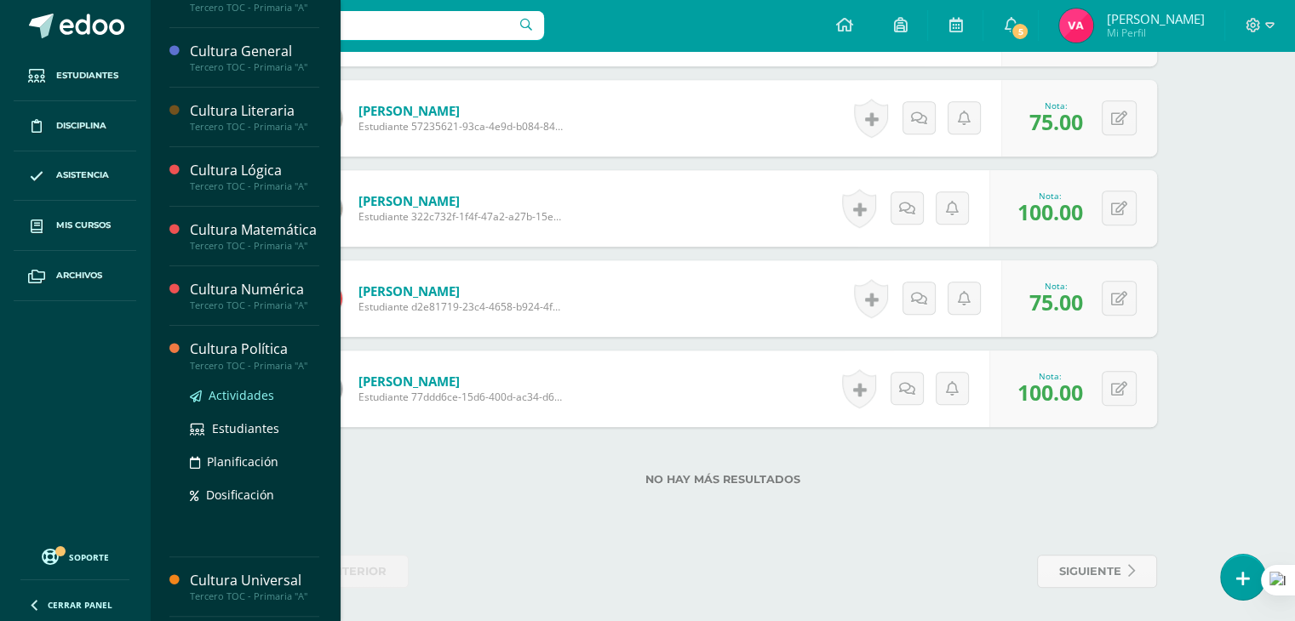
click at [252, 403] on span "Actividades" at bounding box center [242, 395] width 66 height 16
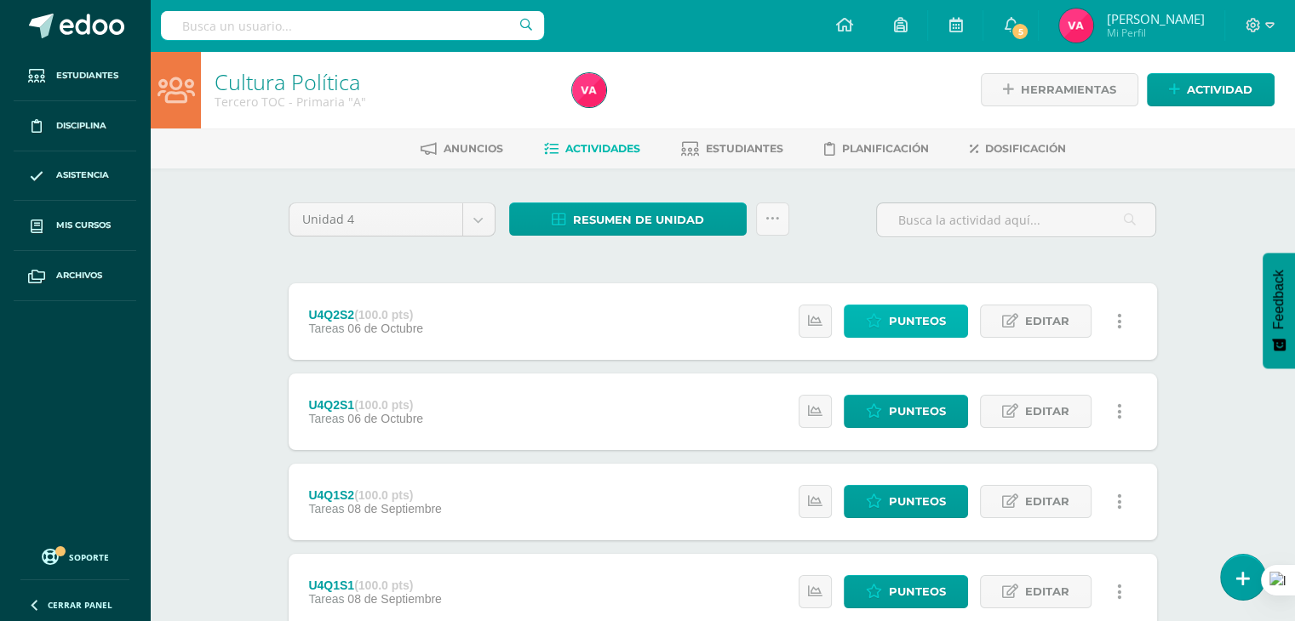
click at [935, 329] on span "Punteos" at bounding box center [917, 321] width 57 height 31
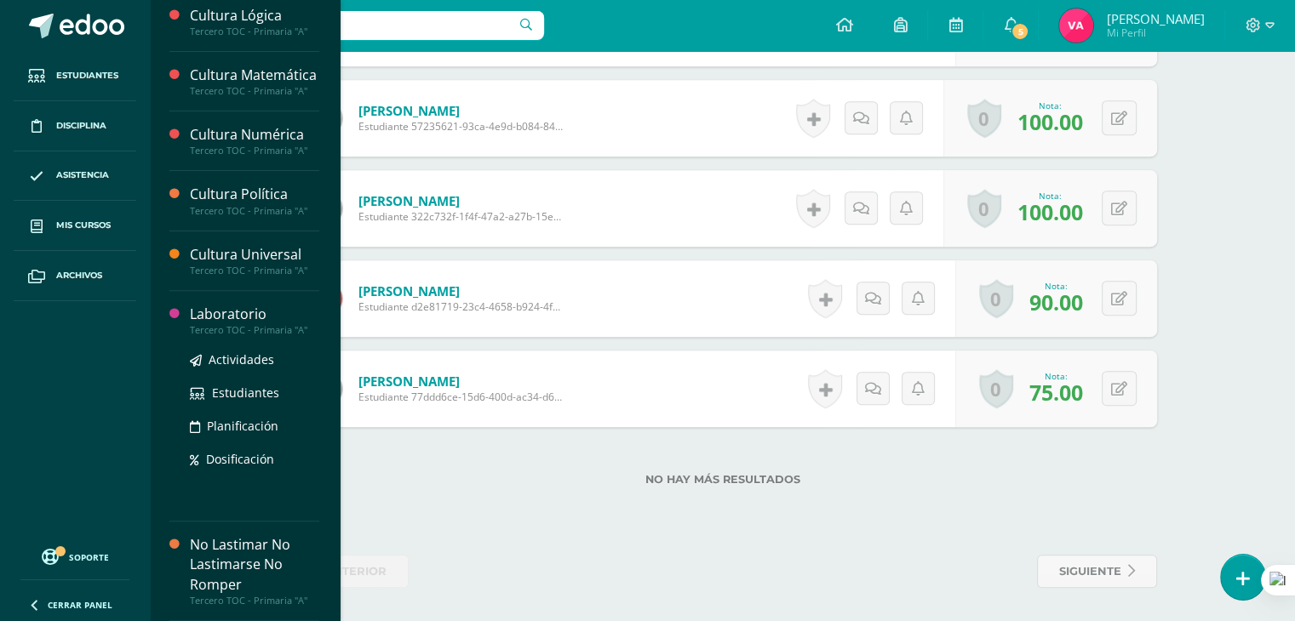
scroll to position [581, 0]
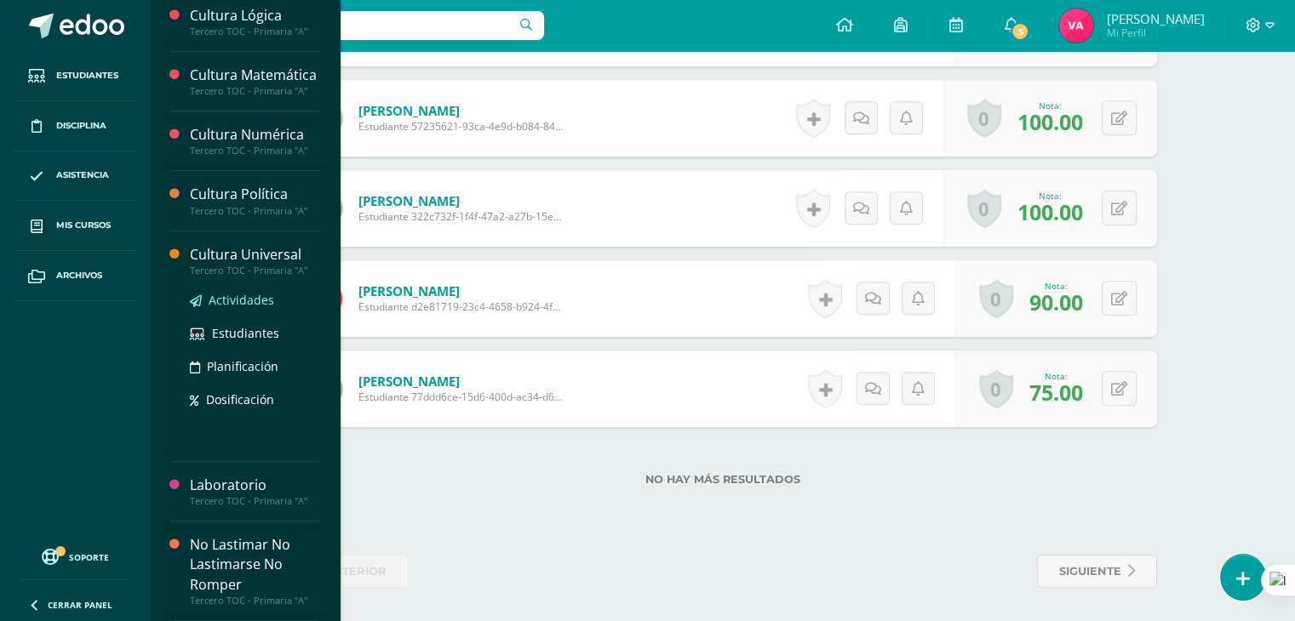
click at [255, 297] on span "Actividades" at bounding box center [242, 300] width 66 height 16
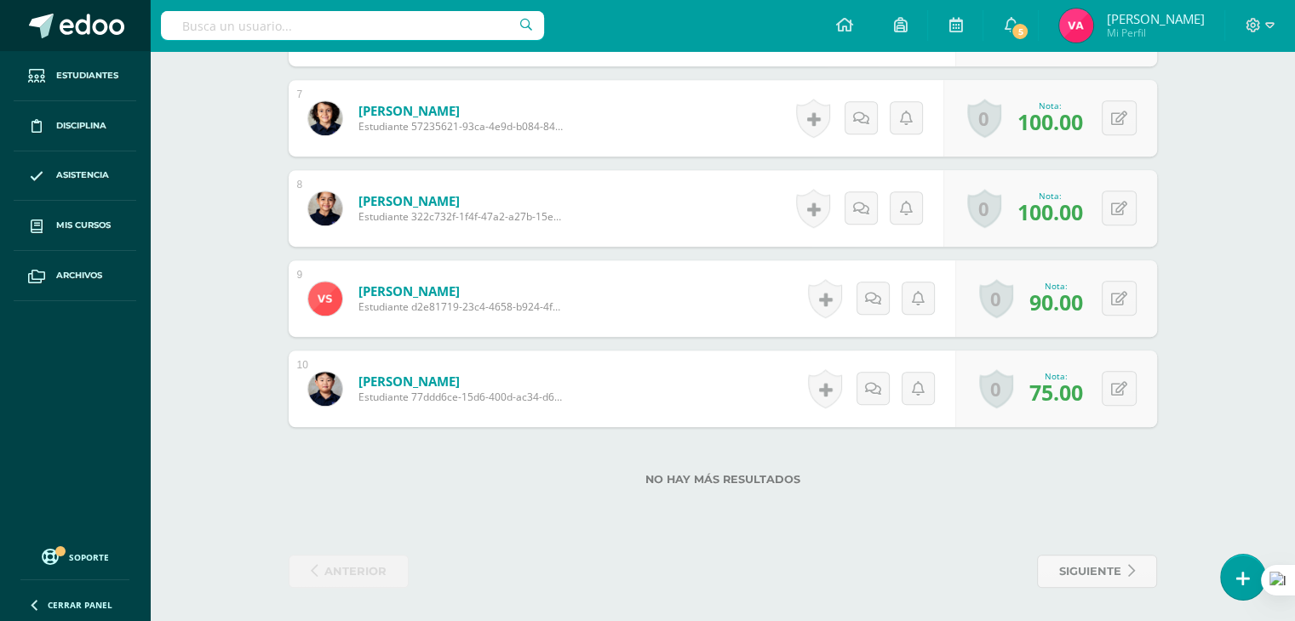
scroll to position [409, 0]
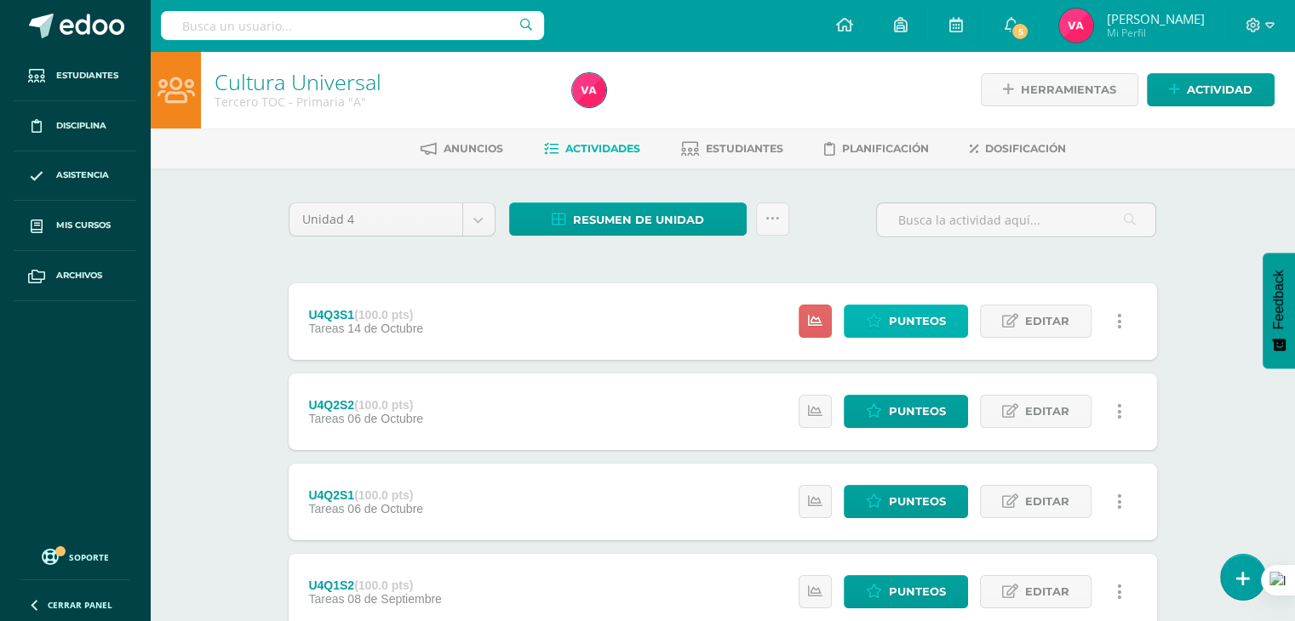
click at [907, 329] on span "Punteos" at bounding box center [917, 321] width 57 height 31
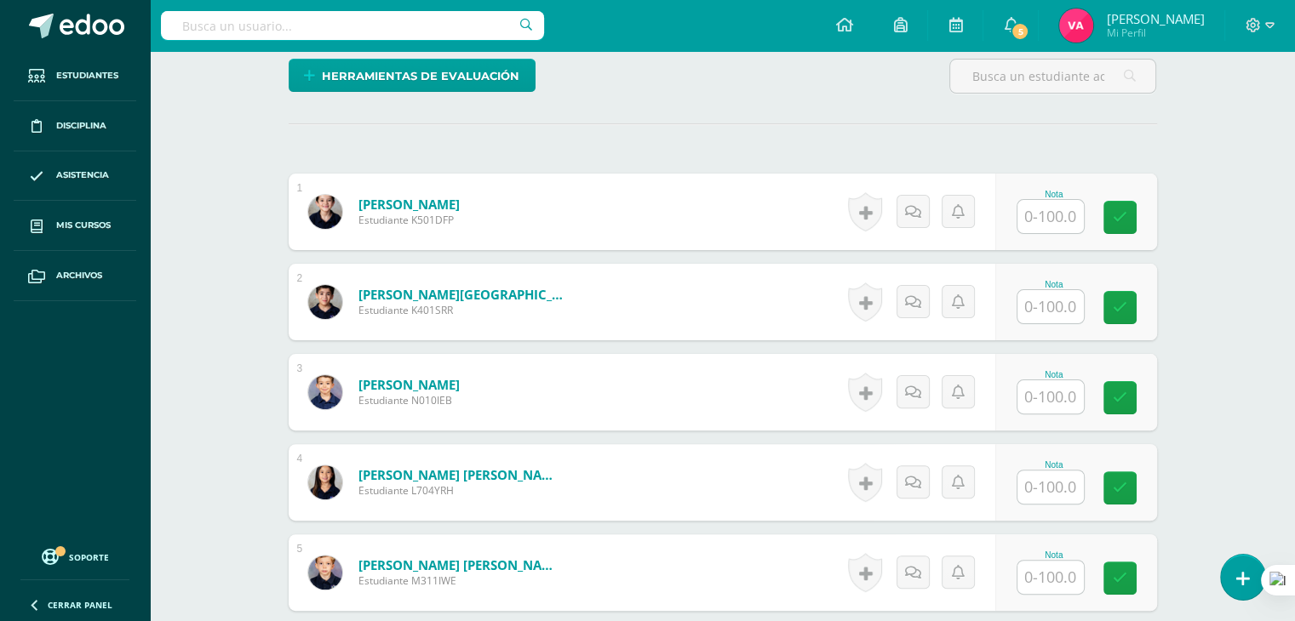
scroll to position [419, 0]
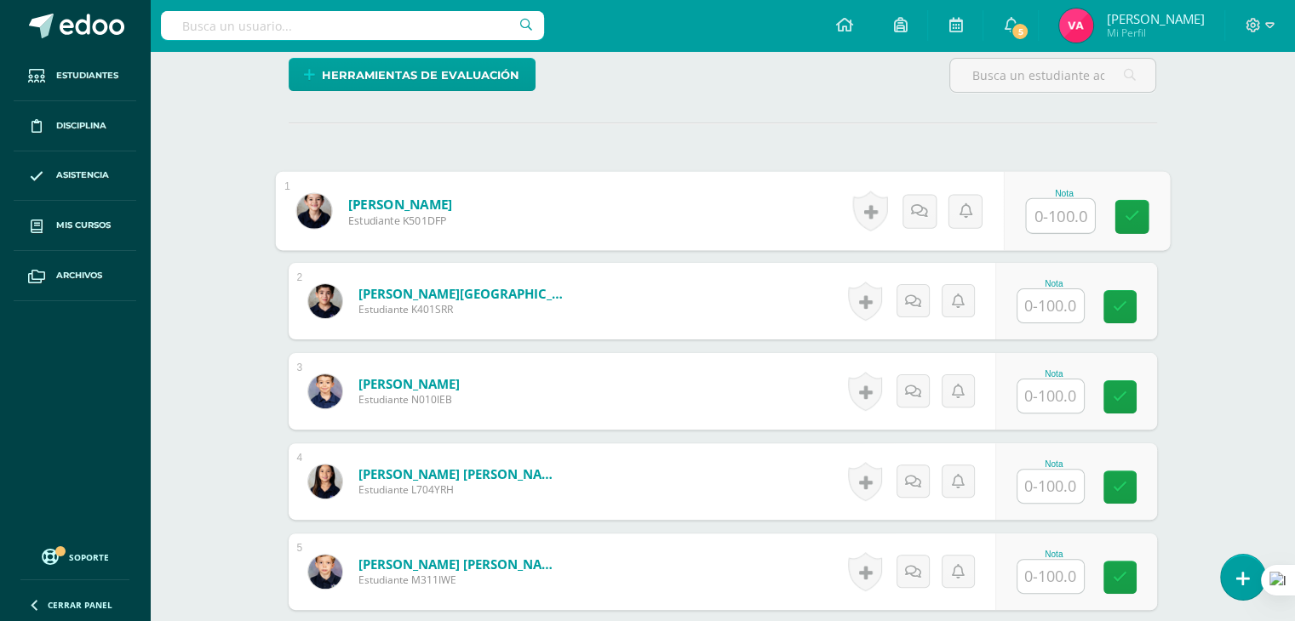
click at [1063, 216] on input "text" at bounding box center [1060, 216] width 68 height 34
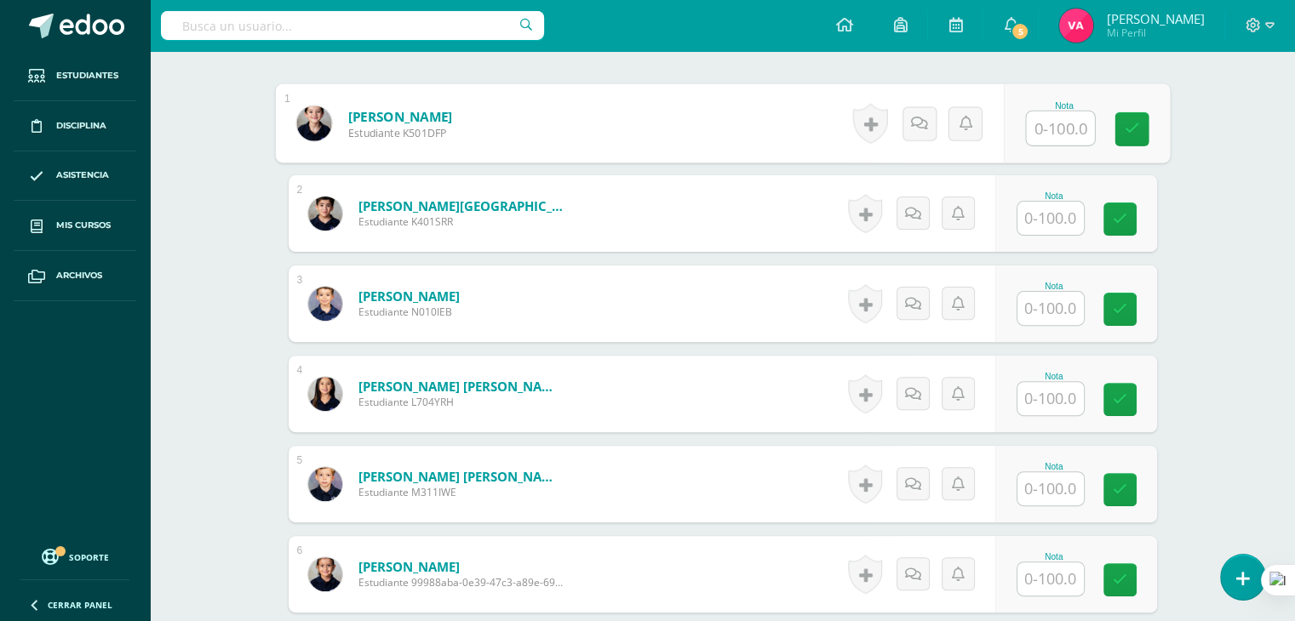
scroll to position [507, 0]
type input "90"
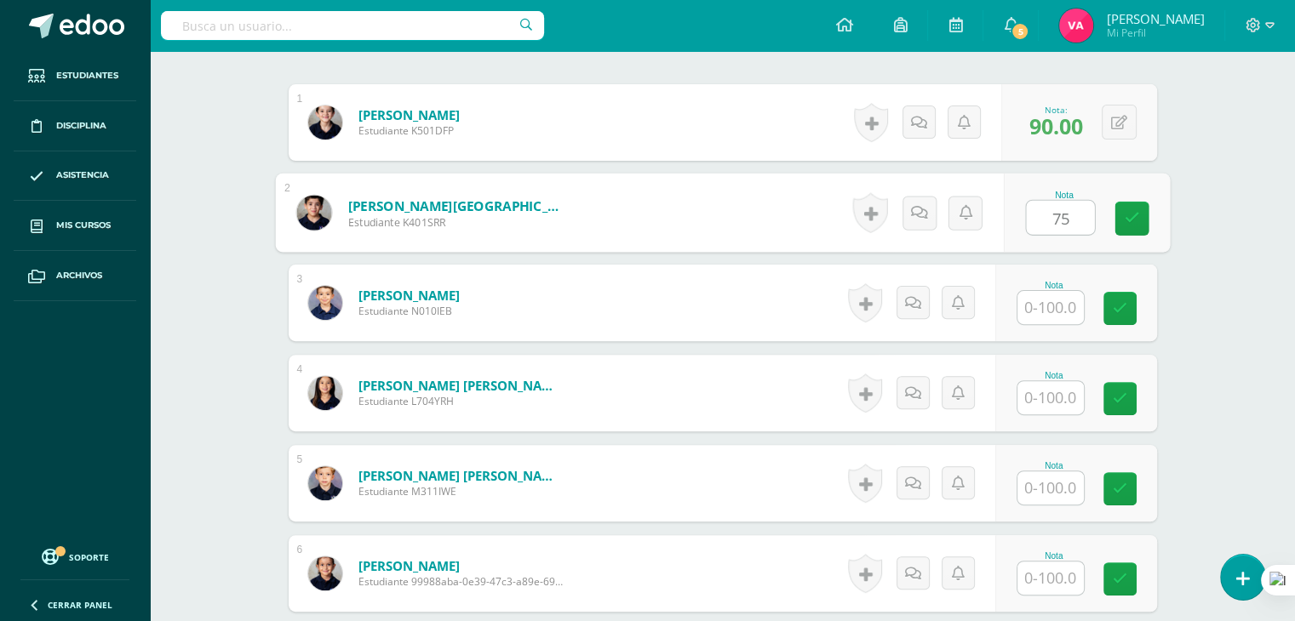
type input "75"
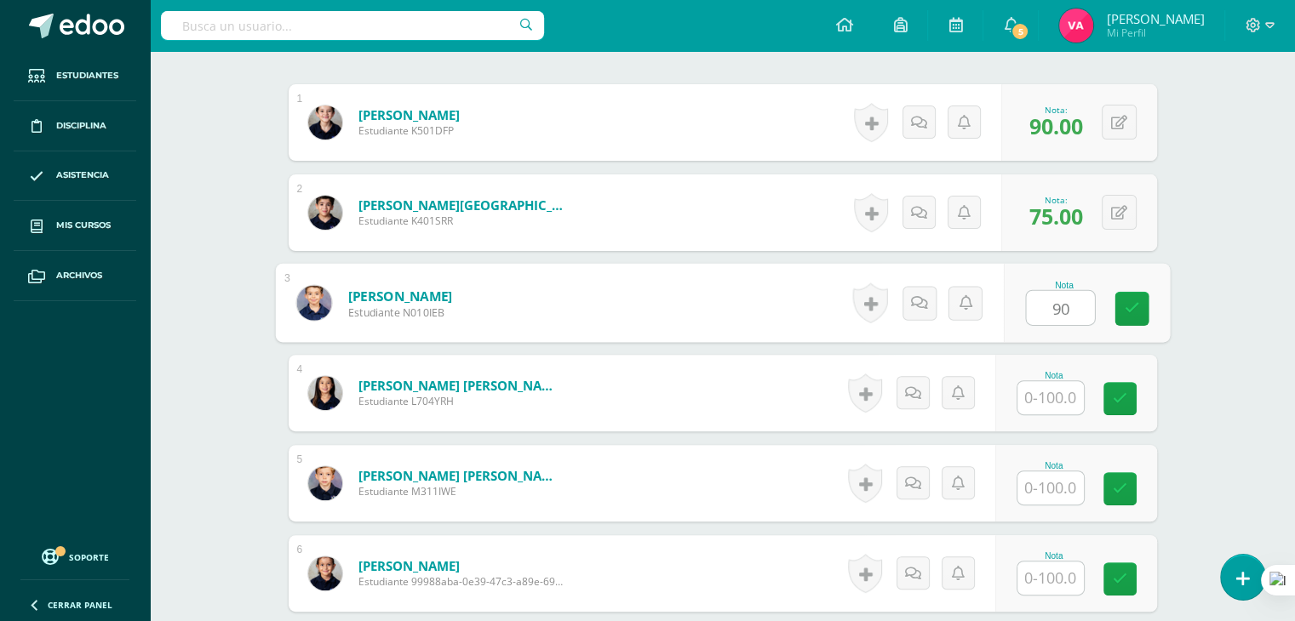
type input "90"
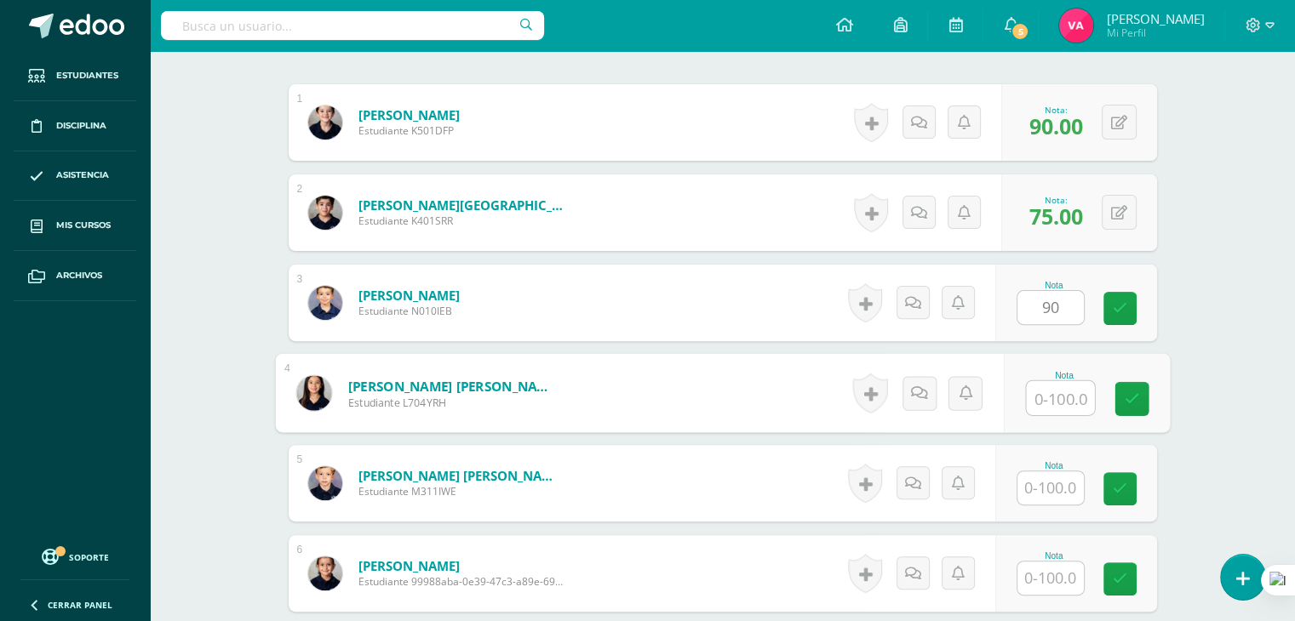
scroll to position [695, 0]
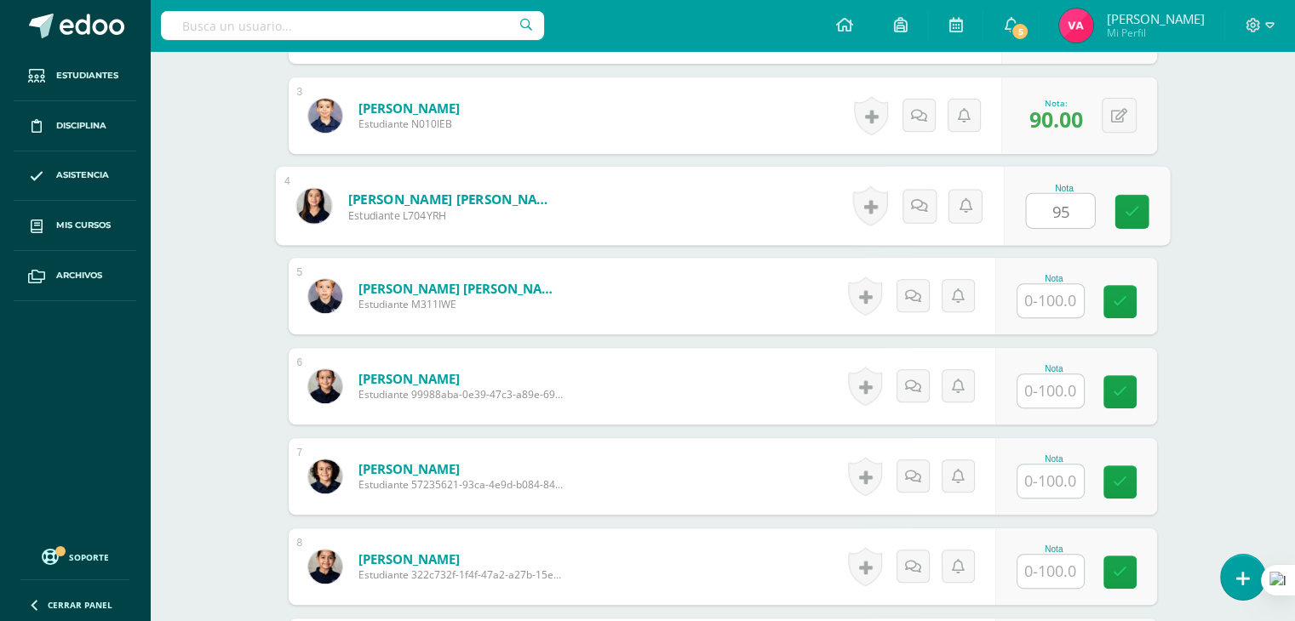
type input "95"
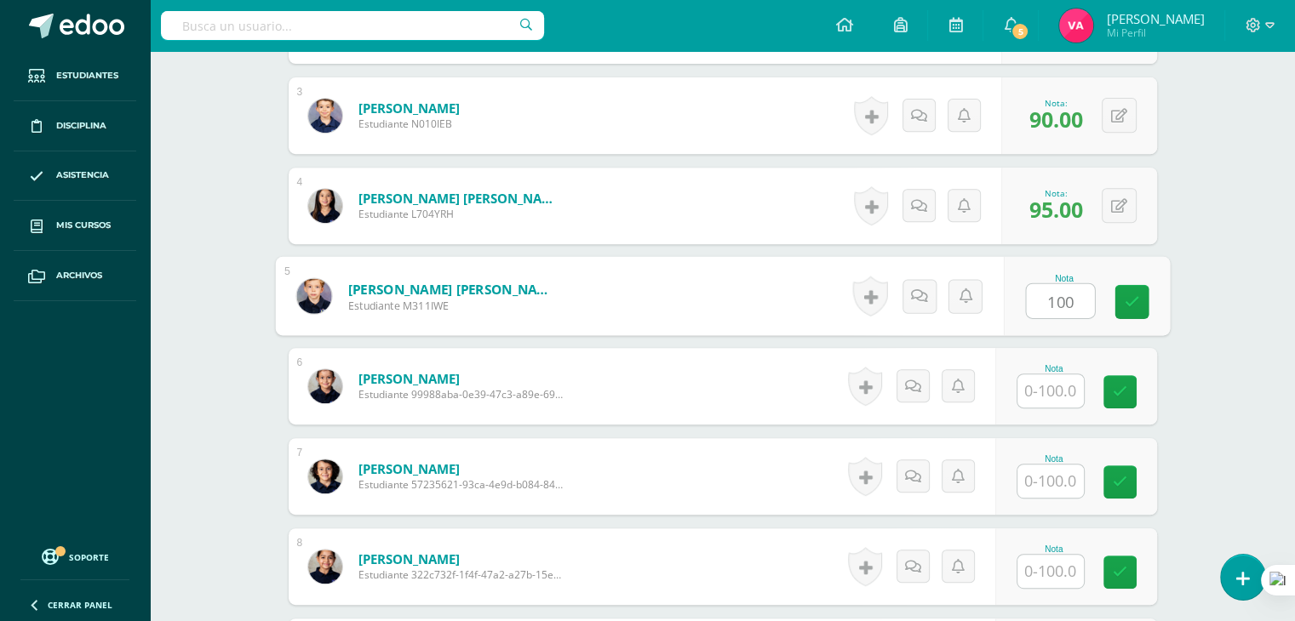
type input "100"
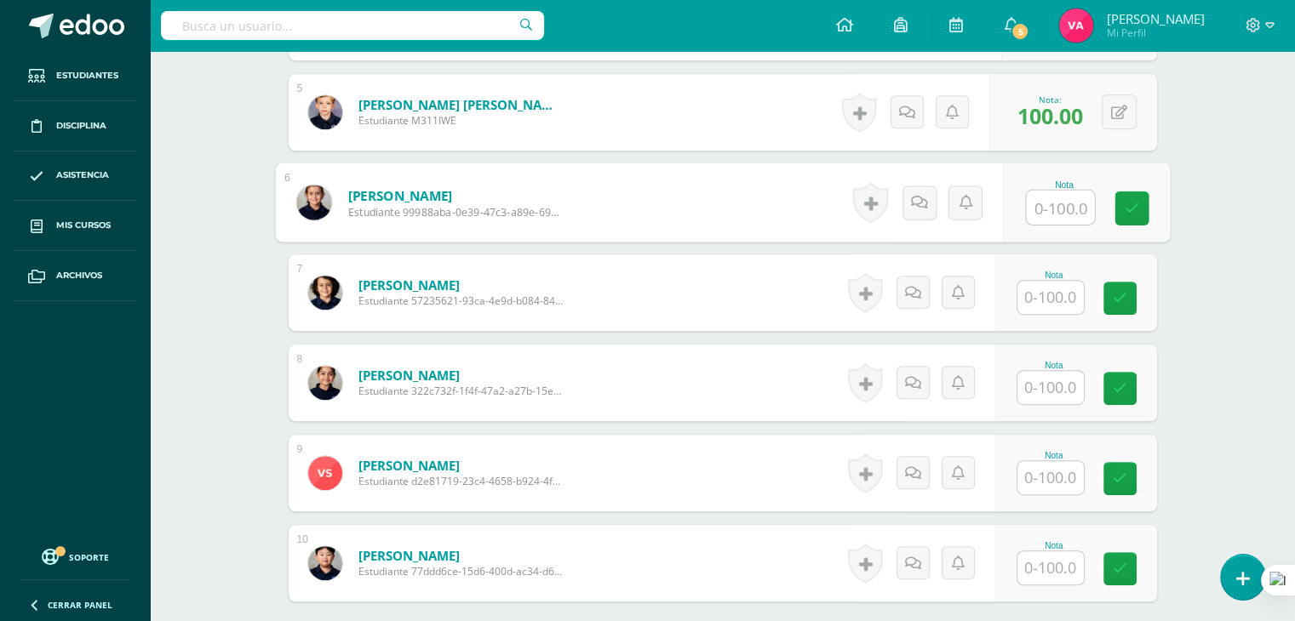
scroll to position [878, 0]
type input "70"
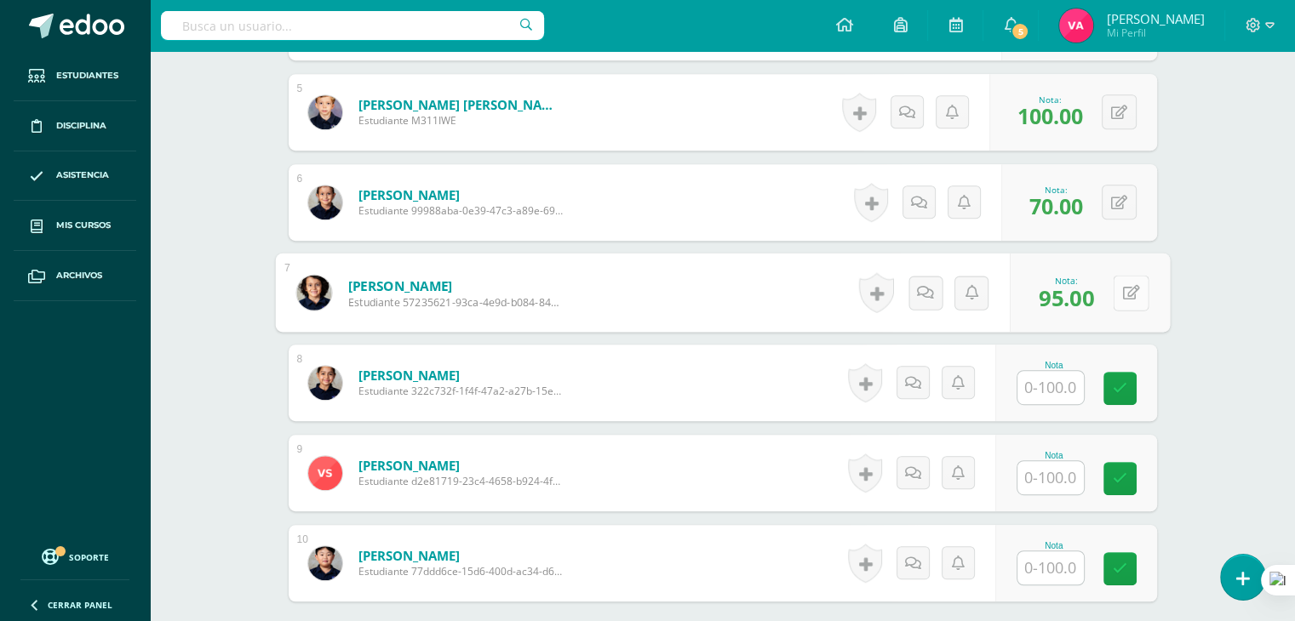
click at [1124, 287] on icon at bounding box center [1130, 292] width 17 height 14
type input "100"
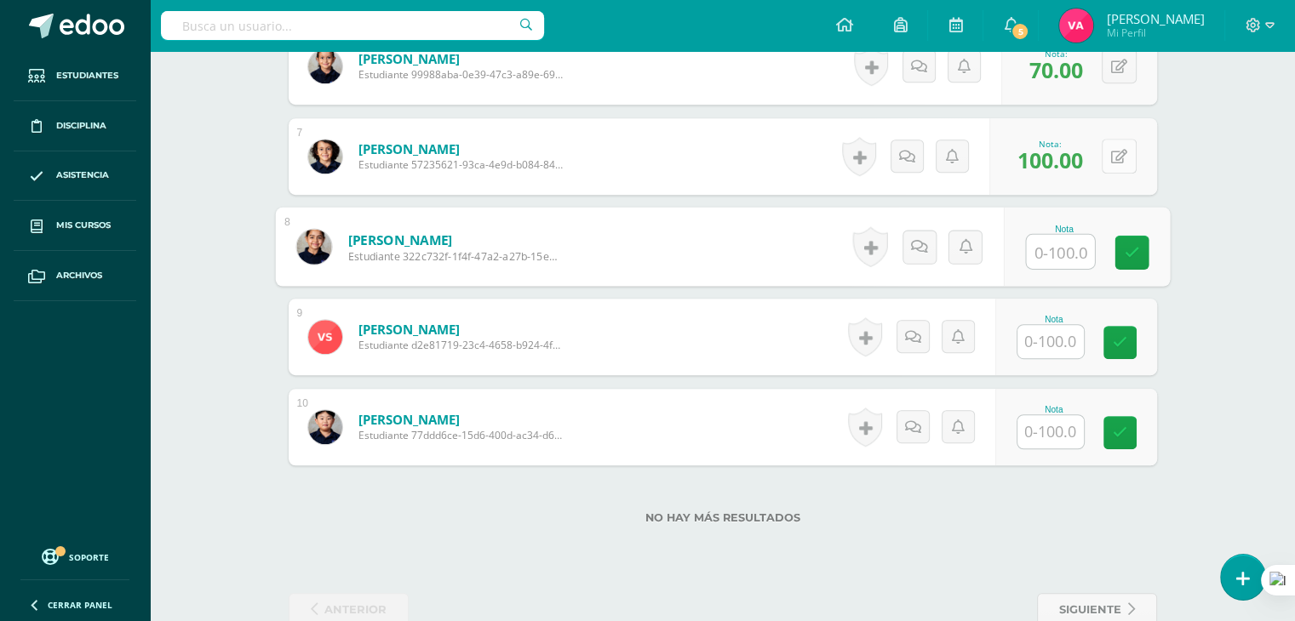
scroll to position [1015, 0]
type input "95"
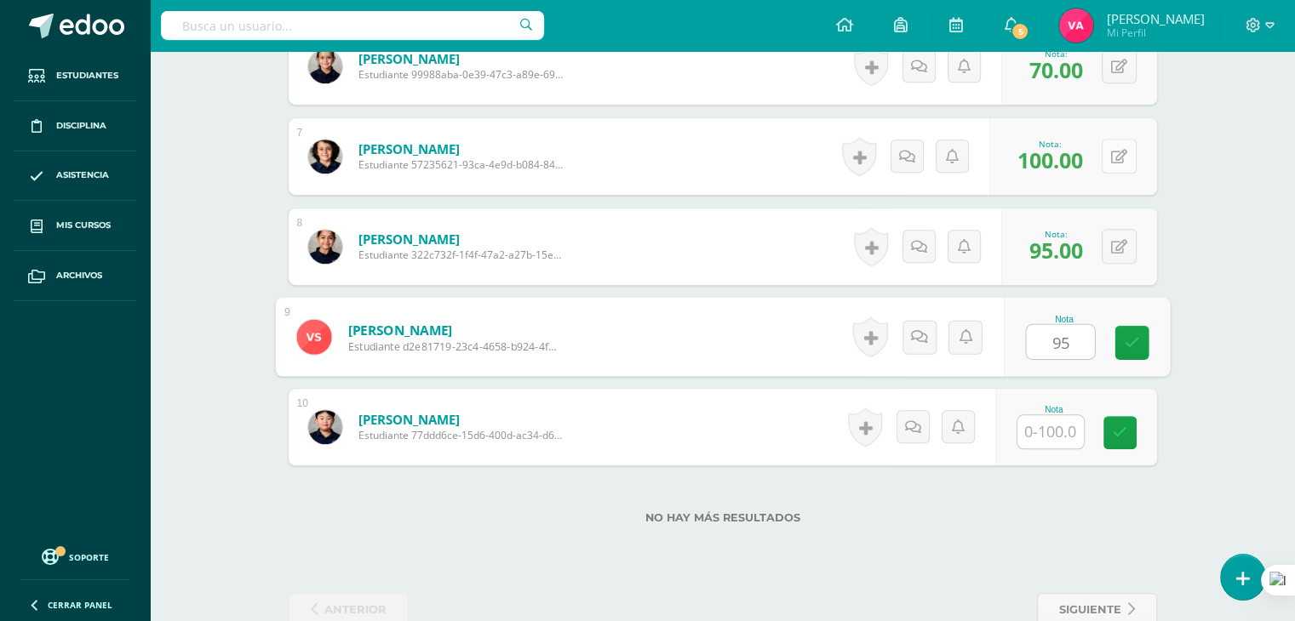
type input "95"
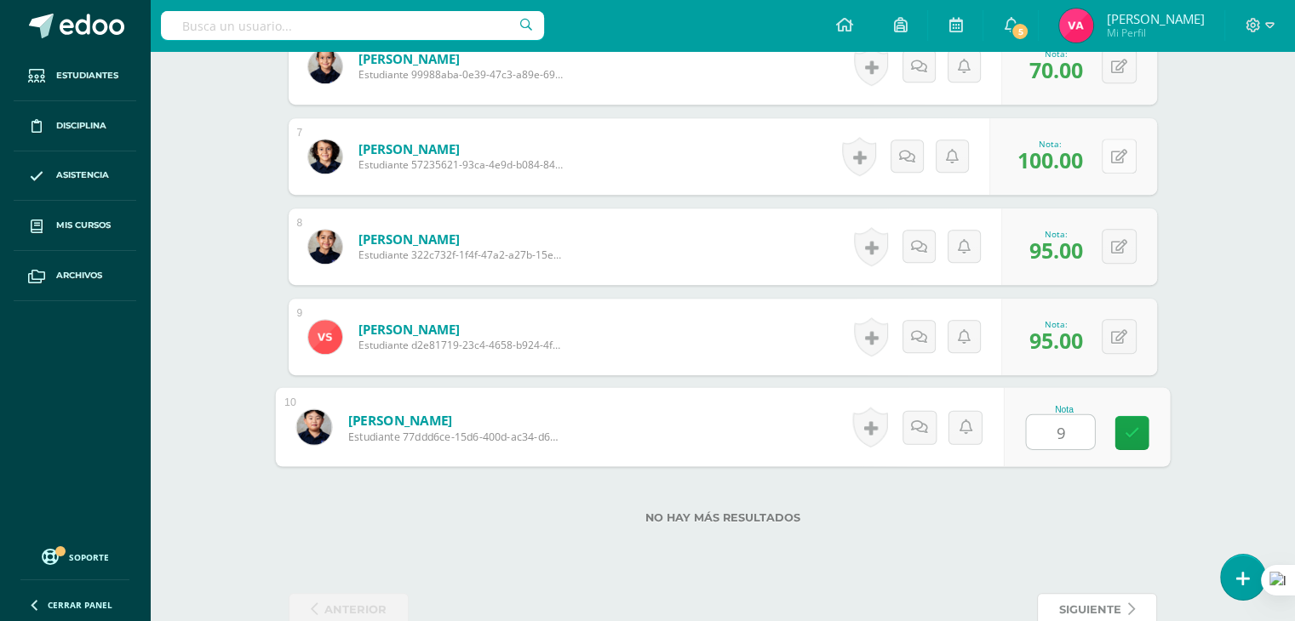
scroll to position [1019, 0]
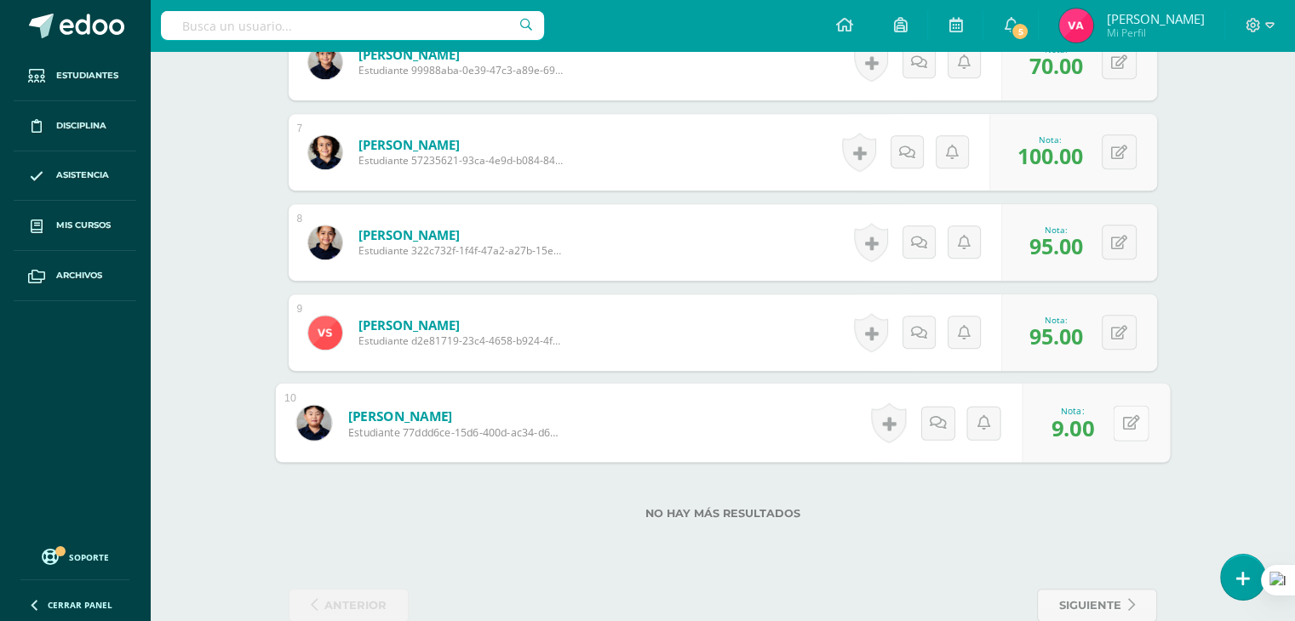
click at [1116, 419] on button at bounding box center [1130, 423] width 36 height 36
type input "90"
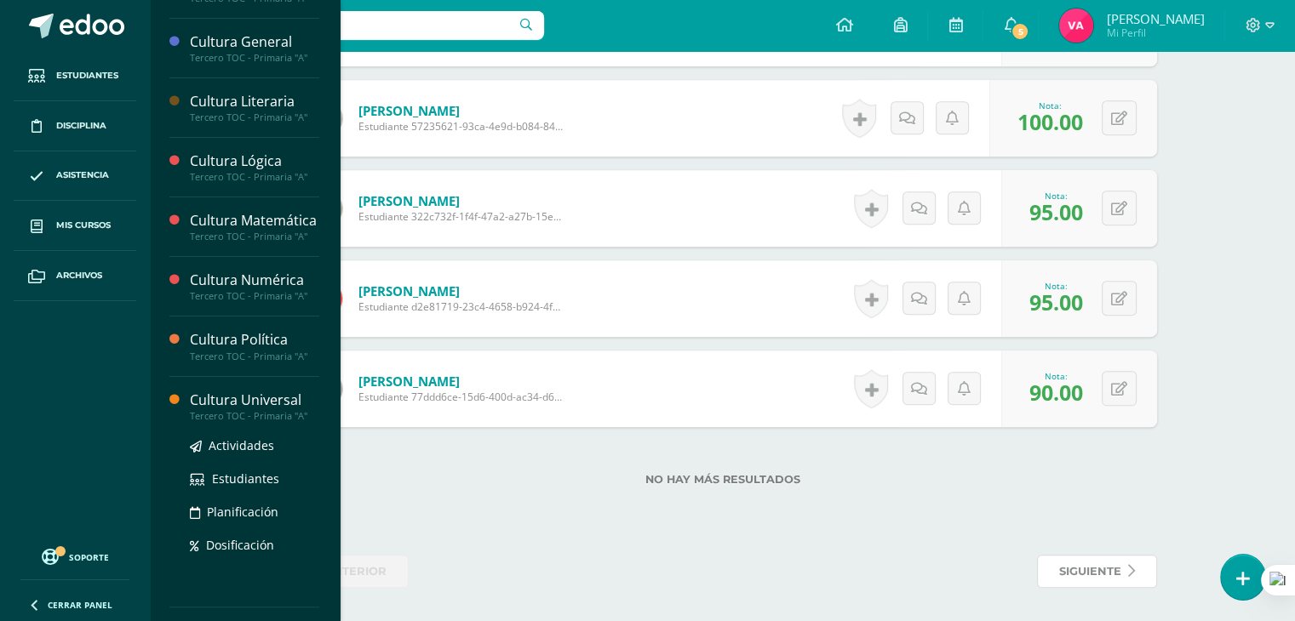
scroll to position [581, 0]
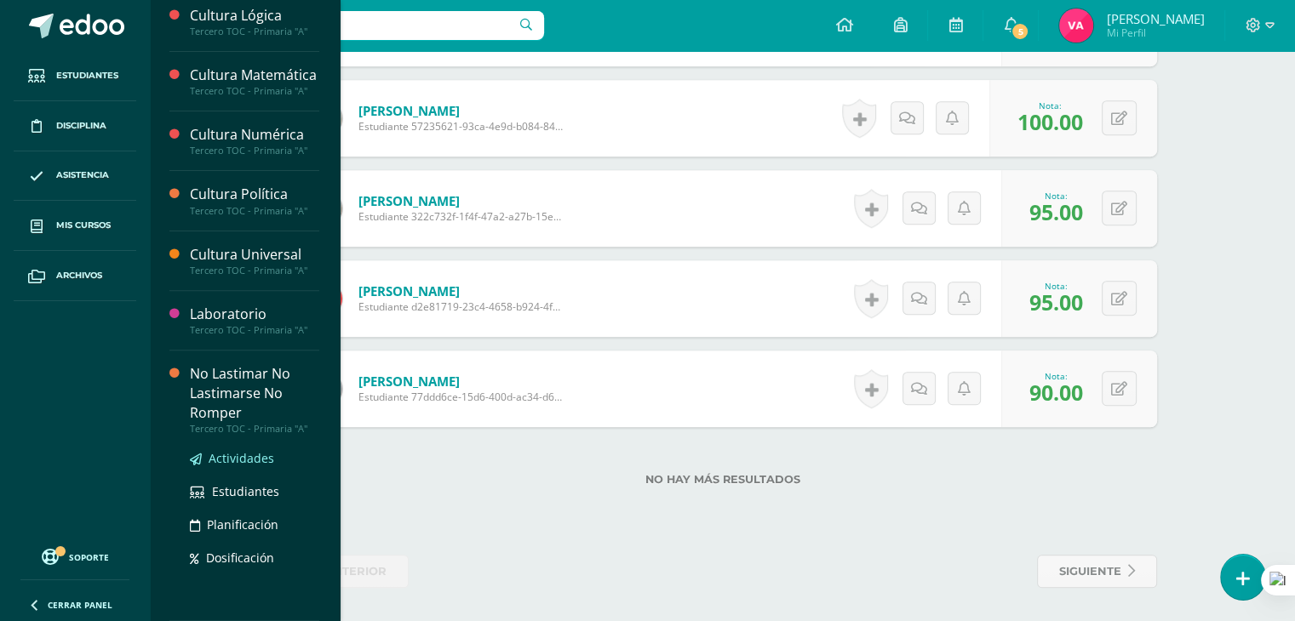
click at [242, 460] on span "Actividades" at bounding box center [242, 458] width 66 height 16
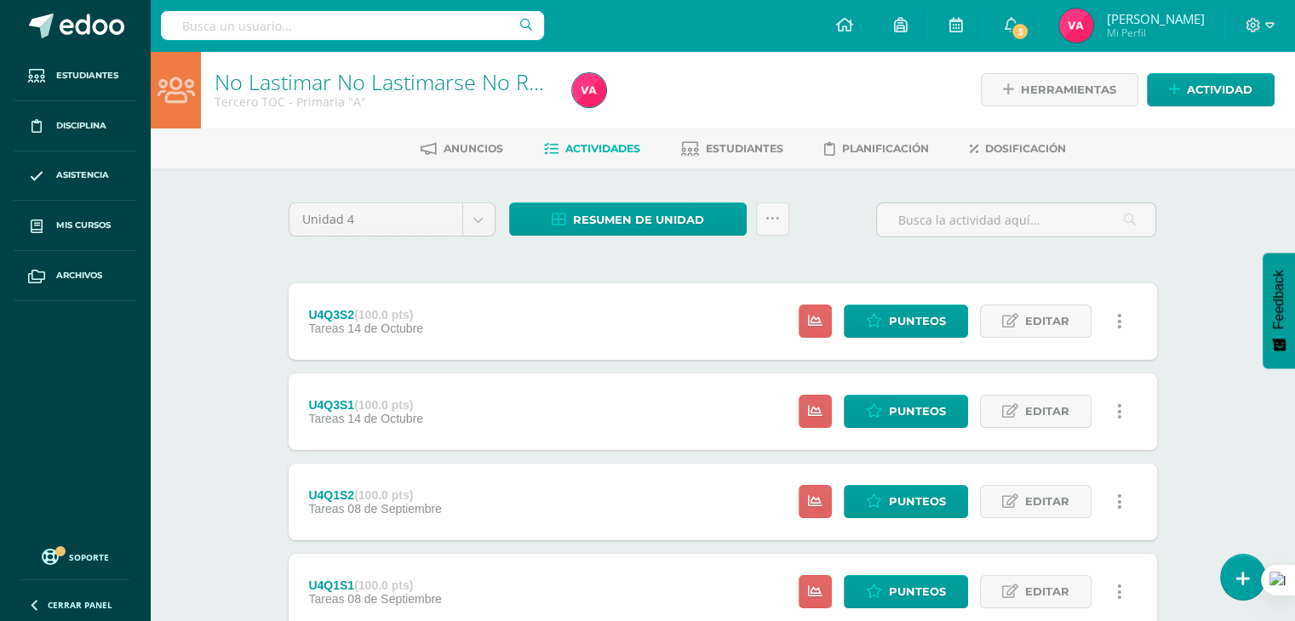
scroll to position [123, 0]
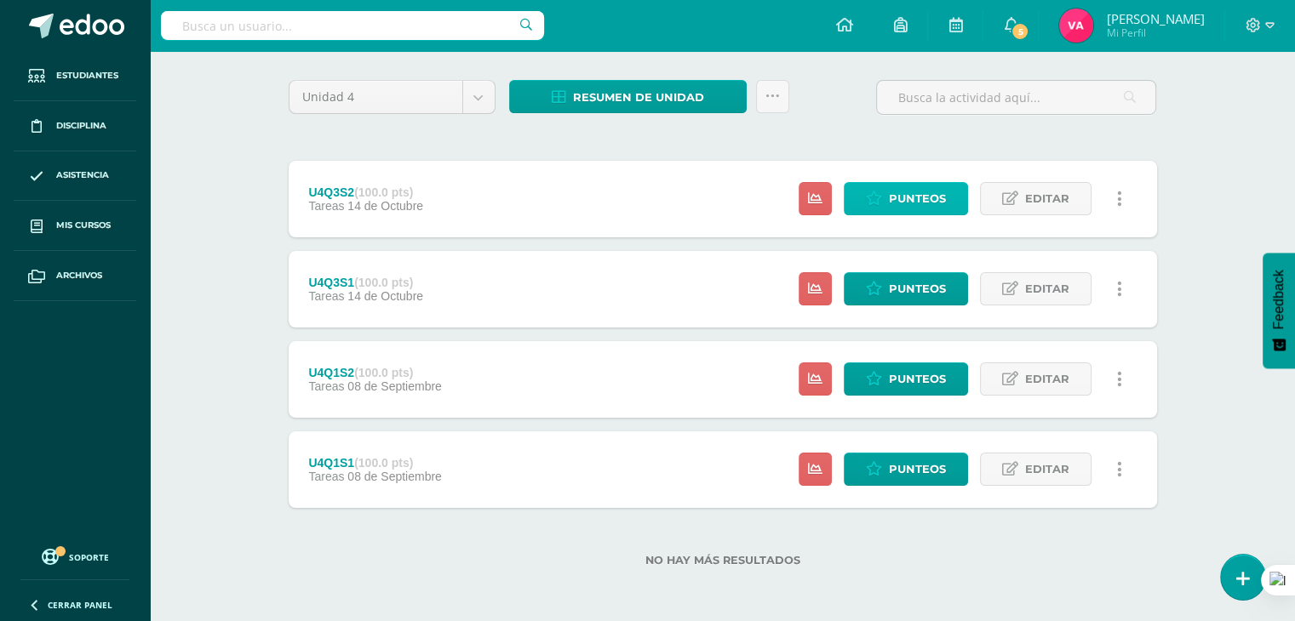
click at [894, 192] on span "Punteos" at bounding box center [917, 198] width 57 height 31
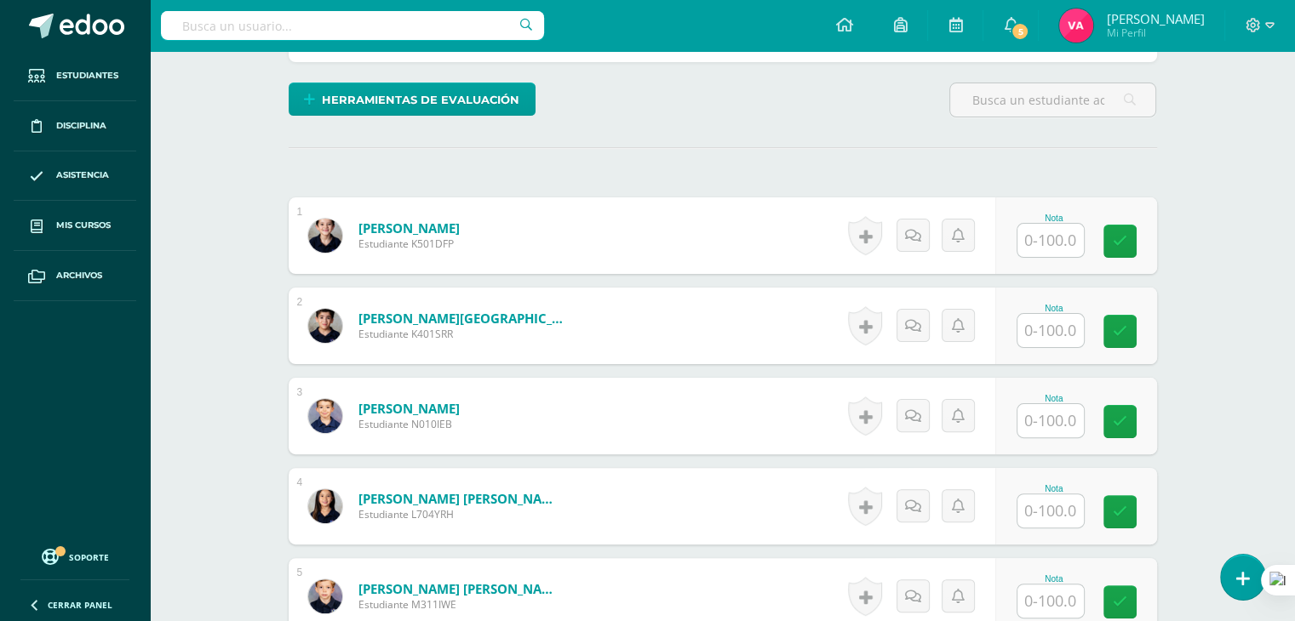
scroll to position [395, 0]
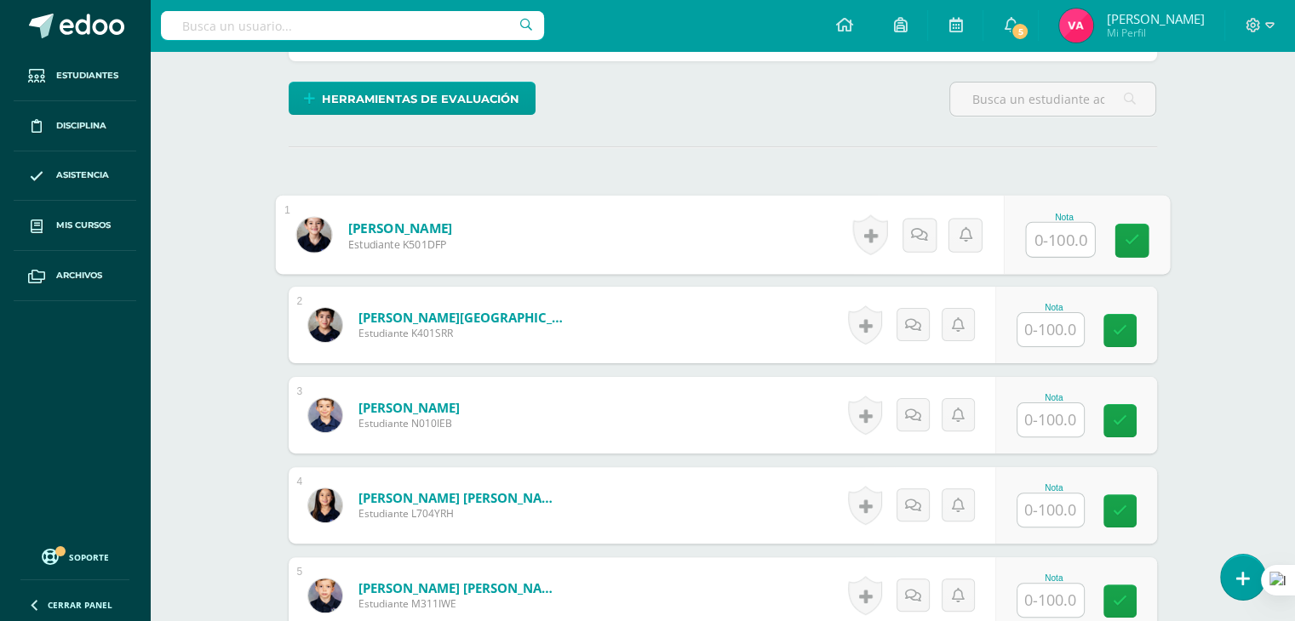
click at [1046, 243] on input "text" at bounding box center [1060, 240] width 68 height 34
type input "1"
type input "85|"
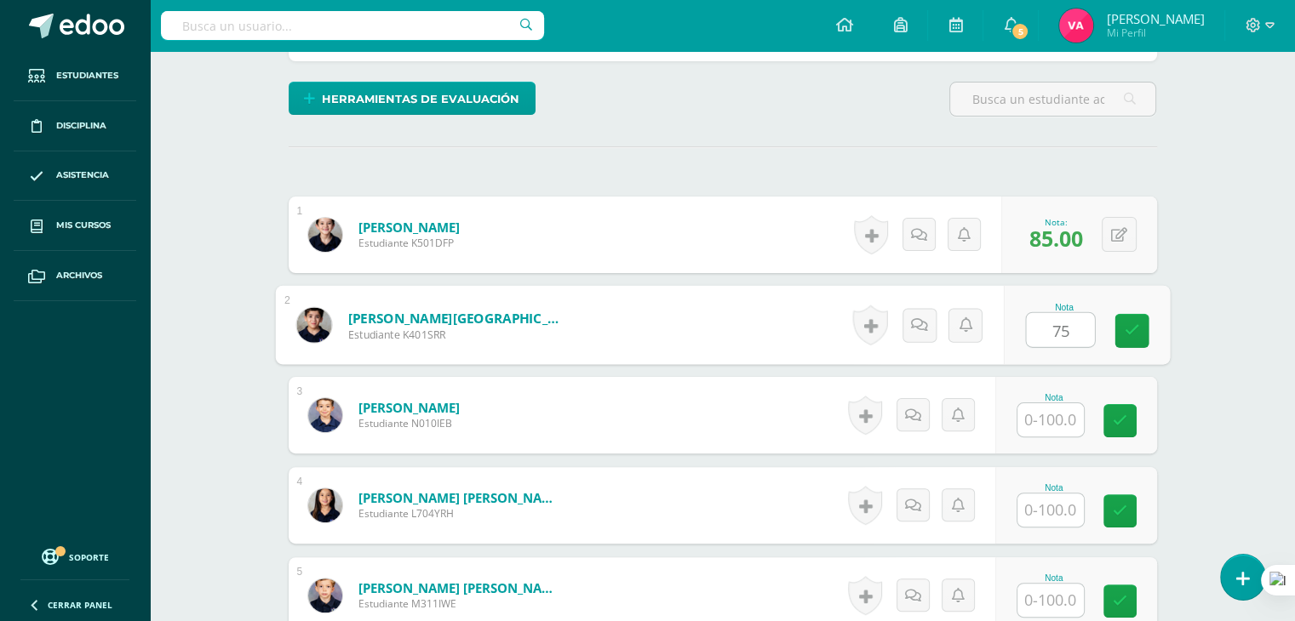
type input "75"
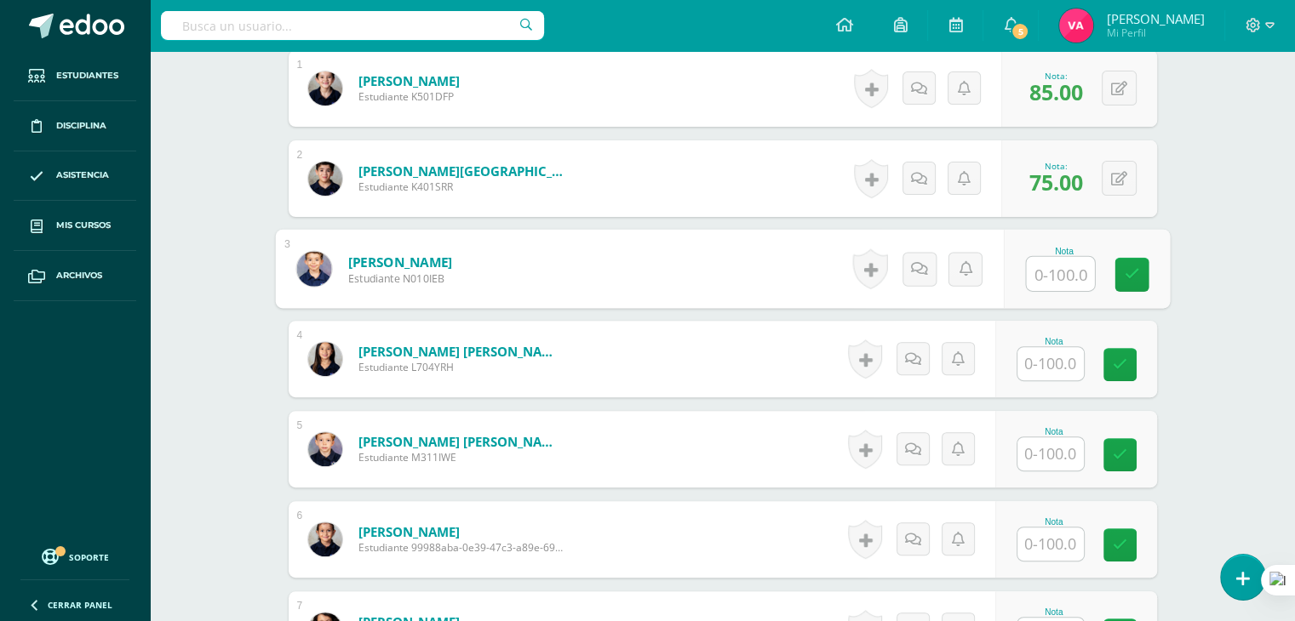
scroll to position [545, 0]
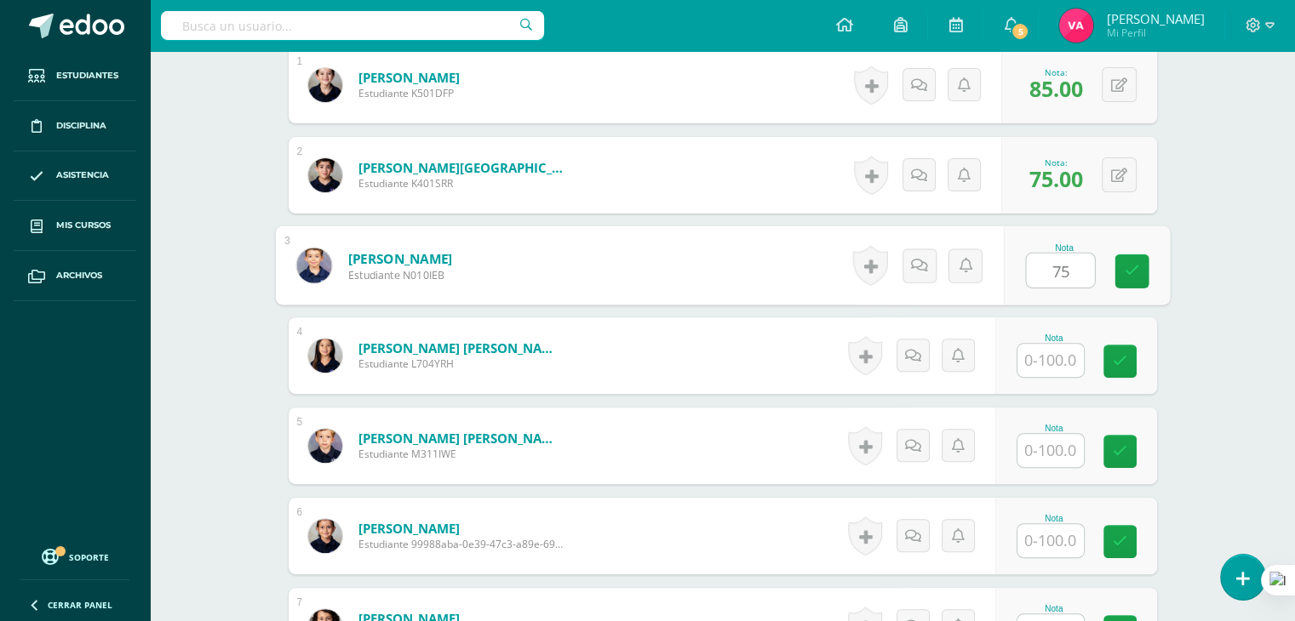
type input "75"
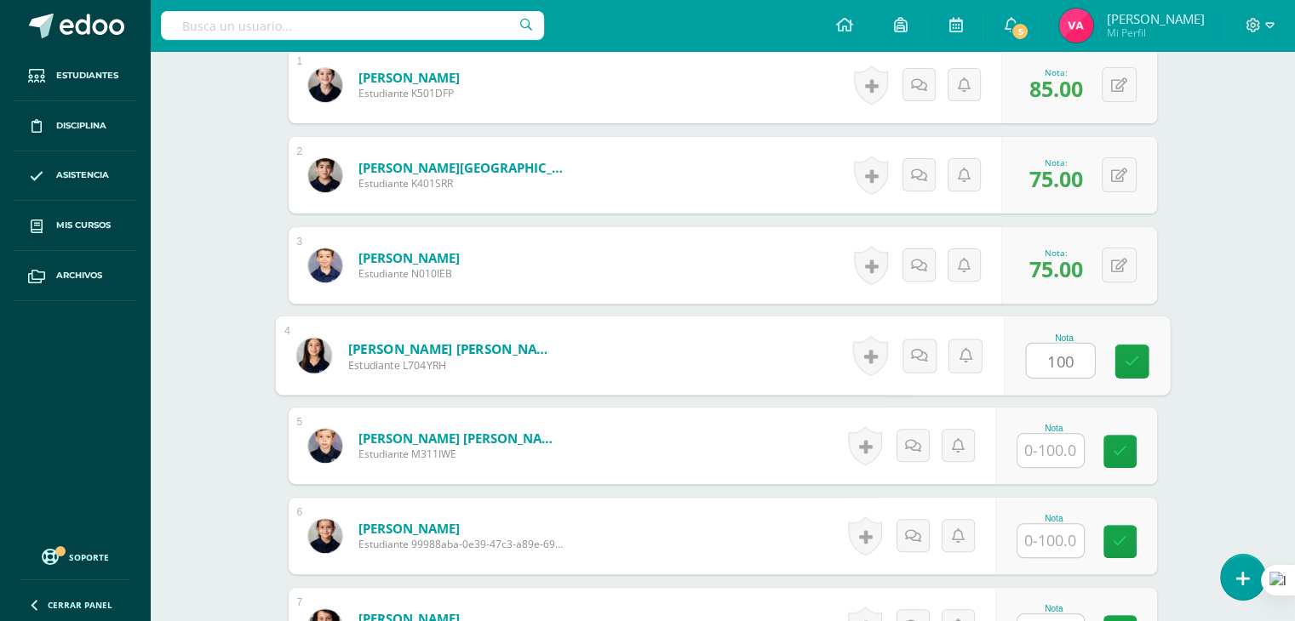
type input "100"
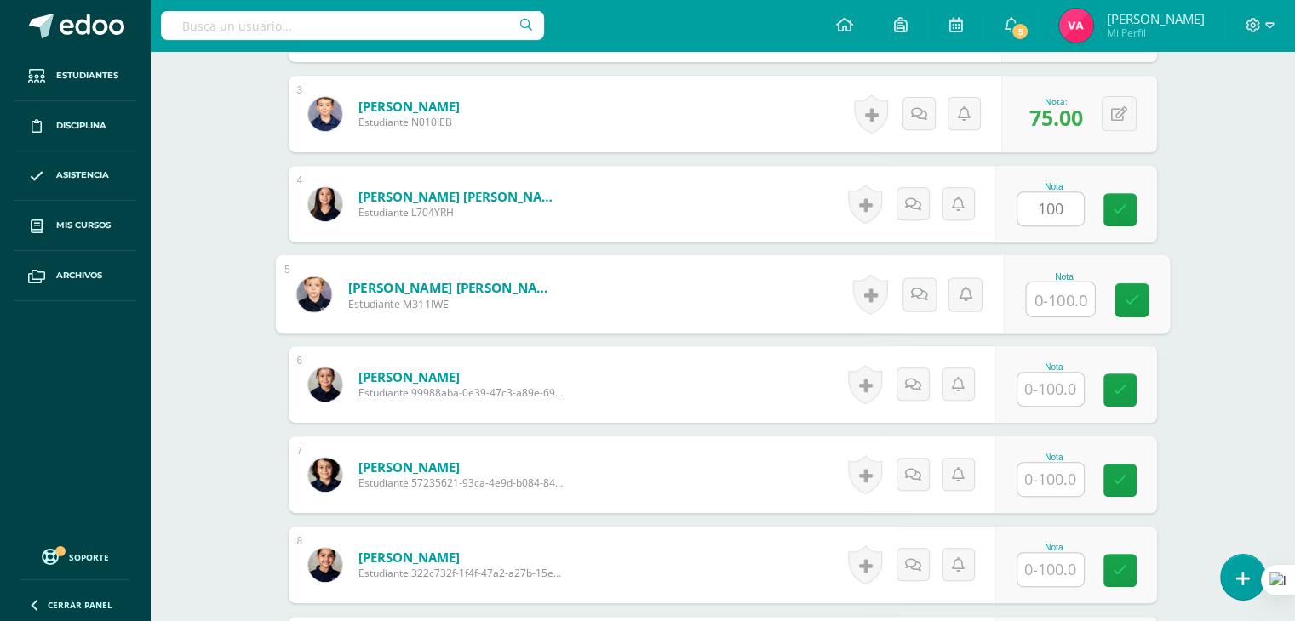
scroll to position [712, 0]
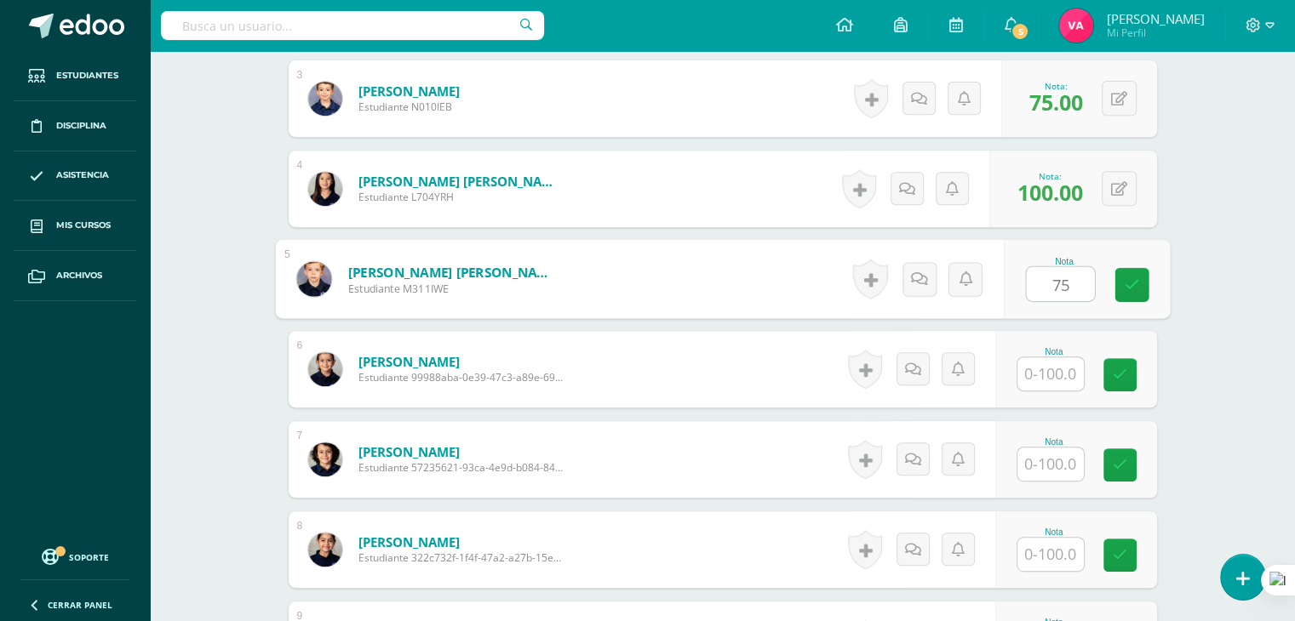
type input "75"
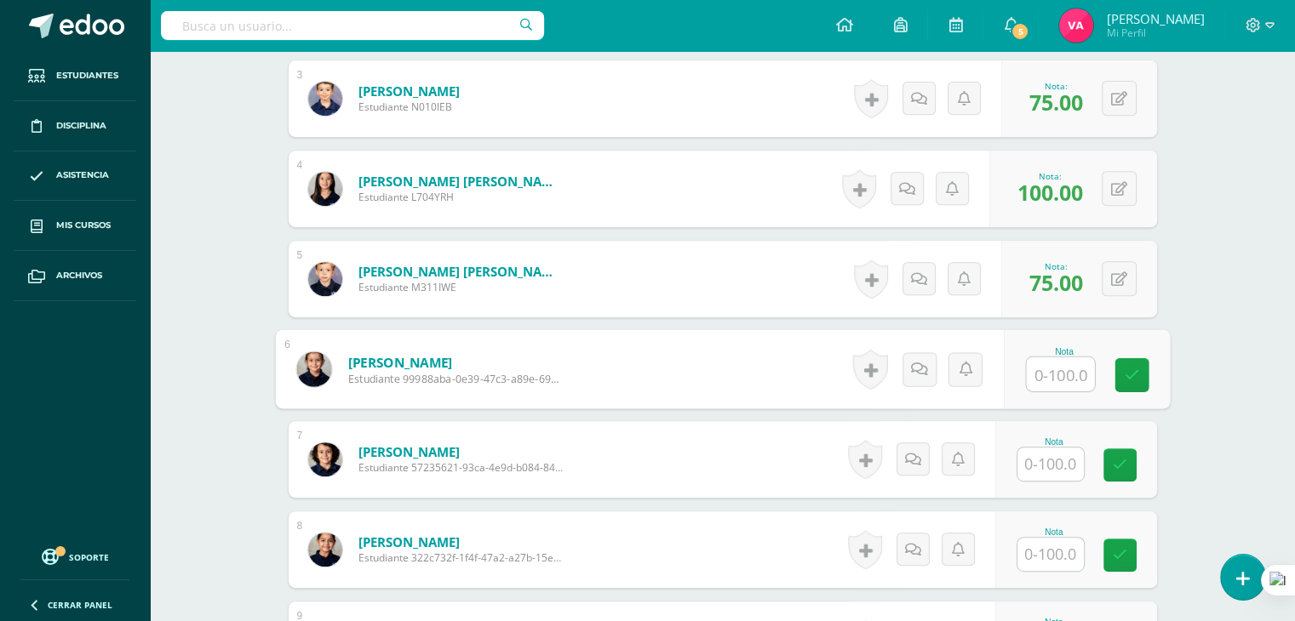
type input "7"
type input "65"
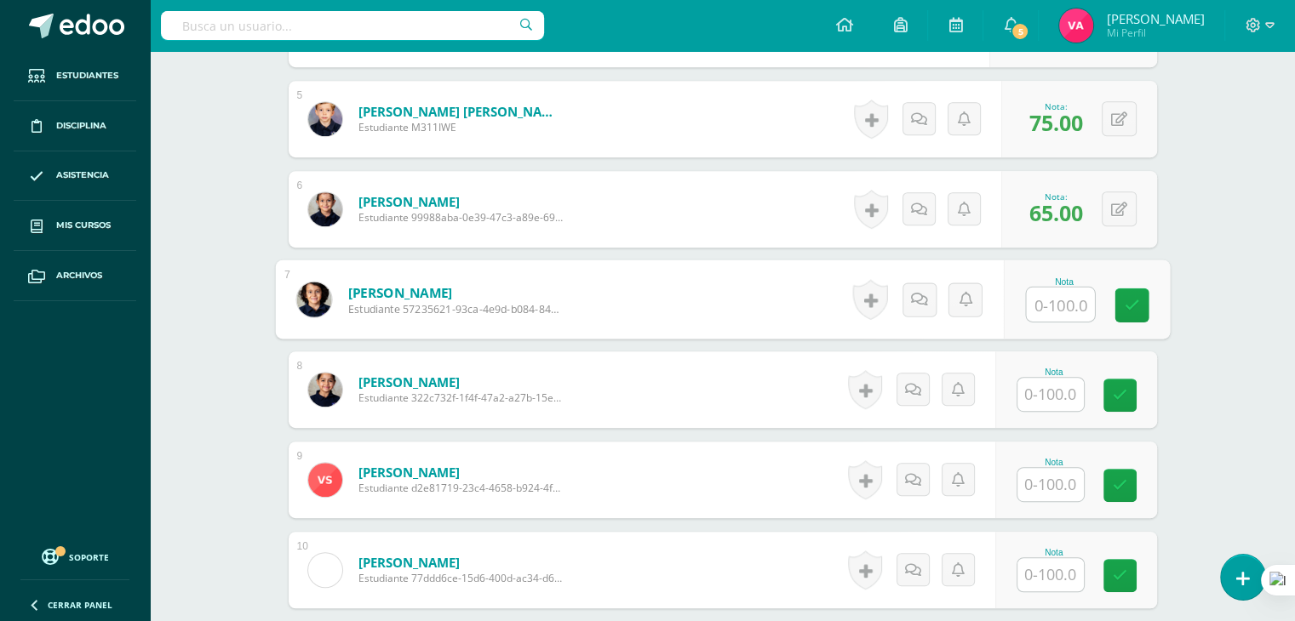
scroll to position [875, 0]
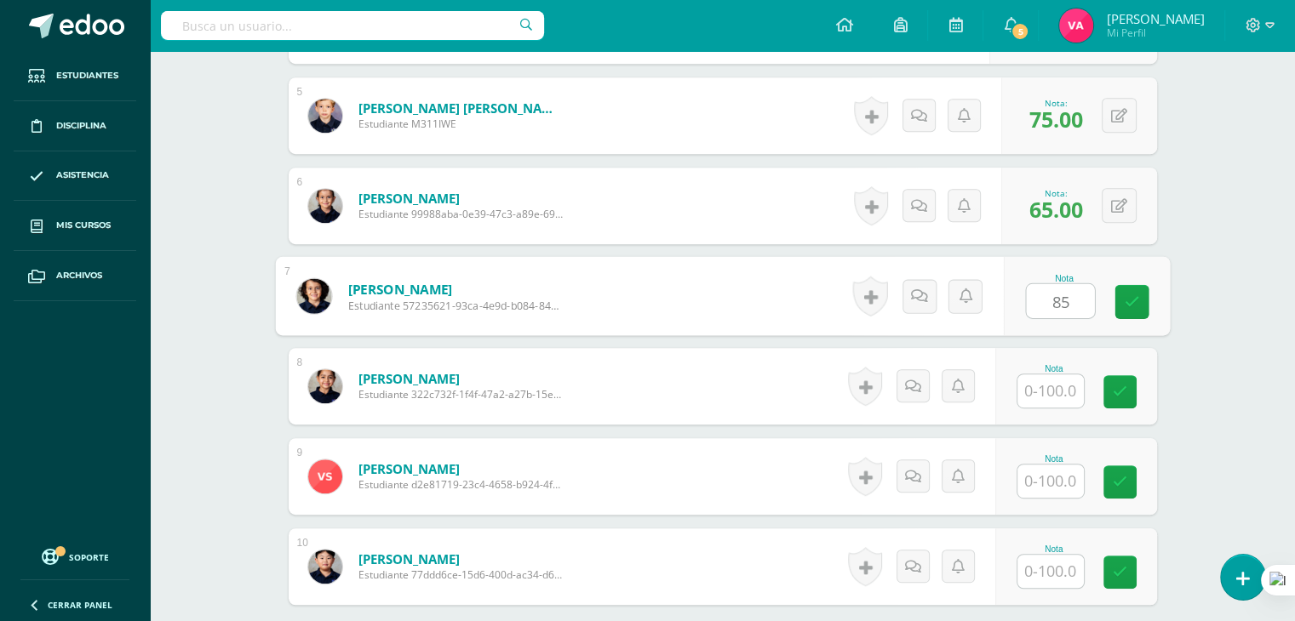
type input "85"
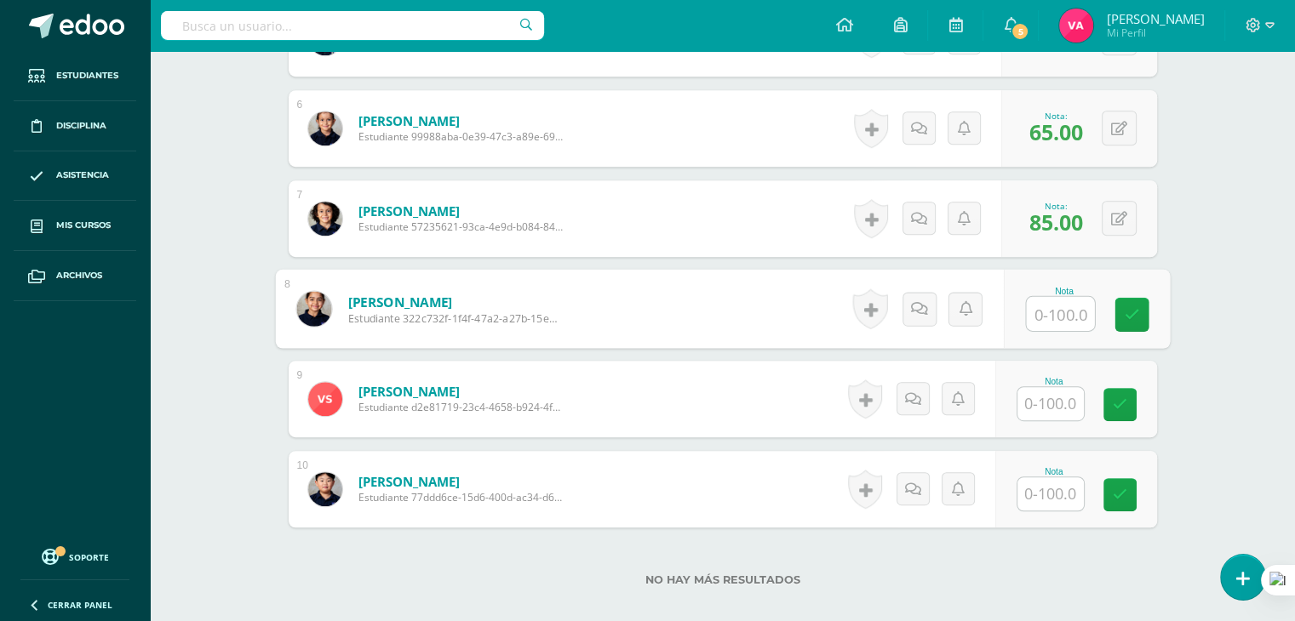
scroll to position [955, 0]
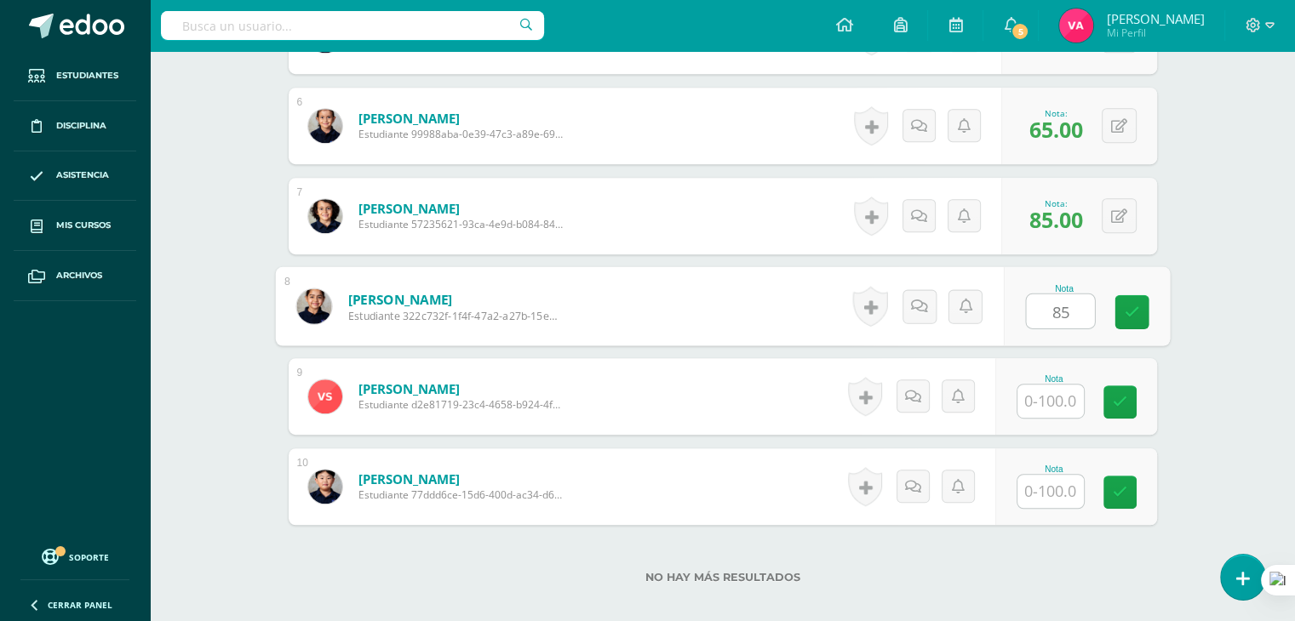
type input "85"
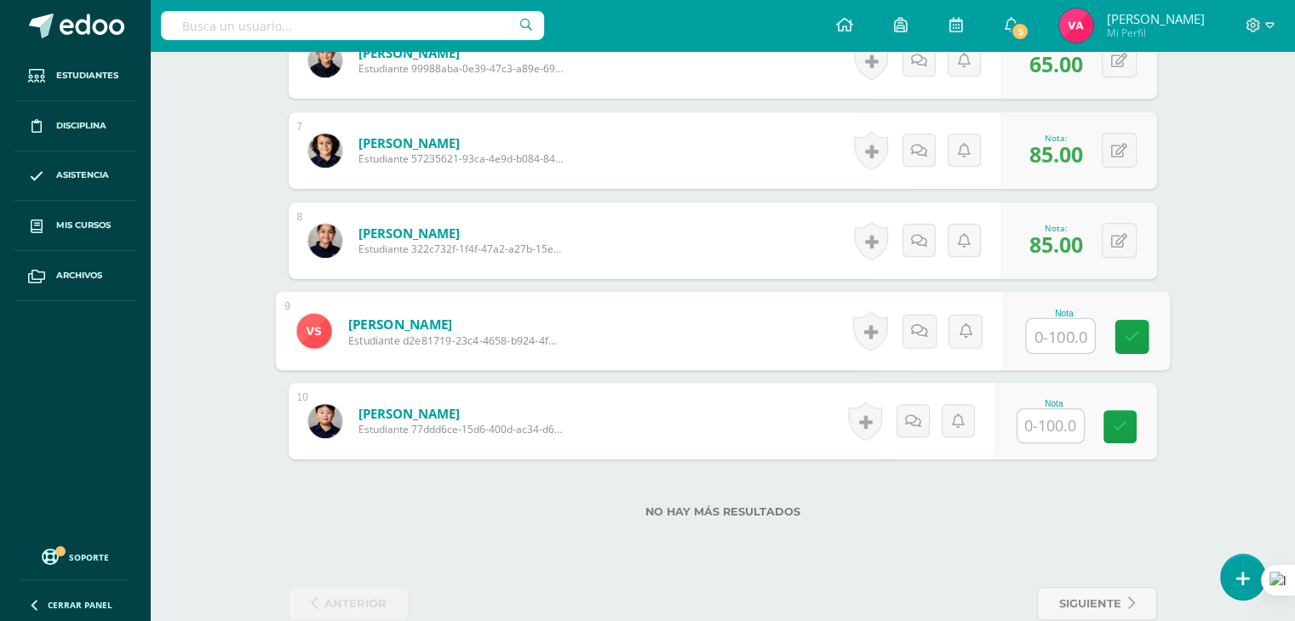
scroll to position [1021, 0]
type input "70"
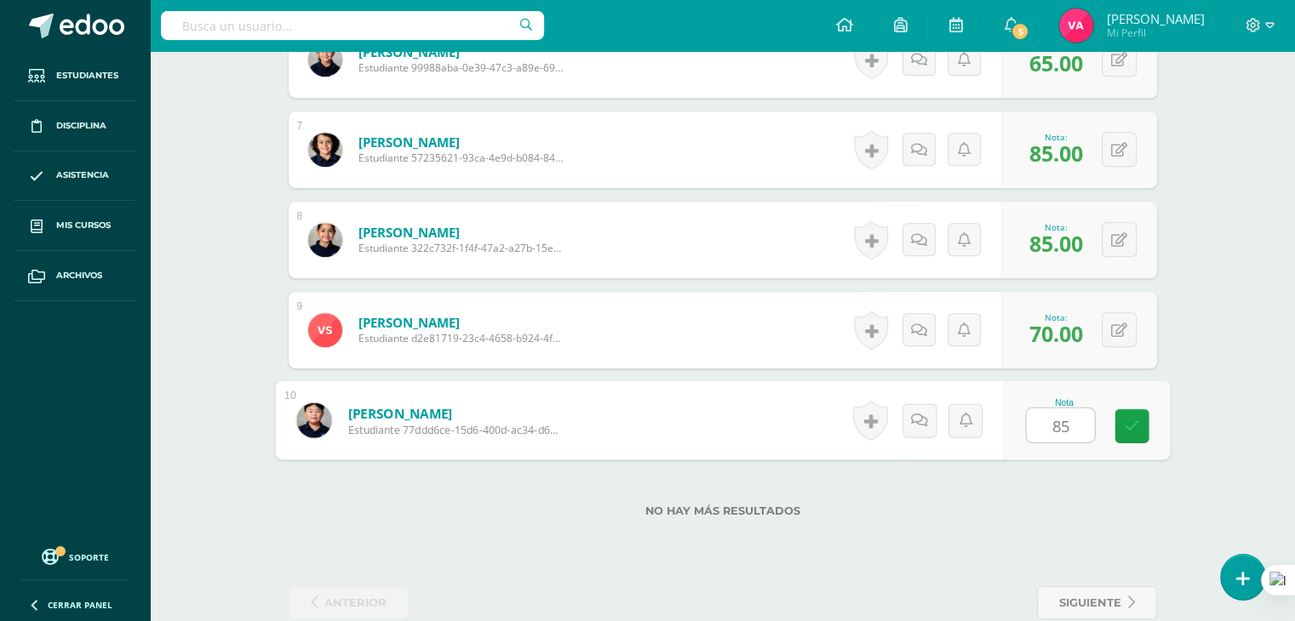
type input "85"
click at [1096, 609] on span "siguiente" at bounding box center [1090, 602] width 62 height 31
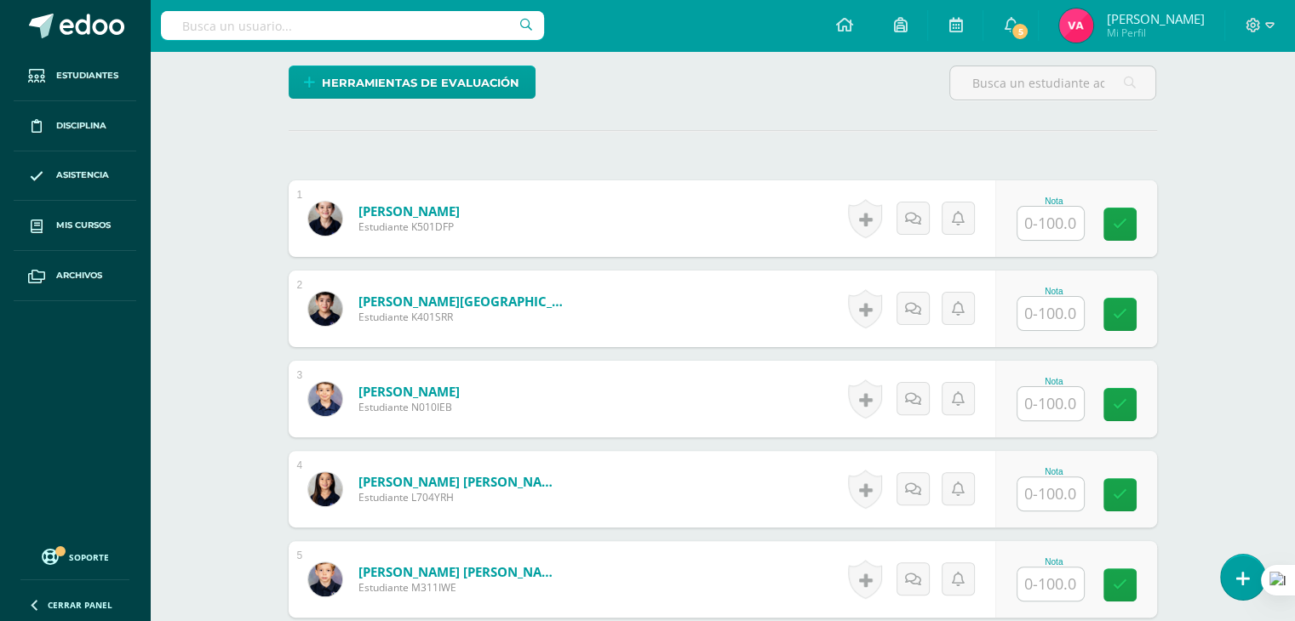
scroll to position [412, 0]
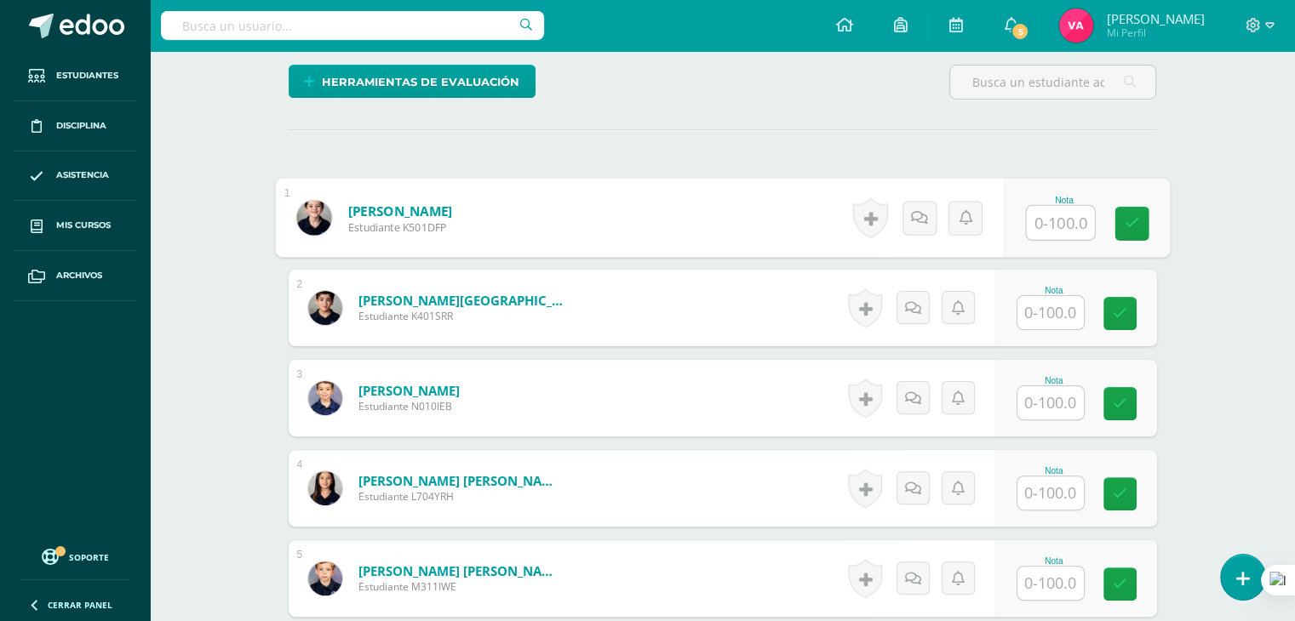
click at [1060, 224] on input "text" at bounding box center [1060, 223] width 68 height 34
type input "100"
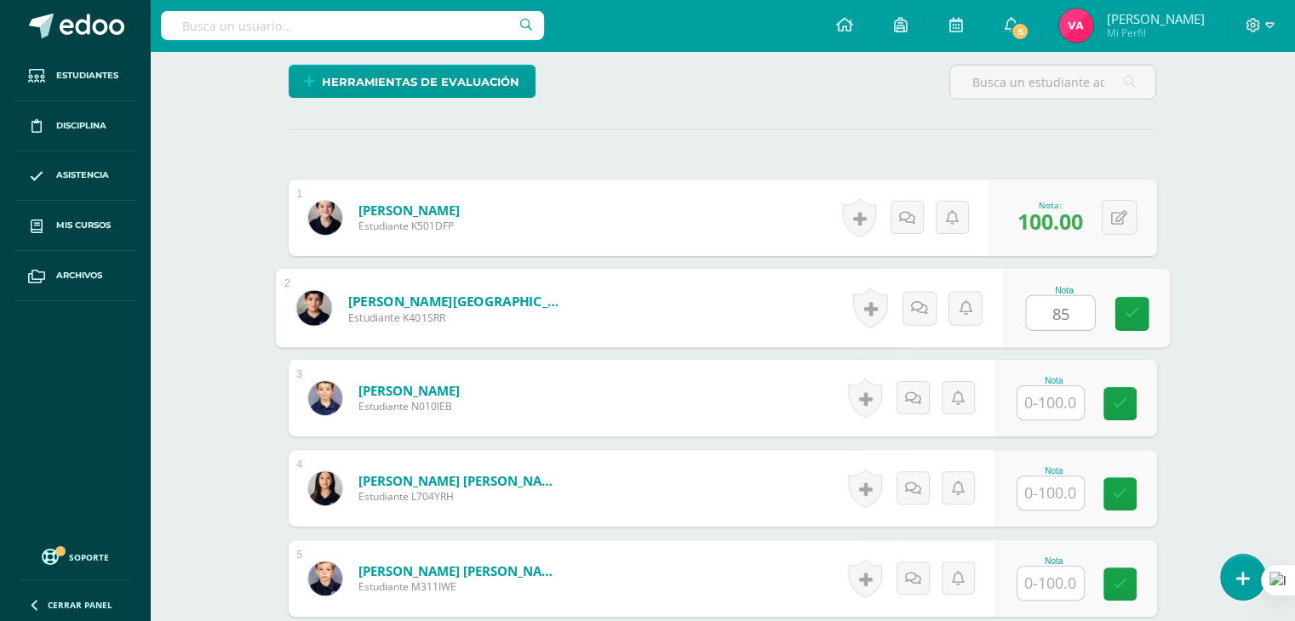
type input "85"
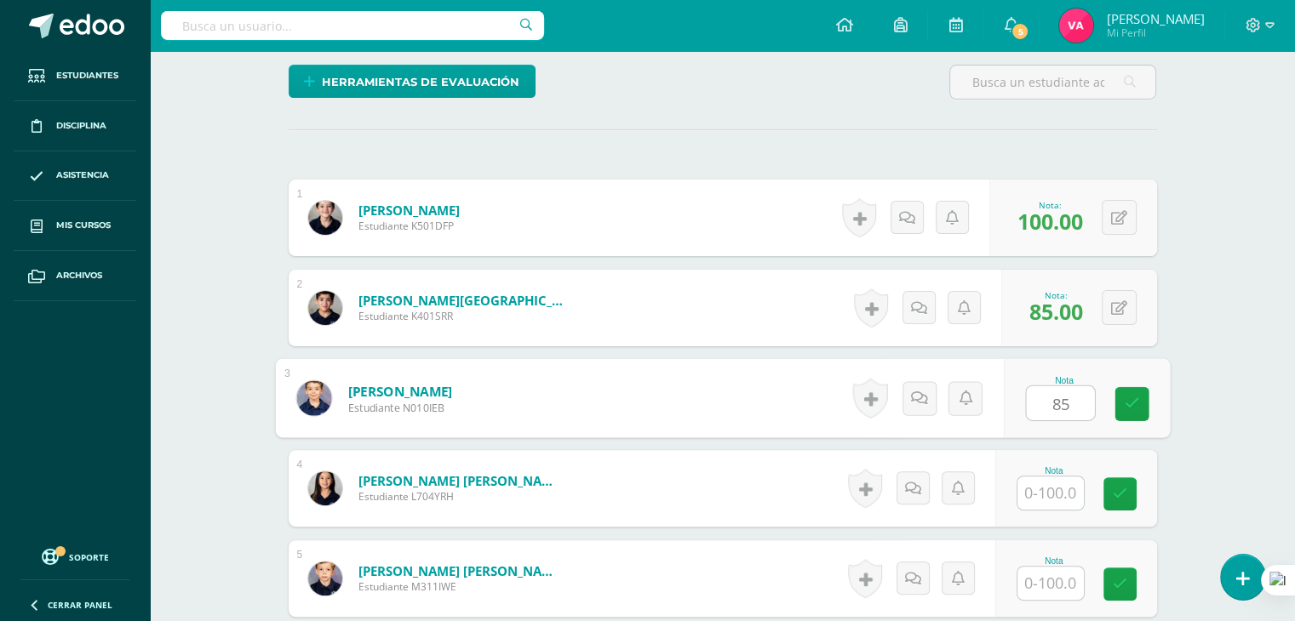
type input "85"
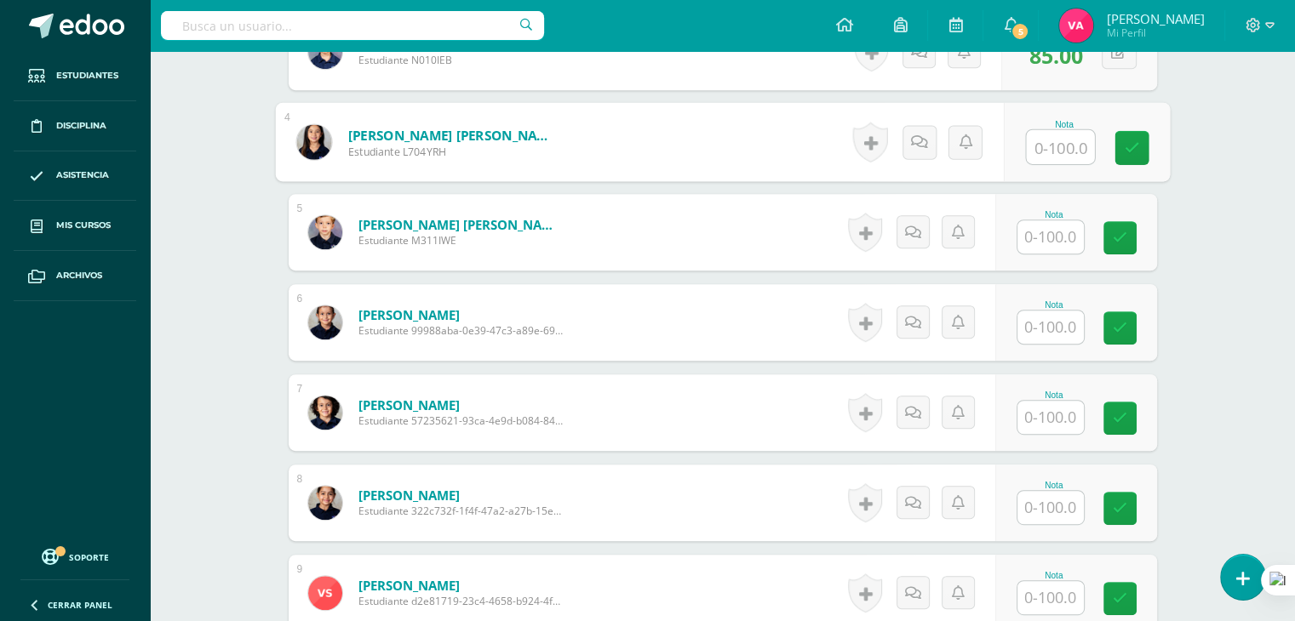
scroll to position [761, 0]
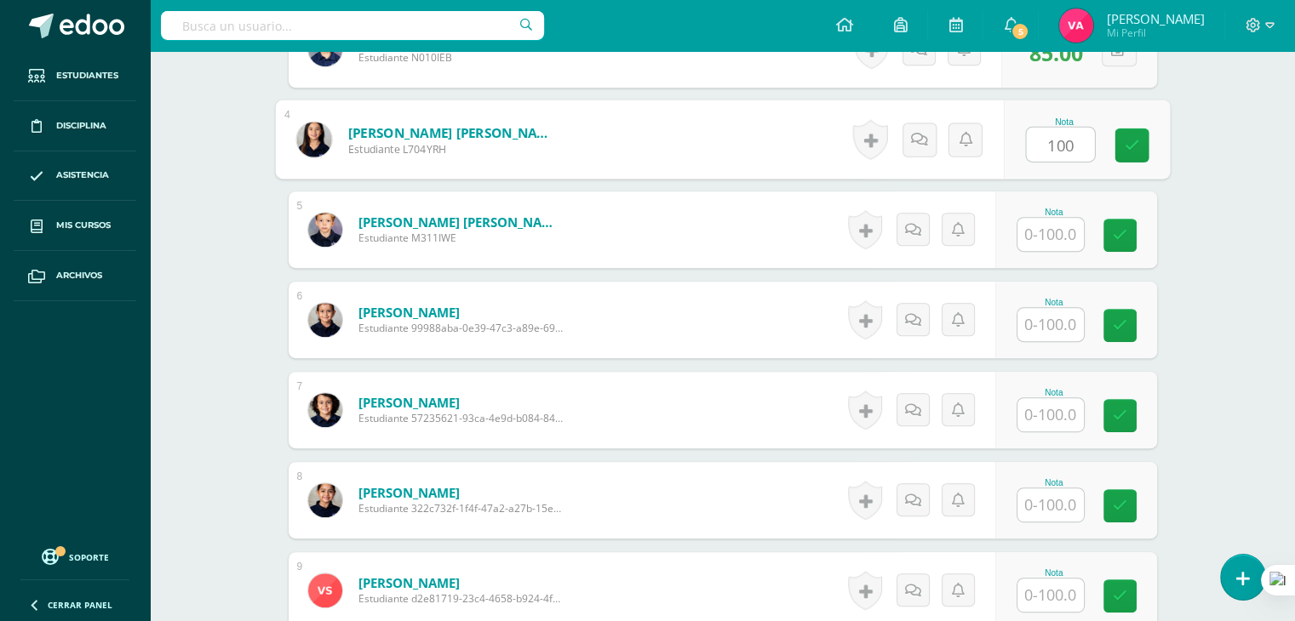
type input "100"
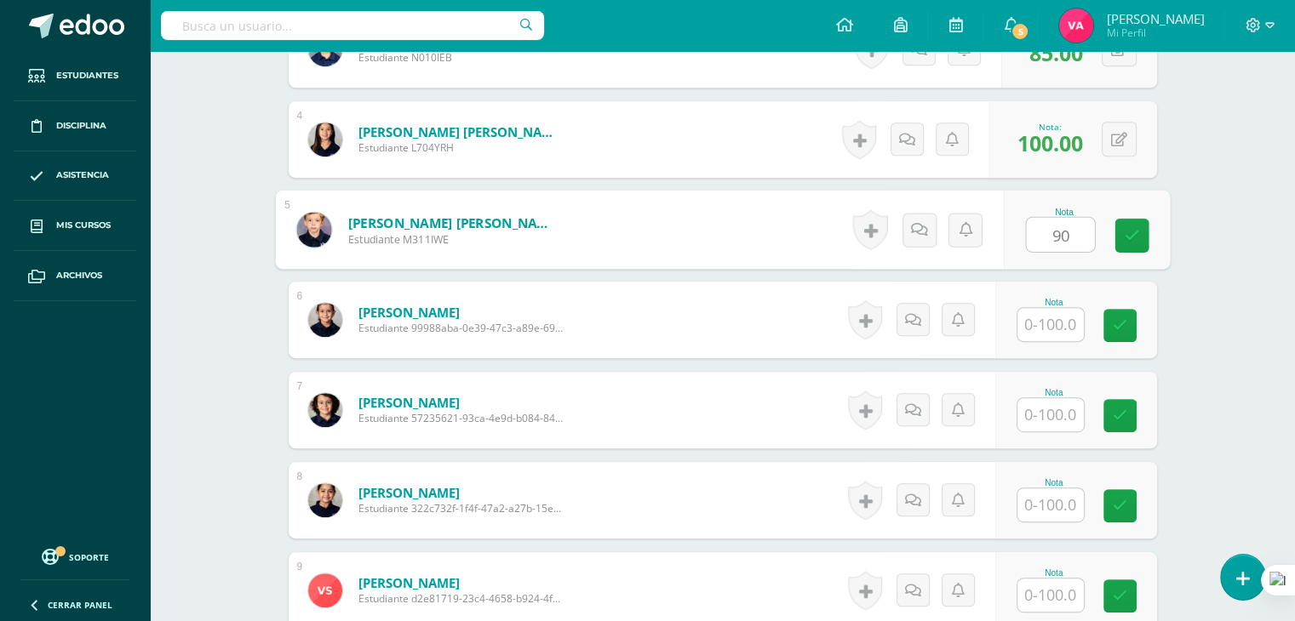
type input "90"
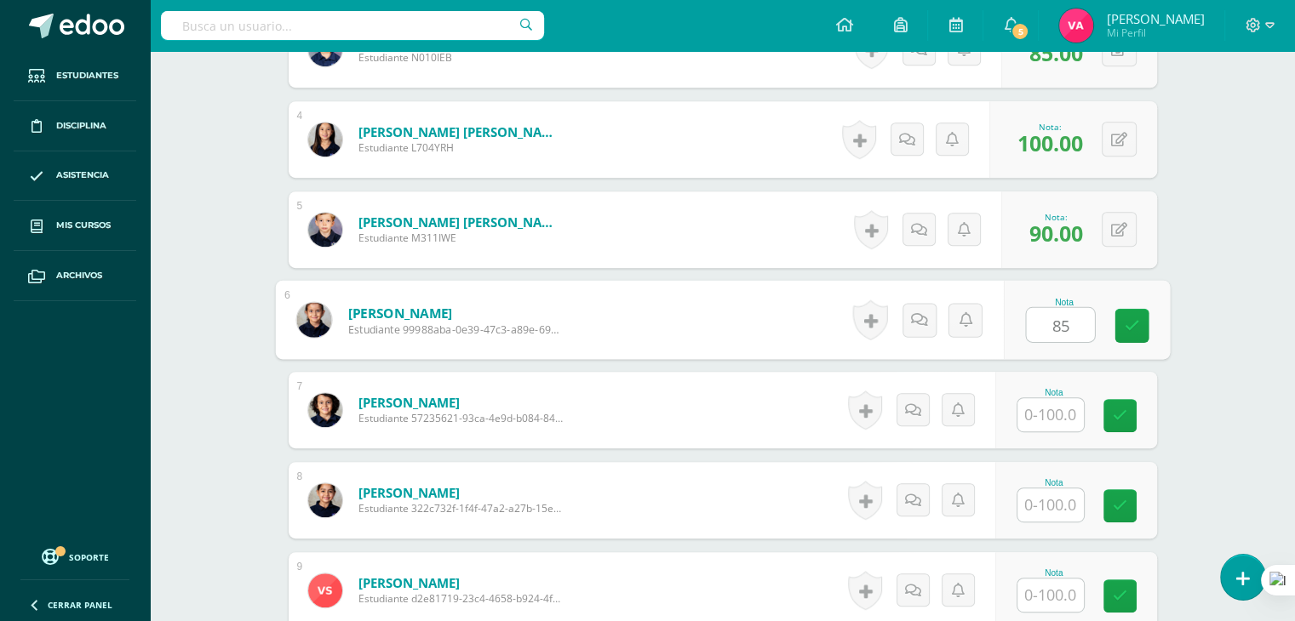
type input "85"
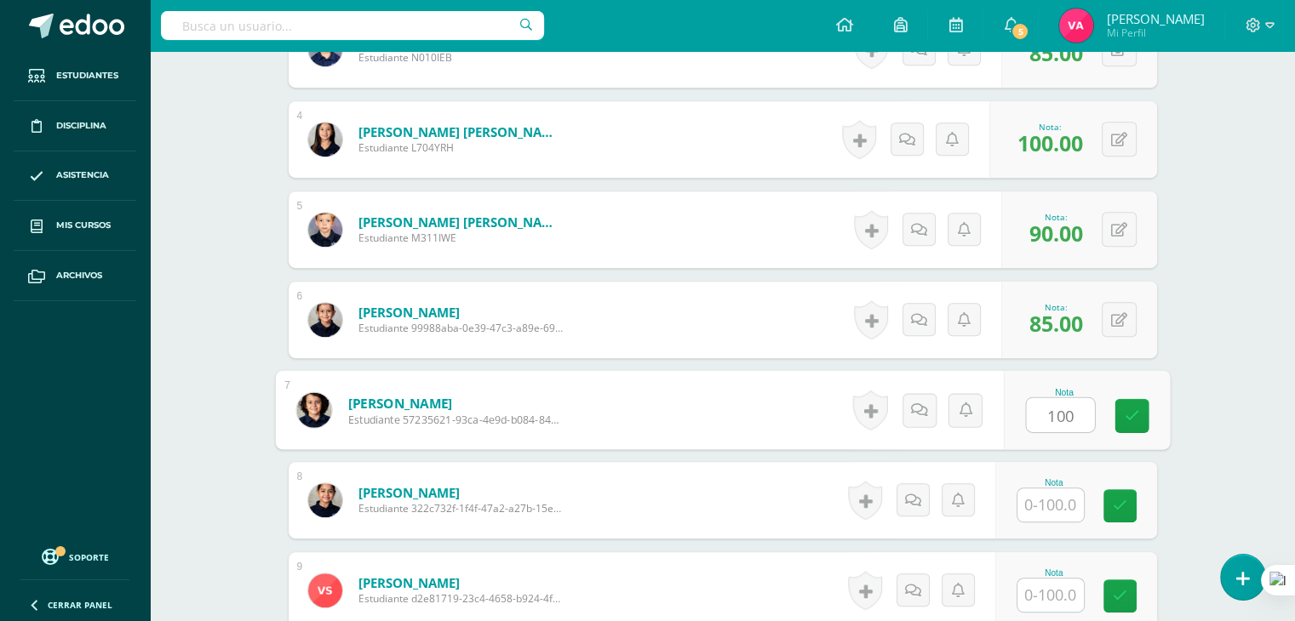
type input "100"
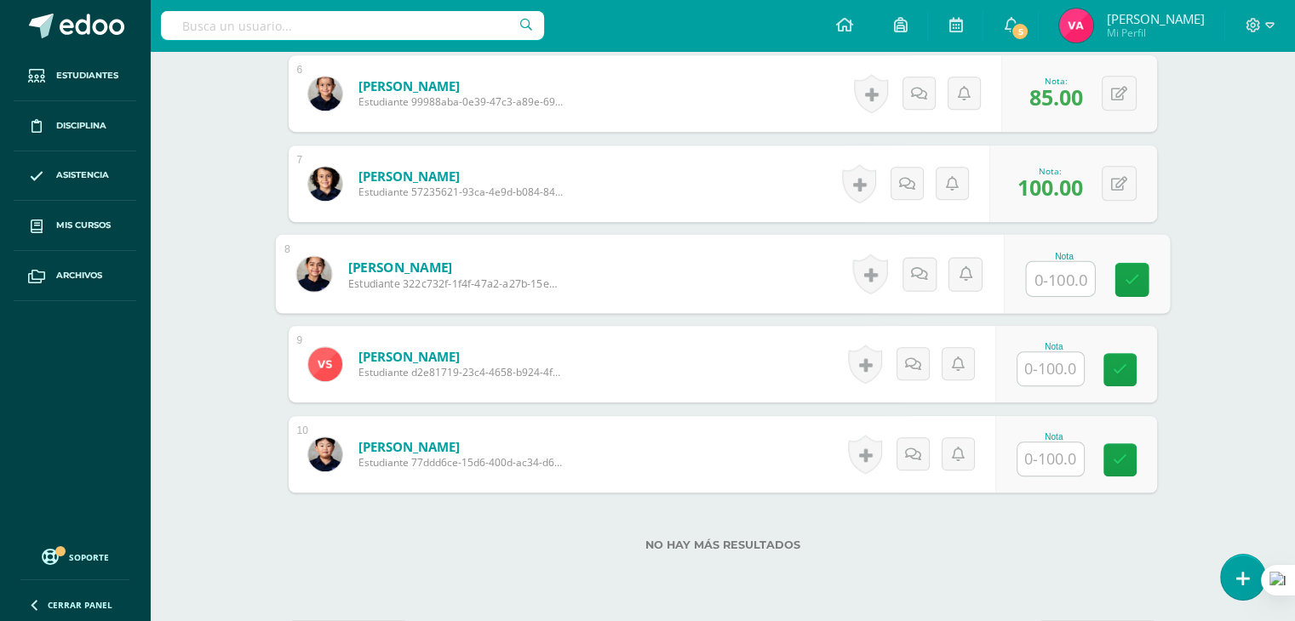
scroll to position [988, 0]
type input "7"
type input "75"
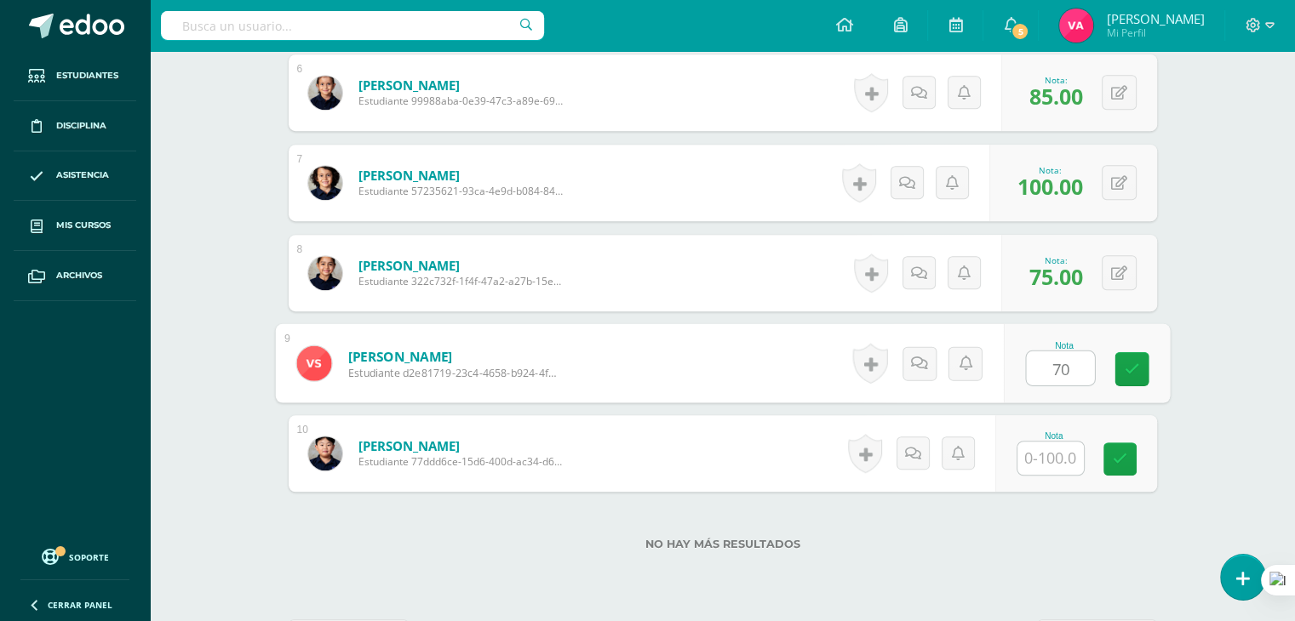
type input "70"
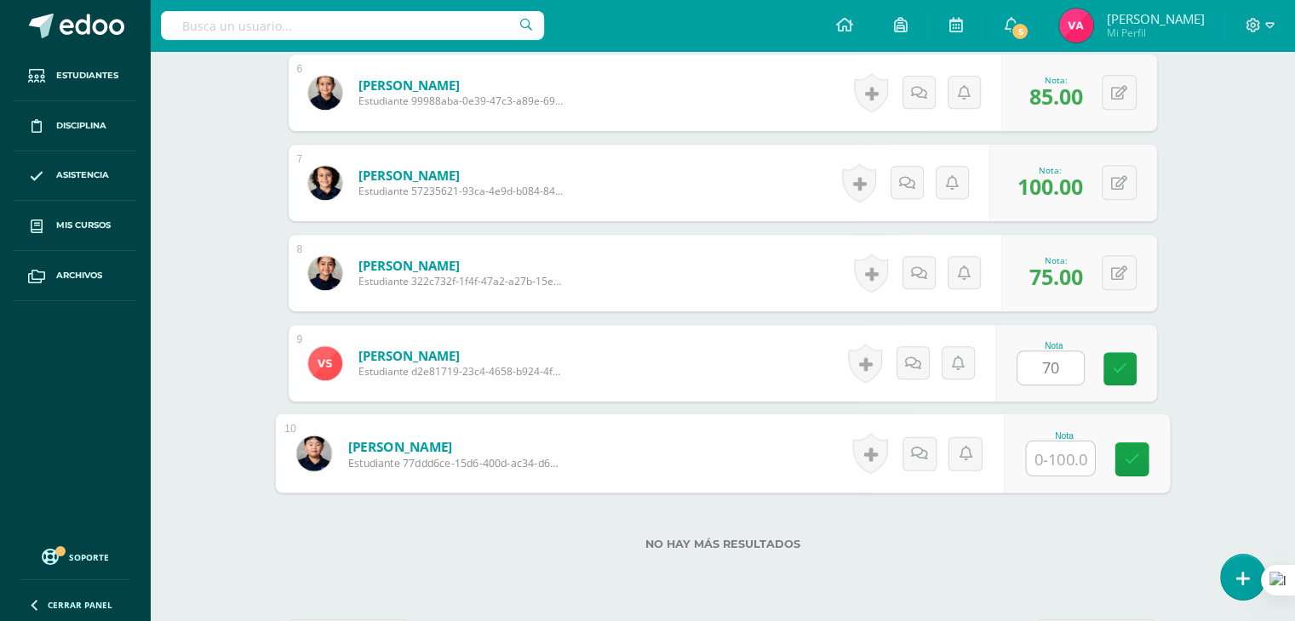
scroll to position [1053, 0]
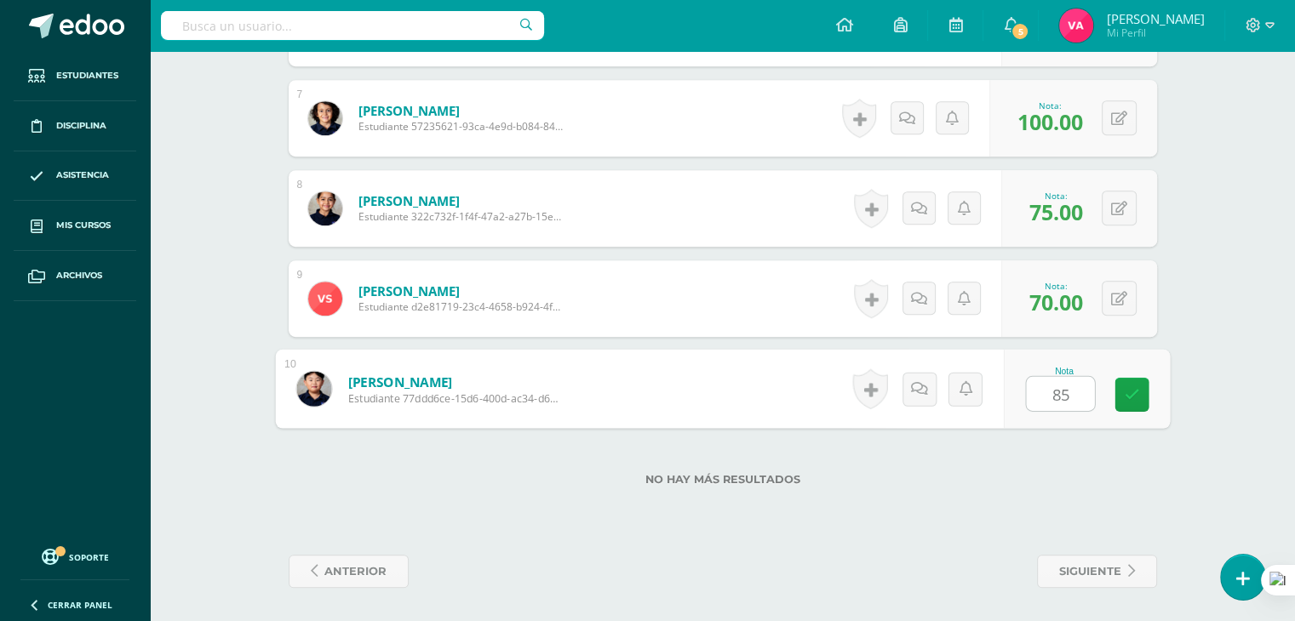
type input "85"
click at [1115, 558] on span "siguiente" at bounding box center [1090, 571] width 62 height 31
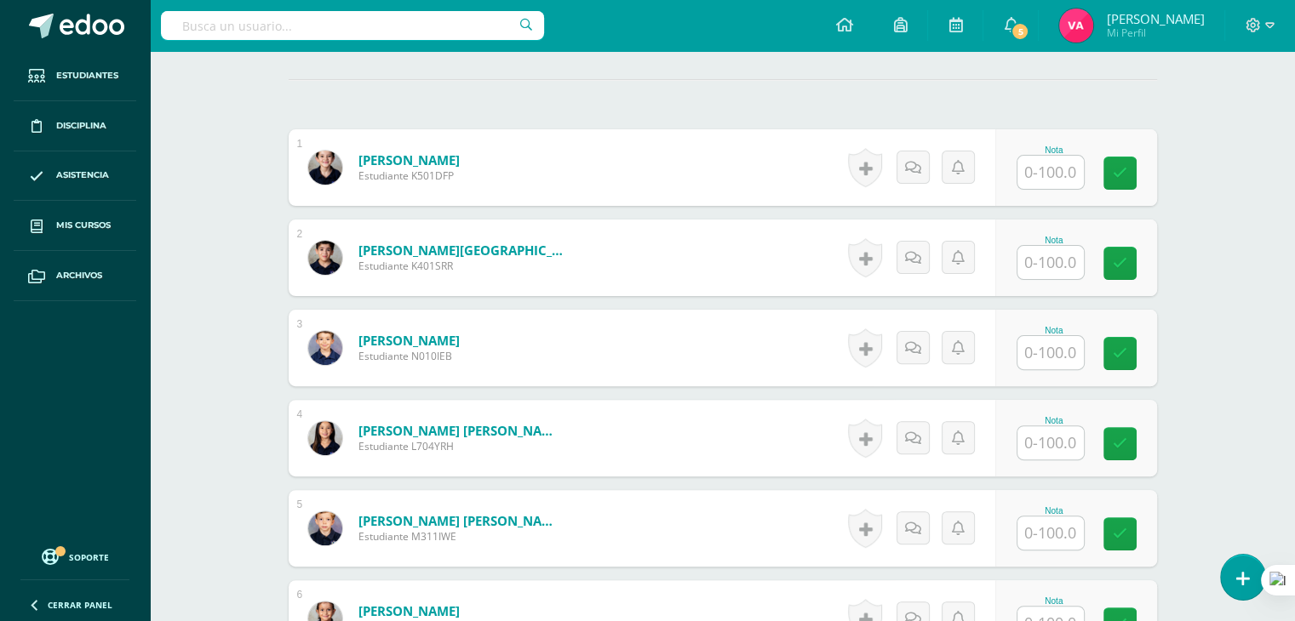
scroll to position [459, 0]
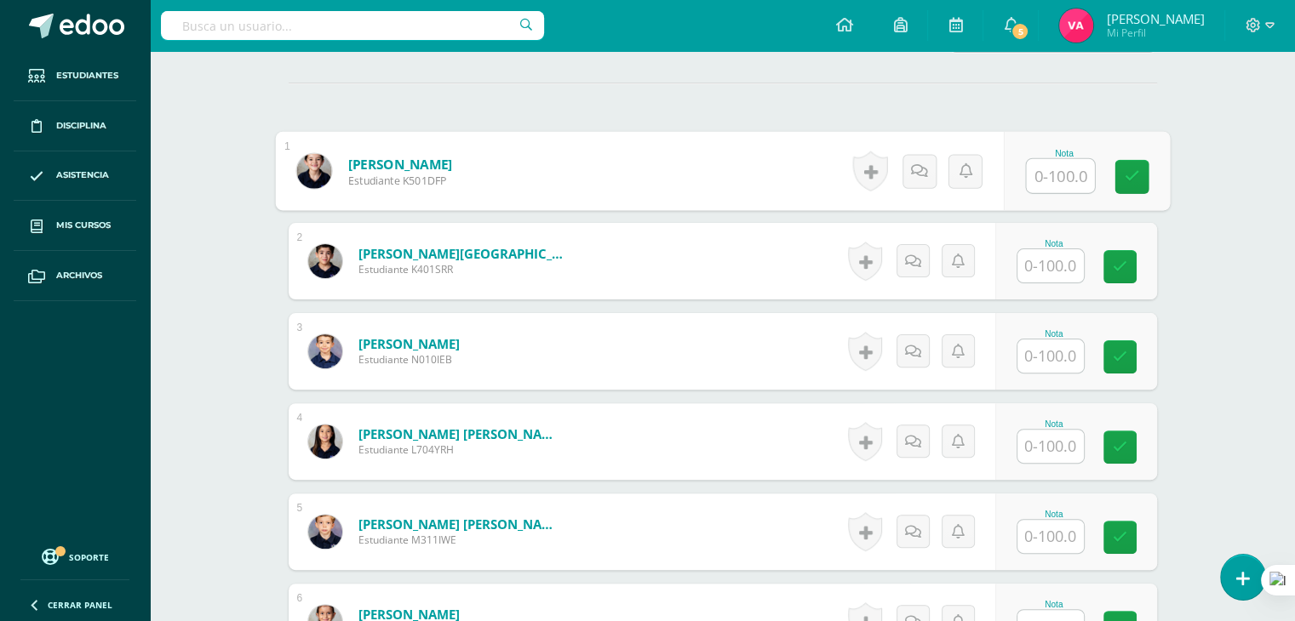
click at [1061, 180] on input "text" at bounding box center [1060, 176] width 68 height 34
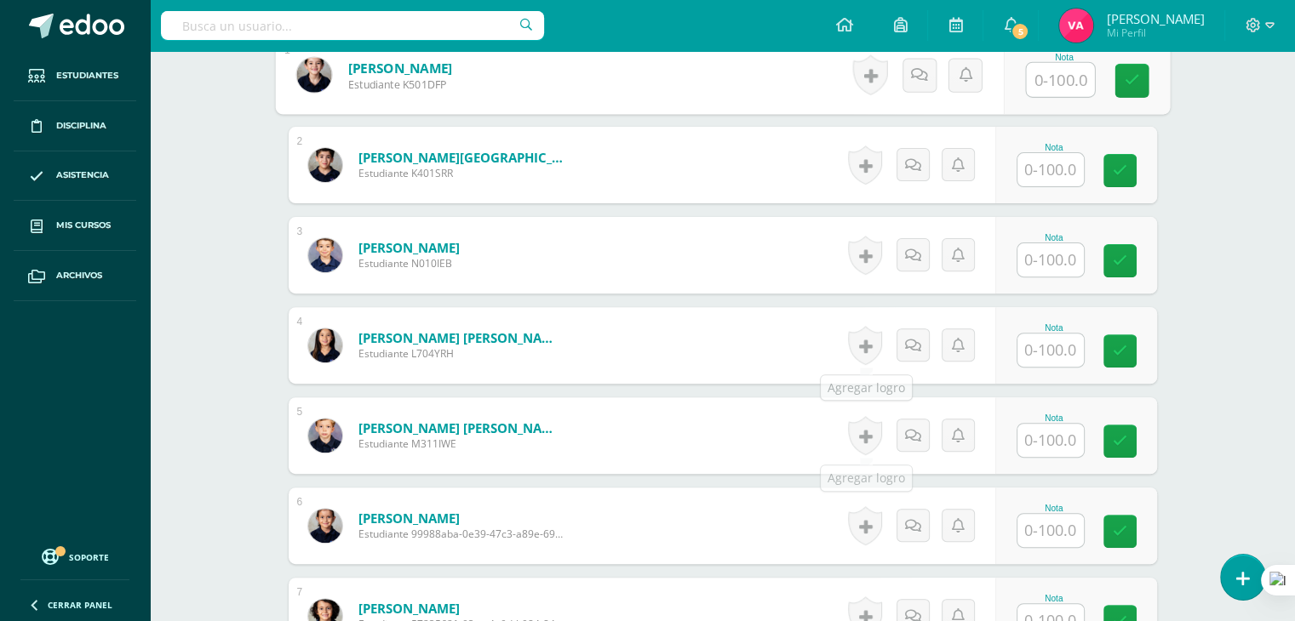
scroll to position [558, 0]
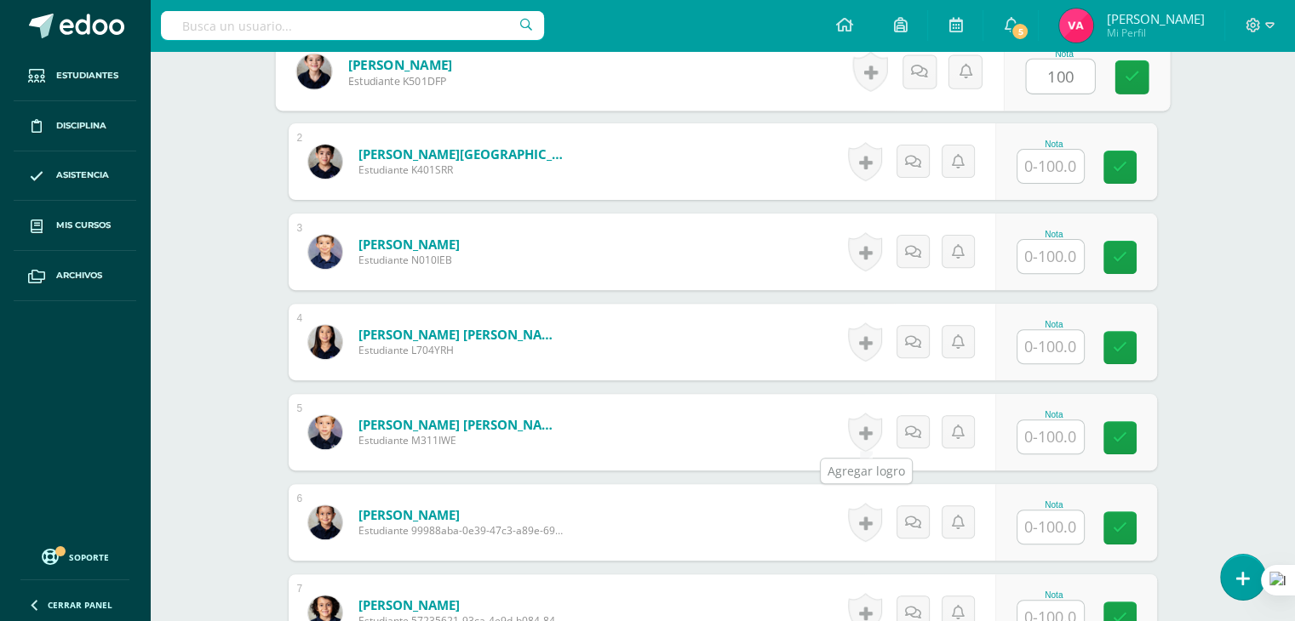
type input "100"
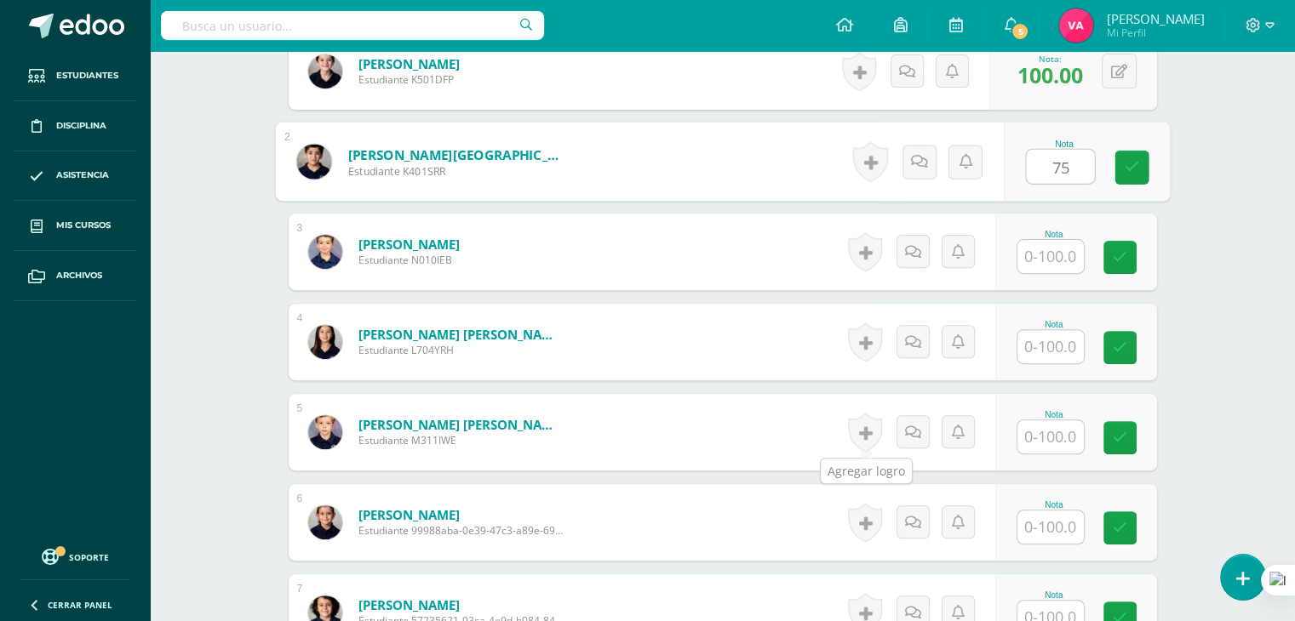
type input "75"
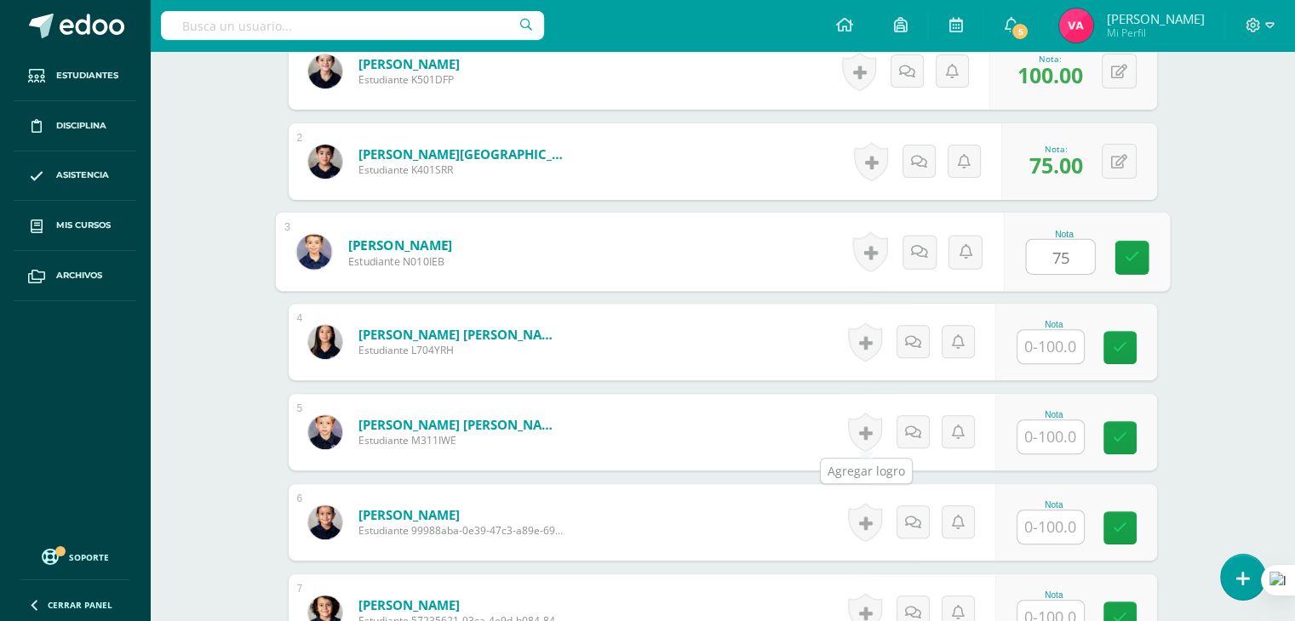
type input "75"
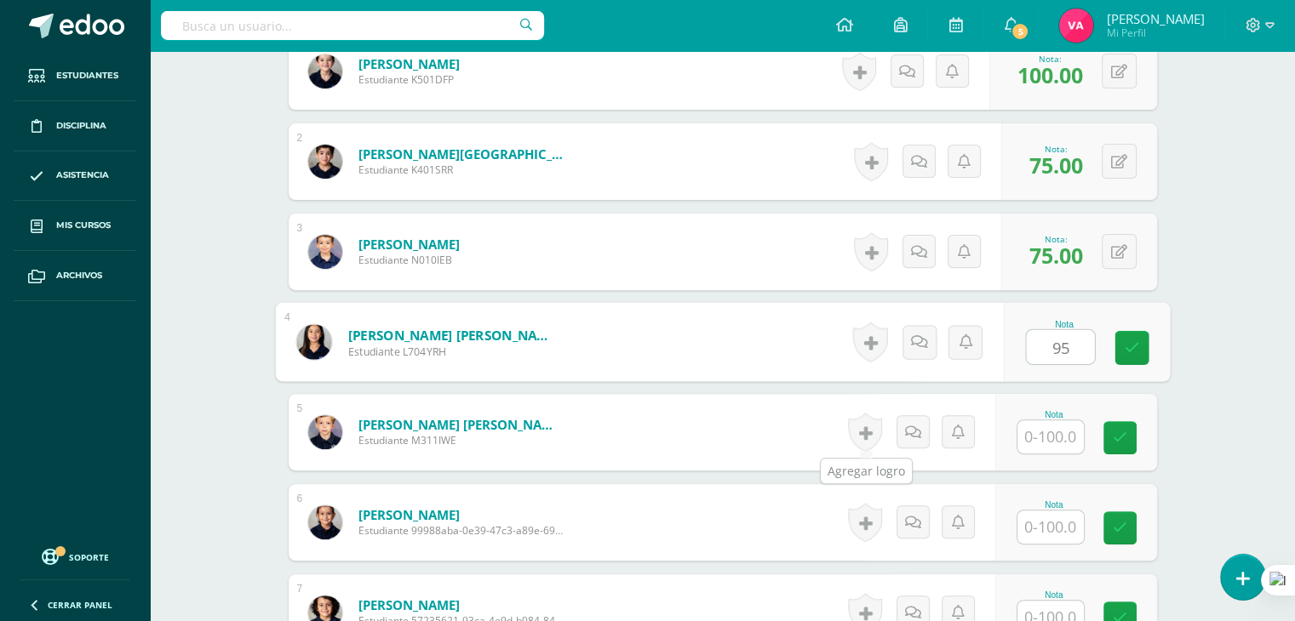
type input "95"
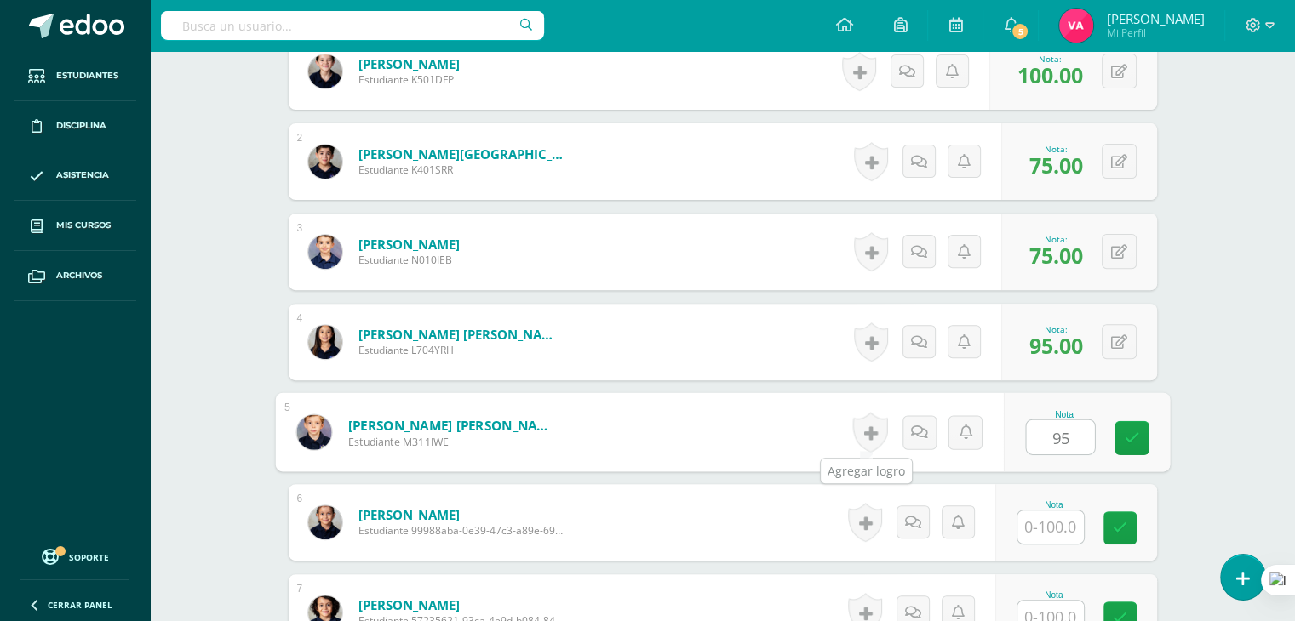
type input "95"
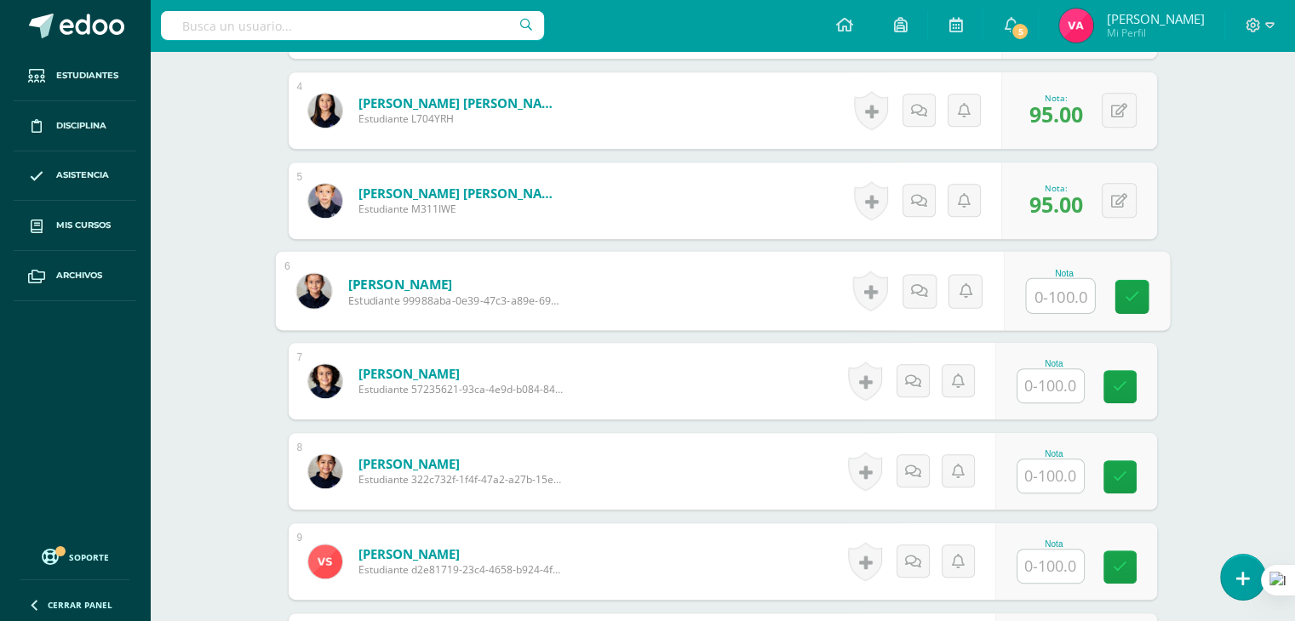
scroll to position [797, 0]
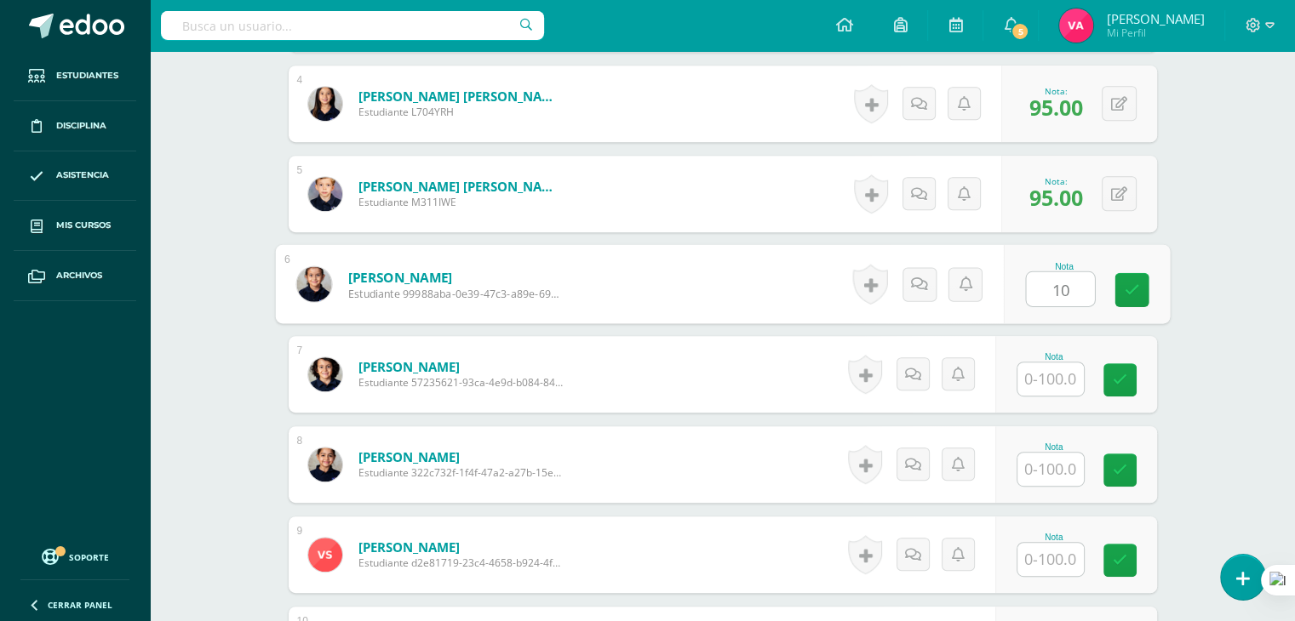
type input "1"
type input "70"
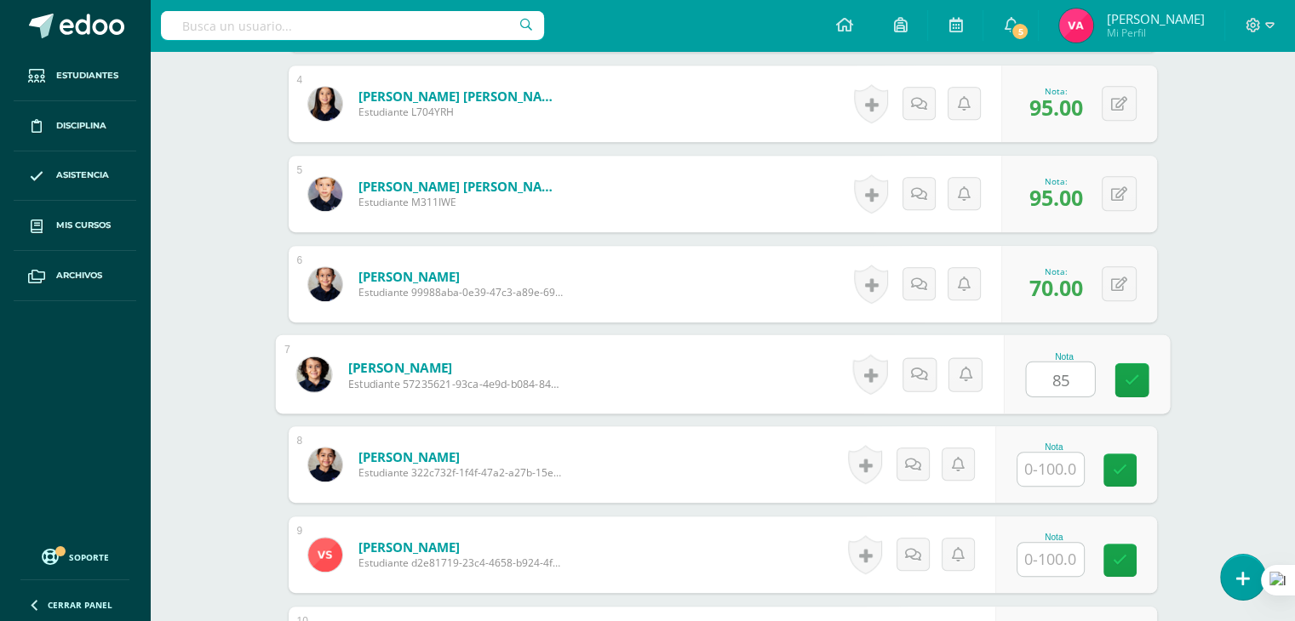
type input "85"
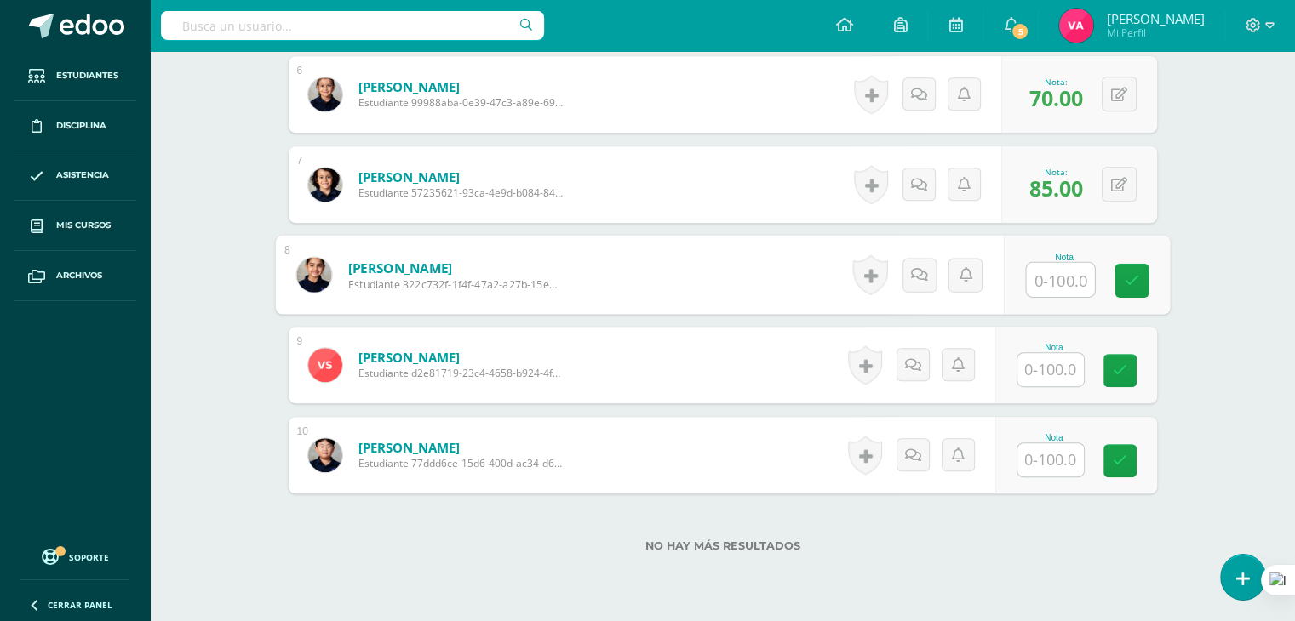
scroll to position [987, 0]
type input "85"
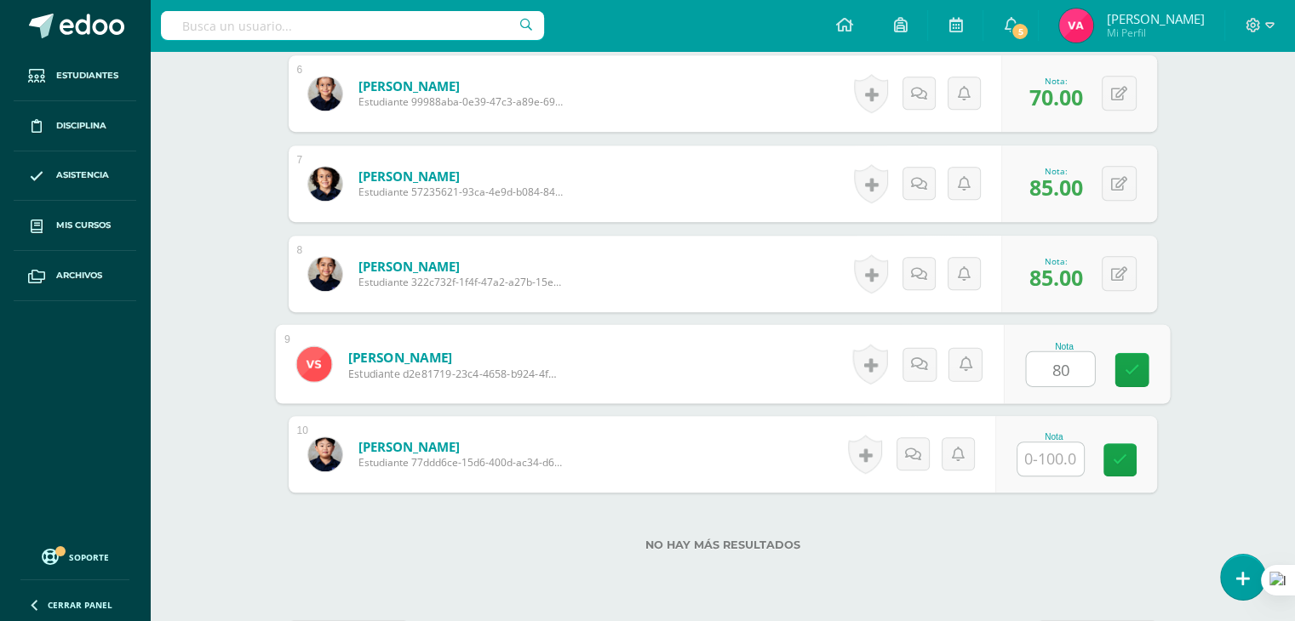
type input "80"
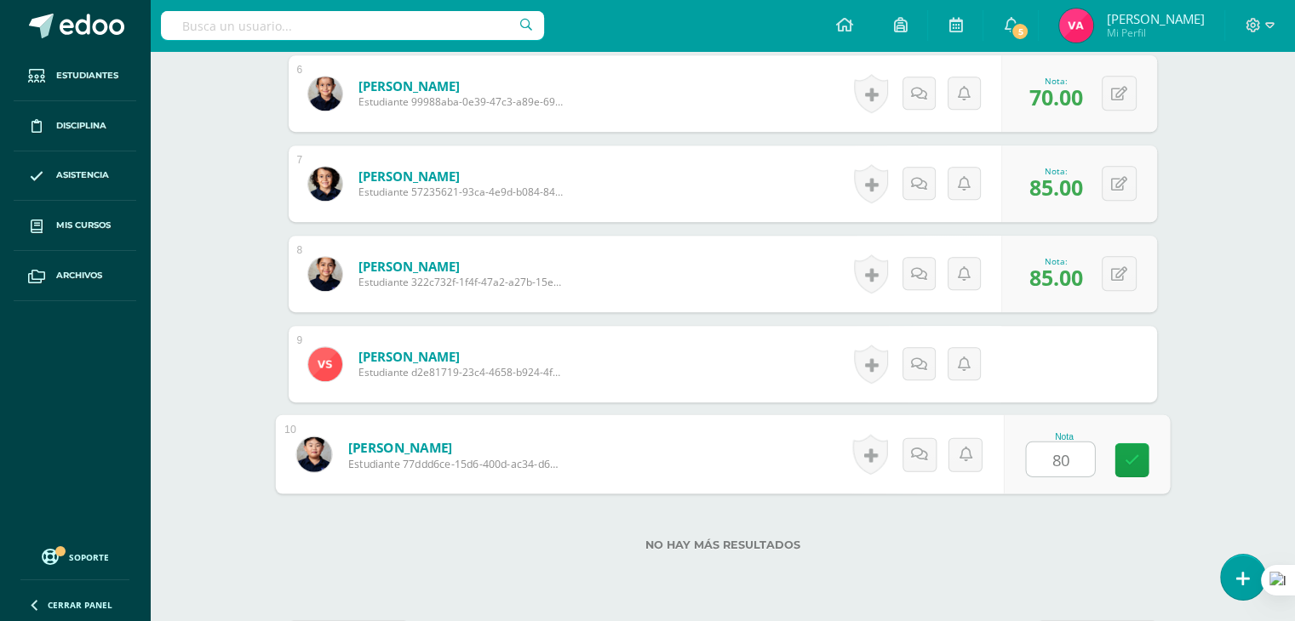
type input "80"
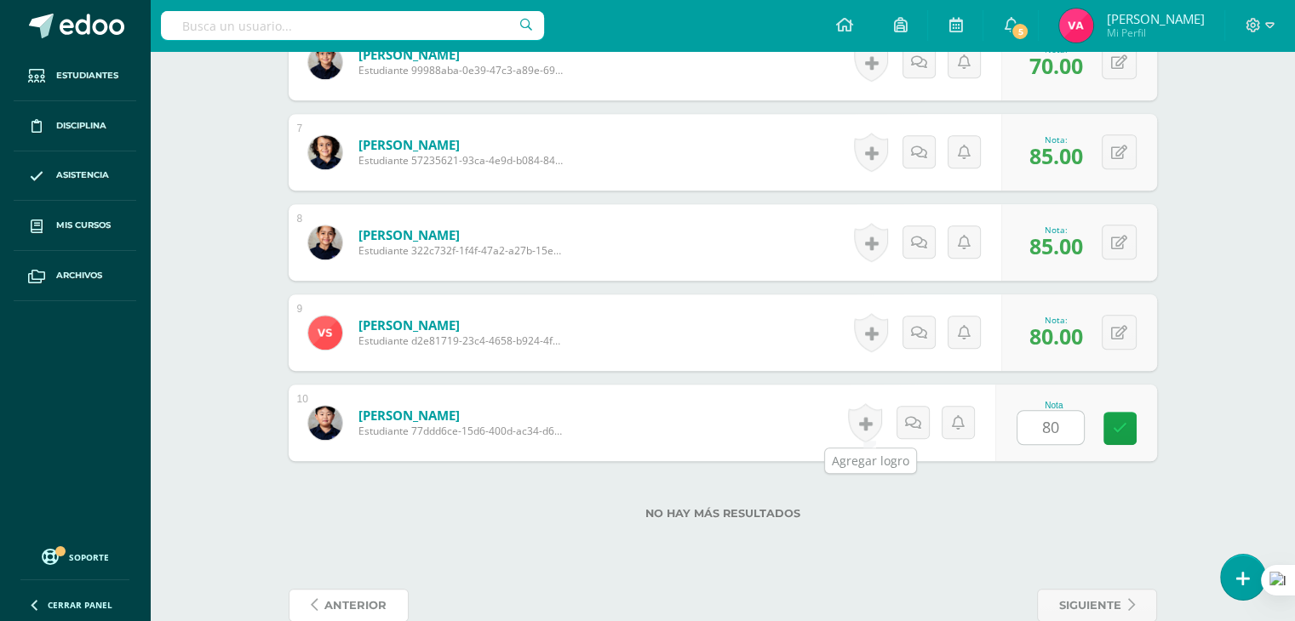
scroll to position [1053, 0]
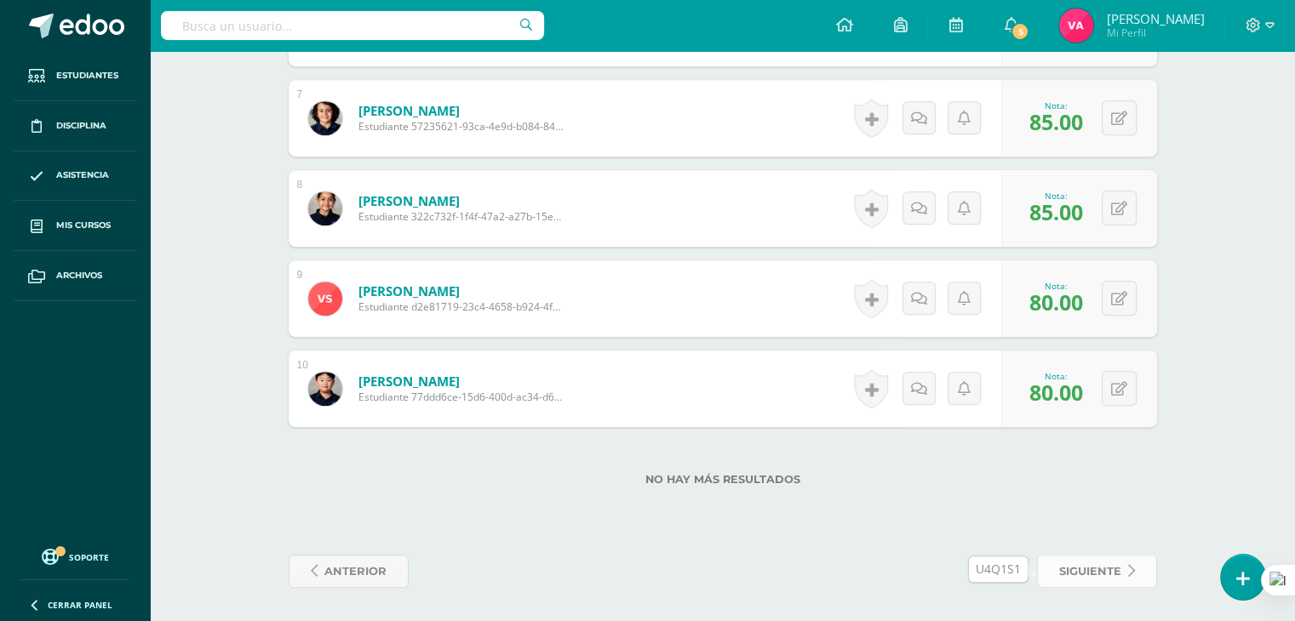
click at [1103, 569] on span "siguiente" at bounding box center [1090, 571] width 62 height 31
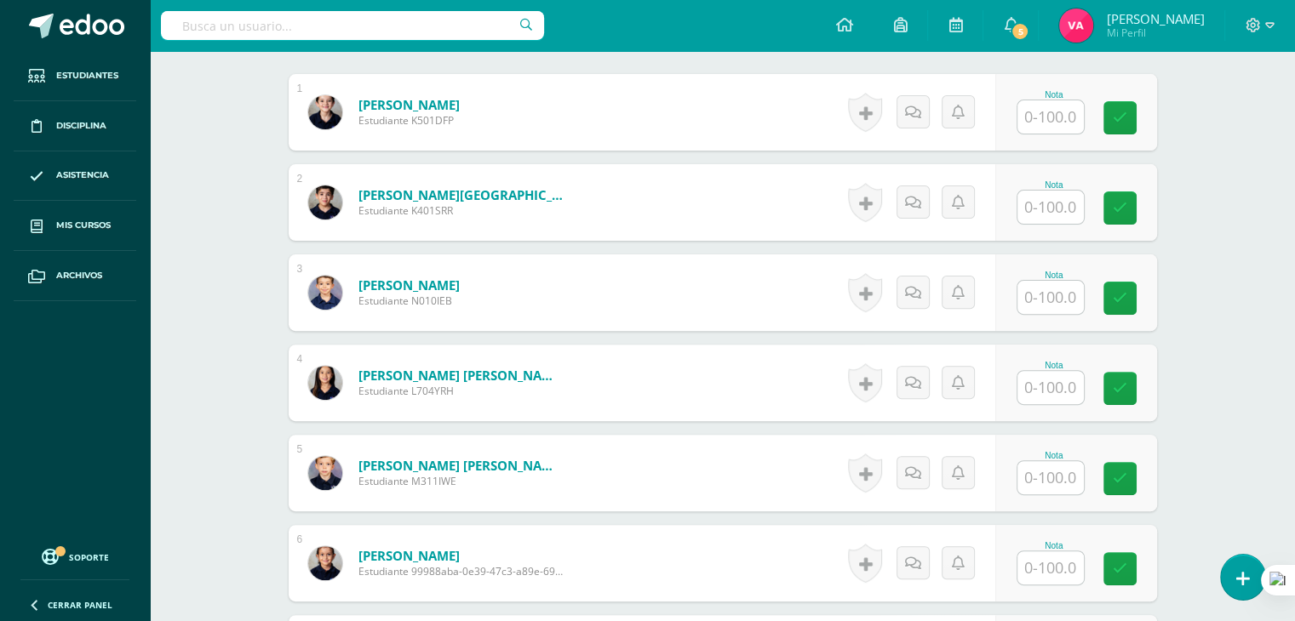
scroll to position [523, 0]
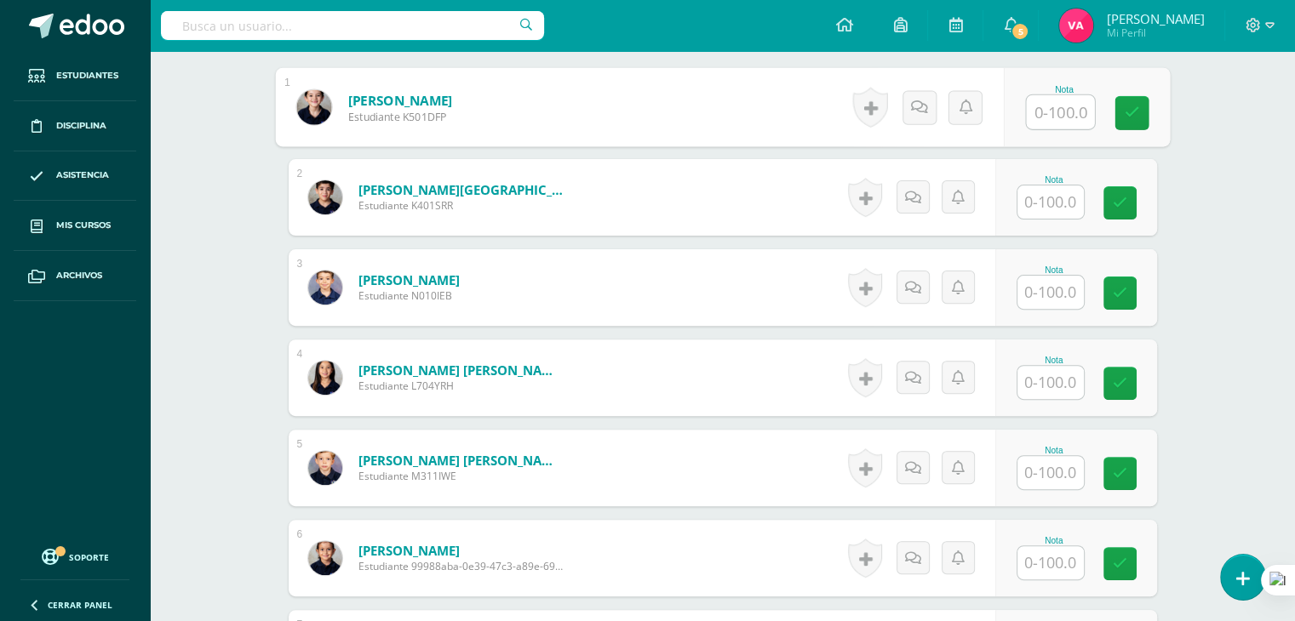
click at [1056, 100] on input "text" at bounding box center [1060, 112] width 68 height 34
type input "85"
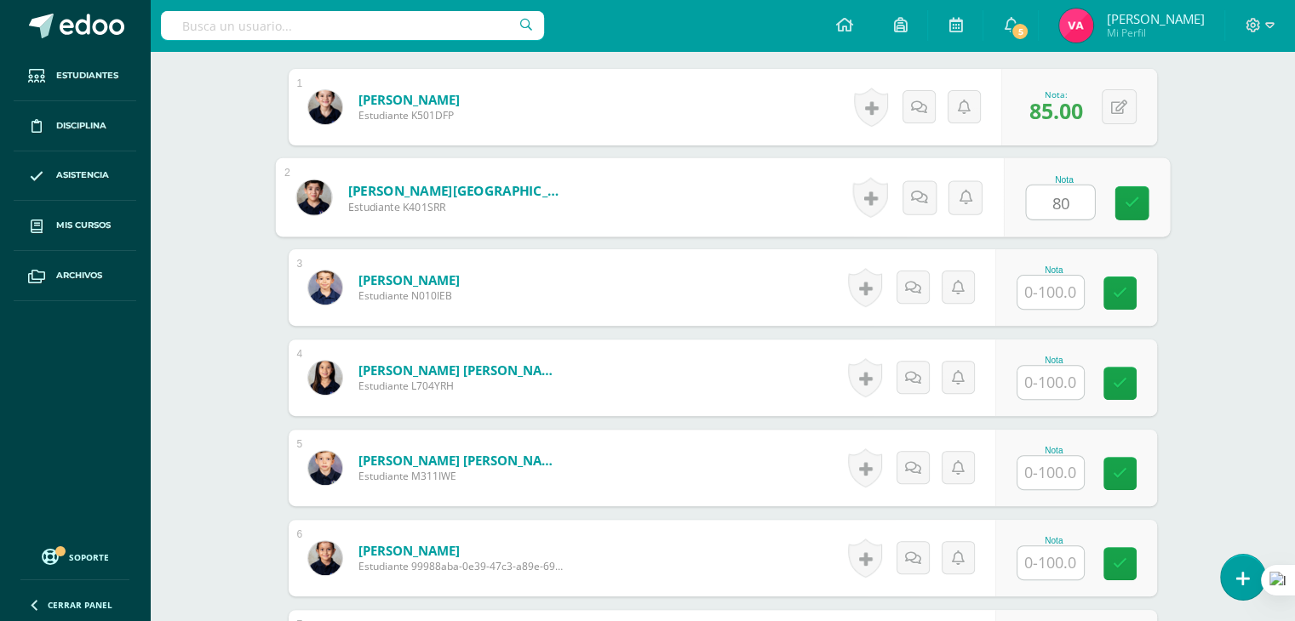
type input "80"
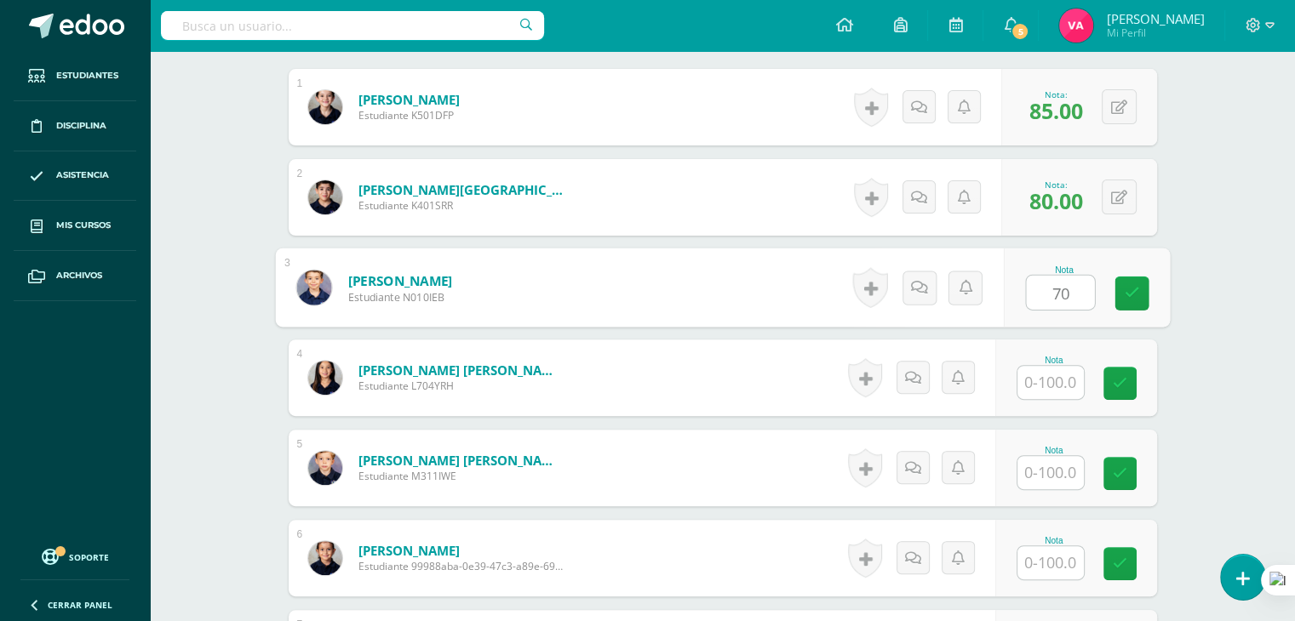
type input "70"
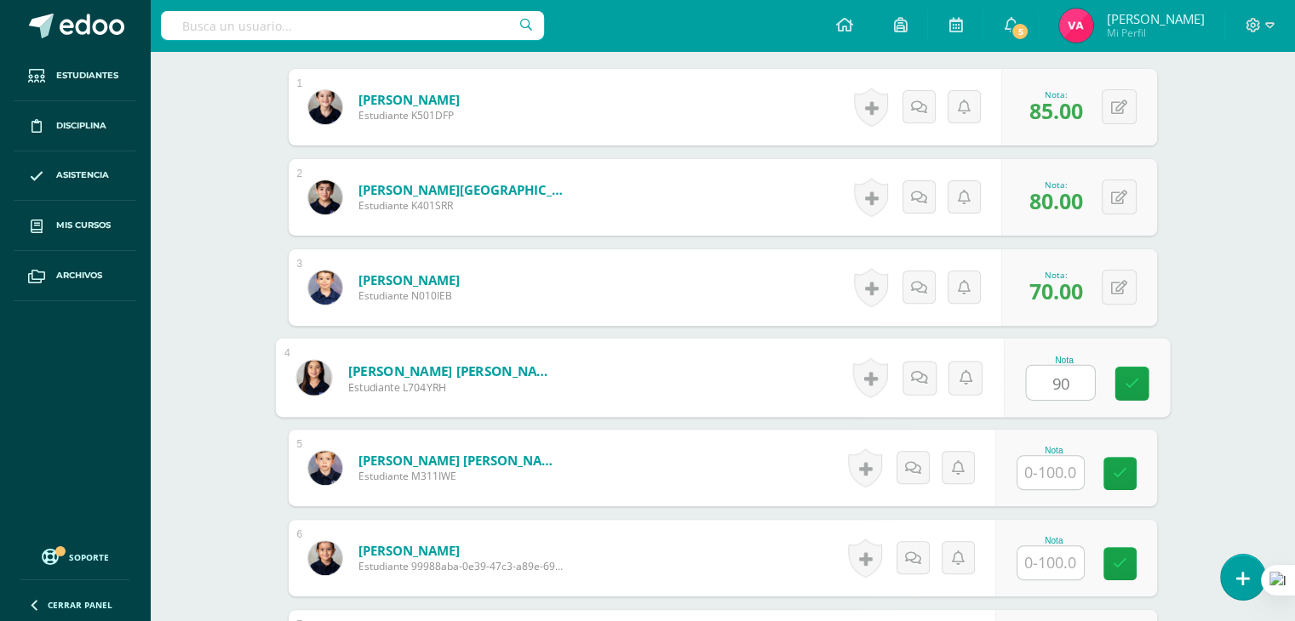
type input "90"
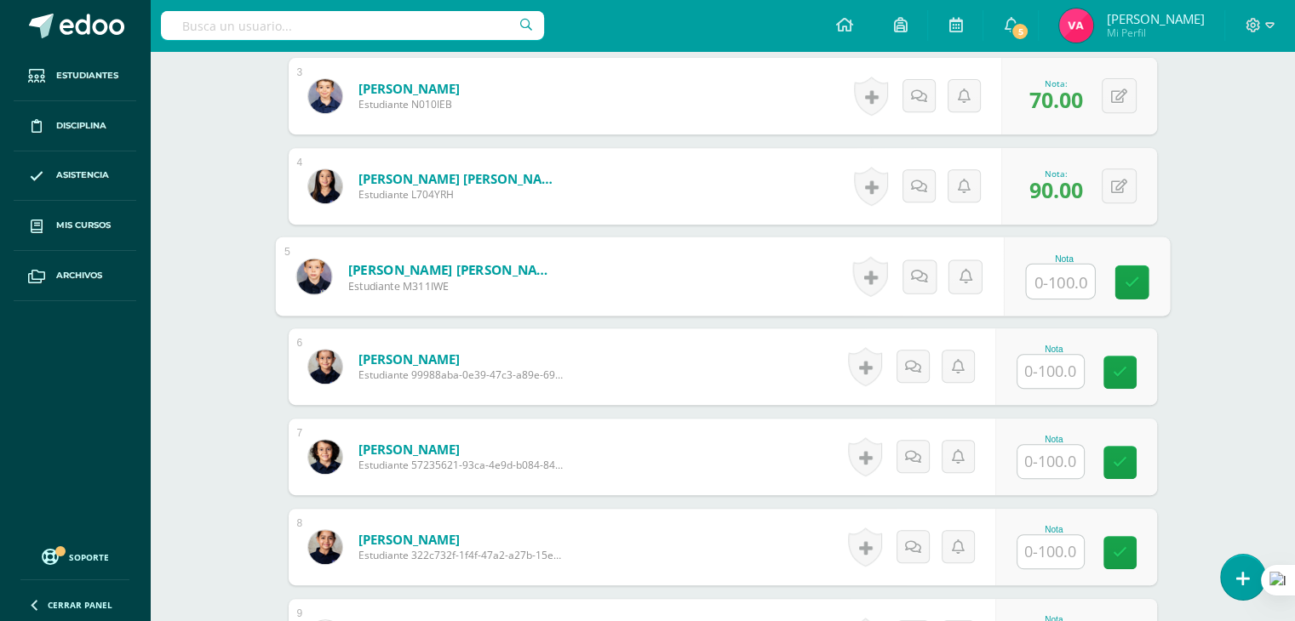
scroll to position [718, 0]
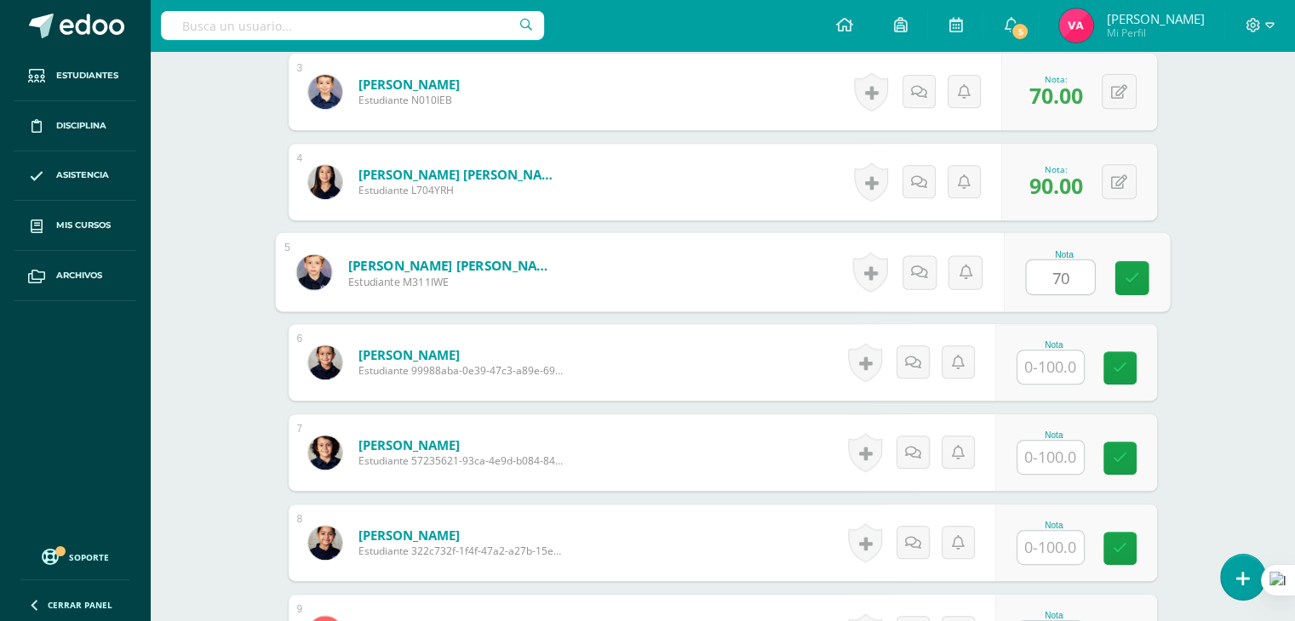
type input "70"
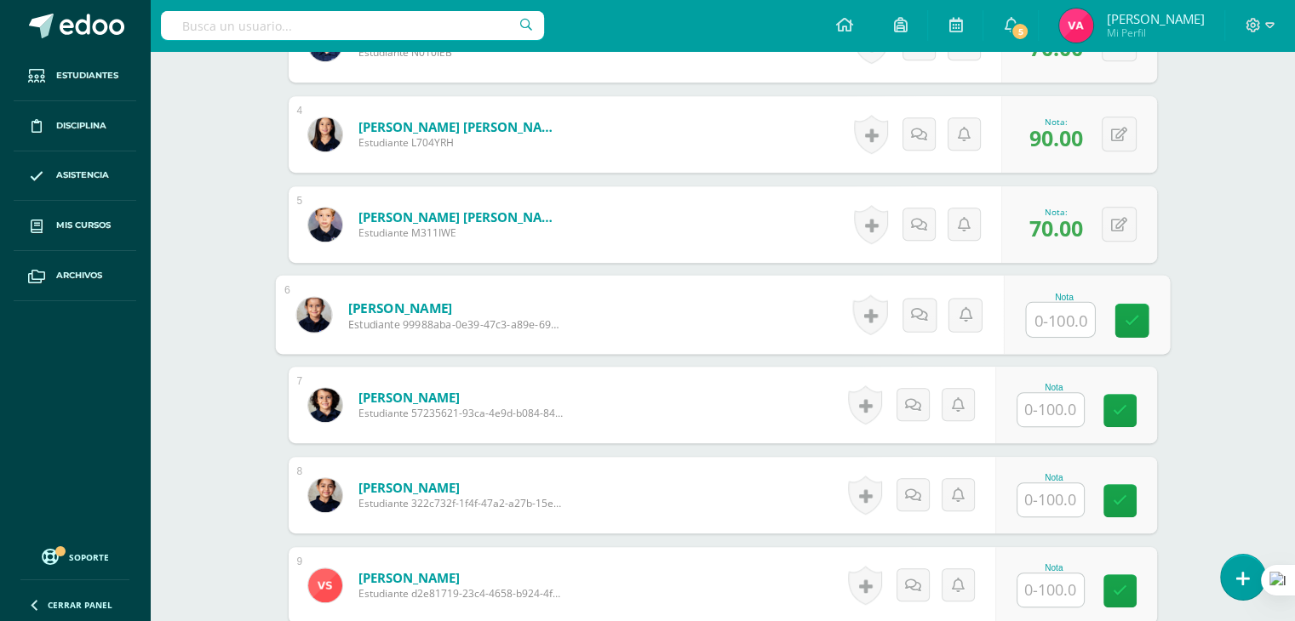
scroll to position [766, 0]
type input "65"
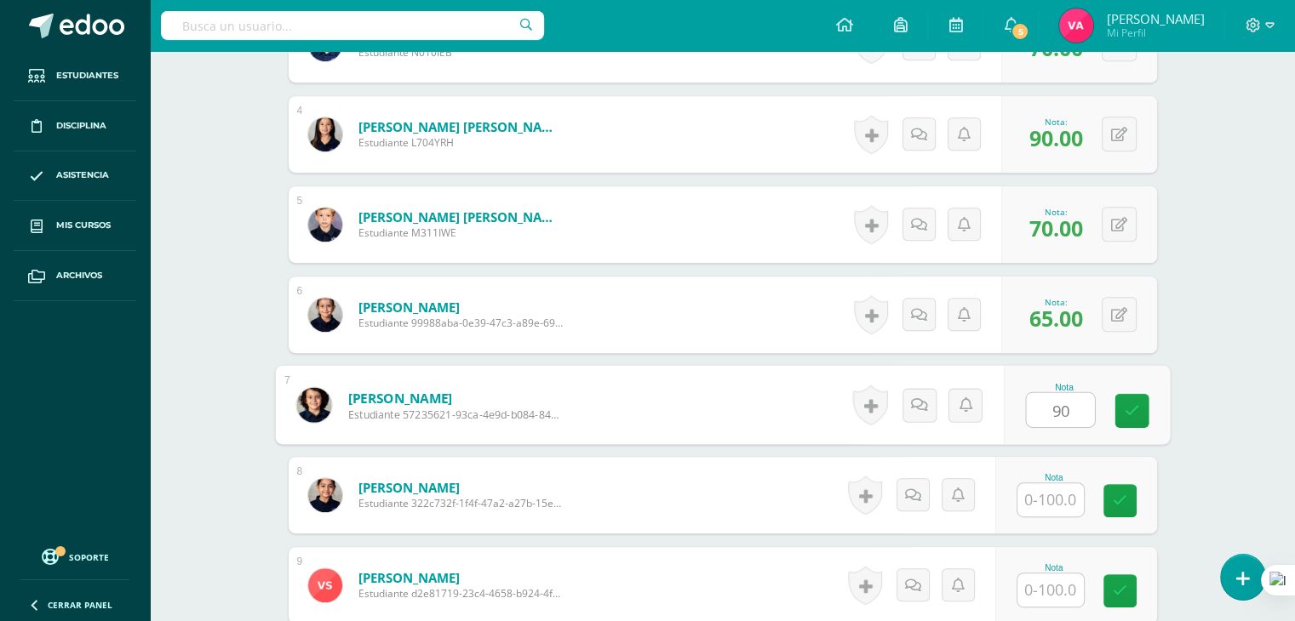
type input "90"
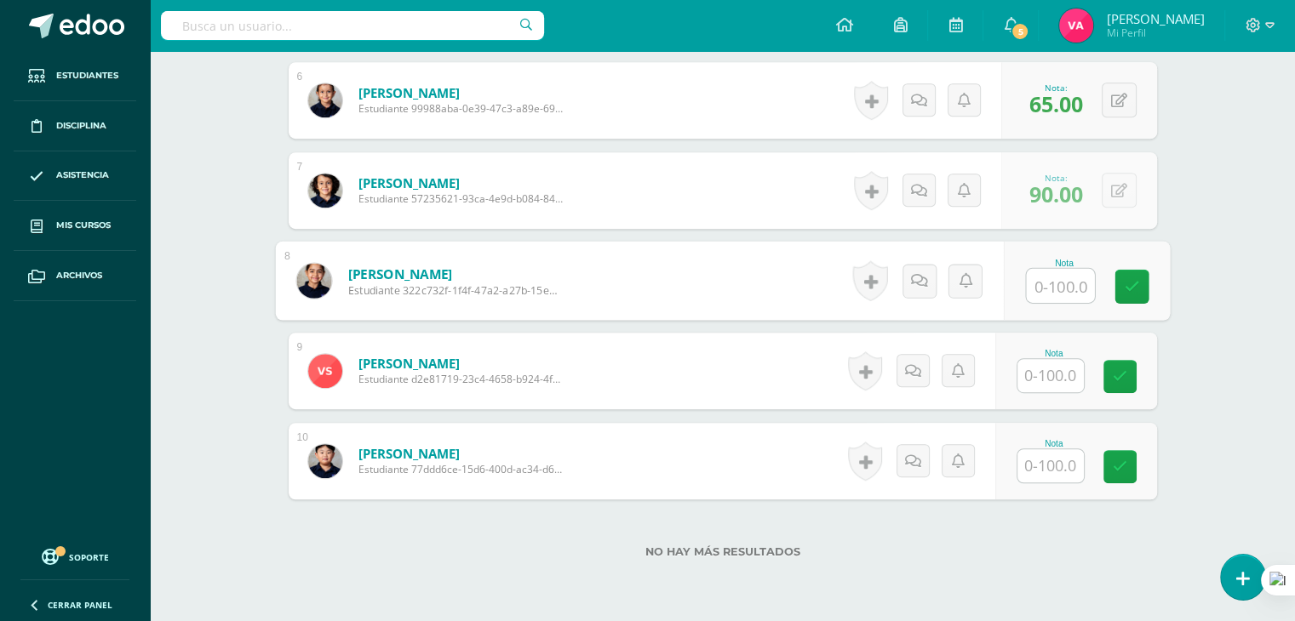
scroll to position [981, 0]
type input "1"
type input "90"
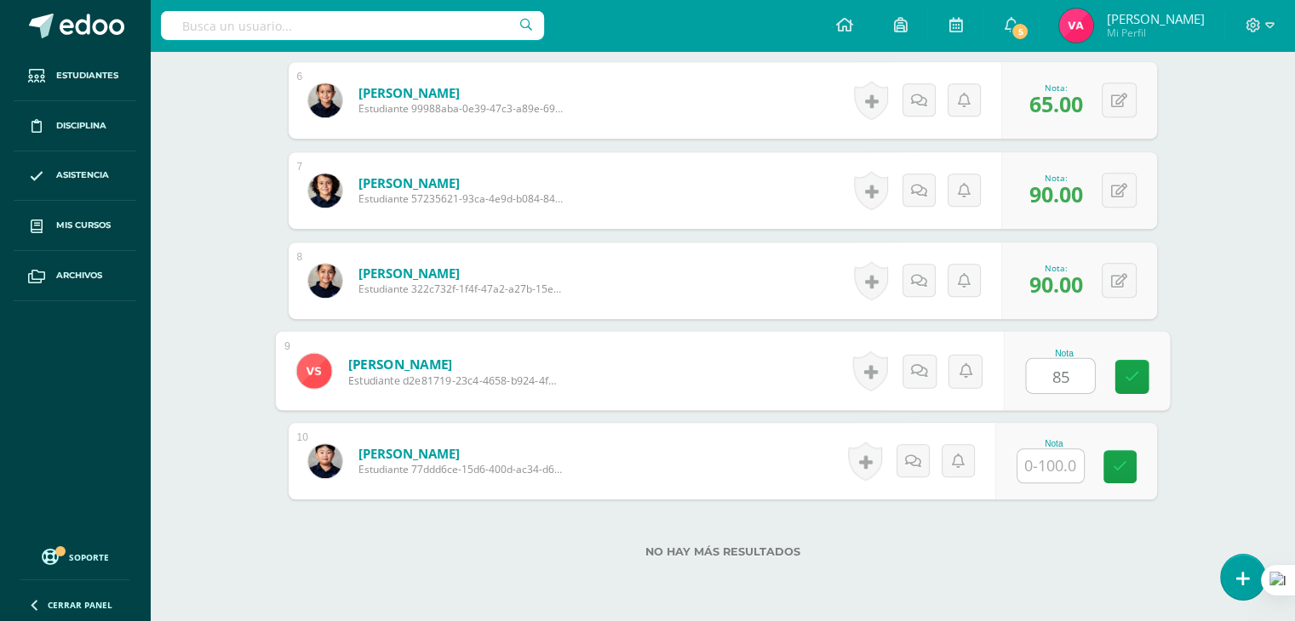
type input "85"
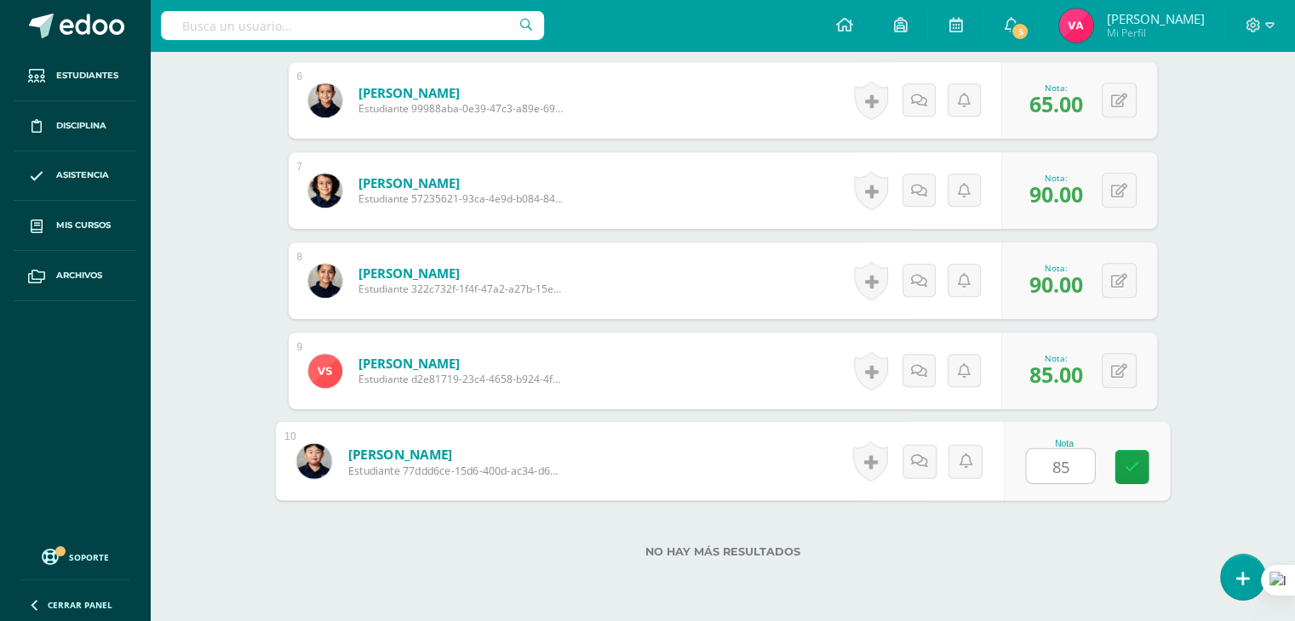
type input "85"
